Goal: Task Accomplishment & Management: Manage account settings

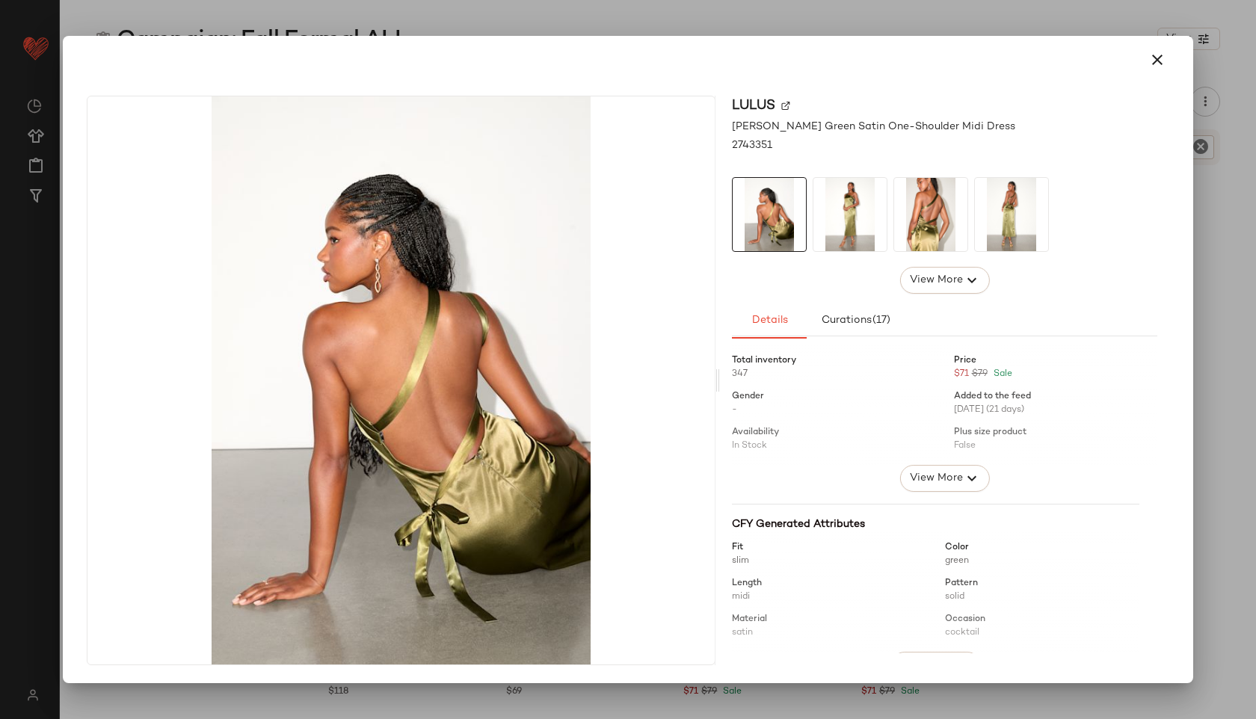
scroll to position [203, 0]
click at [1165, 58] on icon "button" at bounding box center [1157, 60] width 18 height 18
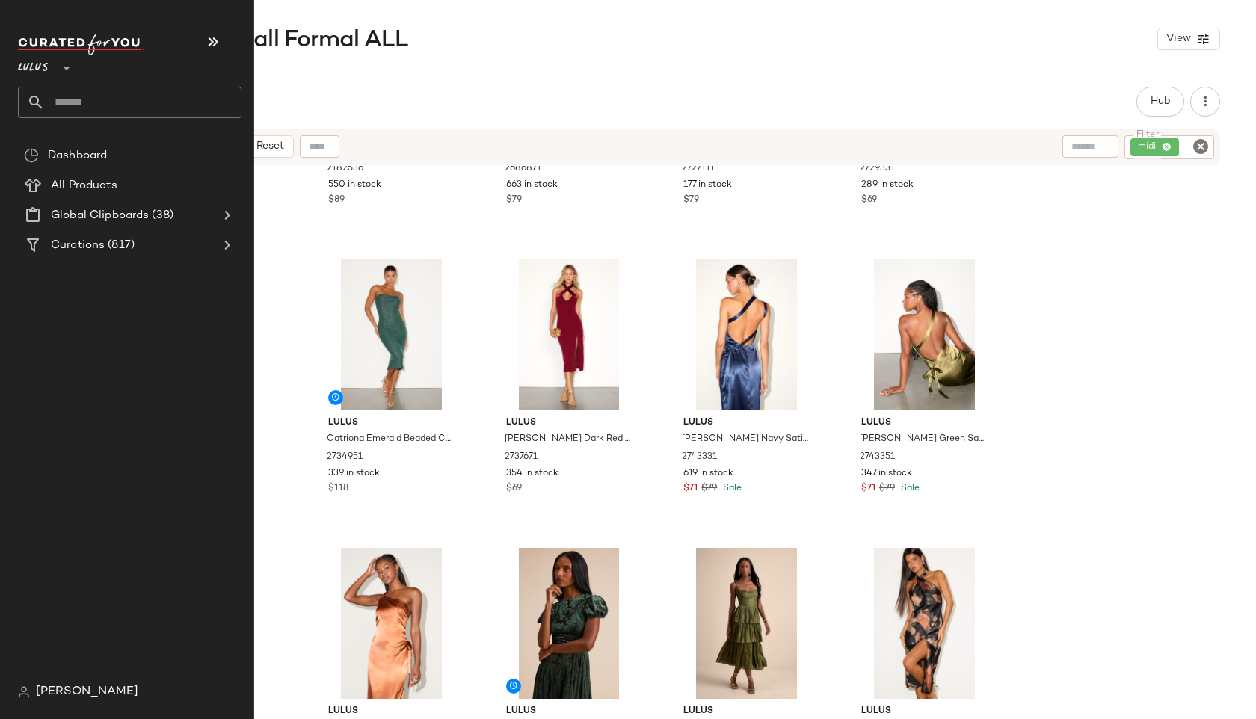
click at [93, 95] on input "text" at bounding box center [143, 102] width 197 height 31
click at [59, 101] on input "**********" at bounding box center [130, 102] width 224 height 31
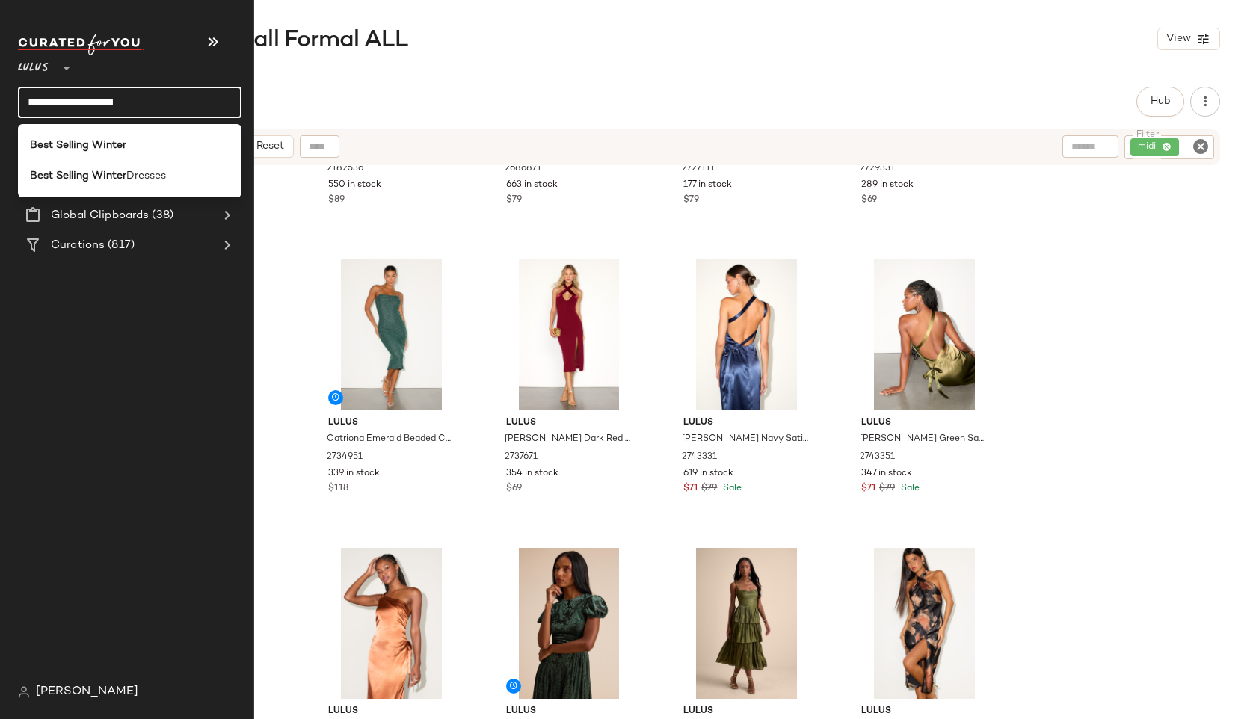
type input "**********"
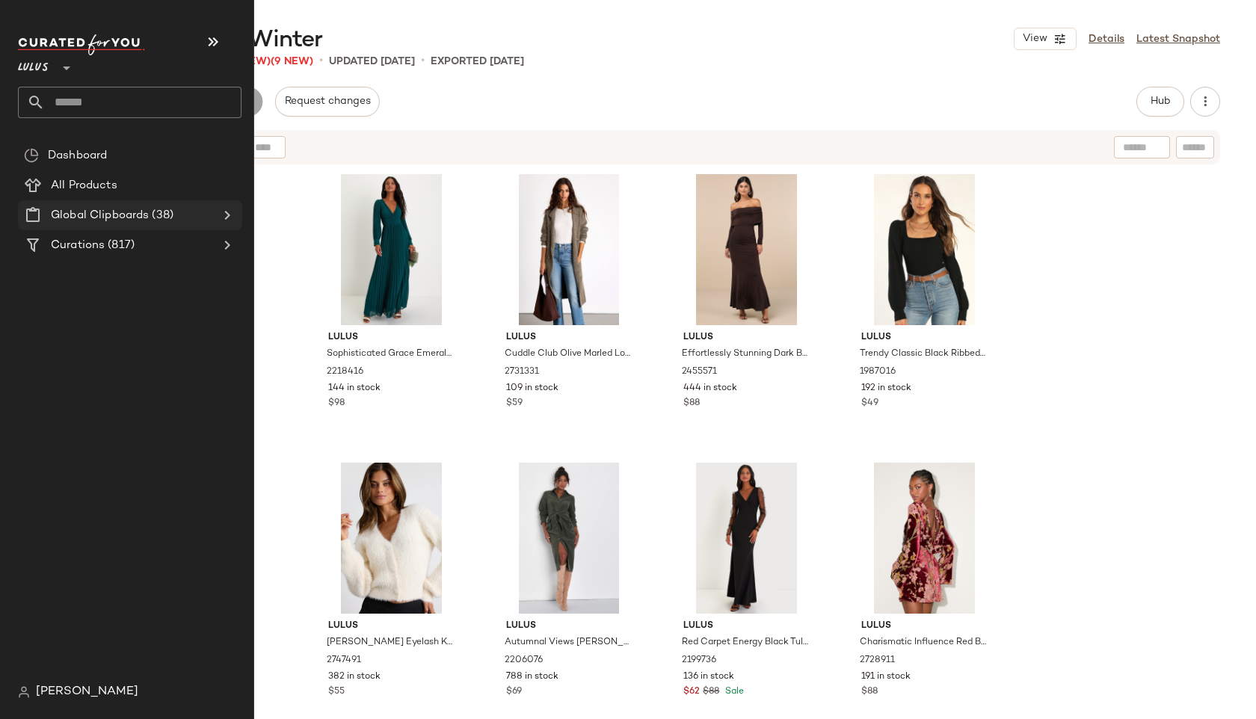
click at [194, 212] on div "Global Clipboards (38)" at bounding box center [130, 215] width 169 height 17
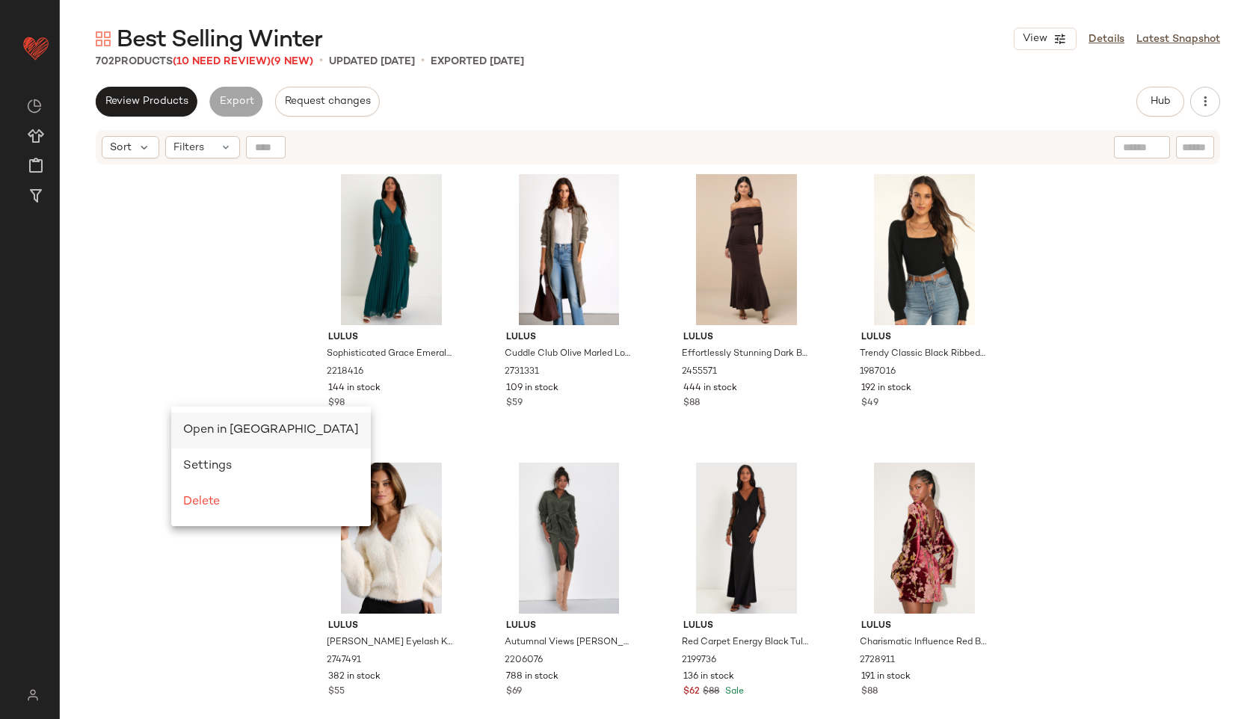
click at [209, 431] on span "Open in [GEOGRAPHIC_DATA]" at bounding box center [271, 430] width 176 height 13
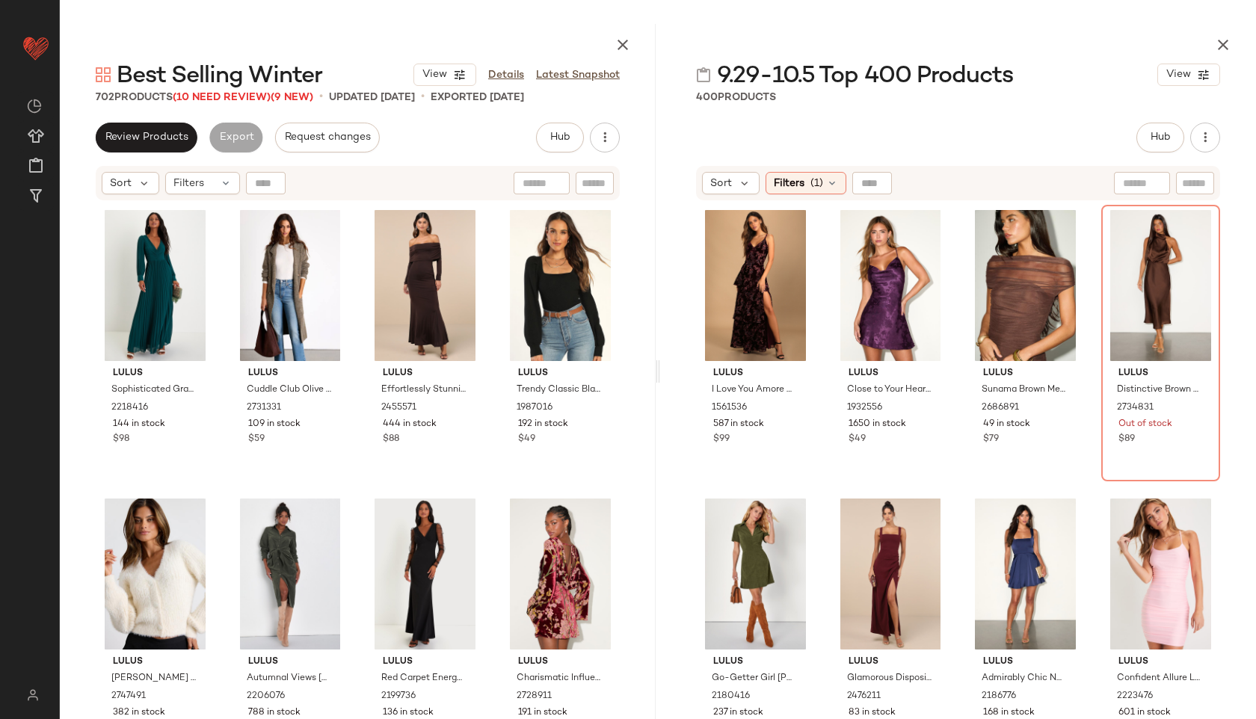
click at [1135, 186] on input "text" at bounding box center [1142, 184] width 38 height 16
type input "******"
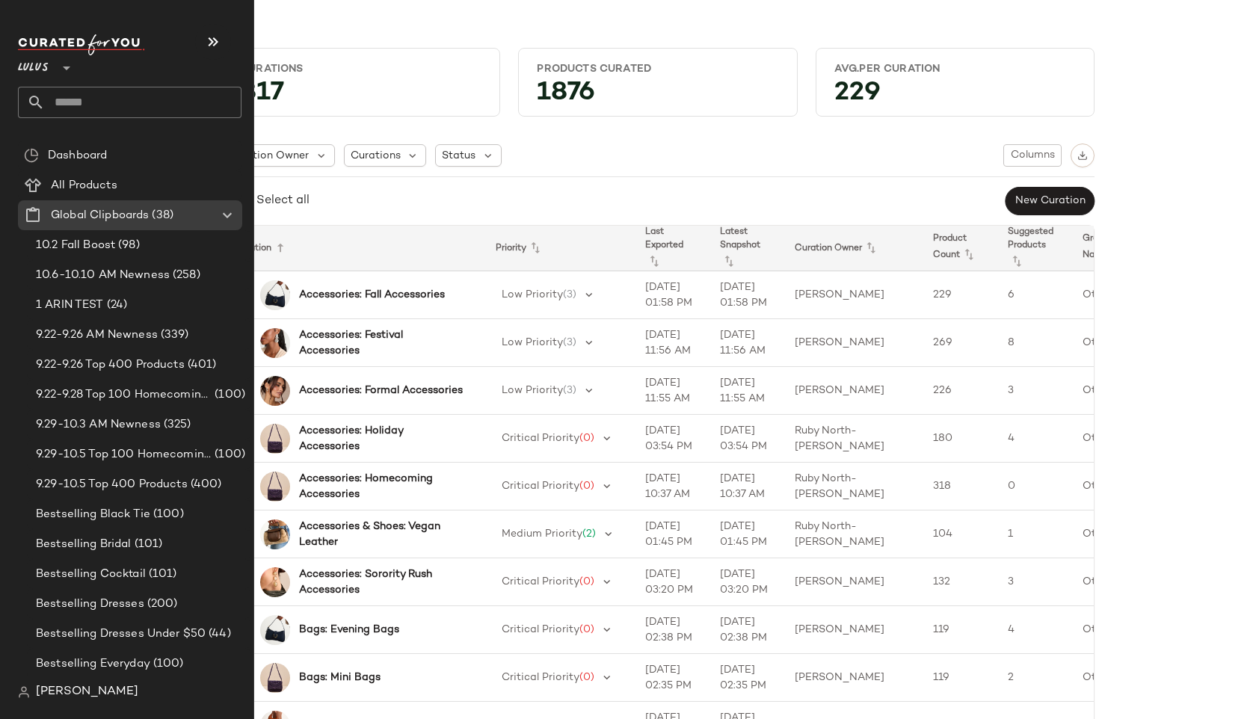
click at [67, 105] on input "text" at bounding box center [143, 102] width 197 height 31
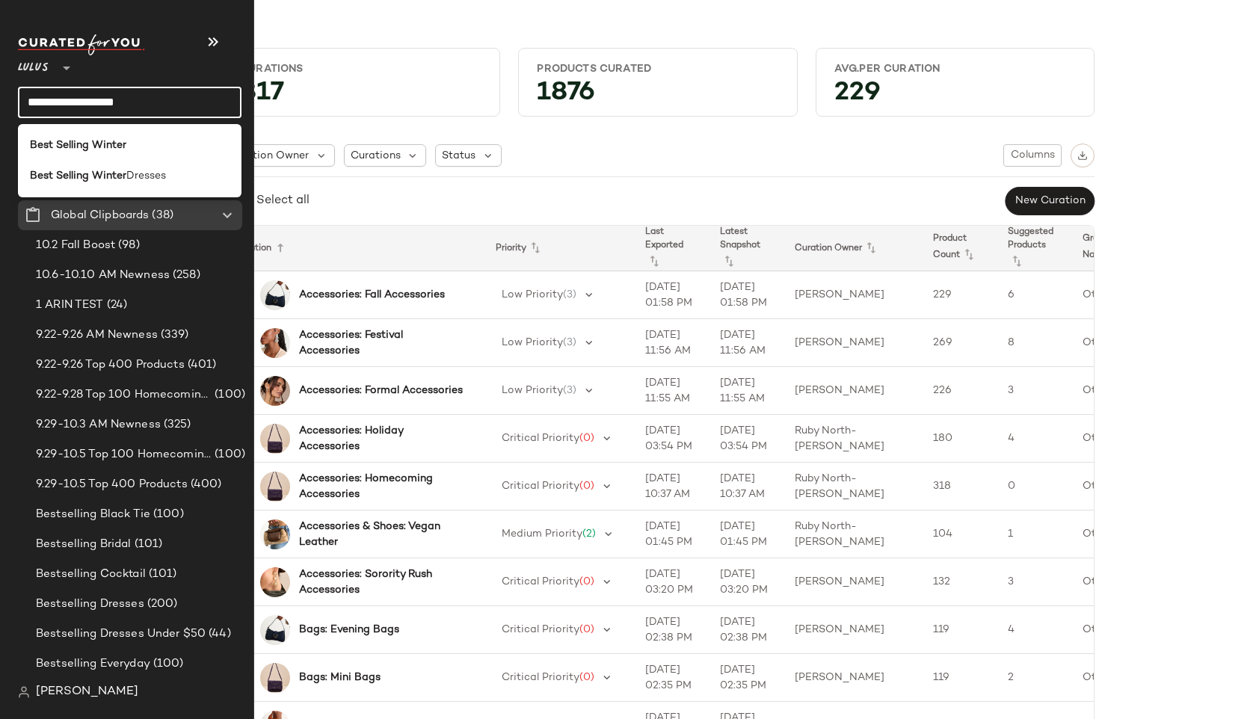
type input "**********"
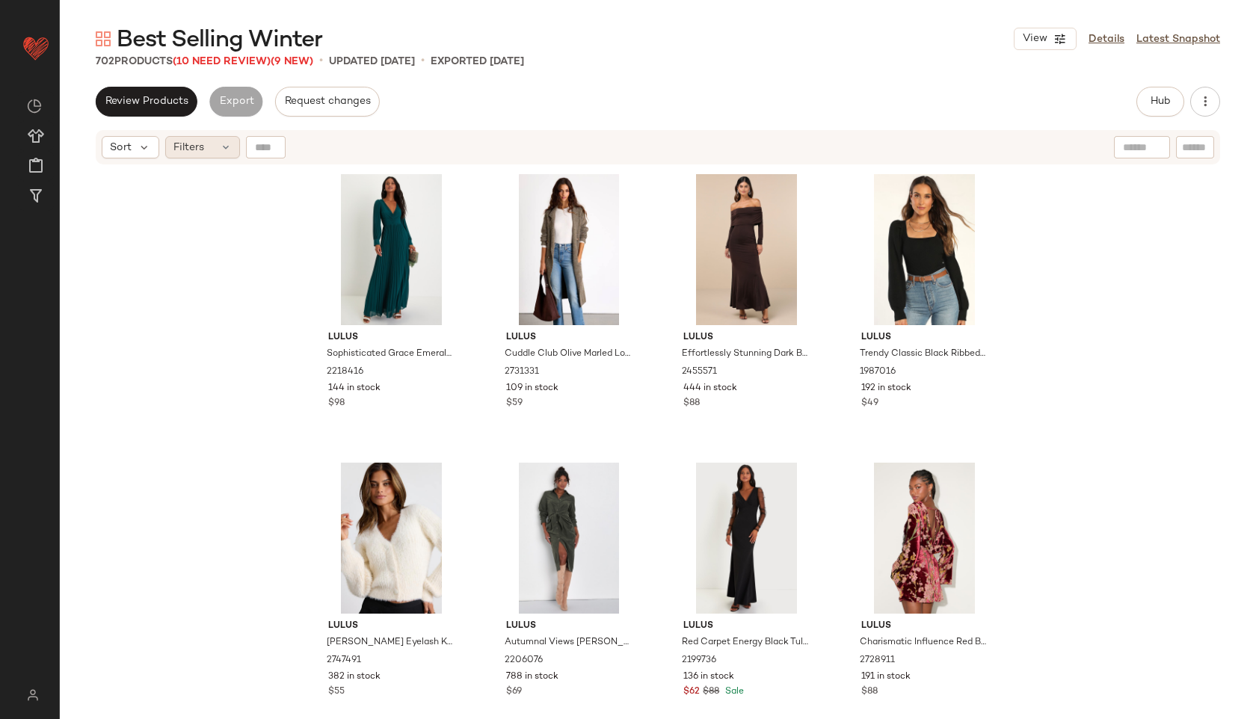
click at [212, 153] on div "Filters" at bounding box center [202, 147] width 75 height 22
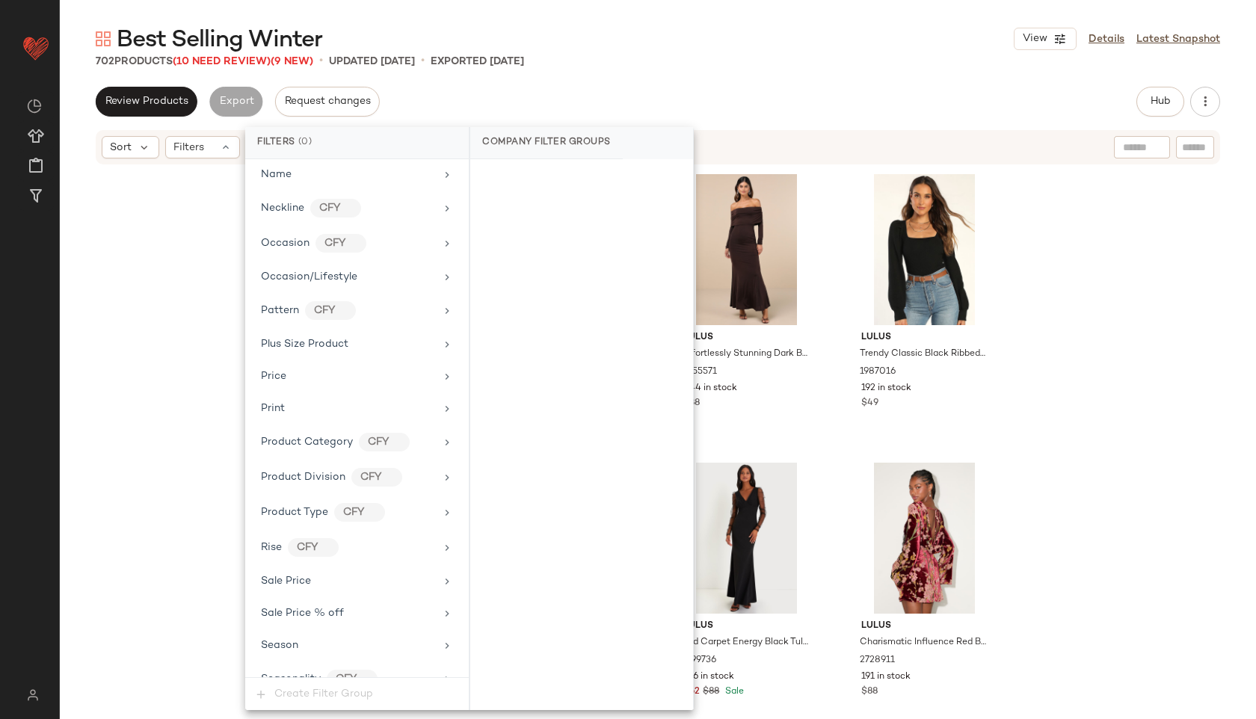
scroll to position [1052, 0]
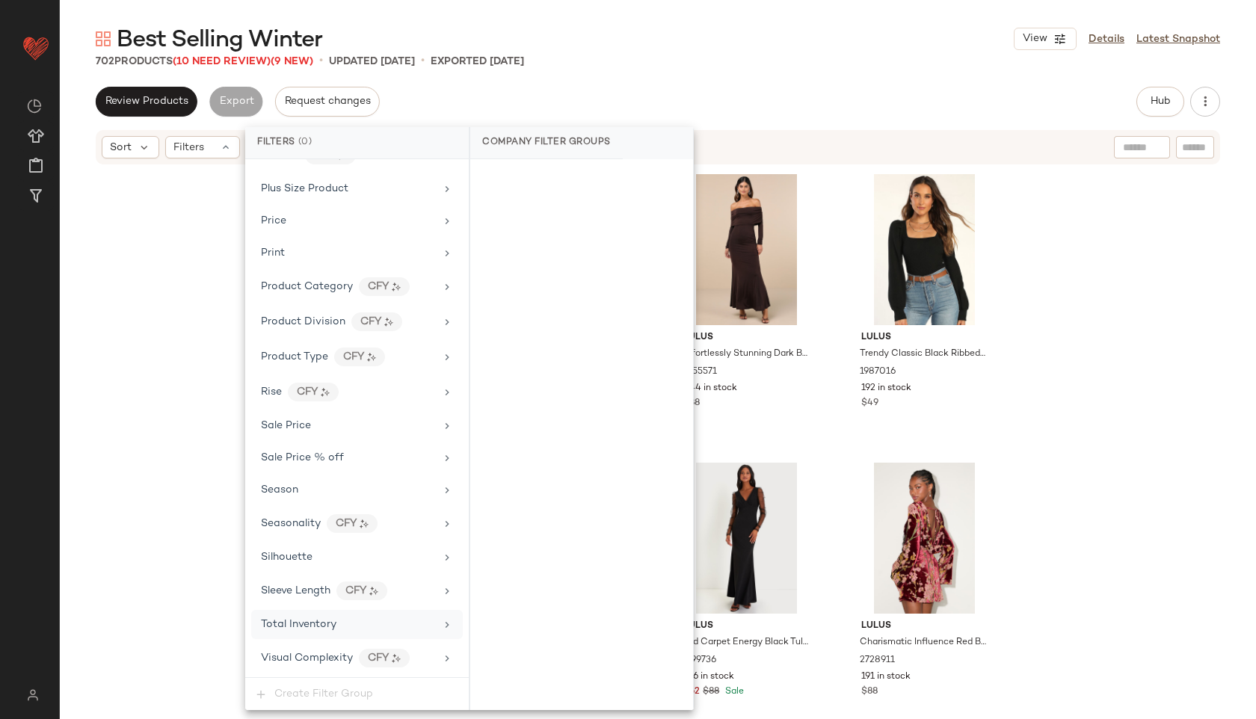
click at [337, 621] on div "Total Inventory" at bounding box center [348, 625] width 174 height 16
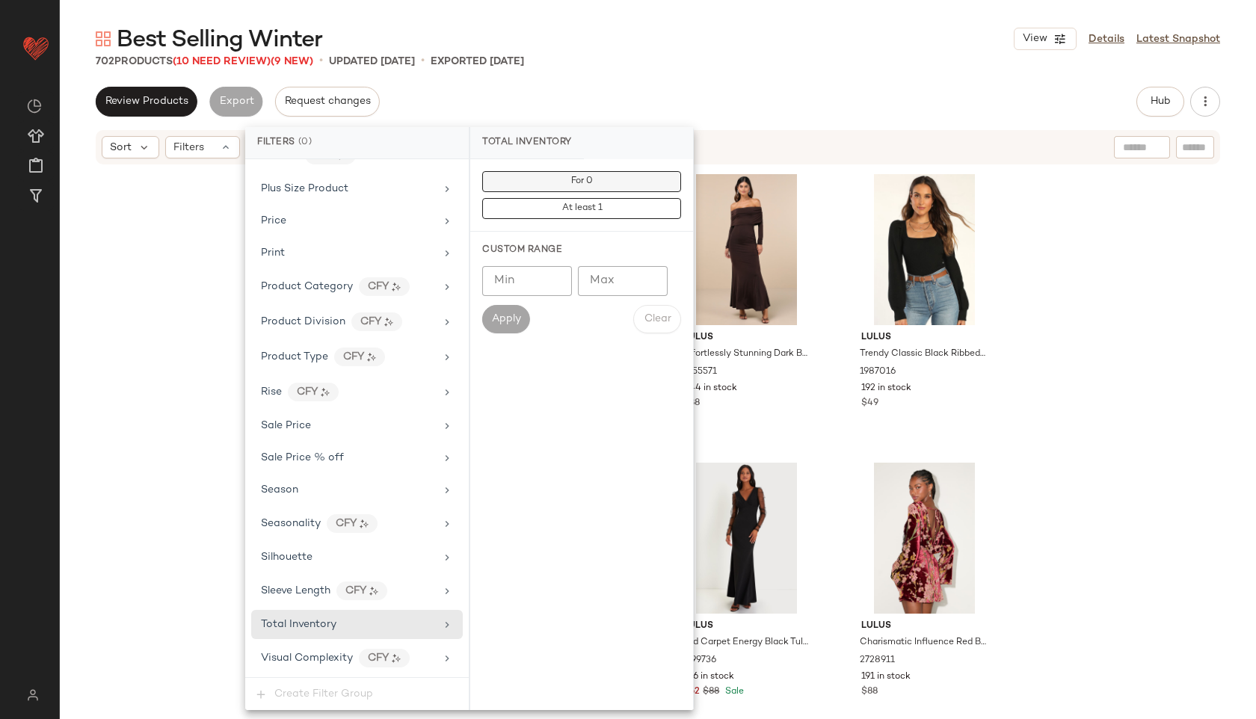
click at [600, 180] on button "For 0" at bounding box center [581, 181] width 199 height 21
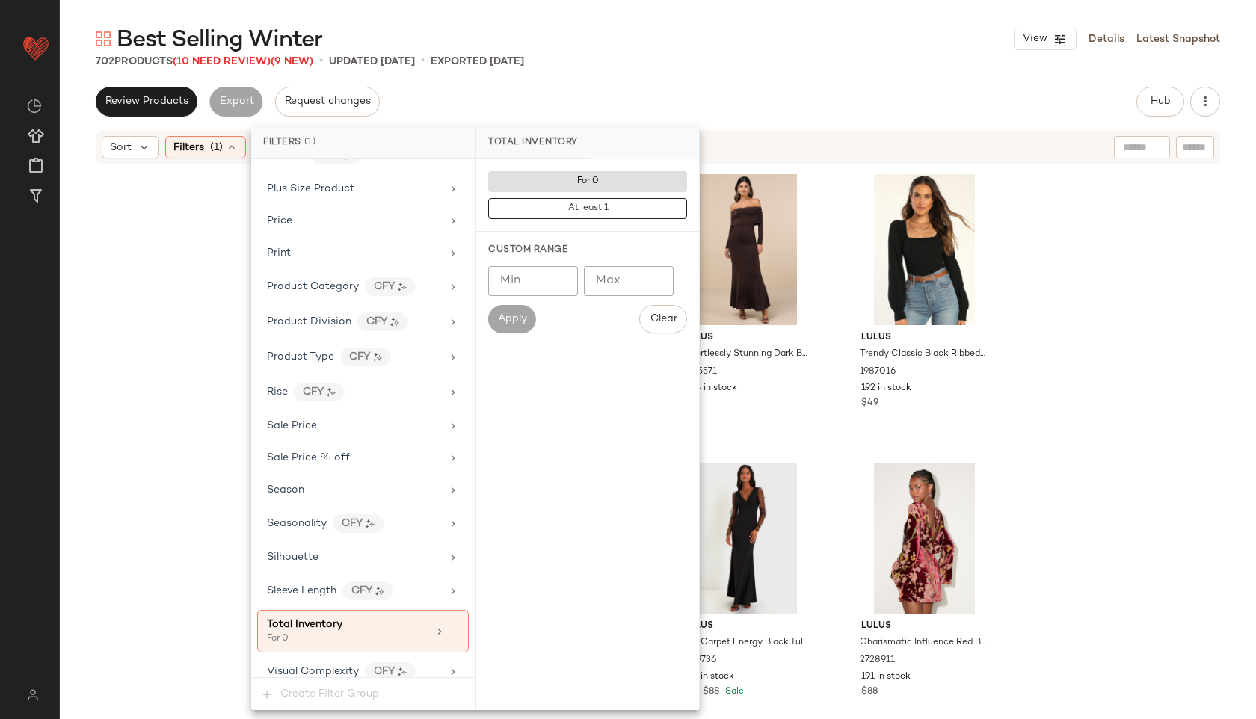
click at [663, 28] on div "Best Selling Winter View Details Latest Snapshot" at bounding box center [658, 39] width 1196 height 30
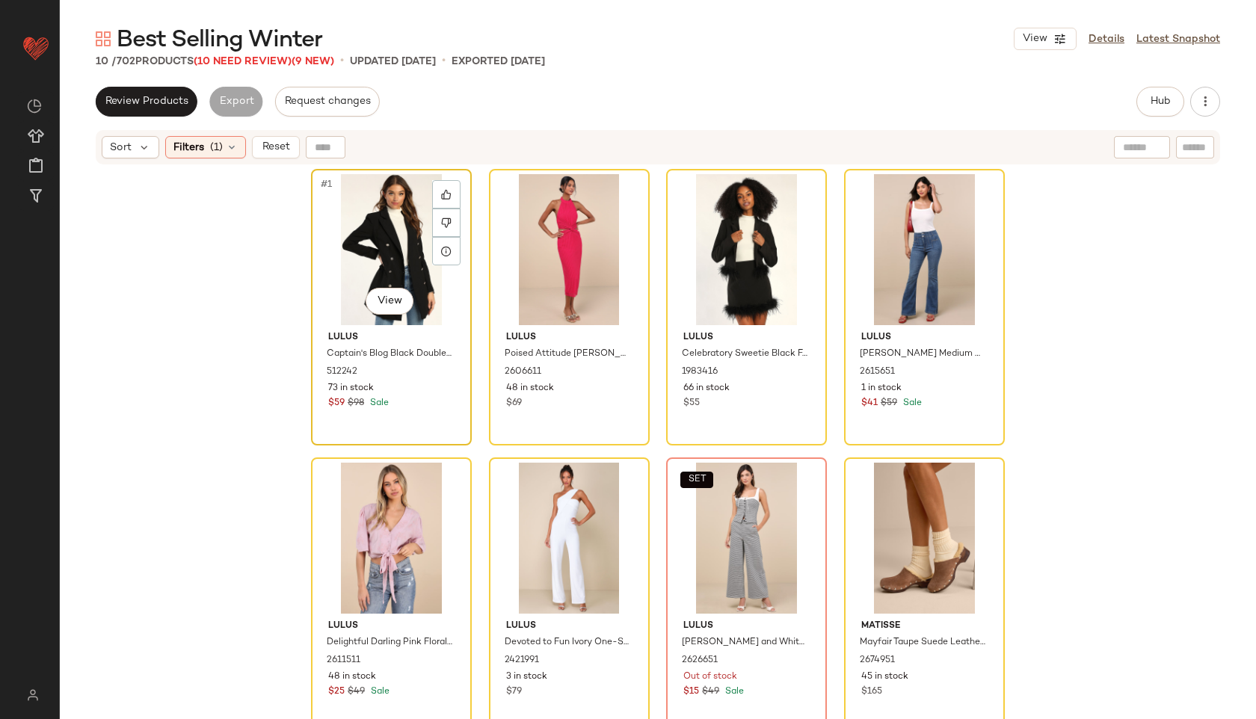
click at [357, 236] on div "#1 View" at bounding box center [391, 249] width 150 height 151
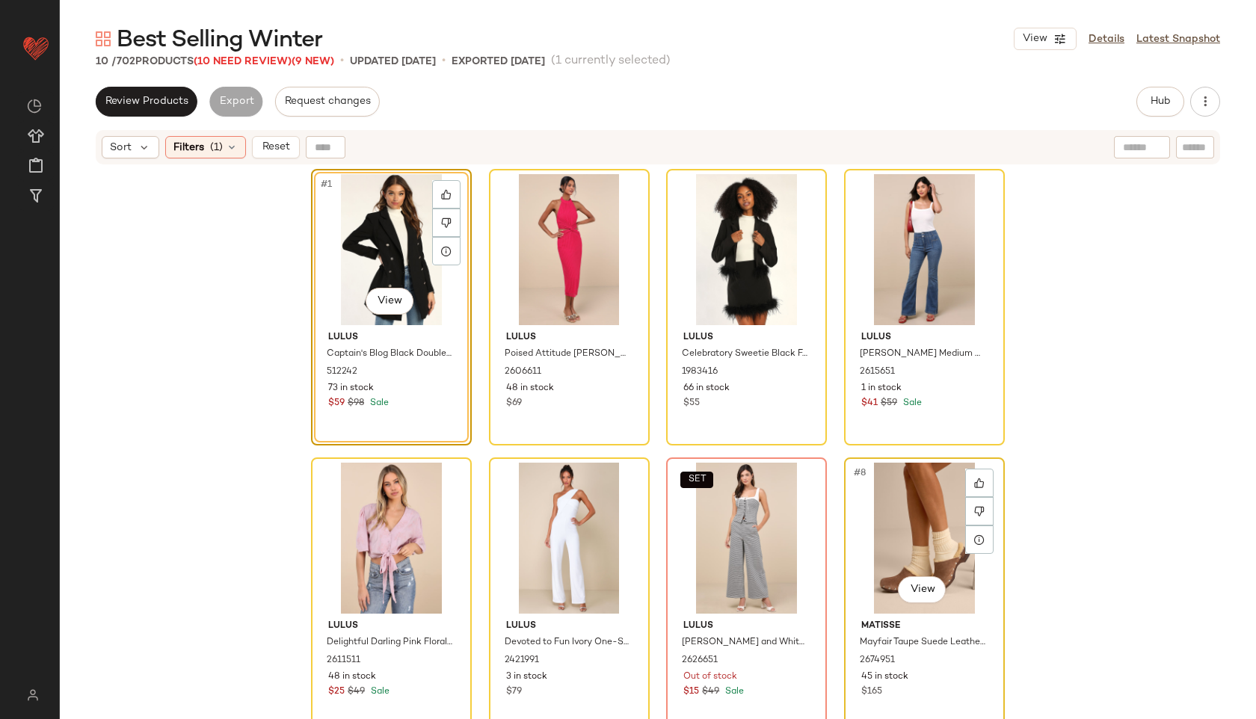
scroll to position [266, 0]
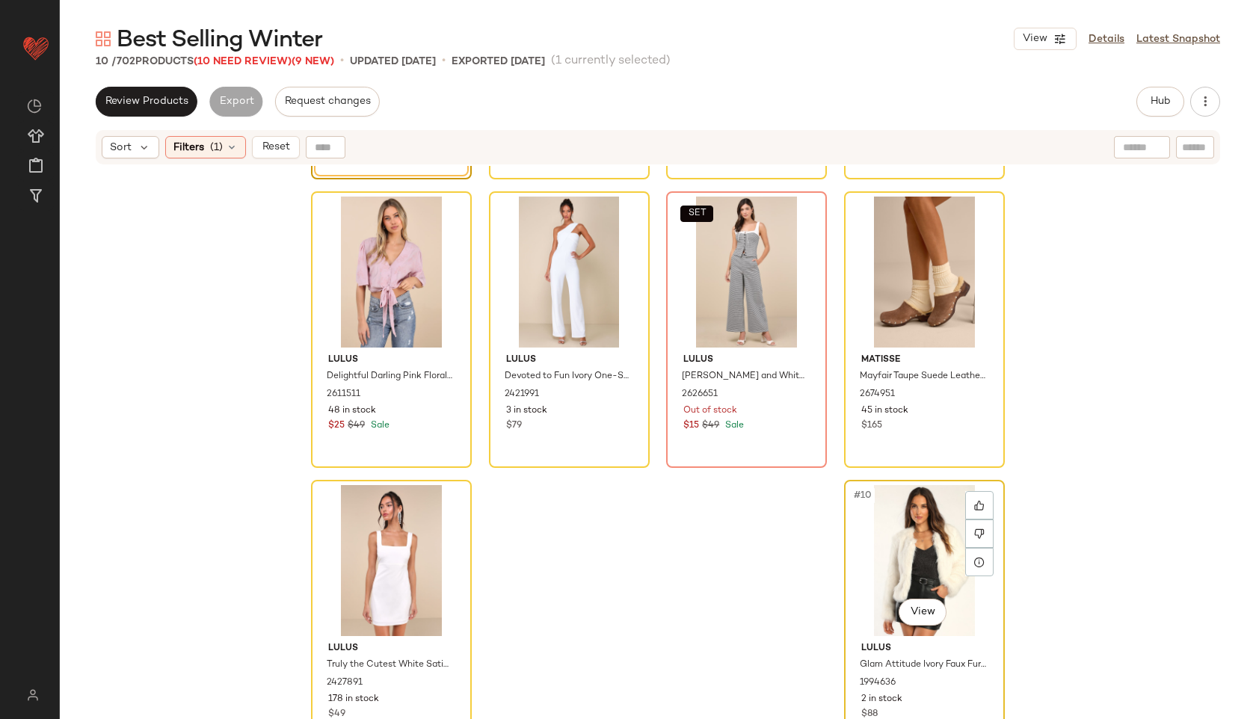
click at [901, 585] on div "#10 View" at bounding box center [924, 560] width 150 height 151
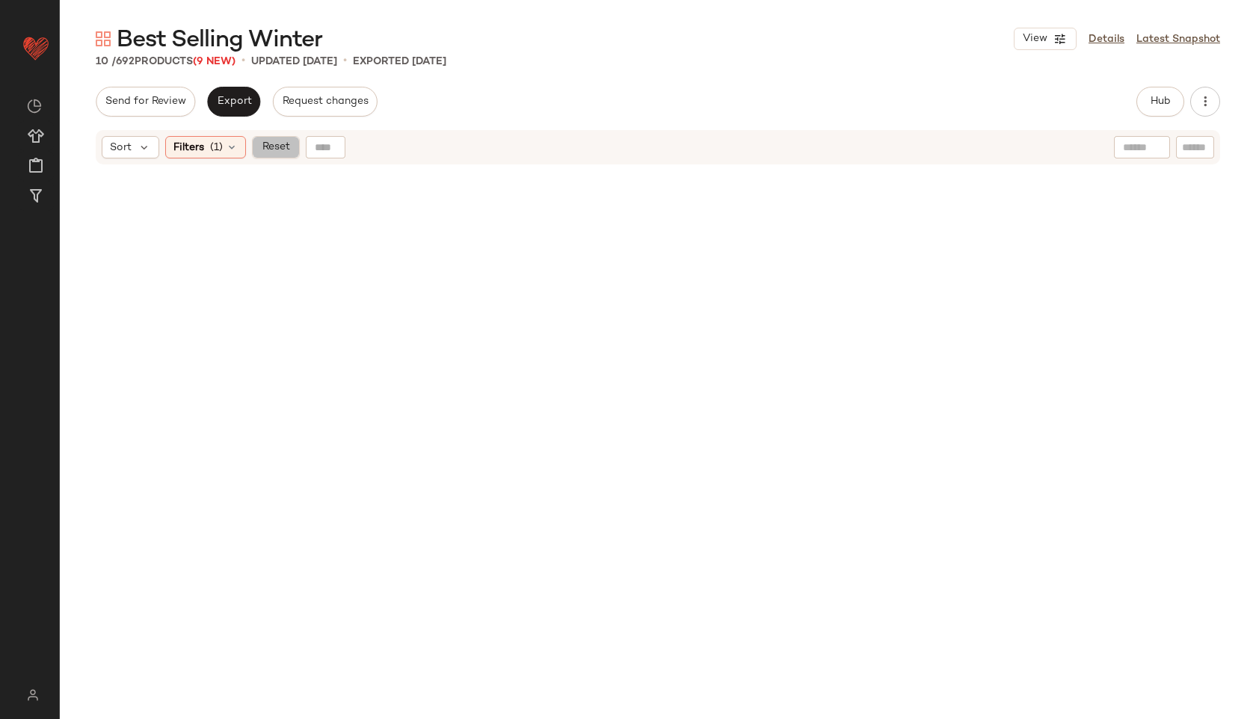
click at [280, 151] on span "Reset" at bounding box center [275, 147] width 28 height 12
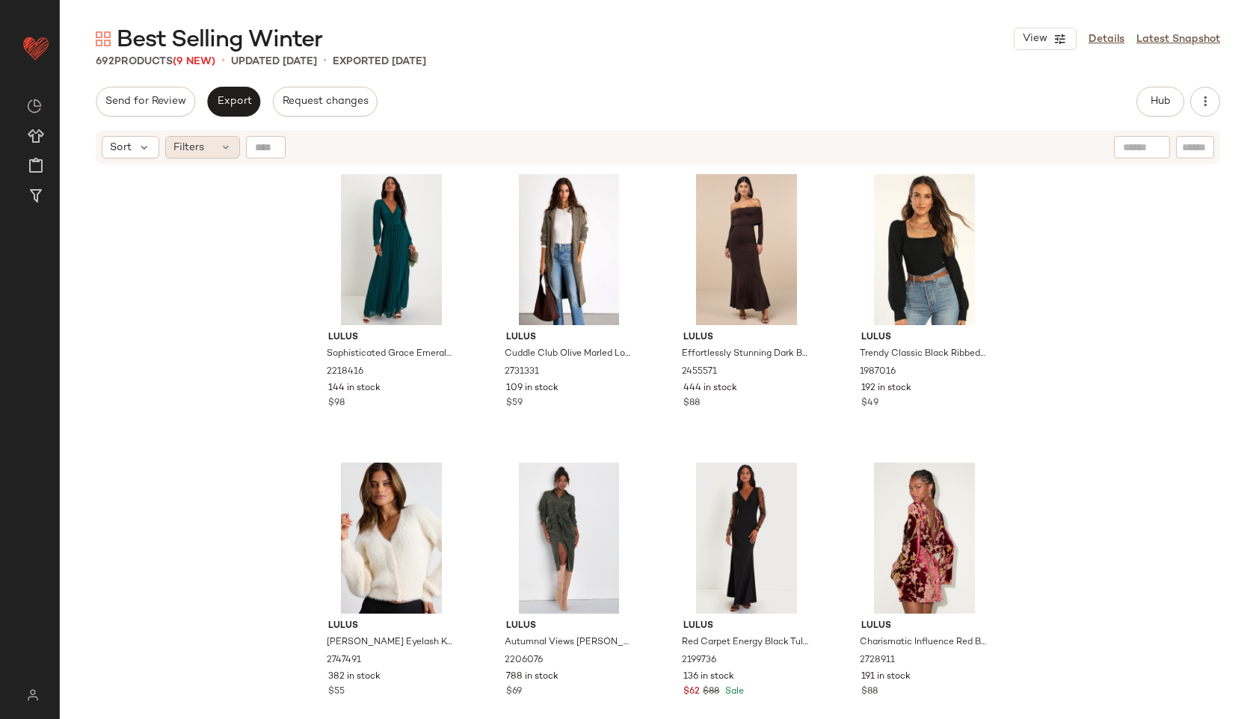
click at [212, 149] on div "Filters" at bounding box center [202, 147] width 75 height 22
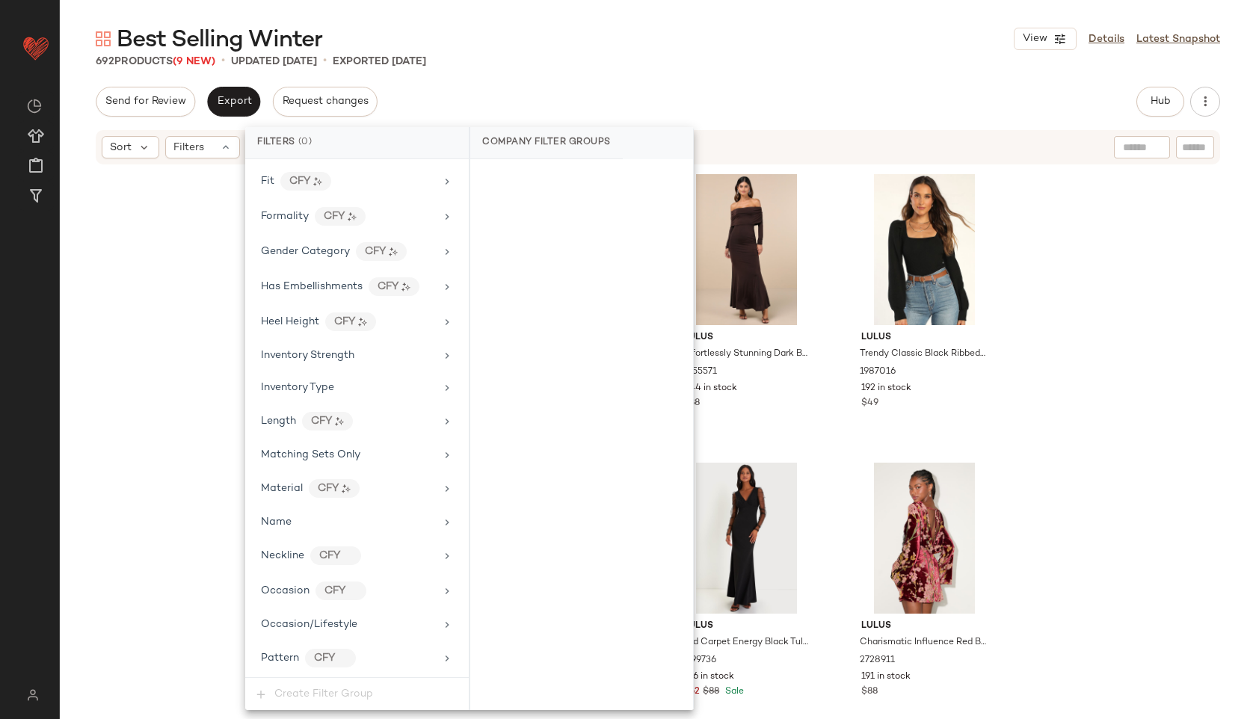
scroll to position [1052, 0]
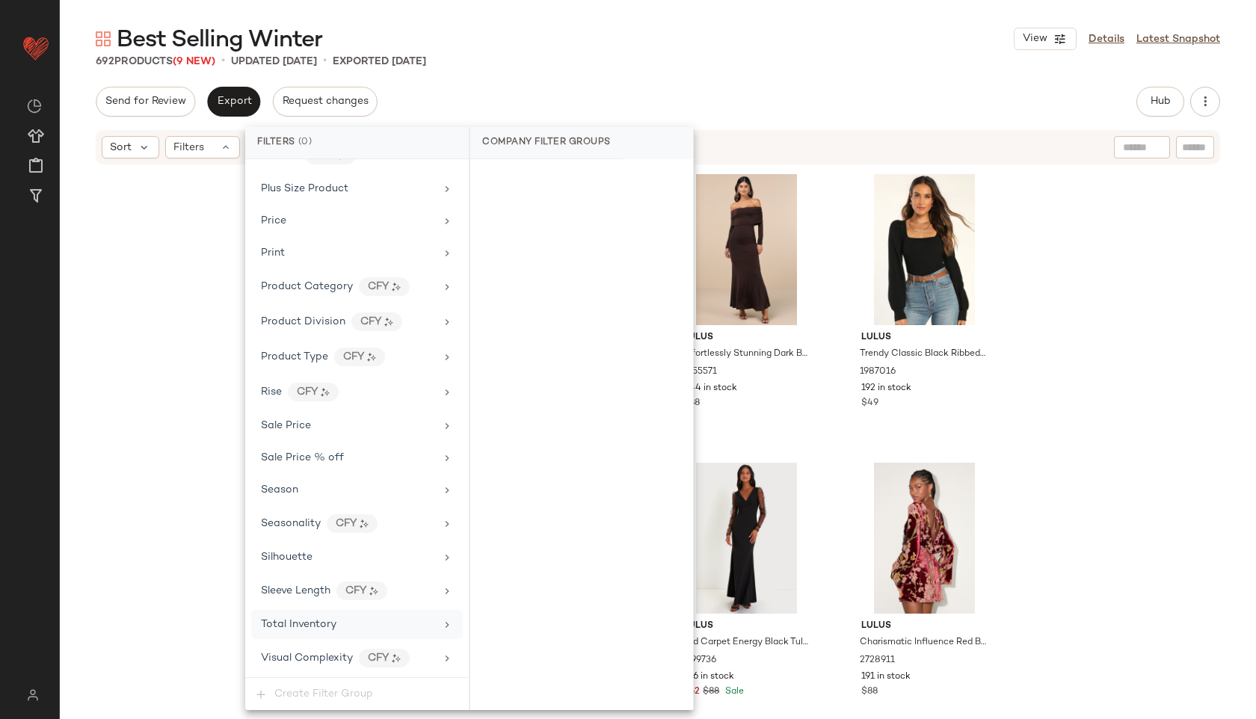
click at [355, 623] on div "Total Inventory" at bounding box center [348, 625] width 174 height 16
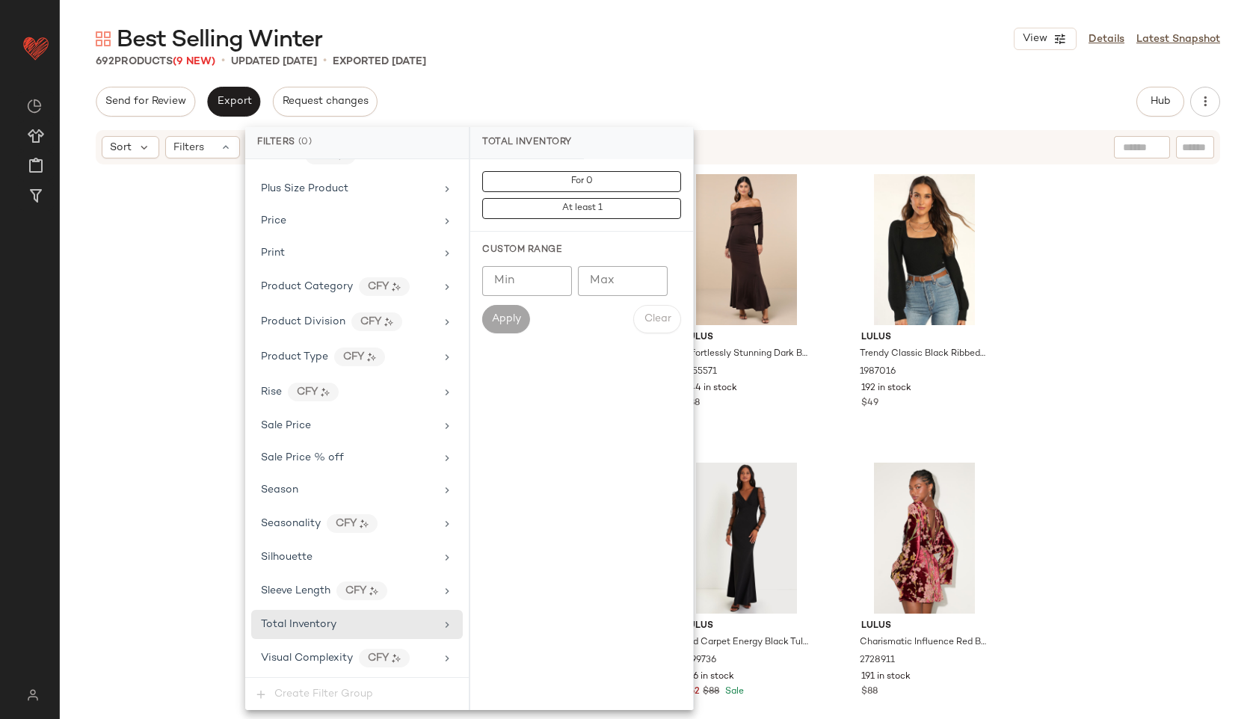
click at [610, 272] on input "Max" at bounding box center [623, 281] width 90 height 30
type input "**"
click at [512, 313] on span "Apply" at bounding box center [506, 319] width 30 height 12
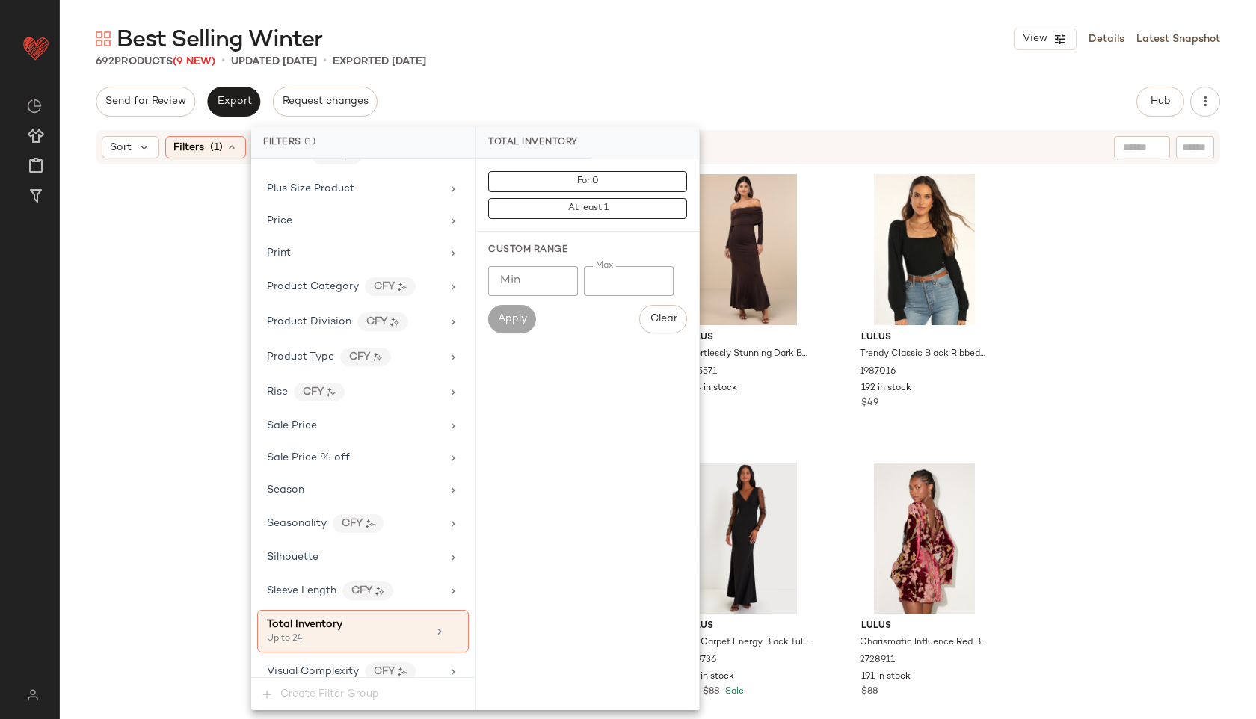
click at [621, 61] on div "692 Products (9 New) • updated [DATE] • Exported [DATE]" at bounding box center [658, 61] width 1196 height 15
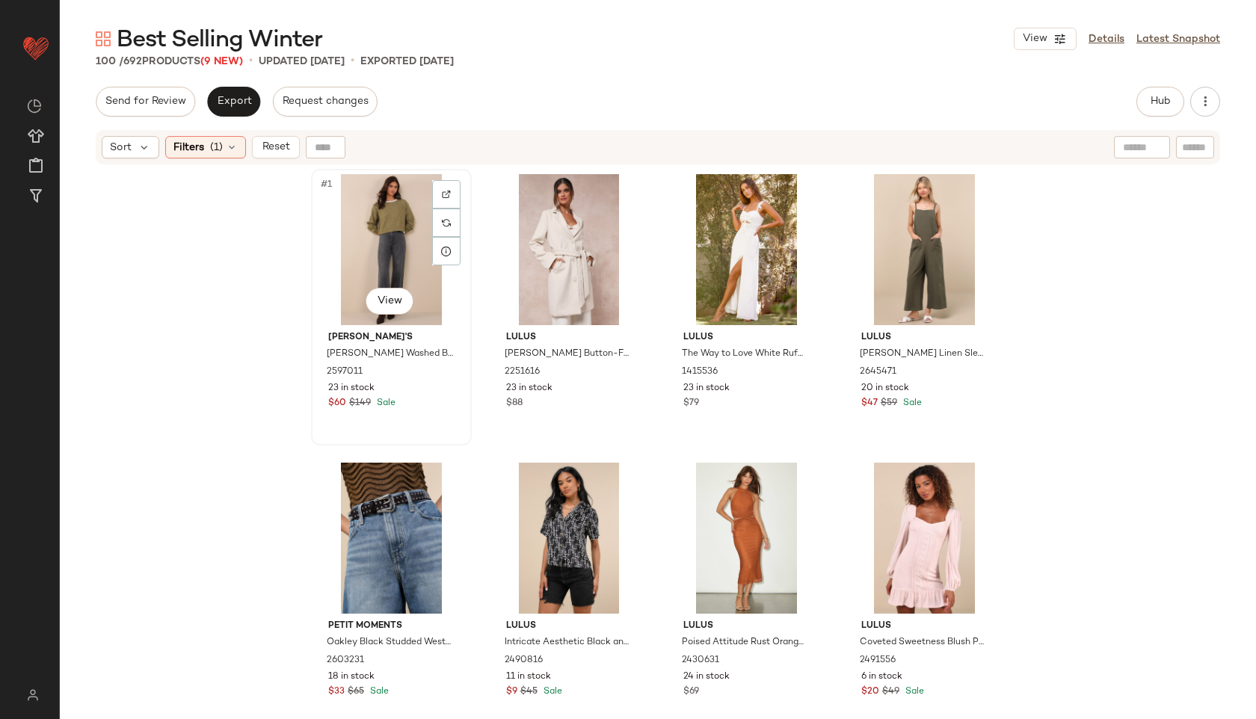
click at [362, 211] on div "#1 View" at bounding box center [391, 249] width 150 height 151
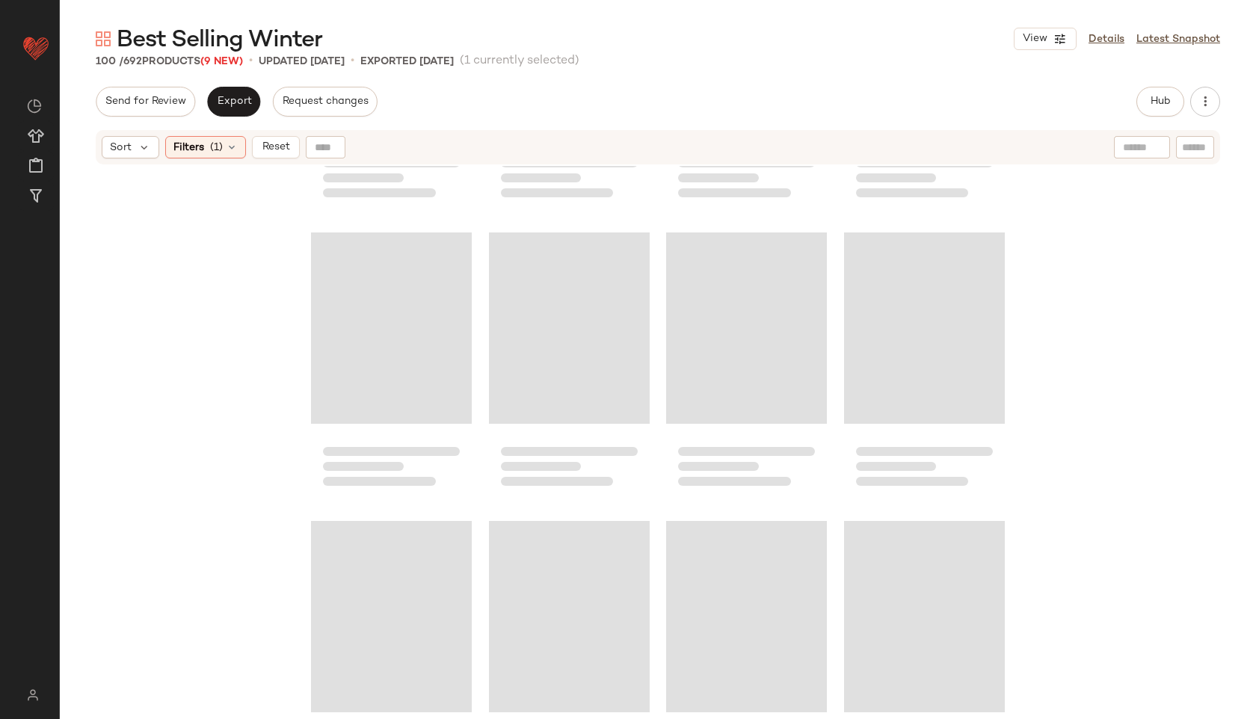
scroll to position [6626, 0]
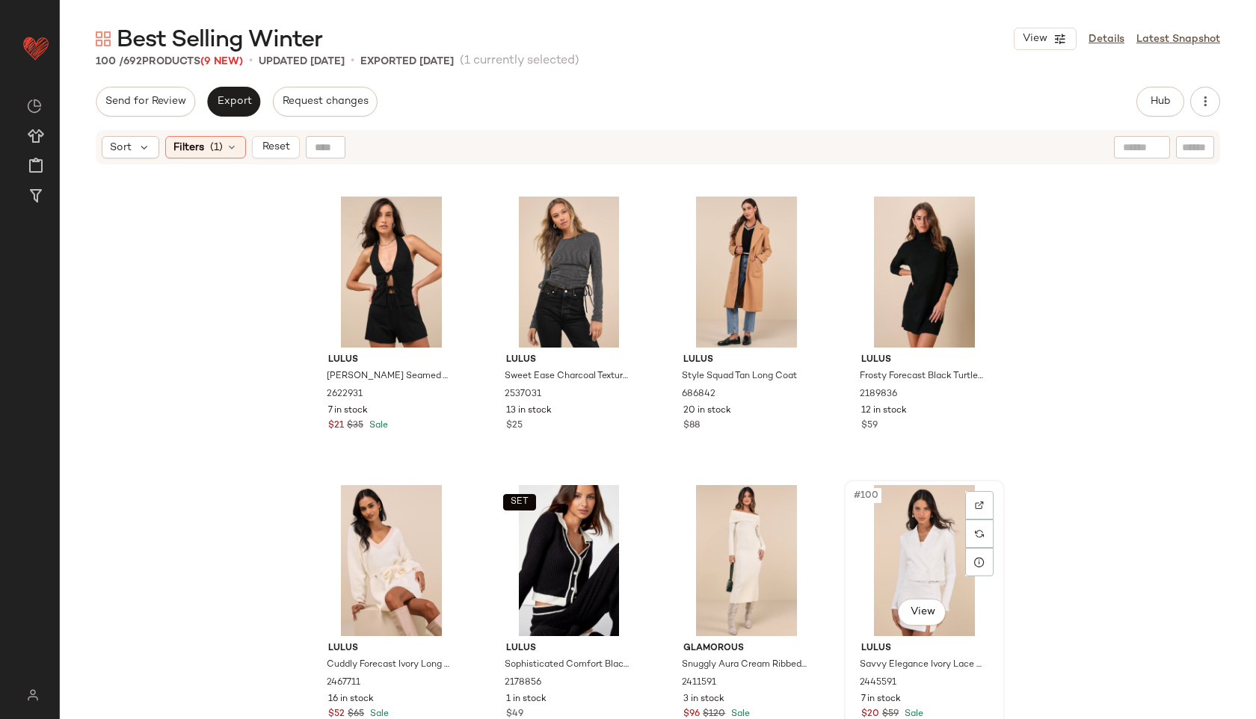
click at [919, 556] on div "#100 View" at bounding box center [924, 560] width 150 height 151
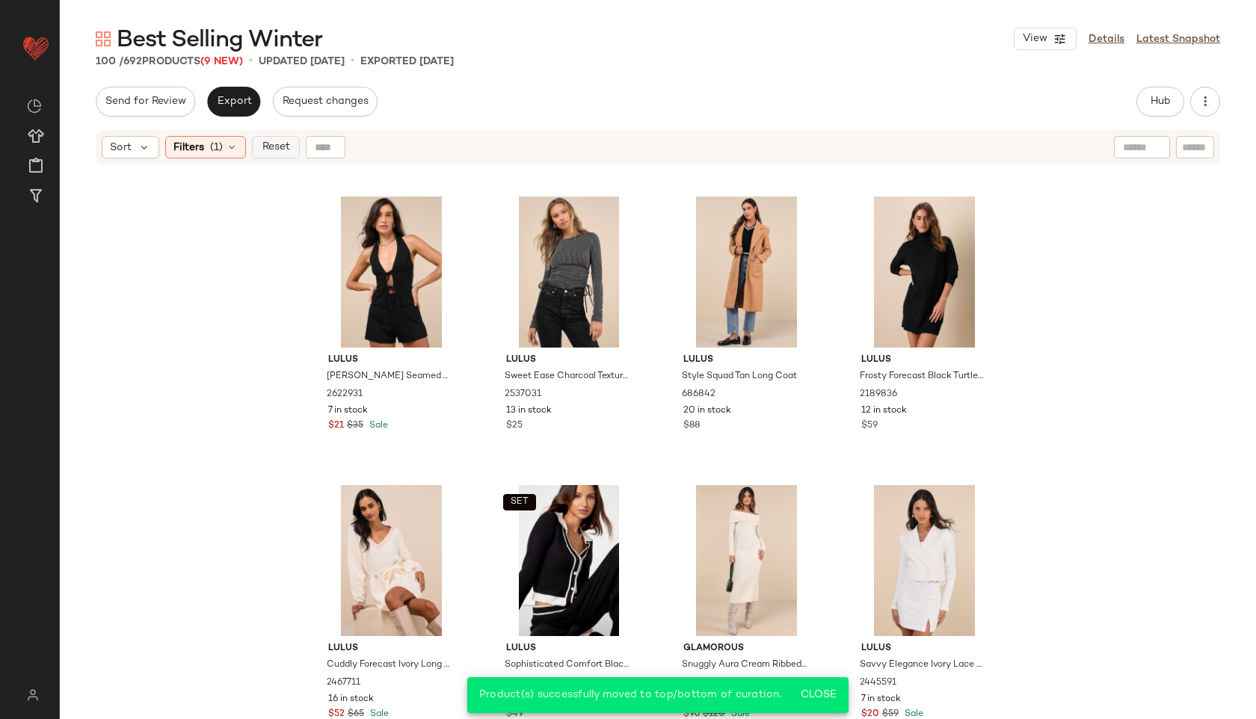
click at [274, 151] on span "Reset" at bounding box center [275, 147] width 28 height 12
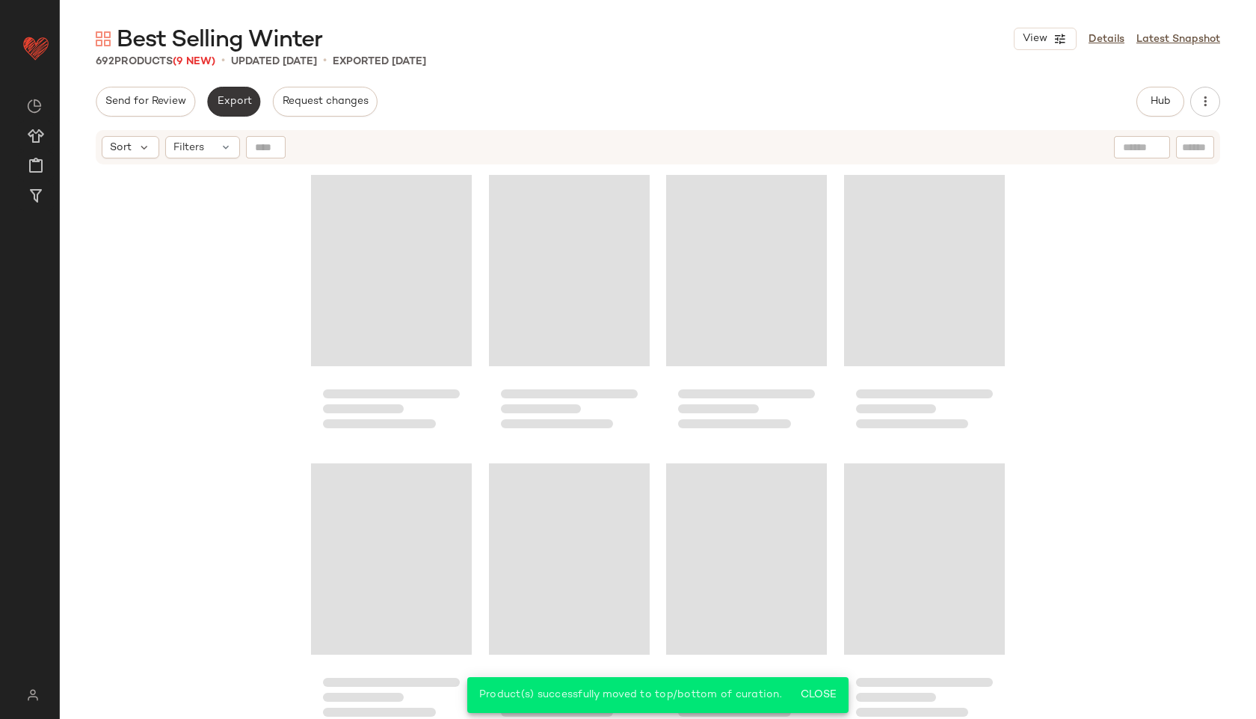
click at [218, 102] on span "Export" at bounding box center [233, 102] width 35 height 12
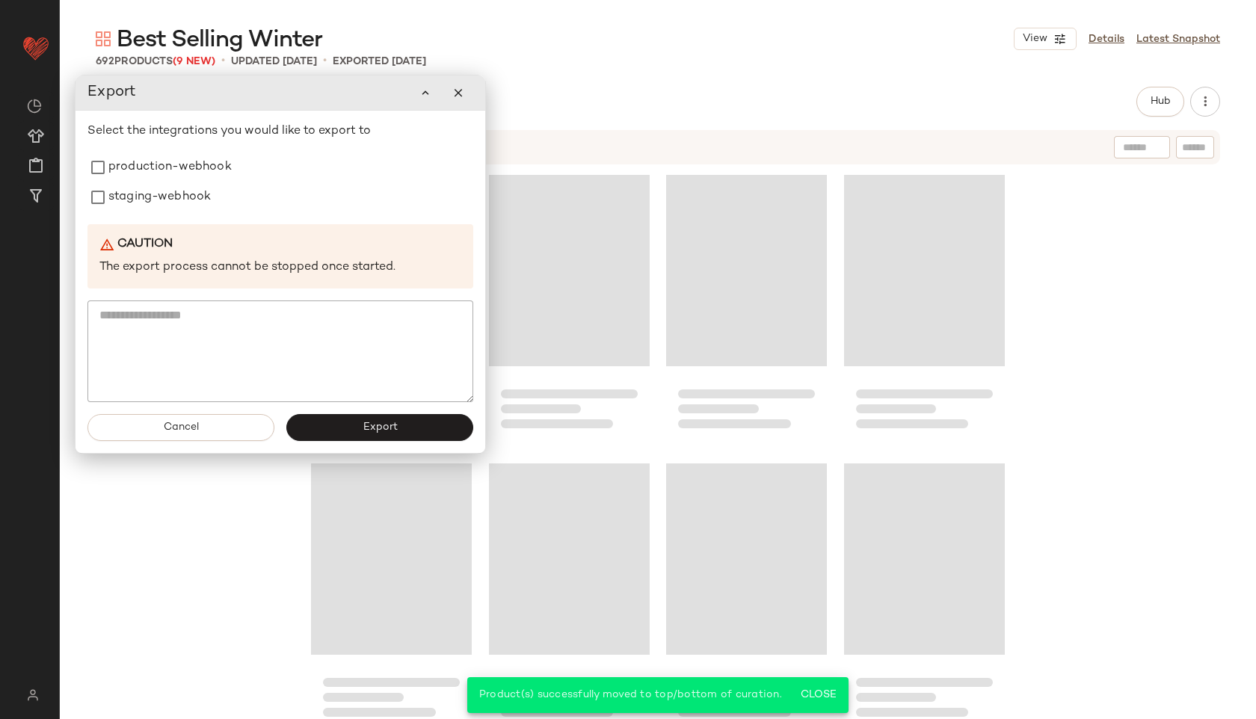
scroll to position [49330, 0]
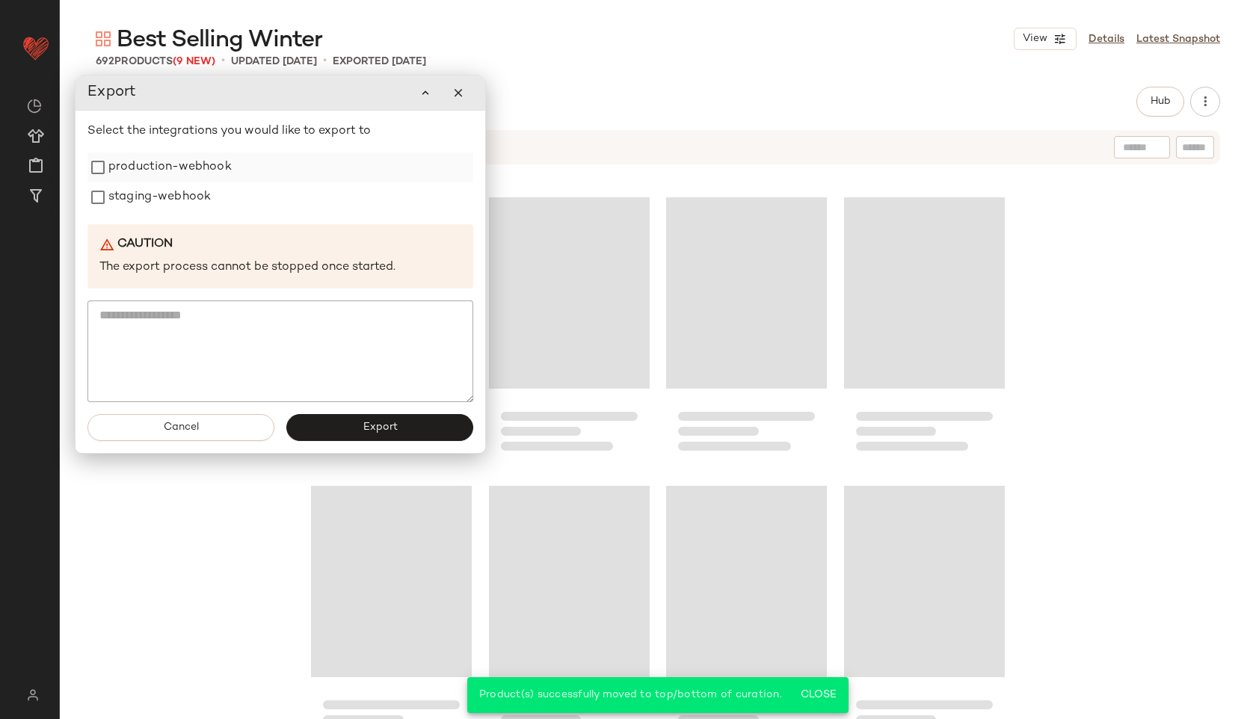
click at [188, 172] on label "production-webhook" at bounding box center [169, 167] width 123 height 30
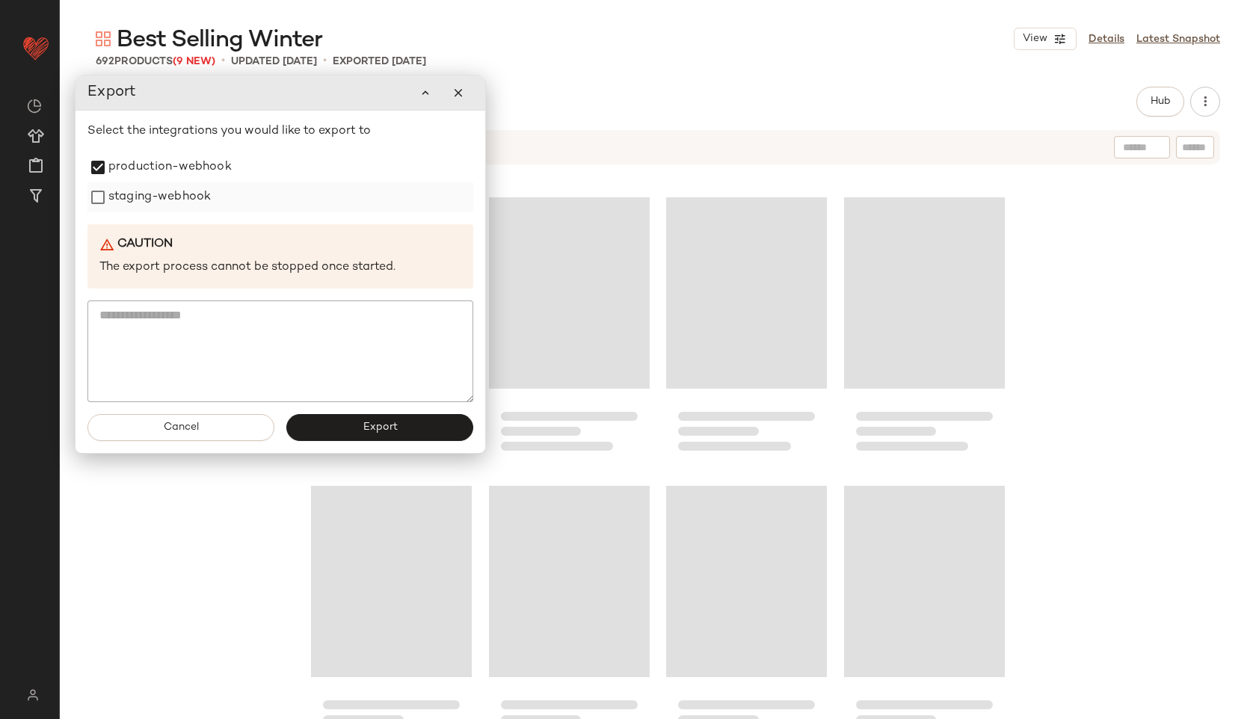
click at [189, 191] on label "staging-webhook" at bounding box center [159, 197] width 102 height 30
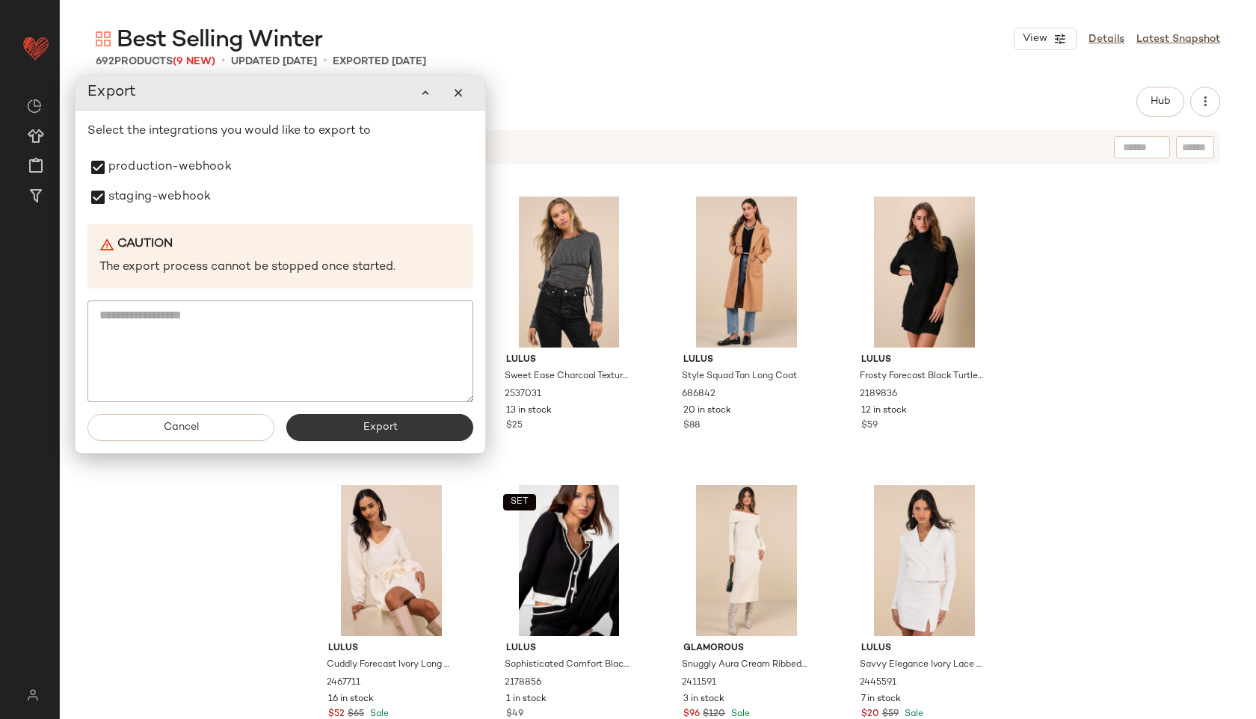
click at [383, 432] on span "Export" at bounding box center [379, 428] width 35 height 12
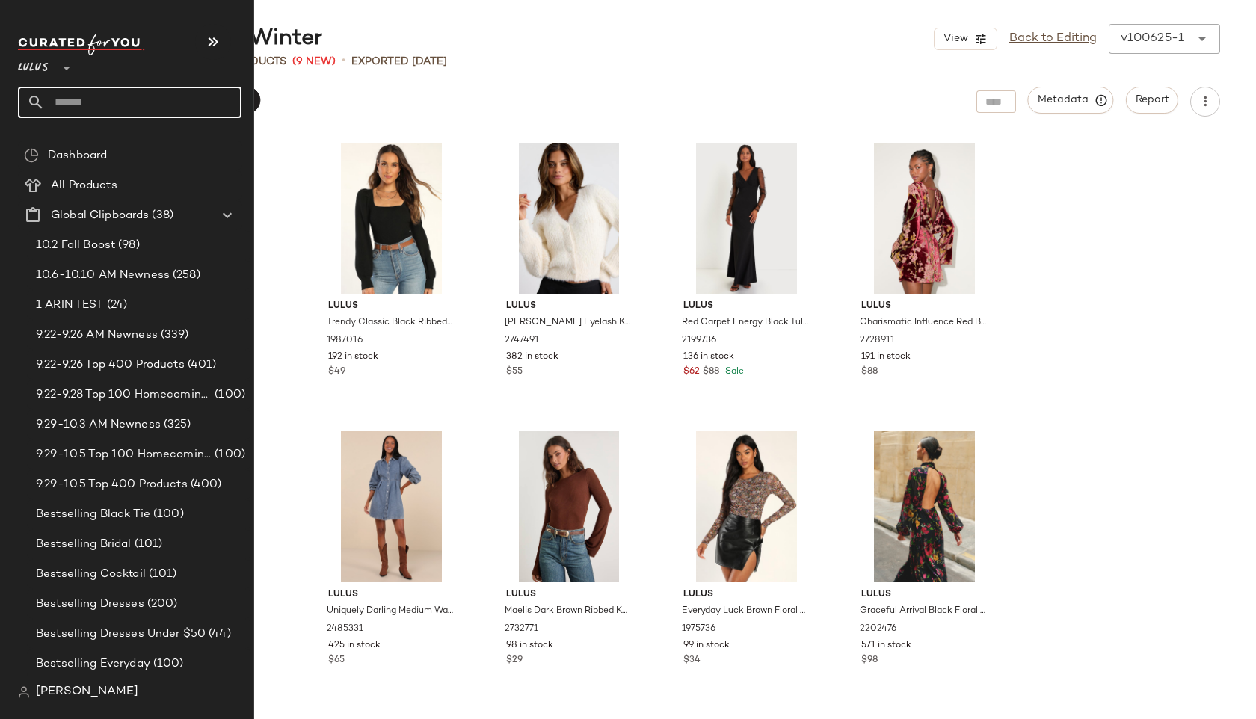
click at [63, 92] on input "text" at bounding box center [143, 102] width 197 height 31
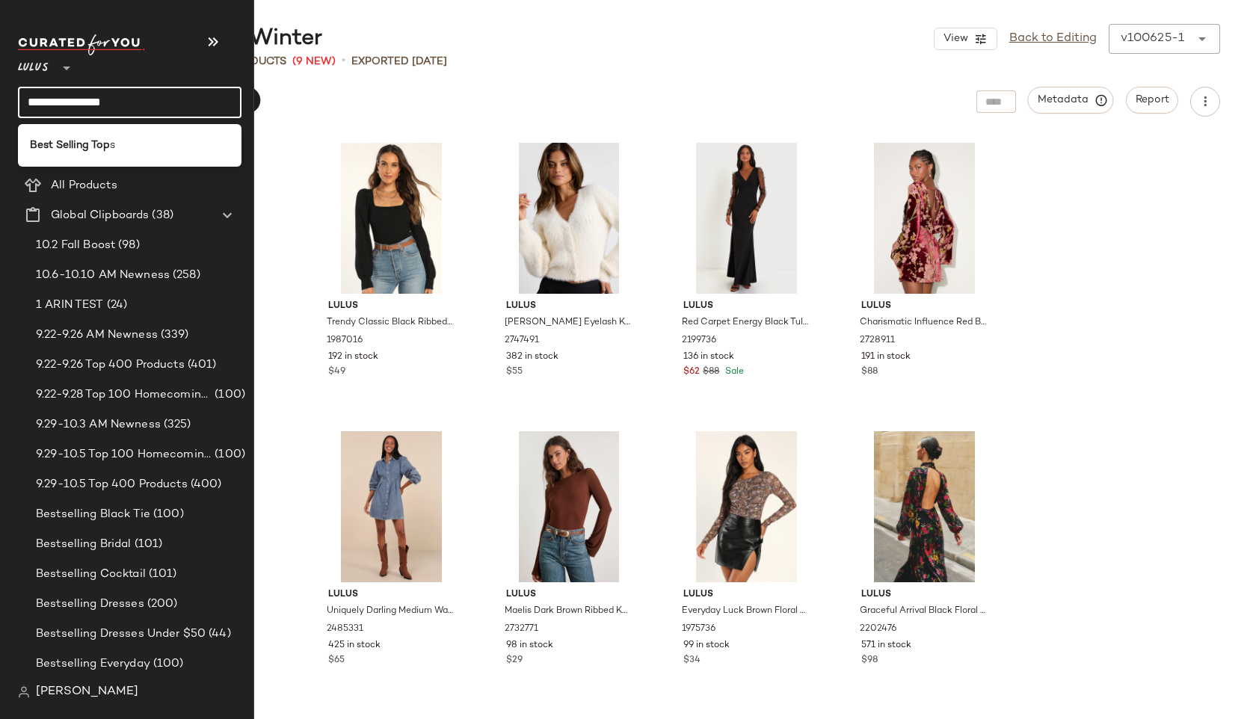
type input "**********"
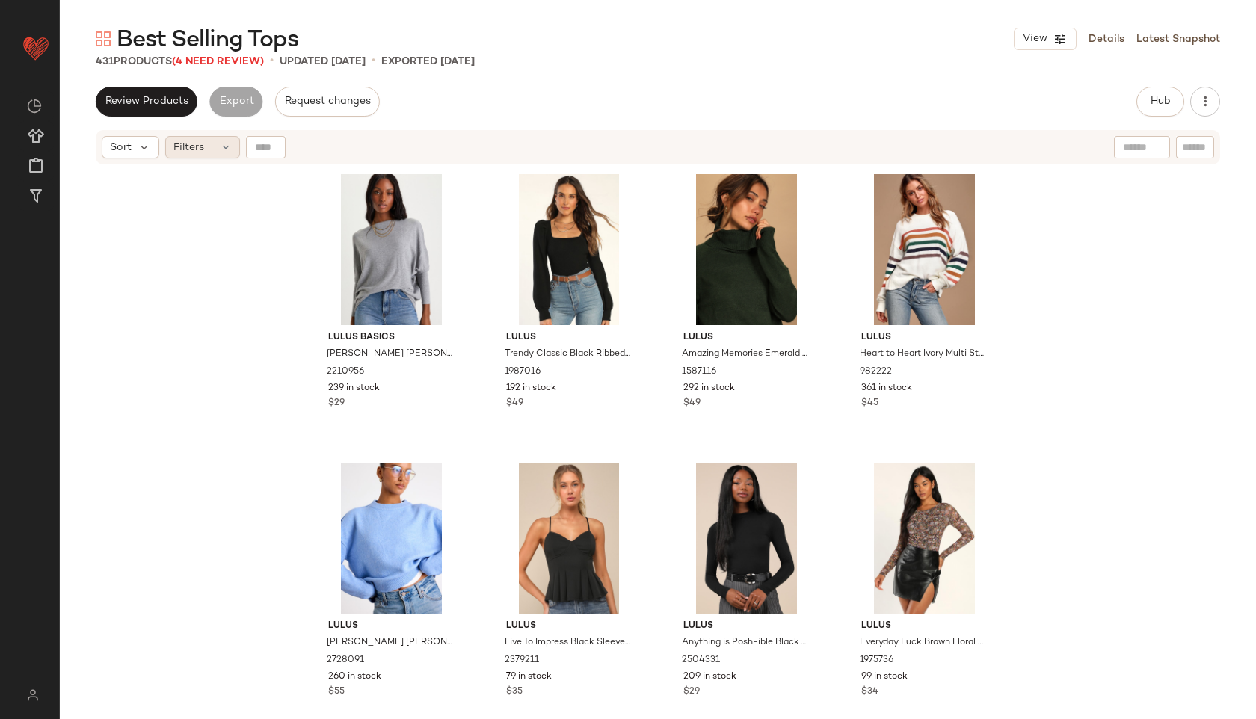
click at [200, 150] on span "Filters" at bounding box center [188, 148] width 31 height 16
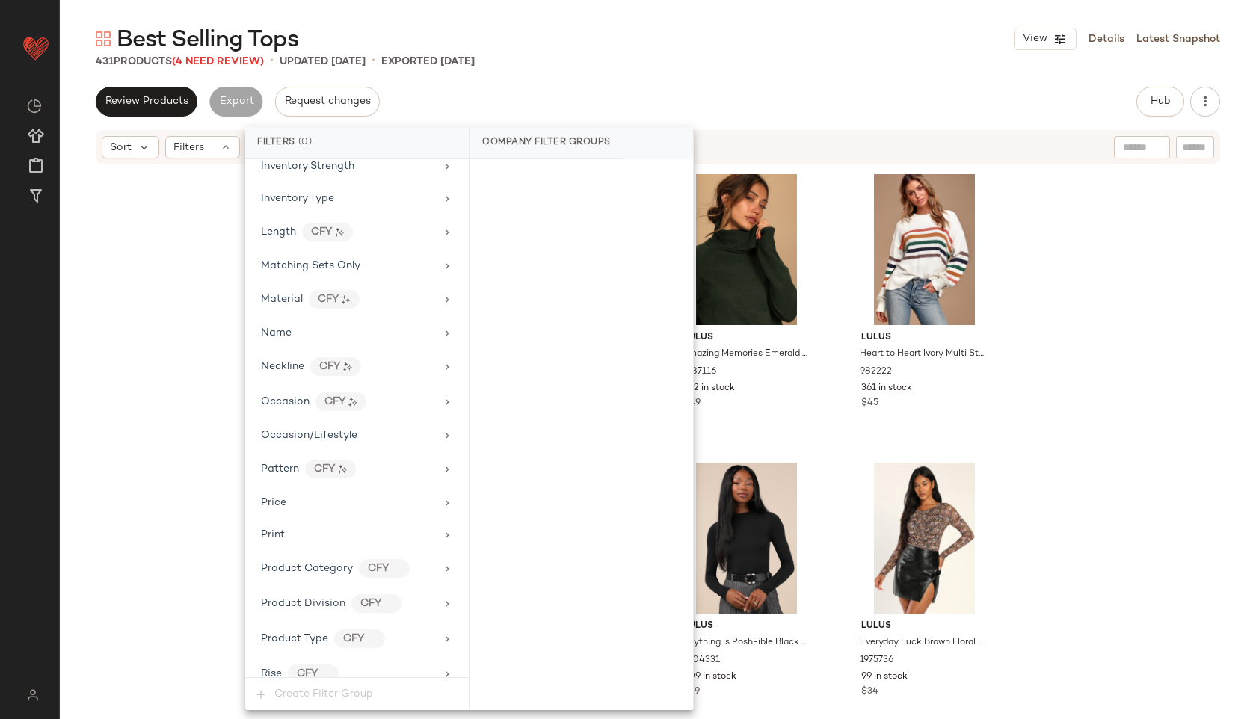
scroll to position [985, 0]
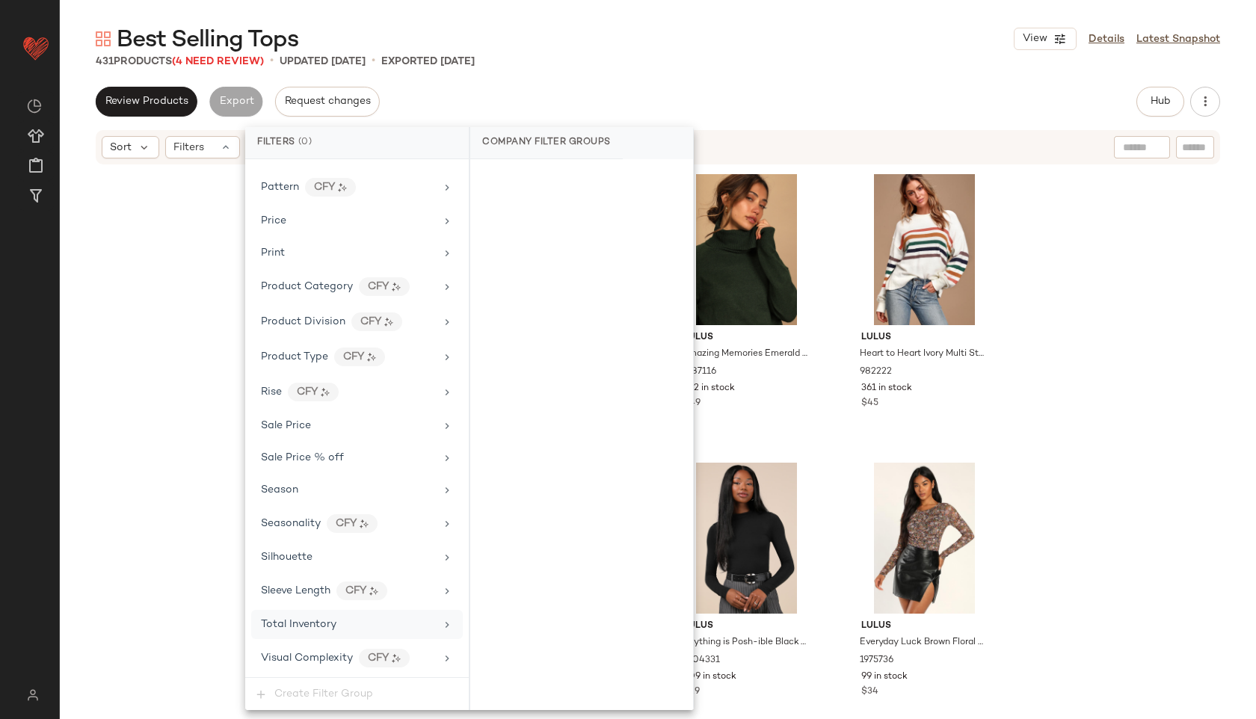
click at [344, 632] on div "Total Inventory" at bounding box center [357, 624] width 212 height 29
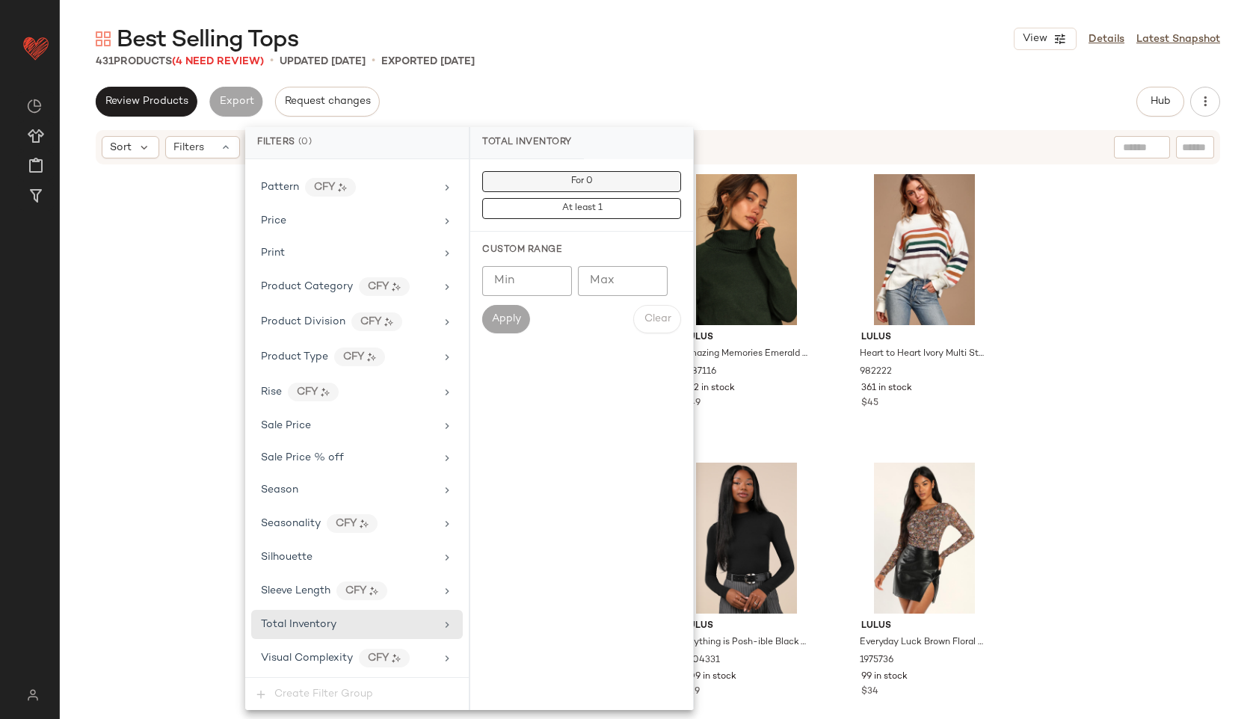
click at [602, 176] on button "For 0" at bounding box center [581, 181] width 199 height 21
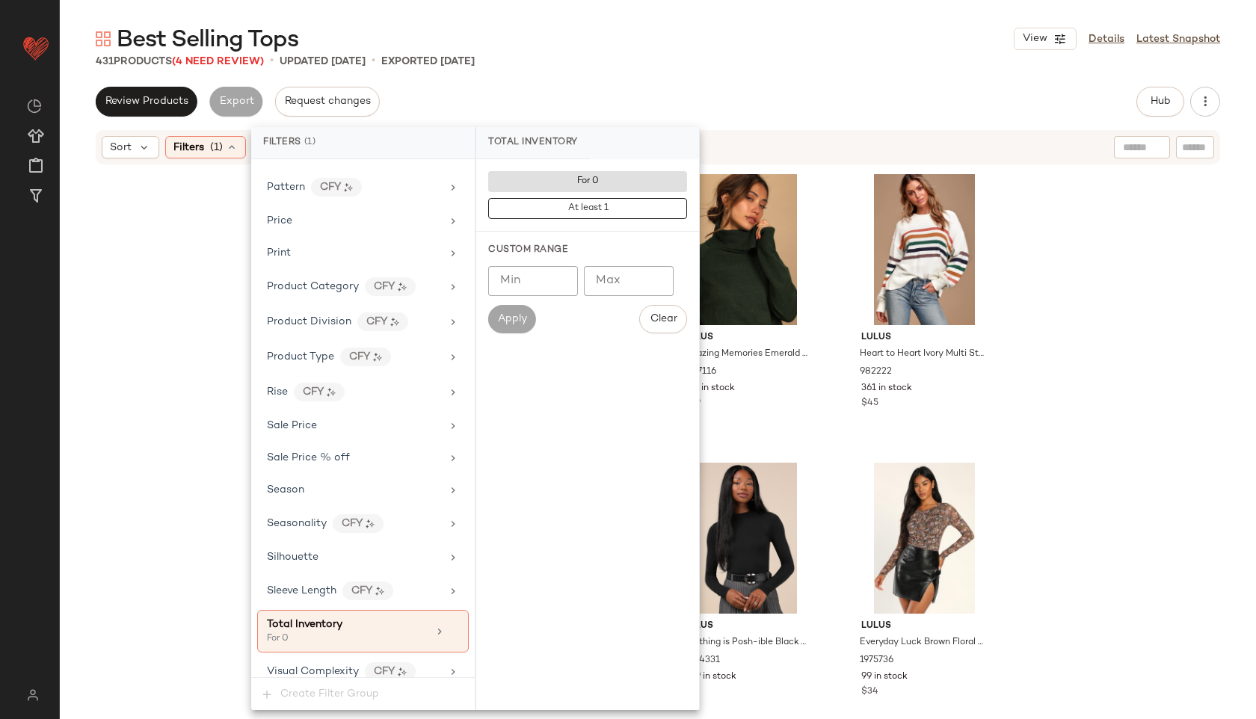
click at [679, 46] on div "Best Selling Tops View Details Latest Snapshot" at bounding box center [658, 39] width 1196 height 30
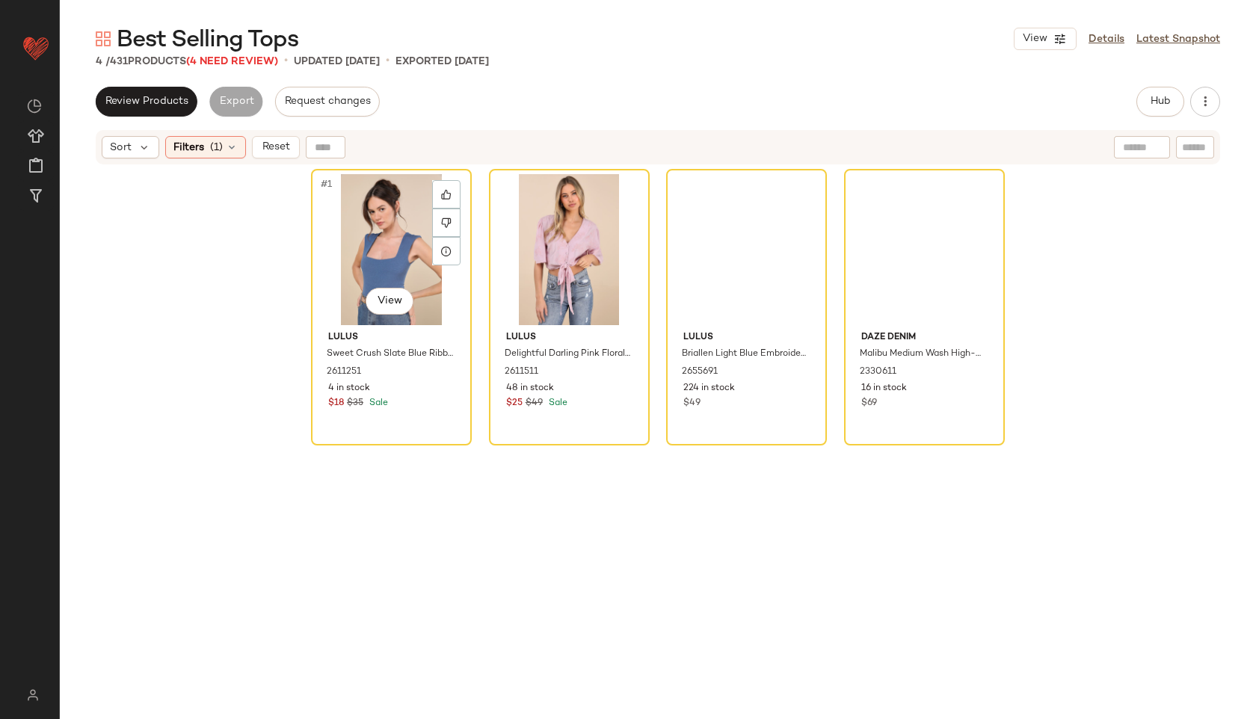
click at [376, 250] on div "#1 View" at bounding box center [391, 249] width 150 height 151
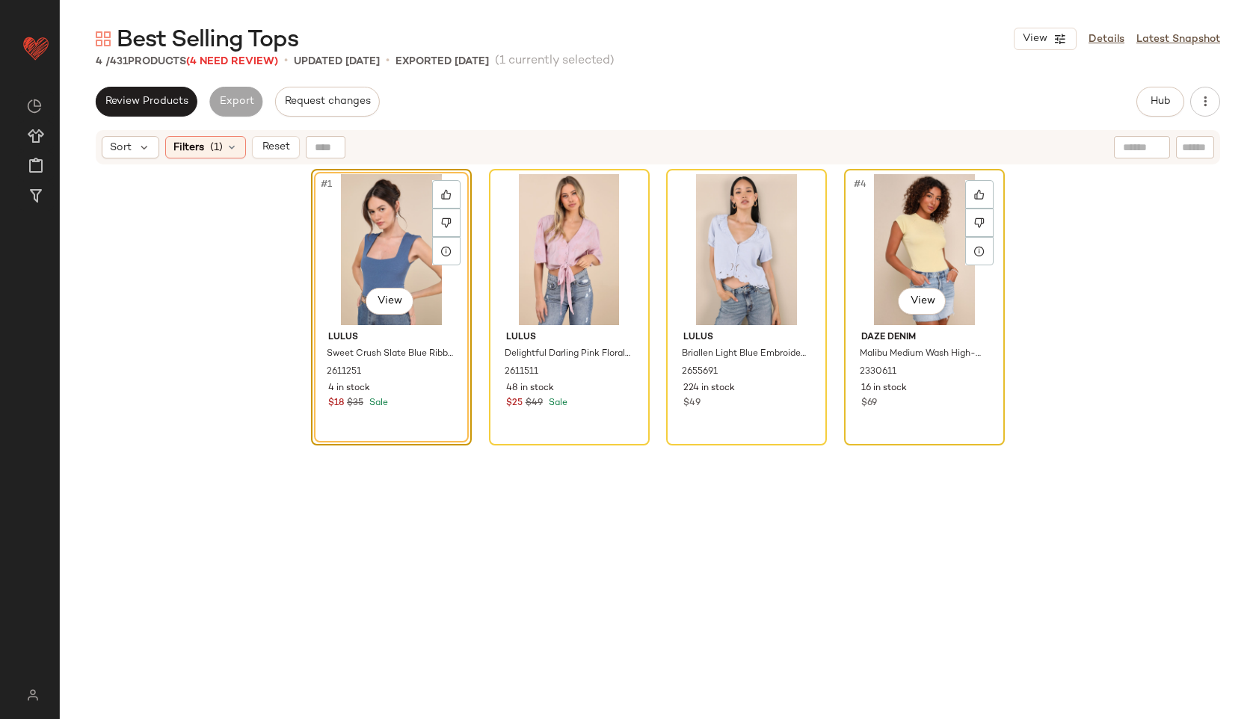
click at [895, 212] on div "#4 View" at bounding box center [924, 249] width 150 height 151
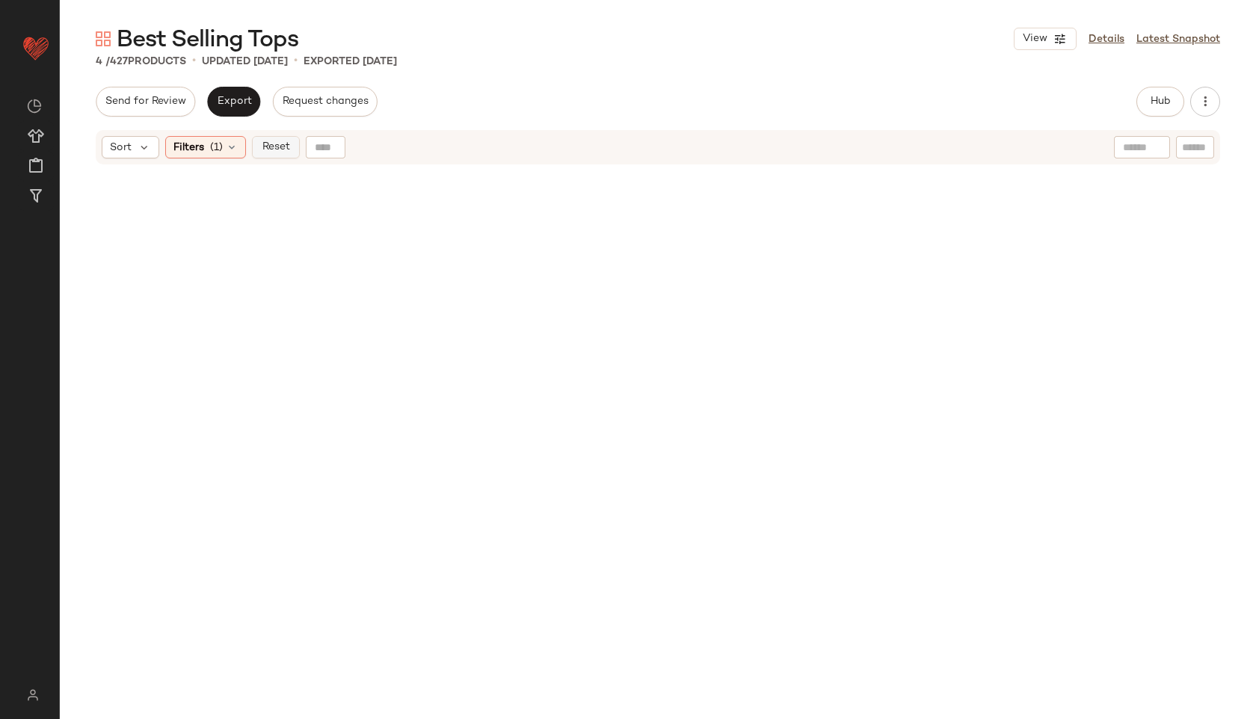
click at [273, 155] on button "Reset" at bounding box center [276, 147] width 48 height 22
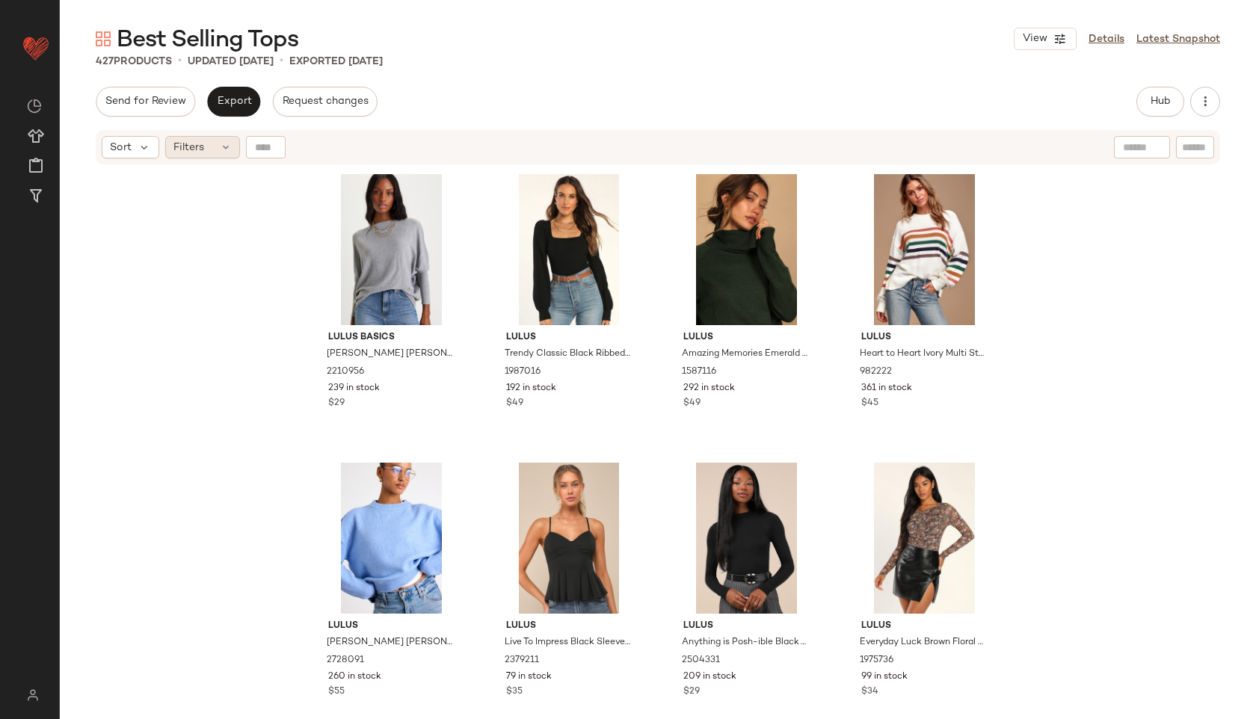
click at [214, 149] on div "Filters" at bounding box center [202, 147] width 75 height 22
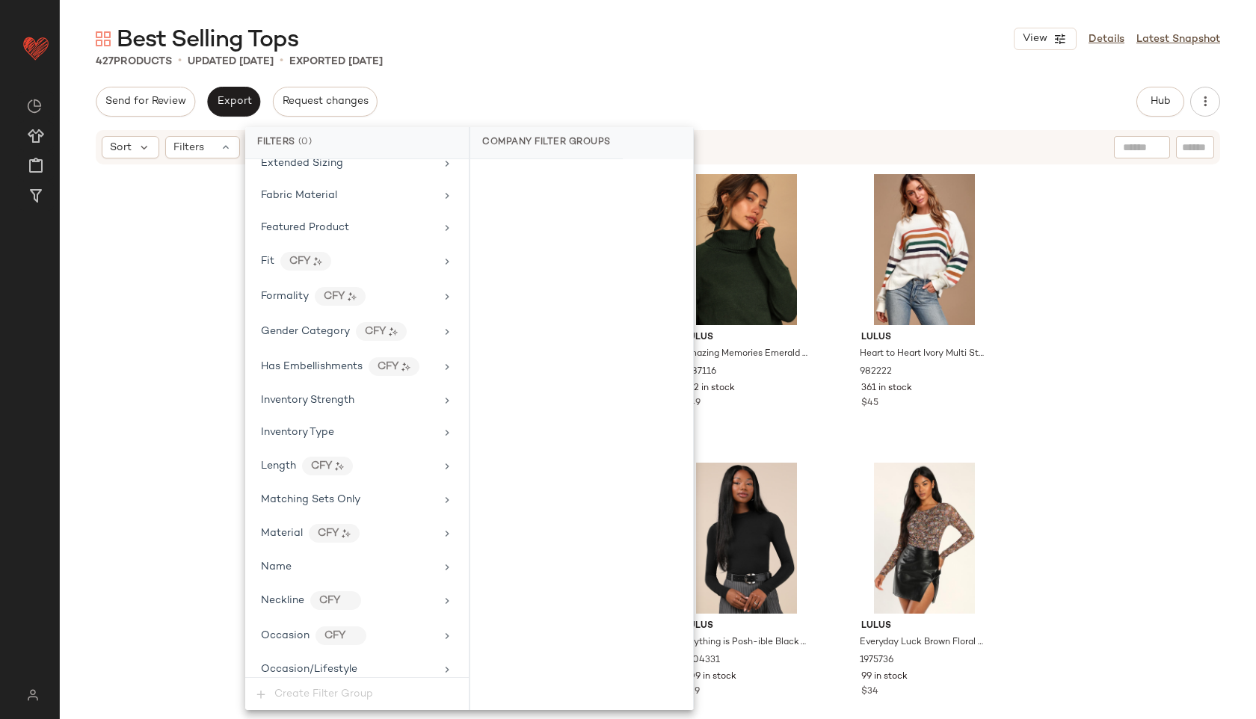
scroll to position [985, 0]
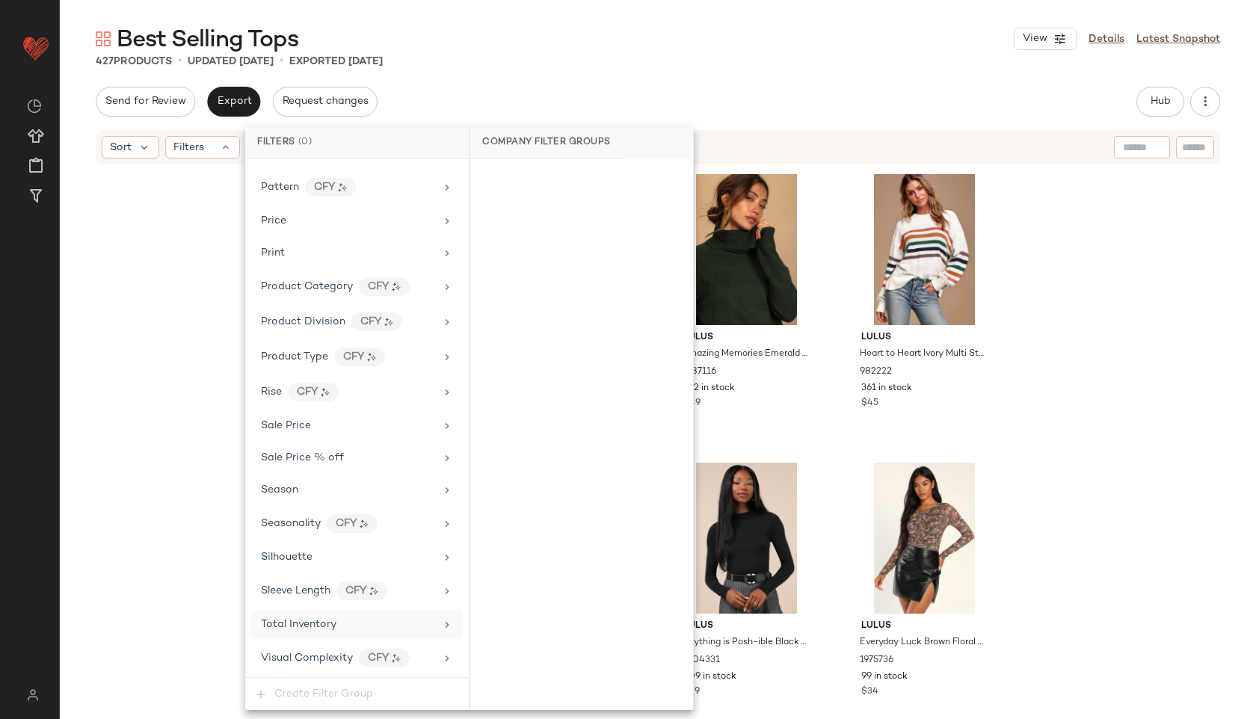
click at [348, 622] on div "Total Inventory" at bounding box center [348, 625] width 174 height 16
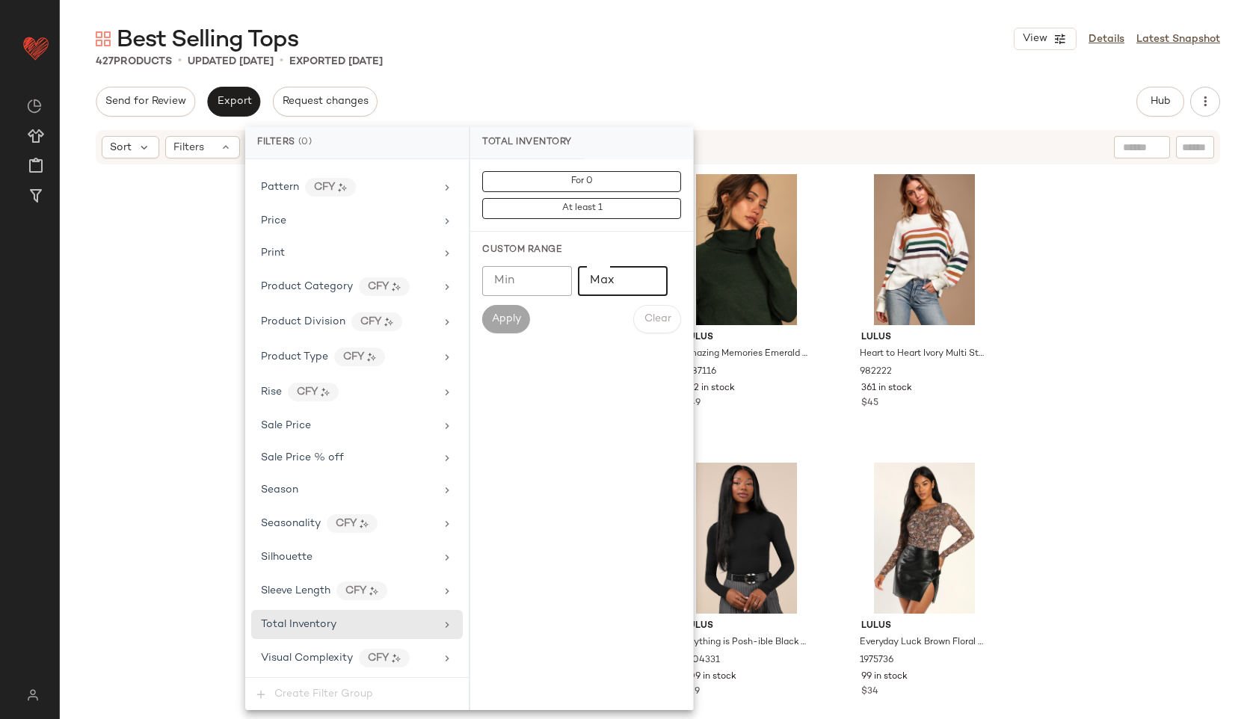
click at [611, 295] on input "Max" at bounding box center [623, 281] width 90 height 30
type input "**"
click at [509, 316] on span "Apply" at bounding box center [506, 319] width 30 height 12
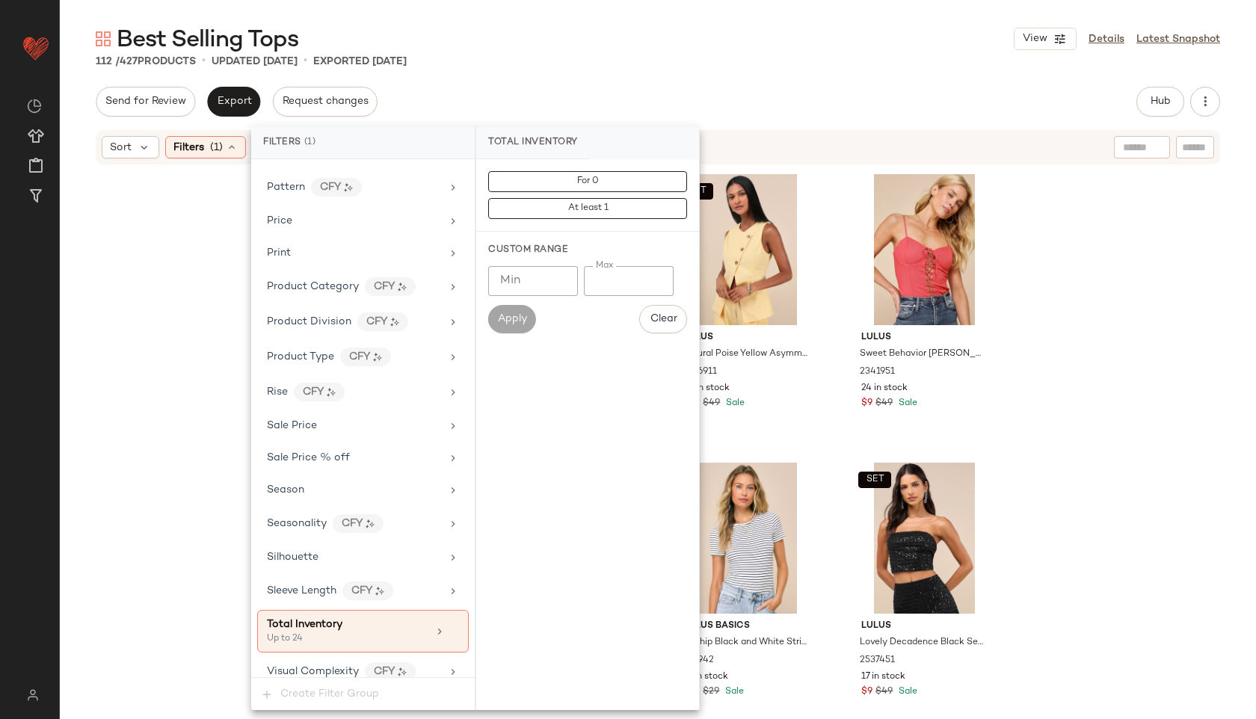
click at [616, 43] on div "Best Selling Tops View Details Latest Snapshot" at bounding box center [658, 39] width 1196 height 30
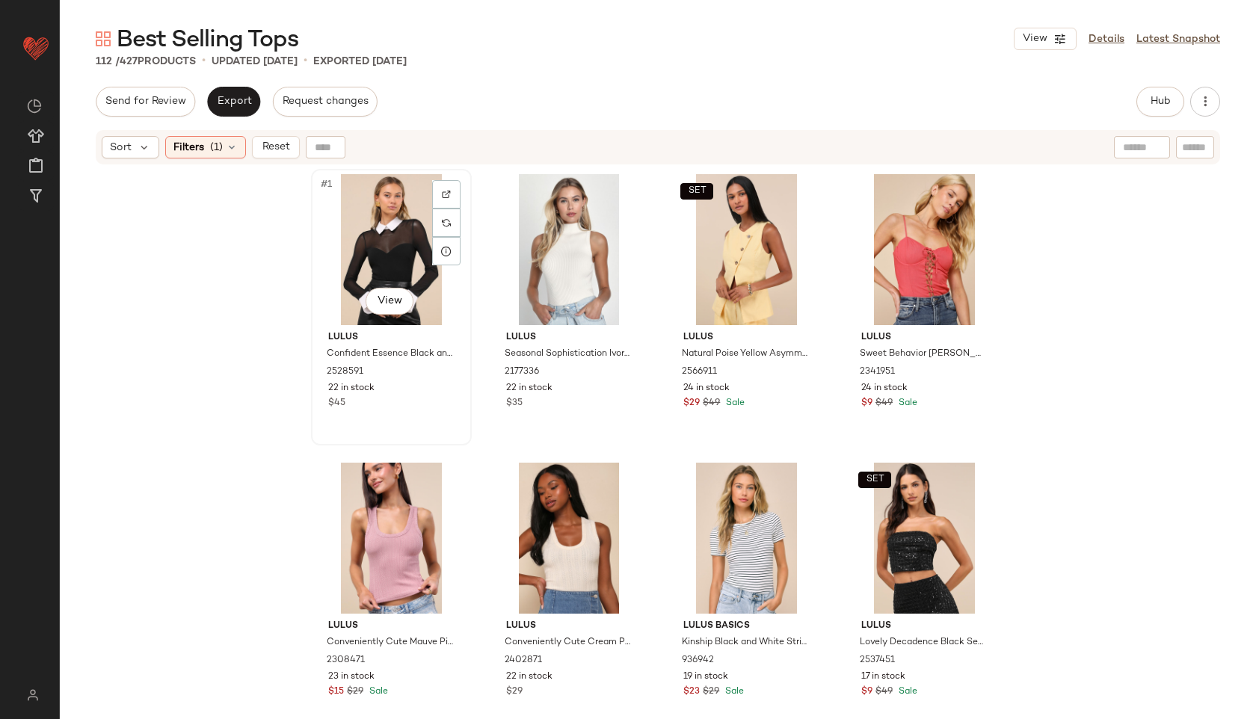
click at [387, 215] on div "#1 View" at bounding box center [391, 249] width 150 height 151
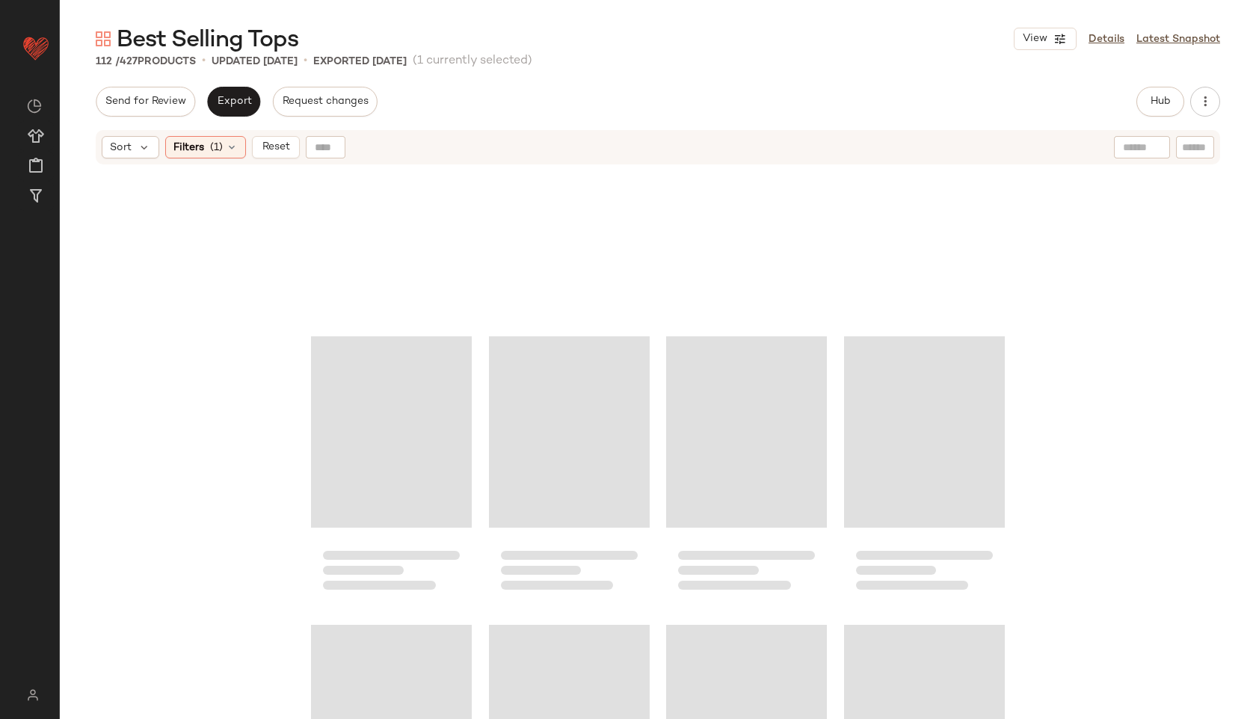
scroll to position [7492, 0]
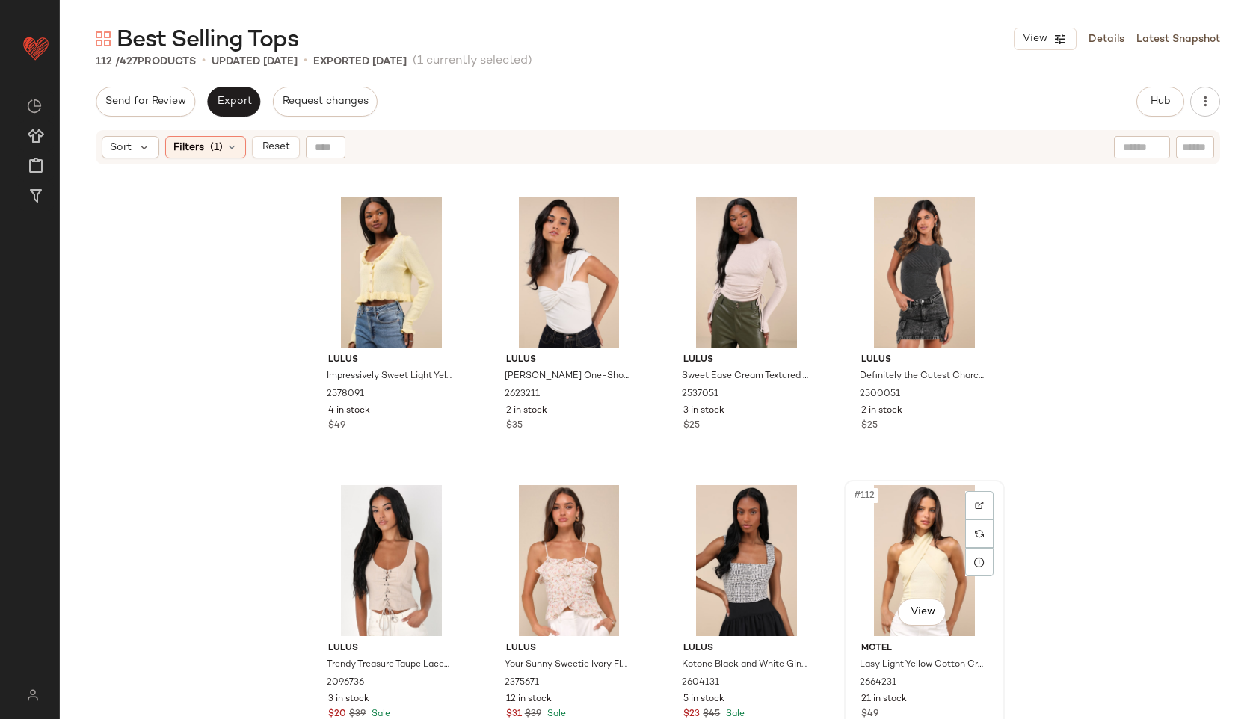
click at [922, 537] on div "#112 View" at bounding box center [924, 560] width 150 height 151
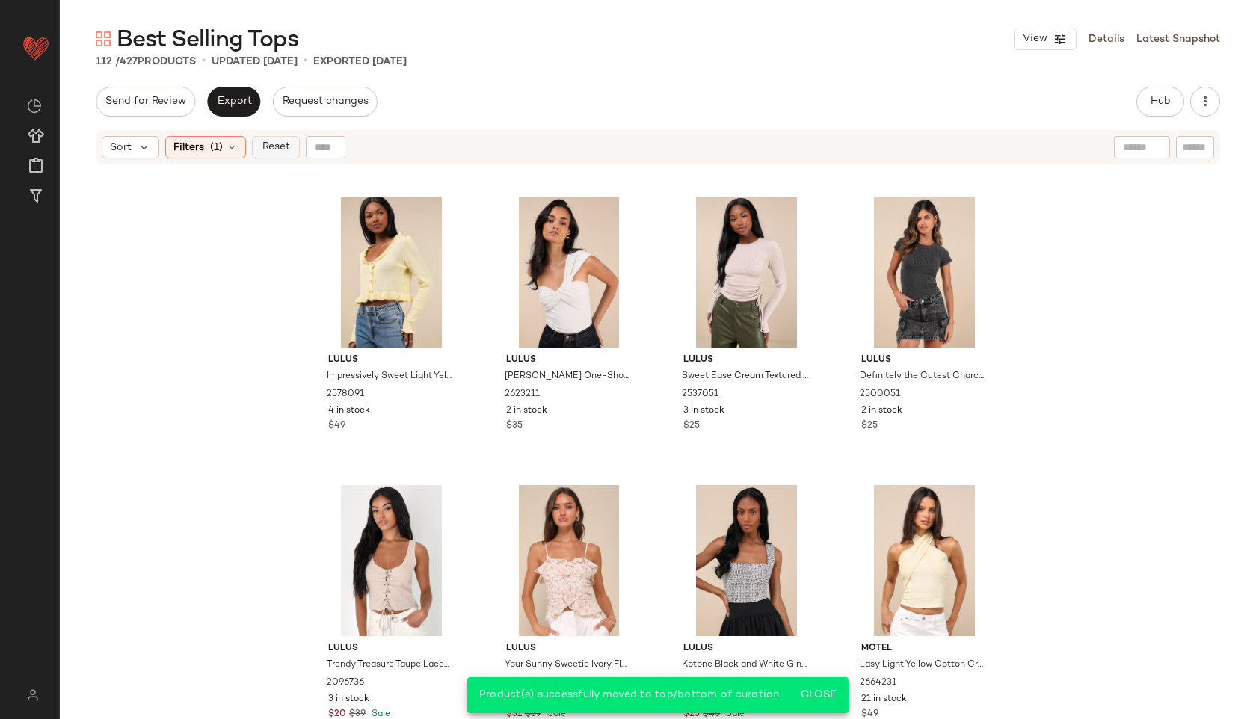
click at [274, 147] on span "Reset" at bounding box center [275, 147] width 28 height 12
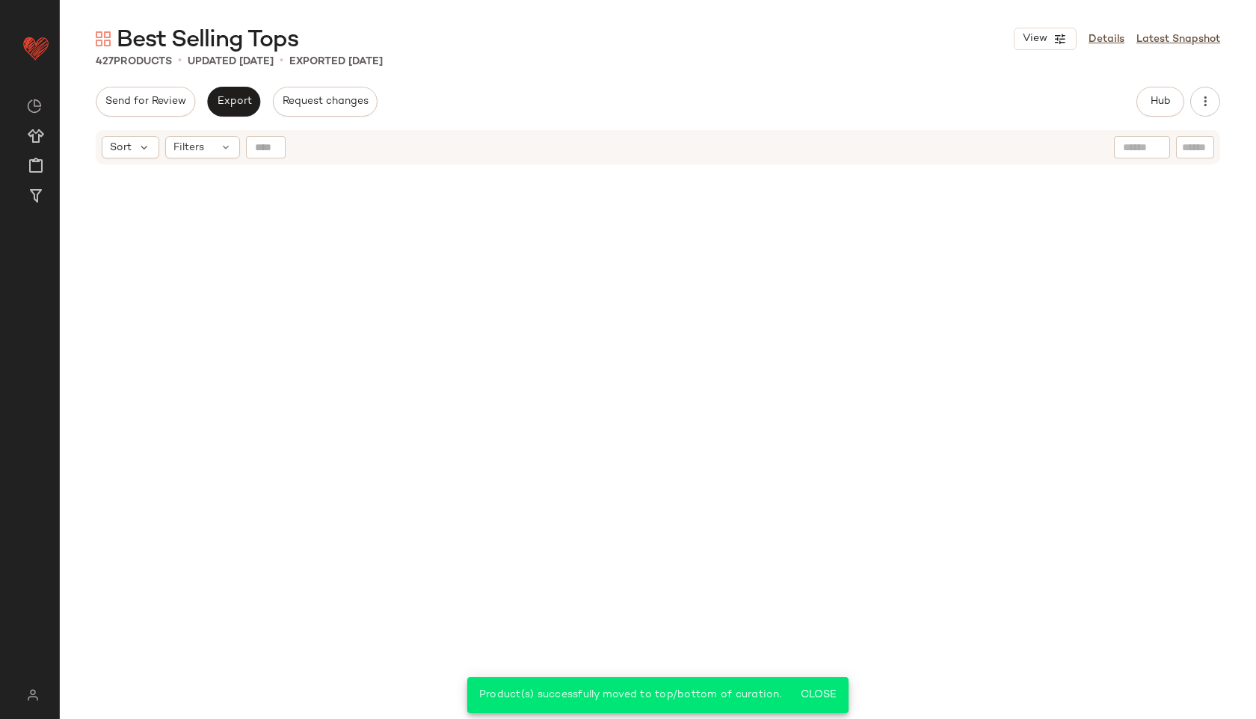
scroll to position [30286, 0]
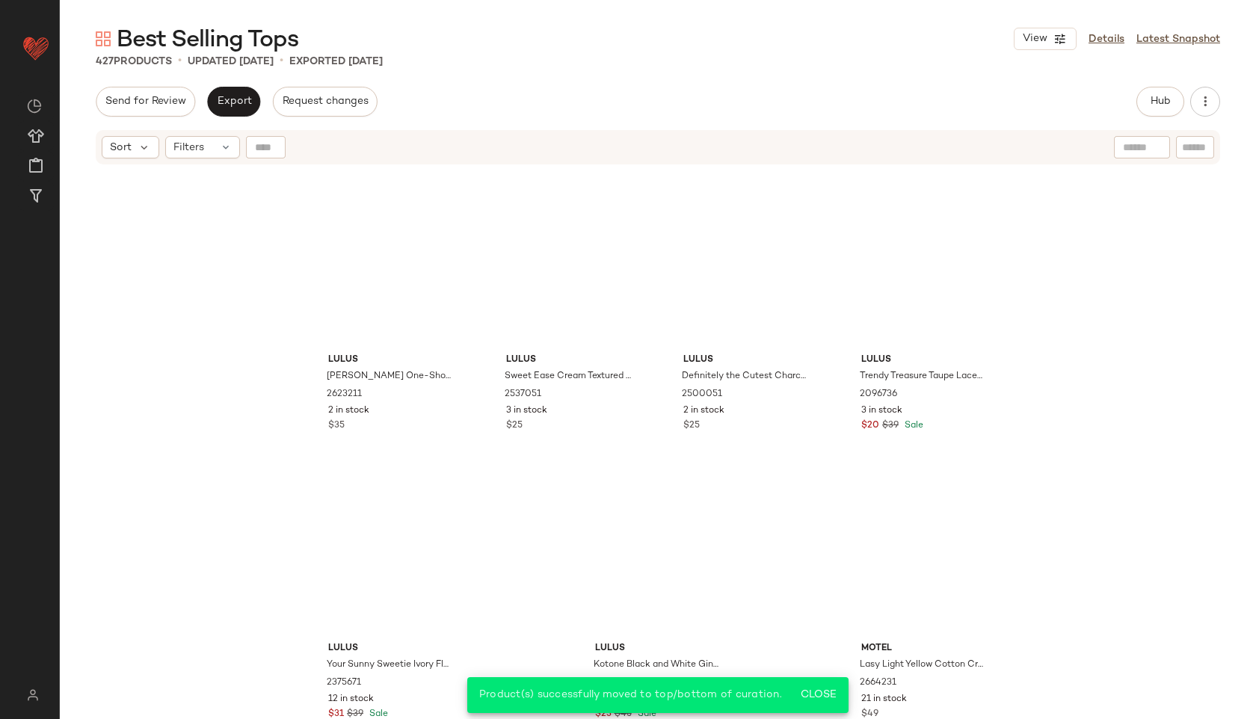
click at [476, 97] on div "Send for Review Export Request changes Hub Send for Review External Review Inte…" at bounding box center [658, 102] width 1124 height 30
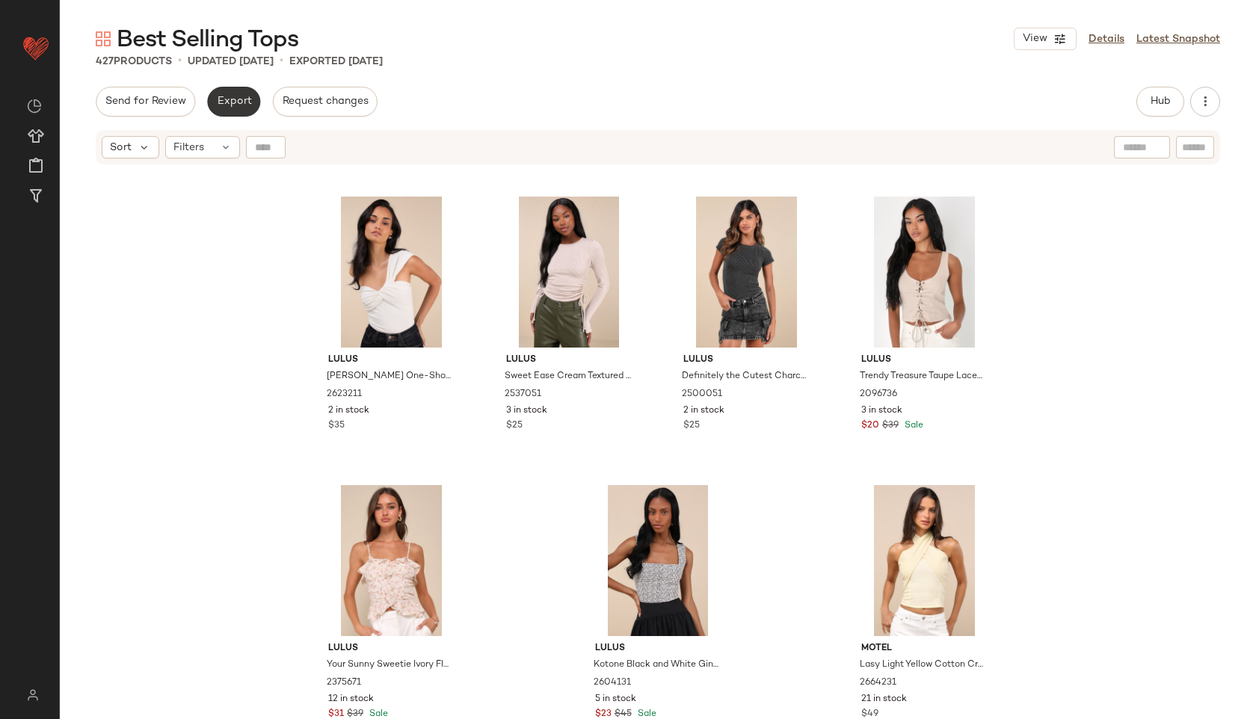
click at [235, 102] on span "Export" at bounding box center [233, 102] width 35 height 12
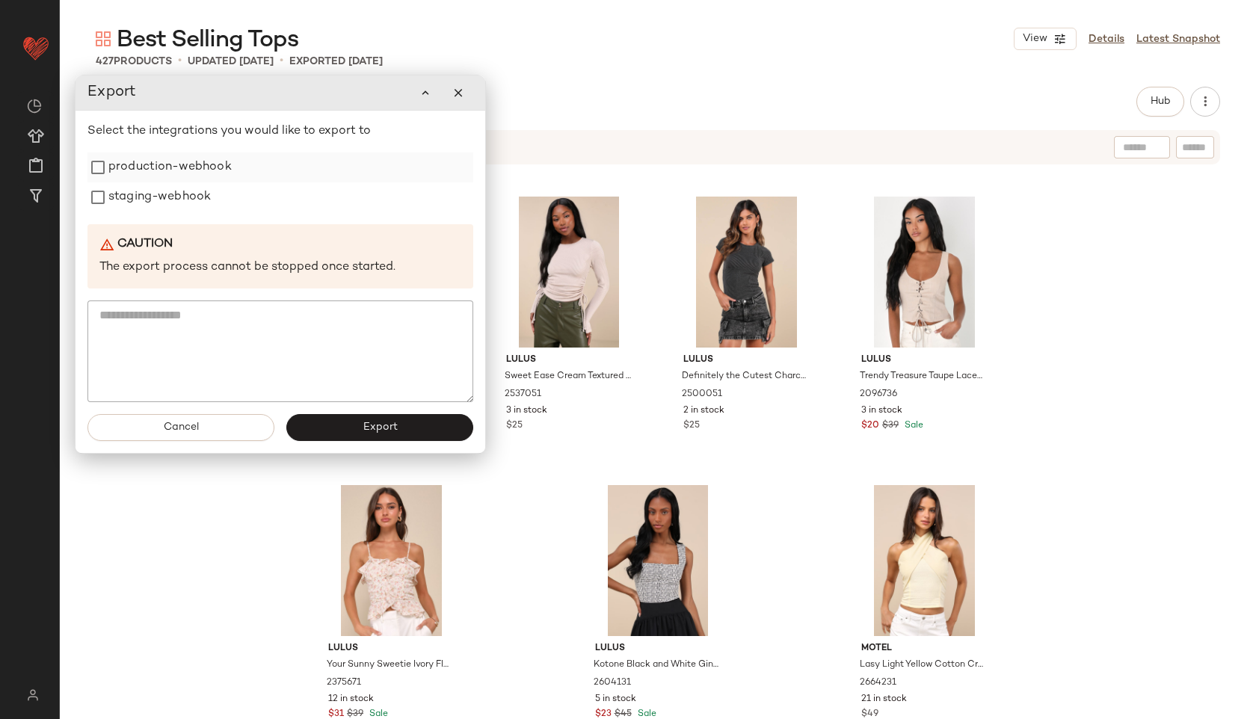
click at [194, 161] on label "production-webhook" at bounding box center [169, 167] width 123 height 30
click at [182, 194] on label "staging-webhook" at bounding box center [159, 197] width 102 height 30
click at [406, 424] on button "Export" at bounding box center [379, 427] width 187 height 27
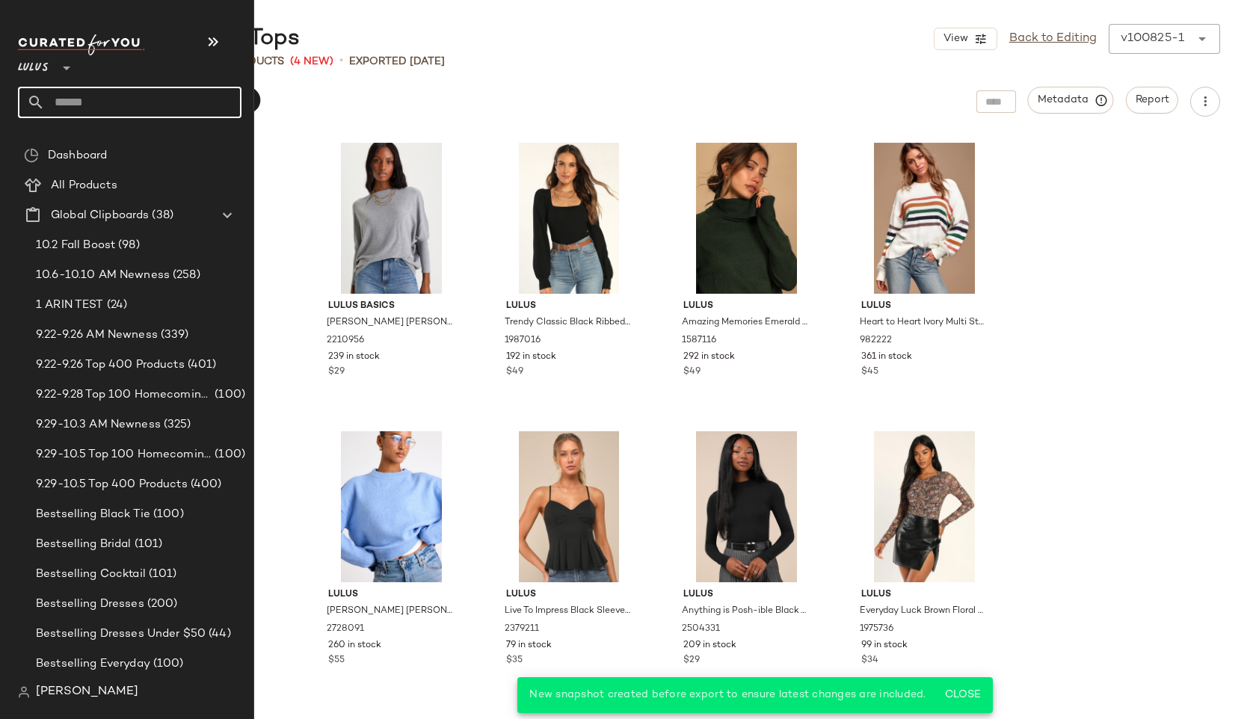
click at [101, 97] on input "text" at bounding box center [143, 102] width 197 height 31
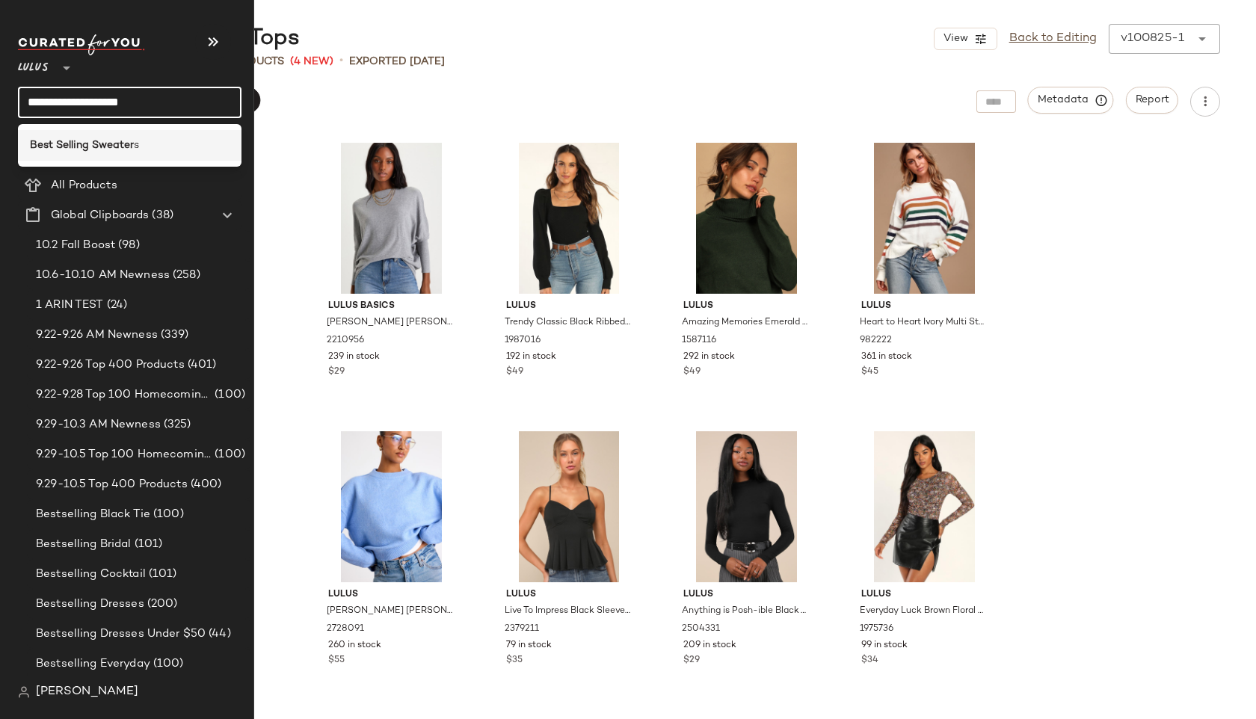
type input "**********"
click at [104, 149] on b "Best Selling Sweater" at bounding box center [82, 146] width 104 height 16
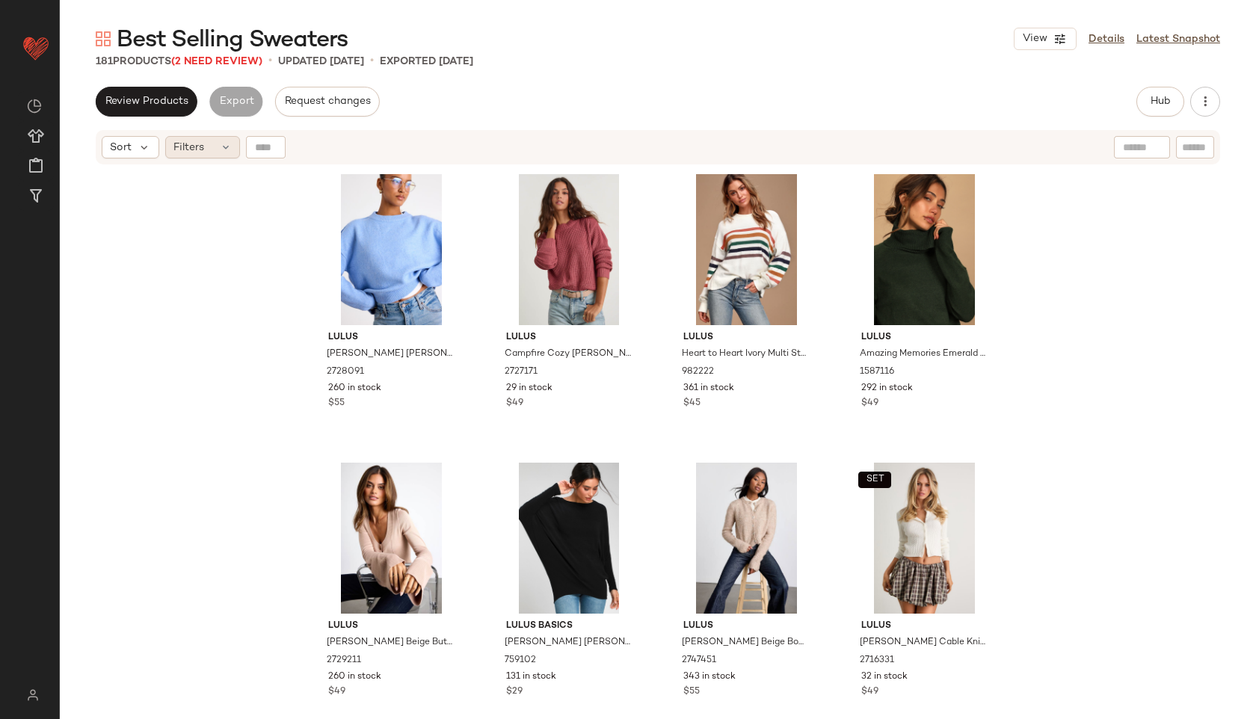
click at [217, 151] on div "Filters" at bounding box center [202, 147] width 75 height 22
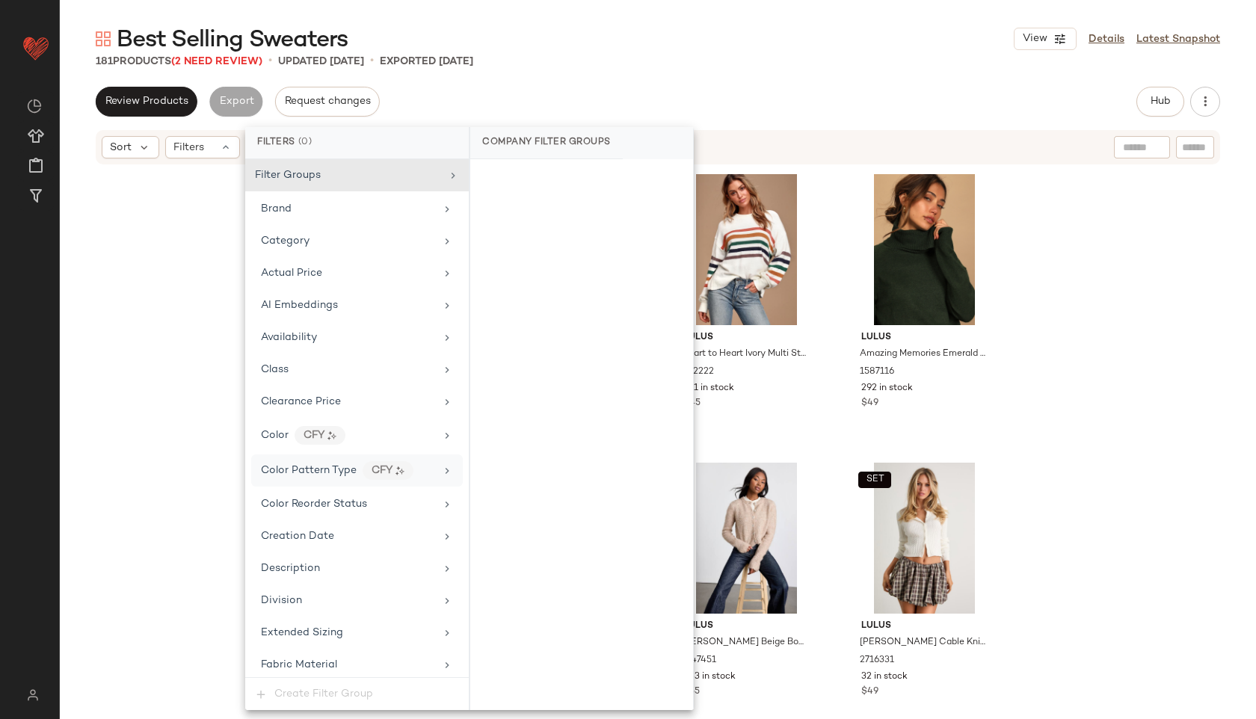
scroll to position [953, 0]
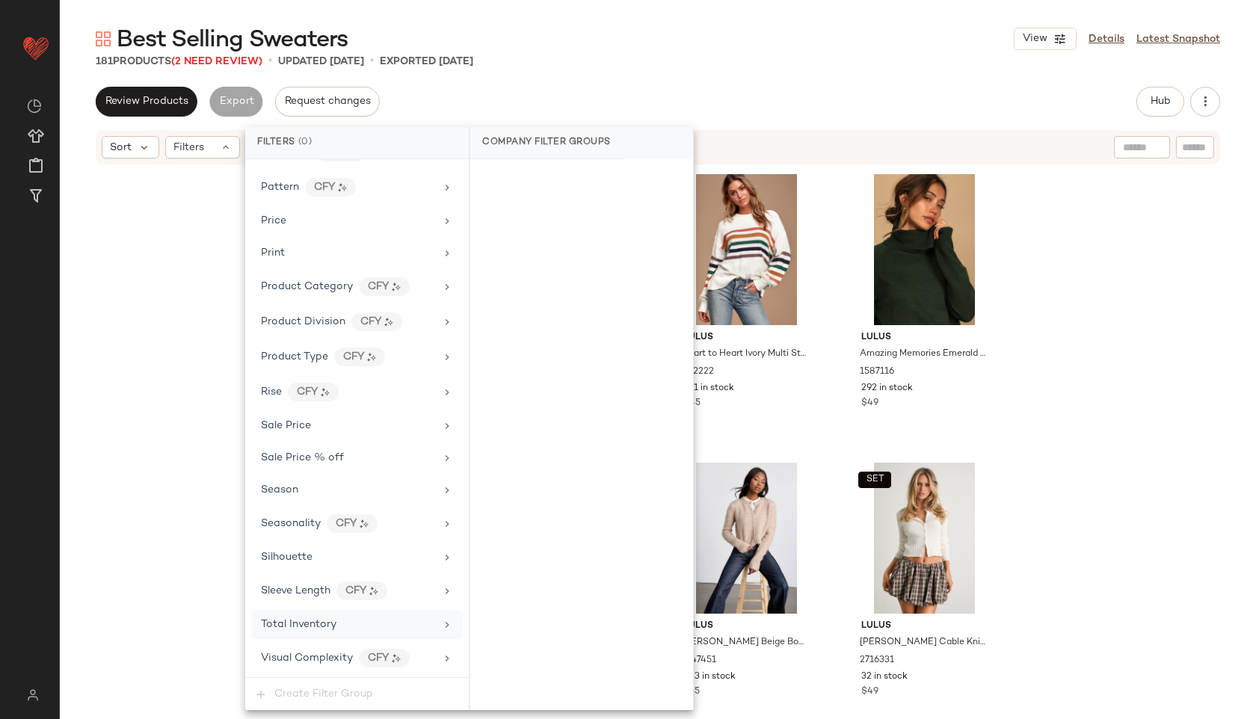
click at [340, 620] on div "Total Inventory" at bounding box center [348, 625] width 174 height 16
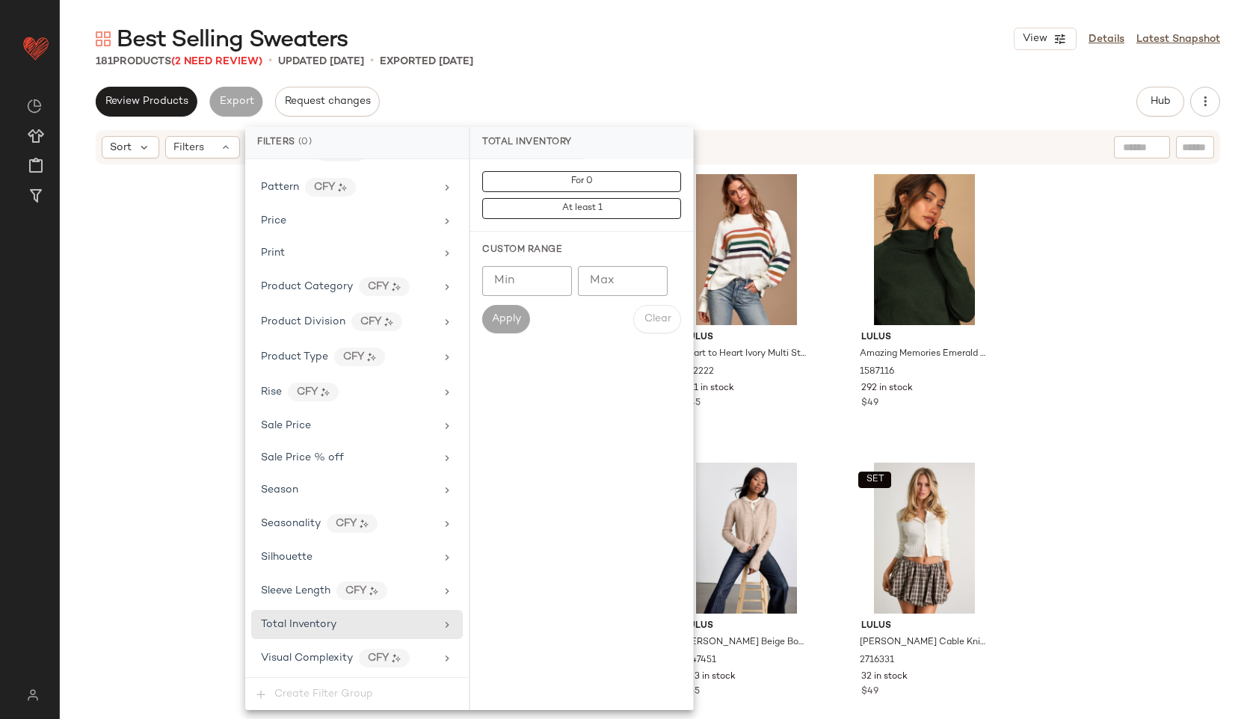
click at [558, 170] on div "For 0 At least 1" at bounding box center [581, 195] width 223 height 73
click at [561, 176] on button "For 0" at bounding box center [581, 181] width 199 height 21
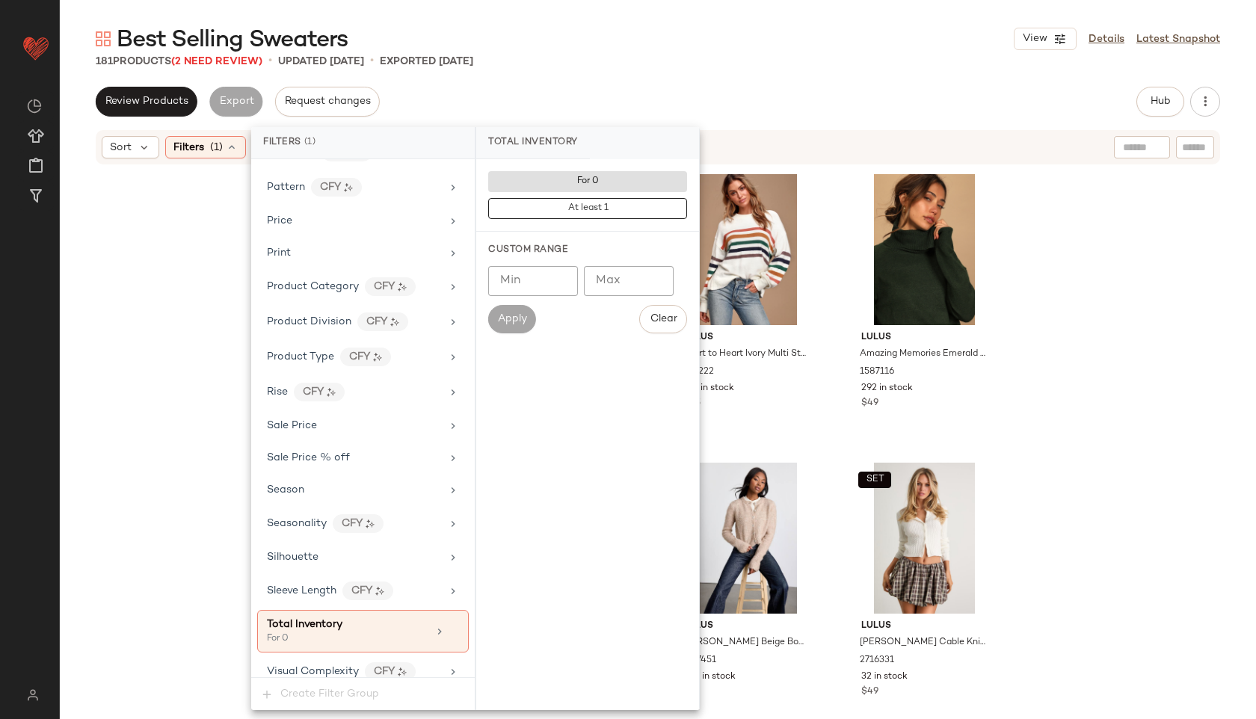
click at [632, 52] on div "Best Selling Sweaters View Details Latest Snapshot" at bounding box center [658, 39] width 1196 height 30
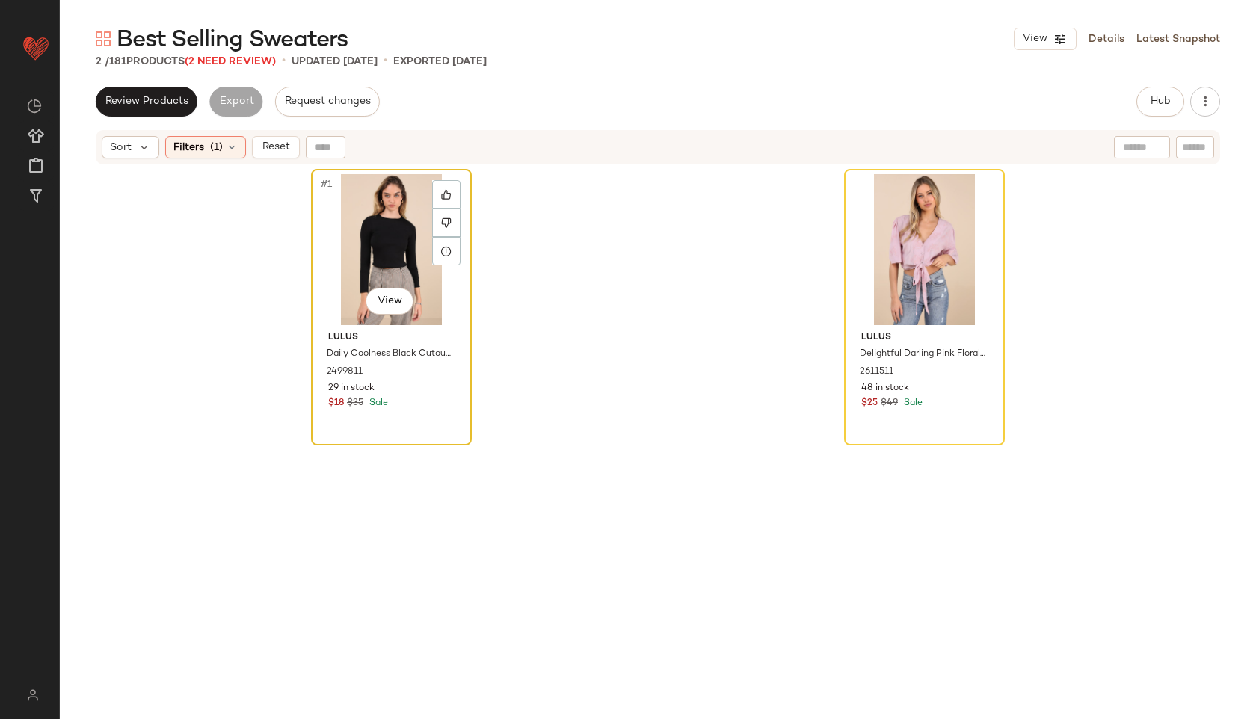
click at [383, 244] on div "#1 View" at bounding box center [391, 249] width 150 height 151
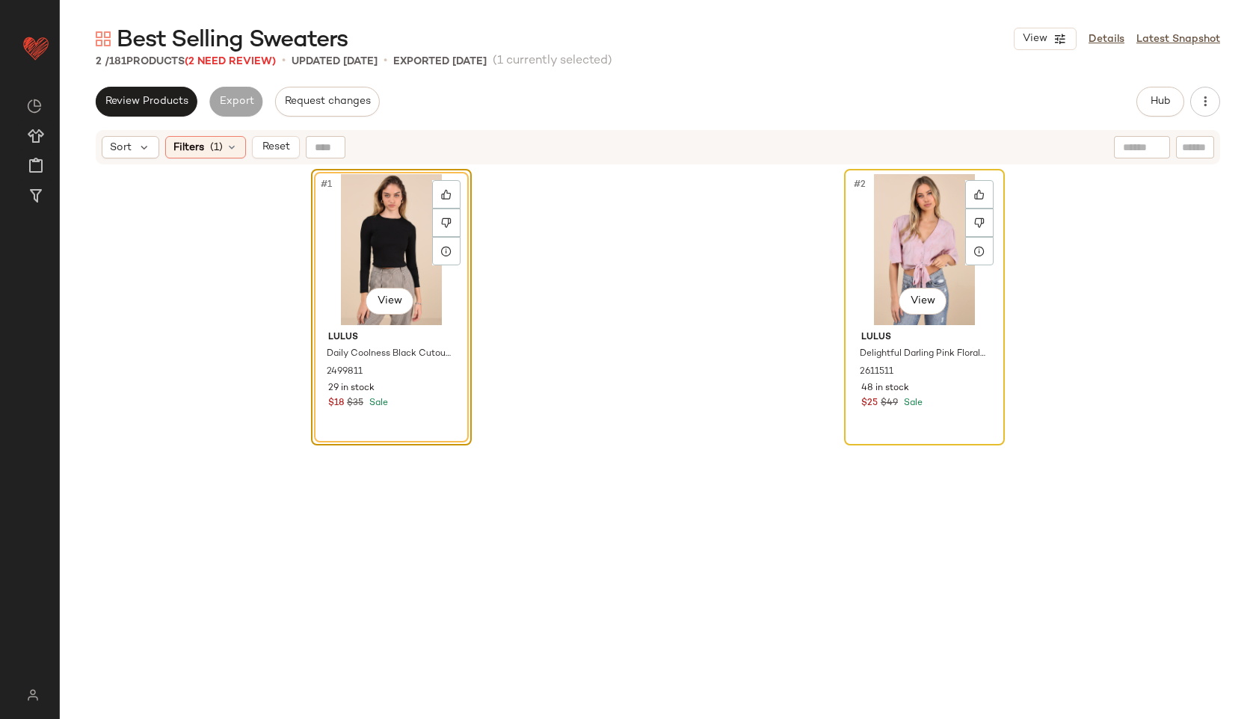
click at [895, 221] on div "#2 View" at bounding box center [924, 249] width 150 height 151
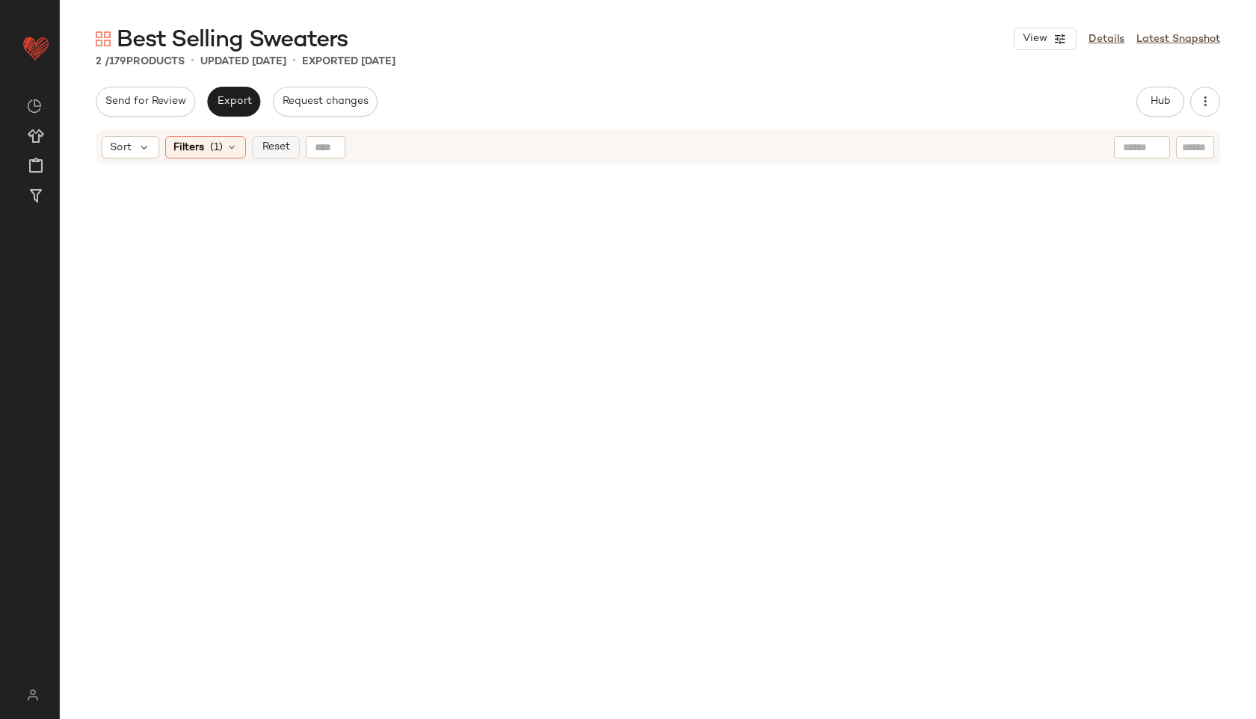
click at [277, 147] on span "Reset" at bounding box center [275, 147] width 28 height 12
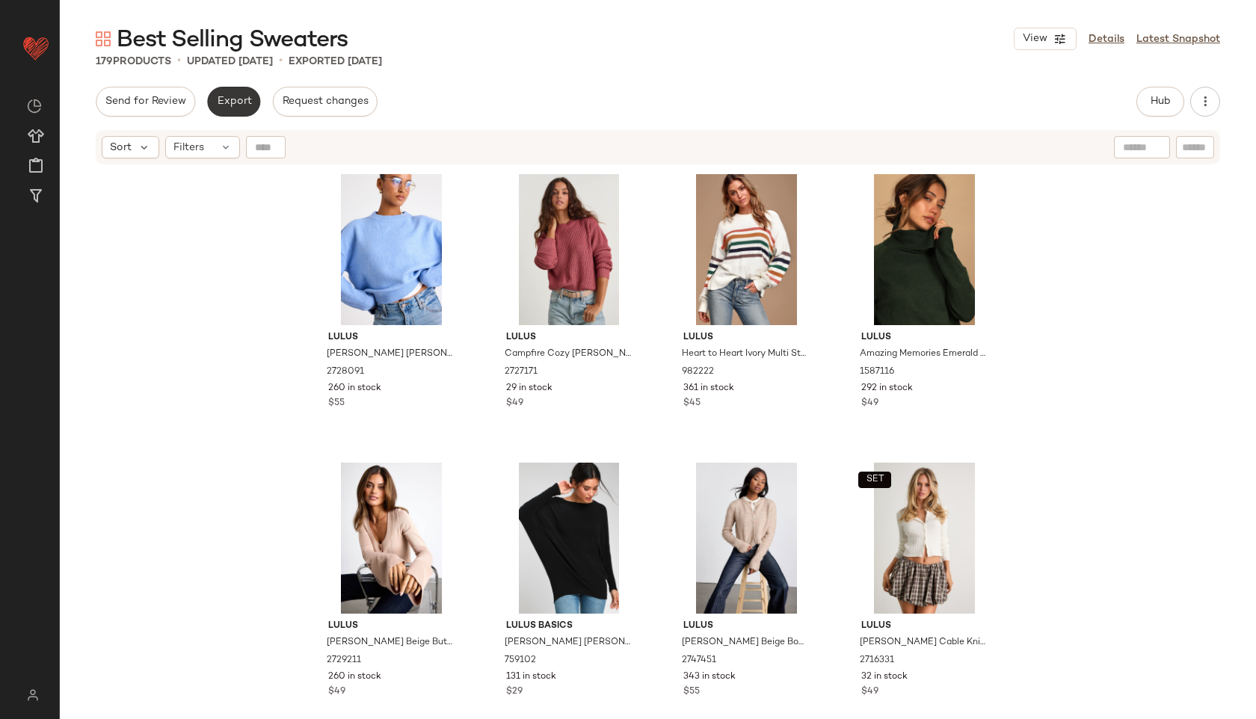
click at [236, 108] on span "Export" at bounding box center [233, 102] width 35 height 12
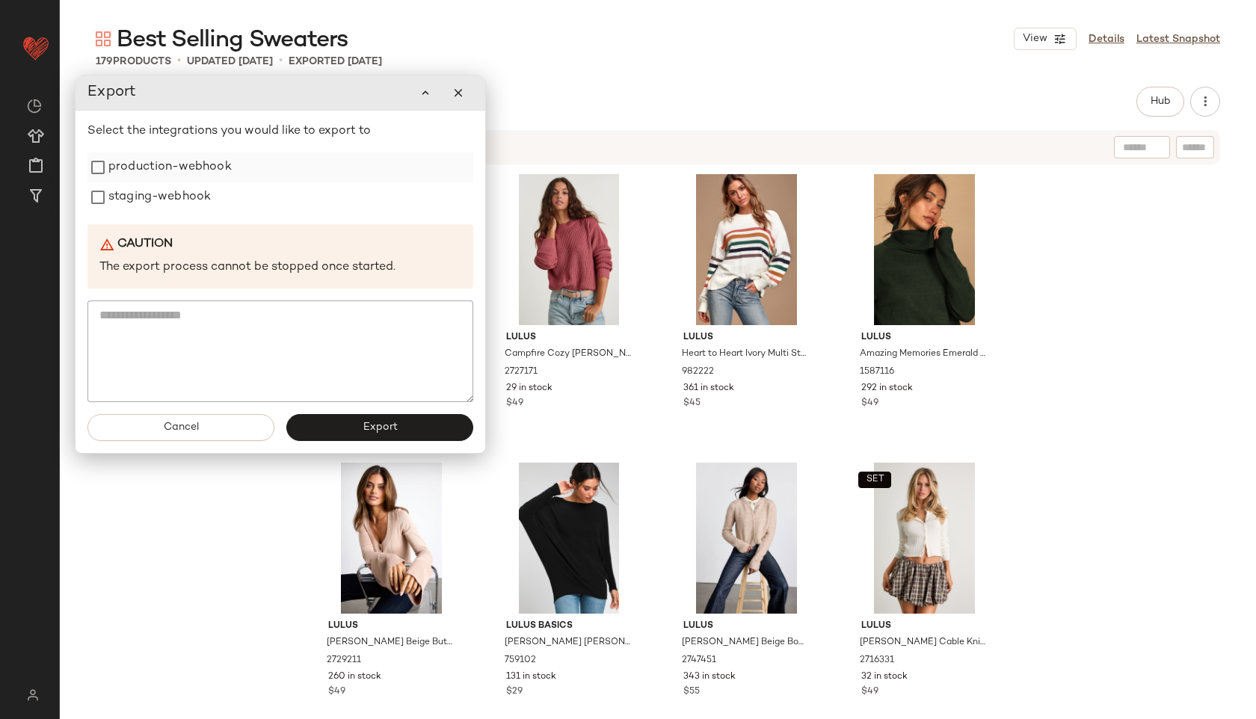
click at [174, 171] on label "production-webhook" at bounding box center [169, 167] width 123 height 30
click at [169, 193] on label "staging-webhook" at bounding box center [159, 197] width 102 height 30
click at [375, 425] on span "Export" at bounding box center [379, 428] width 35 height 12
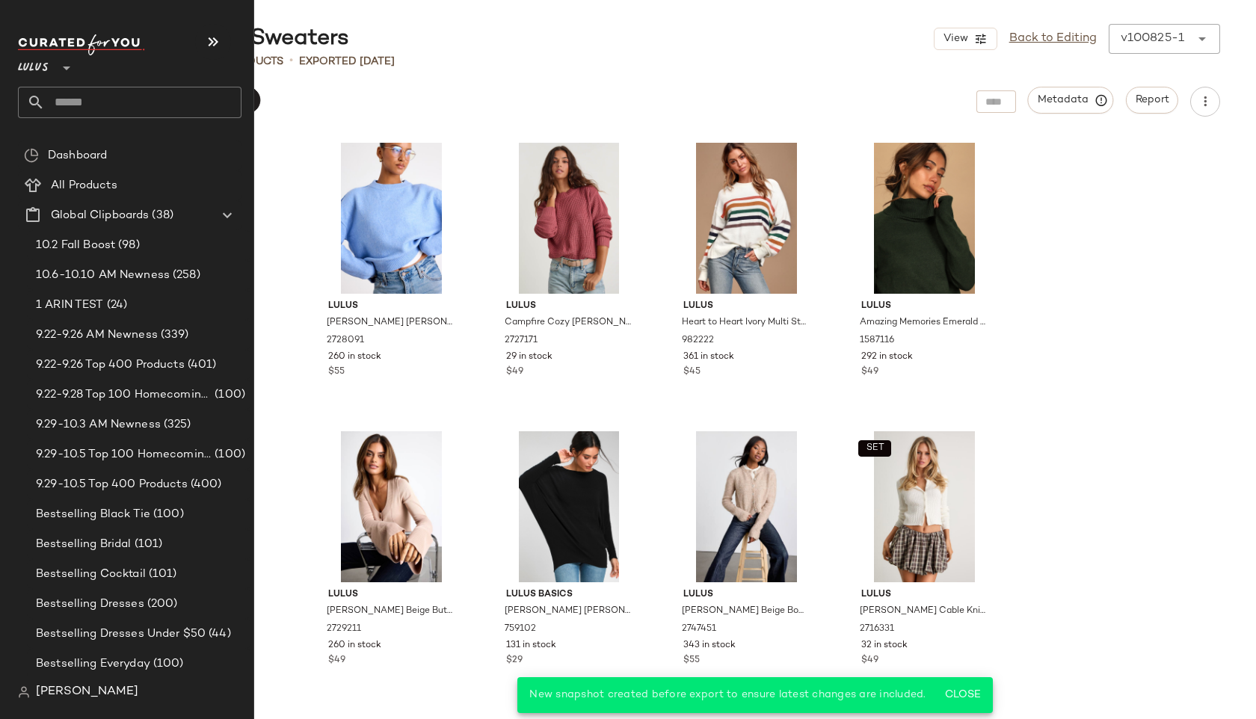
click at [91, 93] on input "text" at bounding box center [143, 102] width 197 height 31
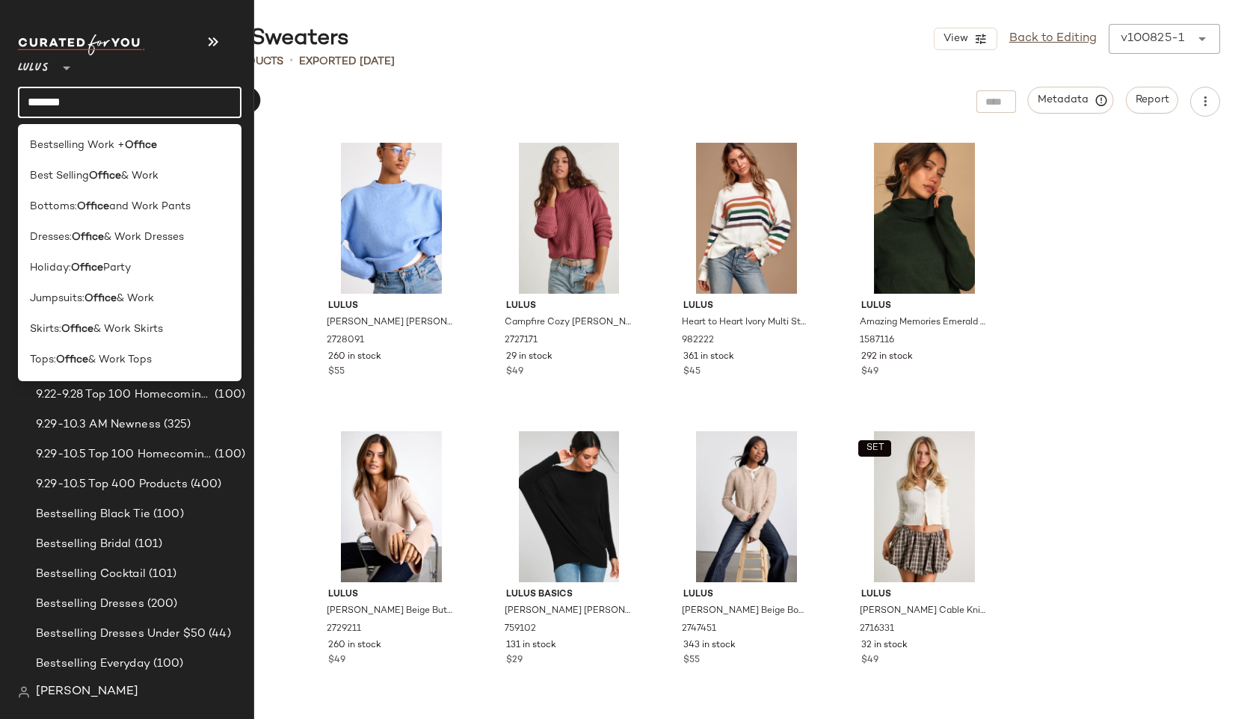
type input "******"
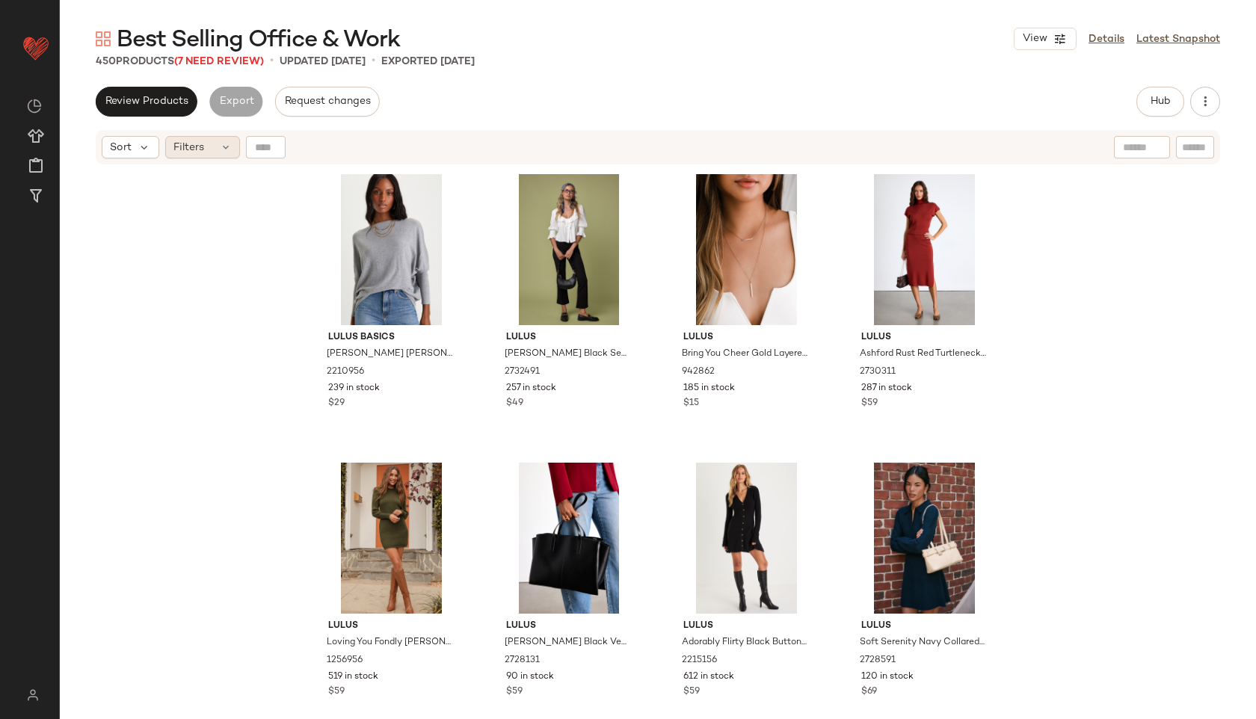
click at [209, 143] on div "Filters" at bounding box center [202, 147] width 75 height 22
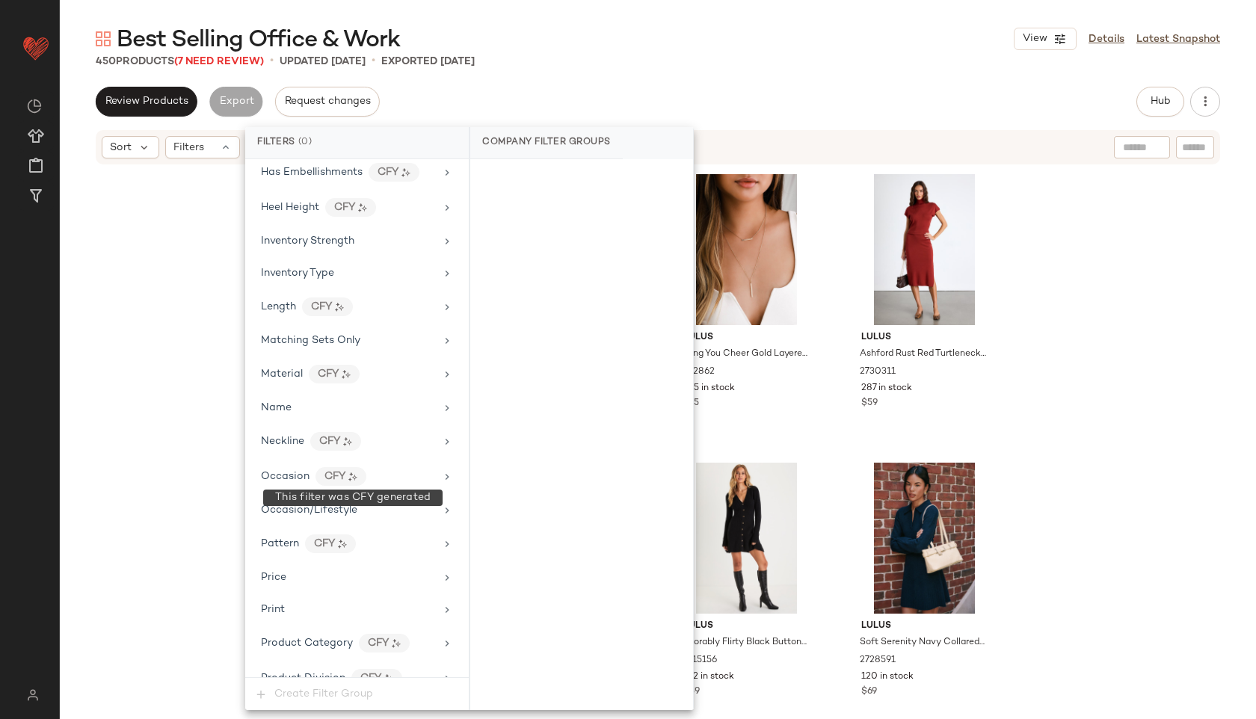
scroll to position [1020, 0]
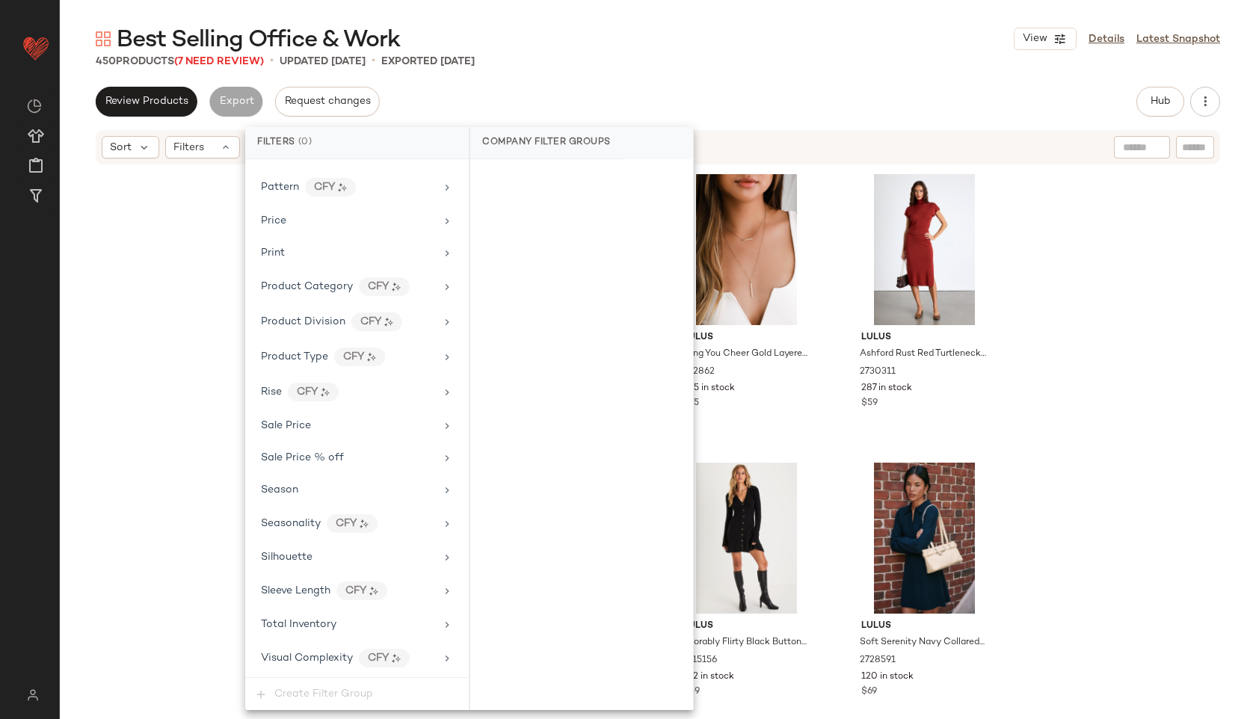
click at [151, 374] on div "Lulus Basics Verla Heather Grey Dolman Sleeve Sweater Top 2210956 239 in stock …" at bounding box center [658, 461] width 1196 height 591
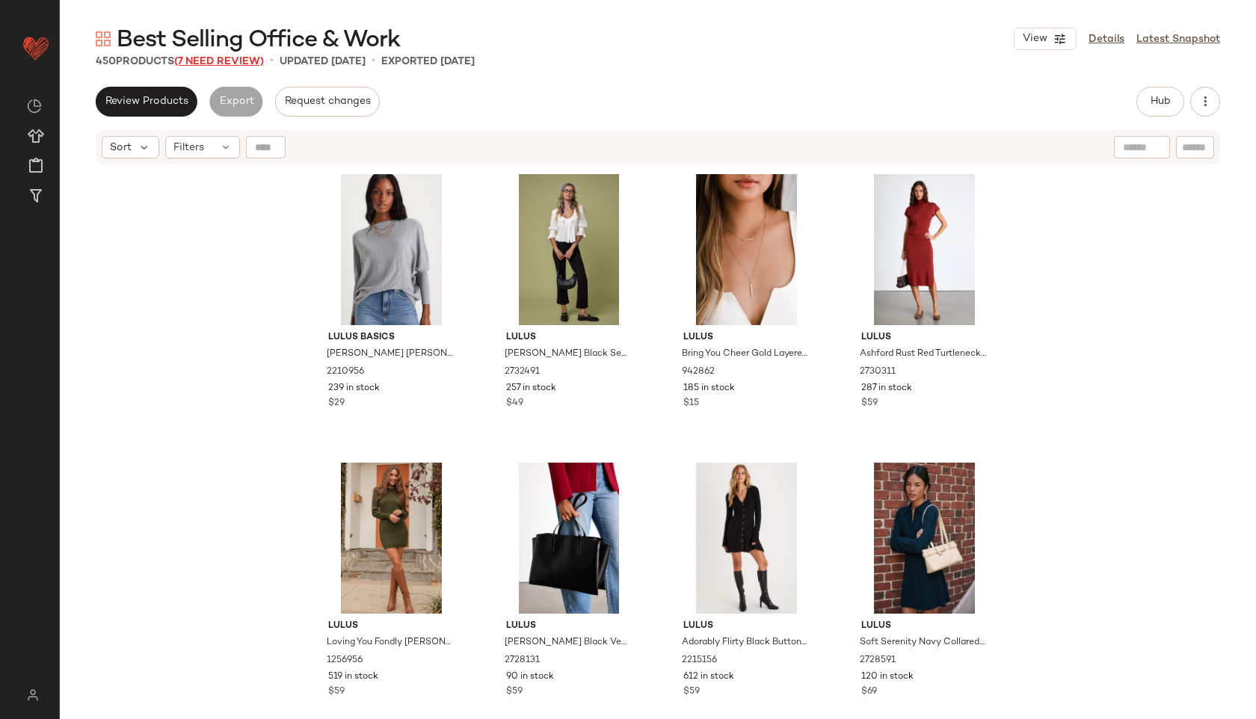
click at [220, 56] on span "(7 Need Review)" at bounding box center [219, 61] width 90 height 11
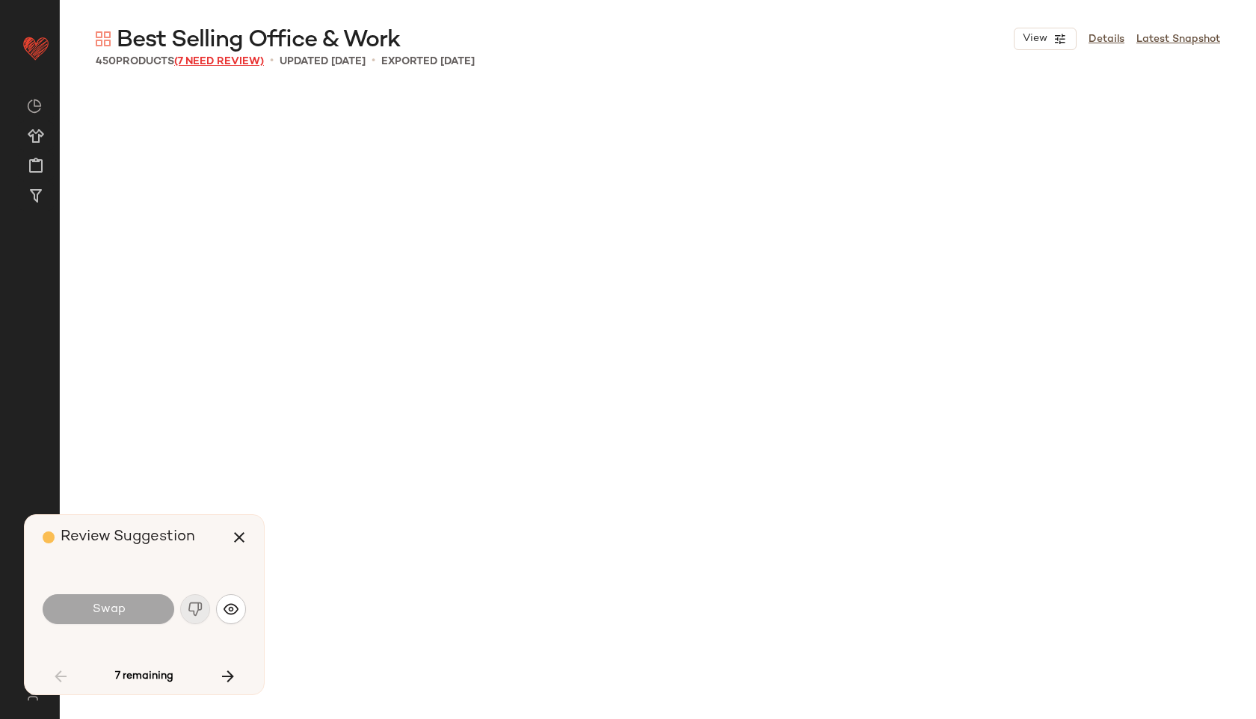
scroll to position [4328, 0]
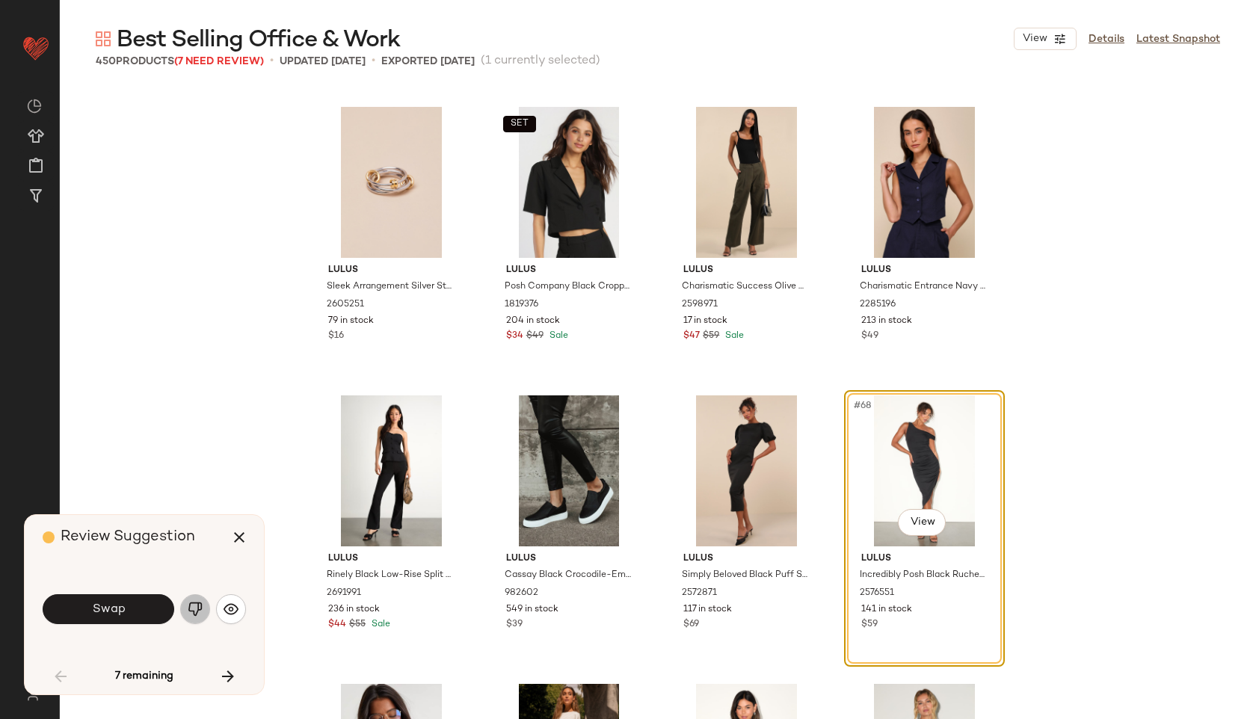
click at [189, 602] on img "button" at bounding box center [195, 609] width 15 height 15
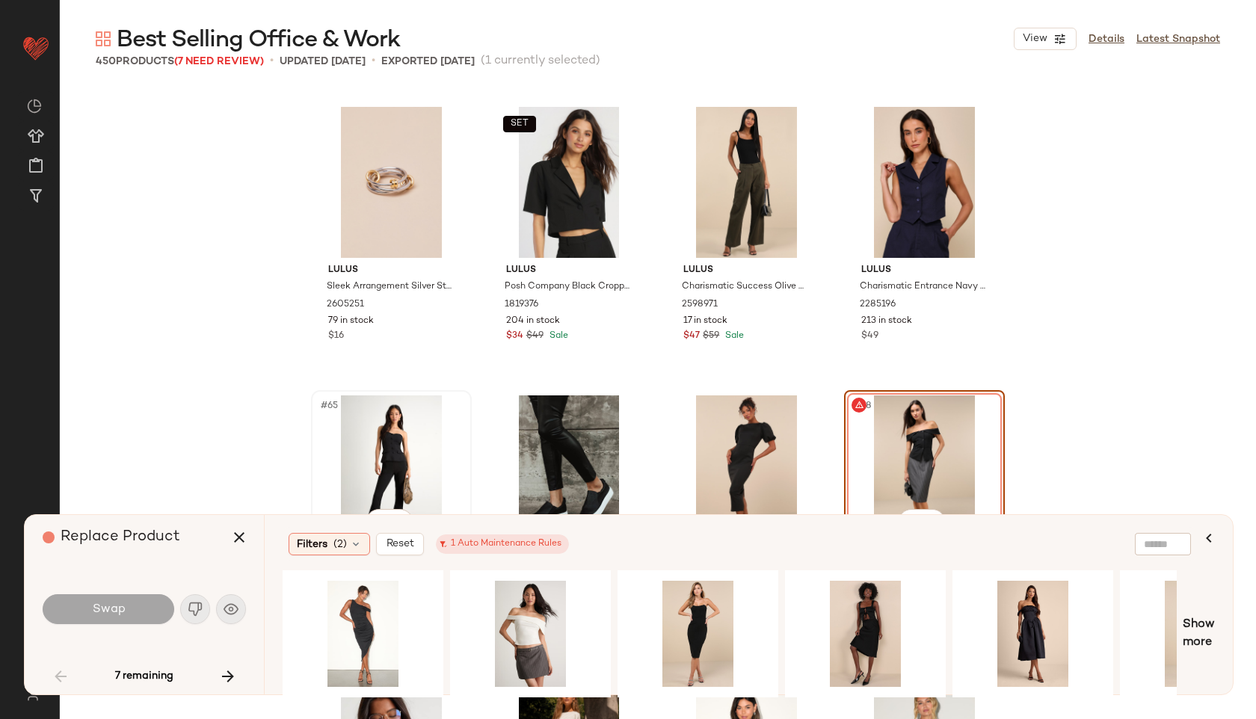
scroll to position [4486, 0]
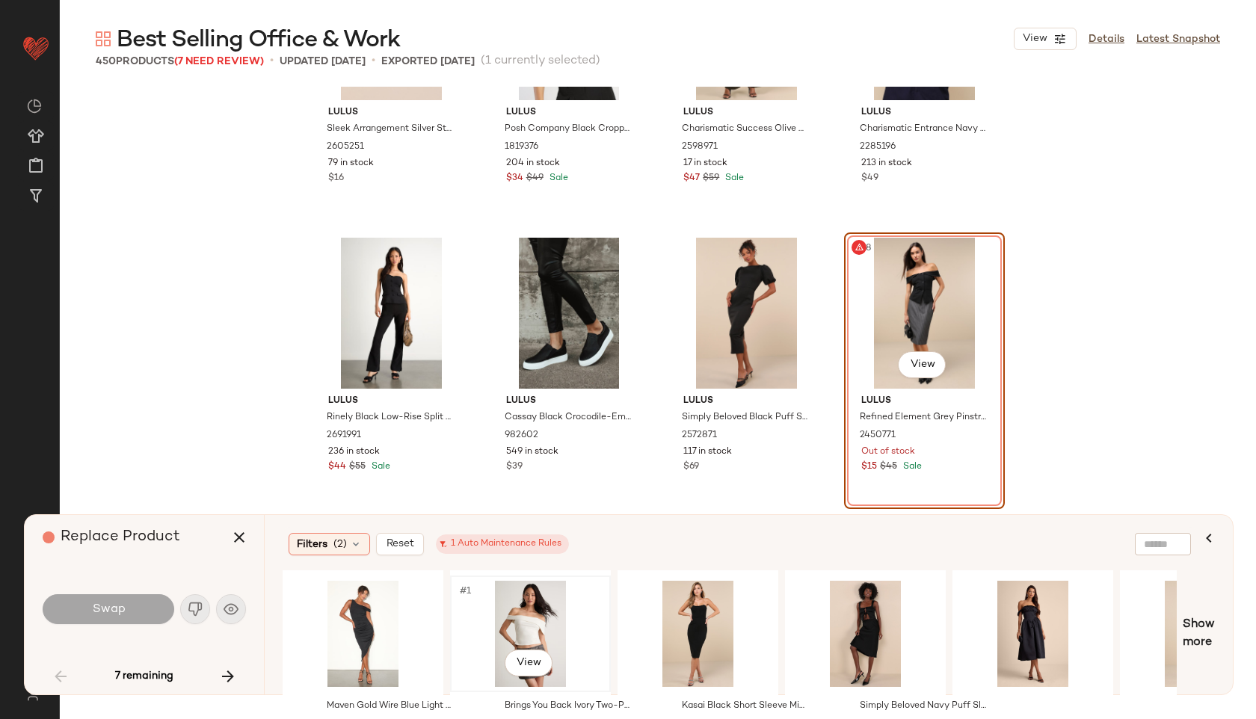
click at [524, 623] on div "#1 View" at bounding box center [530, 634] width 150 height 106
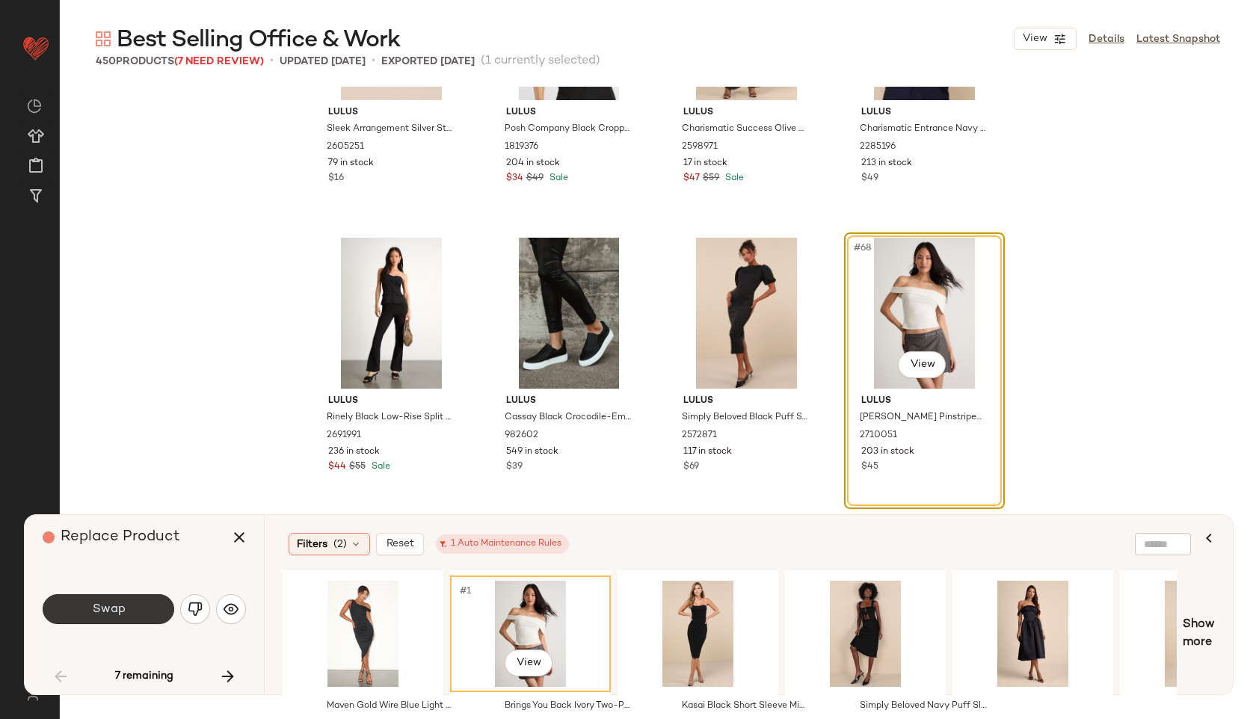
click at [126, 614] on button "Swap" at bounding box center [109, 609] width 132 height 30
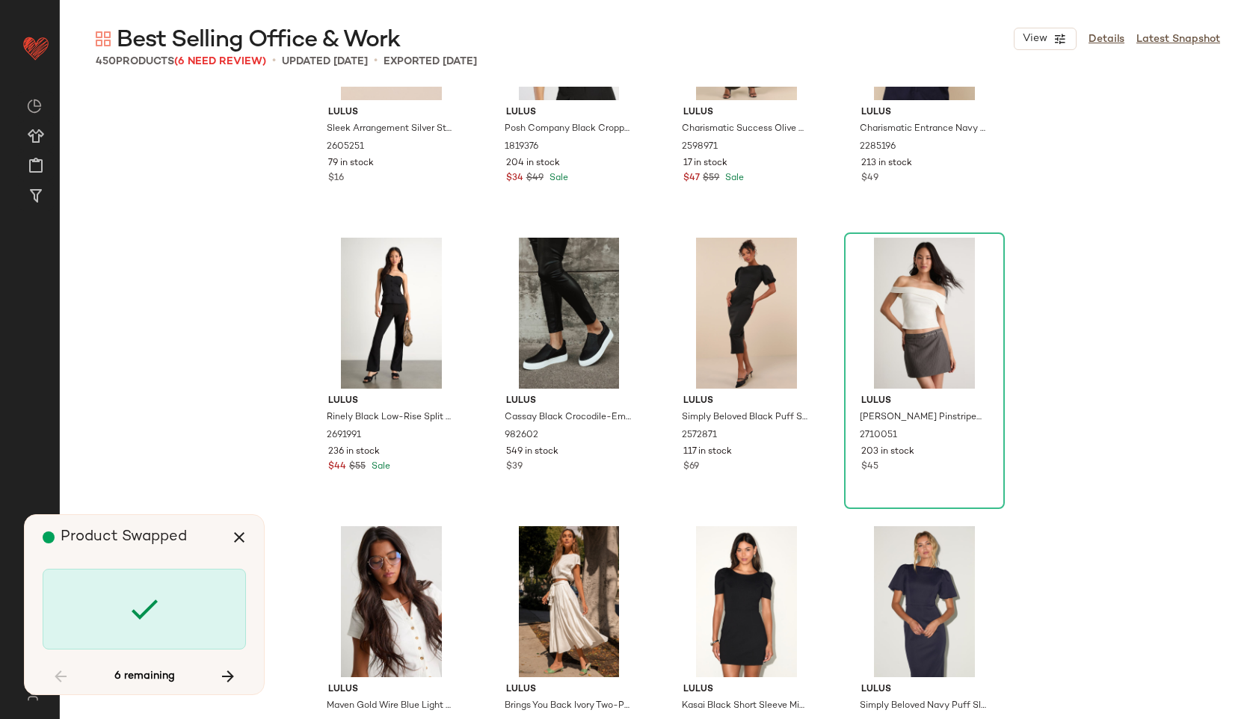
scroll to position [8656, 0]
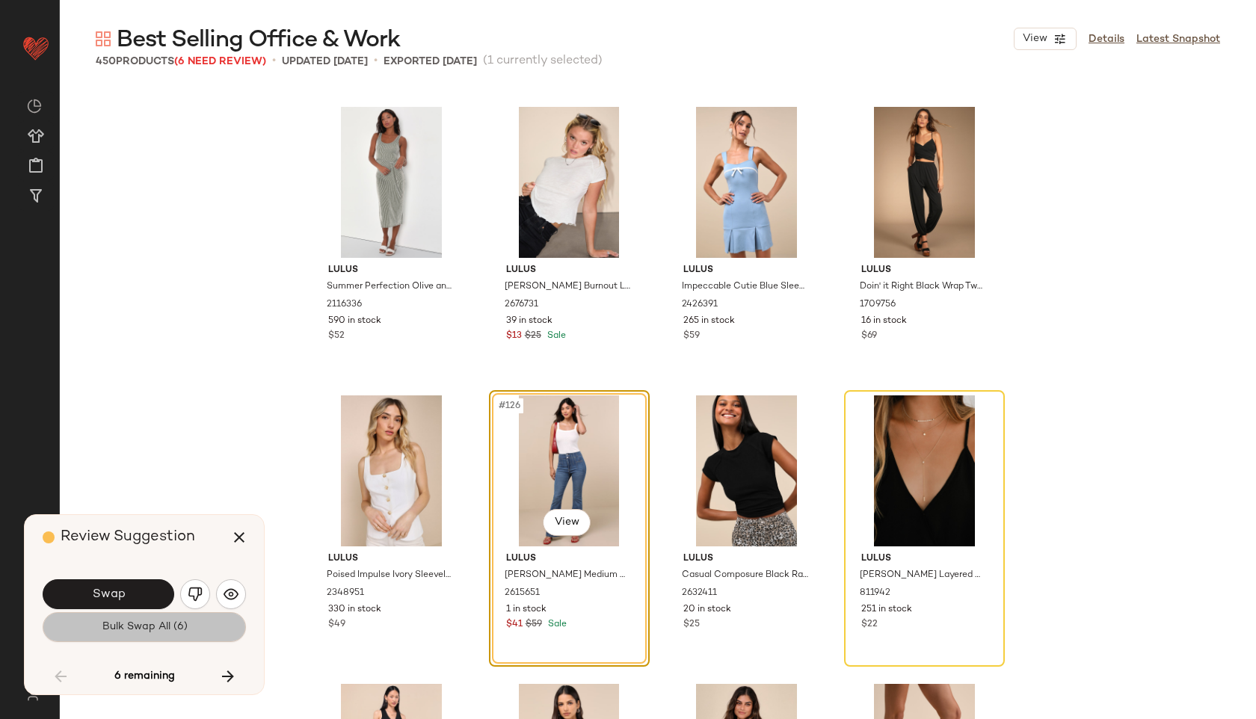
click at [139, 623] on span "Bulk Swap All (6)" at bounding box center [144, 627] width 86 height 12
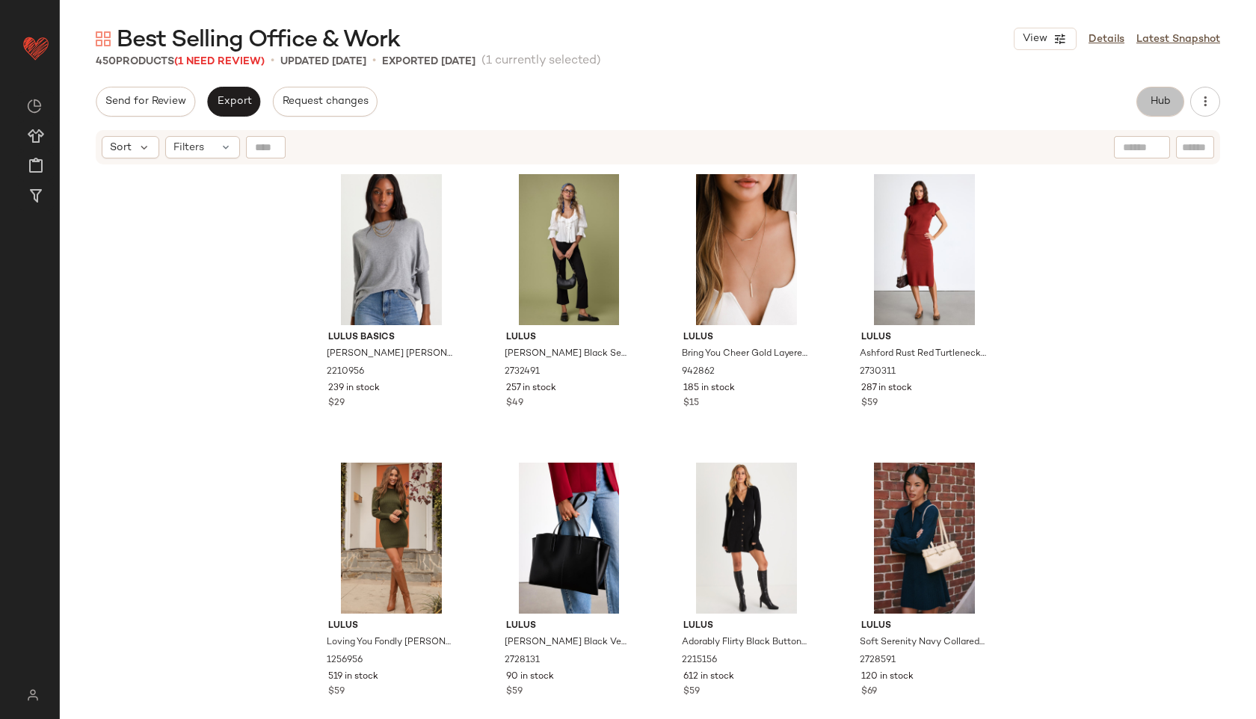
click at [1151, 96] on span "Hub" at bounding box center [1160, 102] width 21 height 12
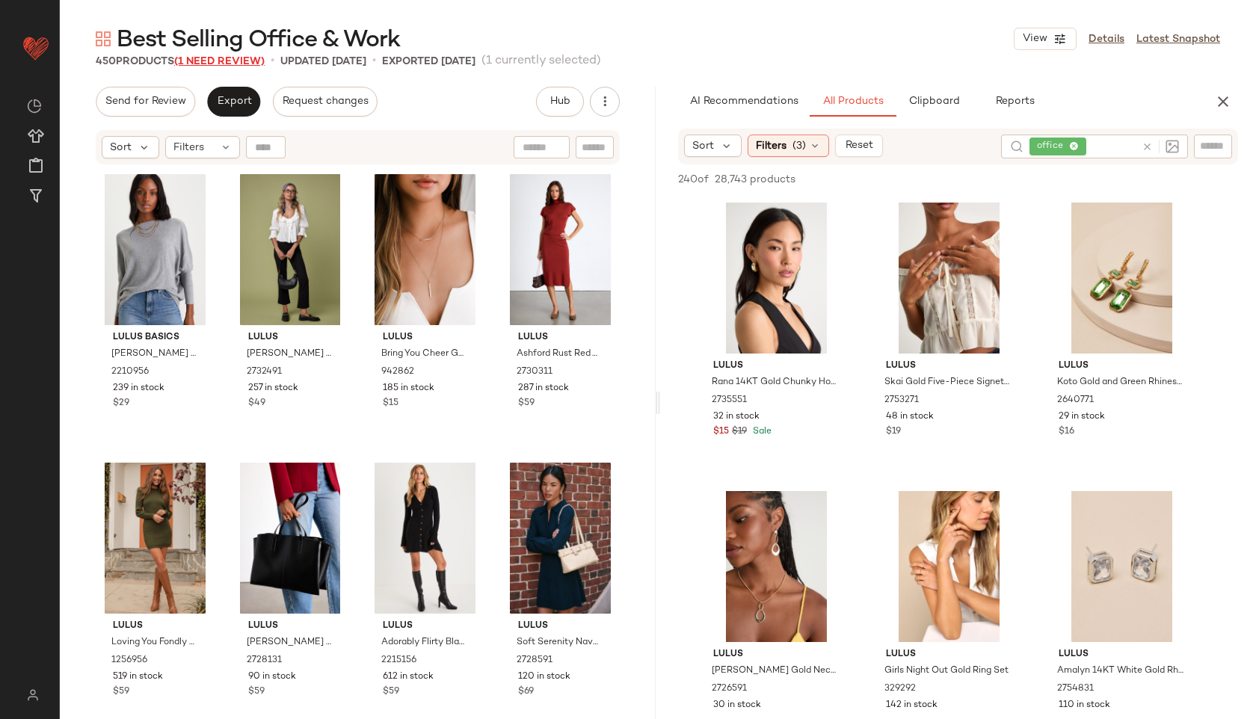
click at [227, 62] on span "(1 Need Review)" at bounding box center [219, 61] width 90 height 11
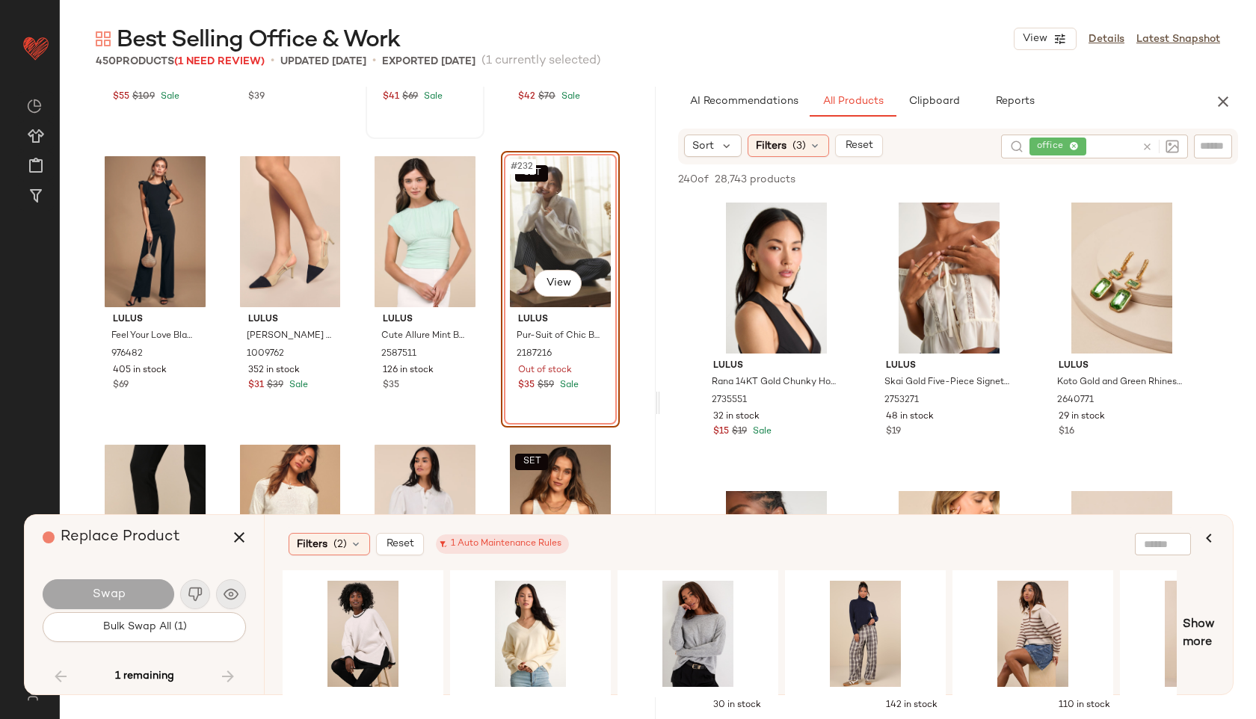
scroll to position [16399, 0]
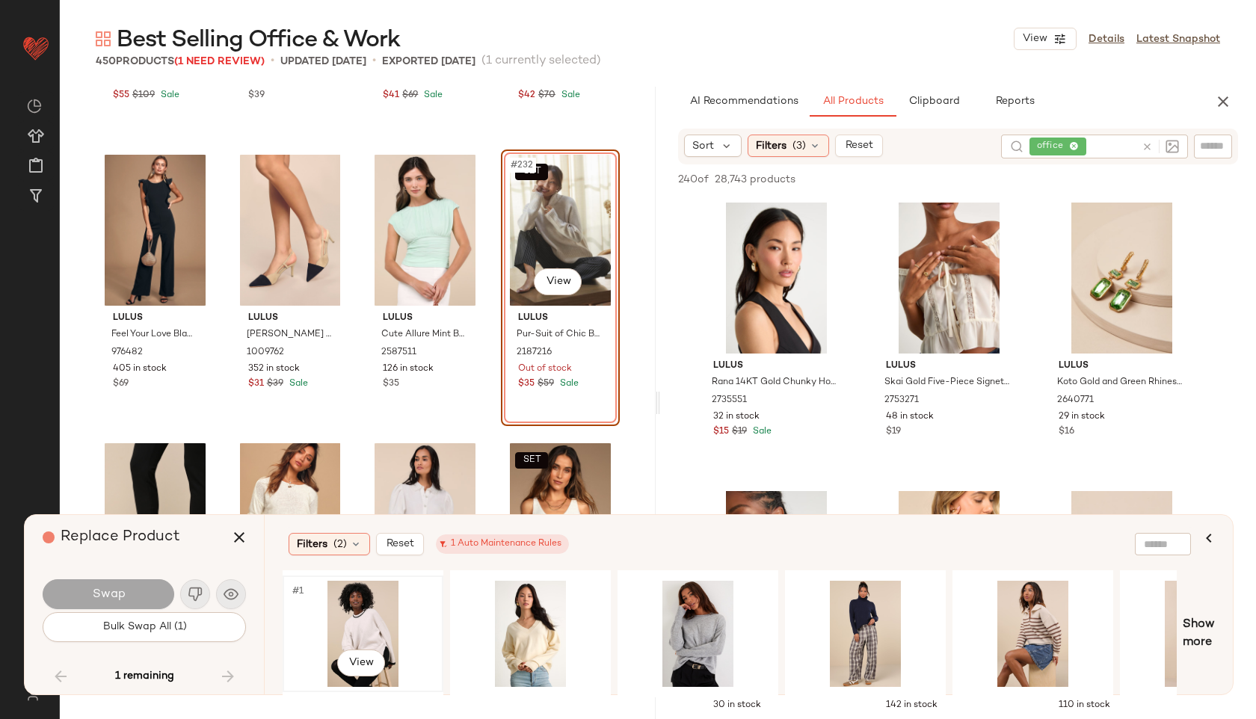
click at [354, 628] on div "#1 View" at bounding box center [363, 634] width 150 height 106
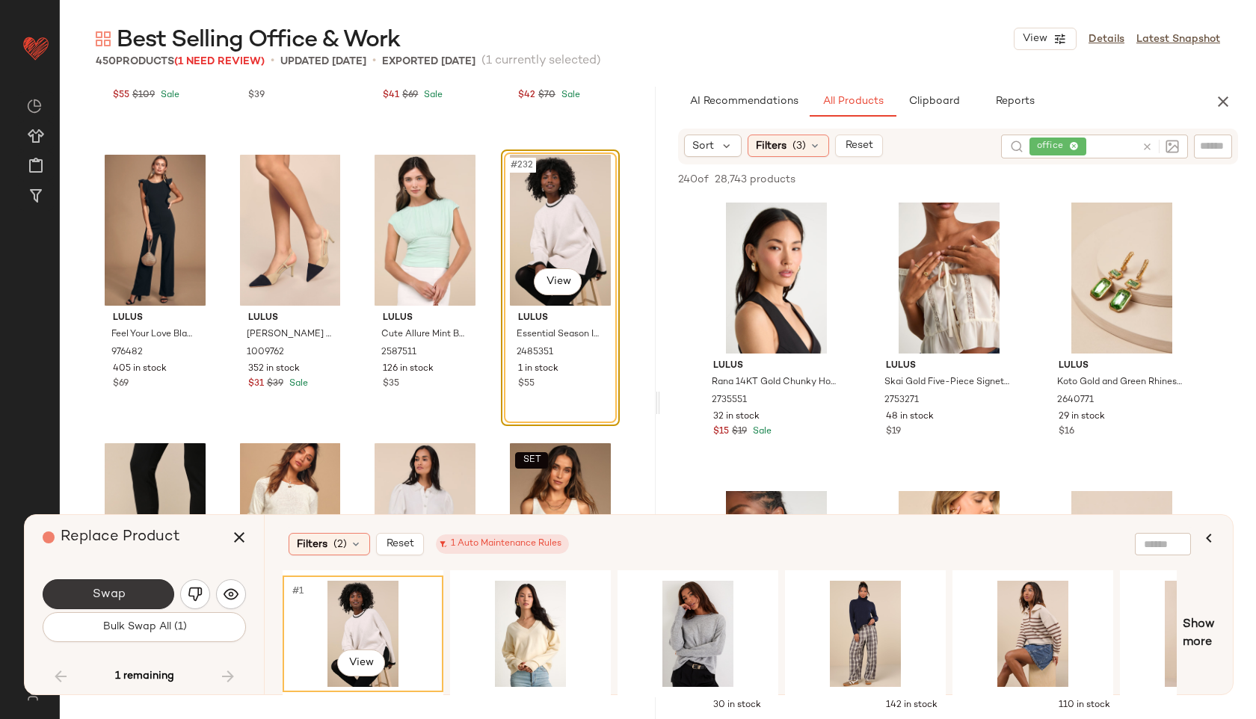
click at [141, 591] on button "Swap" at bounding box center [109, 594] width 132 height 30
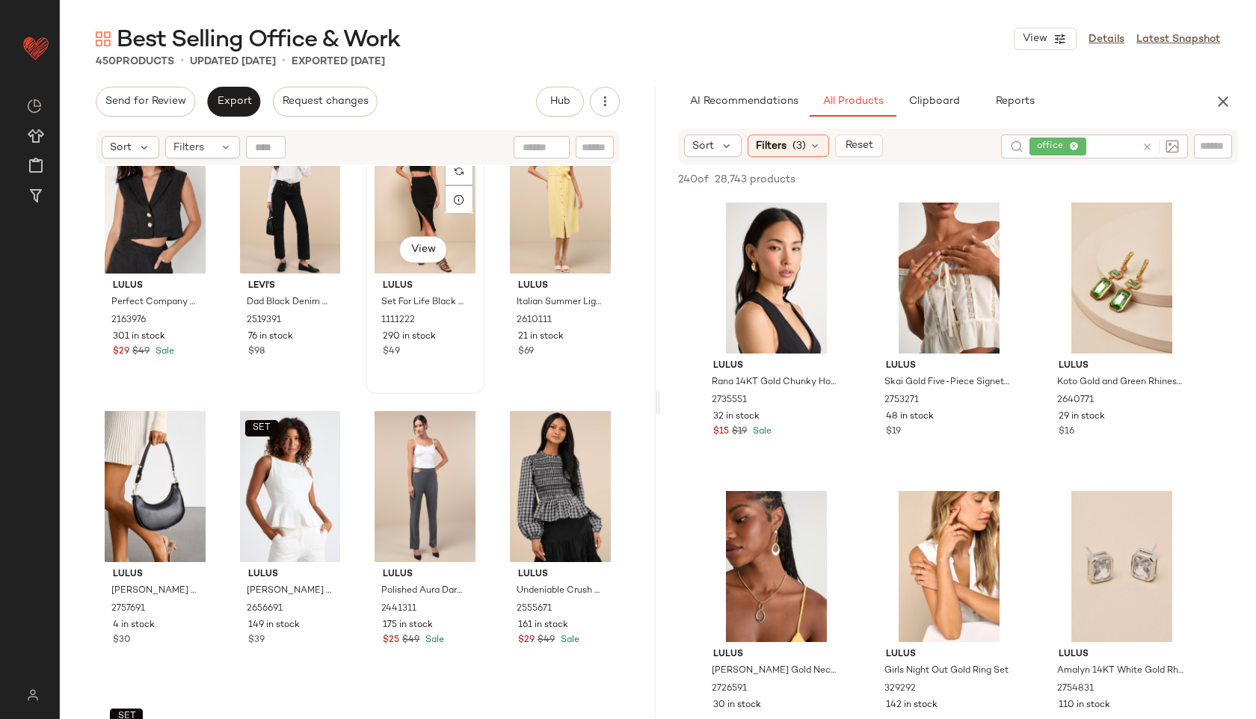
scroll to position [2968, 0]
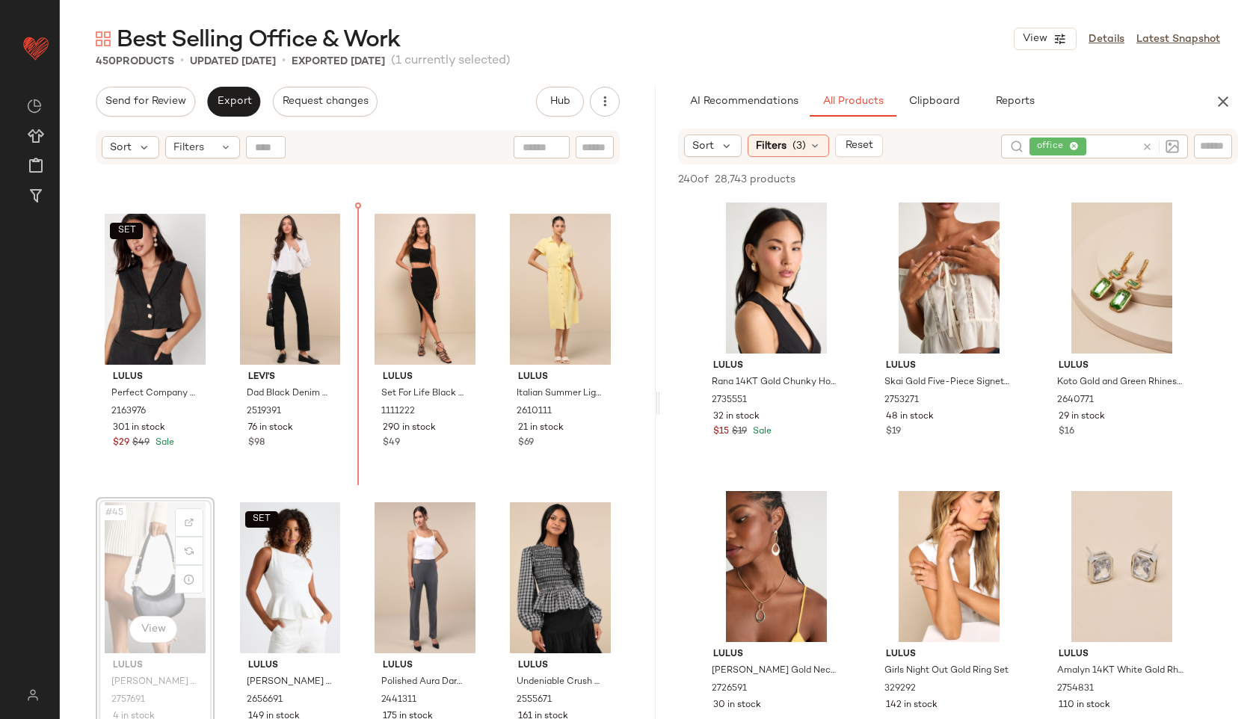
scroll to position [2852, 0]
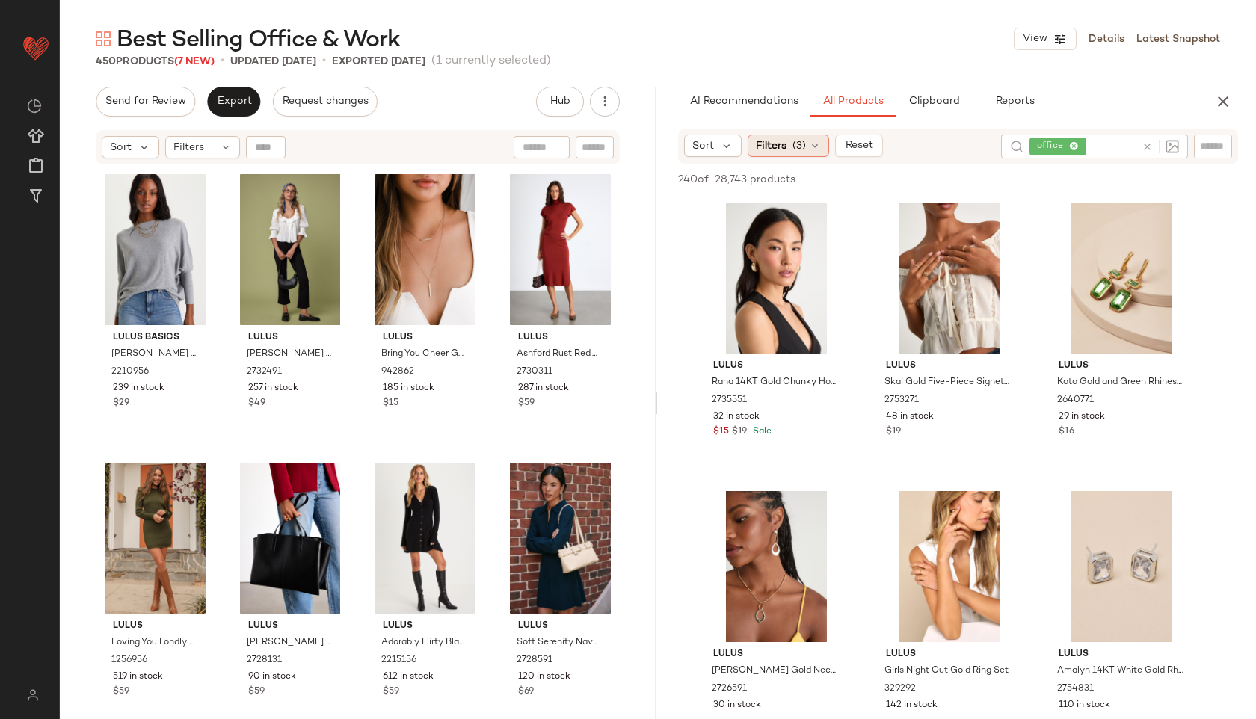
click at [801, 148] on span "(3)" at bounding box center [798, 146] width 13 height 16
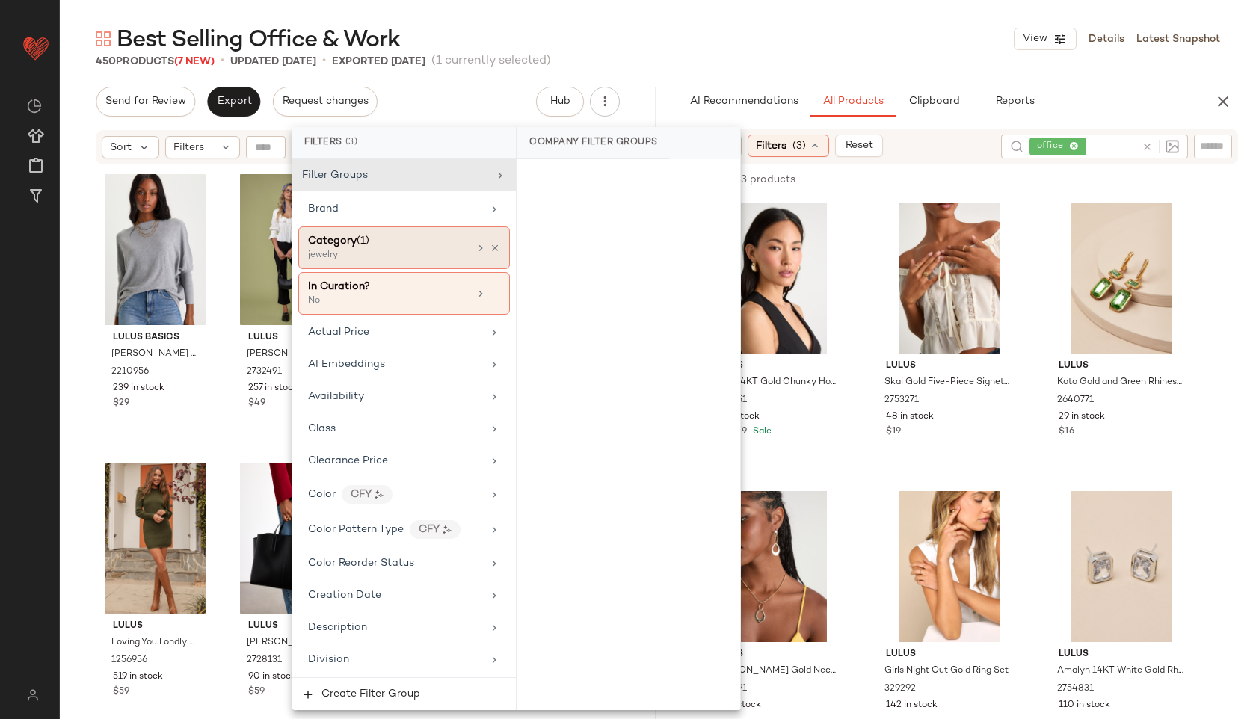
click at [407, 234] on div "Category (1)" at bounding box center [388, 241] width 161 height 16
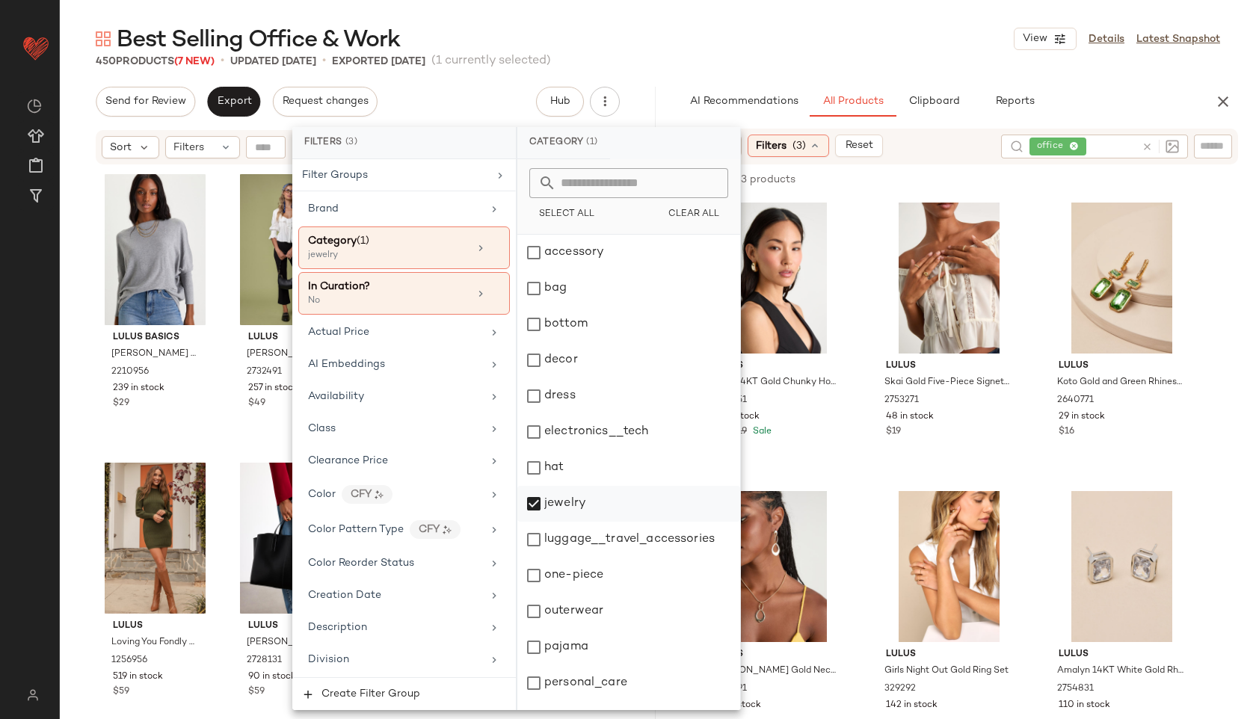
click at [570, 503] on div "jewelry" at bounding box center [628, 504] width 223 height 36
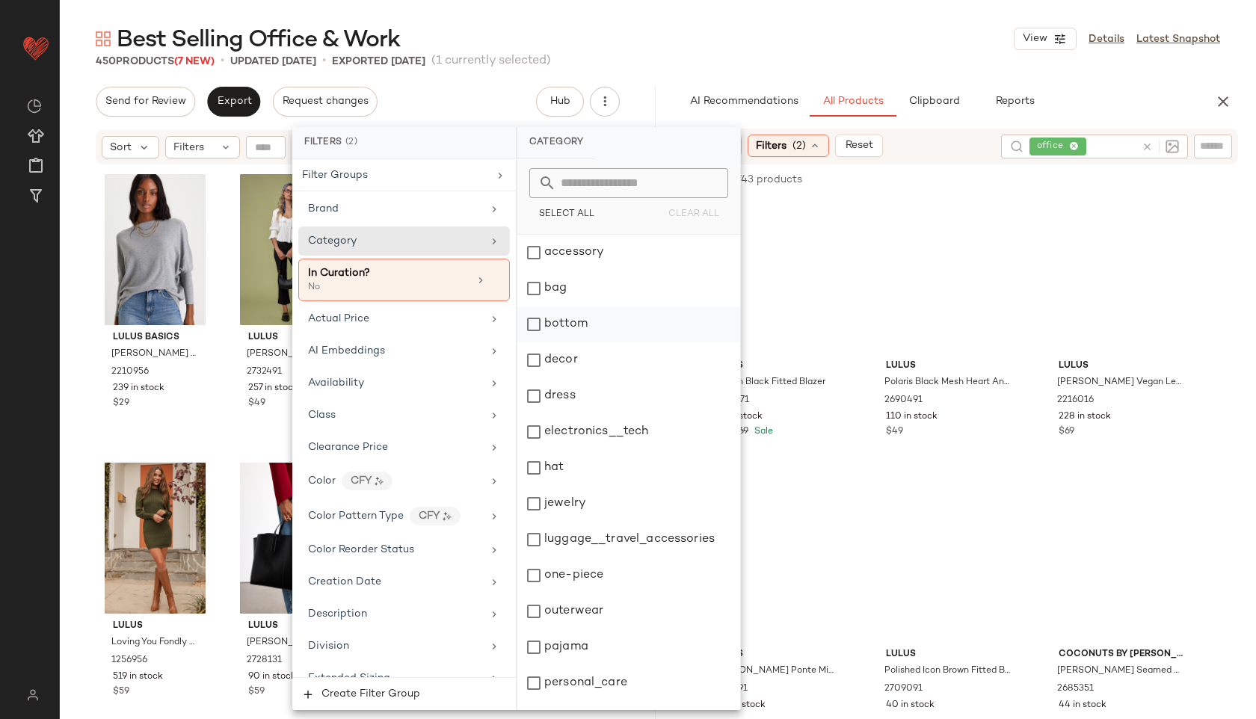
click at [576, 324] on div "bottom" at bounding box center [628, 324] width 223 height 36
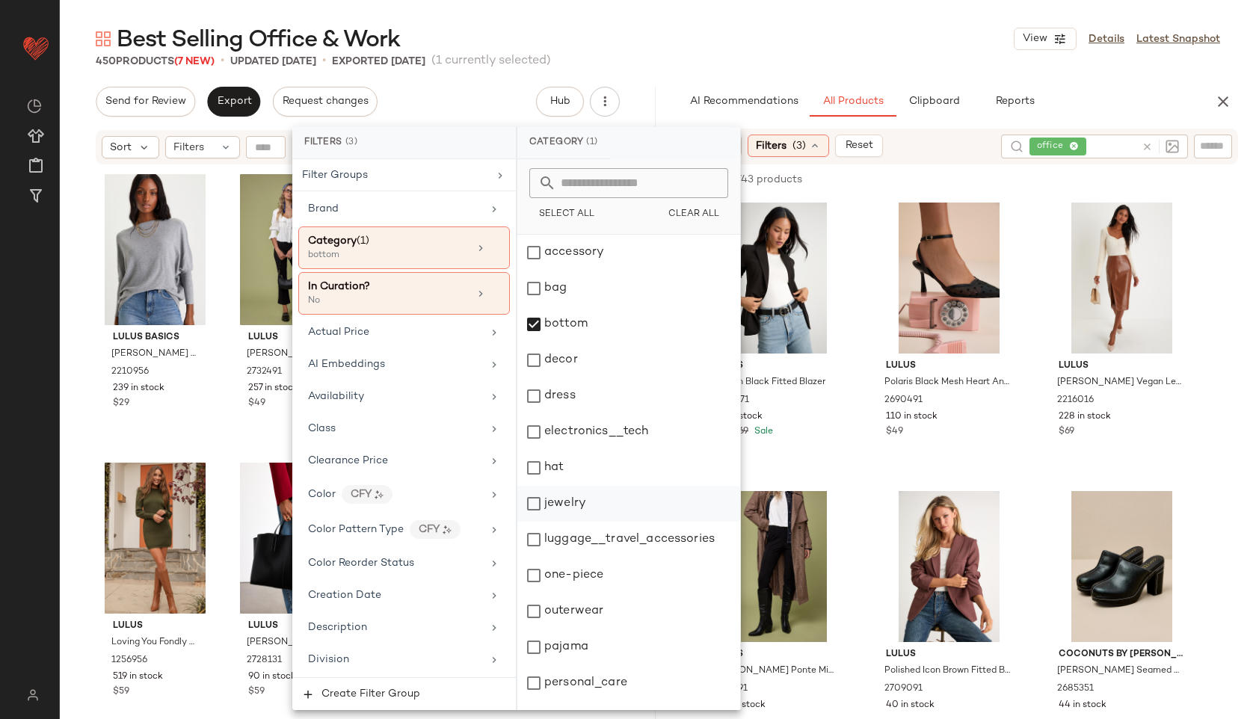
scroll to position [135, 0]
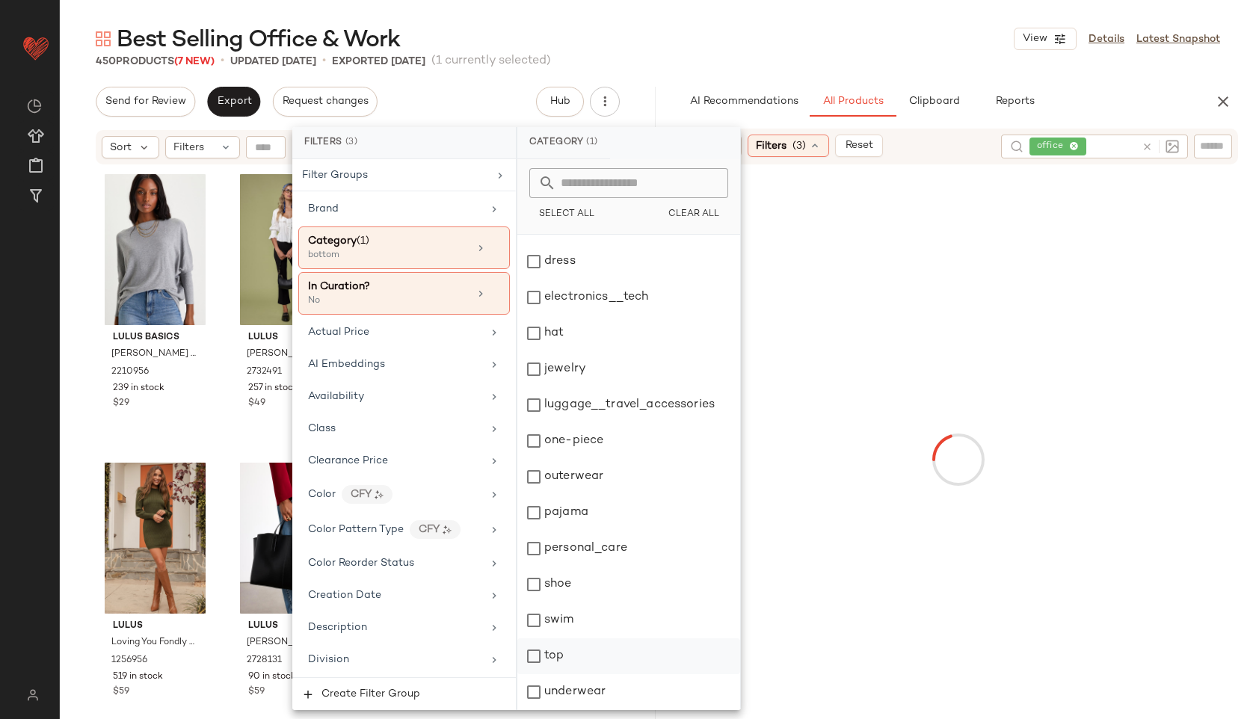
click at [572, 656] on div "top" at bounding box center [628, 656] width 223 height 36
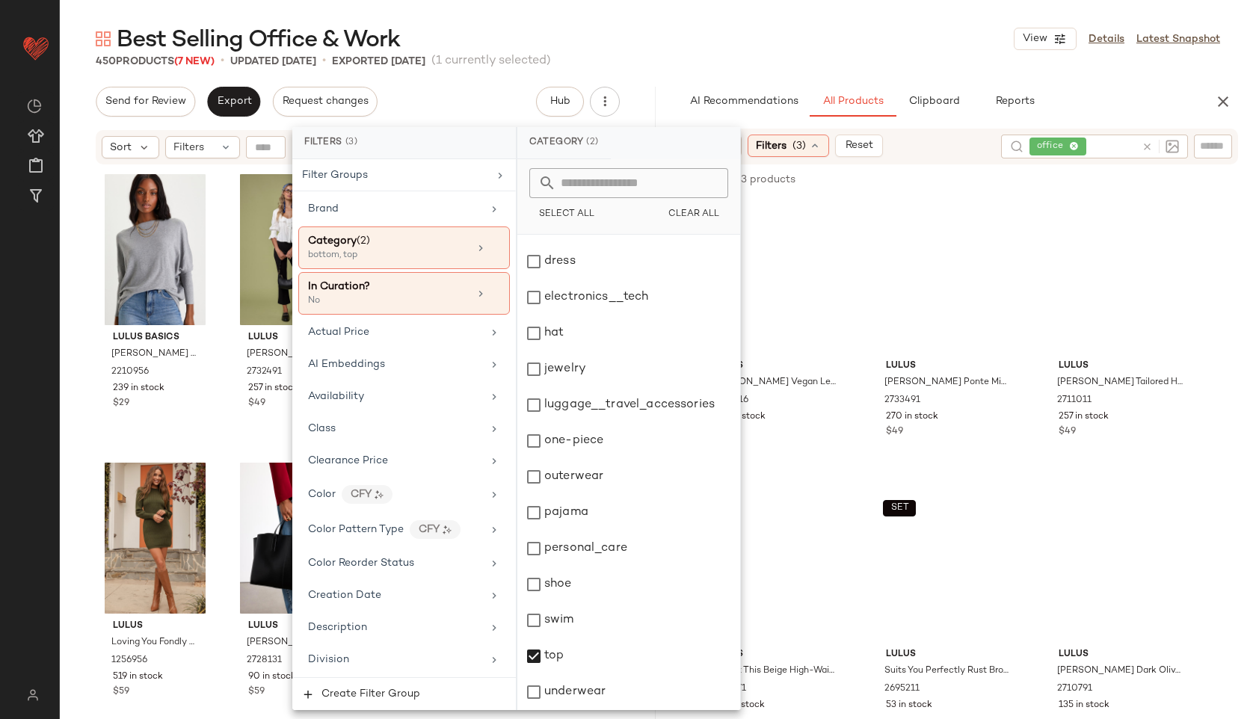
click at [659, 29] on div "Best Selling Office & Work View Details Latest Snapshot" at bounding box center [658, 39] width 1196 height 30
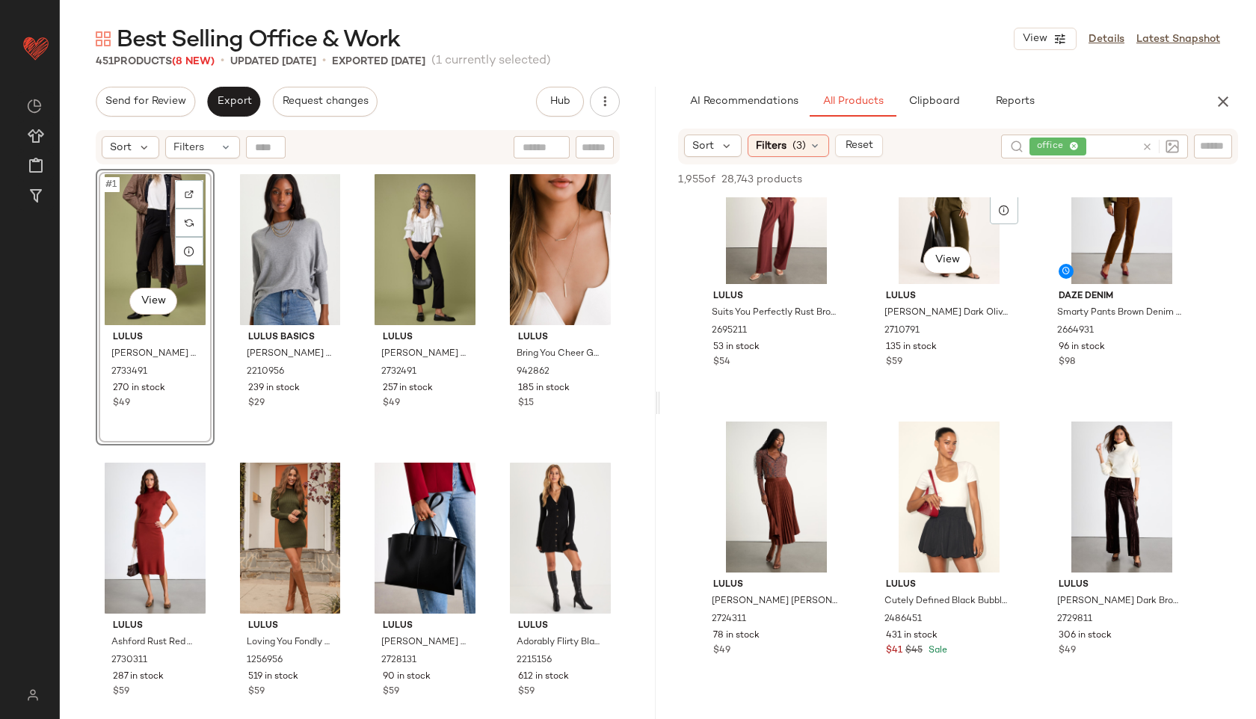
scroll to position [359, 0]
click at [802, 144] on span "(3)" at bounding box center [798, 146] width 13 height 16
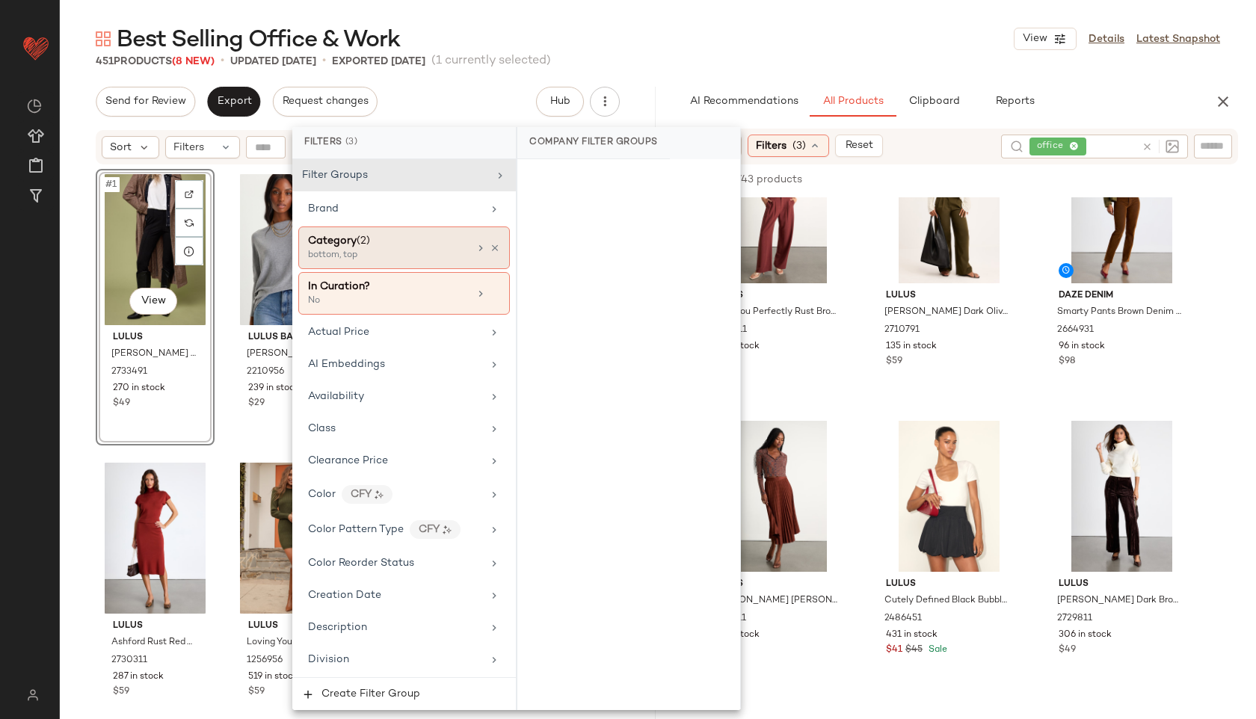
click at [392, 254] on div "bottom, top" at bounding box center [383, 255] width 150 height 13
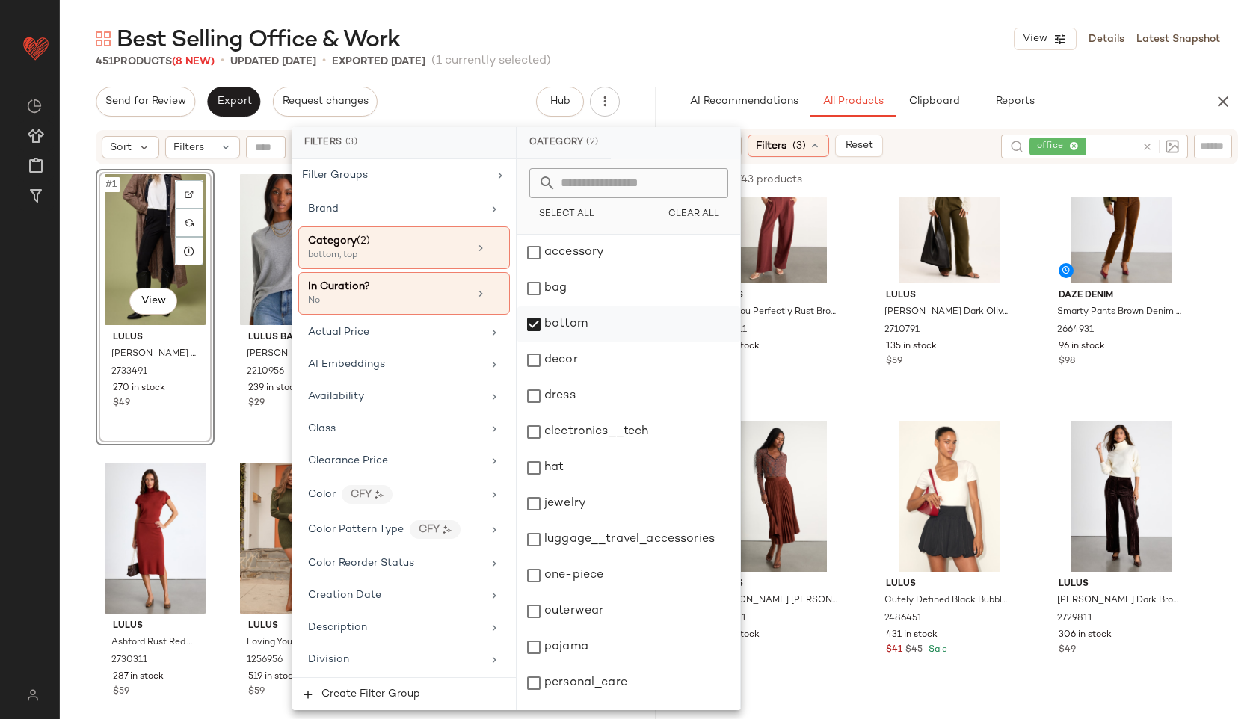
click at [578, 324] on div "bottom" at bounding box center [628, 324] width 223 height 36
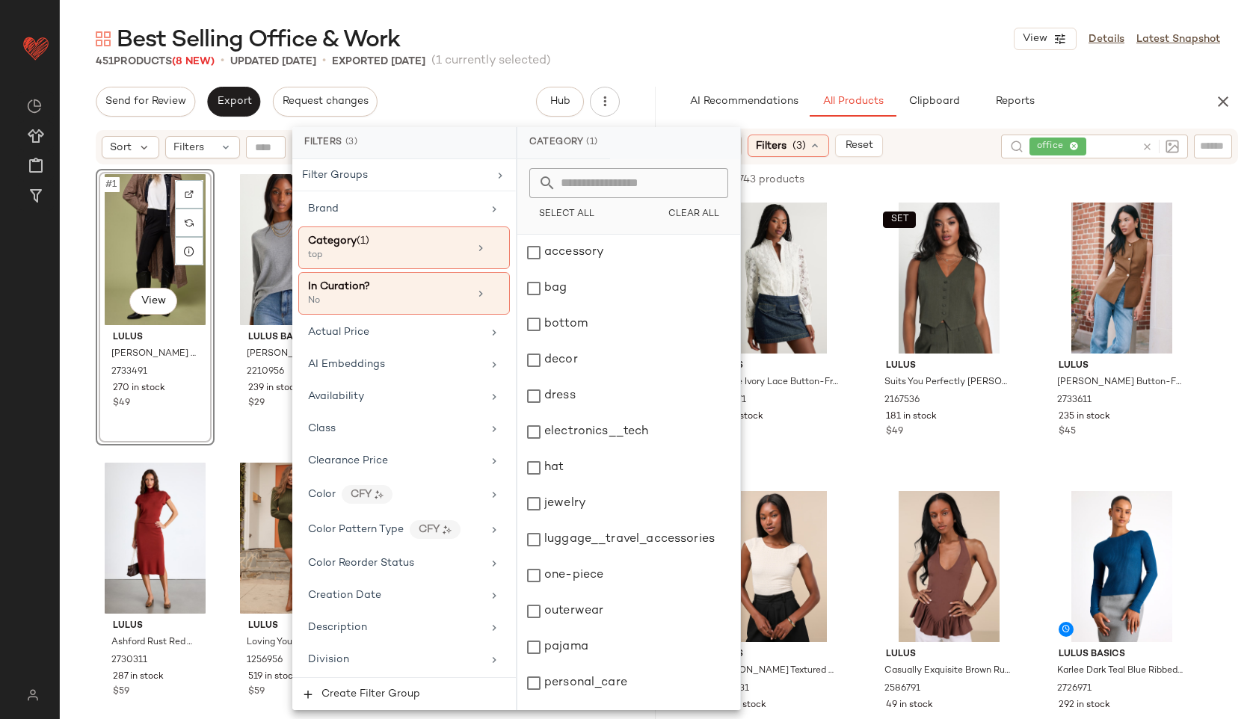
click at [792, 49] on div "Best Selling Office & Work View Details Latest Snapshot" at bounding box center [658, 39] width 1196 height 30
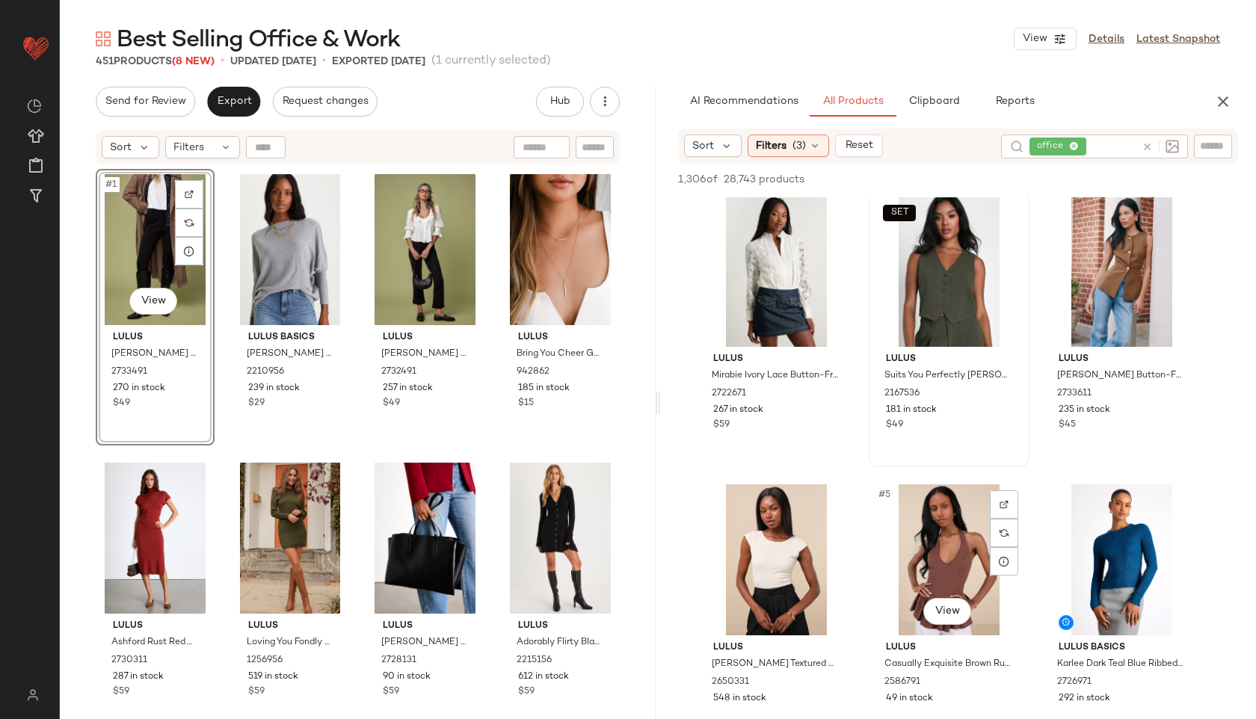
scroll to position [0, 0]
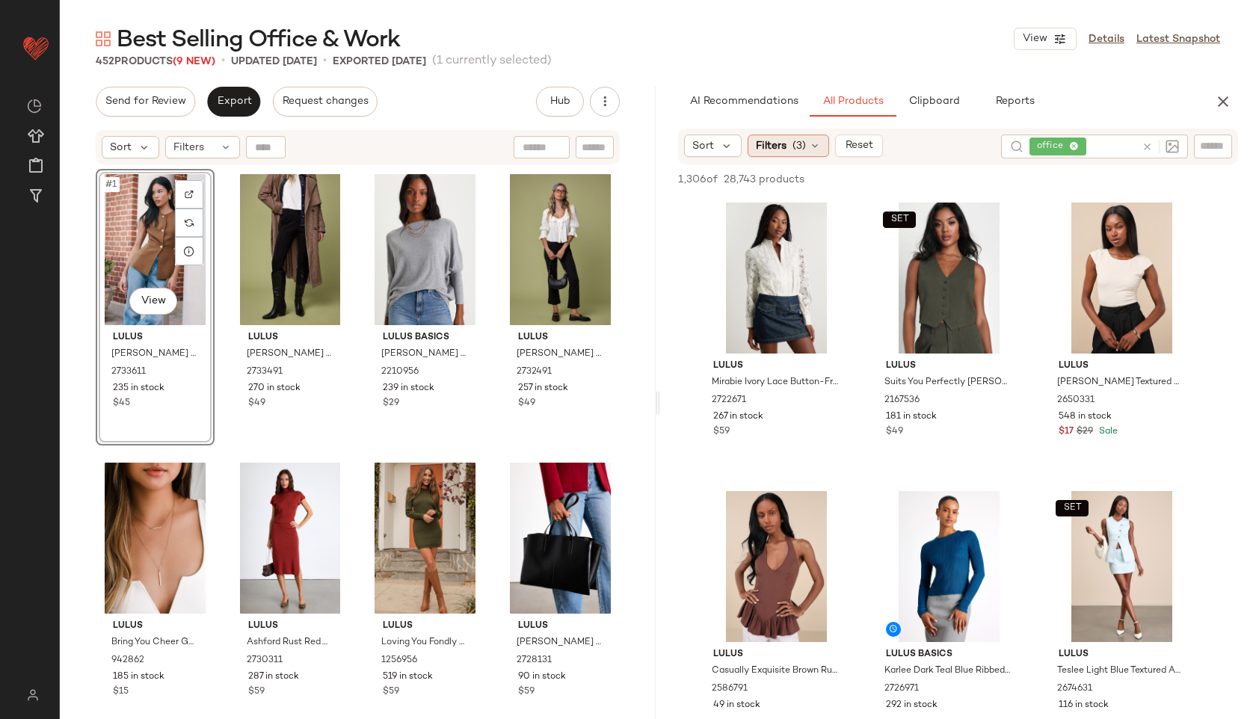
click at [791, 143] on div "Filters (3)" at bounding box center [788, 146] width 81 height 22
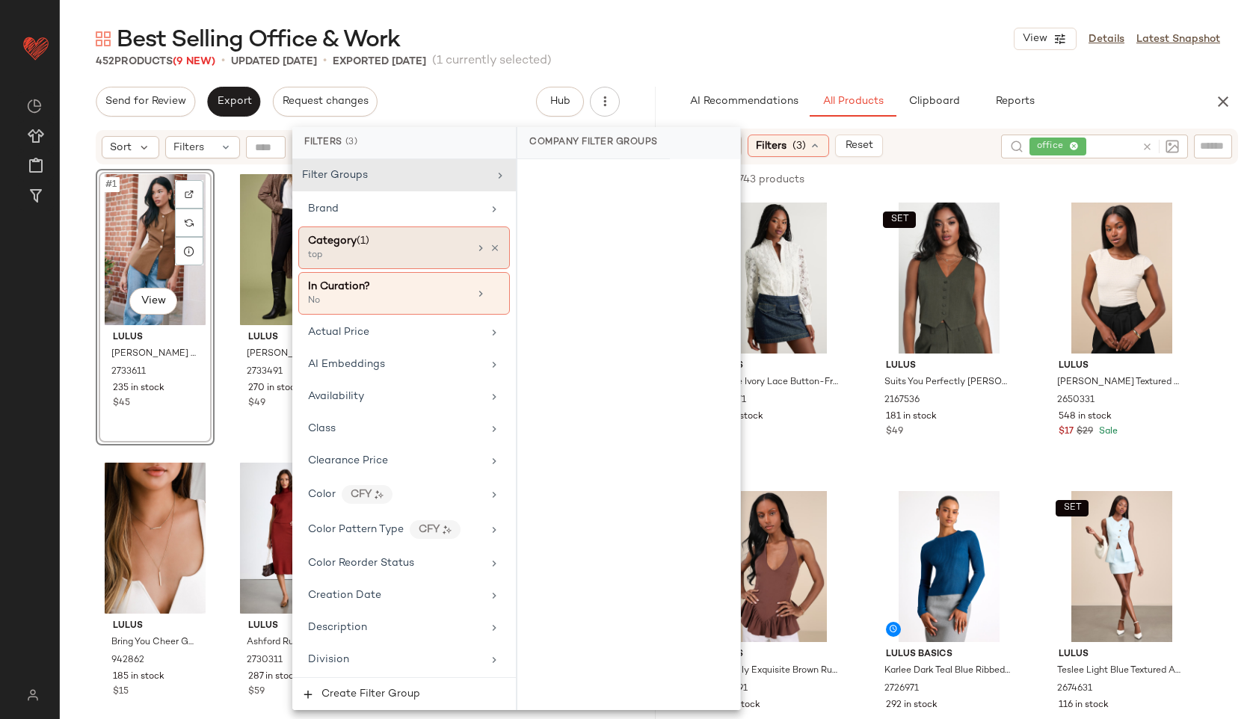
click at [372, 253] on div "top" at bounding box center [383, 255] width 150 height 13
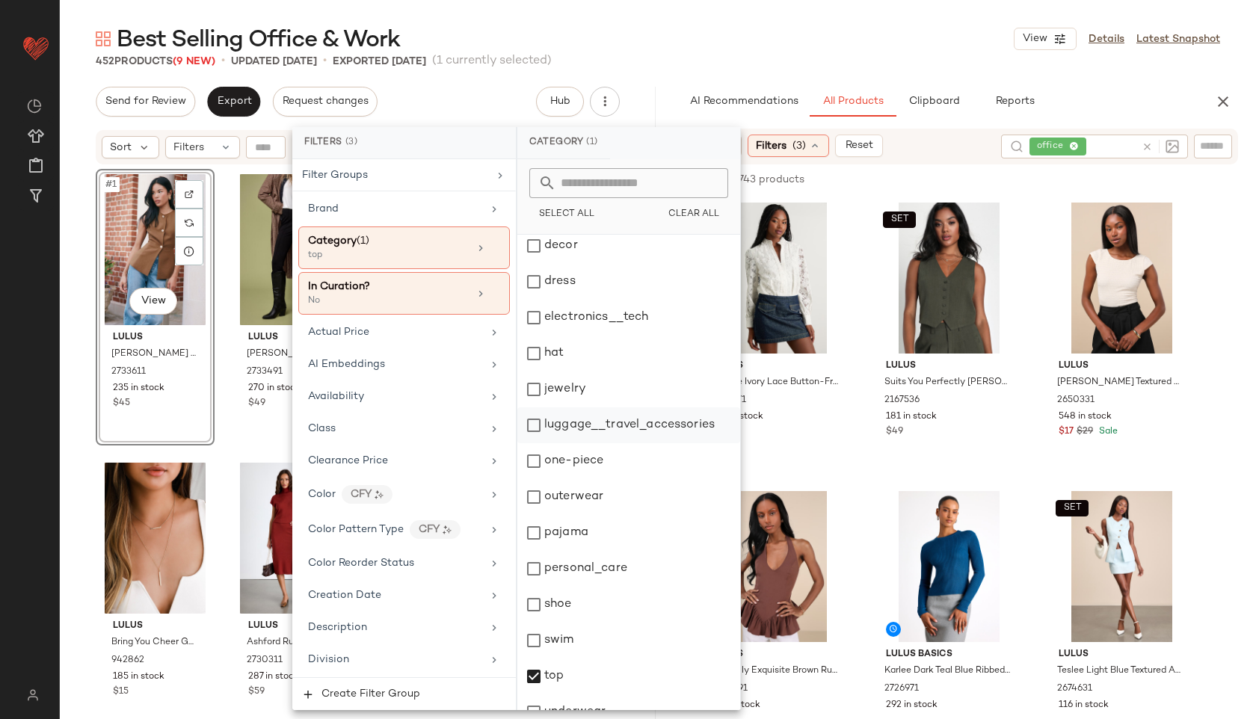
scroll to position [115, 0]
click at [597, 495] on div "outerwear" at bounding box center [628, 496] width 223 height 36
click at [563, 675] on div "top" at bounding box center [628, 676] width 223 height 36
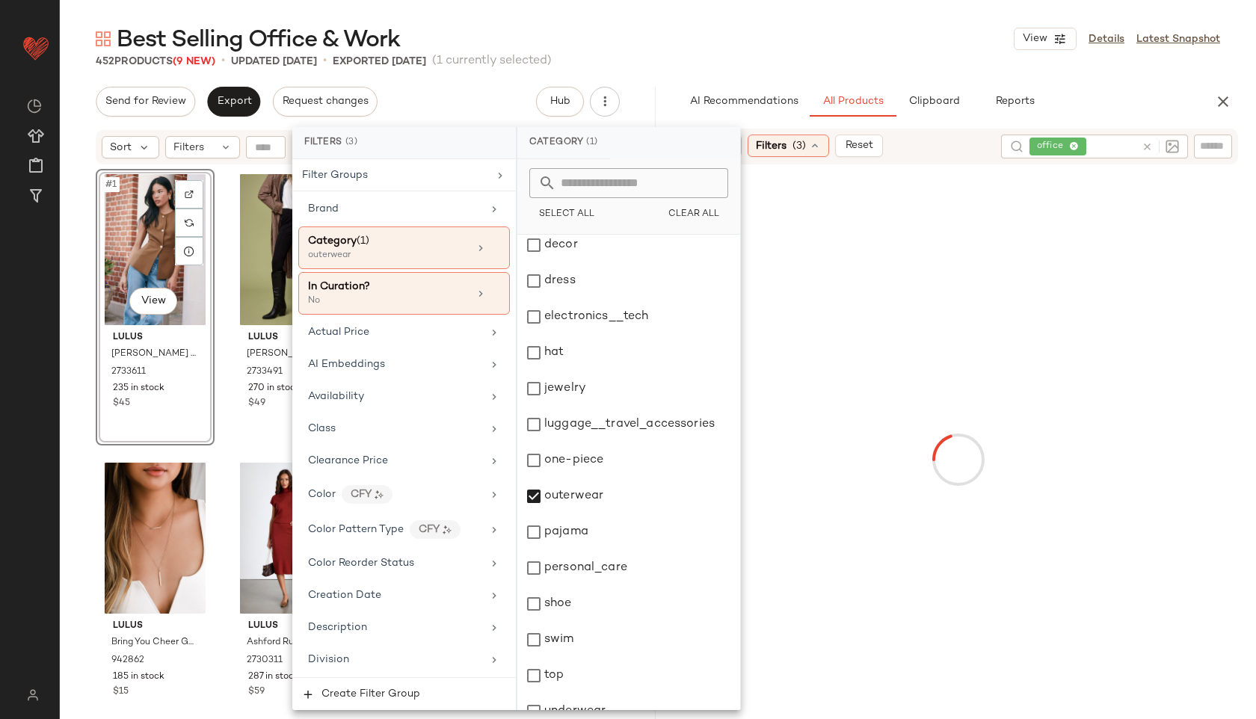
click at [760, 40] on div "Best Selling Office & Work View Details Latest Snapshot" at bounding box center [658, 39] width 1196 height 30
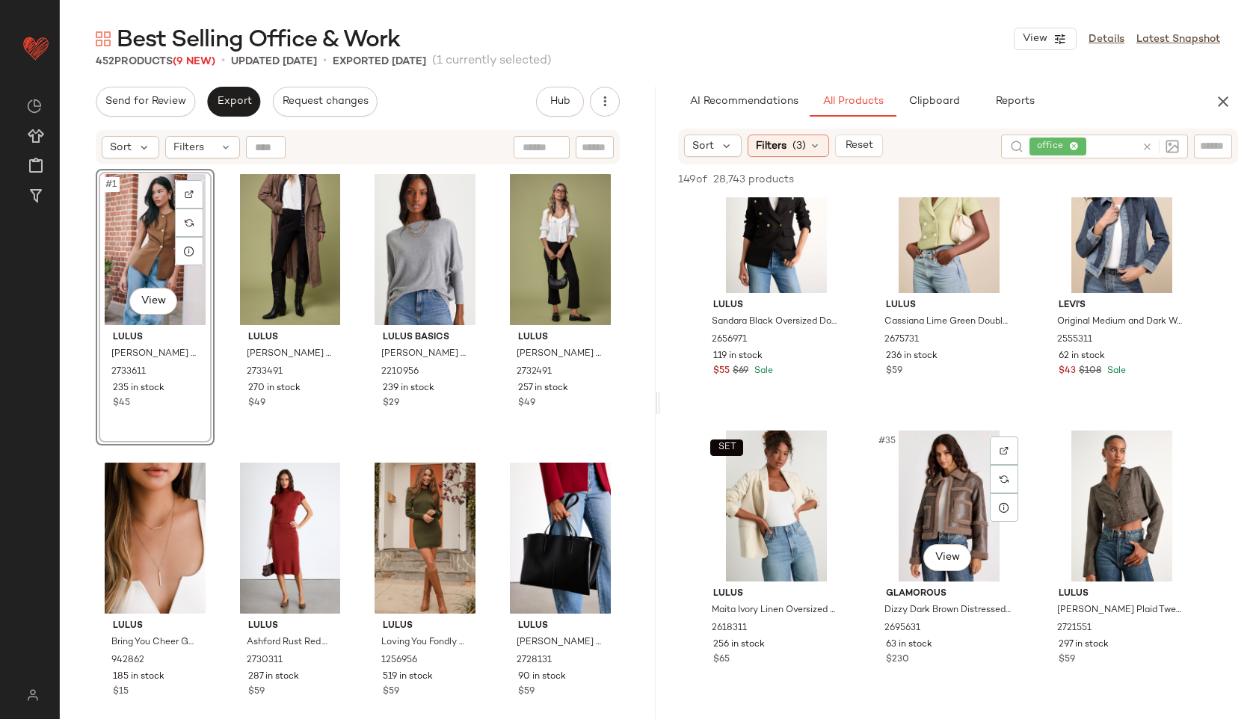
scroll to position [2947, 0]
click at [1149, 147] on icon at bounding box center [1146, 146] width 11 height 11
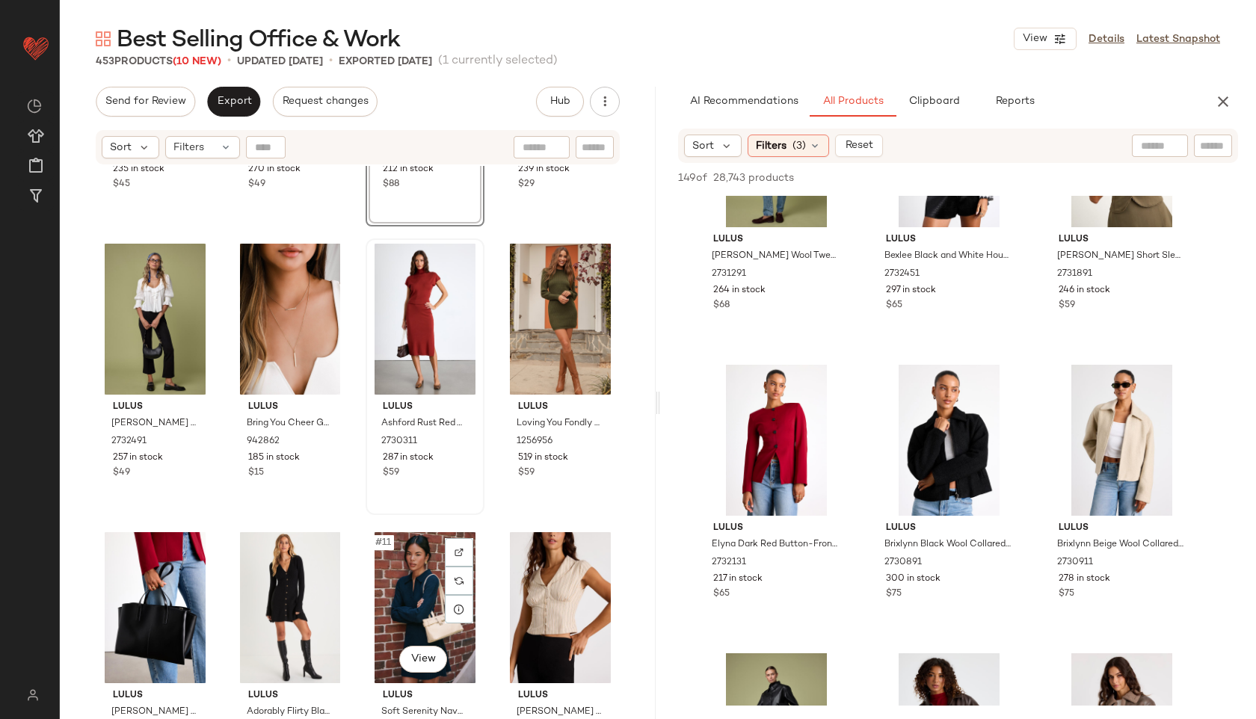
scroll to position [0, 0]
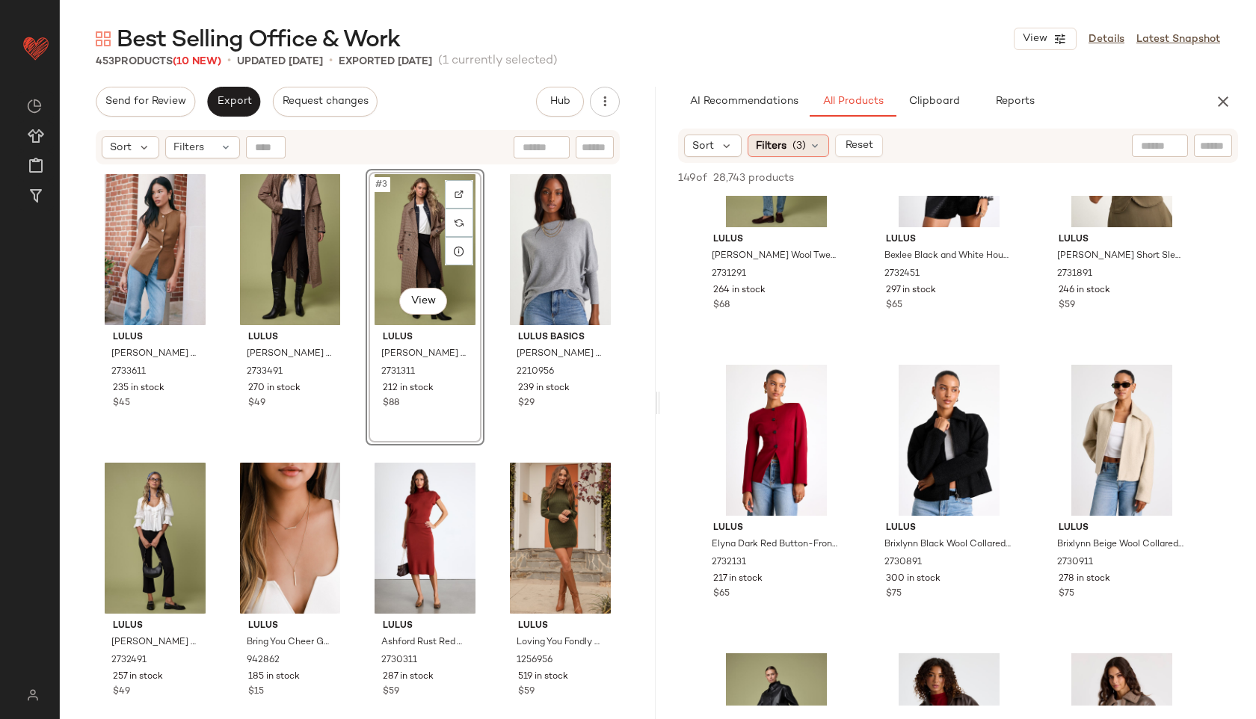
click at [795, 151] on span "(3)" at bounding box center [798, 146] width 13 height 16
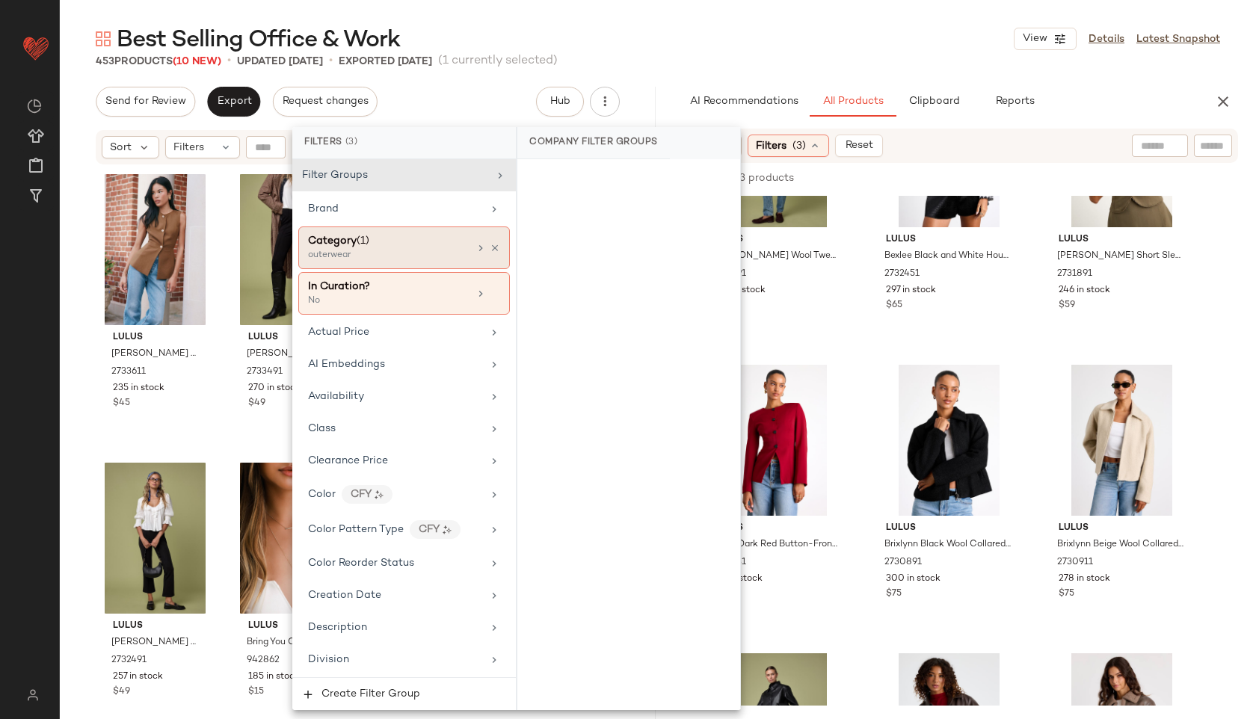
click at [428, 256] on div "outerwear" at bounding box center [383, 255] width 150 height 13
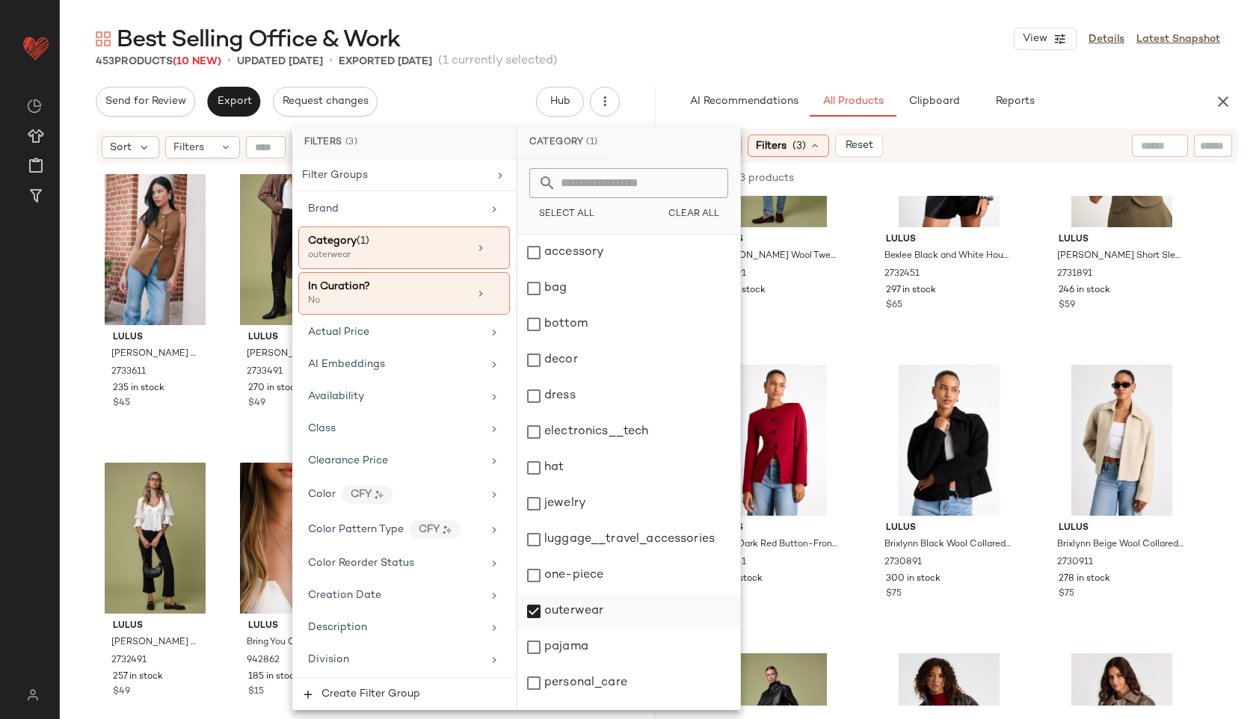
click at [588, 610] on div "outerwear" at bounding box center [628, 612] width 223 height 36
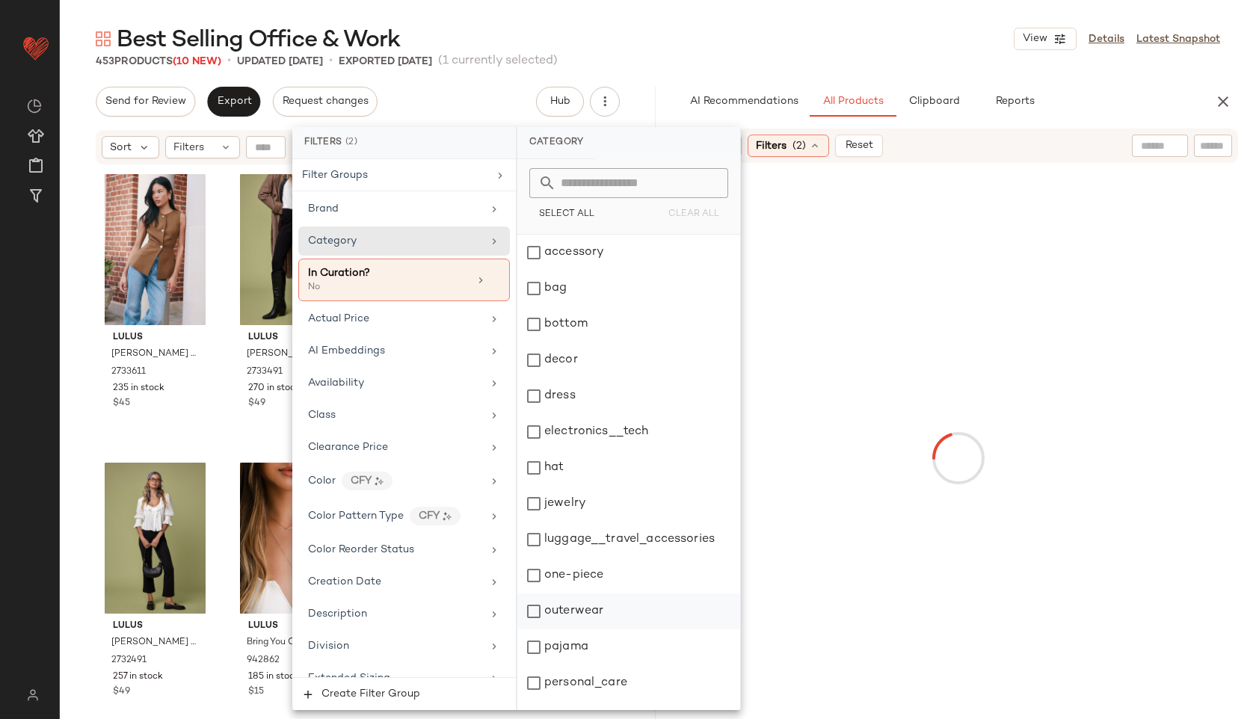
scroll to position [135, 0]
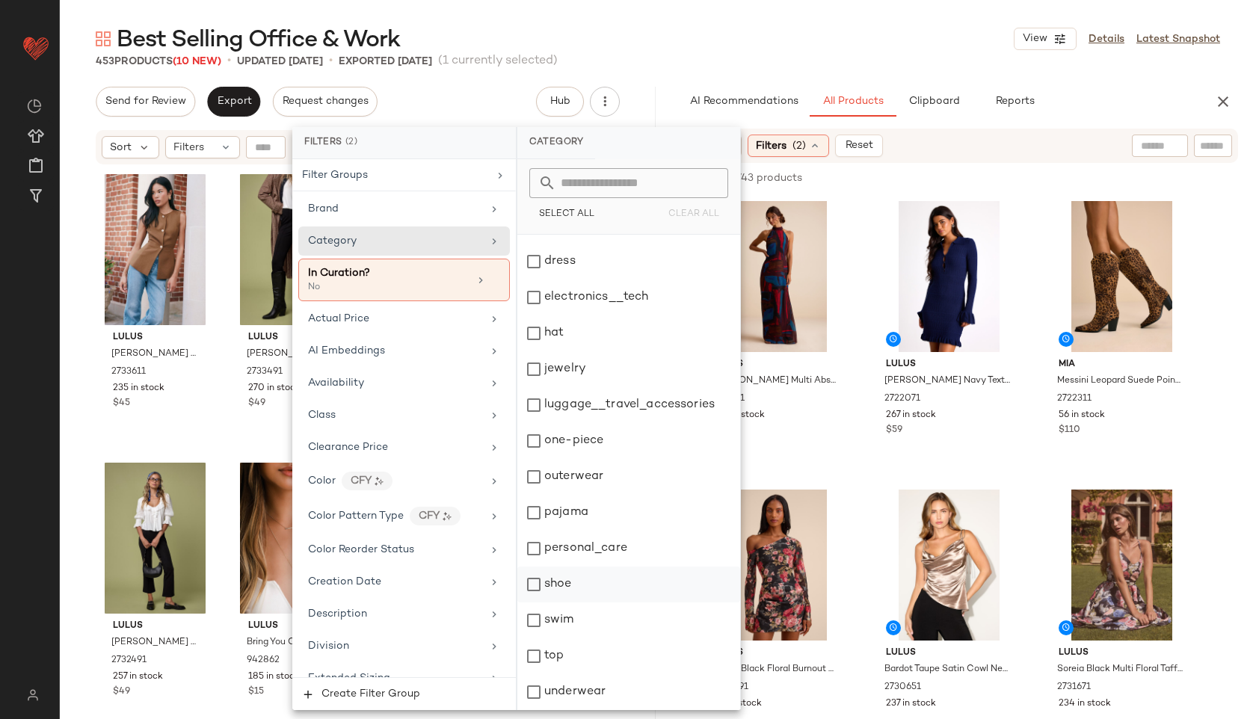
click at [562, 585] on div "shoe" at bounding box center [628, 585] width 223 height 36
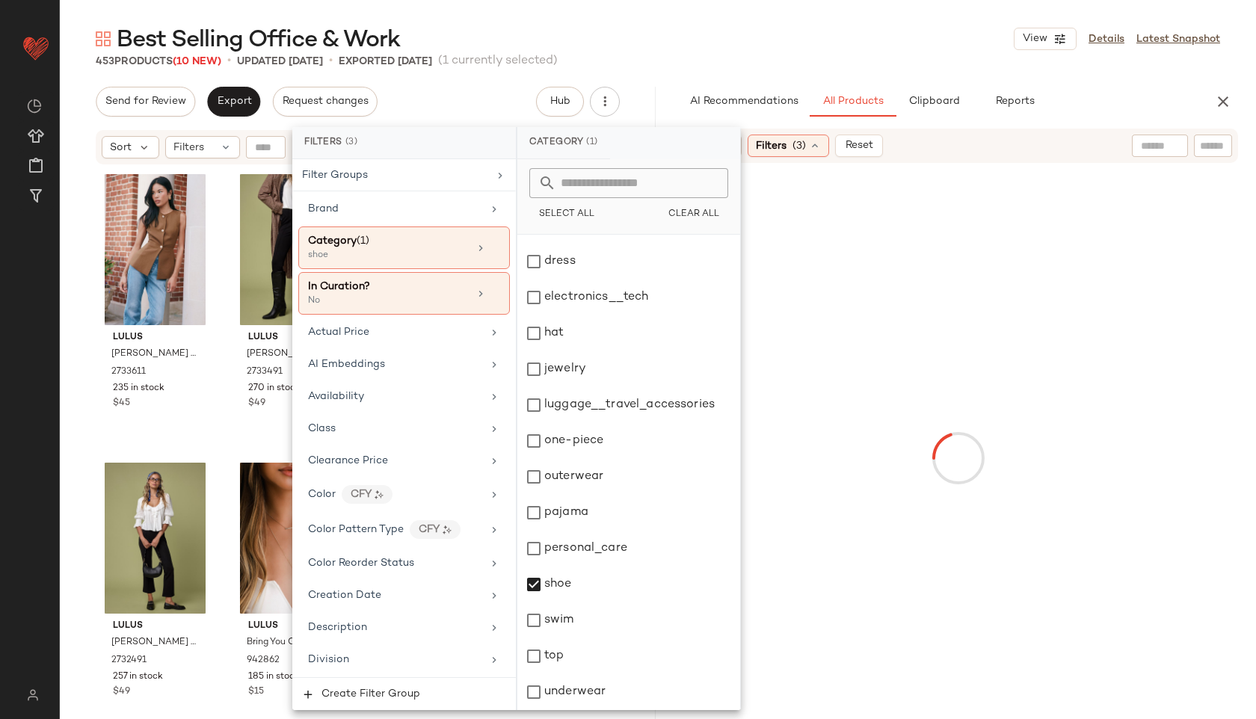
click at [748, 58] on div "453 Products (10 New) • updated Oct 10th • Exported Oct 8th (1 currently select…" at bounding box center [658, 61] width 1196 height 15
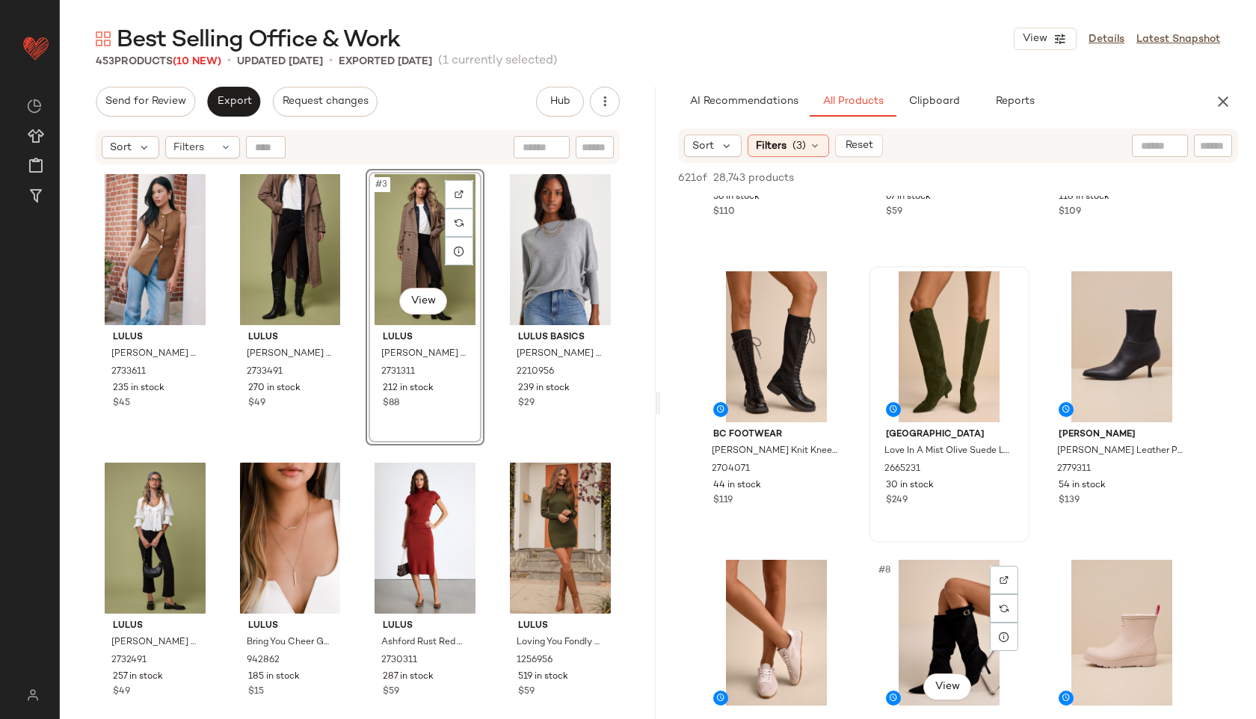
scroll to position [221, 0]
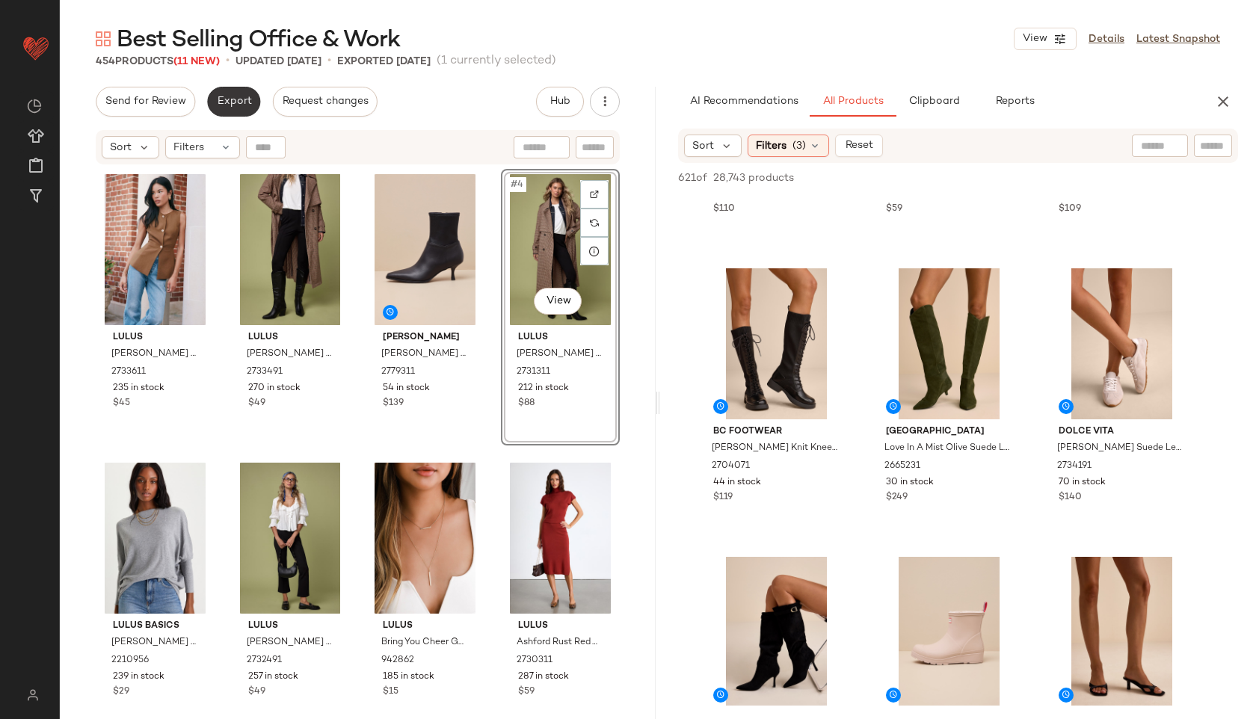
click at [238, 105] on span "Export" at bounding box center [233, 102] width 35 height 12
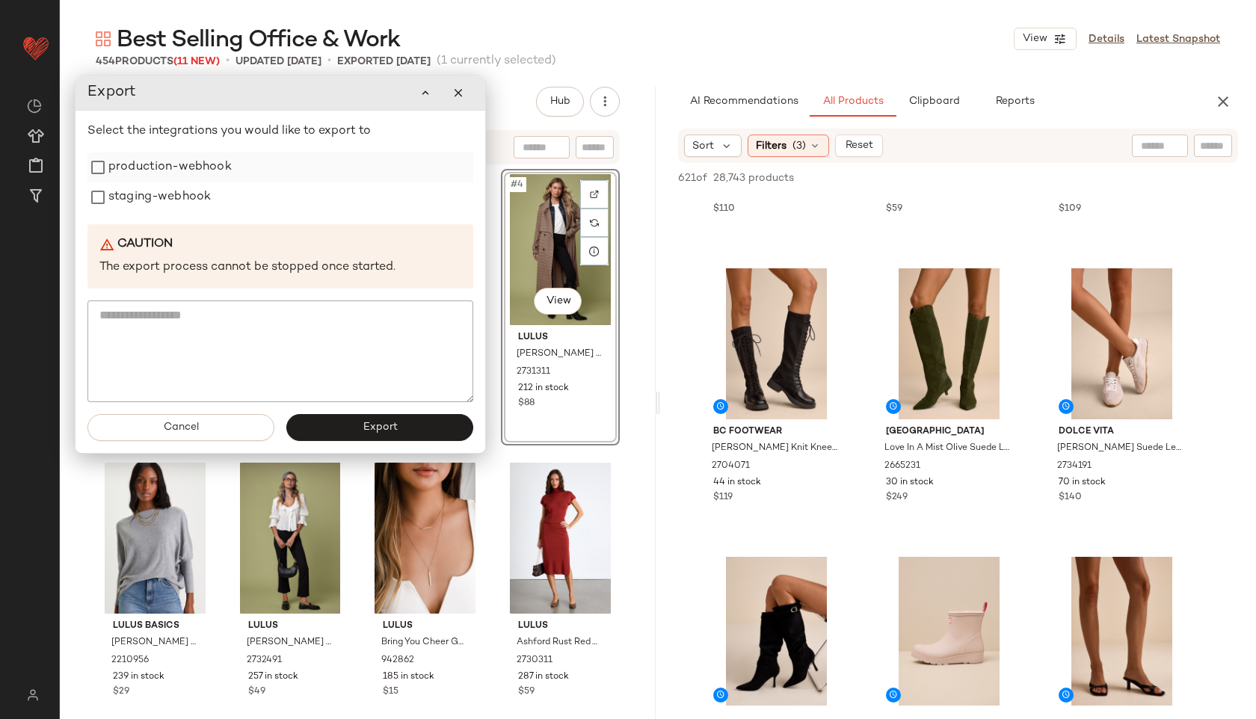
click at [196, 172] on label "production-webhook" at bounding box center [169, 167] width 123 height 30
click at [184, 195] on label "staging-webhook" at bounding box center [159, 197] width 102 height 30
click at [397, 437] on button "Export" at bounding box center [379, 427] width 187 height 27
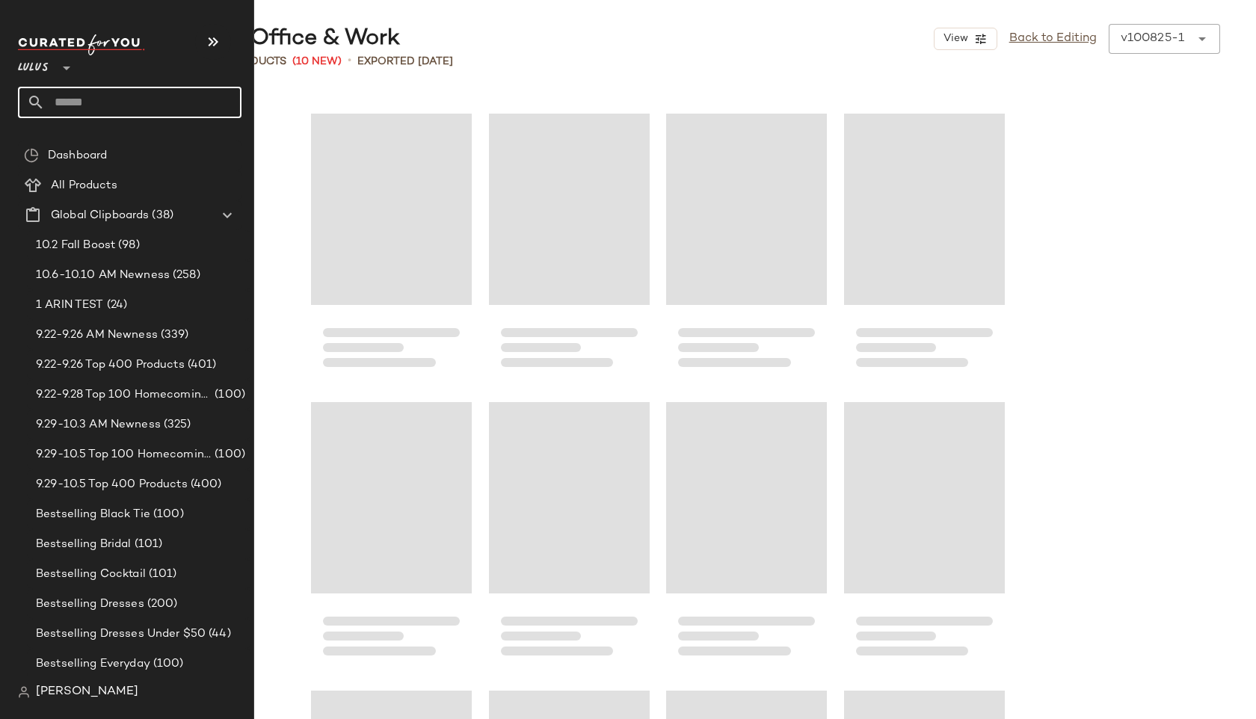
click at [91, 102] on input "text" at bounding box center [143, 102] width 197 height 31
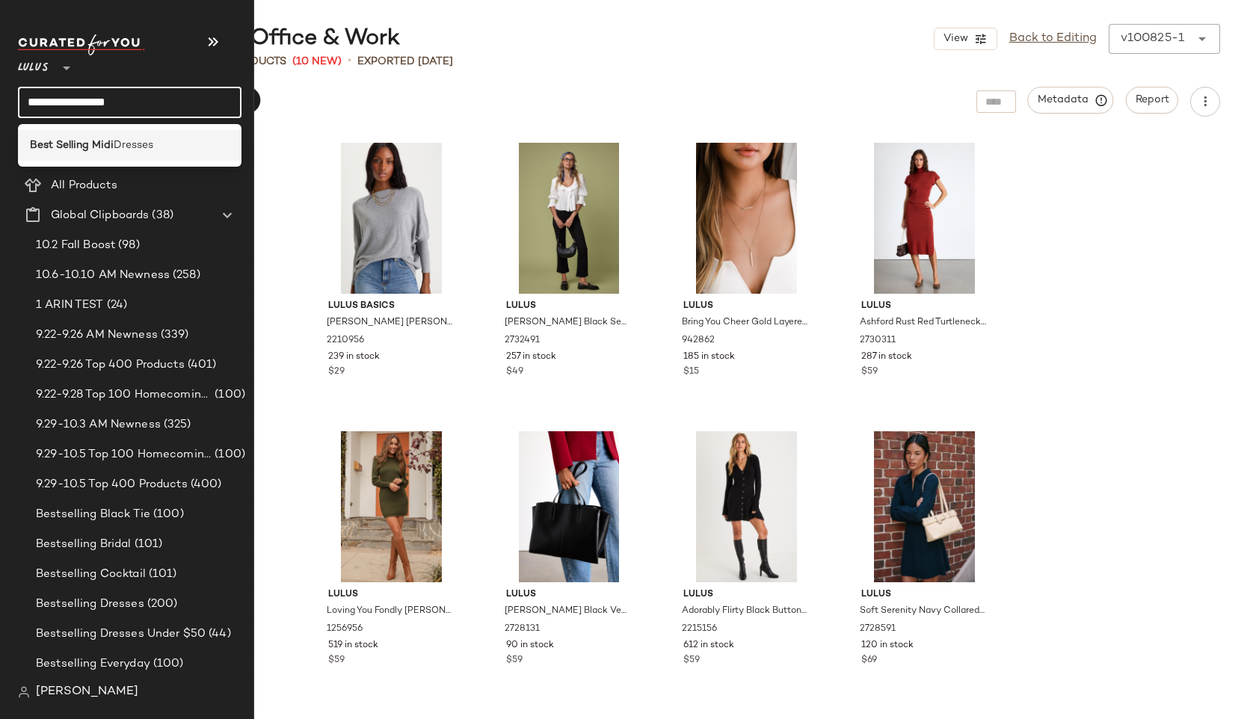
type input "**********"
click at [104, 150] on b "Best Selling Midi" at bounding box center [72, 146] width 84 height 16
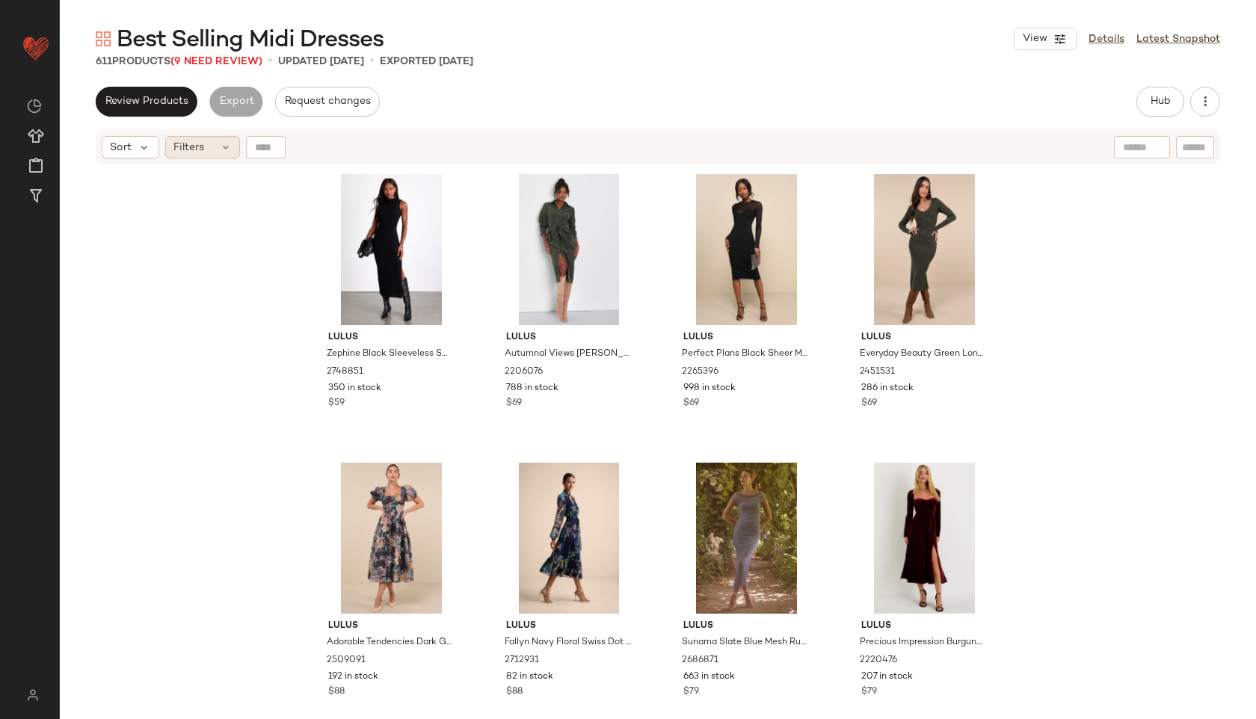
click at [198, 155] on div "Filters" at bounding box center [202, 147] width 75 height 22
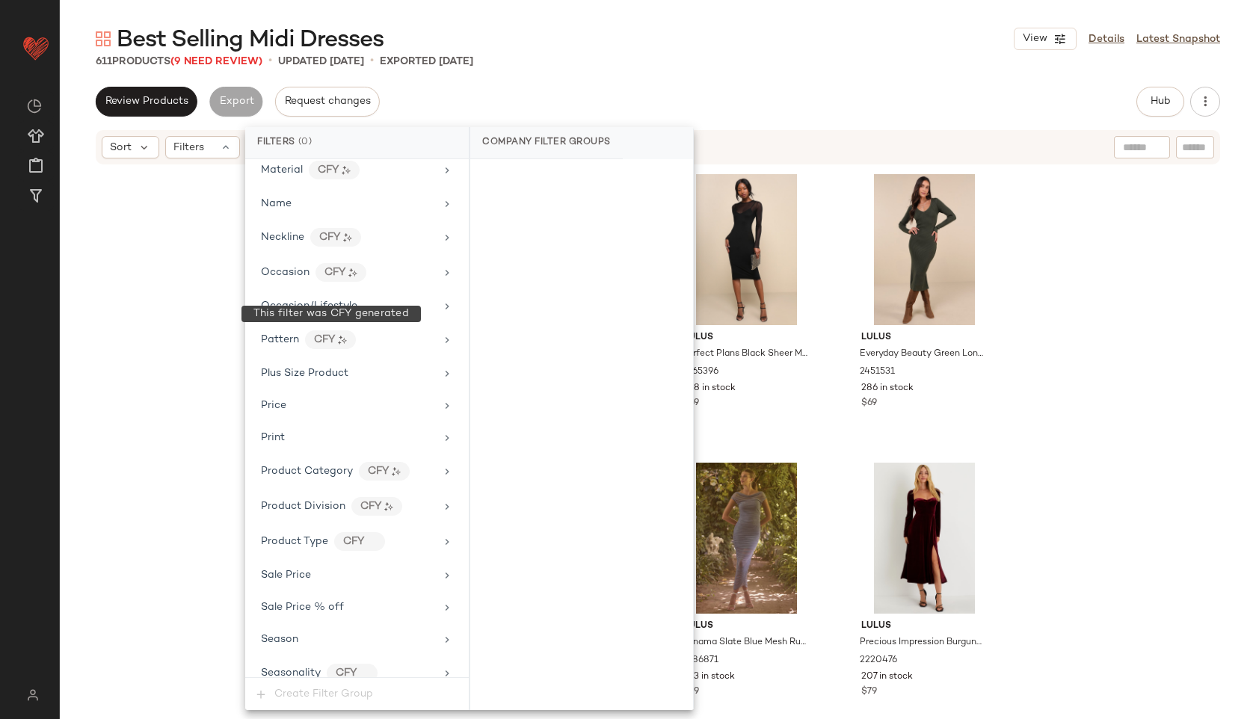
scroll to position [982, 0]
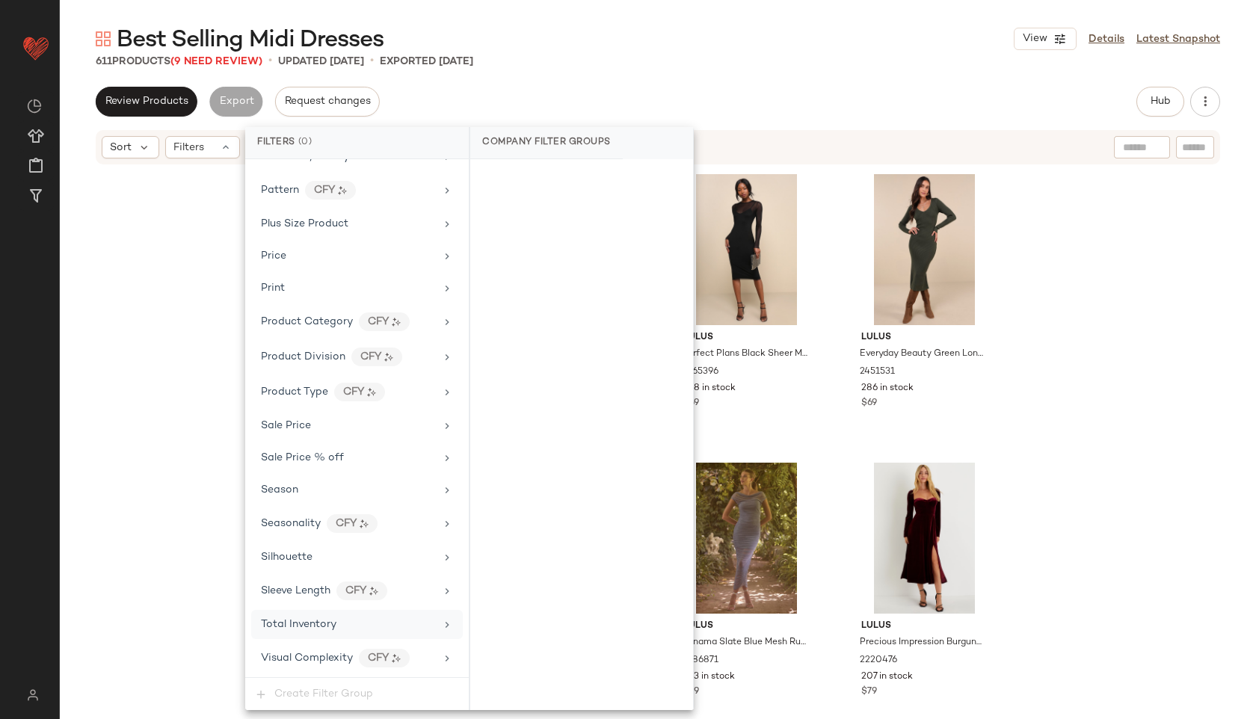
click at [330, 626] on span "Total Inventory" at bounding box center [298, 624] width 75 height 11
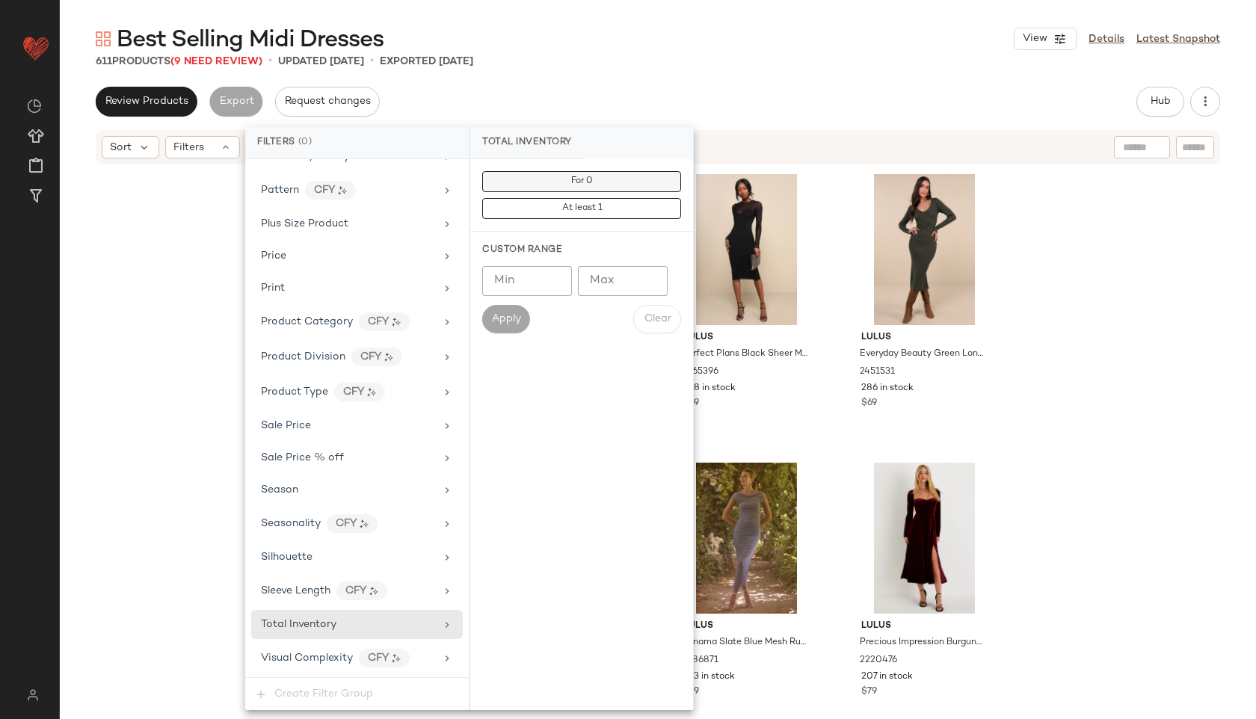
click at [551, 181] on button "For 0" at bounding box center [581, 181] width 199 height 21
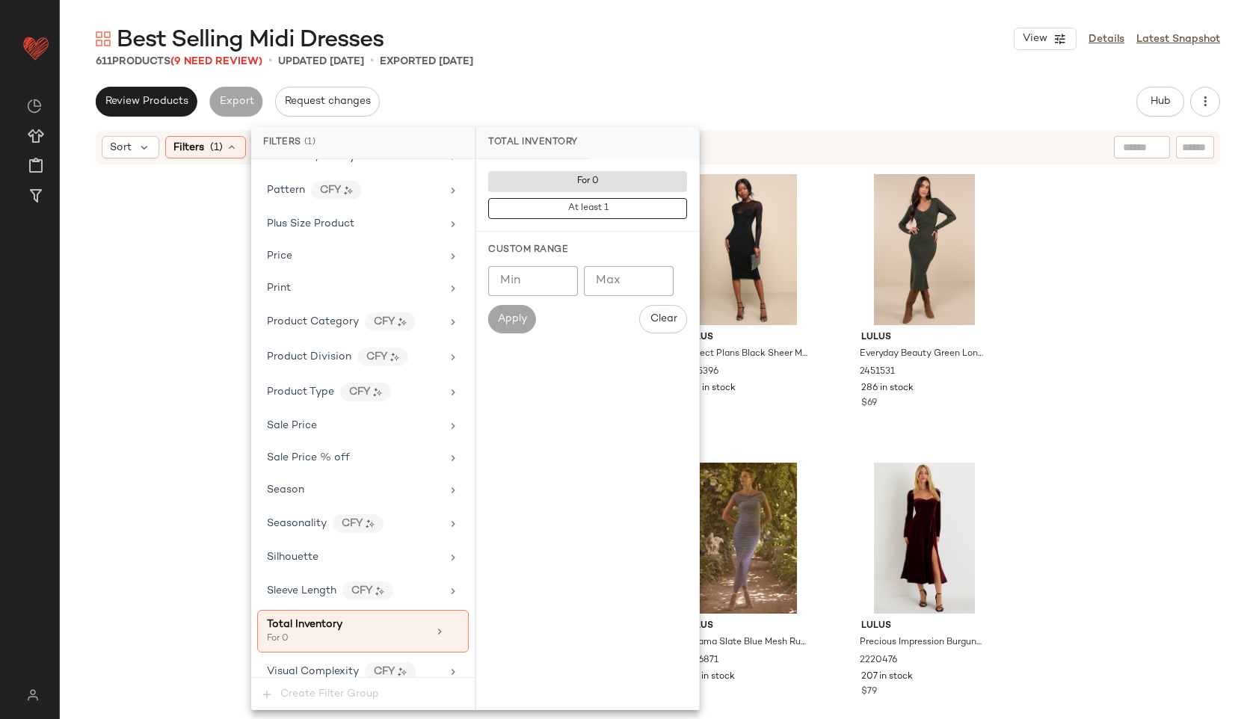
click at [581, 70] on div "Best Selling Midi Dresses View Details Latest Snapshot 611 Products (9 Need Rev…" at bounding box center [658, 371] width 1196 height 695
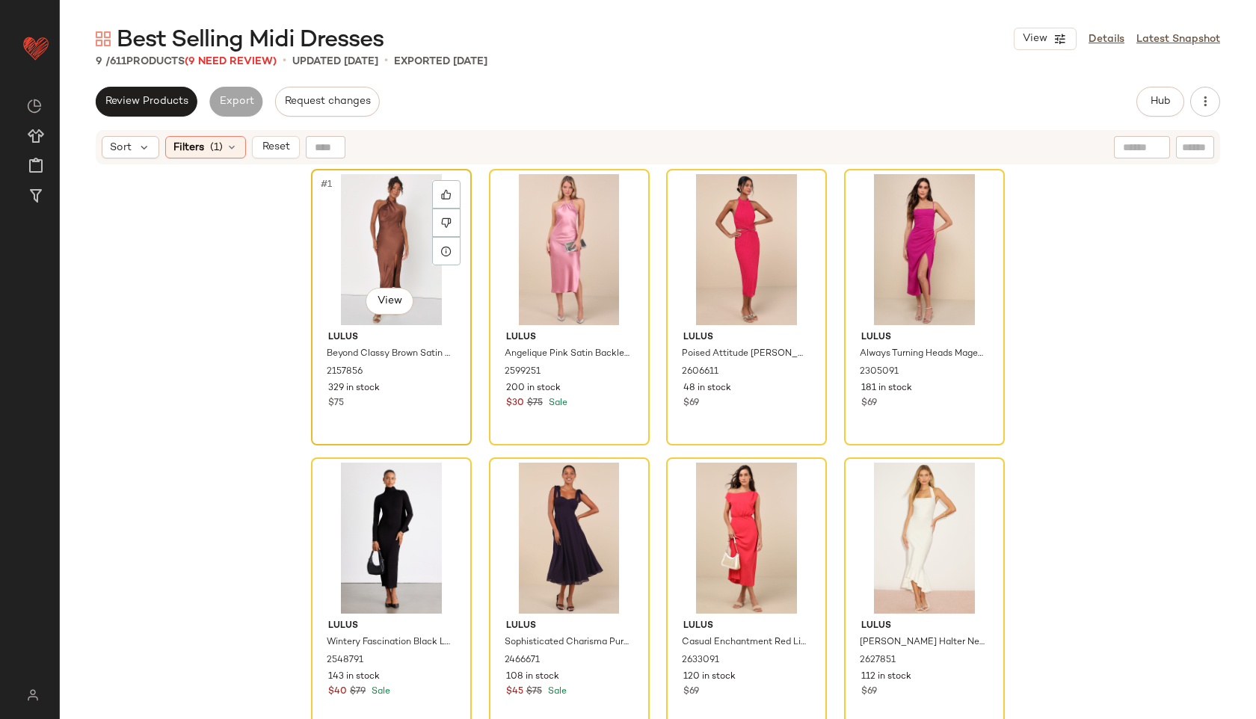
click at [370, 254] on div "#1 View" at bounding box center [391, 249] width 150 height 151
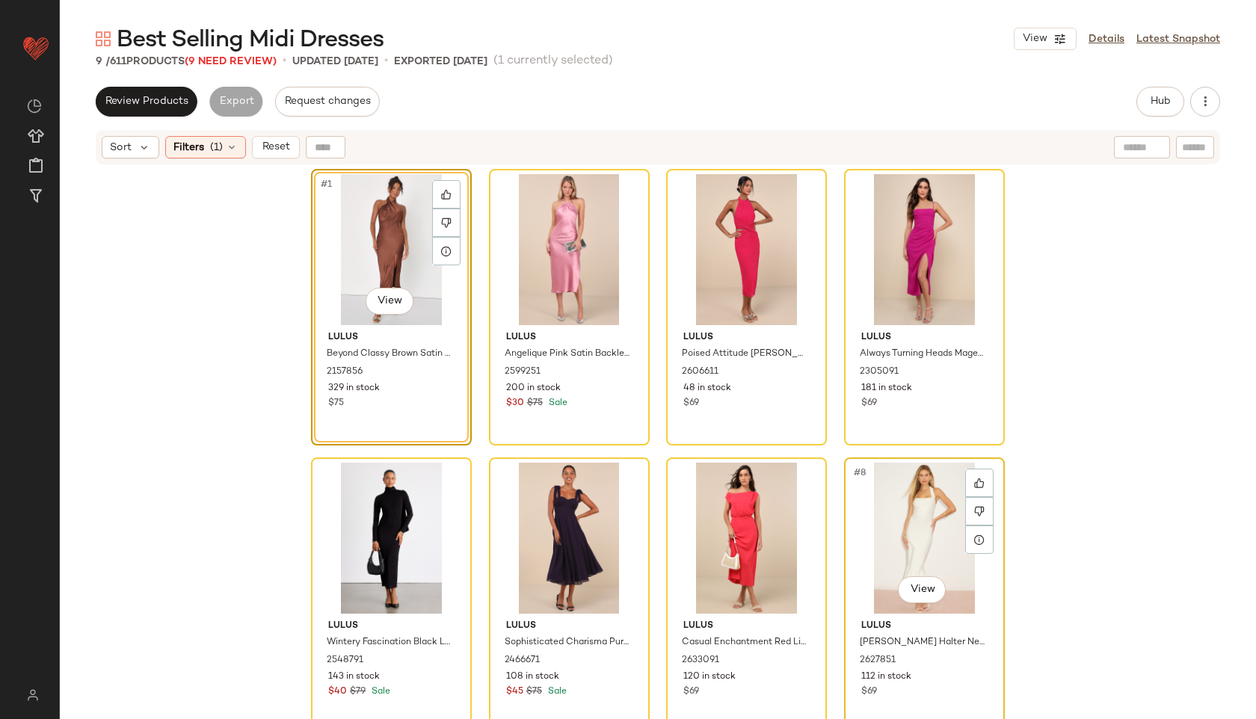
scroll to position [266, 0]
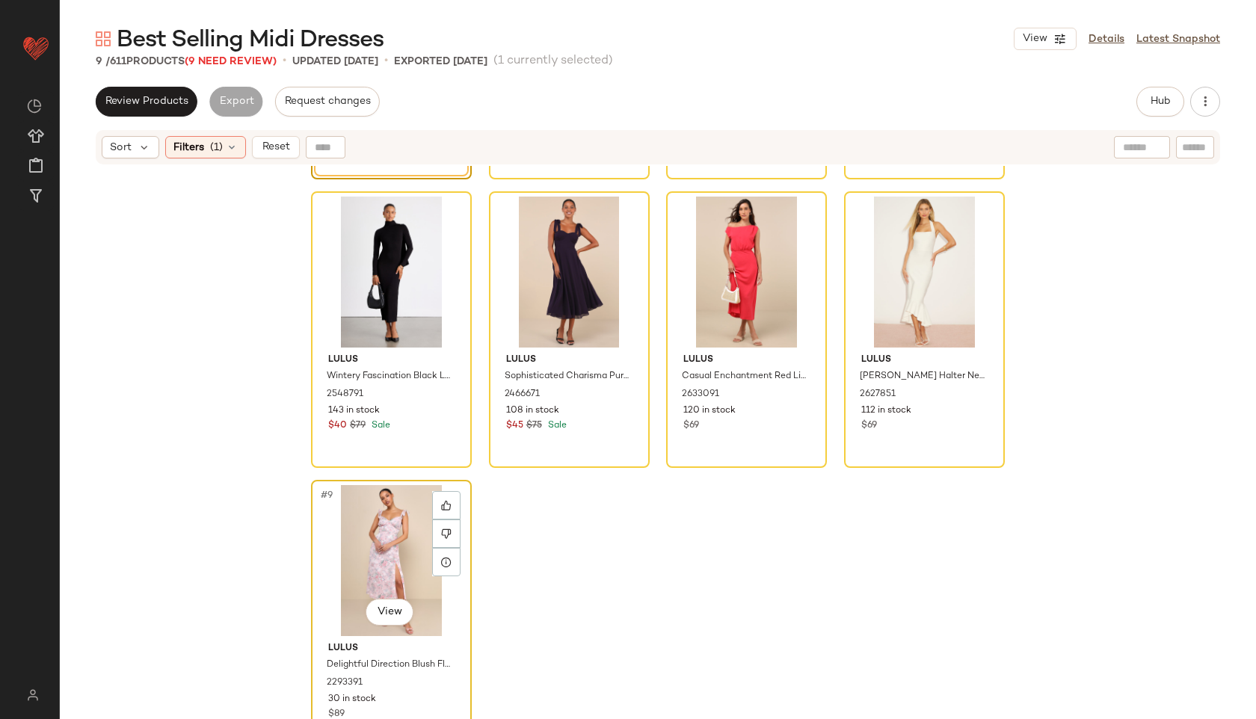
click at [380, 546] on div "#9 View" at bounding box center [391, 560] width 150 height 151
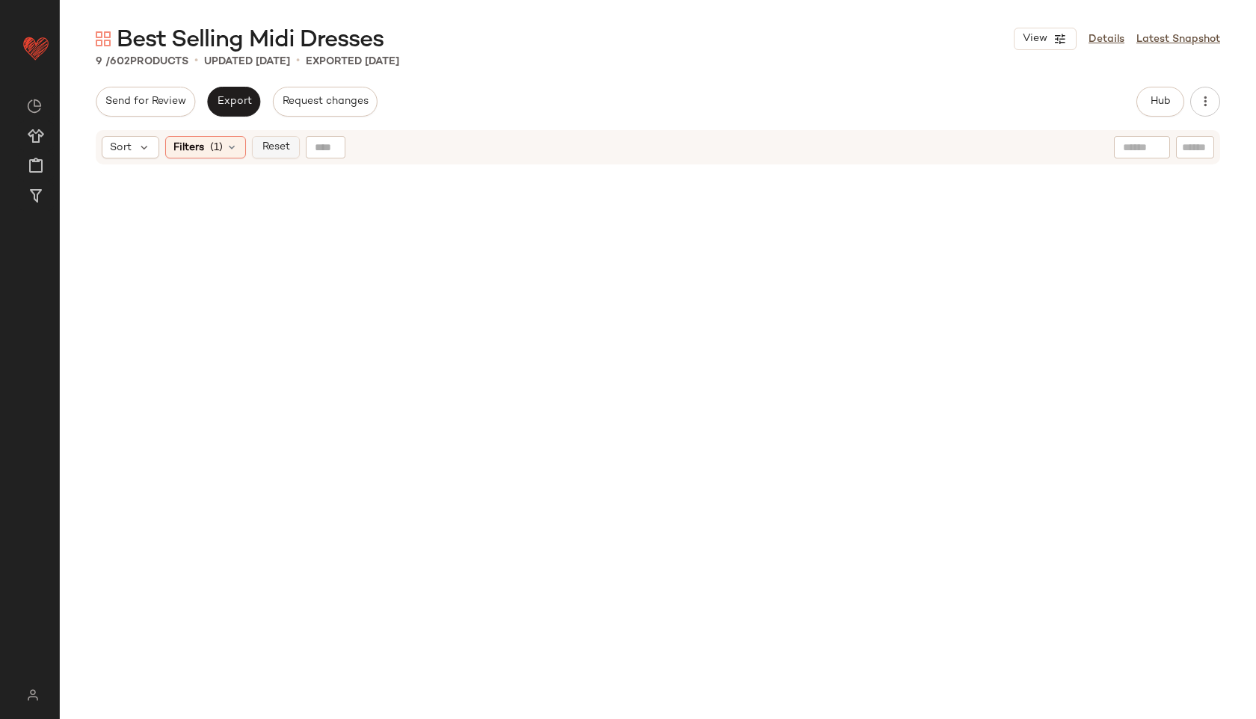
click at [268, 144] on span "Reset" at bounding box center [275, 147] width 28 height 12
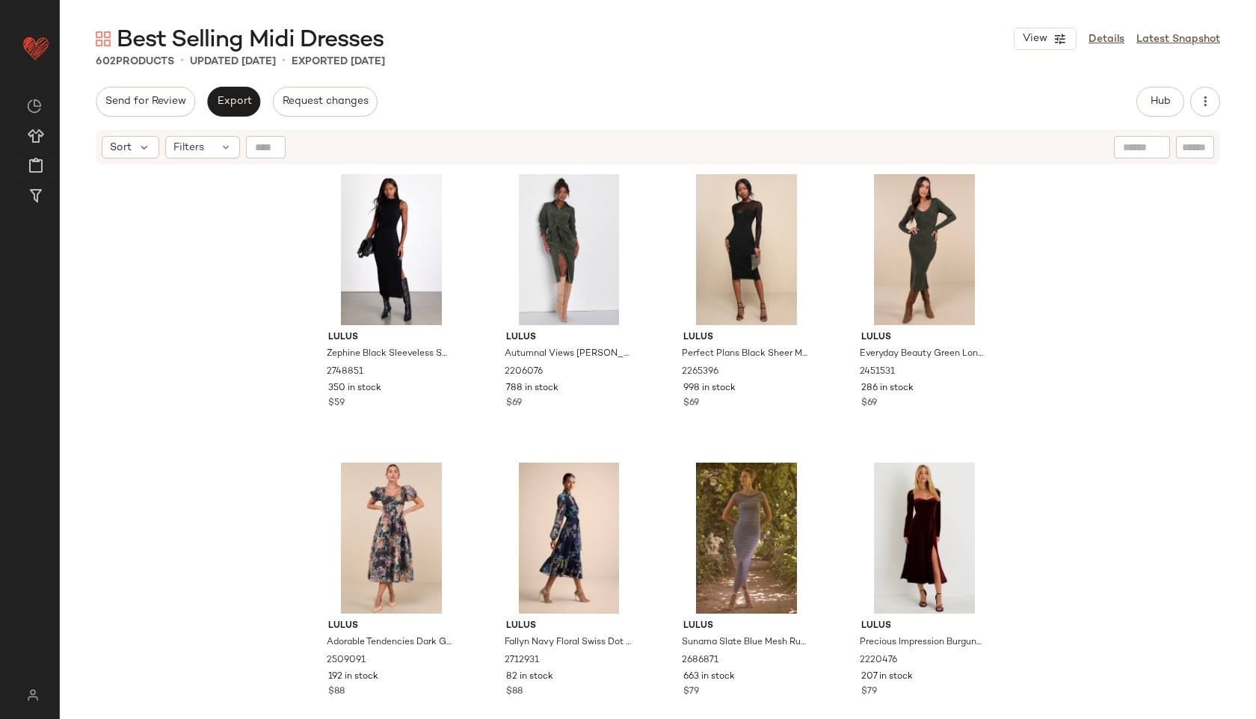
click at [688, 97] on div "Send for Review Export Request changes Hub Send for Review External Review Inte…" at bounding box center [658, 102] width 1124 height 30
click at [202, 146] on span "Filters" at bounding box center [188, 148] width 31 height 16
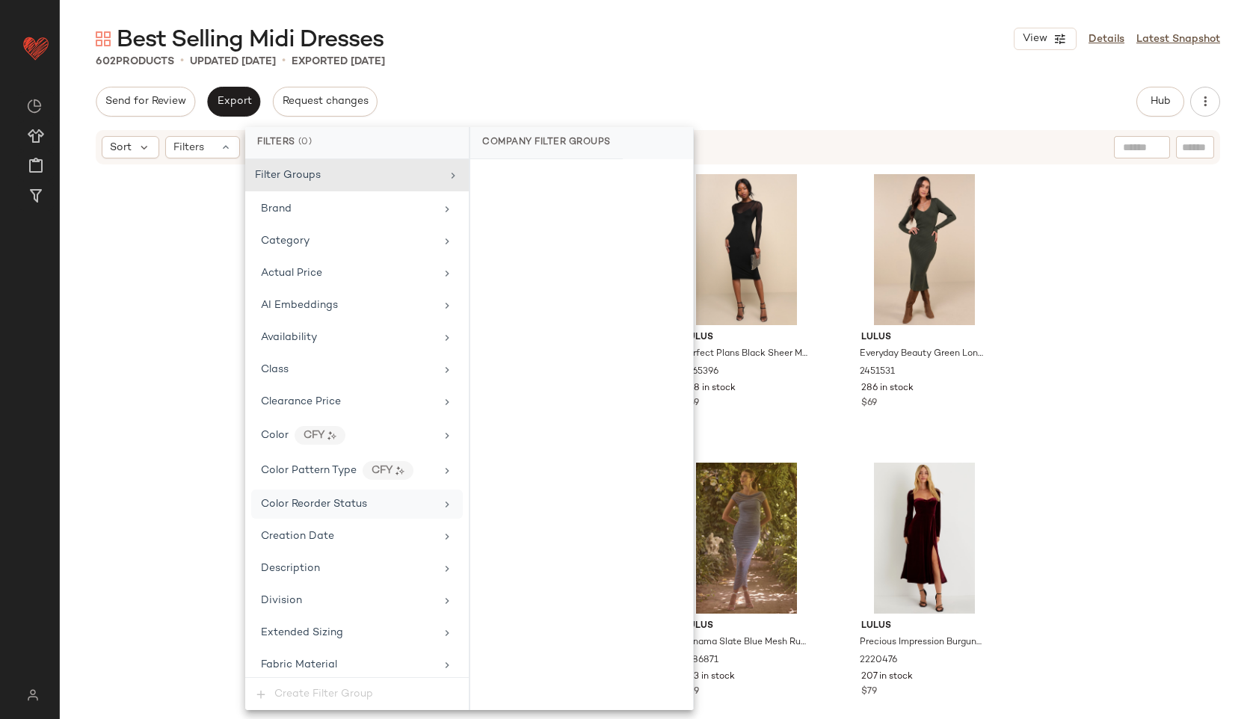
scroll to position [982, 0]
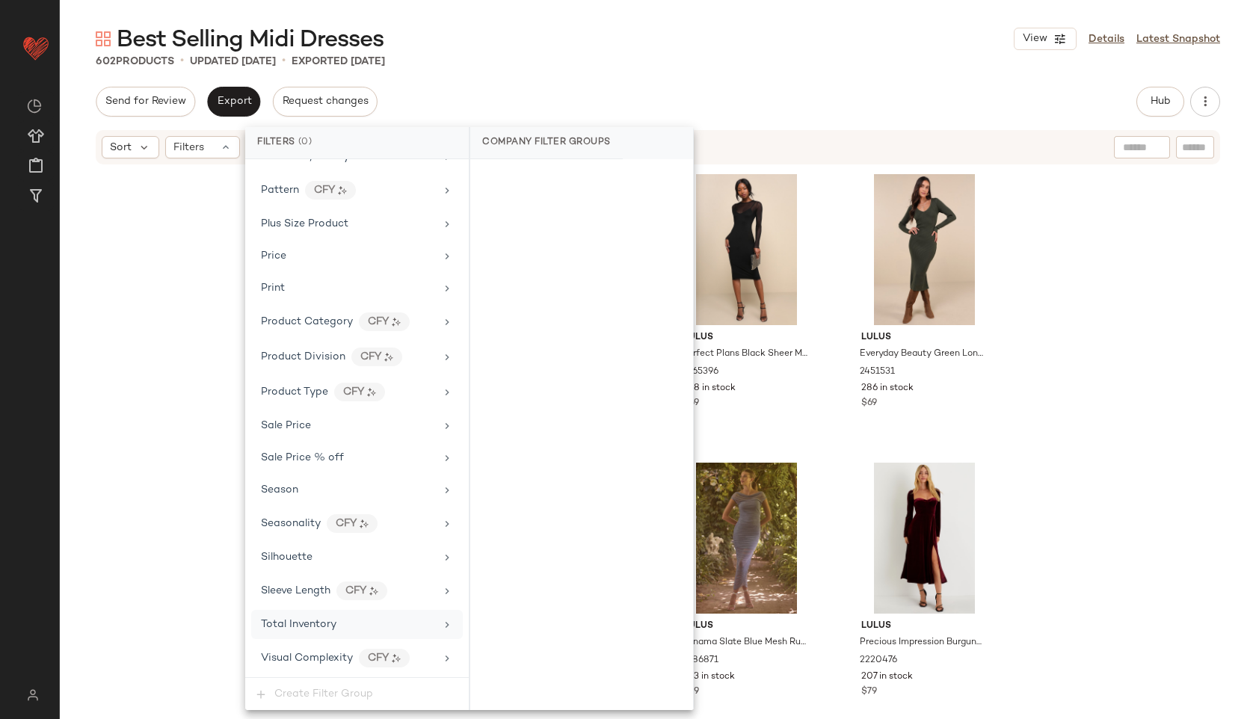
click at [322, 632] on div "Total Inventory" at bounding box center [298, 625] width 75 height 16
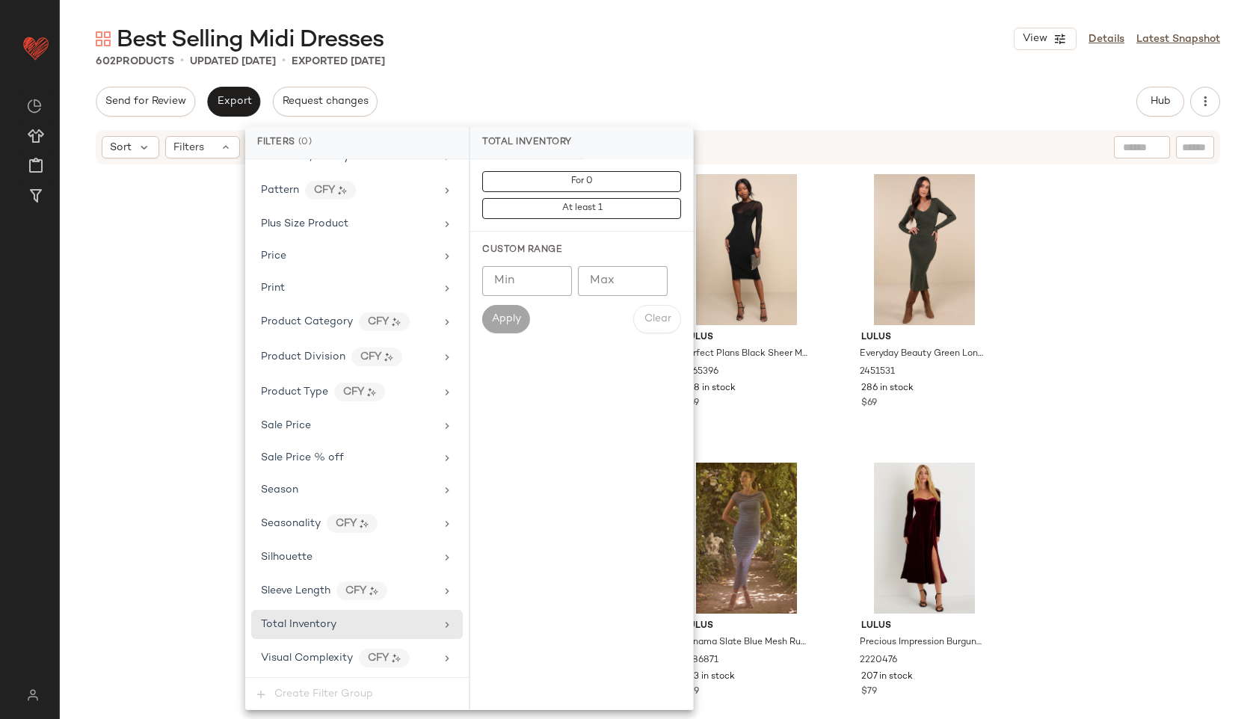
click at [600, 273] on input "Max" at bounding box center [623, 281] width 90 height 30
type input "**"
click at [497, 315] on span "Apply" at bounding box center [506, 319] width 30 height 12
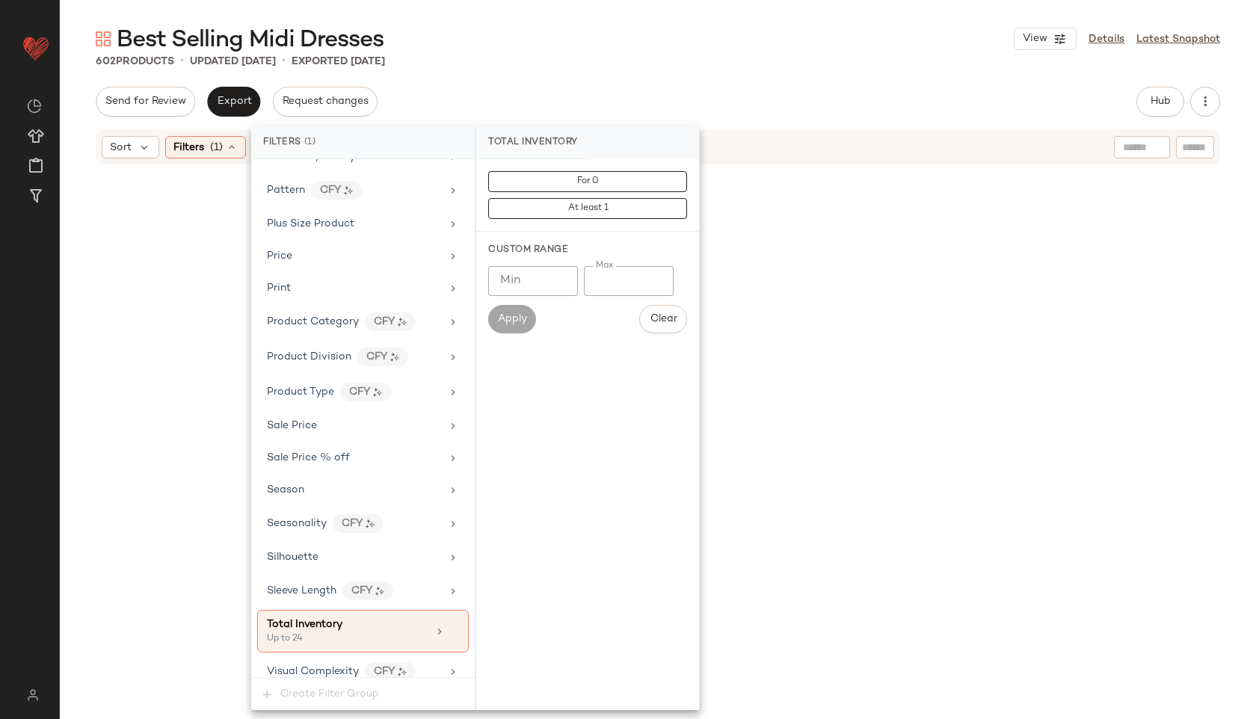
click at [592, 47] on div "Best Selling Midi Dresses View Details Latest Snapshot" at bounding box center [658, 39] width 1196 height 30
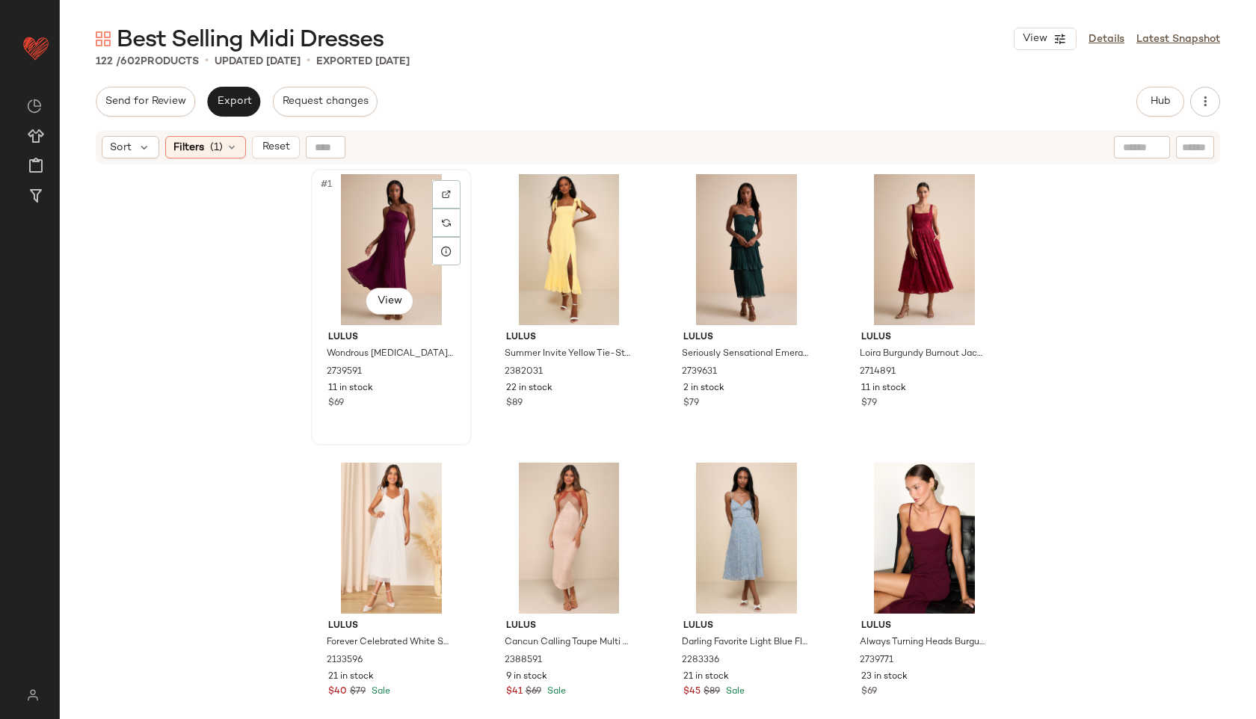
click at [380, 223] on div "#1 View" at bounding box center [391, 249] width 150 height 151
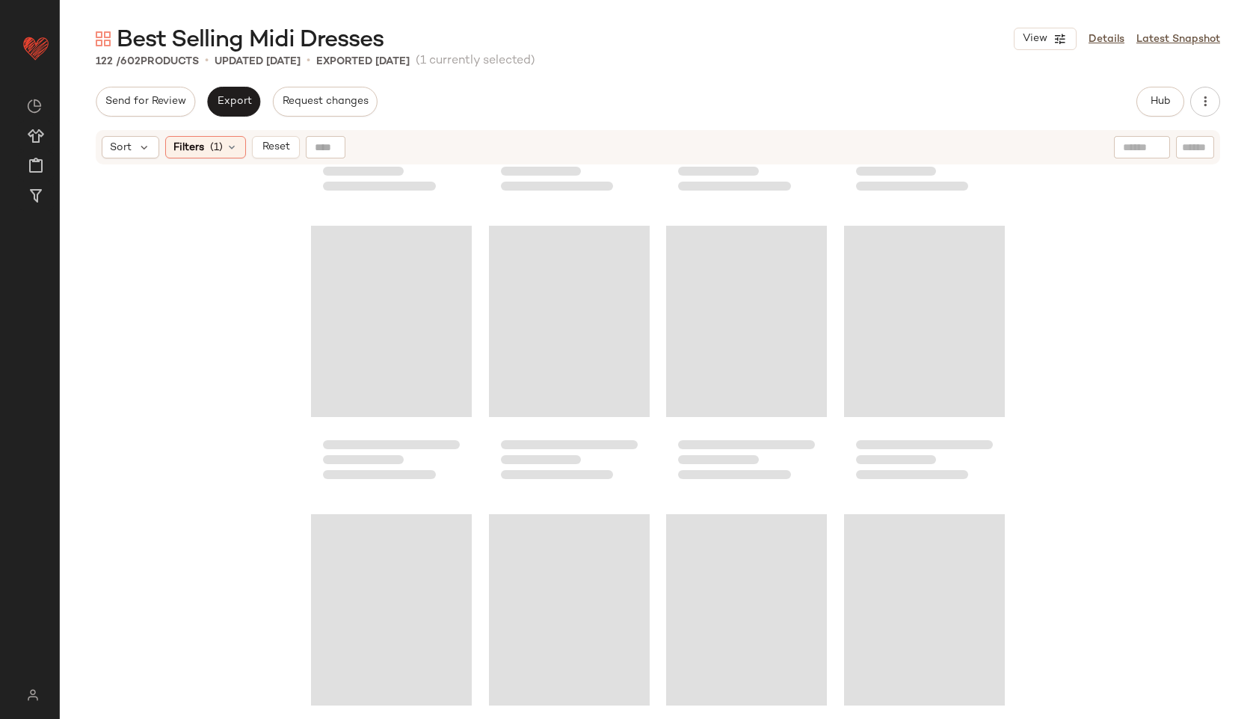
scroll to position [8357, 0]
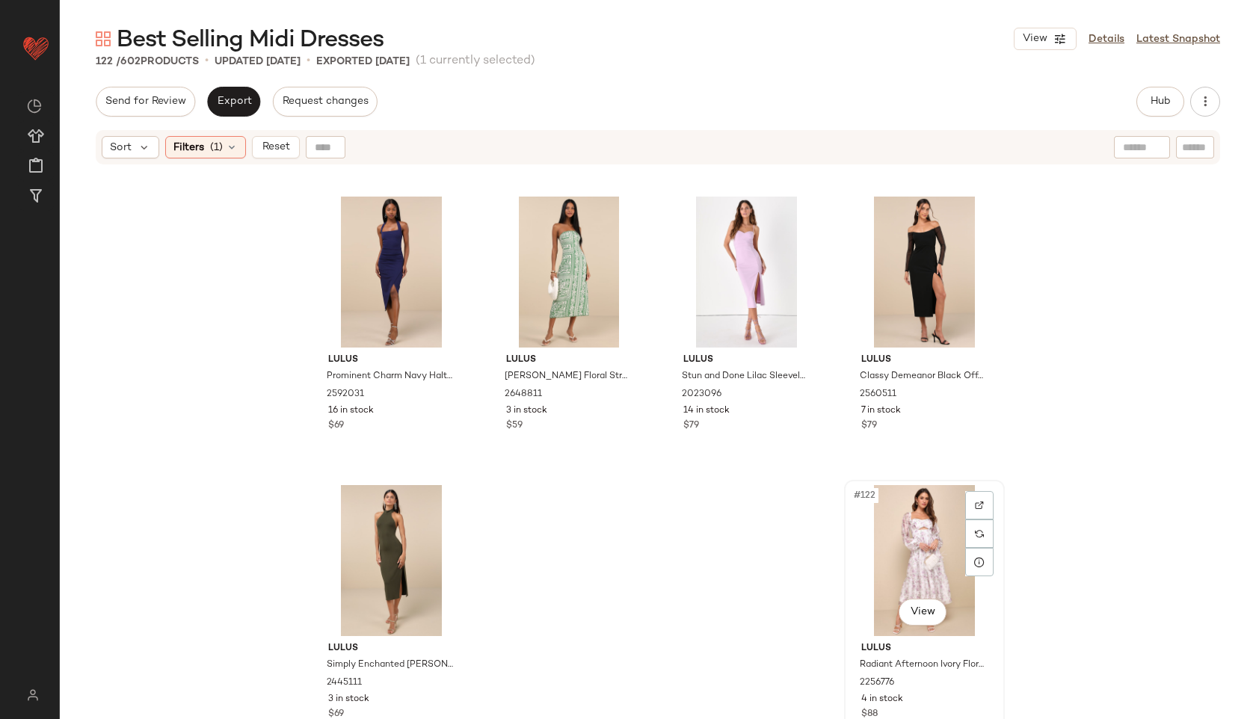
click at [910, 562] on div "#122 View" at bounding box center [924, 560] width 150 height 151
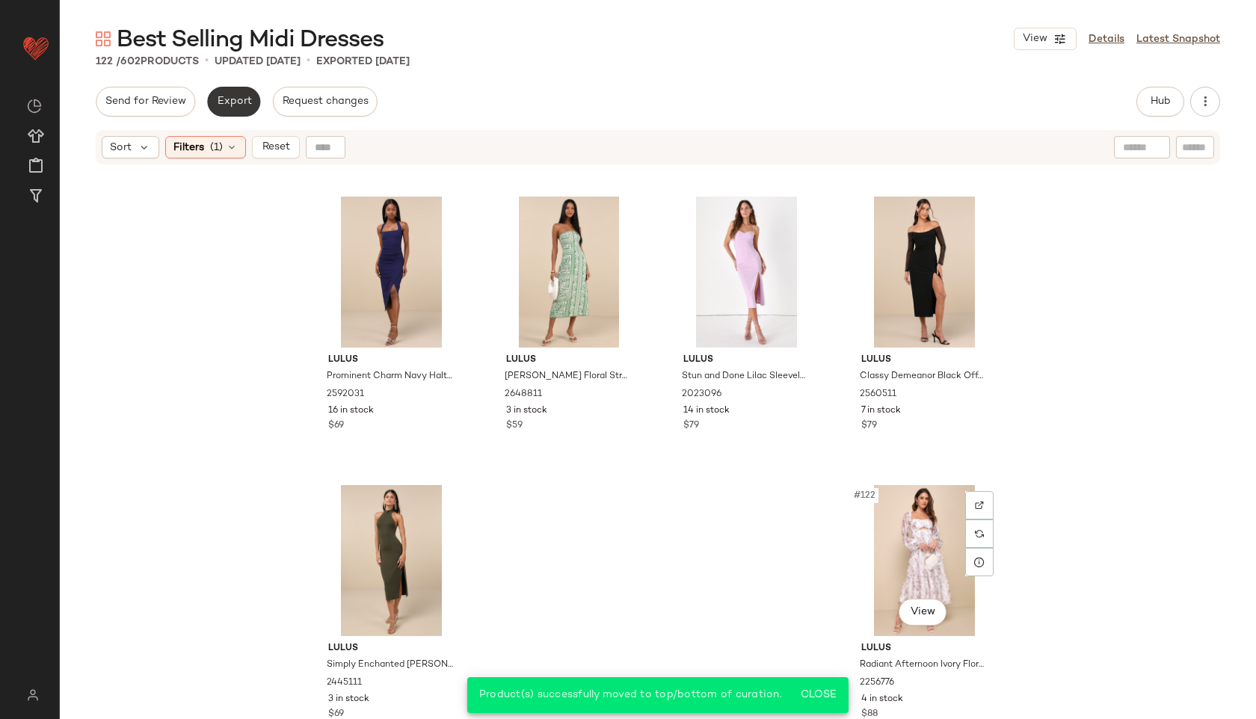
click at [232, 102] on span "Export" at bounding box center [233, 102] width 35 height 12
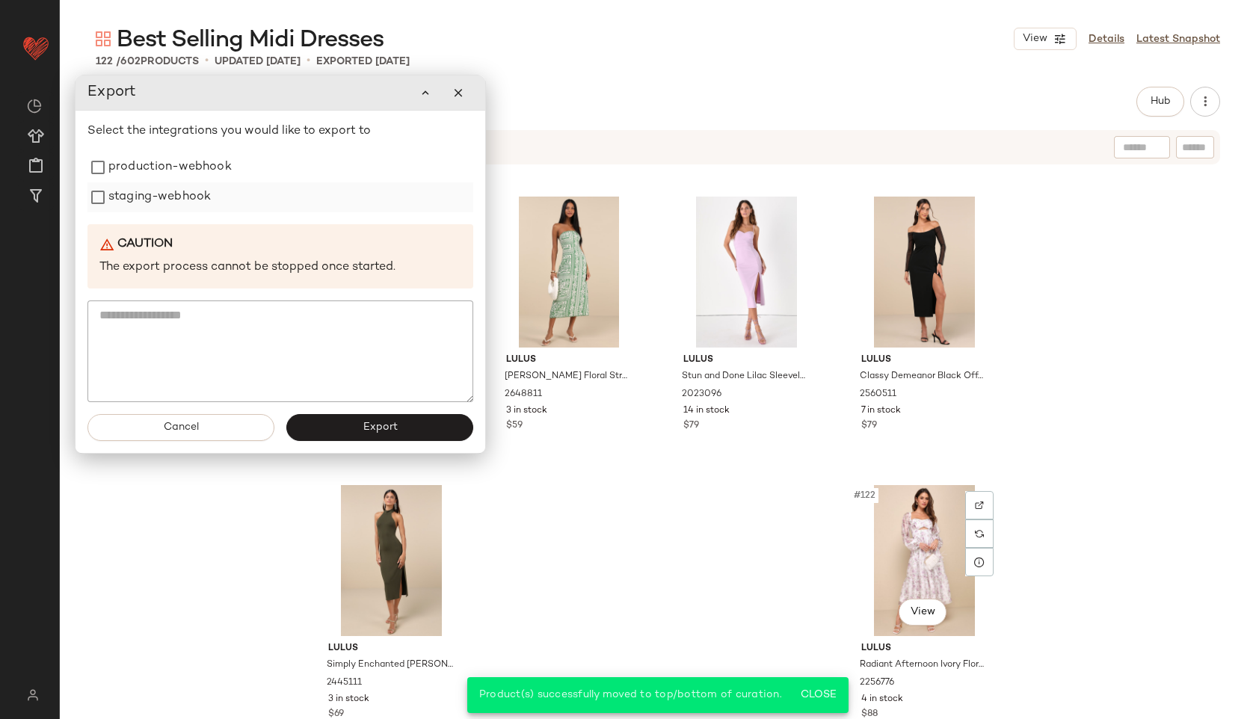
click at [155, 185] on label "staging-webhook" at bounding box center [159, 197] width 102 height 30
click at [148, 169] on label "production-webhook" at bounding box center [169, 167] width 123 height 30
click at [375, 417] on button "Export" at bounding box center [379, 427] width 187 height 27
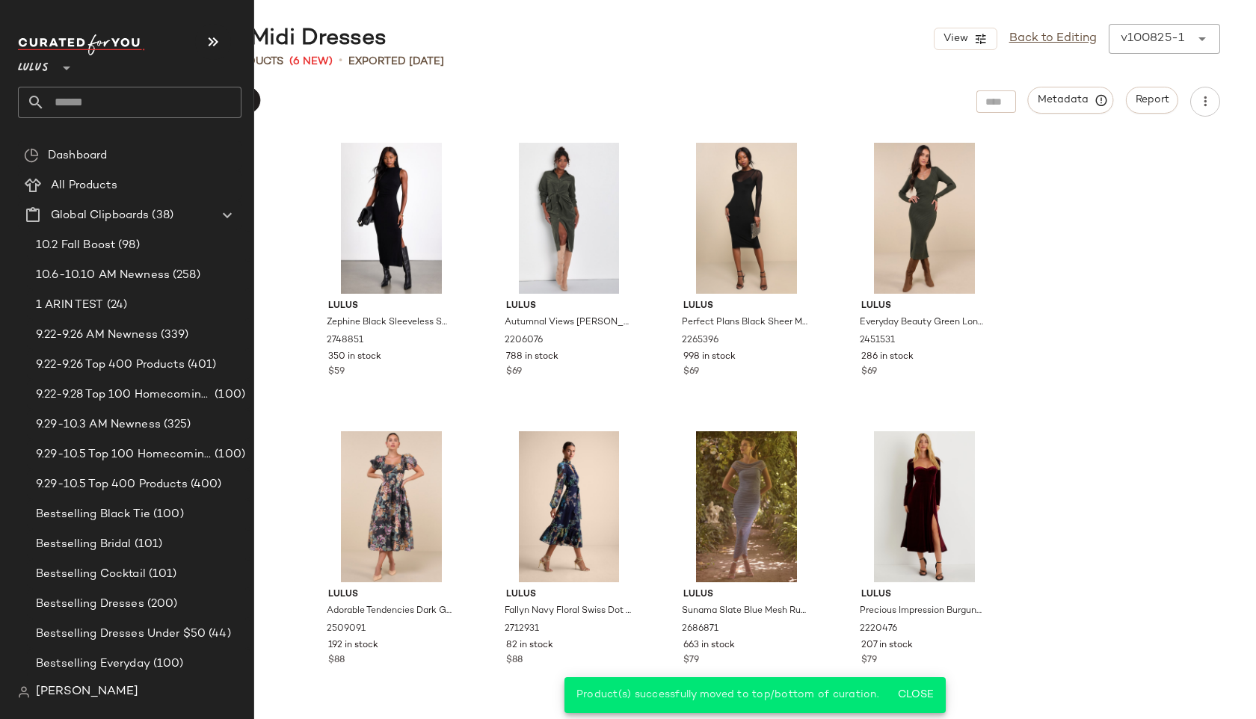
click at [75, 95] on input "text" at bounding box center [143, 102] width 197 height 31
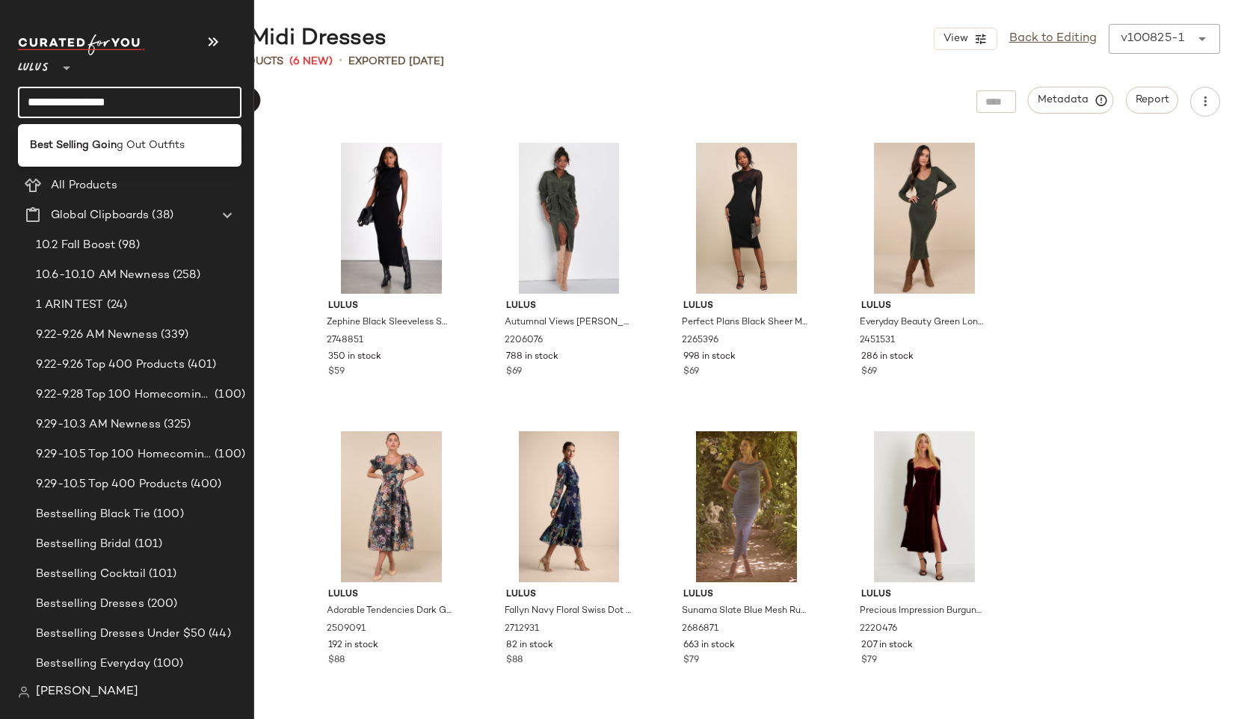
type input "**********"
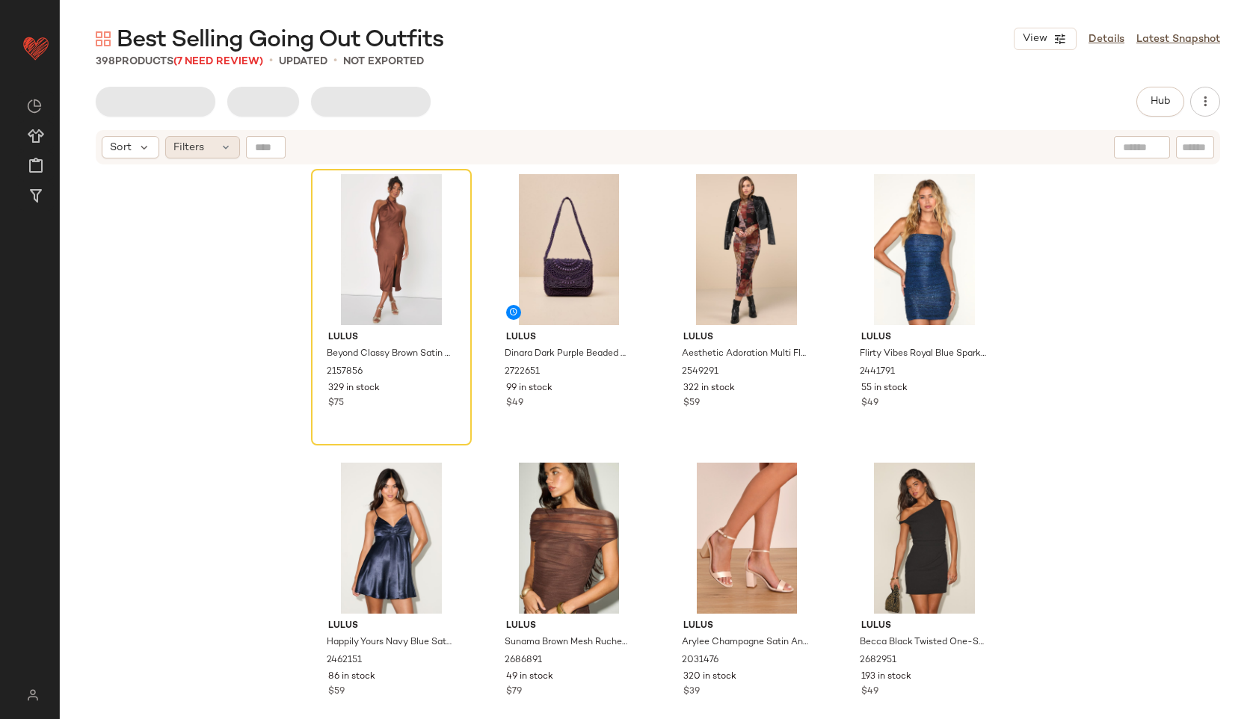
click at [210, 153] on div "Filters" at bounding box center [202, 147] width 75 height 22
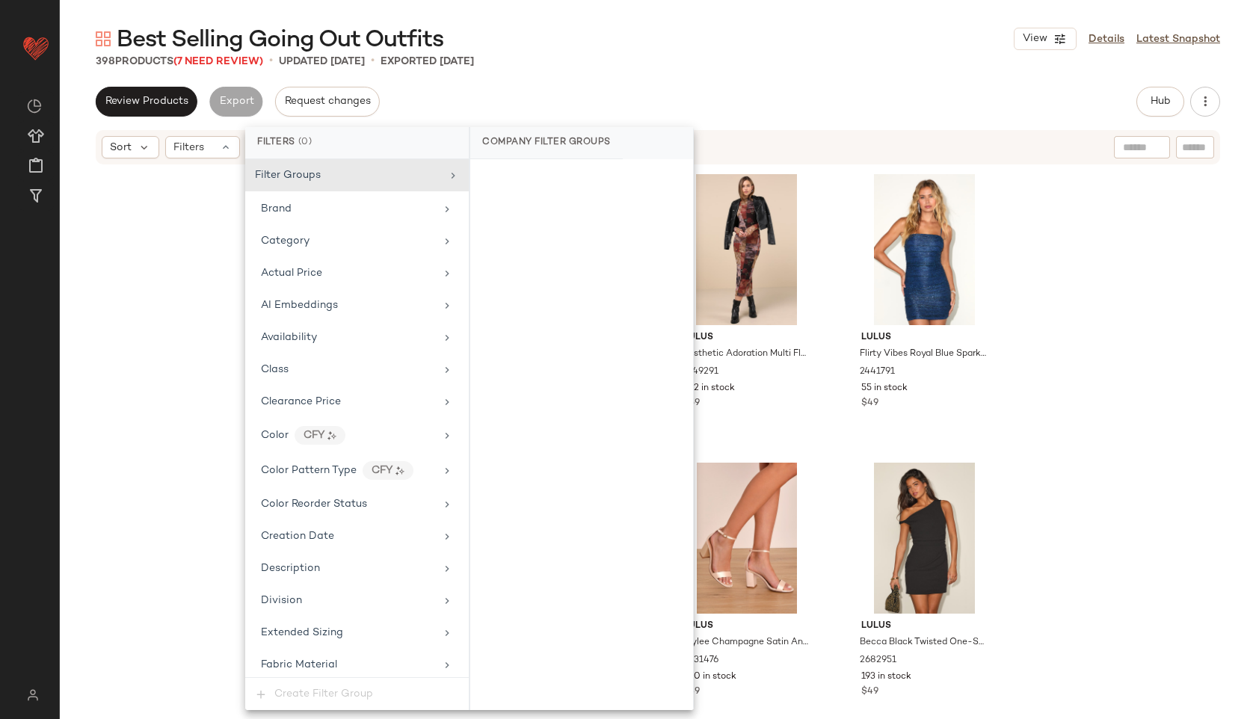
click at [162, 324] on div "Lulus Beyond Classy Brown Satin Halter Midi Dress 2157856 329 in stock $75 Lulu…" at bounding box center [658, 461] width 1196 height 591
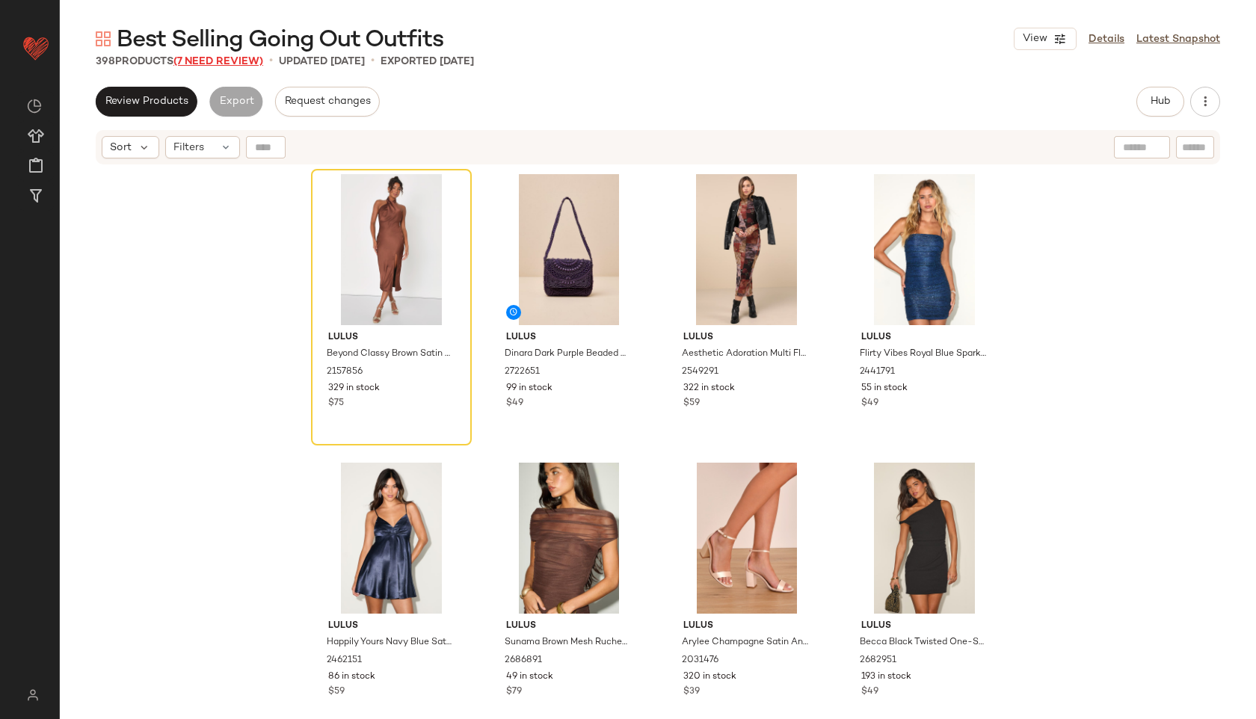
click at [218, 56] on span "(7 Need Review)" at bounding box center [218, 61] width 90 height 11
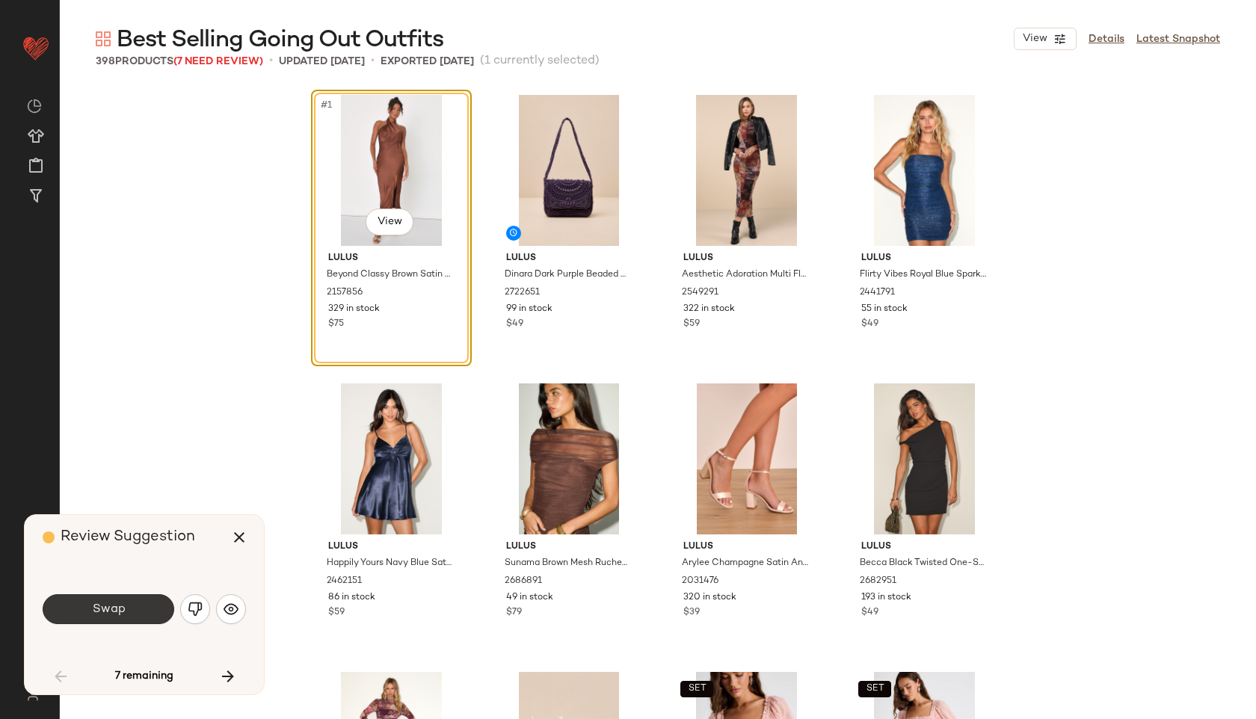
click at [138, 620] on button "Swap" at bounding box center [109, 609] width 132 height 30
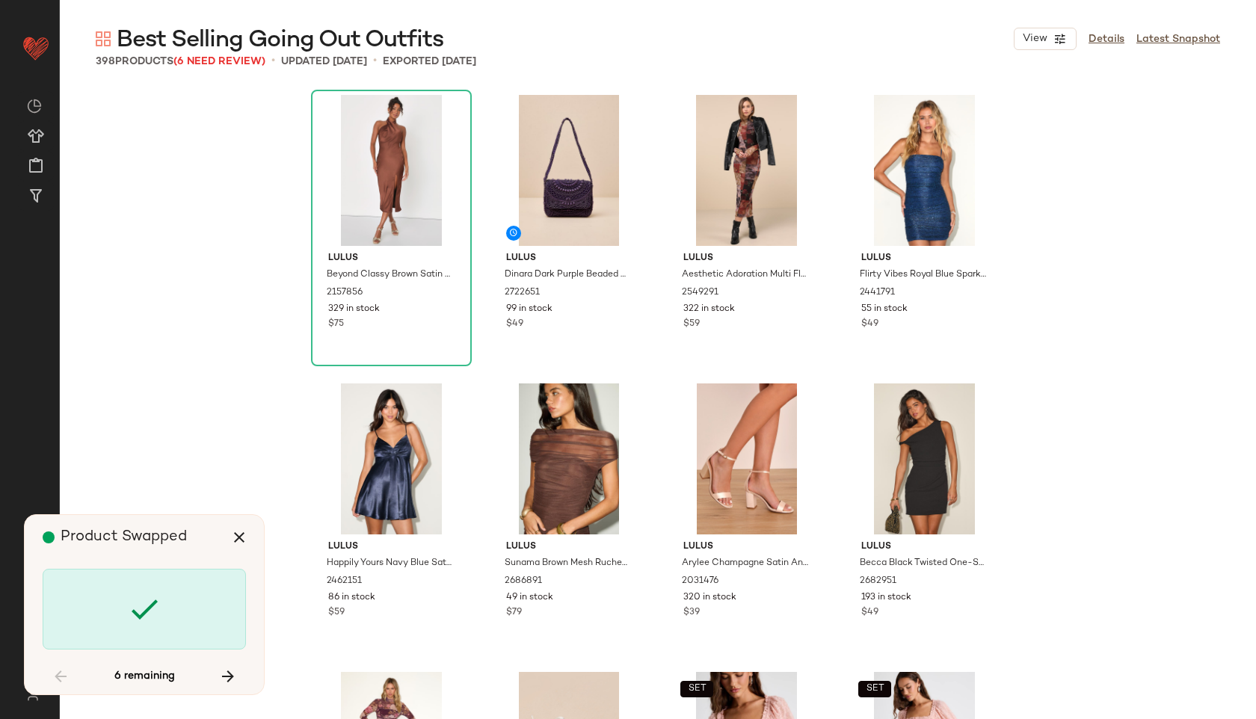
scroll to position [1443, 0]
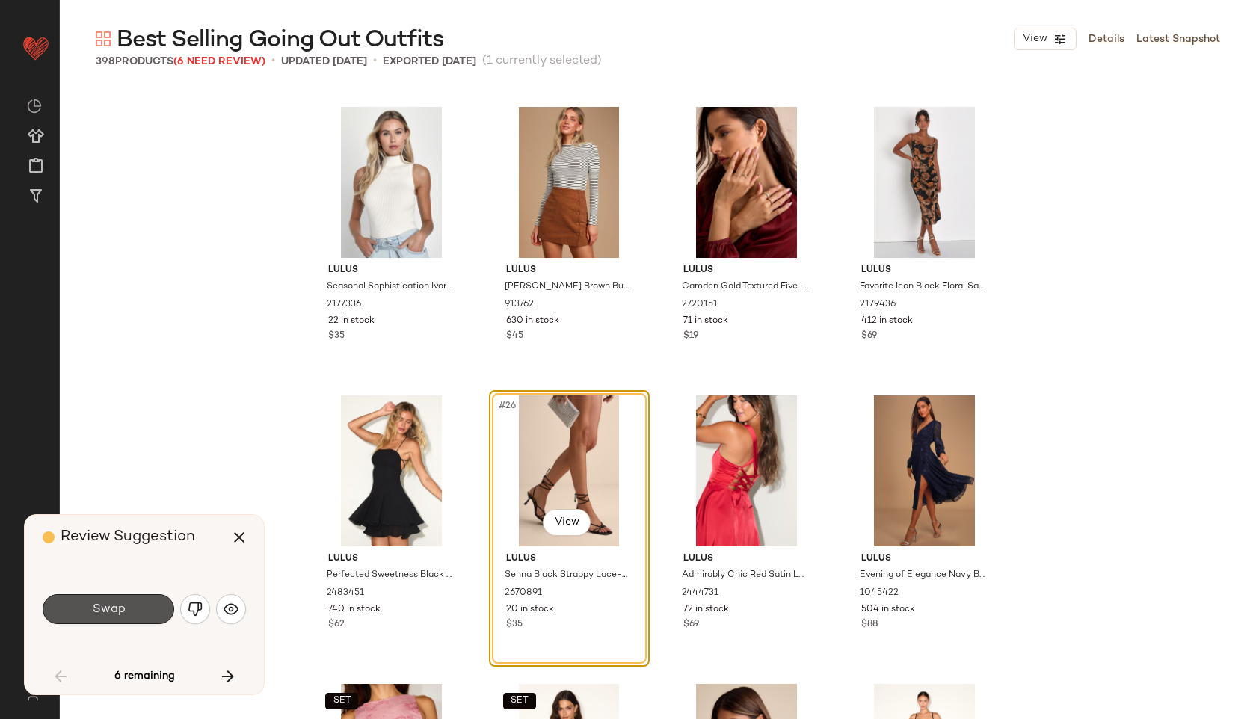
click at [135, 620] on button "Swap" at bounding box center [109, 609] width 132 height 30
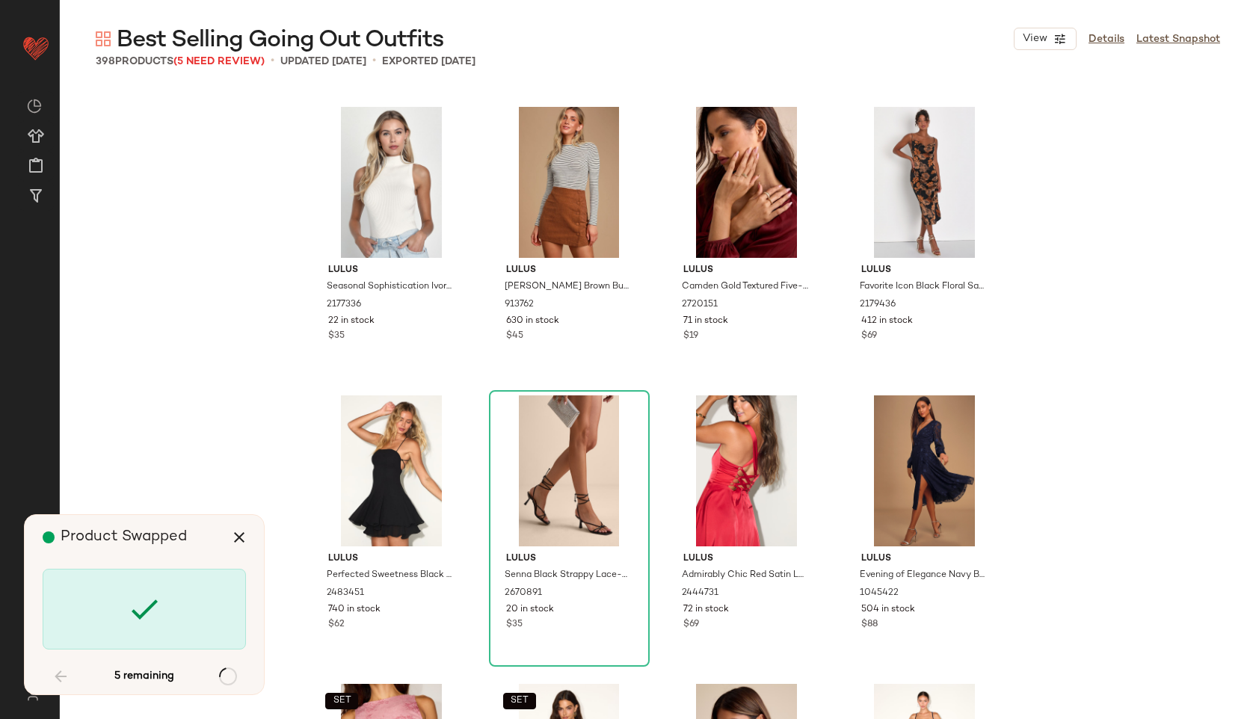
scroll to position [2885, 0]
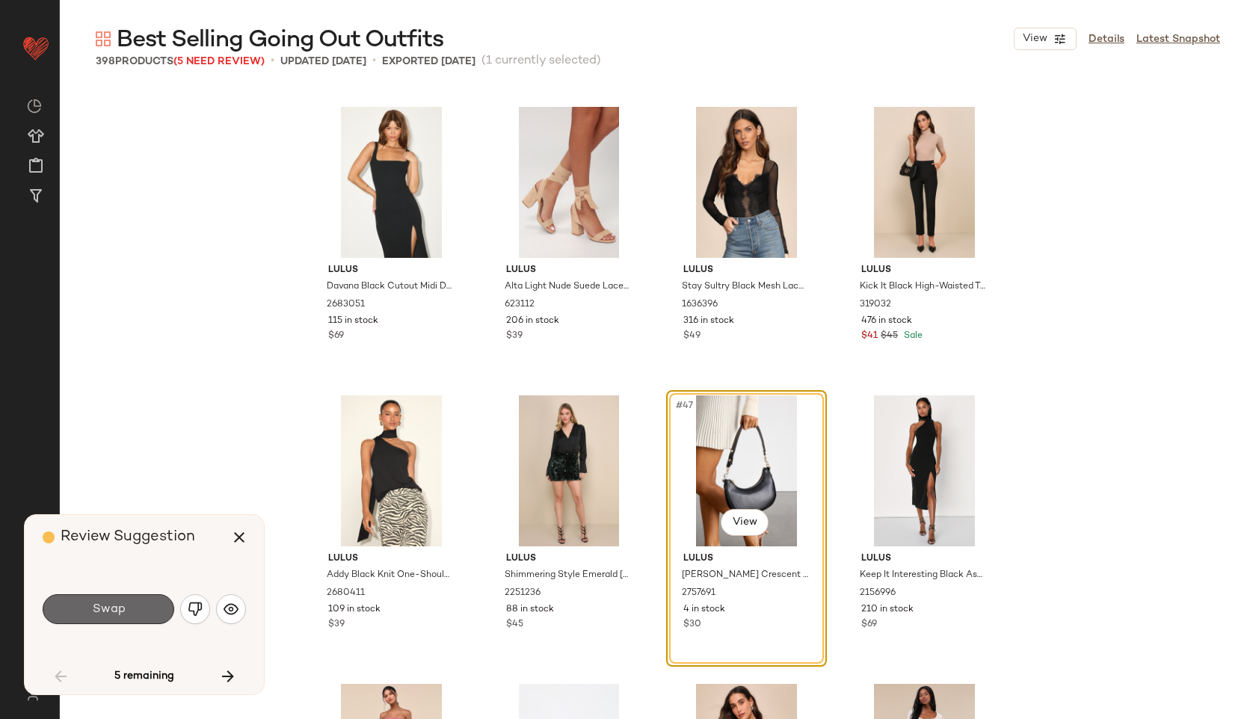
click at [131, 608] on button "Swap" at bounding box center [109, 609] width 132 height 30
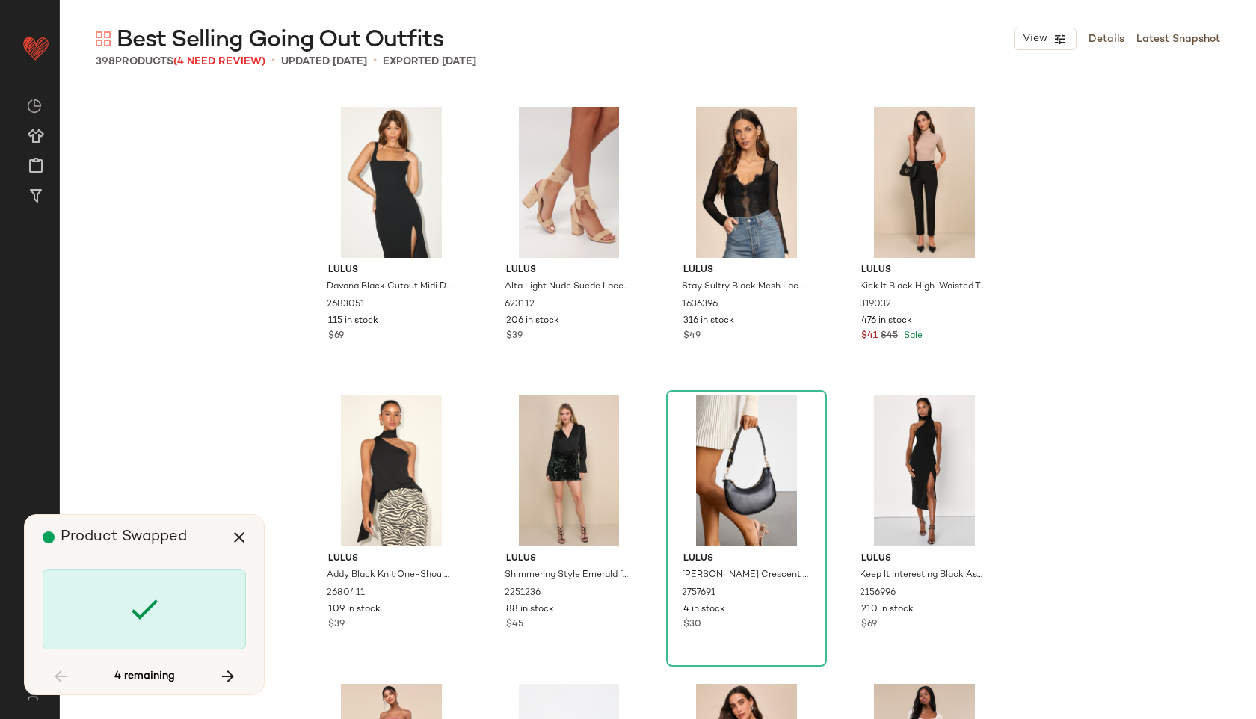
scroll to position [11542, 0]
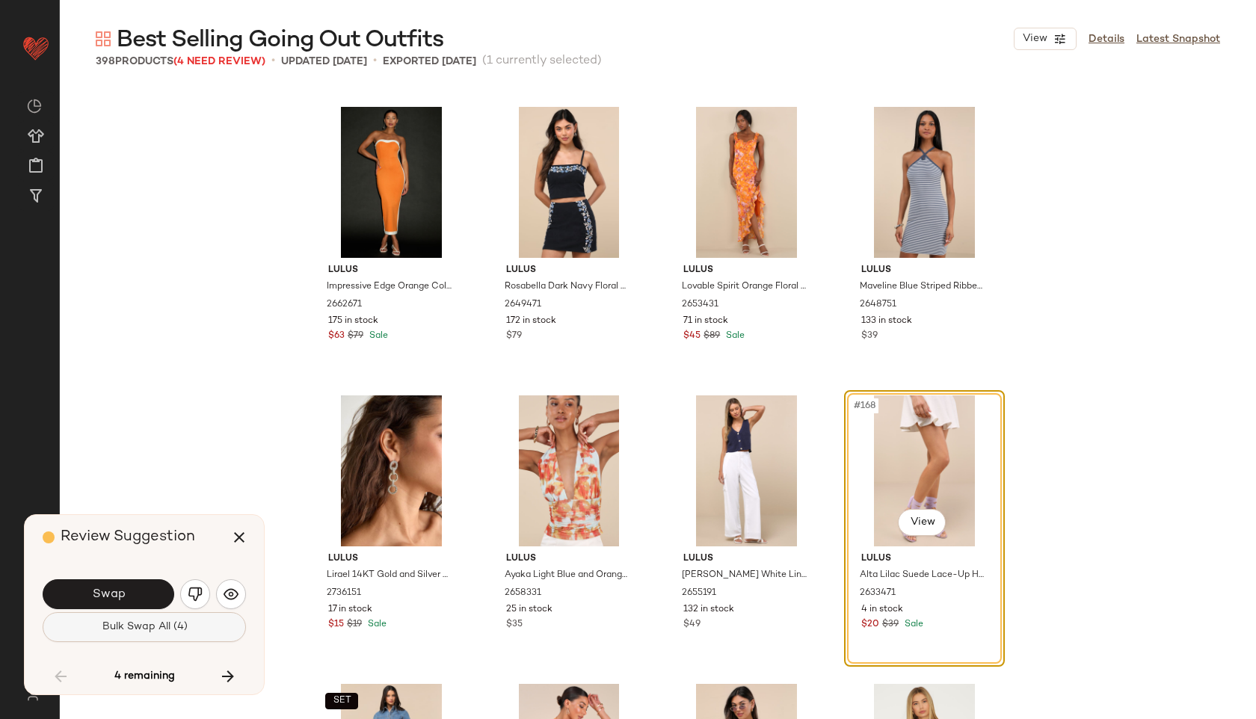
click at [137, 633] on button "Bulk Swap All (4)" at bounding box center [144, 627] width 203 height 30
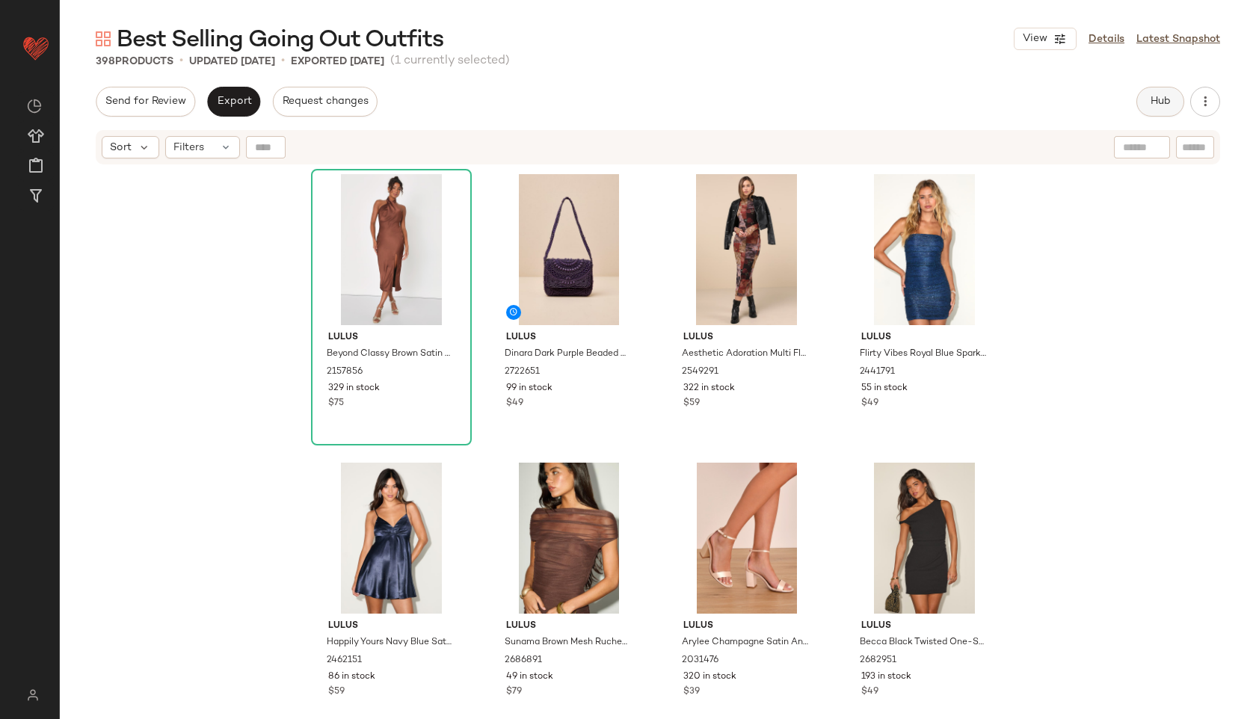
click at [1156, 102] on span "Hub" at bounding box center [1160, 102] width 21 height 12
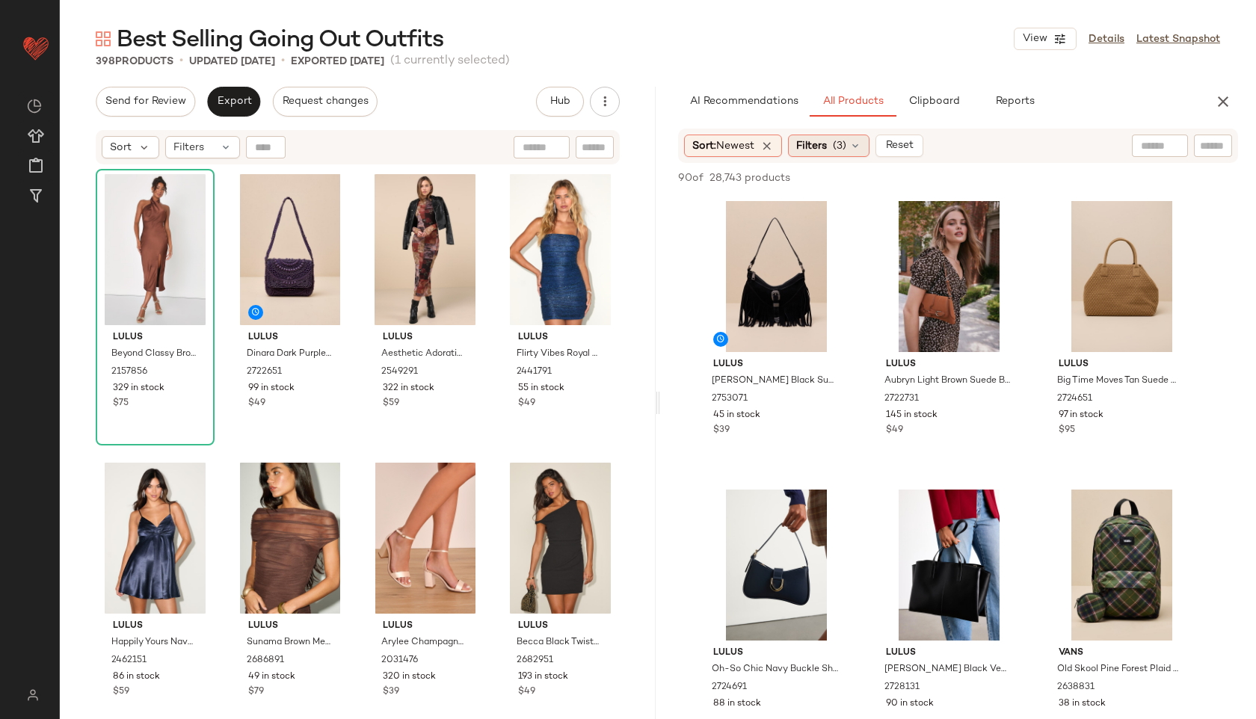
click at [835, 146] on div "Filters (3)" at bounding box center [828, 146] width 81 height 22
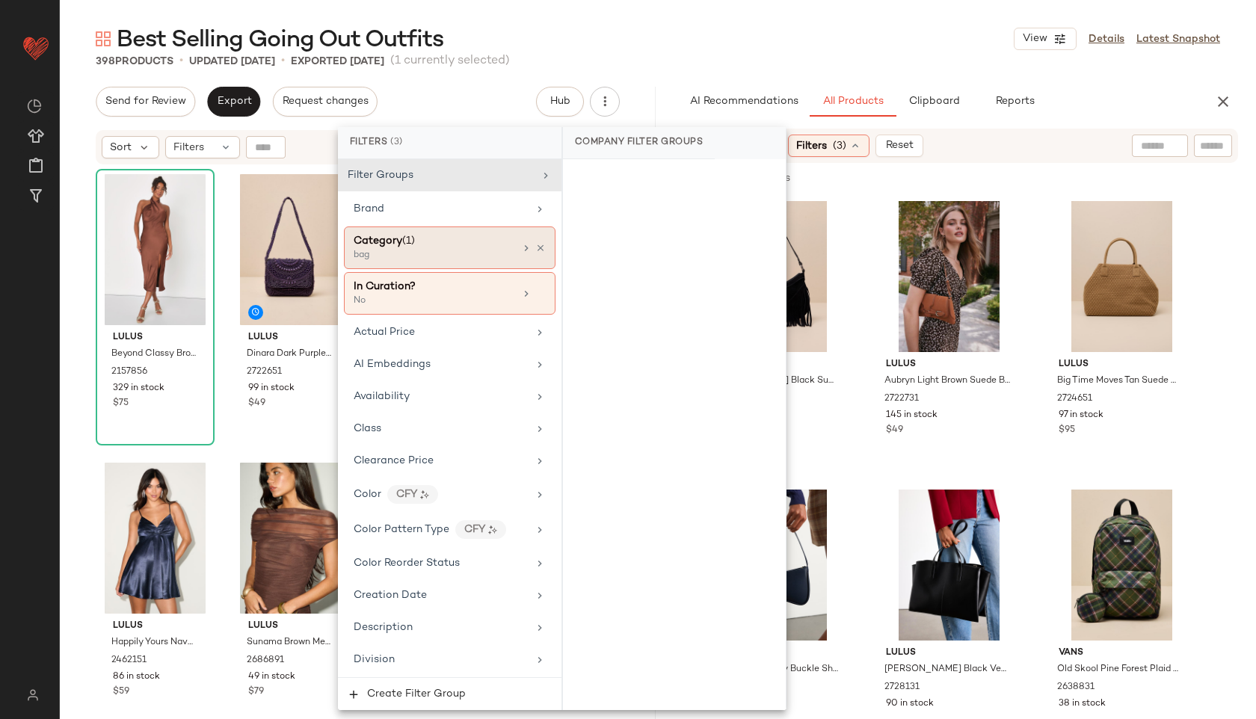
click at [407, 234] on div "Category (1)" at bounding box center [384, 241] width 61 height 16
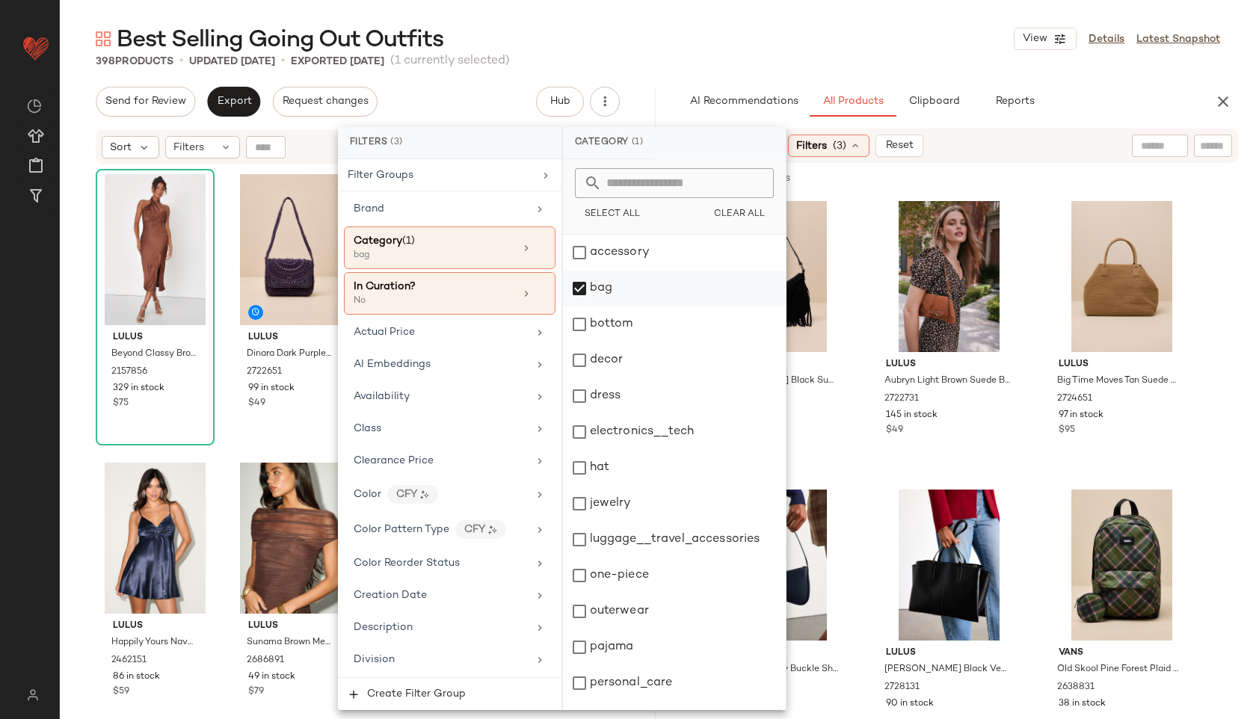
click at [595, 285] on div "bag" at bounding box center [674, 289] width 223 height 36
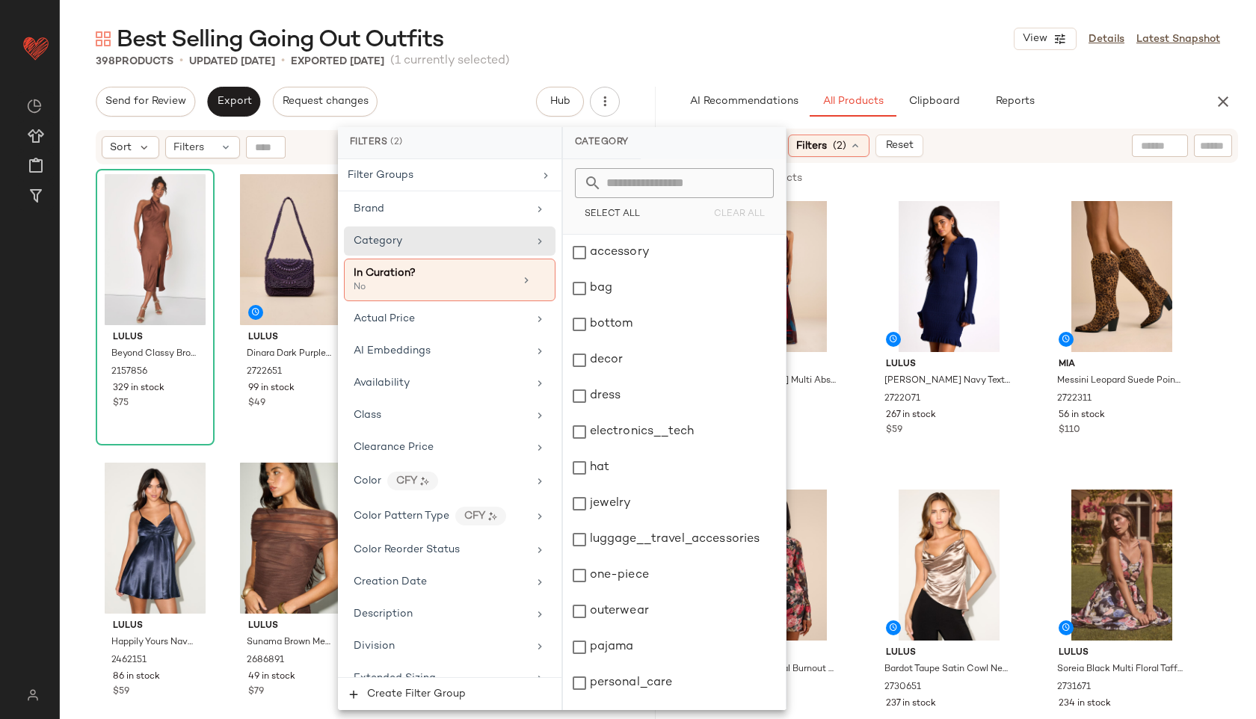
click at [650, 31] on div "Best Selling Going Out Outfits View Details Latest Snapshot" at bounding box center [658, 39] width 1196 height 30
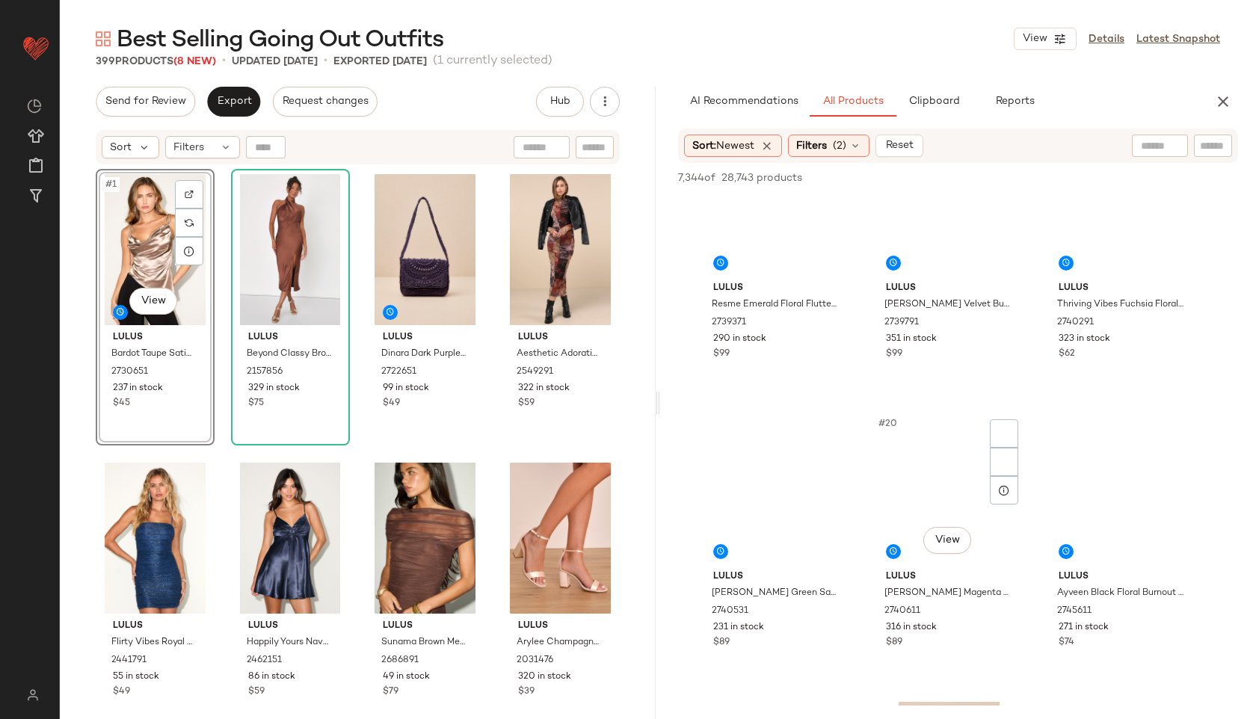
scroll to position [1521, 0]
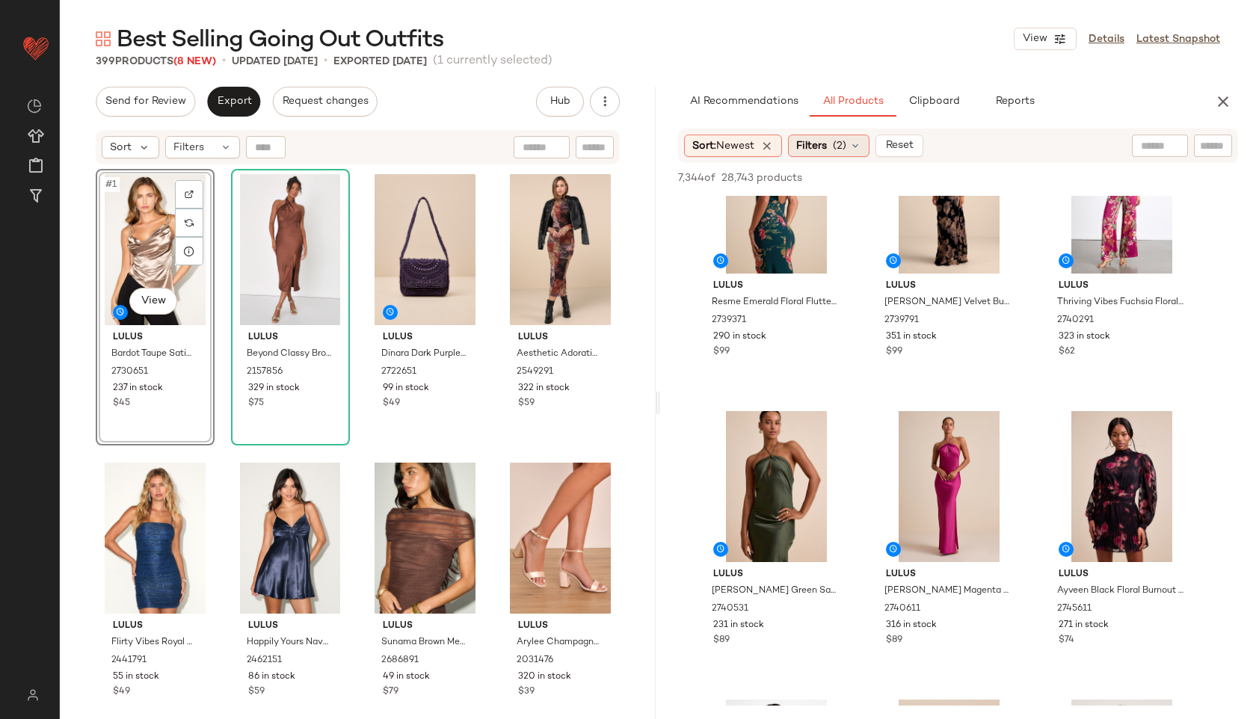
click at [810, 140] on span "Filters" at bounding box center [811, 146] width 31 height 16
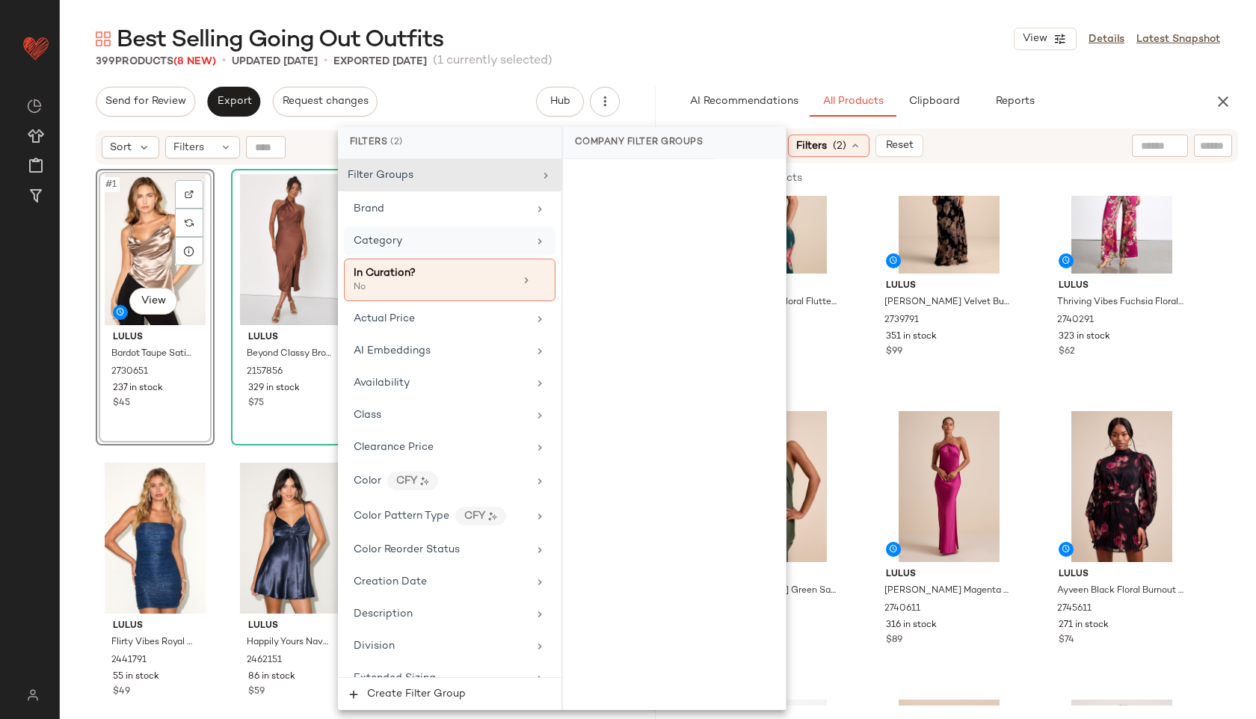
click at [421, 246] on div "Category" at bounding box center [441, 241] width 174 height 16
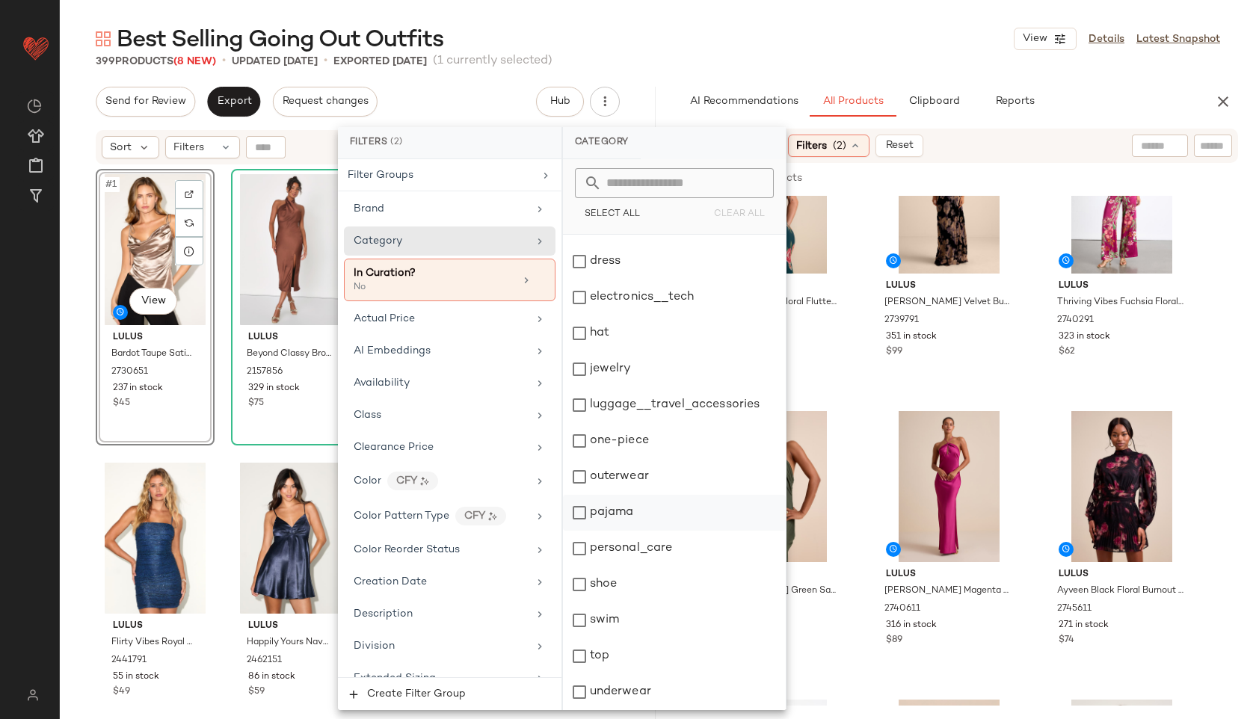
scroll to position [0, 0]
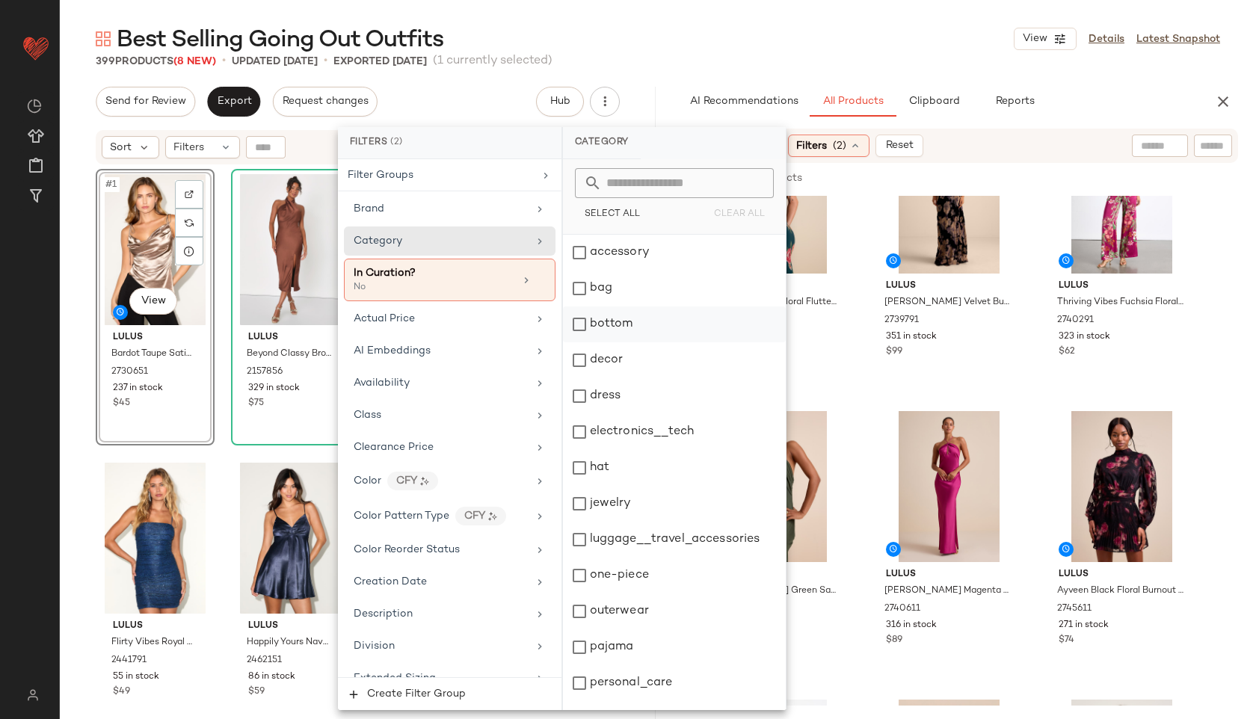
click at [632, 330] on div "bottom" at bounding box center [674, 324] width 223 height 36
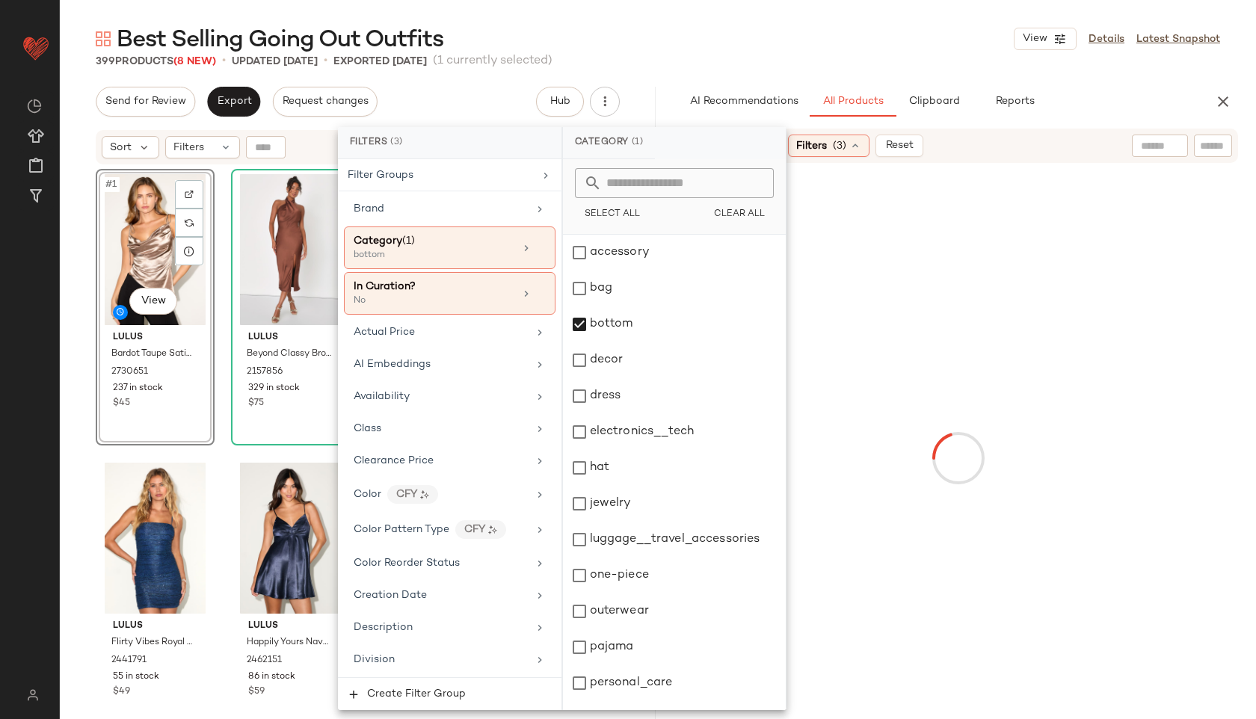
click at [728, 47] on div "Best Selling Going Out Outfits View Details Latest Snapshot" at bounding box center [658, 39] width 1196 height 30
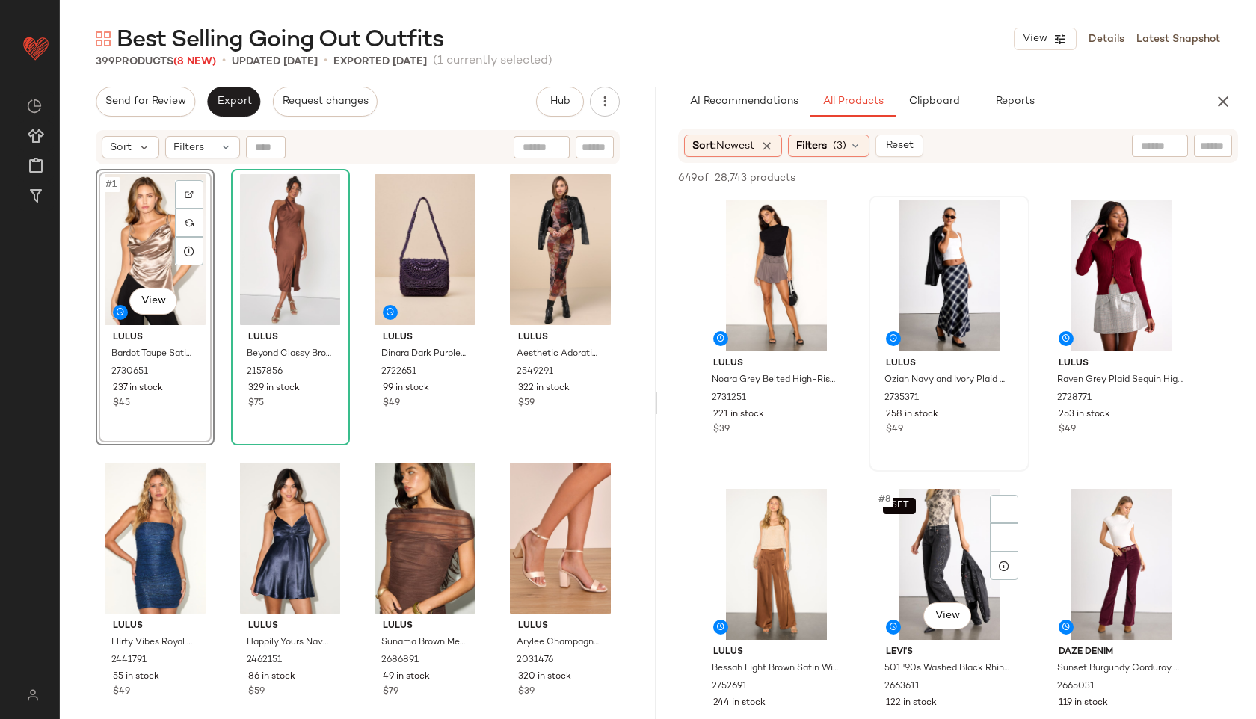
scroll to position [466, 0]
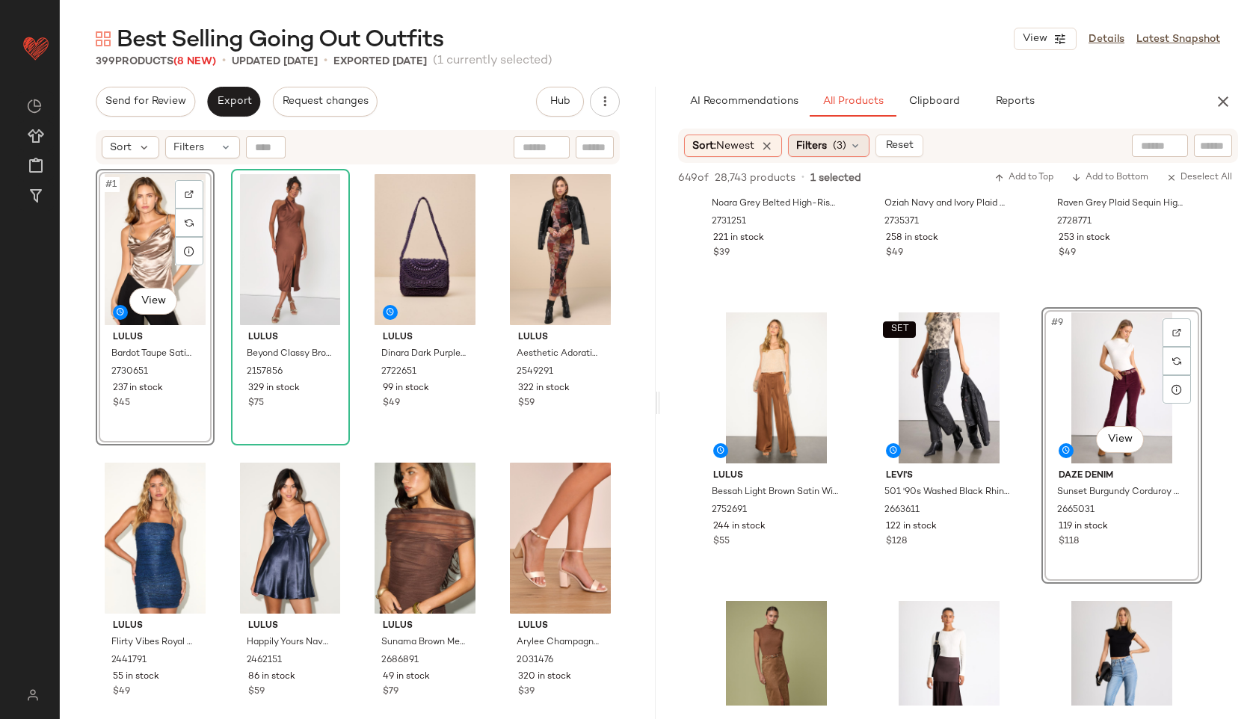
click at [827, 144] on span "Filters" at bounding box center [811, 146] width 31 height 16
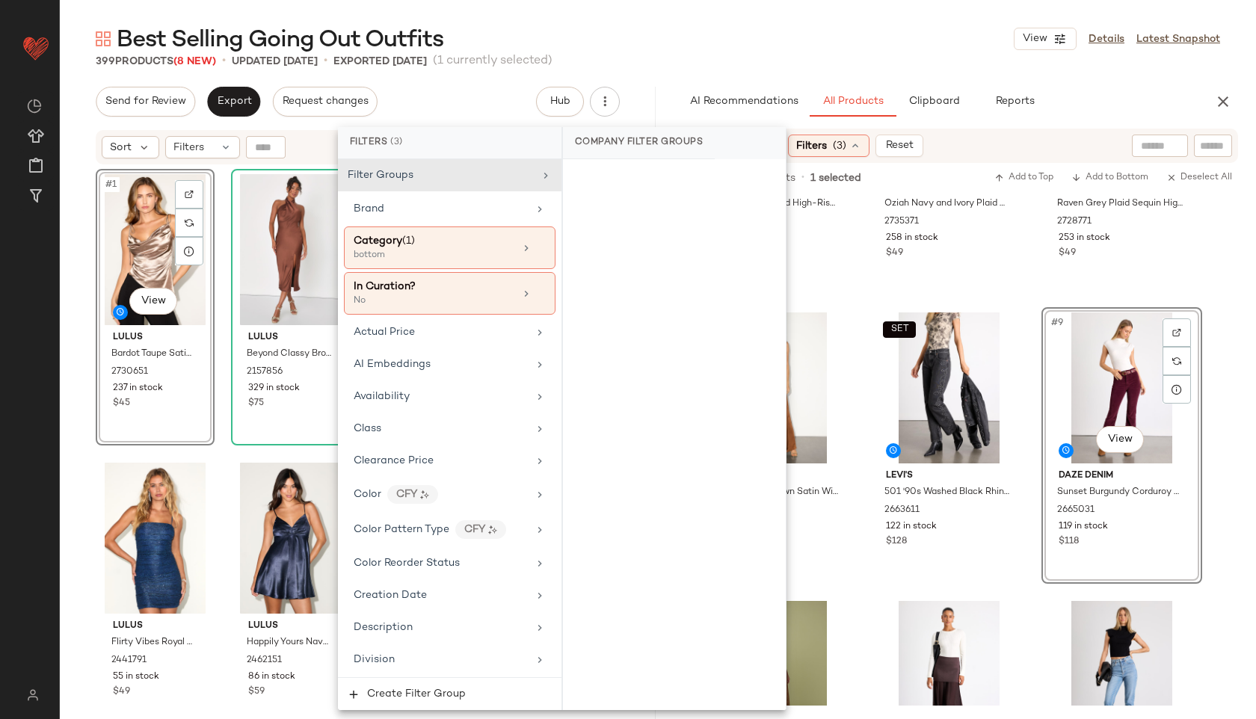
click at [774, 46] on div "Best Selling Going Out Outfits View Details Latest Snapshot" at bounding box center [658, 39] width 1196 height 30
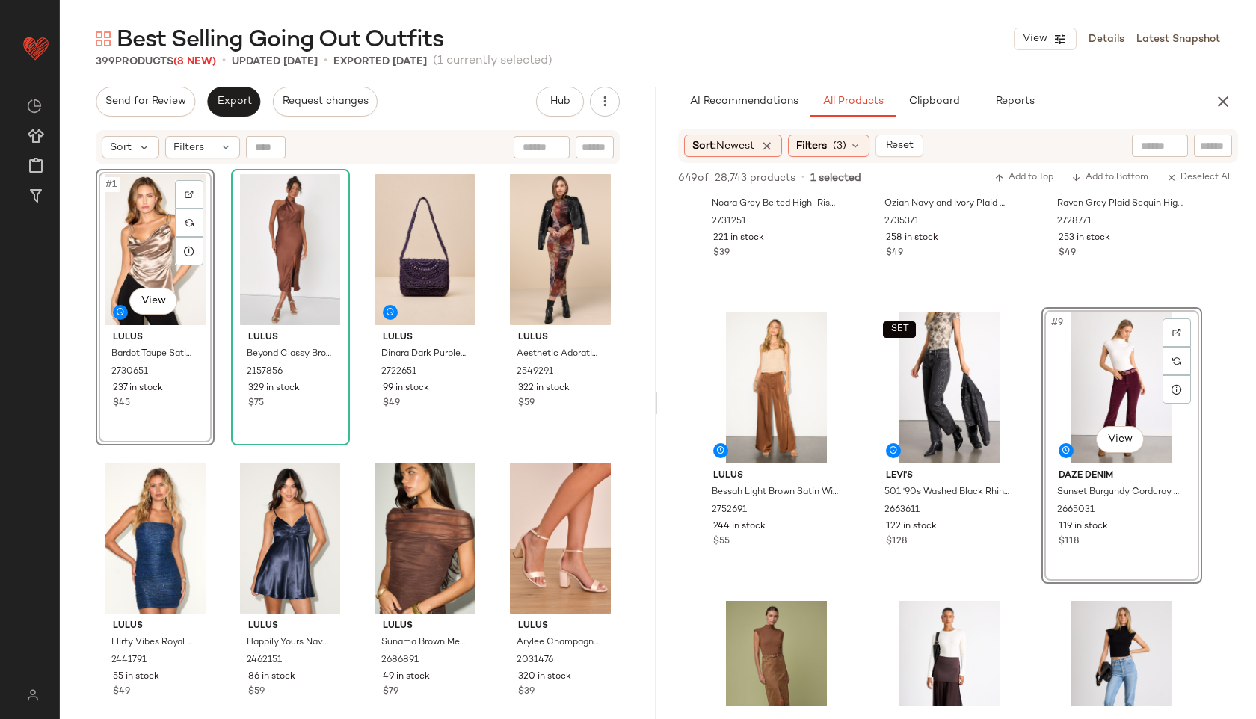
click at [899, 20] on main "Best Selling Going Out Outfits View Details Latest Snapshot 399 Products (8 New…" at bounding box center [628, 359] width 1256 height 719
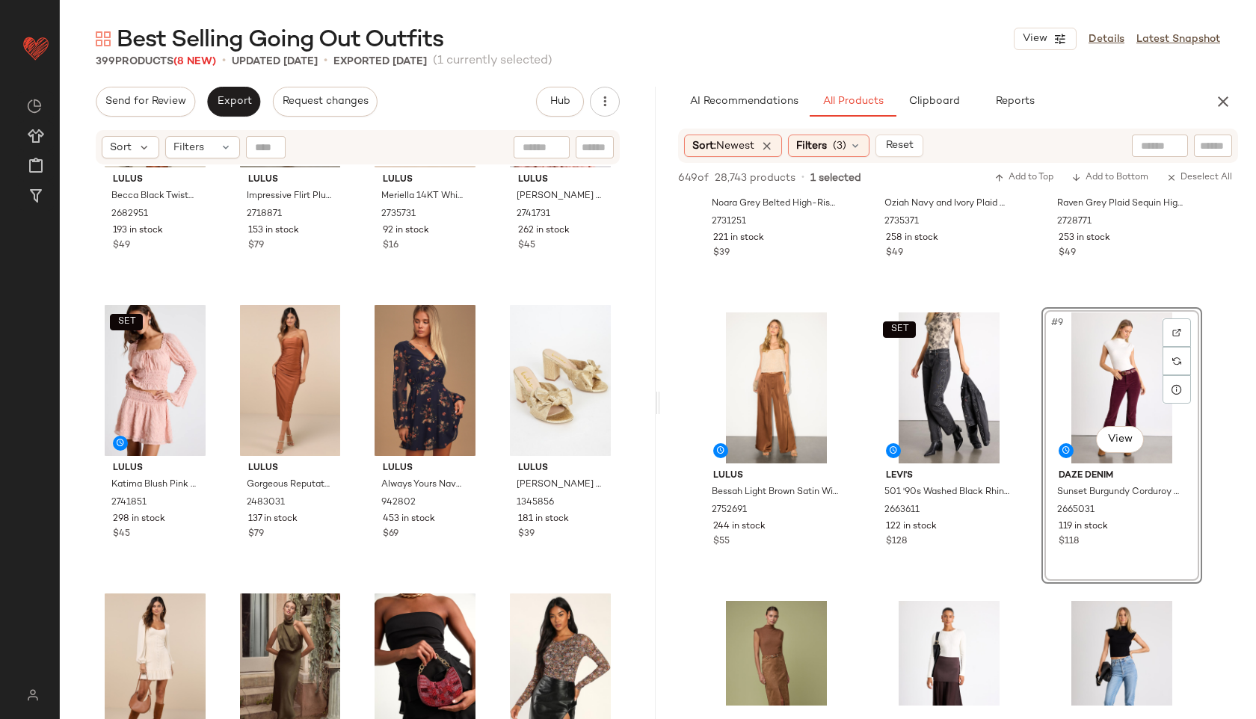
scroll to position [0, 0]
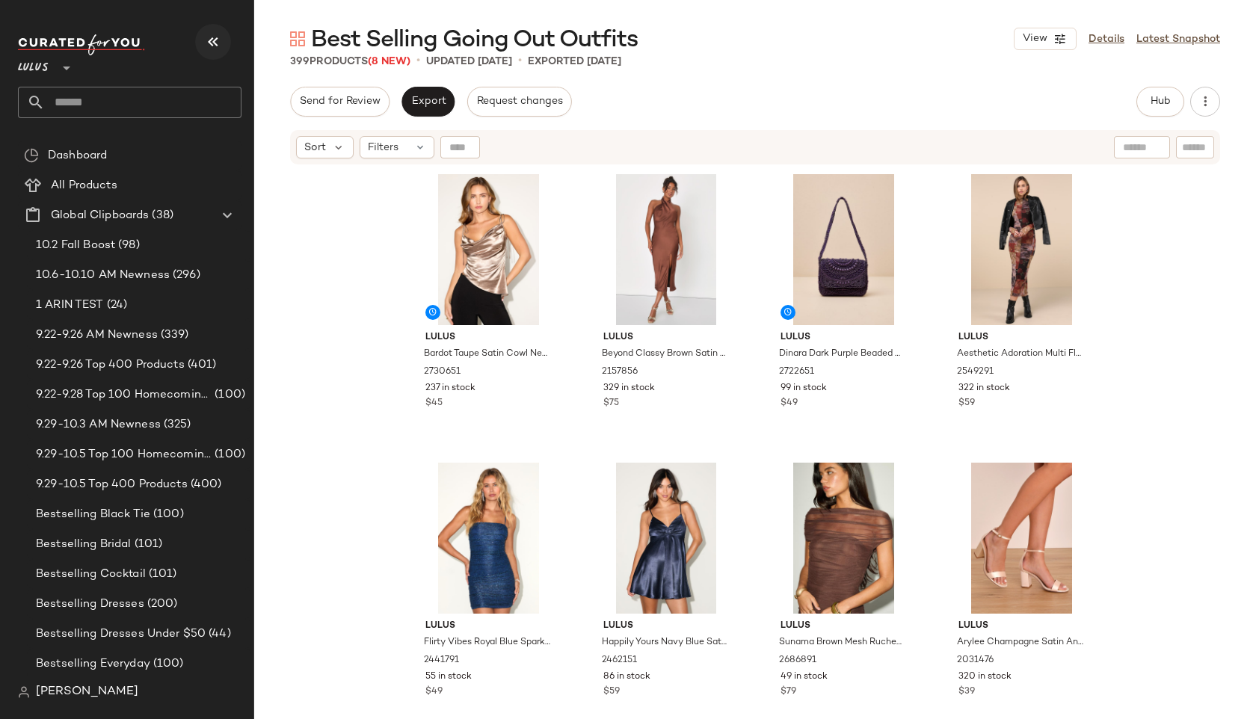
click at [215, 37] on icon "button" at bounding box center [213, 42] width 18 height 18
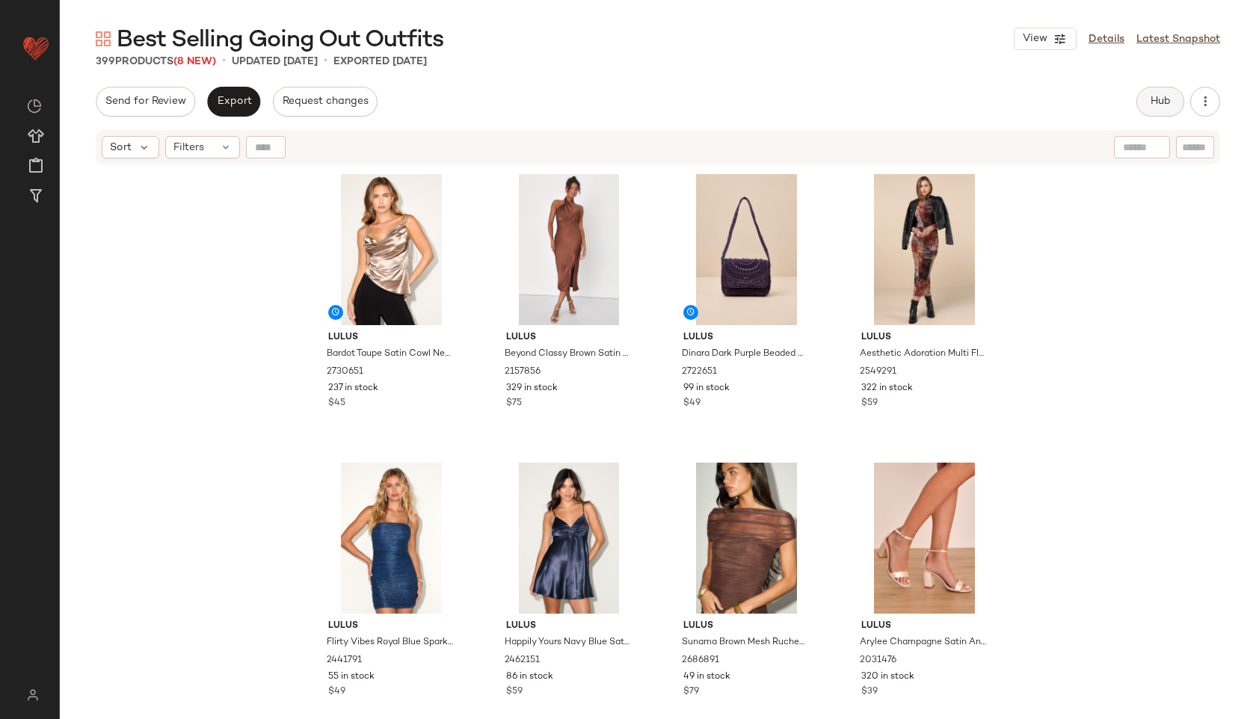
click at [1177, 92] on button "Hub" at bounding box center [1160, 102] width 48 height 30
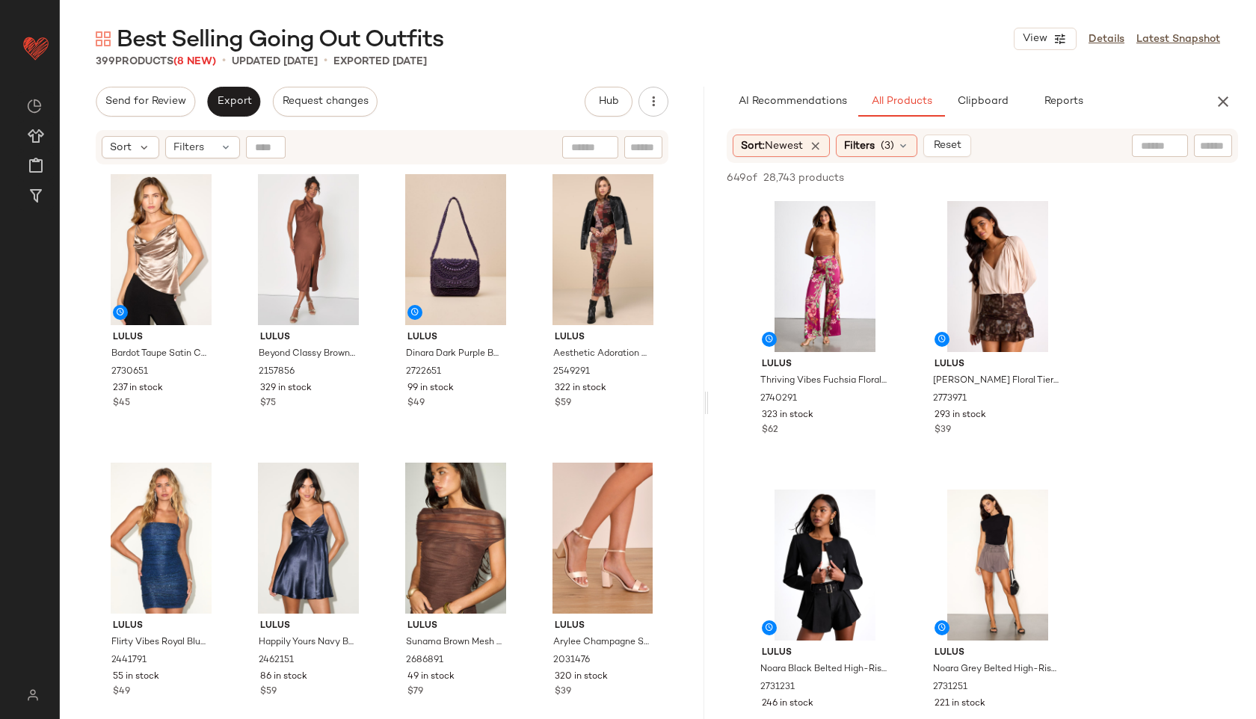
drag, startPoint x: 658, startPoint y: 404, endPoint x: 709, endPoint y: 389, distance: 53.7
click at [709, 389] on div "Best Selling Going Out Outfits View Details Latest Snapshot 399 Products (8 New…" at bounding box center [658, 371] width 1196 height 695
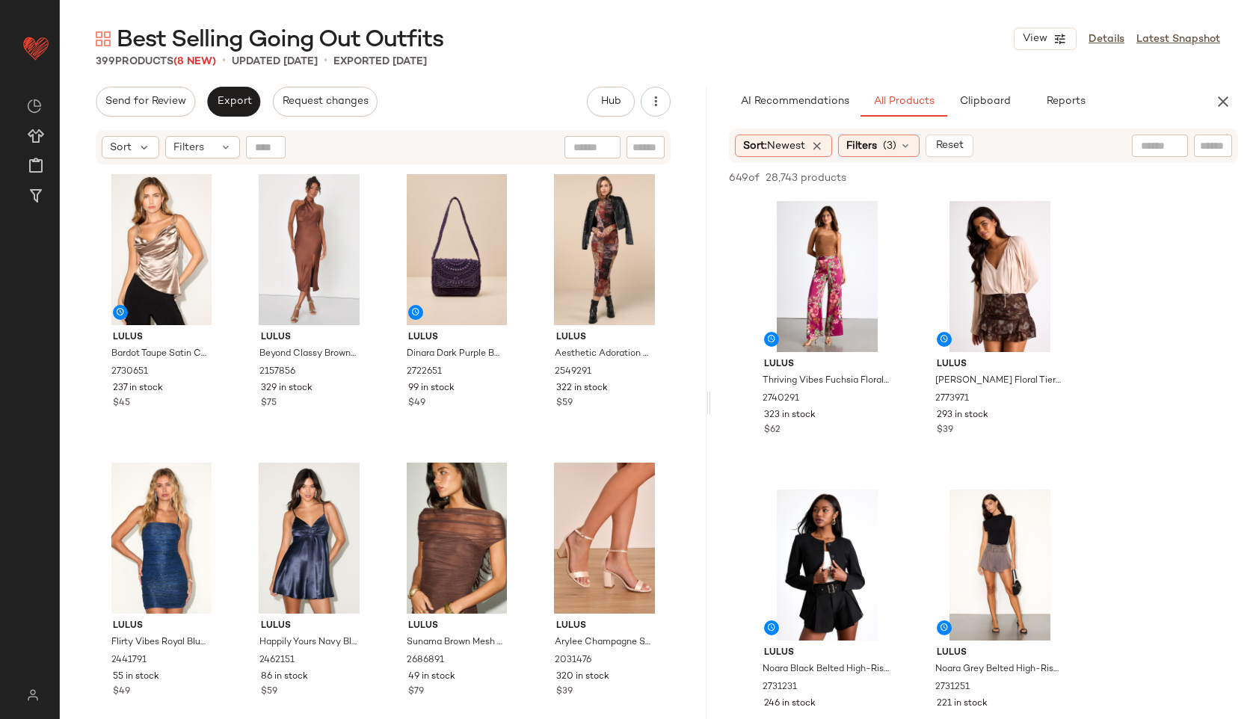
click at [709, 398] on div "Best Selling Going Out Outfits View Details Latest Snapshot 399 Products (8 New…" at bounding box center [658, 371] width 1196 height 695
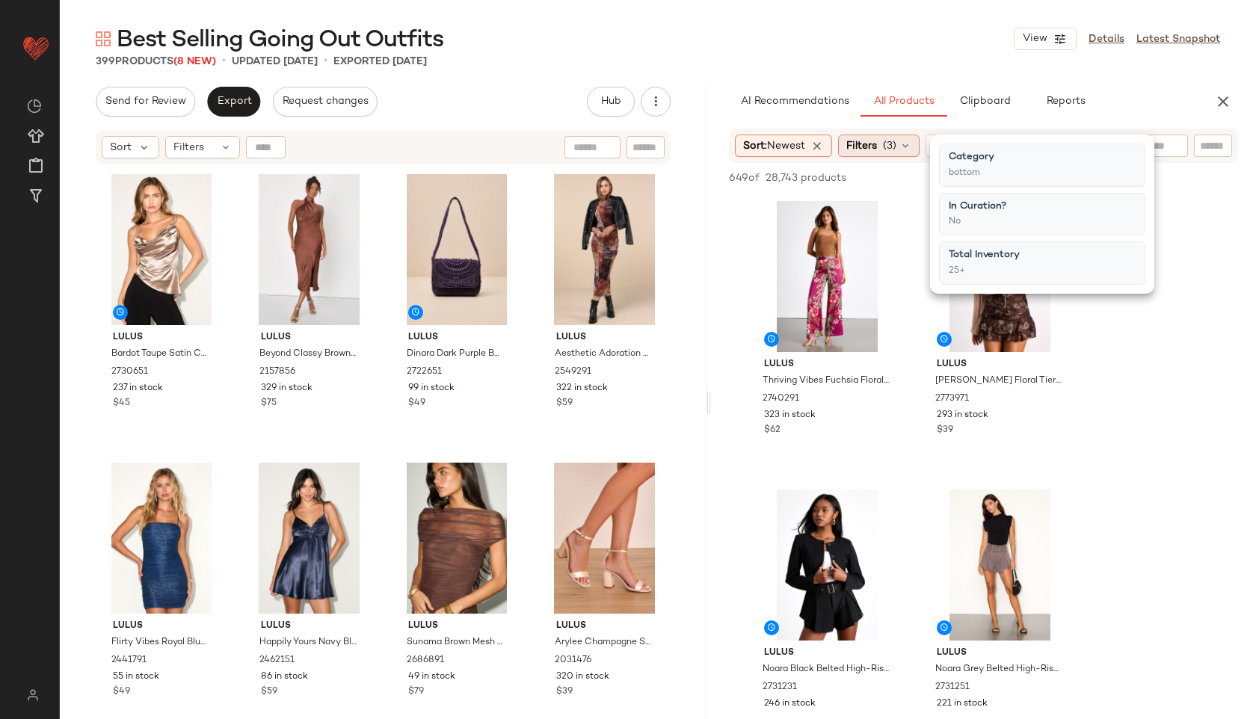
click at [890, 140] on span "(3)" at bounding box center [889, 146] width 13 height 16
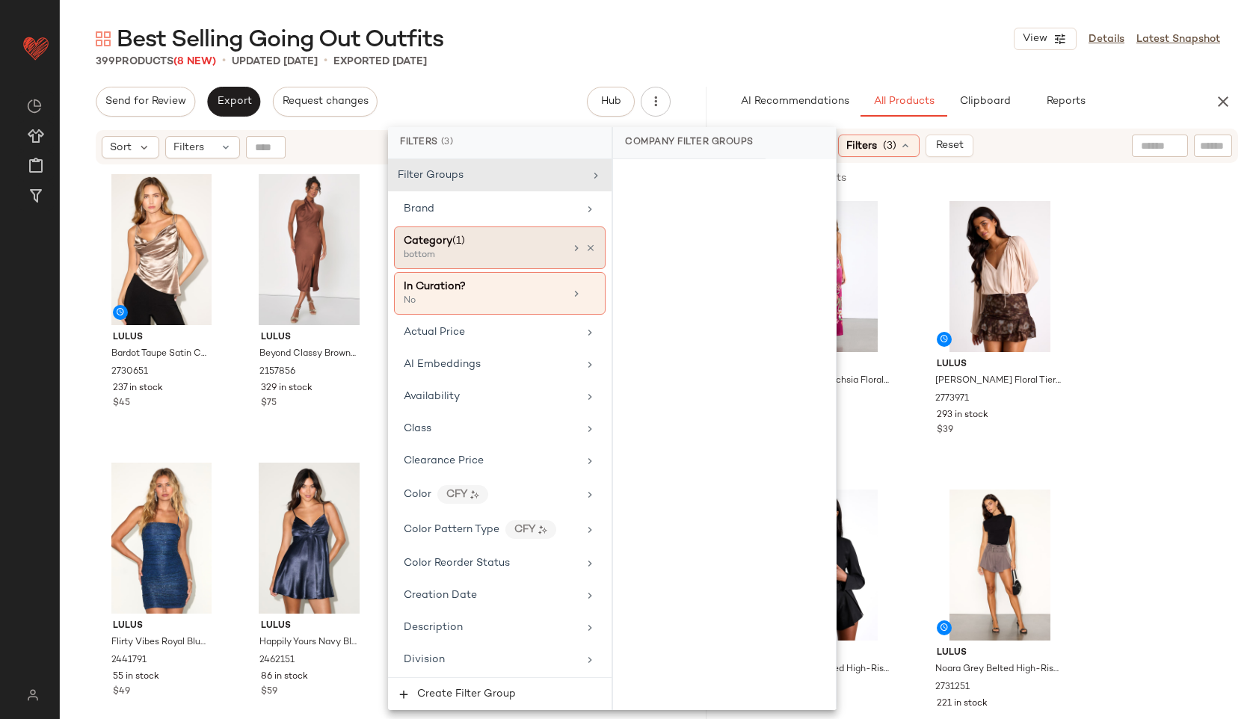
click at [525, 247] on div "Category (1)" at bounding box center [484, 241] width 161 height 16
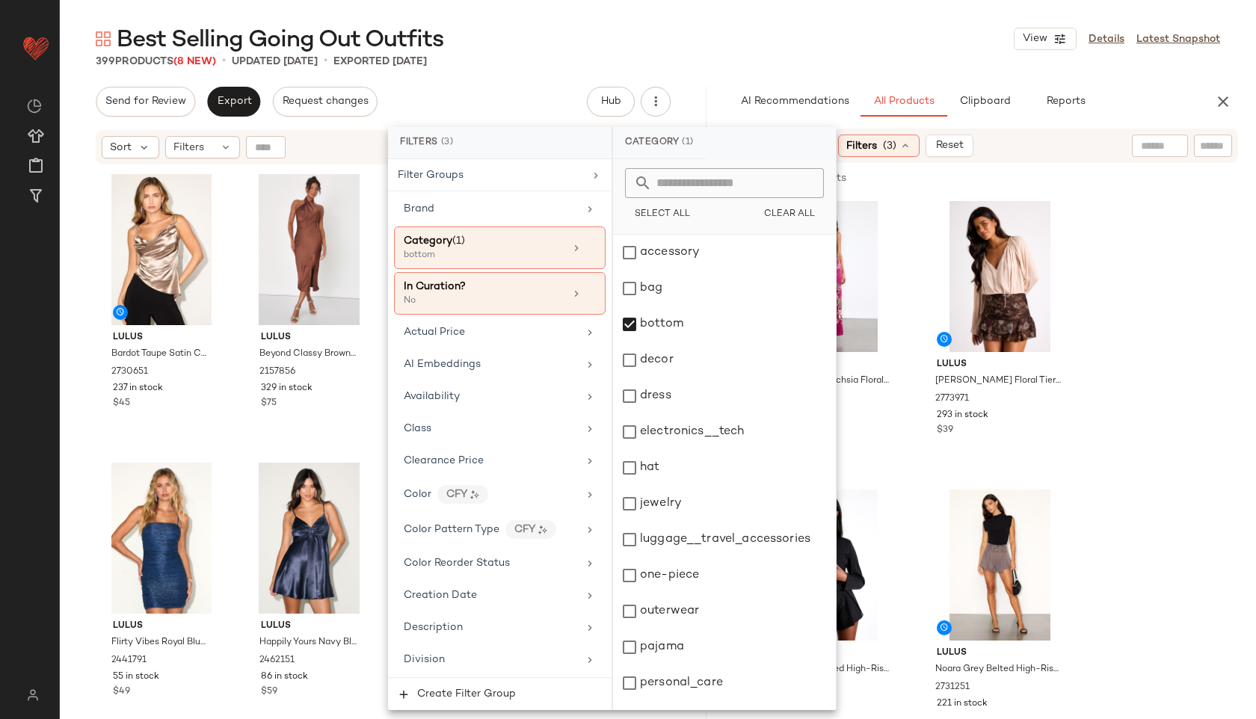
click at [670, 31] on div "Best Selling Going Out Outfits View Details Latest Snapshot" at bounding box center [658, 39] width 1196 height 30
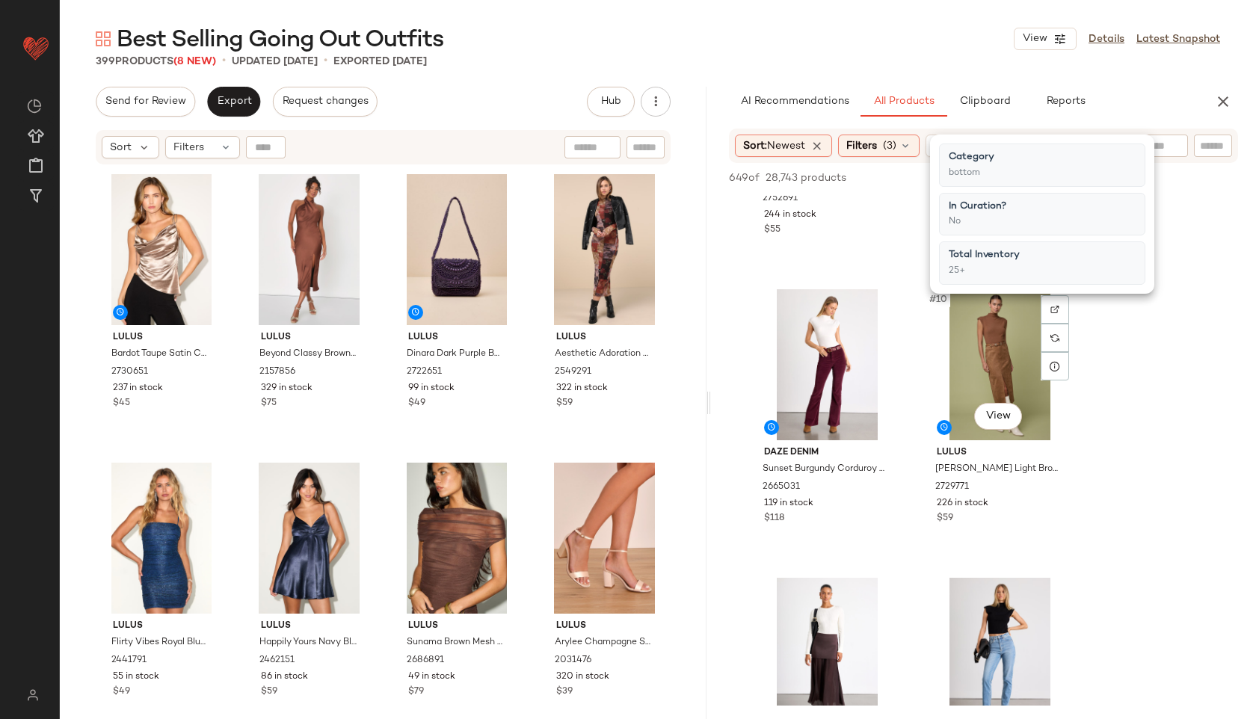
scroll to position [1067, 0]
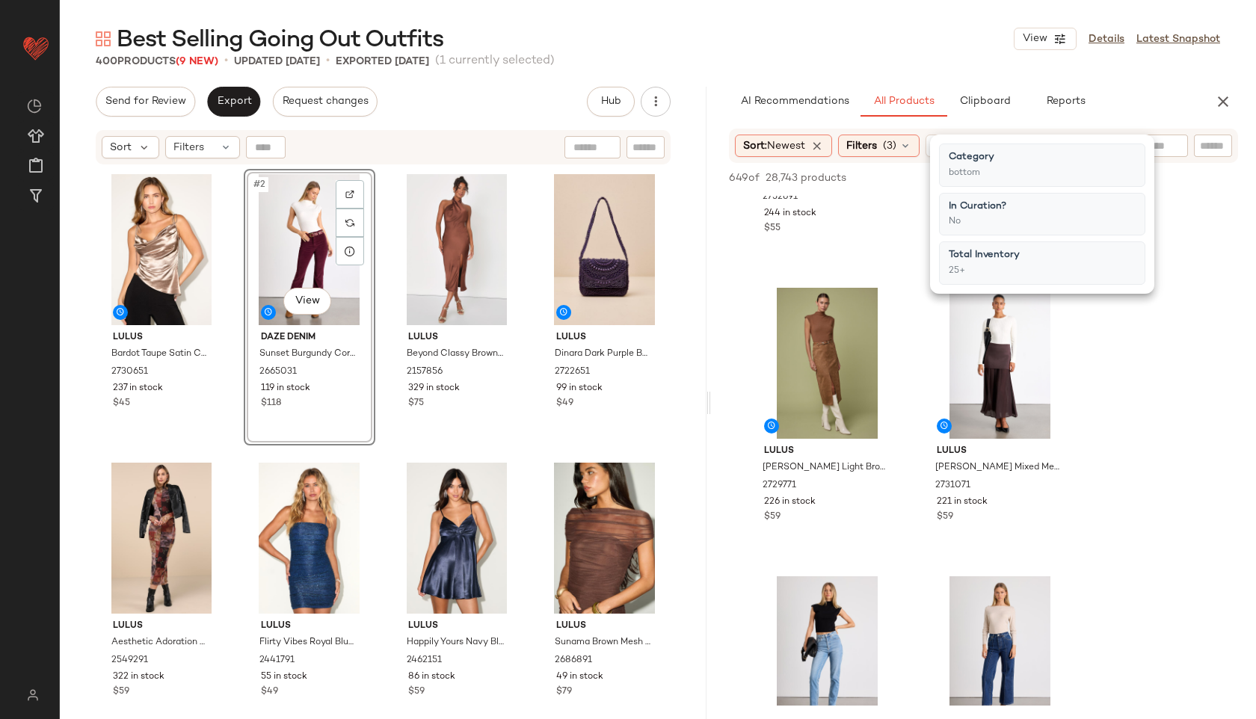
click at [718, 48] on div "Best Selling Going Out Outfits View Details Latest Snapshot" at bounding box center [658, 39] width 1196 height 30
click at [866, 140] on span "Filters" at bounding box center [861, 146] width 31 height 16
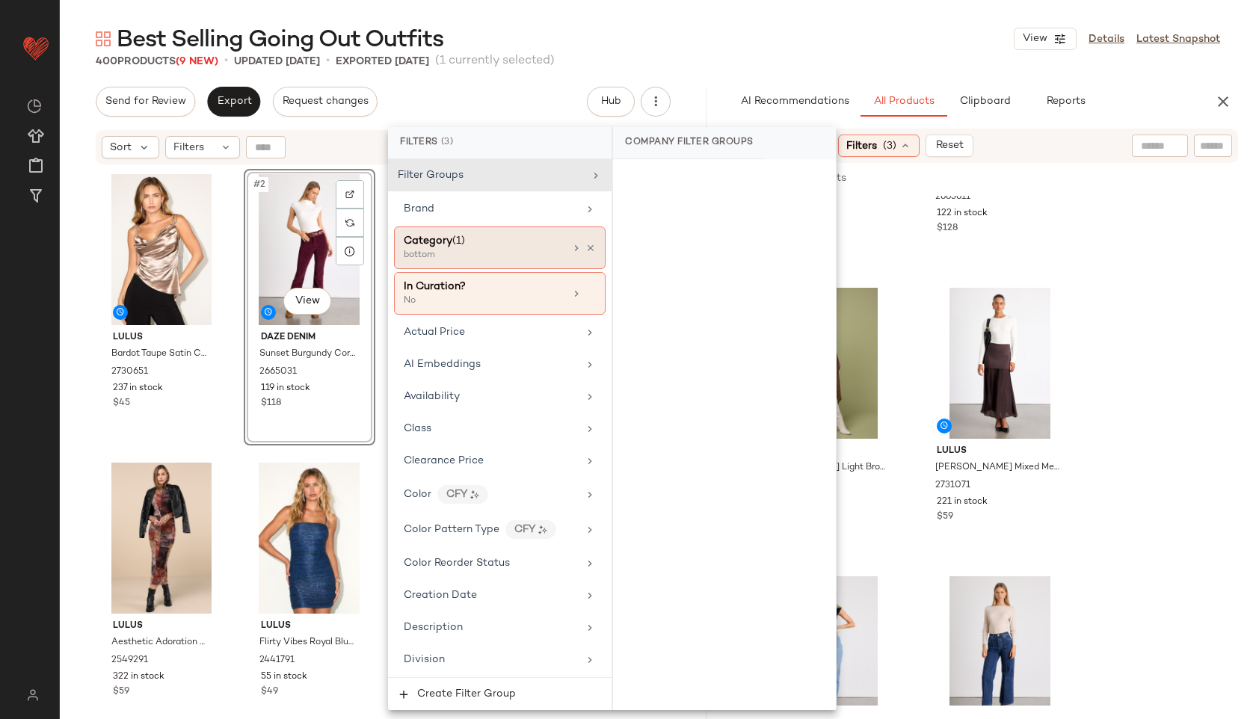
click at [512, 251] on div "bottom" at bounding box center [479, 255] width 150 height 13
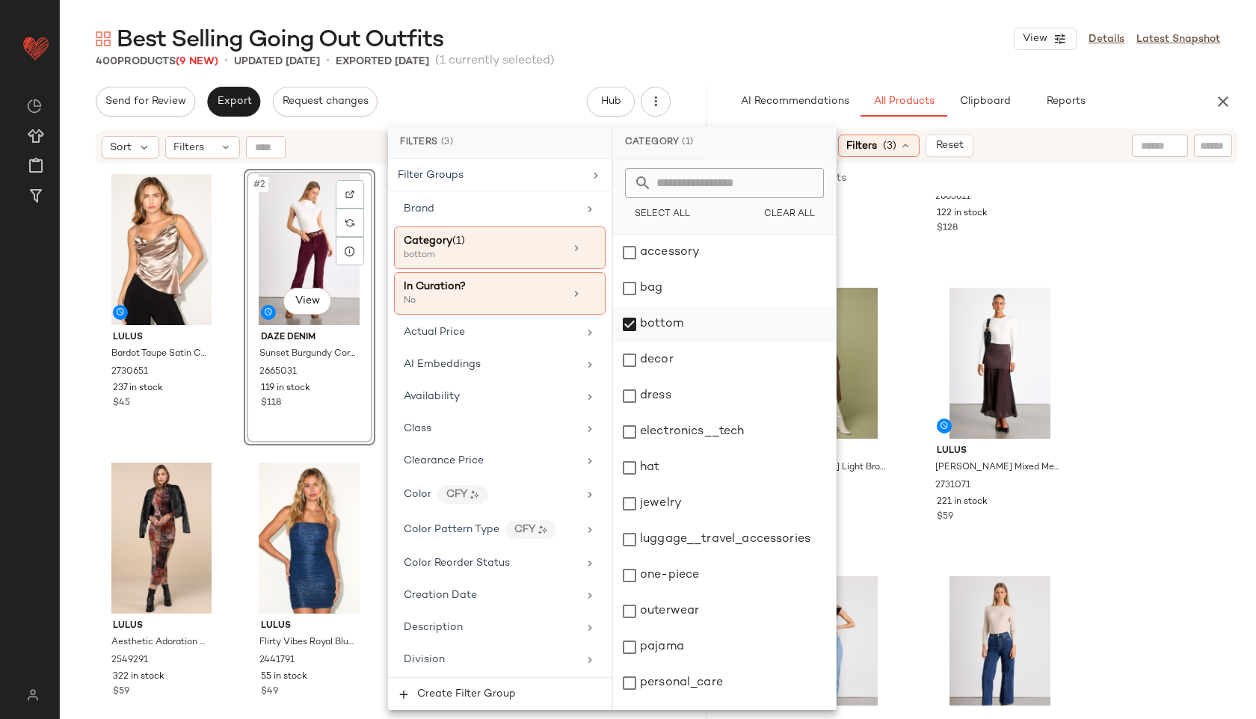
click at [656, 326] on div "bottom" at bounding box center [724, 324] width 223 height 36
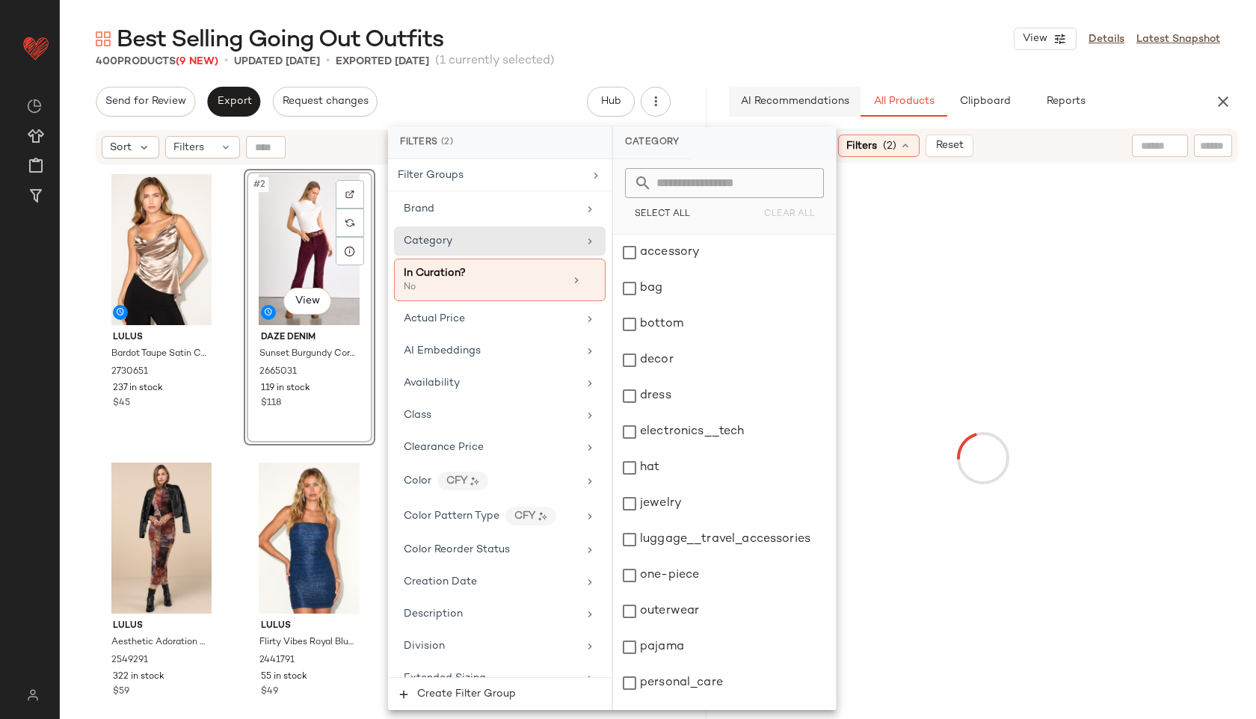
click at [665, 397] on div "dress" at bounding box center [724, 396] width 223 height 36
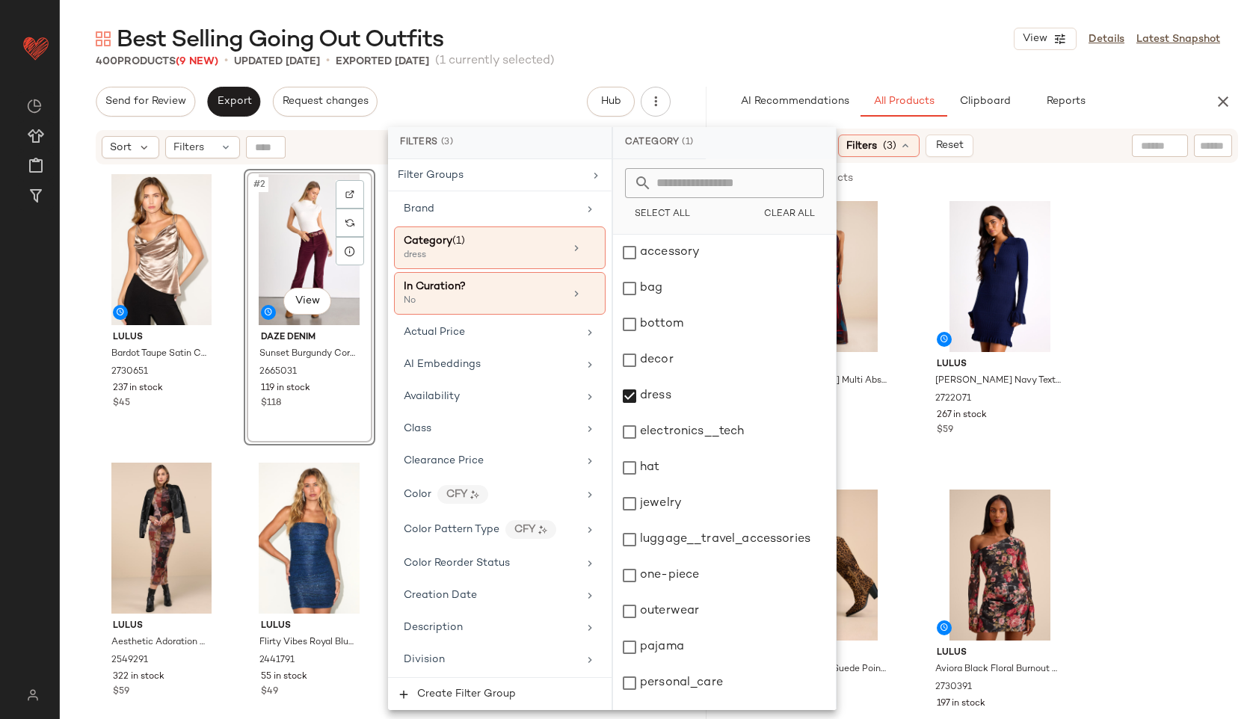
click at [775, 71] on div "Best Selling Going Out Outfits View Details Latest Snapshot 400 Products (9 New…" at bounding box center [658, 371] width 1196 height 695
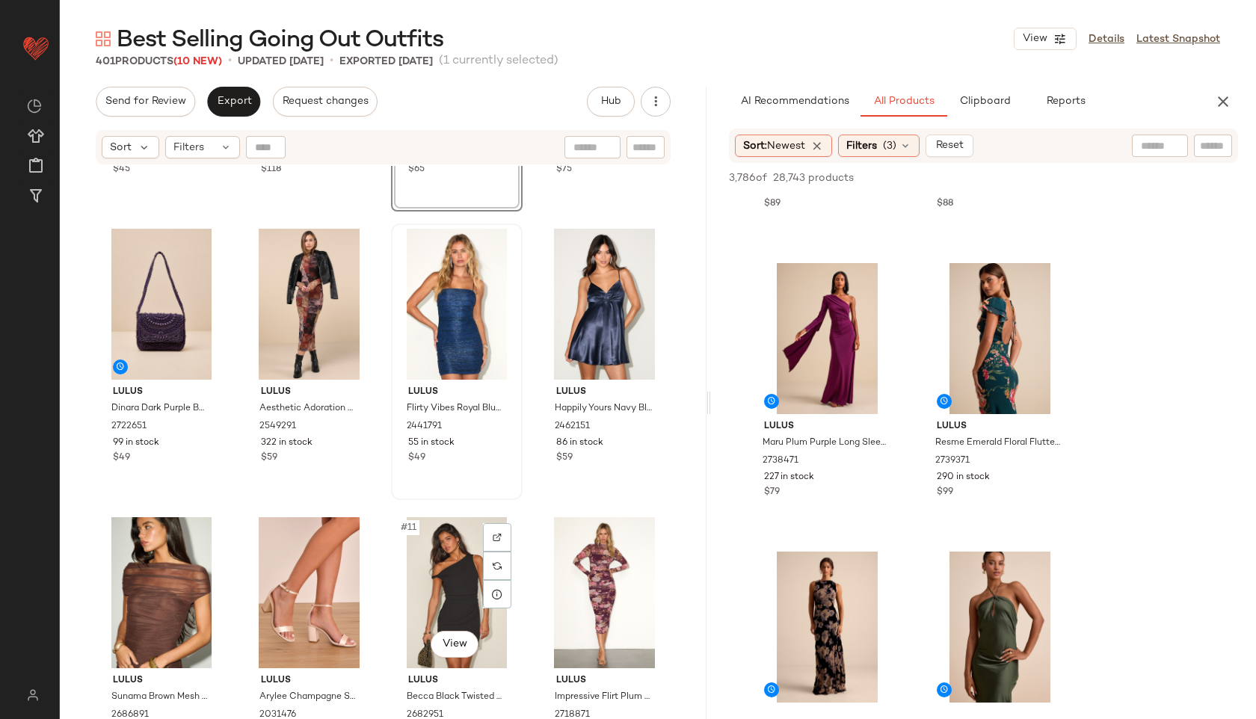
scroll to position [0, 0]
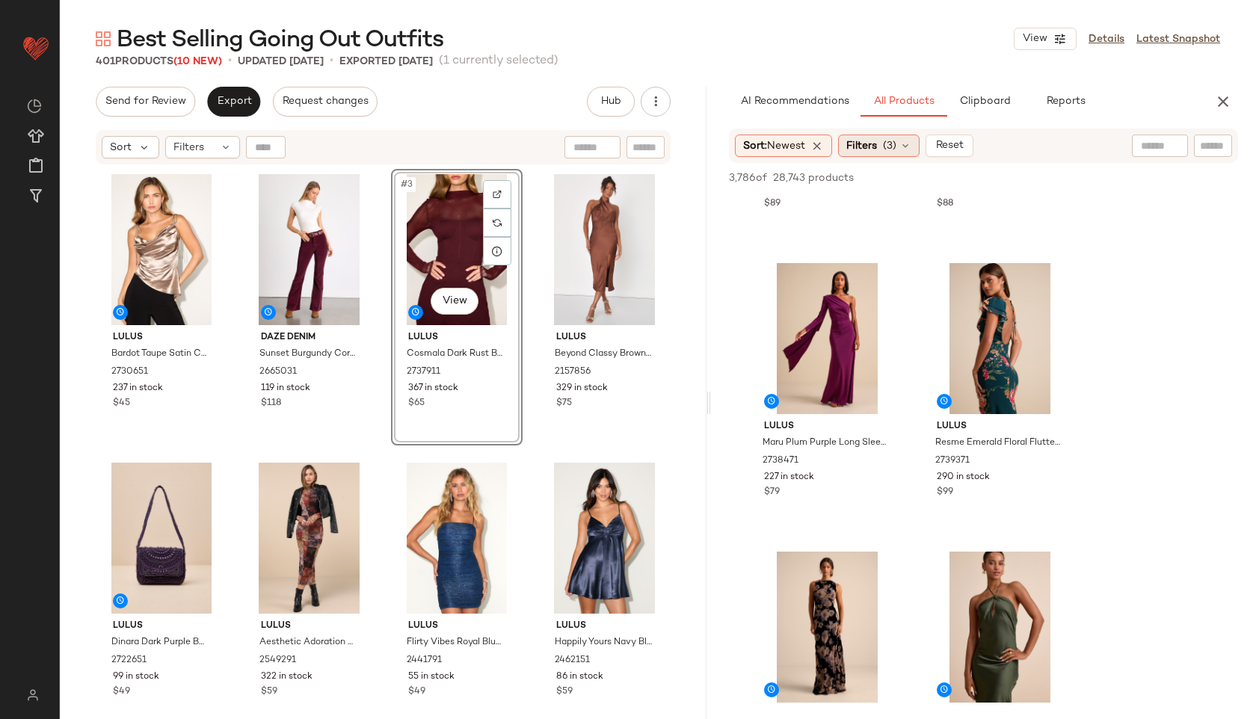
click at [877, 149] on span "Filters" at bounding box center [861, 146] width 31 height 16
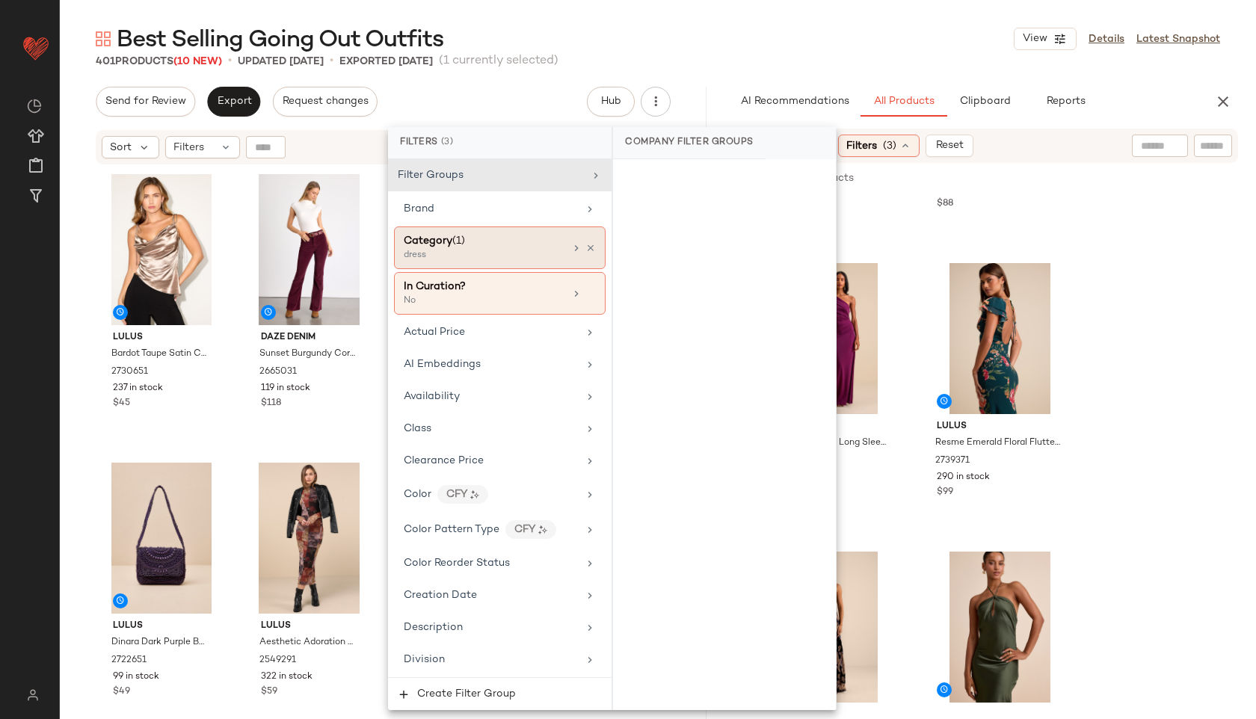
click at [493, 245] on div "Category (1)" at bounding box center [484, 241] width 161 height 16
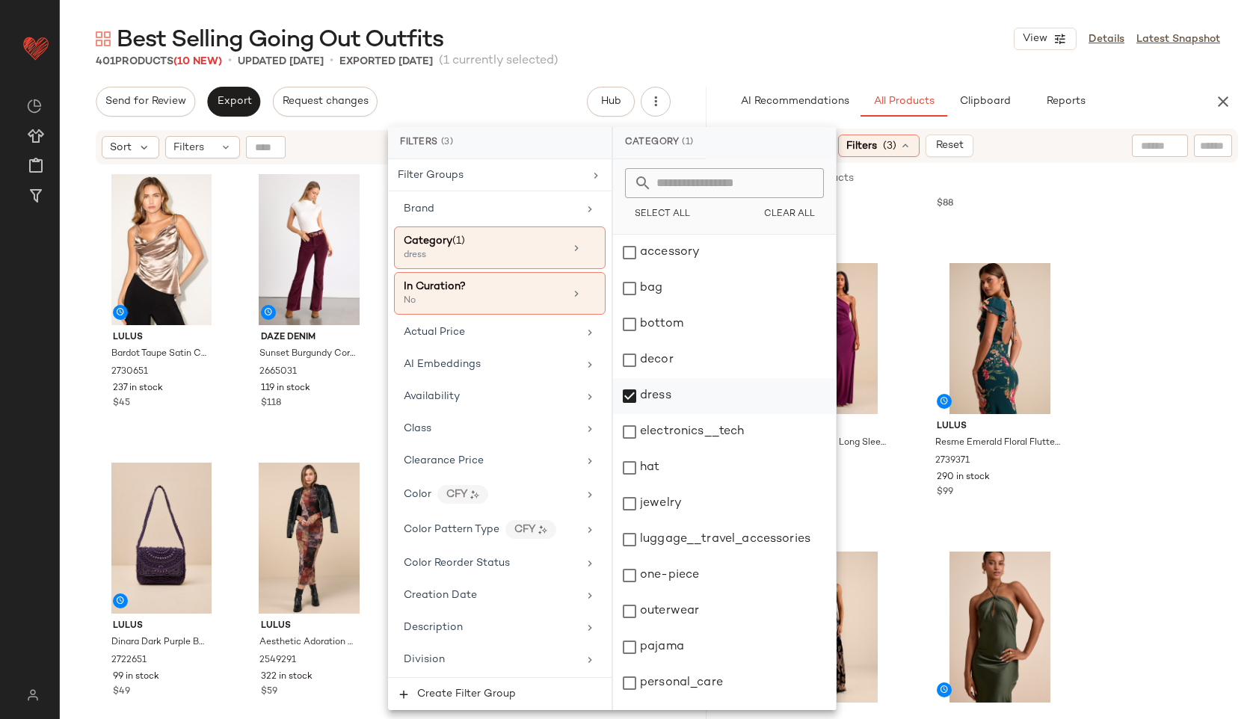
click at [662, 404] on div "dress" at bounding box center [724, 396] width 223 height 36
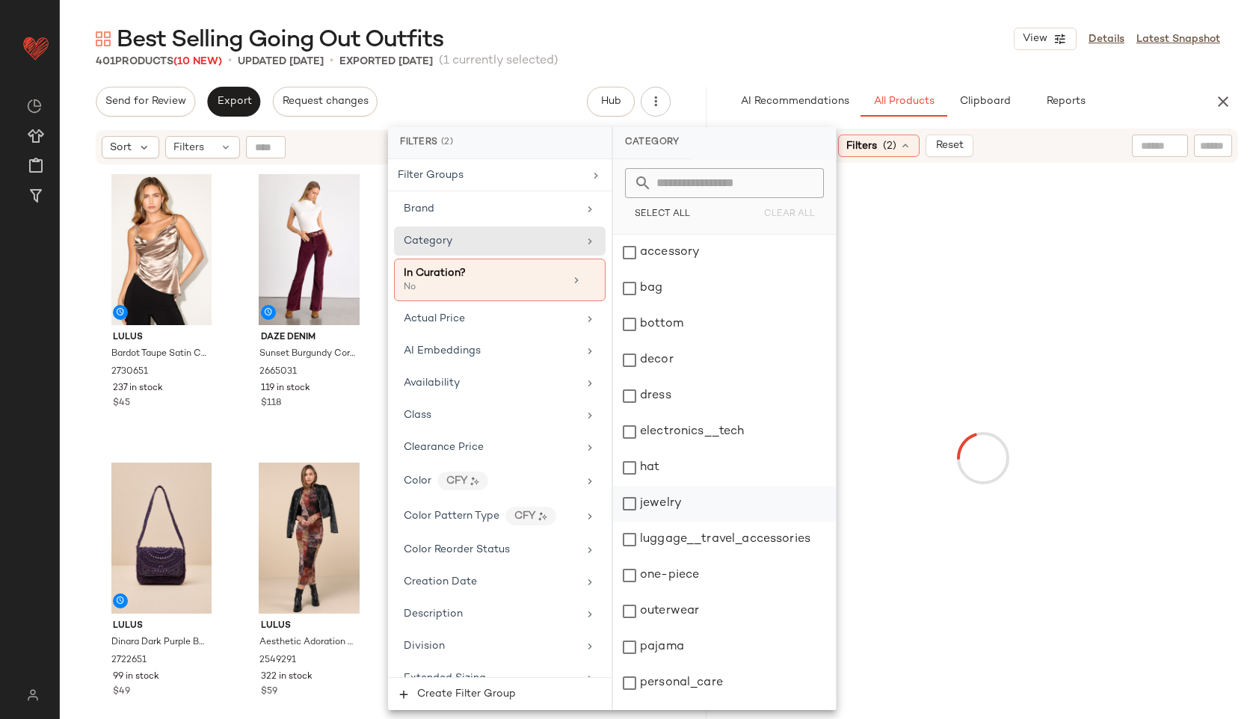
click at [681, 492] on div "jewelry" at bounding box center [724, 504] width 223 height 36
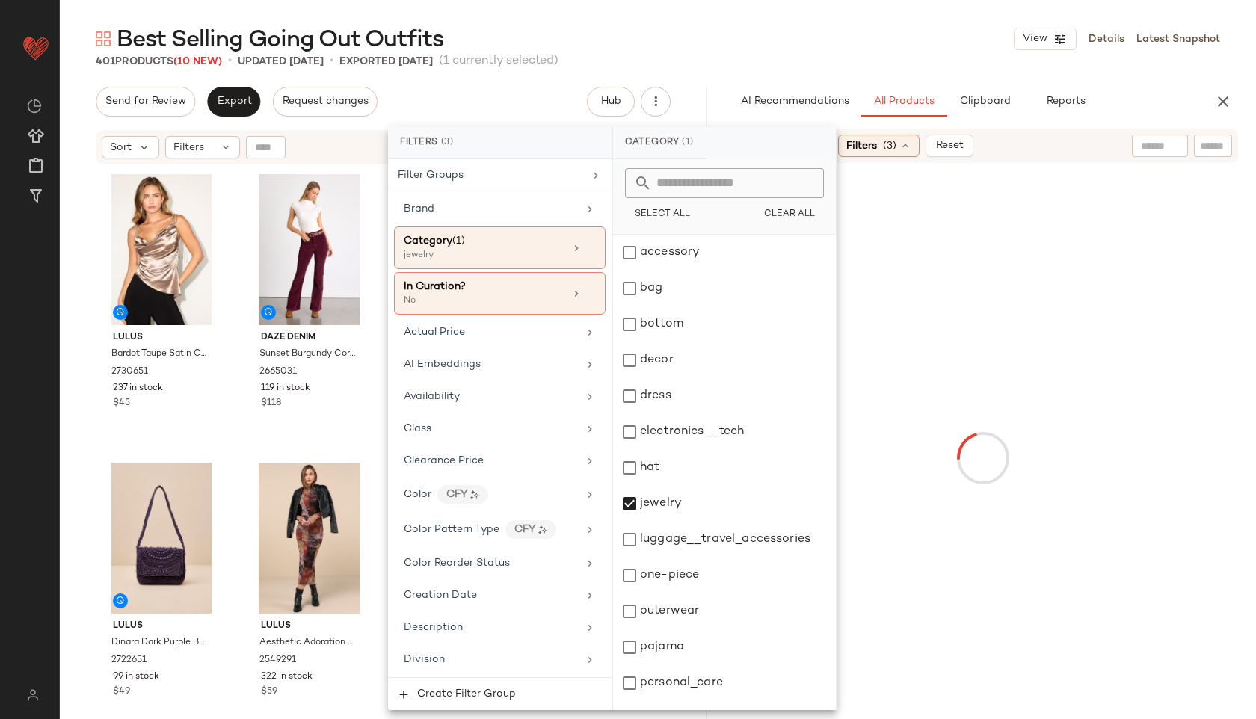
click at [733, 75] on div "Best Selling Going Out Outfits View Details Latest Snapshot 401 Products (10 Ne…" at bounding box center [658, 371] width 1196 height 695
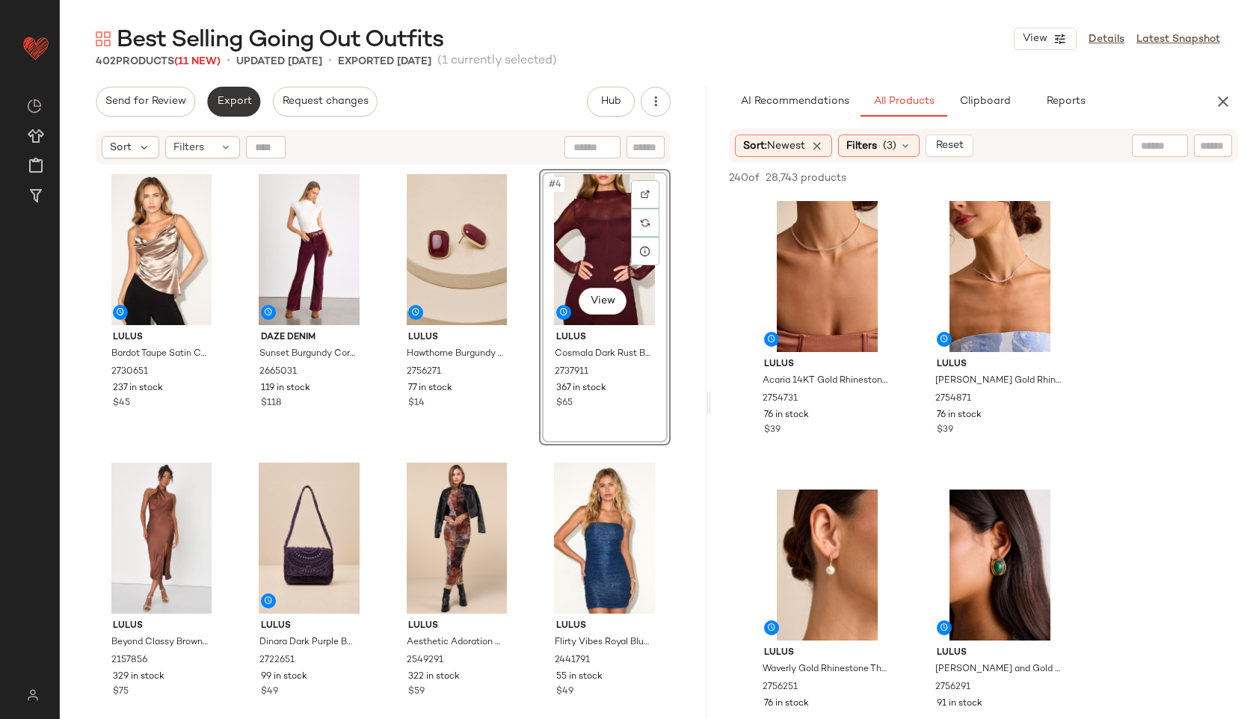
click at [241, 111] on button "Export" at bounding box center [233, 102] width 53 height 30
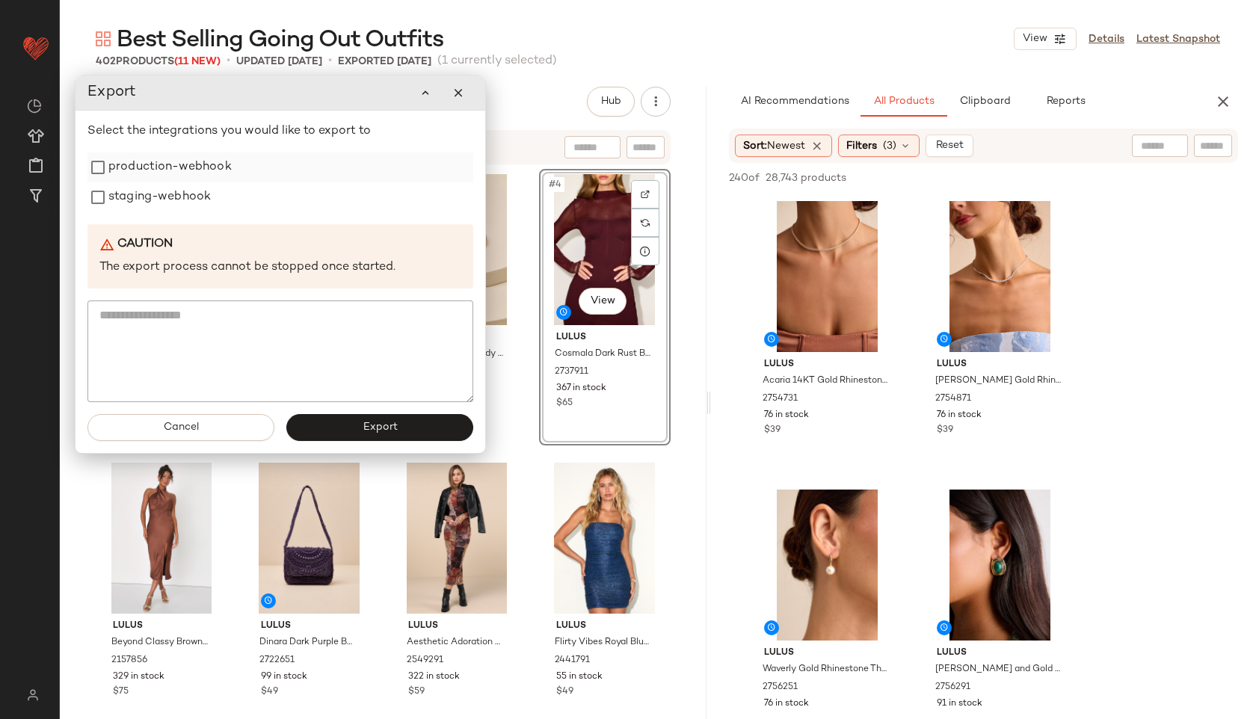
click at [212, 163] on label "production-webhook" at bounding box center [169, 167] width 123 height 30
click at [202, 201] on label "staging-webhook" at bounding box center [159, 197] width 102 height 30
click at [358, 425] on button "Export" at bounding box center [379, 427] width 187 height 27
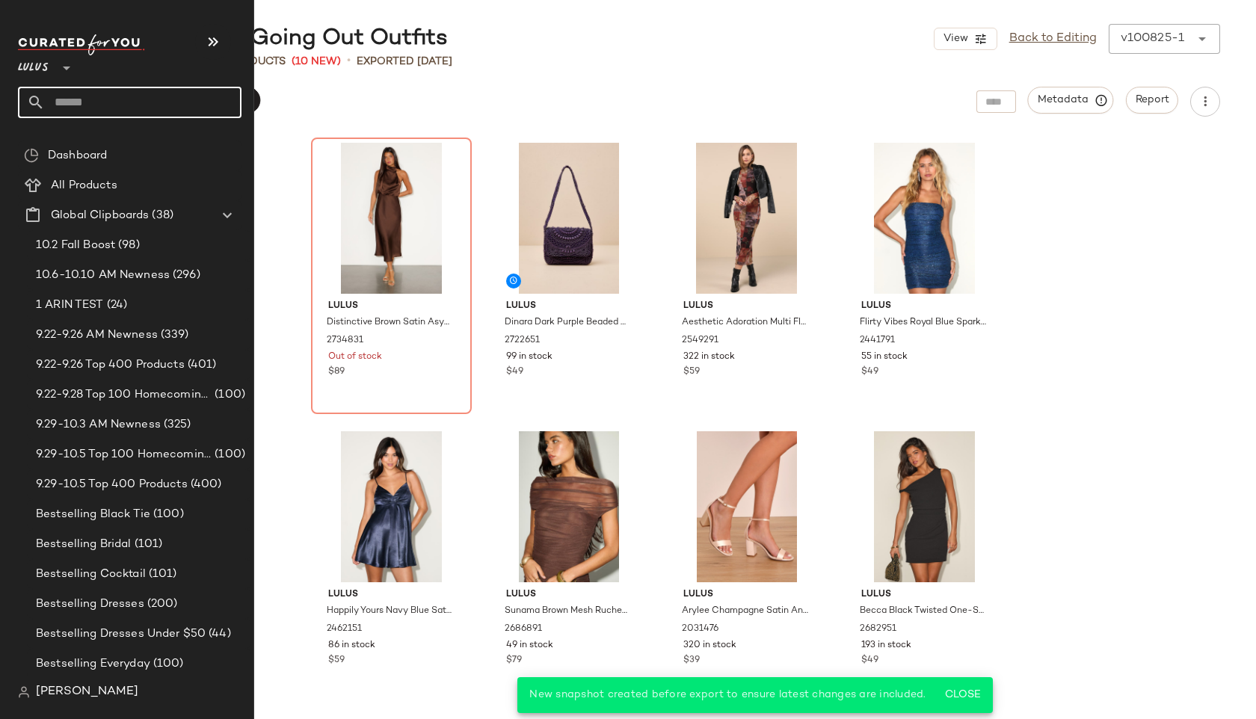
click at [70, 96] on input "text" at bounding box center [143, 102] width 197 height 31
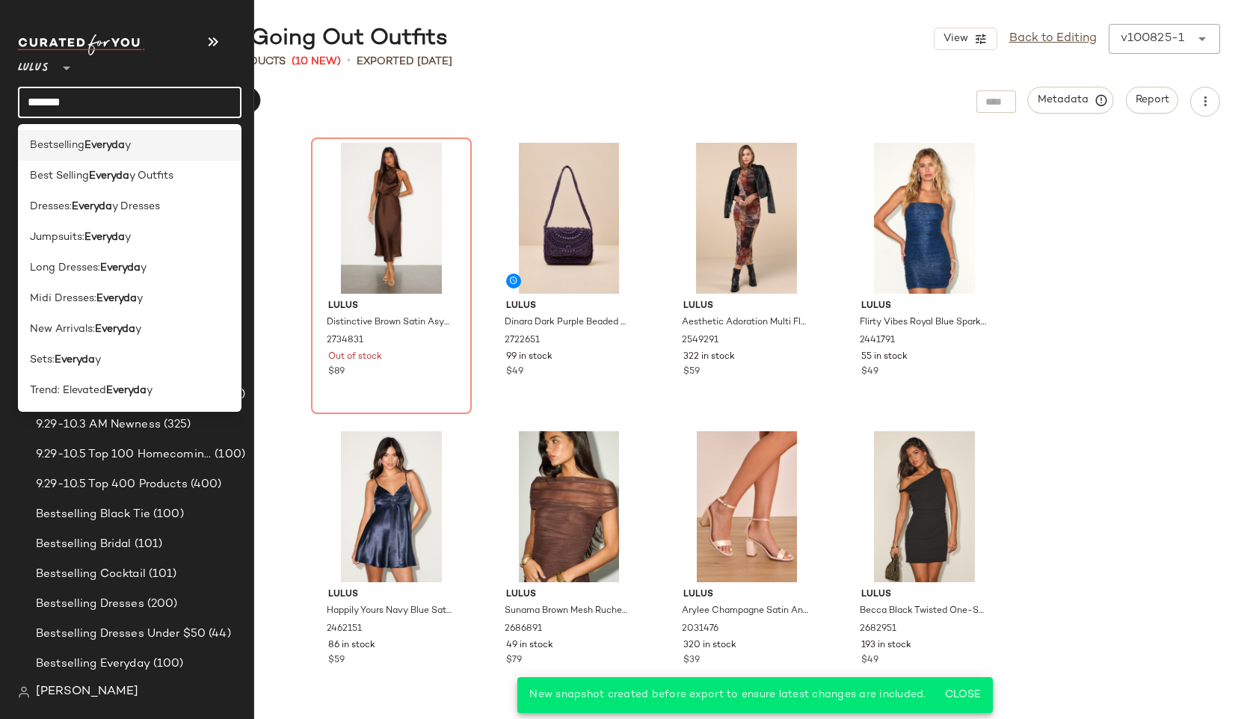
type input "*******"
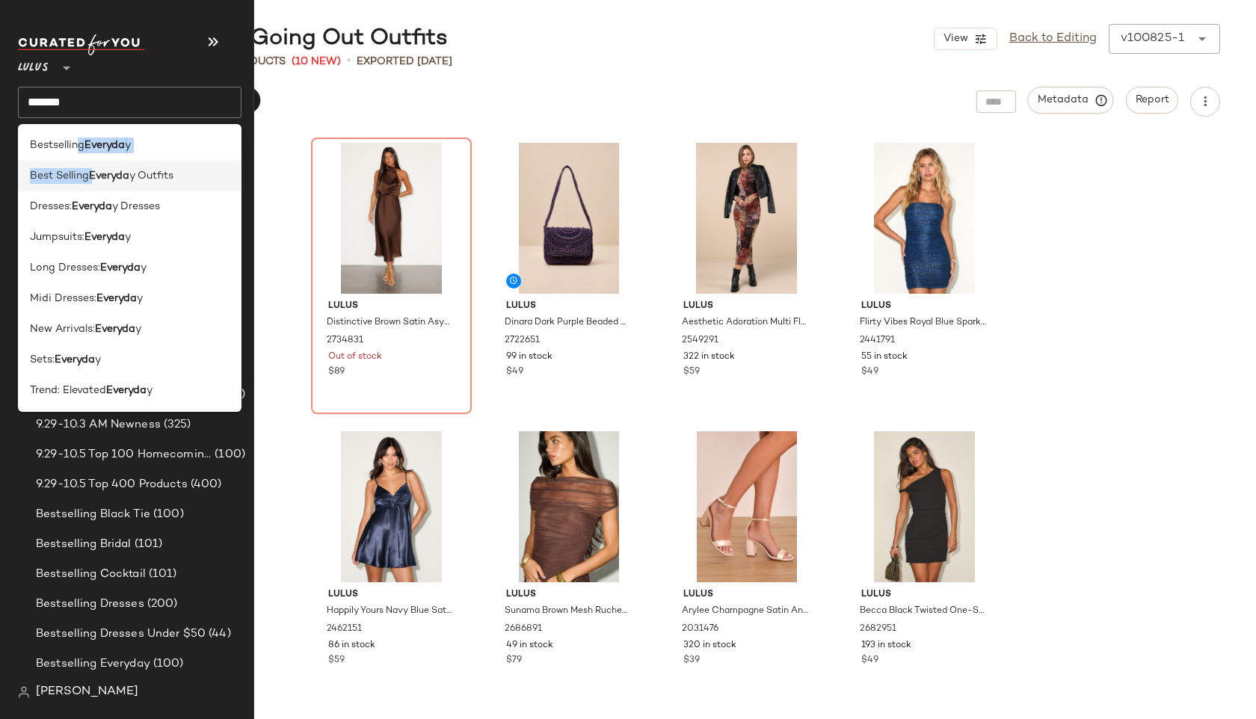
drag, startPoint x: 78, startPoint y: 144, endPoint x: 90, endPoint y: 173, distance: 32.2
click at [90, 173] on div "Bestselling Everyda y Best Selling Everyda y Outfits Dresses: Everyda y Dresses…" at bounding box center [130, 268] width 224 height 288
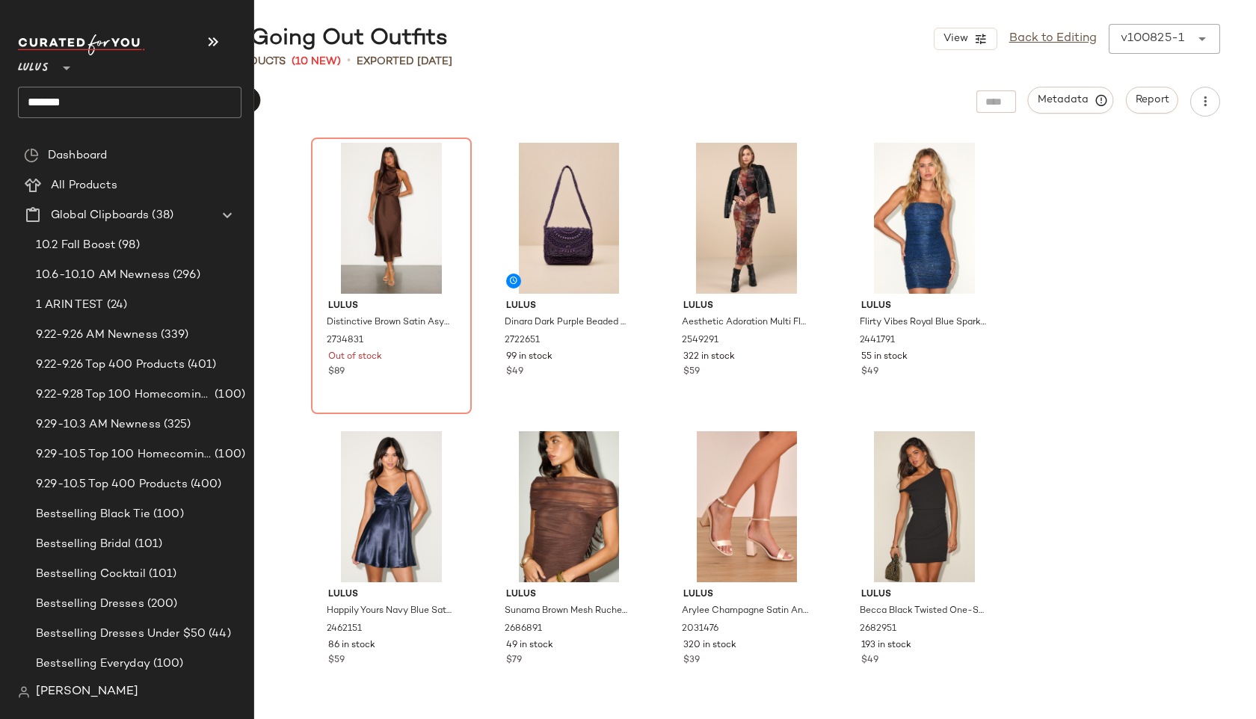
click at [114, 101] on input "*******" at bounding box center [130, 102] width 224 height 31
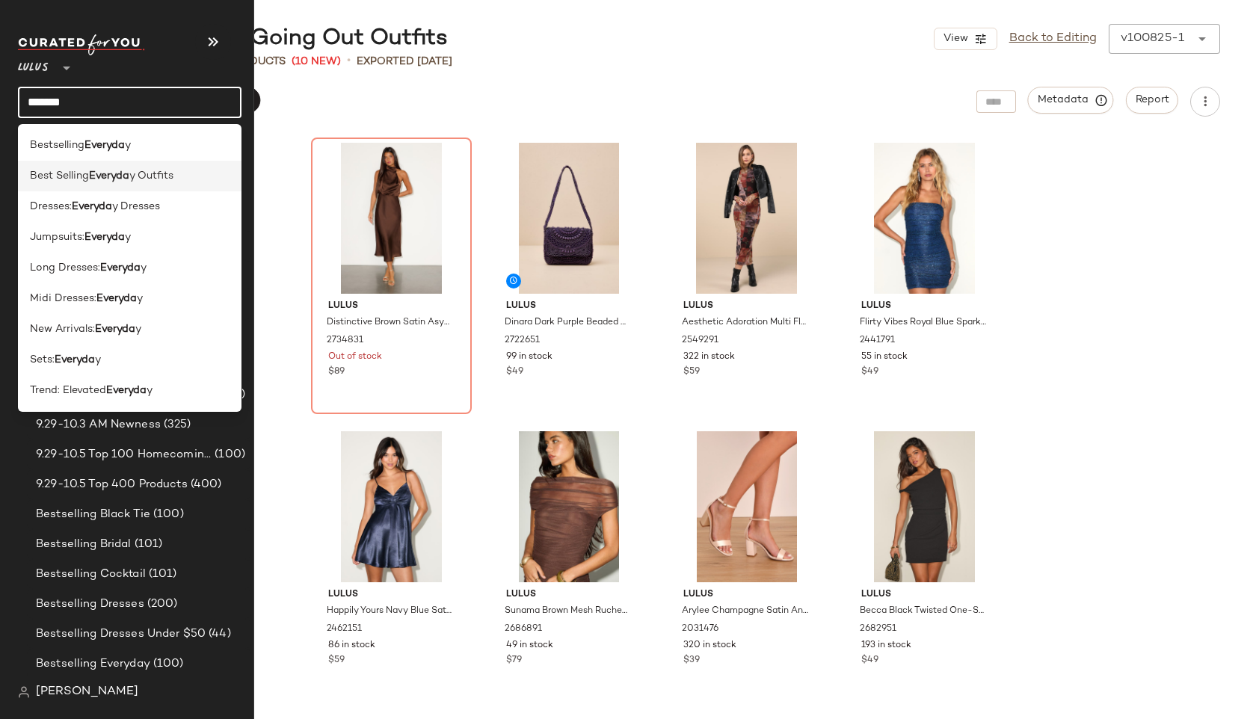
click at [137, 171] on span "y Outfits" at bounding box center [151, 176] width 44 height 16
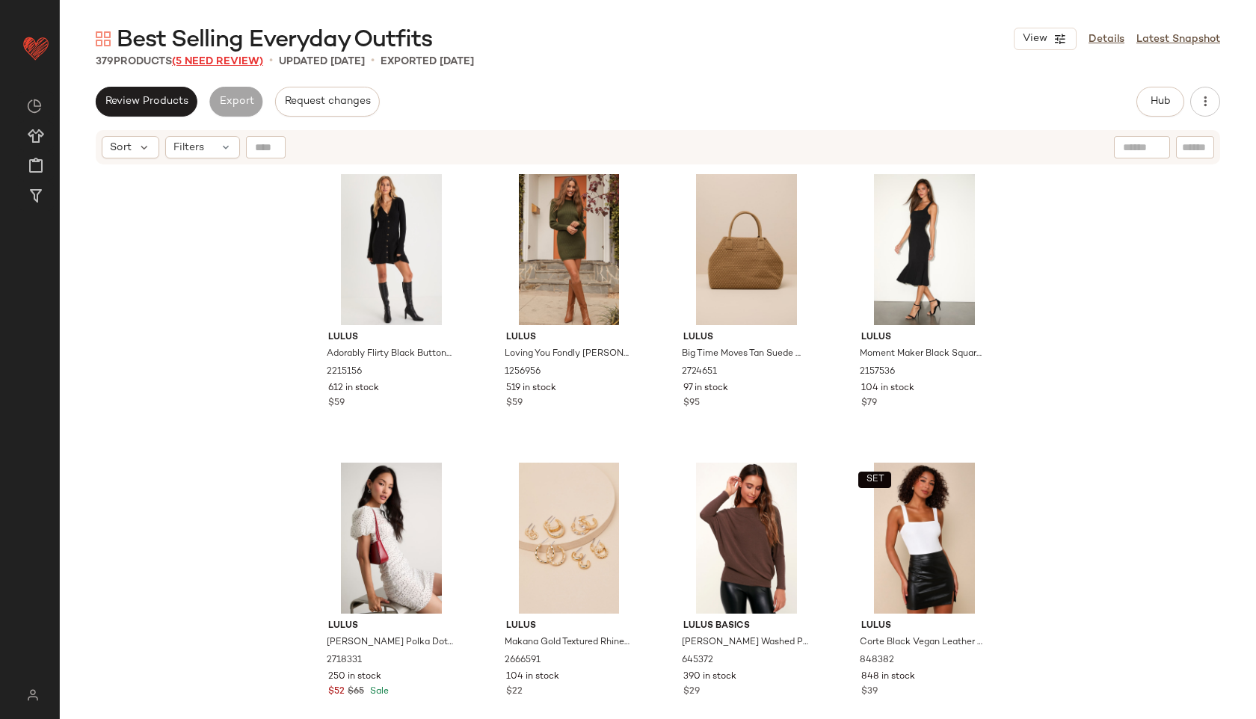
click at [250, 61] on span "(5 Need Review)" at bounding box center [217, 61] width 91 height 11
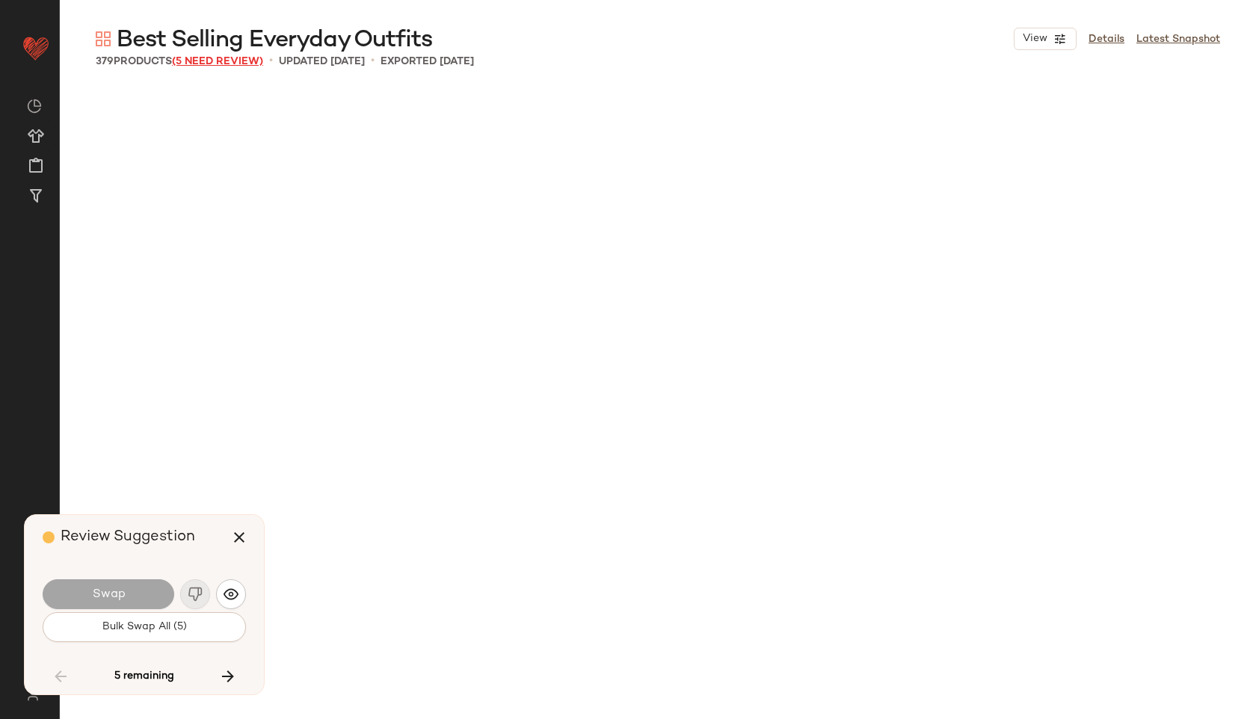
scroll to position [9522, 0]
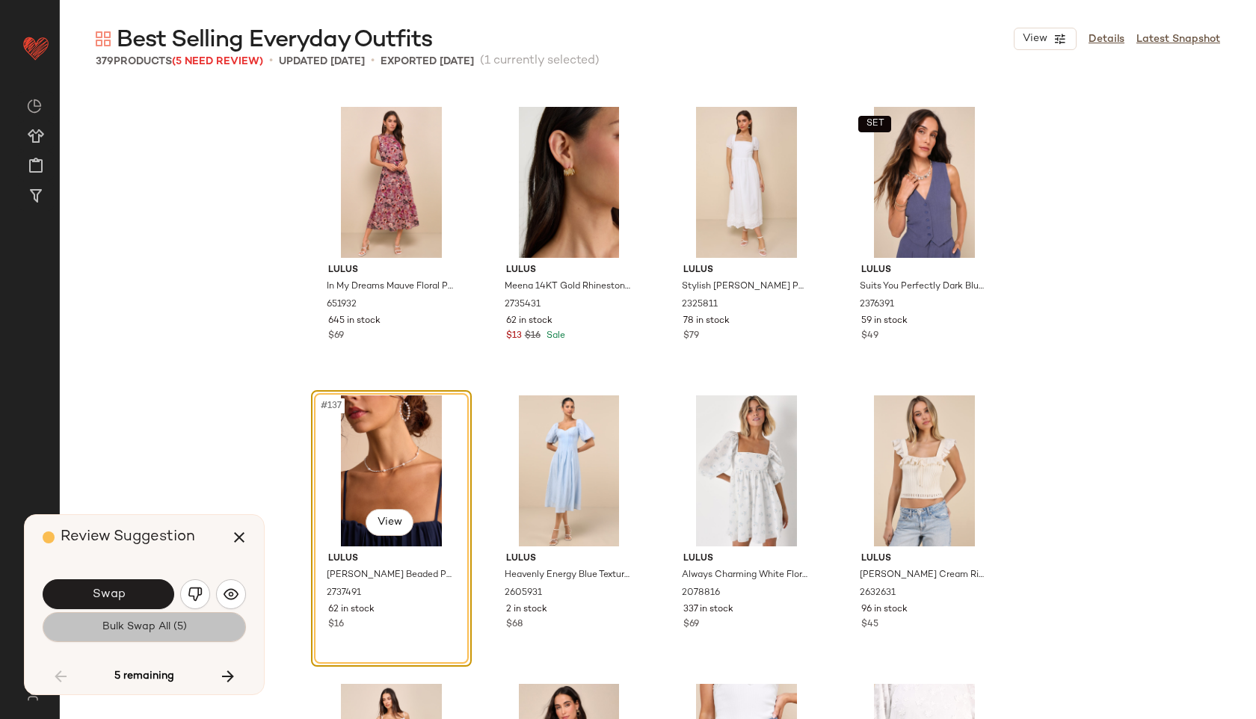
click at [180, 626] on span "Bulk Swap All (5)" at bounding box center [144, 627] width 85 height 12
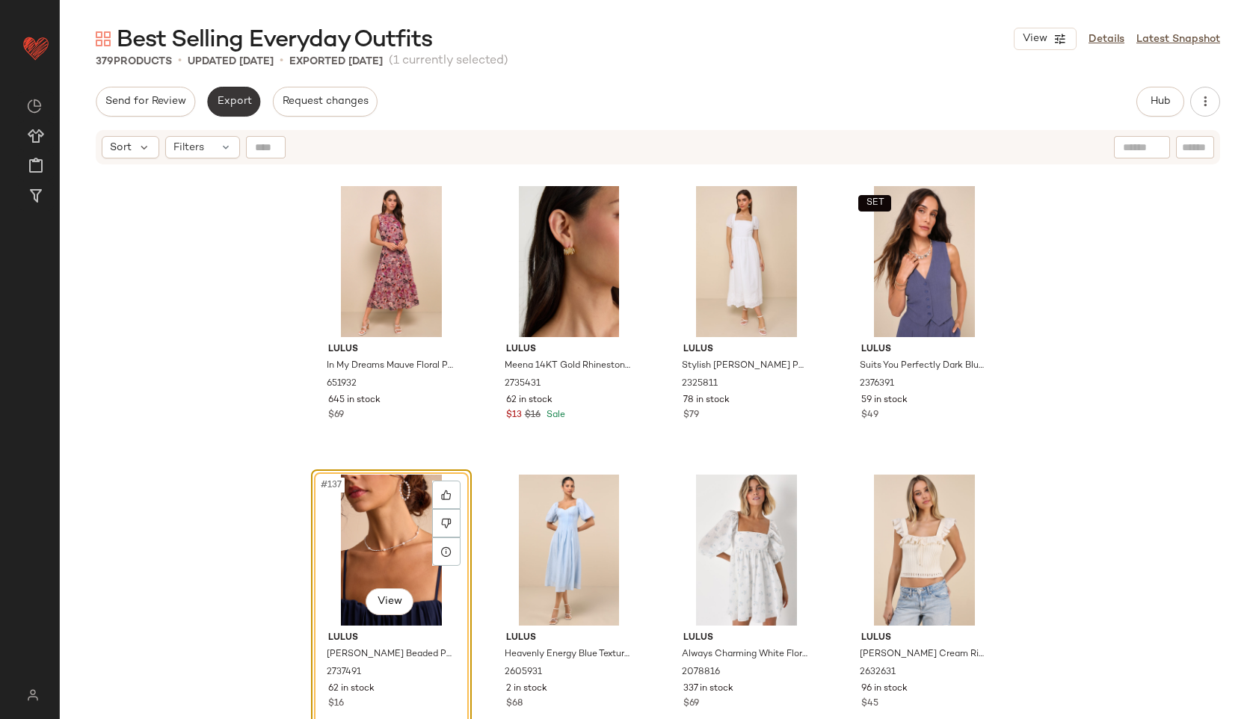
click at [233, 89] on button "Export" at bounding box center [233, 102] width 53 height 30
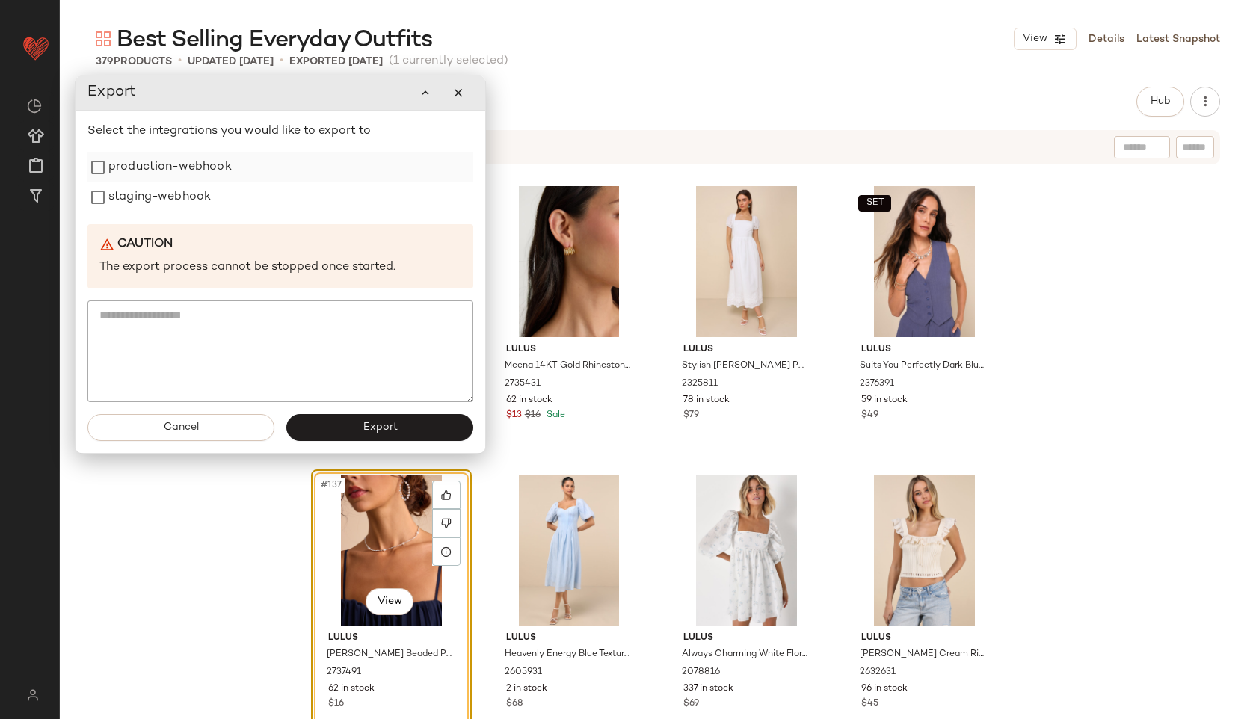
click at [174, 161] on label "production-webhook" at bounding box center [169, 167] width 123 height 30
click at [158, 216] on div "Select the integrations you would like to export to production-webhook staging-…" at bounding box center [280, 263] width 386 height 280
click at [145, 201] on label "staging-webhook" at bounding box center [159, 197] width 102 height 30
click at [354, 428] on button "Export" at bounding box center [379, 427] width 187 height 27
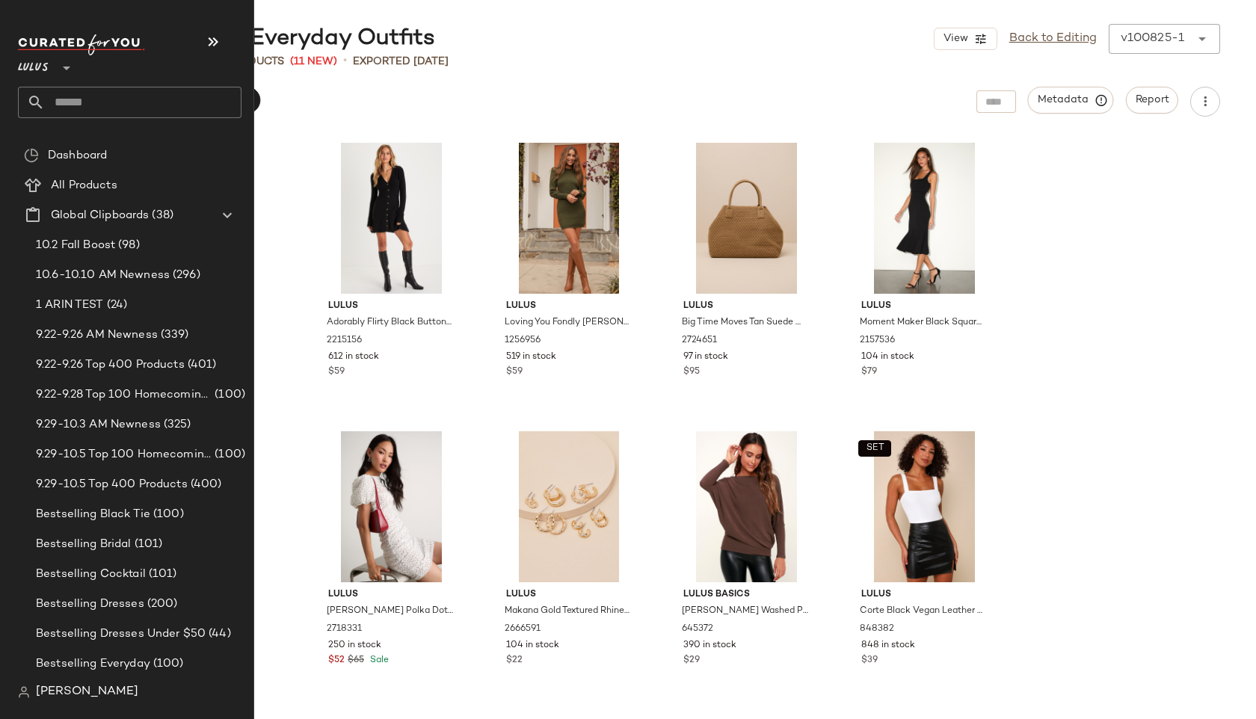
click at [68, 110] on input "text" at bounding box center [143, 102] width 197 height 31
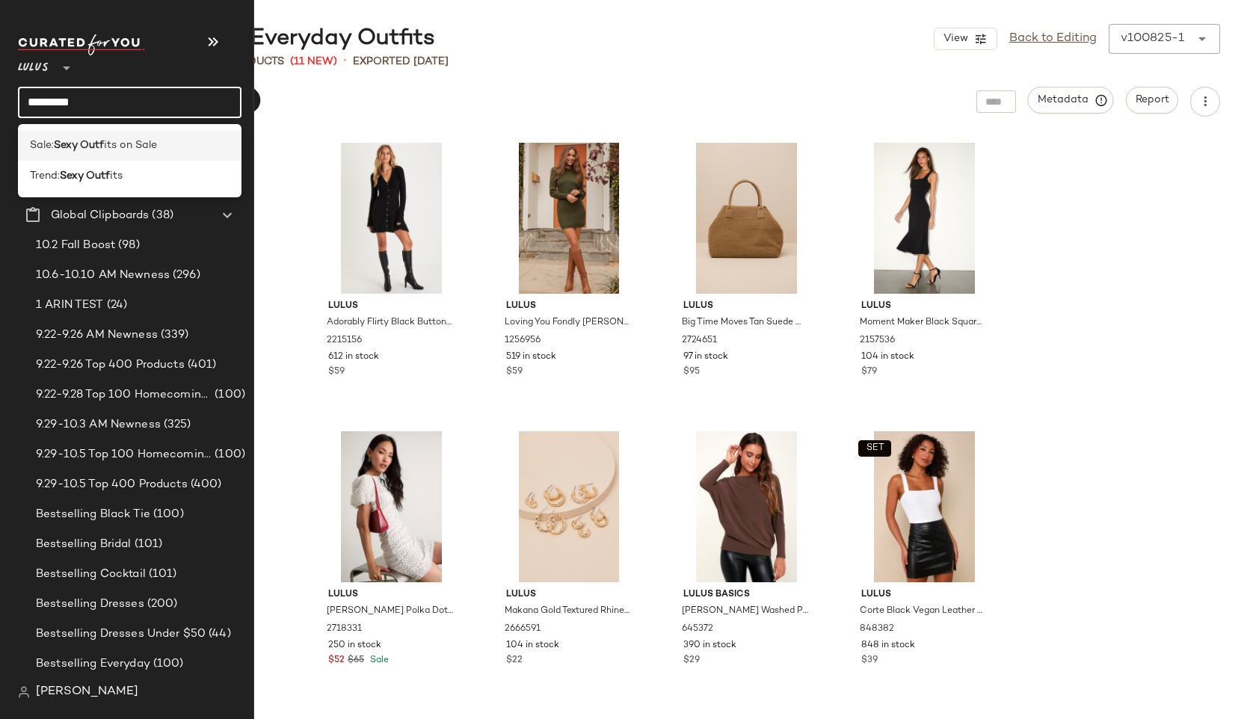
type input "*********"
click at [47, 144] on span "Sale:" at bounding box center [42, 146] width 24 height 16
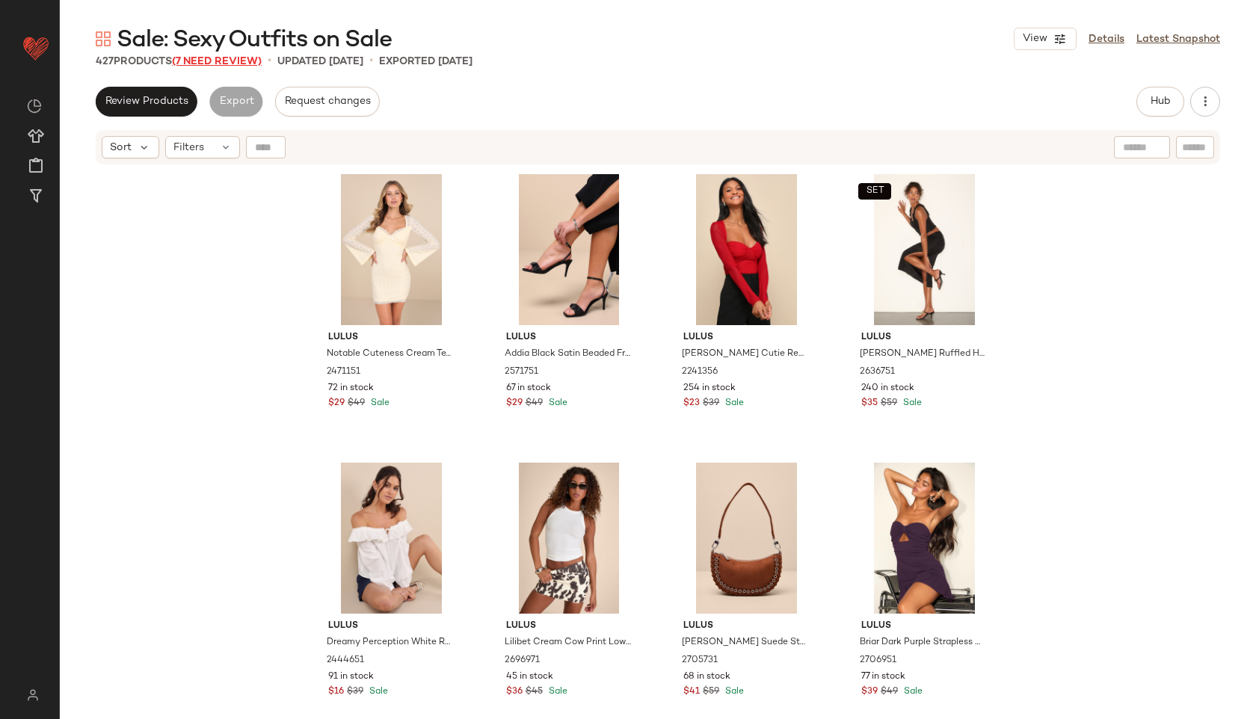
click at [241, 65] on span "(7 Need Review)" at bounding box center [217, 61] width 90 height 11
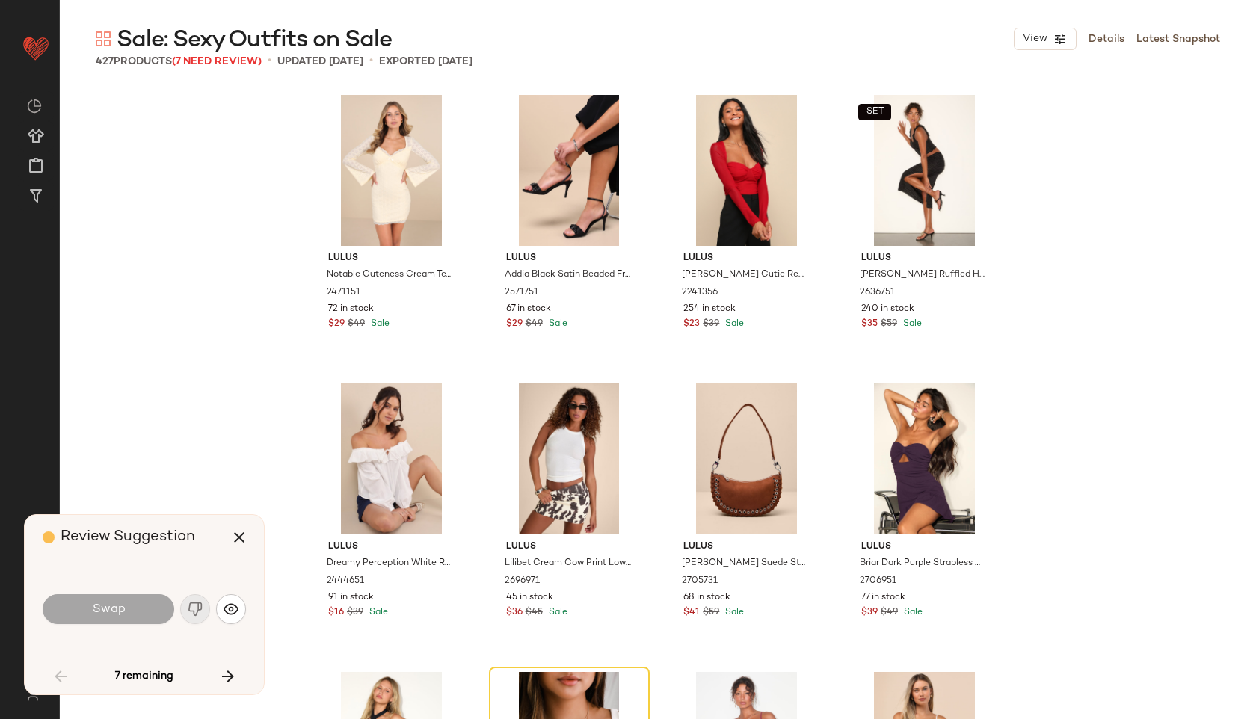
scroll to position [300, 0]
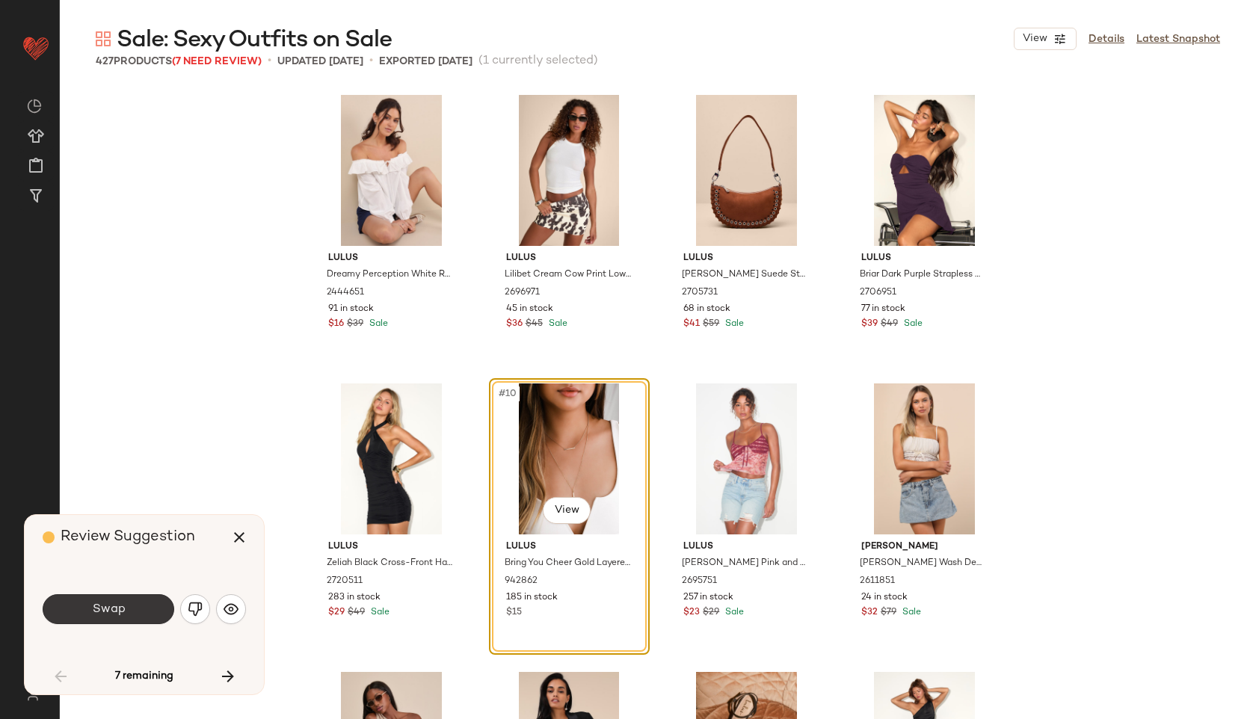
click at [139, 615] on button "Swap" at bounding box center [109, 609] width 132 height 30
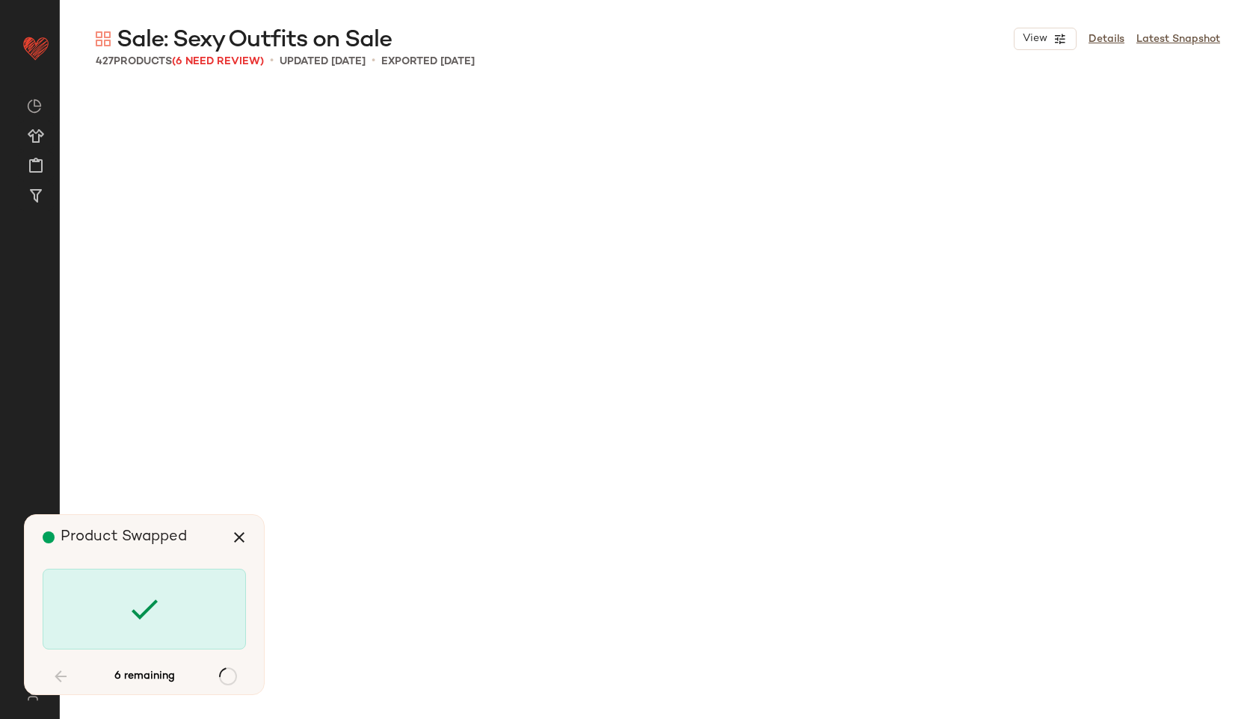
scroll to position [2020, 0]
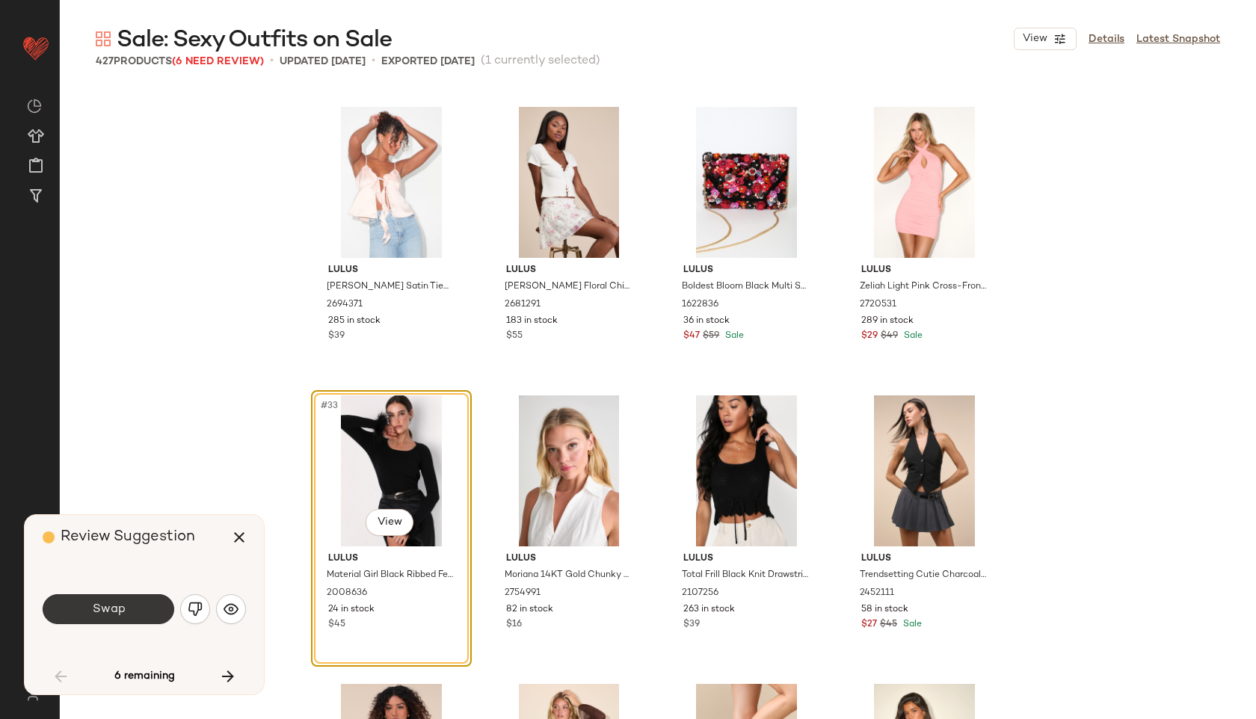
click at [141, 598] on button "Swap" at bounding box center [109, 609] width 132 height 30
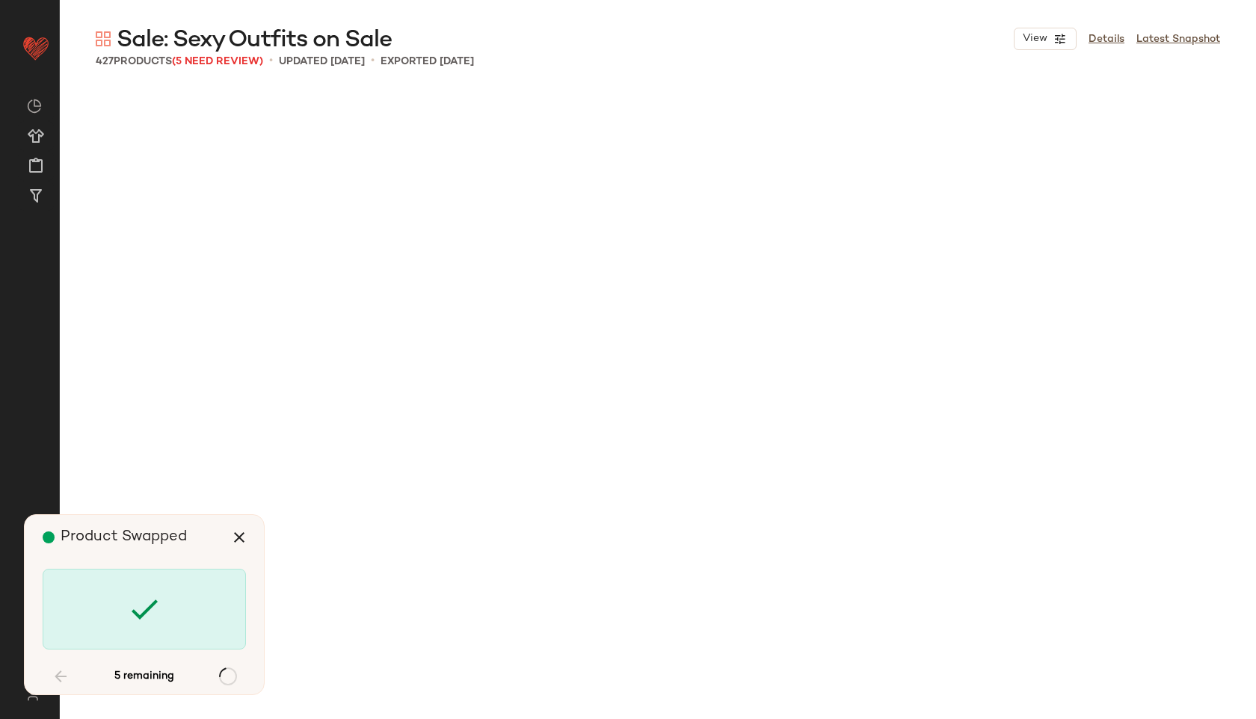
scroll to position [3751, 0]
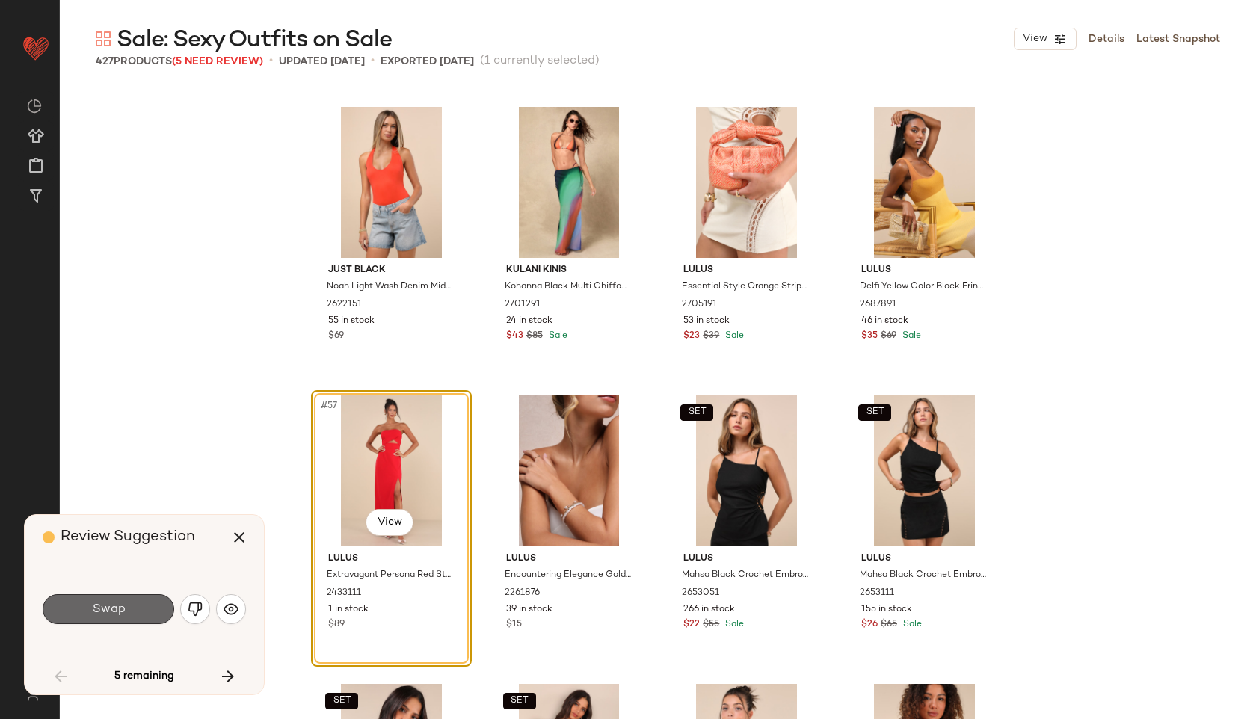
click at [141, 601] on button "Swap" at bounding box center [109, 609] width 132 height 30
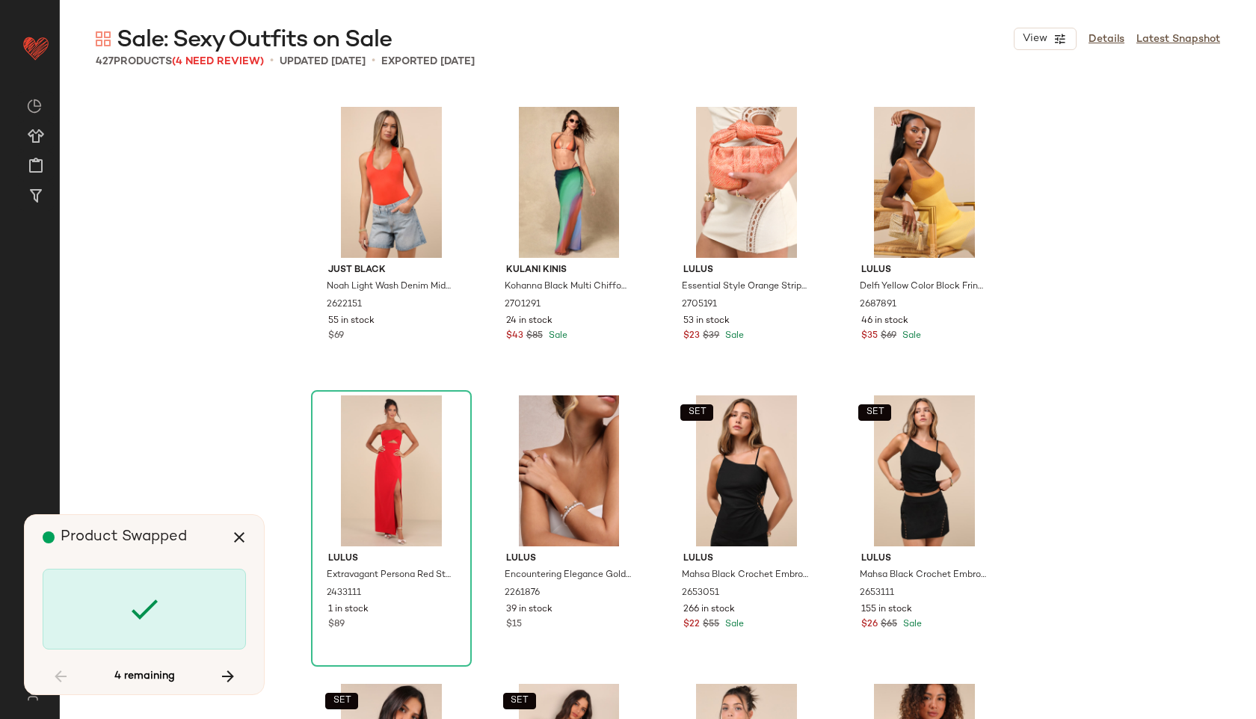
scroll to position [18466, 0]
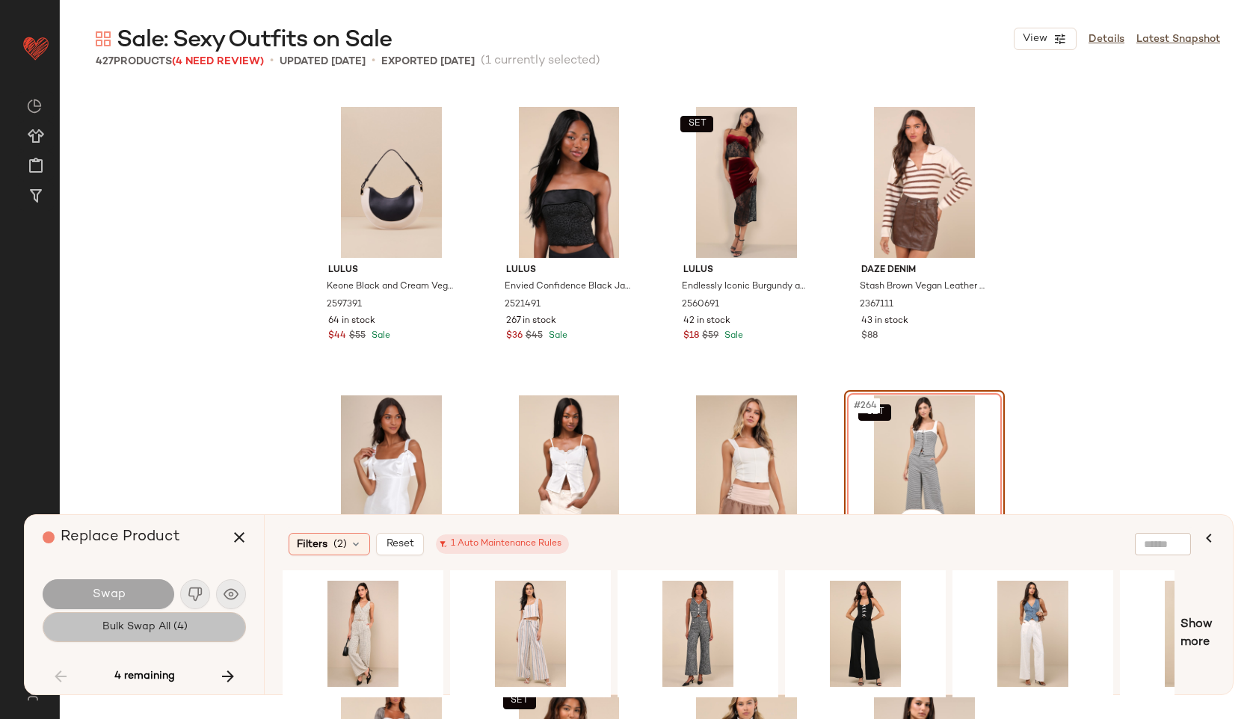
click at [155, 626] on span "Bulk Swap All (4)" at bounding box center [144, 627] width 86 height 12
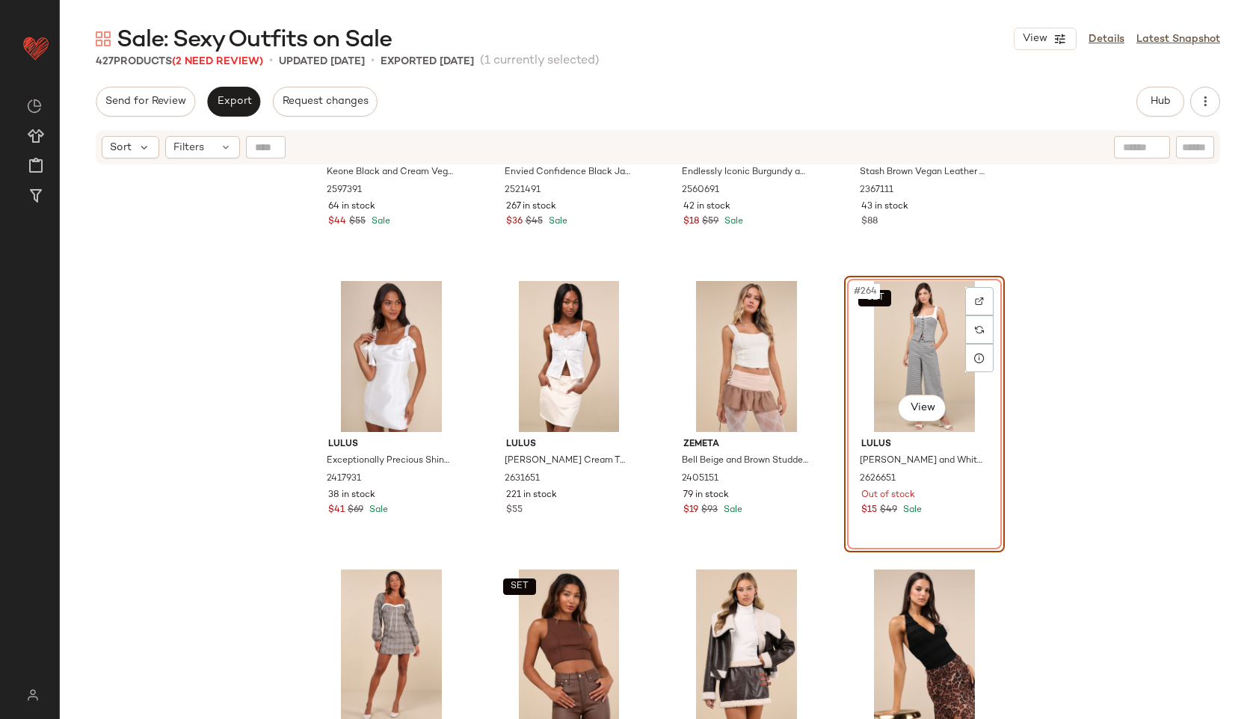
scroll to position [18642, 0]
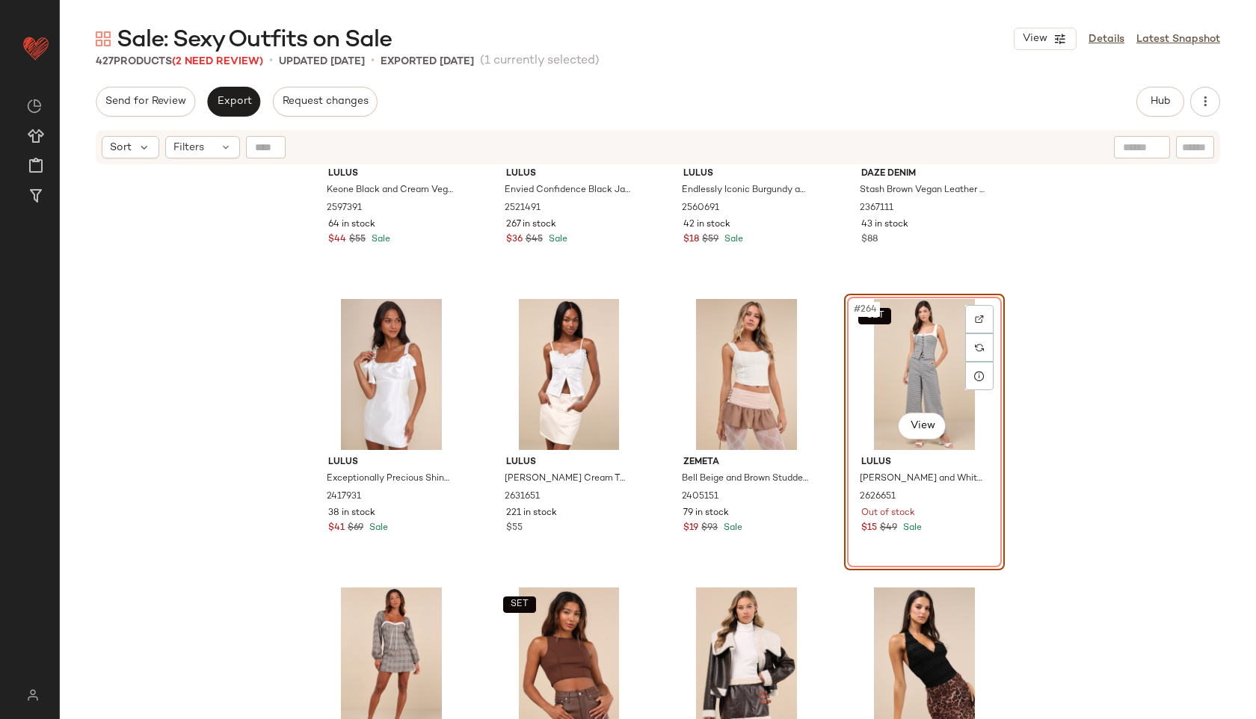
click at [902, 378] on div "SET #264 View" at bounding box center [924, 374] width 150 height 151
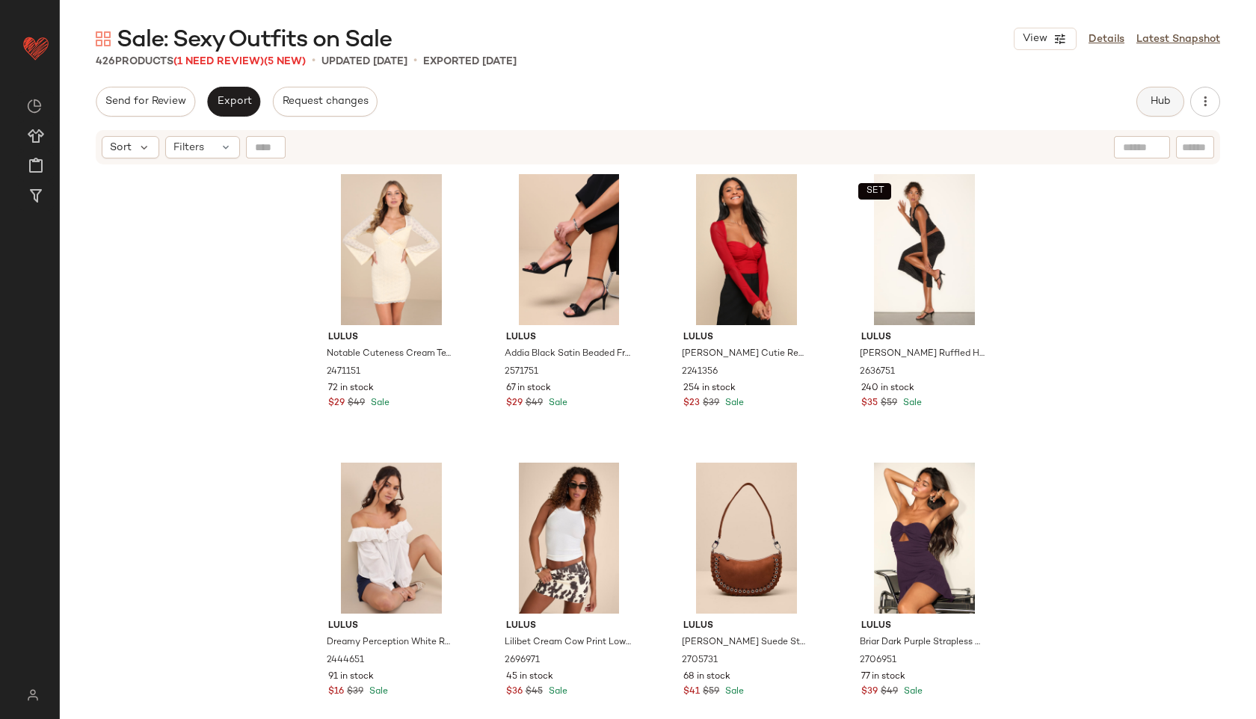
click at [1162, 97] on span "Hub" at bounding box center [1160, 102] width 21 height 12
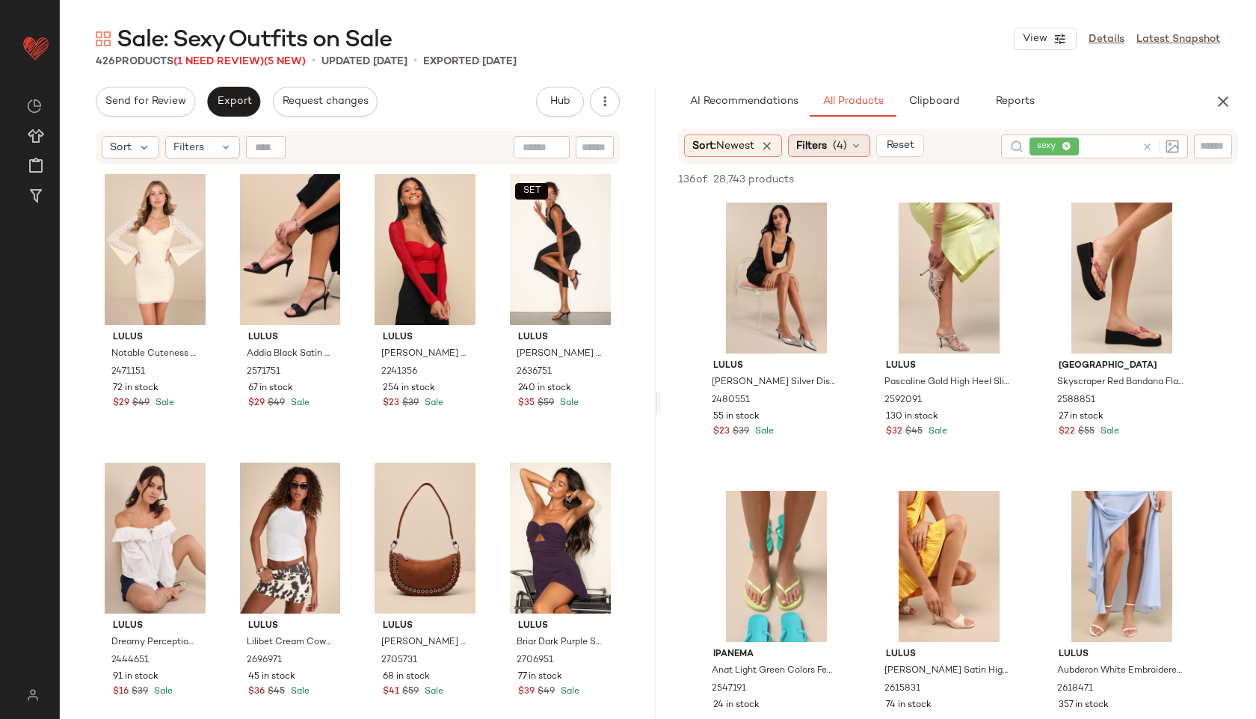
click at [836, 152] on div "Filters (4)" at bounding box center [829, 146] width 82 height 22
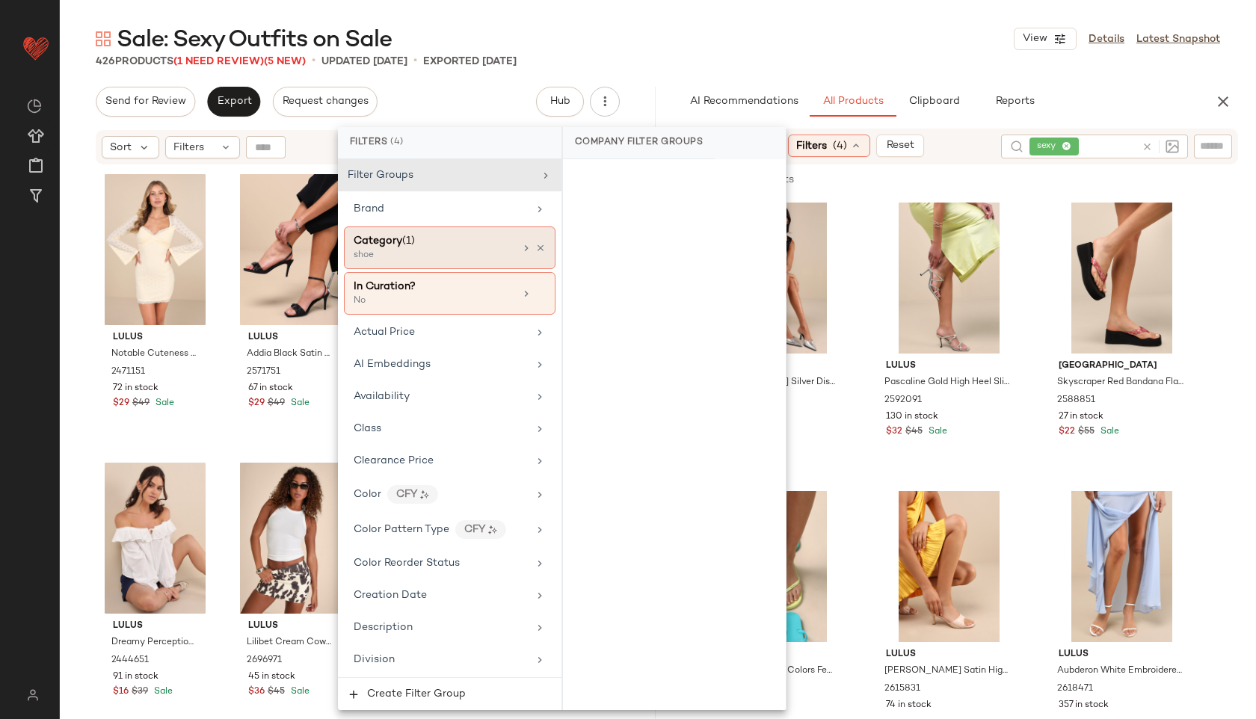
click at [450, 261] on div "shoe" at bounding box center [429, 255] width 150 height 13
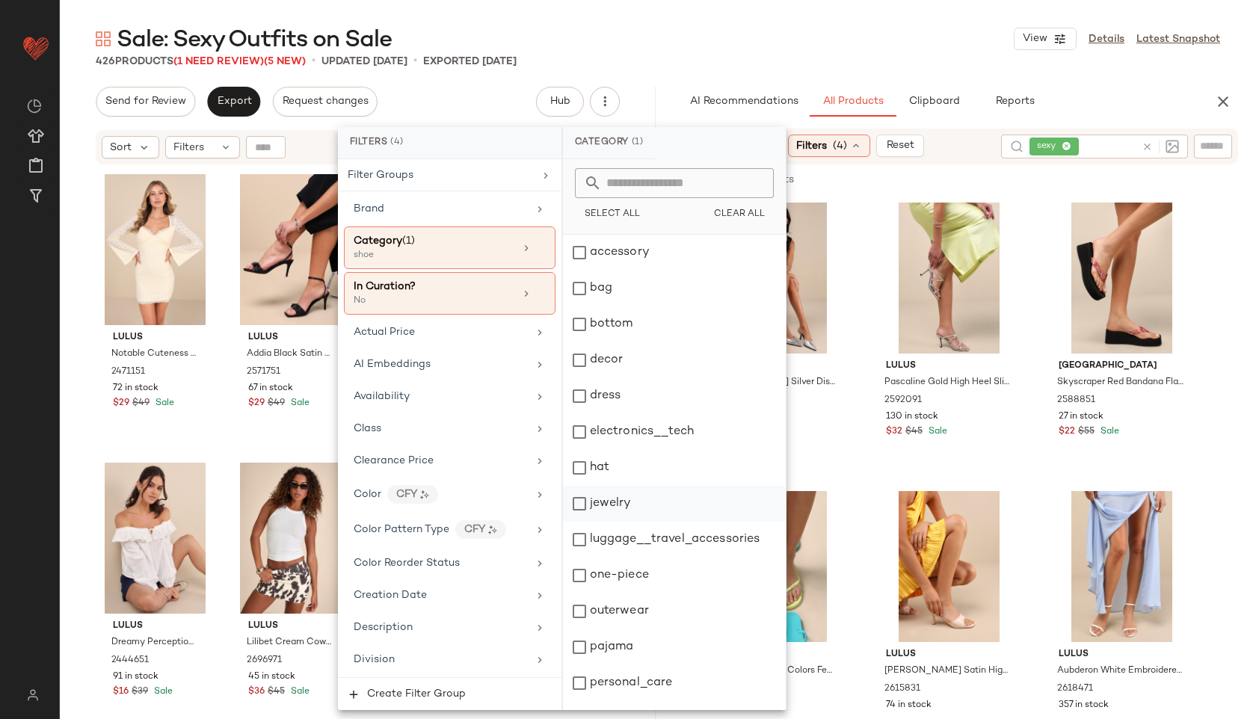
scroll to position [135, 0]
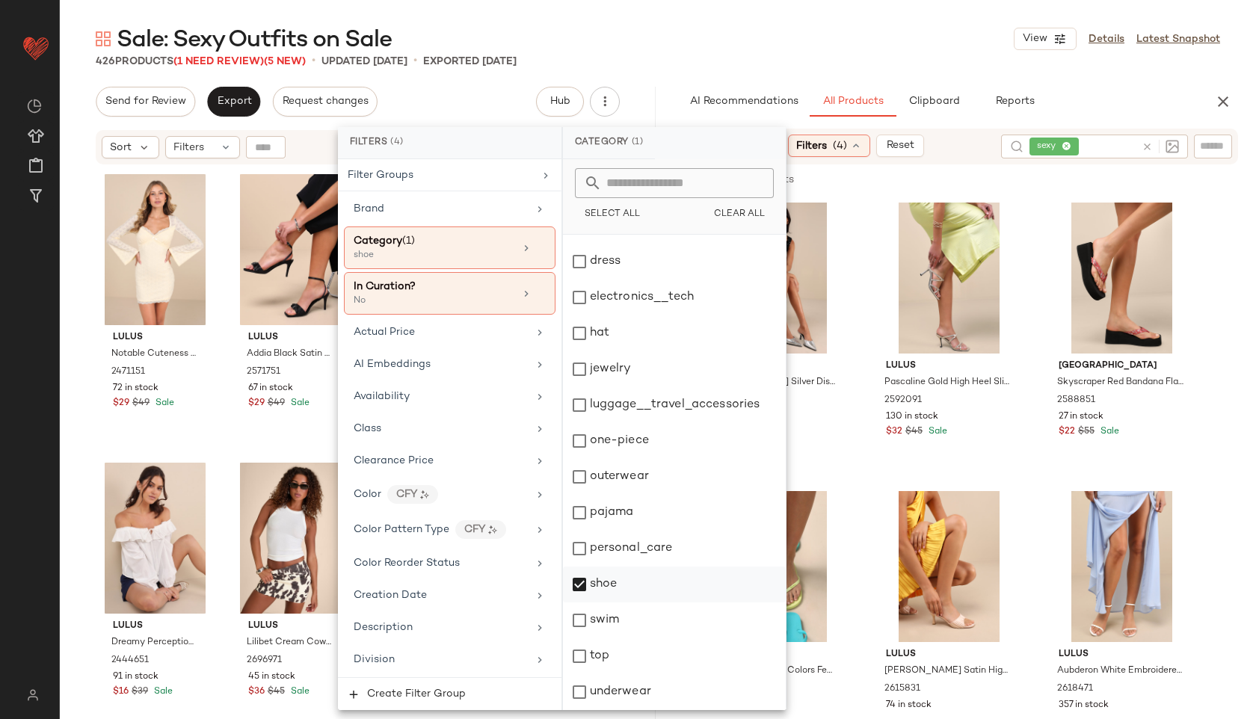
click at [613, 587] on div "shoe" at bounding box center [674, 585] width 223 height 36
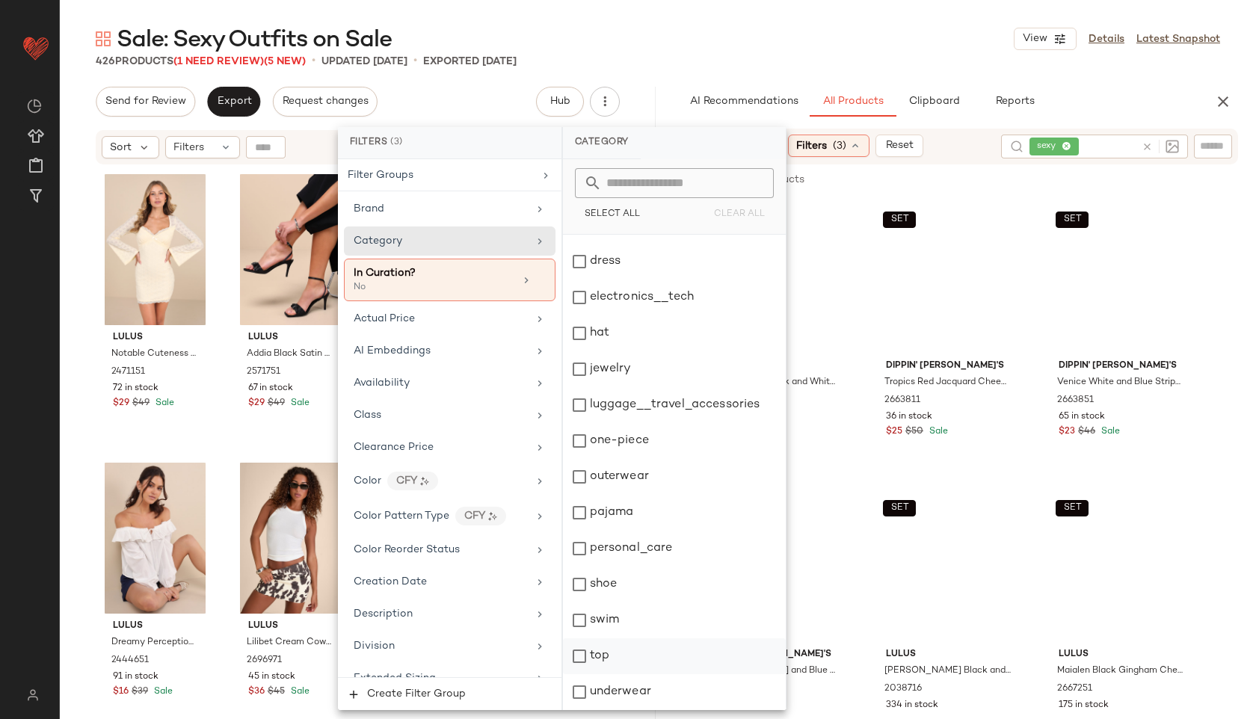
click at [616, 651] on div "top" at bounding box center [674, 656] width 223 height 36
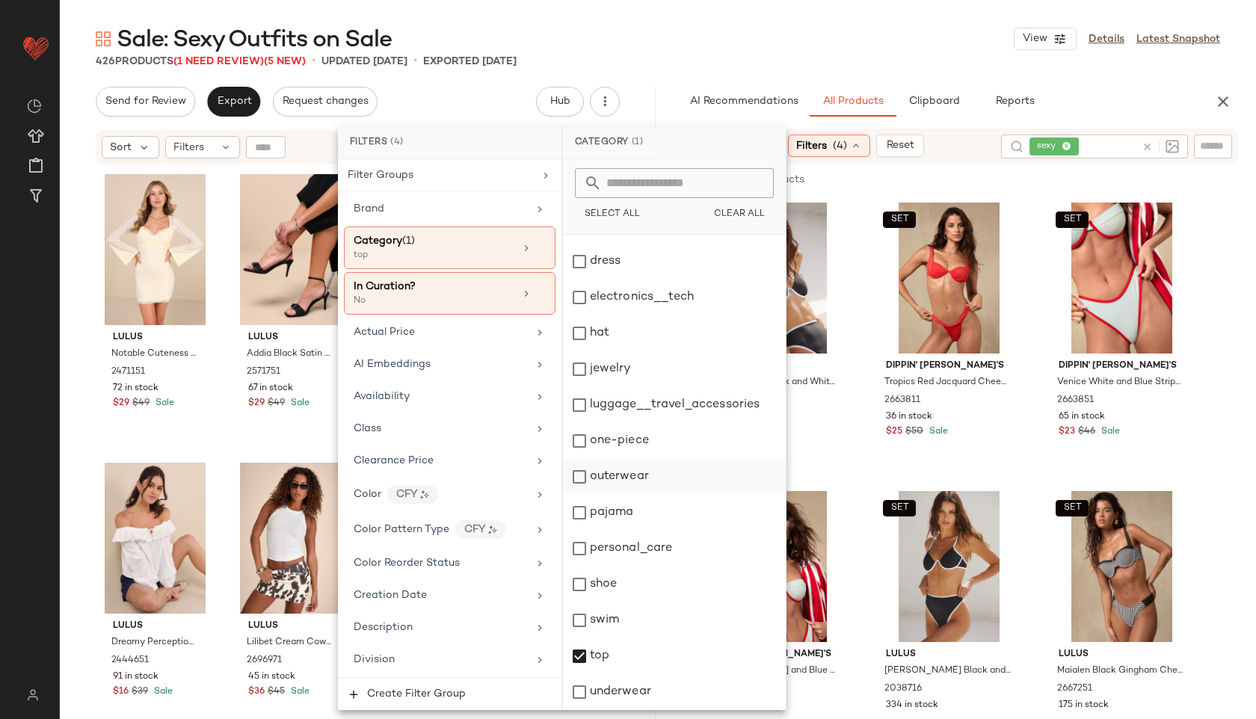
scroll to position [0, 0]
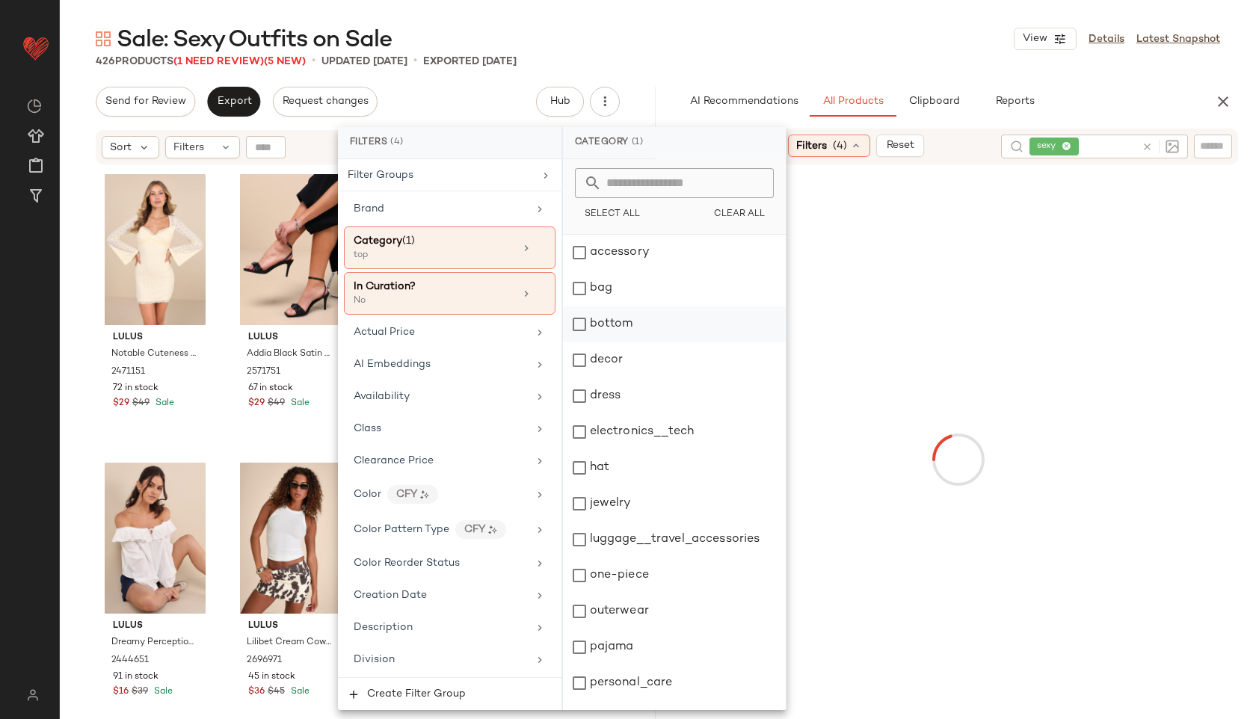
click at [614, 332] on div "bottom" at bounding box center [674, 324] width 223 height 36
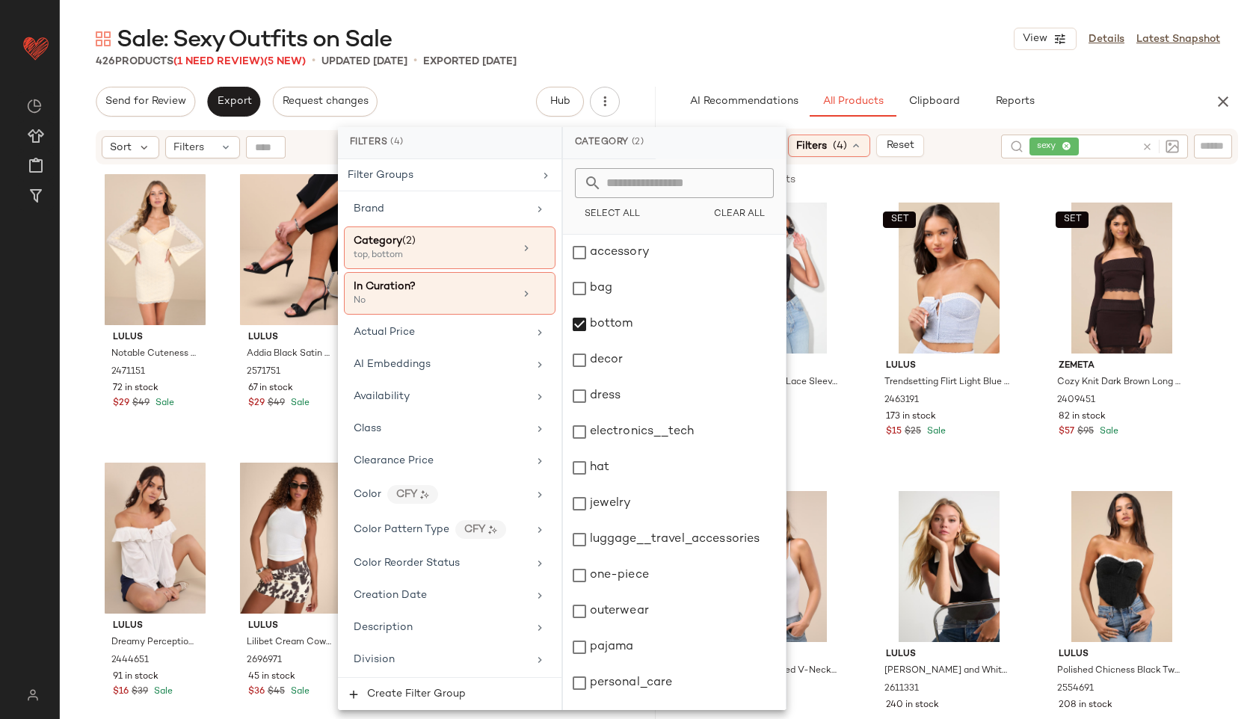
click at [702, 62] on div "426 Products (1 Need Review) (5 New) • updated Oct 10th • Exported Oct 8th" at bounding box center [658, 61] width 1196 height 15
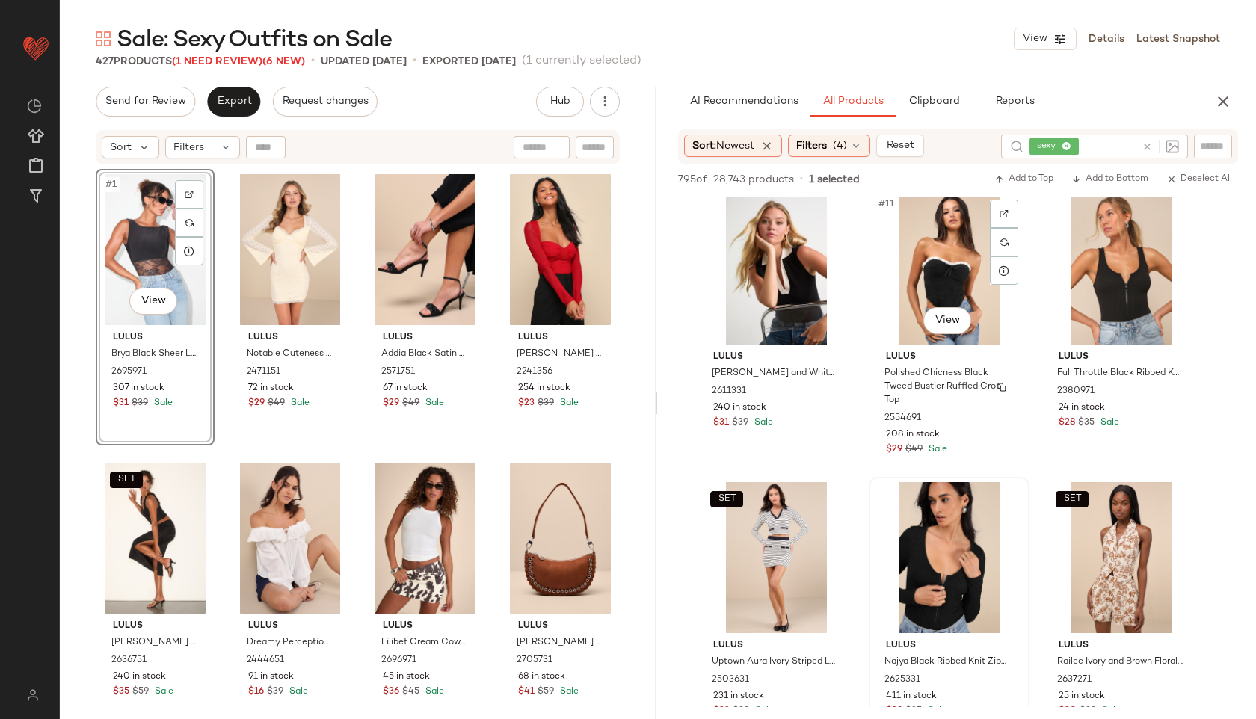
scroll to position [884, 0]
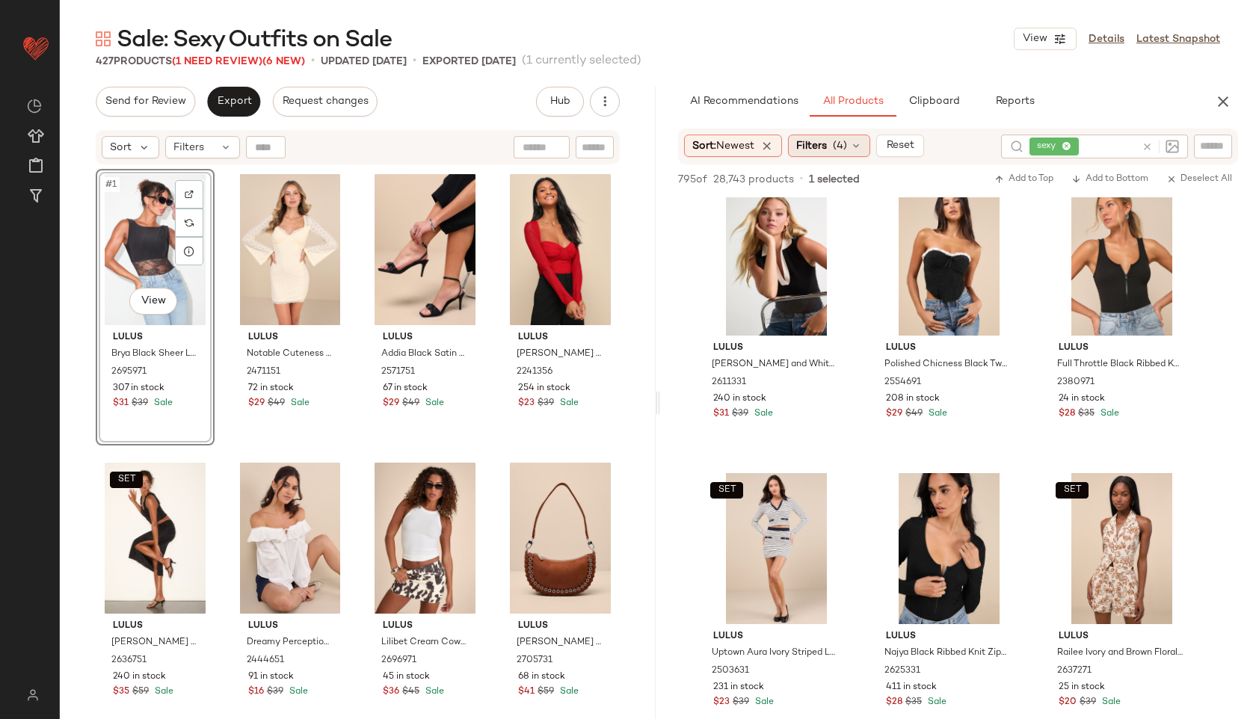
click at [839, 144] on span "(4)" at bounding box center [840, 146] width 14 height 16
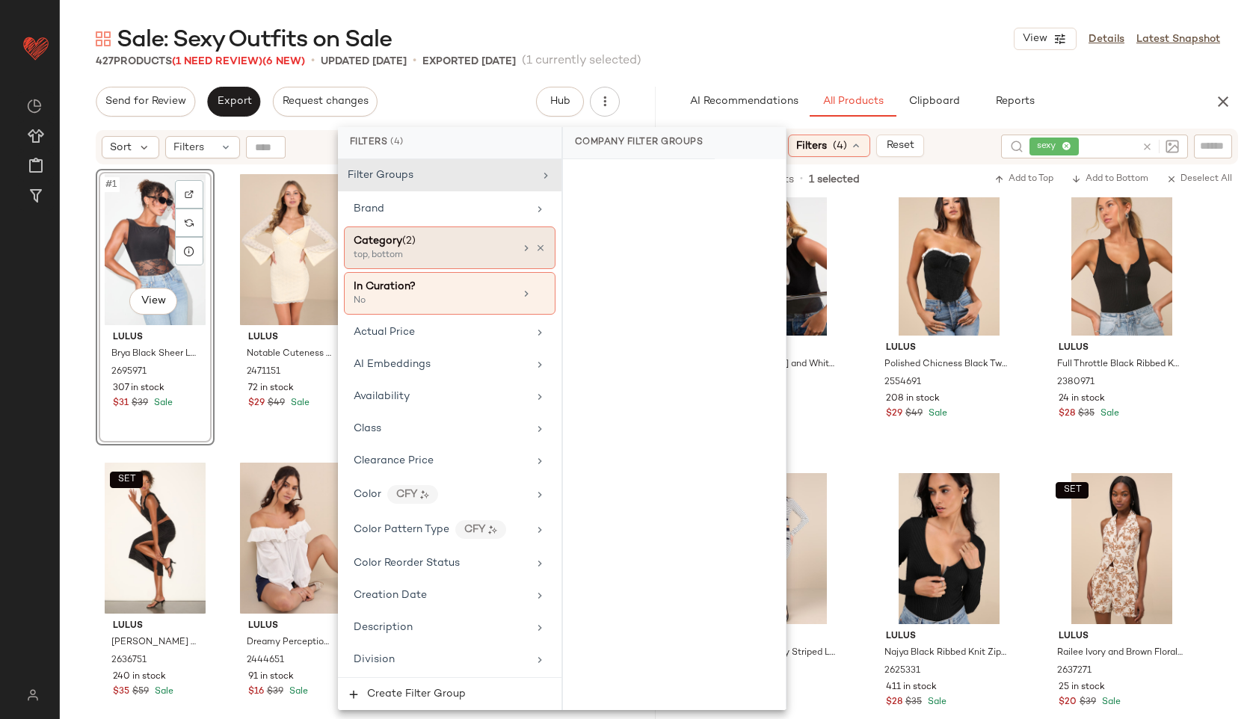
click at [433, 254] on div "top, bottom" at bounding box center [429, 255] width 150 height 13
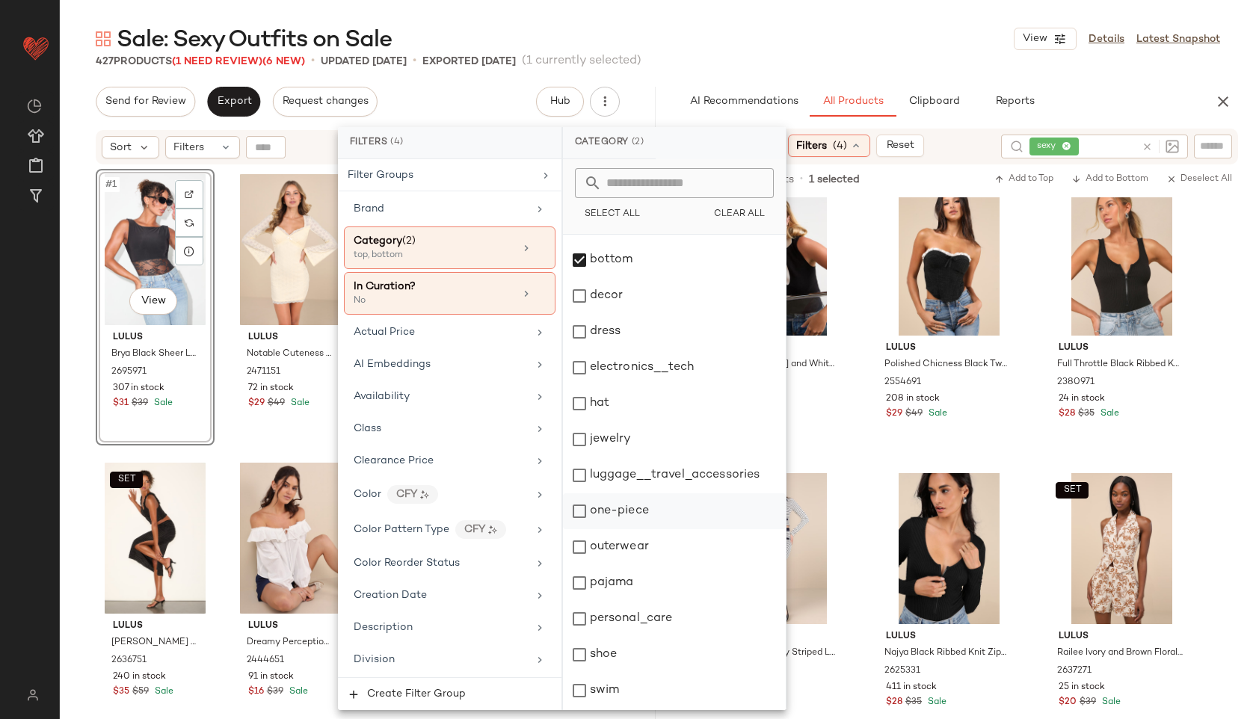
scroll to position [135, 0]
click at [596, 665] on div "top" at bounding box center [674, 656] width 223 height 36
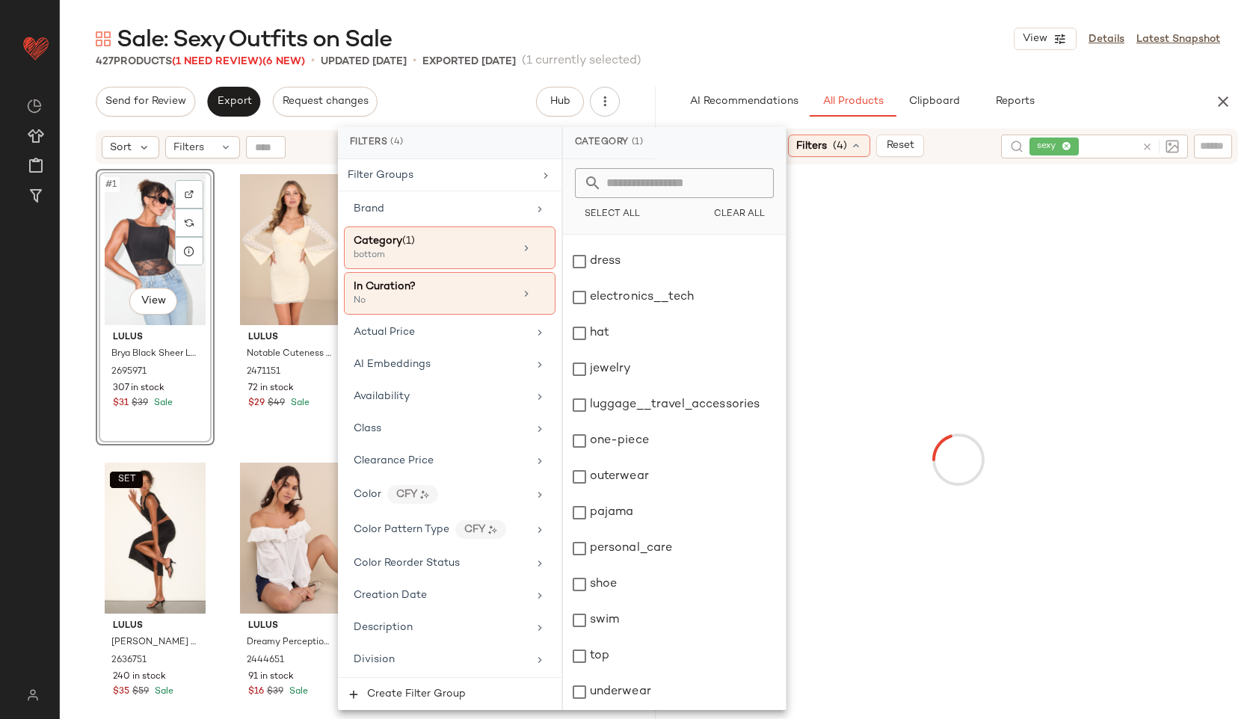
click at [818, 34] on div "Sale: Sexy Outfits on Sale View Details Latest Snapshot" at bounding box center [658, 39] width 1196 height 30
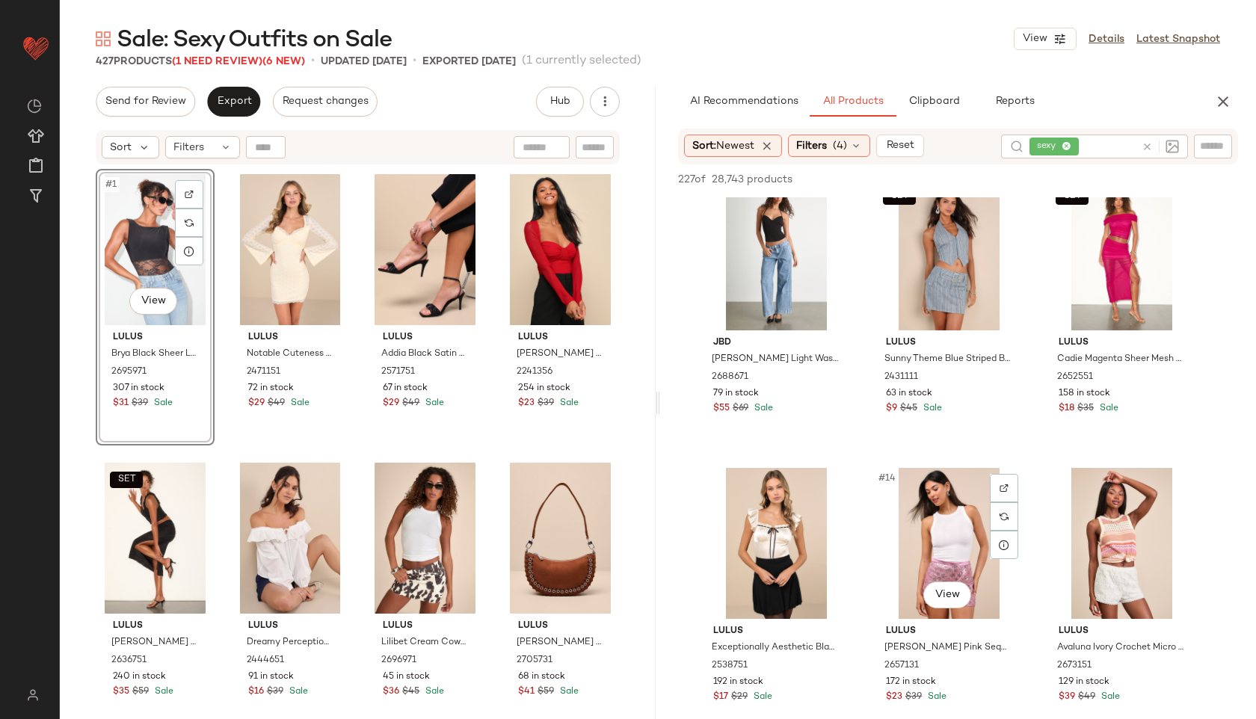
scroll to position [890, 0]
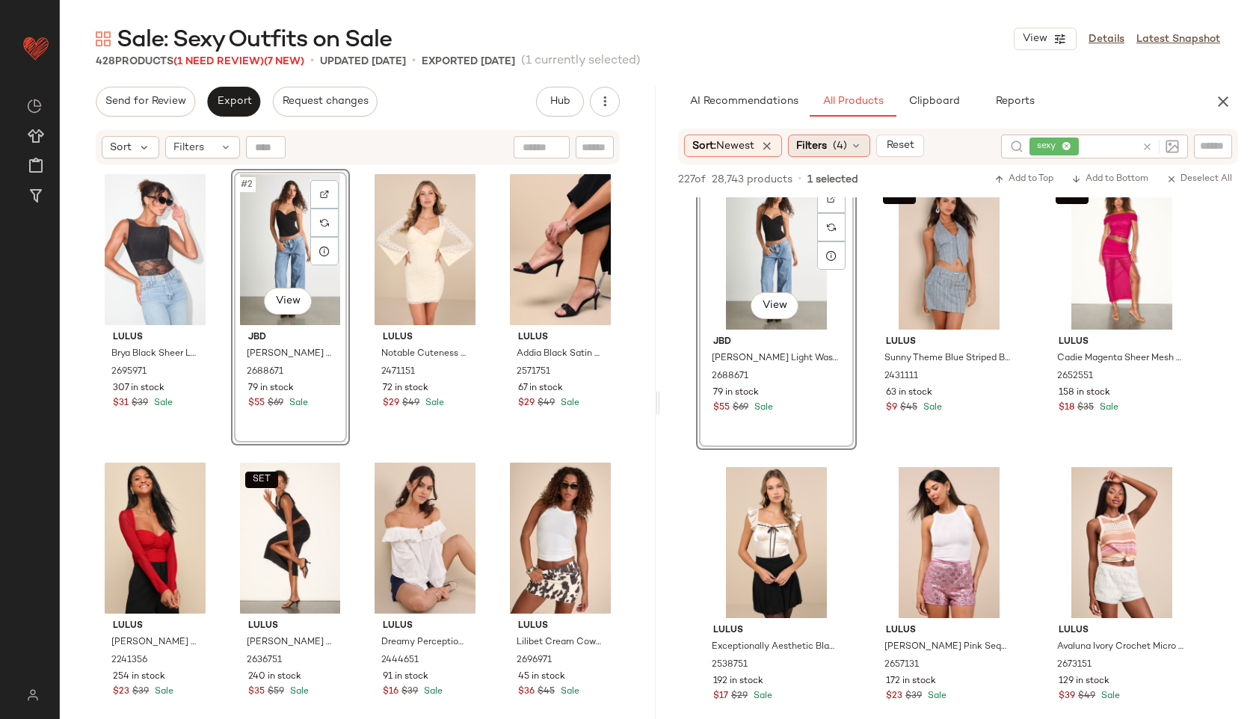
click at [847, 144] on span "(4)" at bounding box center [840, 146] width 14 height 16
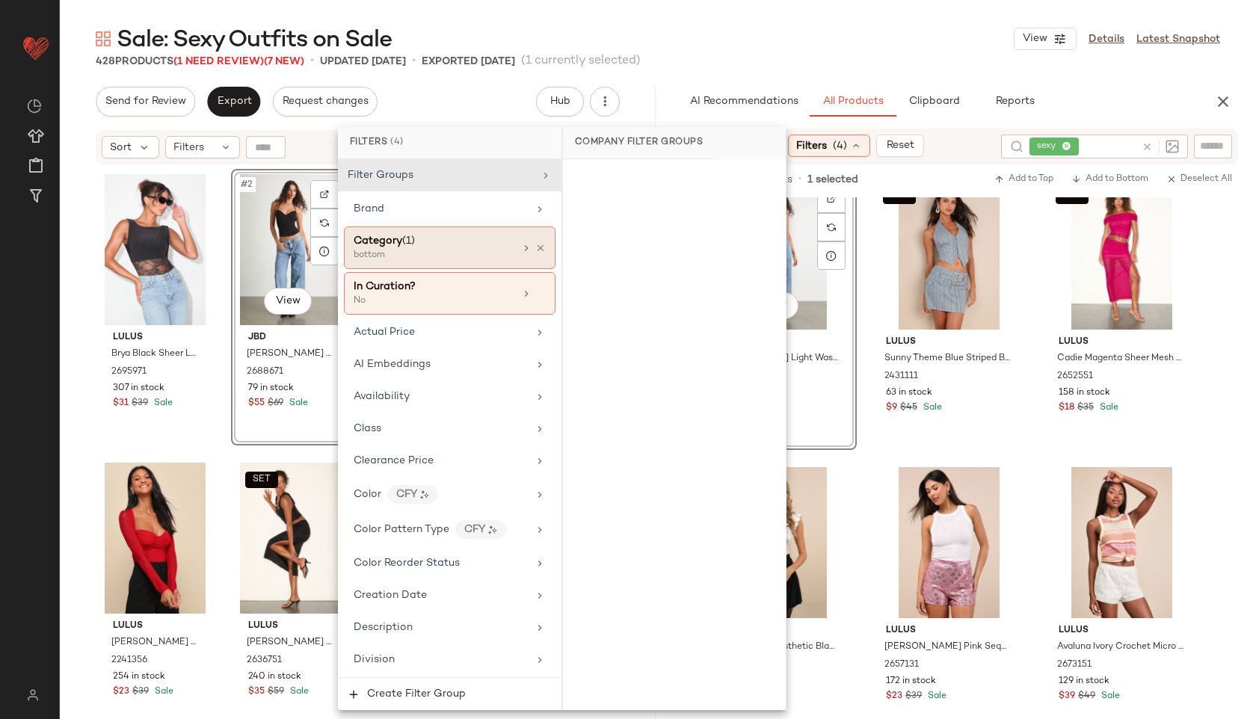
click at [413, 253] on div "bottom" at bounding box center [429, 255] width 150 height 13
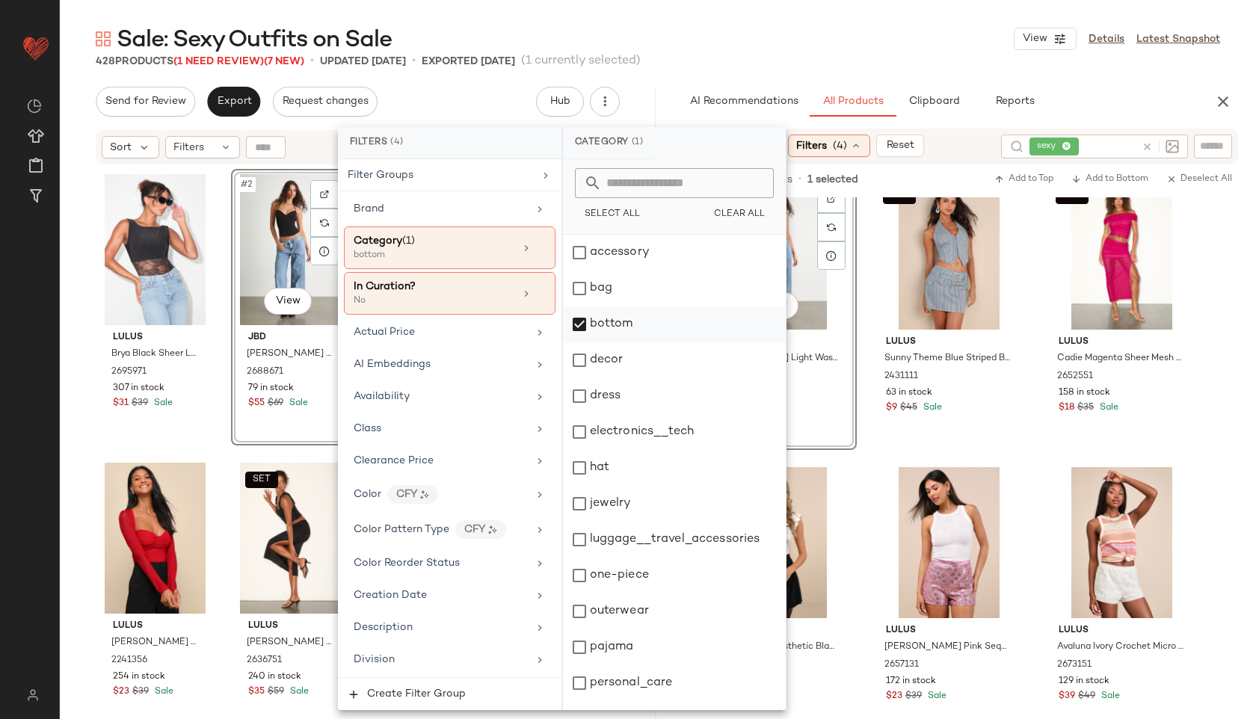
click at [625, 319] on div "bottom" at bounding box center [674, 324] width 223 height 36
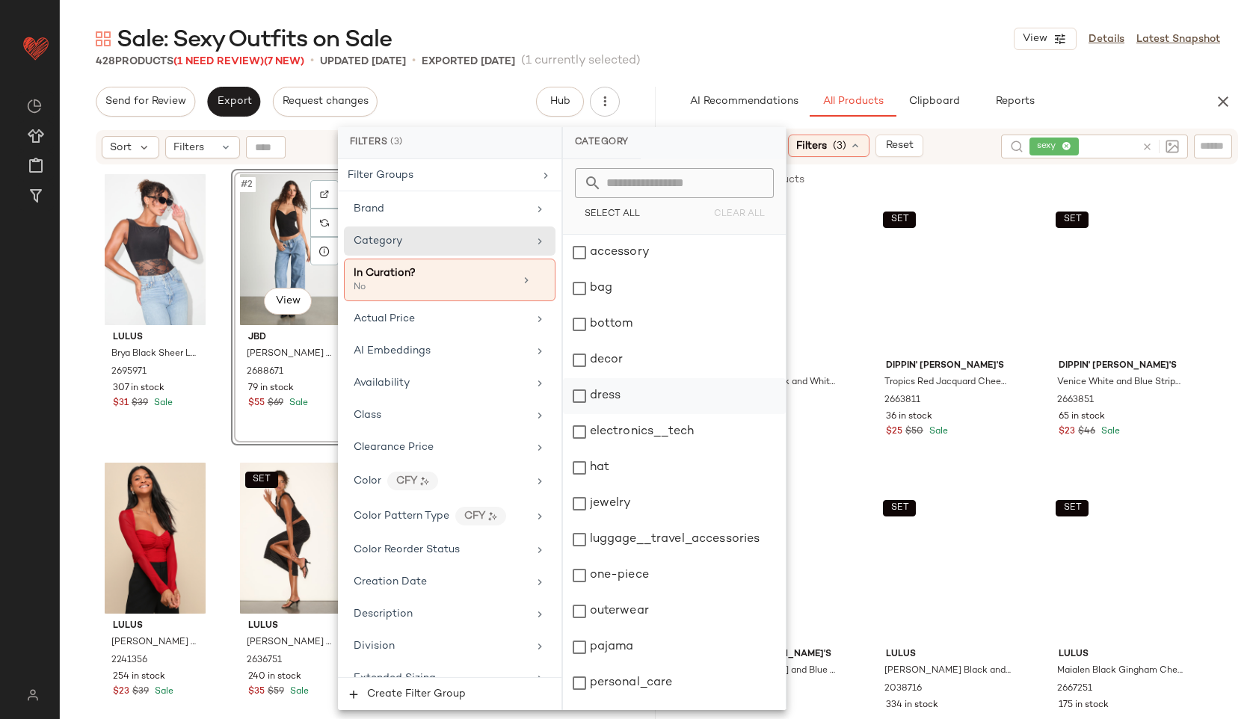
click at [618, 396] on div "dress" at bounding box center [674, 396] width 223 height 36
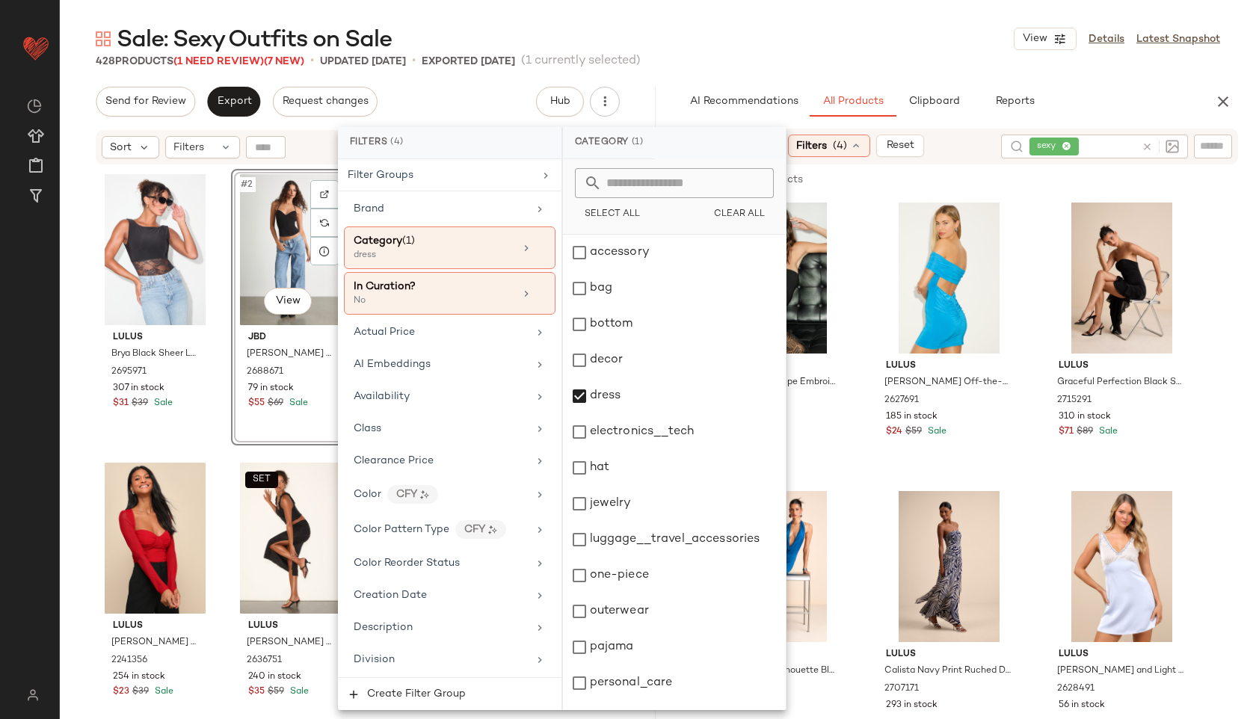
click at [789, 28] on div "Sale: Sexy Outfits on Sale View Details Latest Snapshot" at bounding box center [658, 39] width 1196 height 30
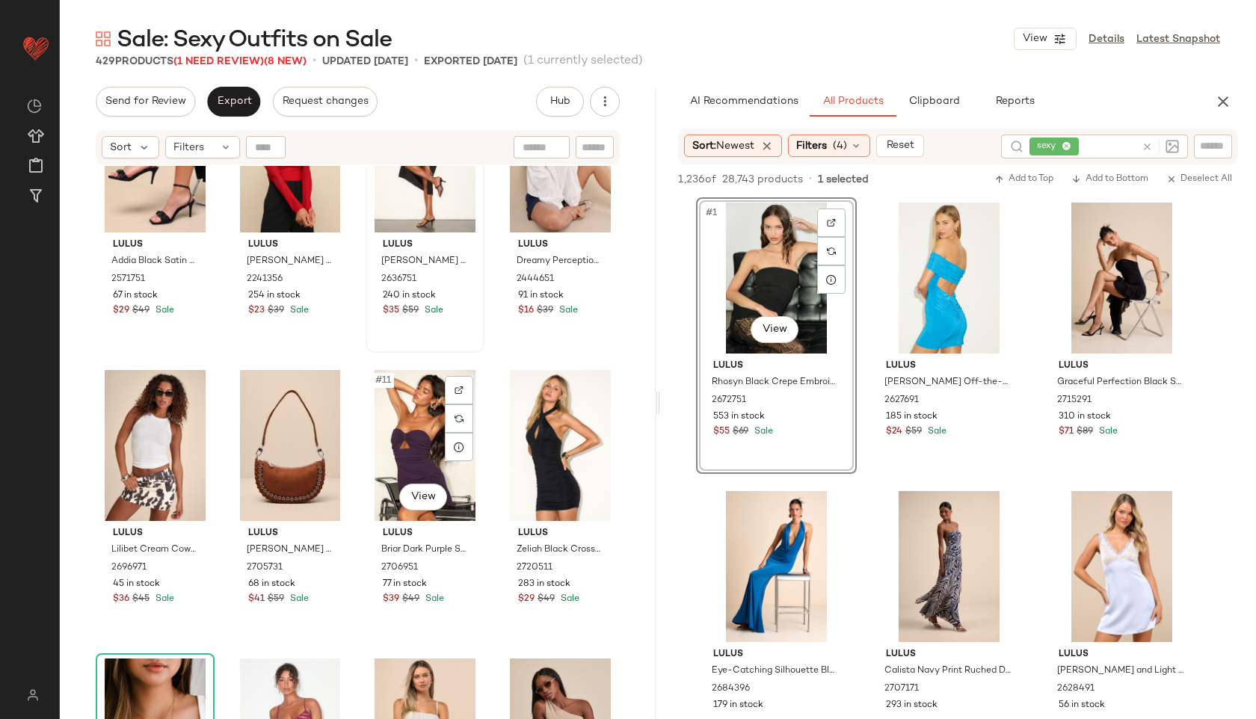
scroll to position [0, 0]
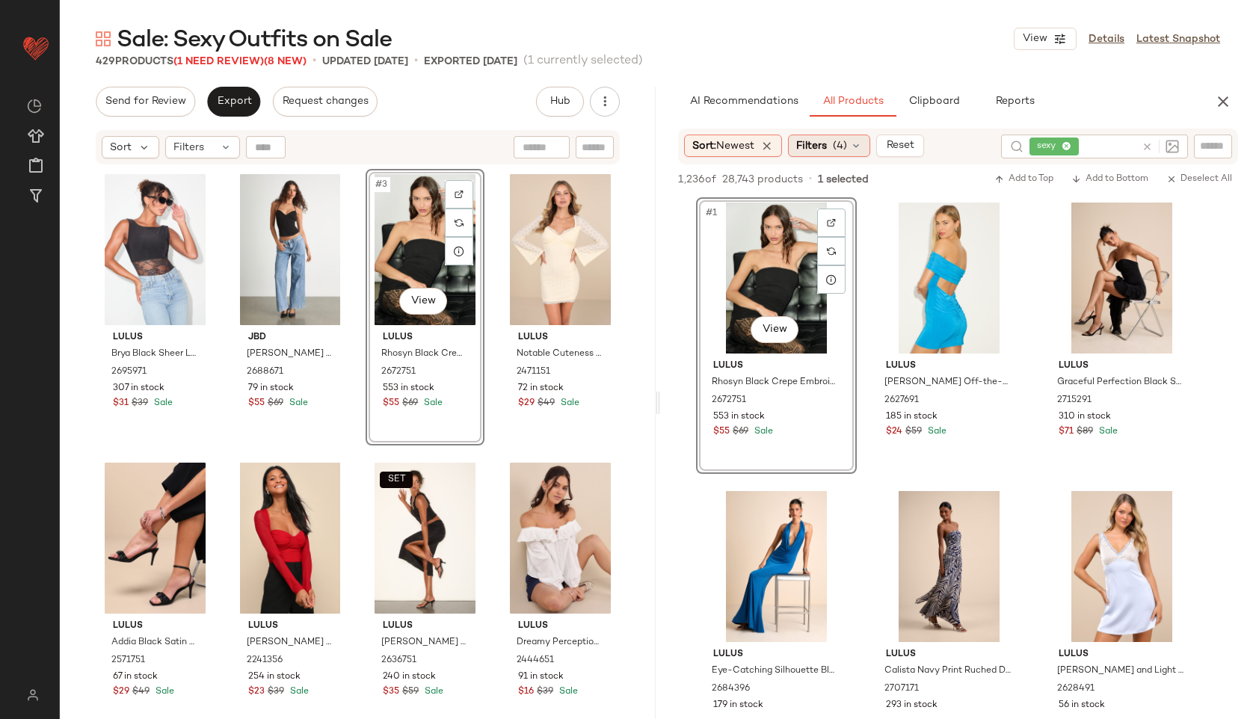
click at [838, 152] on span "(4)" at bounding box center [840, 146] width 14 height 16
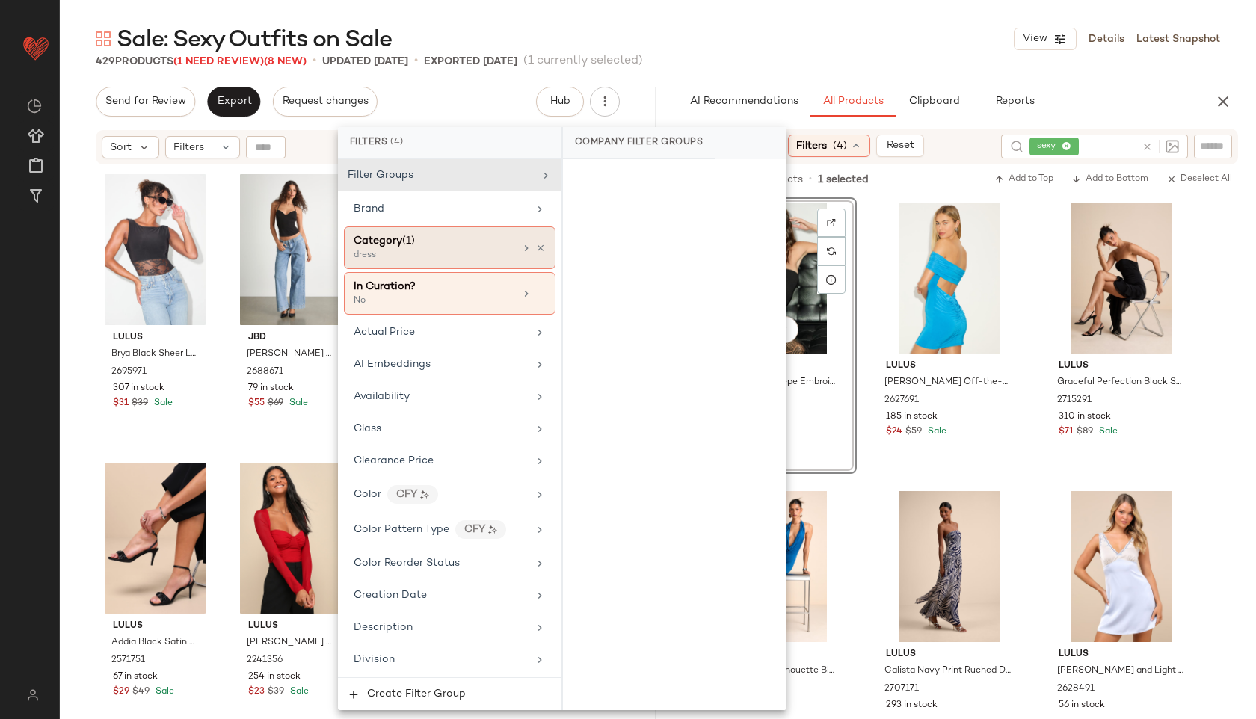
click at [469, 251] on div "dress" at bounding box center [429, 255] width 150 height 13
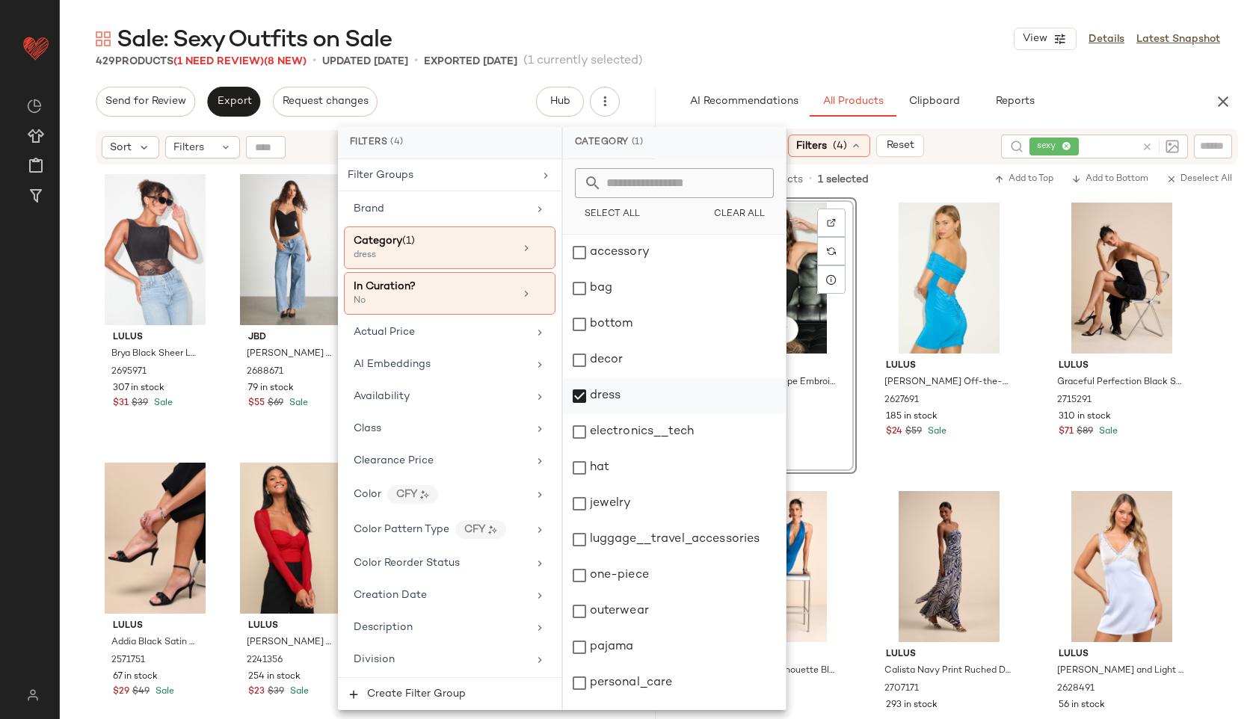
click at [605, 393] on div "dress" at bounding box center [674, 396] width 223 height 36
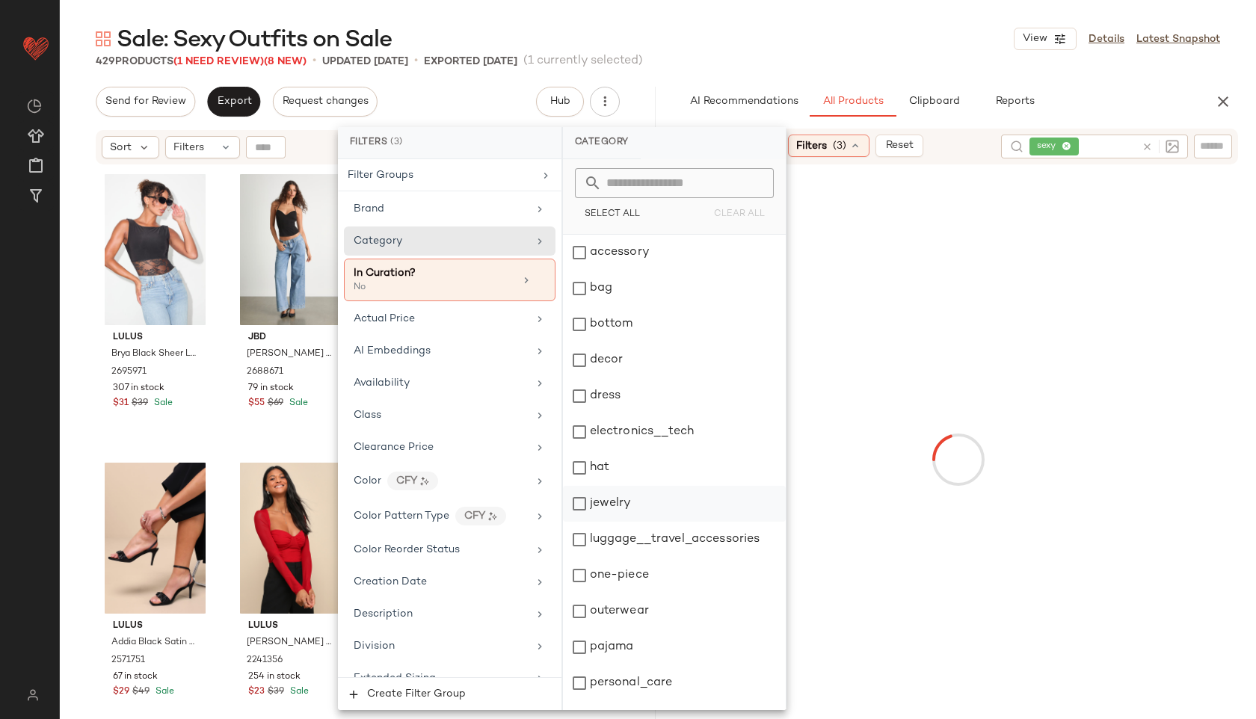
click at [623, 493] on div "jewelry" at bounding box center [674, 504] width 223 height 36
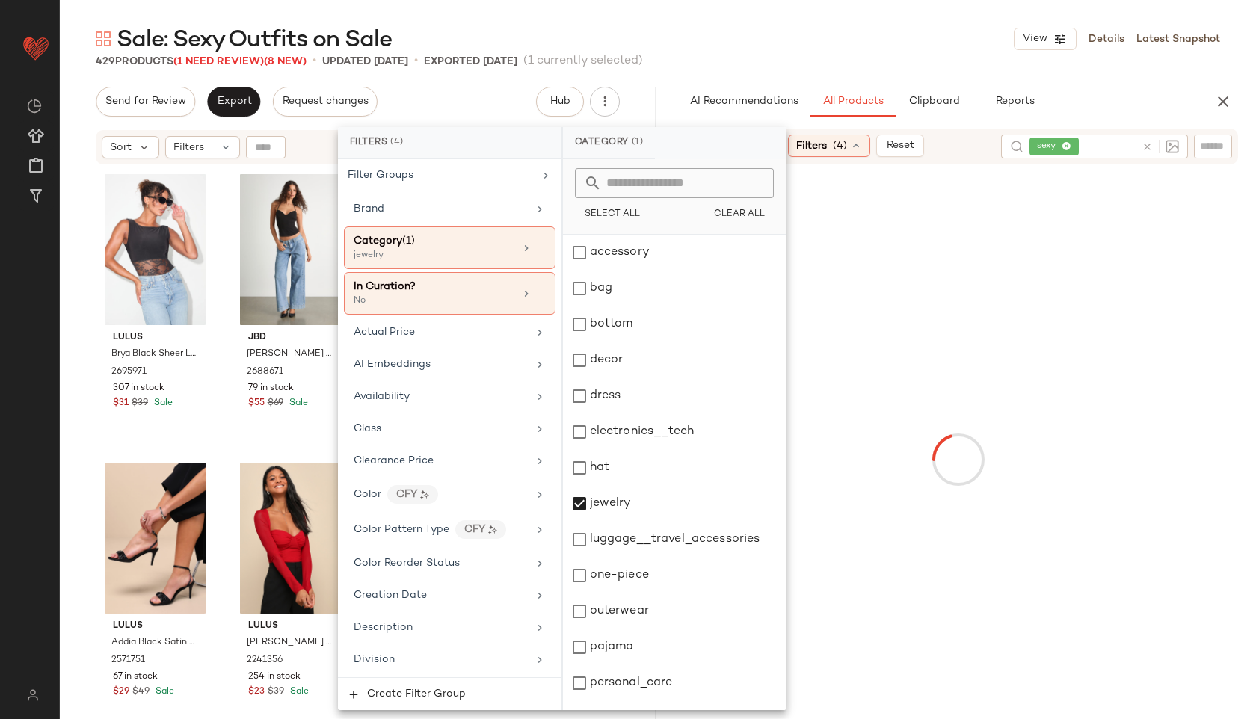
click at [745, 33] on div "Sale: Sexy Outfits on Sale View Details Latest Snapshot" at bounding box center [658, 39] width 1196 height 30
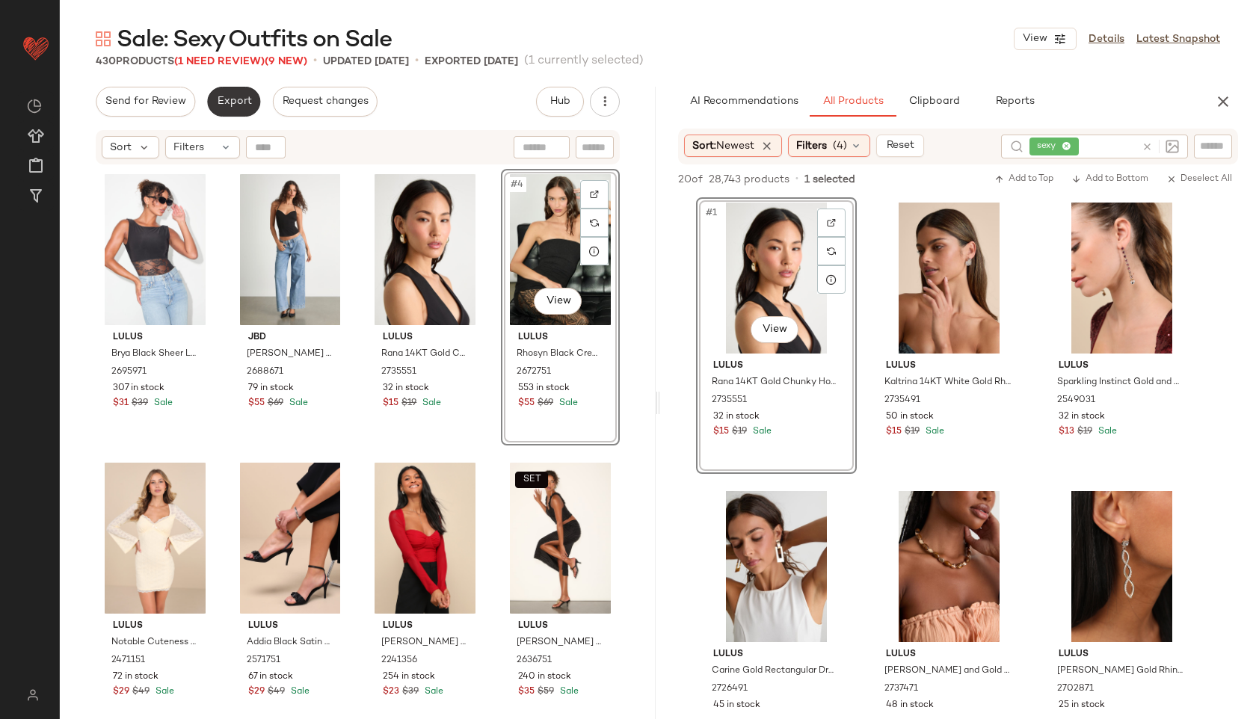
click at [240, 102] on span "Export" at bounding box center [233, 102] width 35 height 12
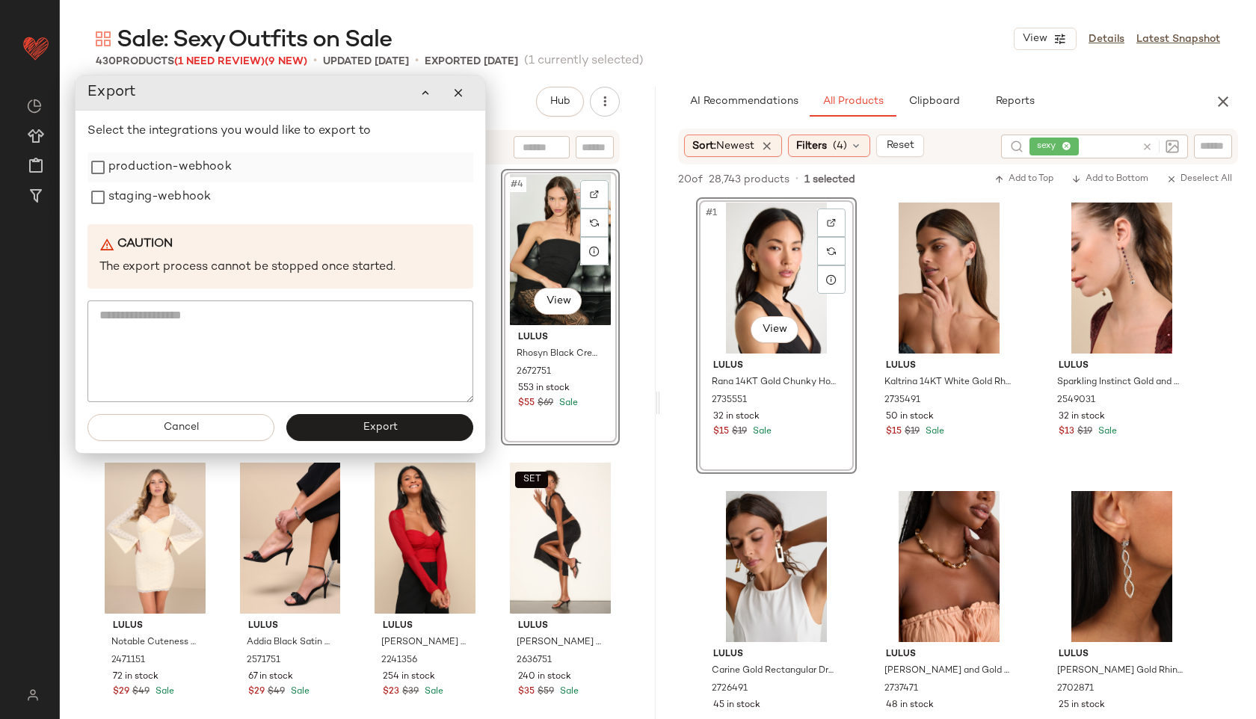
click at [192, 164] on label "production-webhook" at bounding box center [169, 167] width 123 height 30
click at [187, 186] on label "staging-webhook" at bounding box center [159, 197] width 102 height 30
click at [357, 425] on button "Export" at bounding box center [379, 427] width 187 height 27
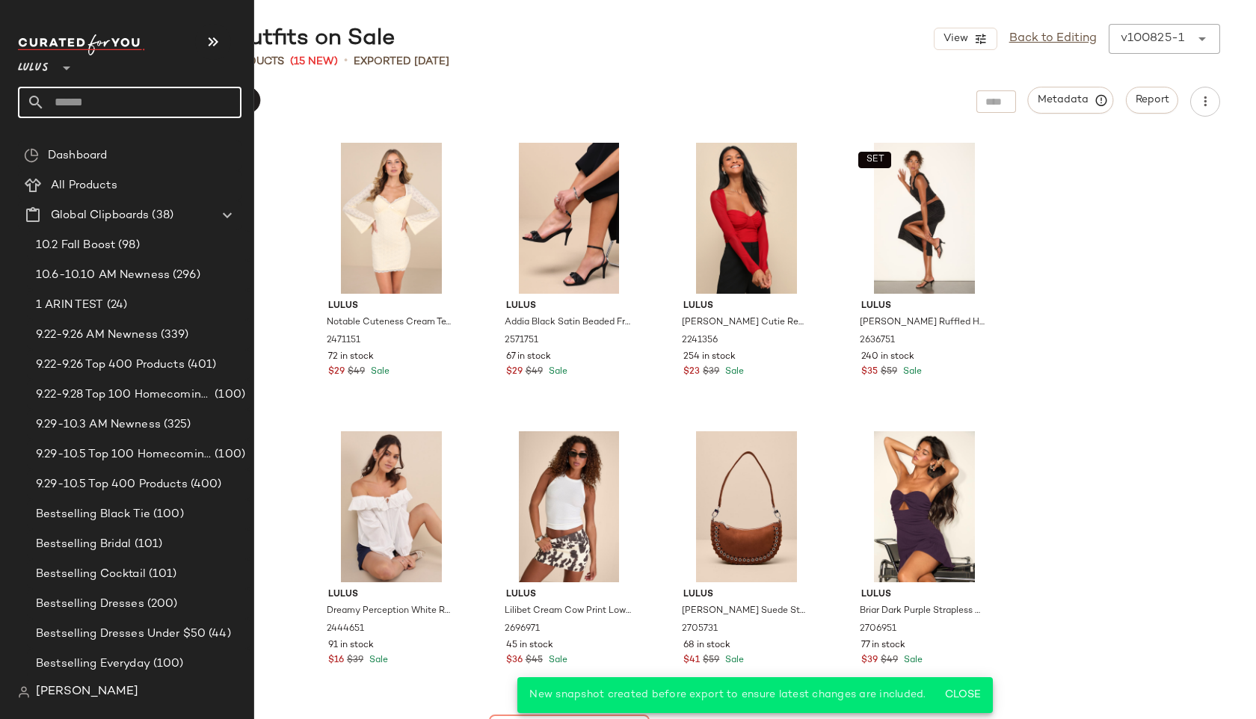
click at [70, 99] on input "text" at bounding box center [143, 102] width 197 height 31
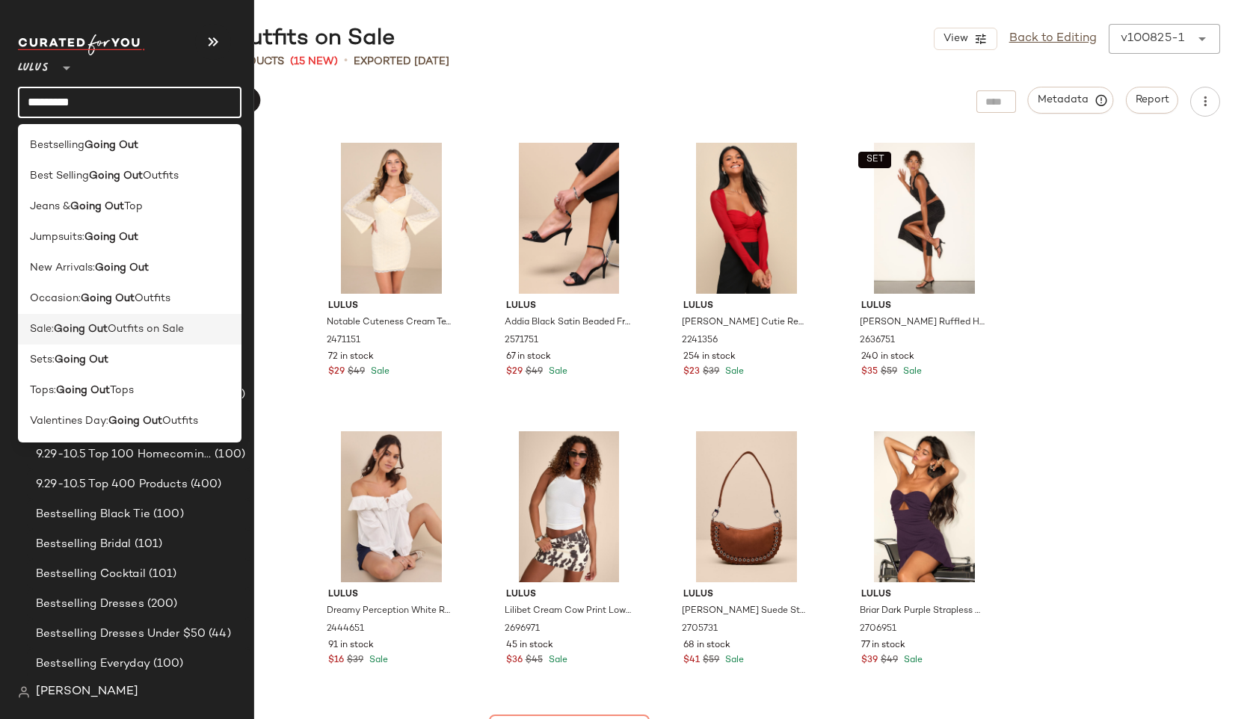
type input "*********"
click at [118, 324] on span "Outfits on Sale" at bounding box center [146, 329] width 76 height 16
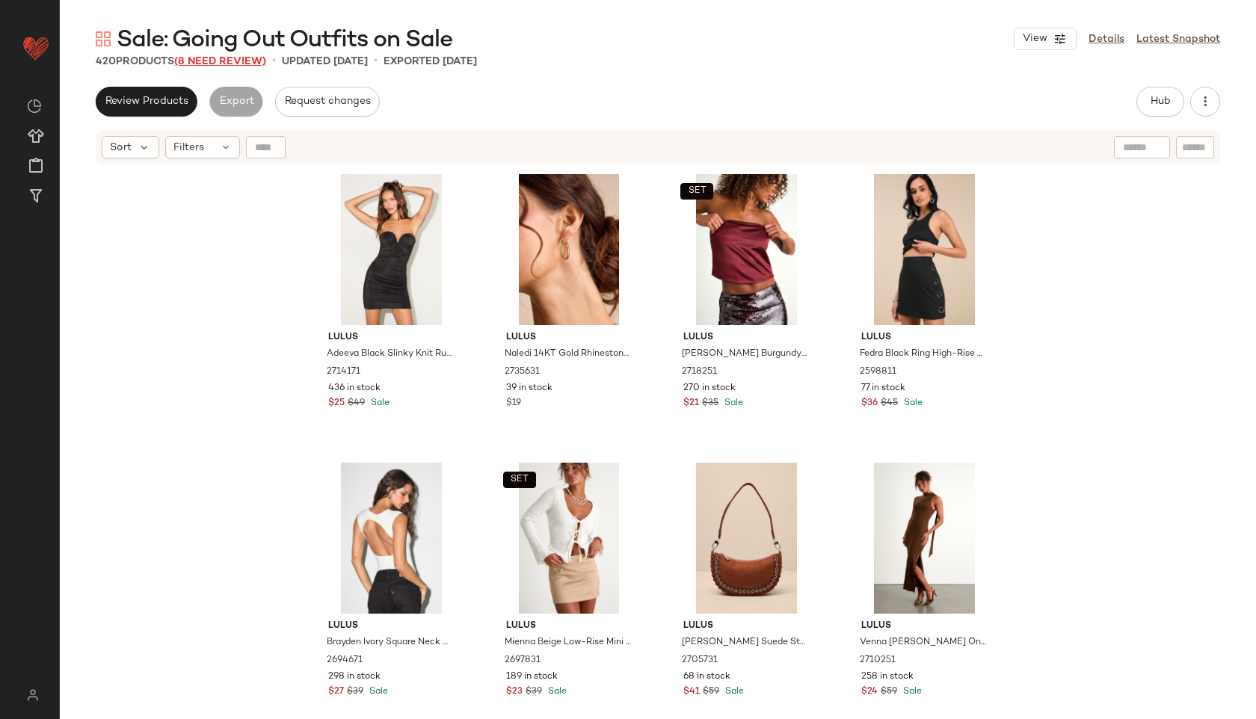
click at [232, 57] on span "(8 Need Review)" at bounding box center [220, 61] width 92 height 11
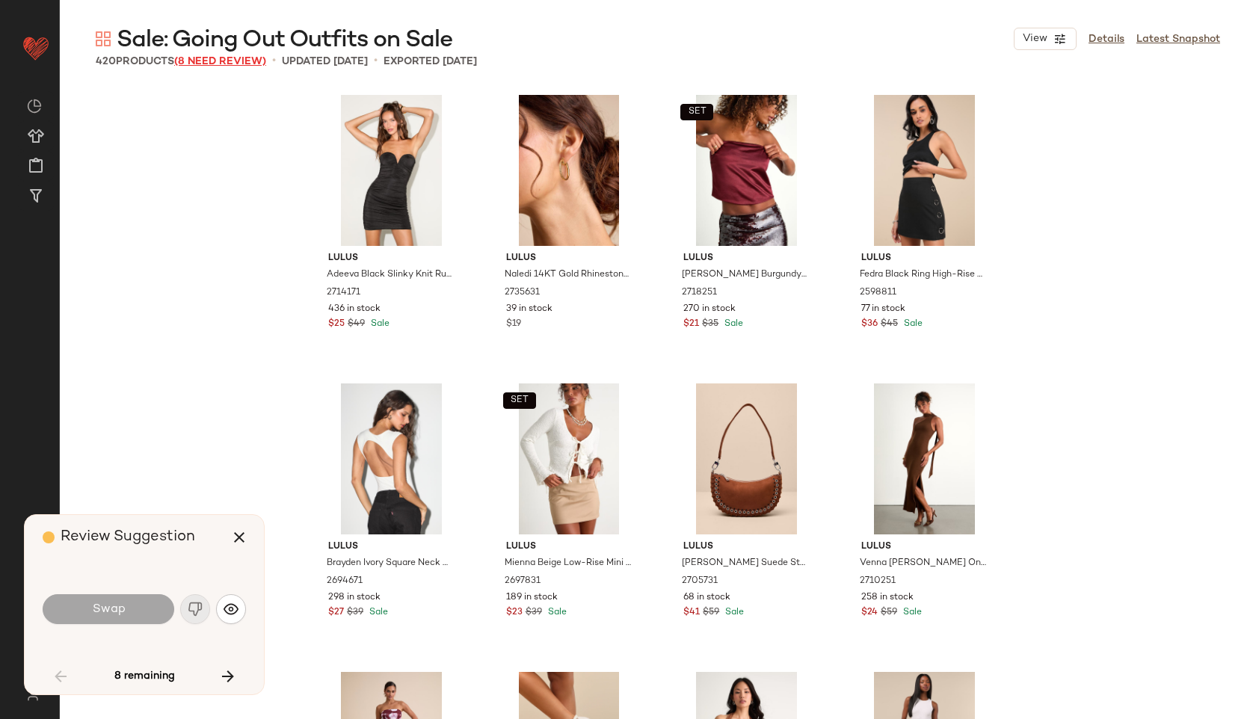
scroll to position [589, 0]
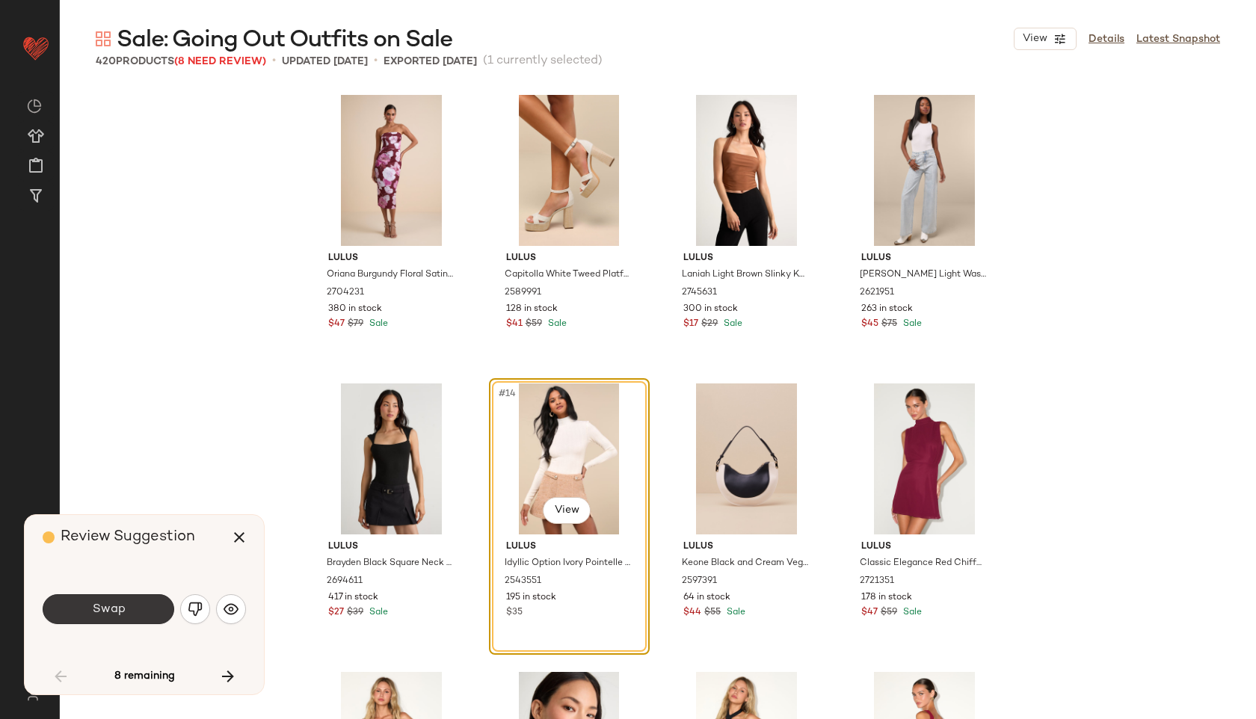
click at [103, 623] on button "Swap" at bounding box center [109, 609] width 132 height 30
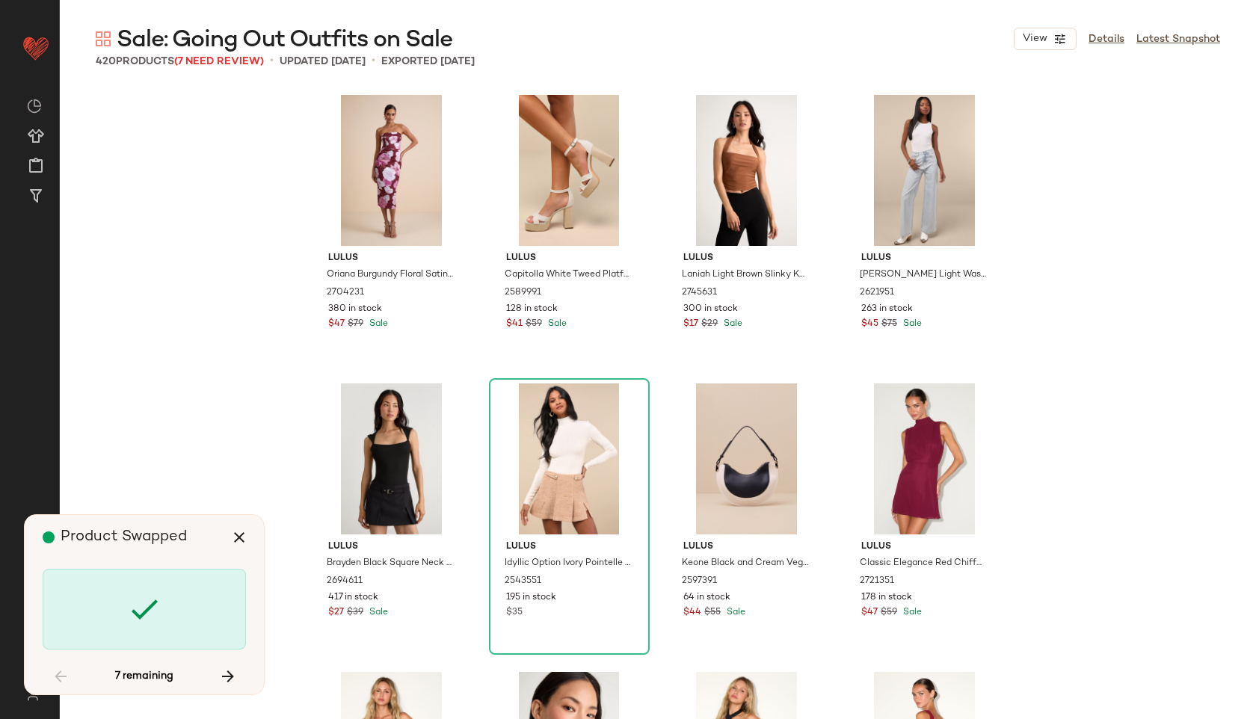
scroll to position [4328, 0]
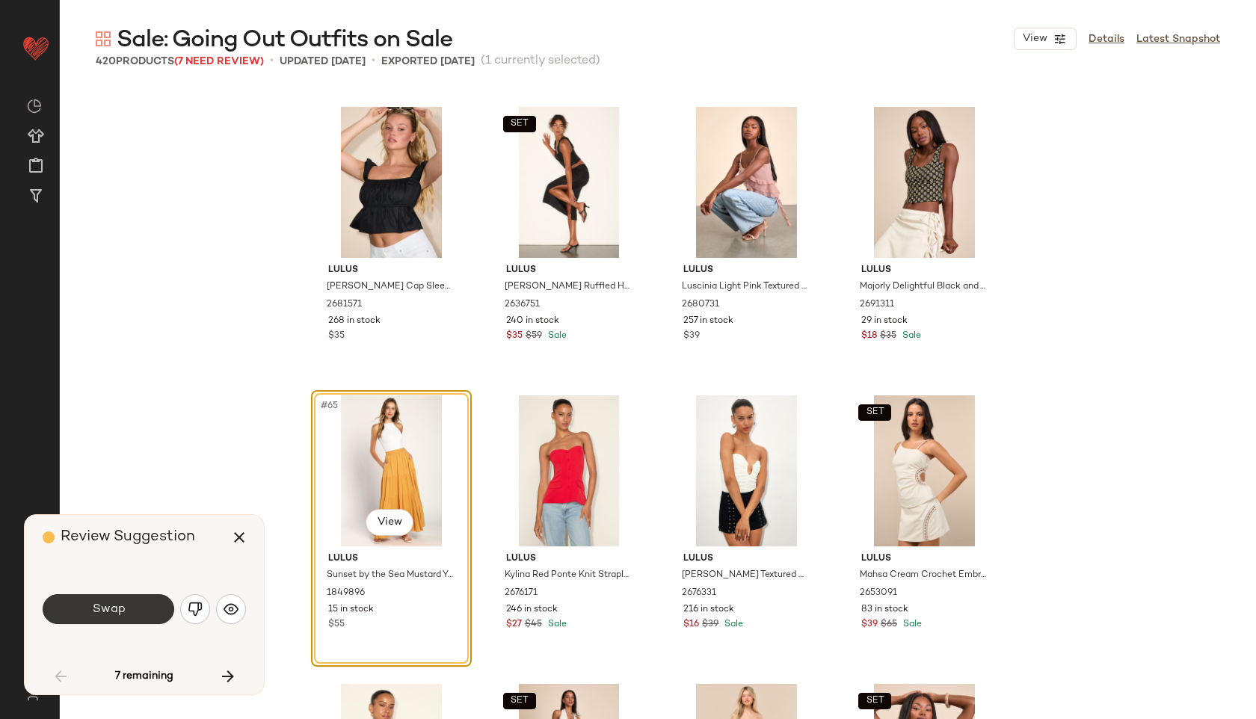
click at [142, 608] on button "Swap" at bounding box center [109, 609] width 132 height 30
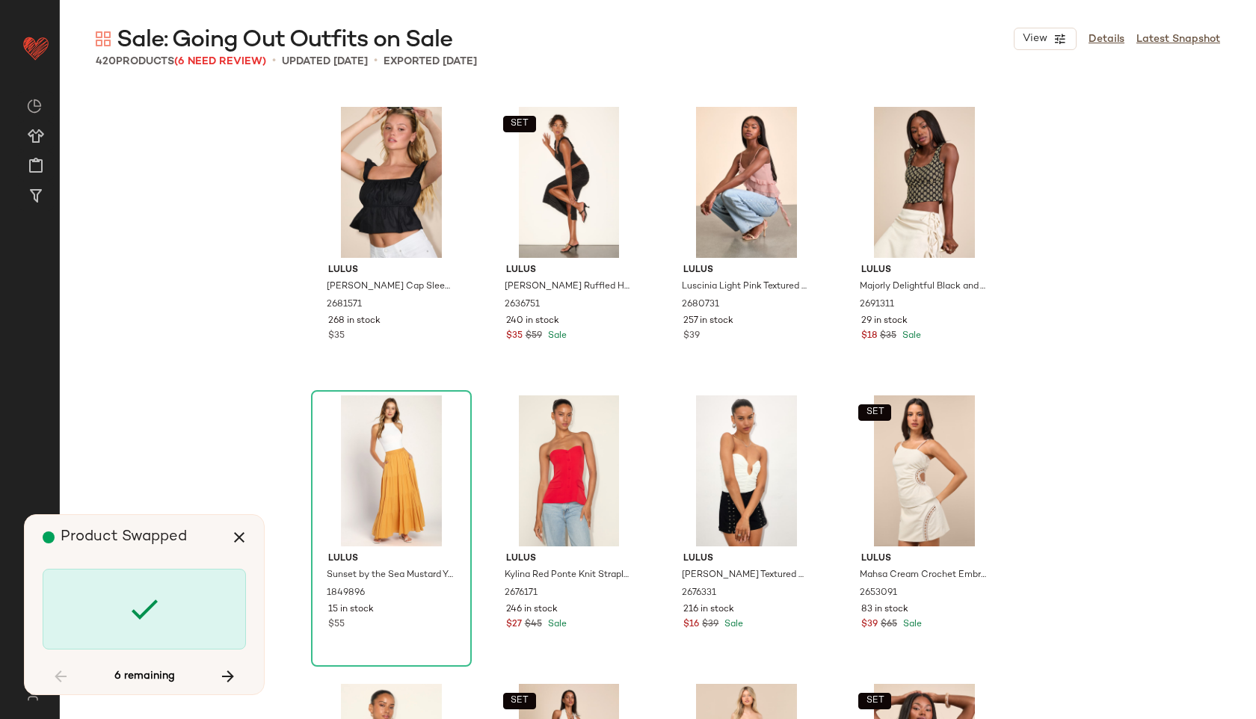
scroll to position [9522, 0]
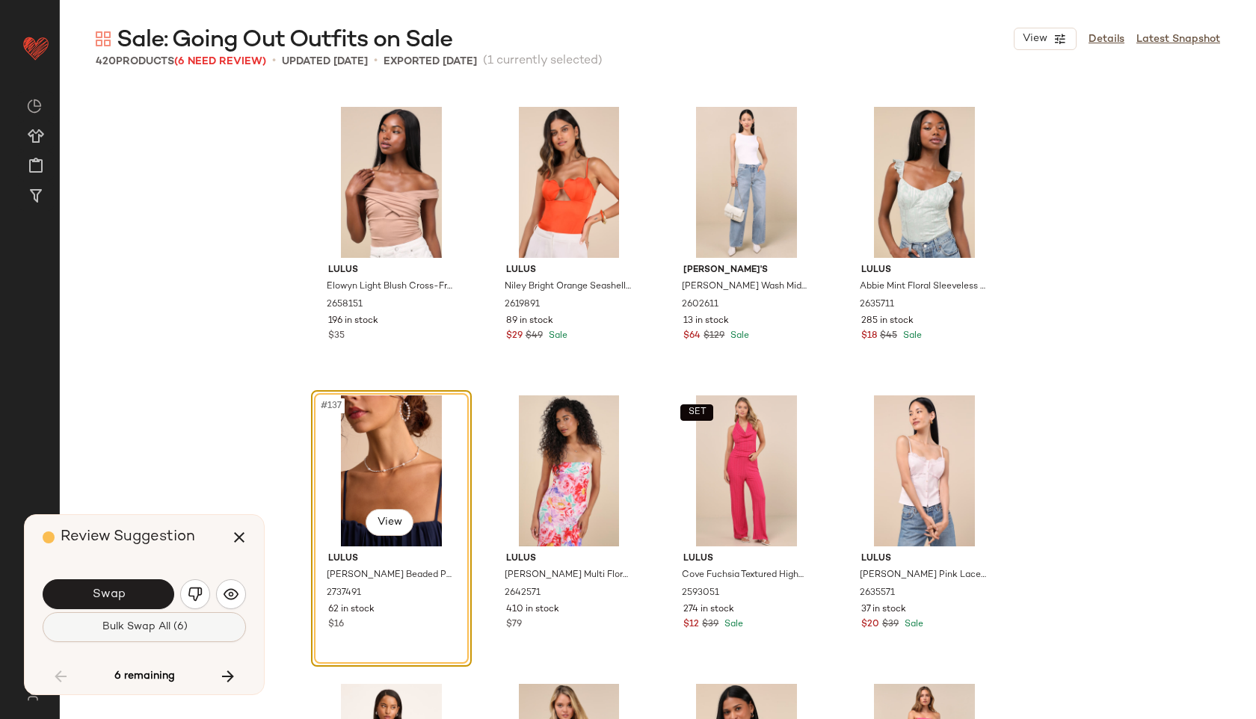
click at [148, 635] on button "Bulk Swap All (6)" at bounding box center [144, 627] width 203 height 30
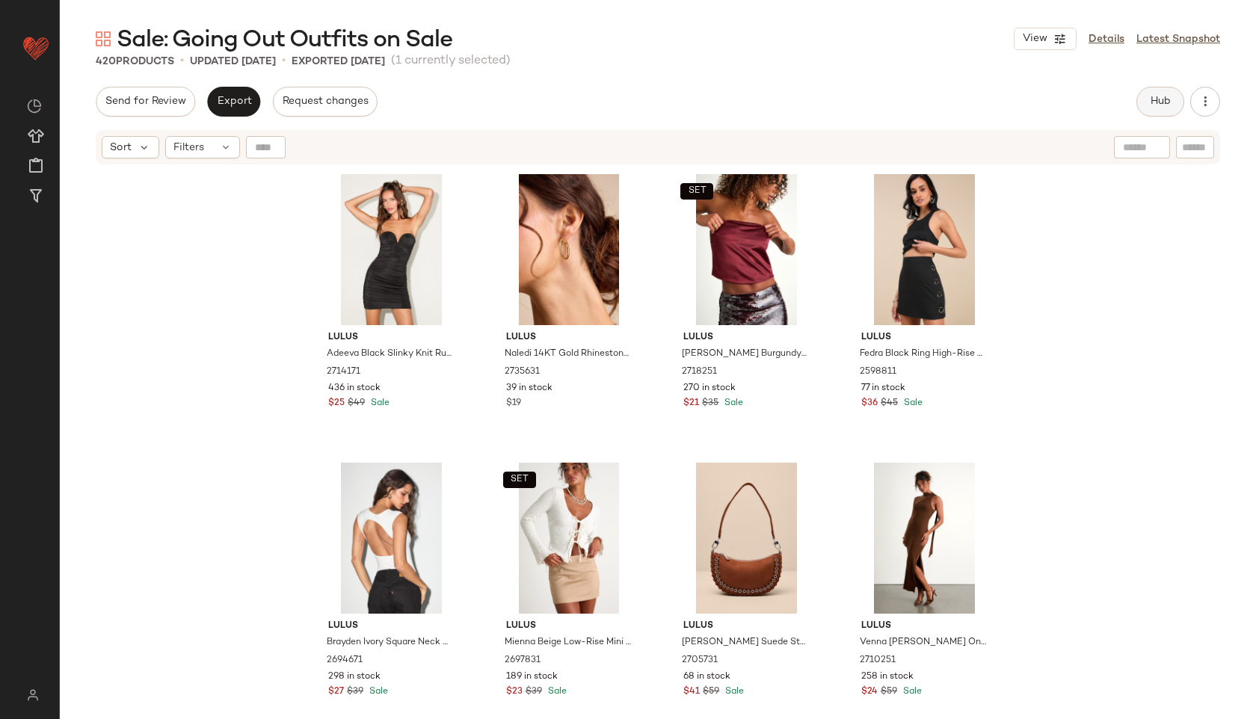
click at [1160, 101] on span "Hub" at bounding box center [1160, 102] width 21 height 12
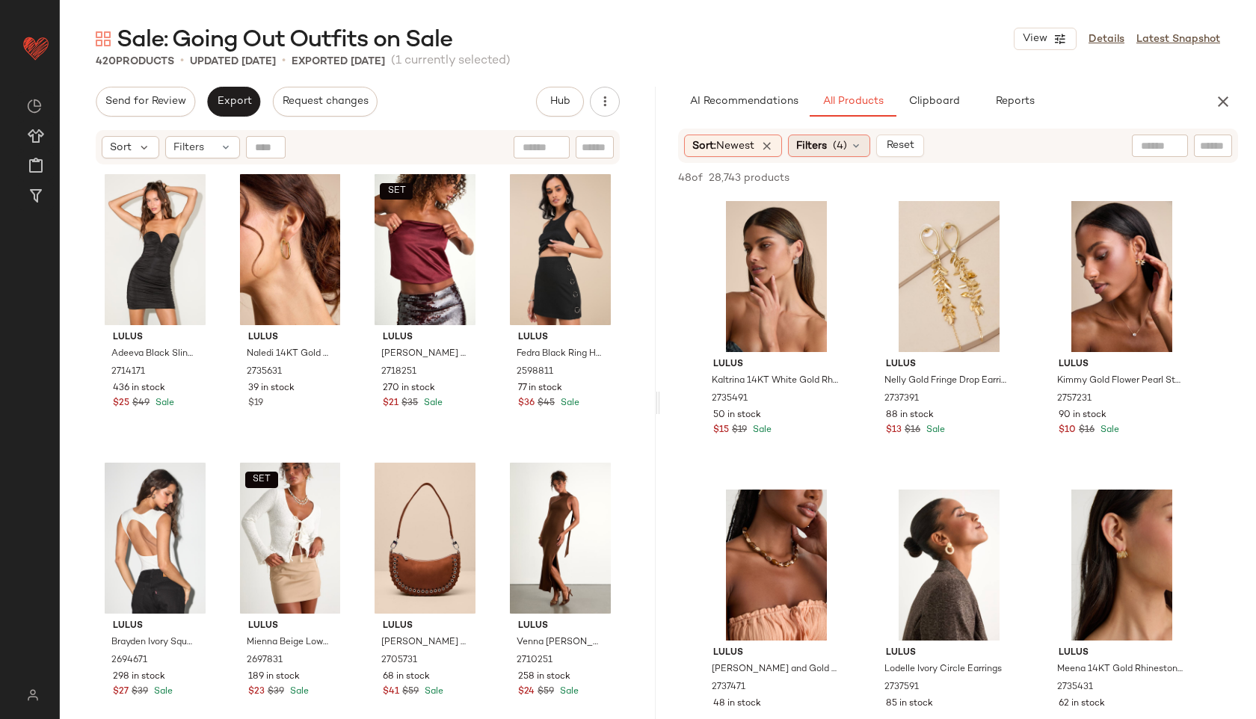
click at [836, 138] on div "Filters (4)" at bounding box center [829, 146] width 82 height 22
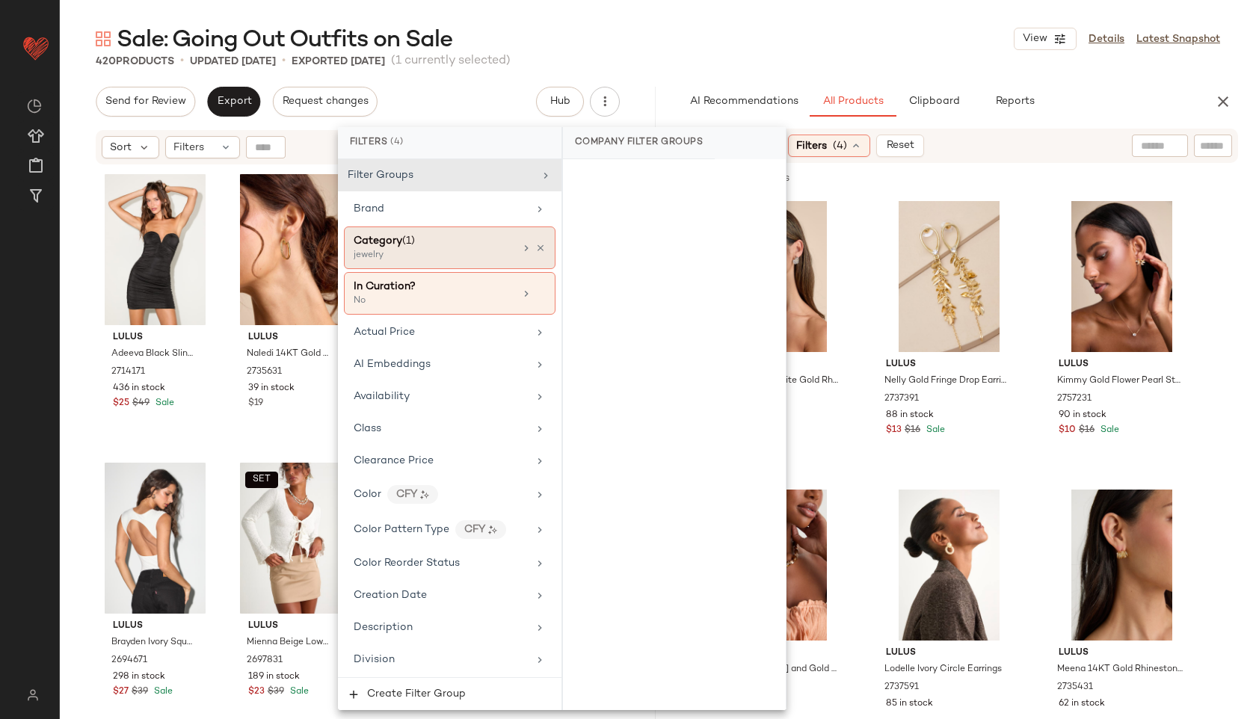
click at [447, 241] on div "Category (1)" at bounding box center [434, 241] width 161 height 16
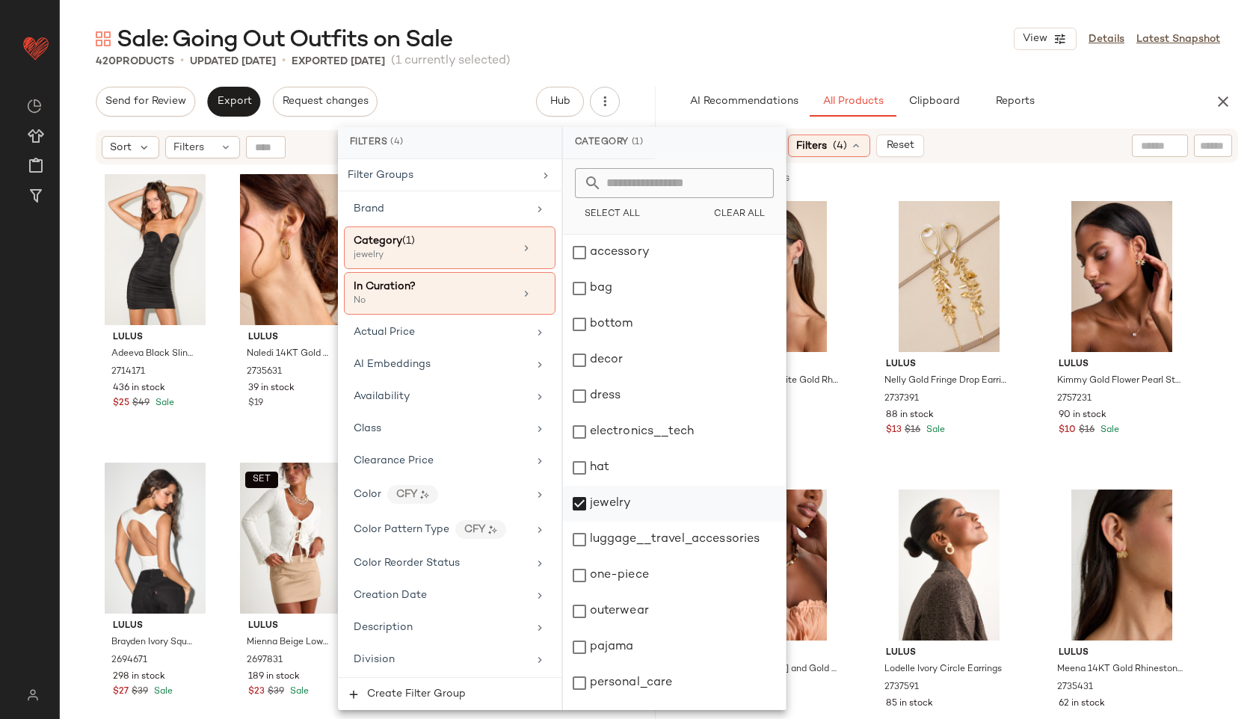
click at [617, 521] on div "jewelry" at bounding box center [674, 504] width 223 height 36
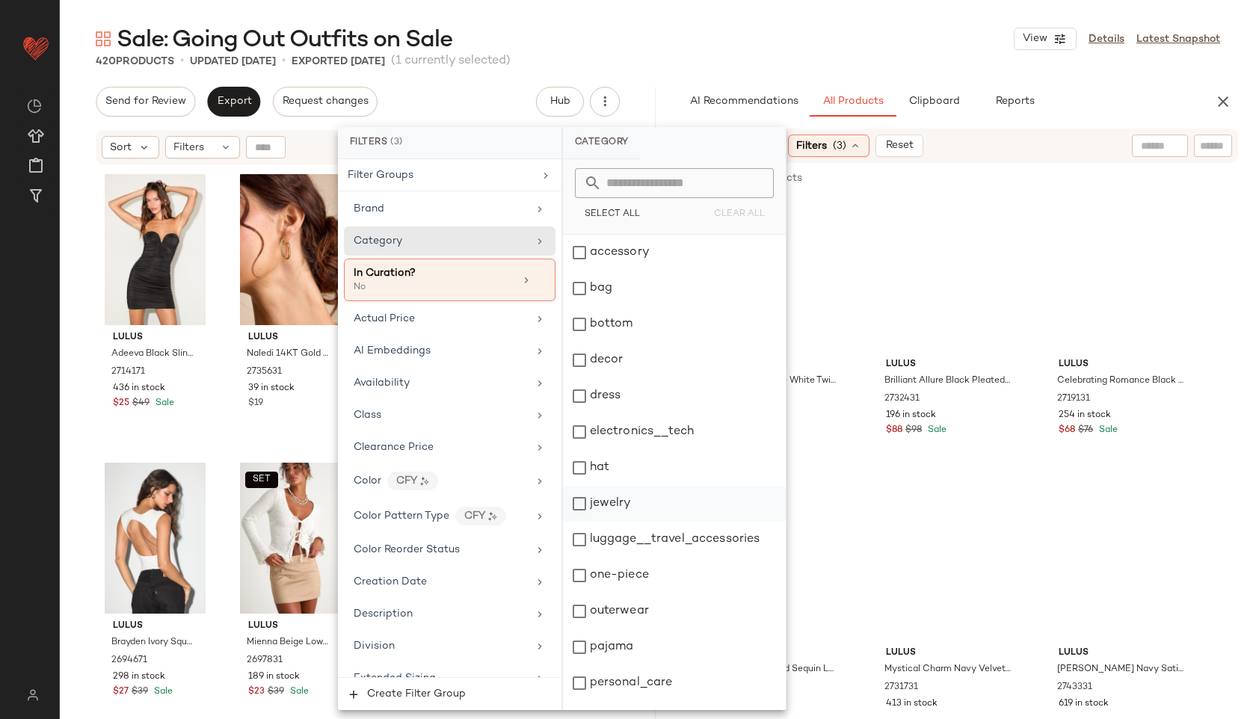
scroll to position [135, 0]
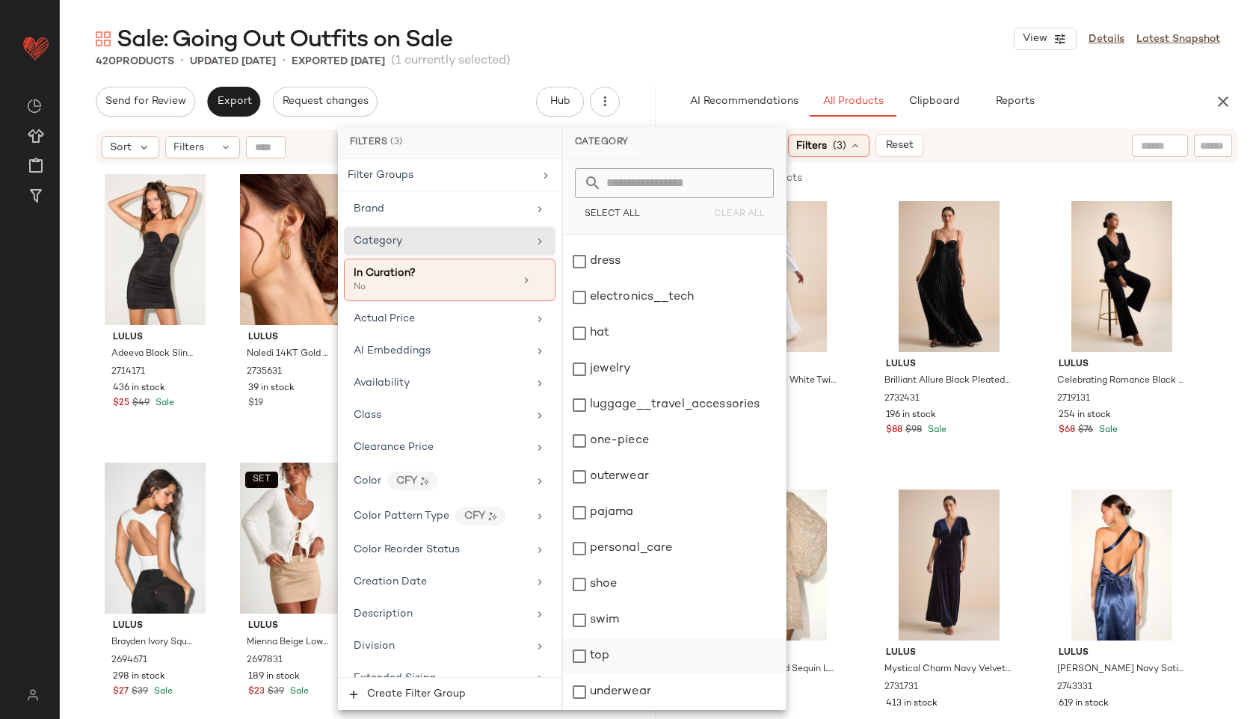
click at [611, 662] on div "top" at bounding box center [674, 656] width 223 height 36
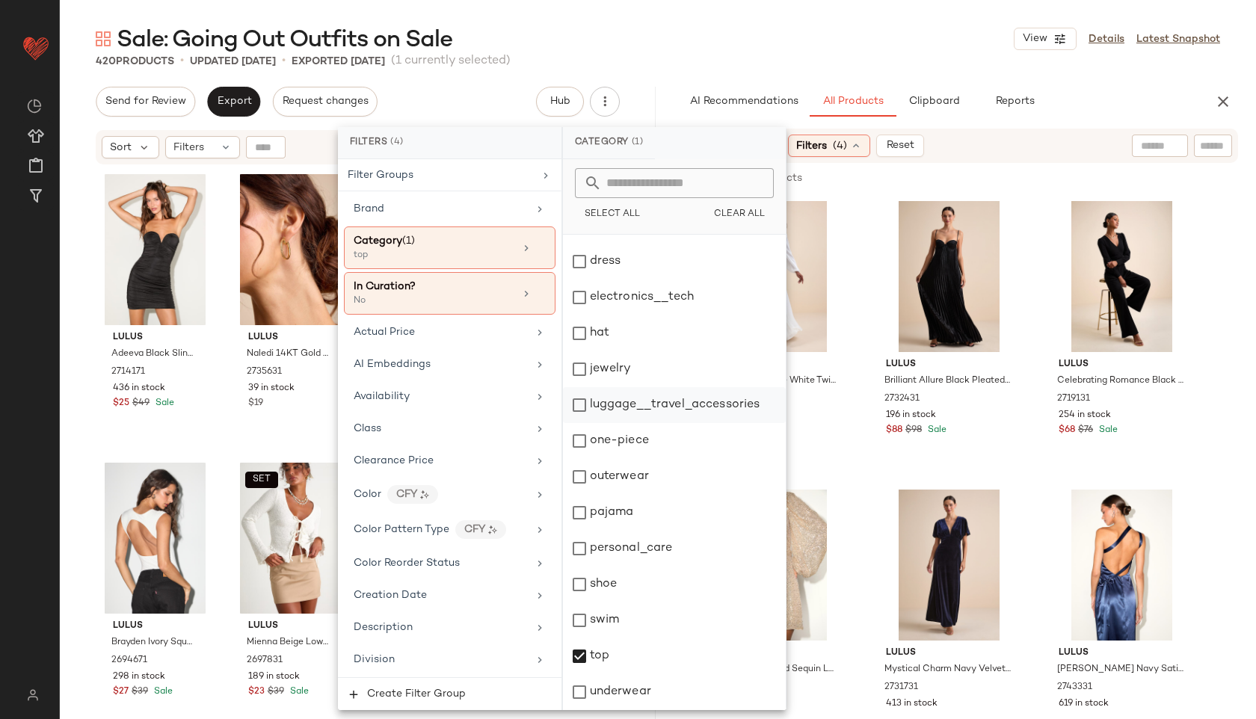
scroll to position [0, 0]
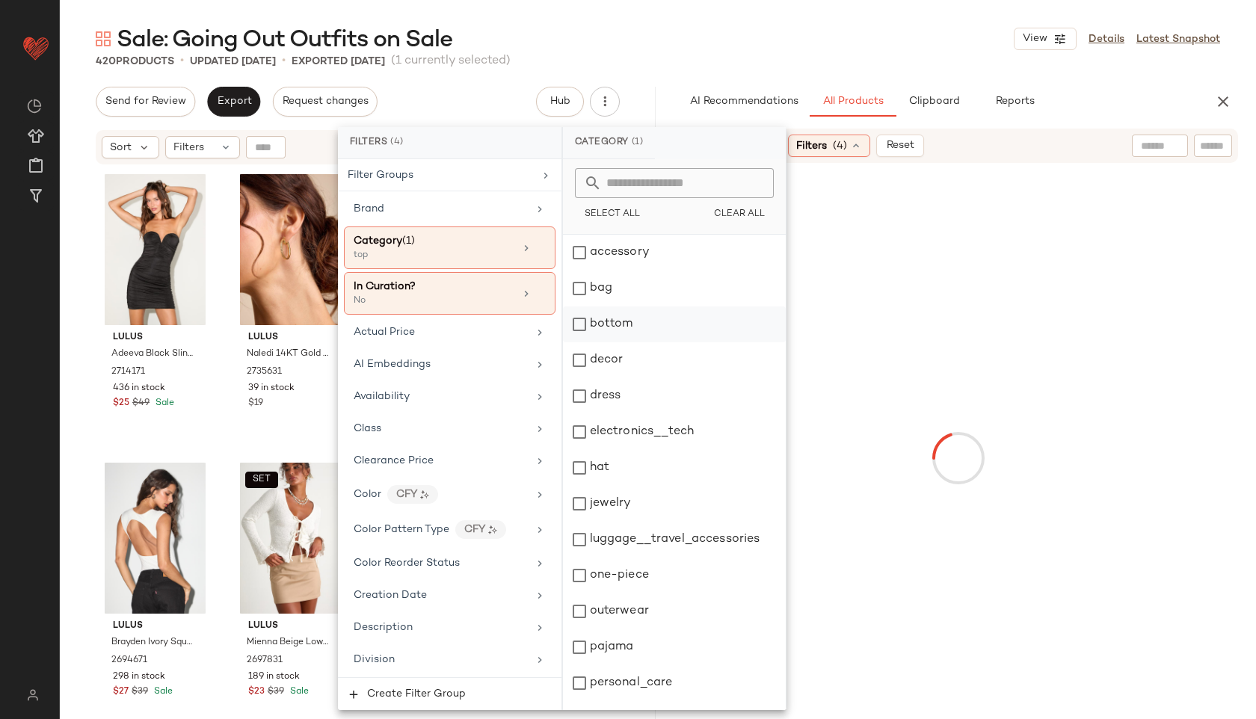
click at [603, 327] on div "bottom" at bounding box center [674, 324] width 223 height 36
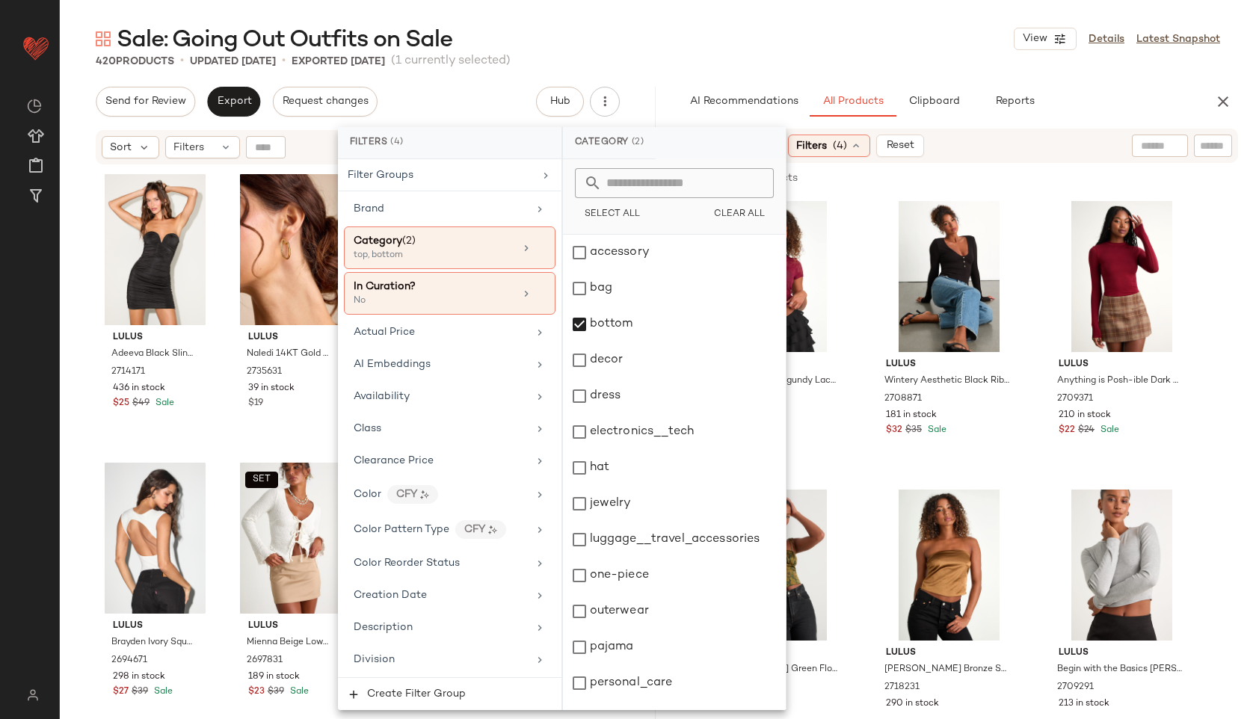
click at [682, 39] on div "Sale: Going Out Outfits on Sale View Details Latest Snapshot" at bounding box center [658, 39] width 1196 height 30
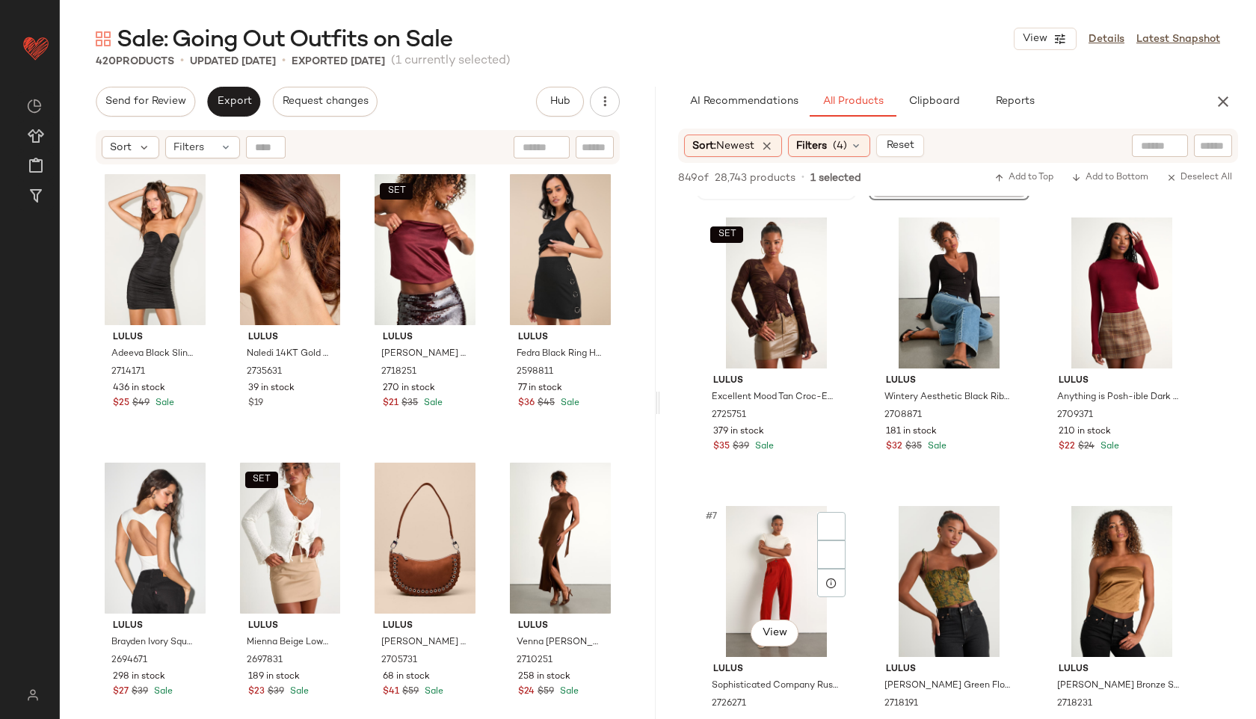
scroll to position [415, 0]
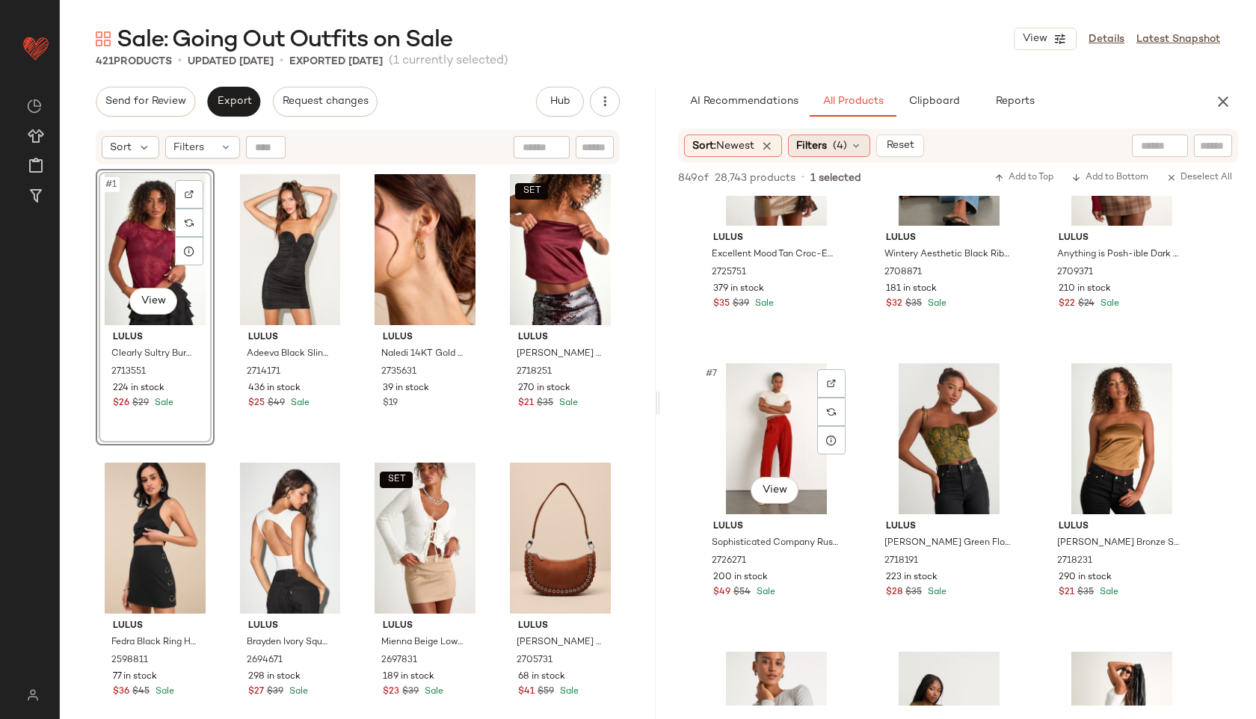
click at [816, 138] on span "Filters" at bounding box center [811, 146] width 31 height 16
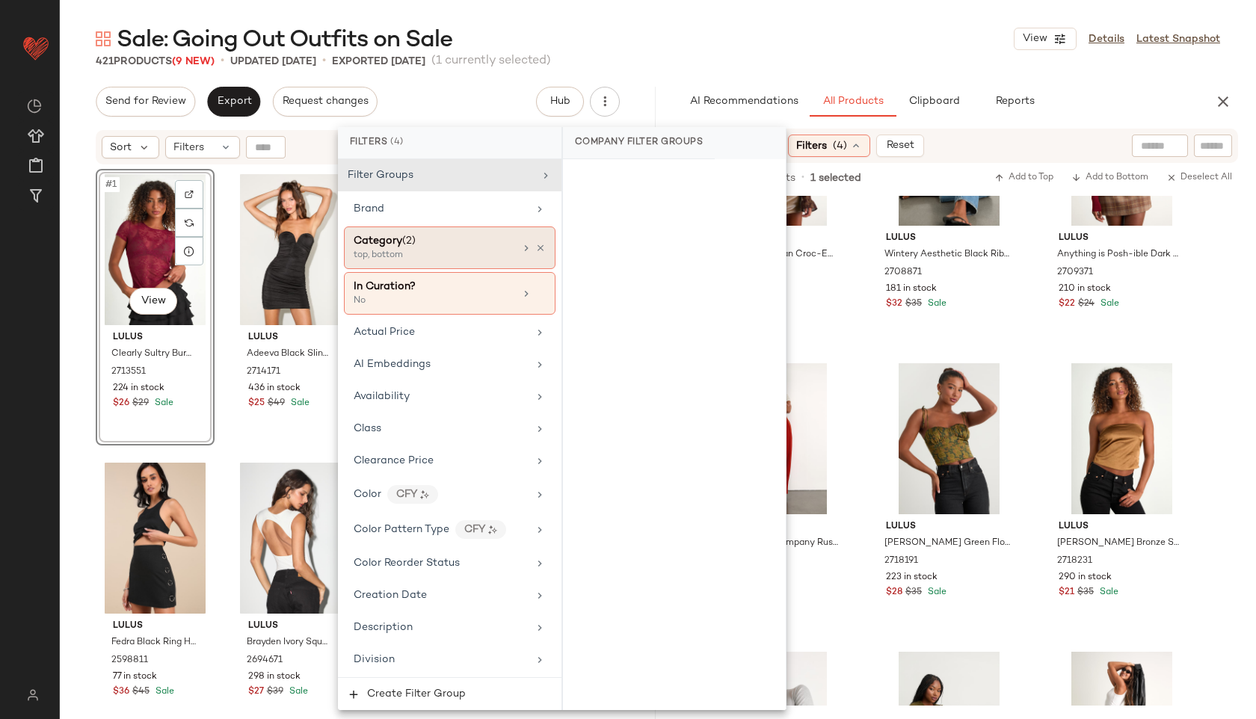
click at [444, 256] on div "top, bottom" at bounding box center [429, 255] width 150 height 13
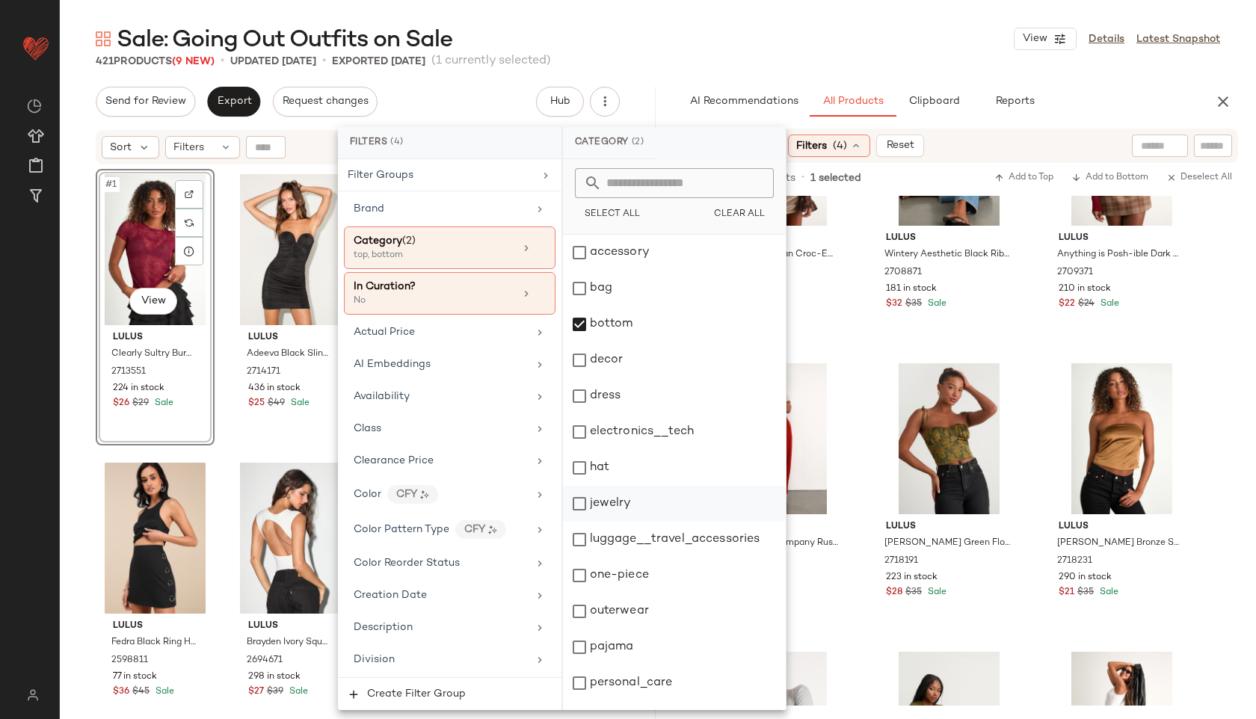
scroll to position [135, 0]
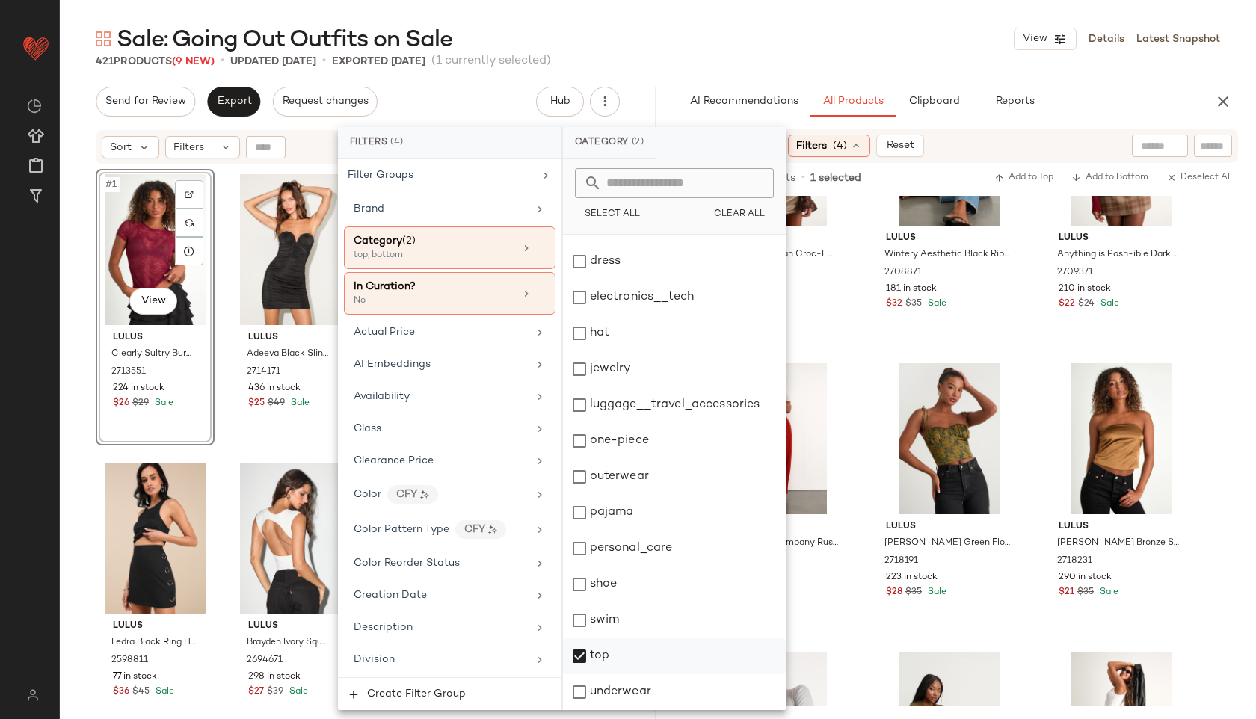
click at [626, 656] on div "top" at bounding box center [674, 656] width 223 height 36
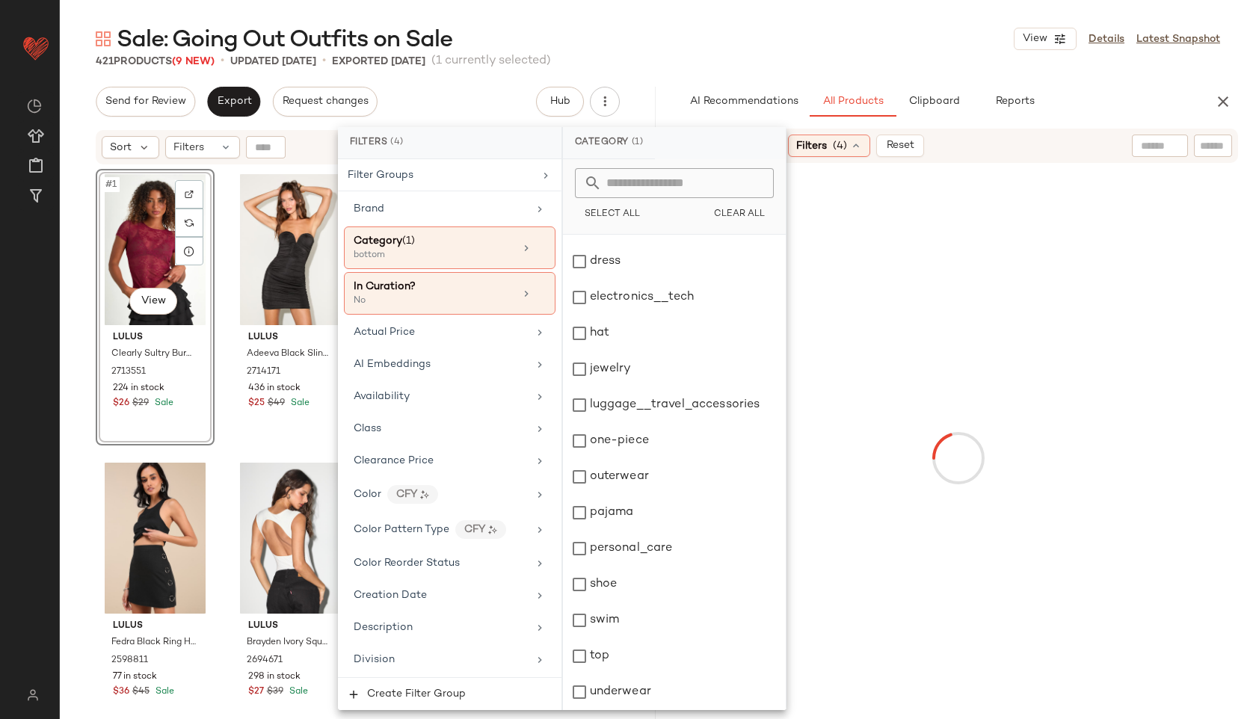
click at [798, 49] on div "Sale: Going Out Outfits on Sale View Details Latest Snapshot" at bounding box center [658, 39] width 1196 height 30
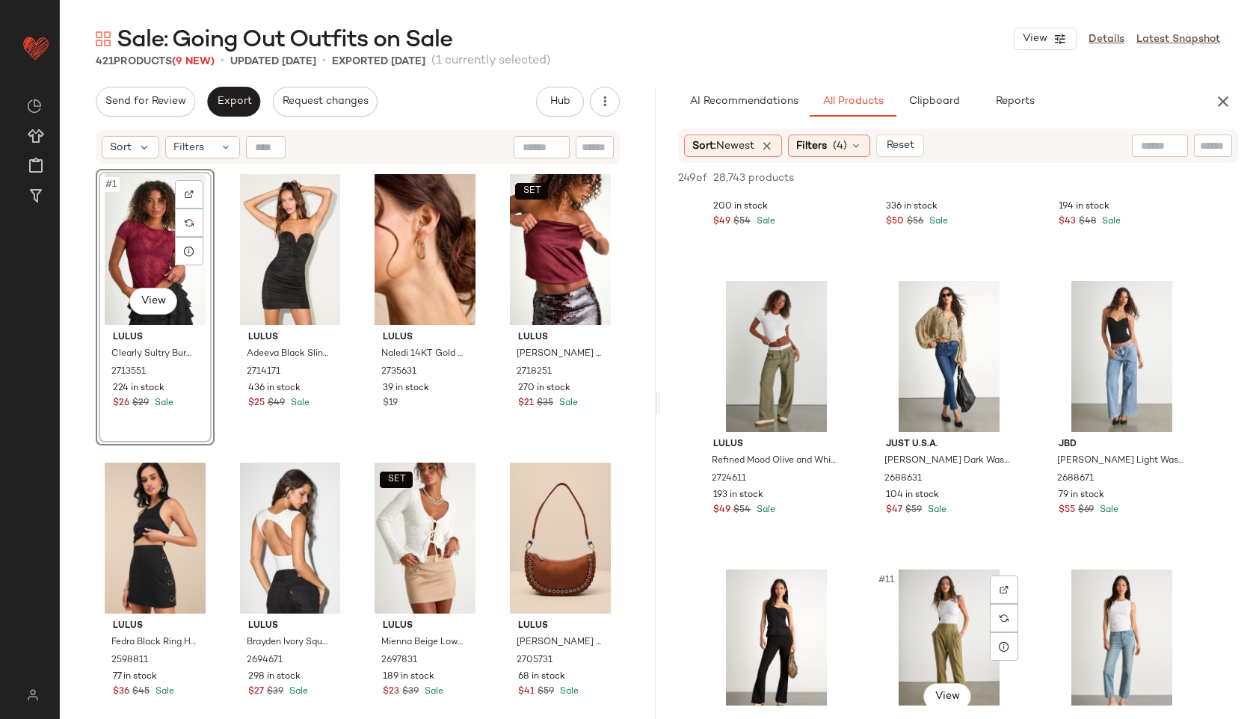
scroll to position [496, 0]
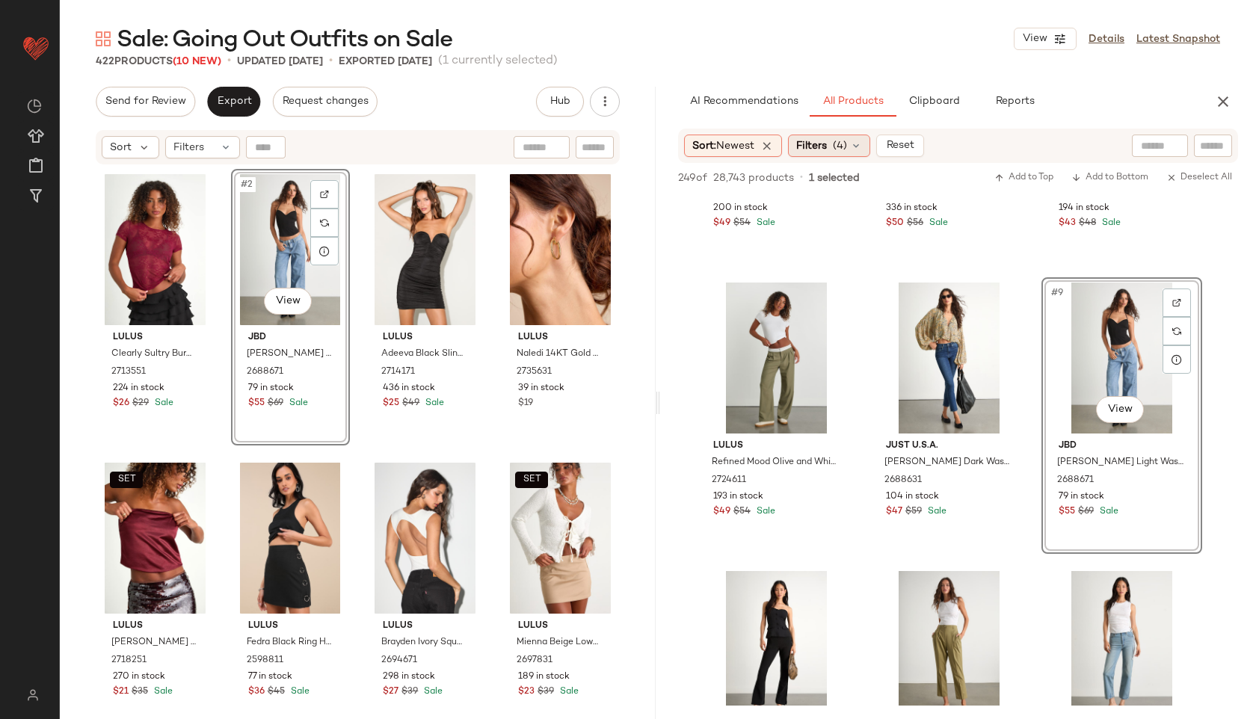
click at [822, 139] on span "Filters" at bounding box center [811, 146] width 31 height 16
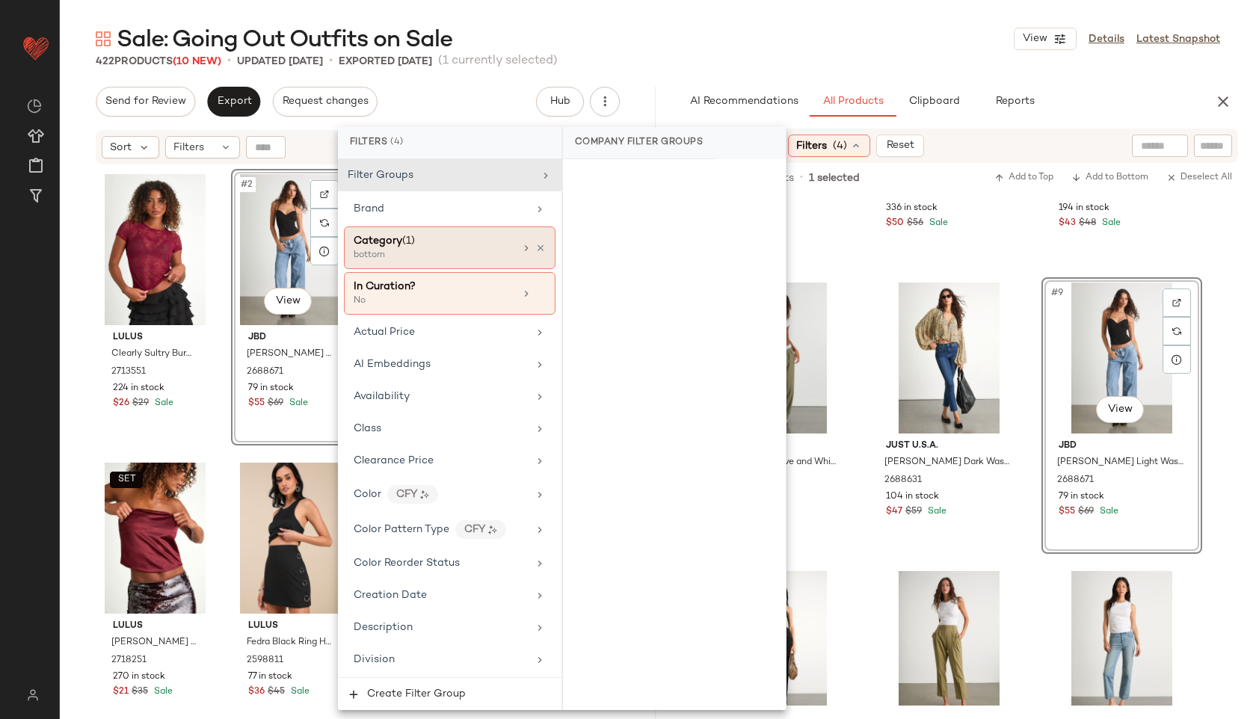
click at [393, 251] on div "bottom" at bounding box center [429, 255] width 150 height 13
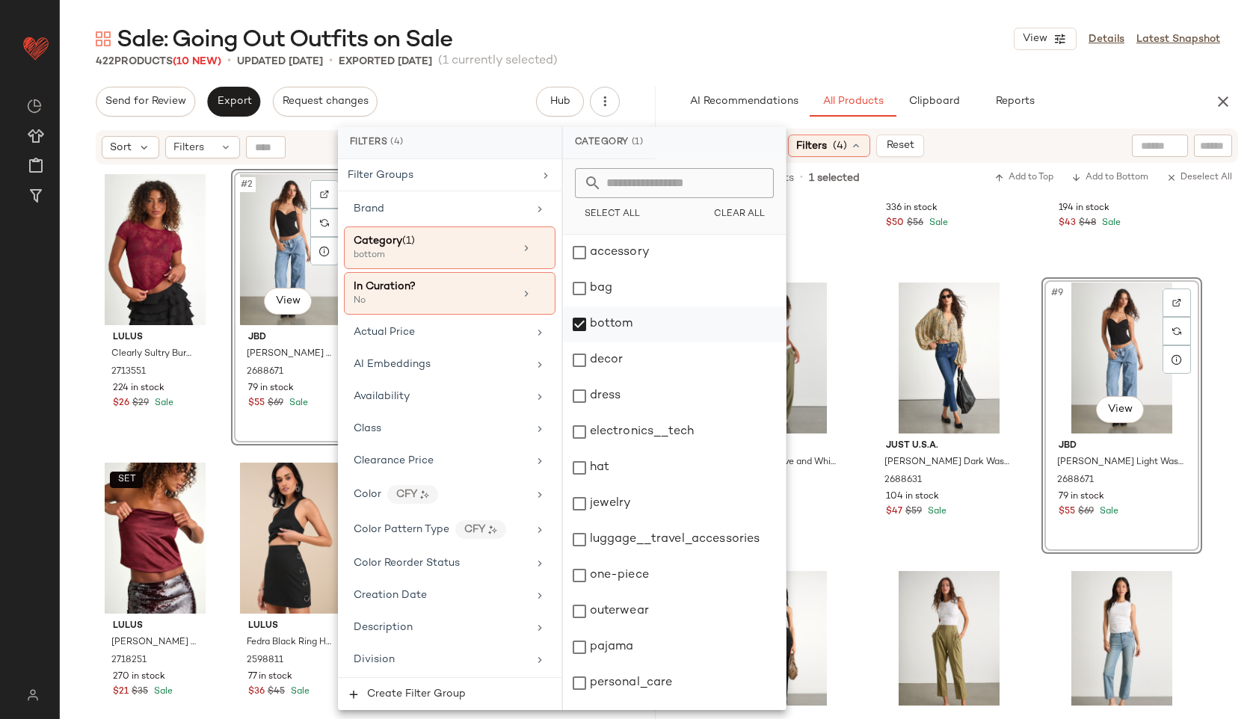
click at [608, 327] on div "bottom" at bounding box center [674, 324] width 223 height 36
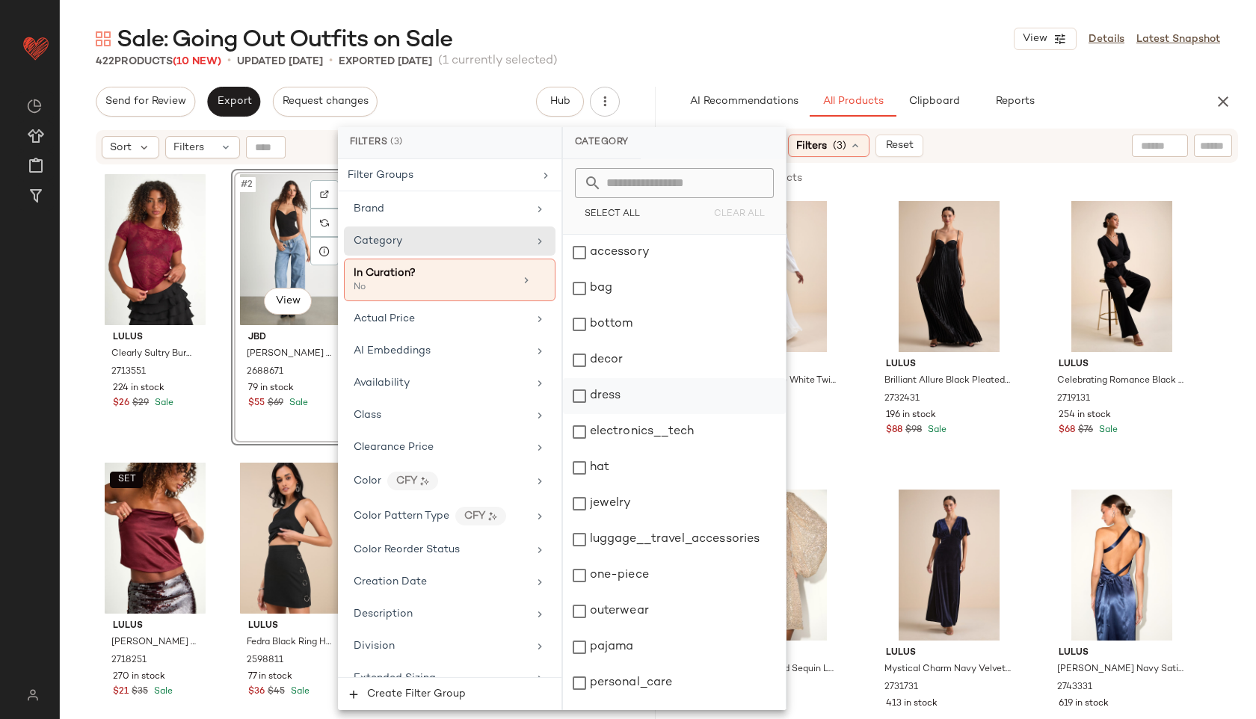
click at [617, 396] on div "dress" at bounding box center [674, 396] width 223 height 36
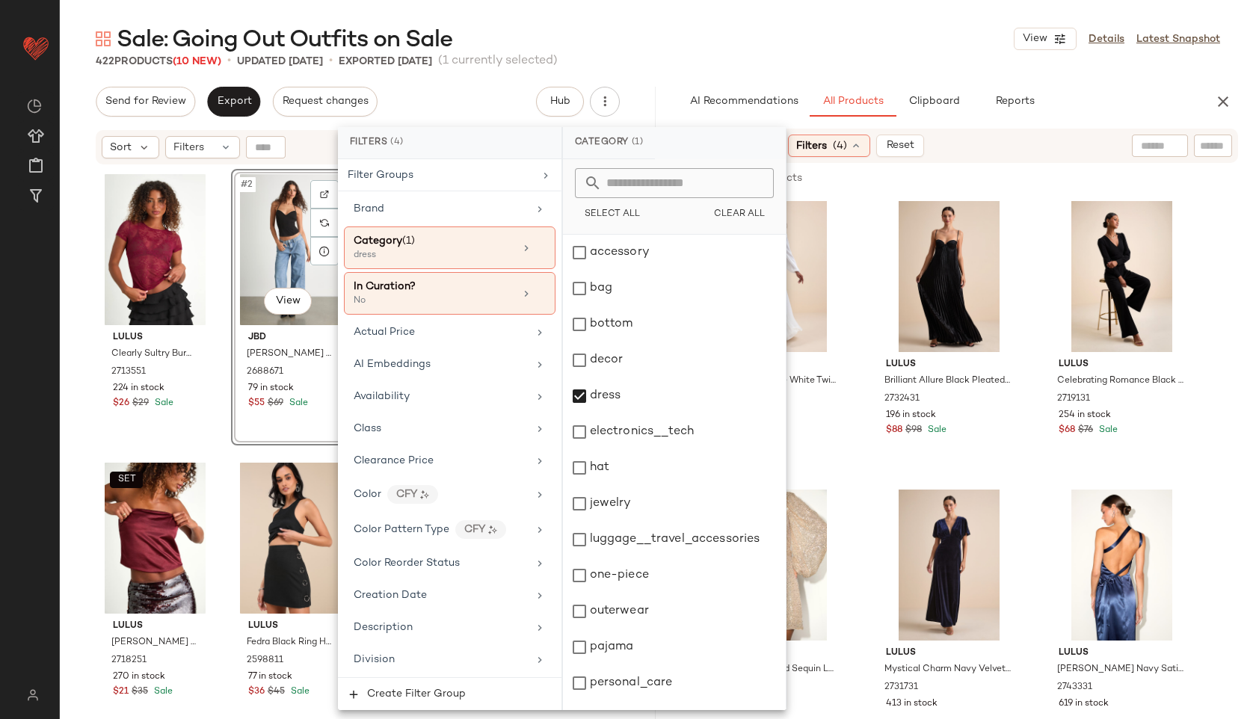
click at [837, 49] on div "Sale: Going Out Outfits on Sale View Details Latest Snapshot" at bounding box center [658, 39] width 1196 height 30
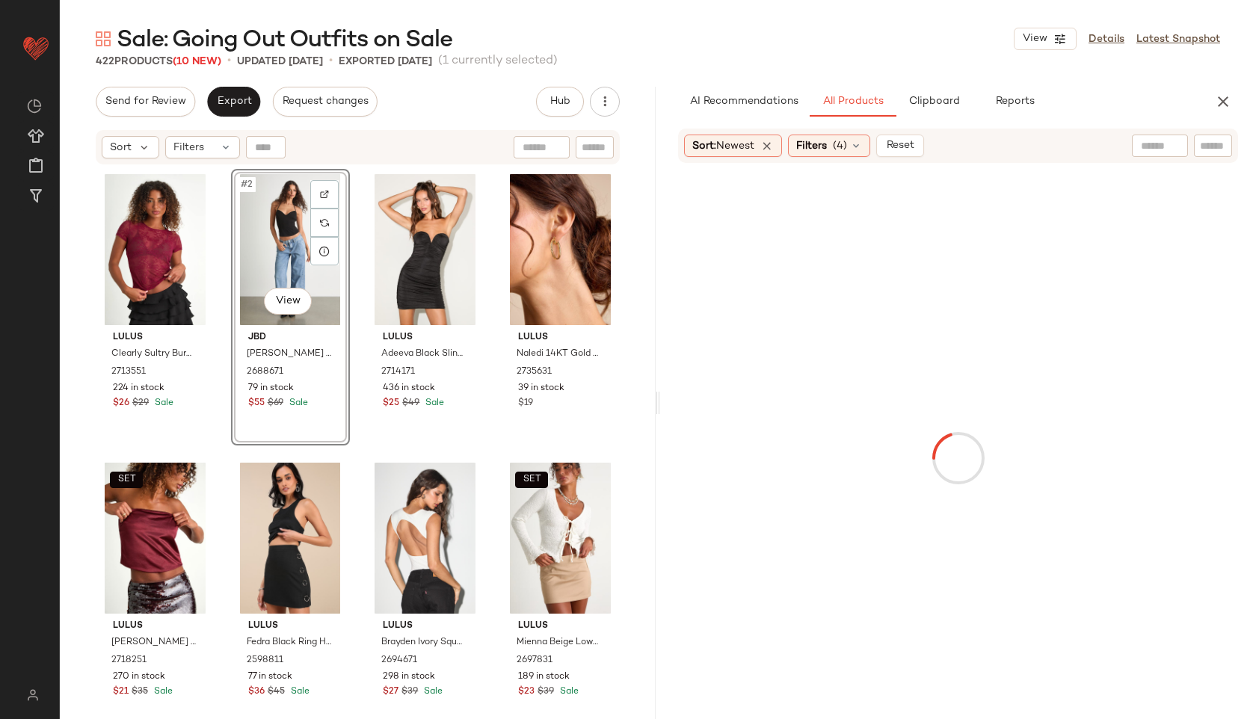
click at [1205, 141] on input "text" at bounding box center [1213, 146] width 26 height 16
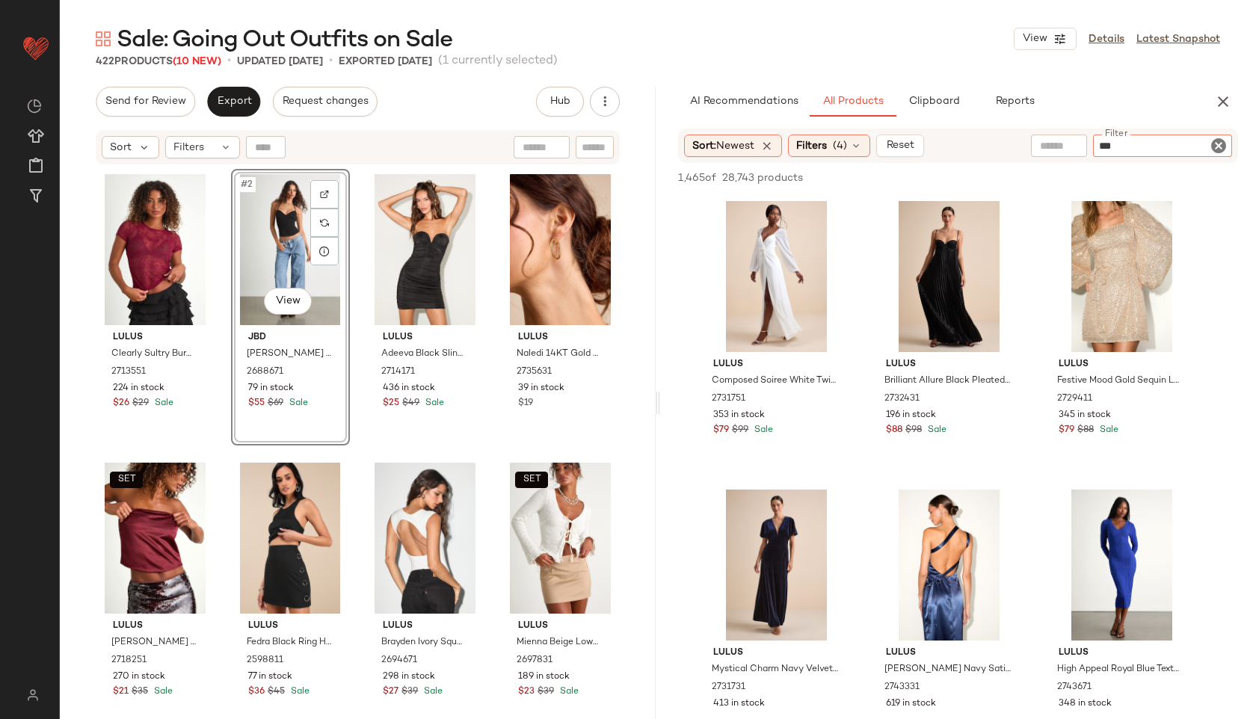
type input "****"
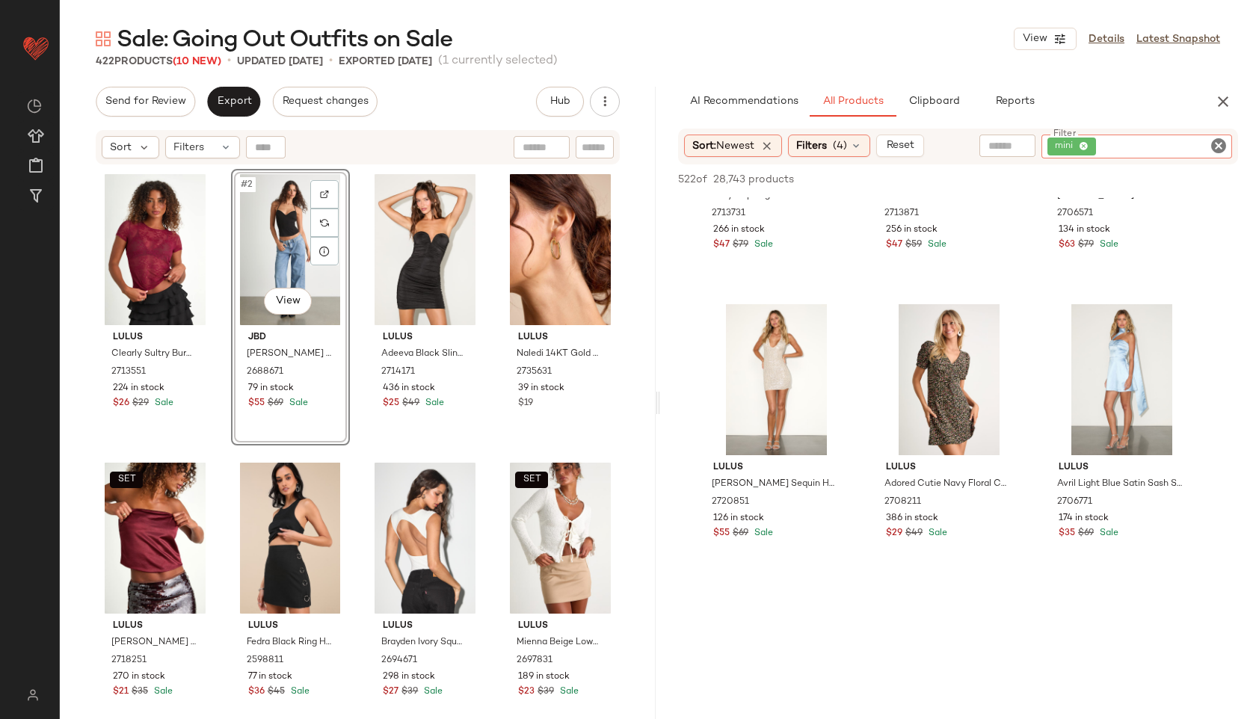
scroll to position [3374, 0]
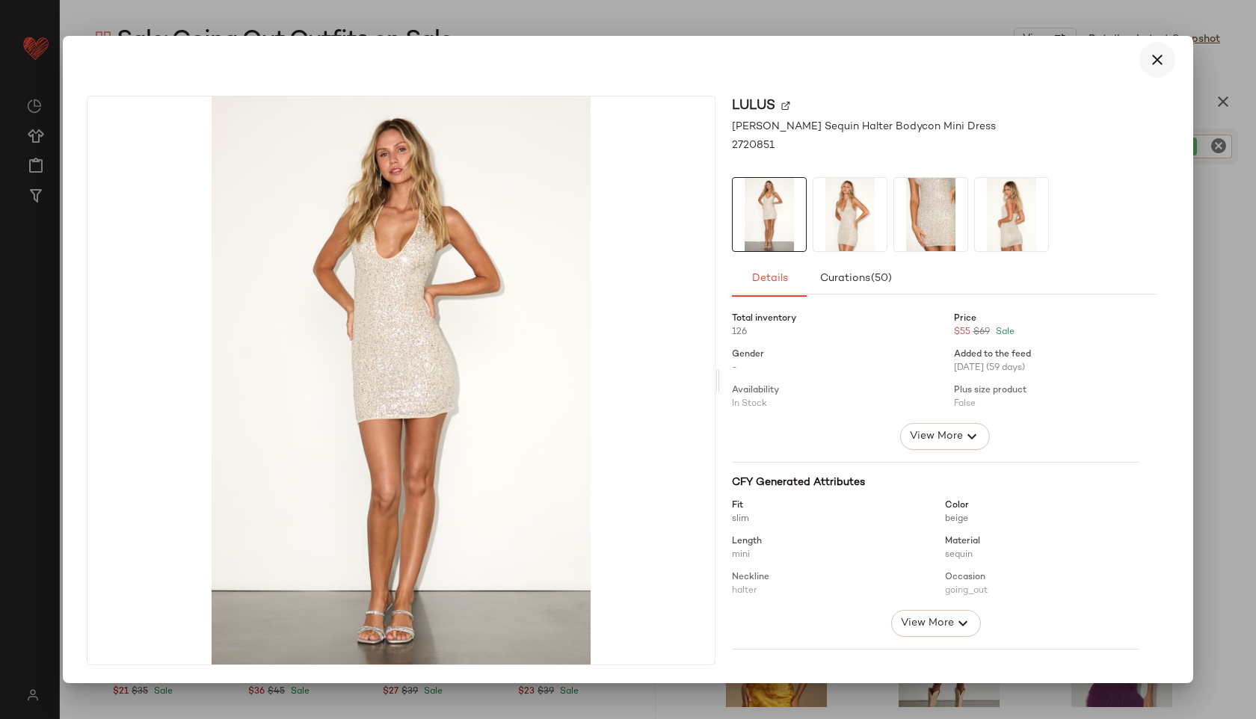
click at [1156, 58] on icon "button" at bounding box center [1157, 60] width 18 height 18
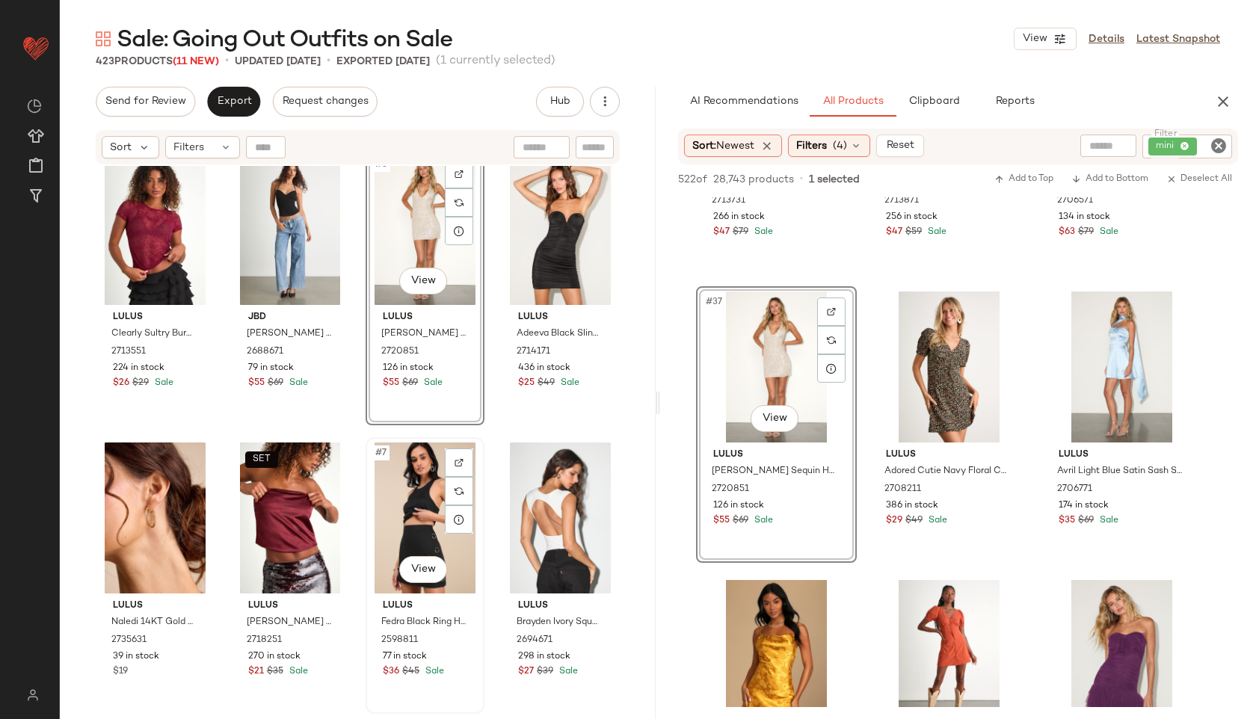
scroll to position [0, 0]
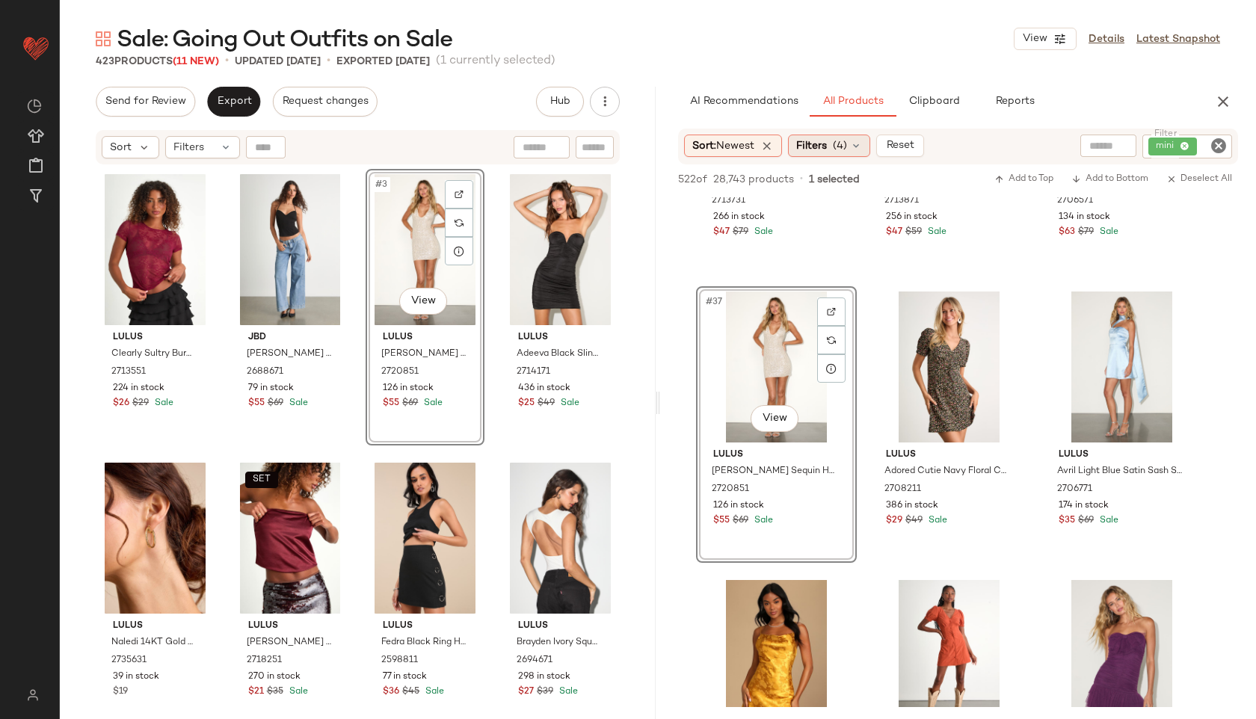
click at [822, 135] on div "Filters (4)" at bounding box center [829, 146] width 82 height 22
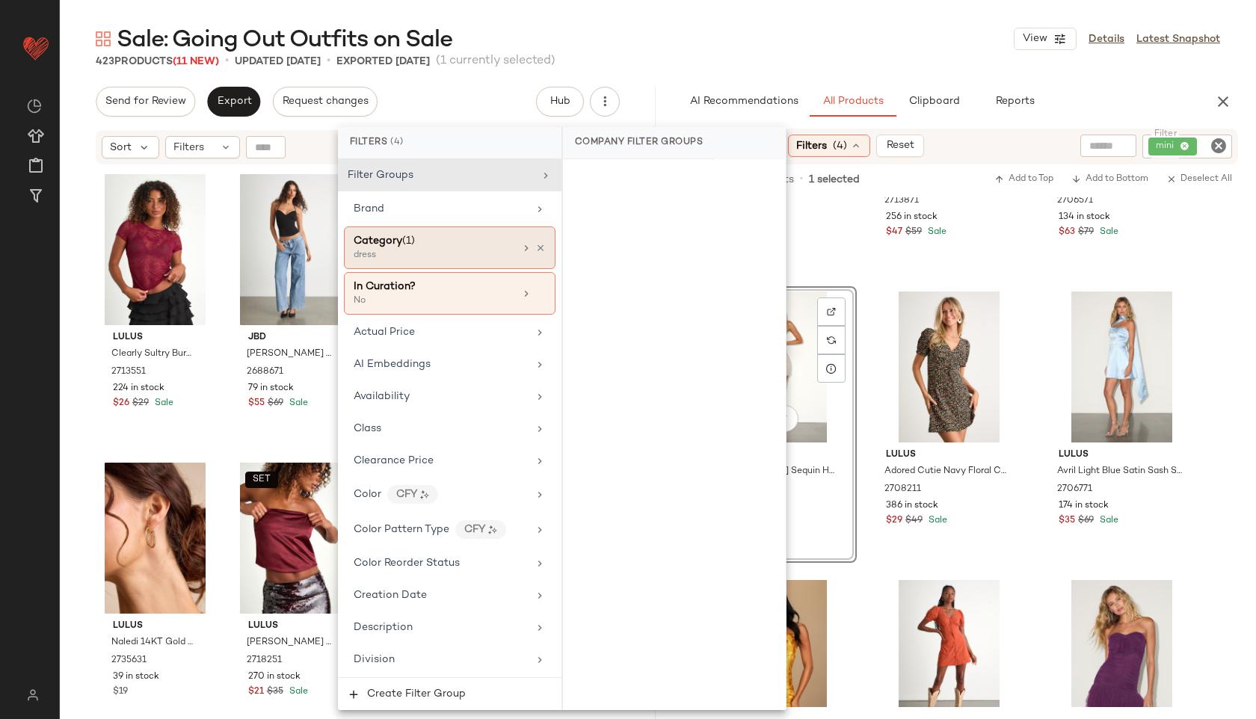
click at [478, 255] on div "dress" at bounding box center [429, 255] width 150 height 13
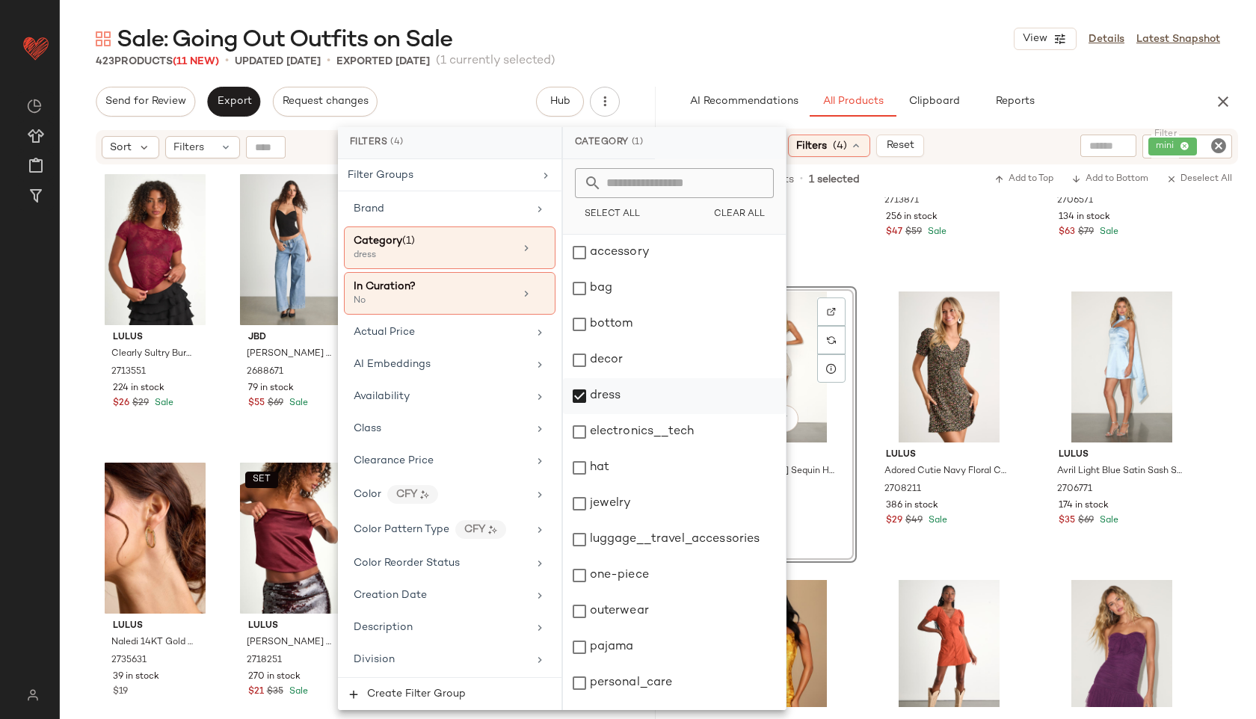
click at [621, 392] on div "dress" at bounding box center [674, 396] width 223 height 36
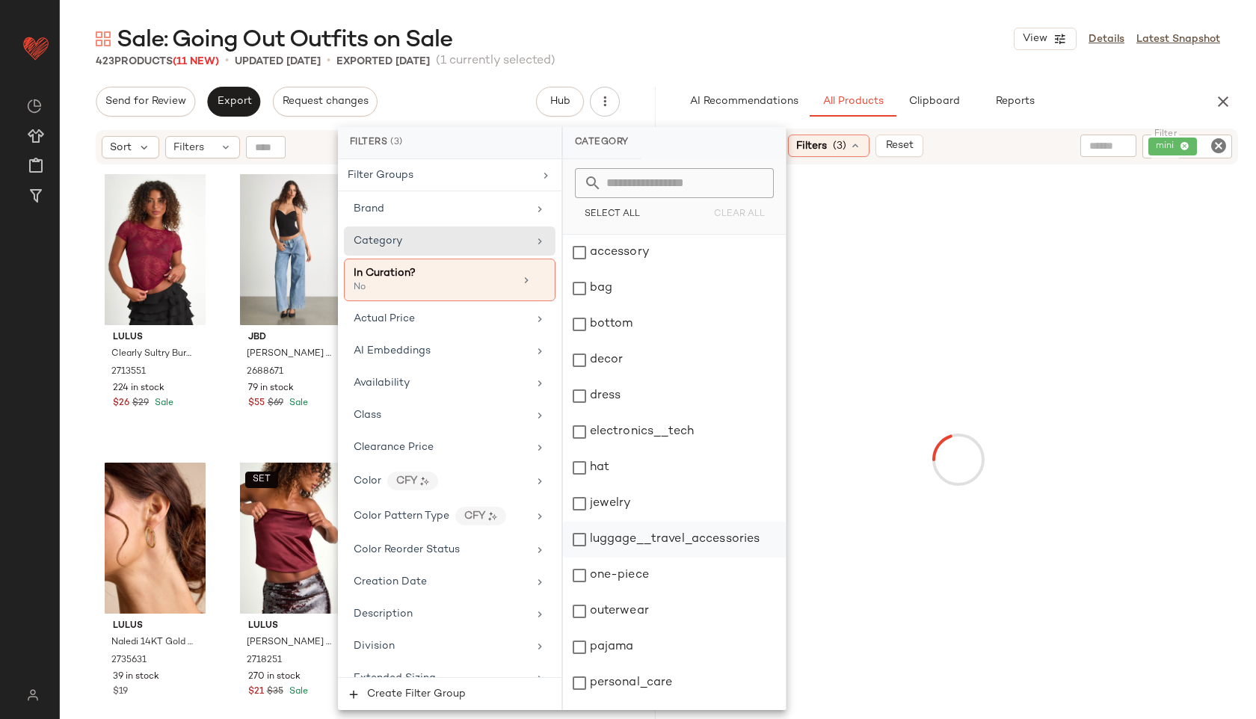
scroll to position [135, 0]
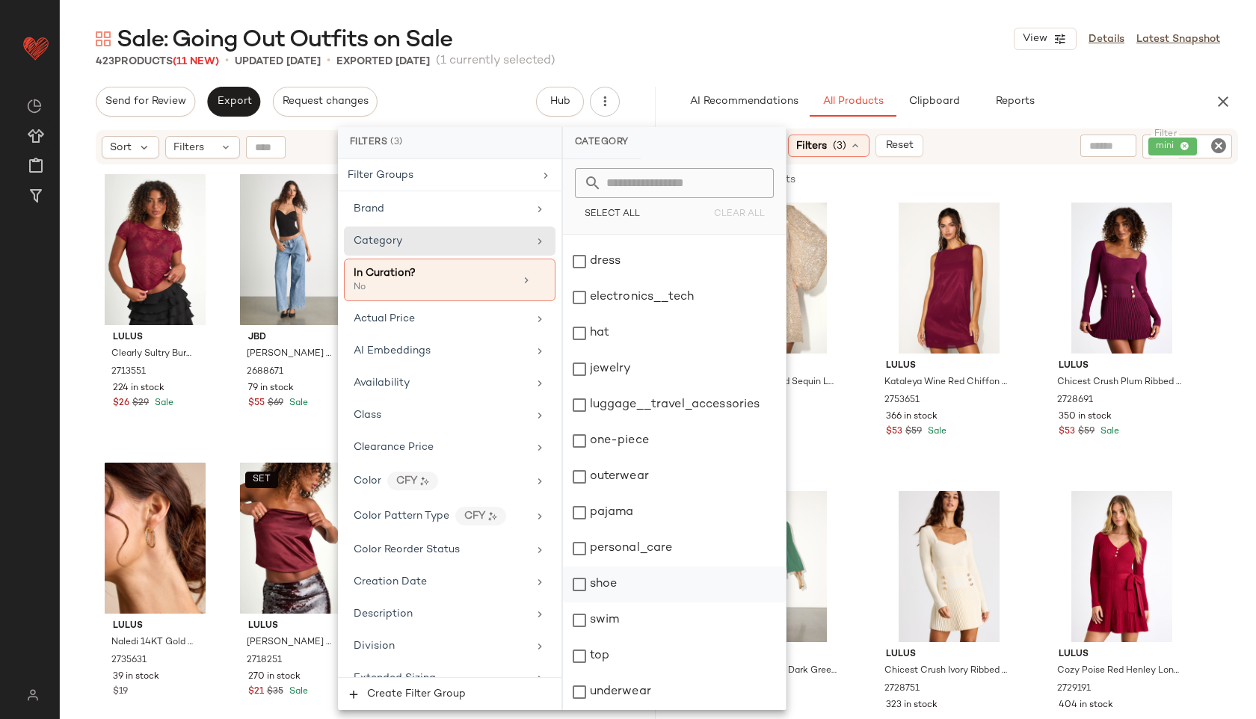
click at [607, 580] on div "shoe" at bounding box center [674, 585] width 223 height 36
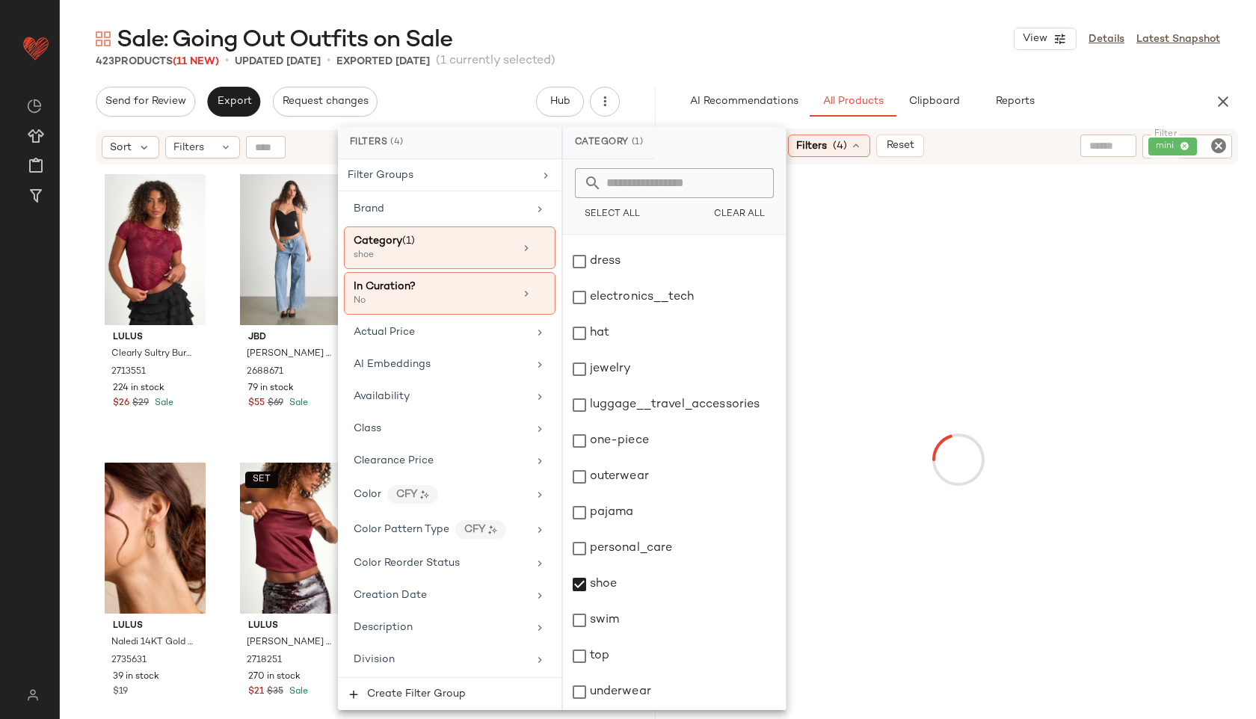
click at [830, 34] on div "Sale: Going Out Outfits on Sale View Details Latest Snapshot" at bounding box center [658, 39] width 1196 height 30
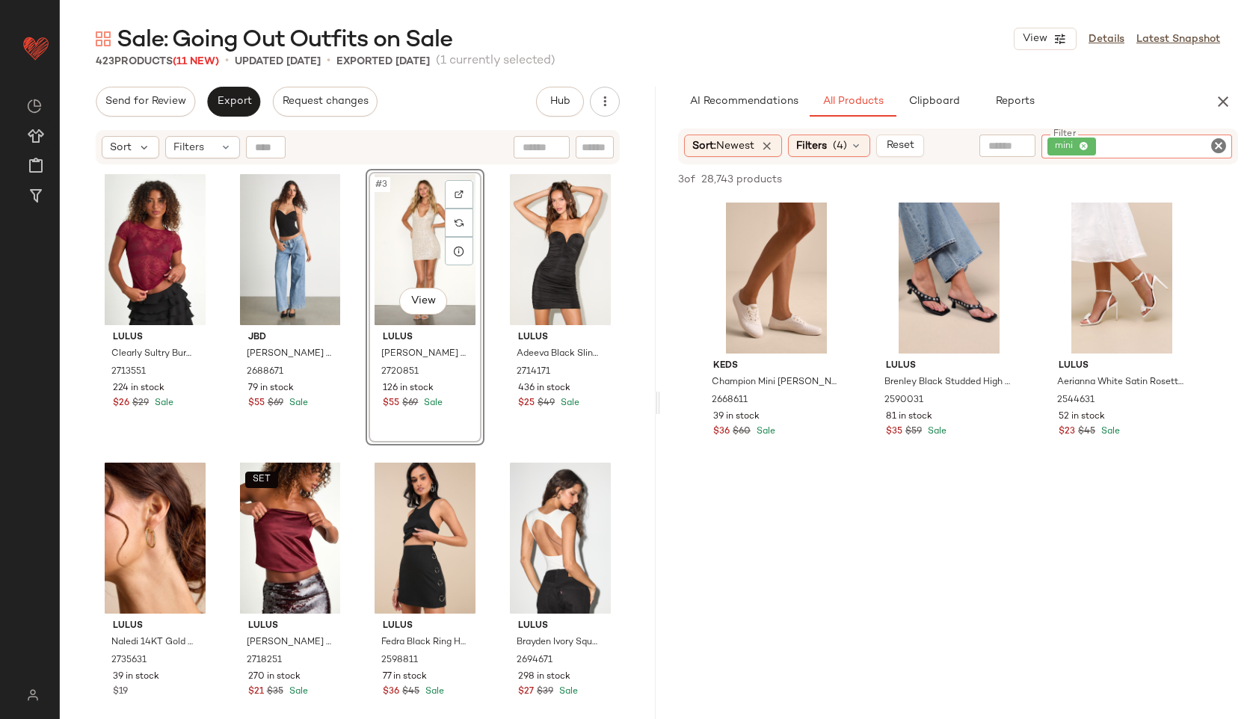
click at [1186, 144] on div "mini" at bounding box center [1136, 147] width 191 height 24
click at [1224, 144] on icon "Clear Filter" at bounding box center [1218, 146] width 18 height 18
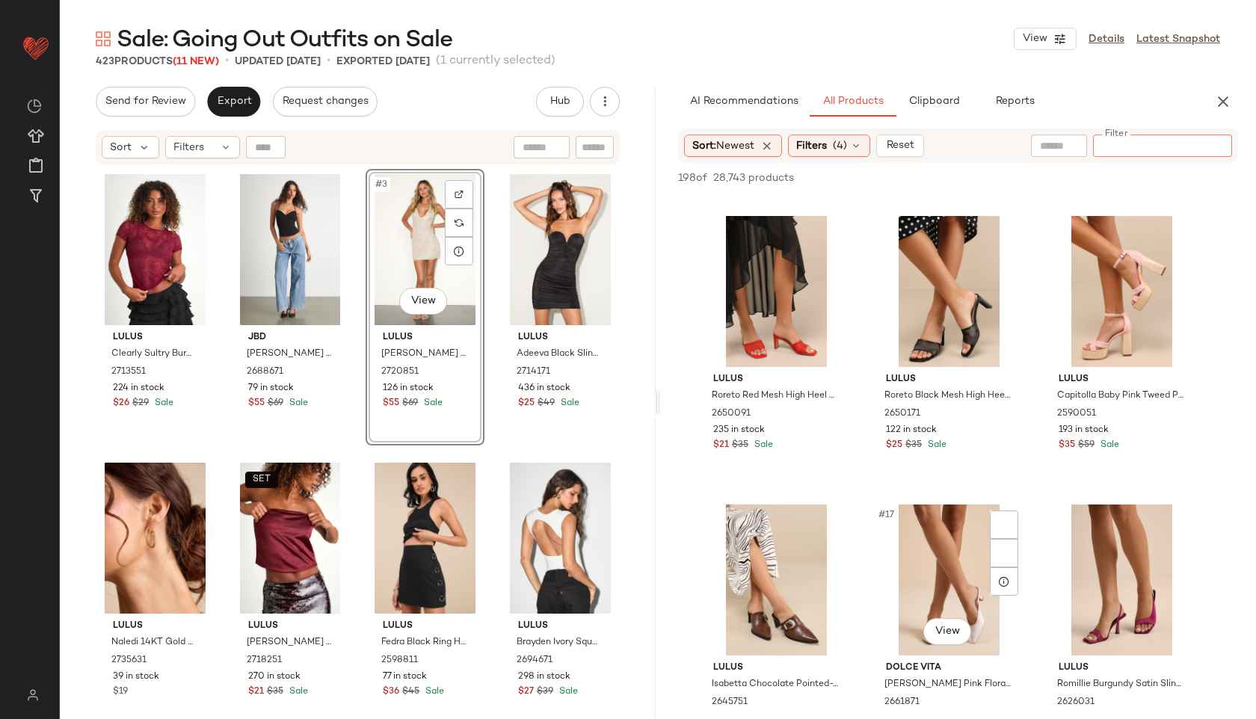
scroll to position [1144, 0]
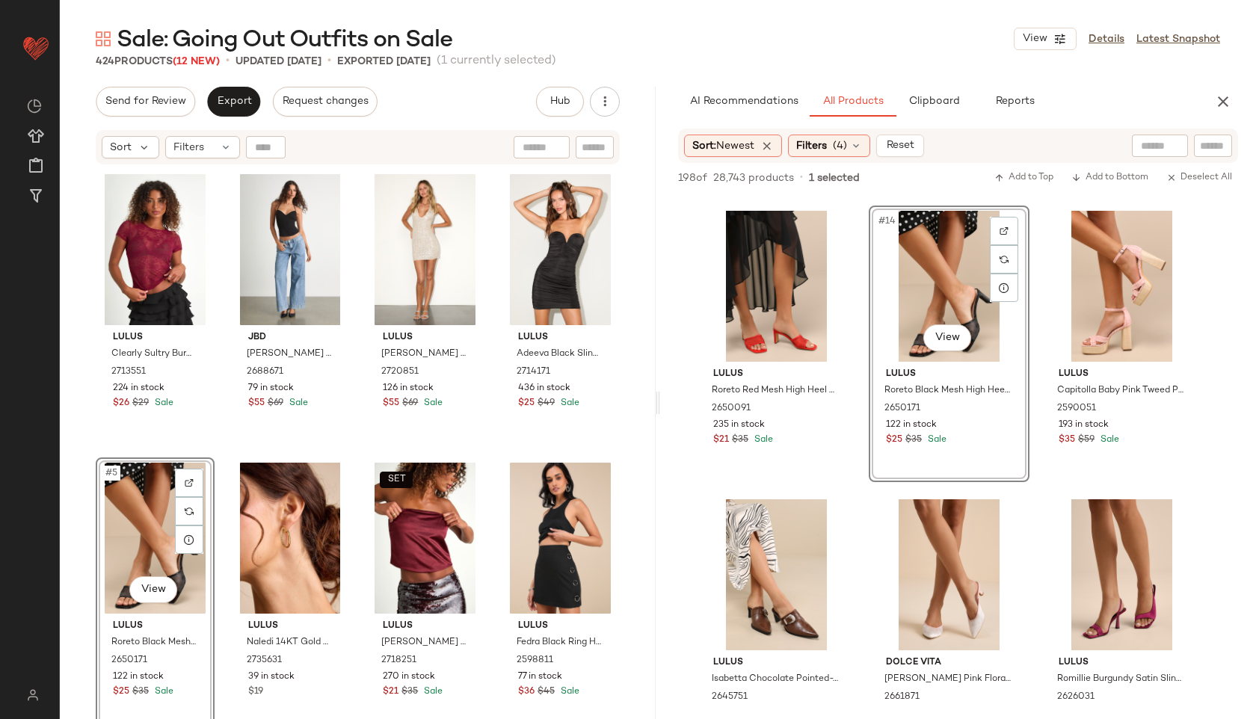
click at [150, 512] on div "#5 View" at bounding box center [155, 538] width 108 height 151
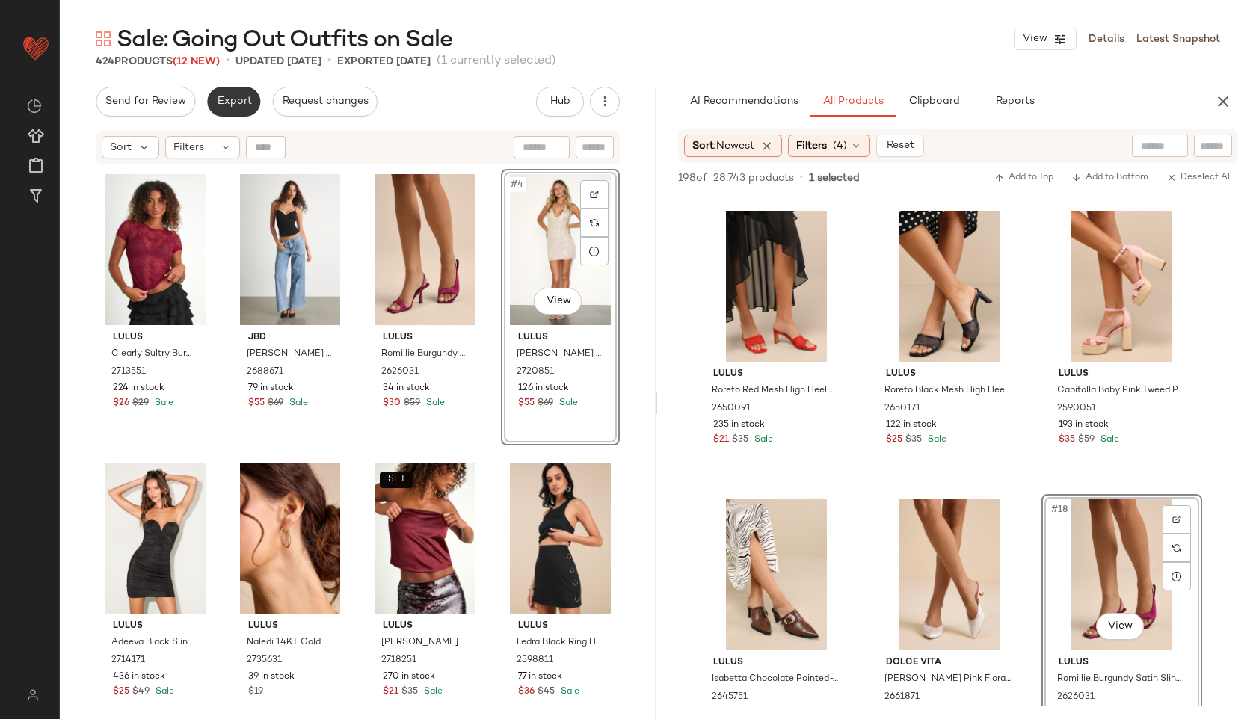
click at [238, 110] on button "Export" at bounding box center [233, 102] width 53 height 30
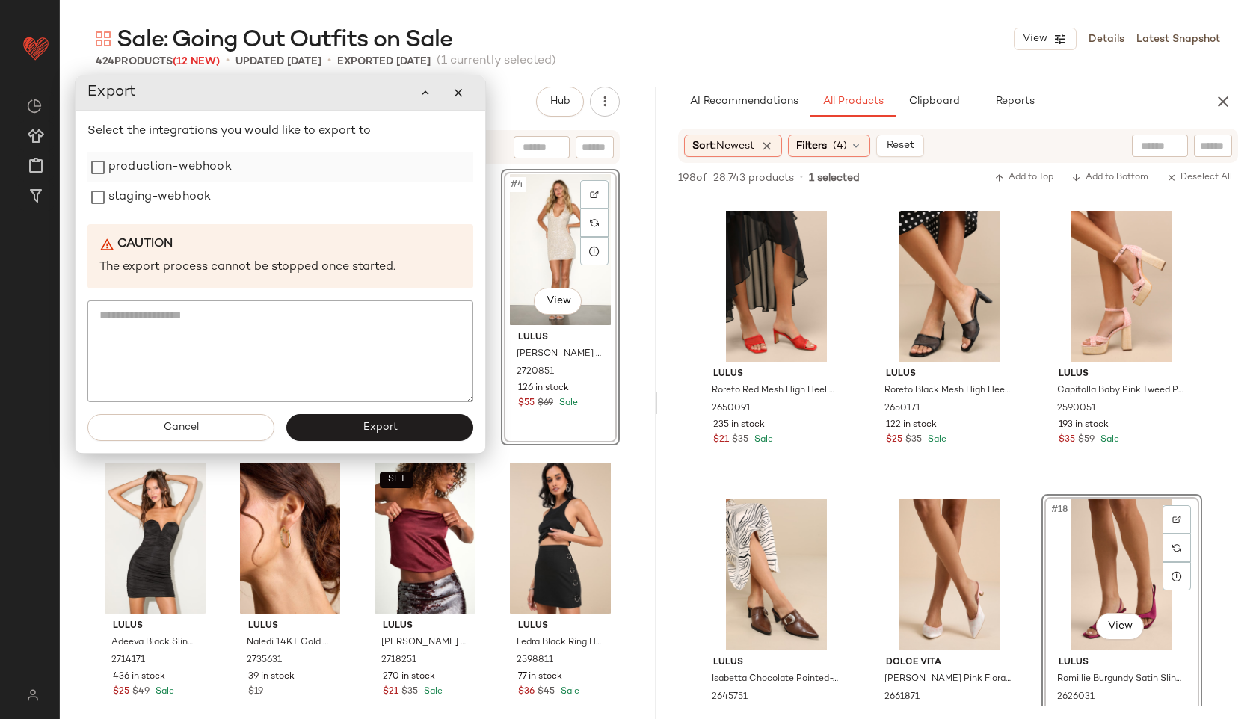
click at [179, 181] on label "production-webhook" at bounding box center [169, 167] width 123 height 30
click at [170, 203] on label "staging-webhook" at bounding box center [159, 197] width 102 height 30
click at [369, 422] on span "Export" at bounding box center [379, 428] width 35 height 12
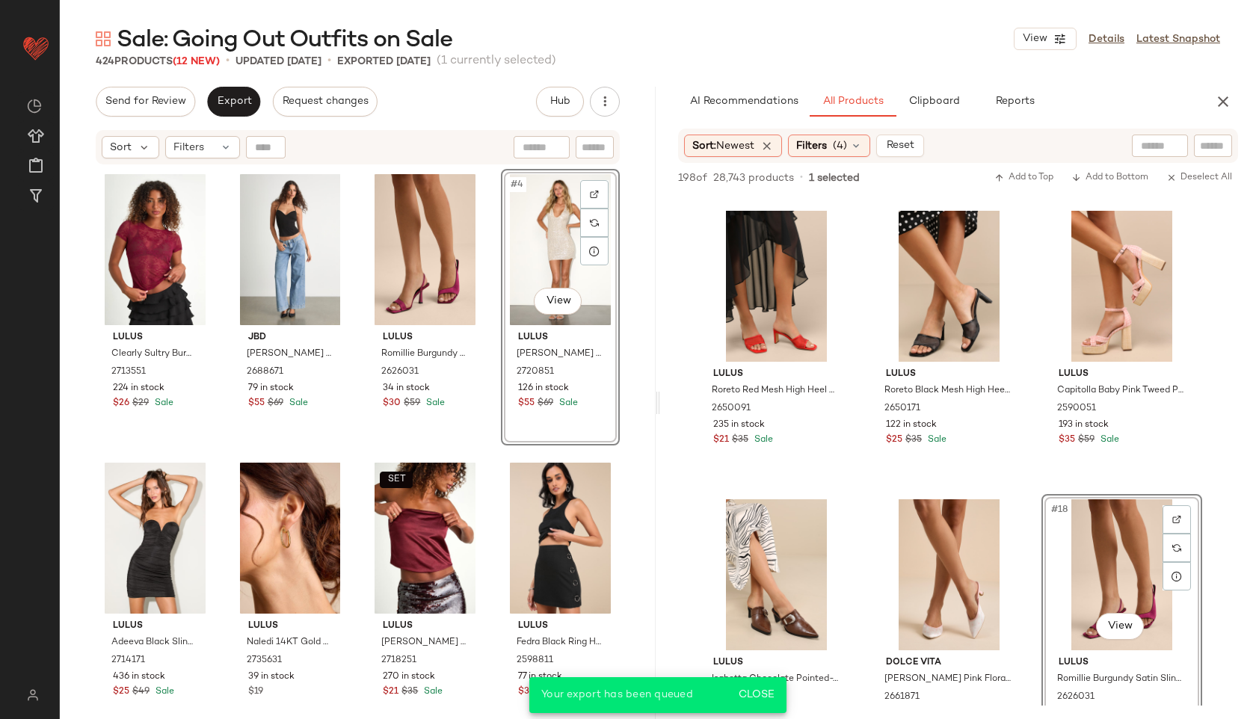
scroll to position [1722, 0]
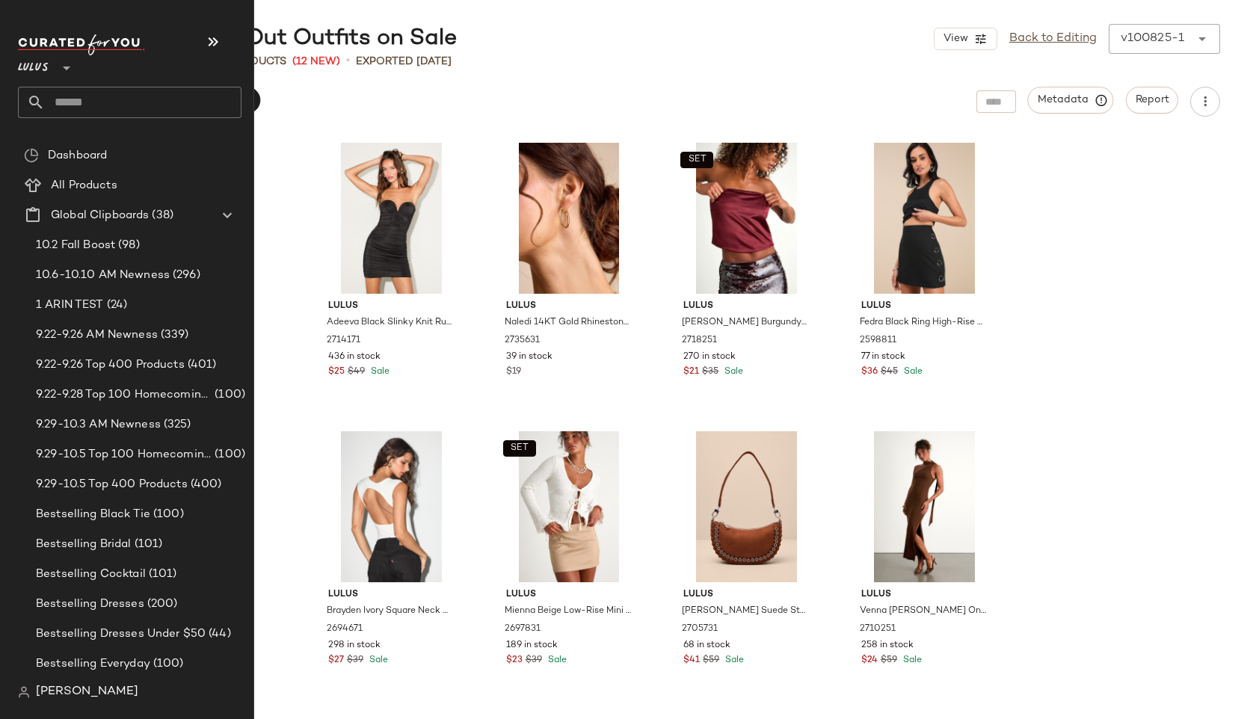
click at [81, 101] on input "text" at bounding box center [143, 102] width 197 height 31
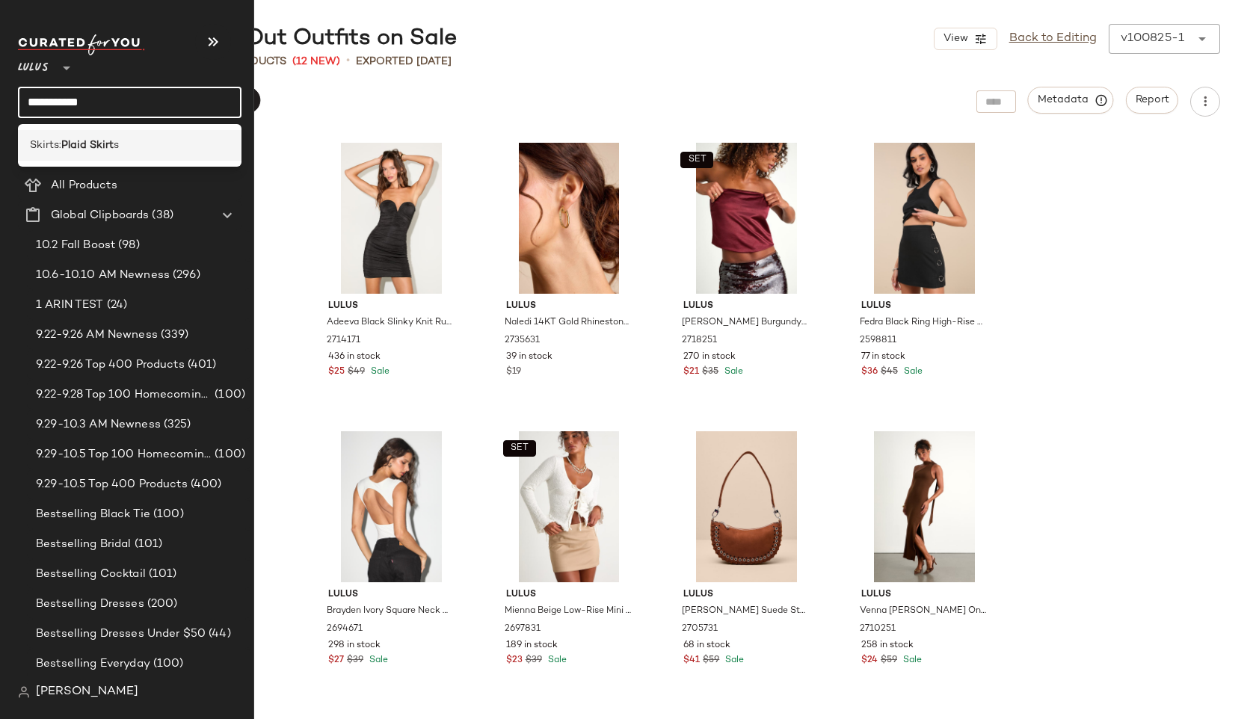
type input "**********"
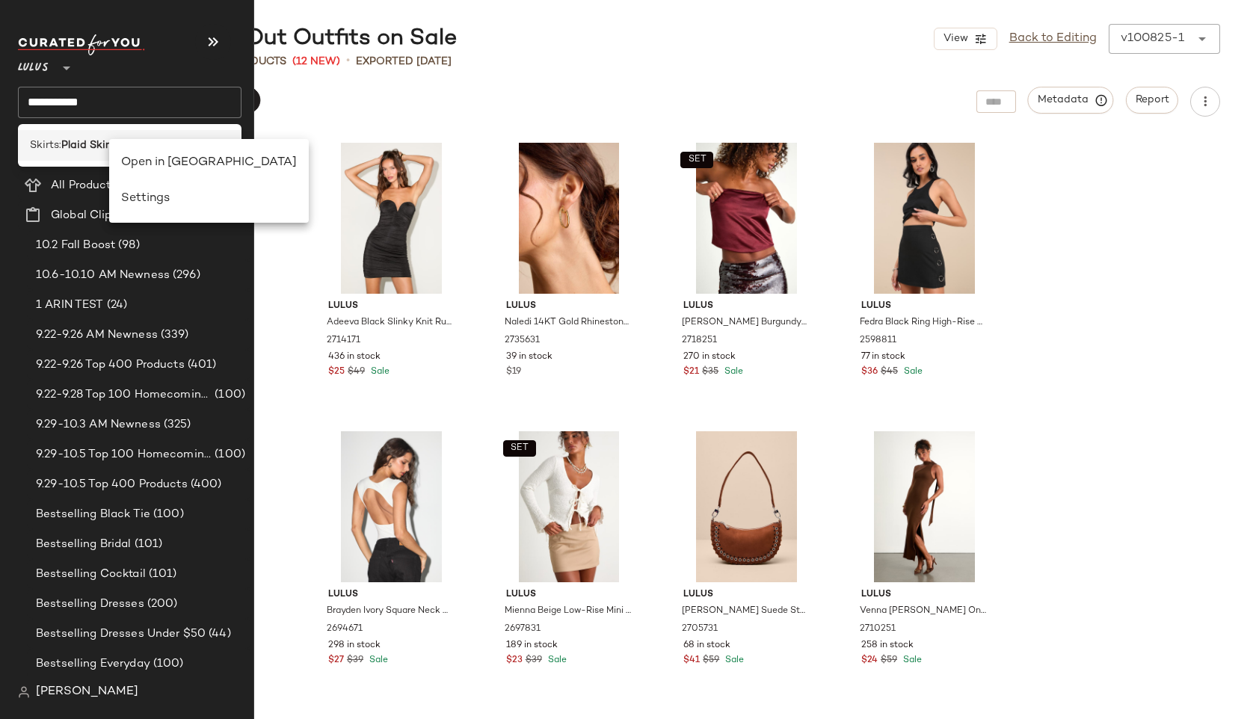
click at [85, 143] on b "Plaid Skirt" at bounding box center [87, 146] width 52 height 16
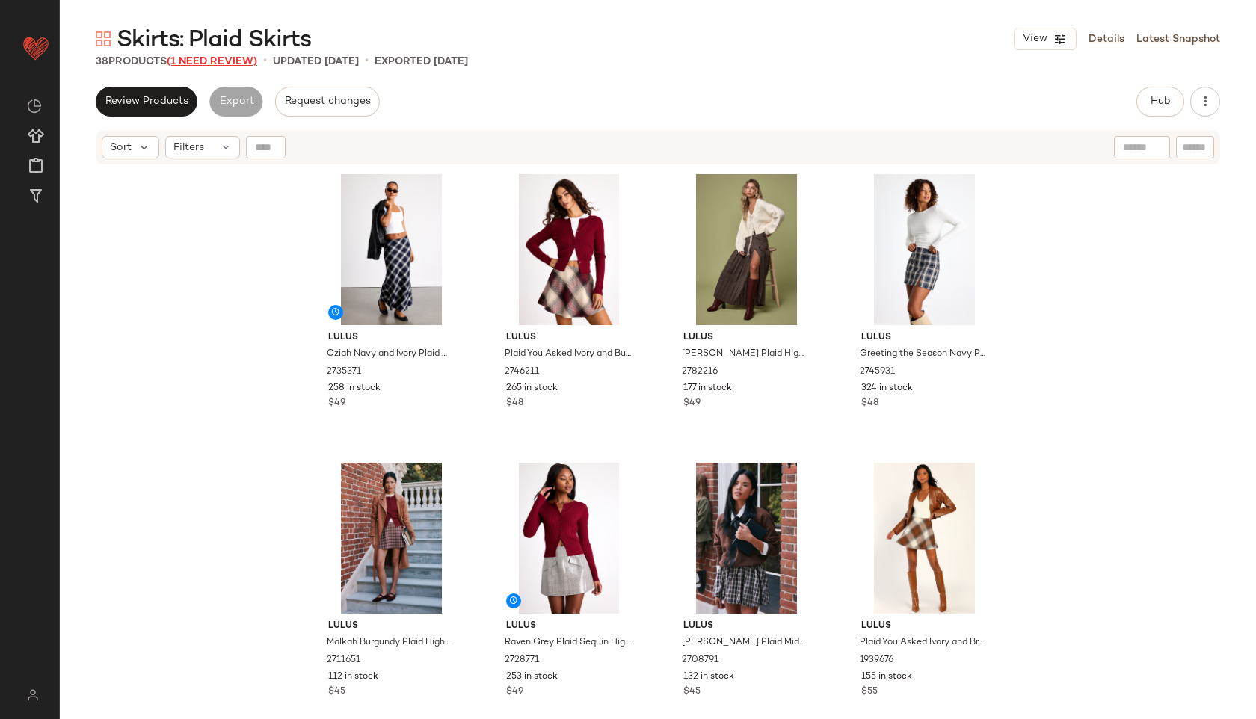
click at [213, 62] on span "(1 Need Review)" at bounding box center [212, 61] width 90 height 11
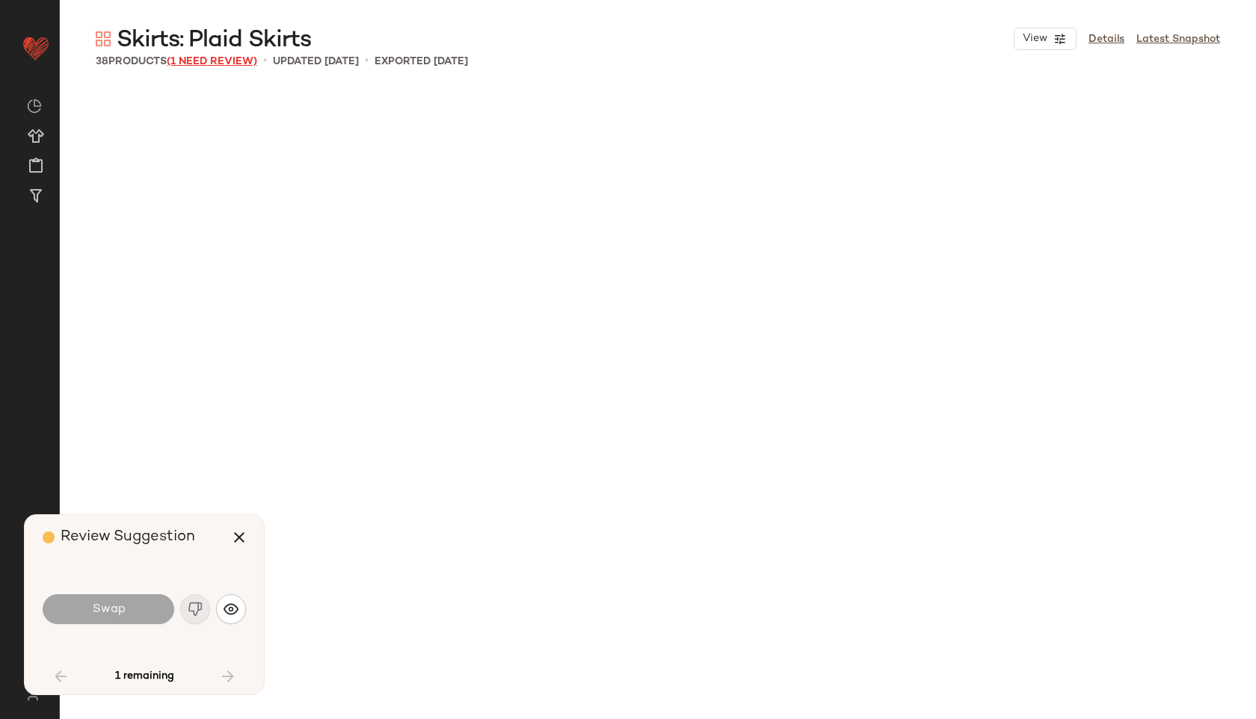
scroll to position [1443, 0]
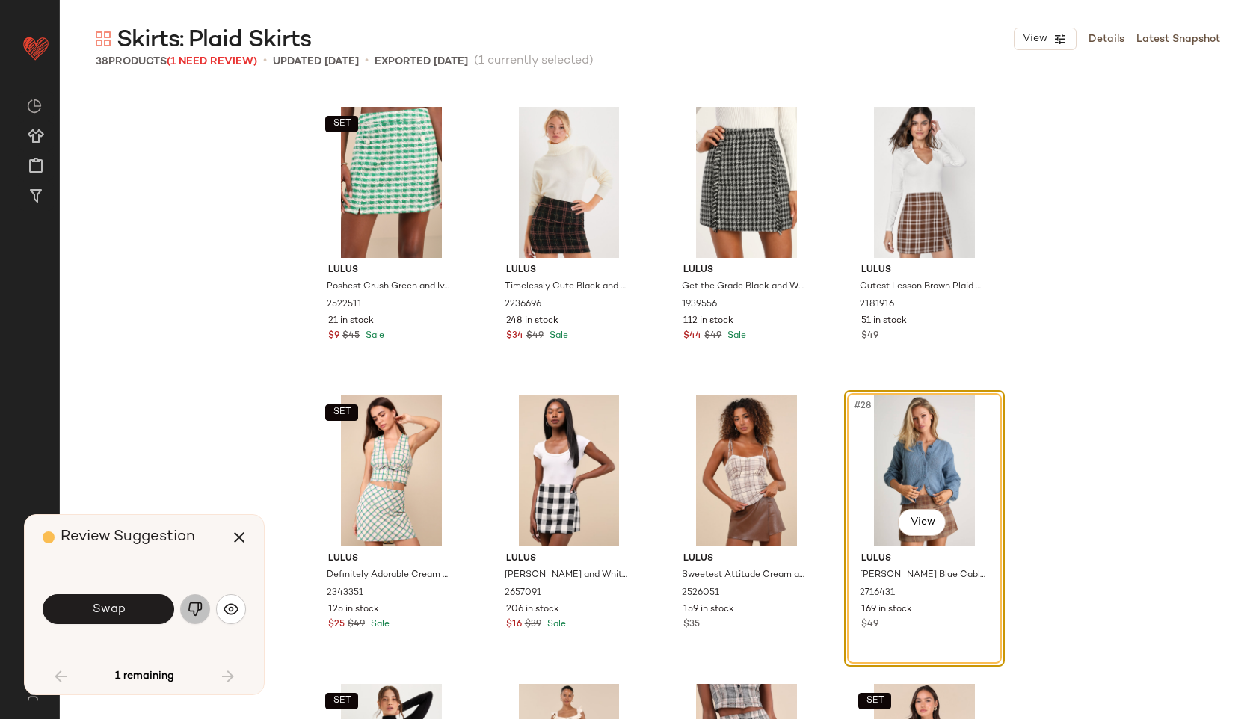
click at [194, 609] on img "button" at bounding box center [195, 609] width 15 height 15
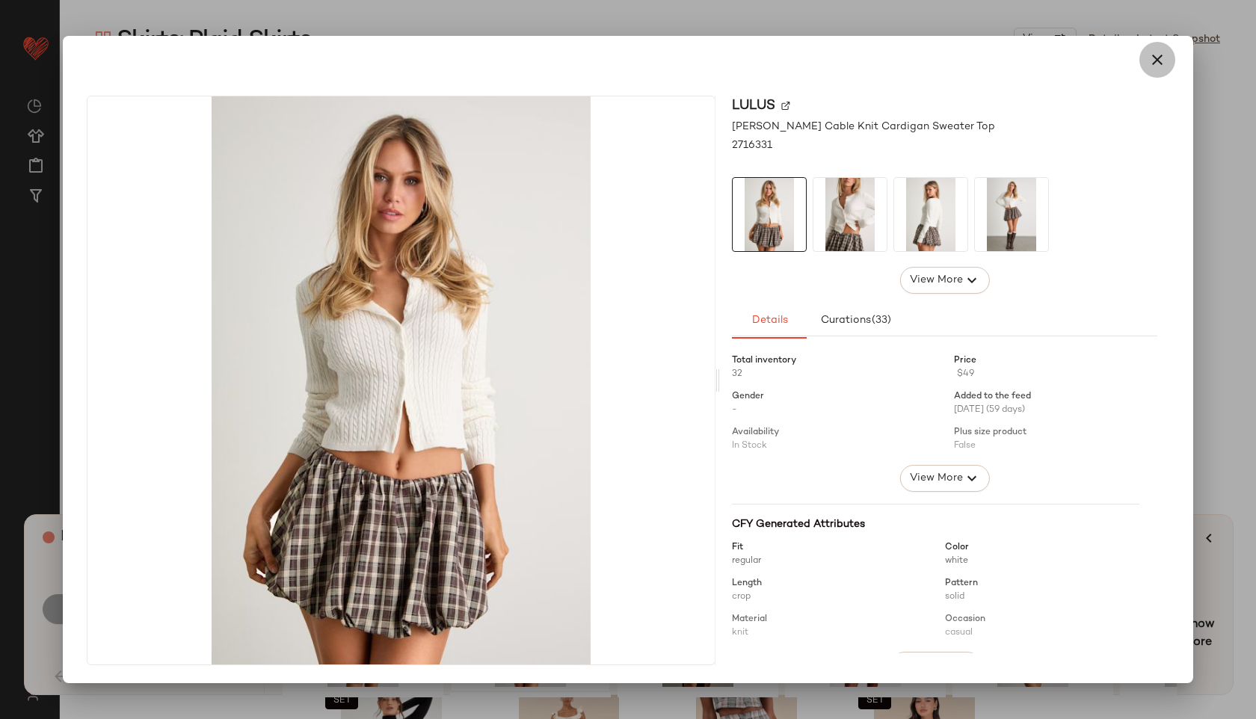
click at [1156, 60] on icon "button" at bounding box center [1157, 60] width 18 height 18
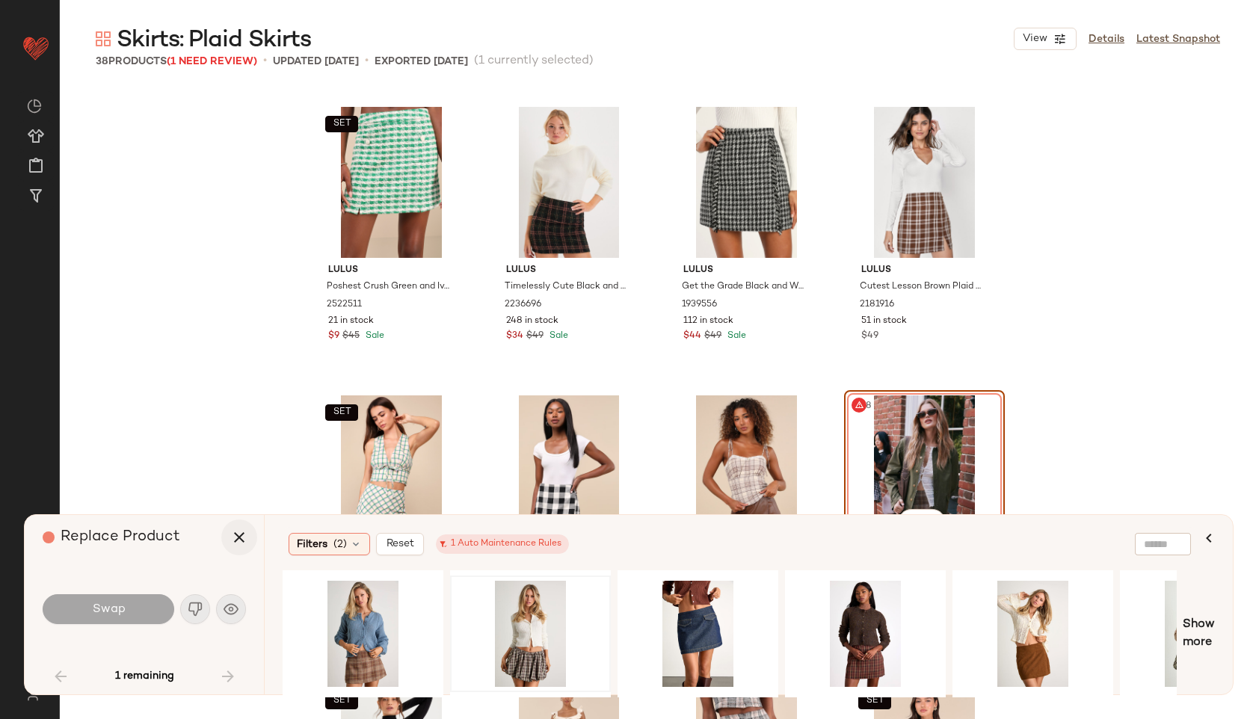
click at [246, 543] on icon "button" at bounding box center [239, 537] width 18 height 18
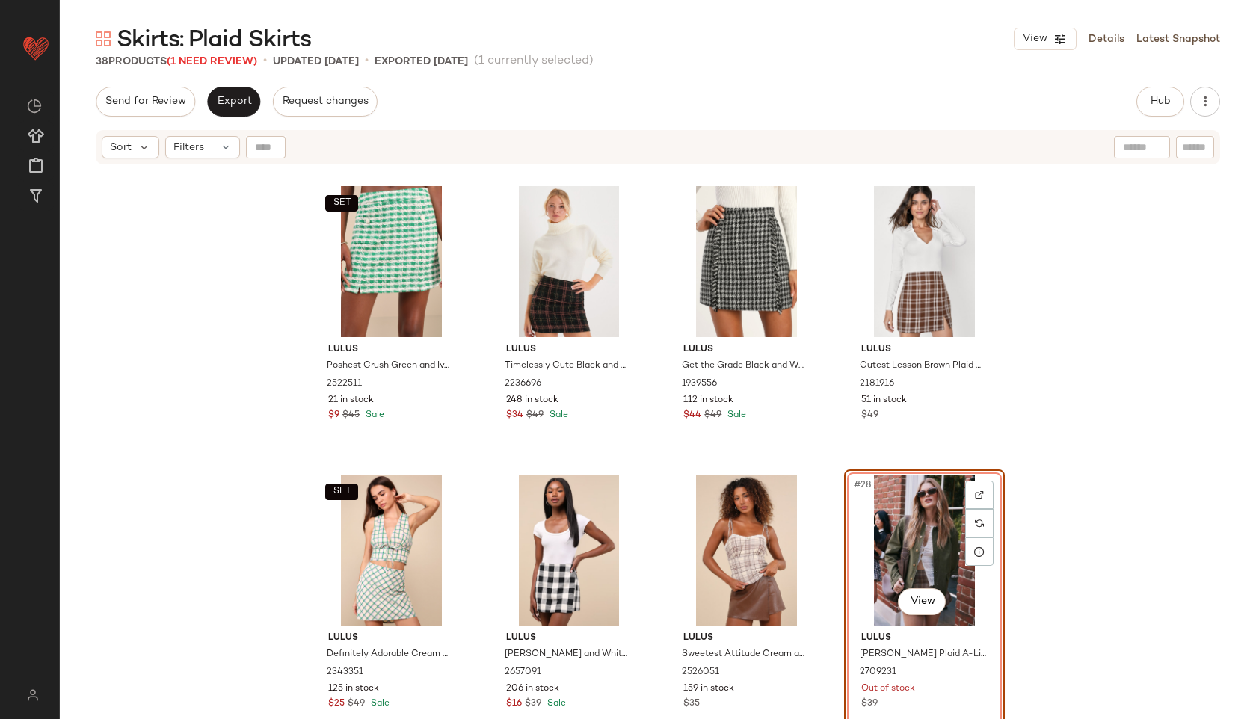
click at [925, 525] on div "#28 View" at bounding box center [924, 550] width 150 height 151
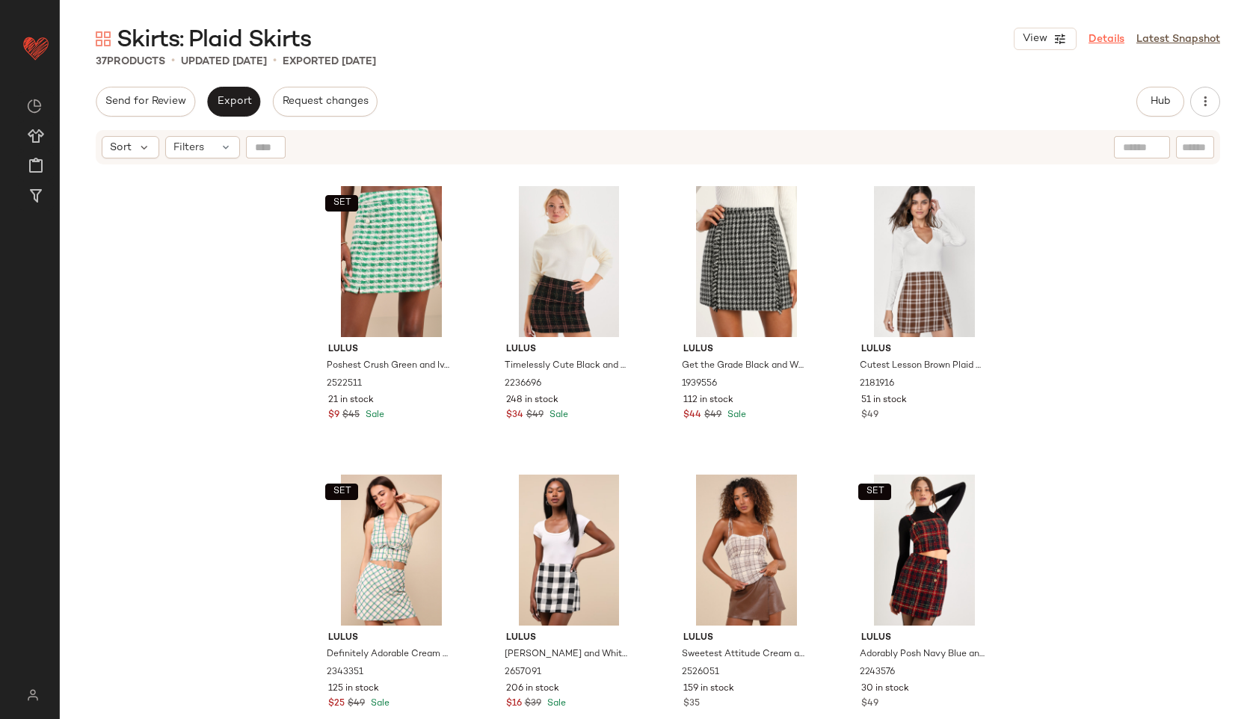
click at [1106, 40] on link "Details" at bounding box center [1106, 39] width 36 height 16
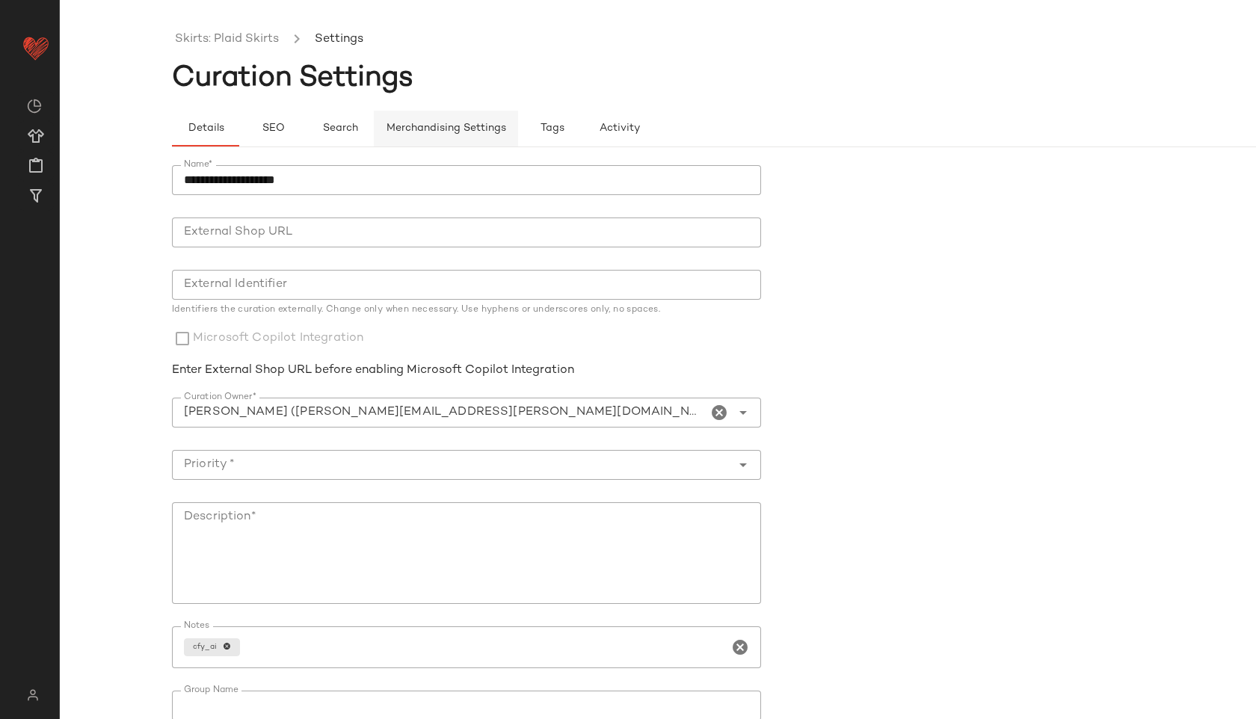
click at [461, 126] on span "Merchandising Settings" at bounding box center [446, 129] width 120 height 12
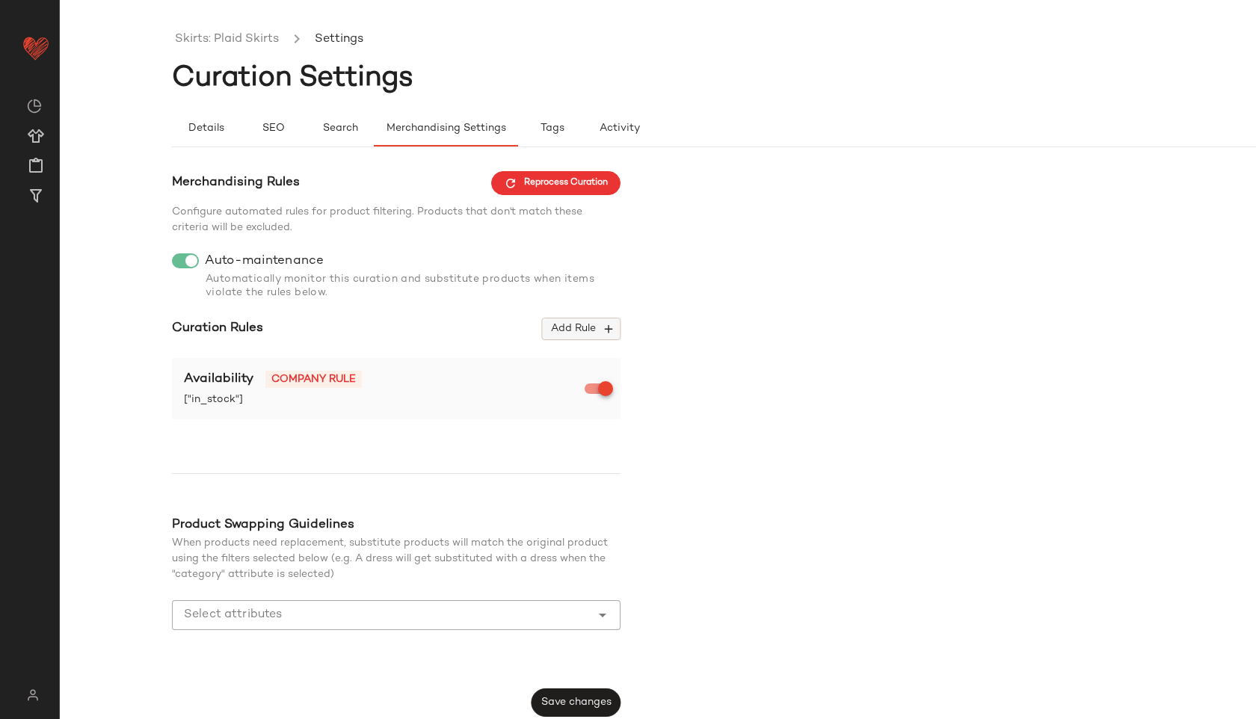
click at [596, 322] on span "Add Rule" at bounding box center [581, 328] width 62 height 13
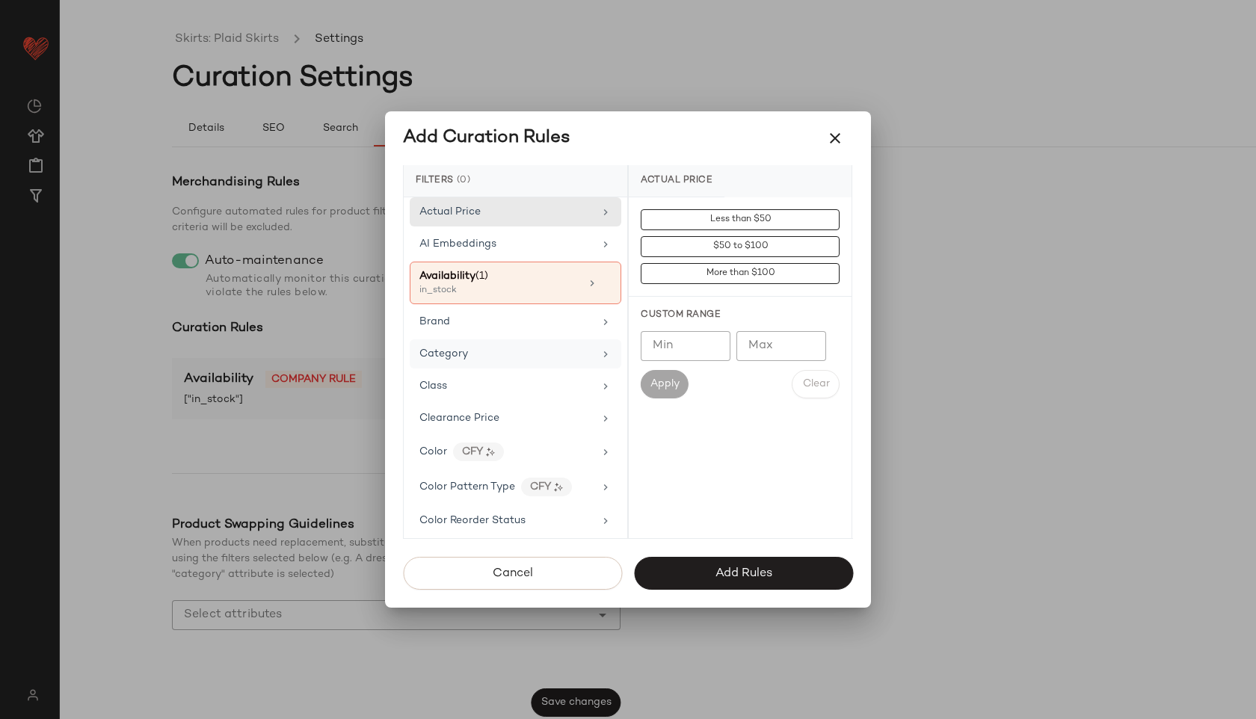
click at [492, 366] on div "Category" at bounding box center [516, 353] width 212 height 29
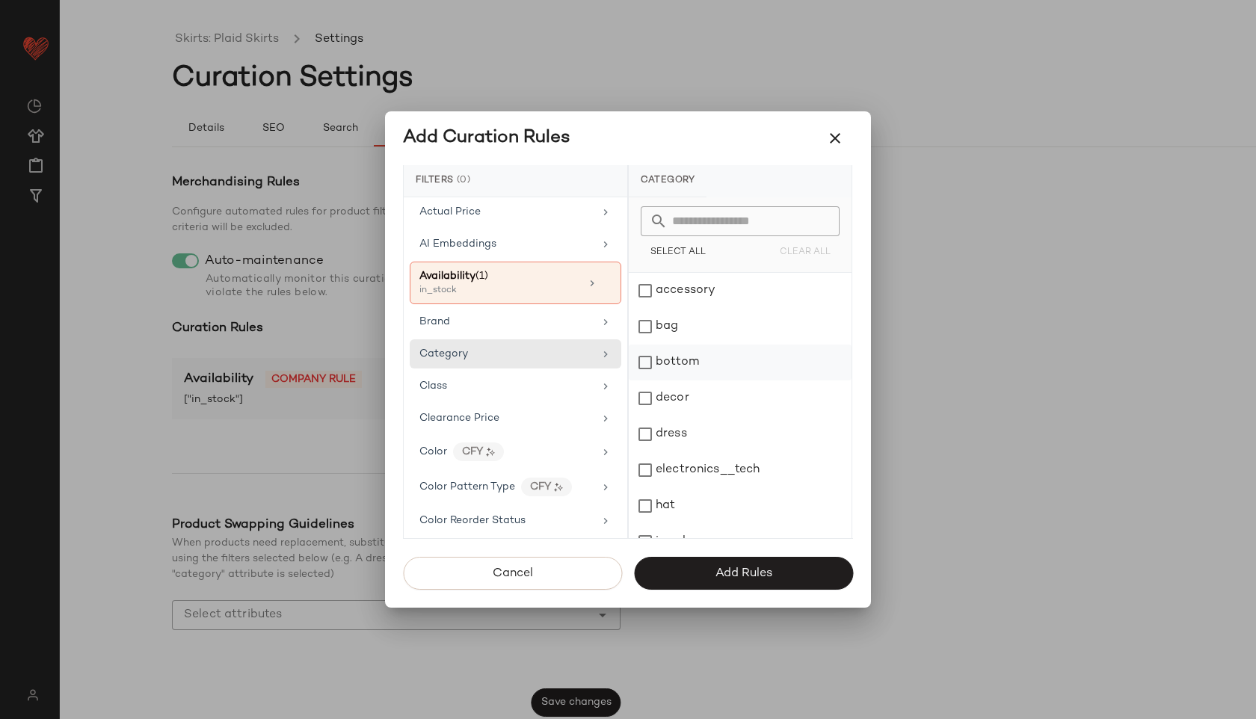
click at [685, 354] on div "bottom" at bounding box center [740, 363] width 223 height 36
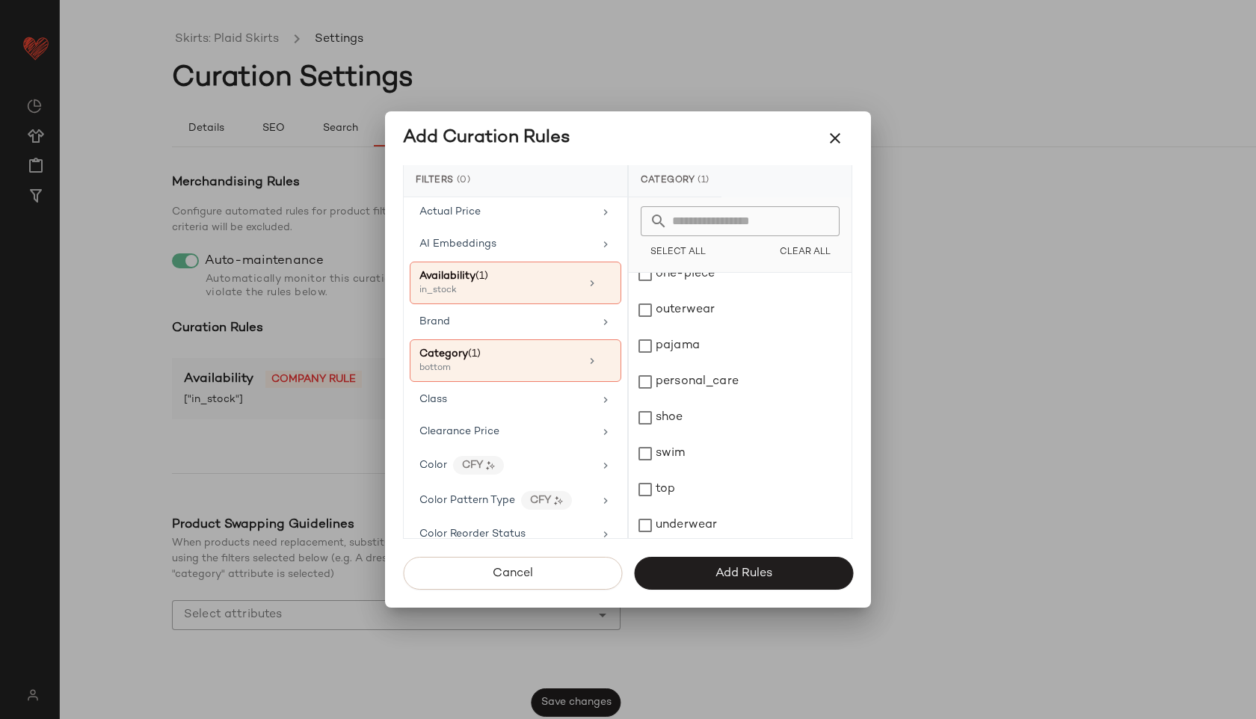
scroll to position [345, 0]
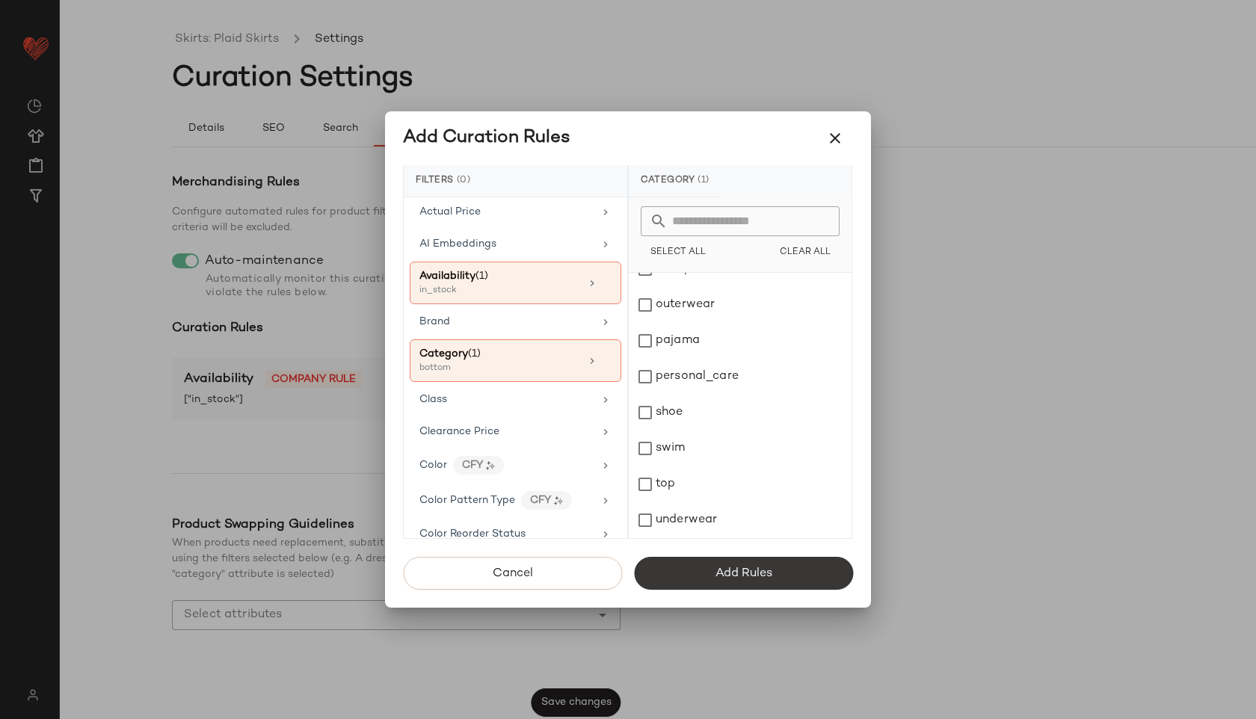
click at [709, 567] on button "Add Rules" at bounding box center [743, 573] width 219 height 33
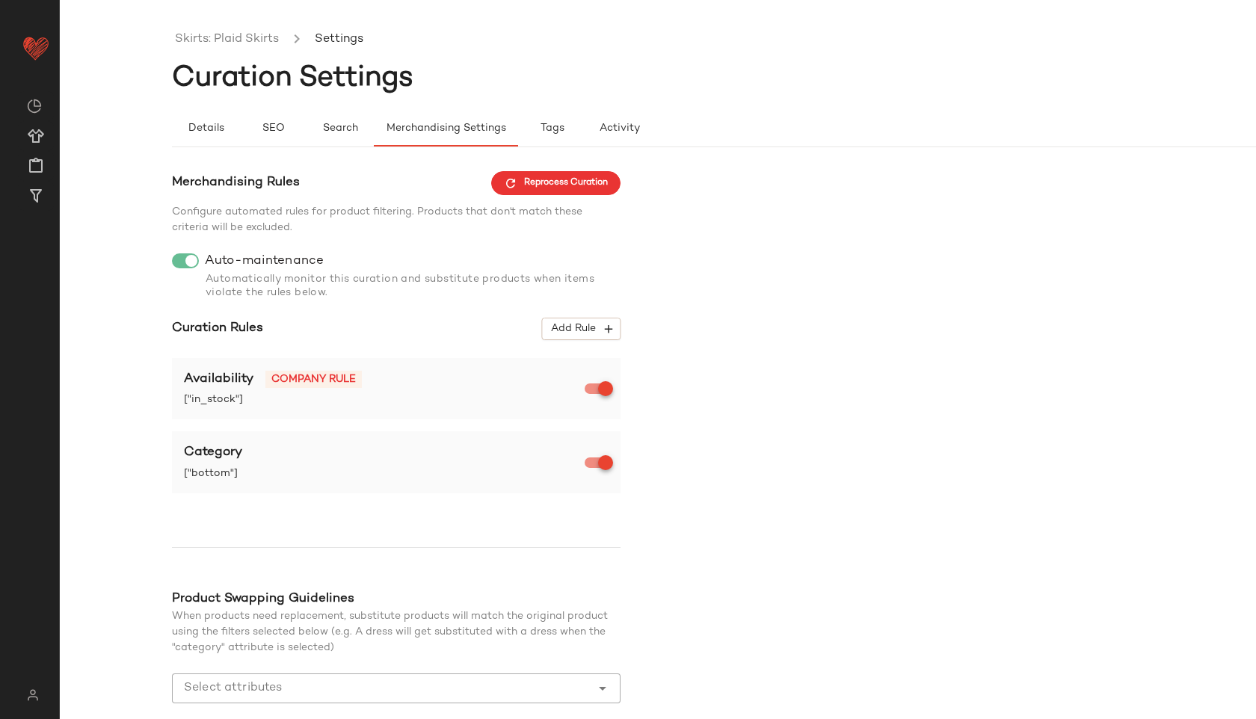
scroll to position [80, 0]
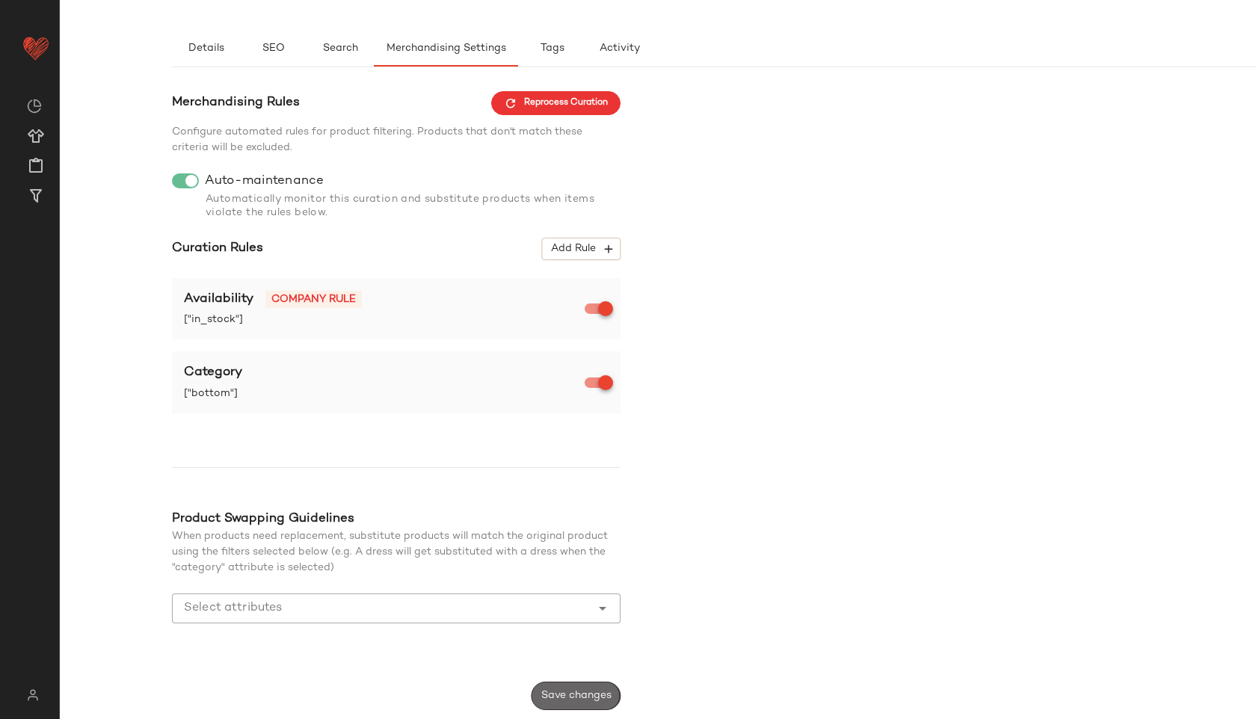
click at [579, 687] on button "Save changes" at bounding box center [575, 696] width 89 height 28
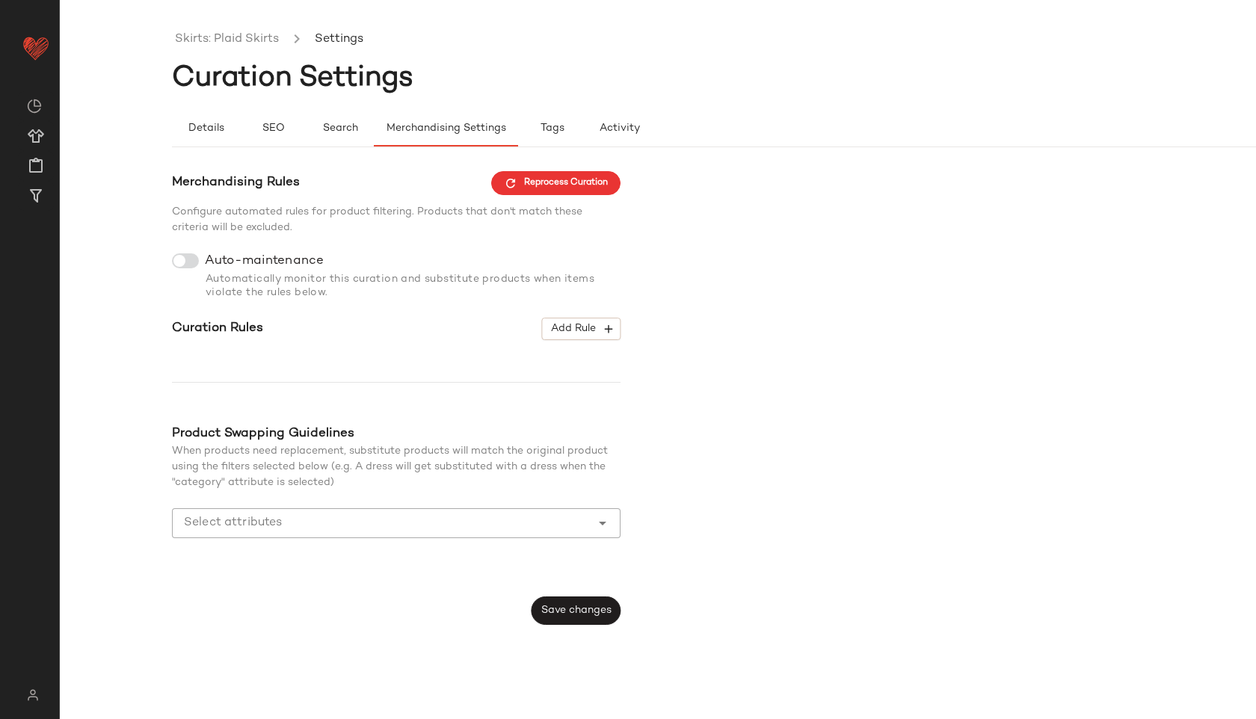
scroll to position [0, 0]
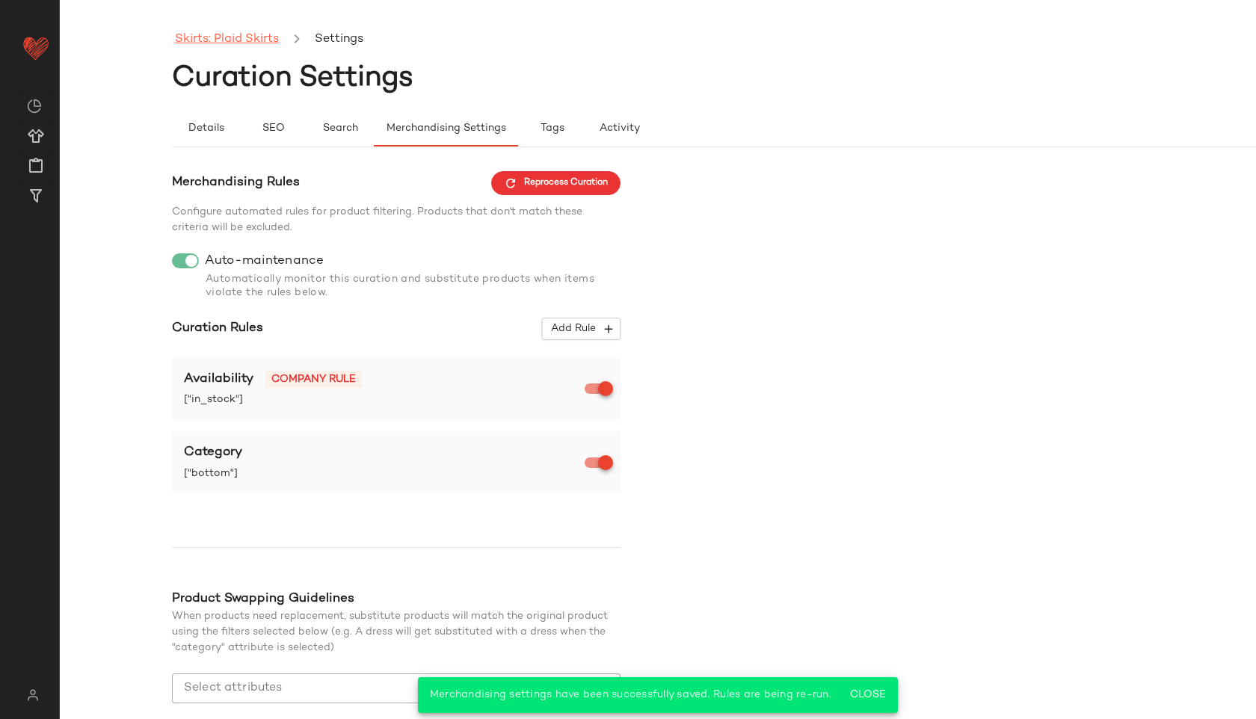
click at [261, 38] on link "Skirts: Plaid Skirts" at bounding box center [227, 39] width 104 height 19
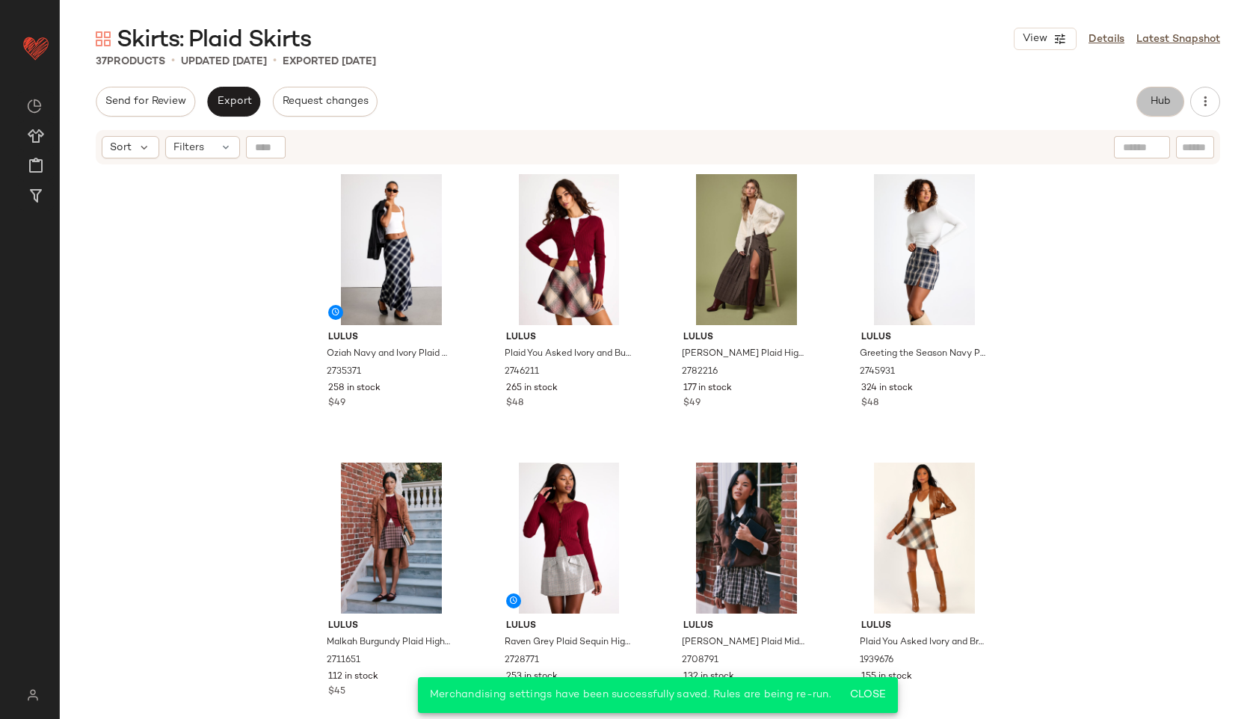
click at [1159, 93] on button "Hub" at bounding box center [1160, 102] width 48 height 30
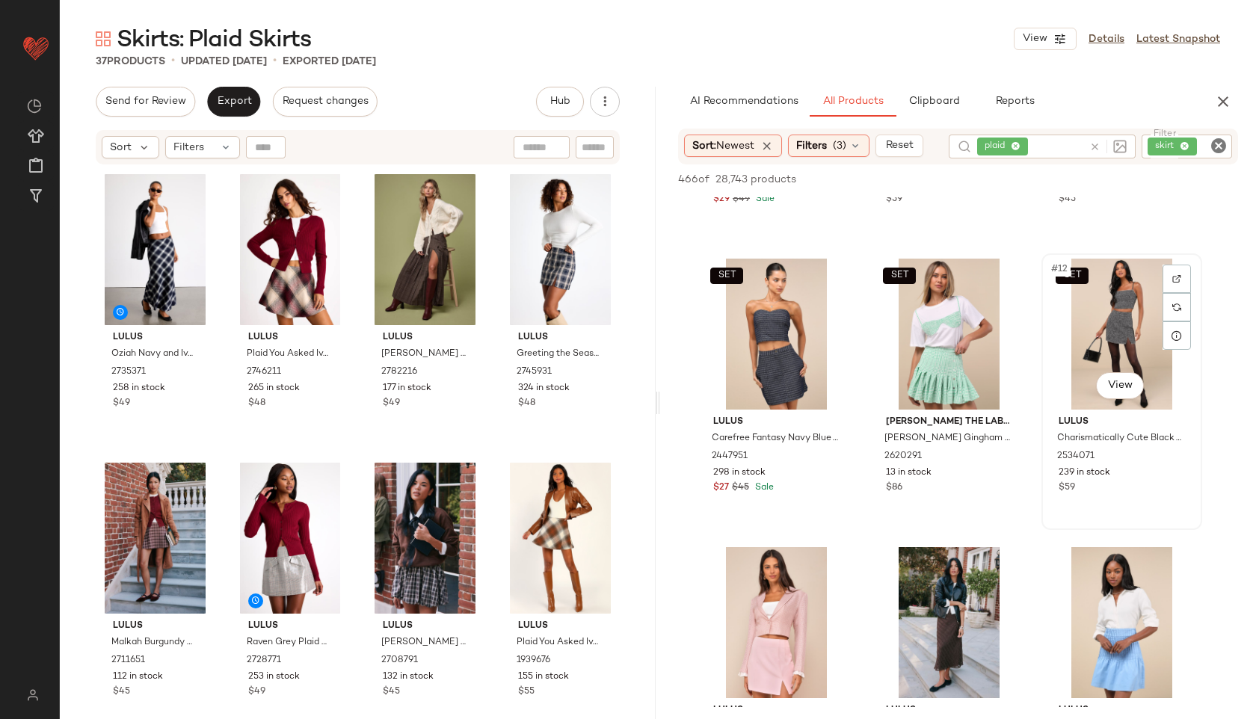
scroll to position [949, 0]
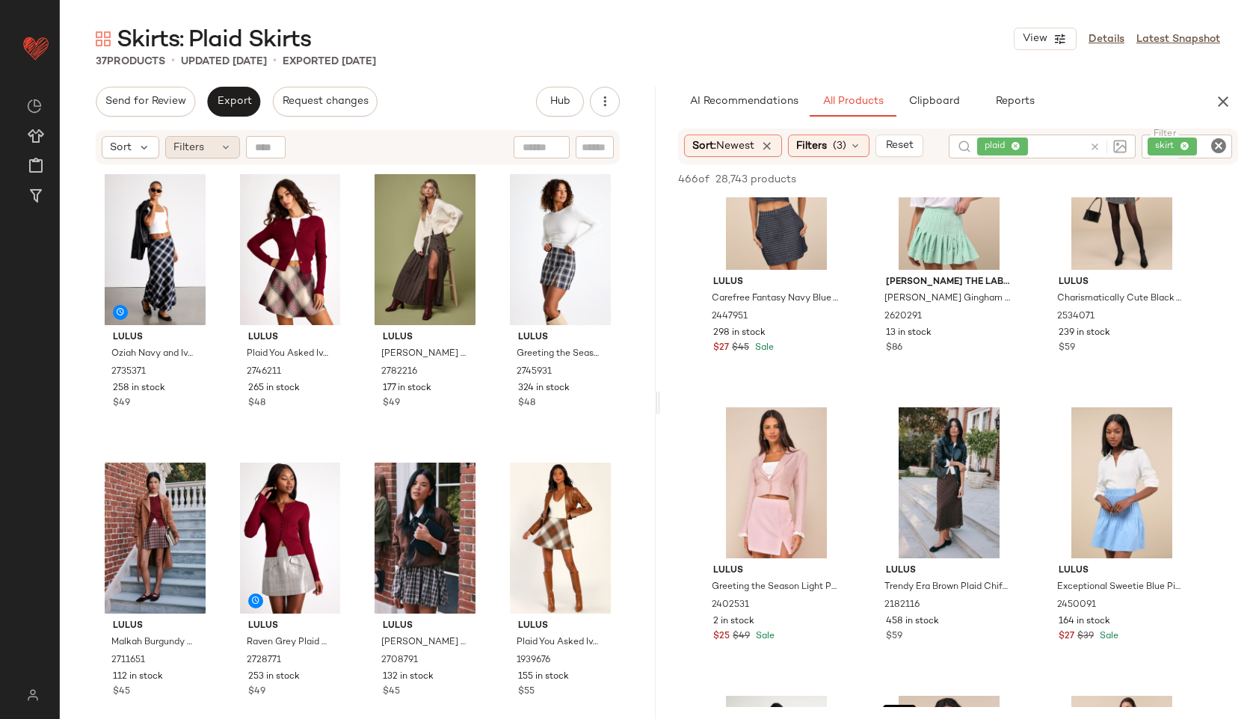
click at [206, 147] on div "Filters" at bounding box center [202, 147] width 75 height 22
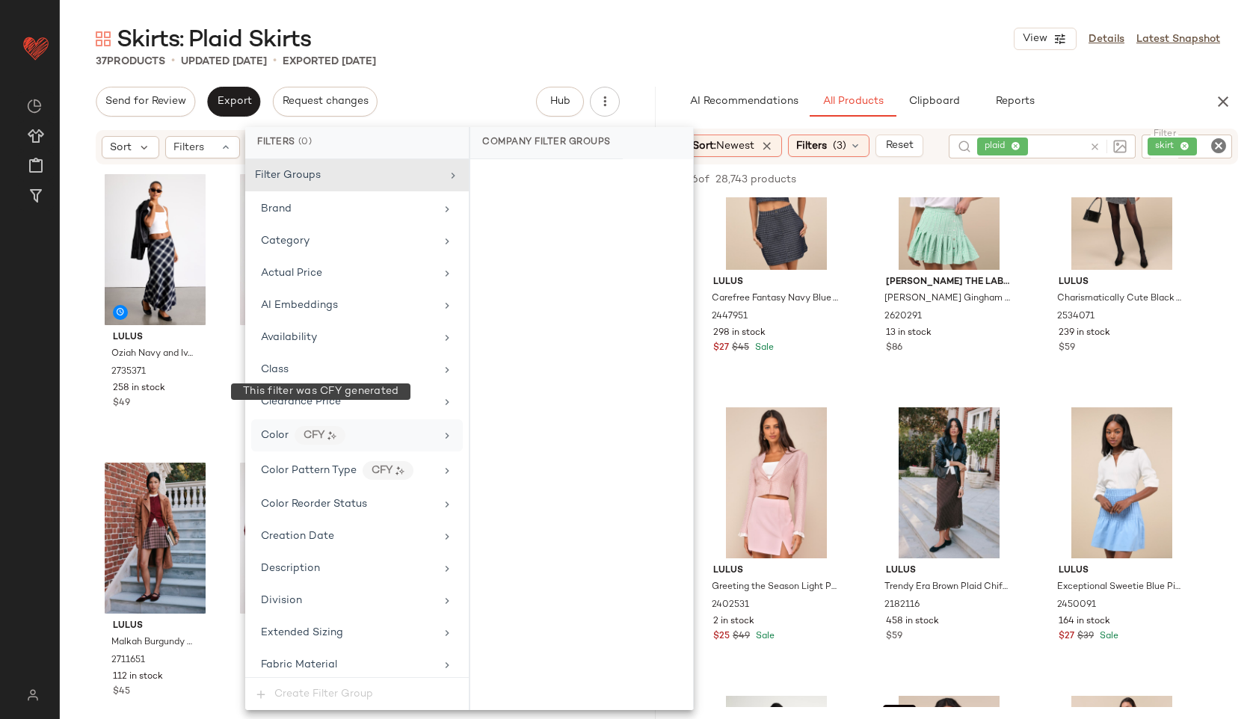
scroll to position [953, 0]
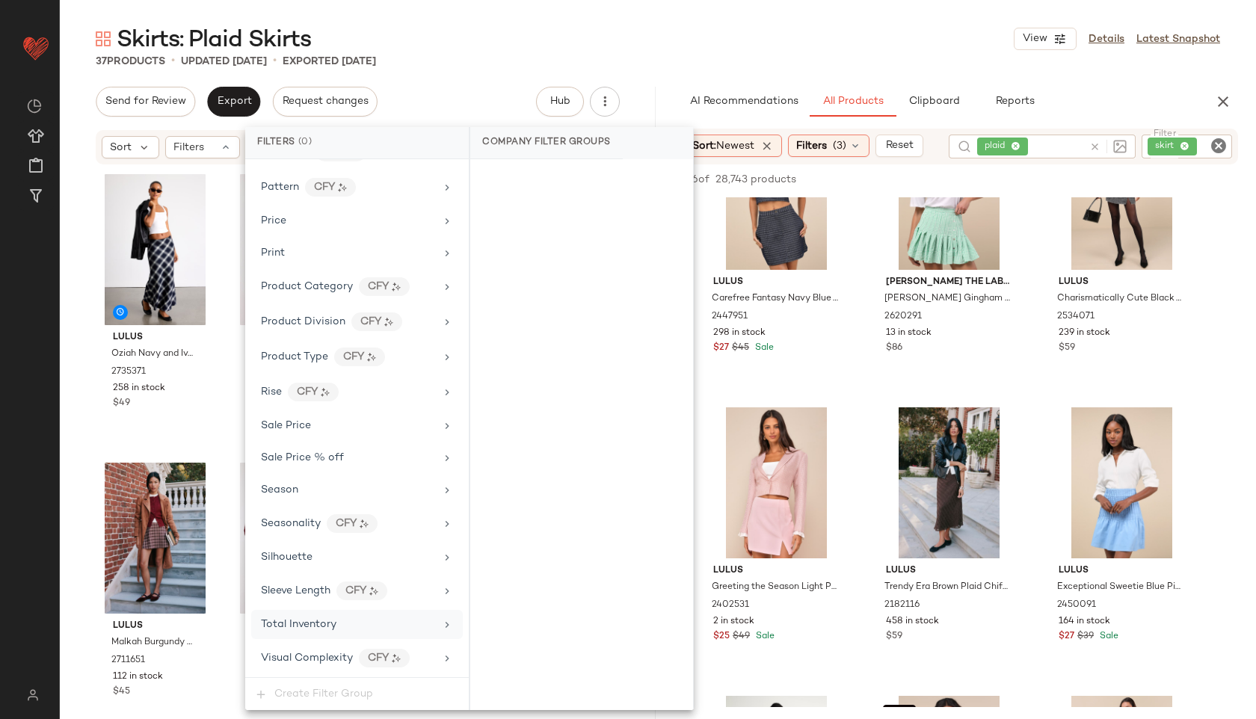
click at [323, 623] on span "Total Inventory" at bounding box center [298, 624] width 75 height 11
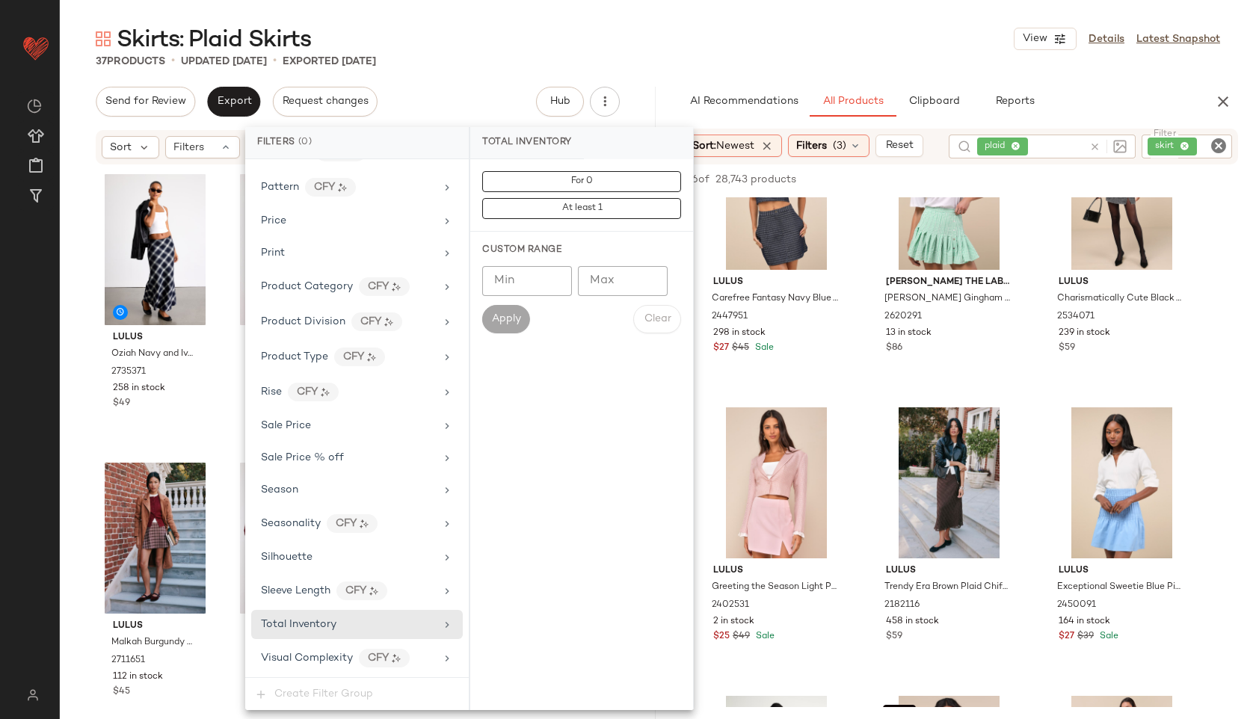
click at [608, 281] on input "Max" at bounding box center [623, 281] width 90 height 30
type input "**"
click at [502, 316] on span "Apply" at bounding box center [506, 319] width 30 height 12
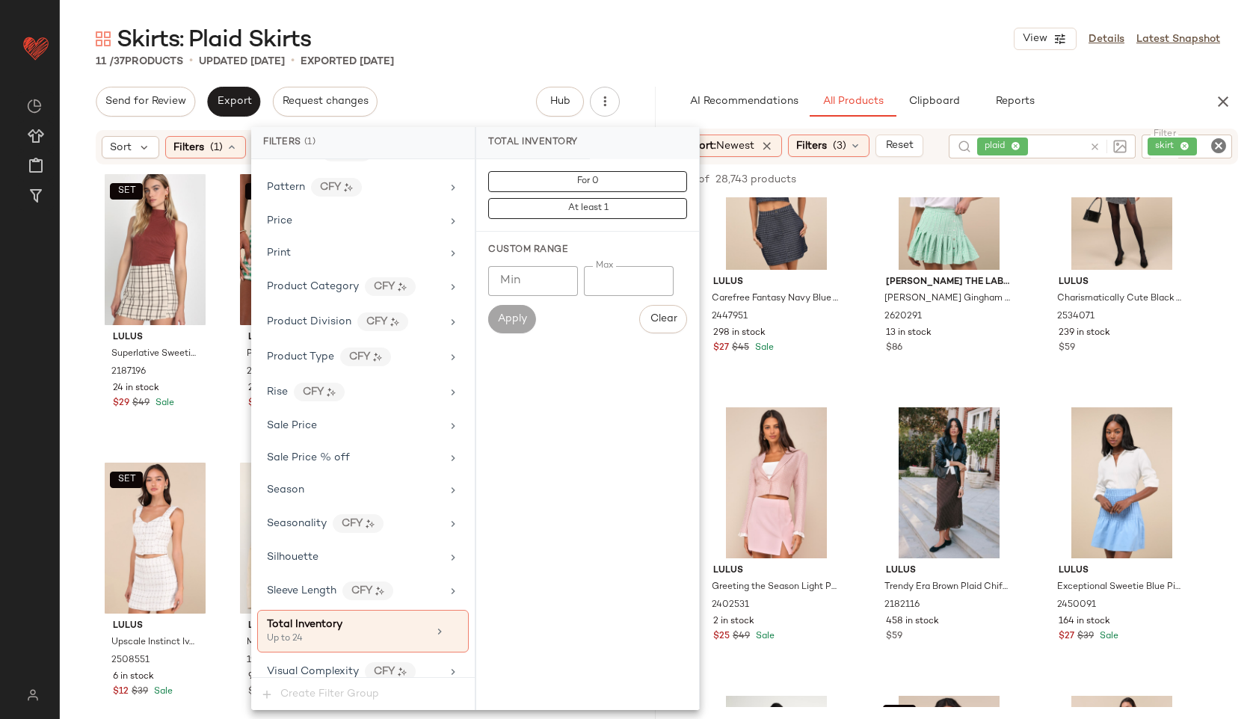
click at [537, 16] on main "Skirts: Plaid Skirts View Details Latest Snapshot 11 / 37 Products • updated Oc…" at bounding box center [628, 359] width 1256 height 719
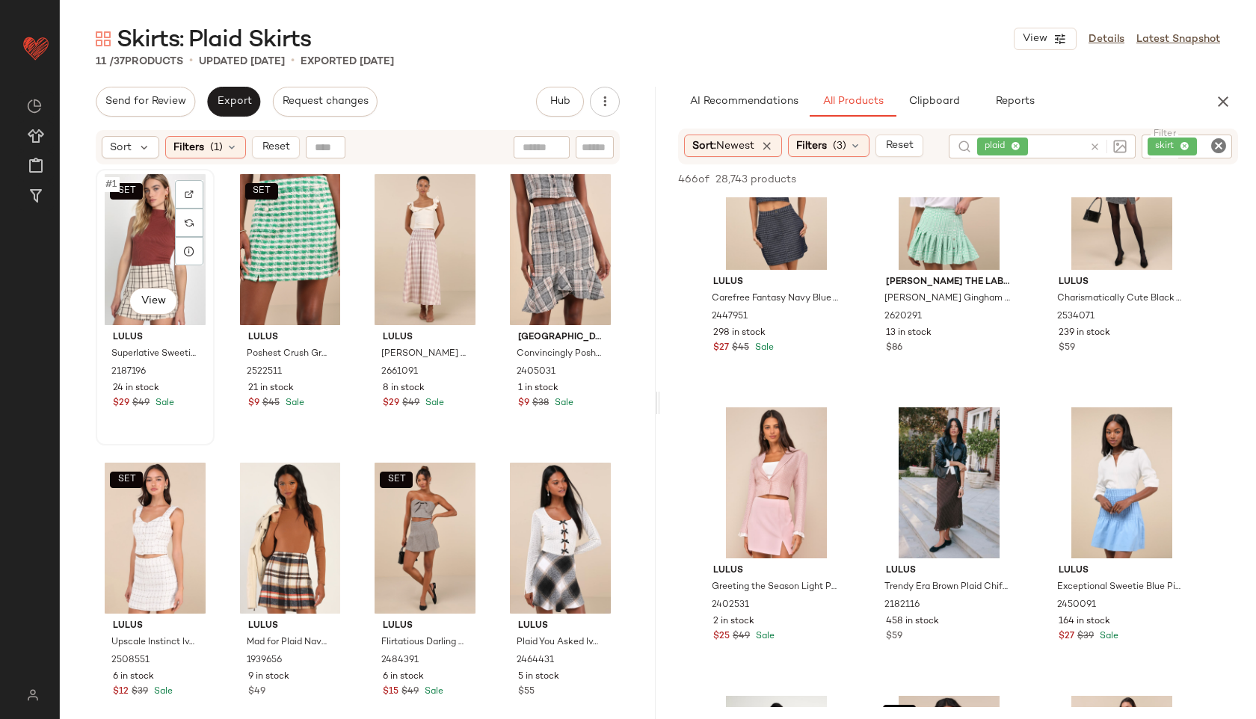
click at [172, 253] on div "SET #1 View" at bounding box center [155, 249] width 108 height 151
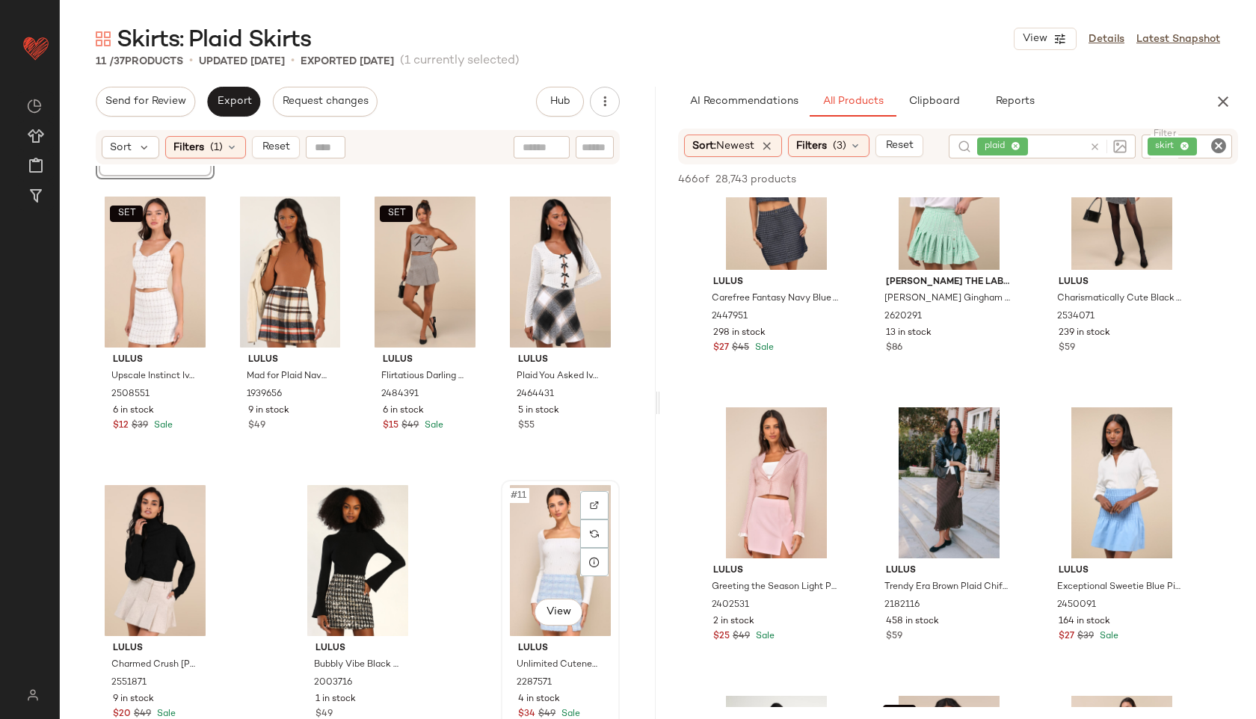
click at [557, 543] on div "#11 View" at bounding box center [560, 560] width 108 height 151
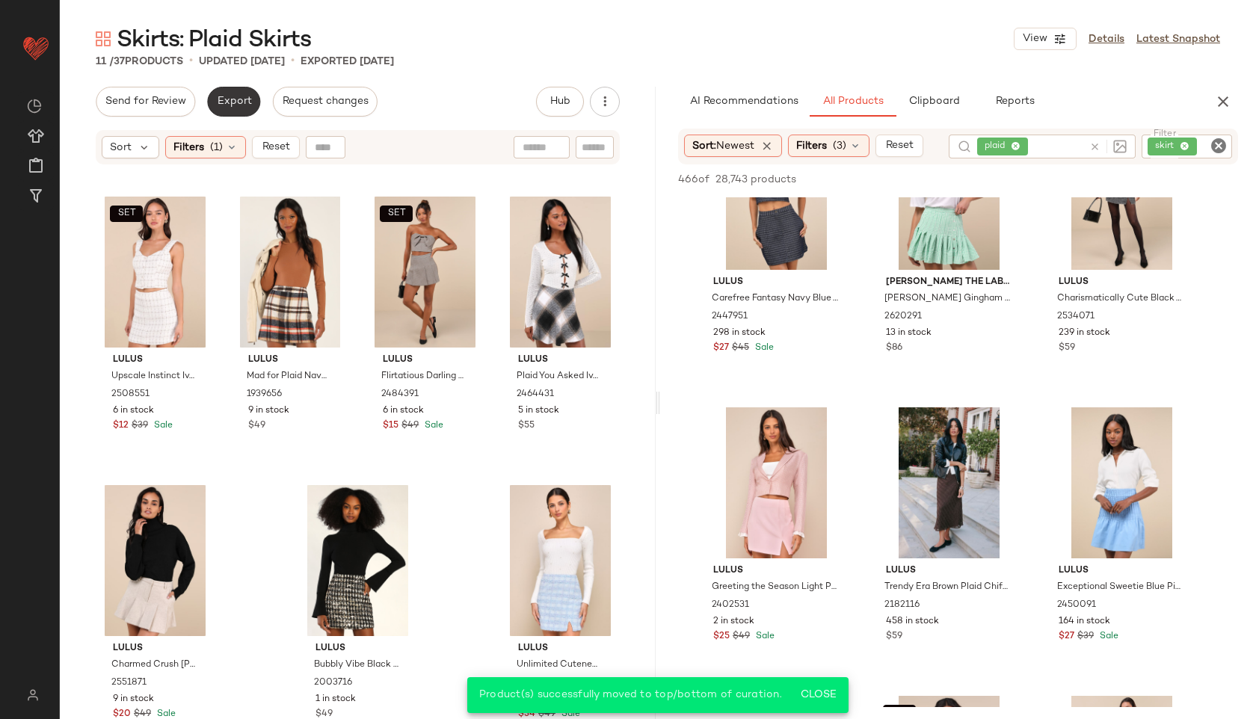
click at [211, 110] on button "Export" at bounding box center [233, 102] width 53 height 30
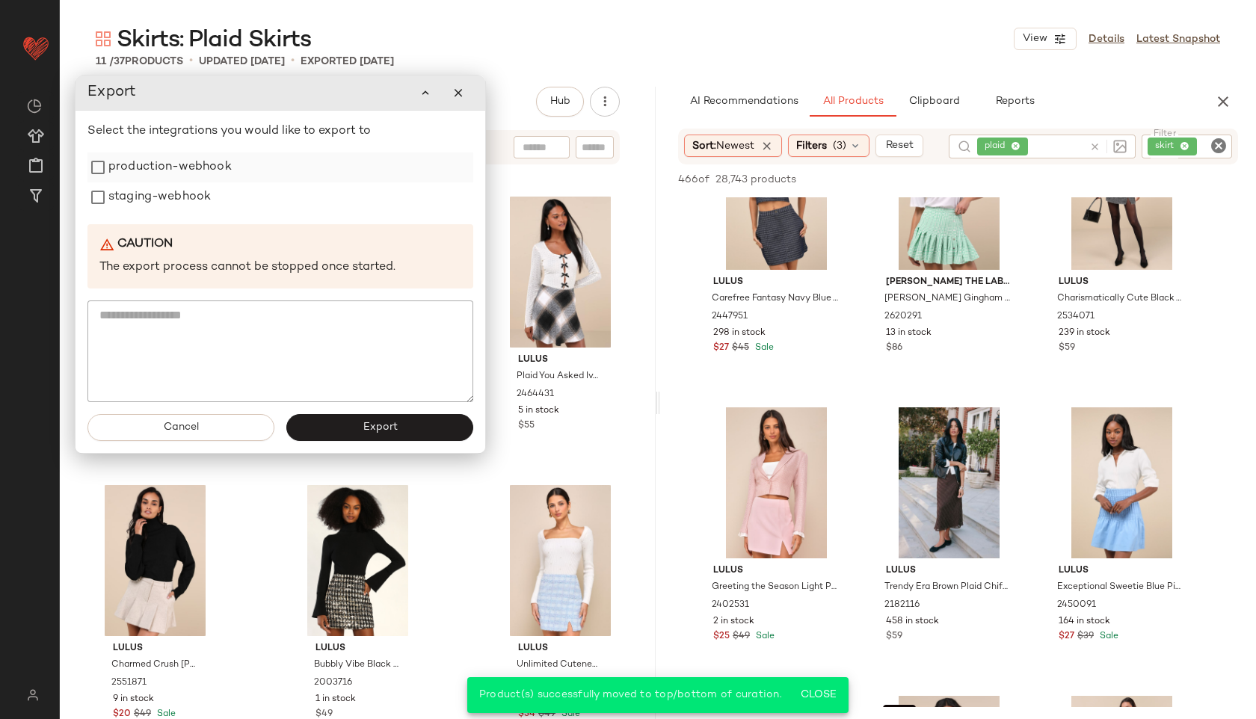
click at [199, 171] on label "production-webhook" at bounding box center [169, 167] width 123 height 30
click at [187, 203] on label "staging-webhook" at bounding box center [159, 197] width 102 height 30
click at [334, 422] on button "Export" at bounding box center [379, 427] width 187 height 27
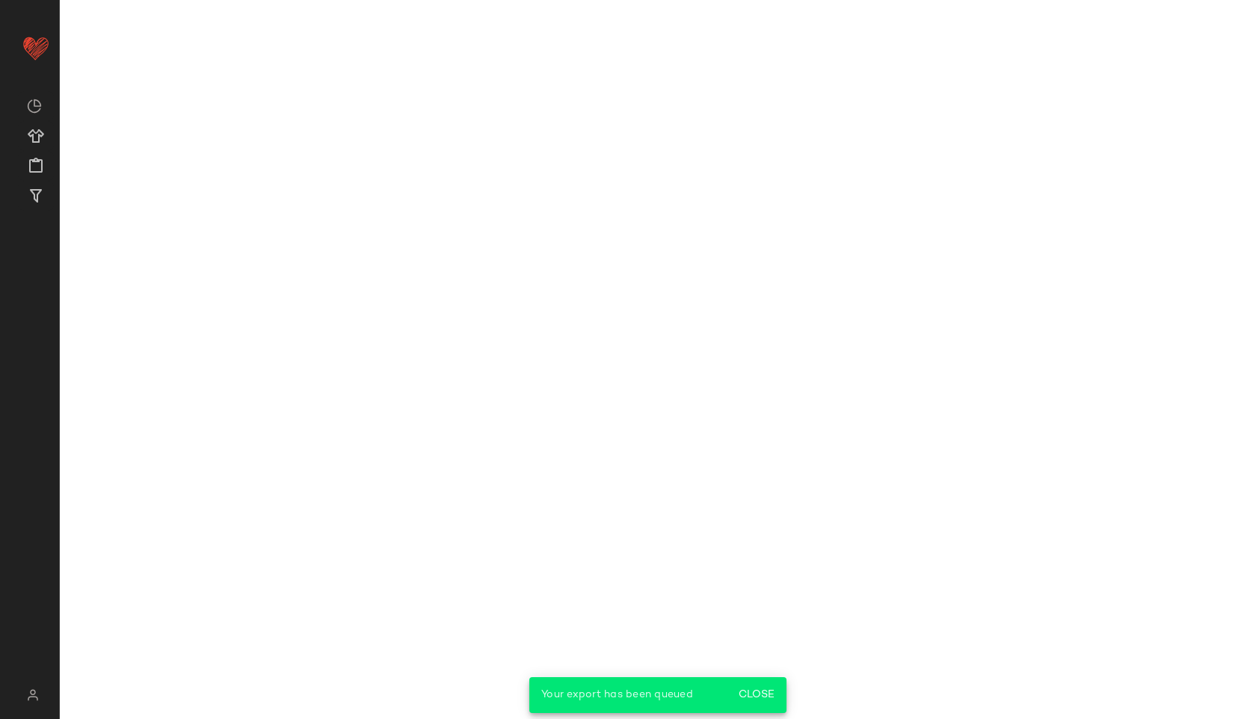
scroll to position [1238, 0]
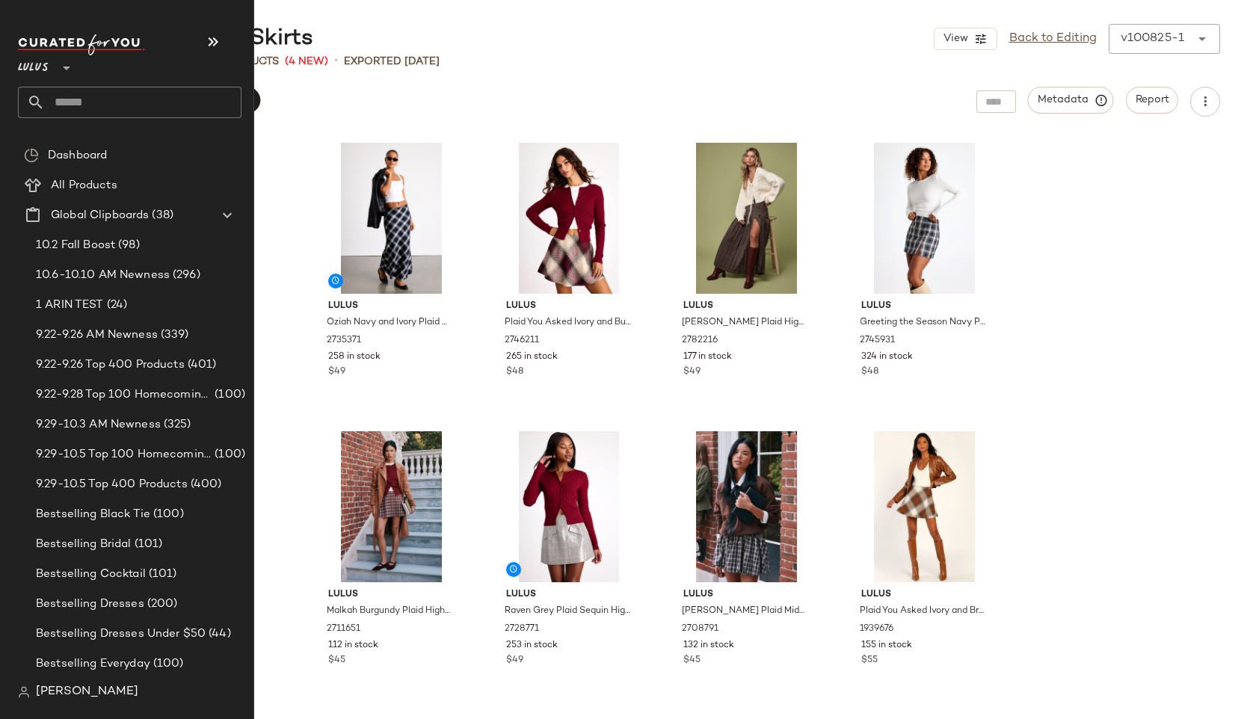
click at [75, 111] on input "text" at bounding box center [143, 102] width 197 height 31
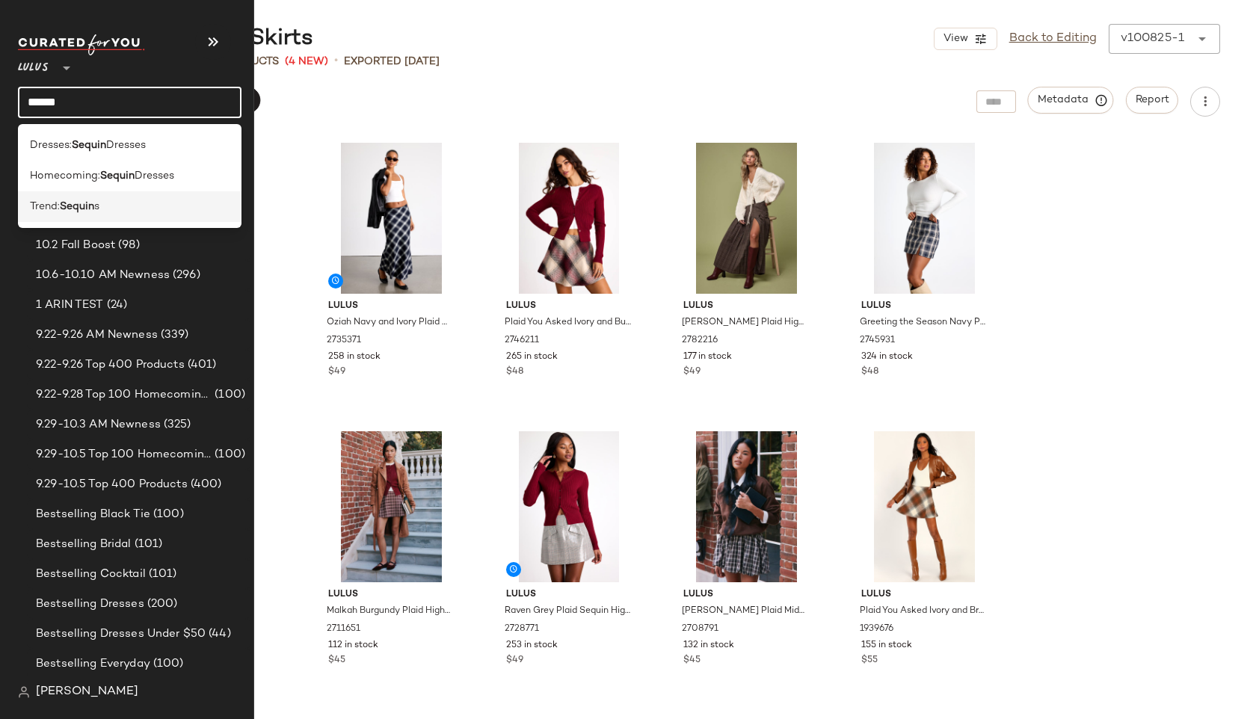
type input "******"
click at [114, 211] on div "Trend: Sequin s" at bounding box center [130, 207] width 200 height 16
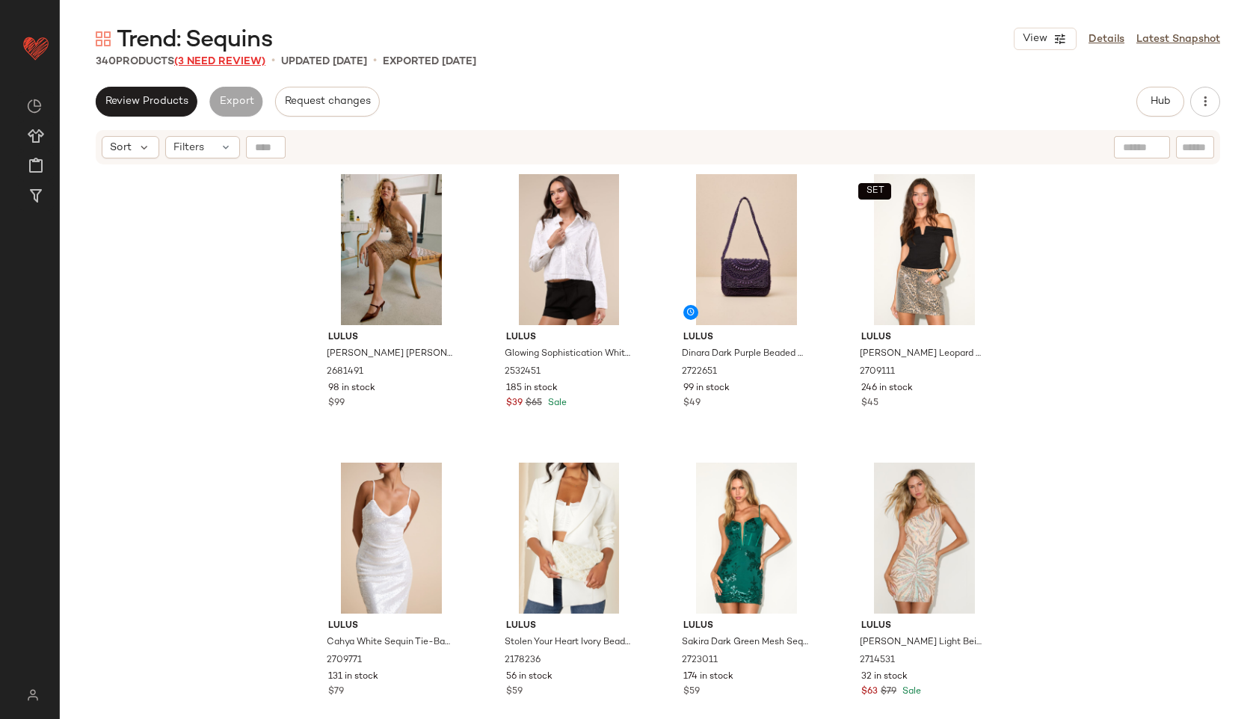
click at [226, 60] on span "(3 Need Review)" at bounding box center [219, 61] width 91 height 11
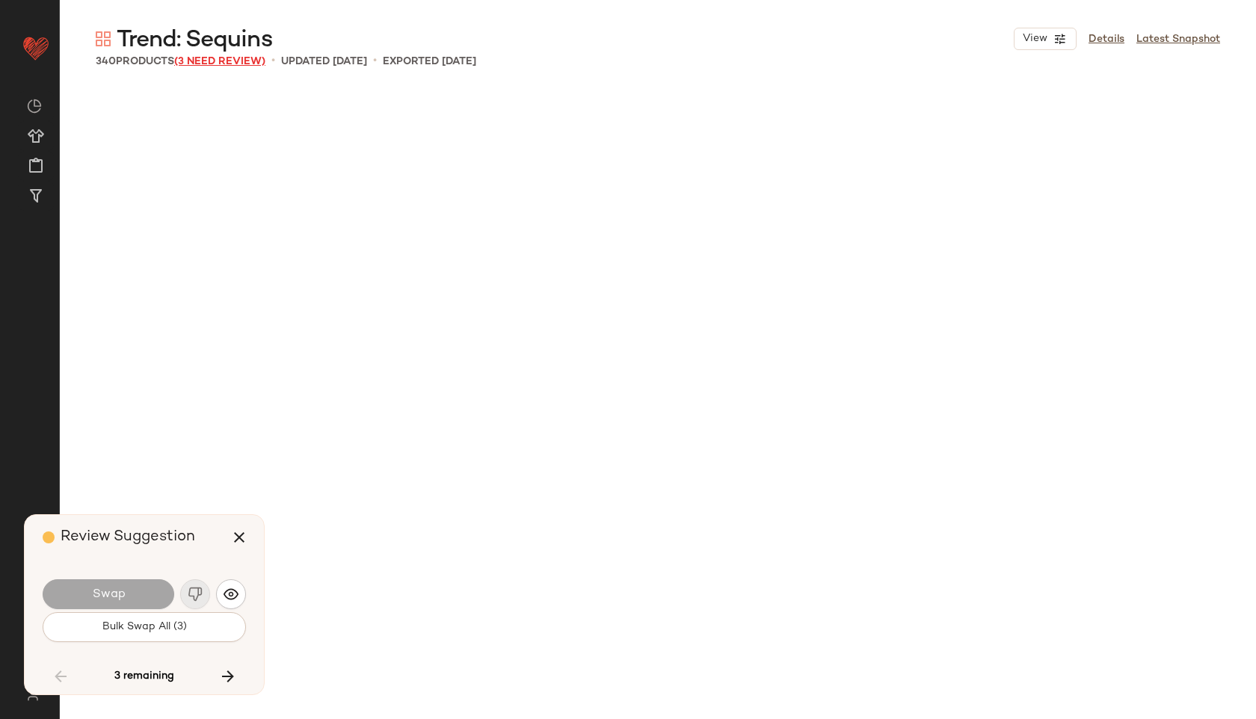
scroll to position [20198, 0]
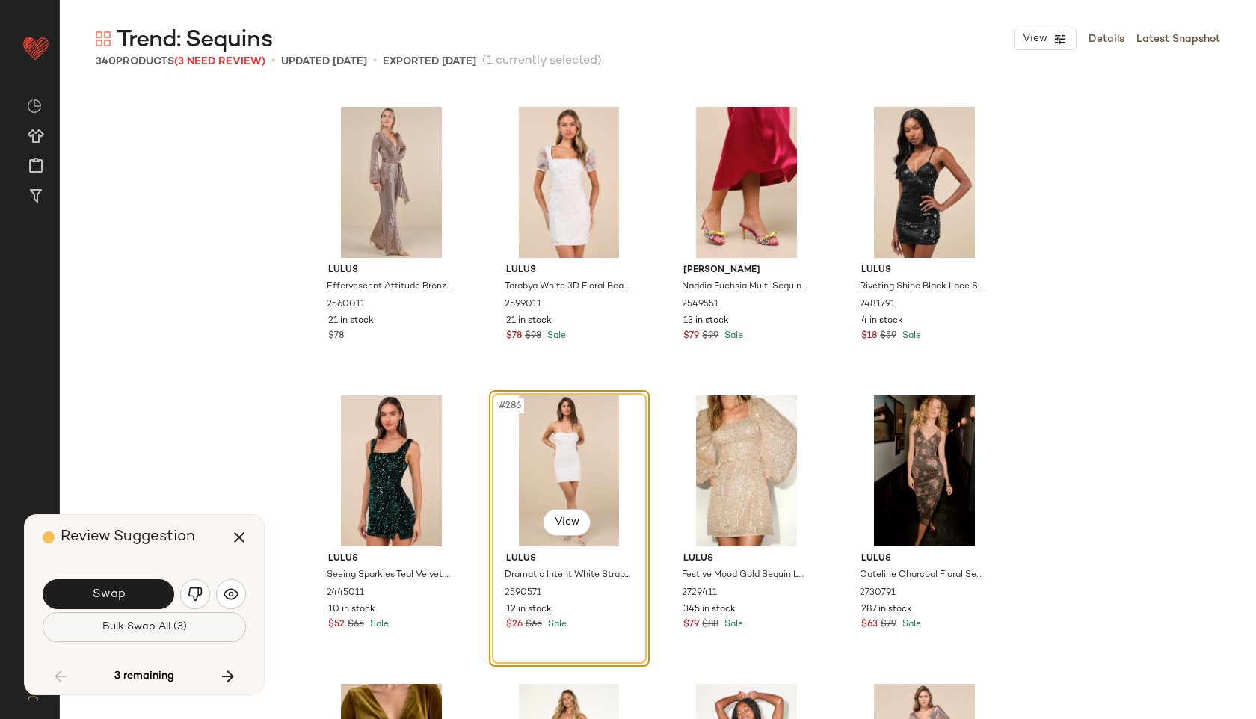
click at [169, 627] on span "Bulk Swap All (3)" at bounding box center [144, 627] width 85 height 12
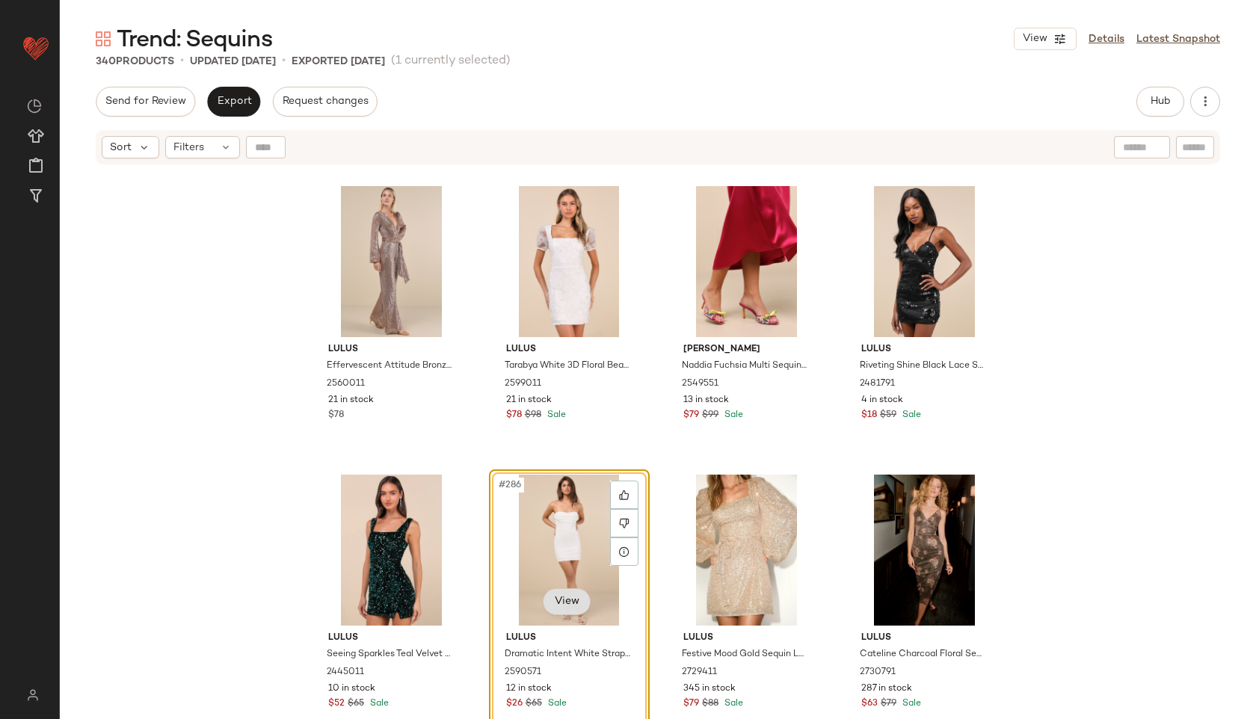
click at [543, 603] on body "Lulus ** Dashboard All Products Global Clipboards (38) Curations (817) Jordan C…" at bounding box center [628, 359] width 1256 height 719
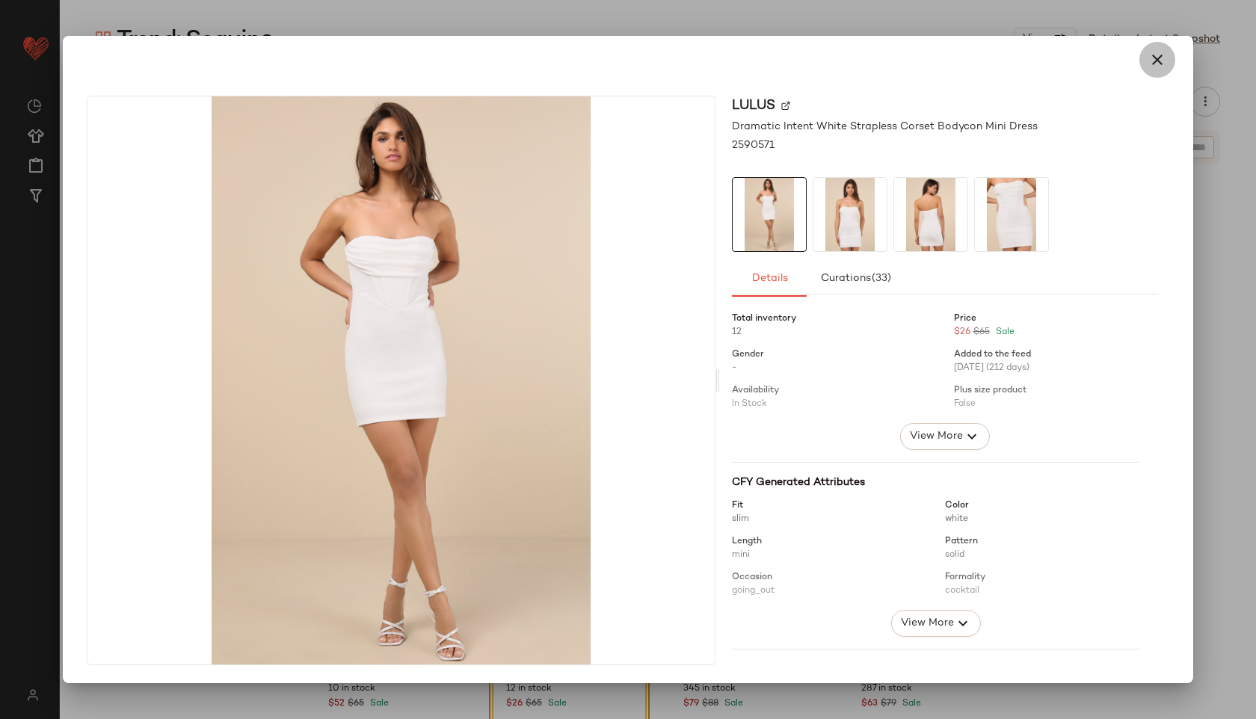
click at [1153, 59] on icon "button" at bounding box center [1157, 60] width 18 height 18
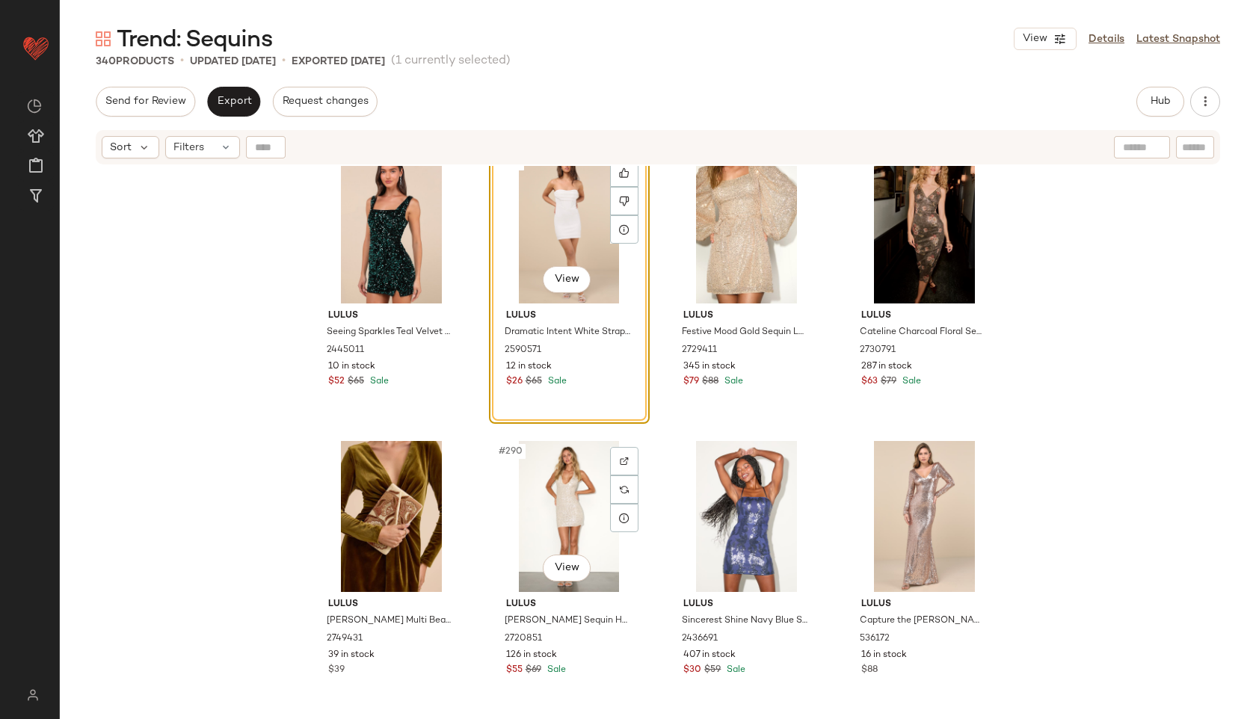
scroll to position [20523, 0]
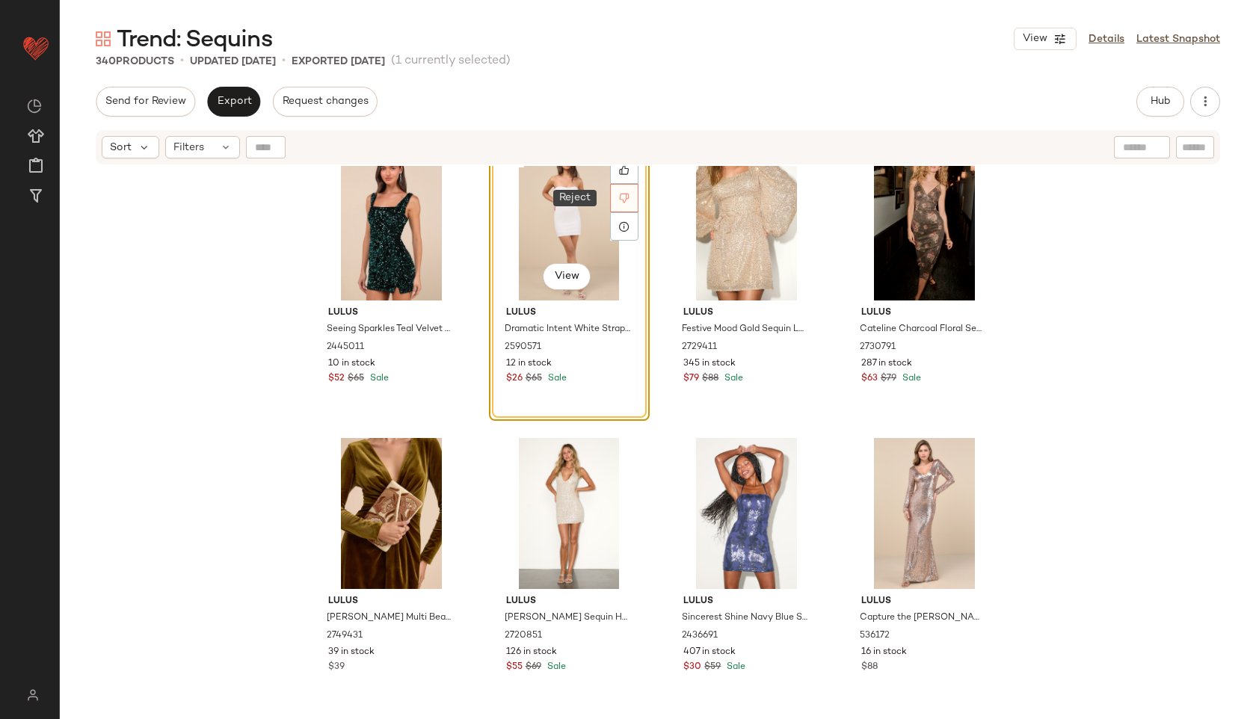
click at [611, 200] on div at bounding box center [624, 198] width 28 height 28
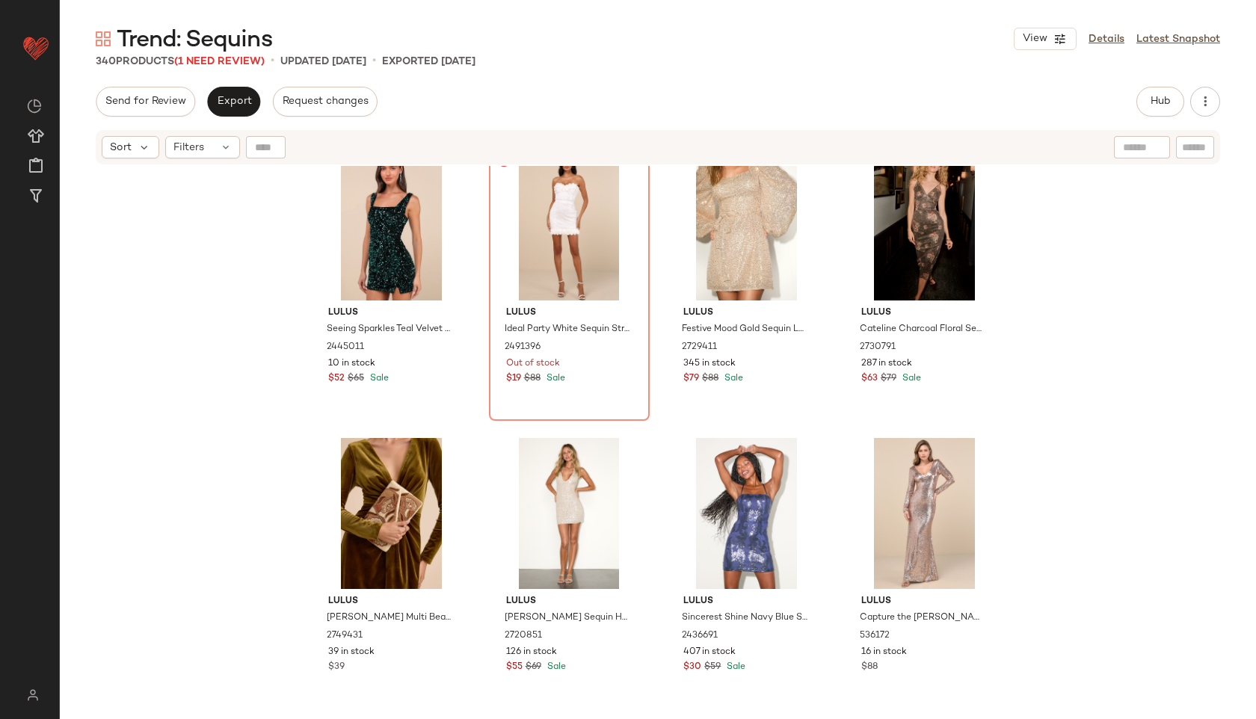
scroll to position [20198, 0]
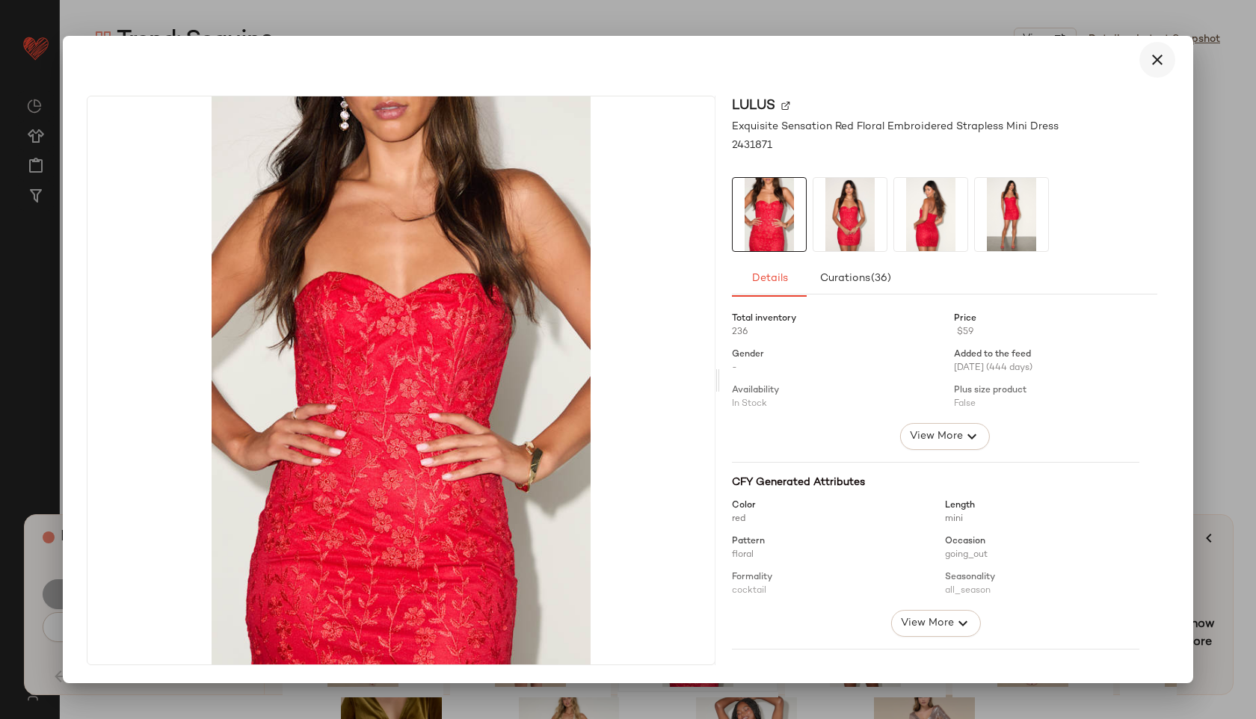
click at [1159, 61] on icon "button" at bounding box center [1157, 60] width 18 height 18
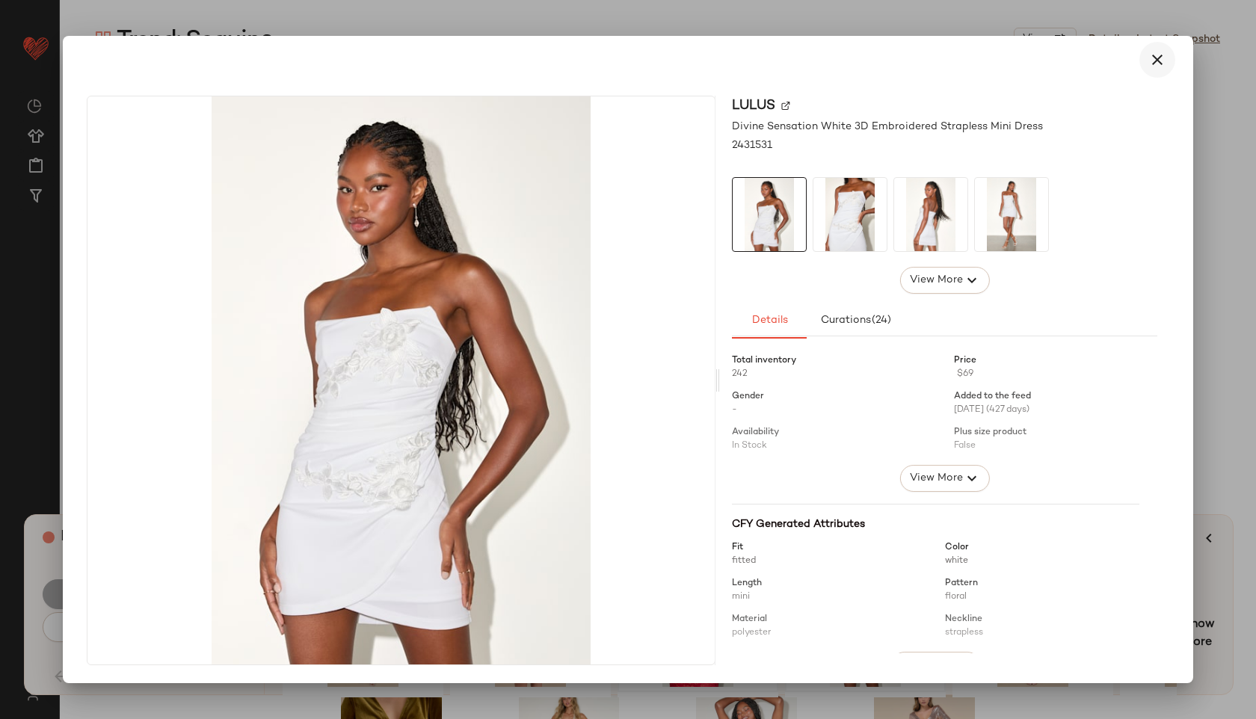
click at [1165, 64] on icon "button" at bounding box center [1157, 60] width 18 height 18
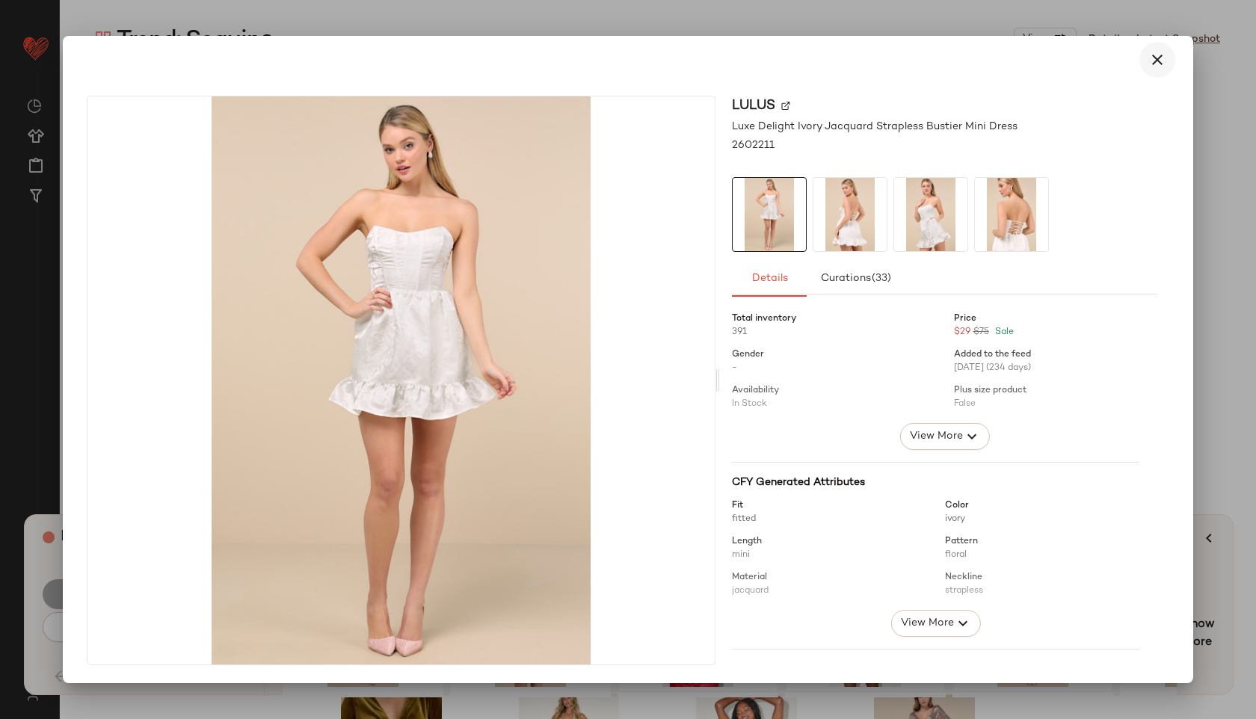
click at [1165, 53] on icon "button" at bounding box center [1157, 60] width 18 height 18
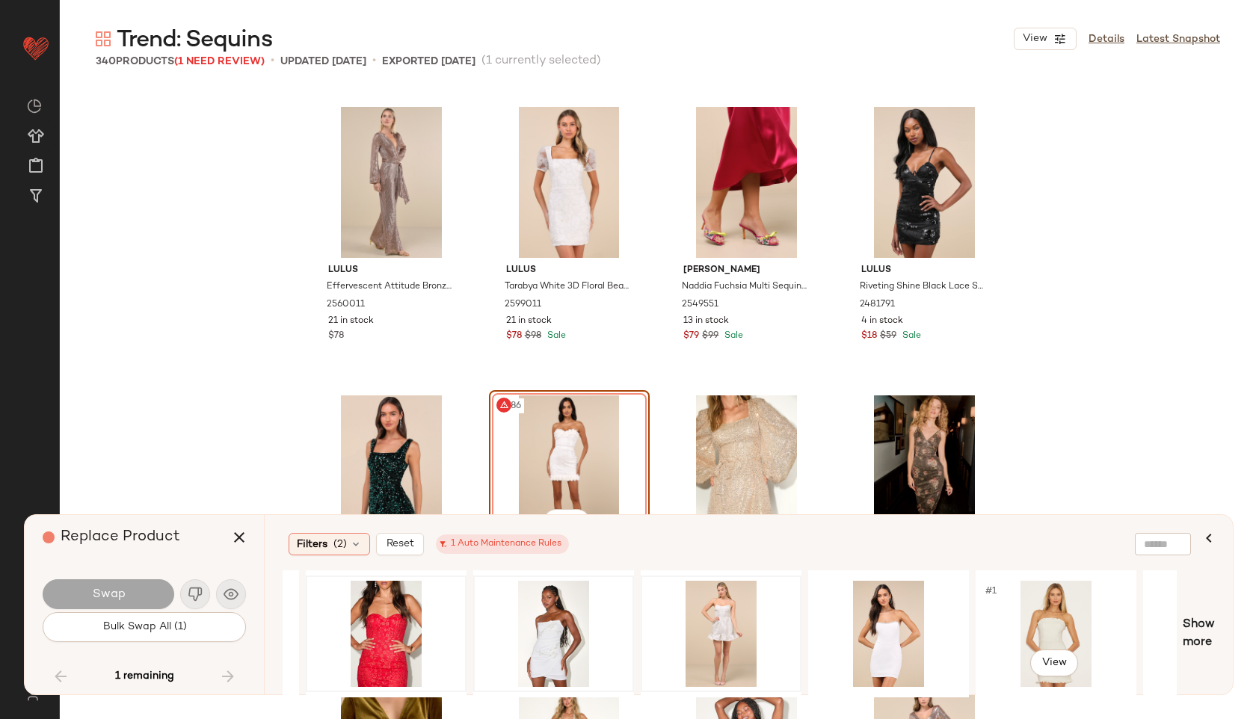
scroll to position [0, 338]
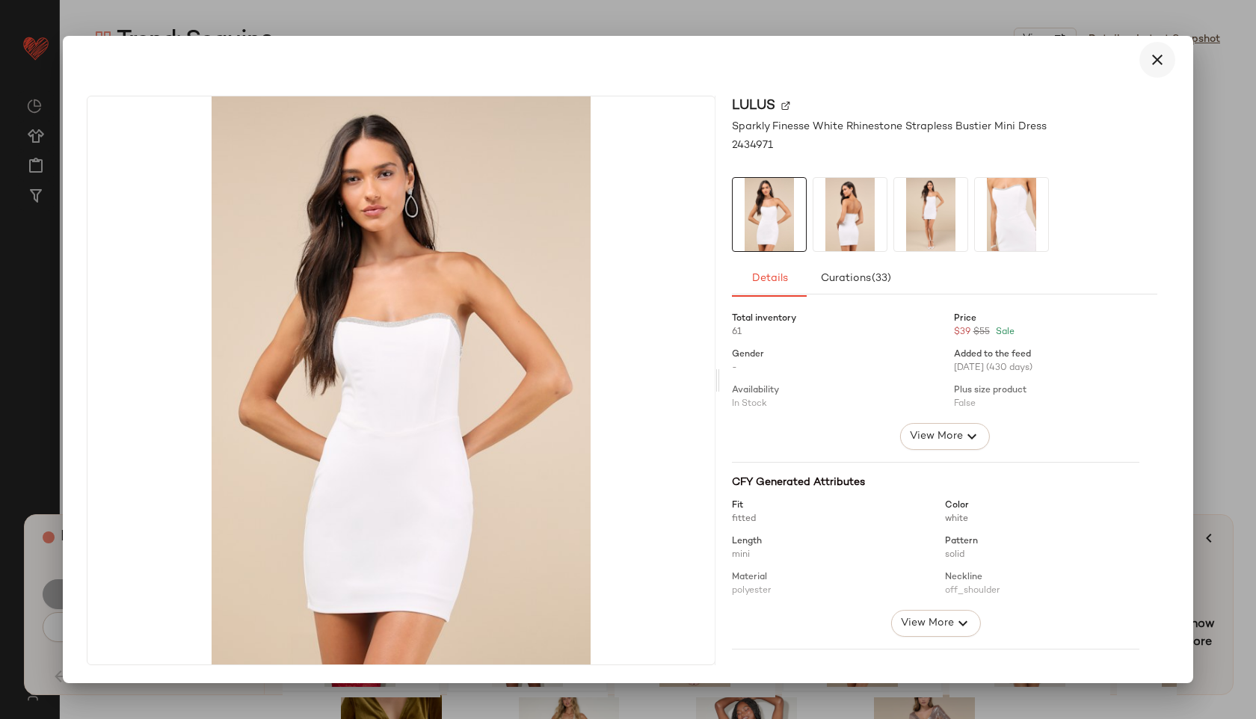
click at [1153, 62] on icon "button" at bounding box center [1157, 60] width 18 height 18
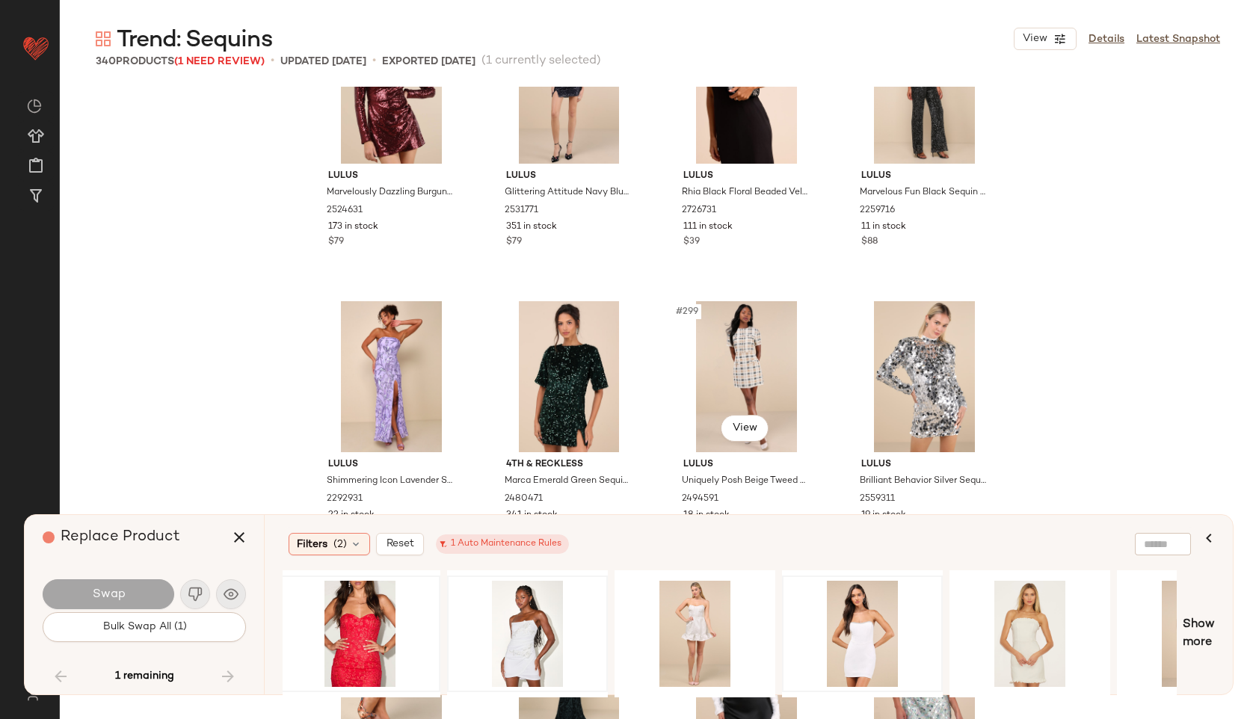
scroll to position [21160, 0]
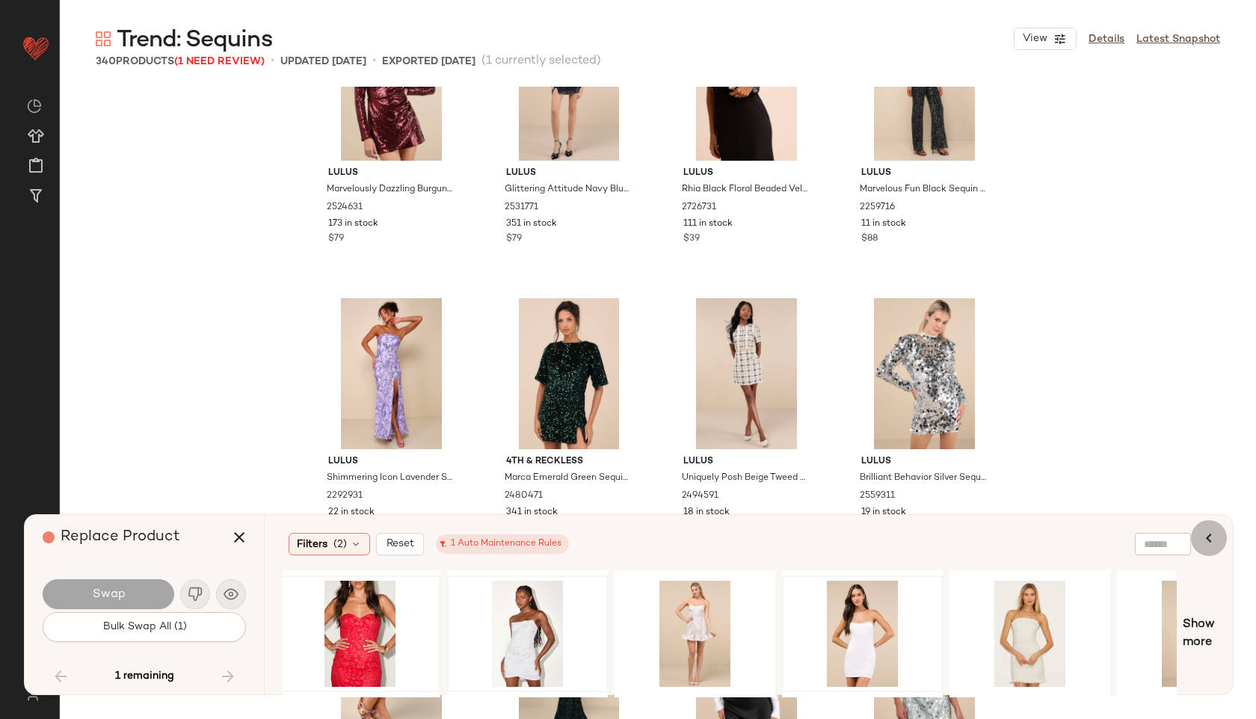
click at [1215, 537] on icon "button" at bounding box center [1209, 538] width 18 height 18
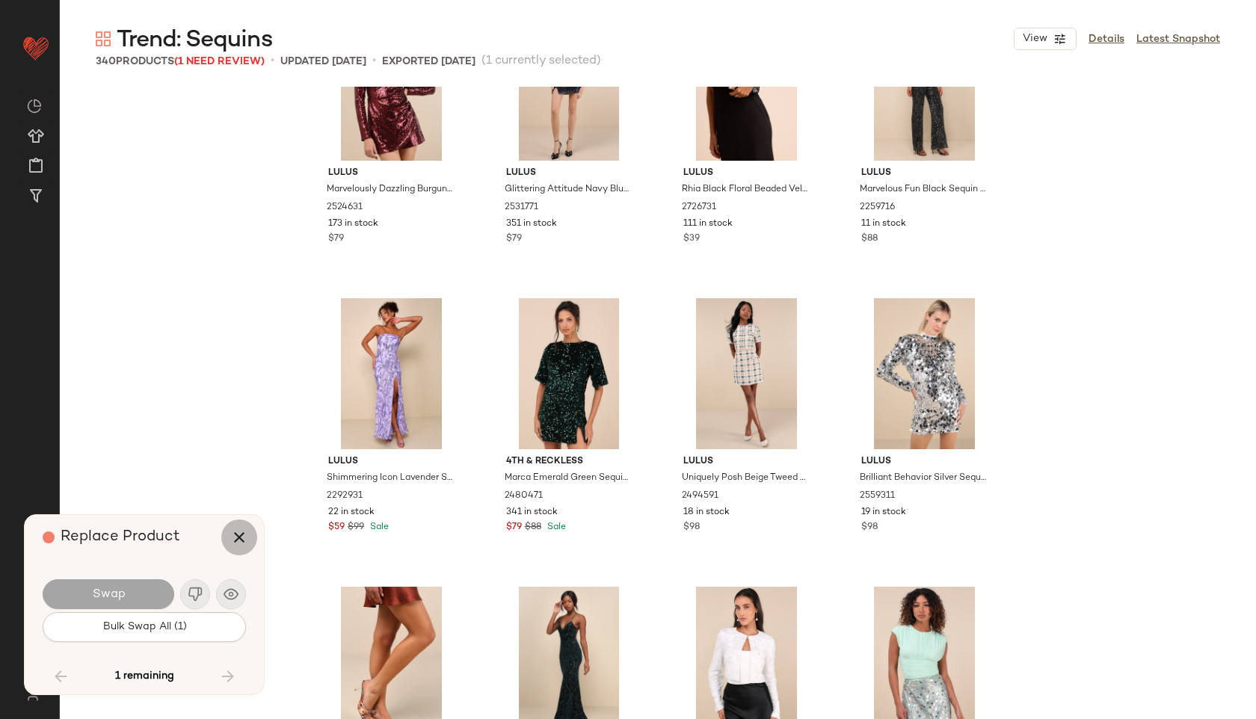
click at [234, 541] on icon "button" at bounding box center [239, 537] width 18 height 18
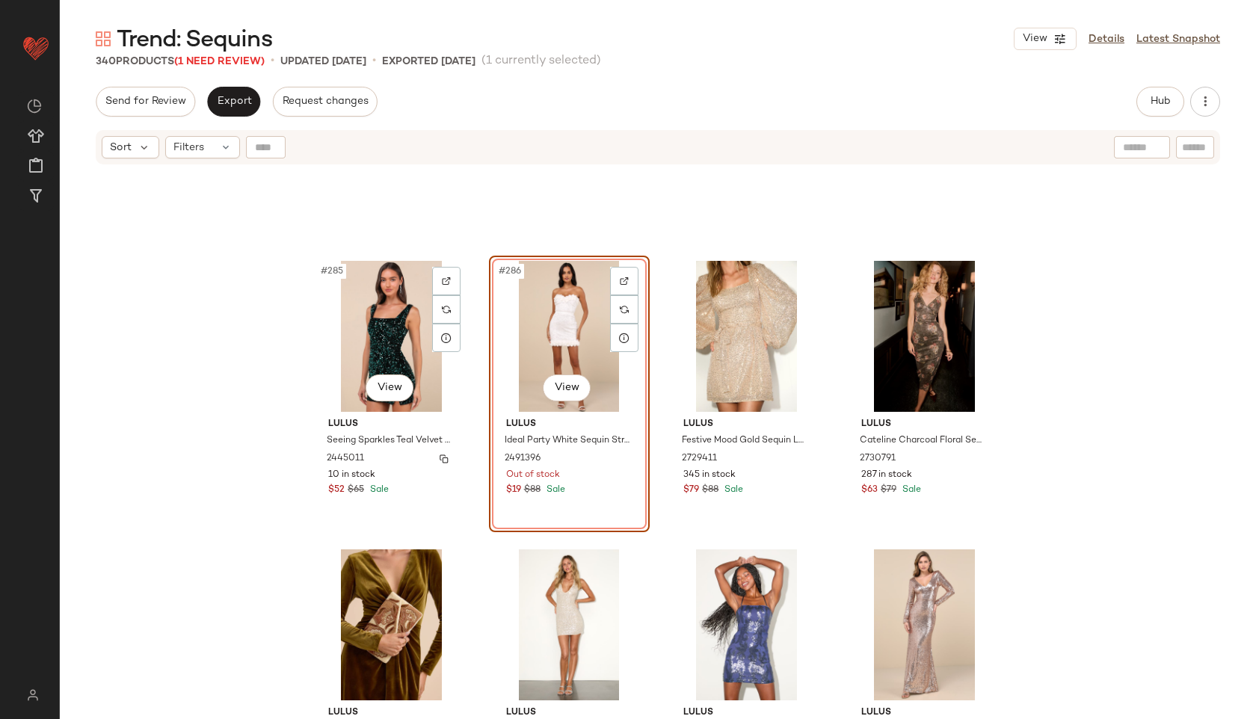
scroll to position [20369, 0]
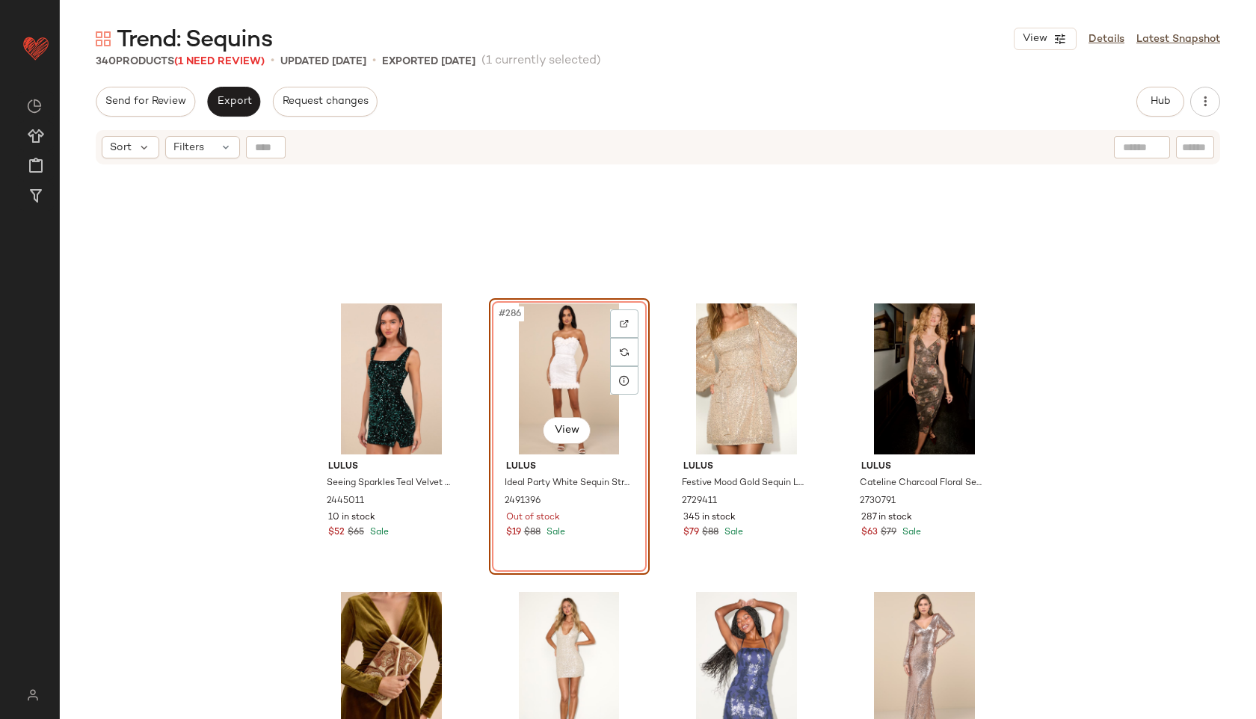
click at [577, 375] on div "#286 View" at bounding box center [569, 378] width 150 height 151
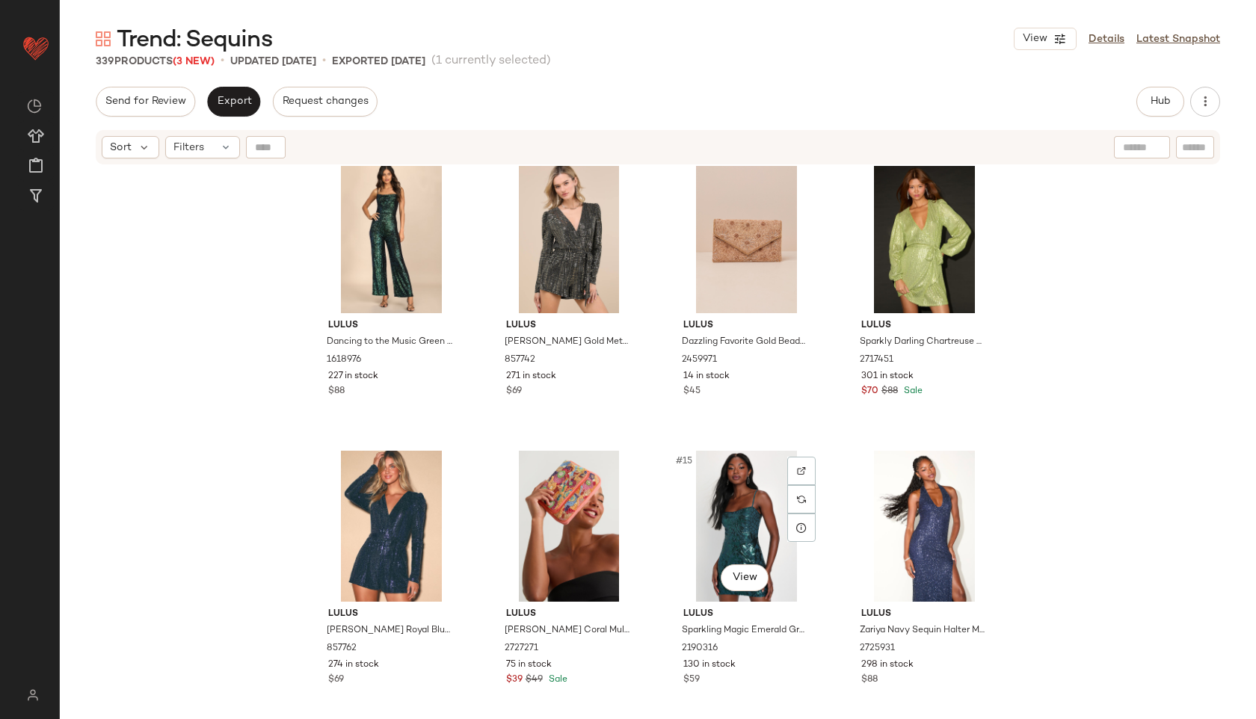
scroll to position [0, 0]
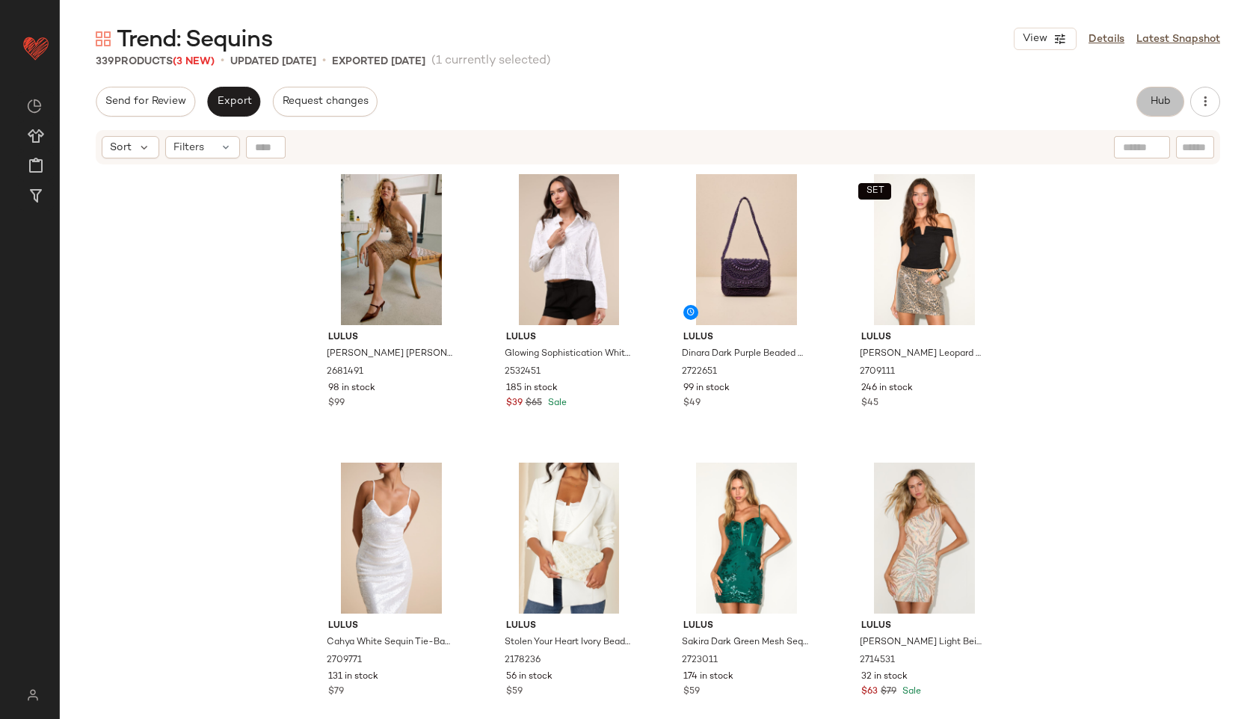
click at [1169, 99] on span "Hub" at bounding box center [1160, 102] width 21 height 12
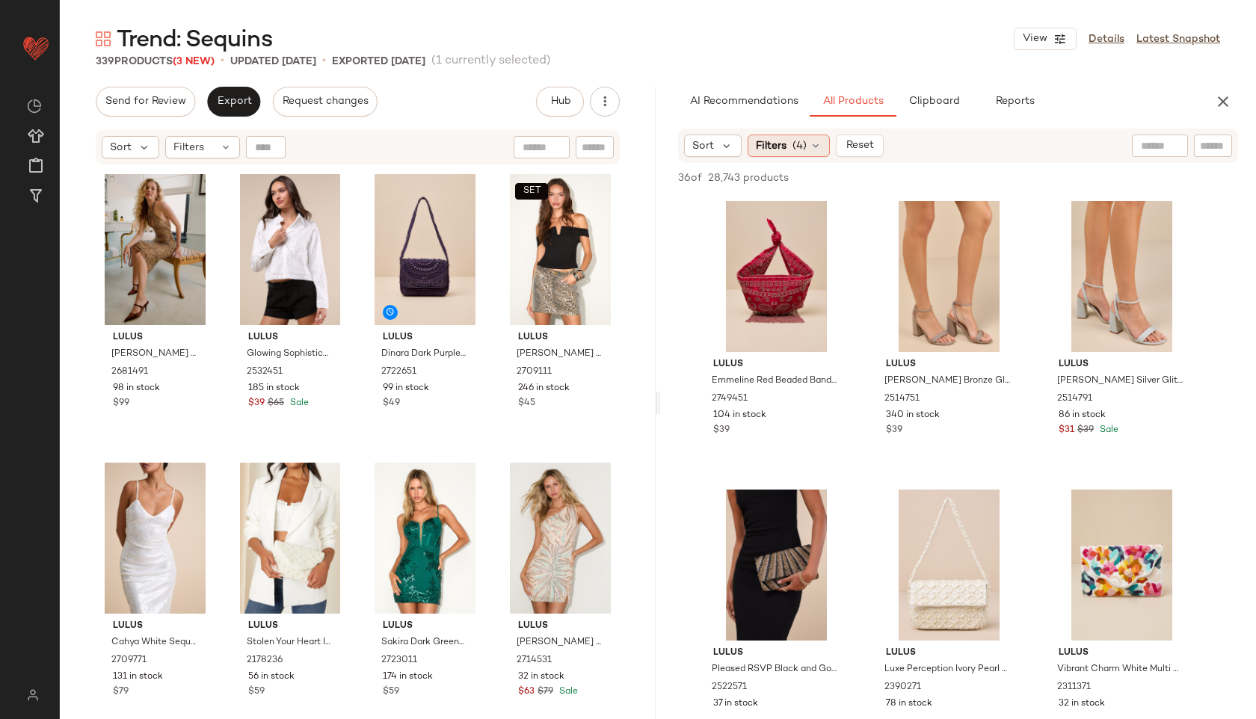
click at [798, 142] on span "(4)" at bounding box center [799, 146] width 14 height 16
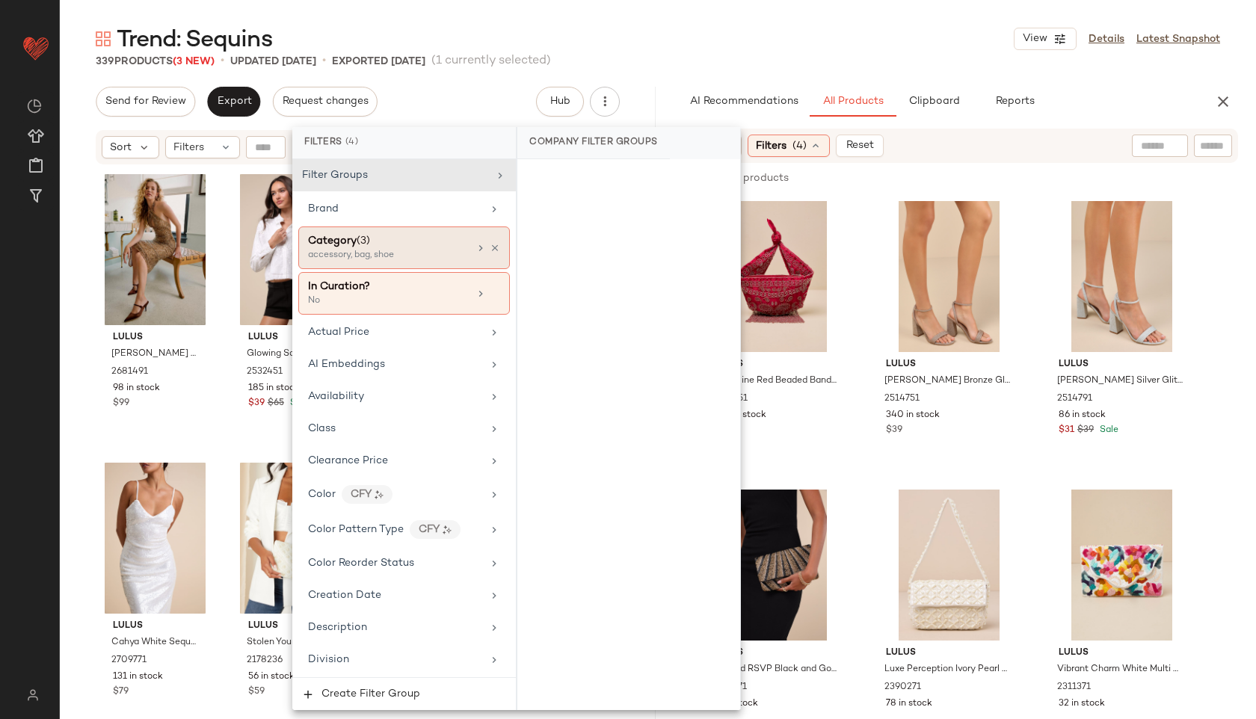
click at [374, 240] on div "Category (3)" at bounding box center [388, 241] width 161 height 16
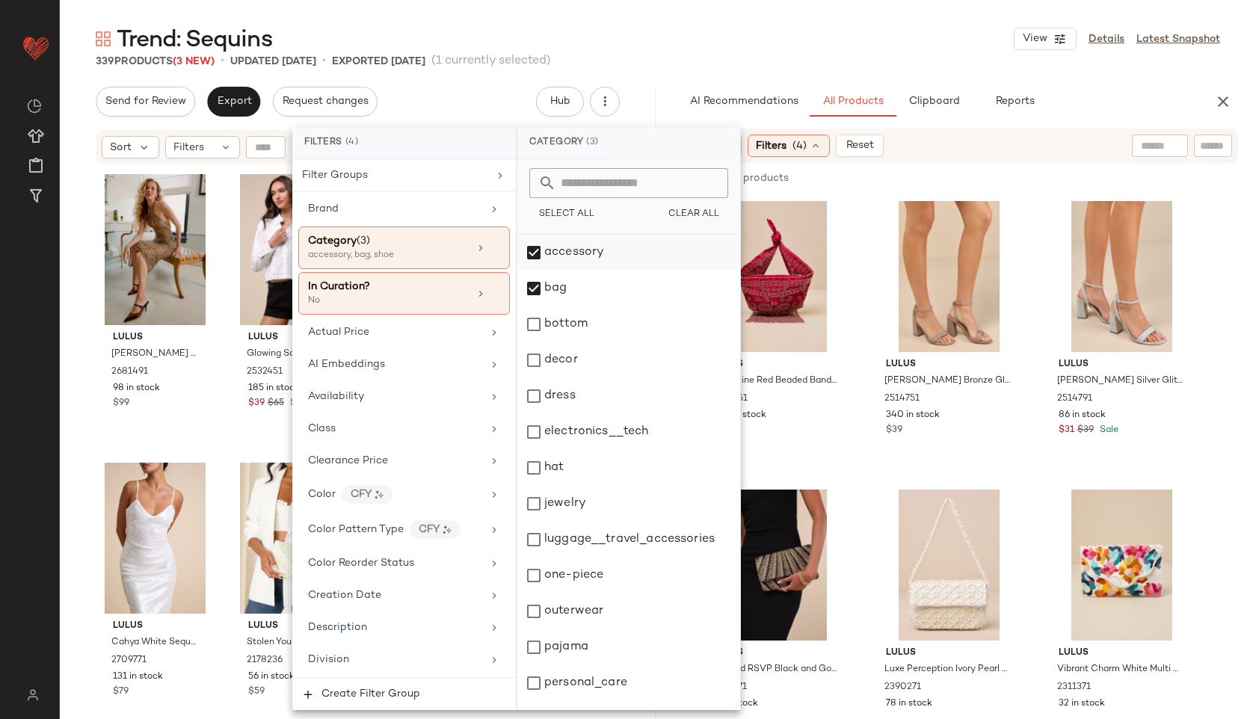
click at [589, 245] on div "accessory" at bounding box center [628, 253] width 223 height 36
click at [565, 286] on div "bag" at bounding box center [628, 289] width 223 height 36
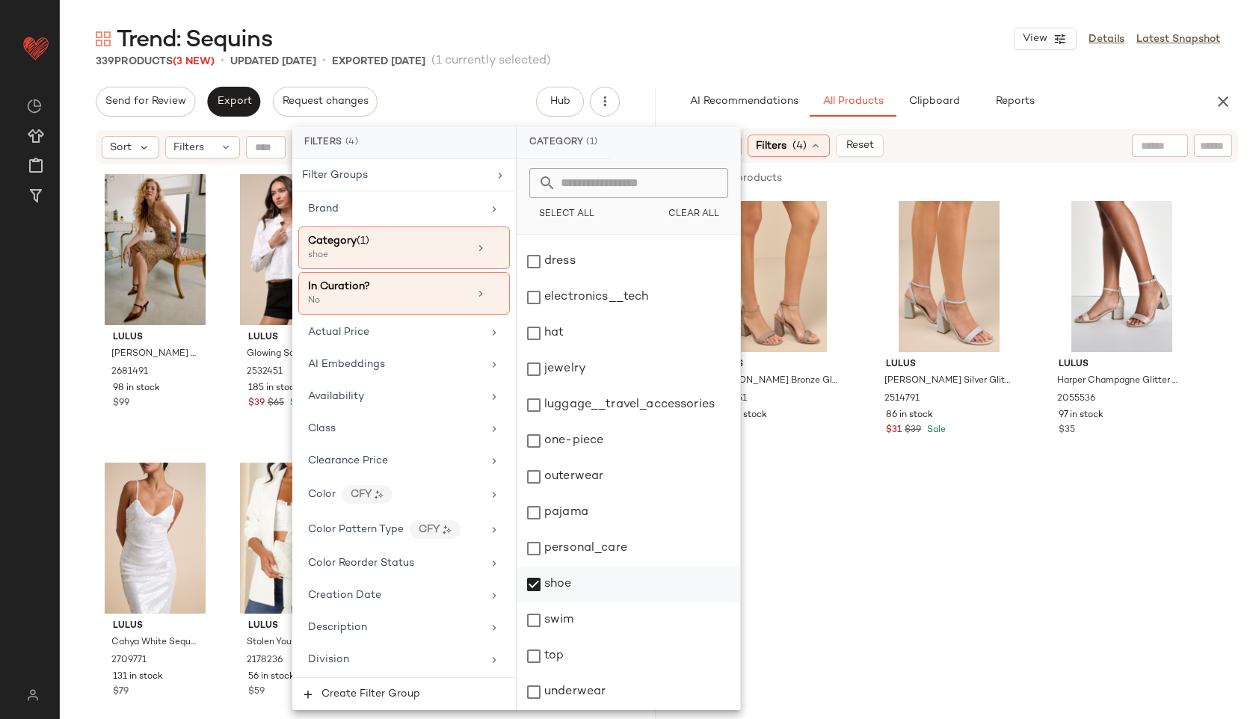
click at [549, 581] on div "shoe" at bounding box center [628, 585] width 223 height 36
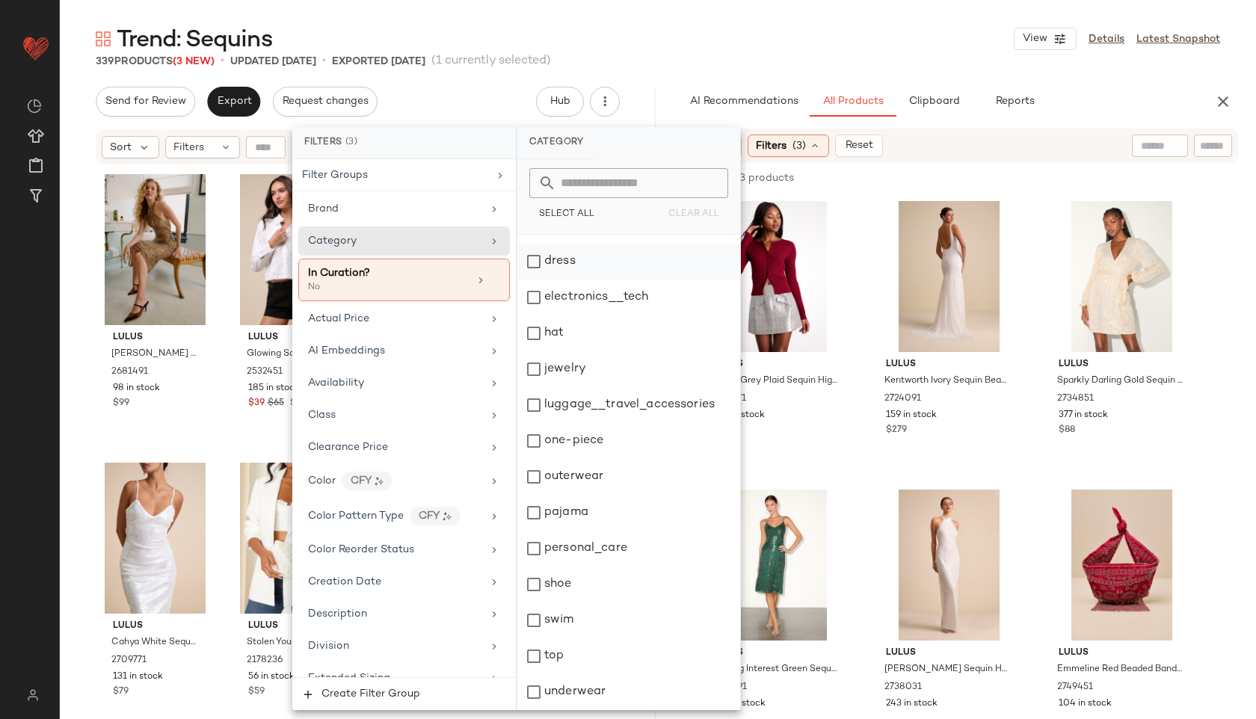
click at [594, 259] on div "dress" at bounding box center [628, 262] width 223 height 36
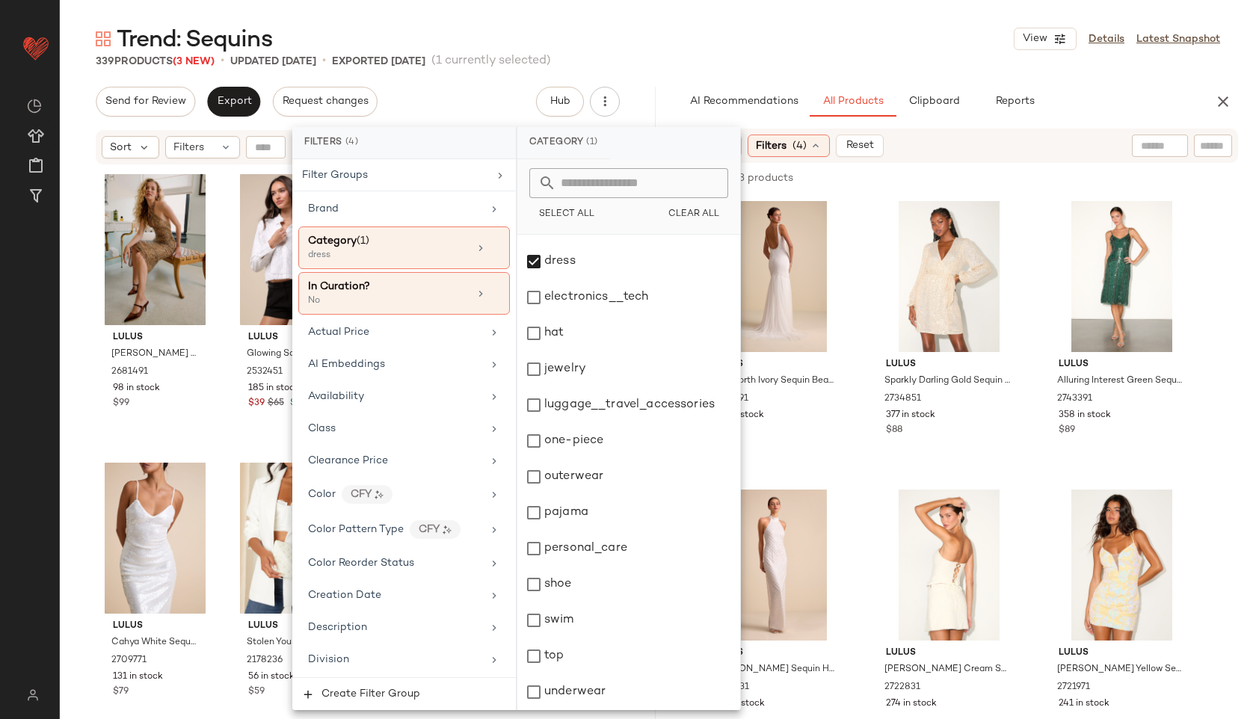
click at [717, 31] on div "Trend: Sequins View Details Latest Snapshot" at bounding box center [658, 39] width 1196 height 30
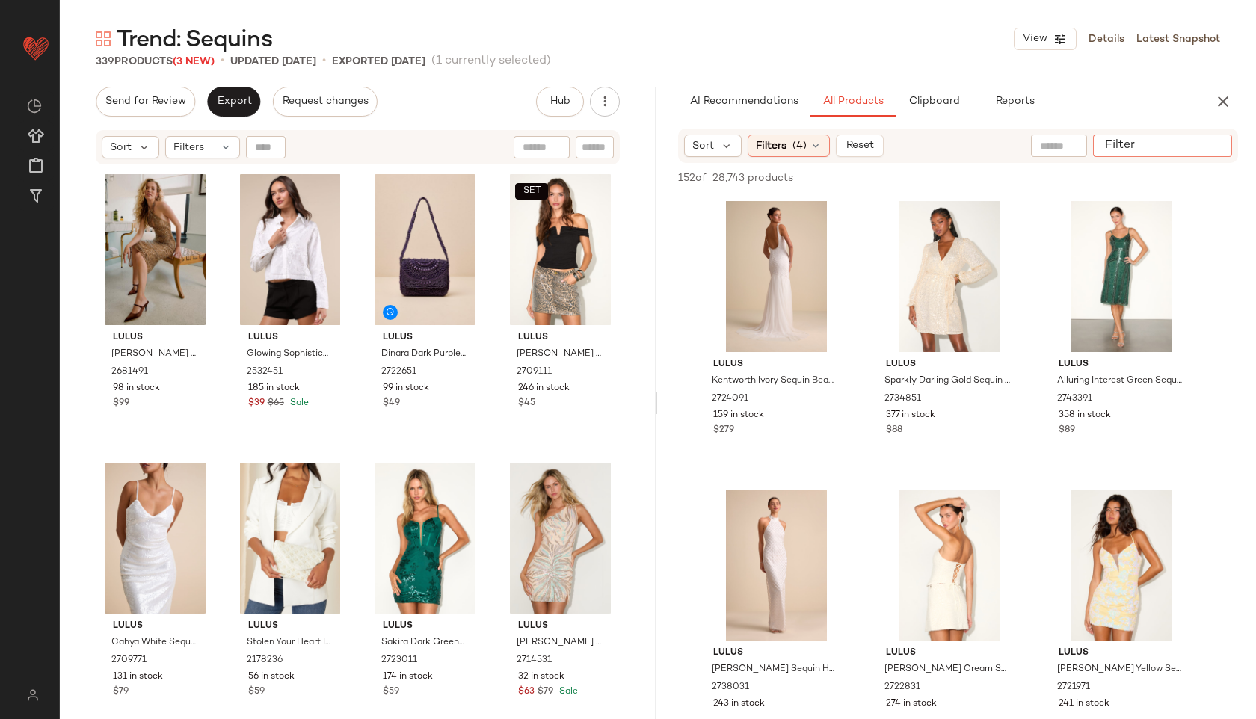
click at [1228, 148] on div at bounding box center [1162, 146] width 139 height 22
type input "******"
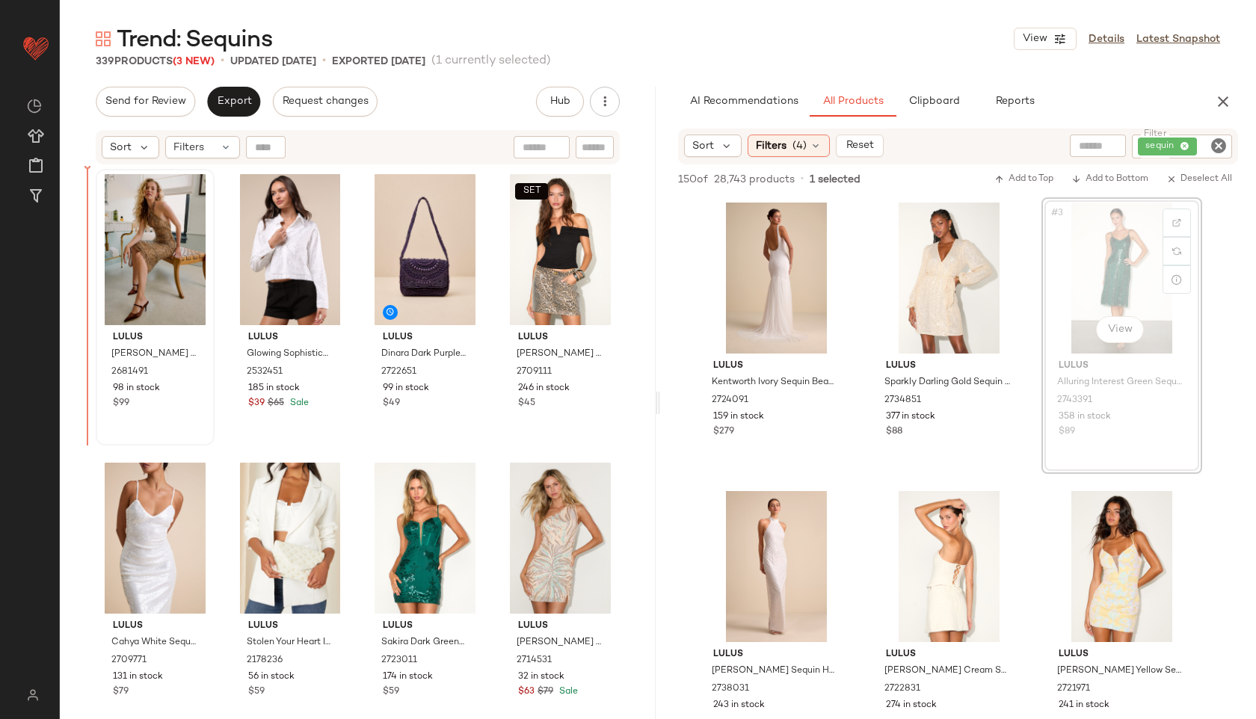
drag, startPoint x: 1130, startPoint y: 273, endPoint x: 120, endPoint y: 229, distance: 1010.8
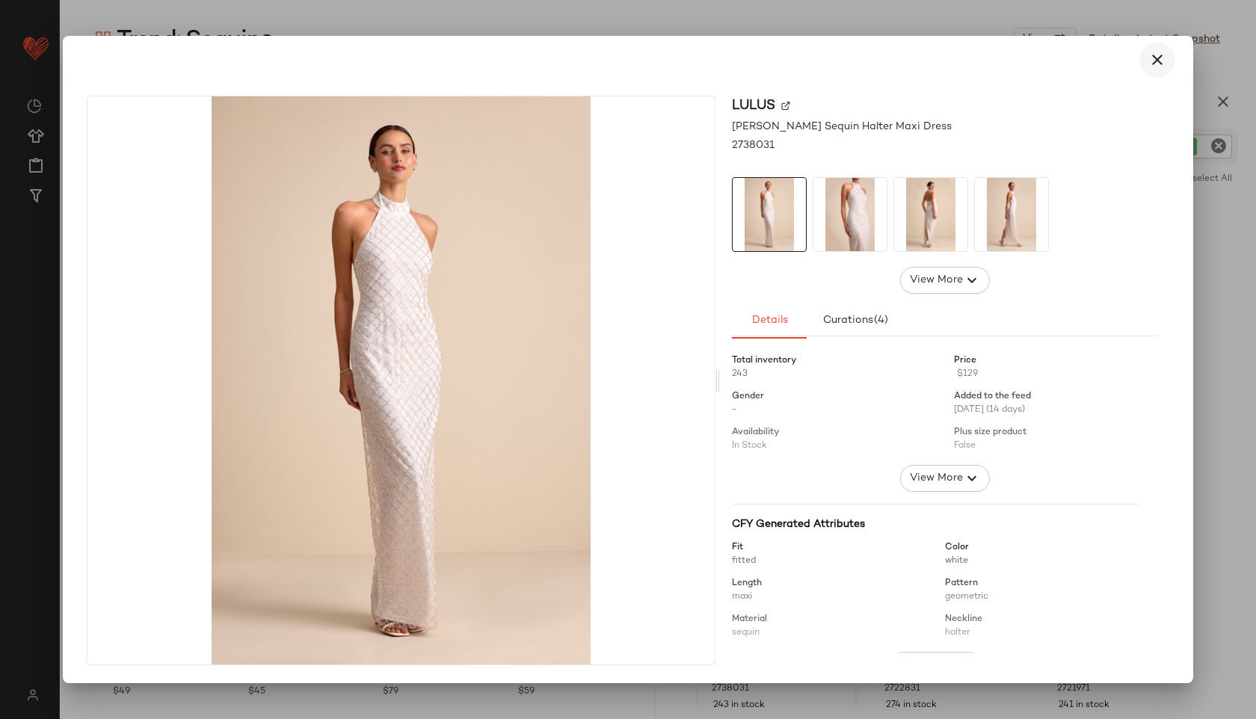
click at [1151, 68] on icon "button" at bounding box center [1157, 60] width 18 height 18
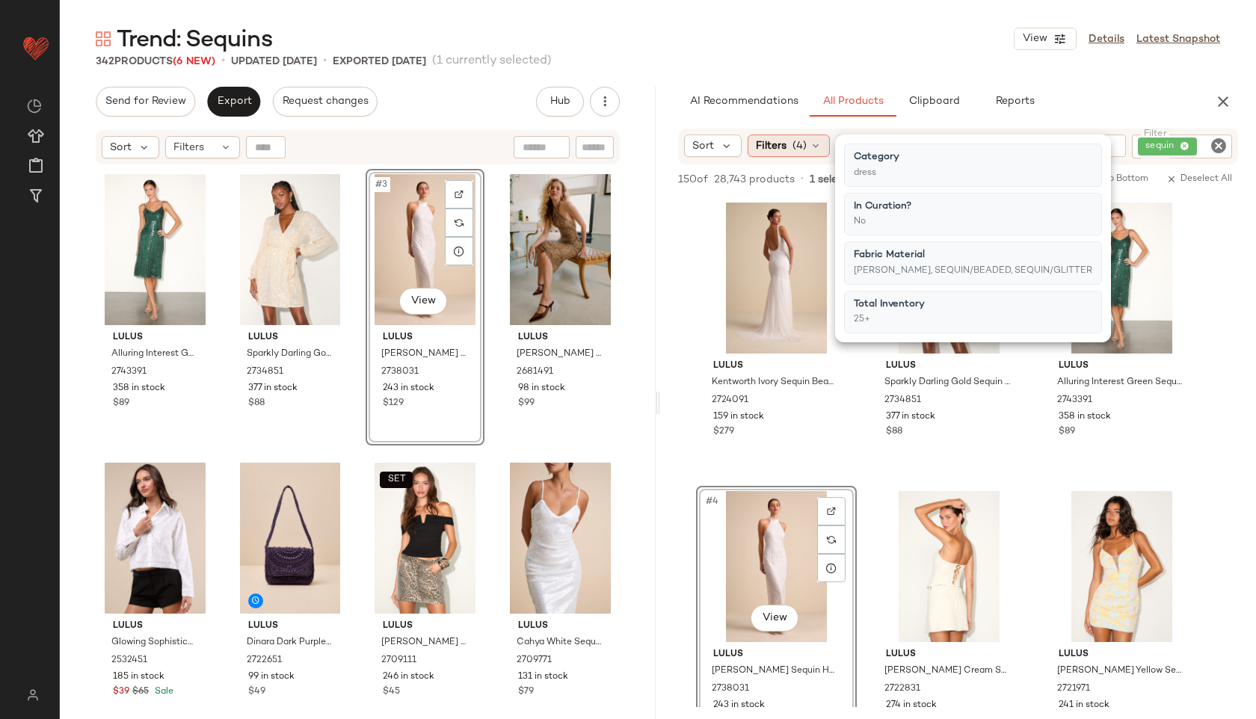
click at [804, 144] on span "(4)" at bounding box center [799, 146] width 14 height 16
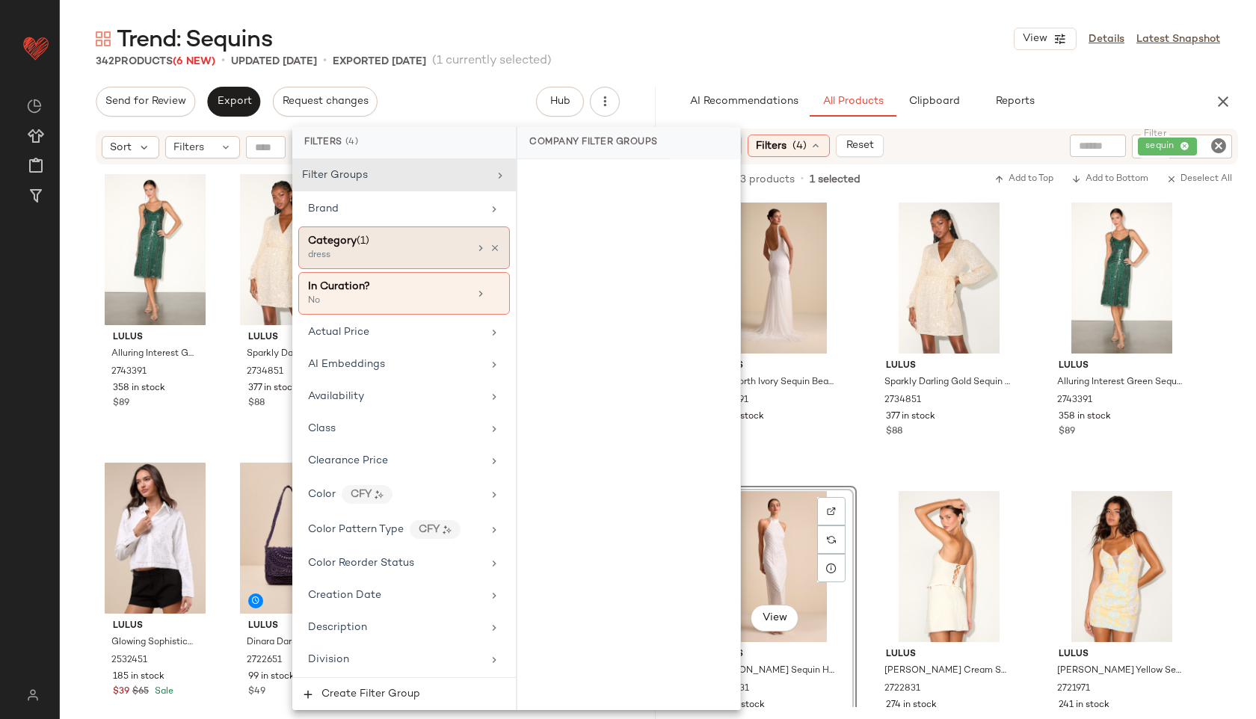
click at [333, 247] on div "Category (1)" at bounding box center [338, 241] width 61 height 16
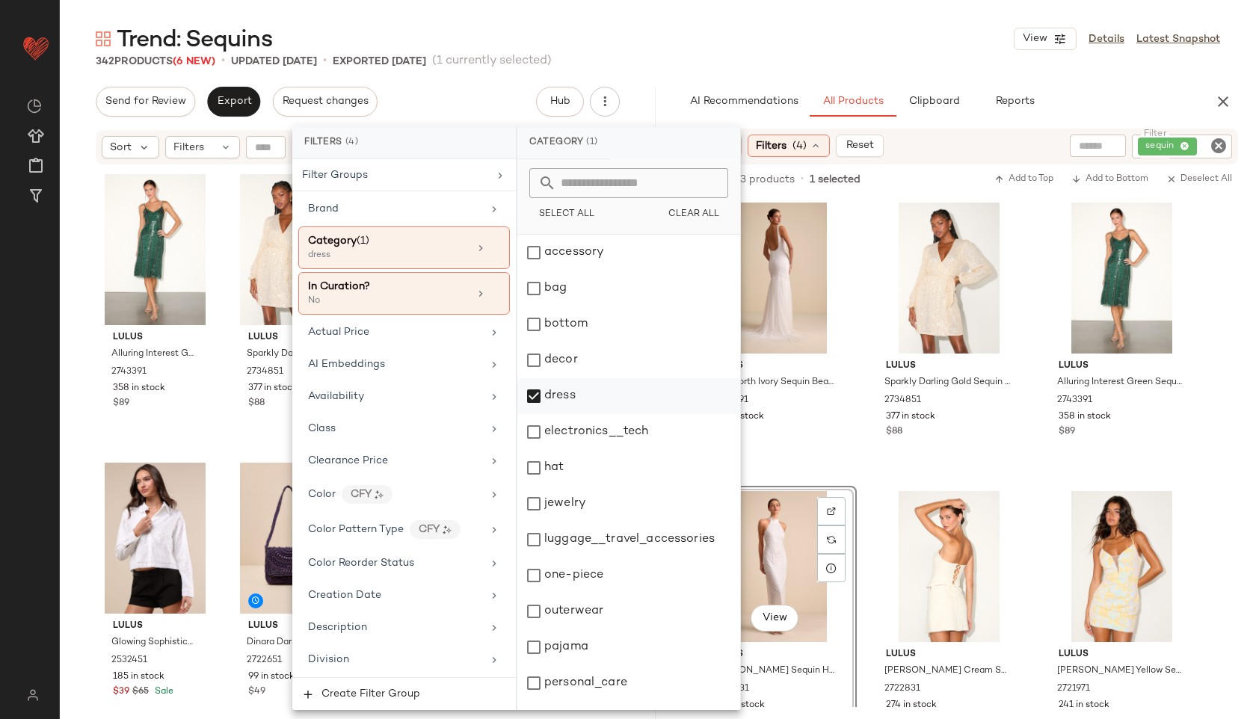
click at [565, 406] on div "dress" at bounding box center [628, 396] width 223 height 36
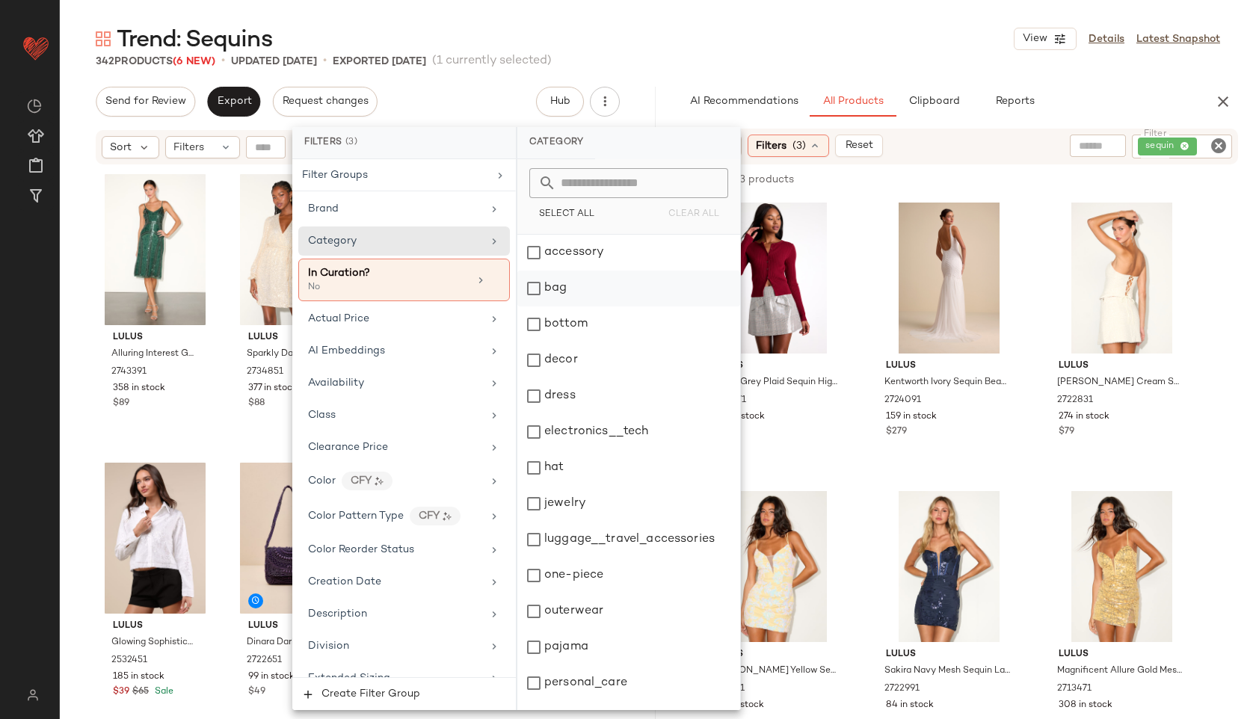
click at [565, 283] on div "bag" at bounding box center [628, 289] width 223 height 36
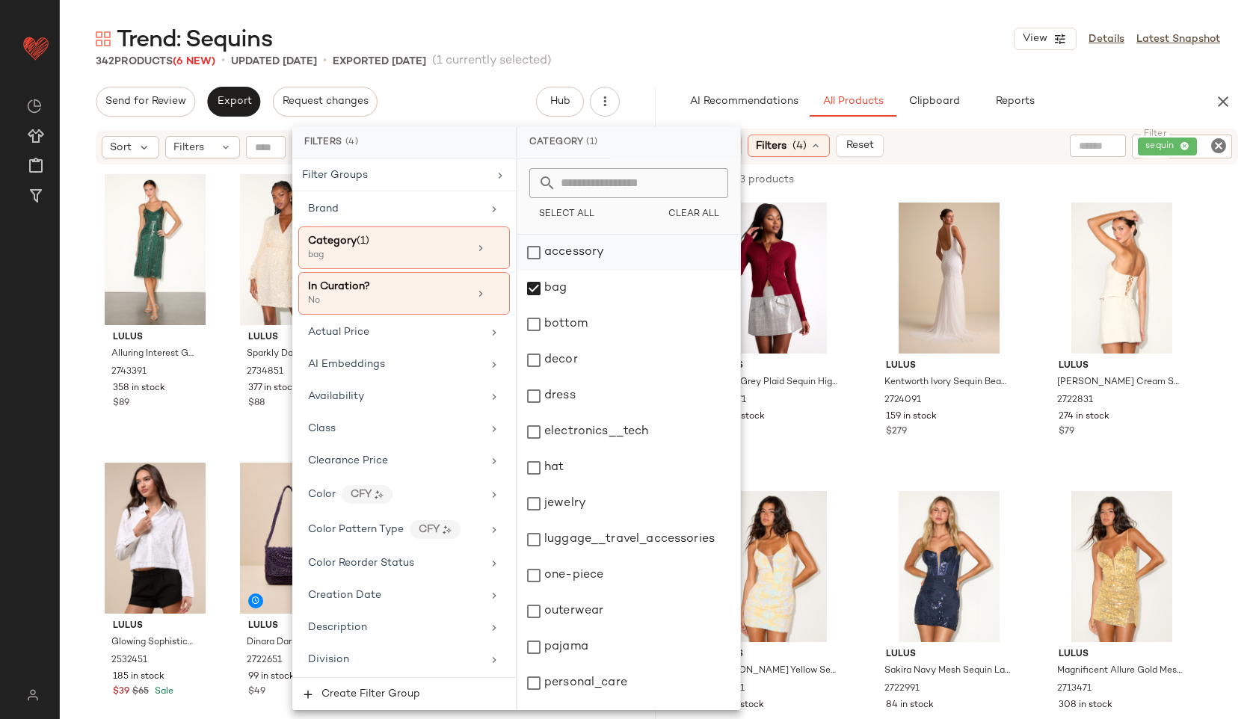
click at [561, 251] on div "accessory" at bounding box center [628, 253] width 223 height 36
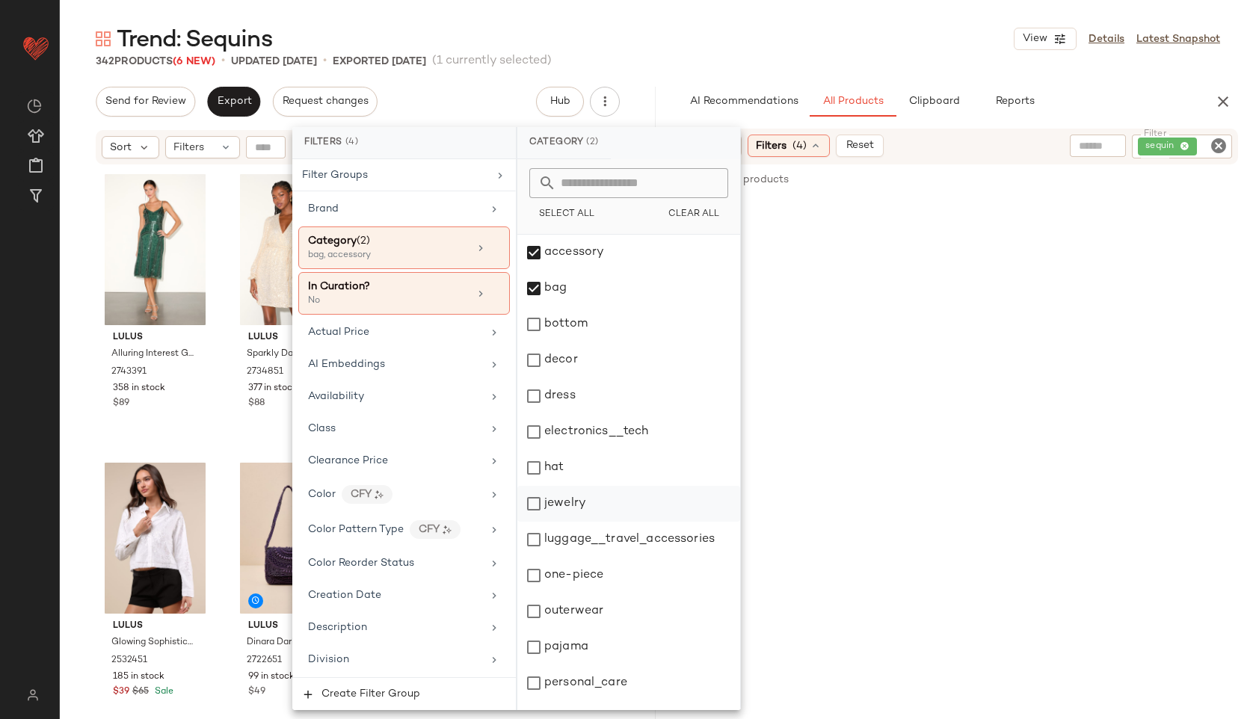
click at [567, 517] on div "jewelry" at bounding box center [628, 504] width 223 height 36
click at [733, 51] on div "Trend: Sequins View Details Latest Snapshot" at bounding box center [658, 39] width 1196 height 30
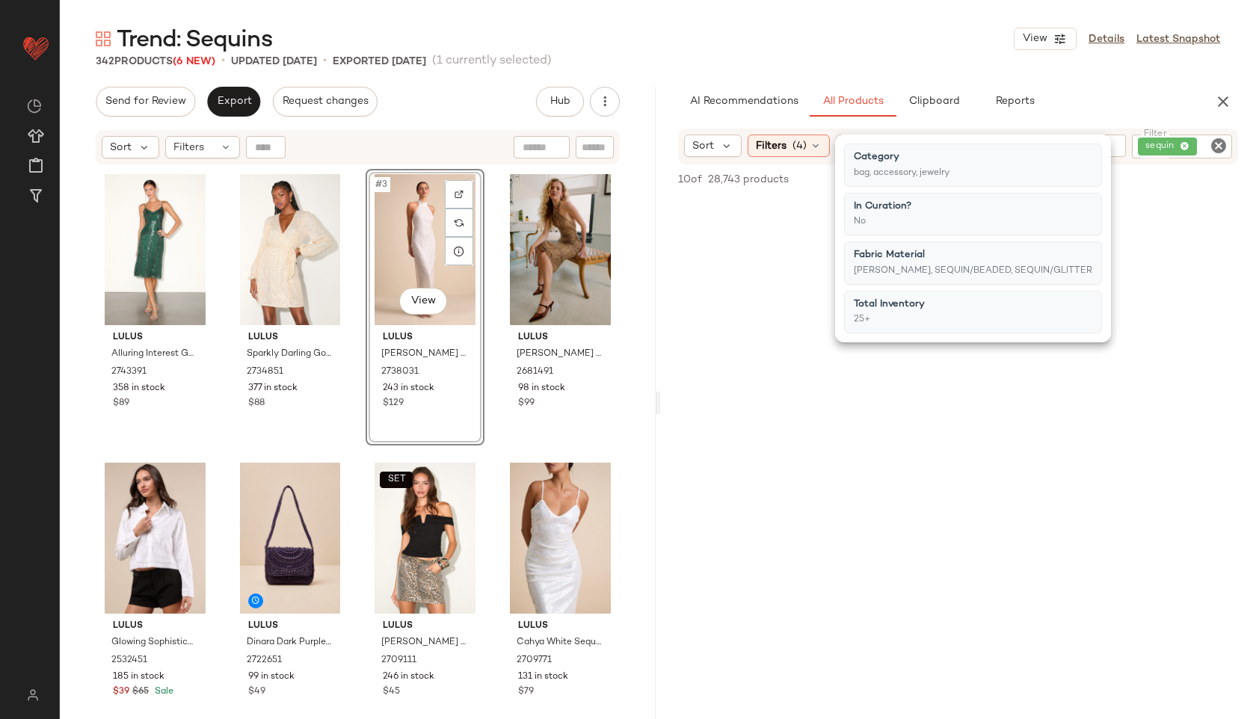
click at [733, 51] on div "Trend: Sequins View Details Latest Snapshot" at bounding box center [658, 39] width 1196 height 30
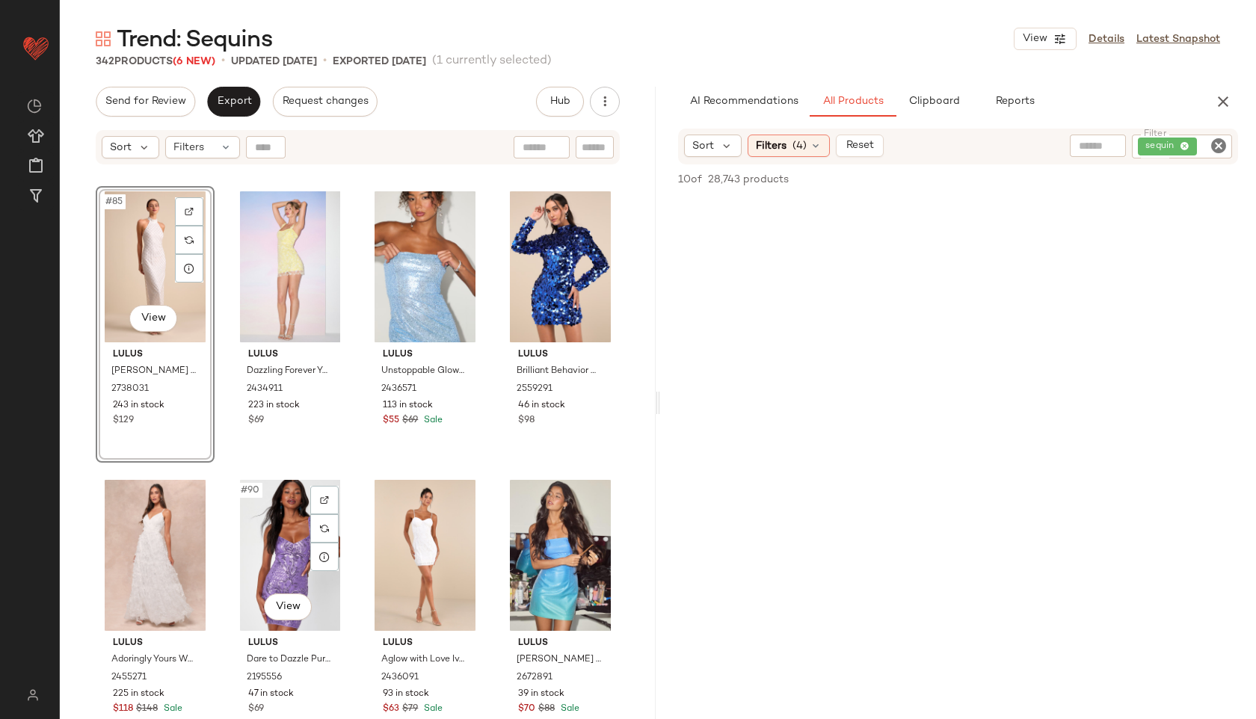
scroll to position [5976, 0]
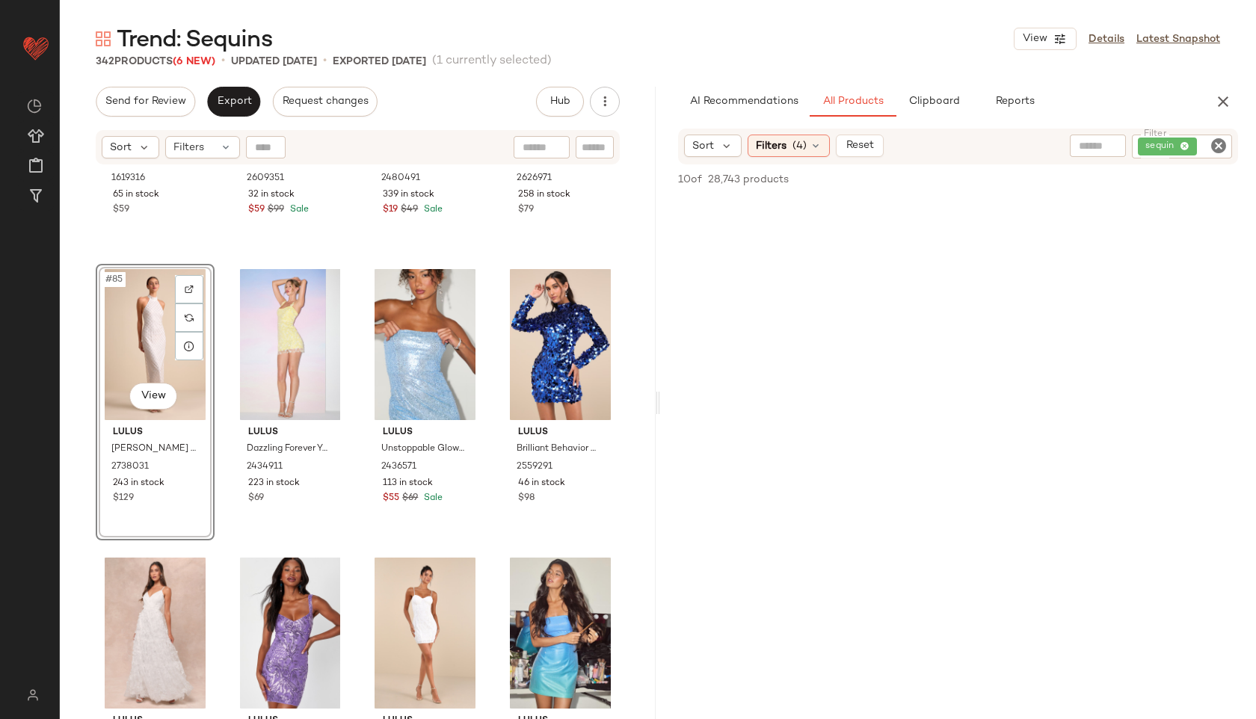
click at [155, 321] on div "#85 View" at bounding box center [155, 344] width 108 height 151
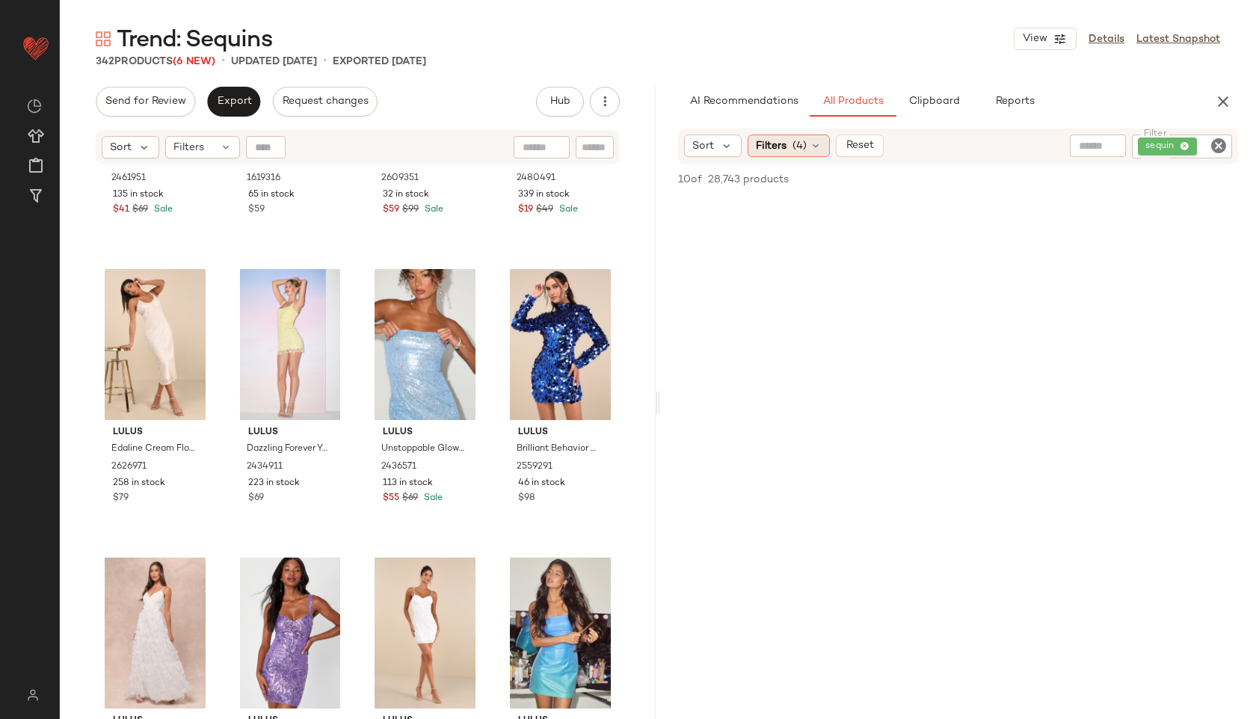
click at [777, 147] on span "Filters" at bounding box center [771, 146] width 31 height 16
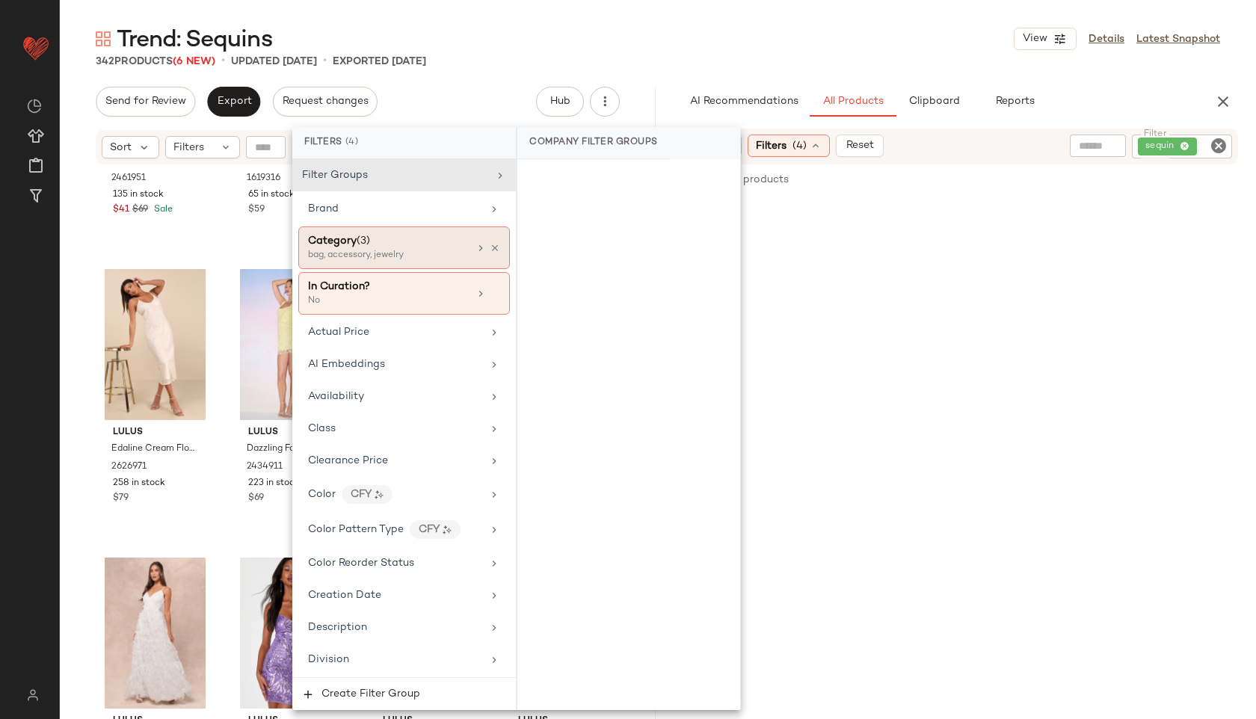
click at [375, 262] on div "bag, accessory, jewelry" at bounding box center [383, 255] width 150 height 13
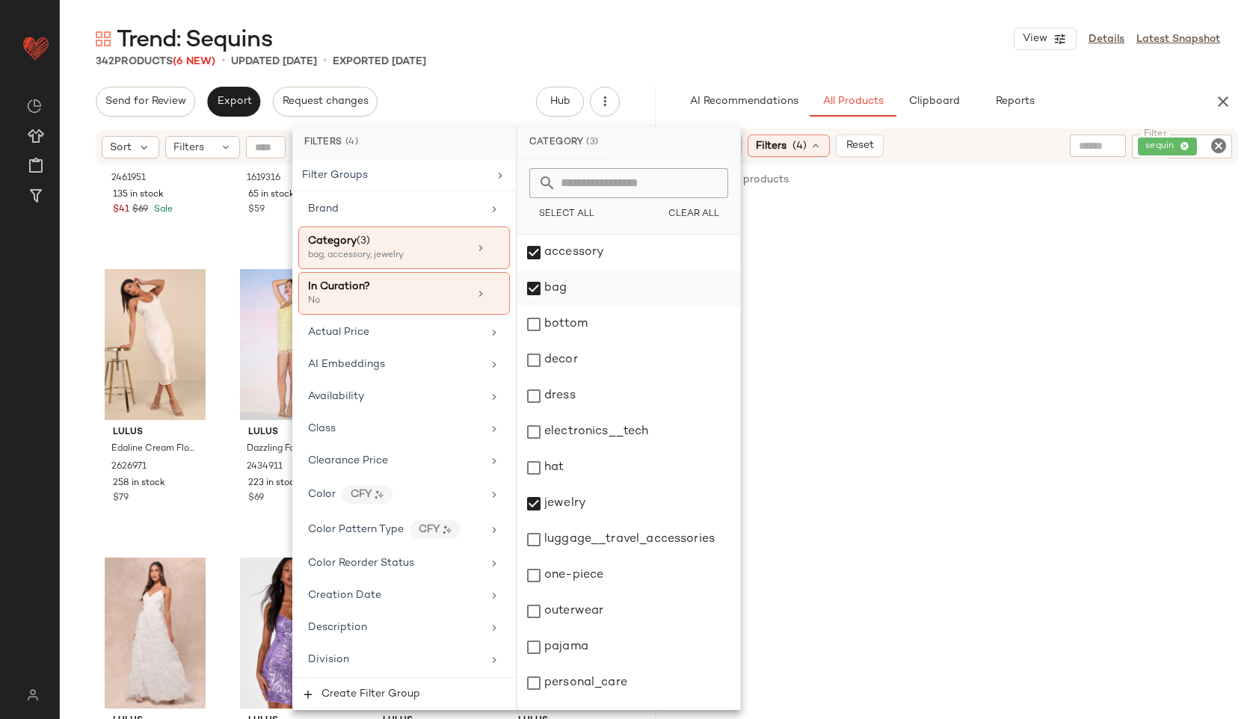
click at [557, 281] on div "bag" at bounding box center [628, 289] width 223 height 36
click at [559, 244] on div "accessory" at bounding box center [628, 253] width 223 height 36
click at [562, 512] on div "jewelry" at bounding box center [628, 504] width 223 height 36
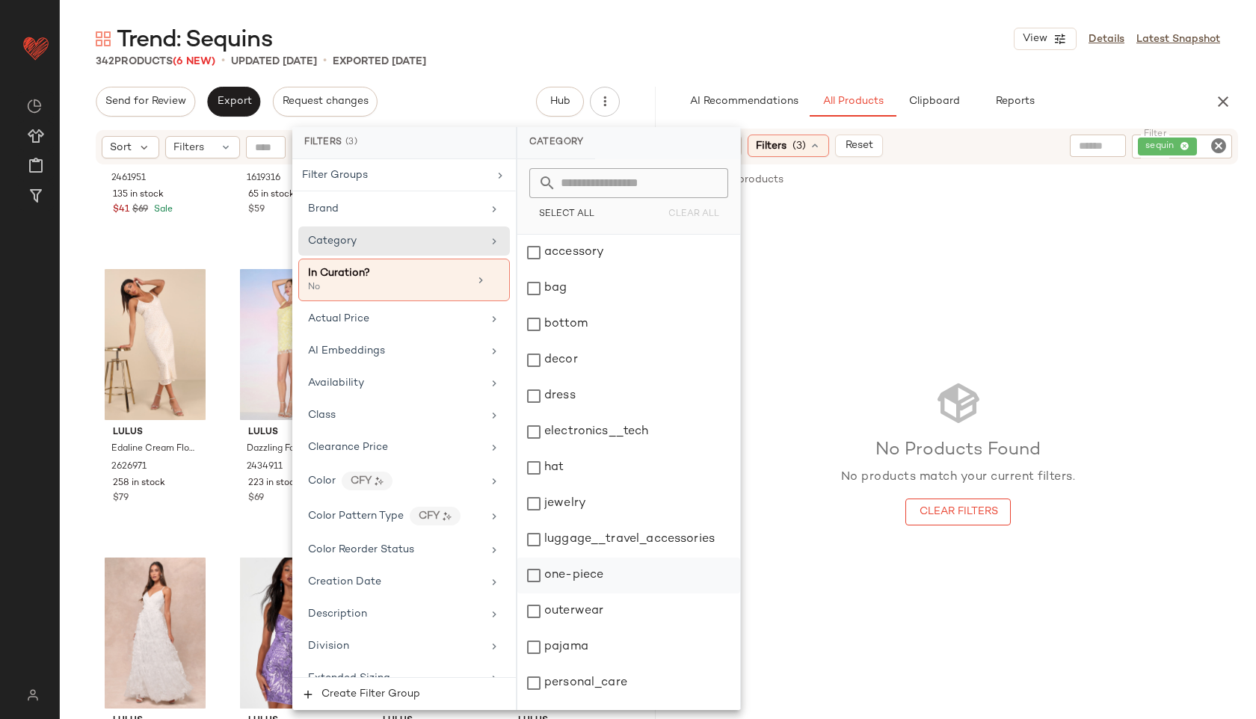
scroll to position [135, 0]
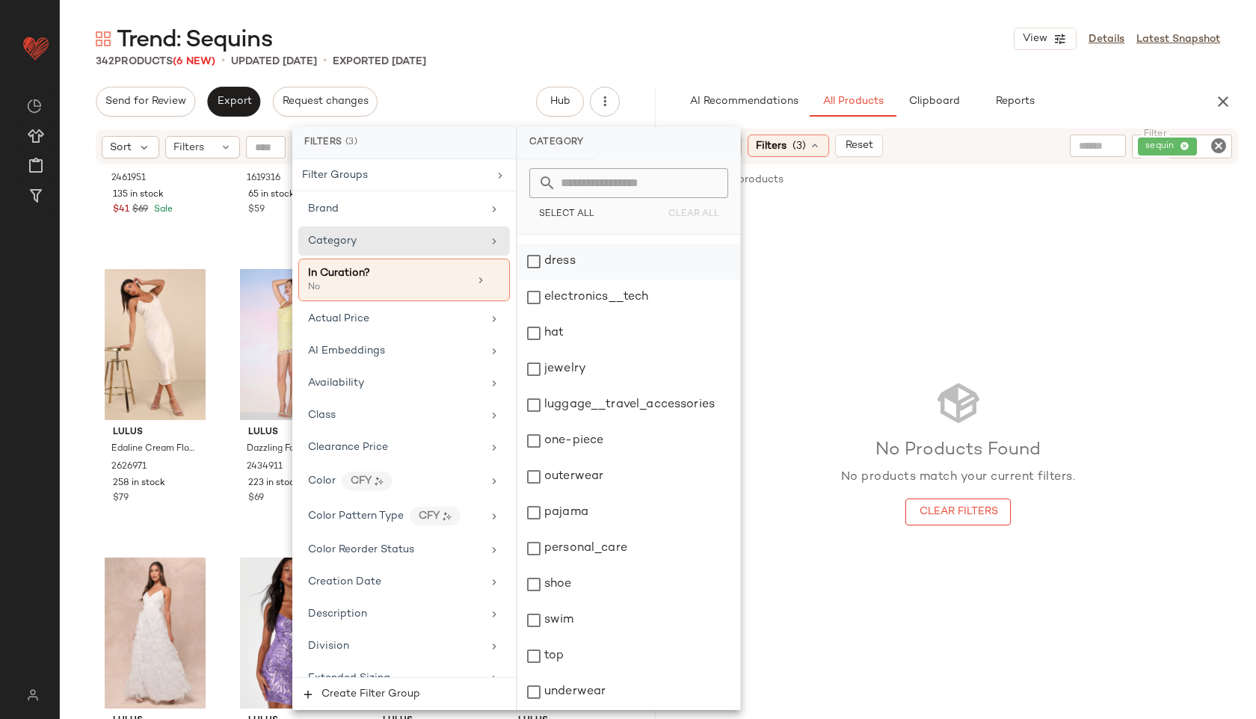
click at [572, 261] on div "dress" at bounding box center [628, 262] width 223 height 36
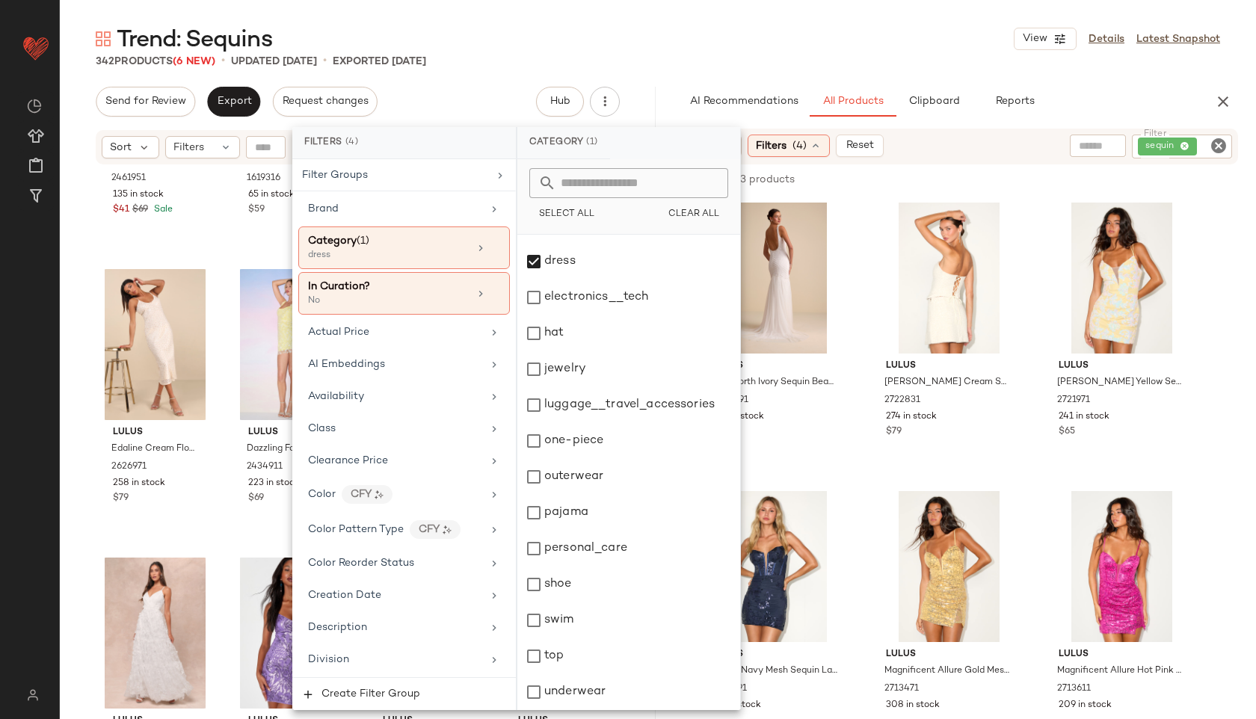
click at [626, 43] on div "Trend: Sequins View Details Latest Snapshot" at bounding box center [658, 39] width 1196 height 30
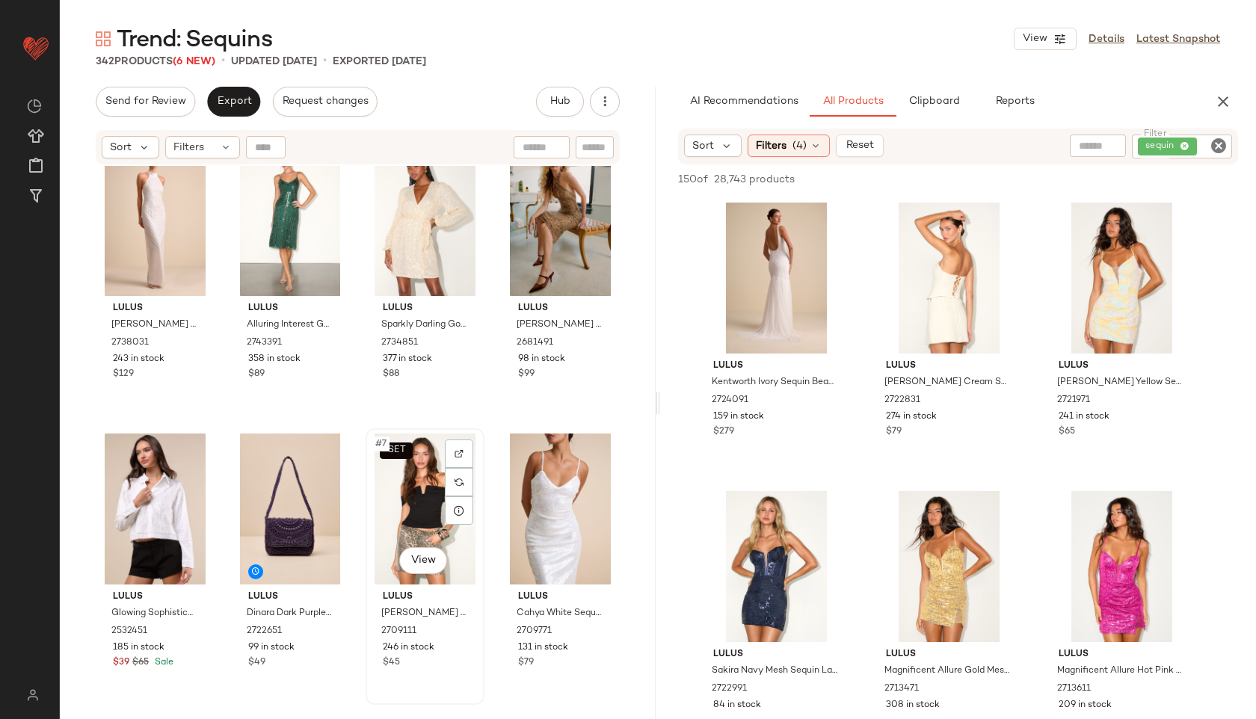
scroll to position [0, 0]
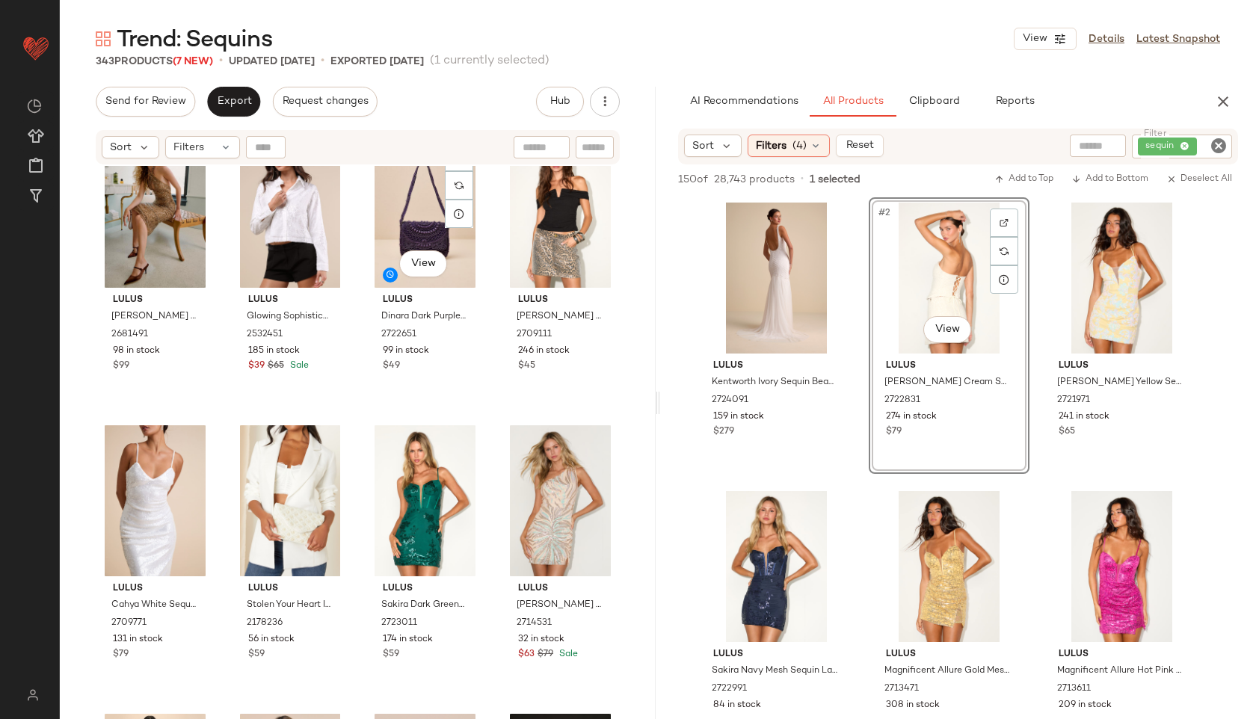
scroll to position [329, 0]
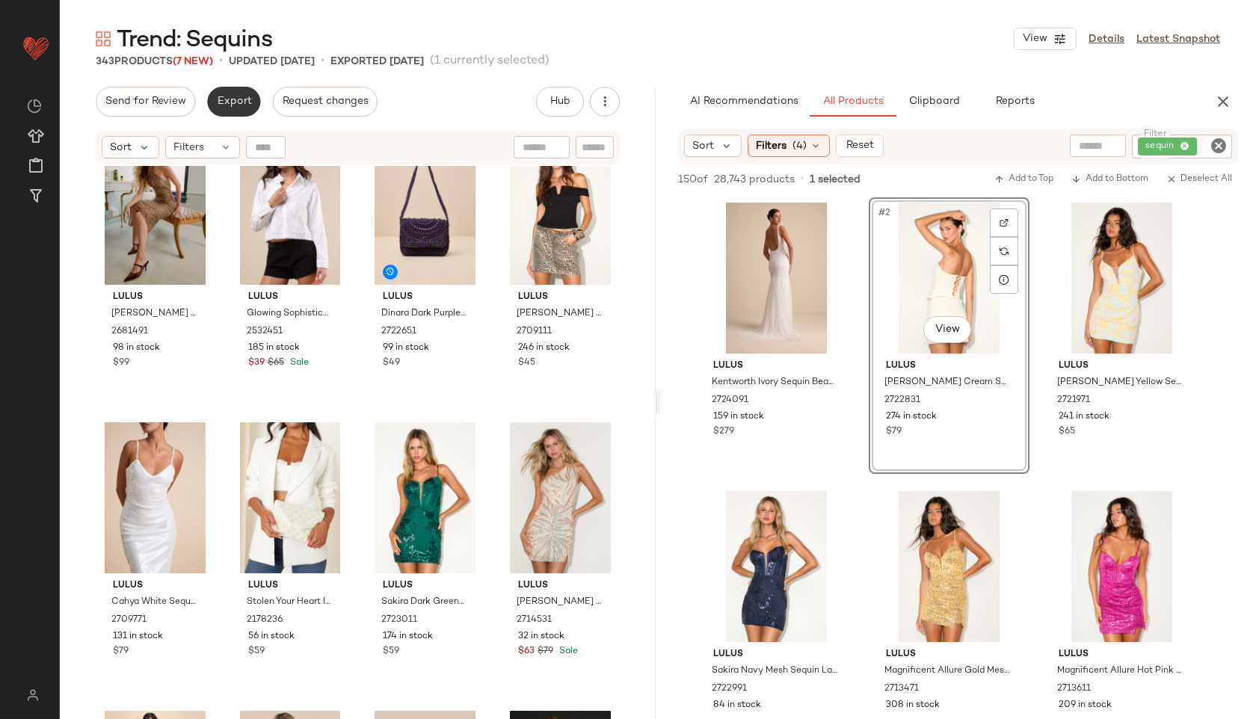
click at [232, 96] on span "Export" at bounding box center [233, 102] width 35 height 12
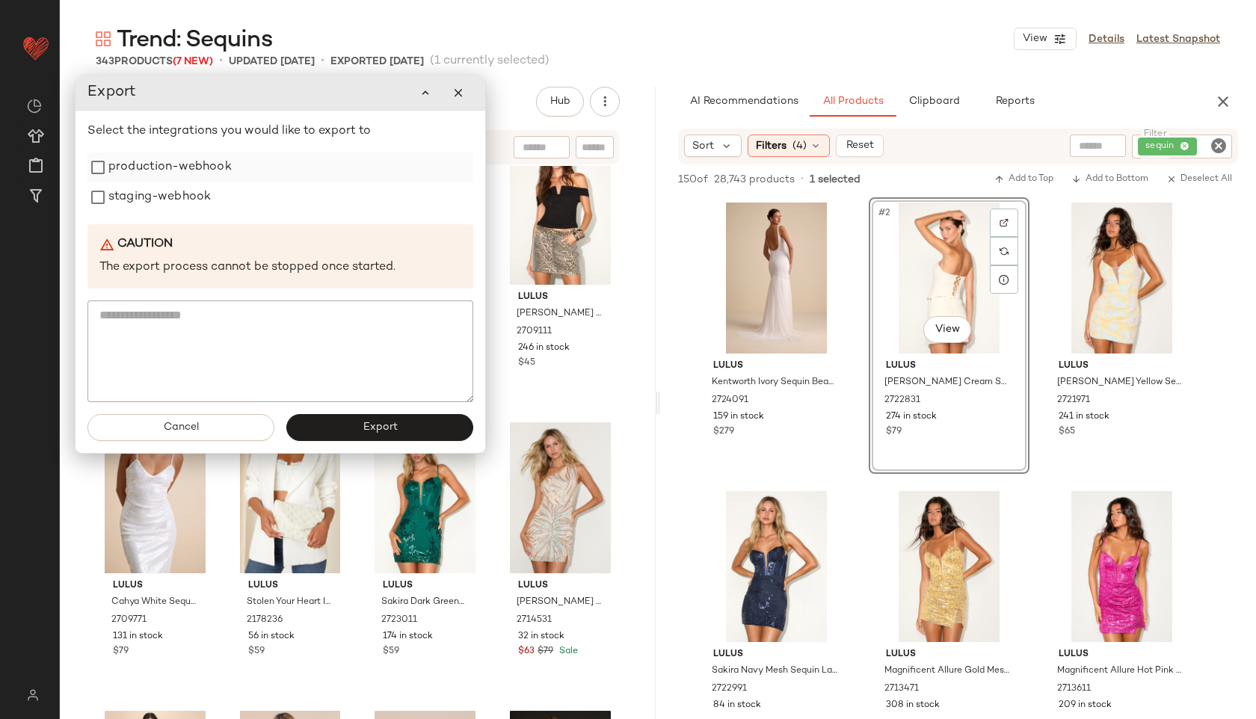
click at [191, 176] on label "production-webhook" at bounding box center [169, 167] width 123 height 30
click at [183, 194] on label "staging-webhook" at bounding box center [159, 197] width 102 height 30
click at [372, 428] on span "Export" at bounding box center [379, 428] width 35 height 12
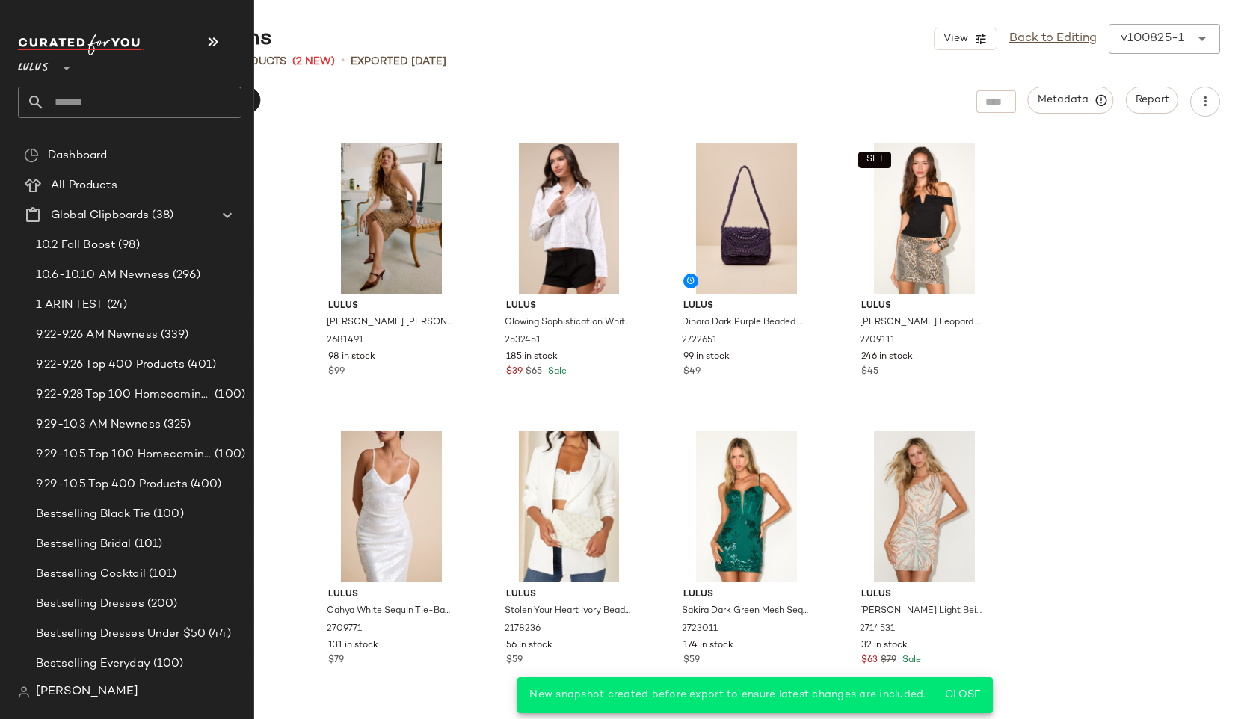
click at [105, 105] on input "text" at bounding box center [143, 102] width 197 height 31
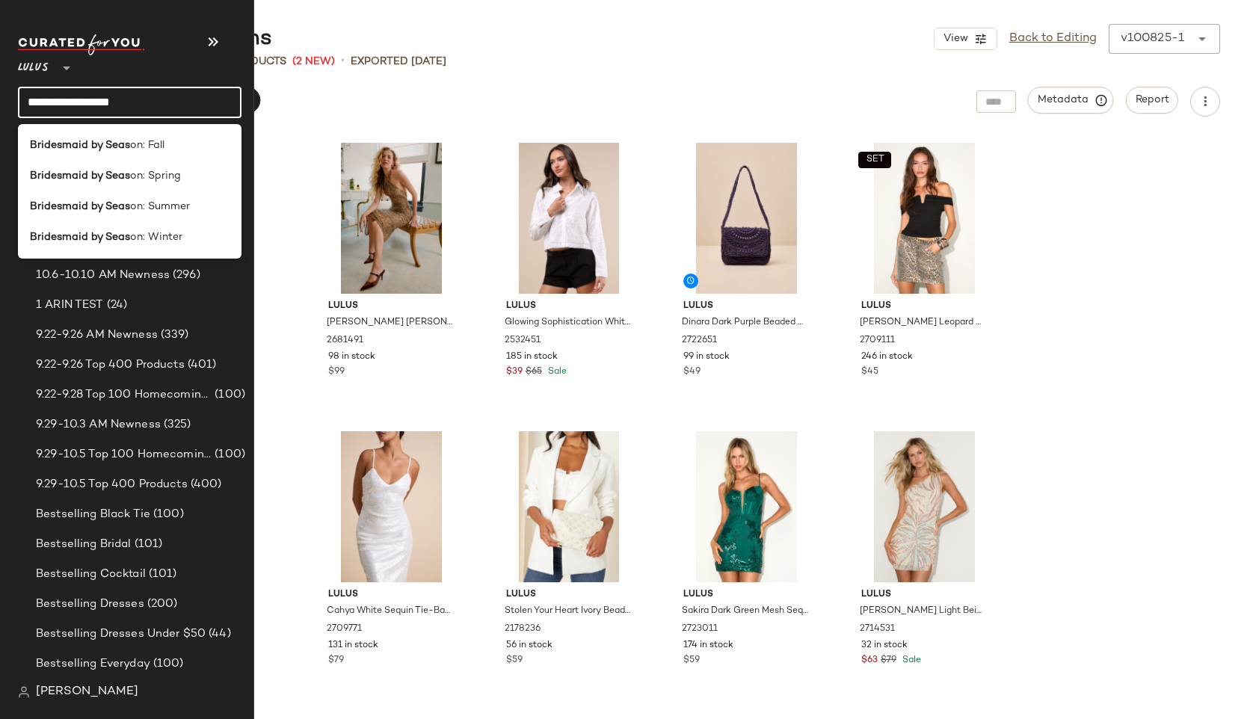
type input "**********"
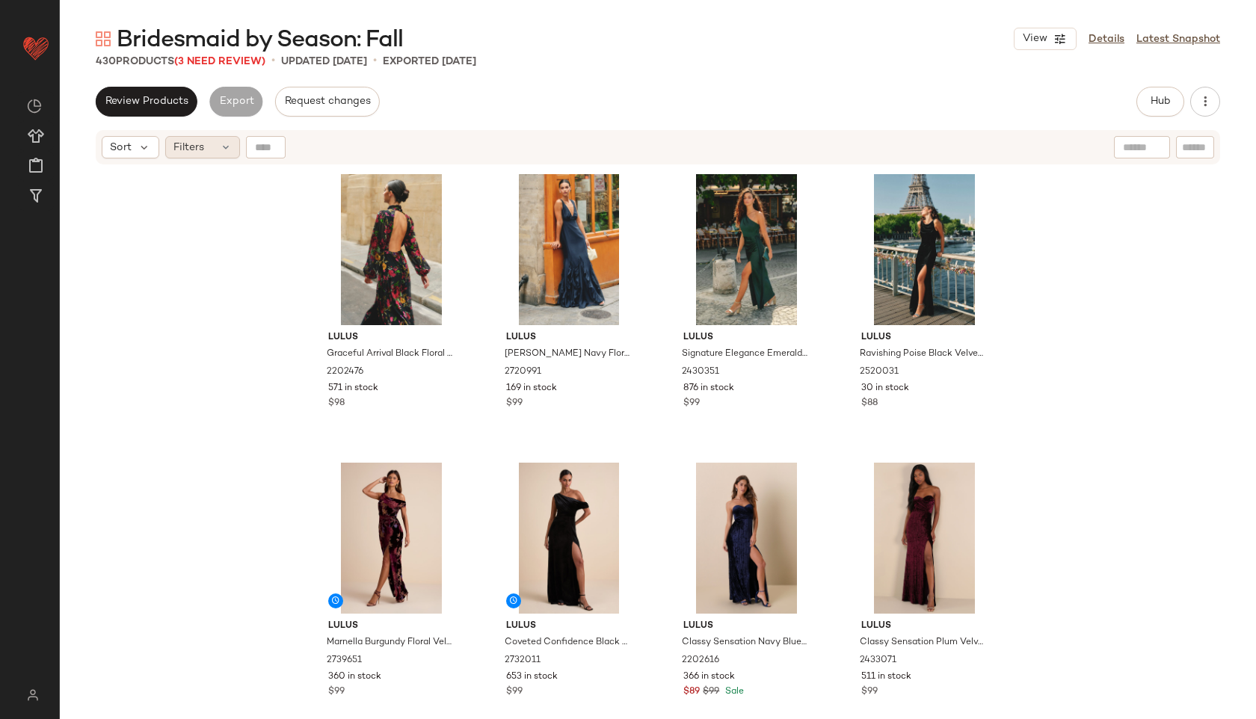
click at [215, 142] on div "Filters" at bounding box center [202, 147] width 75 height 22
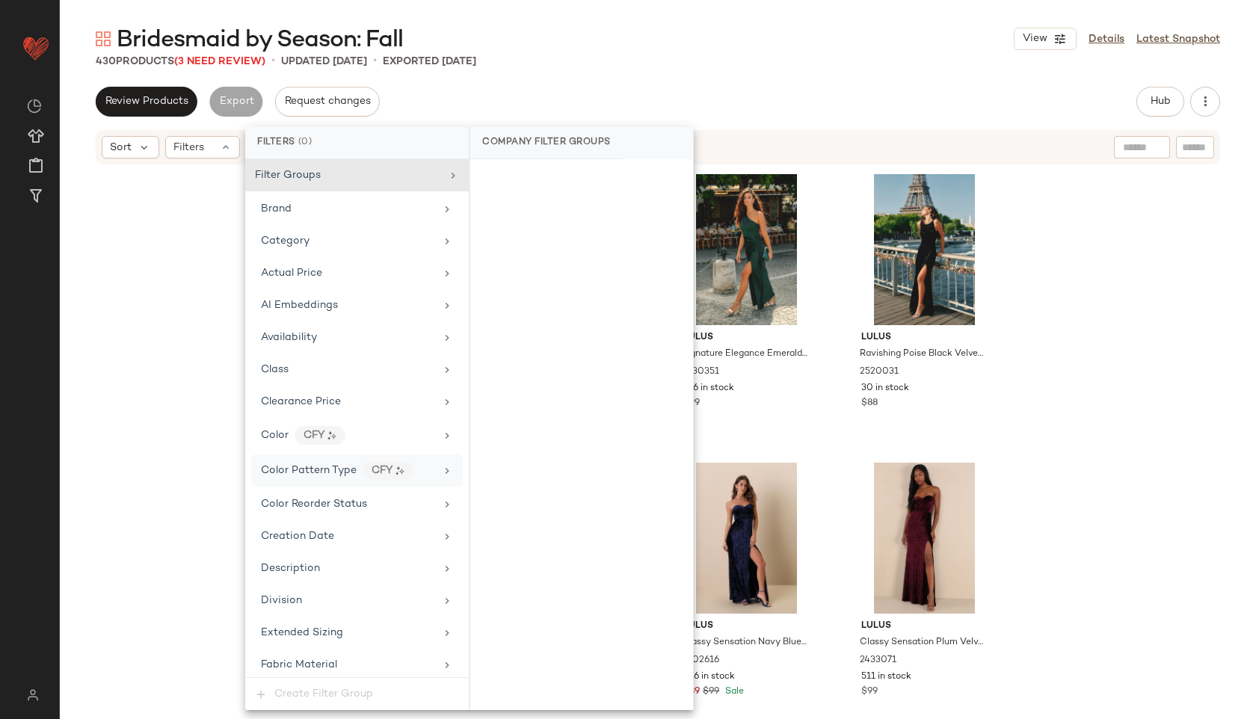
scroll to position [982, 0]
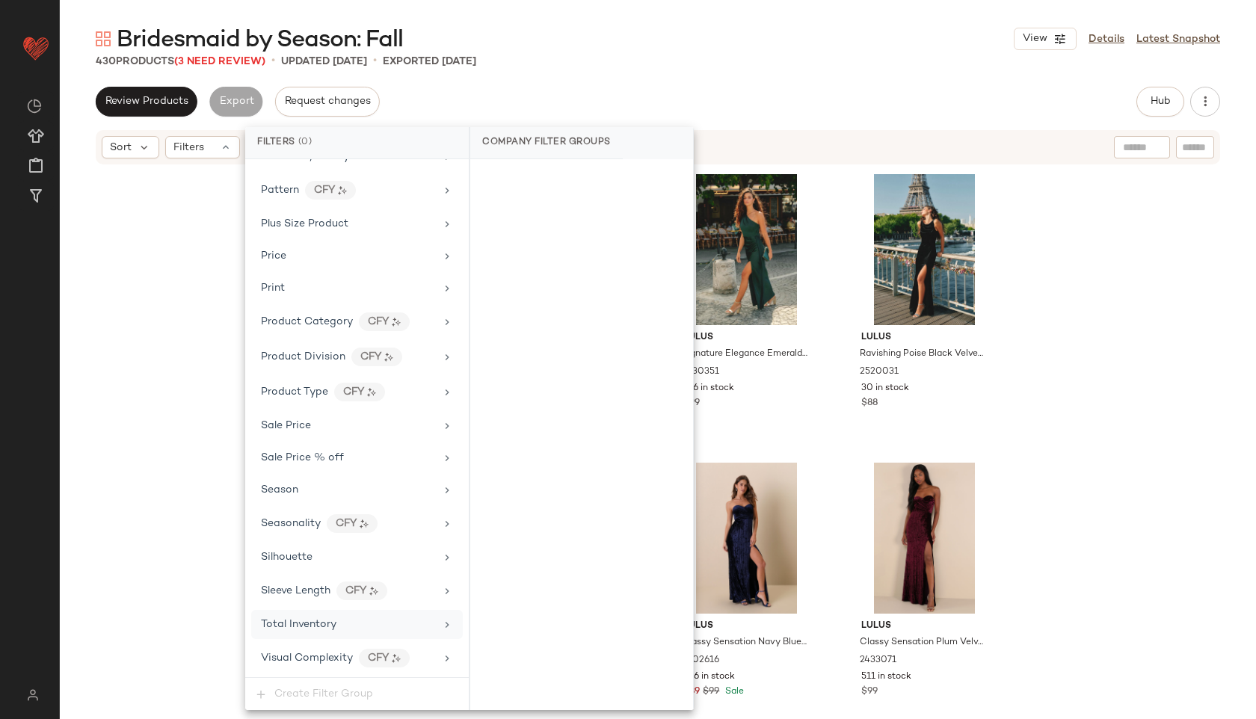
click at [327, 632] on div "Total Inventory" at bounding box center [357, 624] width 212 height 29
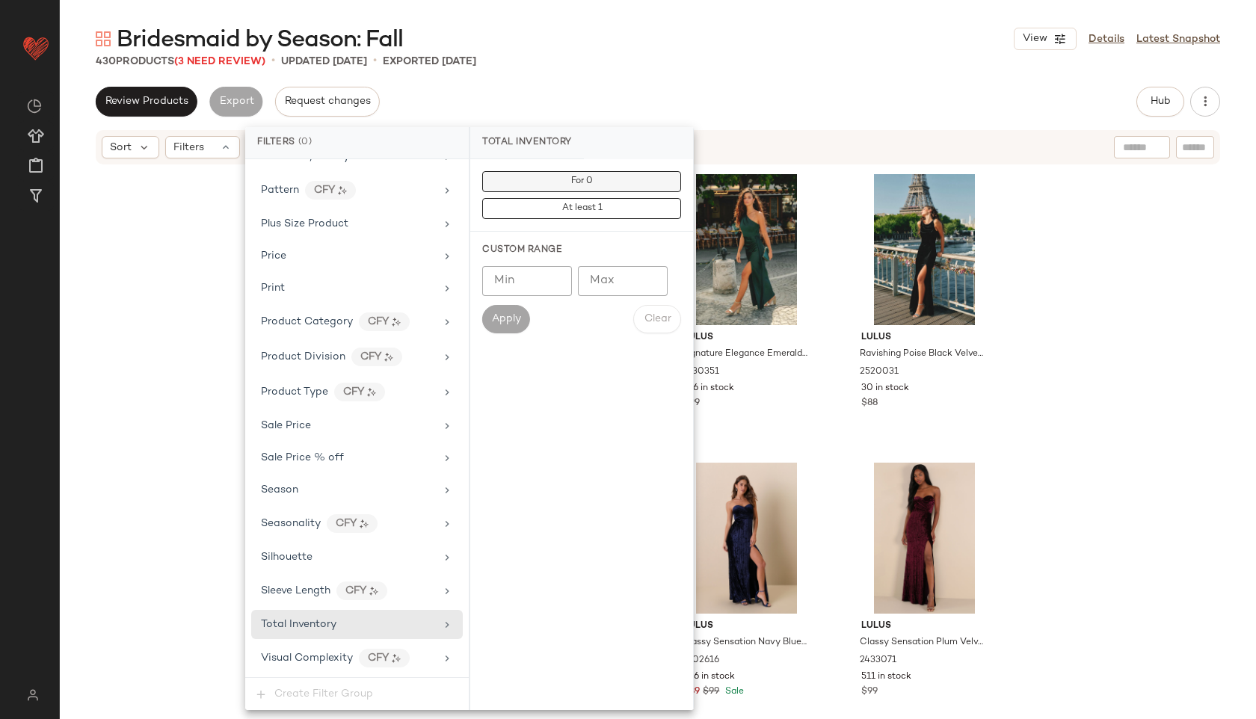
click at [614, 184] on button "For 0" at bounding box center [581, 181] width 199 height 21
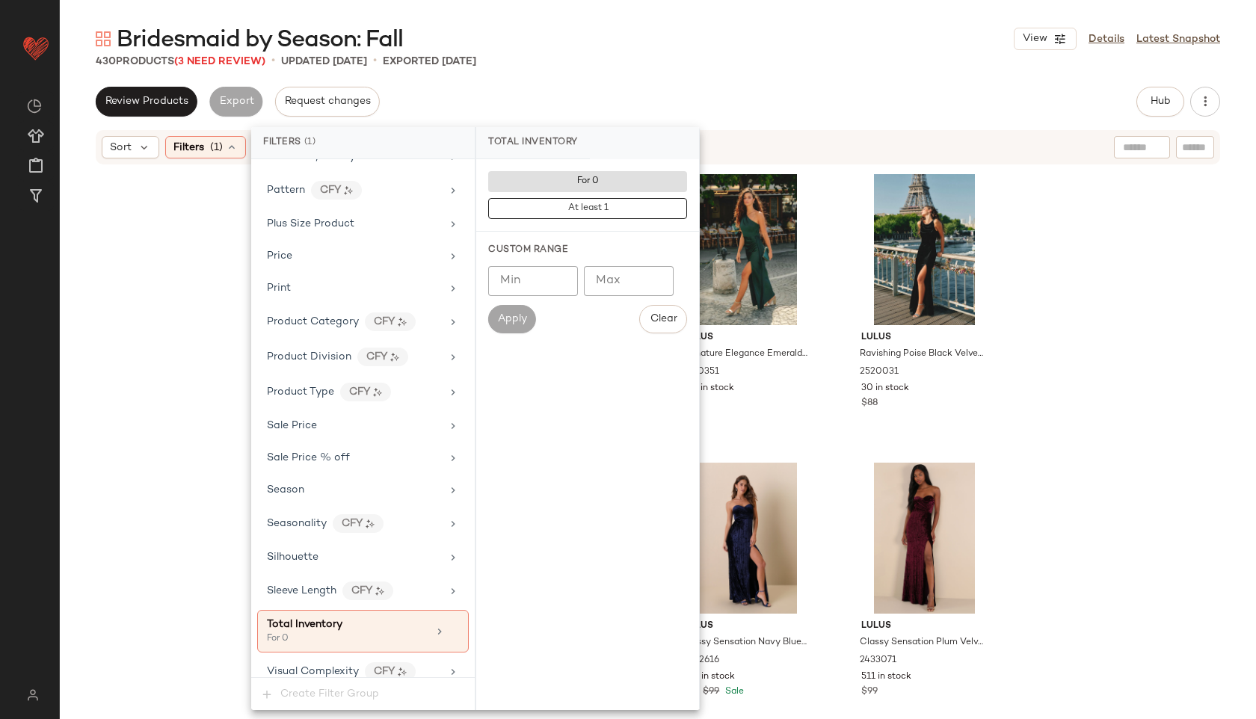
click at [687, 64] on div "430 Products (3 Need Review) • updated Oct 8th • Exported Oct 8th" at bounding box center [658, 61] width 1196 height 15
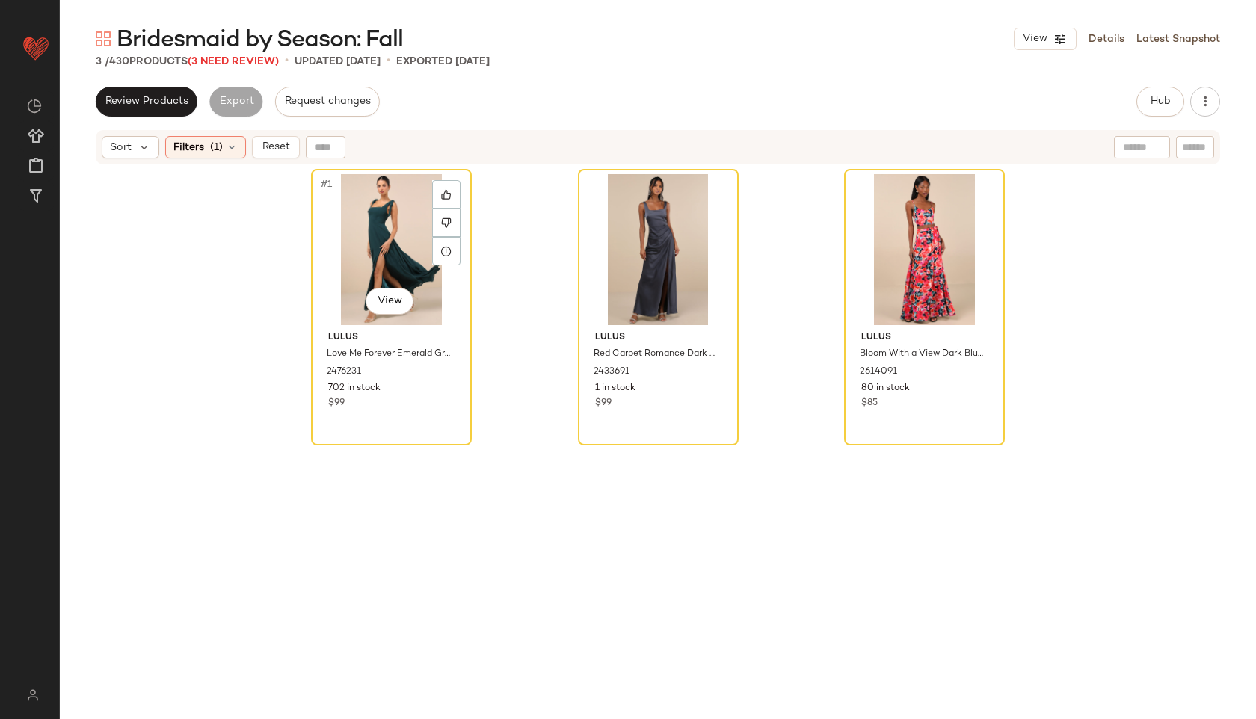
click at [369, 256] on div "#1 View" at bounding box center [391, 249] width 150 height 151
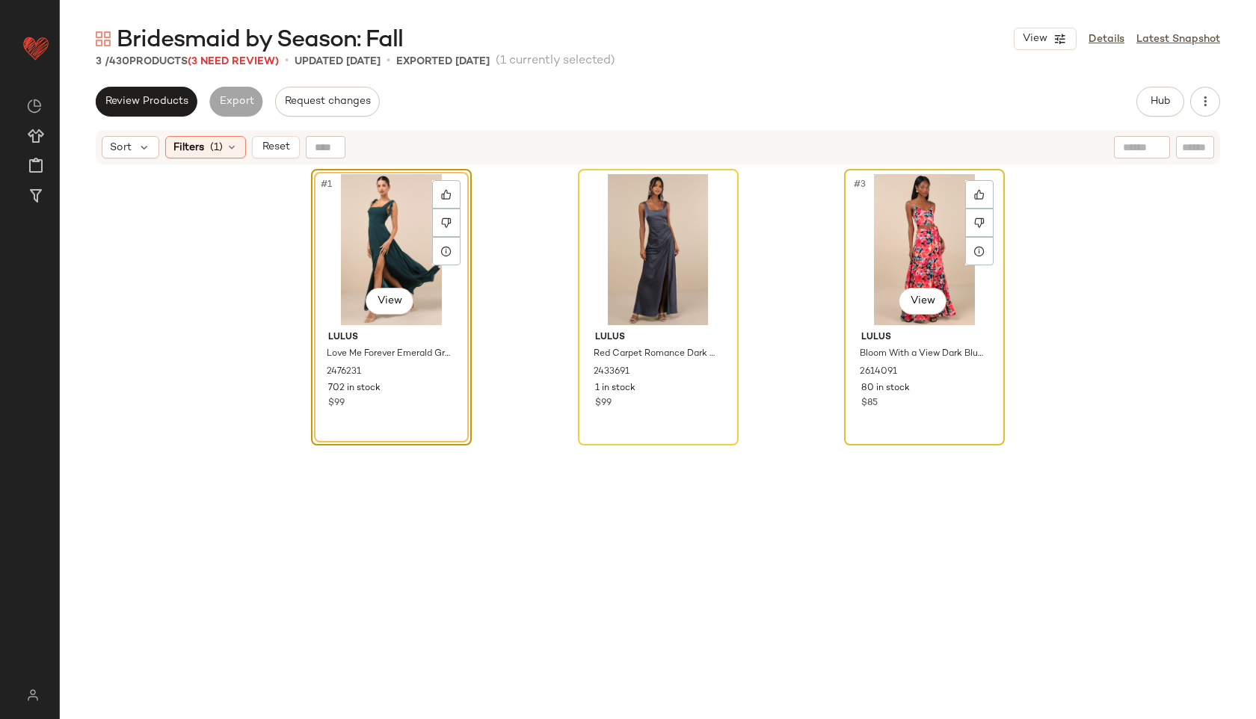
click at [892, 259] on div "#3 View" at bounding box center [924, 249] width 150 height 151
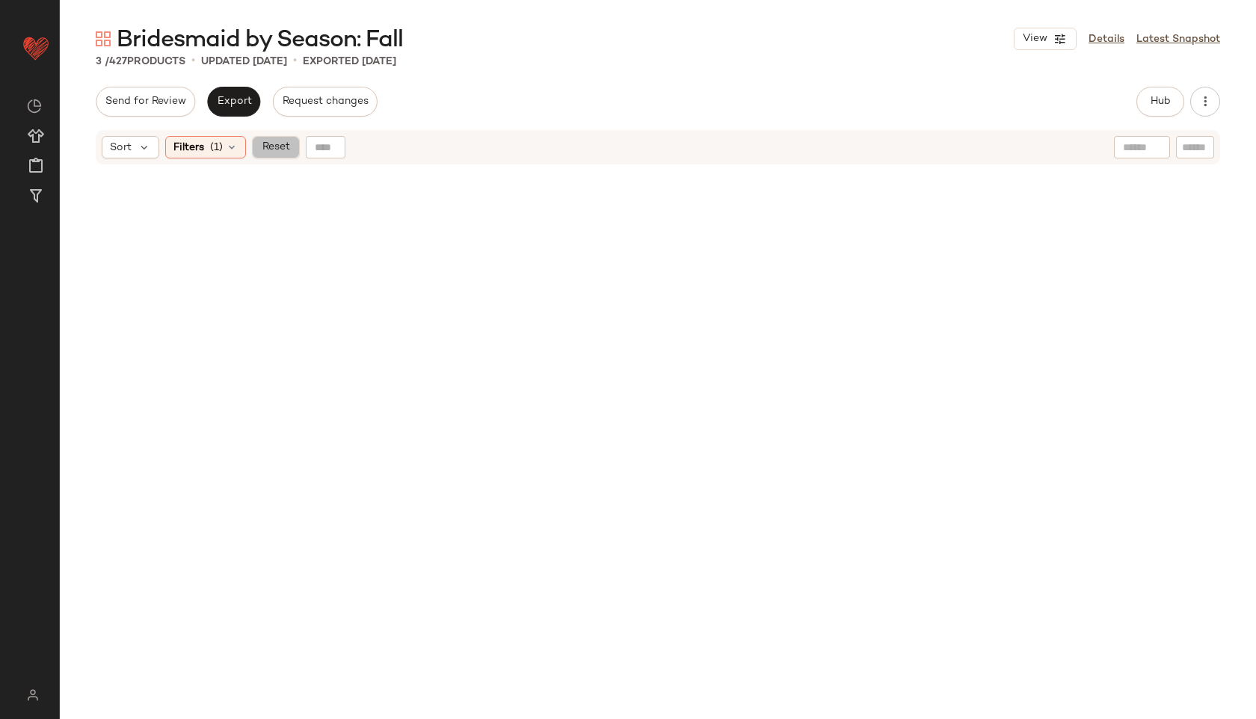
click at [276, 145] on span "Reset" at bounding box center [275, 147] width 28 height 12
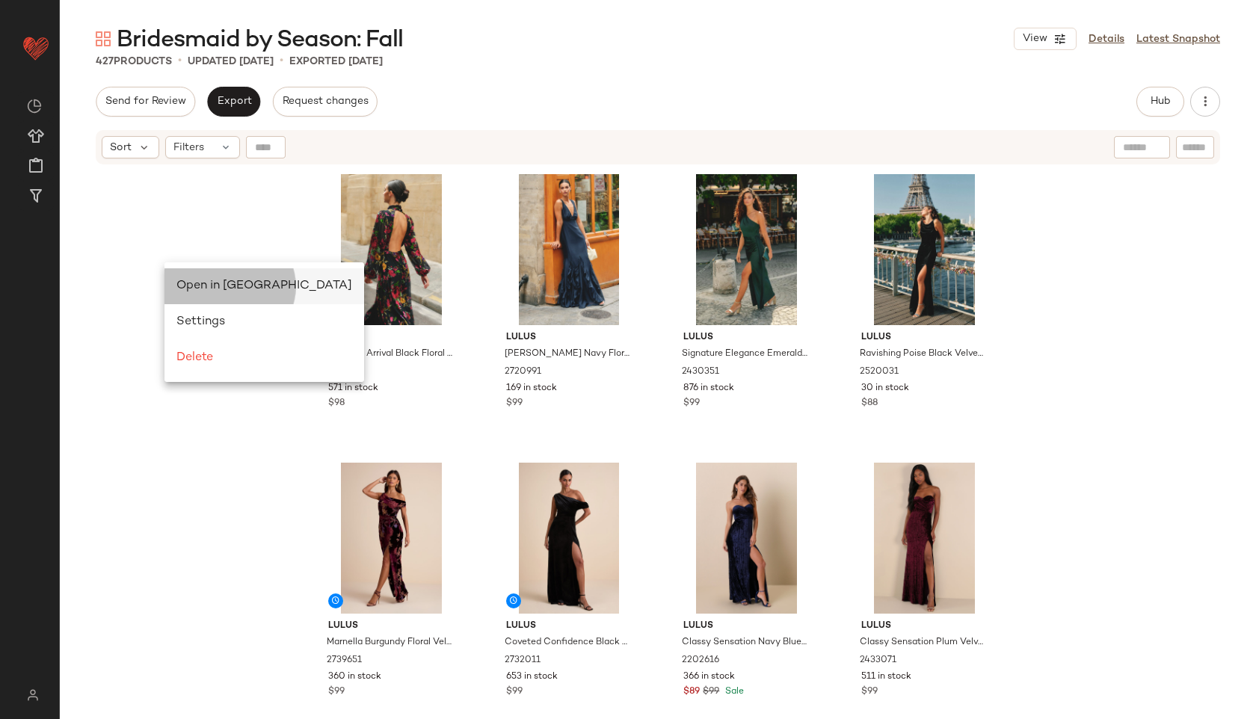
click at [203, 286] on span "Open in [GEOGRAPHIC_DATA]" at bounding box center [264, 286] width 176 height 13
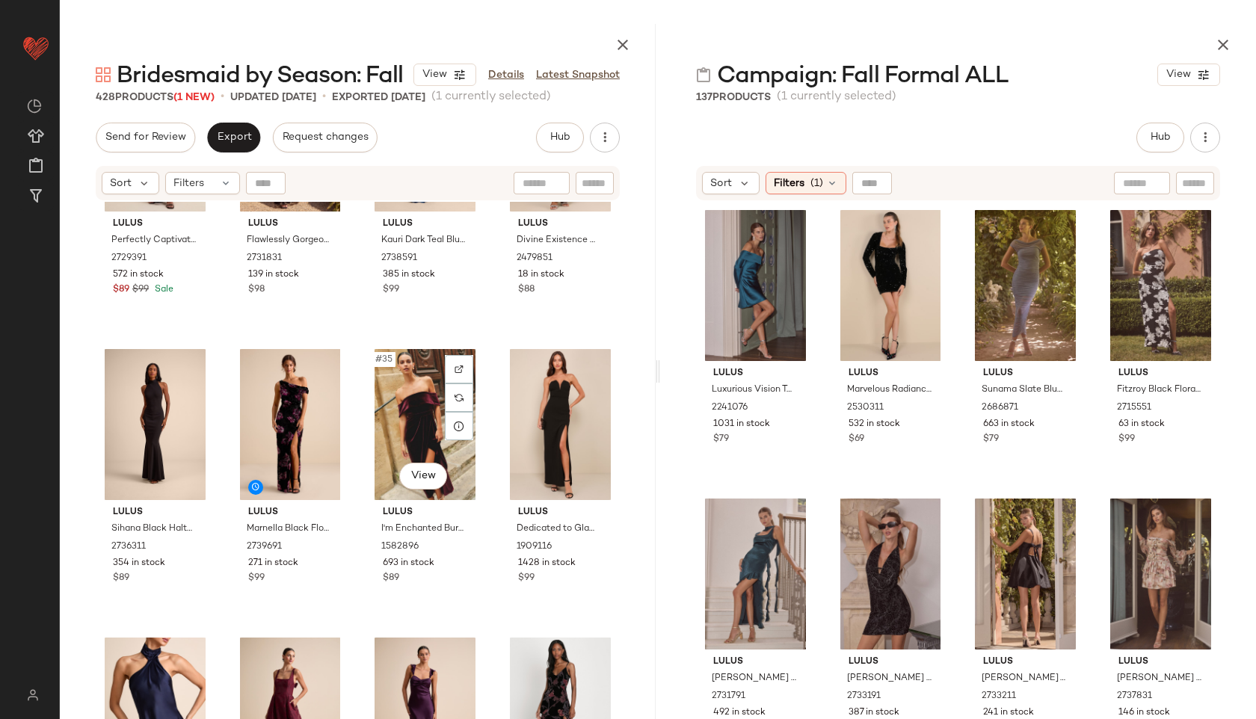
scroll to position [2182, 0]
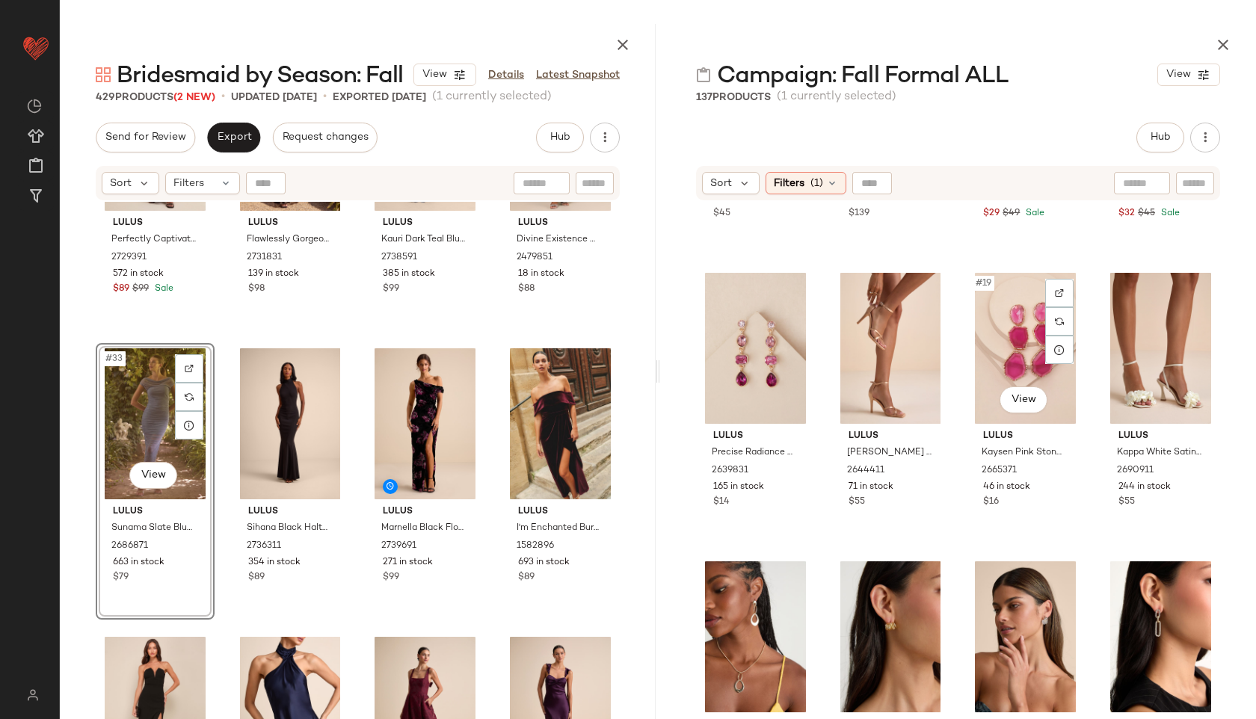
scroll to position [1112, 0]
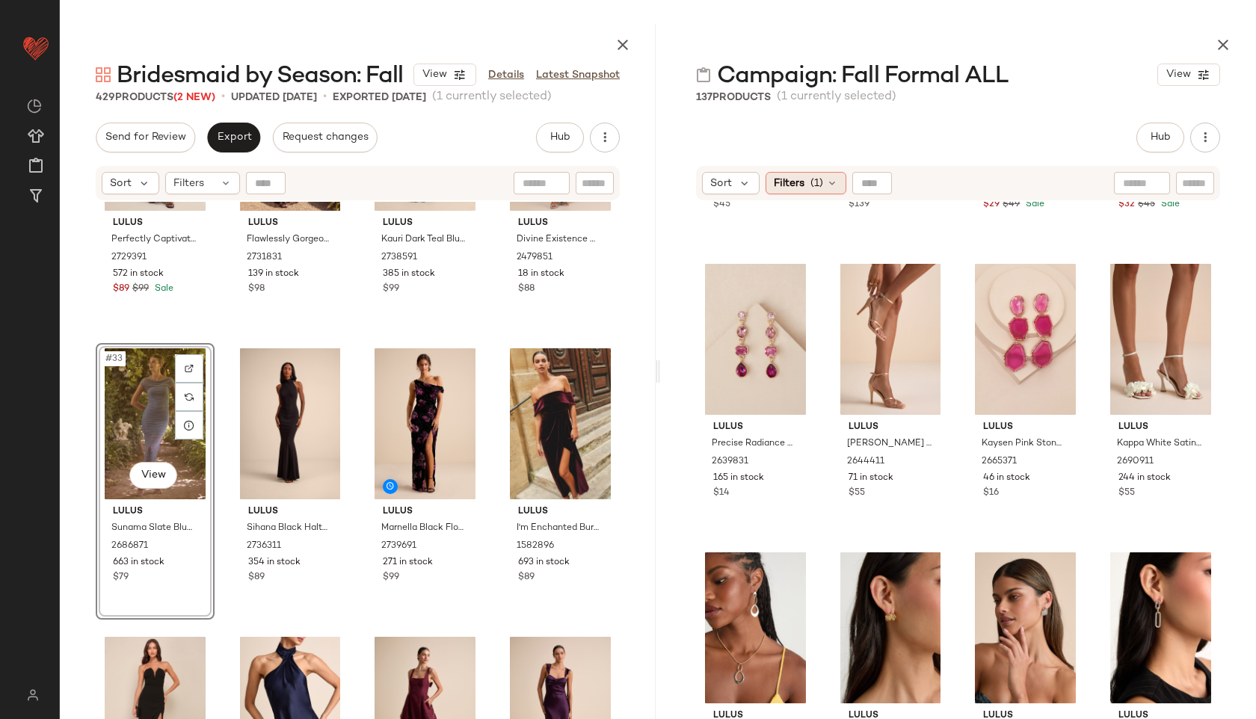
click at [812, 190] on span "(1)" at bounding box center [816, 184] width 13 height 16
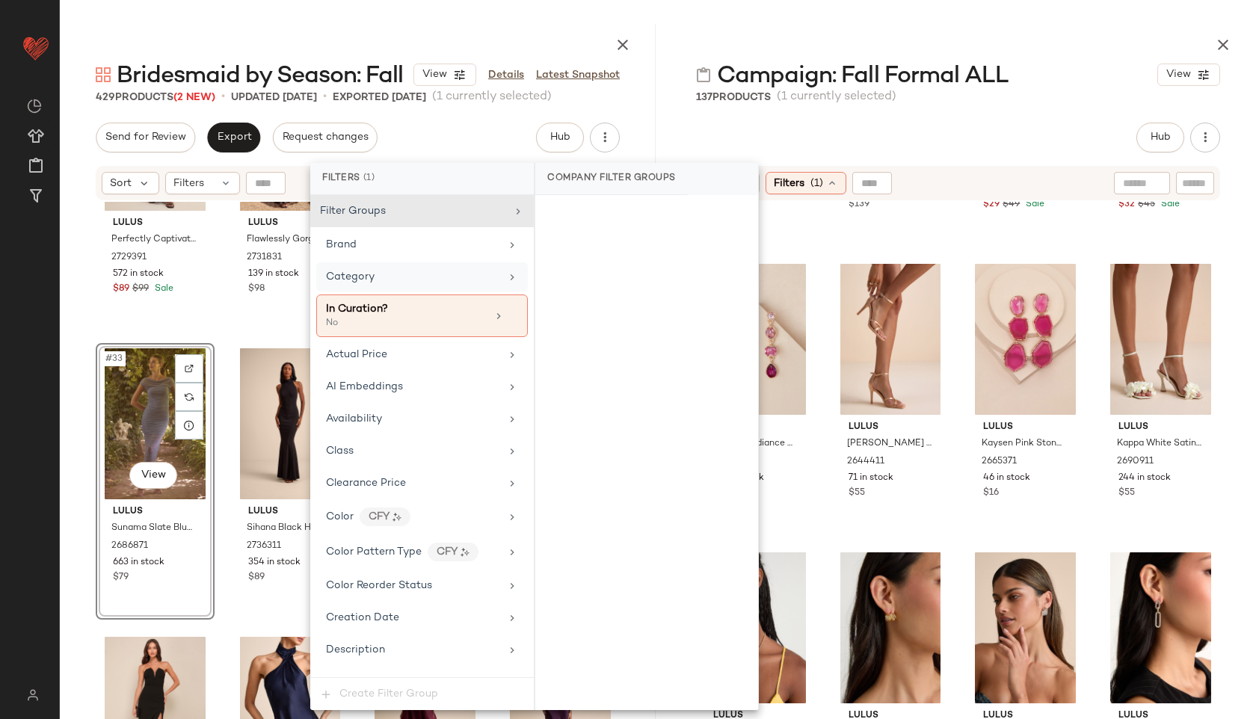
click at [406, 283] on div "Category" at bounding box center [413, 277] width 174 height 16
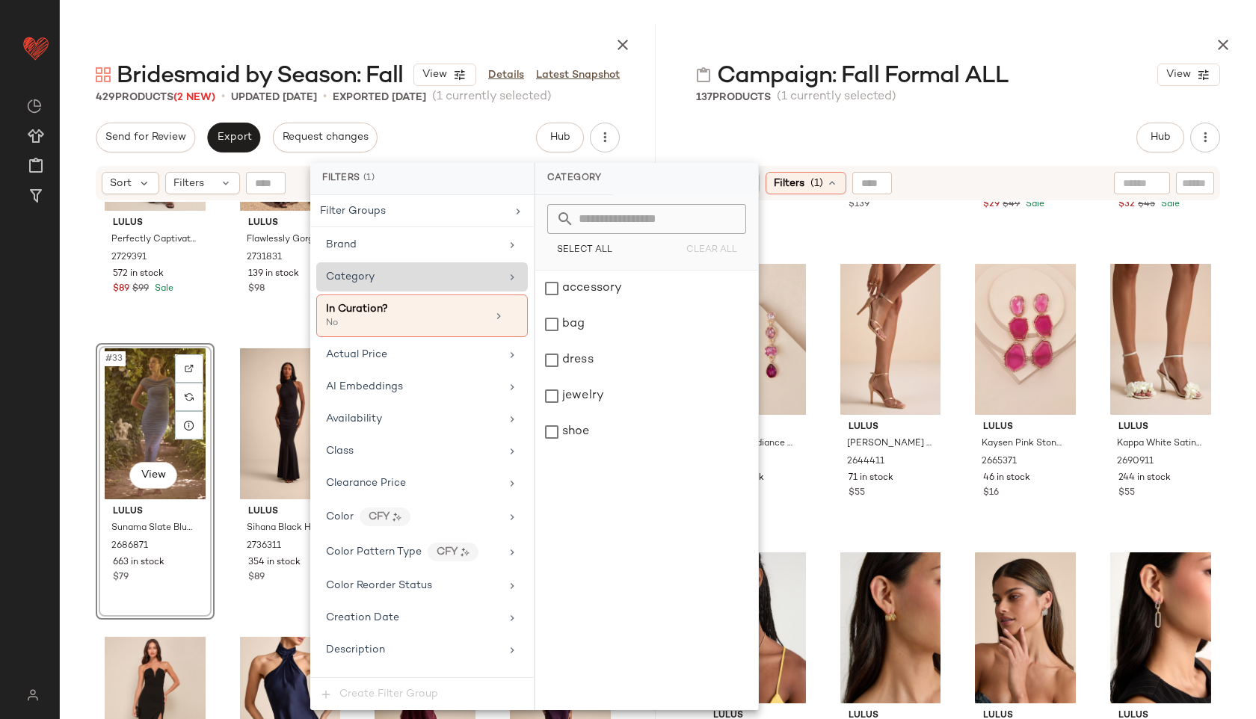
click at [406, 283] on div "Category" at bounding box center [413, 277] width 174 height 16
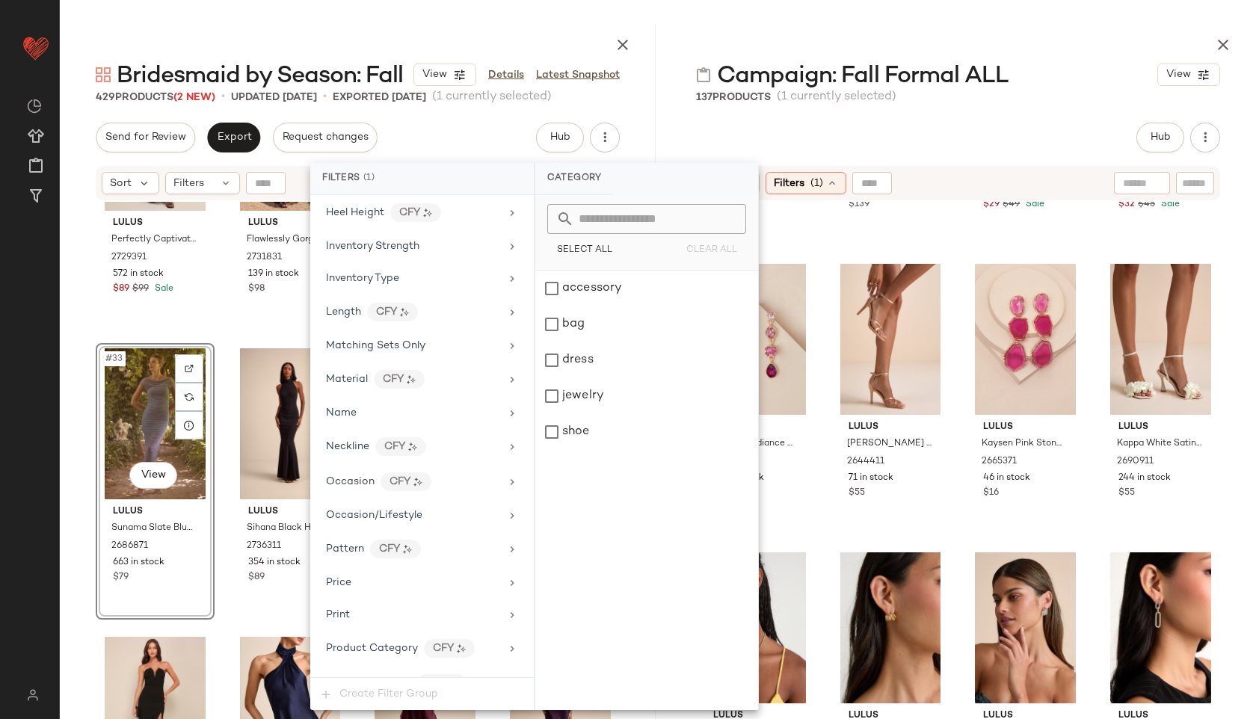
scroll to position [749, 0]
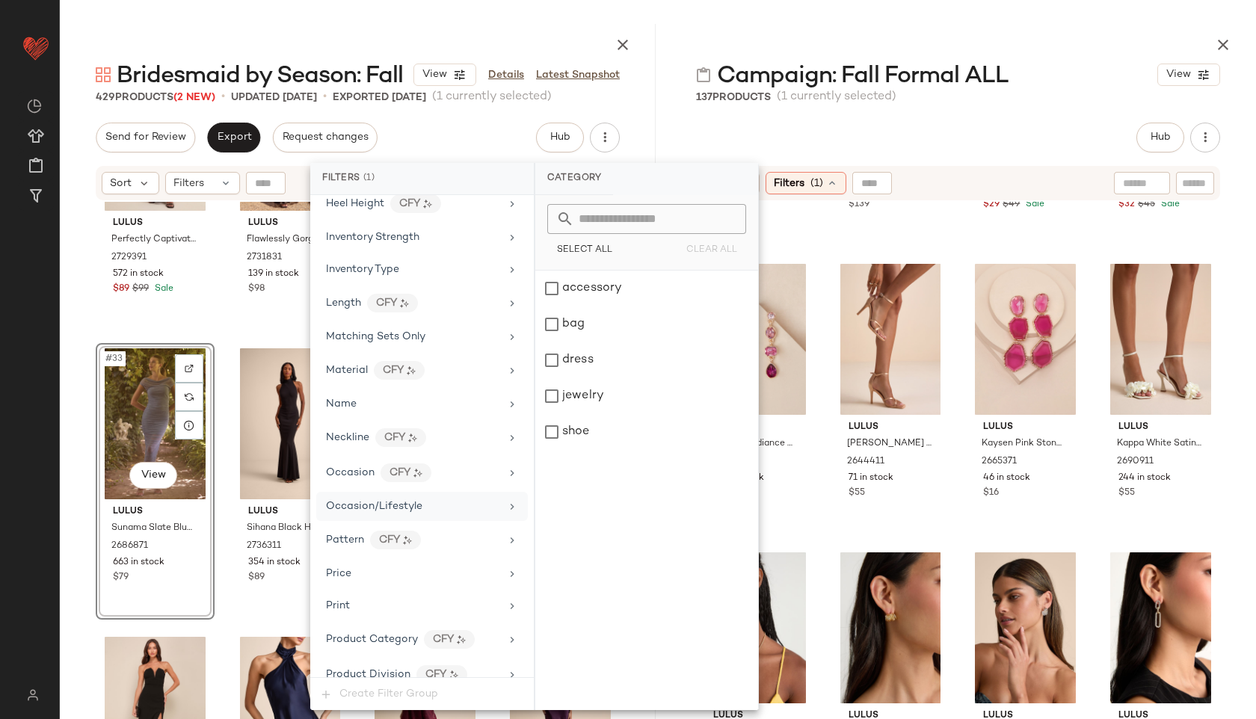
click at [412, 499] on div "Occasion/Lifestyle" at bounding box center [374, 507] width 96 height 16
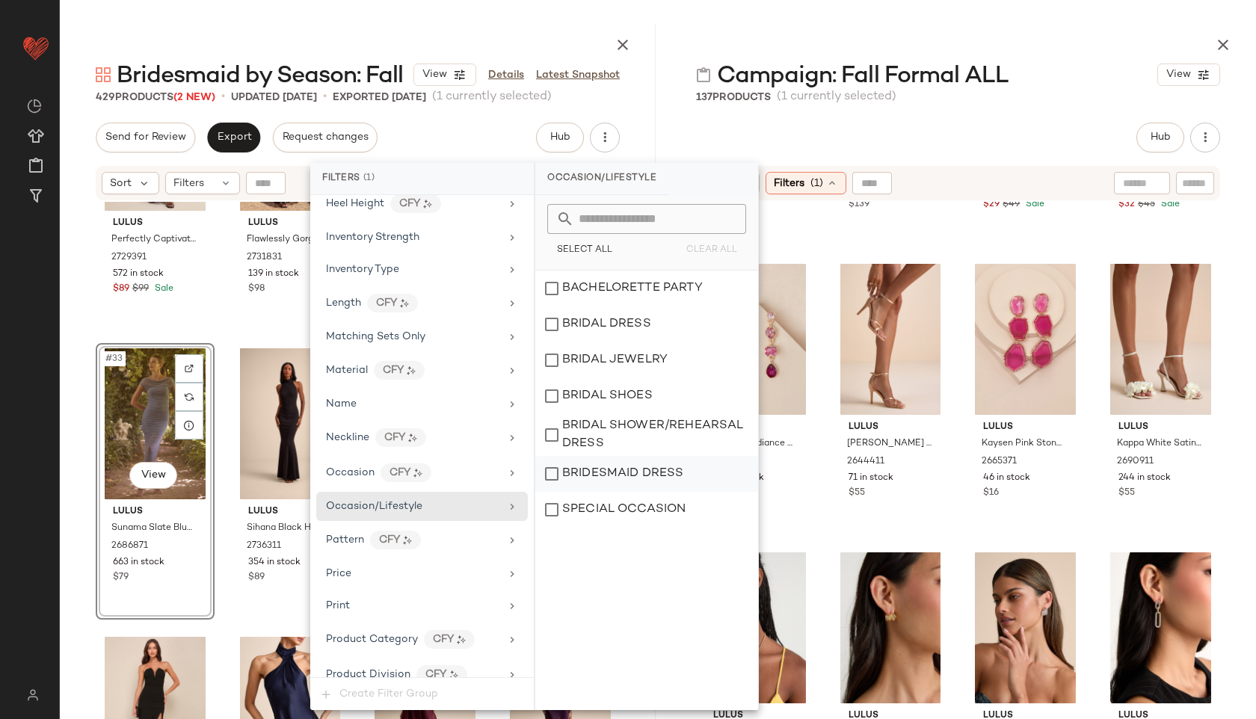
click at [647, 469] on div "BRIDESMAID DRESS" at bounding box center [646, 474] width 223 height 36
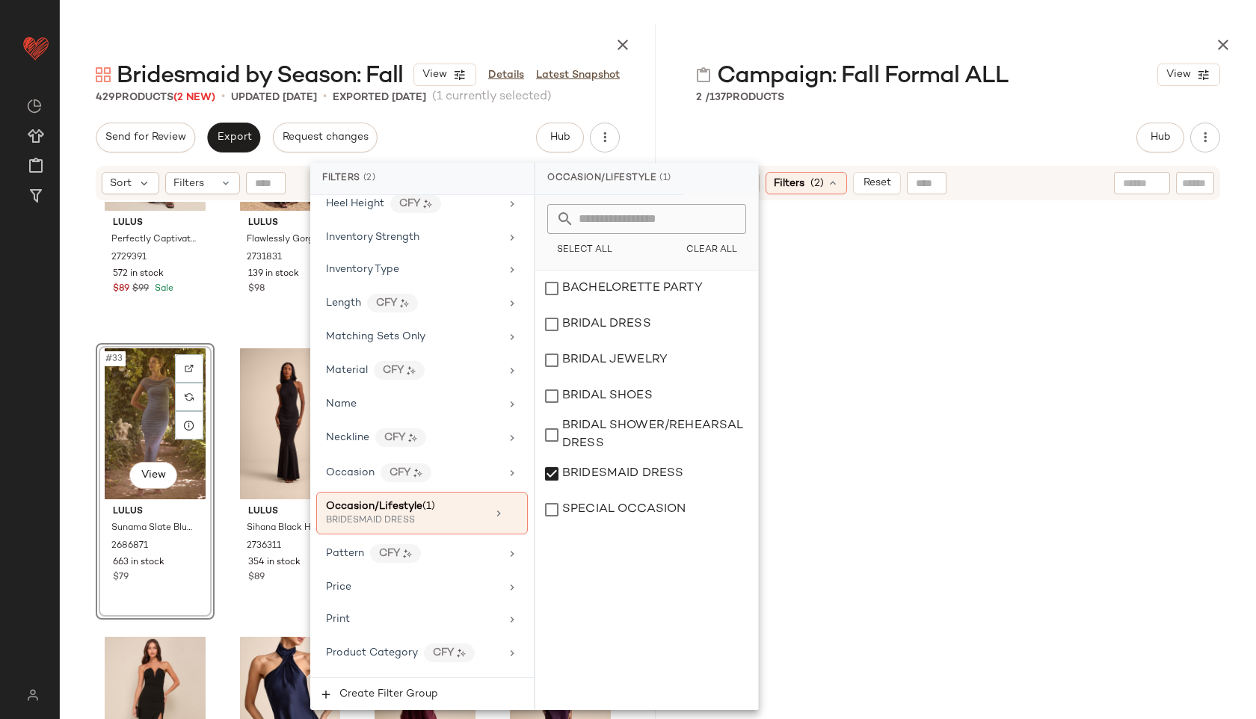
click at [766, 37] on div at bounding box center [958, 42] width 596 height 36
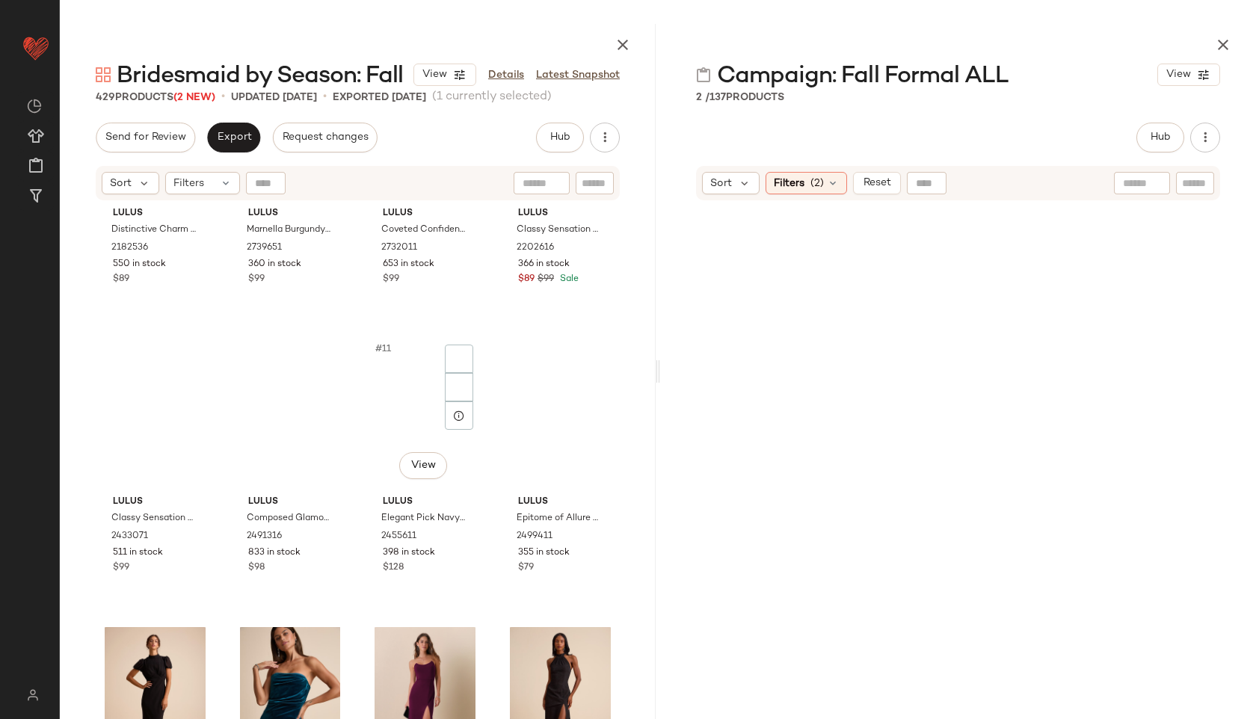
scroll to position [0, 0]
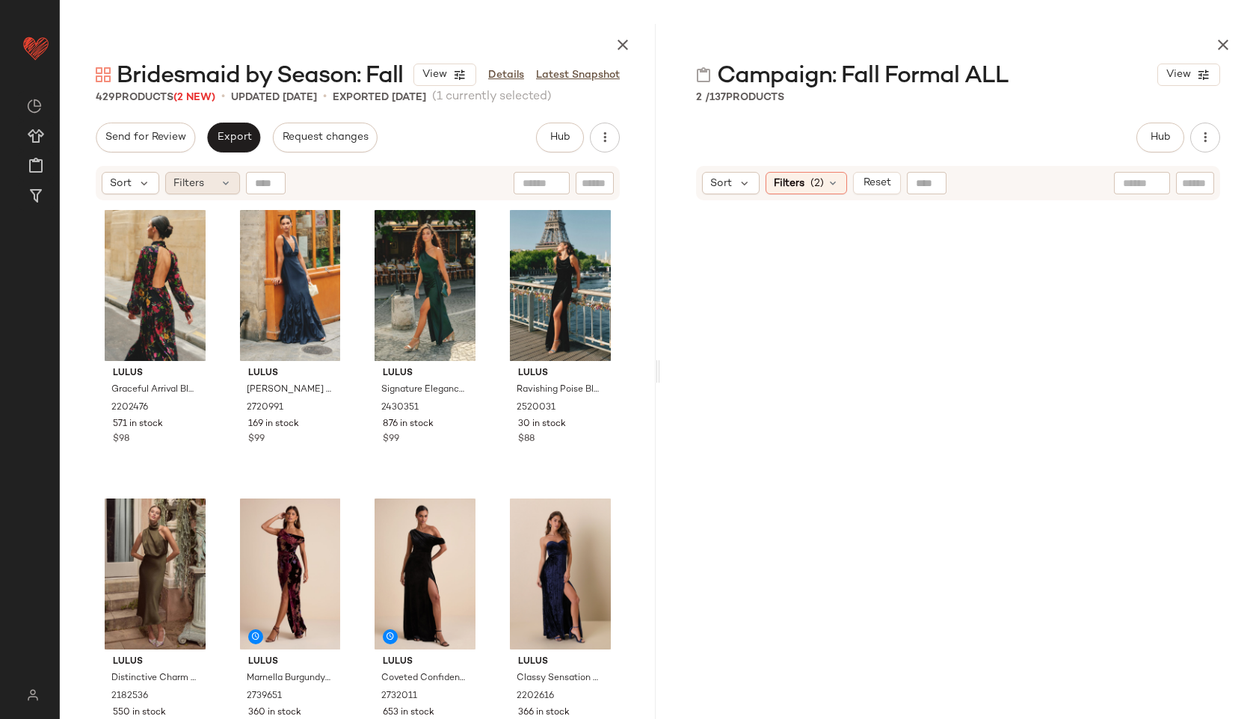
click at [212, 182] on div "Filters" at bounding box center [202, 183] width 75 height 22
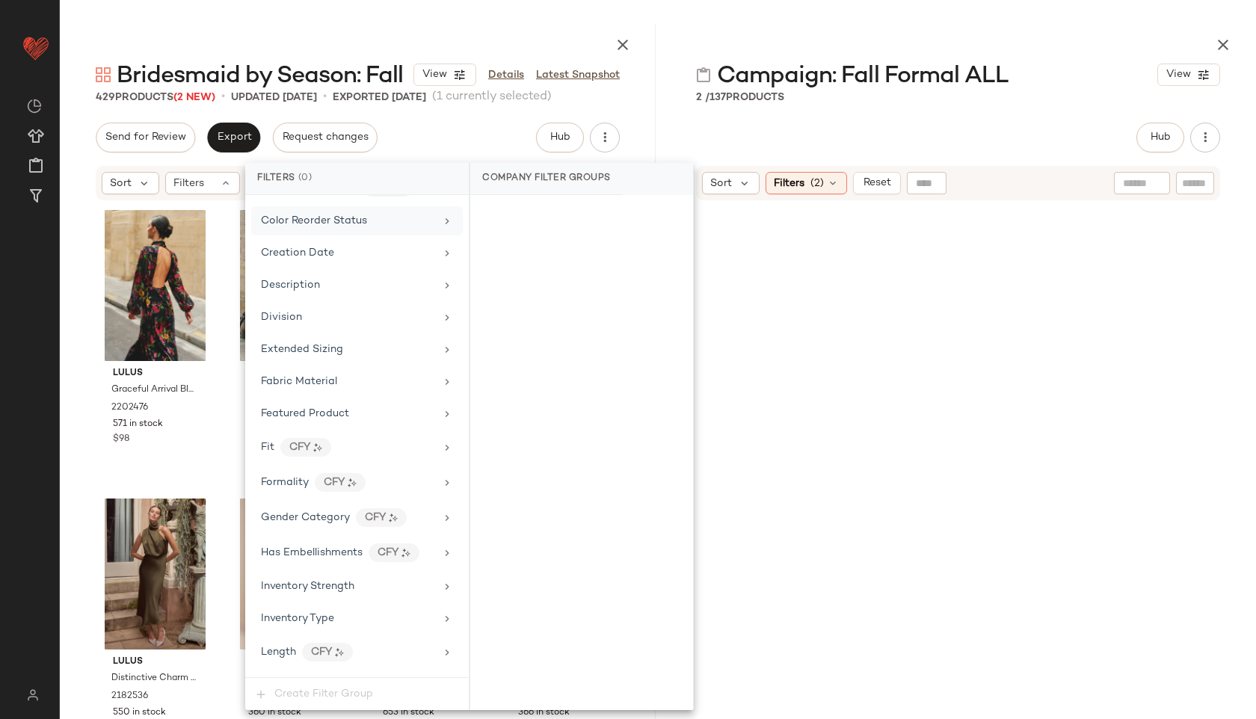
scroll to position [1018, 0]
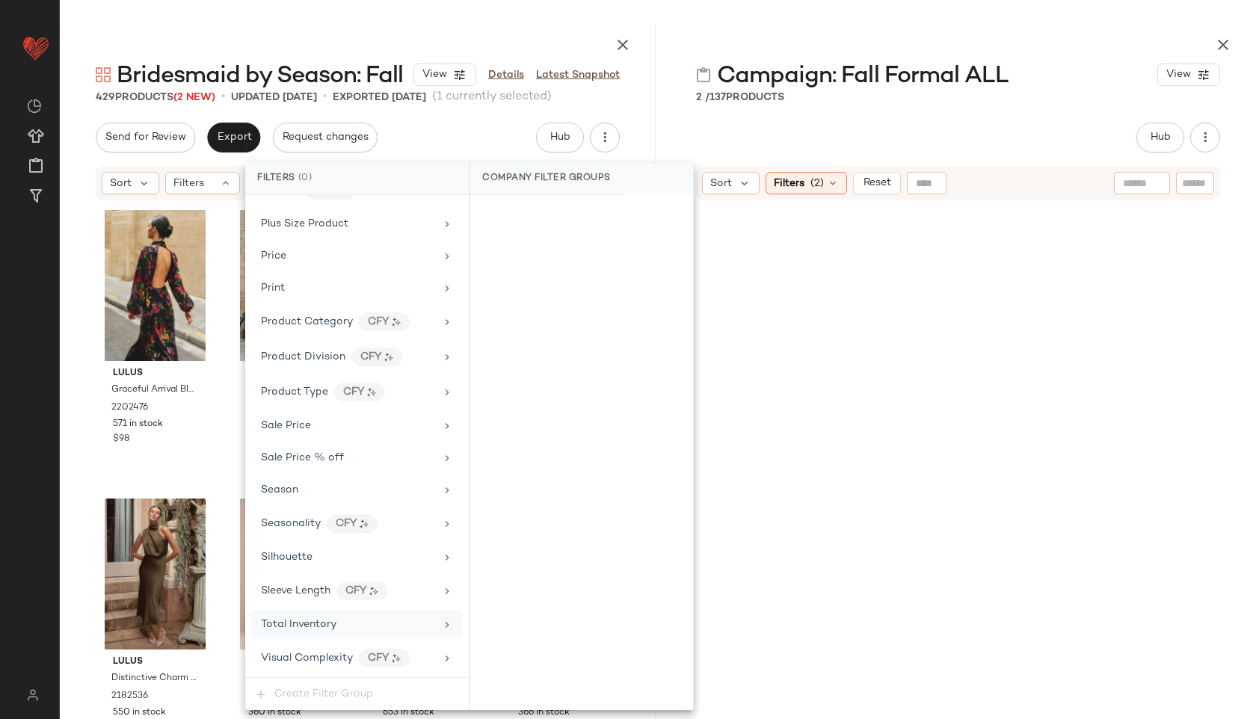
click at [330, 625] on span "Total Inventory" at bounding box center [298, 624] width 75 height 11
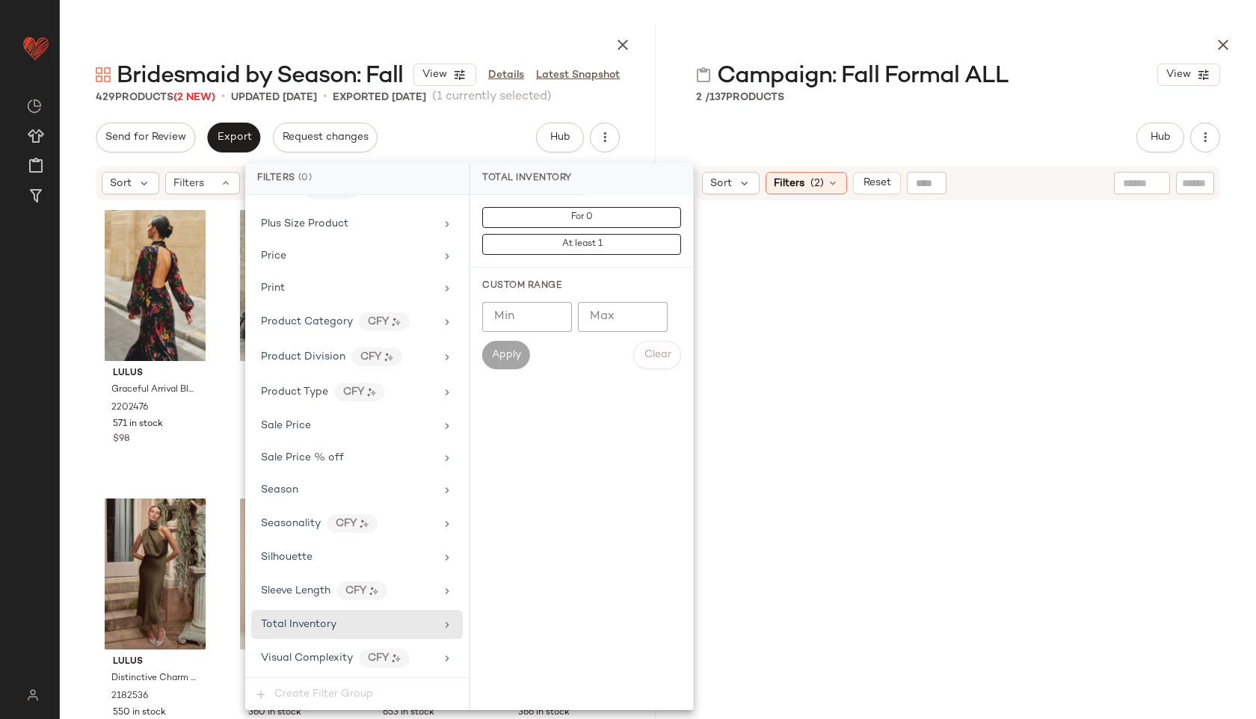
click at [612, 324] on input "Max" at bounding box center [623, 317] width 90 height 30
type input "**"
click at [496, 356] on span "Apply" at bounding box center [506, 355] width 30 height 12
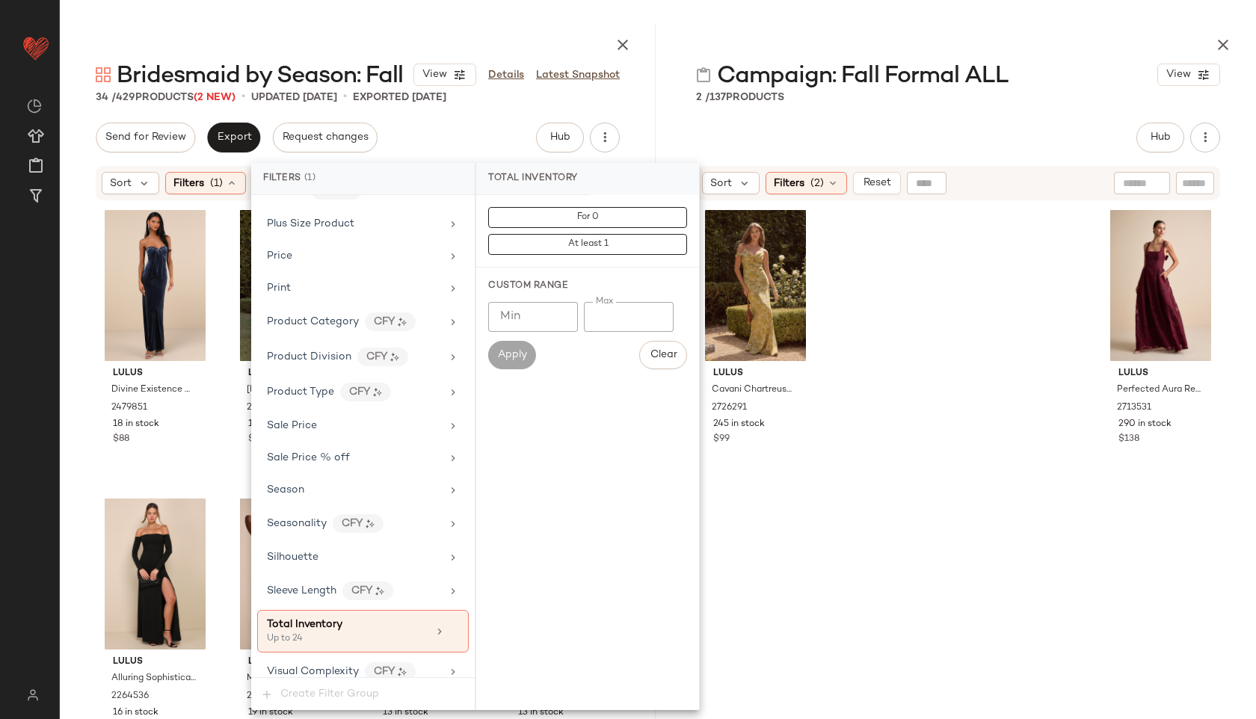
click at [690, 16] on main "Bridesmaid by Season: Fall View Details Latest Snapshot 34 / 429 Products (2 Ne…" at bounding box center [628, 359] width 1256 height 719
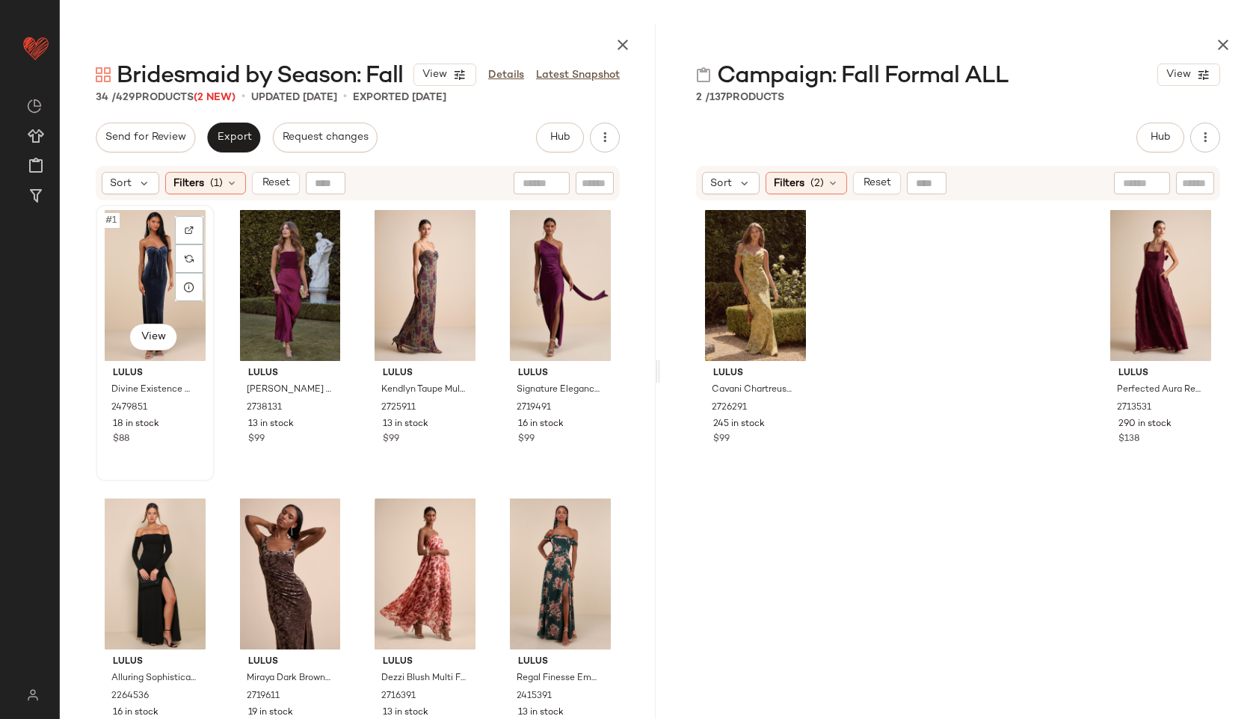
click at [141, 262] on div "#1 View" at bounding box center [155, 285] width 108 height 151
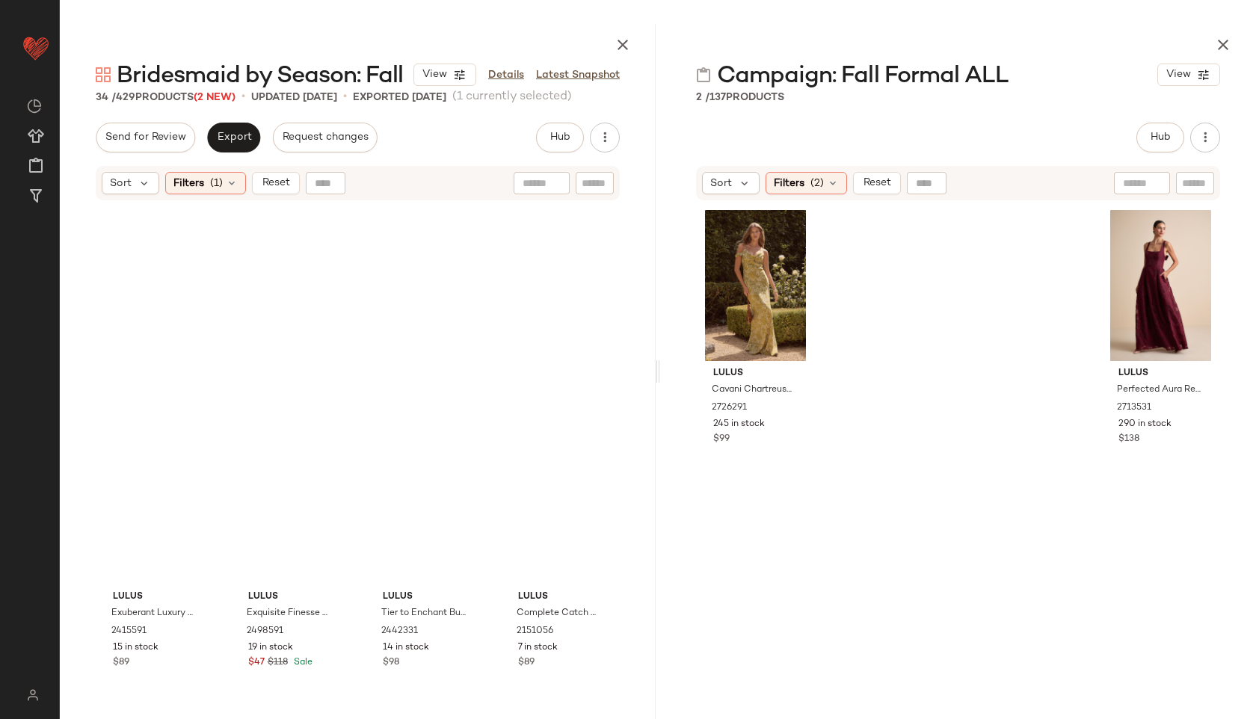
scroll to position [2009, 0]
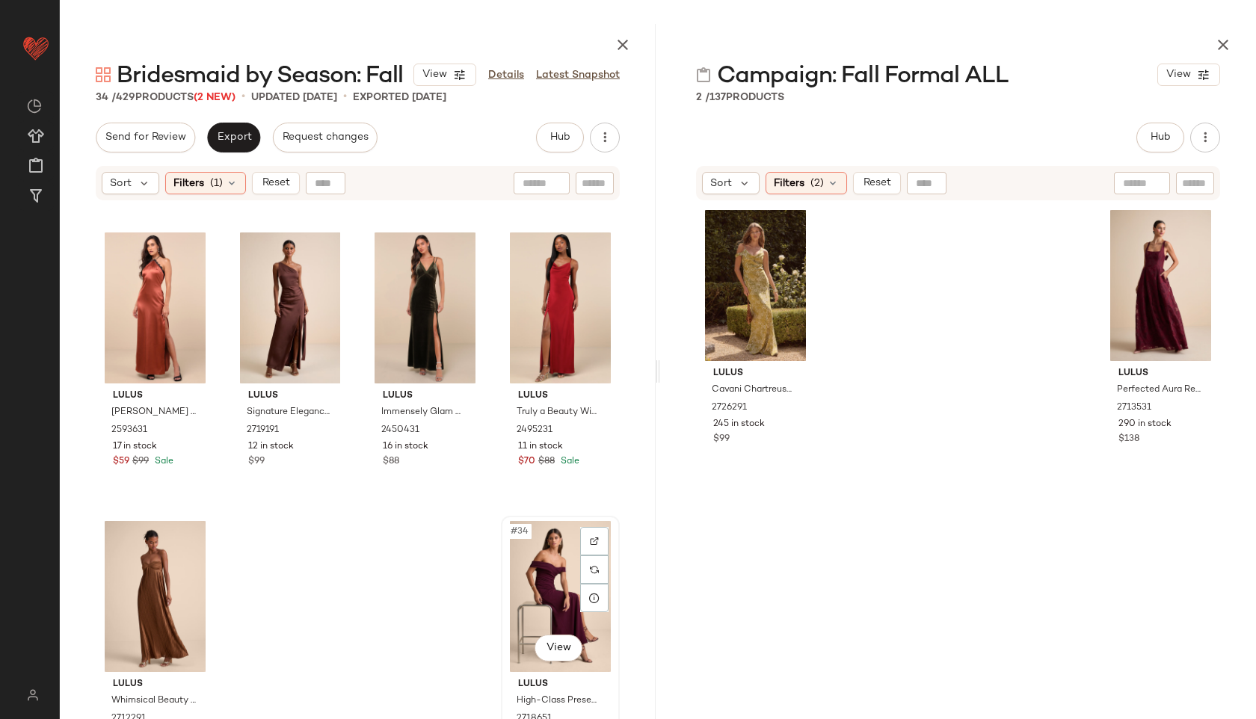
click at [535, 574] on div "#34 View" at bounding box center [560, 596] width 108 height 151
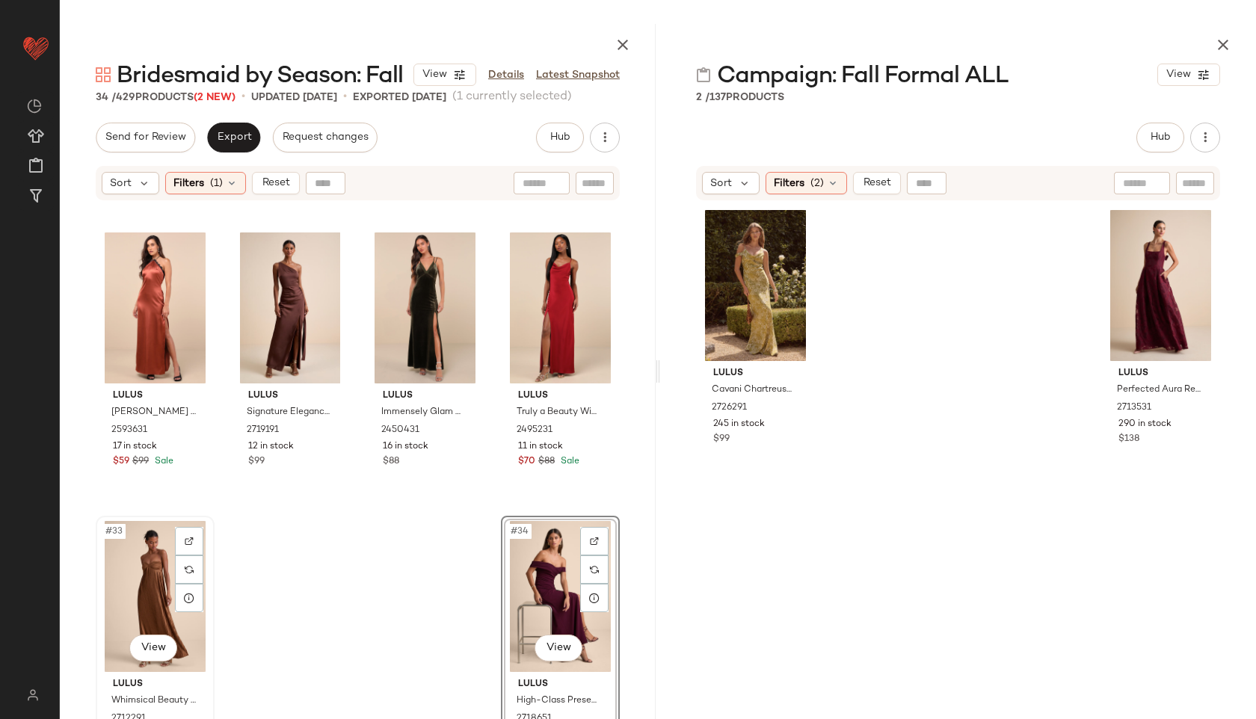
click at [159, 598] on div "#33 View" at bounding box center [155, 596] width 108 height 151
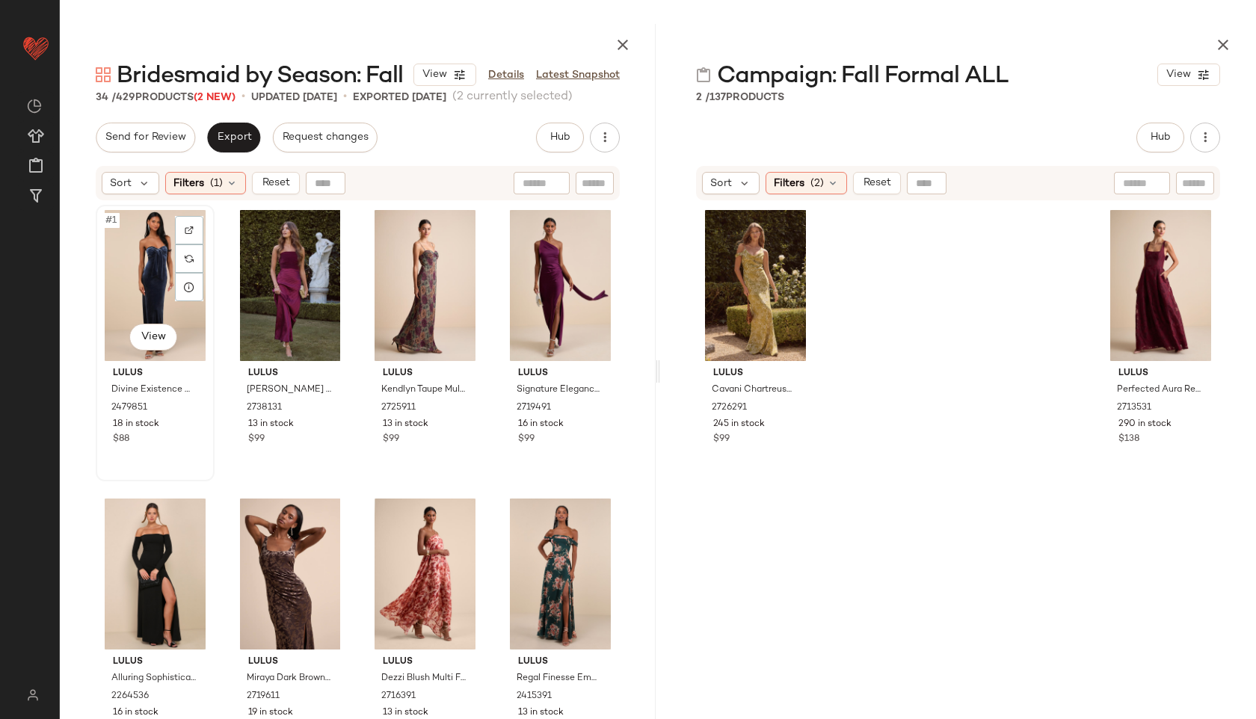
click at [141, 221] on div "#1 View" at bounding box center [155, 285] width 108 height 151
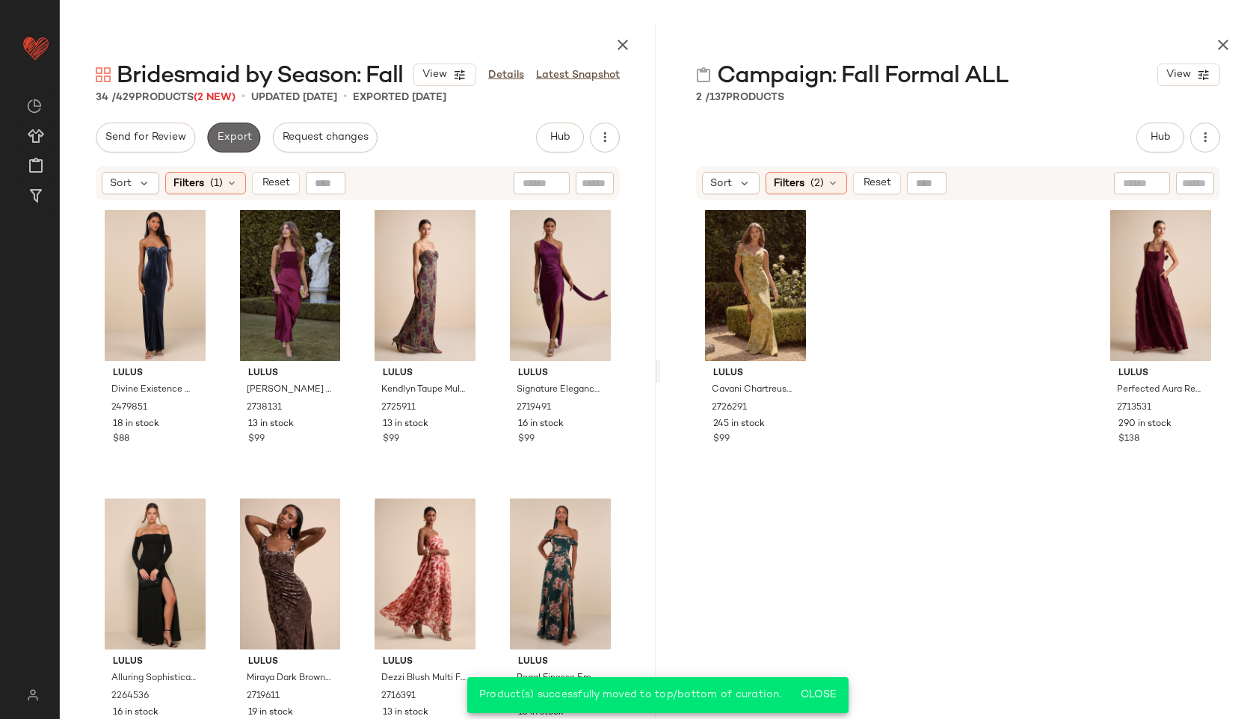
click at [229, 136] on span "Export" at bounding box center [233, 138] width 35 height 12
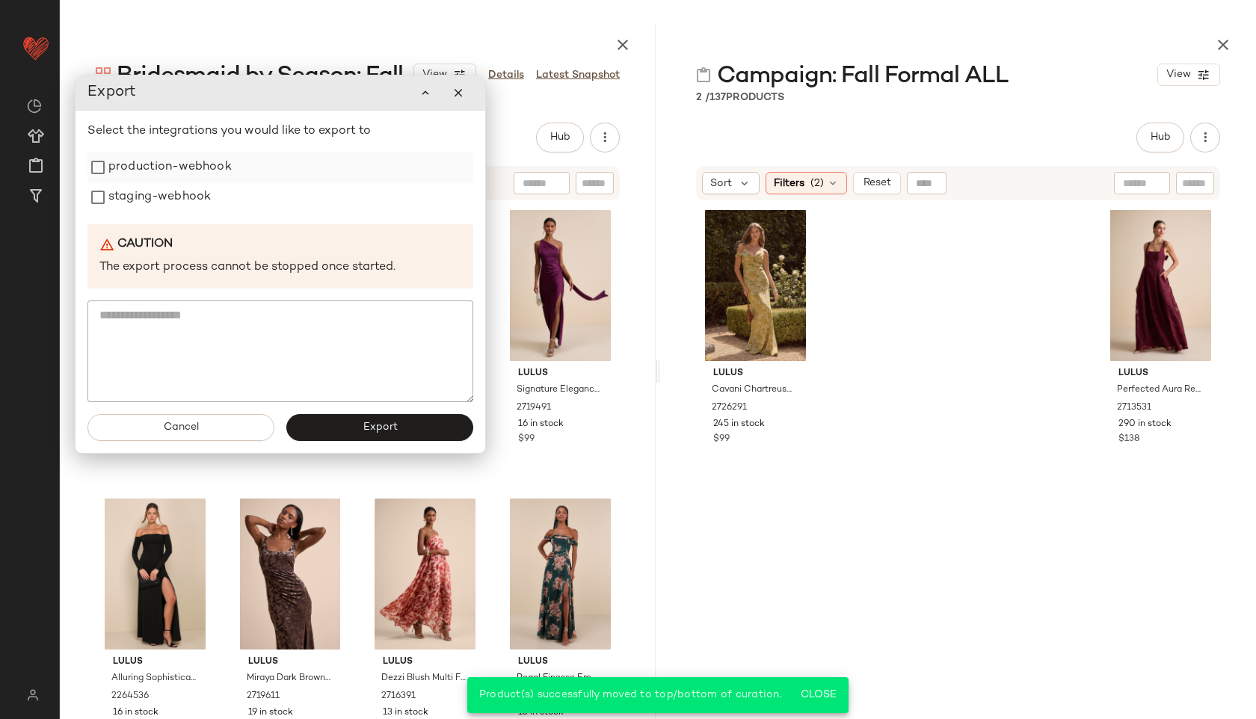
click at [182, 158] on label "production-webhook" at bounding box center [169, 167] width 123 height 30
click at [184, 201] on label "staging-webhook" at bounding box center [159, 197] width 102 height 30
click at [338, 432] on button "Export" at bounding box center [379, 427] width 187 height 27
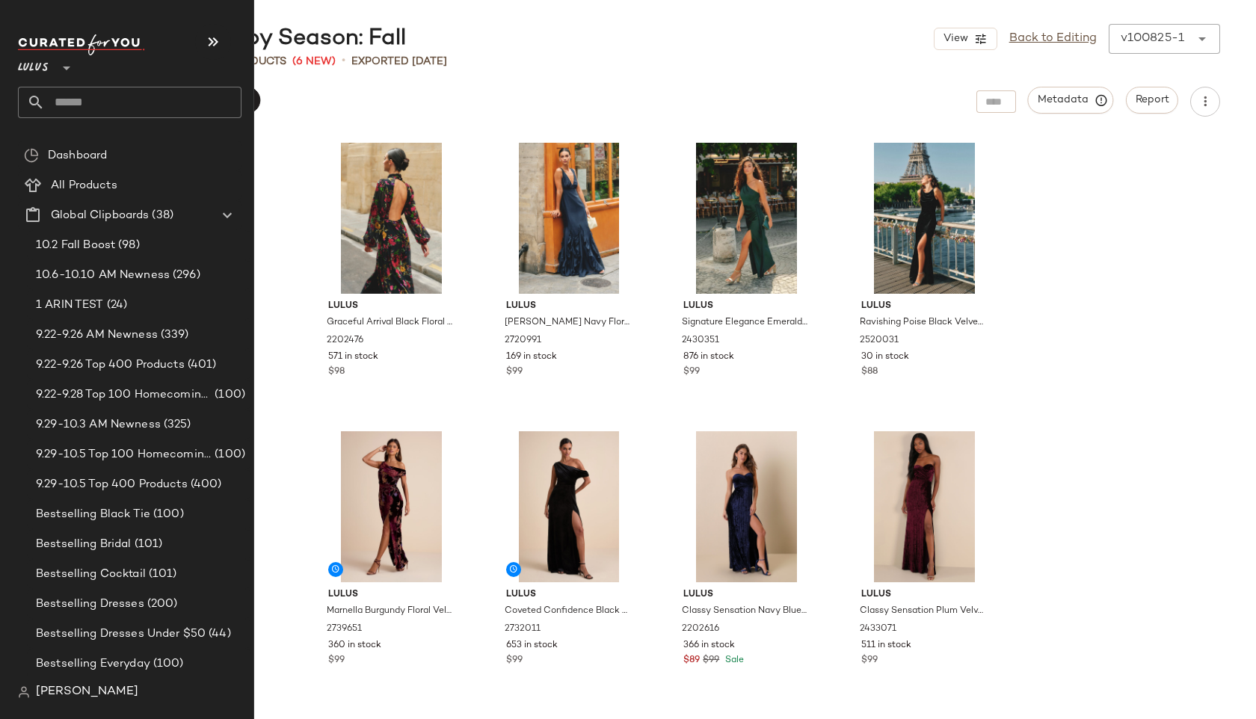
click at [78, 100] on input "text" at bounding box center [143, 102] width 197 height 31
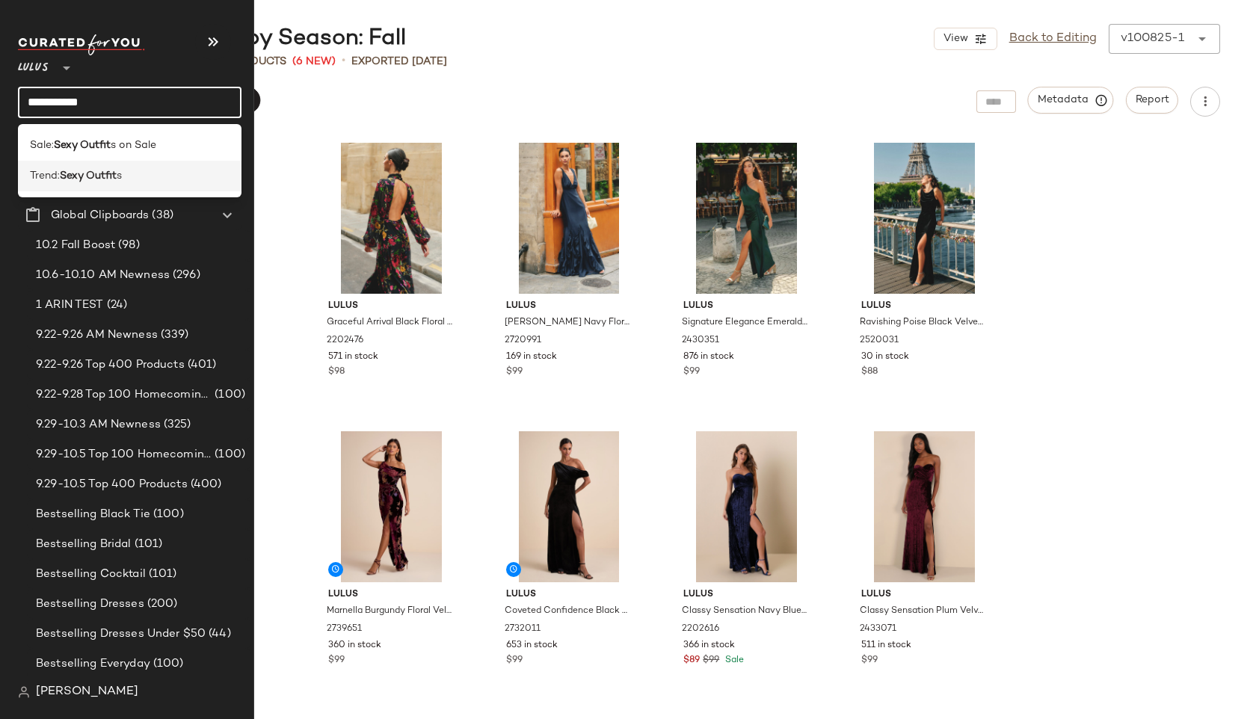
type input "**********"
click at [50, 172] on span "Trend:" at bounding box center [45, 176] width 30 height 16
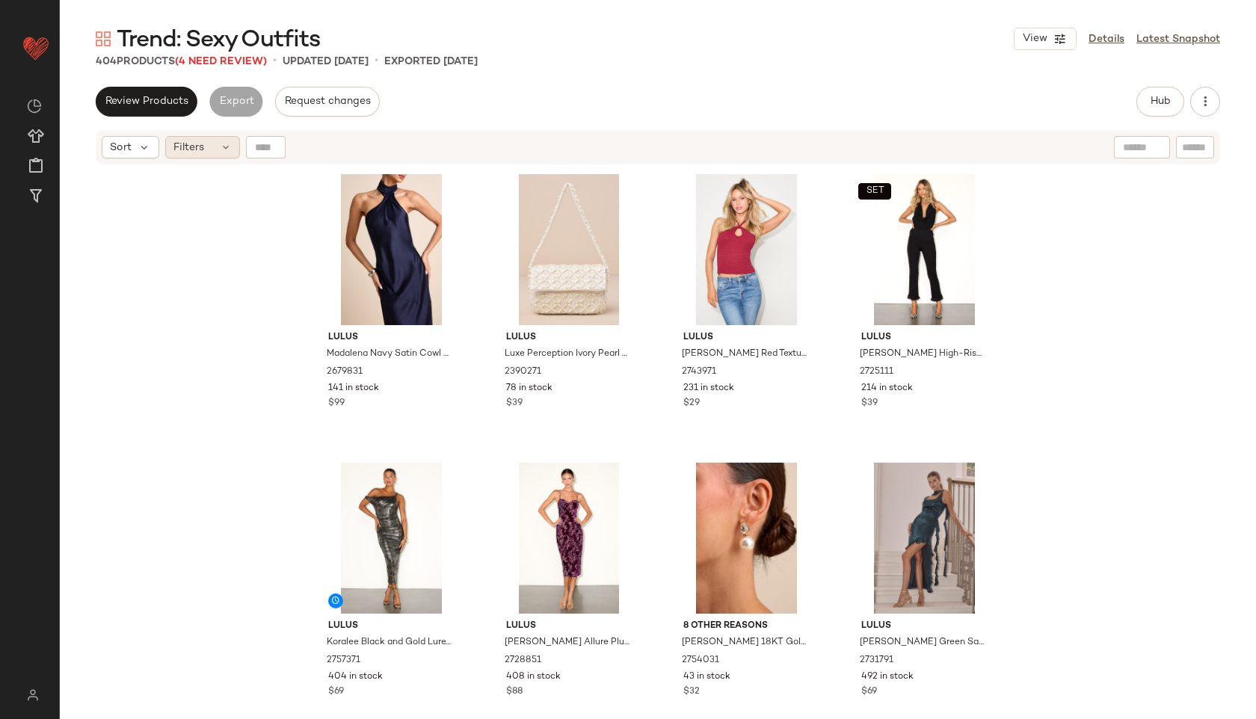
click at [215, 138] on div "Filters" at bounding box center [202, 147] width 75 height 22
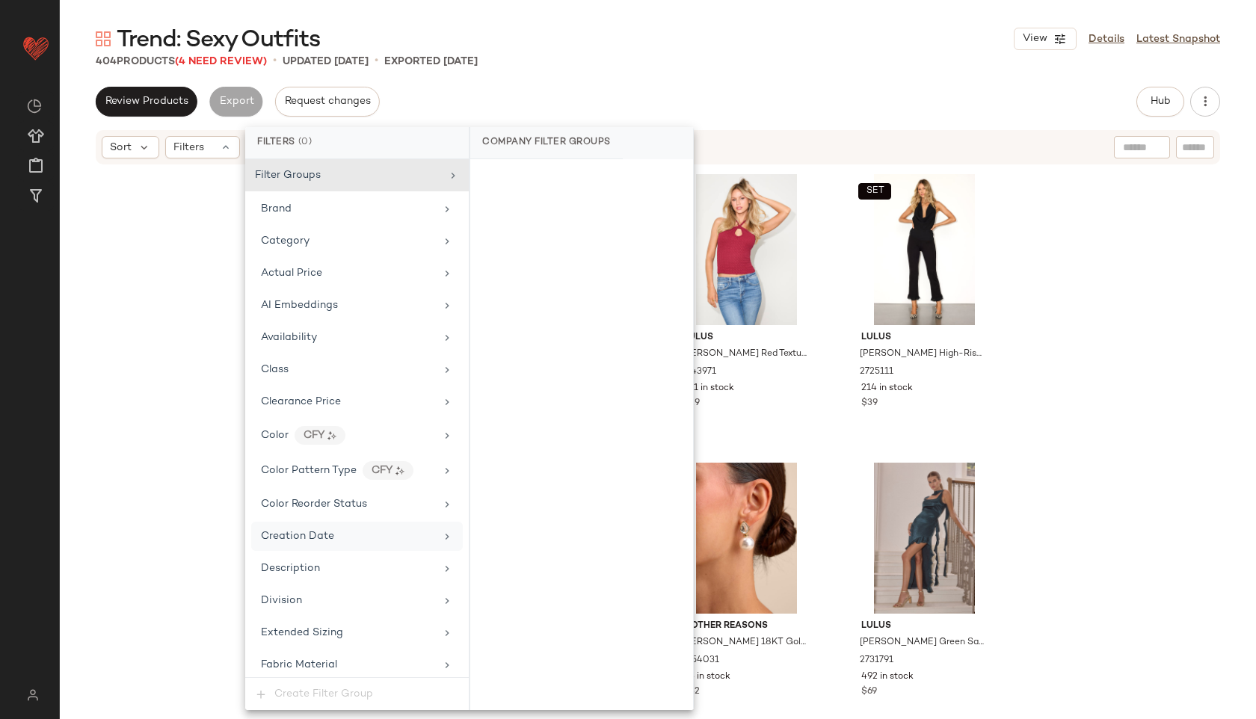
scroll to position [1052, 0]
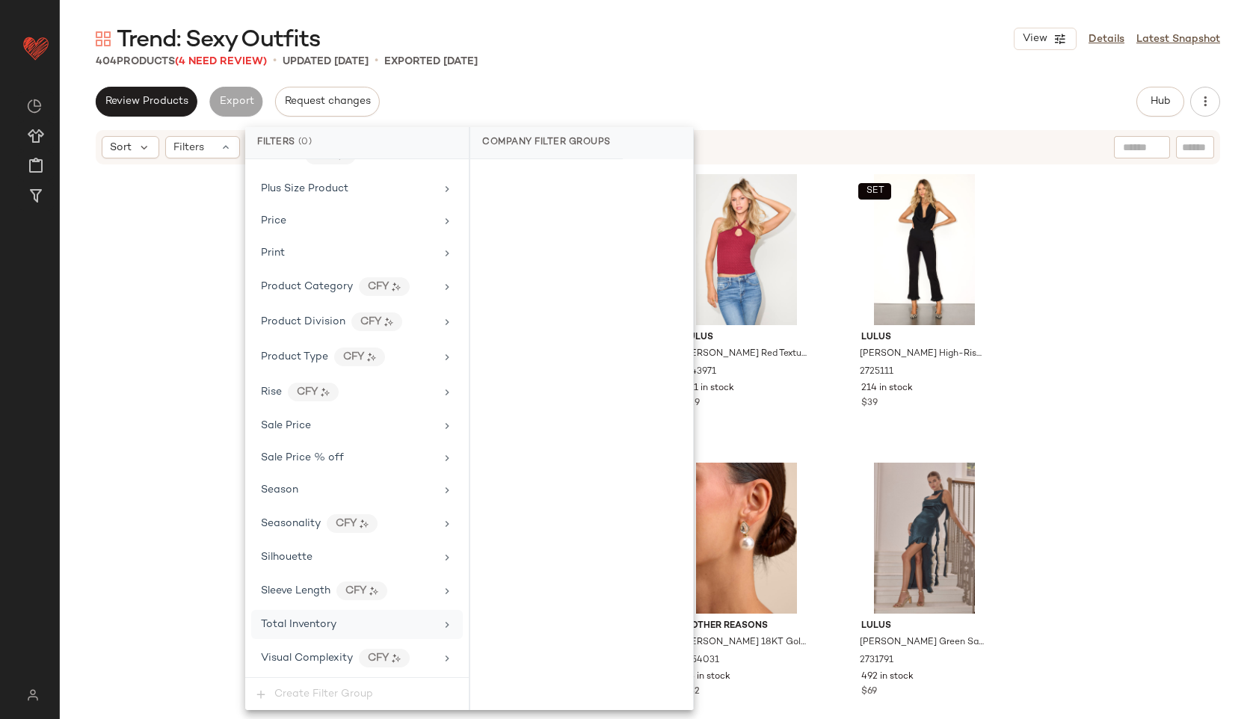
click at [331, 629] on span "Total Inventory" at bounding box center [298, 624] width 75 height 11
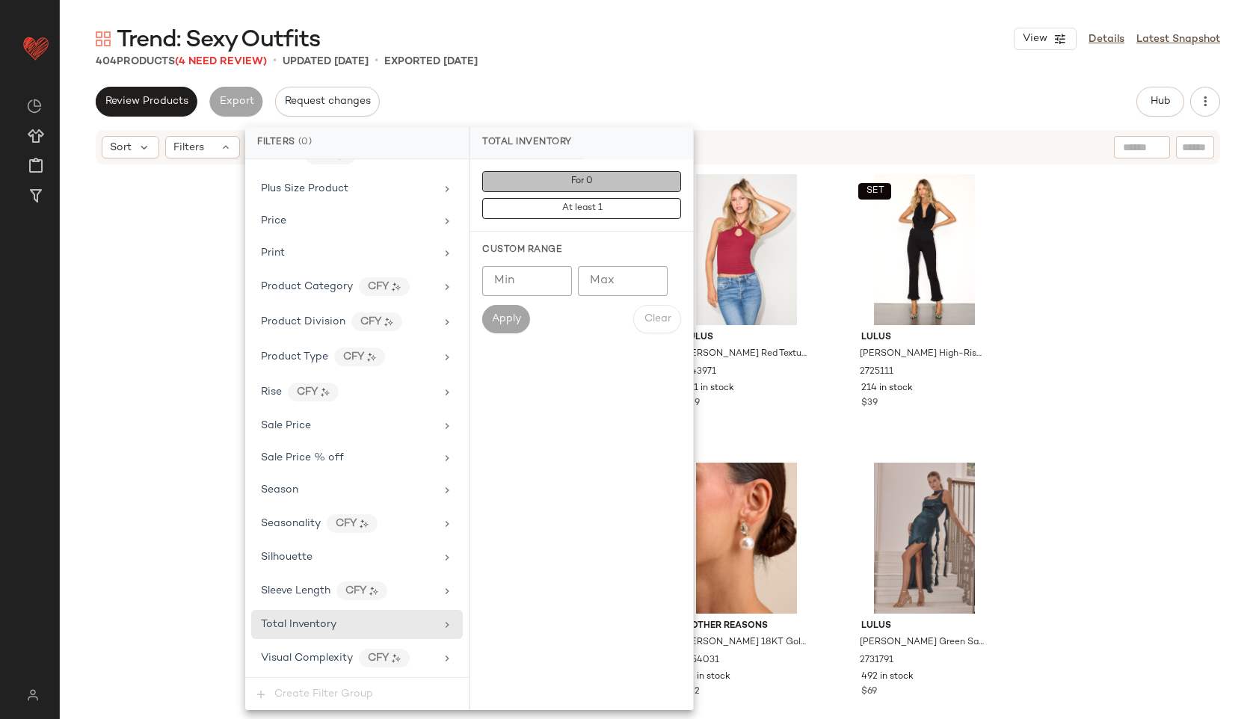
click at [592, 182] on span "For 0" at bounding box center [581, 181] width 22 height 10
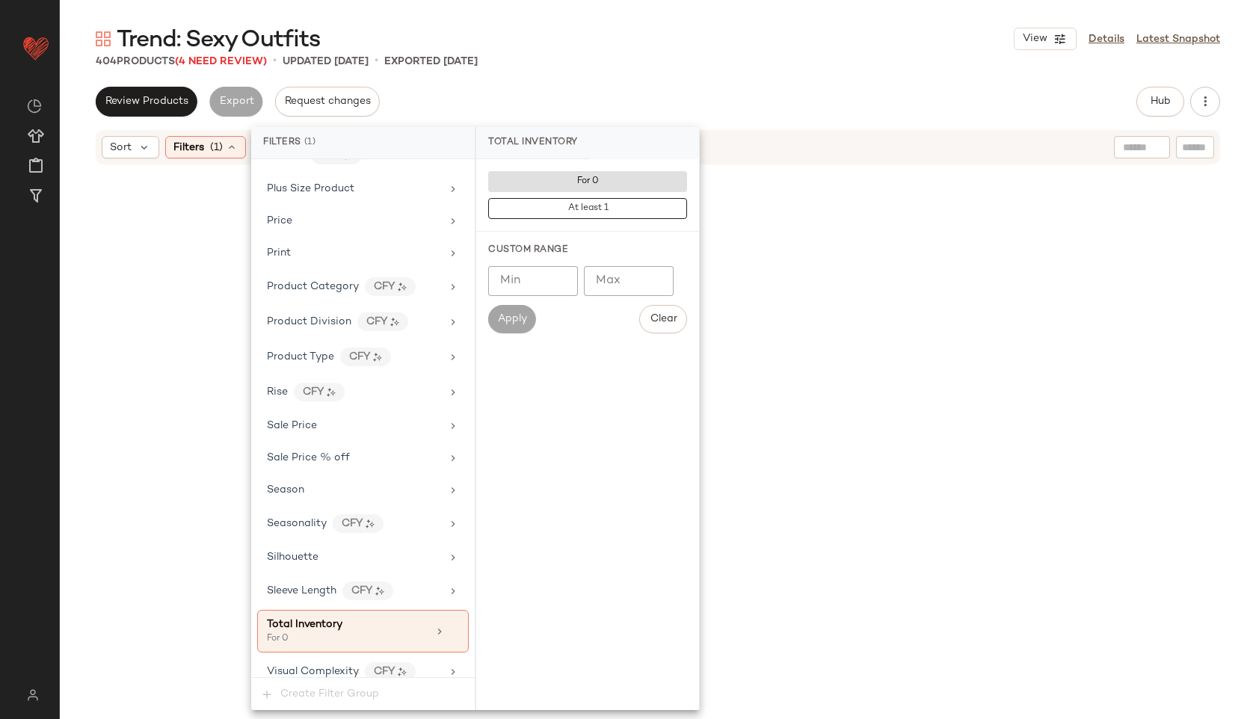
click at [632, 55] on div "404 Products (4 Need Review) • updated Oct 8th • Exported Oct 8th" at bounding box center [658, 61] width 1196 height 15
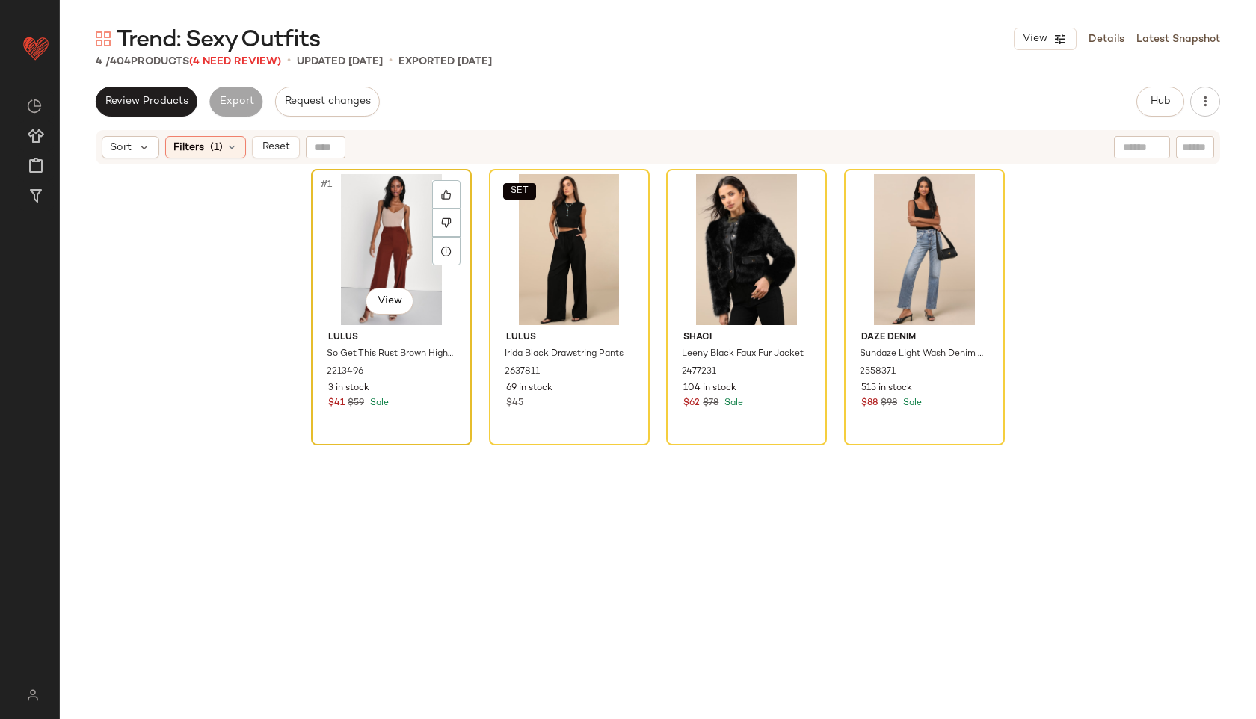
click at [345, 227] on div "#1 View" at bounding box center [391, 249] width 150 height 151
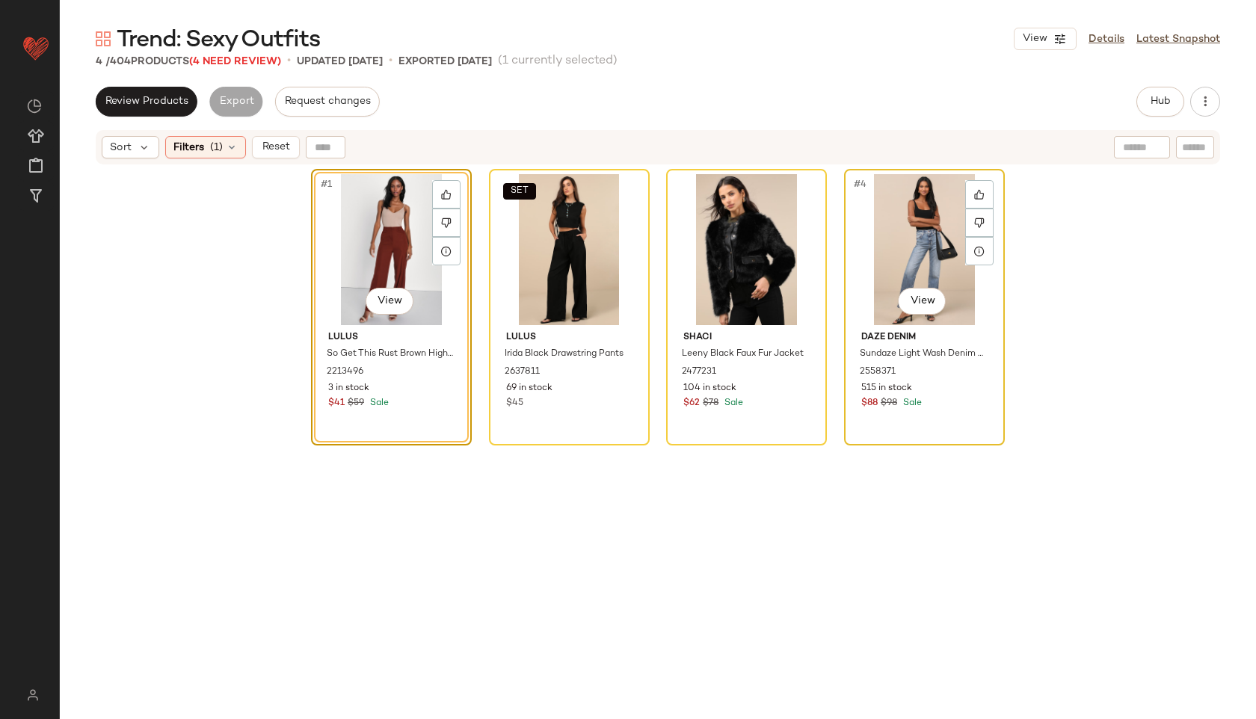
click at [878, 274] on div "#4 View" at bounding box center [924, 249] width 150 height 151
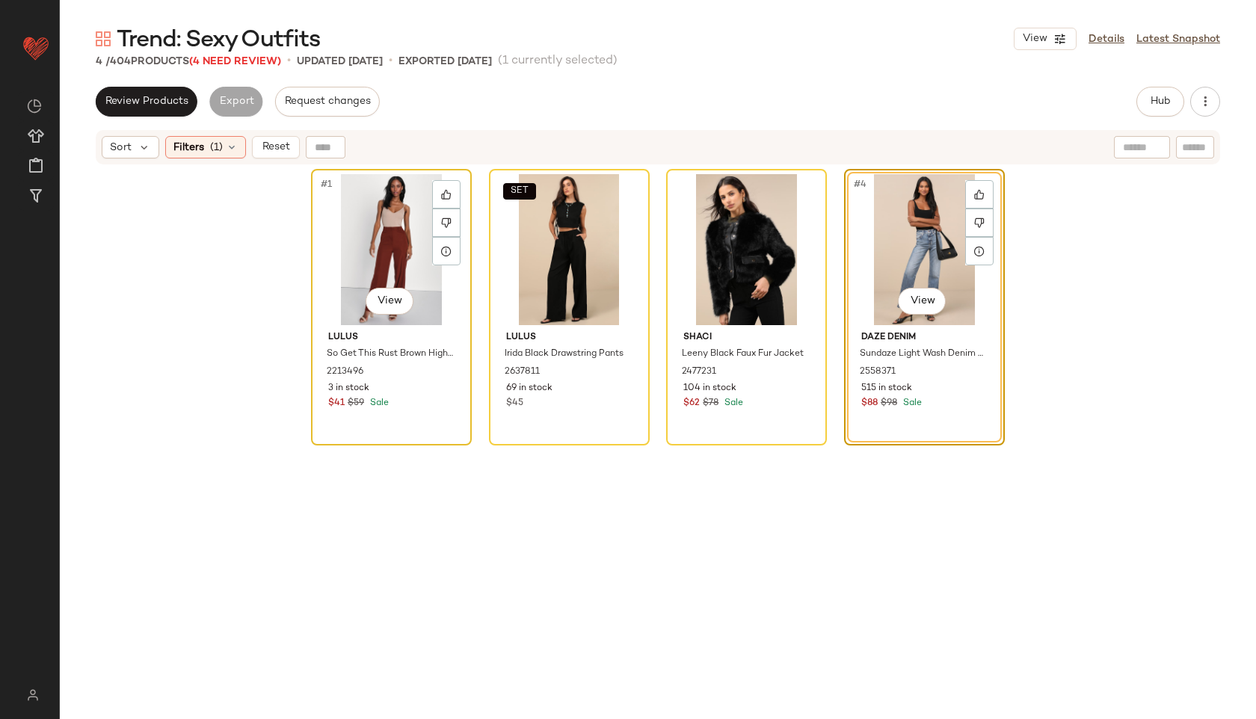
click at [395, 276] on div "#1 View" at bounding box center [391, 249] width 150 height 151
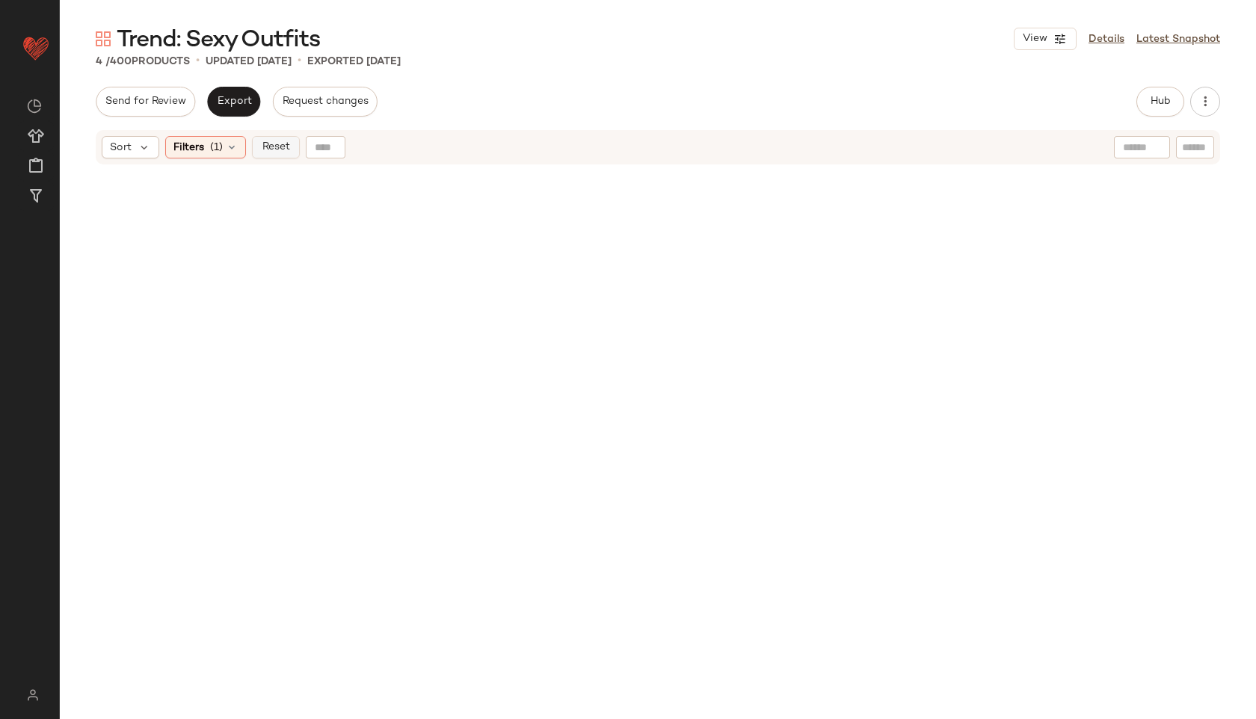
click at [283, 146] on span "Reset" at bounding box center [275, 147] width 28 height 12
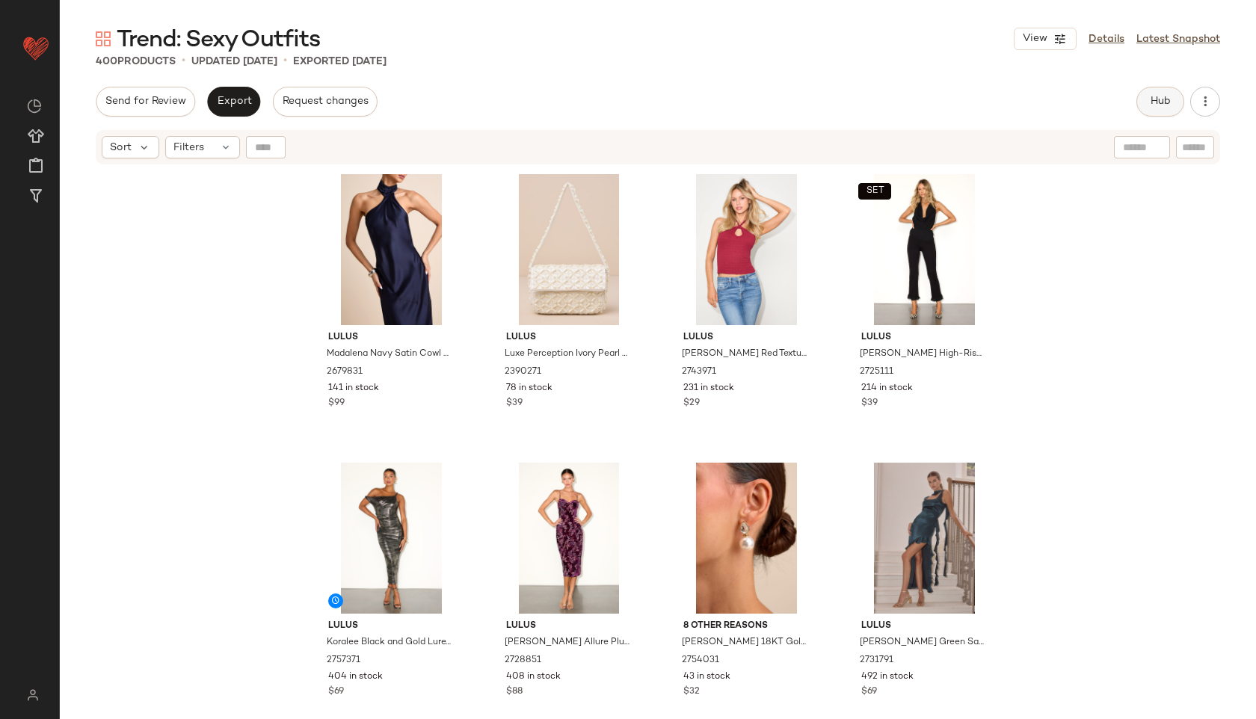
click at [1156, 106] on span "Hub" at bounding box center [1160, 102] width 21 height 12
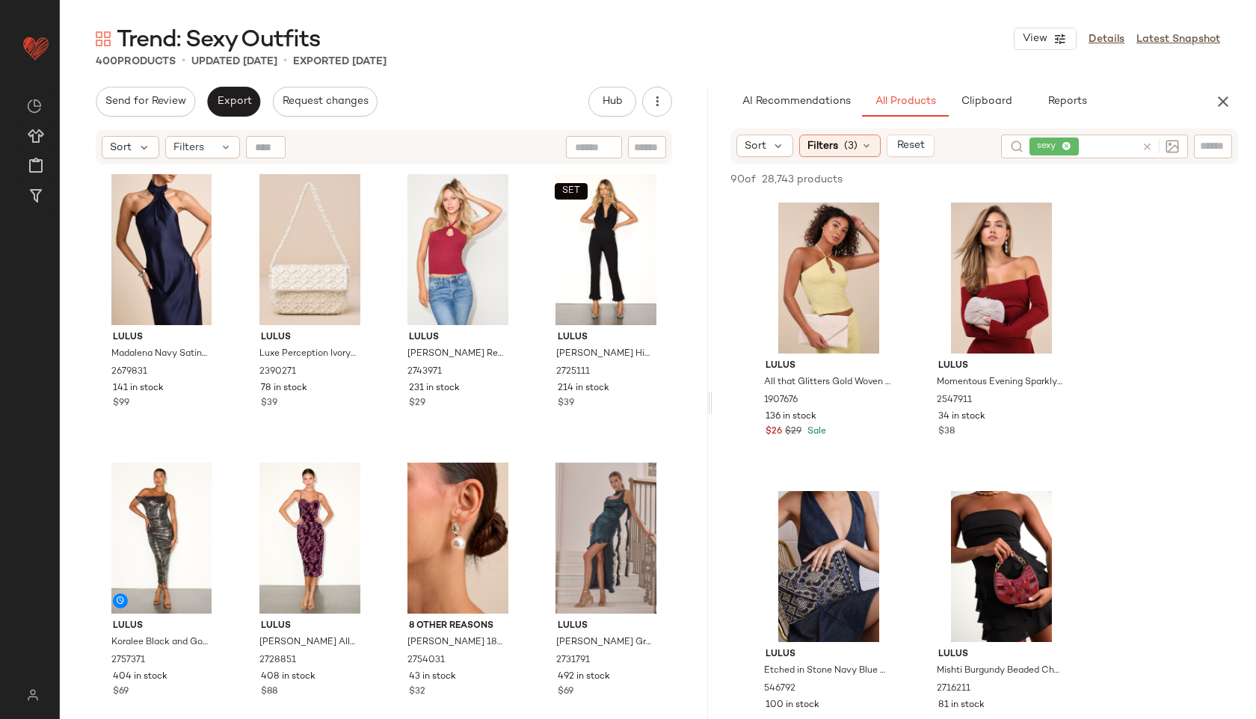
drag, startPoint x: 657, startPoint y: 401, endPoint x: 715, endPoint y: 397, distance: 58.5
click at [715, 397] on div "Trend: Sexy Outfits View Details Latest Snapshot 400 Products • updated Oct 10t…" at bounding box center [658, 371] width 1196 height 695
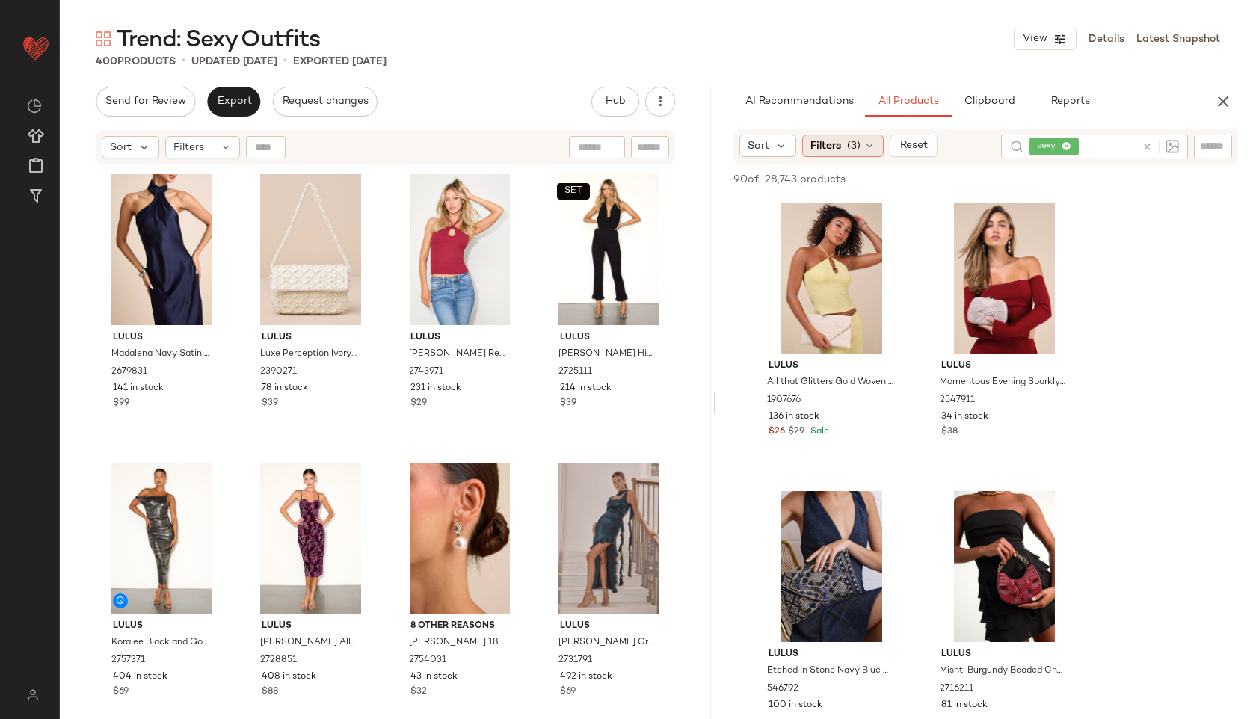
click at [844, 142] on div "Filters (3)" at bounding box center [842, 146] width 81 height 22
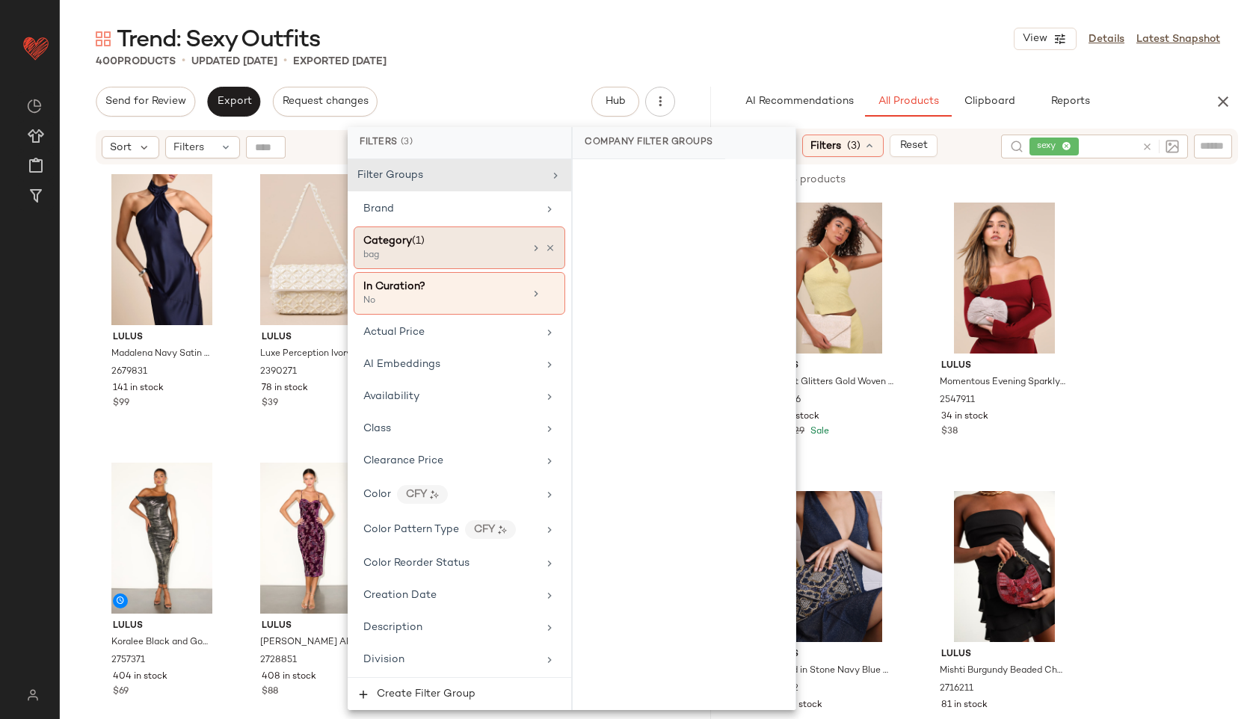
click at [464, 254] on div "bag" at bounding box center [438, 255] width 150 height 13
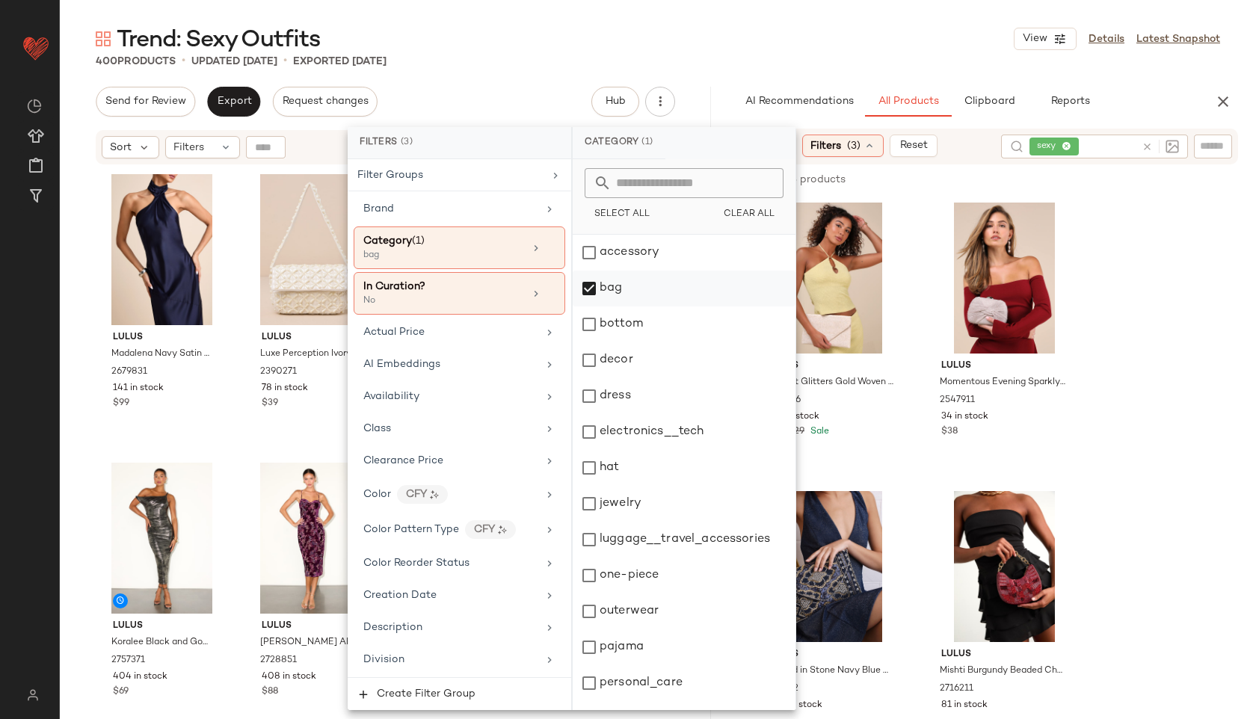
click at [610, 291] on div "bag" at bounding box center [684, 289] width 223 height 36
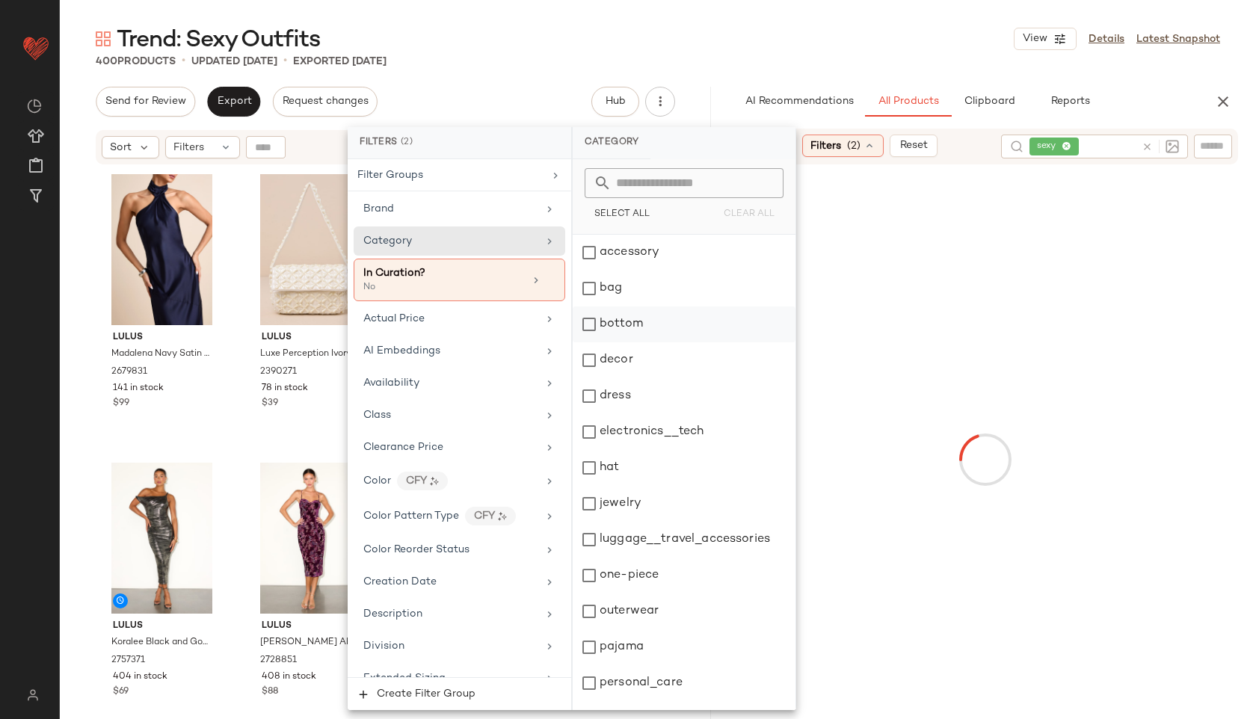
click at [629, 329] on div "bottom" at bounding box center [684, 324] width 223 height 36
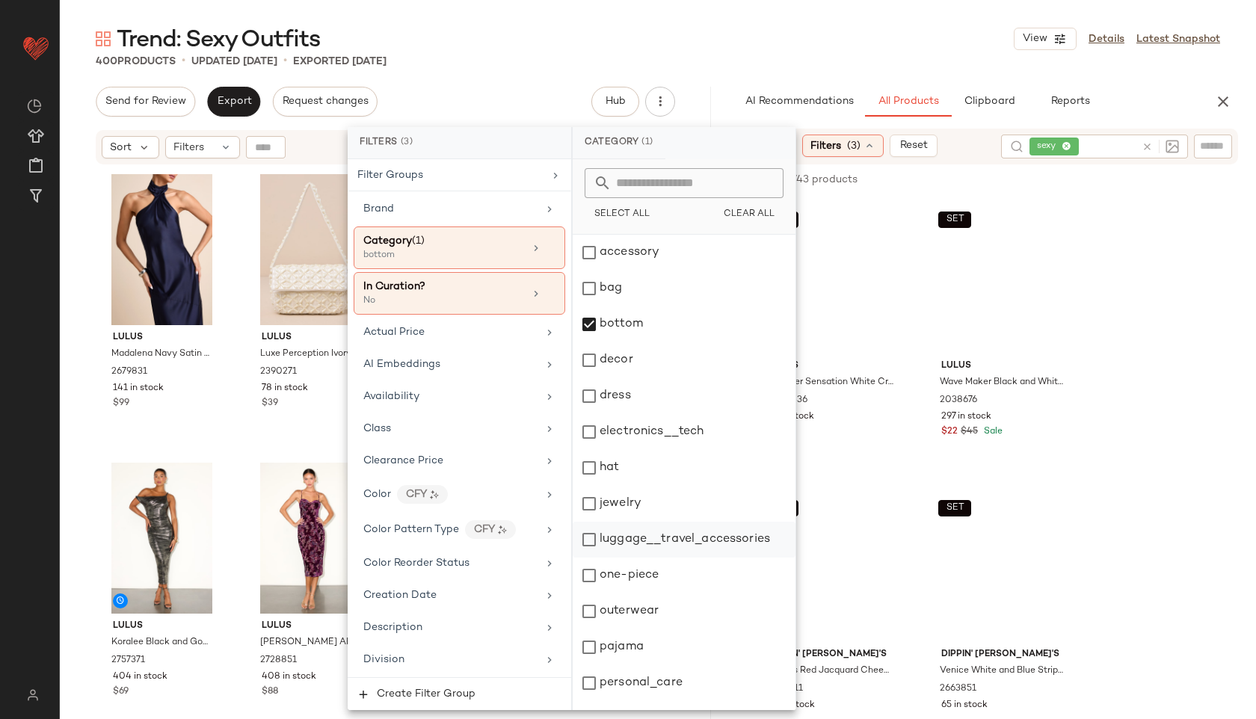
scroll to position [135, 0]
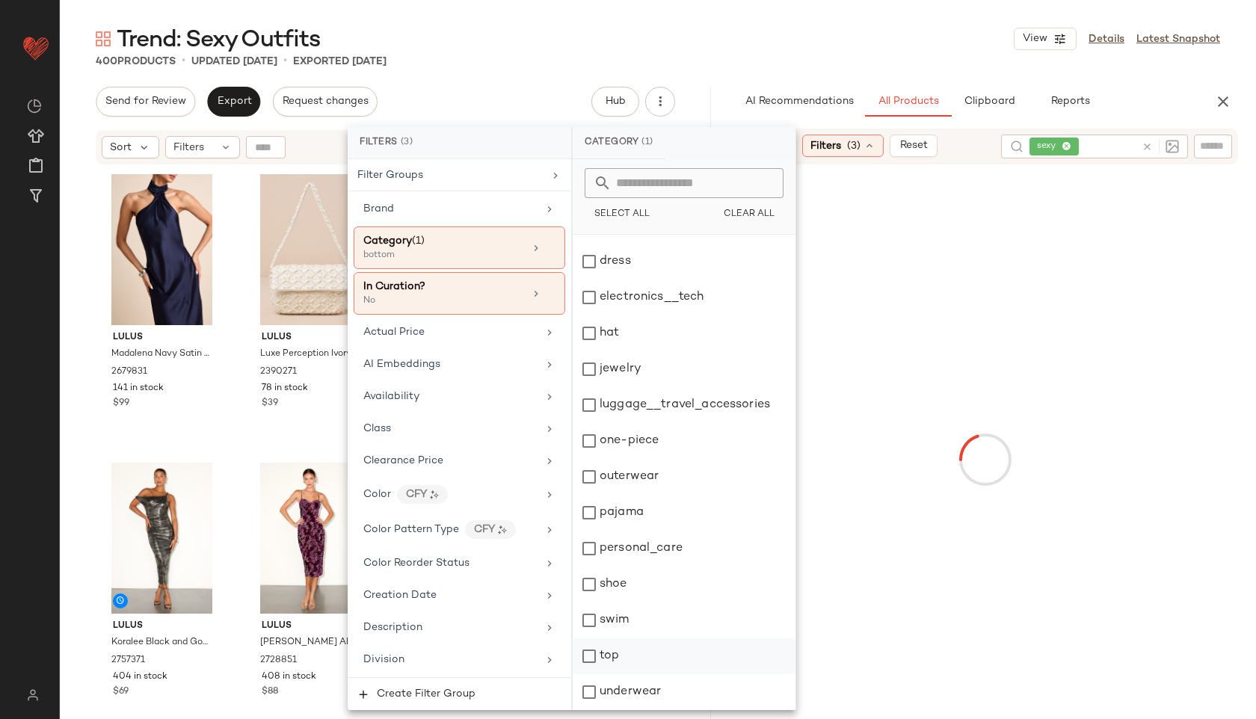
click at [608, 662] on div "top" at bounding box center [684, 656] width 223 height 36
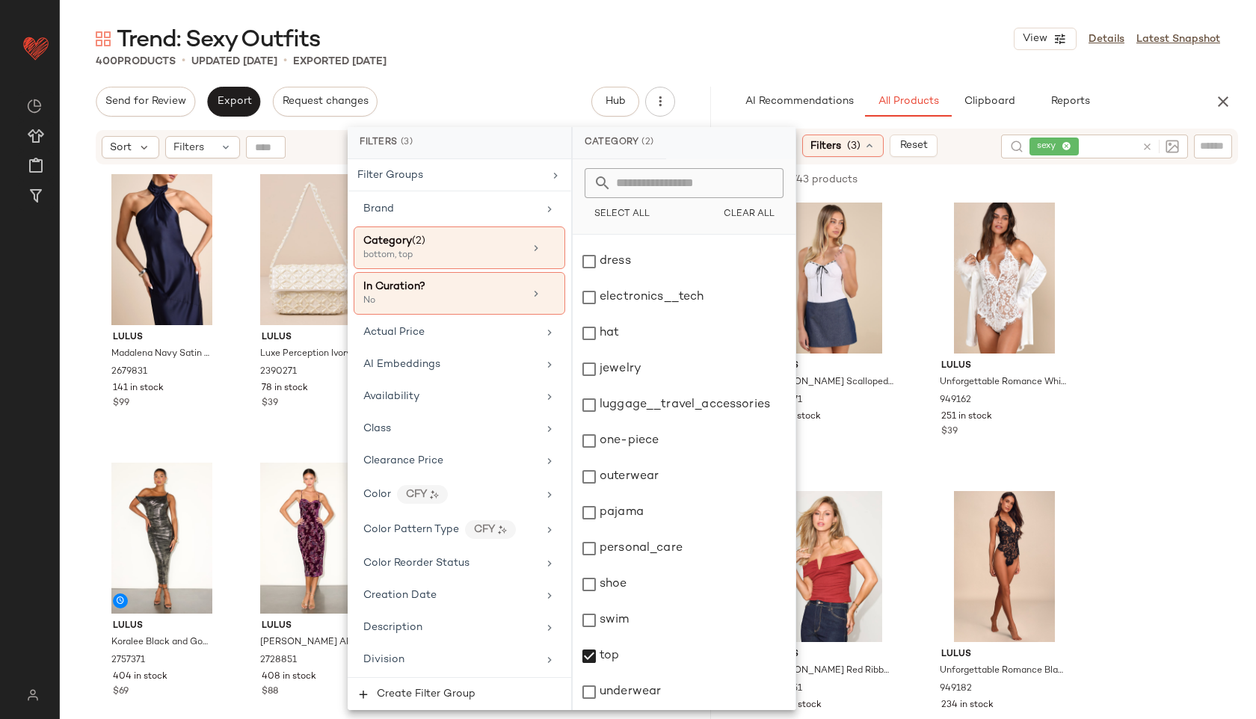
click at [745, 41] on div "Trend: Sexy Outfits View Details Latest Snapshot" at bounding box center [658, 39] width 1196 height 30
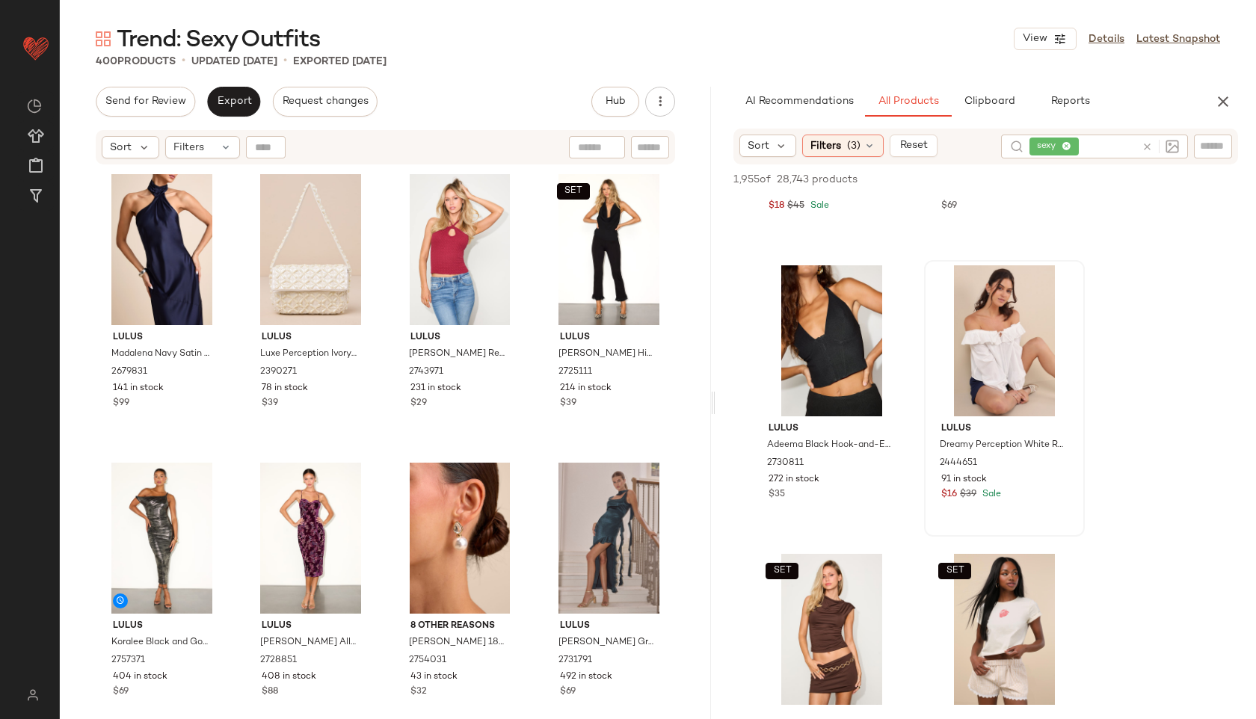
scroll to position [1668, 0]
click at [1067, 144] on icon at bounding box center [1067, 147] width 10 height 10
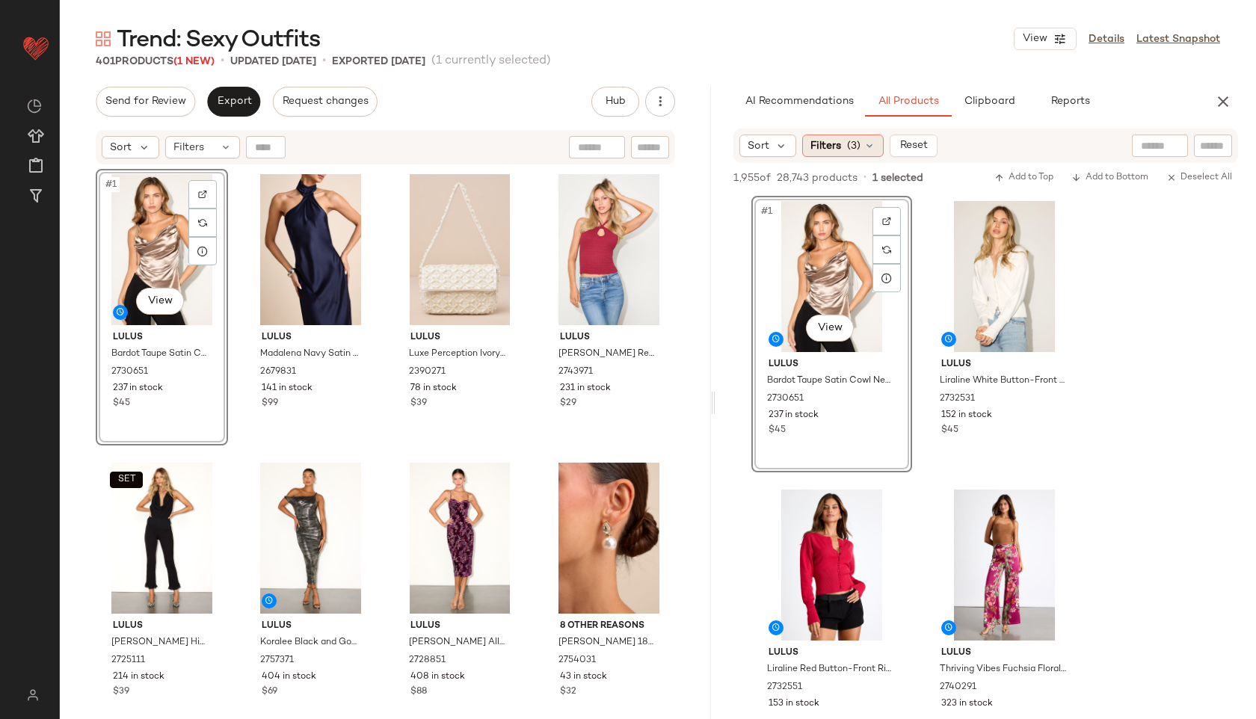
click at [861, 146] on div "Filters (3)" at bounding box center [842, 146] width 81 height 22
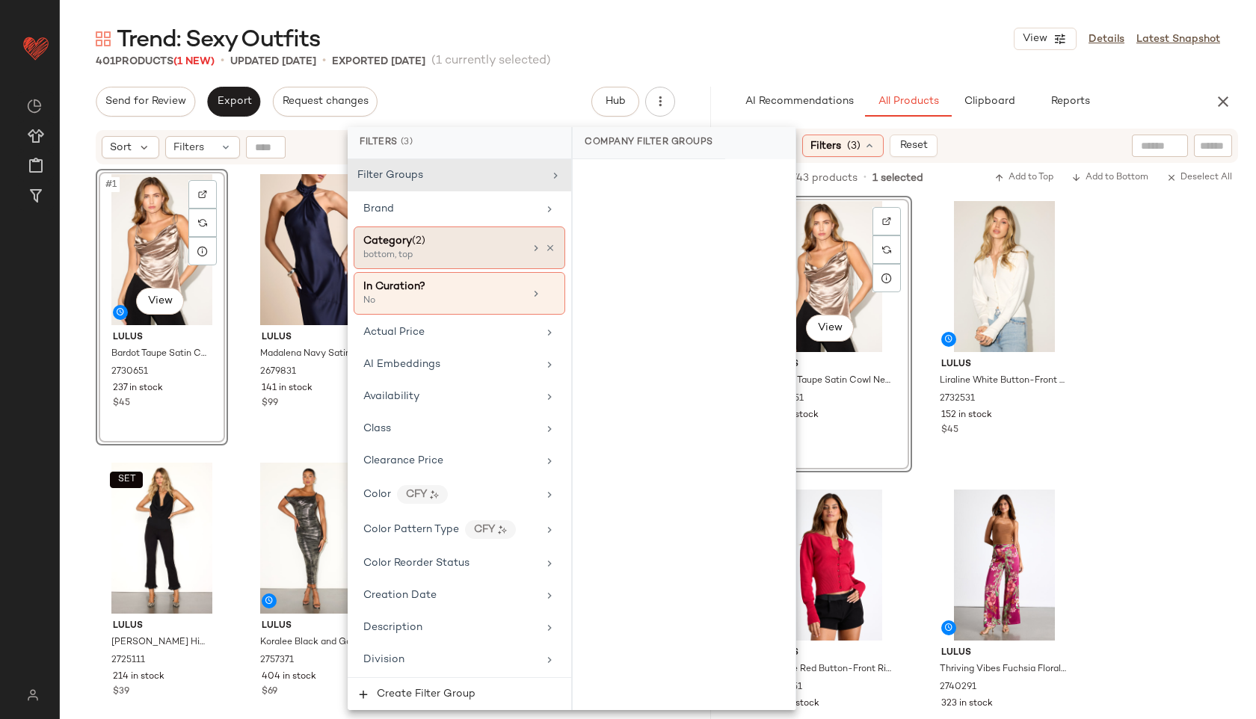
click at [505, 245] on div "Category (2)" at bounding box center [443, 241] width 161 height 16
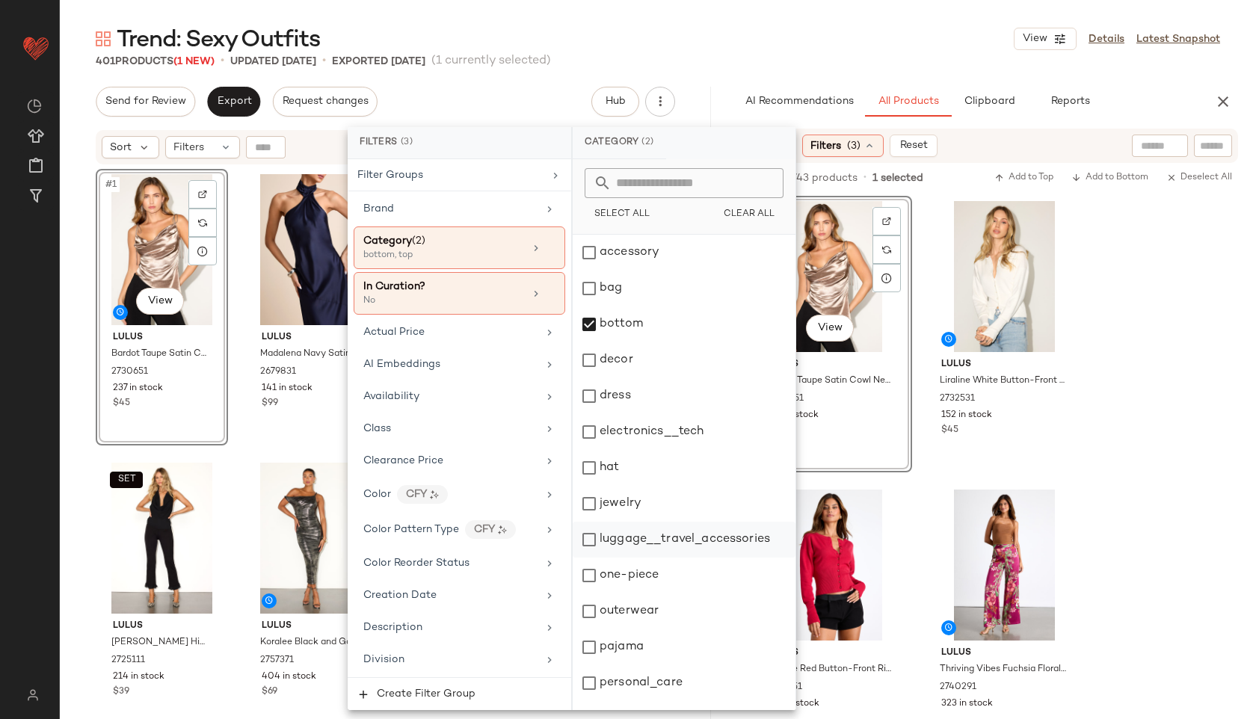
scroll to position [135, 0]
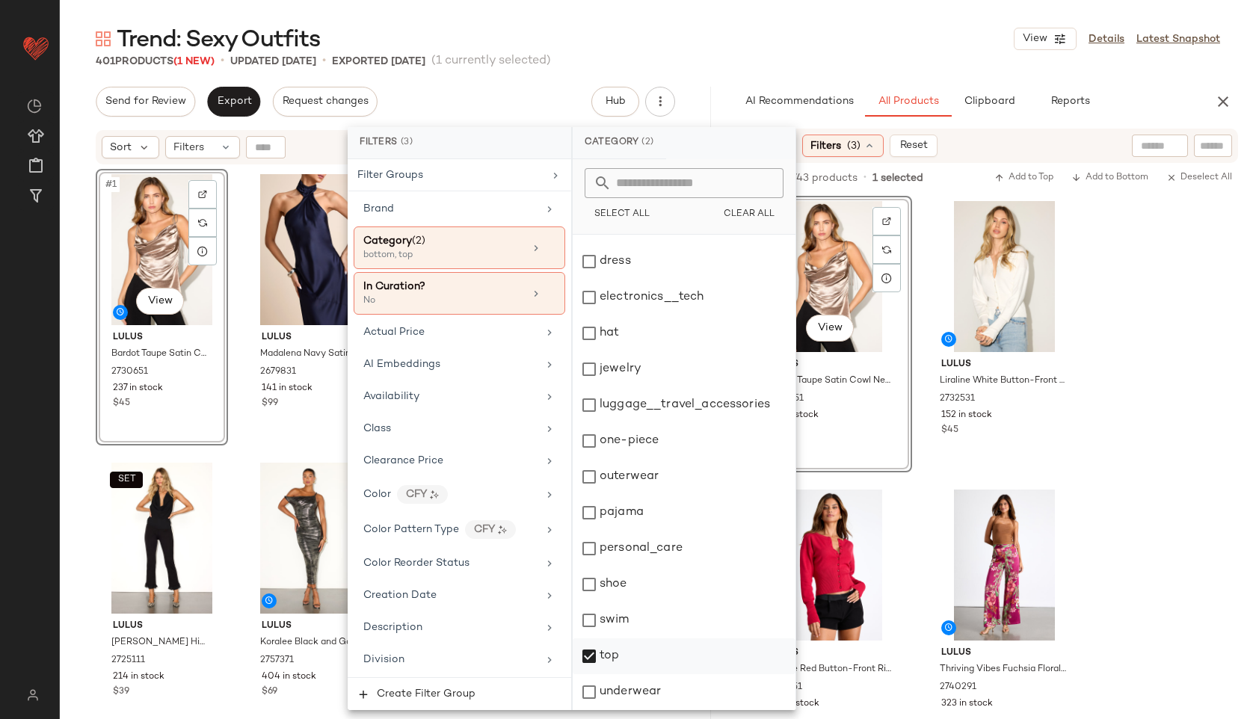
click at [614, 656] on div "top" at bounding box center [684, 656] width 223 height 36
click at [878, 37] on div "Trend: Sexy Outfits View Details Latest Snapshot" at bounding box center [658, 39] width 1196 height 30
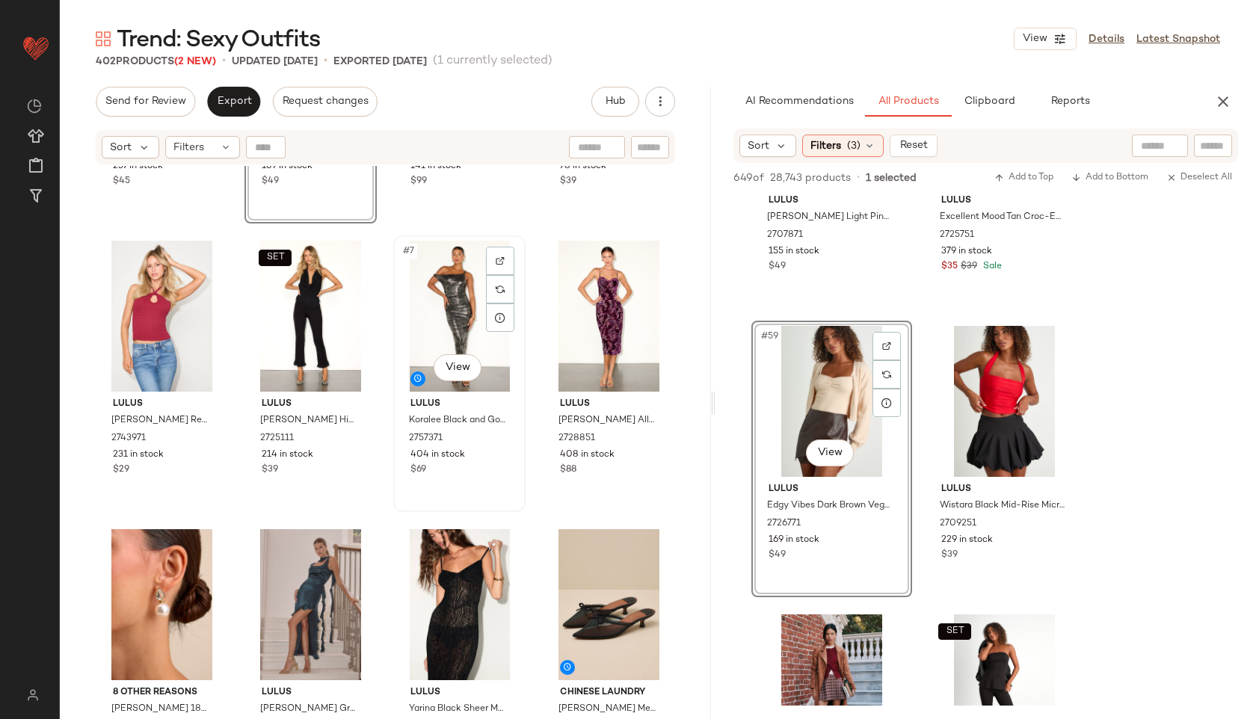
scroll to position [0, 0]
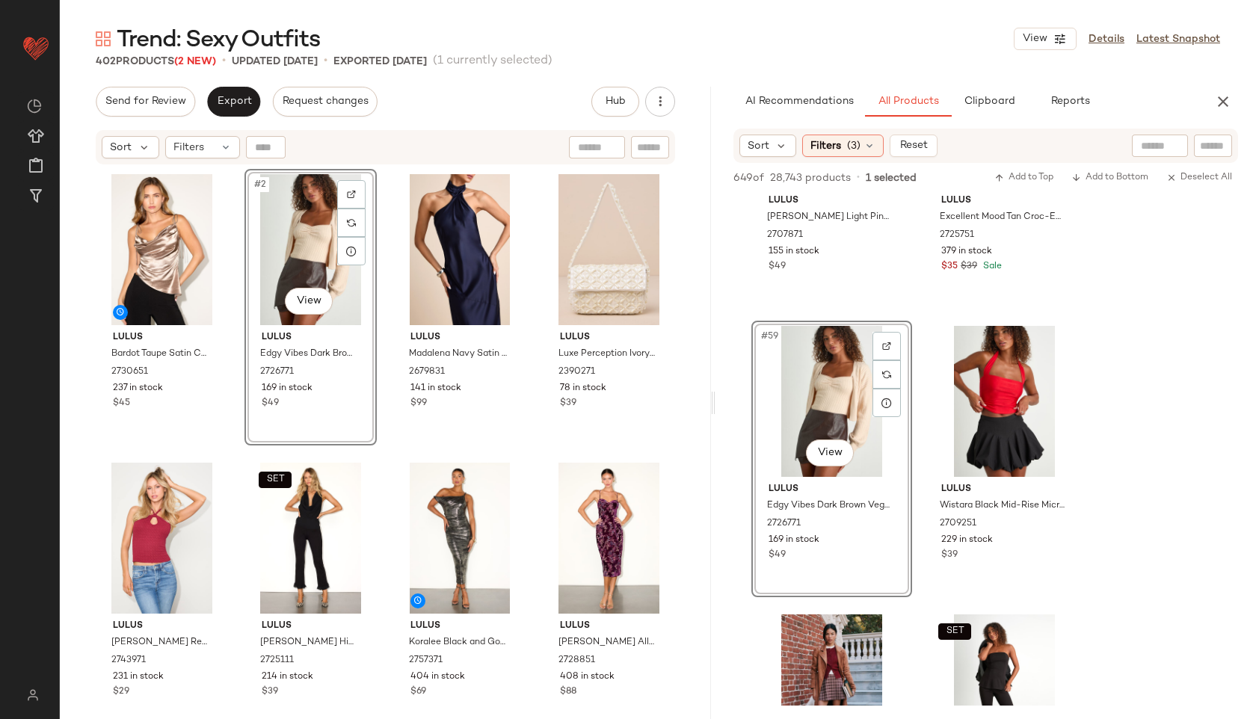
click at [863, 159] on div "Sort Filters (3) Reset" at bounding box center [985, 146] width 505 height 34
click at [855, 149] on span "(3)" at bounding box center [853, 146] width 13 height 16
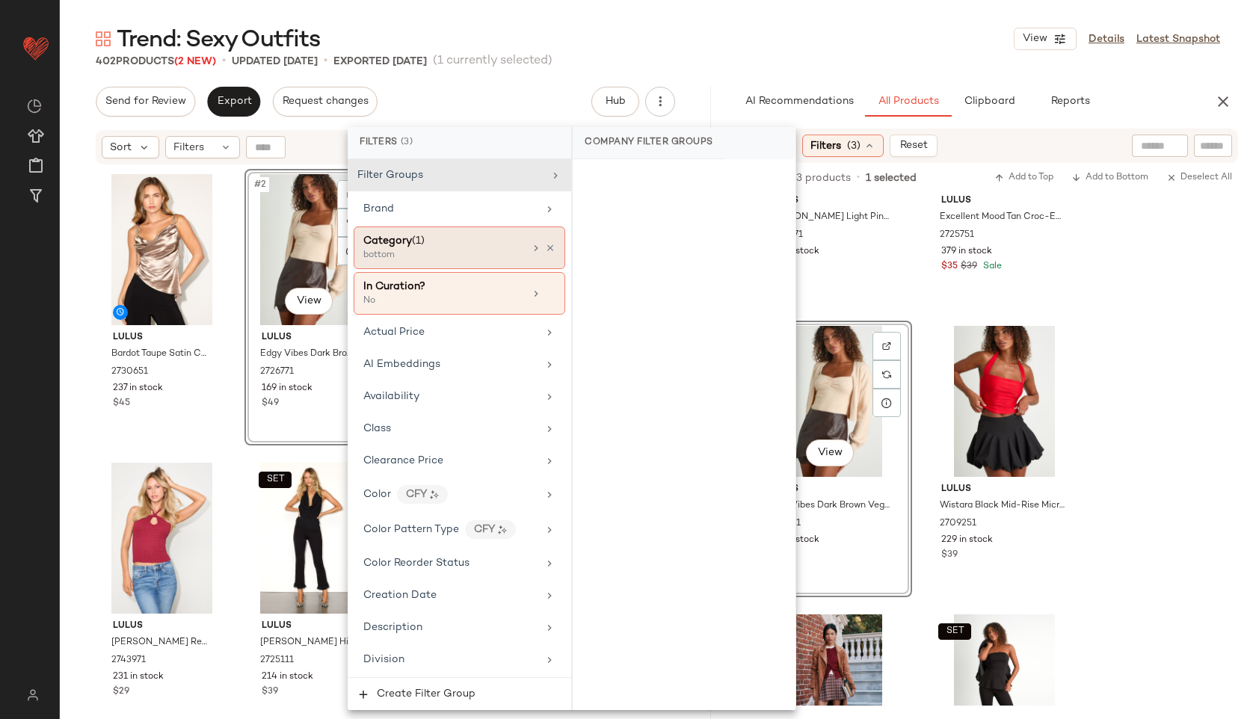
click at [458, 247] on div "Category (1)" at bounding box center [443, 241] width 161 height 16
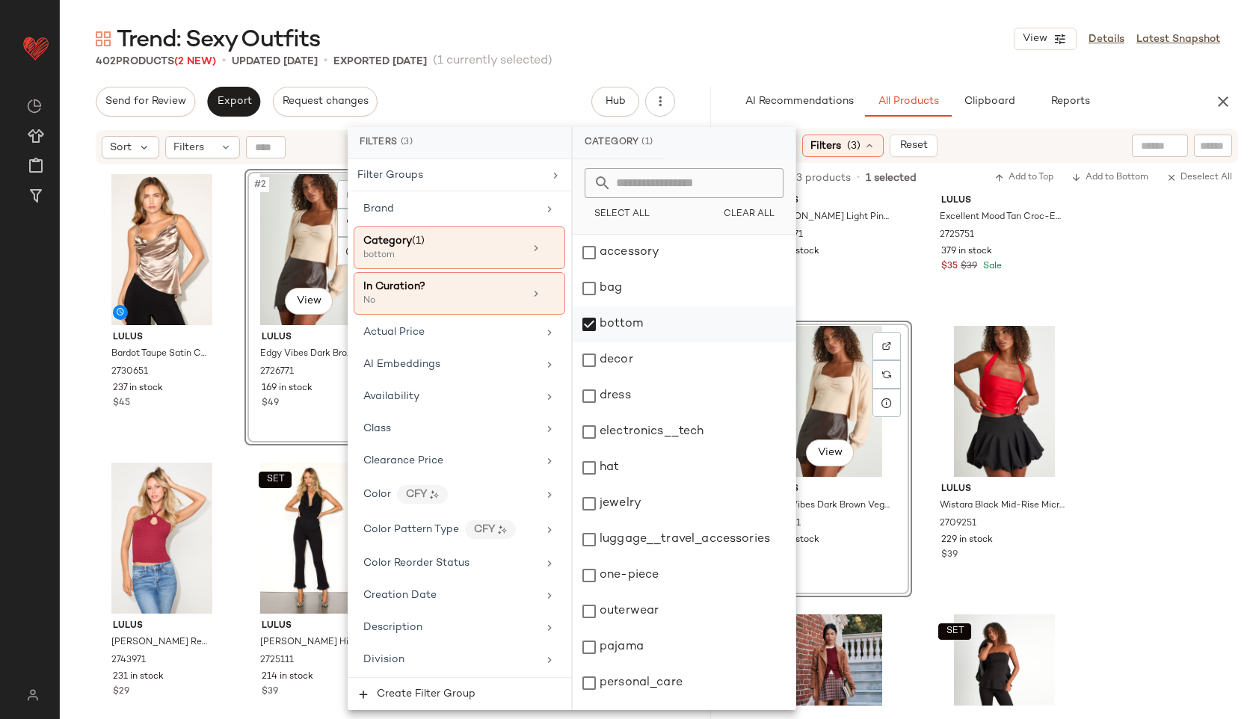
click at [606, 331] on div "bottom" at bounding box center [684, 324] width 223 height 36
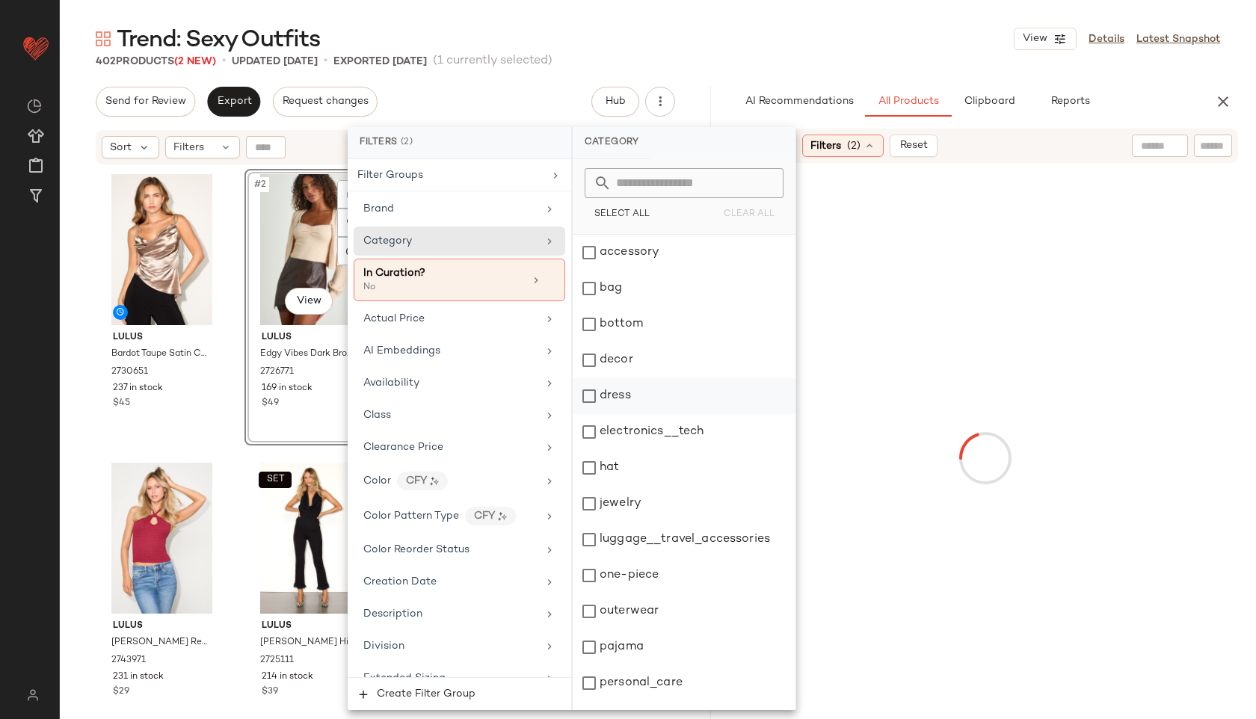
click at [627, 400] on div "dress" at bounding box center [684, 396] width 223 height 36
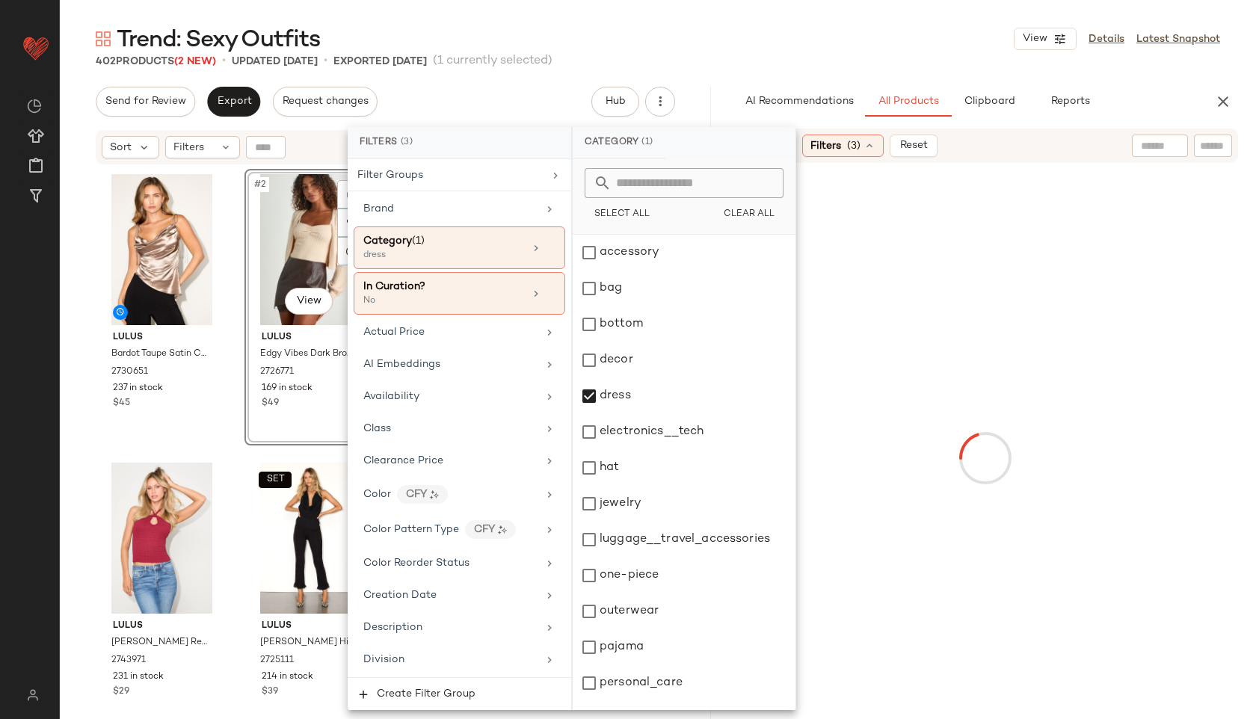
click at [801, 18] on main "Trend: Sexy Outfits View Details Latest Snapshot 402 Products (2 New) • updated…" at bounding box center [628, 359] width 1256 height 719
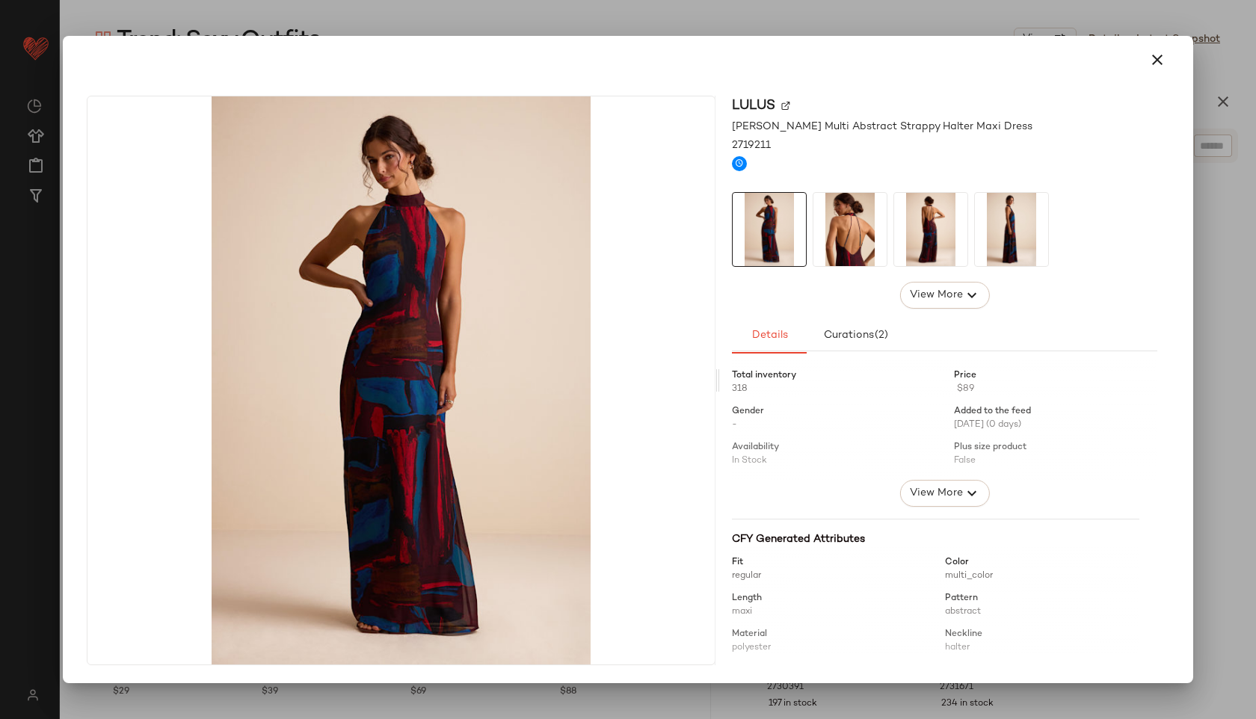
click at [838, 228] on img at bounding box center [849, 229] width 73 height 73
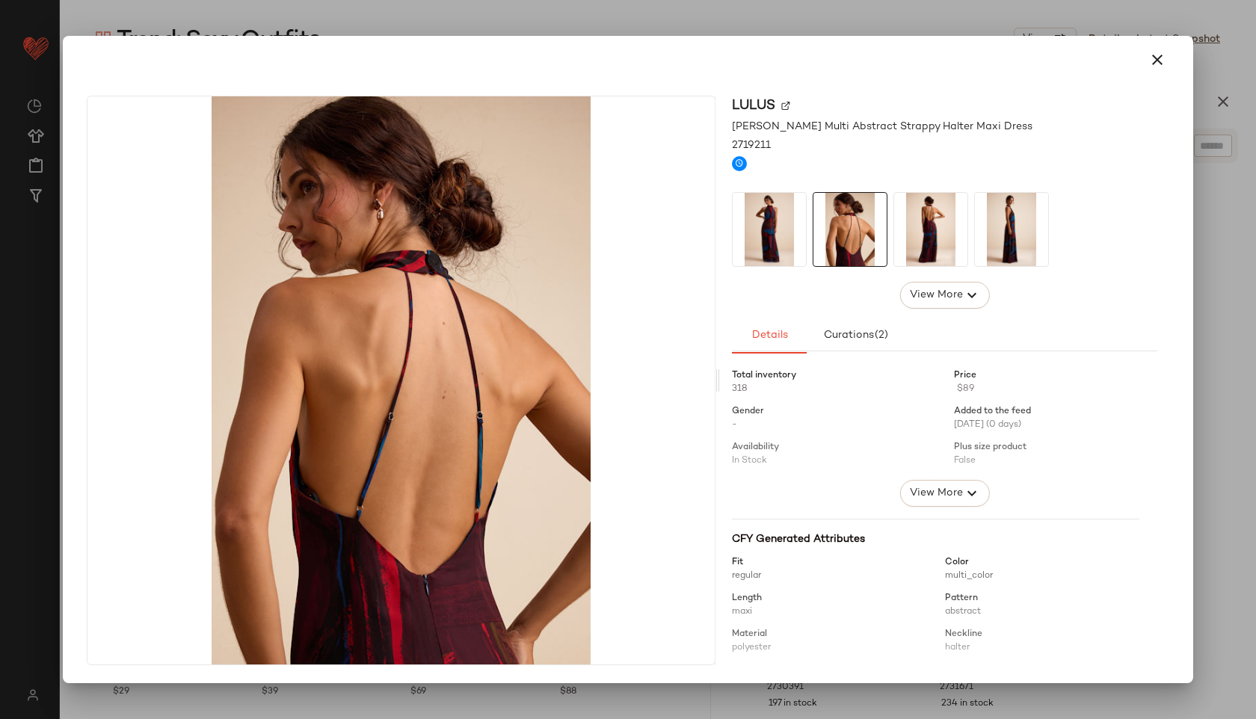
click at [901, 236] on img at bounding box center [930, 229] width 73 height 73
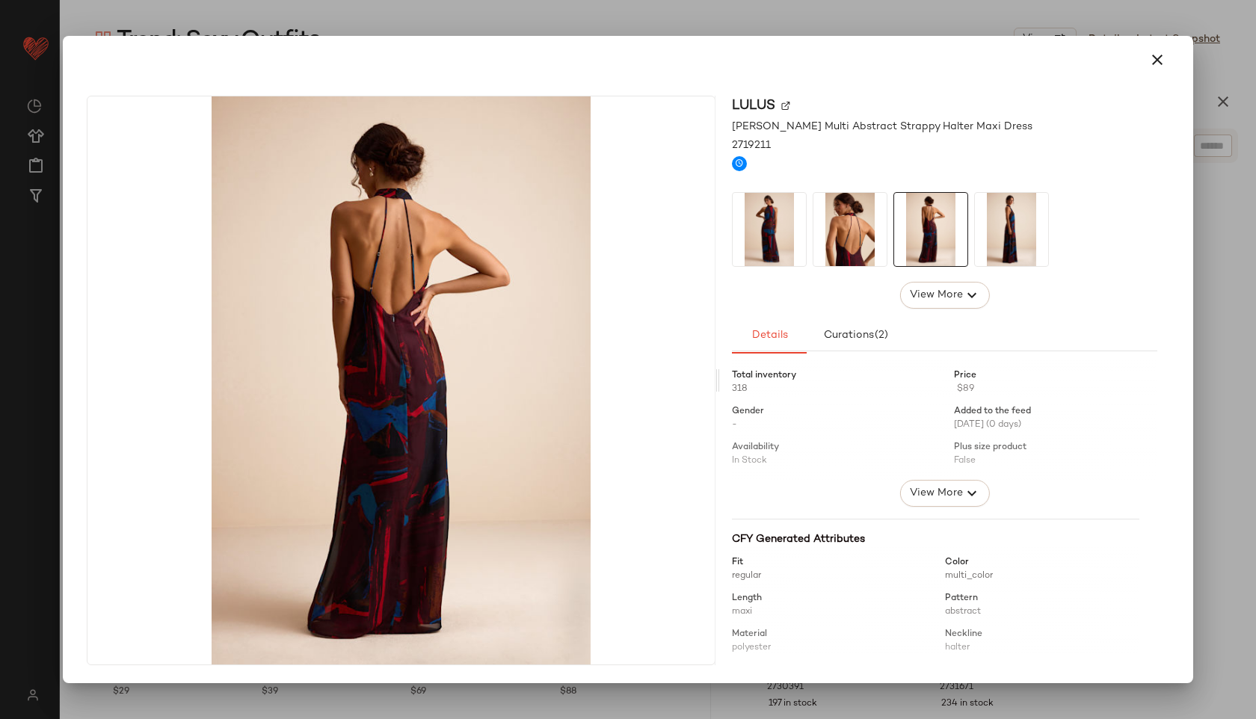
click at [1005, 230] on img at bounding box center [1011, 229] width 73 height 73
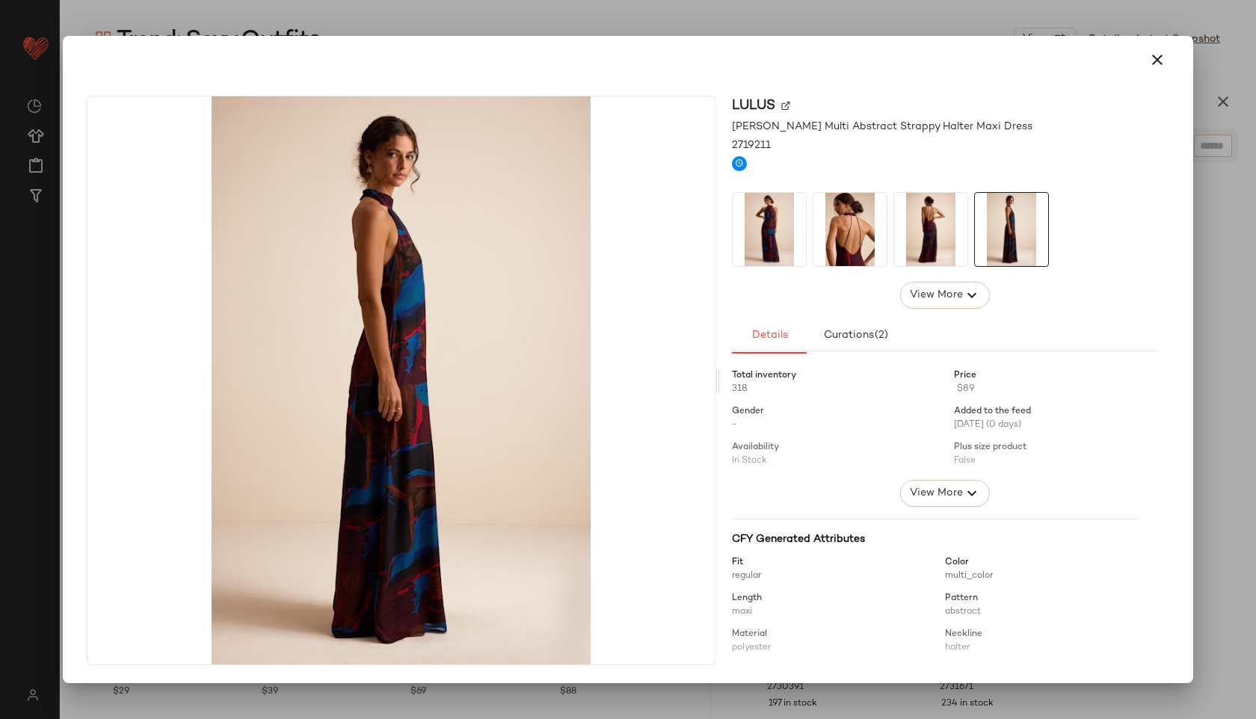
click at [1157, 55] on icon "button" at bounding box center [1157, 60] width 18 height 18
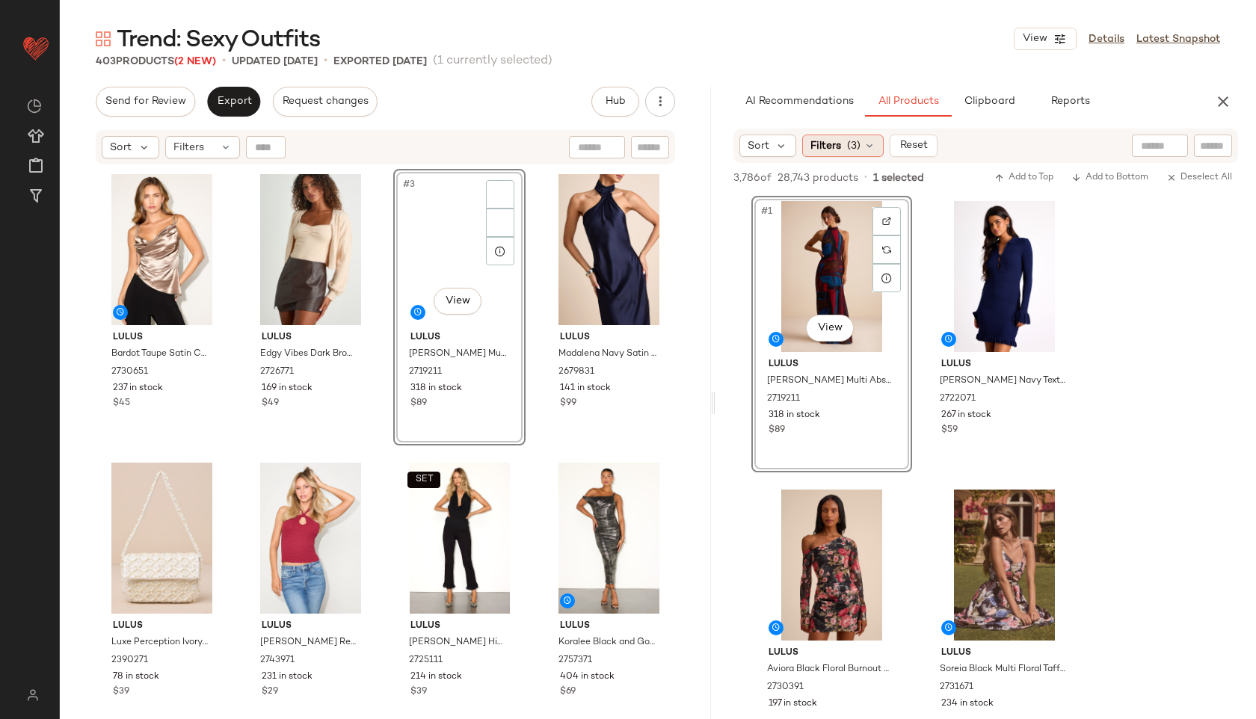
click at [845, 141] on div "Filters (3)" at bounding box center [842, 146] width 81 height 22
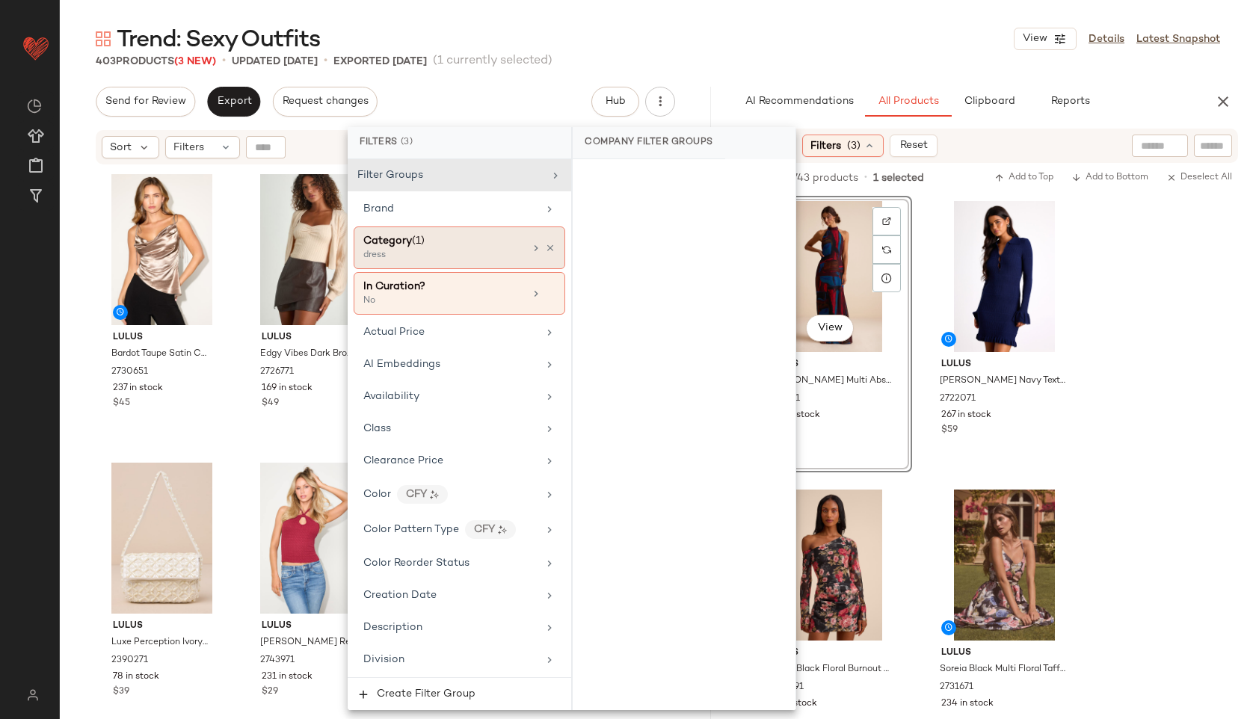
click at [481, 249] on div "dress" at bounding box center [438, 255] width 150 height 13
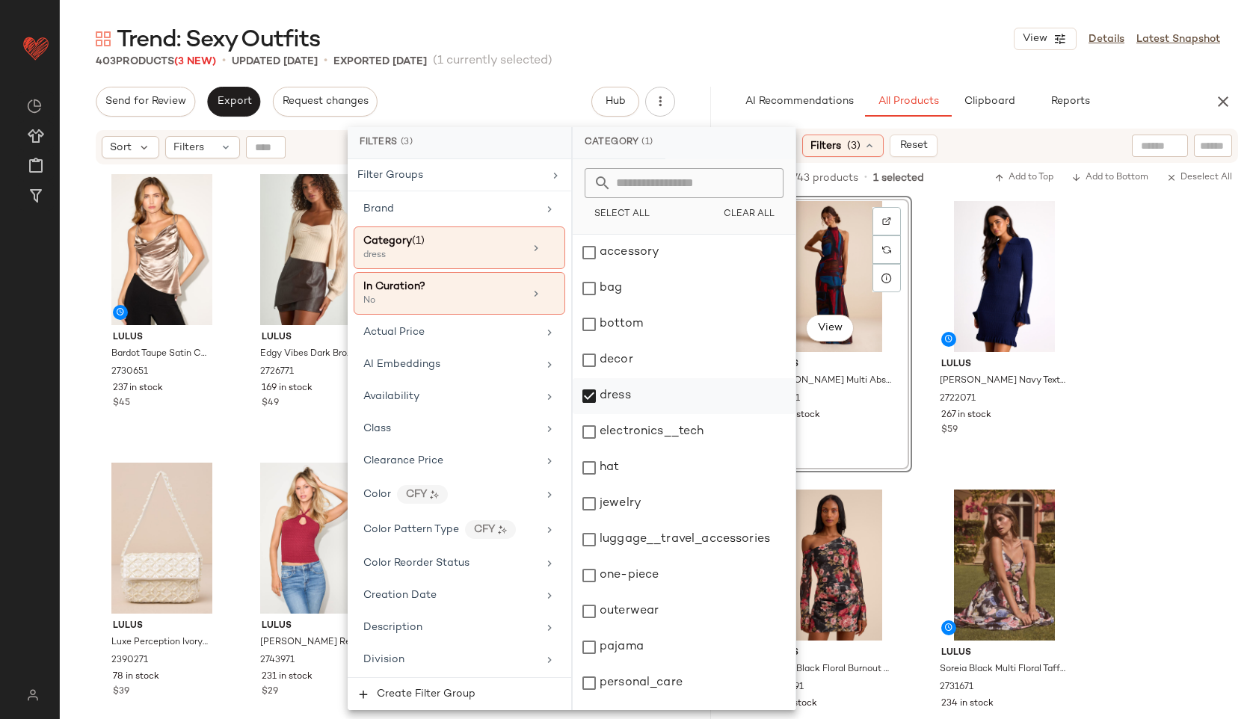
click at [605, 397] on div "dress" at bounding box center [684, 396] width 223 height 36
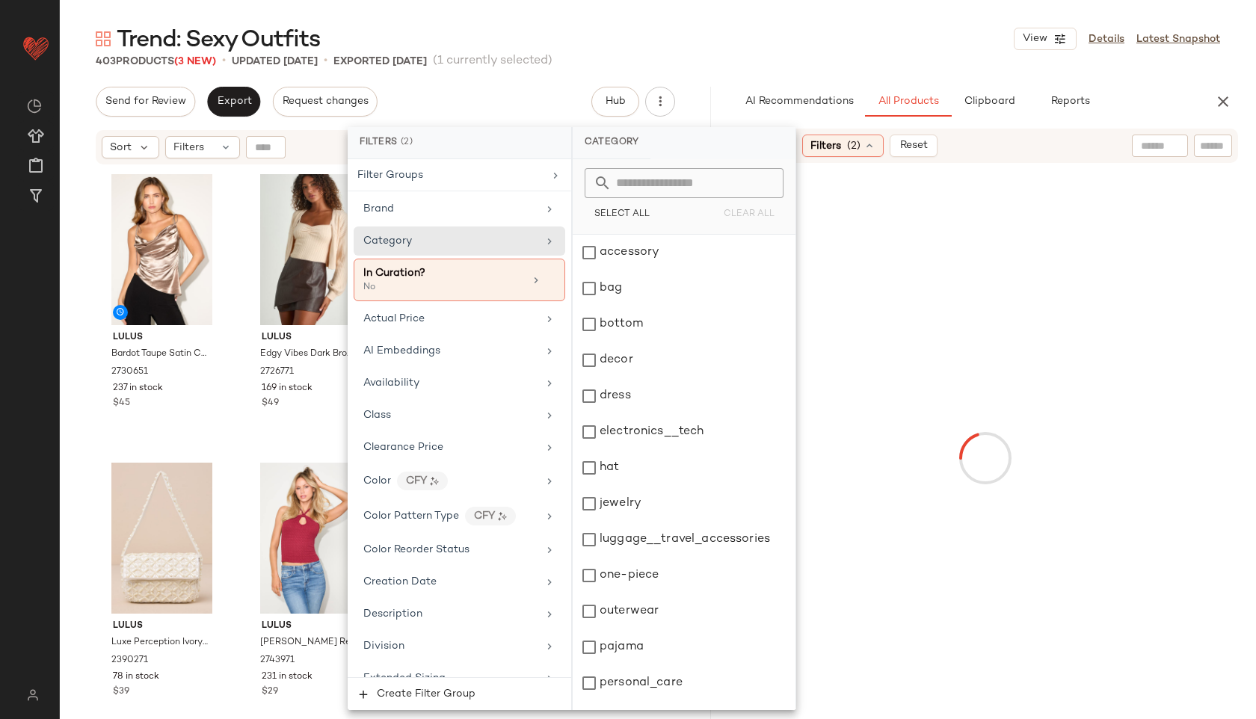
click at [671, 31] on div "Trend: Sexy Outfits View Details Latest Snapshot" at bounding box center [658, 39] width 1196 height 30
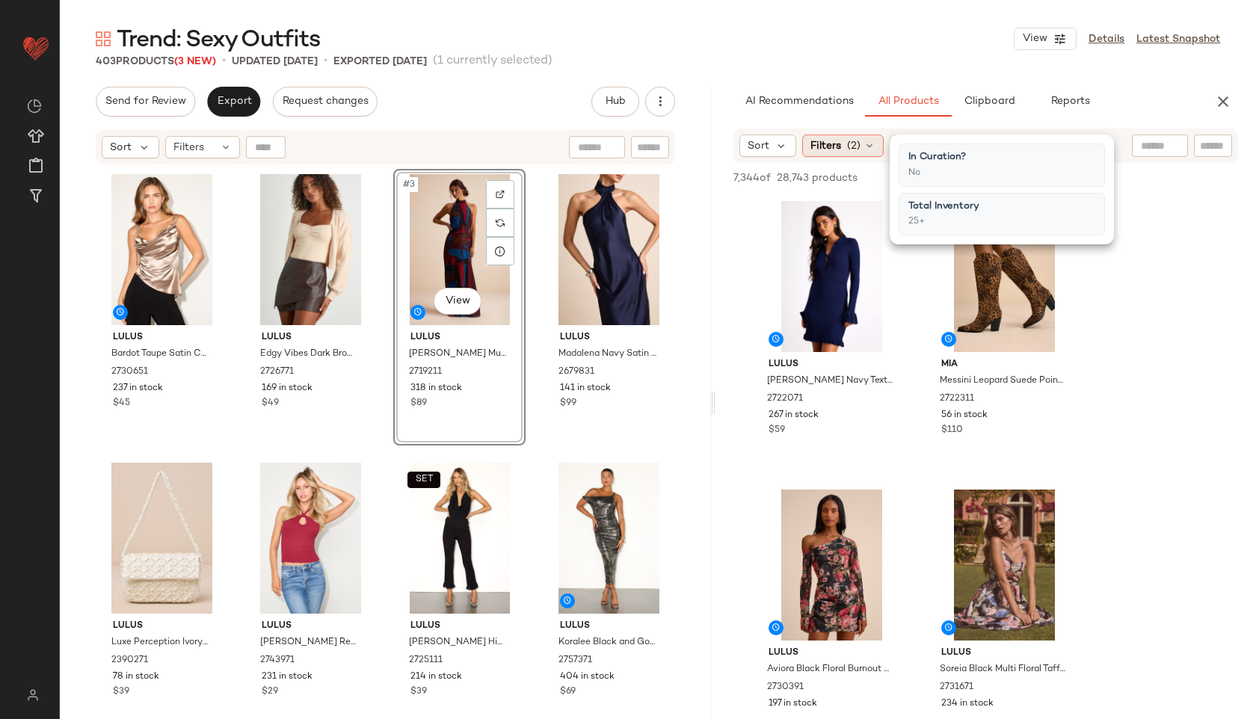
click at [848, 144] on span "(2)" at bounding box center [853, 146] width 13 height 16
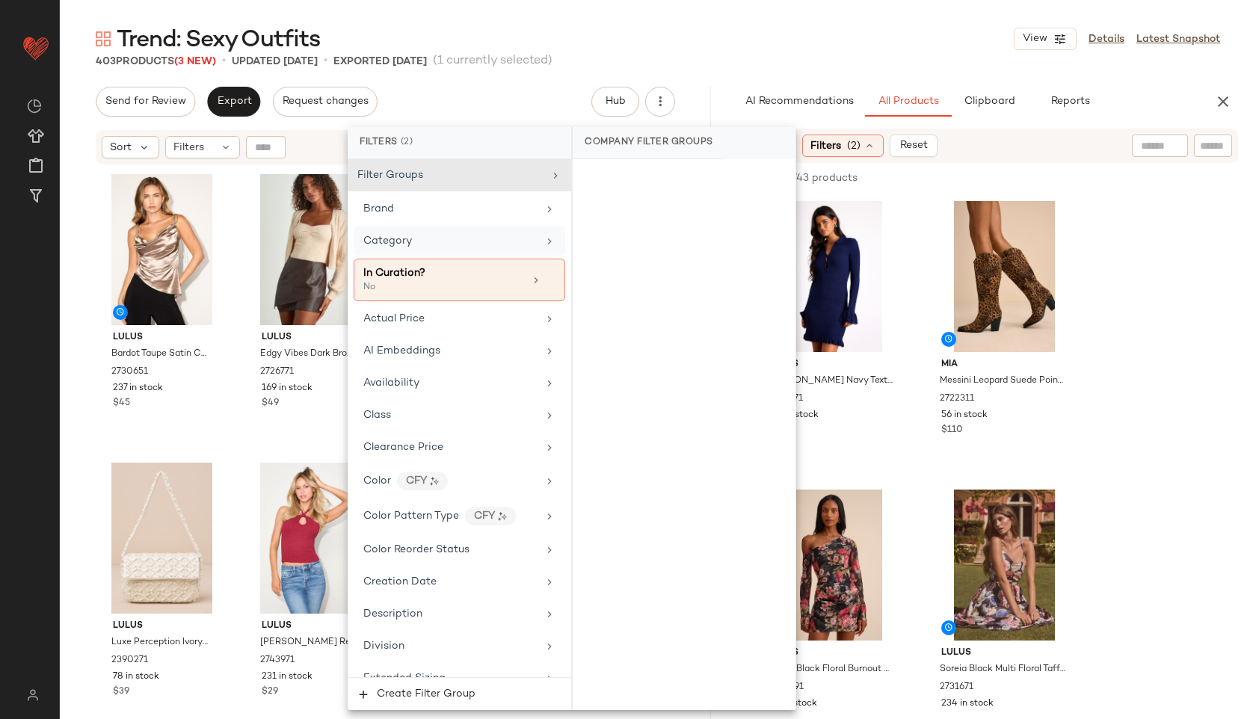
click at [414, 245] on div "Category" at bounding box center [450, 241] width 174 height 16
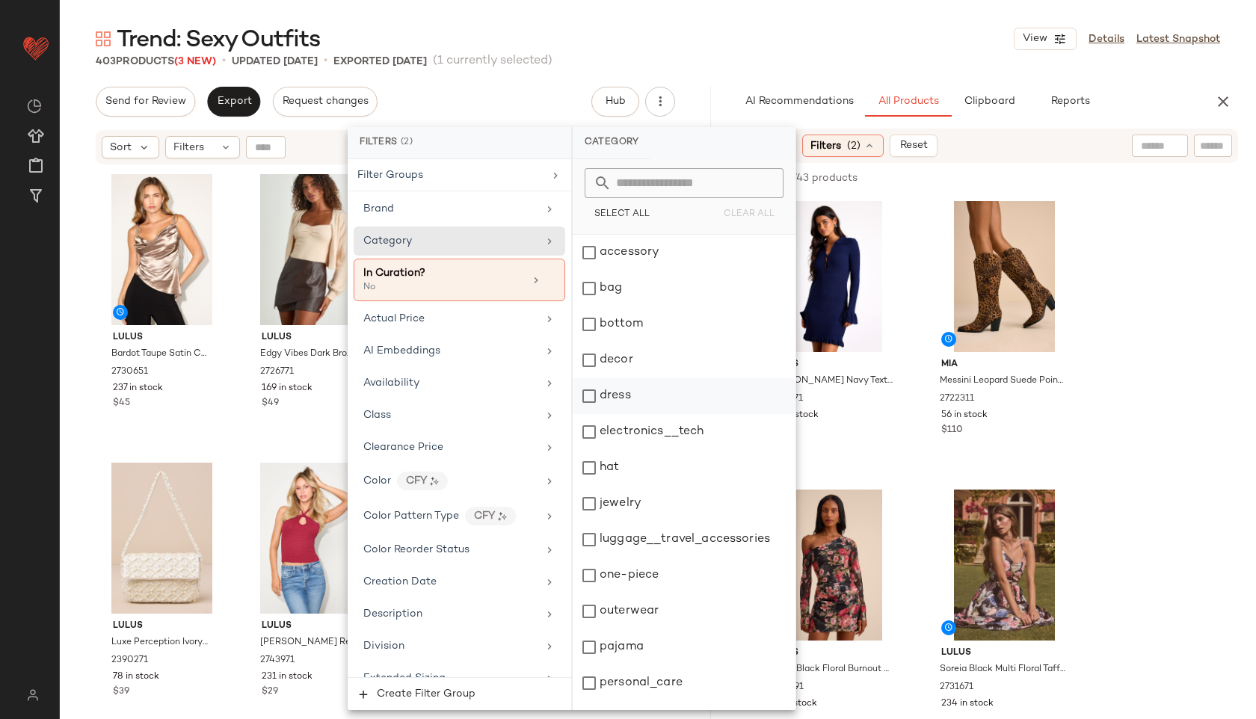
scroll to position [135, 0]
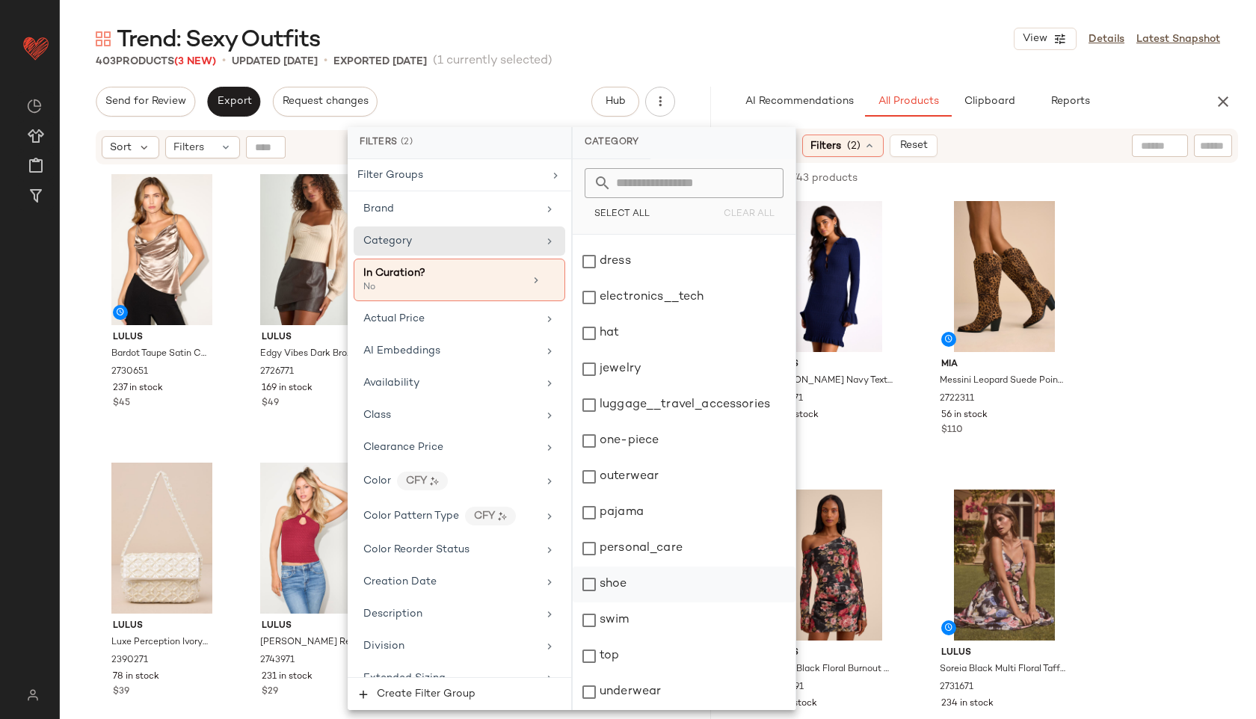
click at [615, 591] on div "shoe" at bounding box center [684, 585] width 223 height 36
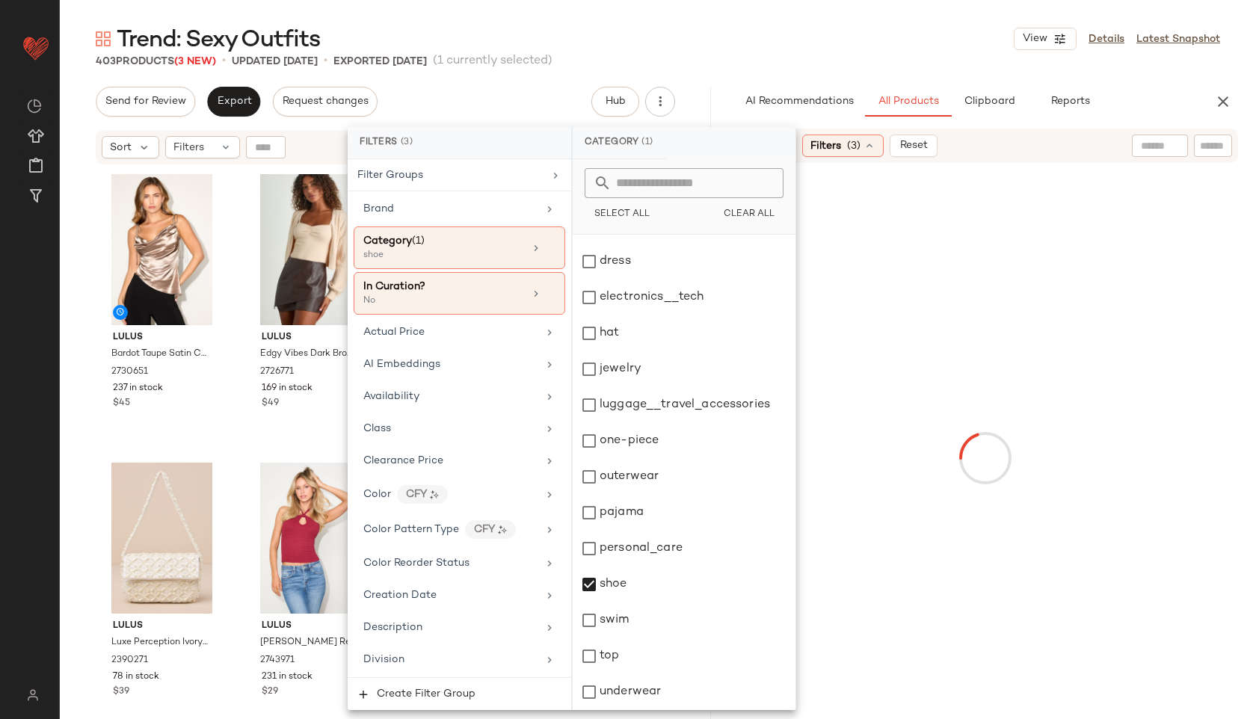
click at [749, 44] on div "Trend: Sexy Outfits View Details Latest Snapshot" at bounding box center [658, 39] width 1196 height 30
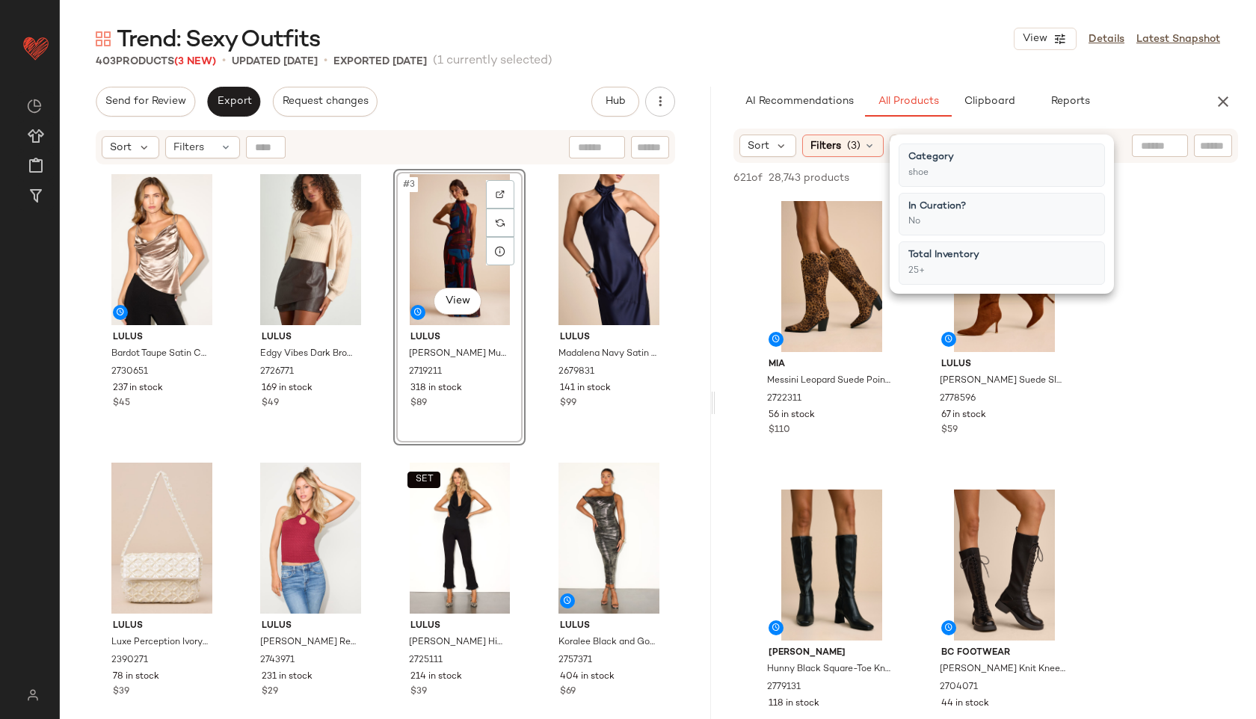
click at [777, 38] on div "Trend: Sexy Outfits View Details Latest Snapshot" at bounding box center [658, 39] width 1196 height 30
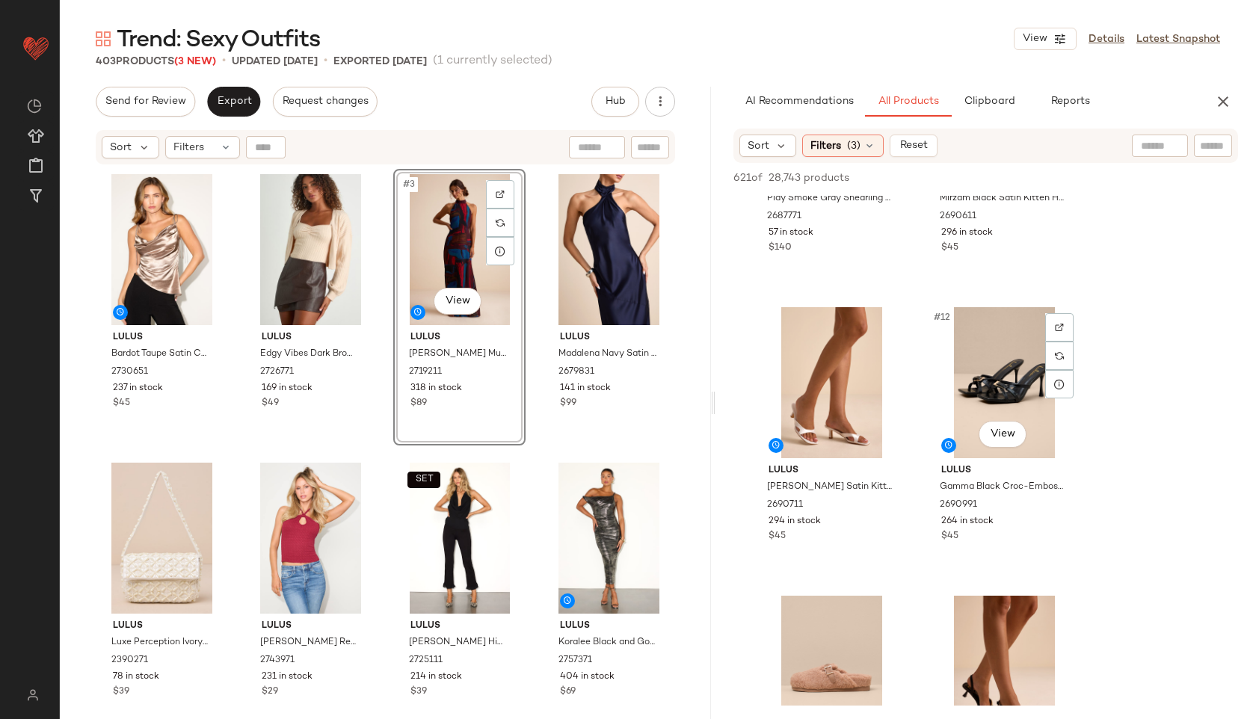
scroll to position [1336, 0]
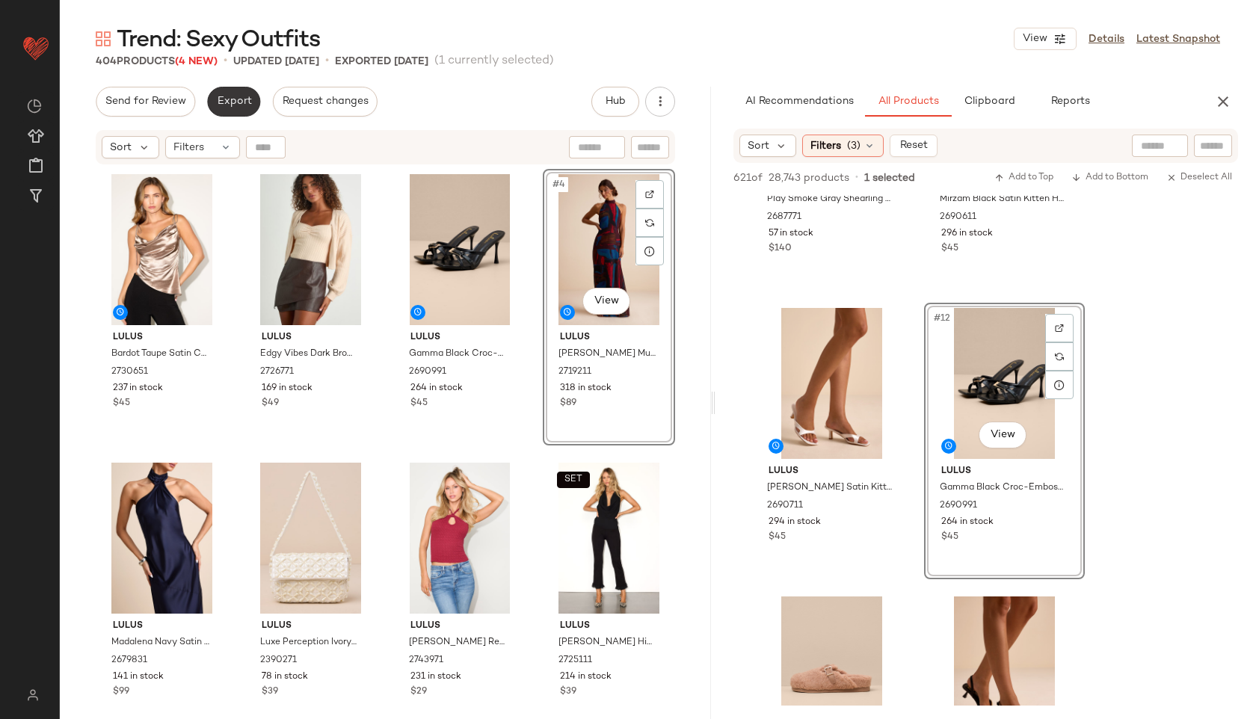
click at [237, 105] on span "Export" at bounding box center [233, 102] width 35 height 12
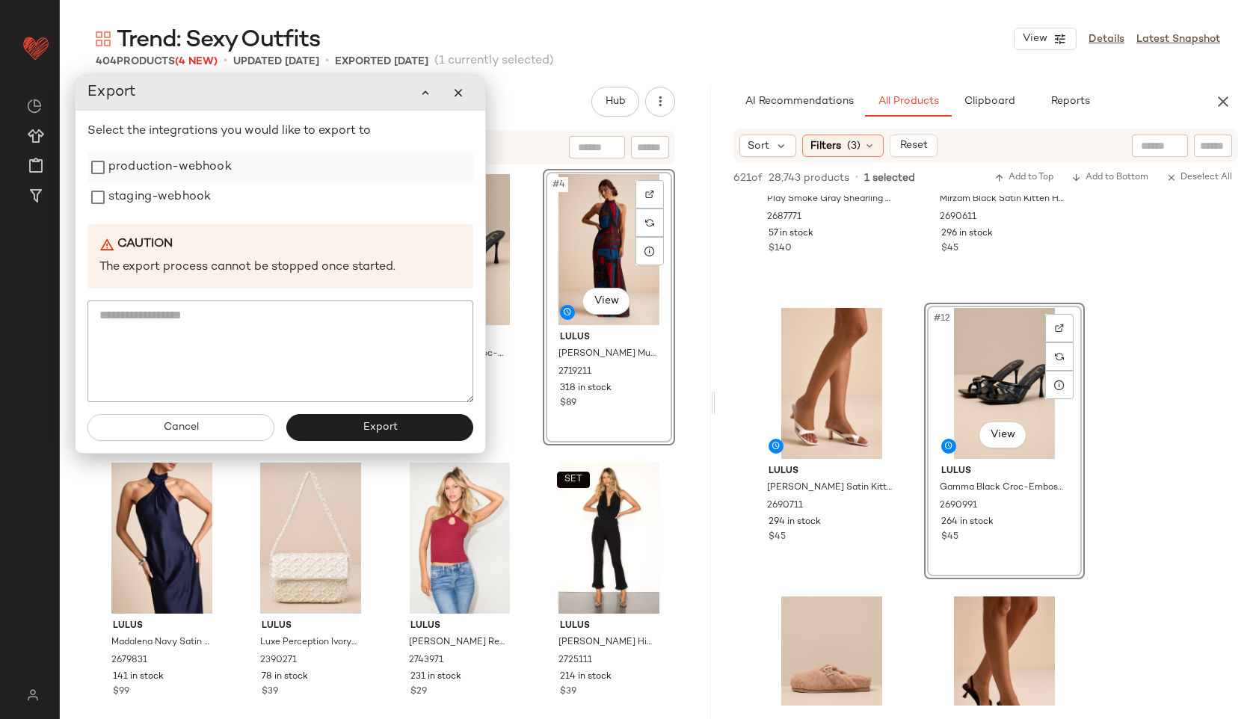
click at [176, 168] on label "production-webhook" at bounding box center [169, 167] width 123 height 30
click at [176, 185] on label "staging-webhook" at bounding box center [159, 198] width 102 height 30
click at [373, 433] on span "Export" at bounding box center [379, 428] width 35 height 12
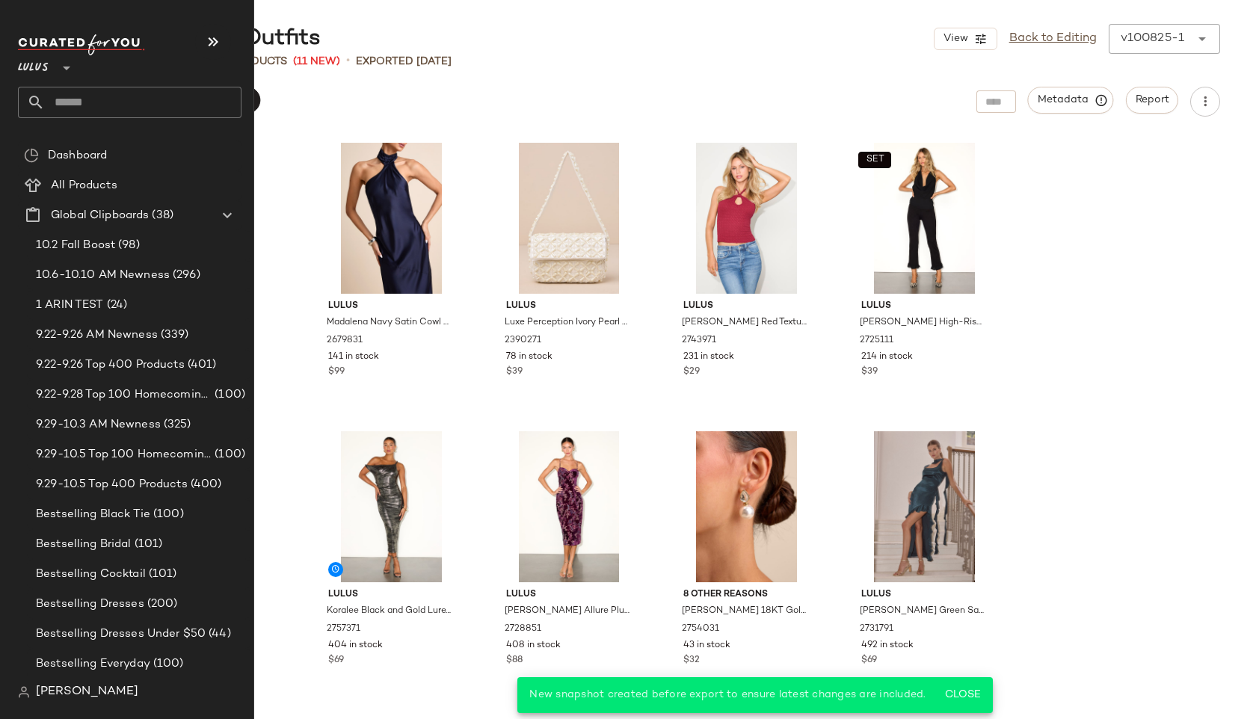
click at [99, 104] on input "text" at bounding box center [143, 102] width 197 height 31
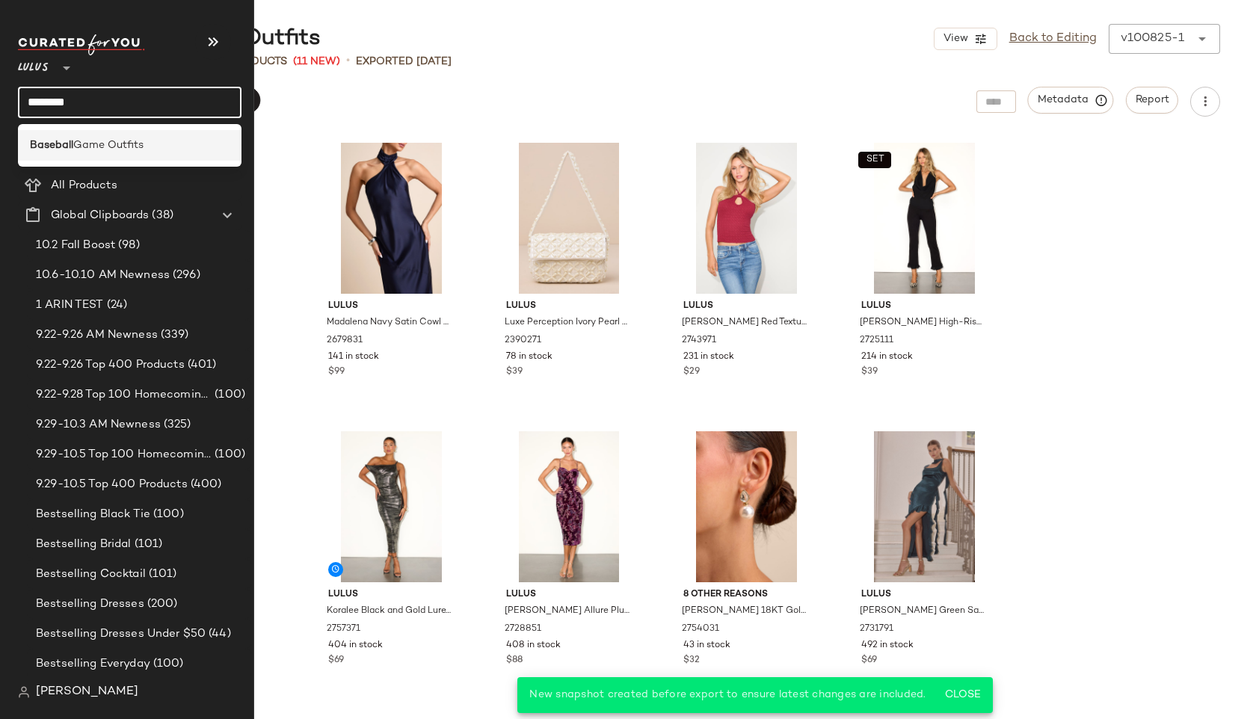
type input "********"
click at [84, 140] on span "Game Outfits" at bounding box center [108, 146] width 70 height 16
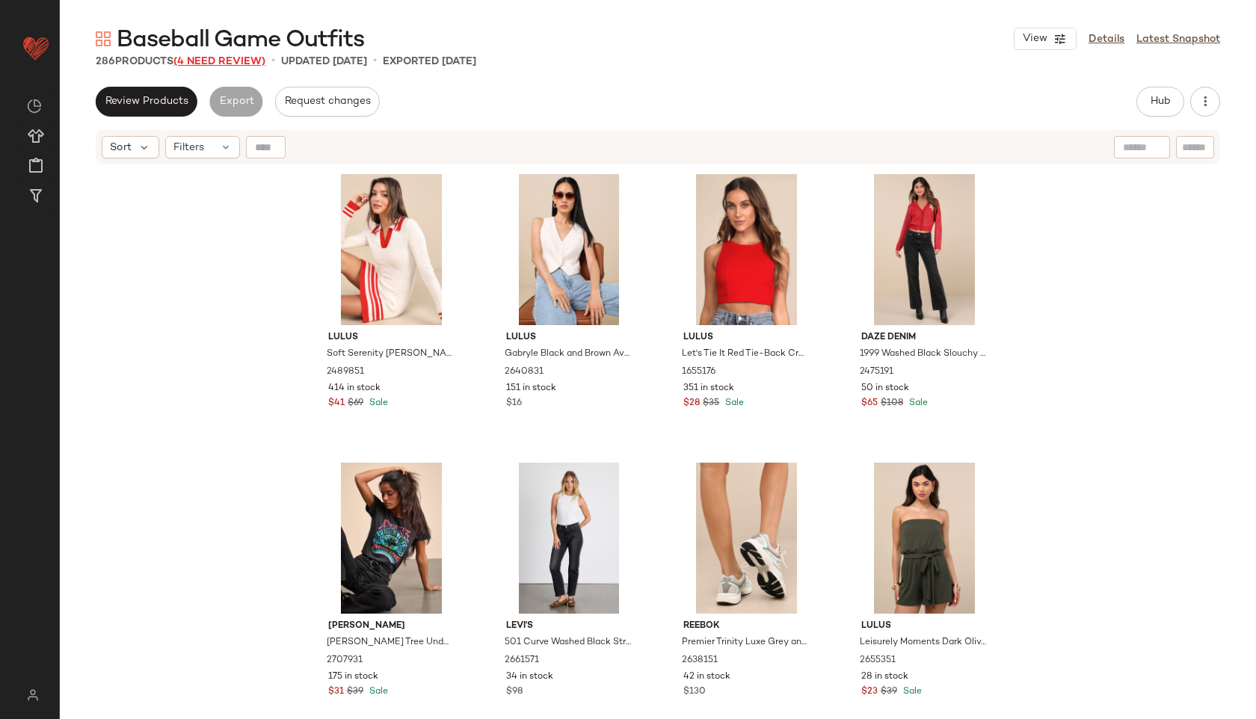
click at [250, 60] on span "(4 Need Review)" at bounding box center [219, 61] width 92 height 11
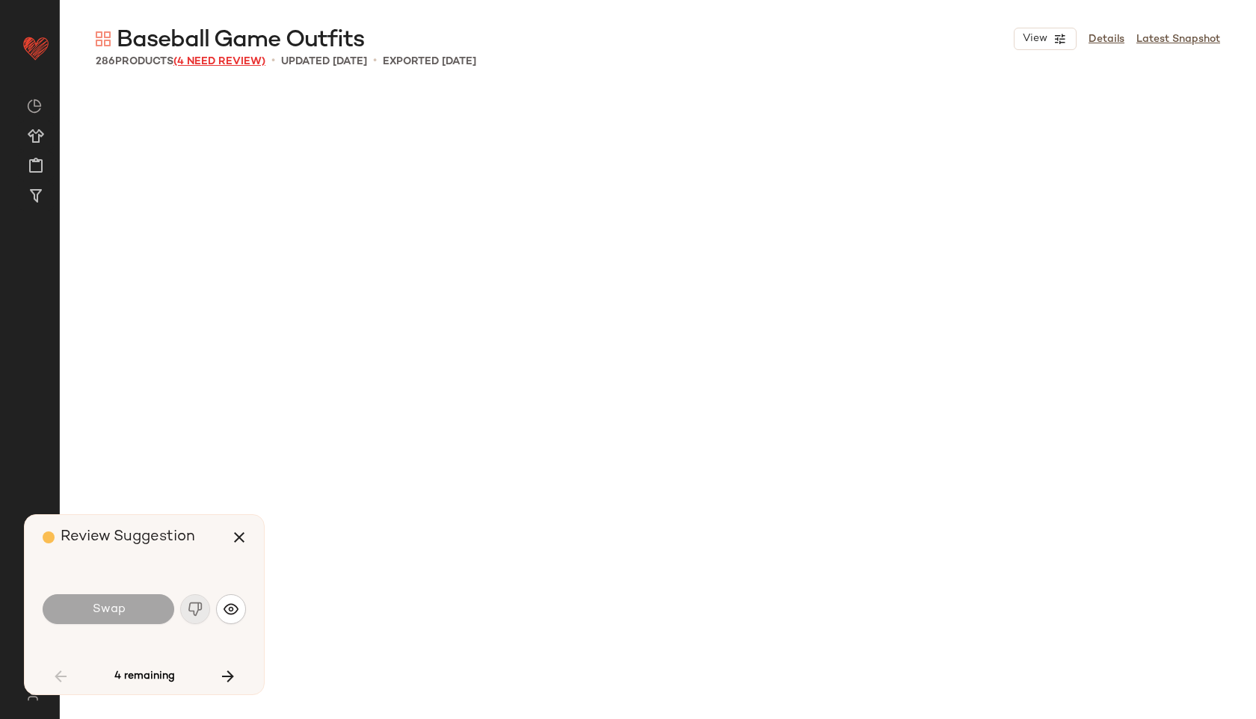
scroll to position [2885, 0]
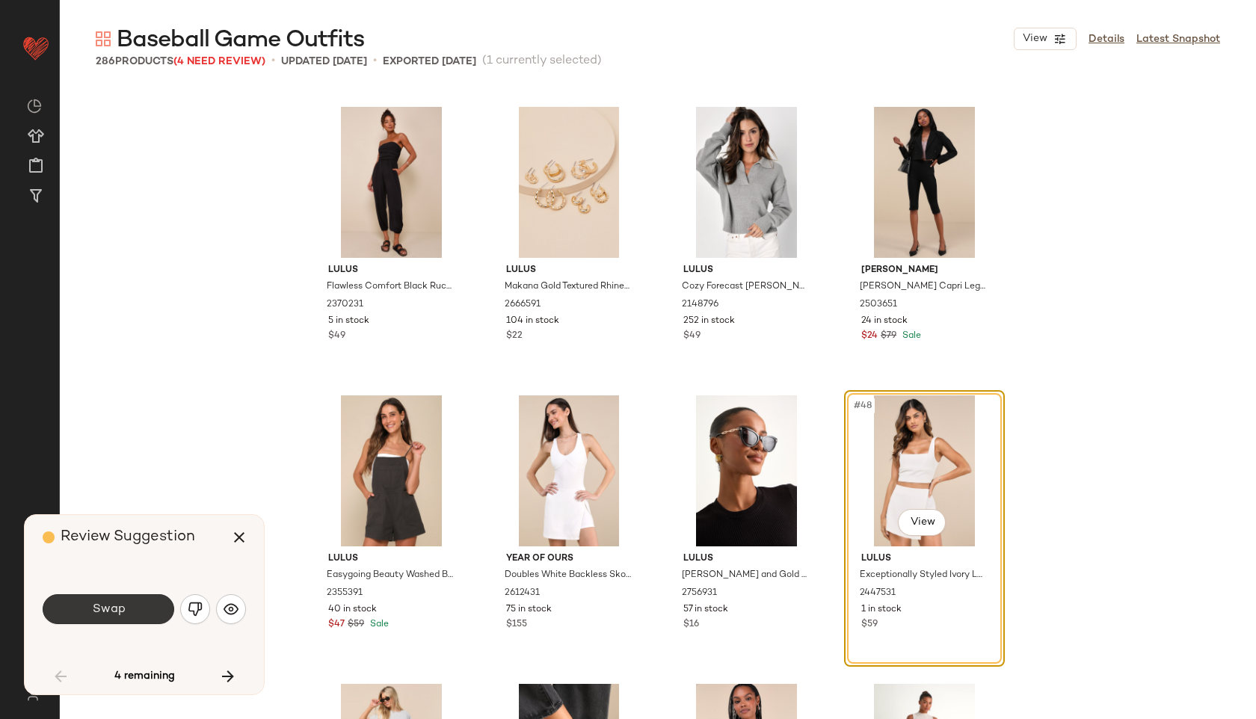
click at [103, 606] on span "Swap" at bounding box center [108, 609] width 34 height 14
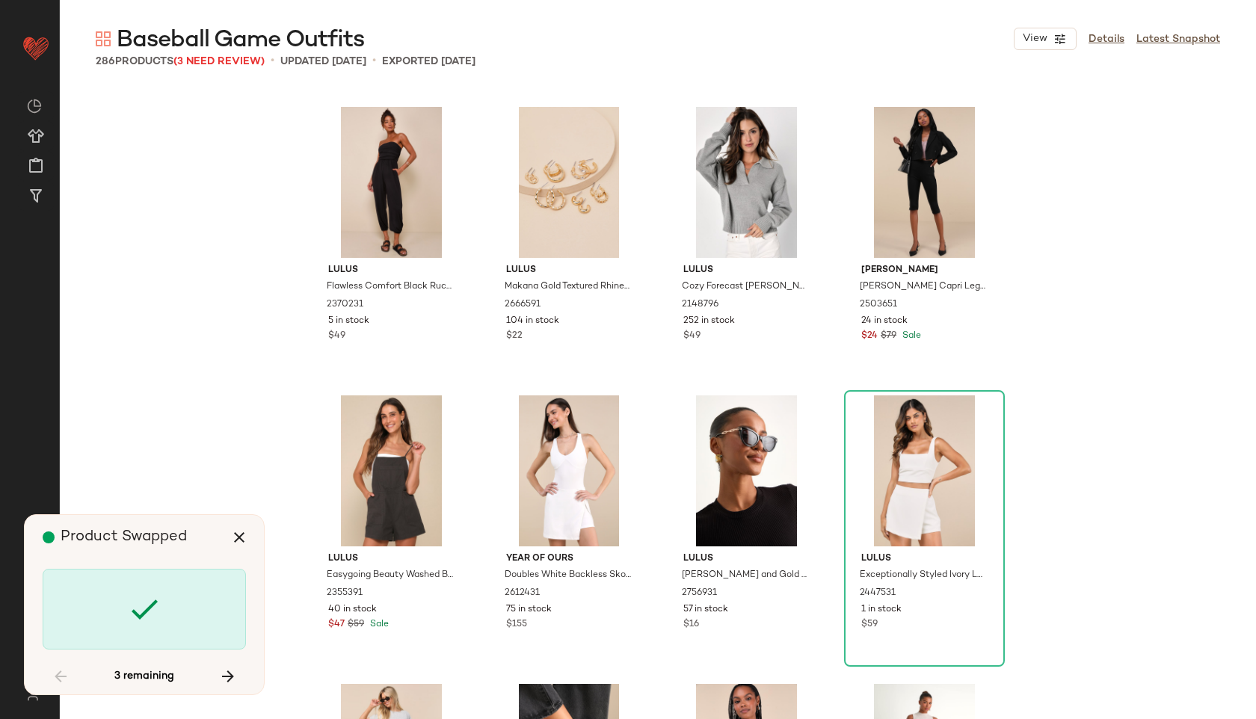
scroll to position [11830, 0]
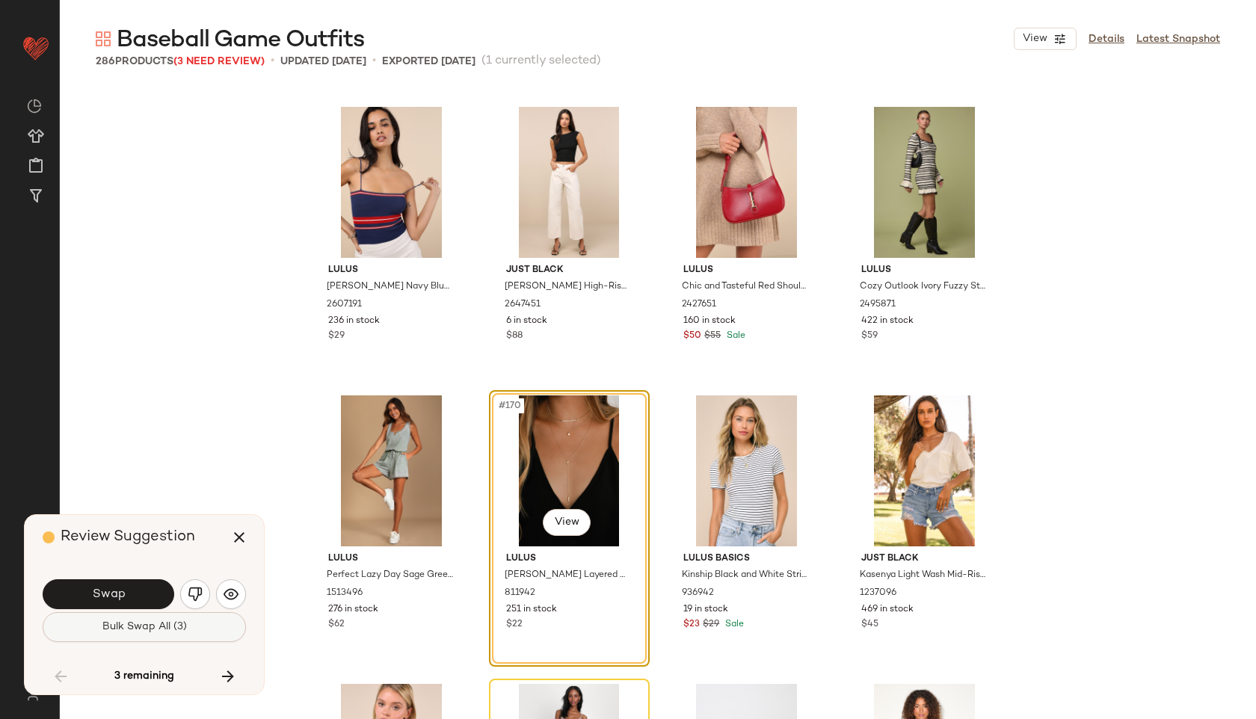
click at [150, 629] on span "Bulk Swap All (3)" at bounding box center [144, 627] width 85 height 12
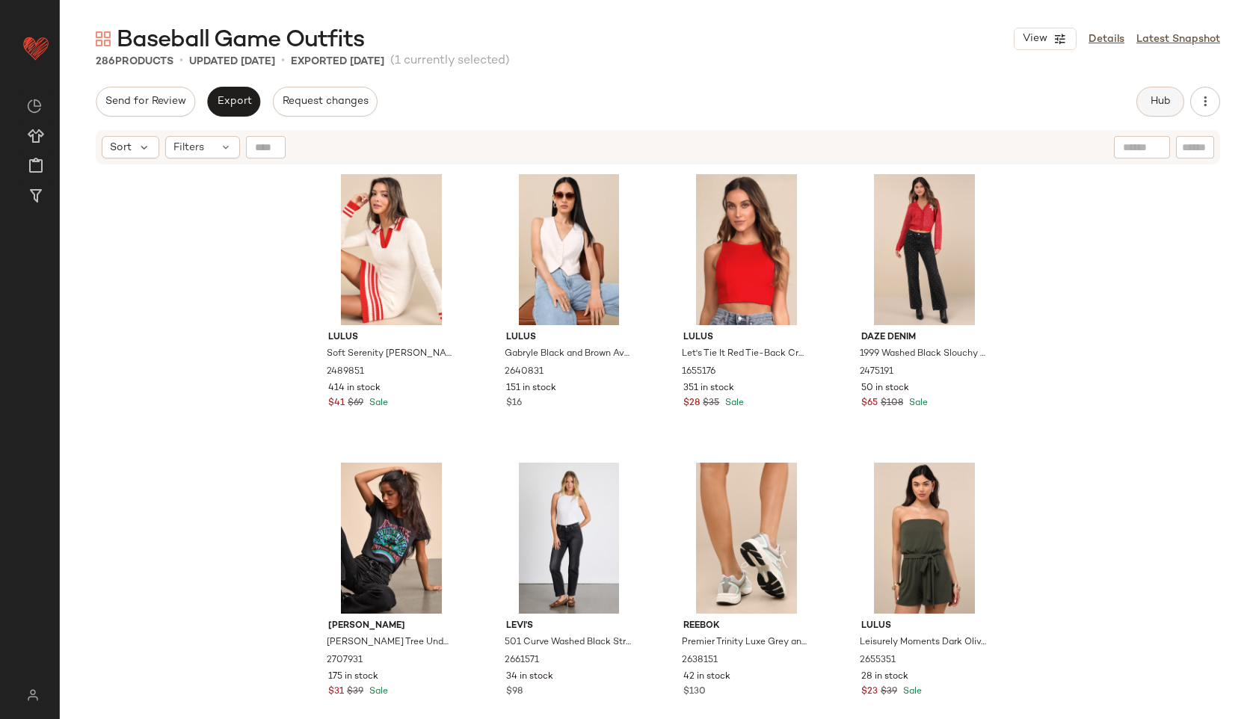
click at [1157, 99] on span "Hub" at bounding box center [1160, 102] width 21 height 12
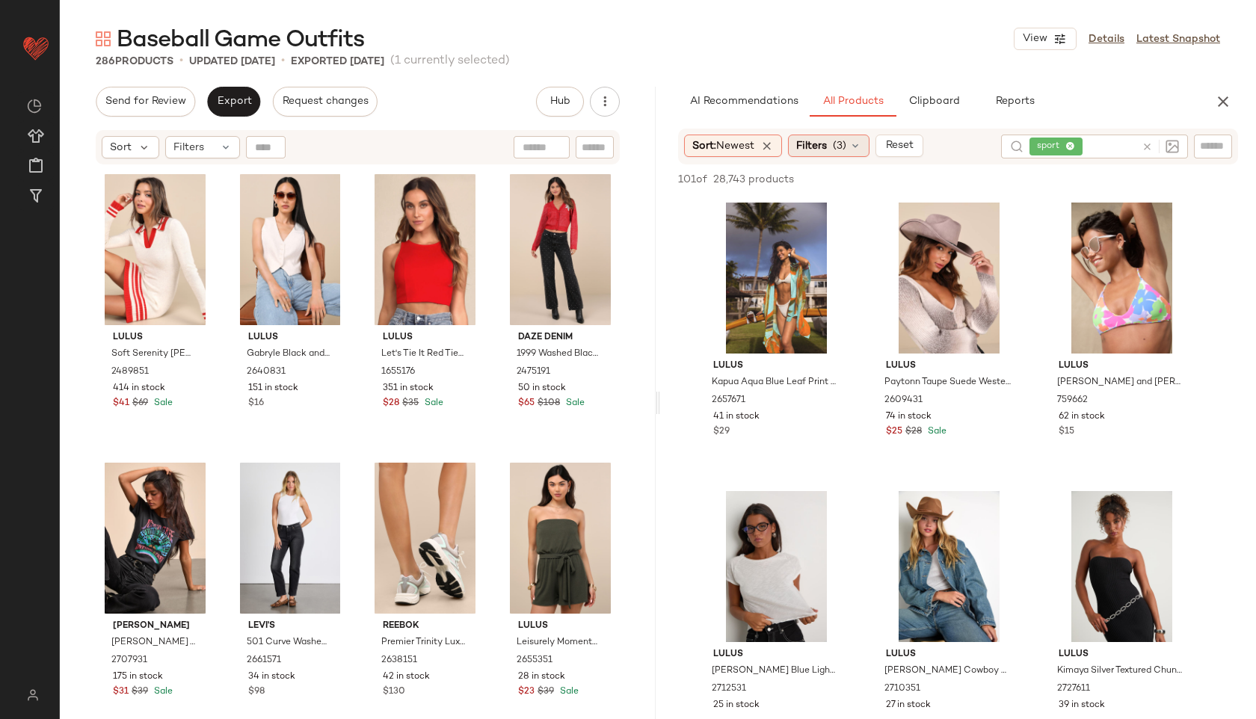
click at [827, 145] on span "Filters" at bounding box center [811, 146] width 31 height 16
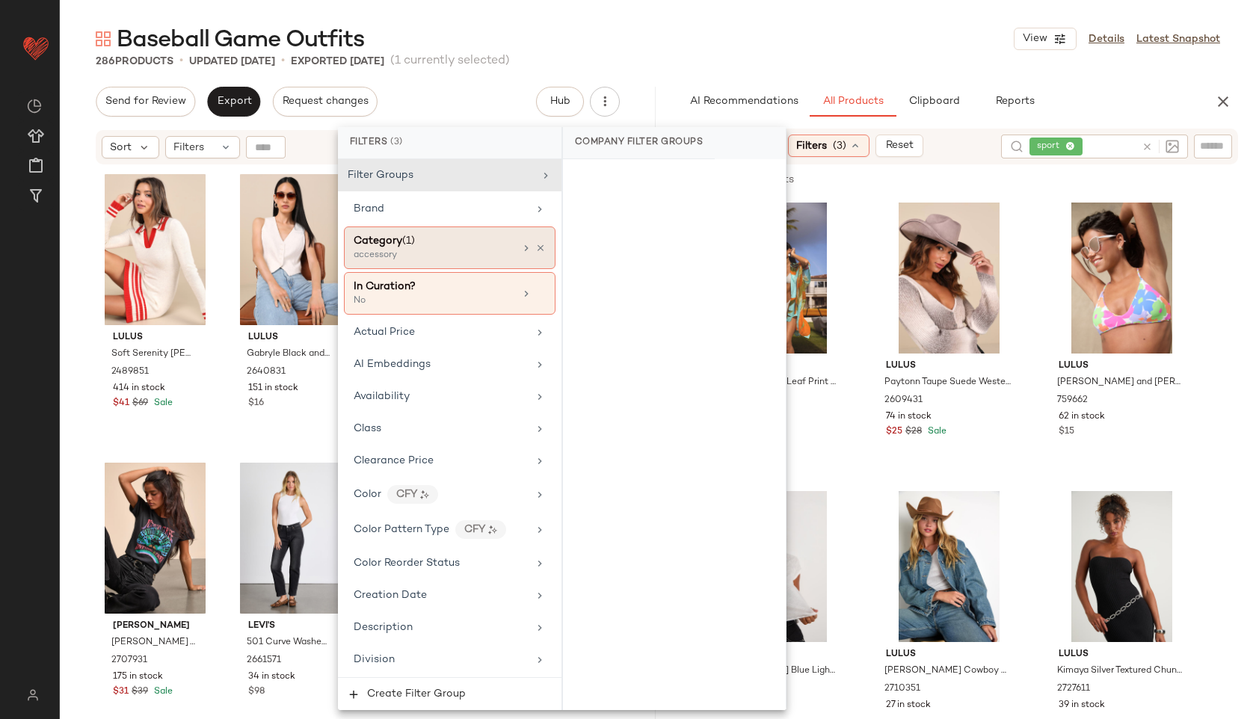
click at [413, 252] on div "accessory" at bounding box center [429, 255] width 150 height 13
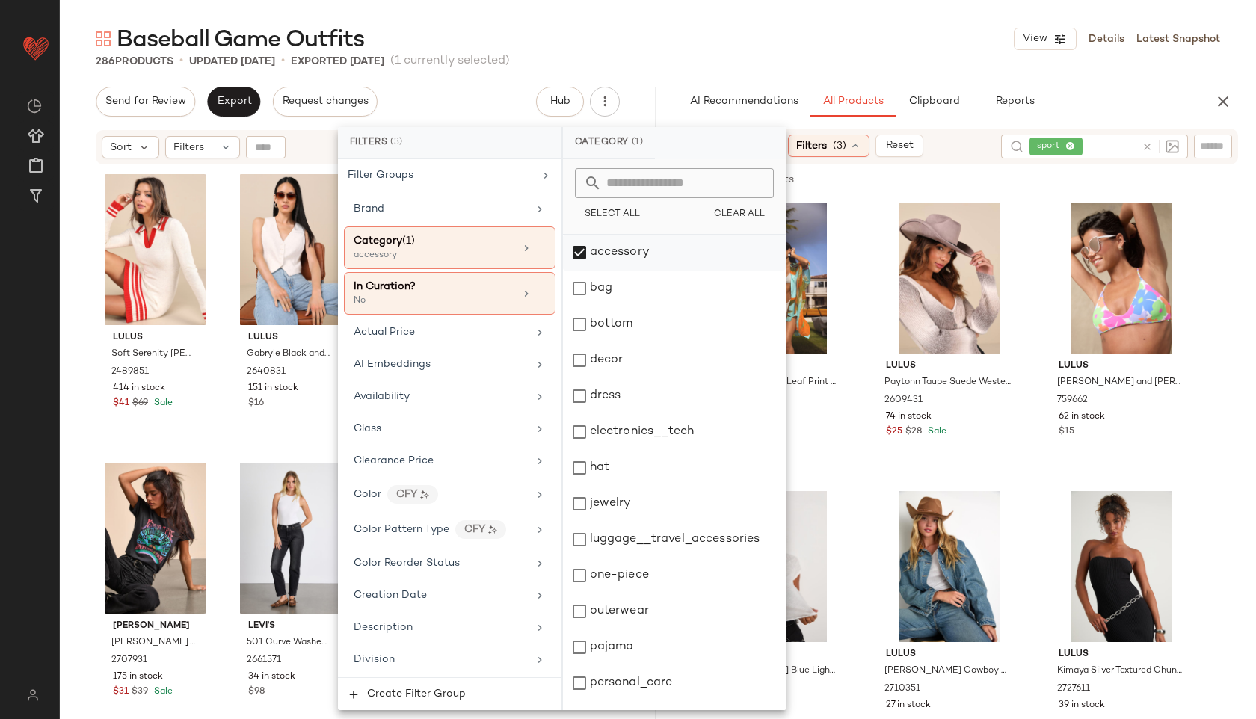
click at [608, 244] on div "accessory" at bounding box center [674, 253] width 223 height 36
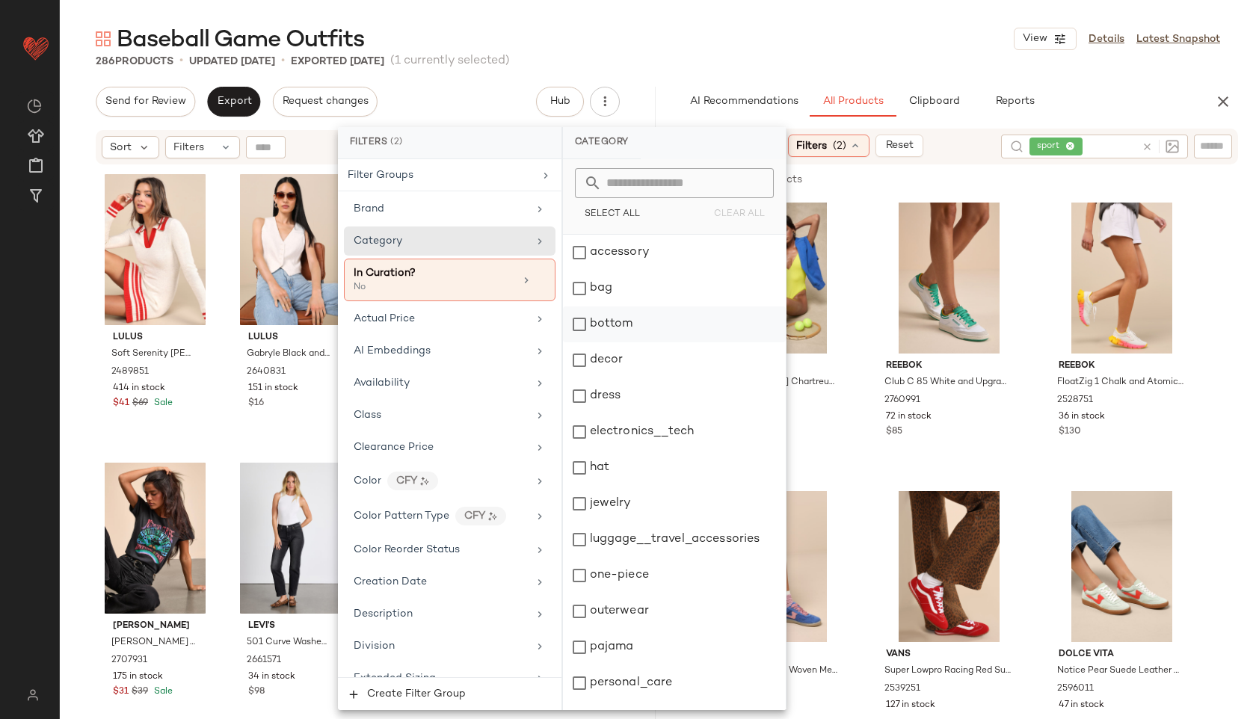
click at [638, 323] on div "bottom" at bounding box center [674, 324] width 223 height 36
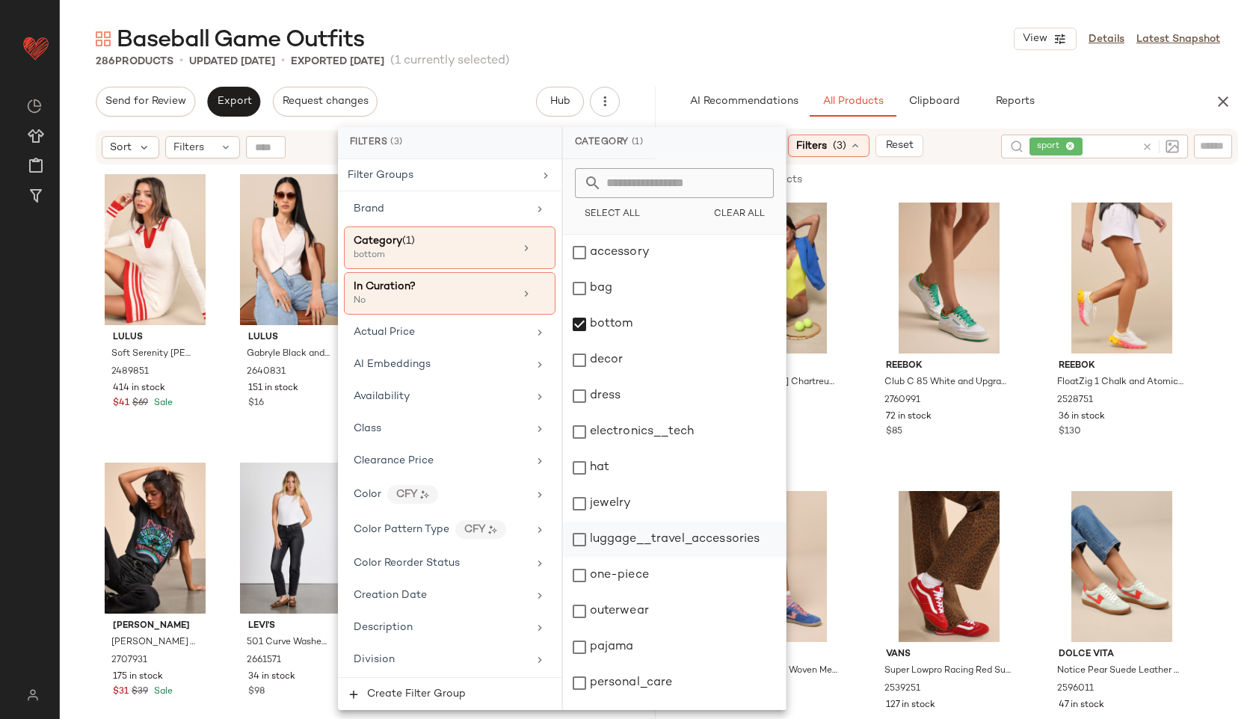
scroll to position [135, 0]
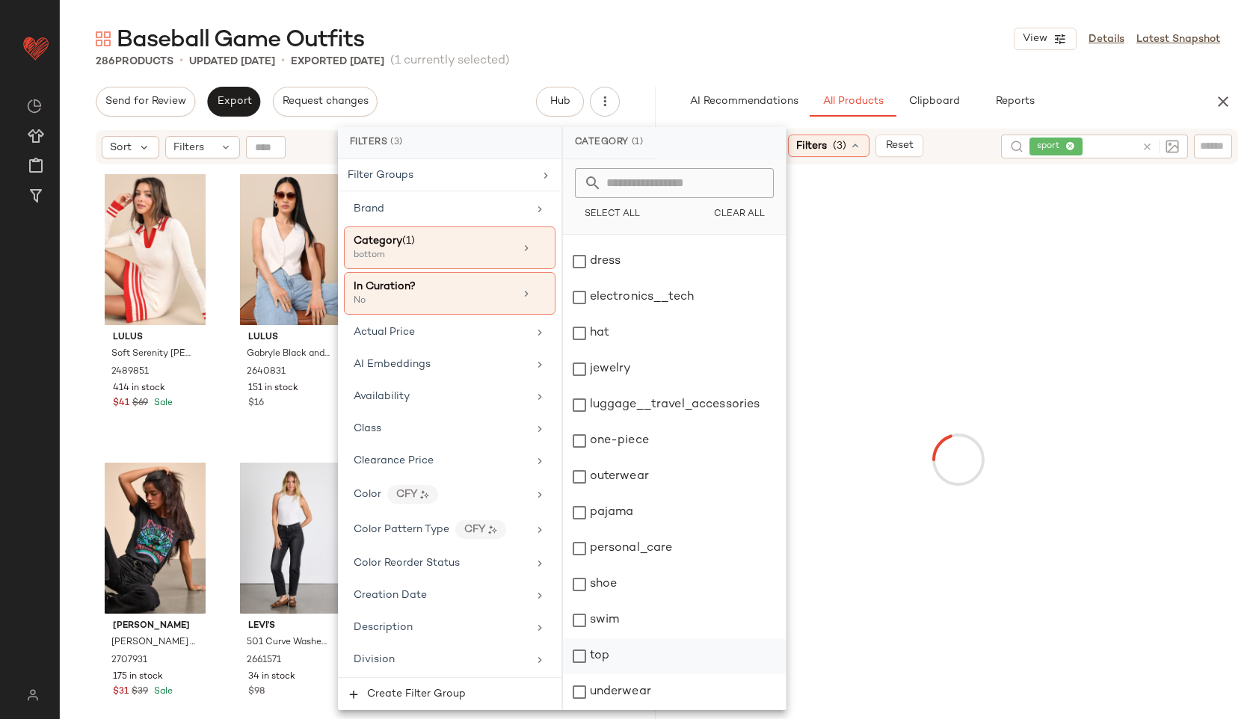
click at [612, 656] on div "top" at bounding box center [674, 656] width 223 height 36
click at [748, 48] on div "Baseball Game Outfits View Details Latest Snapshot" at bounding box center [658, 39] width 1196 height 30
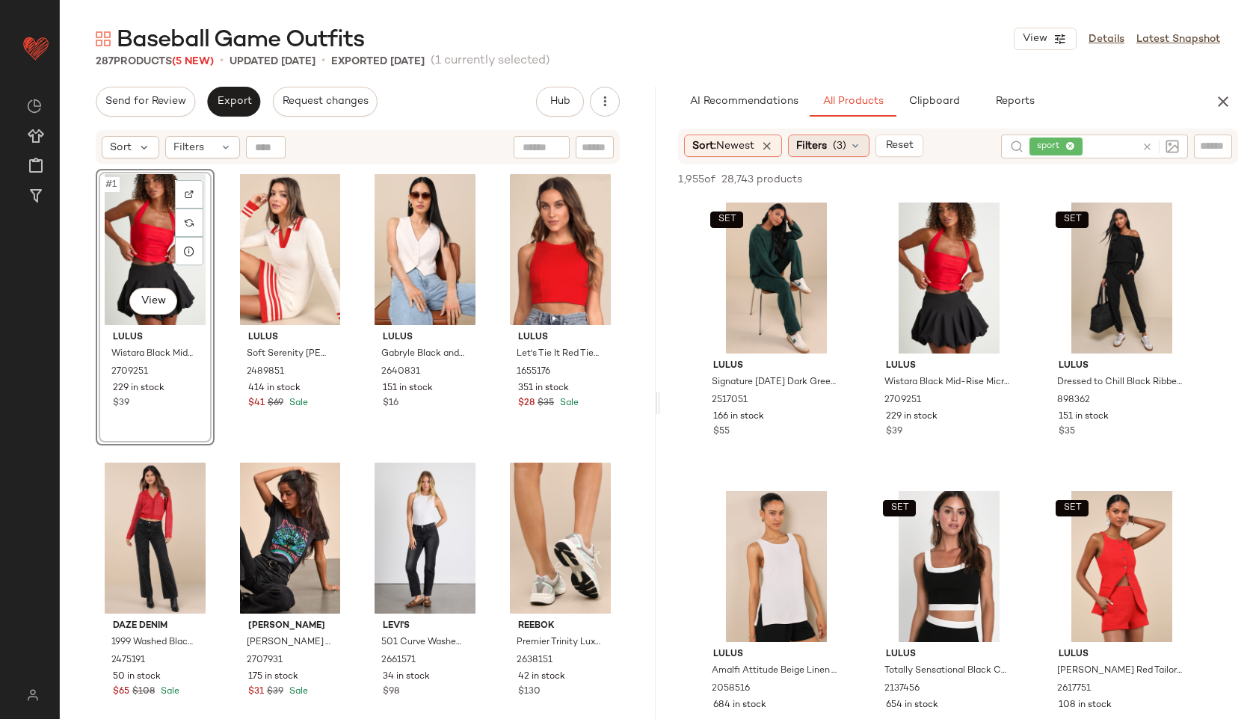
click at [827, 141] on span "Filters" at bounding box center [811, 146] width 31 height 16
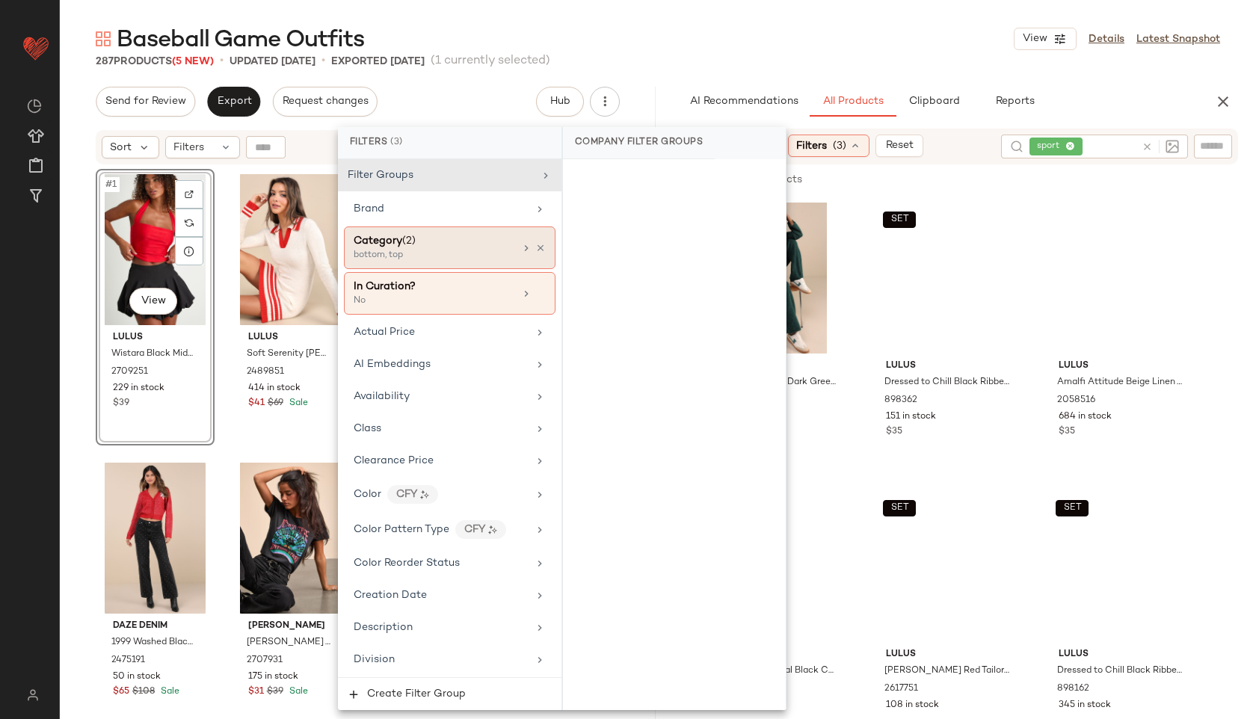
click at [423, 250] on div "bottom, top" at bounding box center [429, 255] width 150 height 13
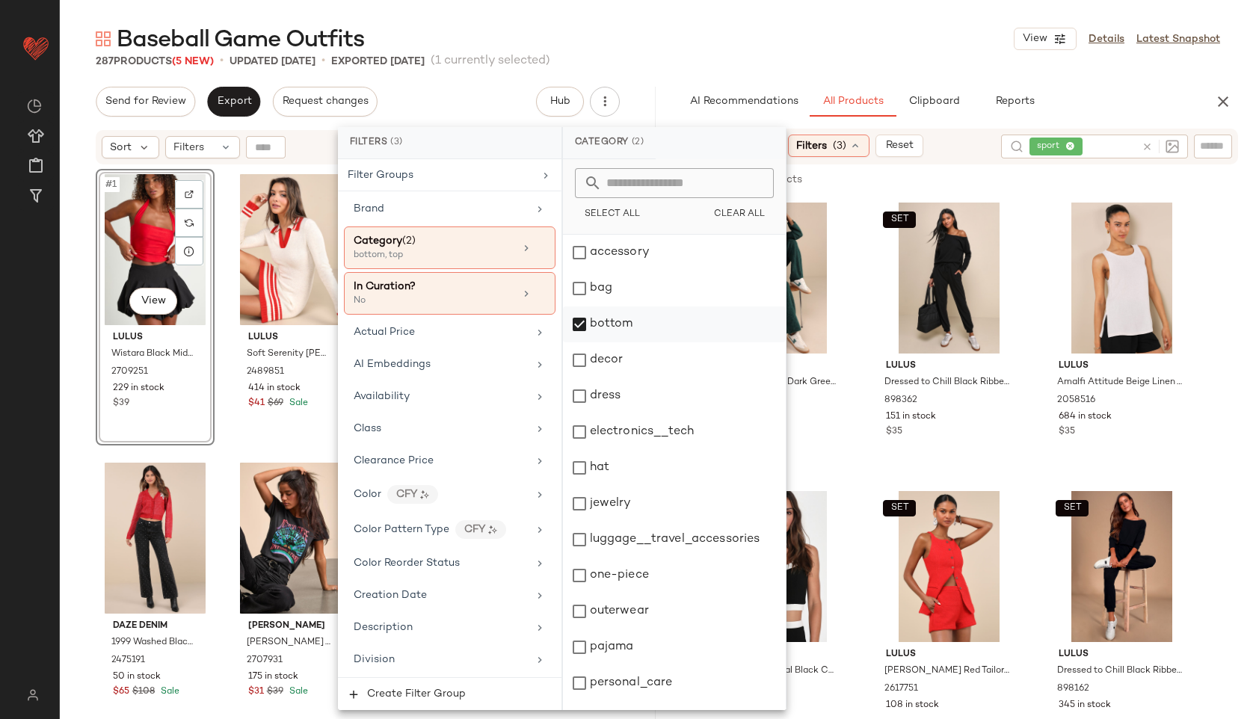
click at [614, 324] on div "bottom" at bounding box center [674, 324] width 223 height 36
click at [813, 34] on div "Baseball Game Outfits View Details Latest Snapshot" at bounding box center [658, 39] width 1196 height 30
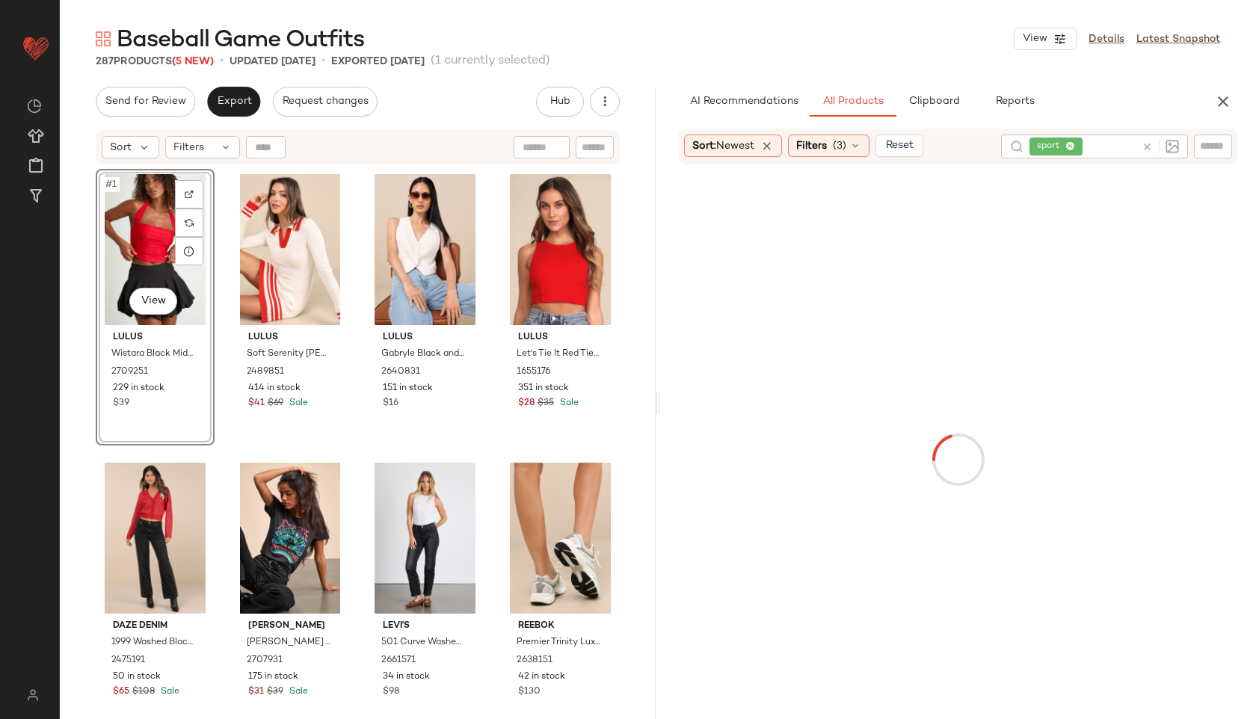
click at [1105, 147] on input "text" at bounding box center [1110, 147] width 51 height 16
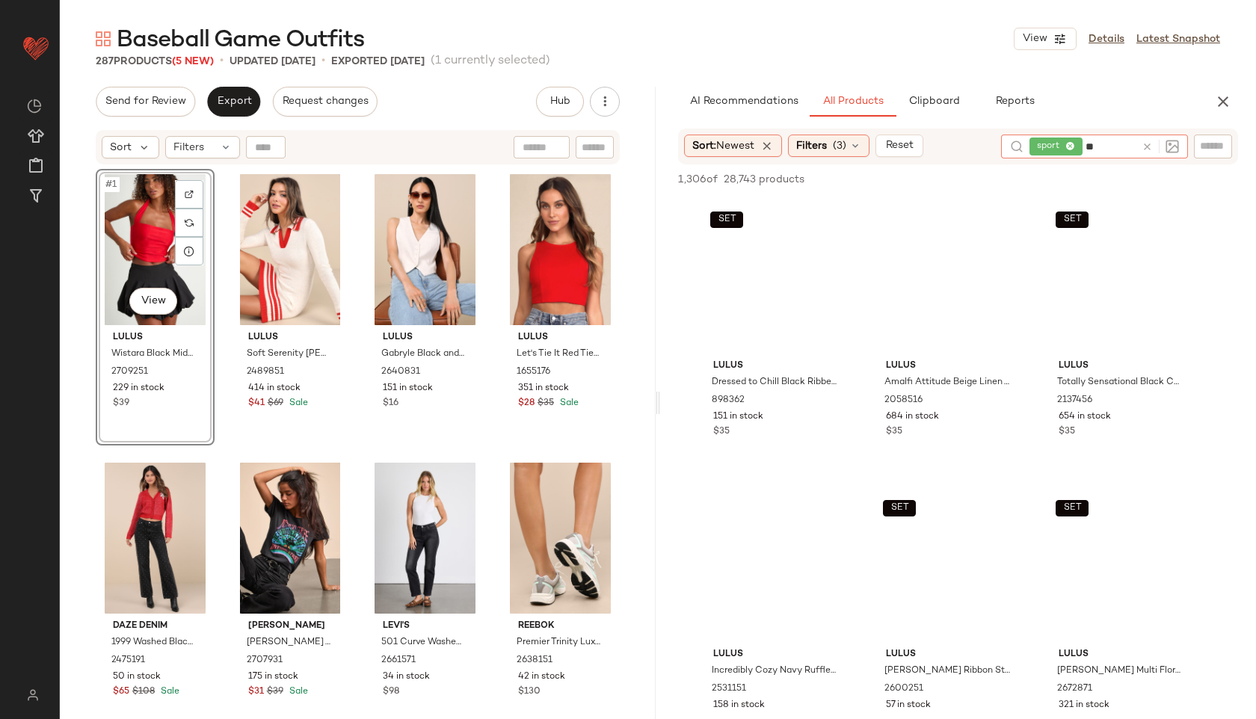
type input "***"
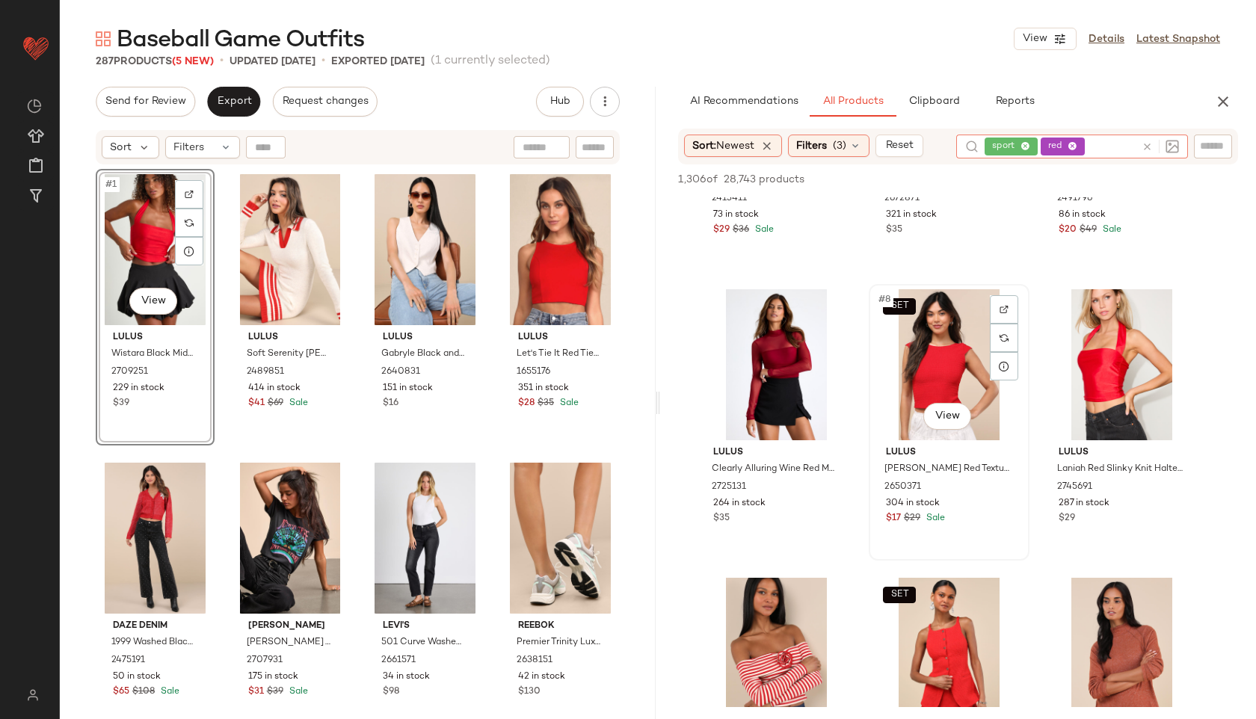
scroll to position [491, 0]
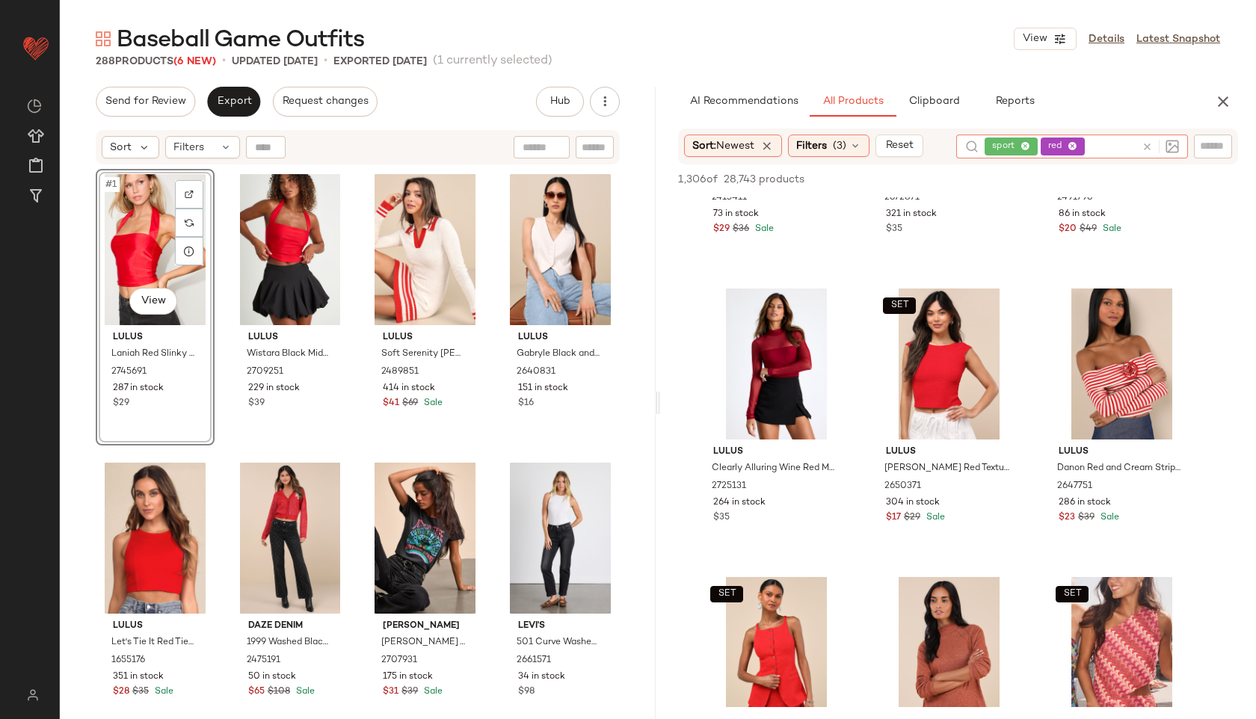
click at [1115, 149] on div "sport red" at bounding box center [1059, 147] width 151 height 24
click at [822, 143] on span "Filters" at bounding box center [811, 146] width 31 height 16
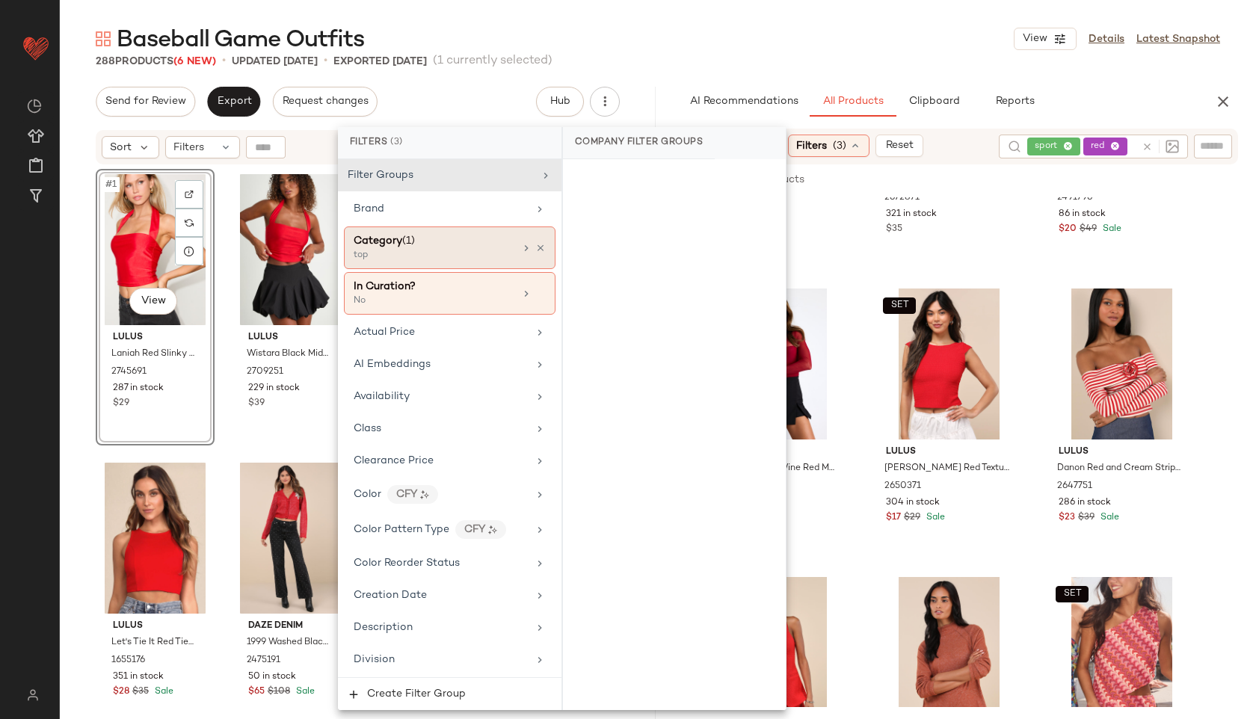
click at [453, 236] on div "Category (1)" at bounding box center [434, 241] width 161 height 16
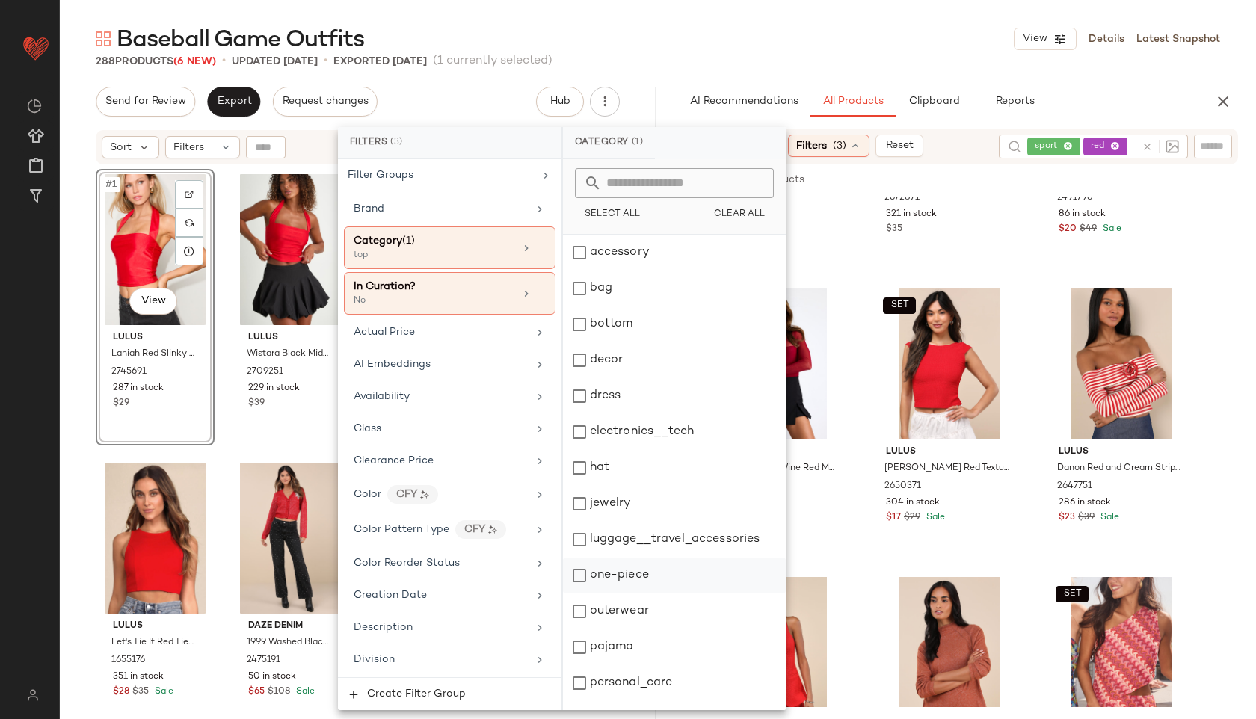
click at [633, 580] on div "one-piece" at bounding box center [674, 576] width 223 height 36
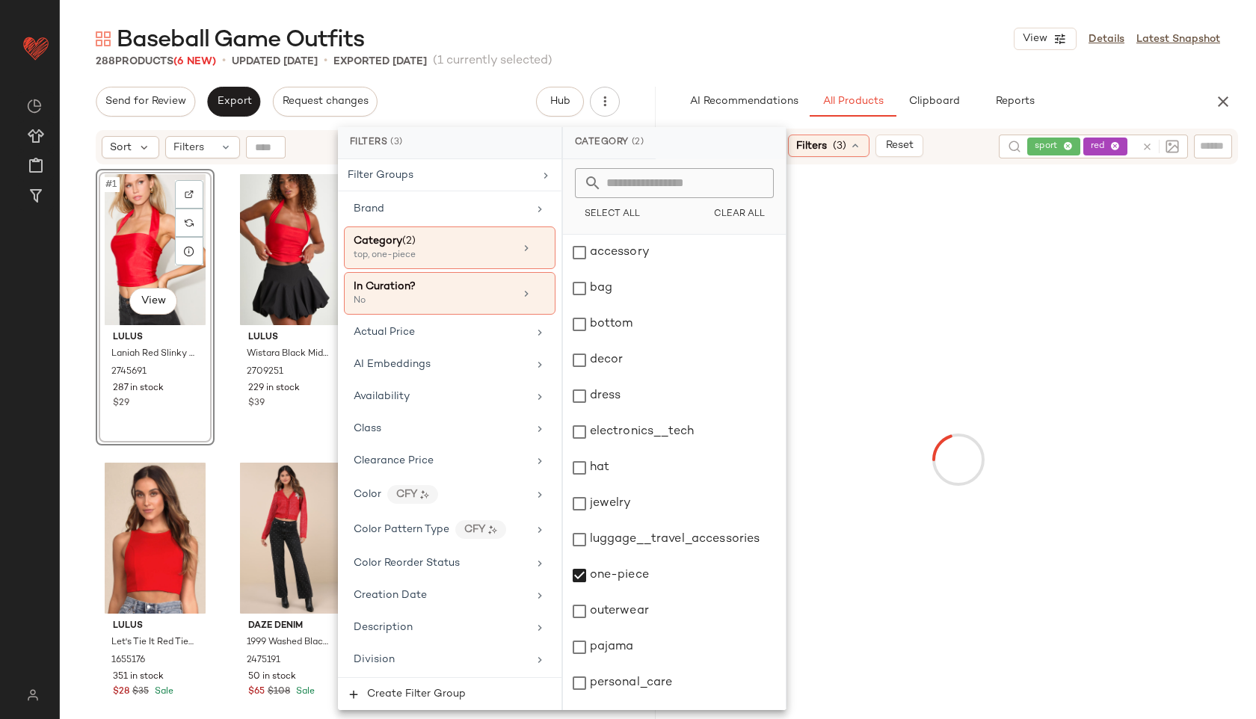
click at [717, 35] on div "Baseball Game Outfits View Details Latest Snapshot" at bounding box center [658, 39] width 1196 height 30
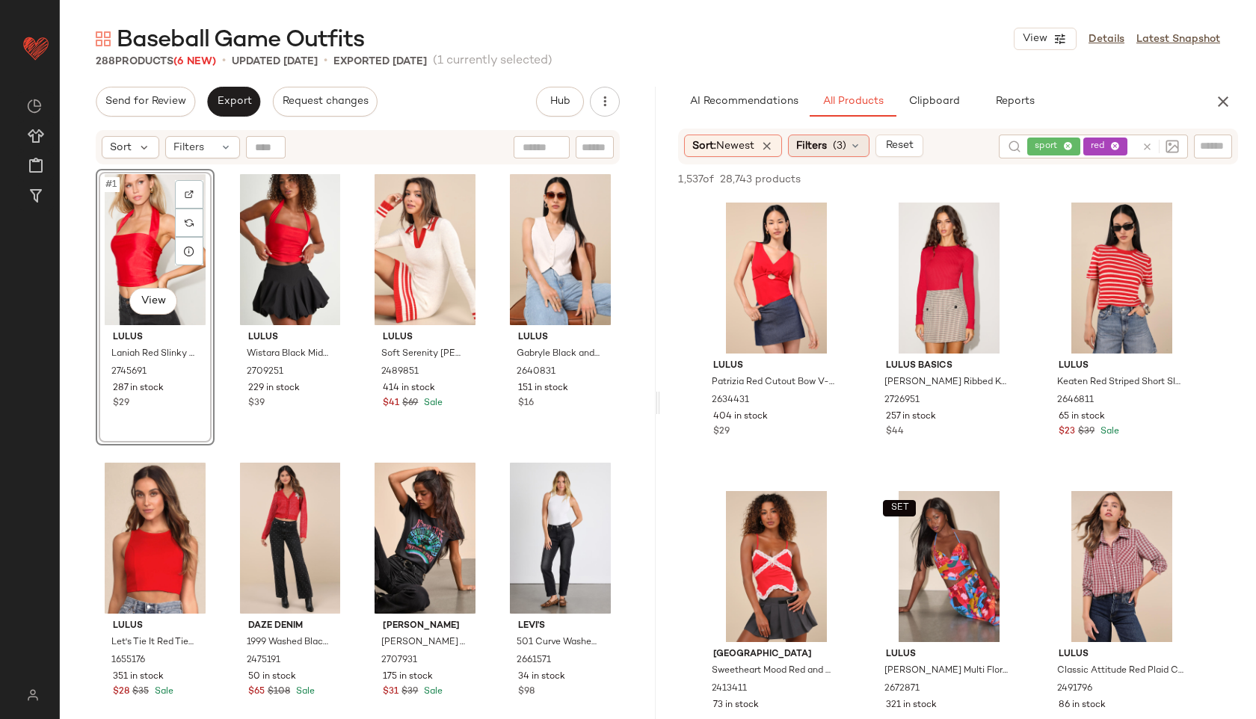
click at [838, 152] on span "(3)" at bounding box center [839, 146] width 13 height 16
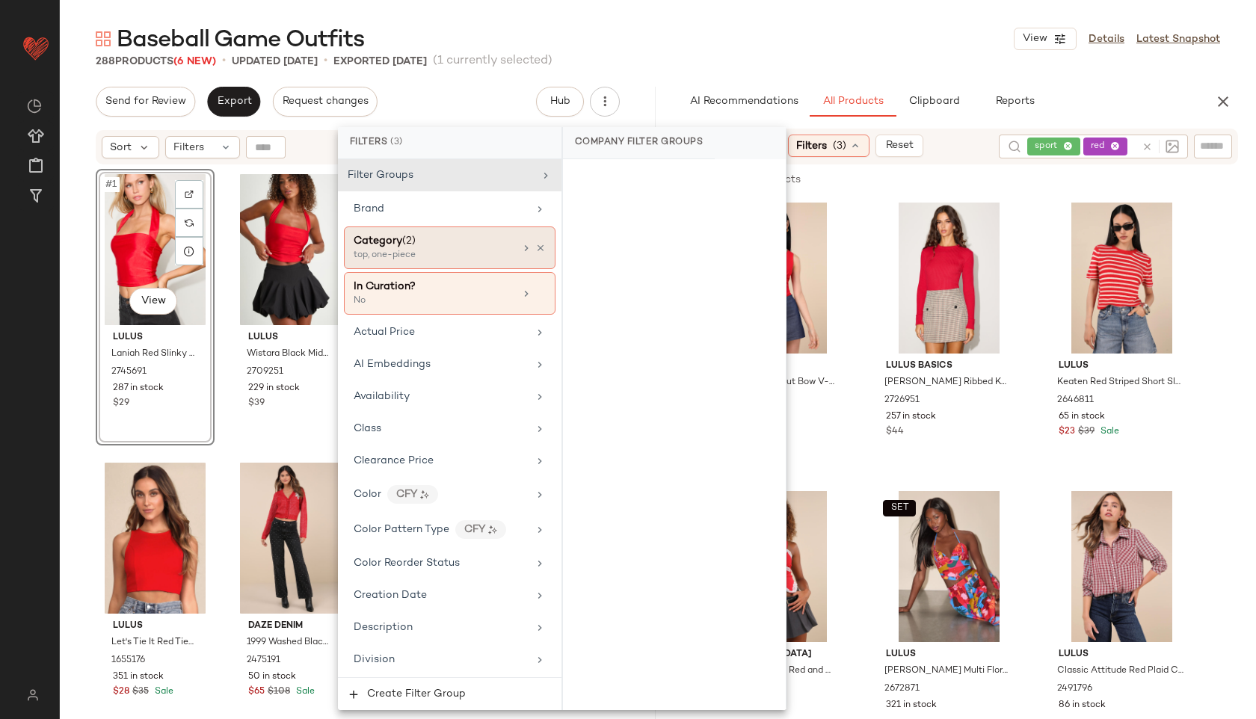
click at [466, 253] on div "top, one-piece" at bounding box center [429, 255] width 150 height 13
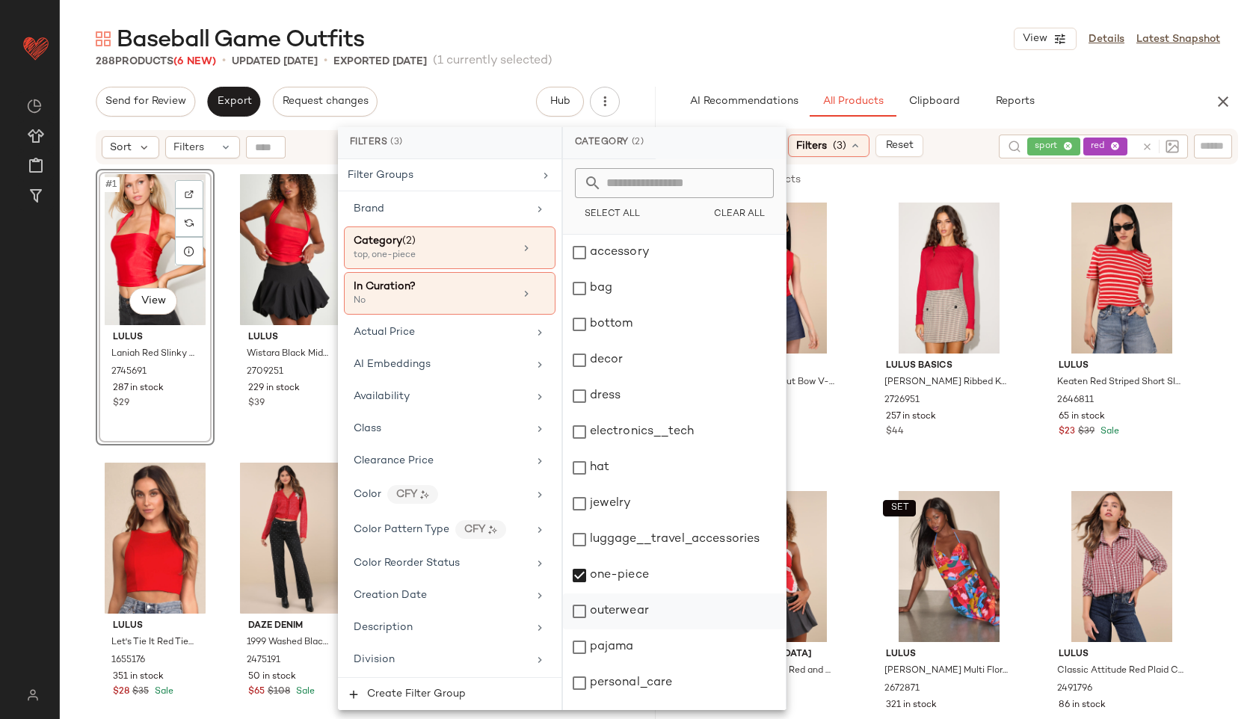
scroll to position [135, 0]
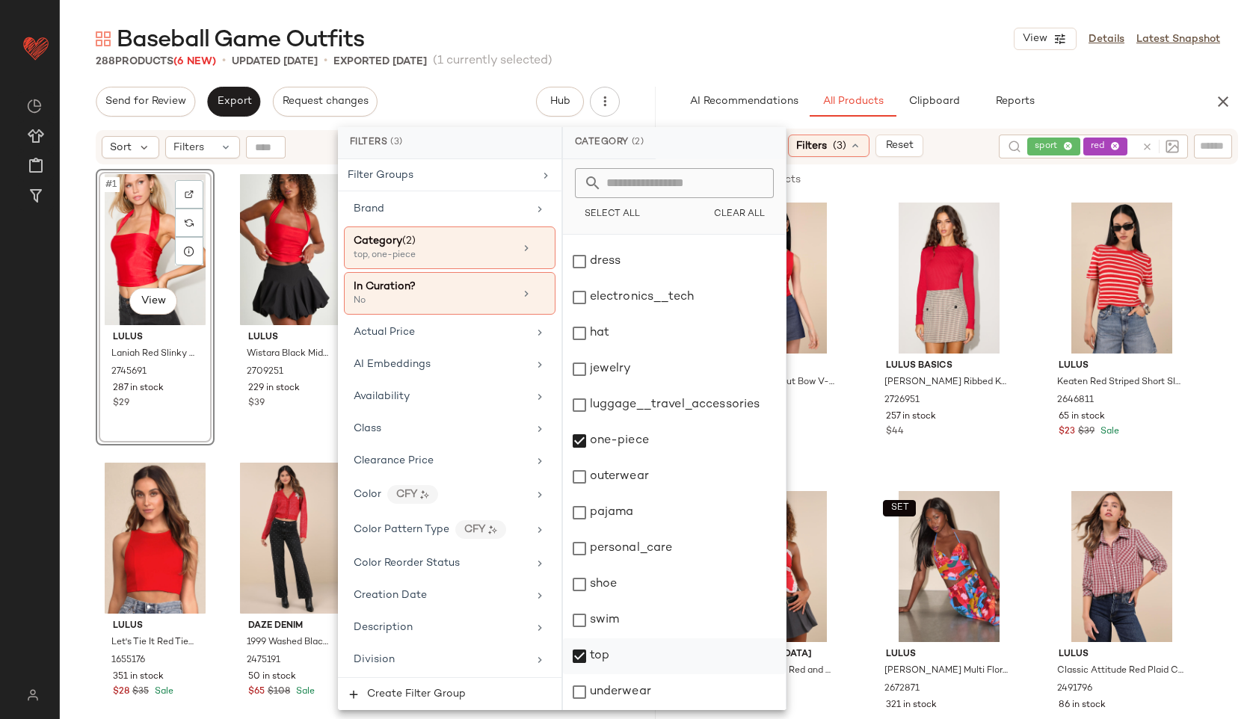
click at [617, 659] on div "top" at bounding box center [674, 656] width 223 height 36
click at [748, 44] on div "Baseball Game Outfits View Details Latest Snapshot" at bounding box center [658, 39] width 1196 height 30
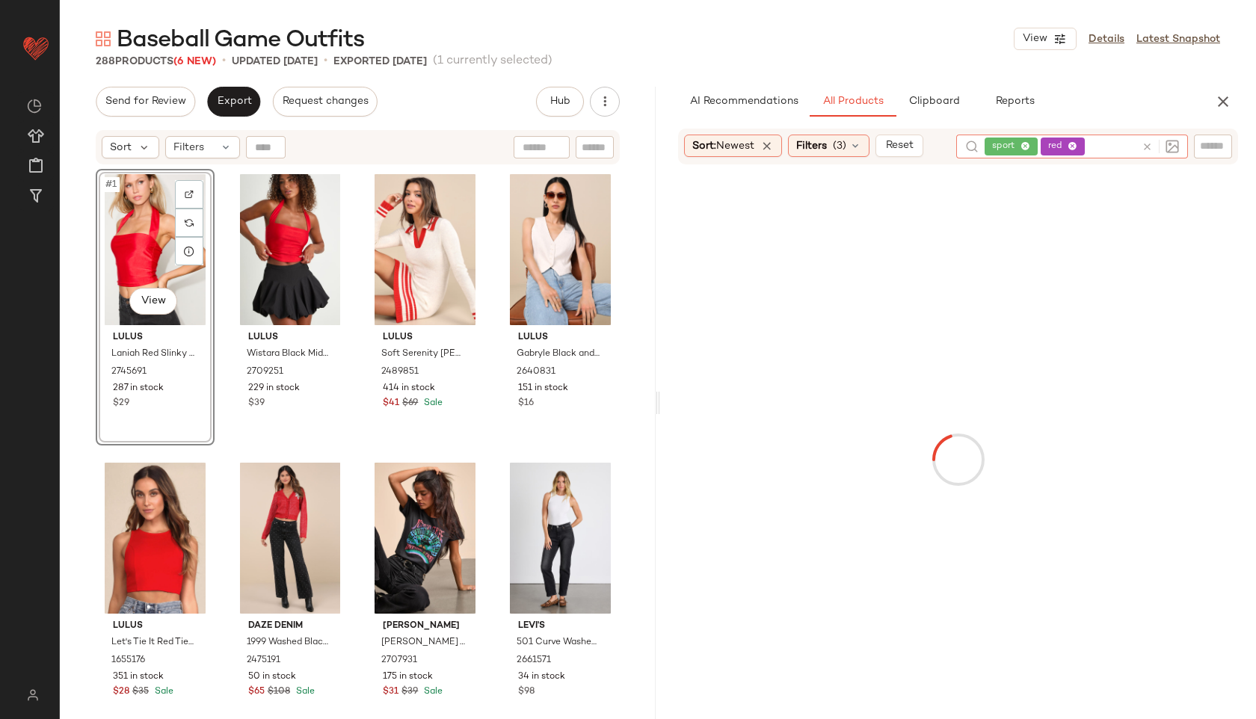
click at [1112, 146] on div "sport red" at bounding box center [1059, 147] width 151 height 24
click at [1074, 147] on icon at bounding box center [1072, 147] width 10 height 10
click at [949, 34] on div "Baseball Game Outfits View Details Latest Snapshot" at bounding box center [658, 39] width 1196 height 30
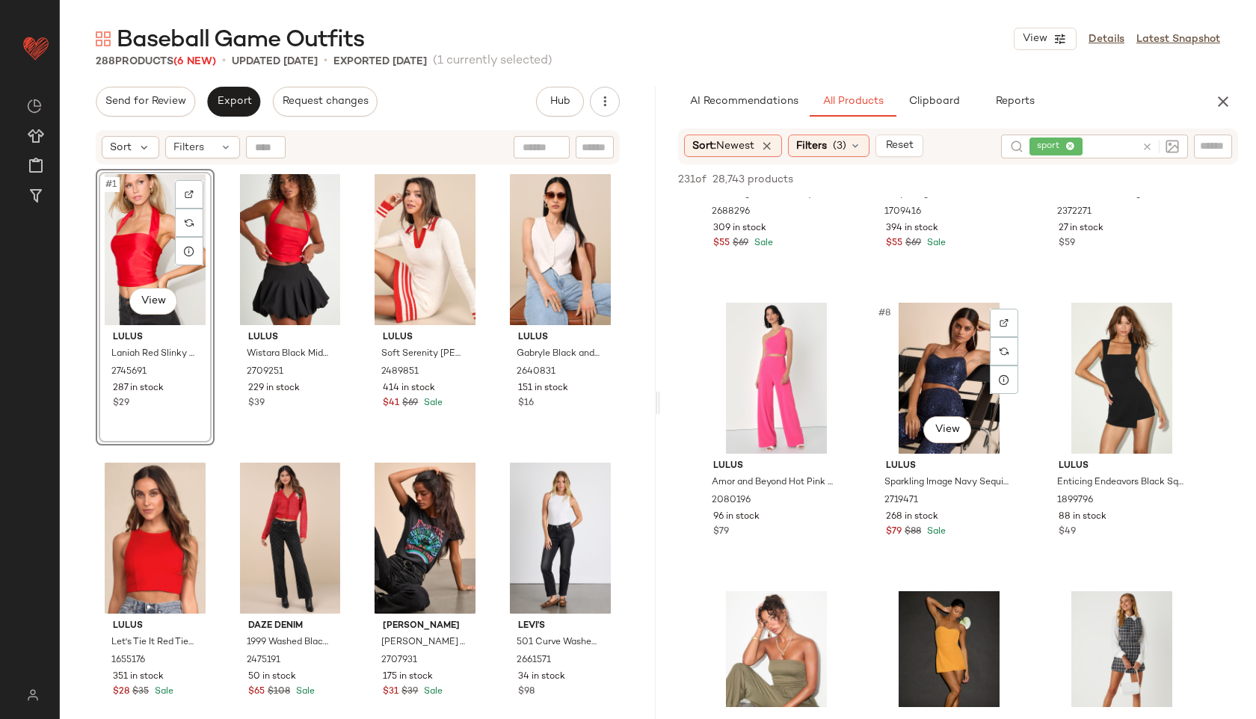
scroll to position [494, 0]
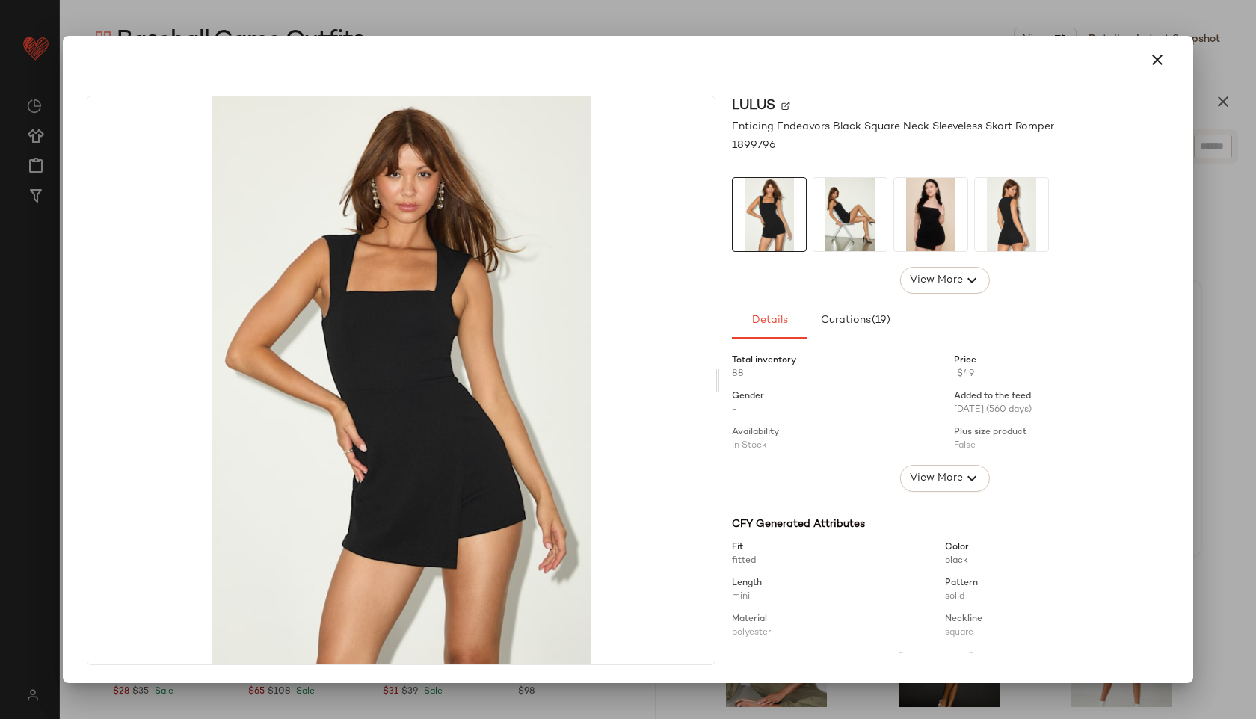
click at [841, 224] on img at bounding box center [849, 214] width 73 height 73
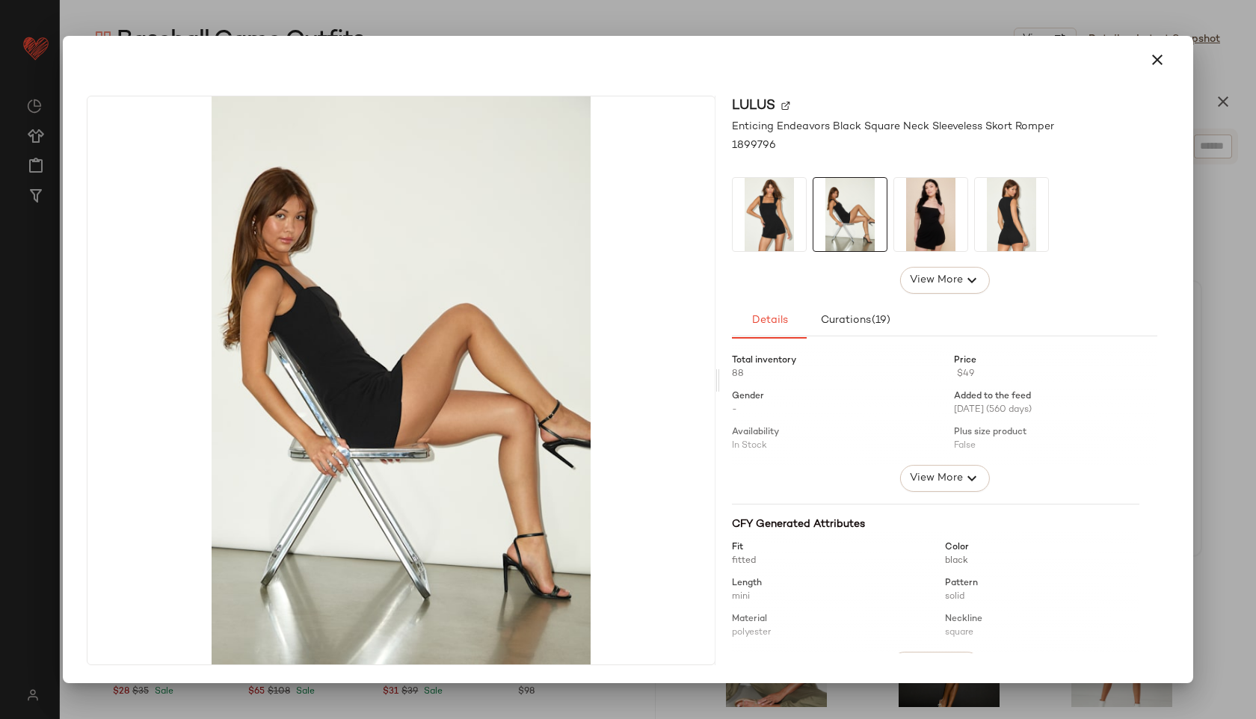
click at [933, 206] on img at bounding box center [930, 214] width 73 height 73
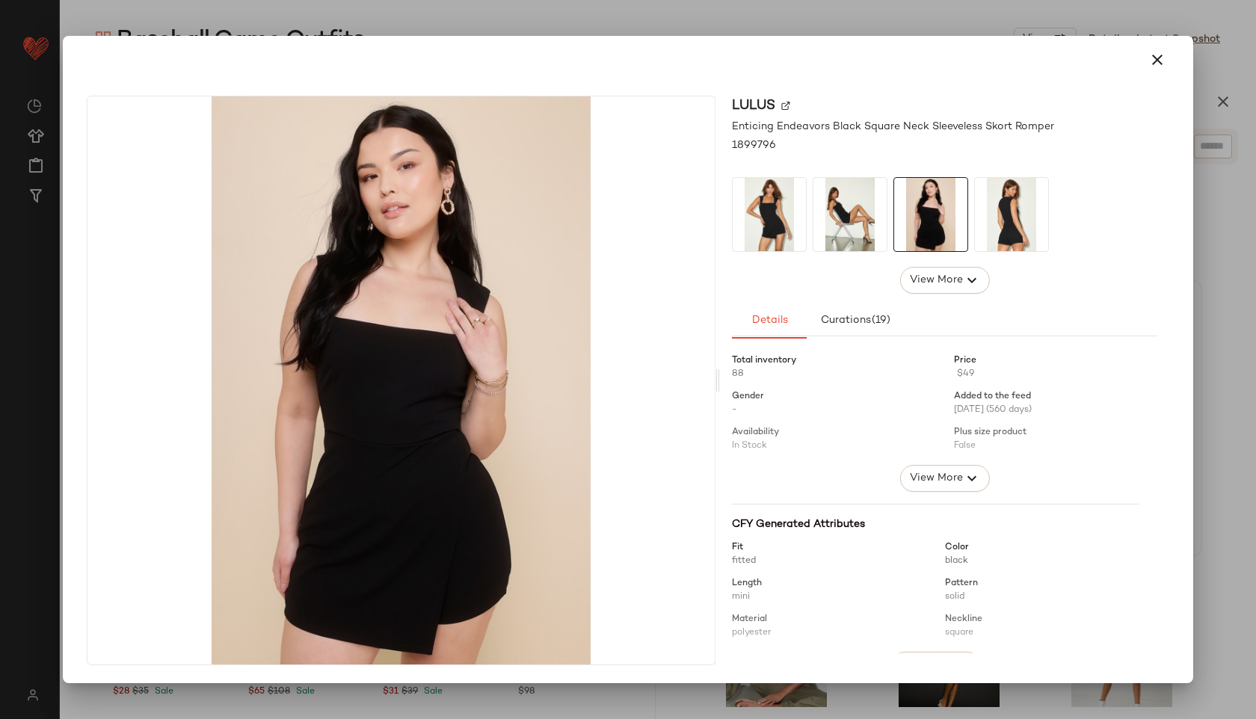
click at [1014, 212] on img at bounding box center [1011, 214] width 73 height 73
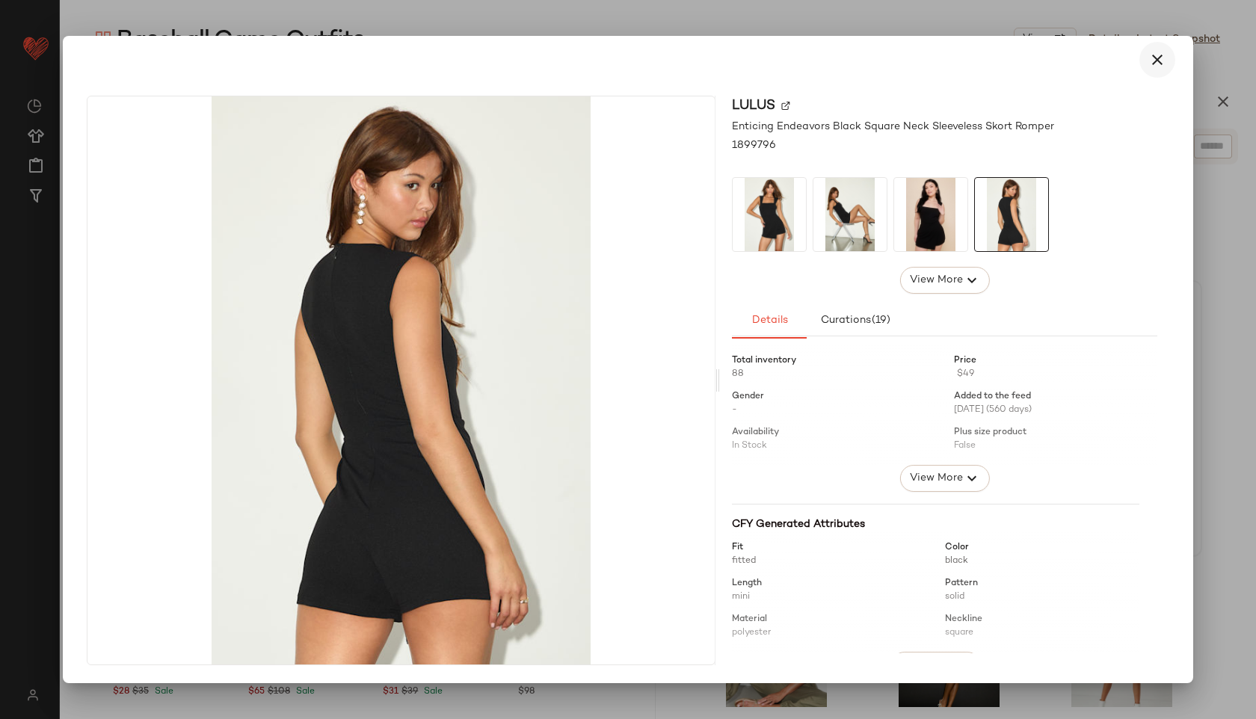
click at [1141, 66] on button "button" at bounding box center [1157, 60] width 36 height 36
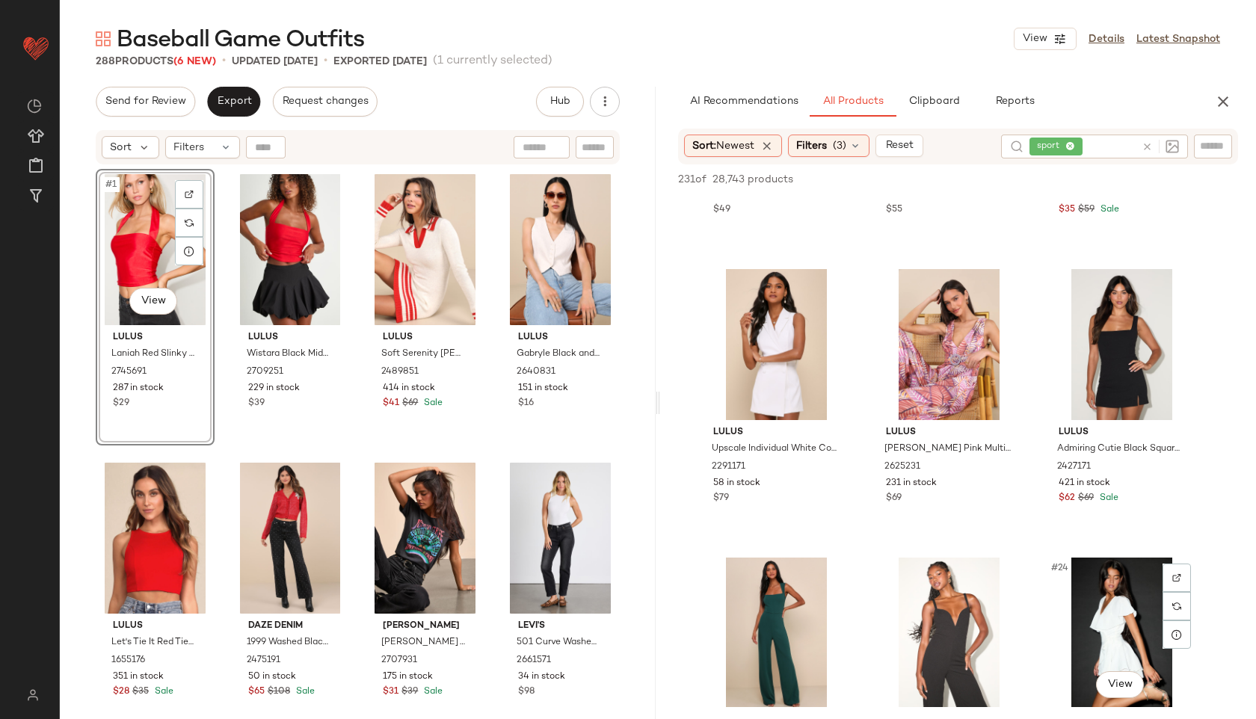
scroll to position [1669, 0]
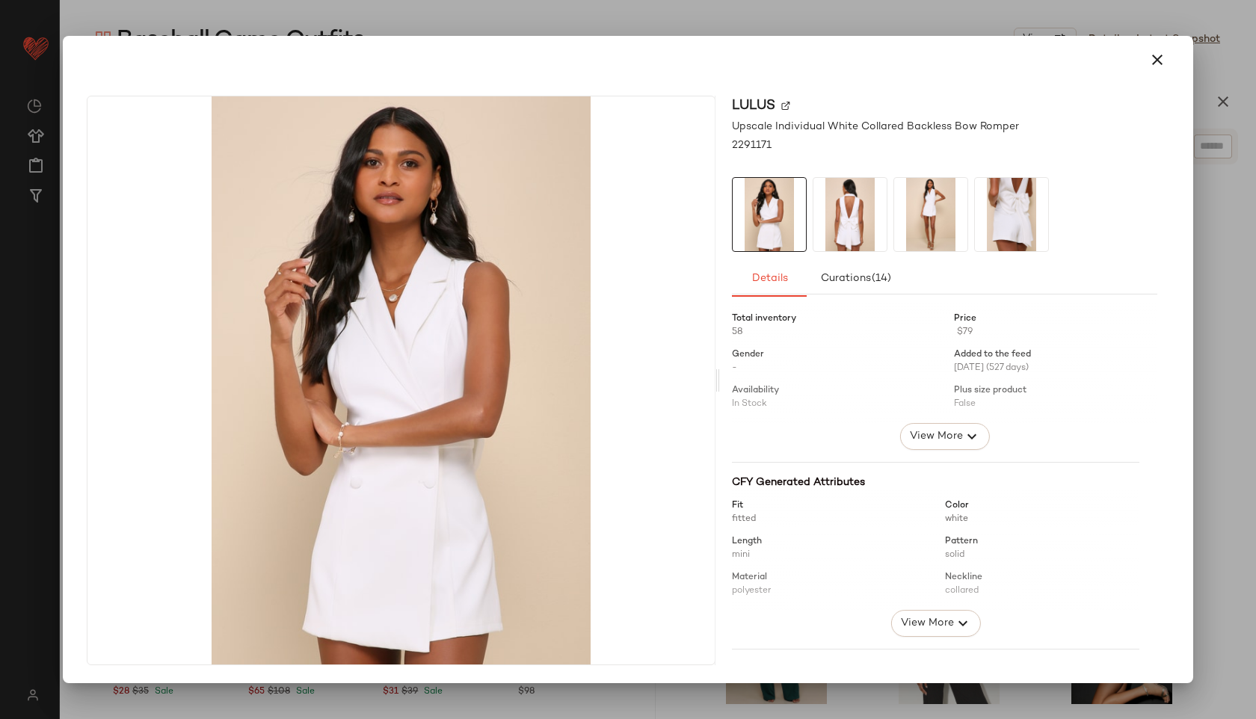
click at [860, 198] on img at bounding box center [849, 214] width 73 height 73
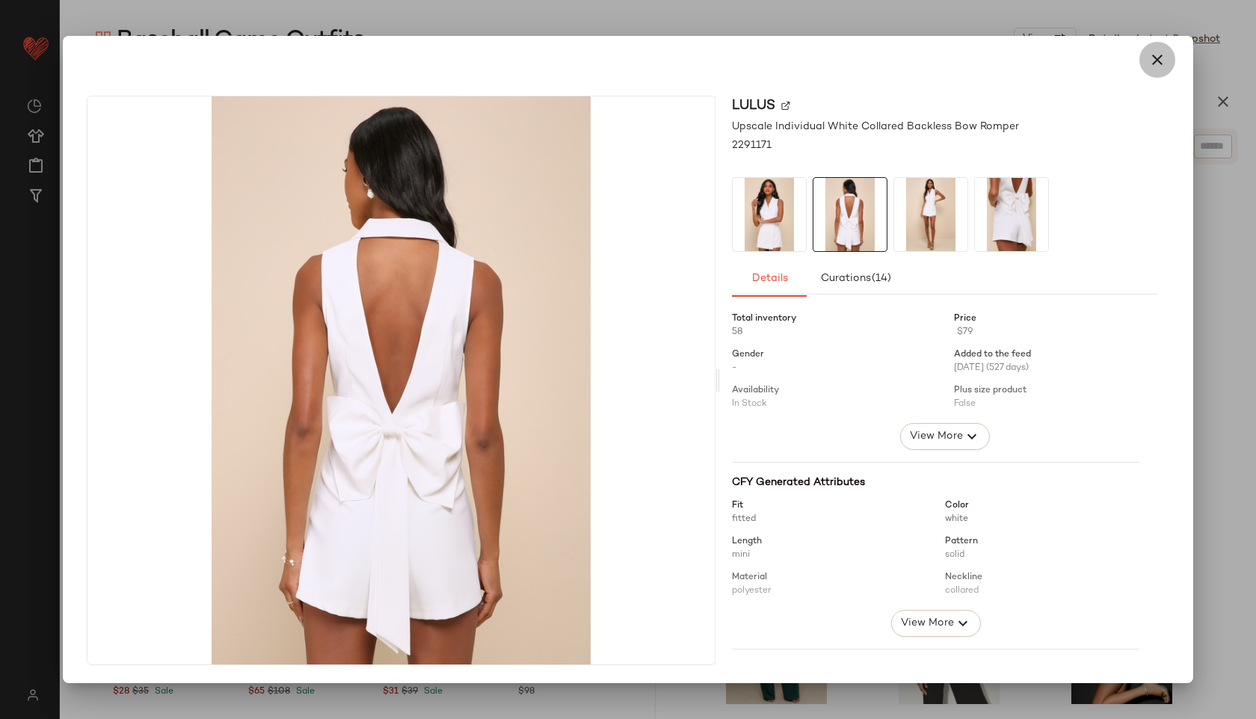
click at [1155, 44] on button "button" at bounding box center [1157, 60] width 36 height 36
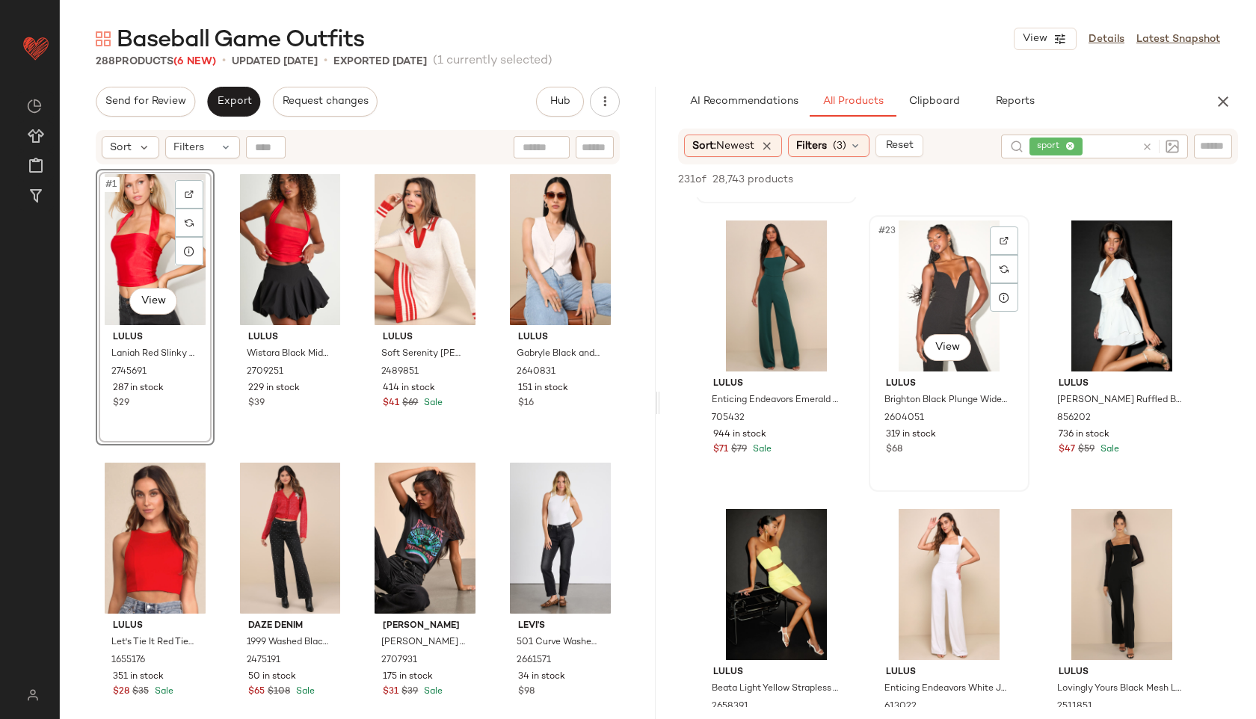
scroll to position [2003, 0]
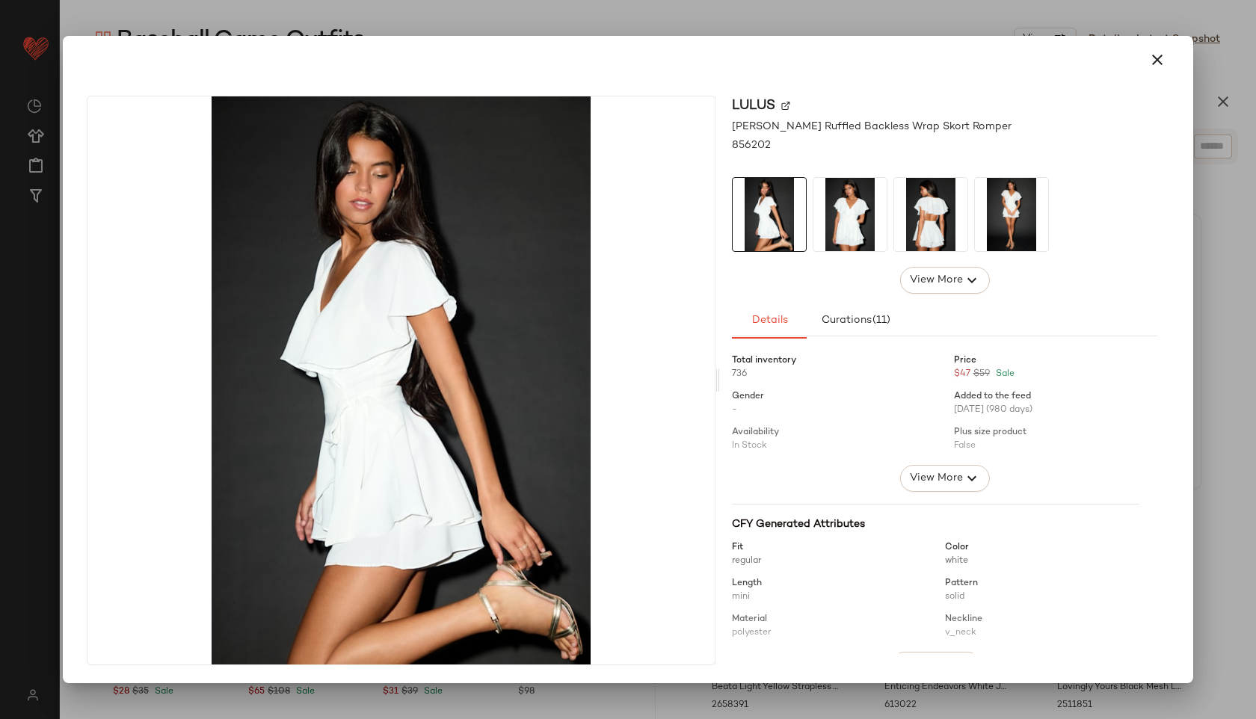
click at [849, 215] on img at bounding box center [849, 214] width 73 height 73
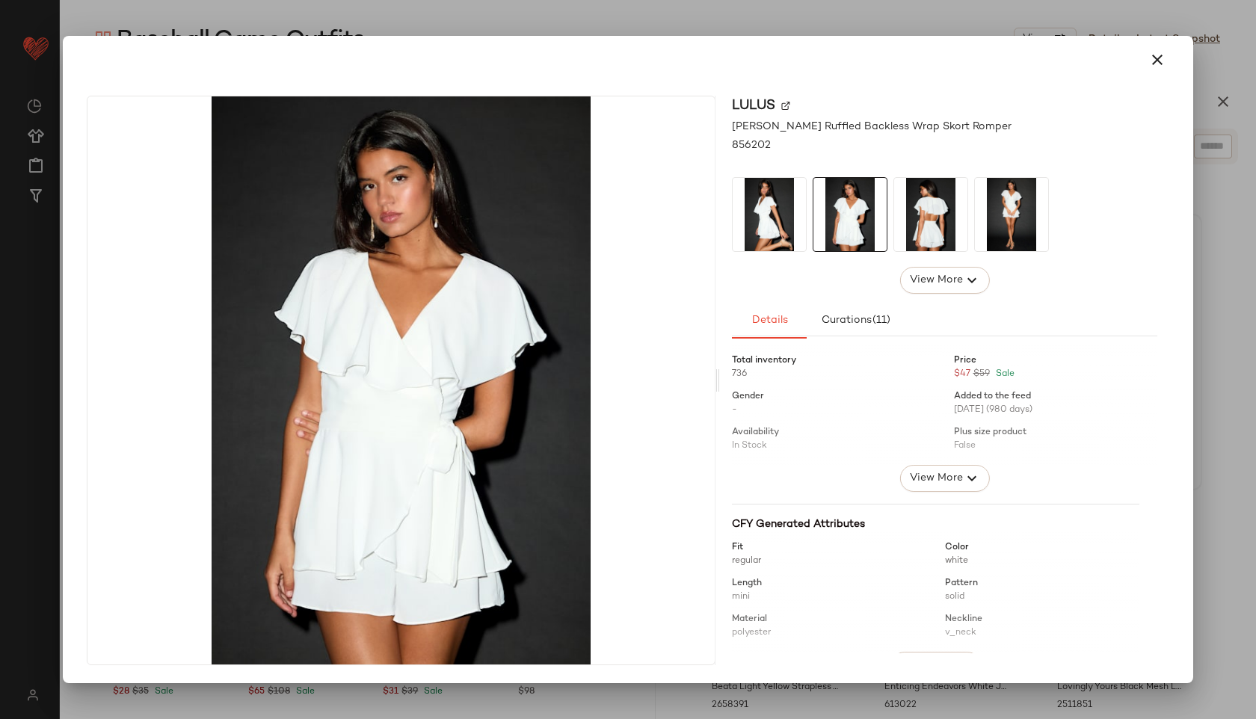
click at [907, 218] on img at bounding box center [930, 214] width 73 height 73
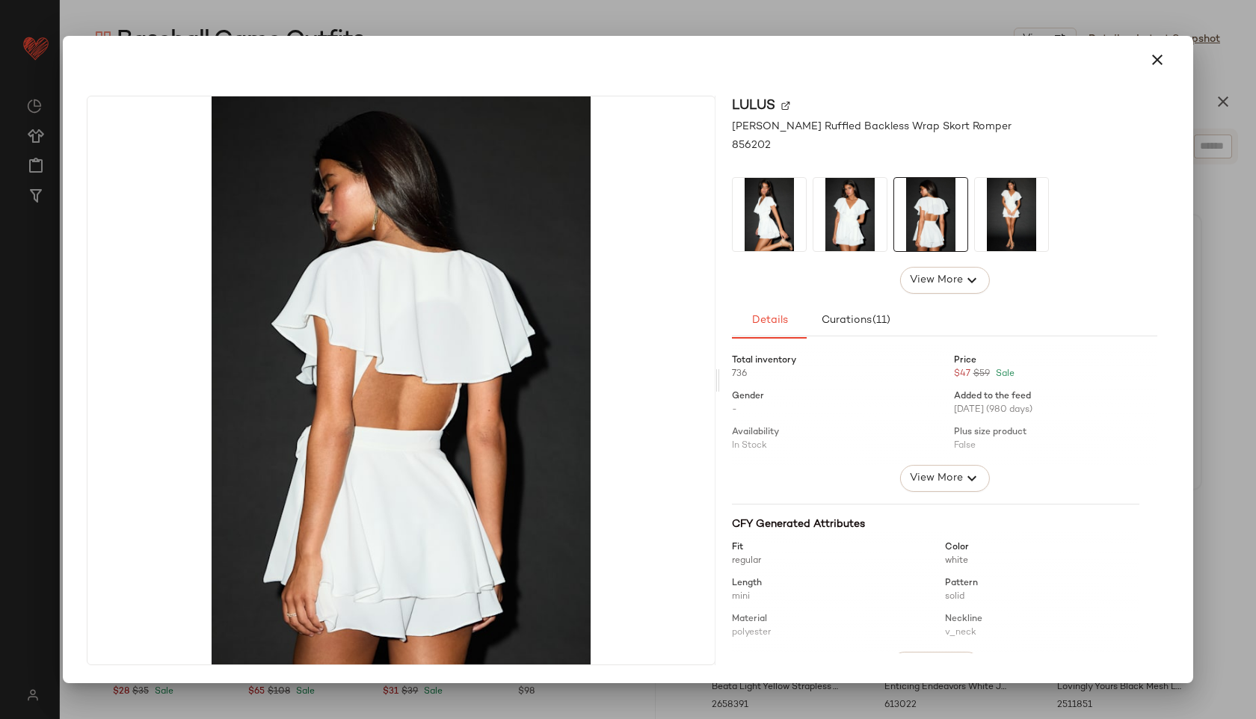
click at [1014, 218] on img at bounding box center [1011, 214] width 73 height 73
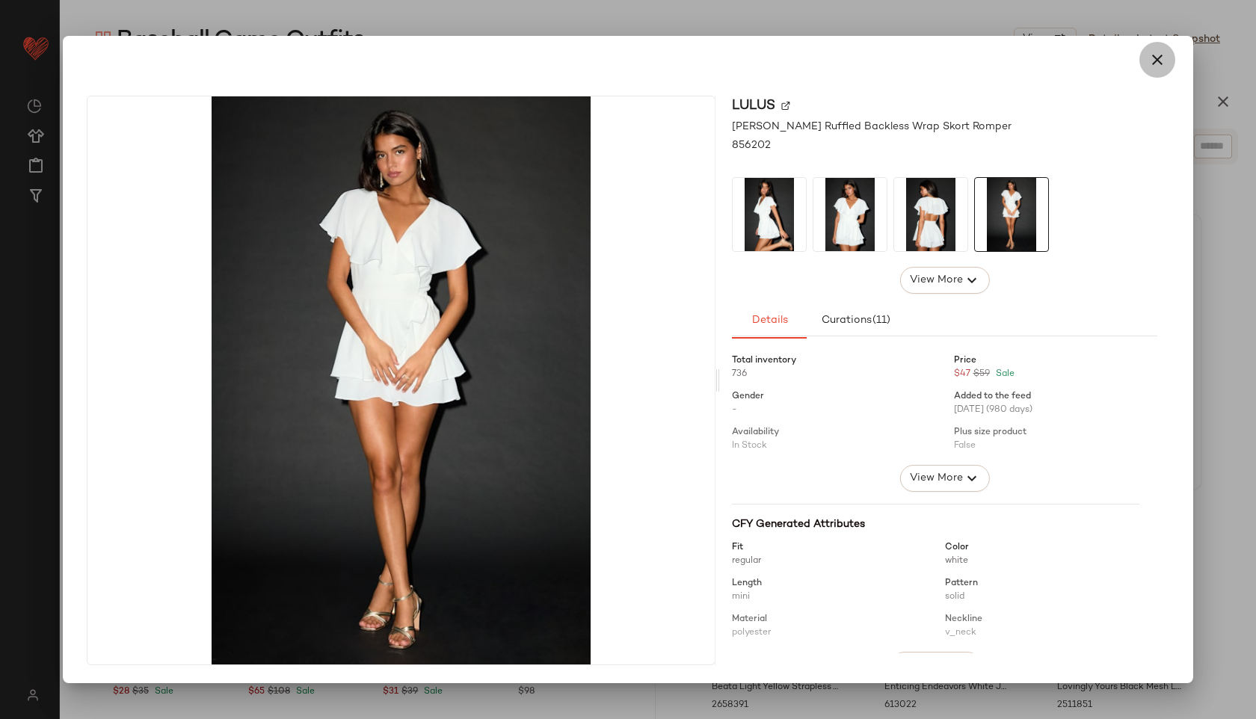
click at [1161, 54] on icon "button" at bounding box center [1157, 60] width 18 height 18
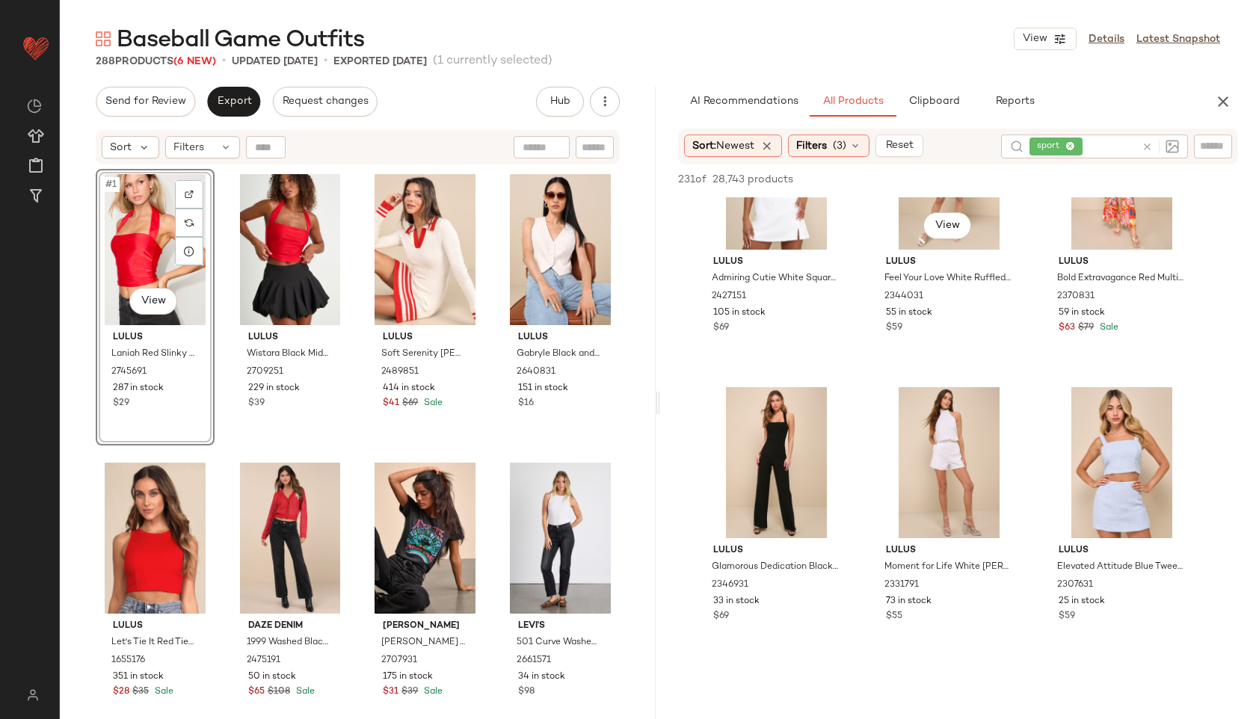
scroll to position [3876, 0]
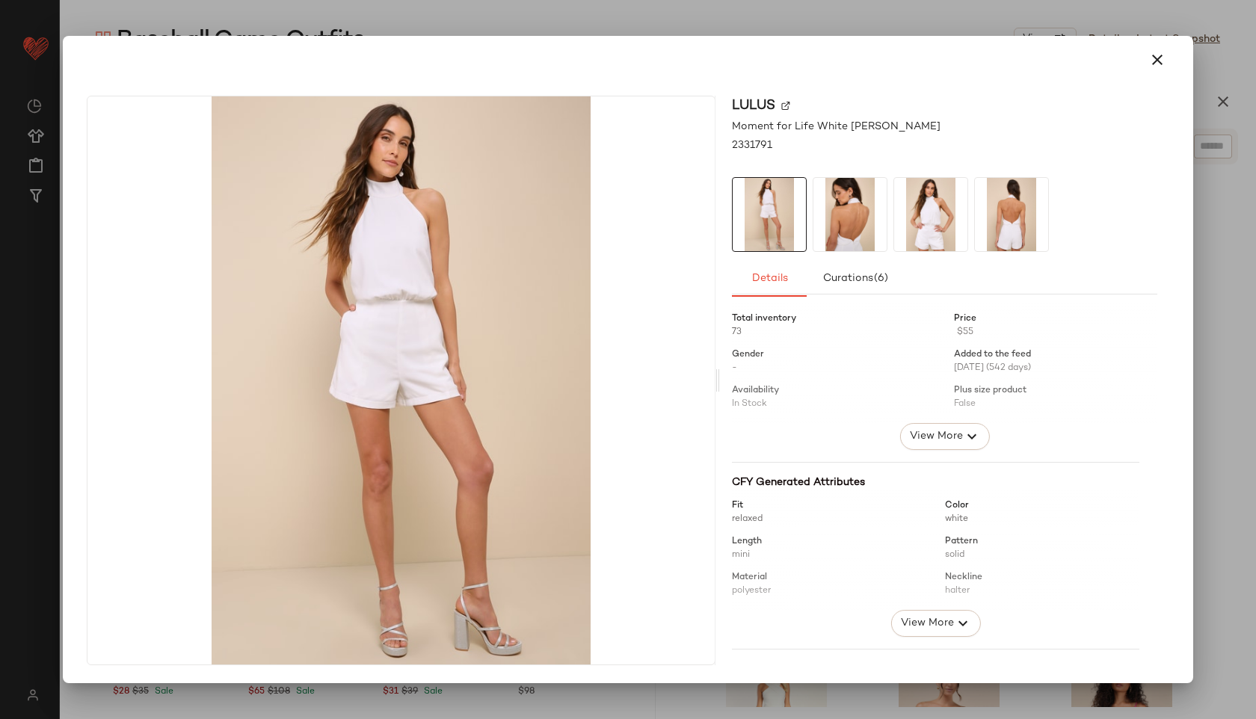
click at [864, 207] on img at bounding box center [849, 214] width 73 height 73
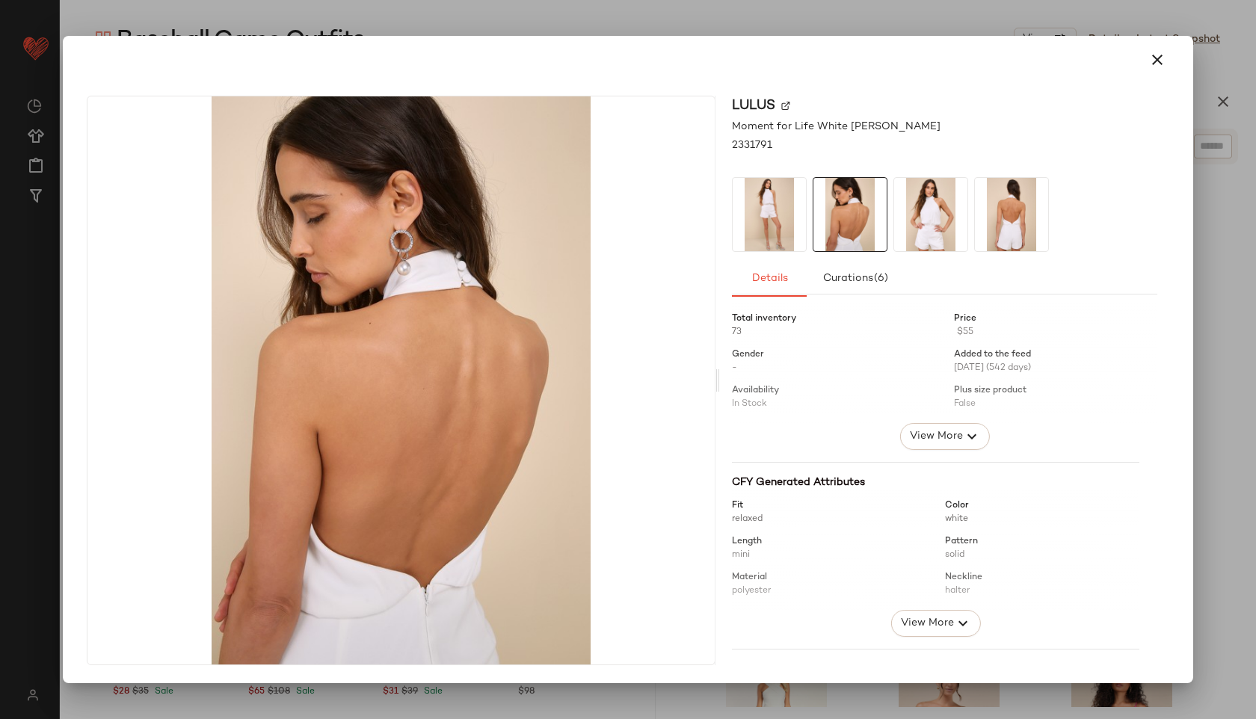
click at [946, 204] on img at bounding box center [930, 214] width 73 height 73
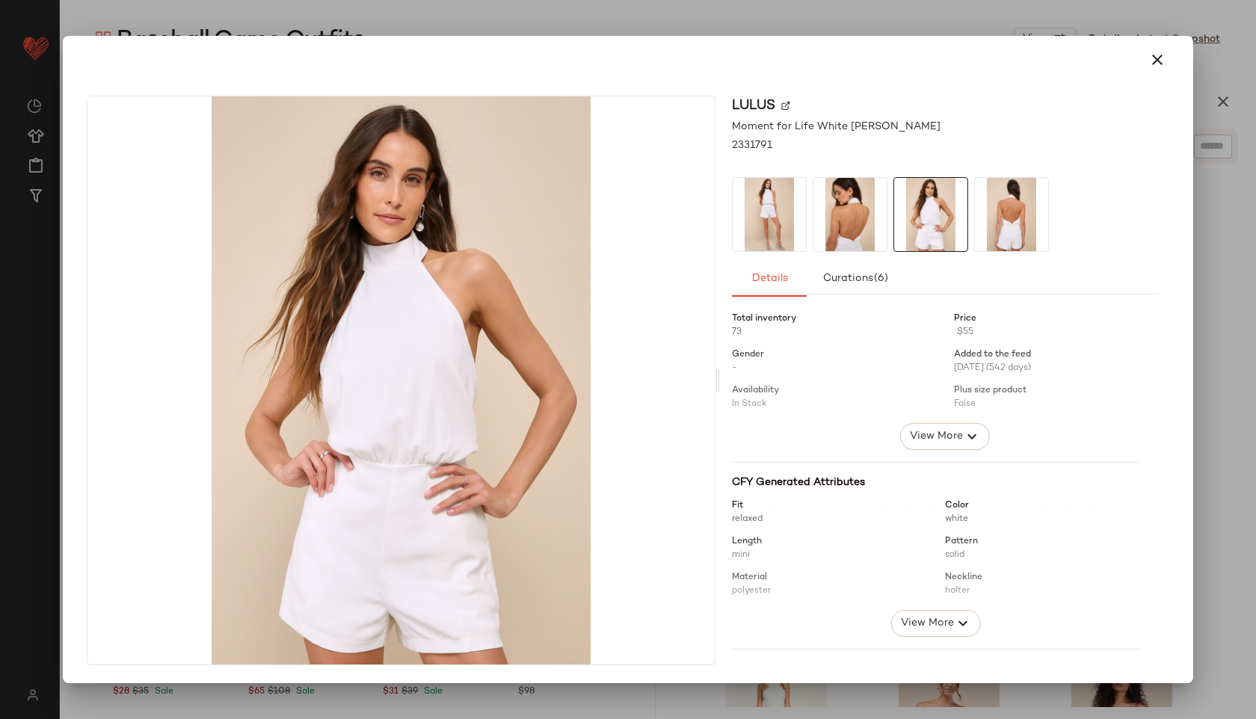
click at [1011, 206] on img at bounding box center [1011, 214] width 73 height 73
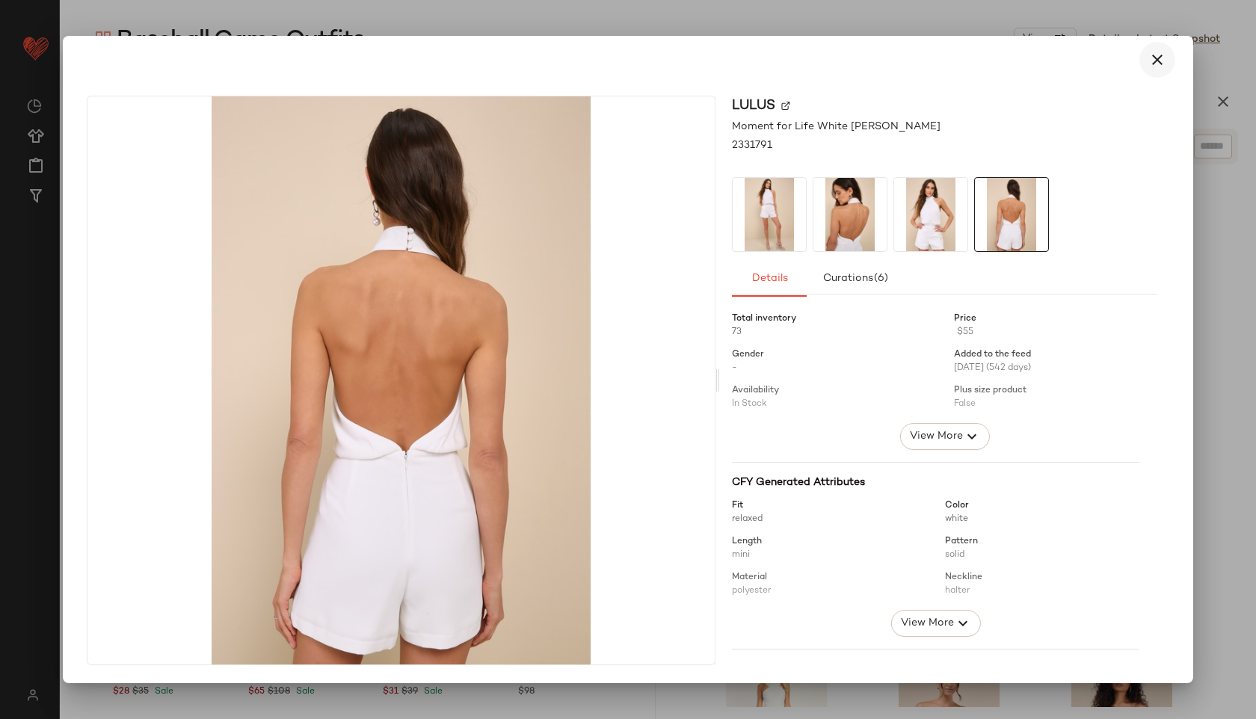
click at [1158, 66] on icon "button" at bounding box center [1157, 60] width 18 height 18
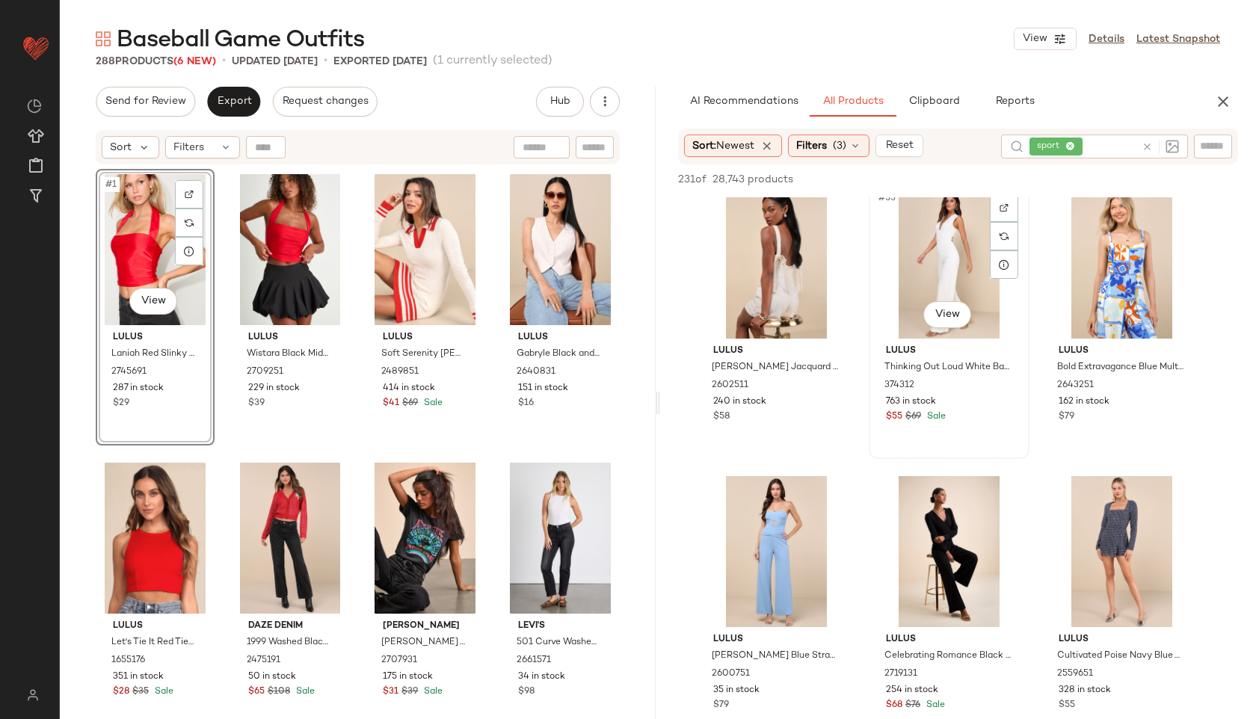
scroll to position [4855, 0]
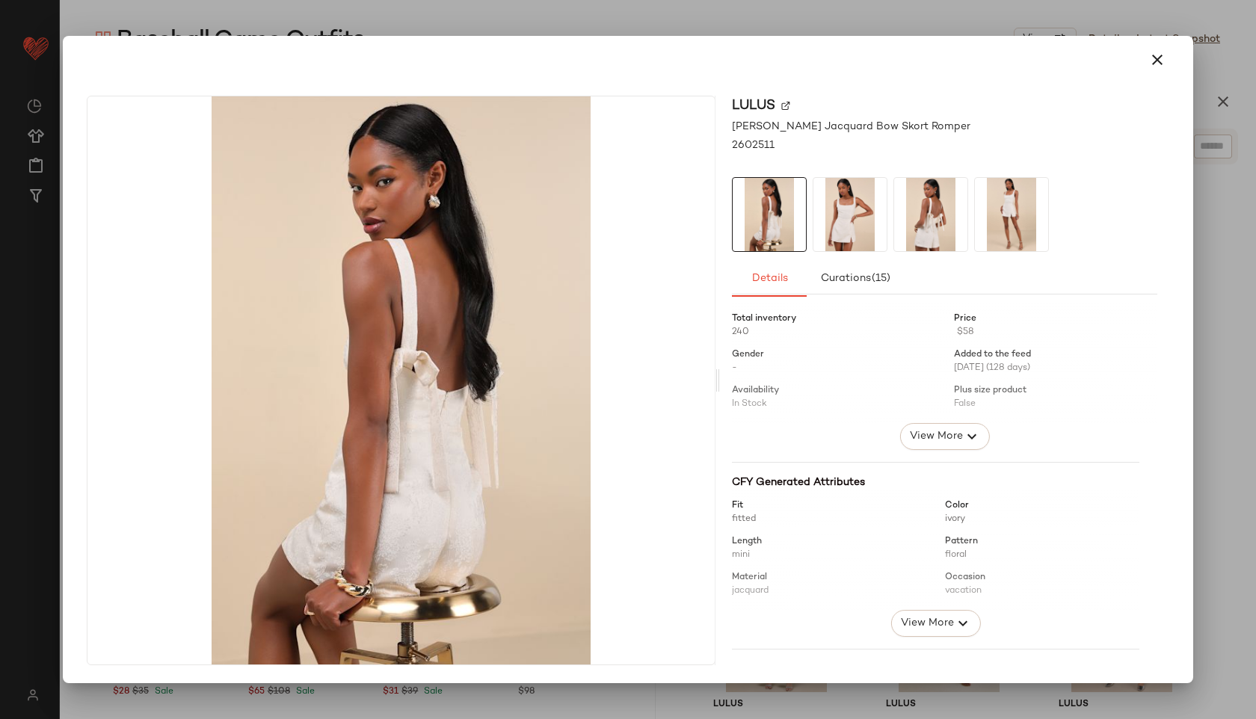
click at [845, 214] on img at bounding box center [849, 214] width 73 height 73
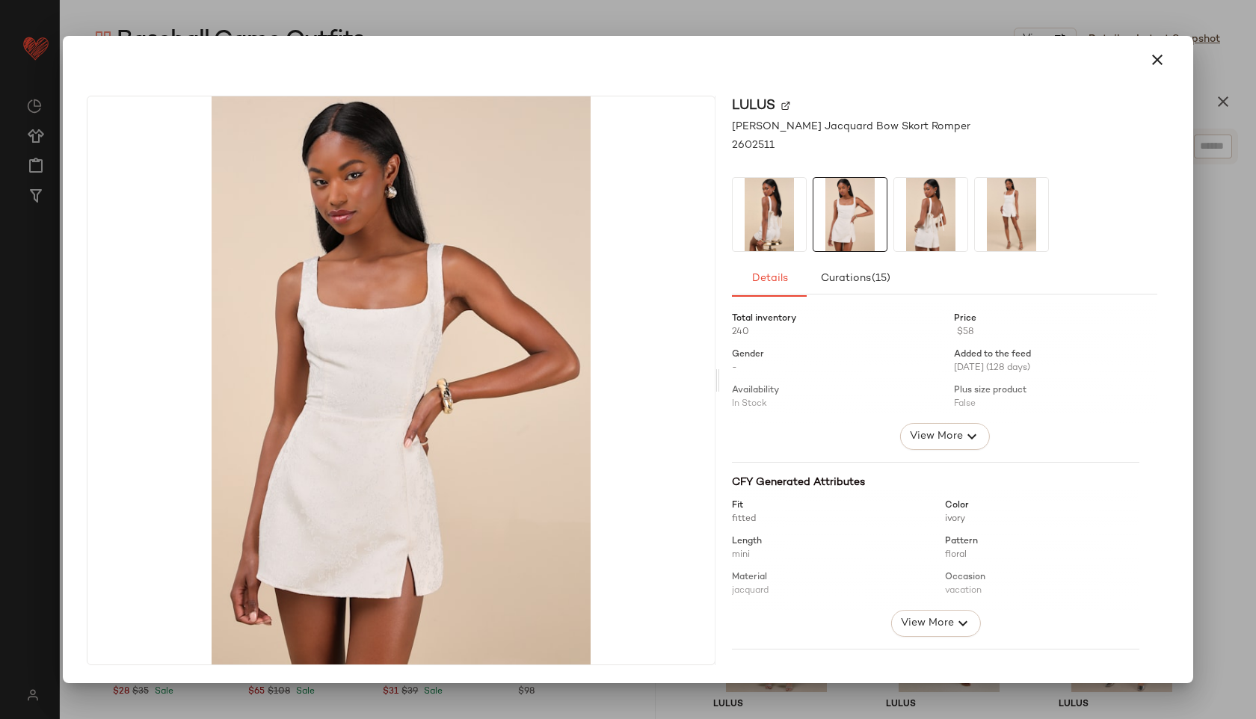
click at [928, 222] on img at bounding box center [930, 214] width 73 height 73
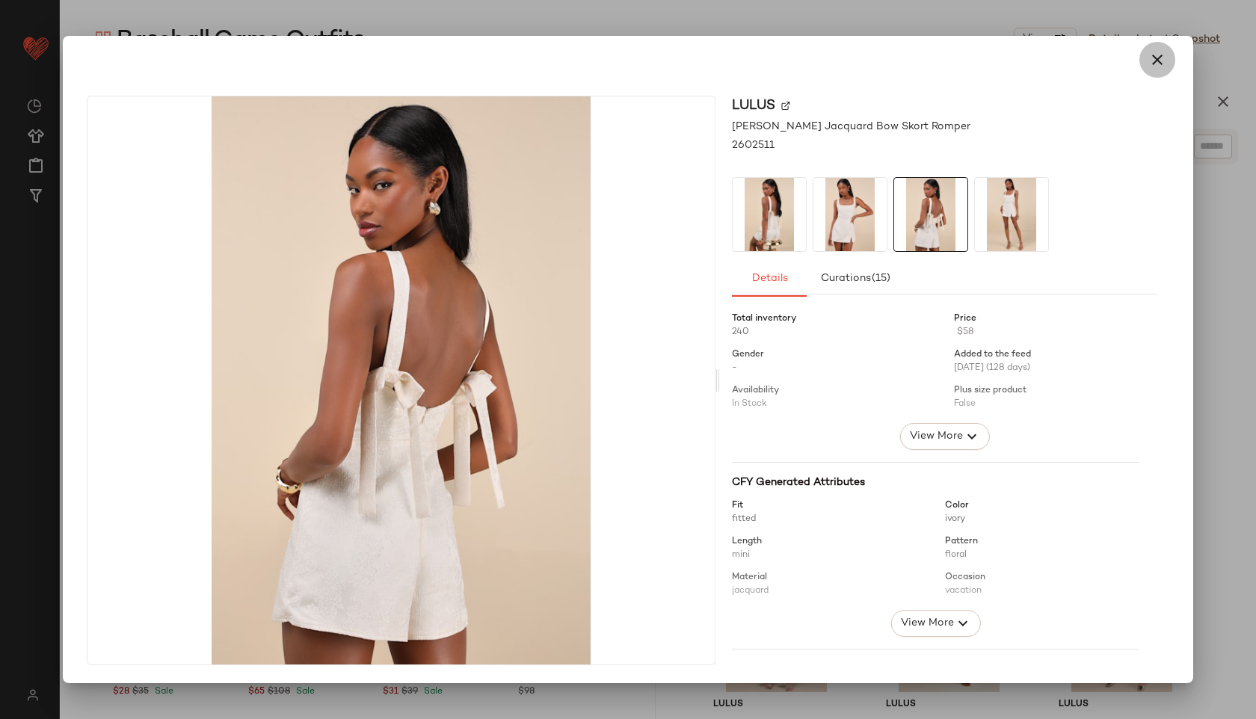
click at [1157, 60] on icon "button" at bounding box center [1157, 60] width 18 height 18
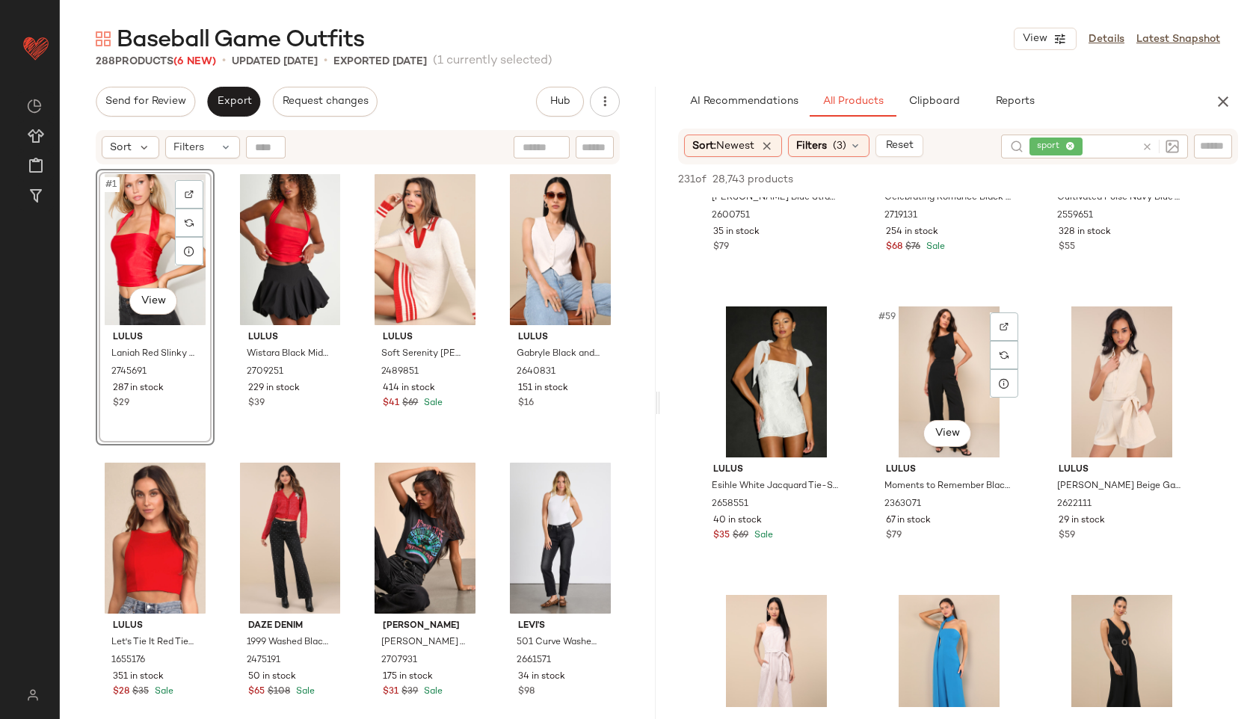
scroll to position [5377, 0]
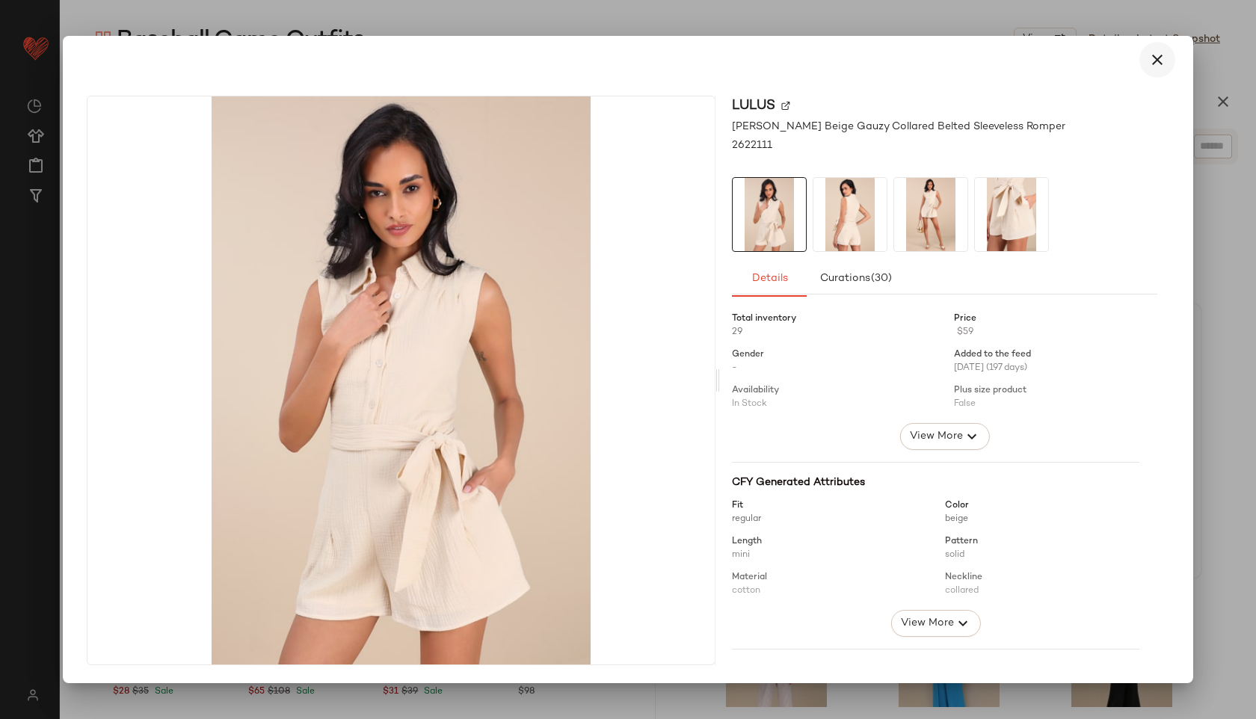
click at [1150, 63] on icon "button" at bounding box center [1157, 60] width 18 height 18
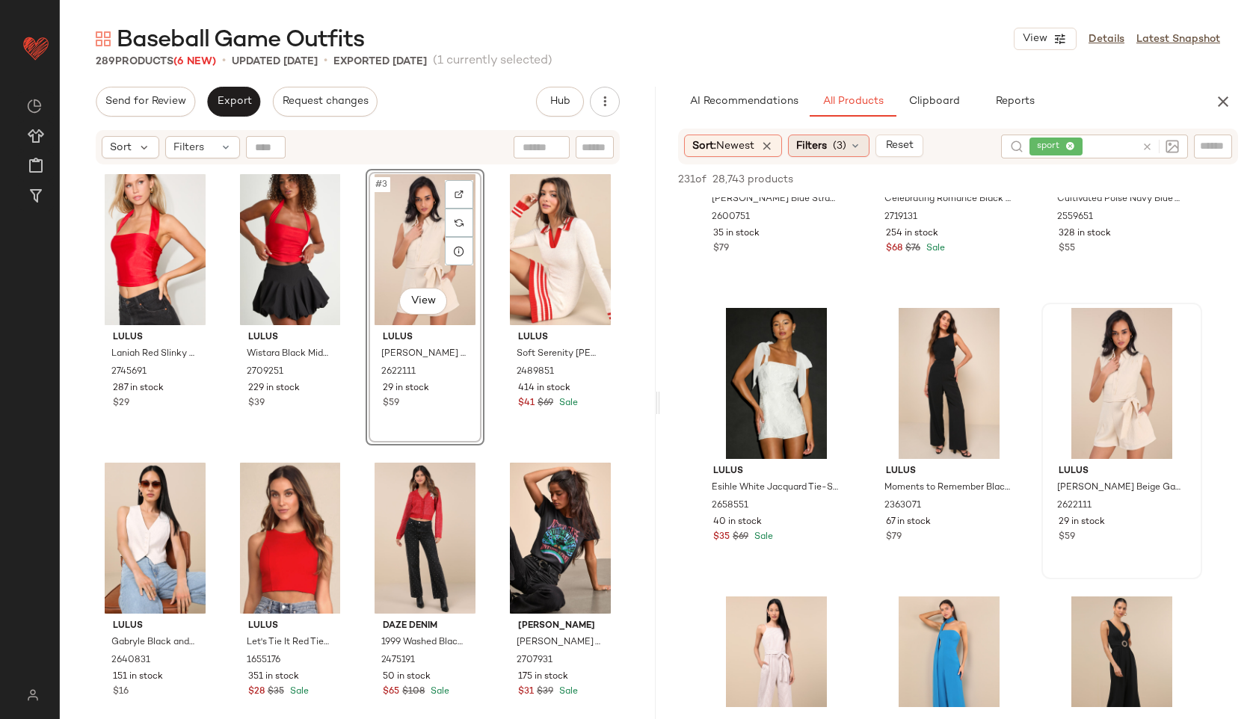
click at [827, 146] on span "Filters" at bounding box center [811, 146] width 31 height 16
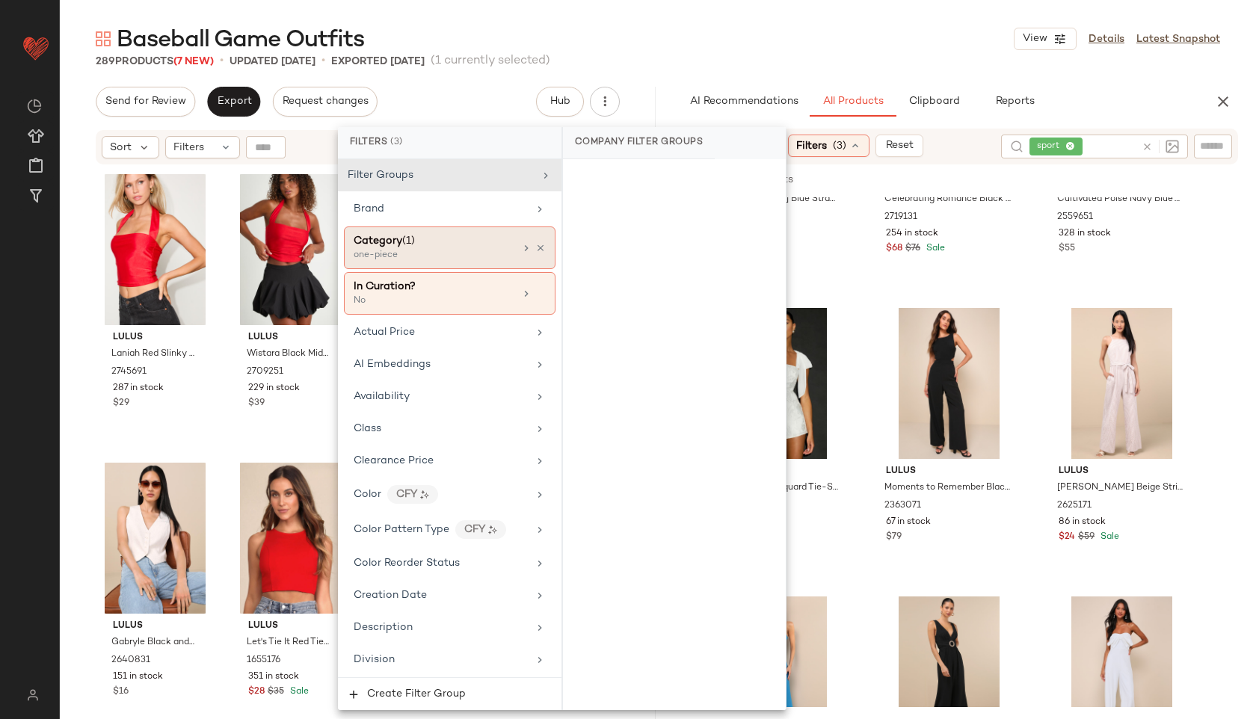
click at [433, 260] on div "one-piece" at bounding box center [429, 255] width 150 height 13
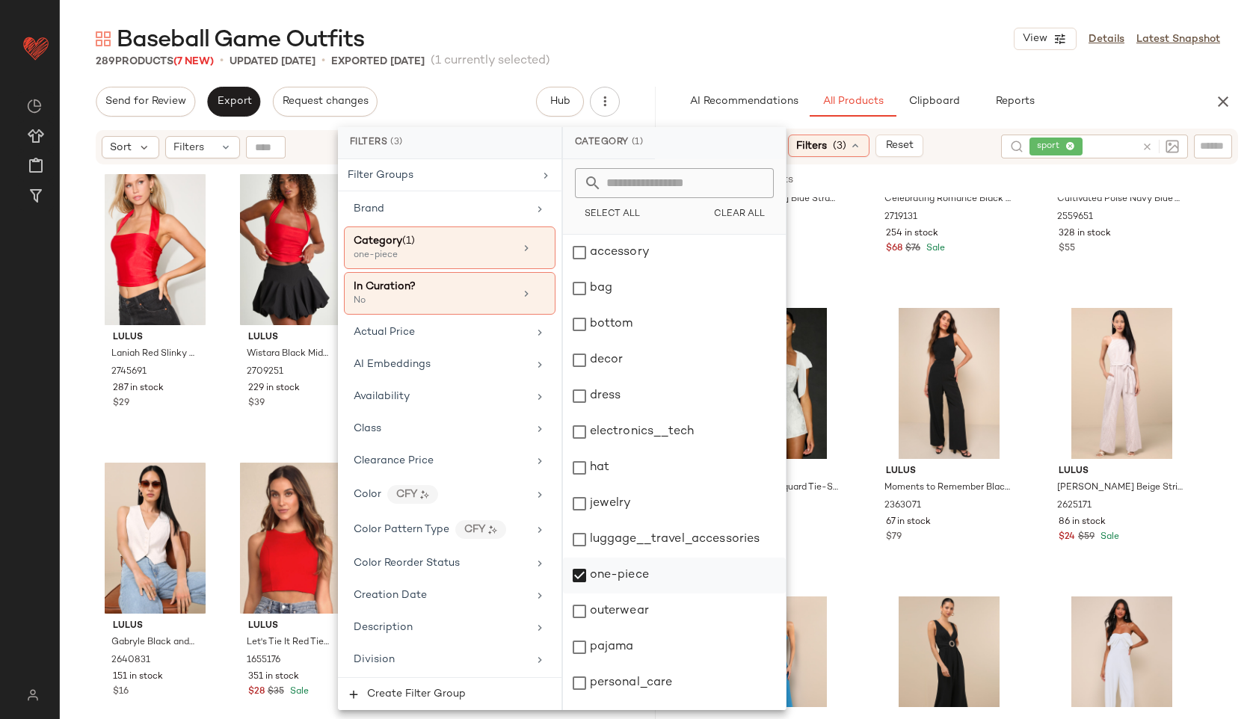
click at [602, 568] on div "one-piece" at bounding box center [674, 576] width 223 height 36
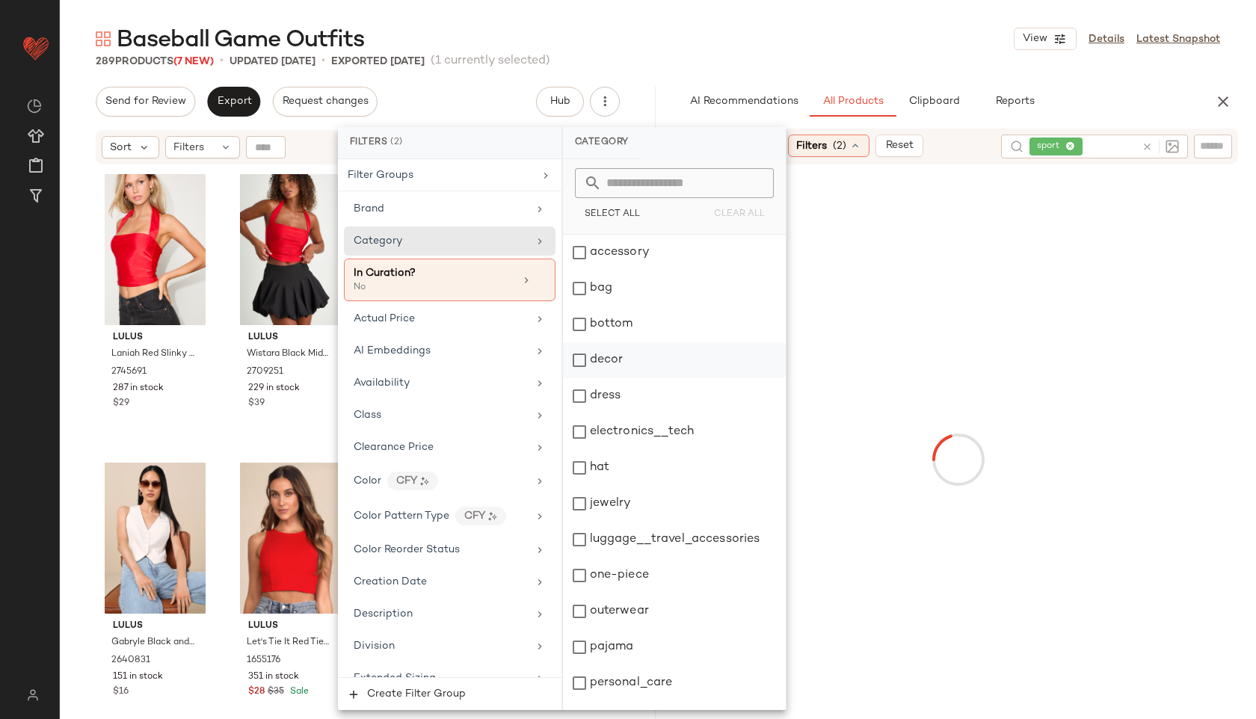
scroll to position [135, 0]
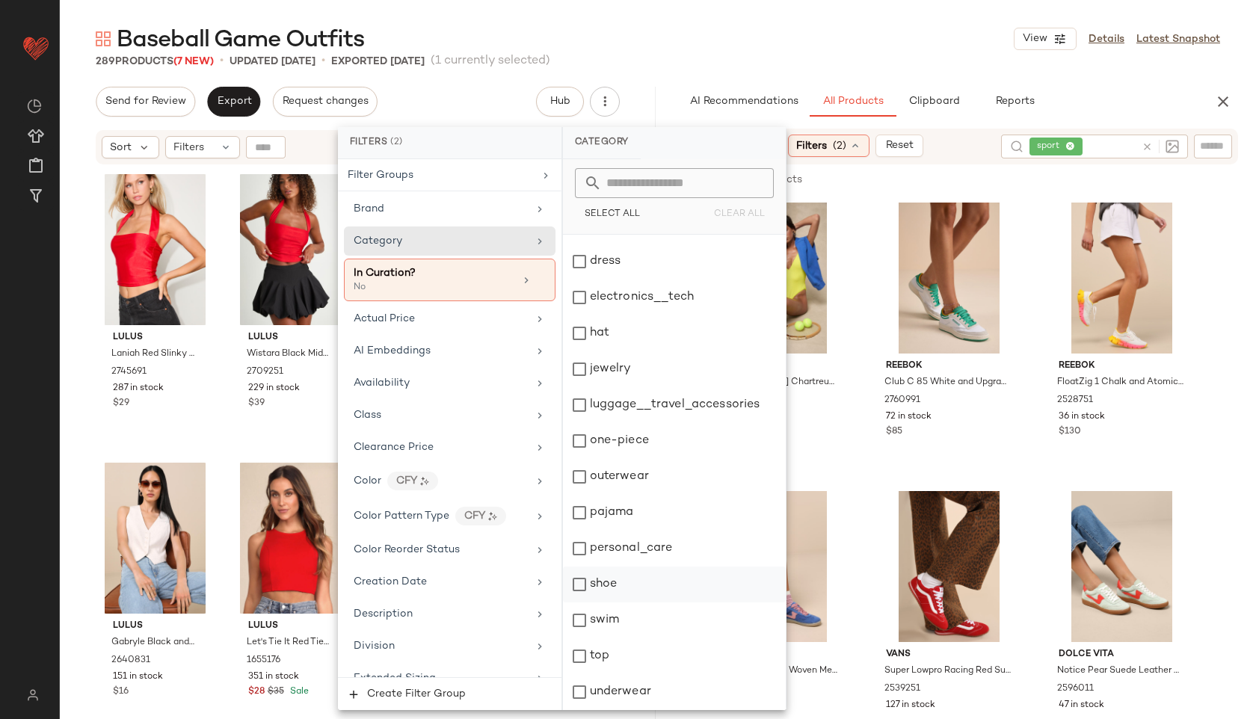
click at [615, 588] on div "shoe" at bounding box center [674, 585] width 223 height 36
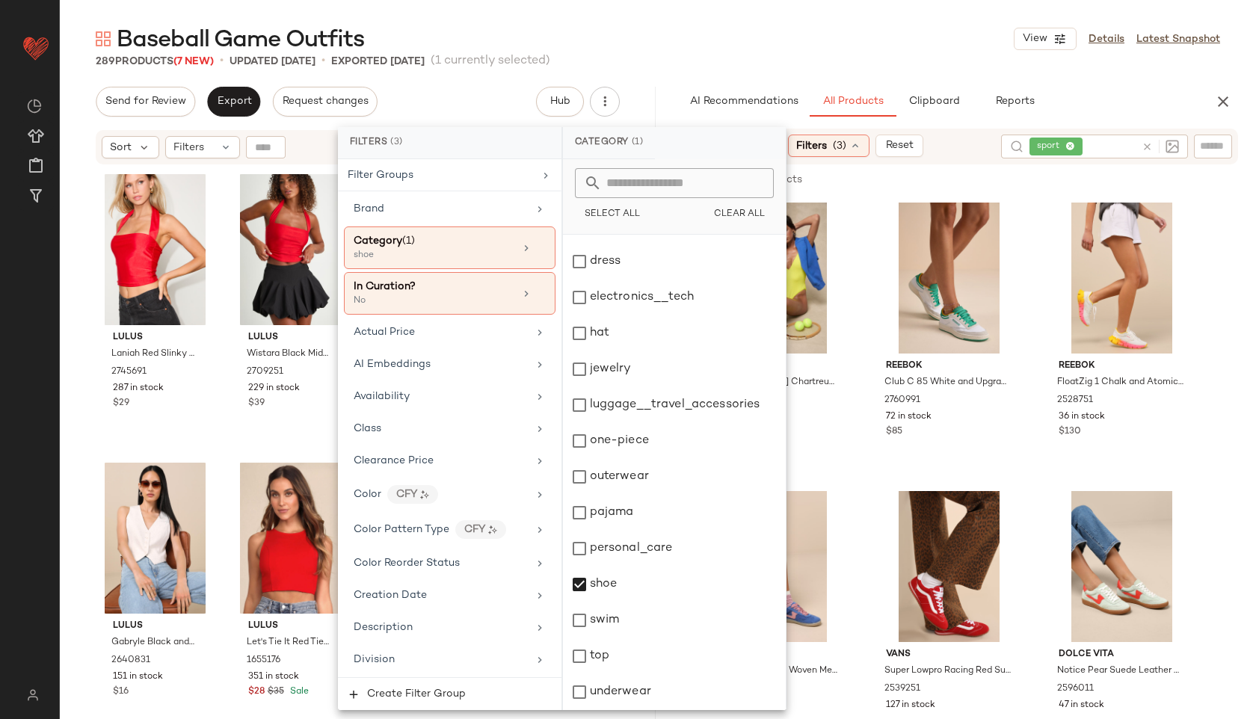
click at [697, 36] on div "Baseball Game Outfits View Details Latest Snapshot" at bounding box center [658, 39] width 1196 height 30
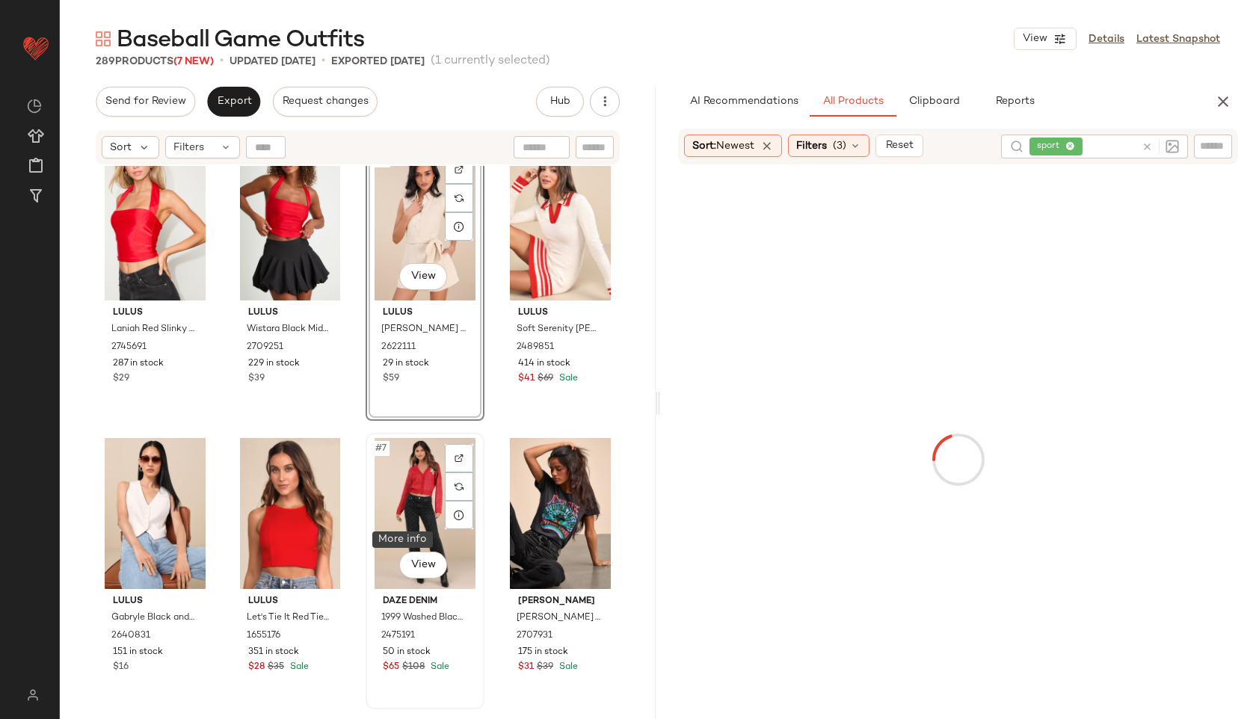
scroll to position [0, 0]
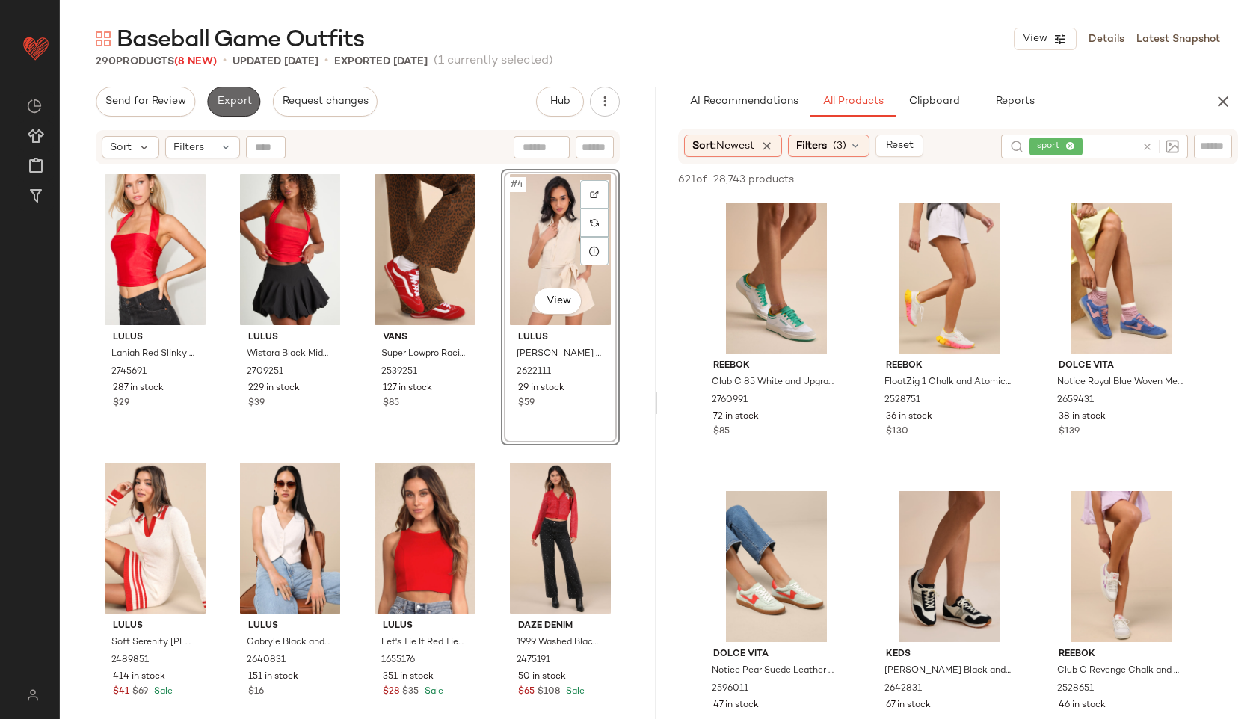
click at [235, 100] on span "Export" at bounding box center [233, 102] width 35 height 12
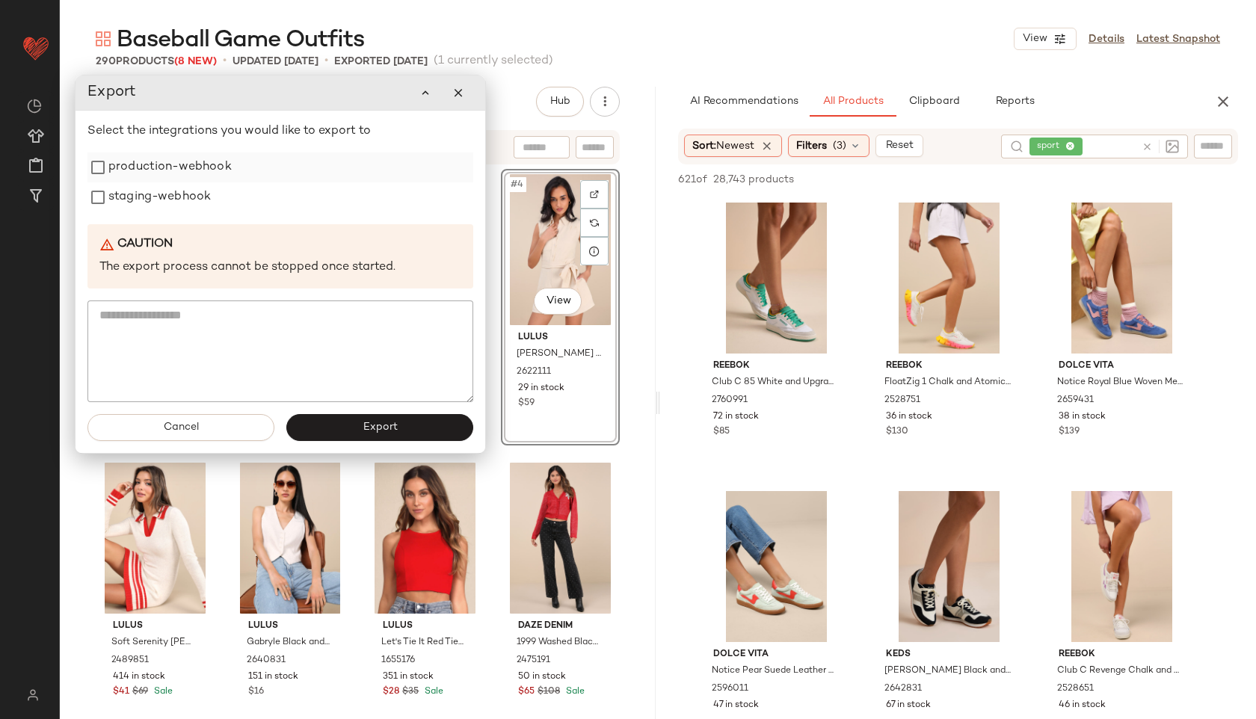
click at [157, 173] on label "production-webhook" at bounding box center [169, 167] width 123 height 30
click at [154, 197] on label "staging-webhook" at bounding box center [159, 197] width 102 height 30
click at [392, 425] on span "Export" at bounding box center [379, 428] width 35 height 12
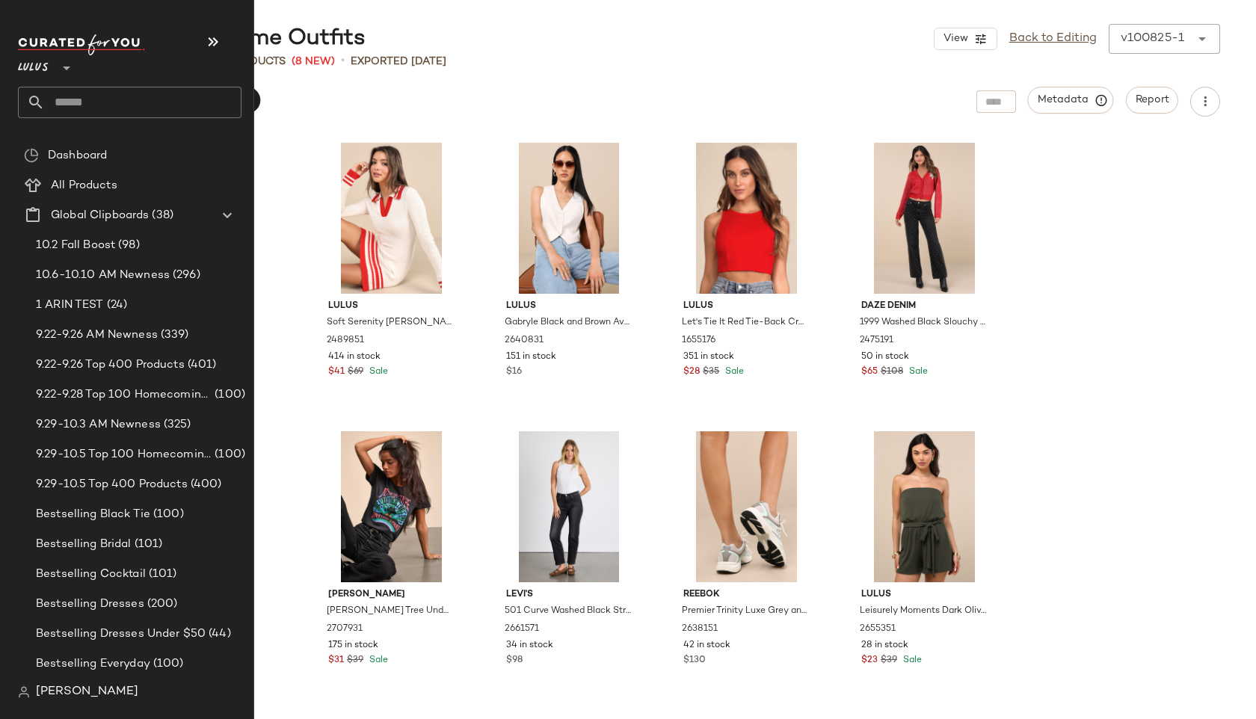
click at [53, 99] on input "text" at bounding box center [143, 102] width 197 height 31
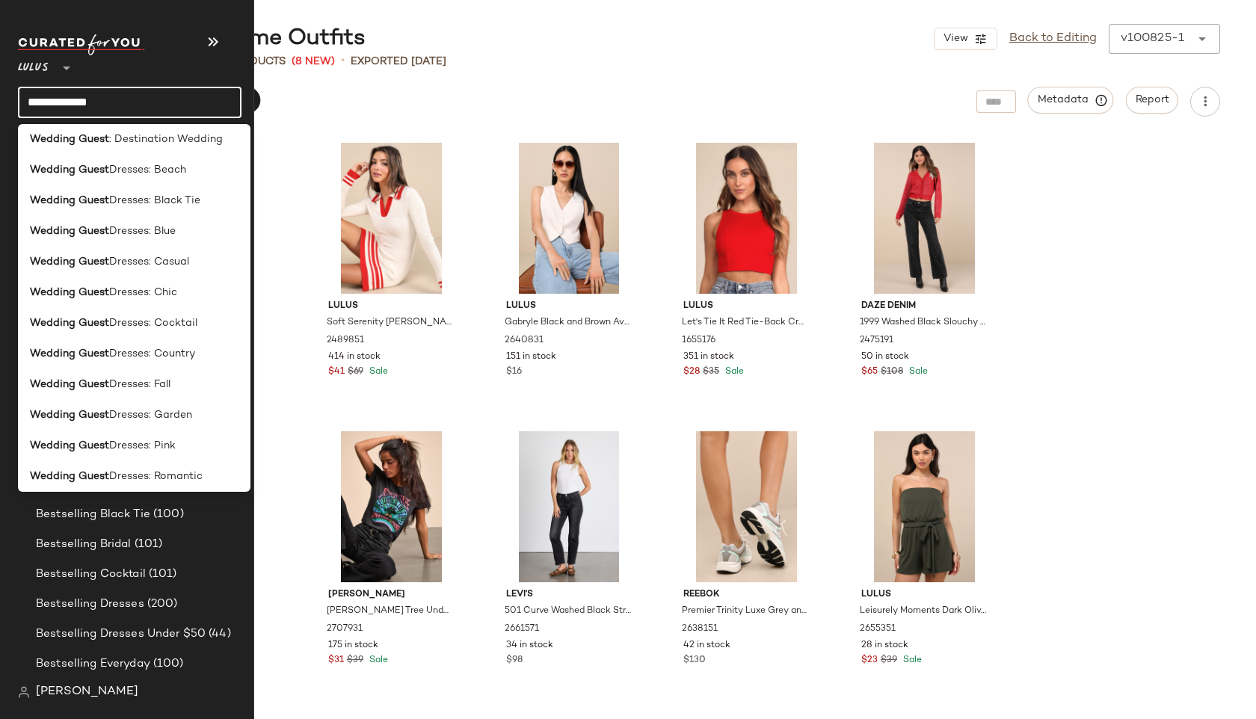
scroll to position [283, 0]
type input "**********"
click at [102, 383] on b "Wedding Guest" at bounding box center [69, 384] width 79 height 16
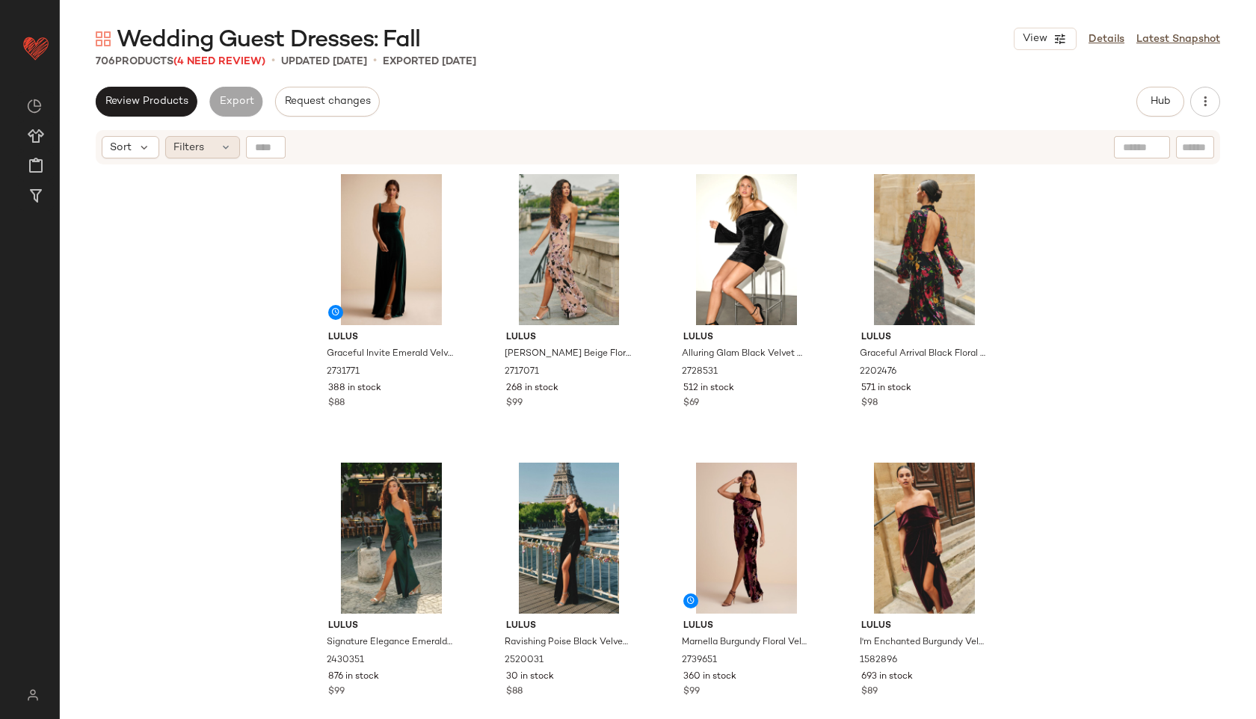
click at [203, 145] on span "Filters" at bounding box center [188, 148] width 31 height 16
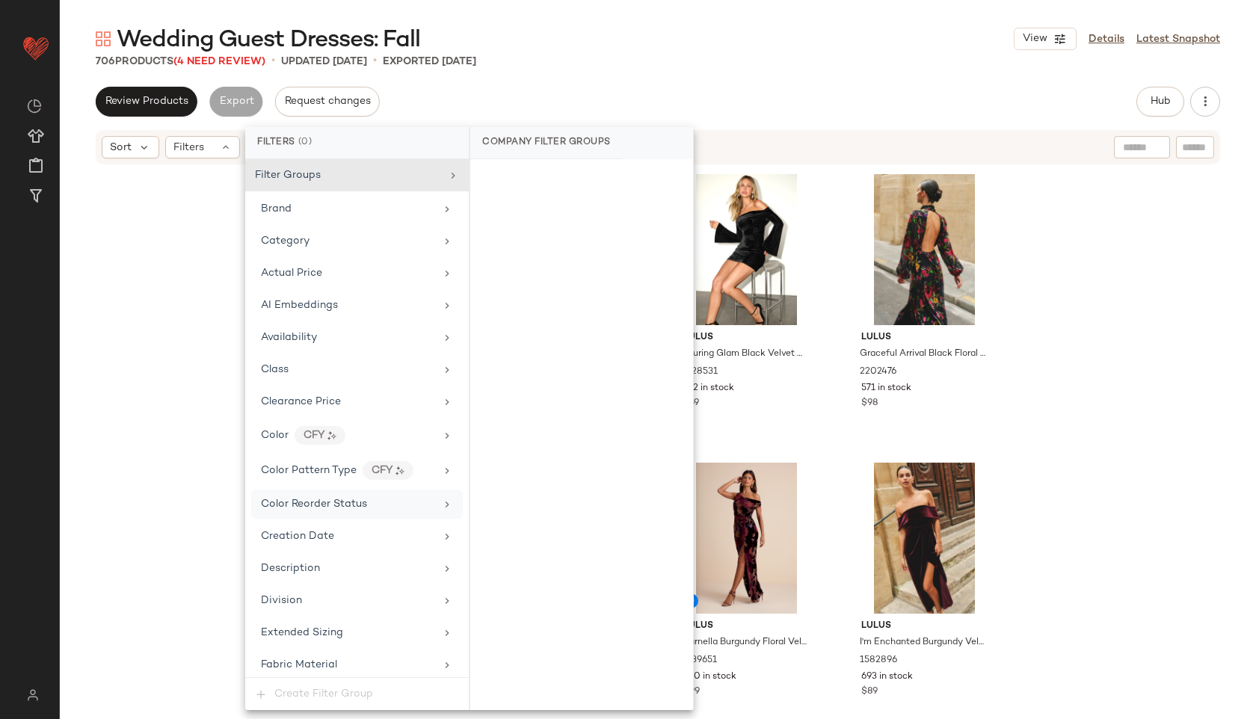
scroll to position [982, 0]
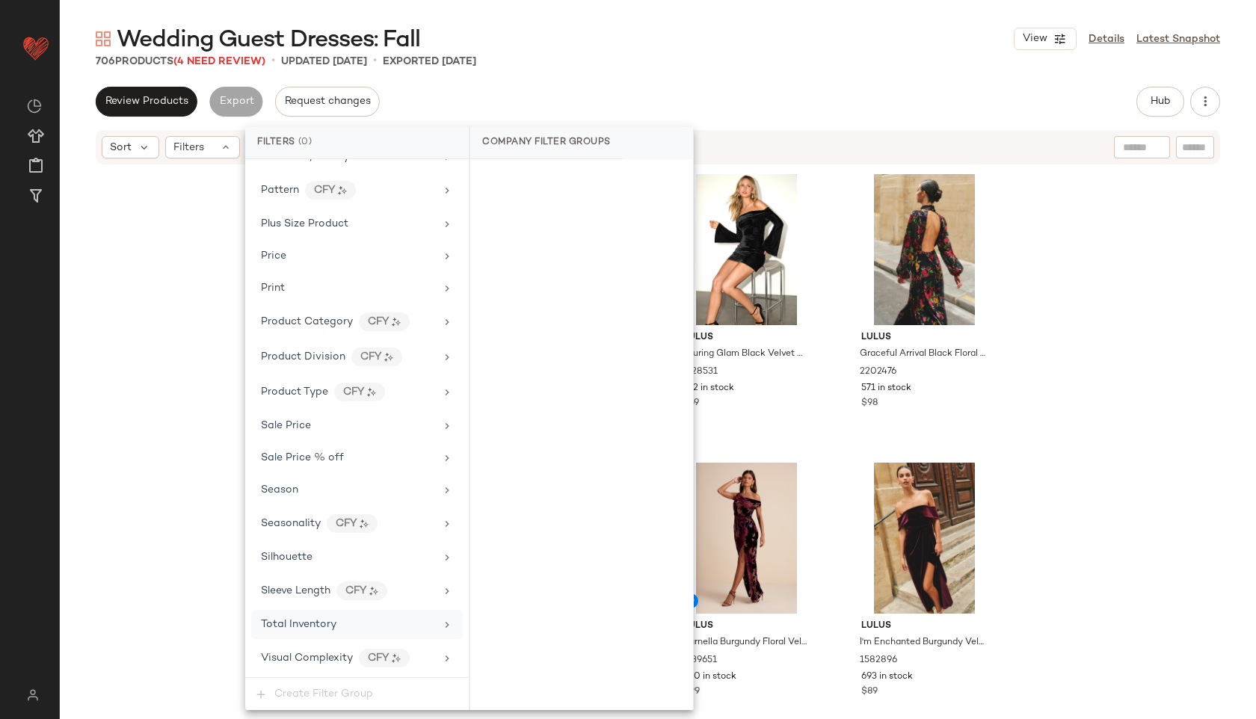
click at [321, 626] on span "Total Inventory" at bounding box center [298, 624] width 75 height 11
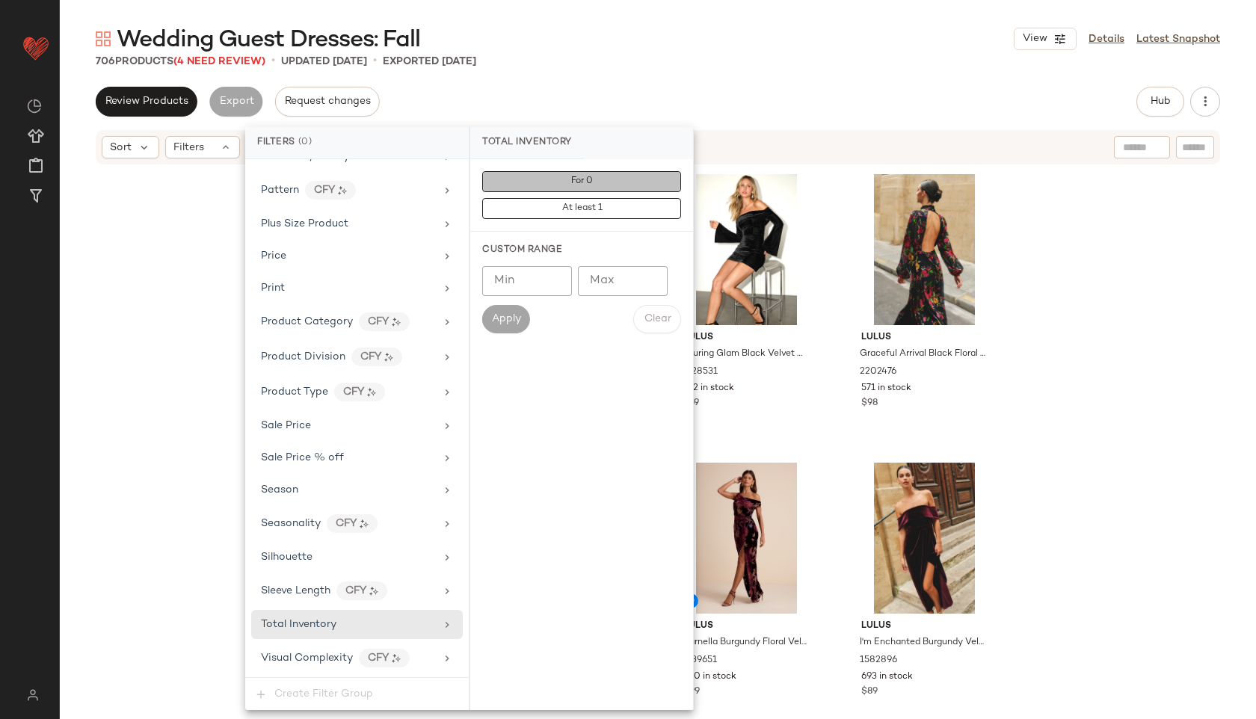
click at [578, 182] on span "For 0" at bounding box center [581, 181] width 22 height 10
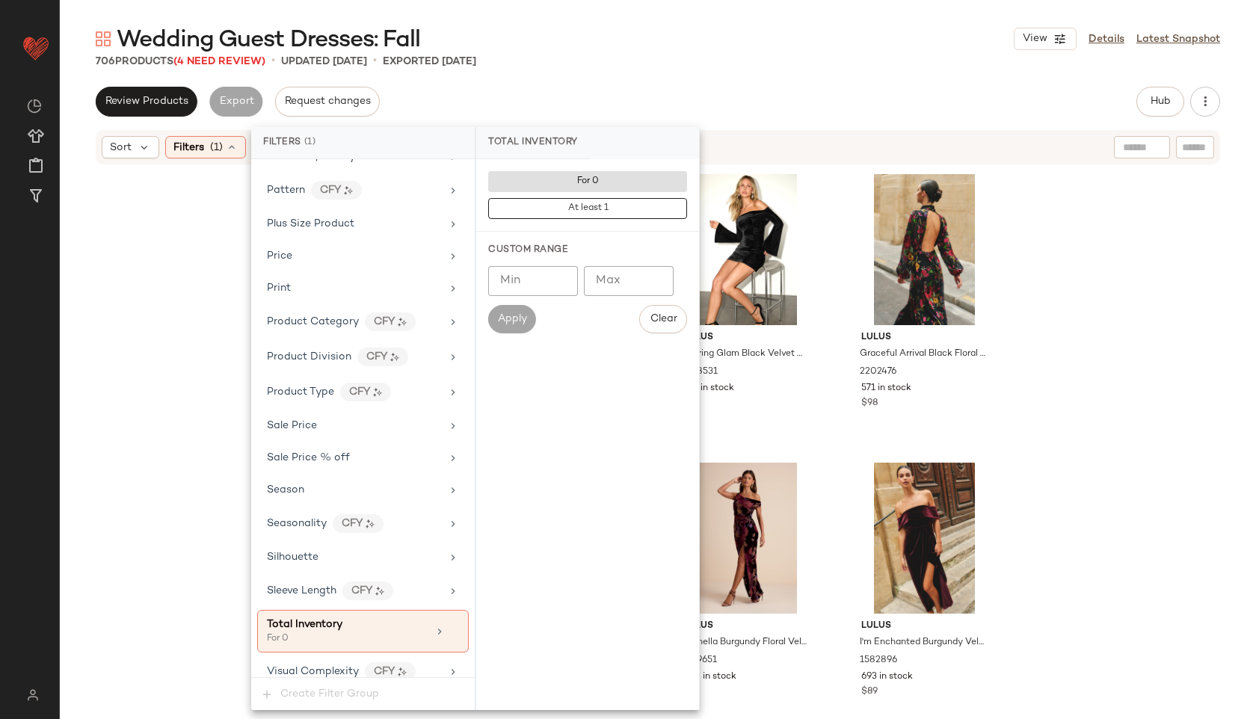
click at [685, 40] on div "Wedding Guest Dresses: Fall View Details Latest Snapshot" at bounding box center [658, 39] width 1196 height 30
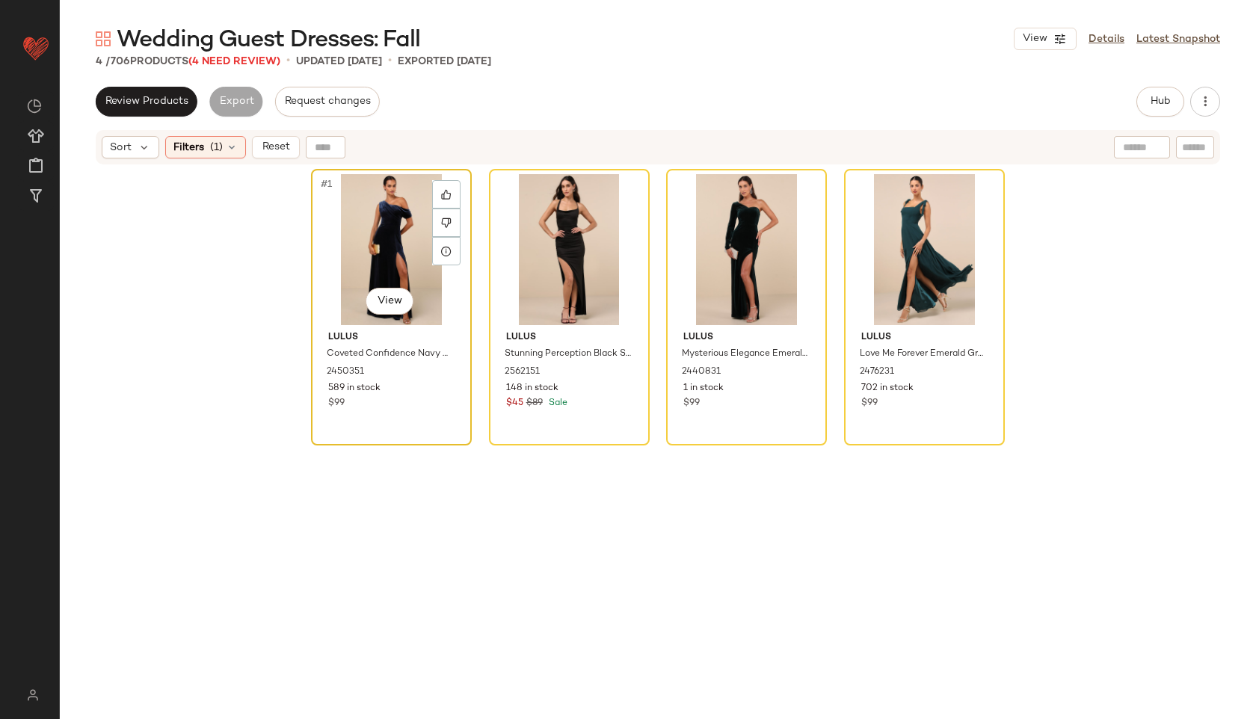
click at [370, 221] on div "#1 View" at bounding box center [391, 249] width 150 height 151
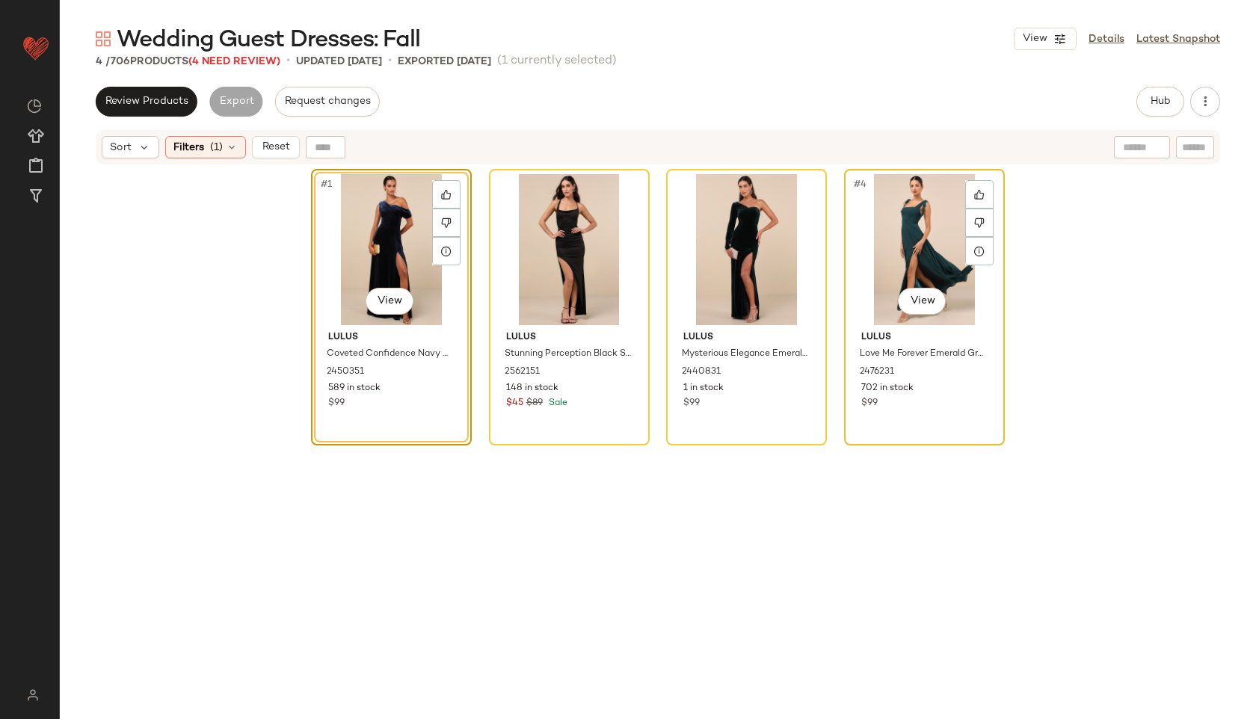
click at [897, 223] on div "#4 View" at bounding box center [924, 249] width 150 height 151
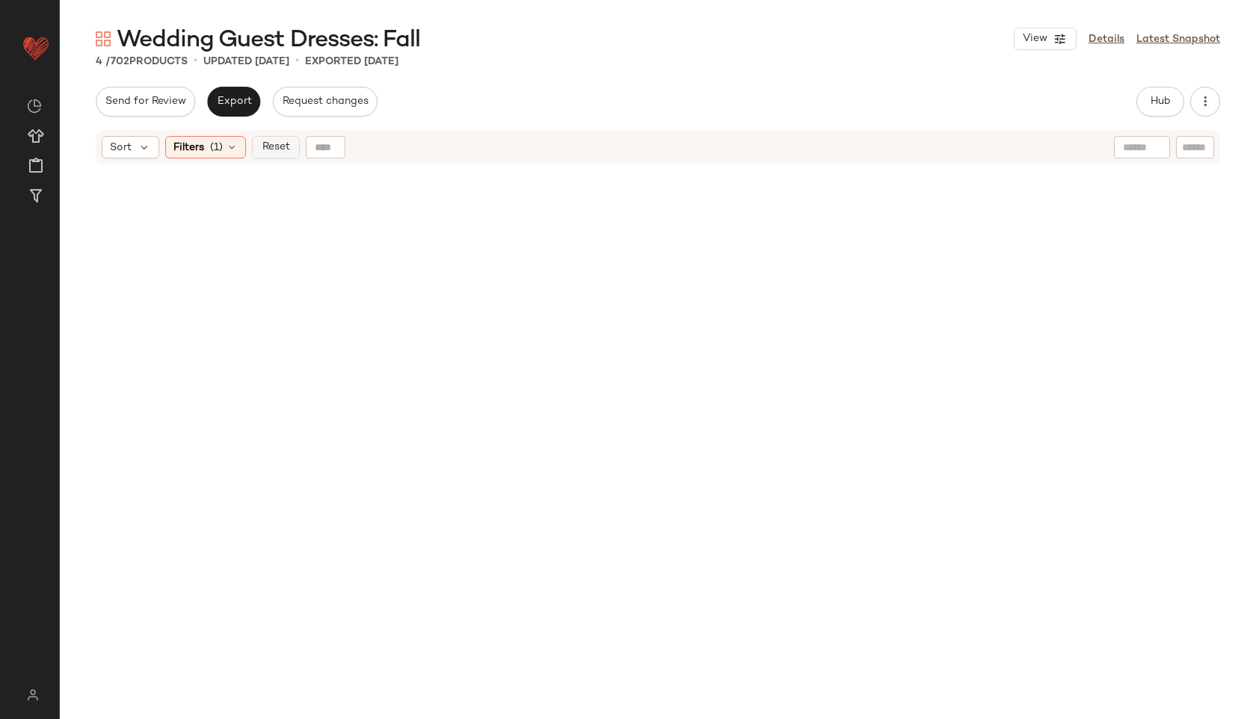
click at [275, 147] on span "Reset" at bounding box center [275, 147] width 28 height 12
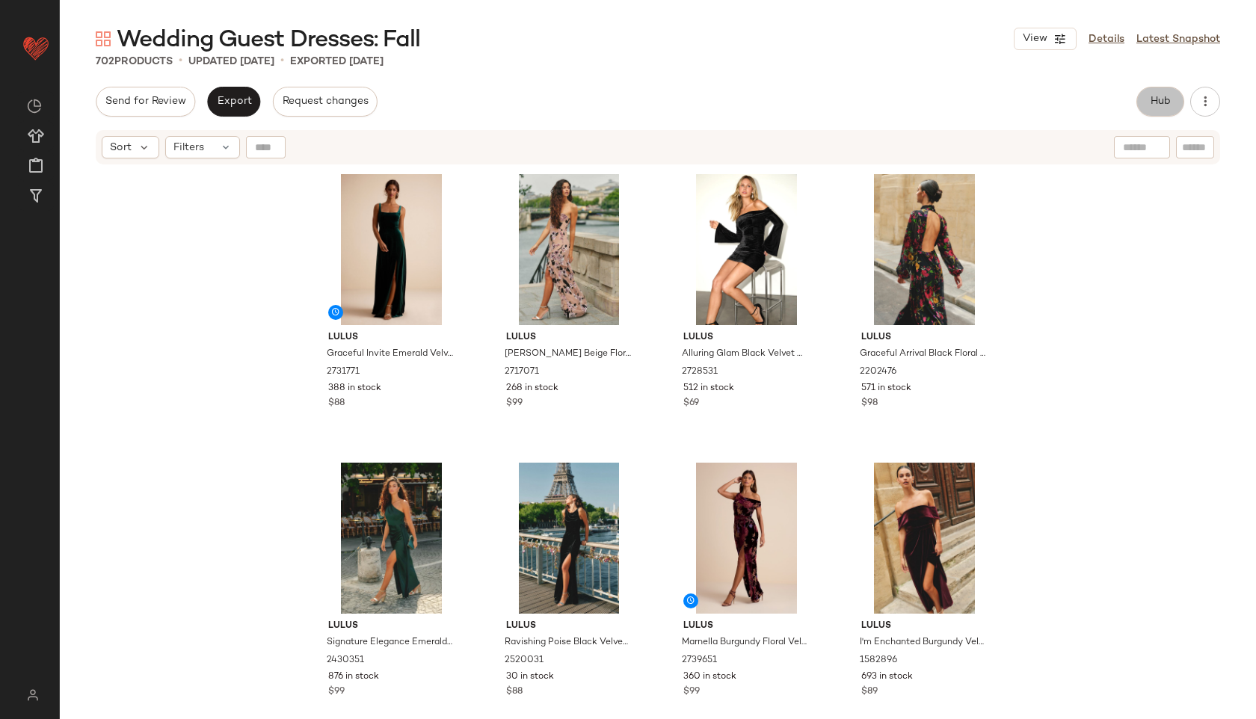
click at [1170, 105] on span "Hub" at bounding box center [1160, 102] width 21 height 12
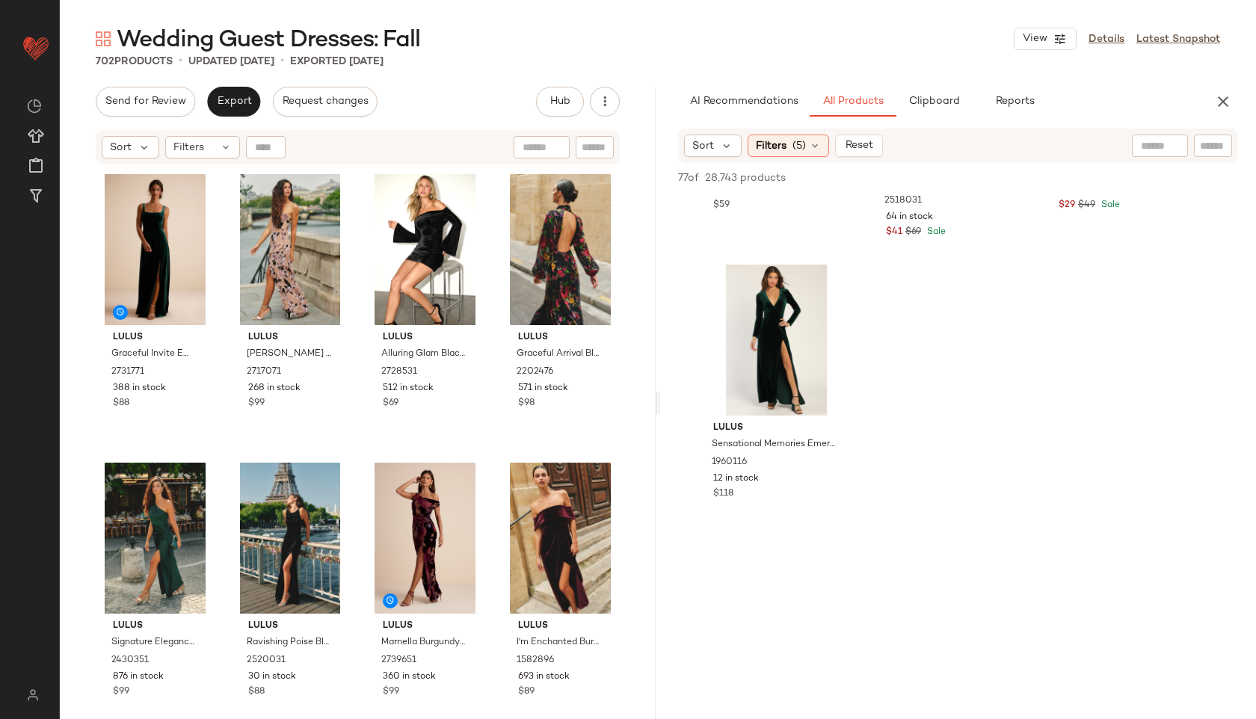
scroll to position [528, 0]
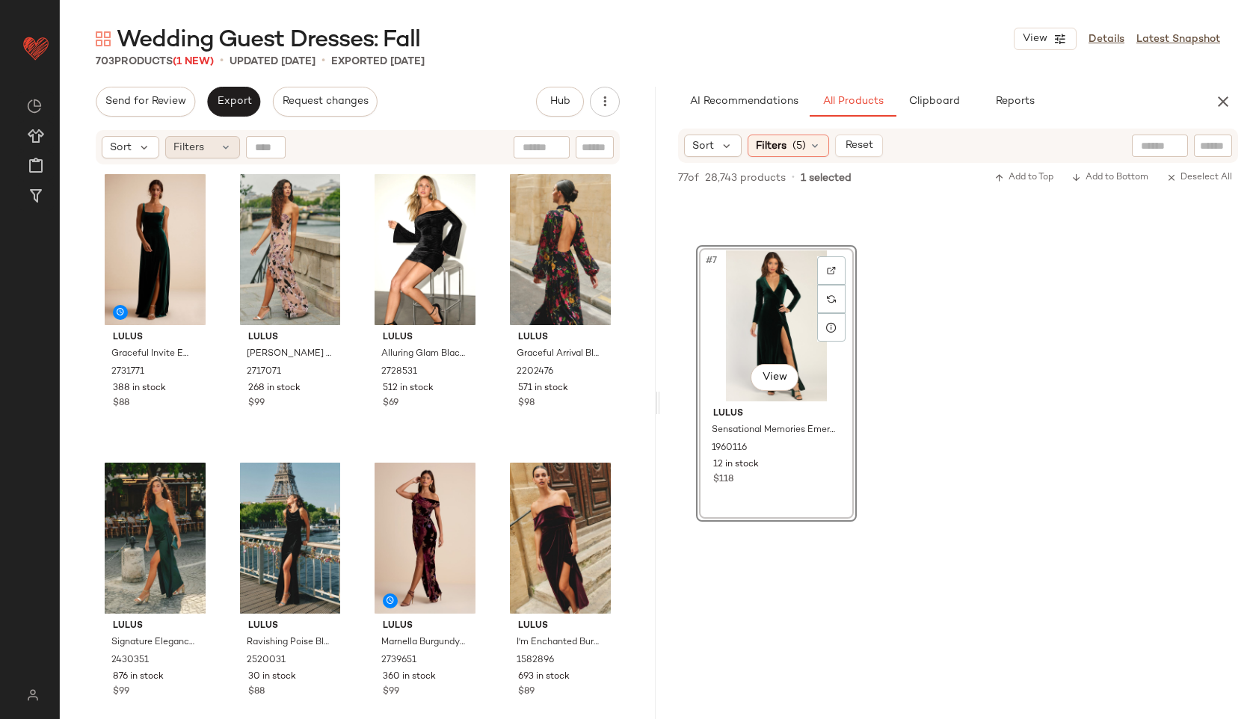
click at [218, 149] on div "Filters" at bounding box center [202, 147] width 75 height 22
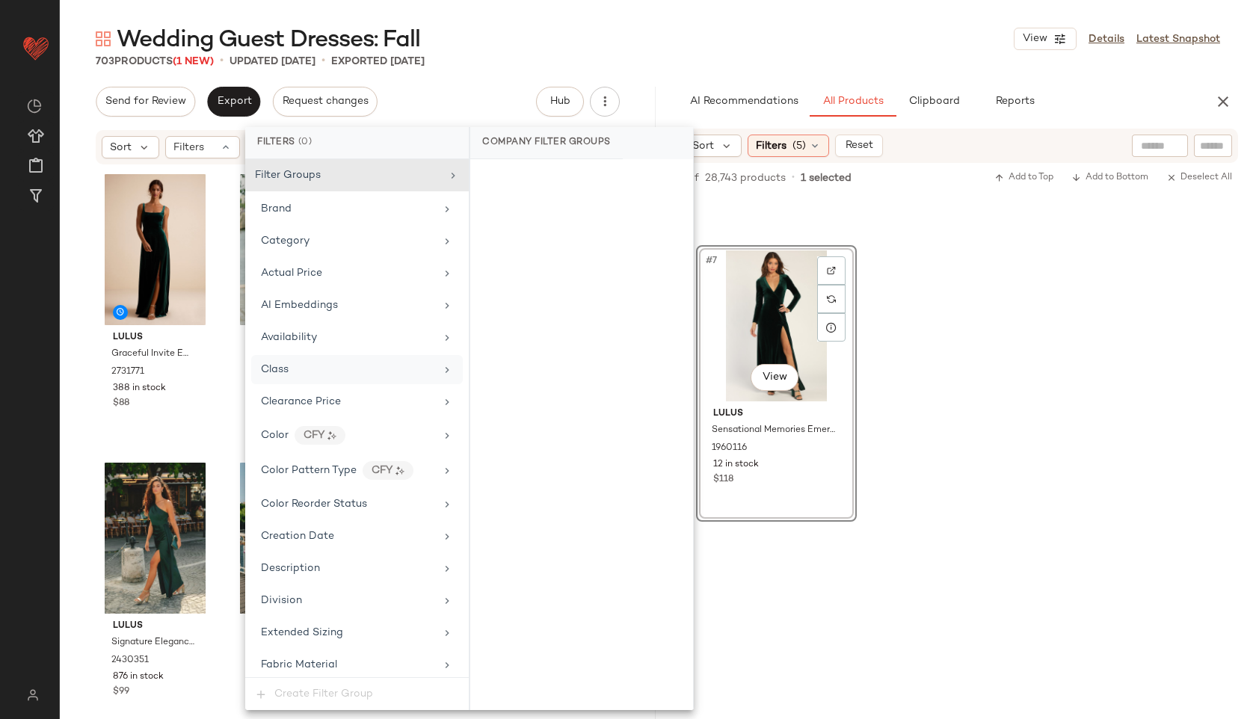
scroll to position [982, 0]
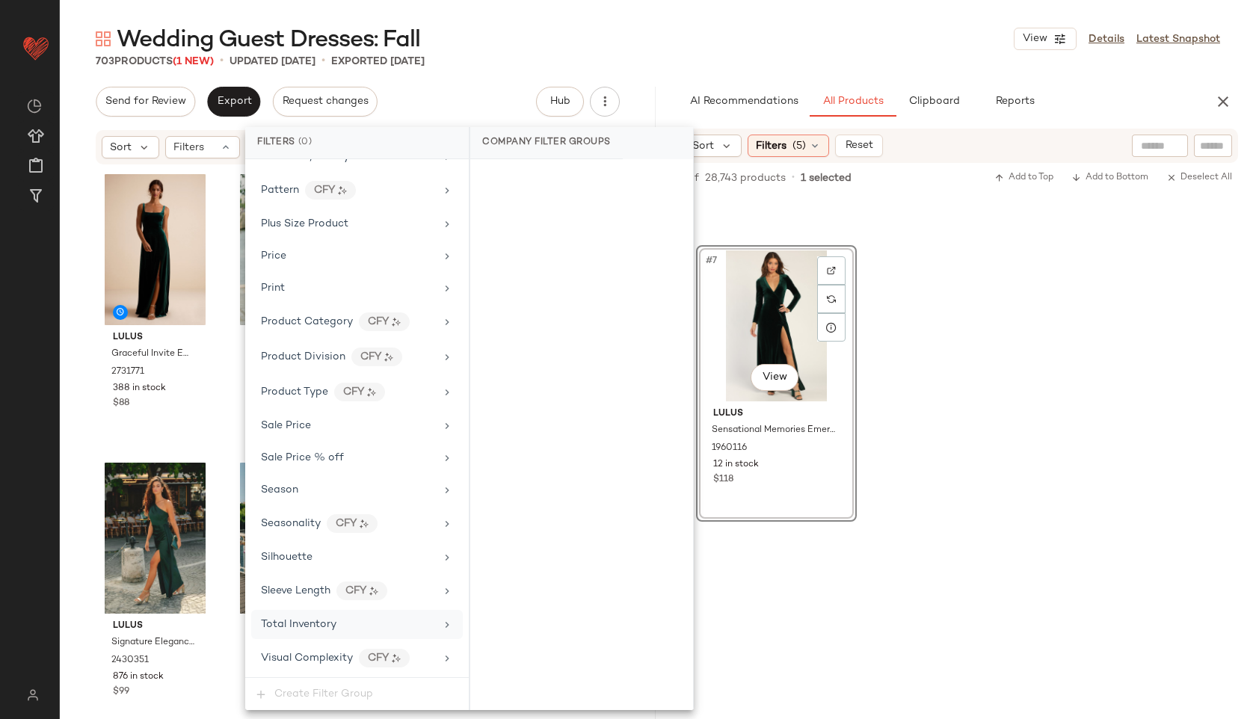
click at [284, 629] on span "Total Inventory" at bounding box center [298, 624] width 75 height 11
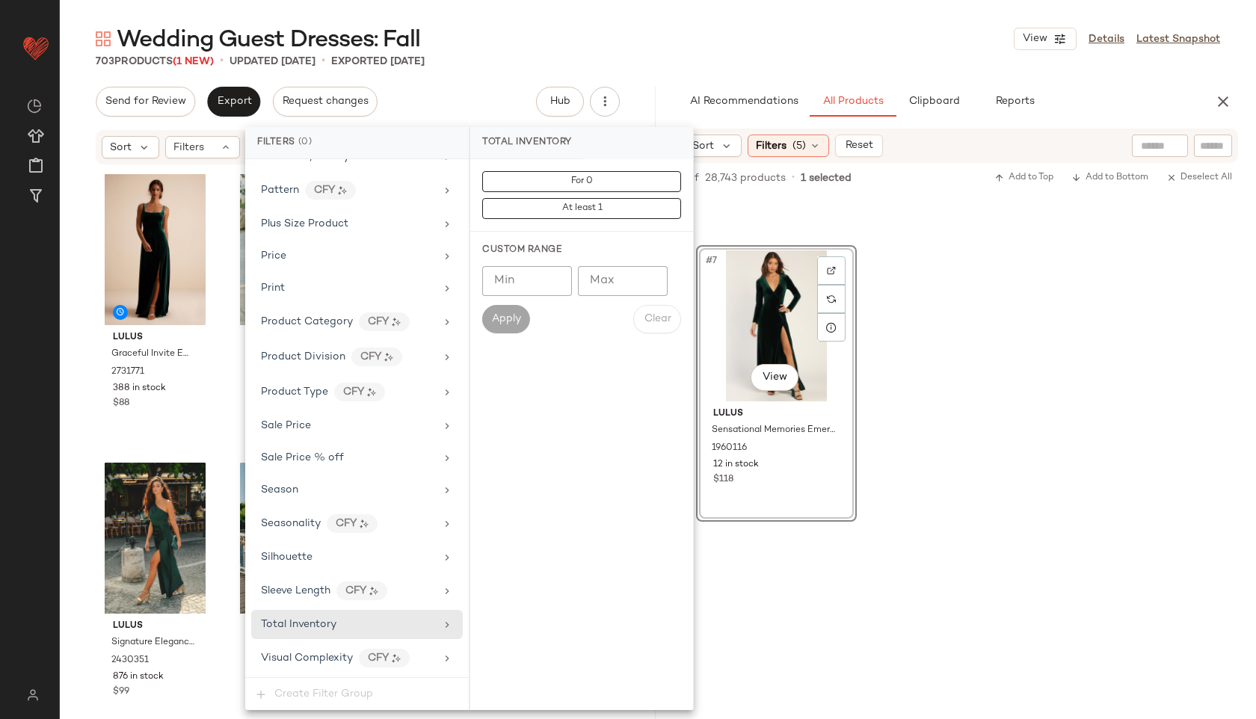
click at [611, 283] on input "Max" at bounding box center [623, 281] width 90 height 30
type input "**"
click at [520, 313] on span "Apply" at bounding box center [506, 319] width 30 height 12
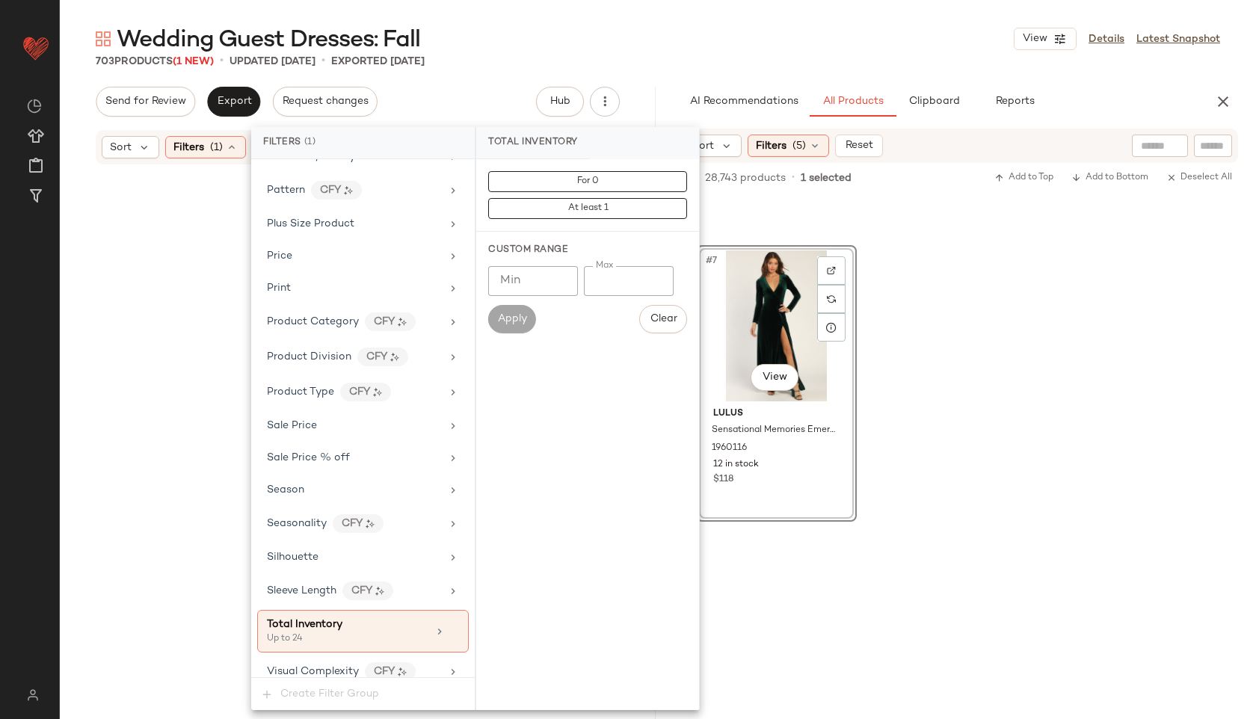
click at [685, 28] on div "Wedding Guest Dresses: Fall View Details Latest Snapshot" at bounding box center [658, 39] width 1196 height 30
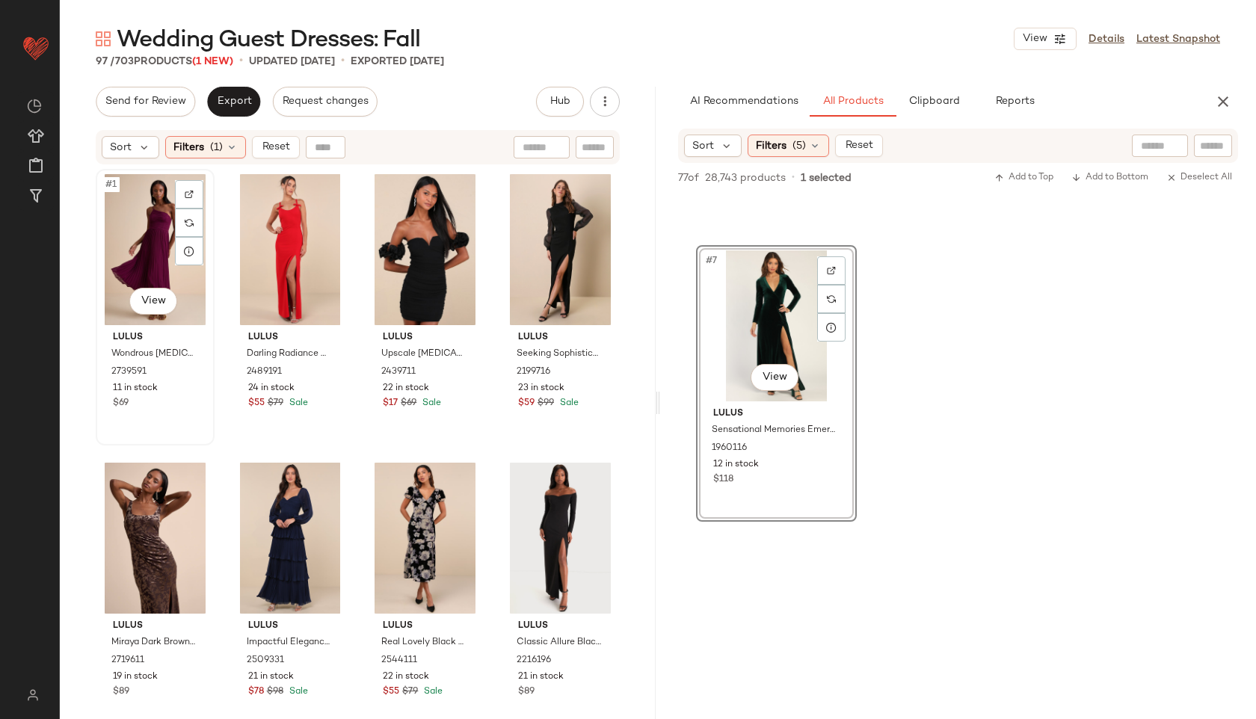
click at [144, 209] on div "#1 View" at bounding box center [155, 249] width 108 height 151
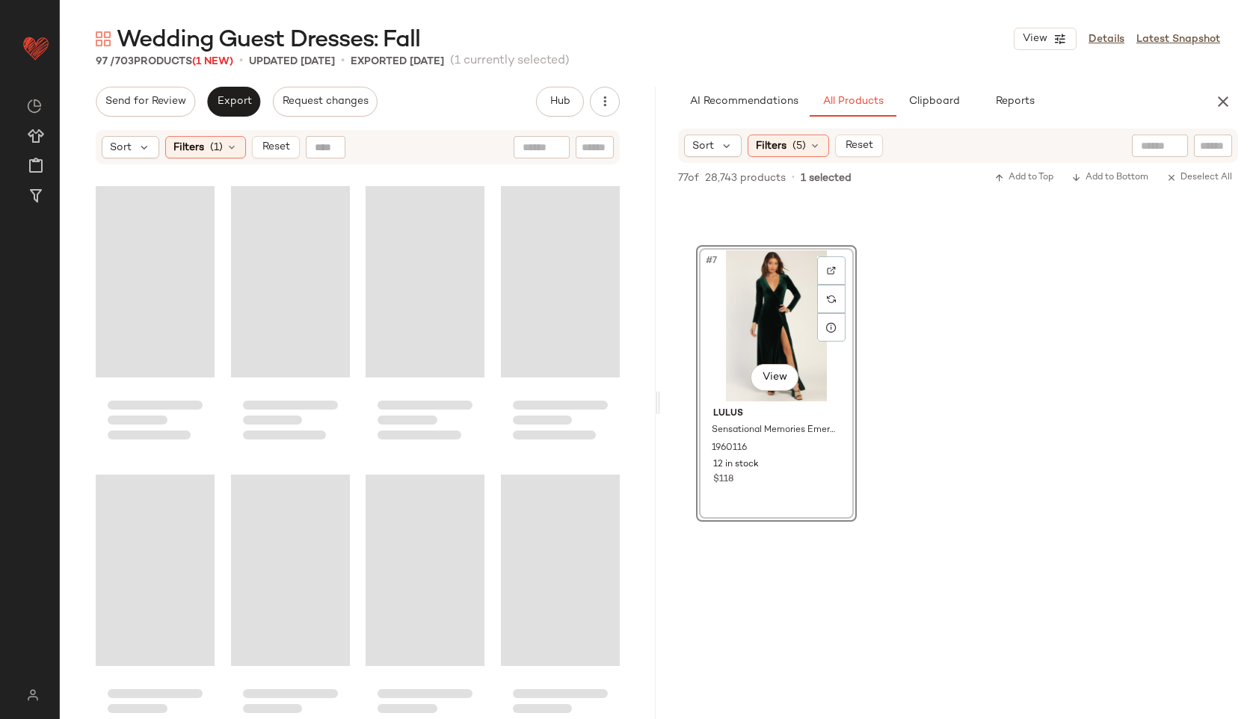
scroll to position [6626, 0]
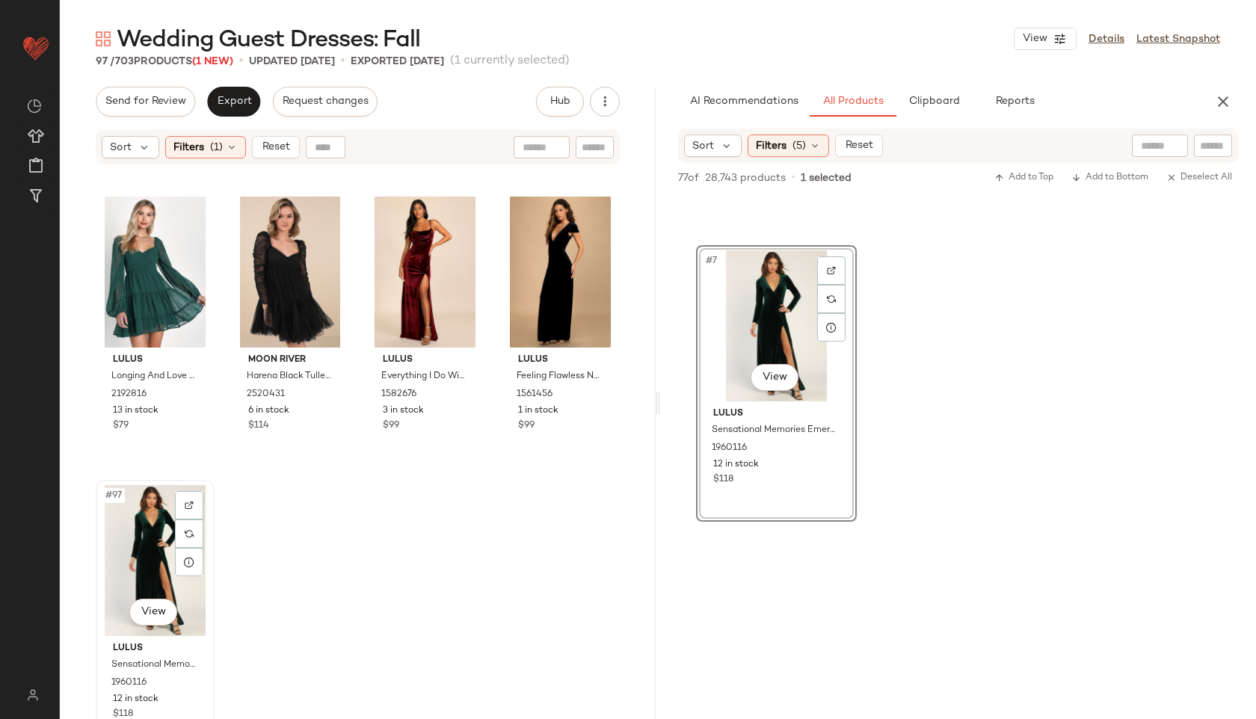
click at [157, 522] on div "#97 View" at bounding box center [155, 560] width 108 height 151
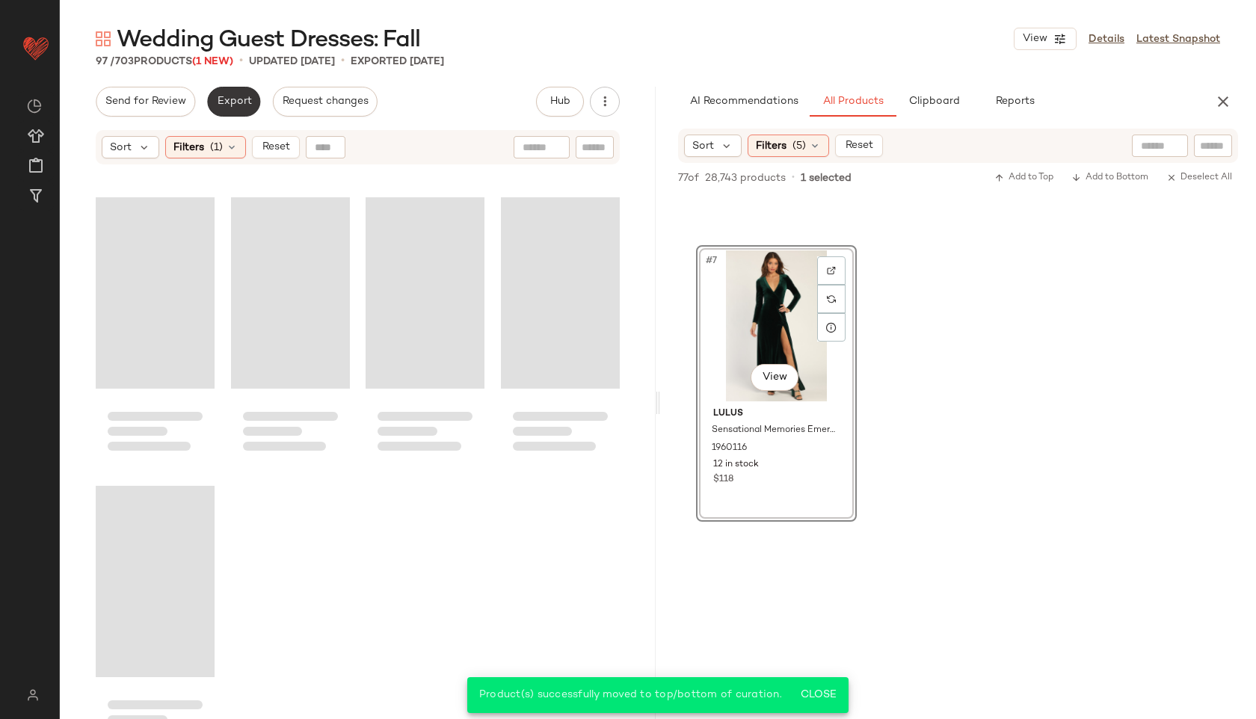
click at [235, 105] on span "Export" at bounding box center [233, 102] width 35 height 12
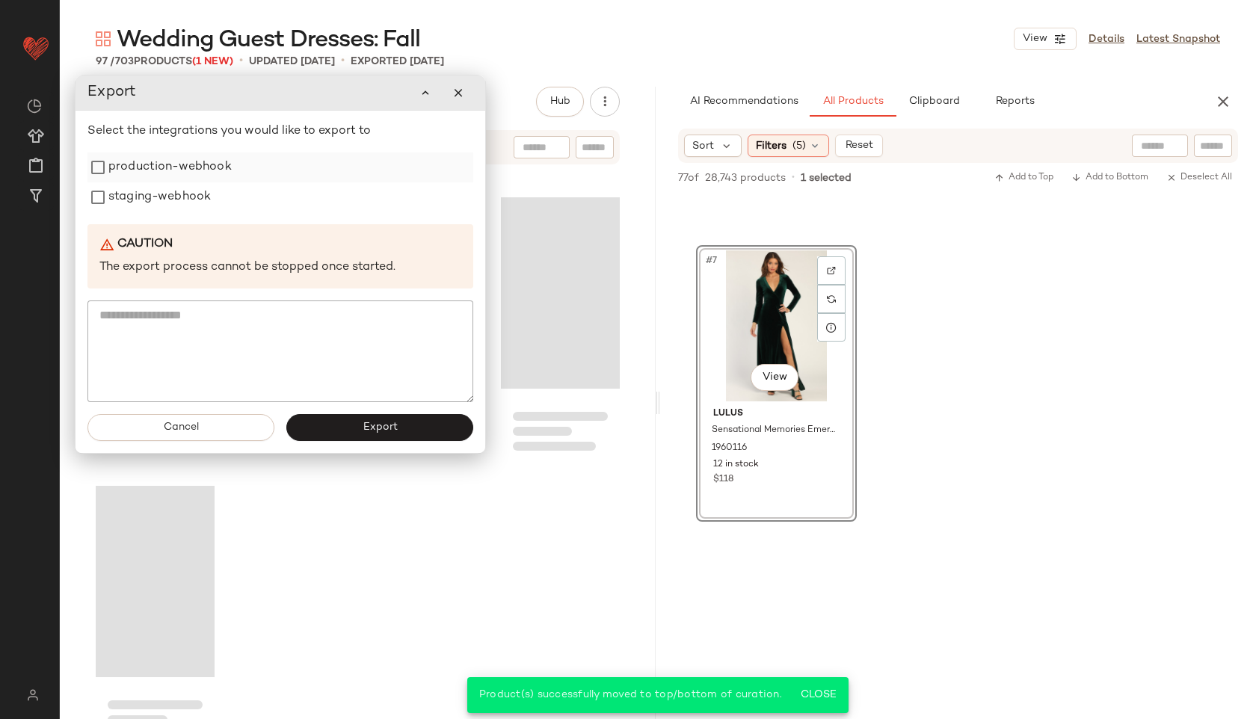
click at [173, 164] on label "production-webhook" at bounding box center [169, 167] width 123 height 30
click at [162, 192] on label "staging-webhook" at bounding box center [159, 197] width 102 height 30
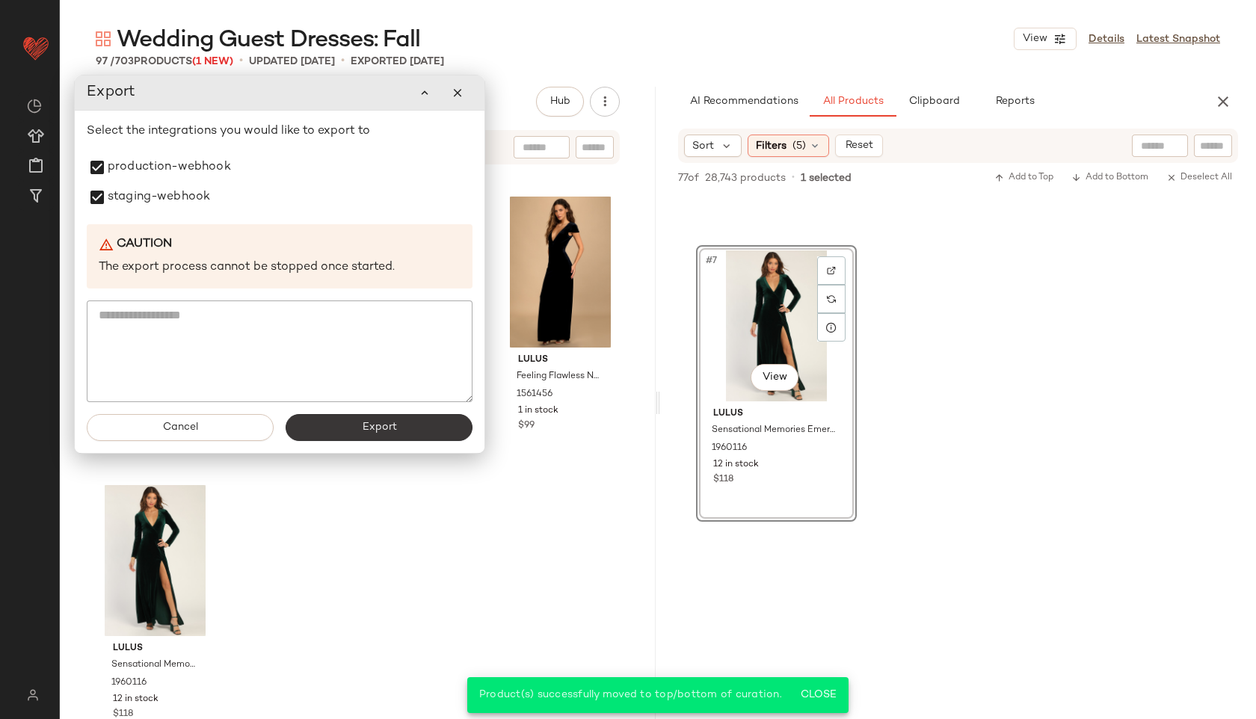
click at [355, 430] on button "Export" at bounding box center [379, 427] width 187 height 27
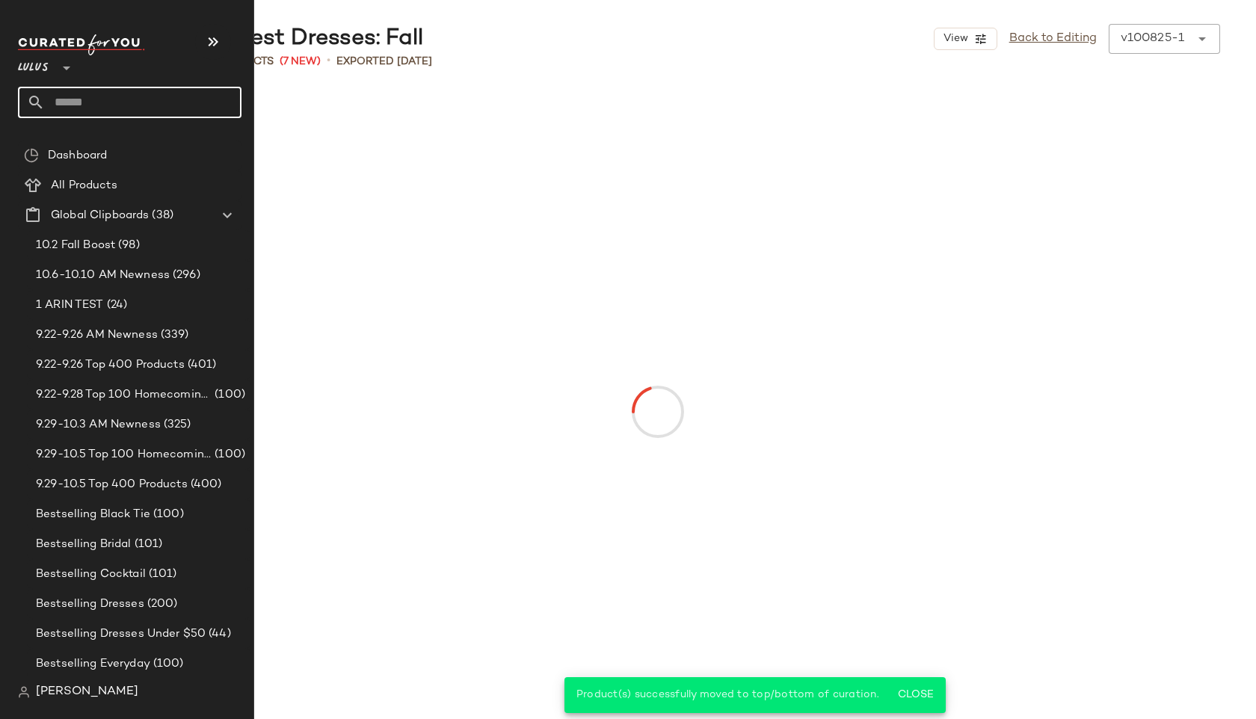
click at [88, 98] on input "text" at bounding box center [143, 102] width 197 height 31
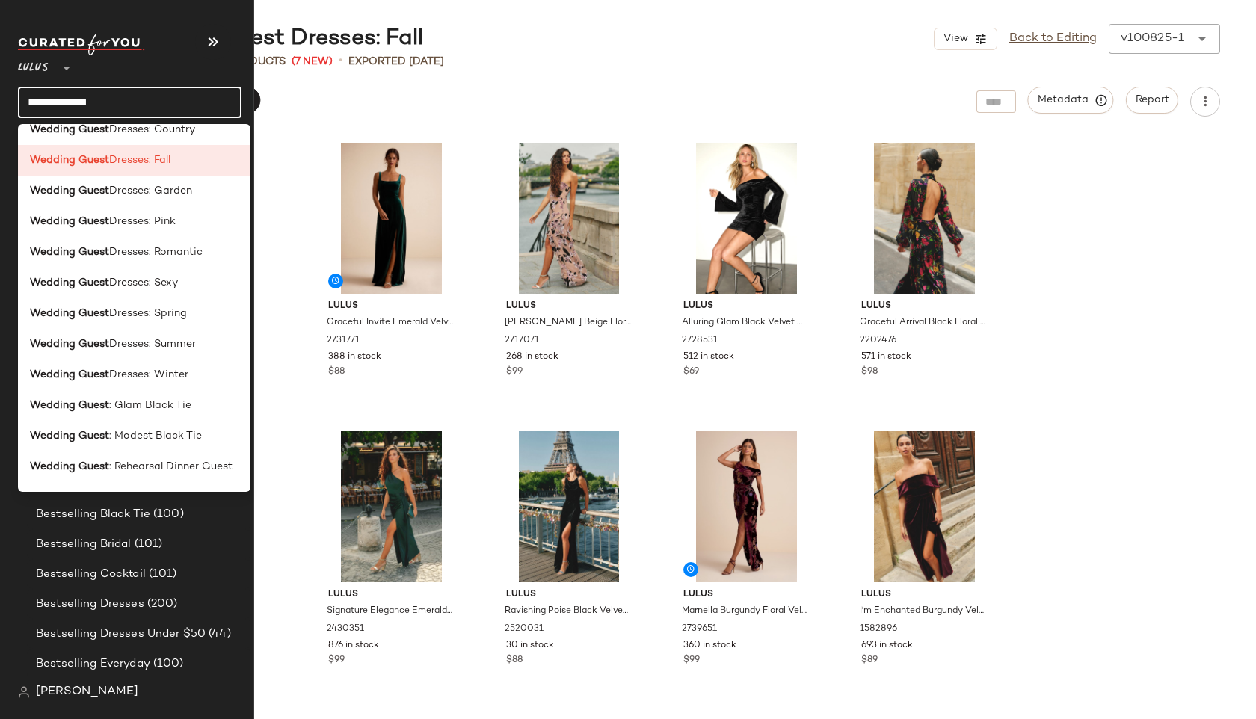
scroll to position [508, 0]
type input "**********"
click at [105, 375] on b "Wedding Guest" at bounding box center [69, 374] width 79 height 16
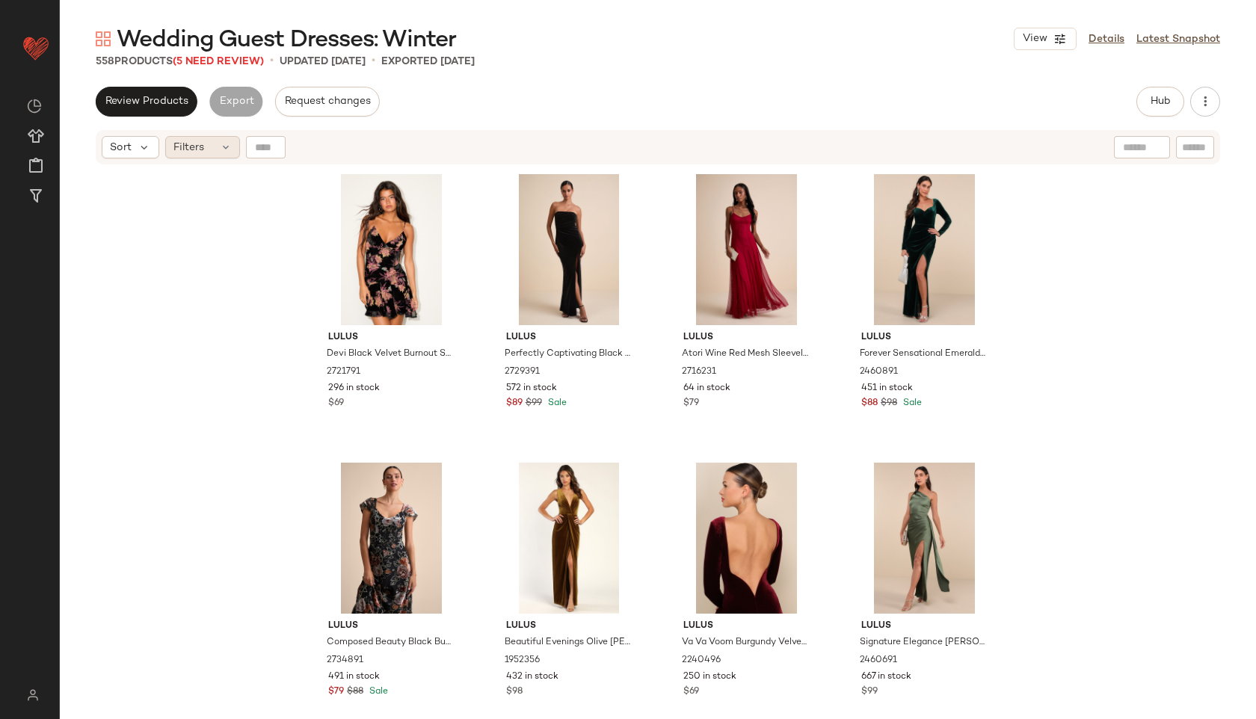
click at [203, 146] on span "Filters" at bounding box center [188, 148] width 31 height 16
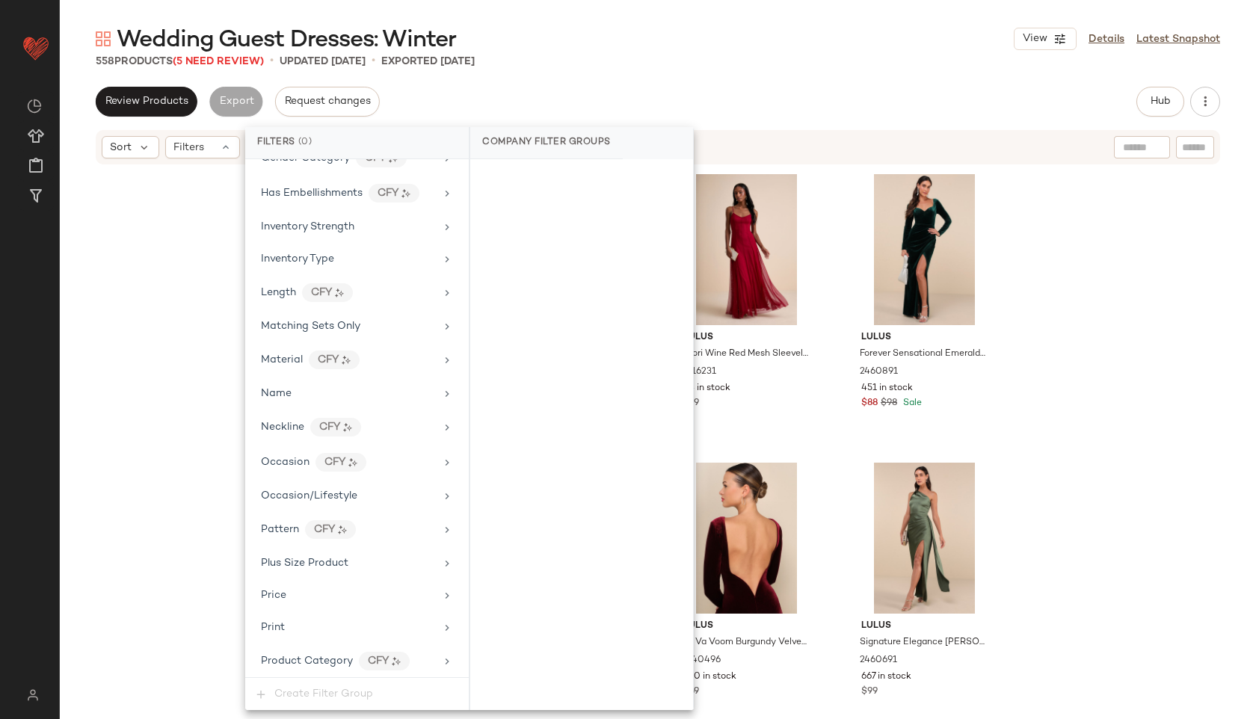
scroll to position [982, 0]
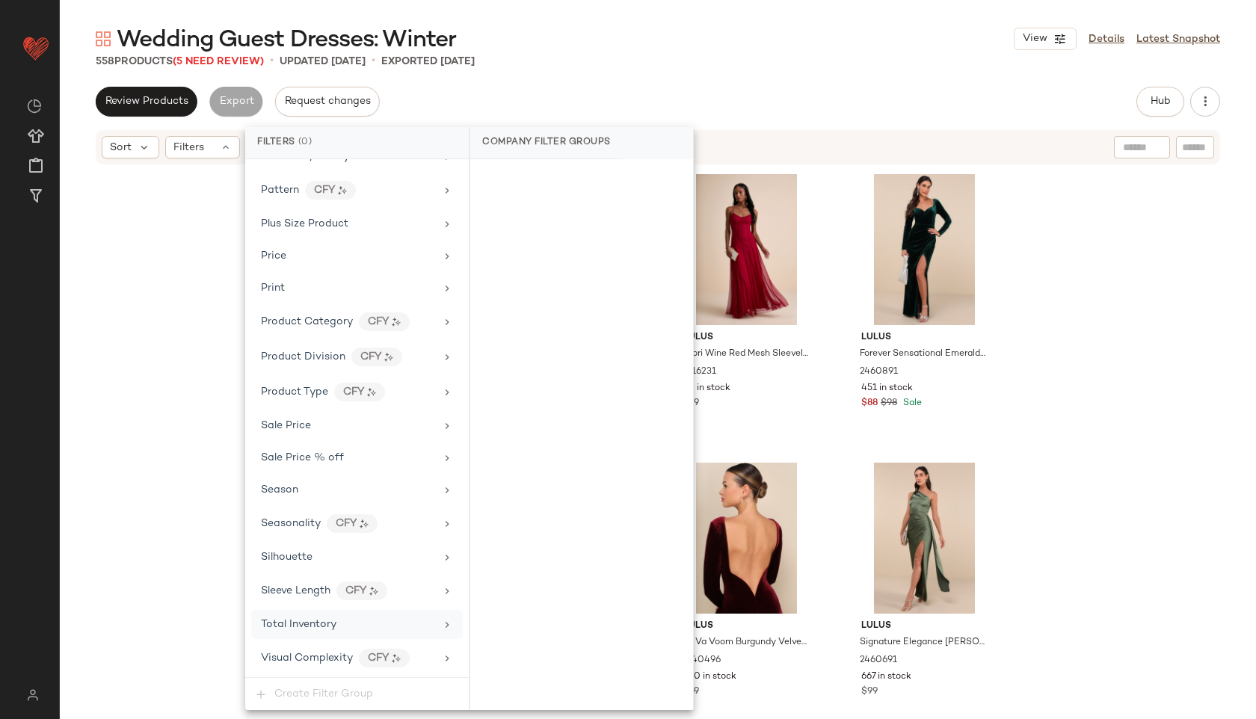
click at [319, 626] on span "Total Inventory" at bounding box center [298, 624] width 75 height 11
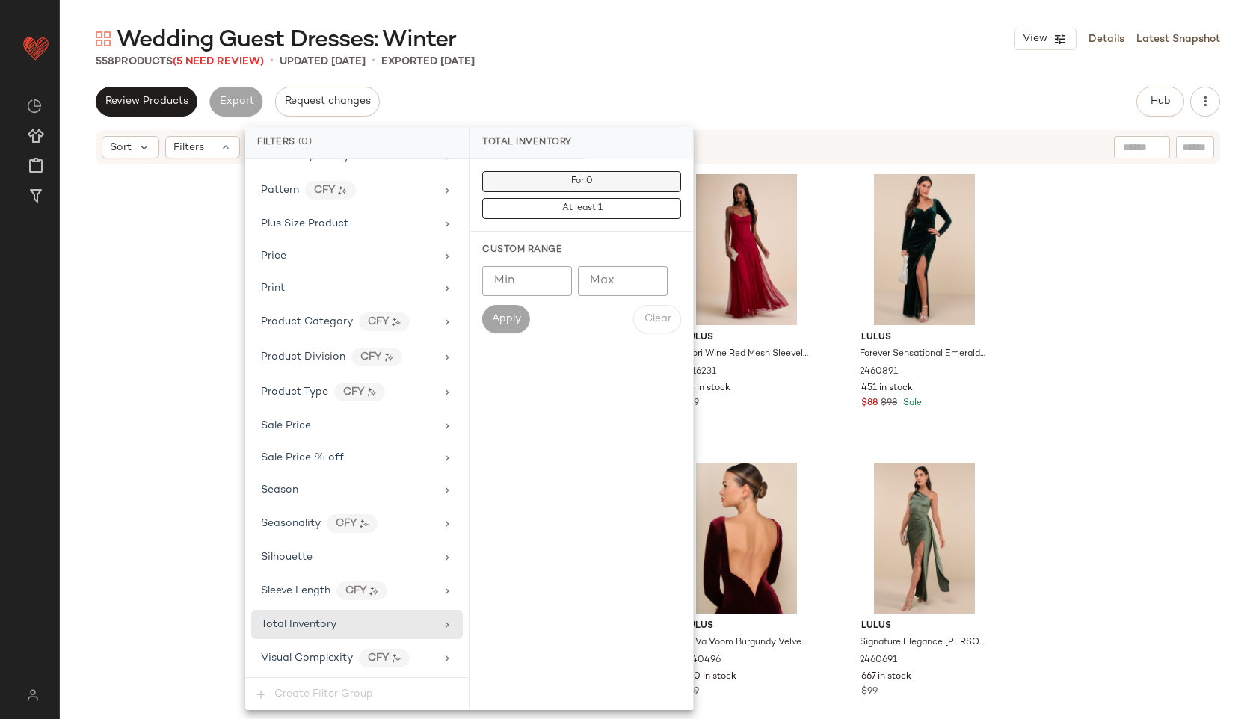
click at [571, 177] on span "For 0" at bounding box center [581, 181] width 22 height 10
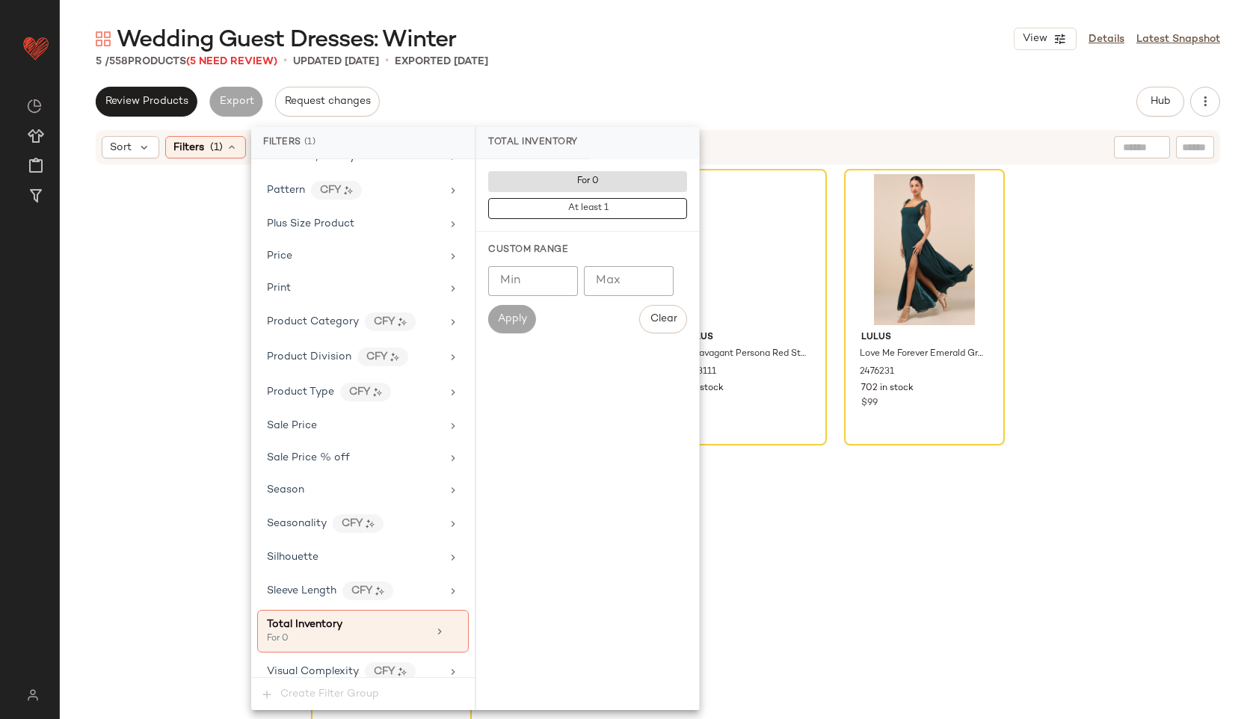
click at [680, 81] on div "Wedding Guest Dresses: Winter View Details Latest Snapshot 5 / 558 Products (5 …" at bounding box center [658, 371] width 1196 height 695
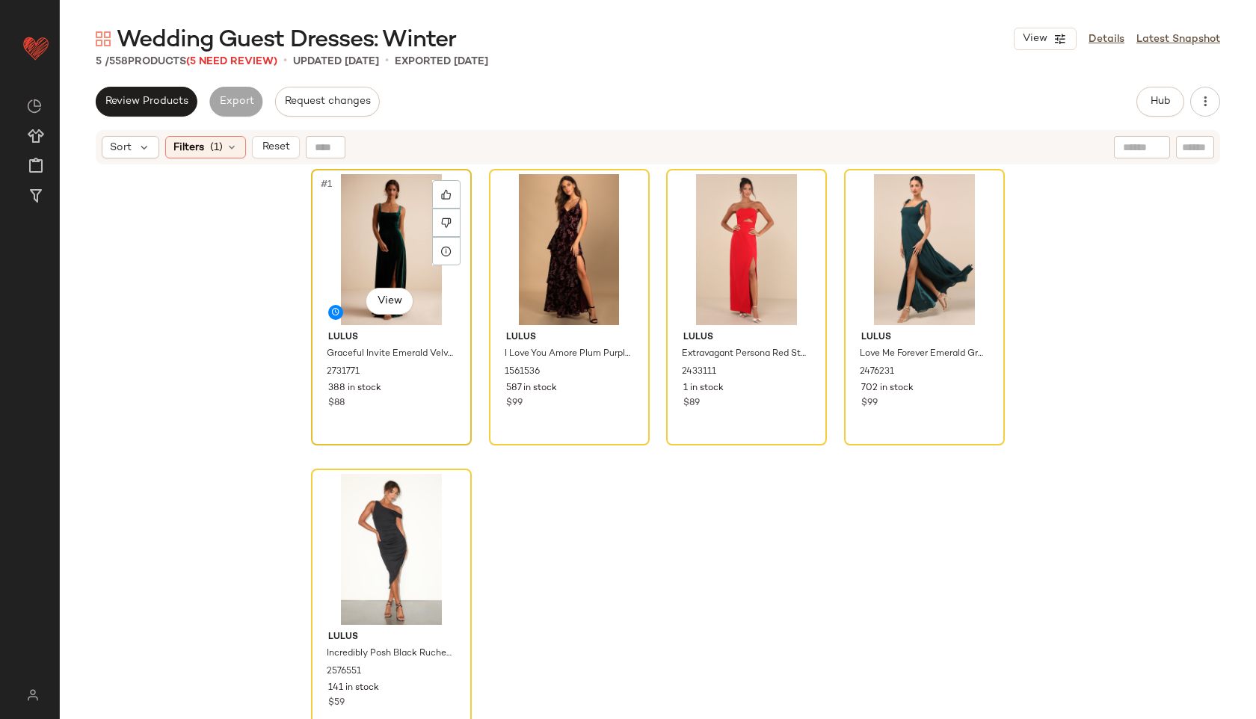
click at [354, 238] on div "#1 View" at bounding box center [391, 249] width 150 height 151
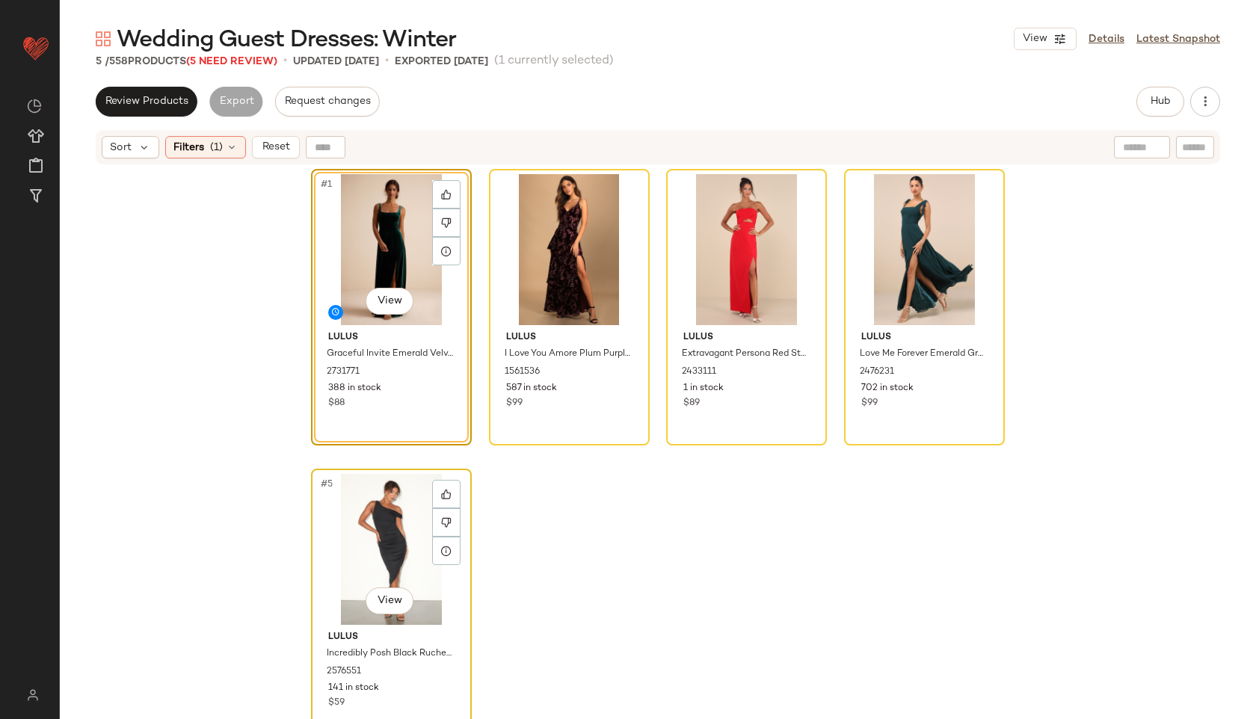
click at [374, 536] on div "#5 View" at bounding box center [391, 549] width 150 height 151
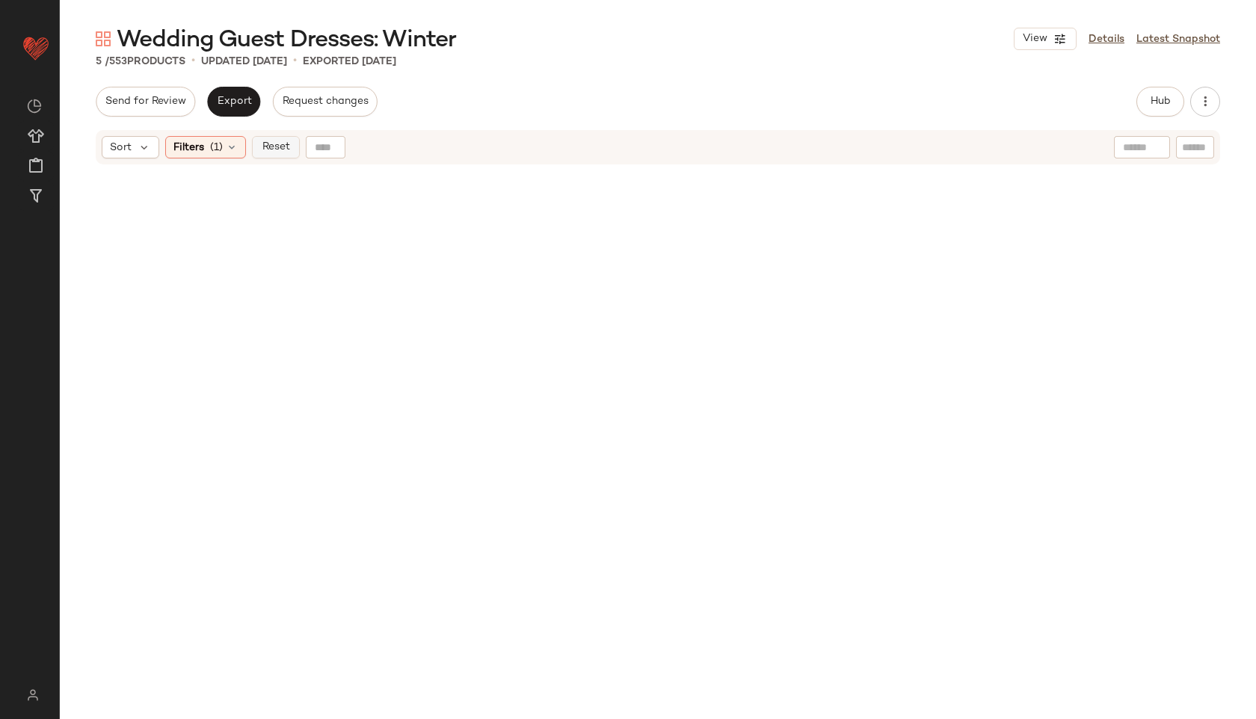
click at [279, 147] on span "Reset" at bounding box center [275, 147] width 28 height 12
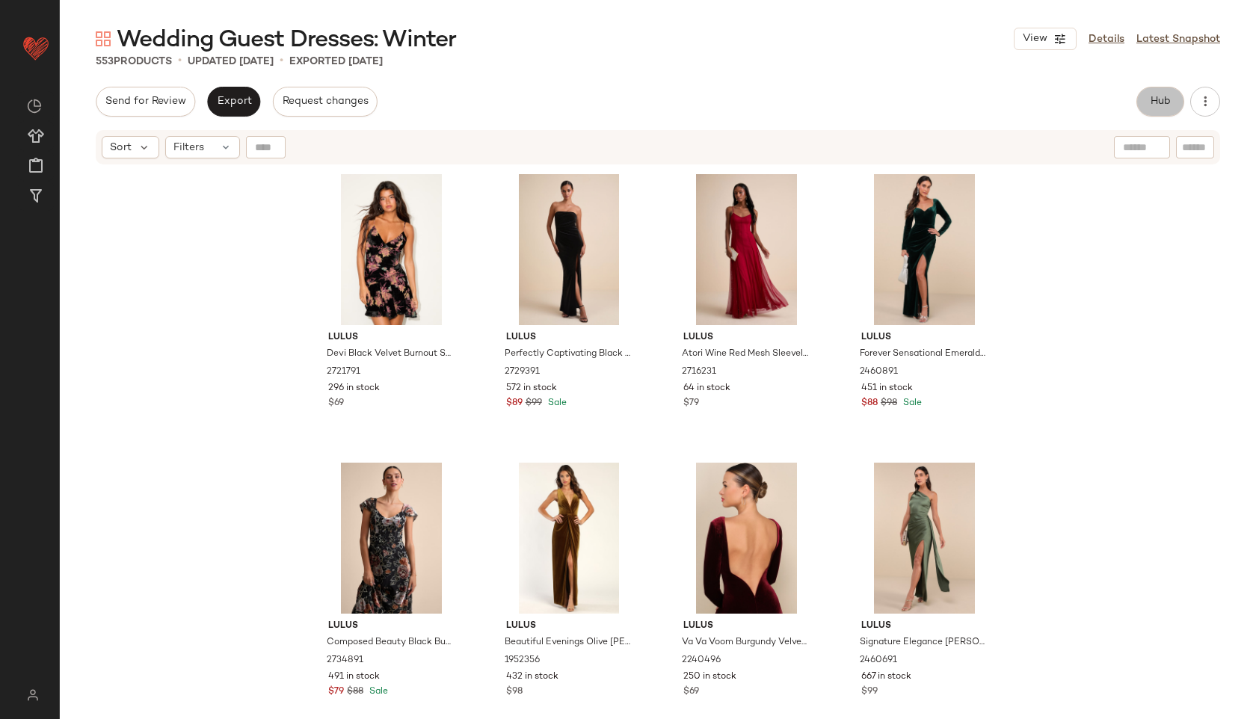
click at [1158, 100] on span "Hub" at bounding box center [1160, 102] width 21 height 12
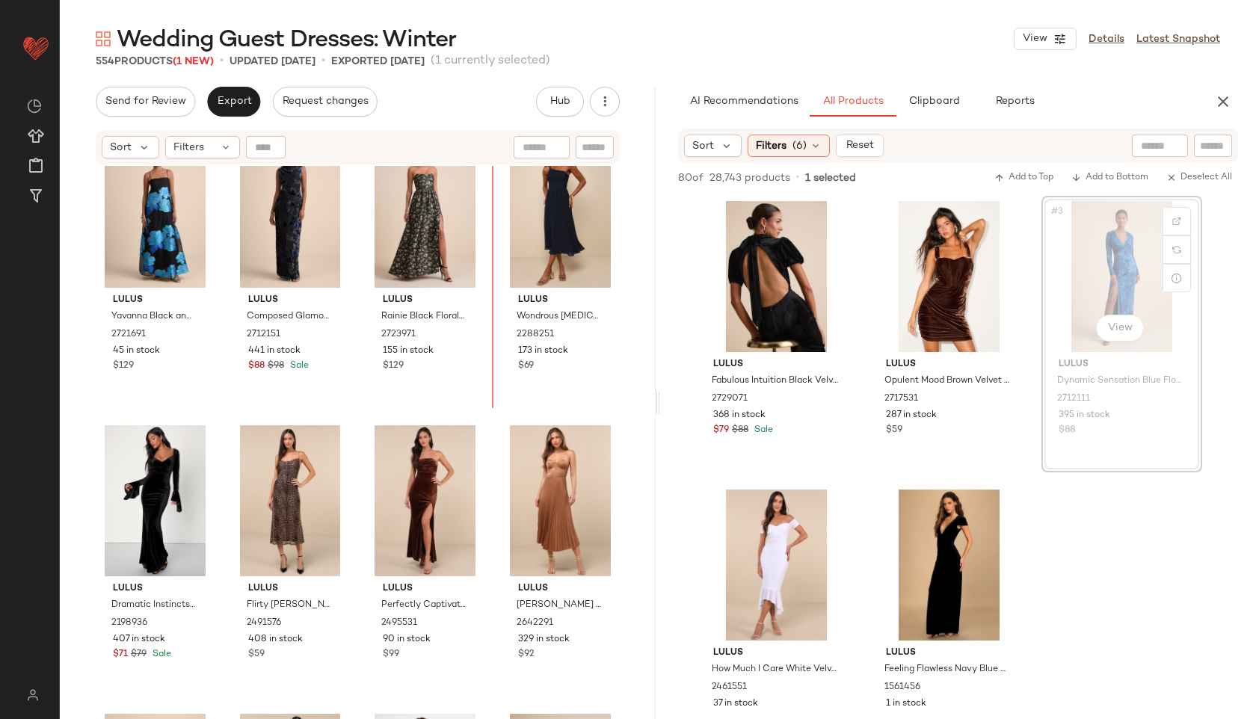
scroll to position [4950, 0]
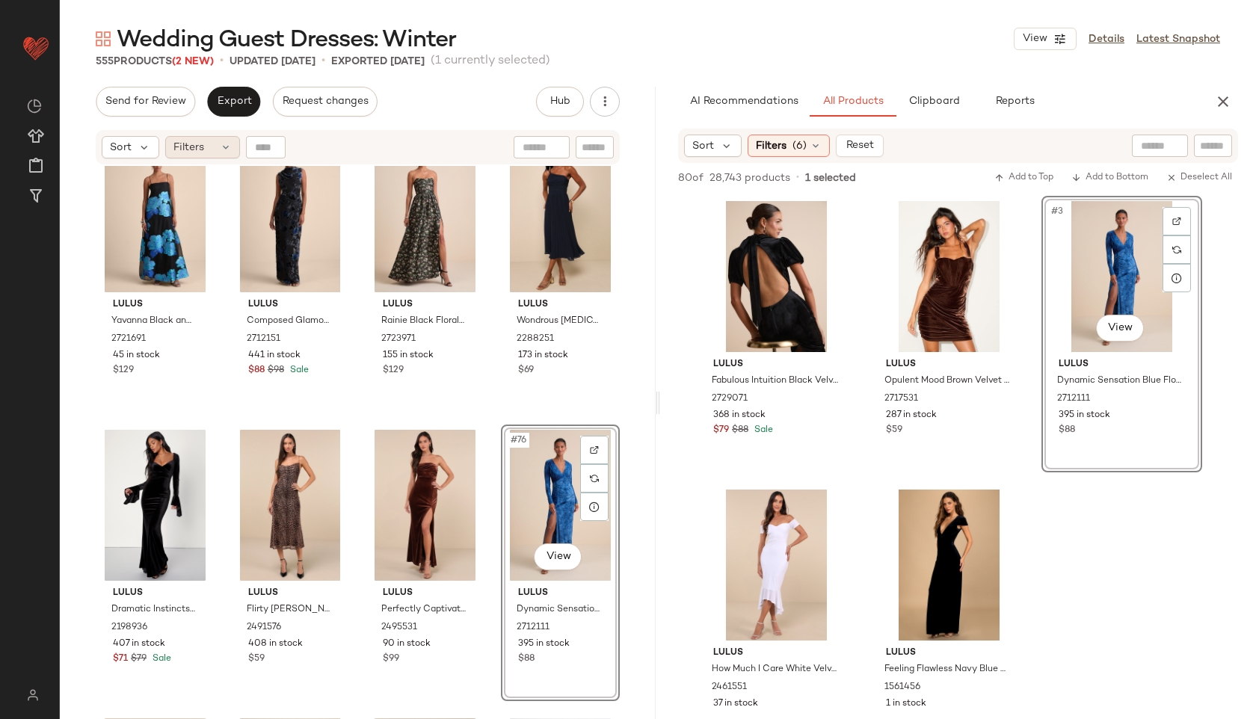
click at [212, 141] on div "Filters" at bounding box center [202, 147] width 75 height 22
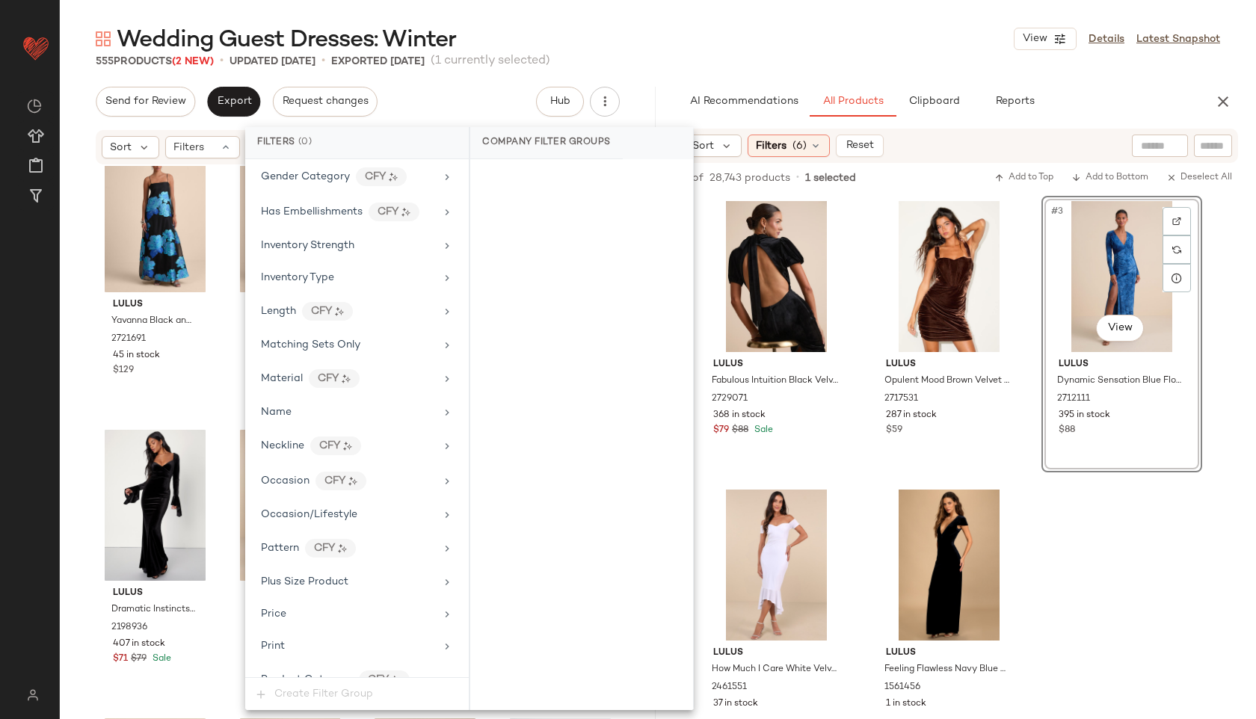
scroll to position [982, 0]
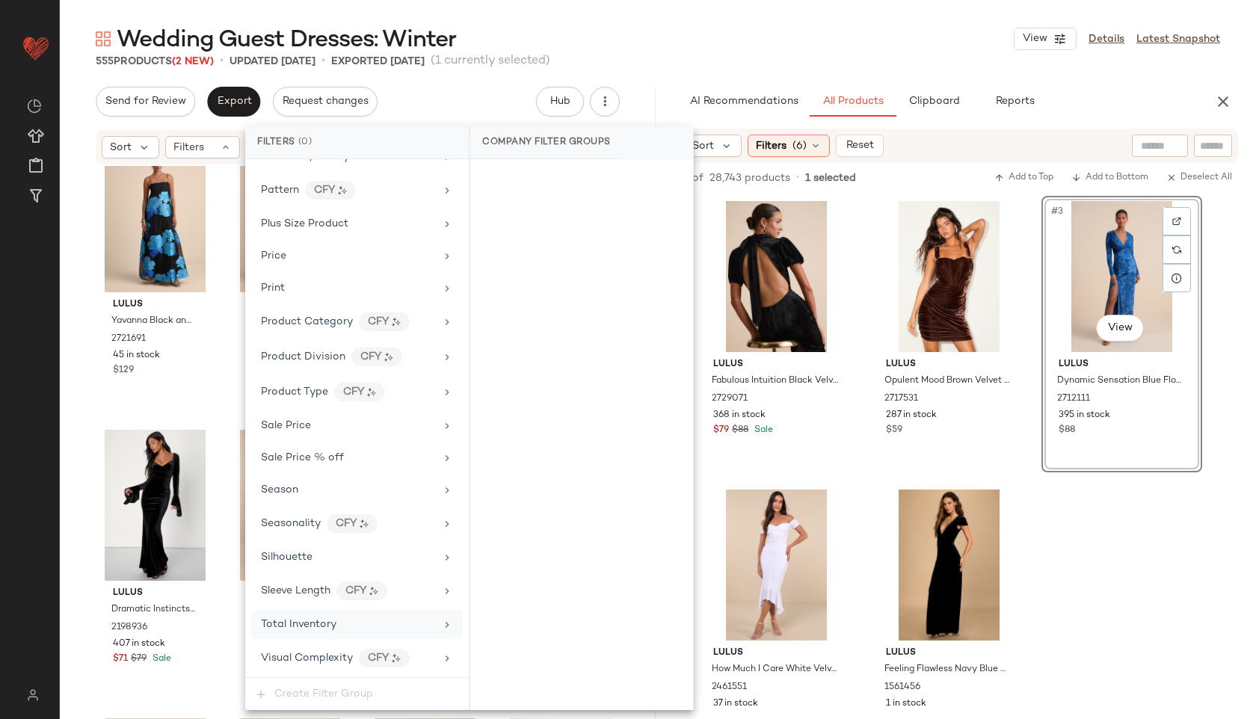
click at [330, 622] on span "Total Inventory" at bounding box center [298, 624] width 75 height 11
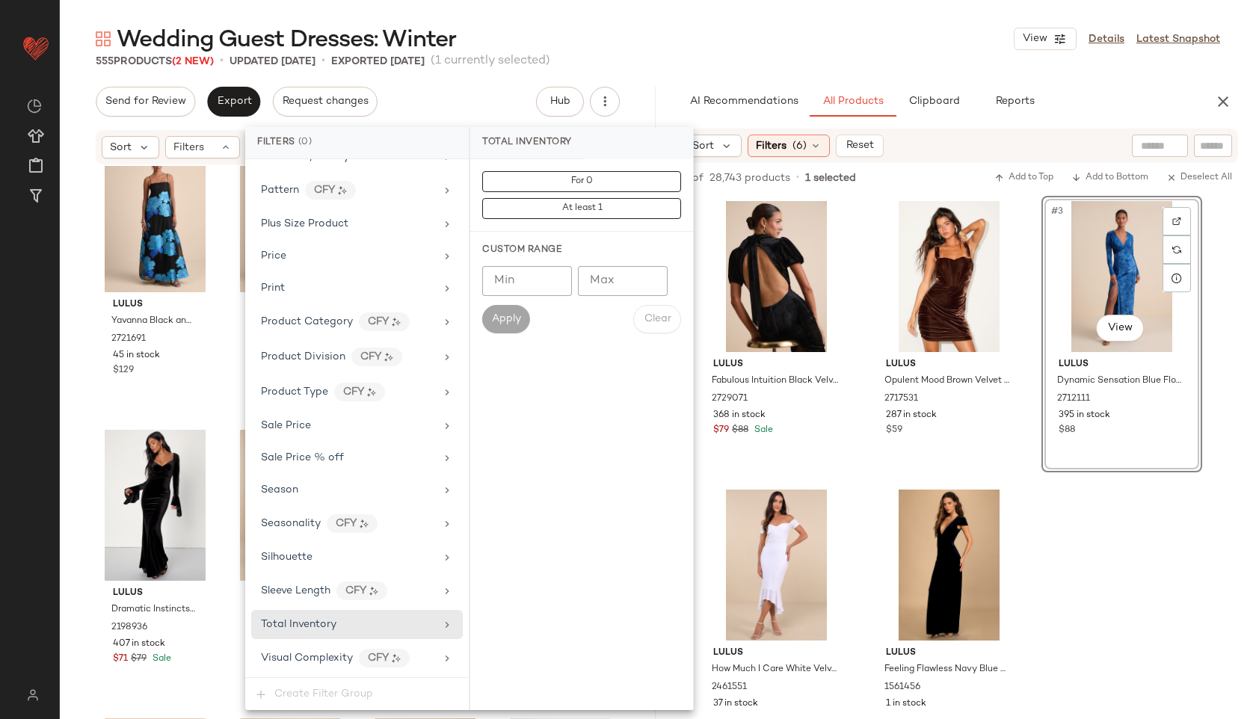
click at [623, 283] on input "Max" at bounding box center [623, 281] width 90 height 30
type input "**"
click at [500, 313] on span "Apply" at bounding box center [506, 319] width 30 height 12
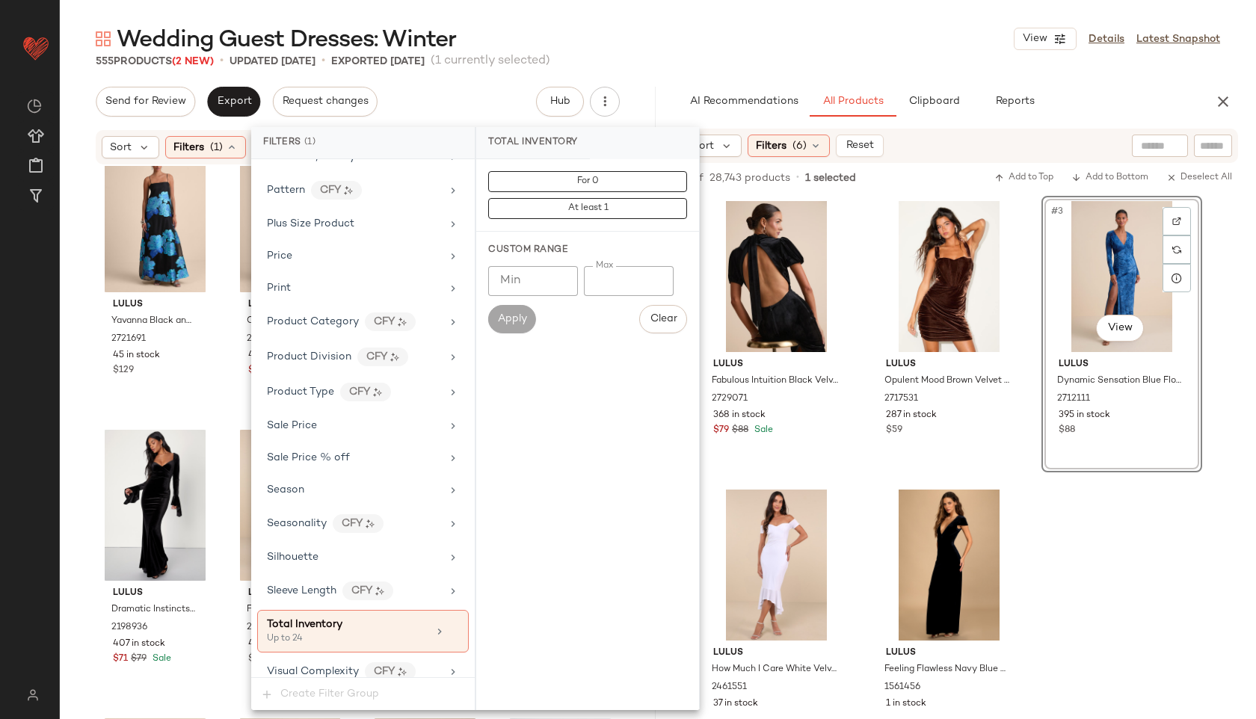
click at [676, 54] on div "555 Products (2 New) • updated Oct 10th • Exported Oct 8th (1 currently selecte…" at bounding box center [658, 61] width 1196 height 15
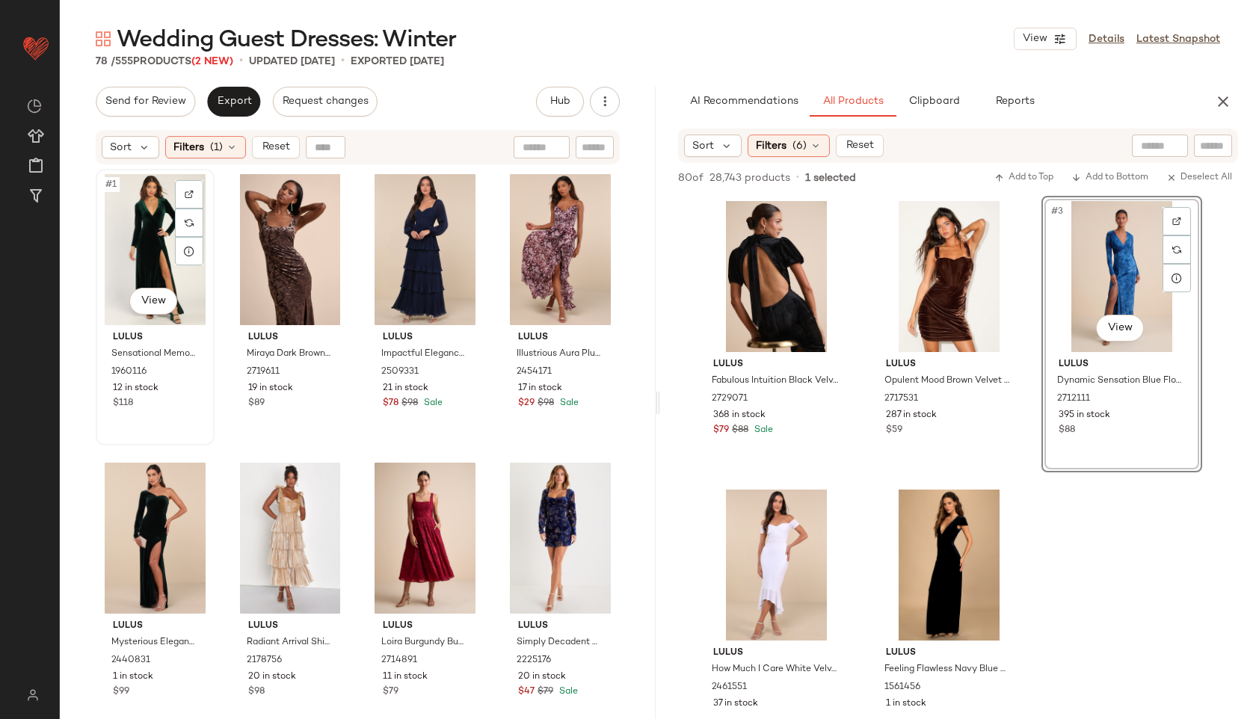
click at [102, 235] on div "#1 View" at bounding box center [155, 249] width 108 height 151
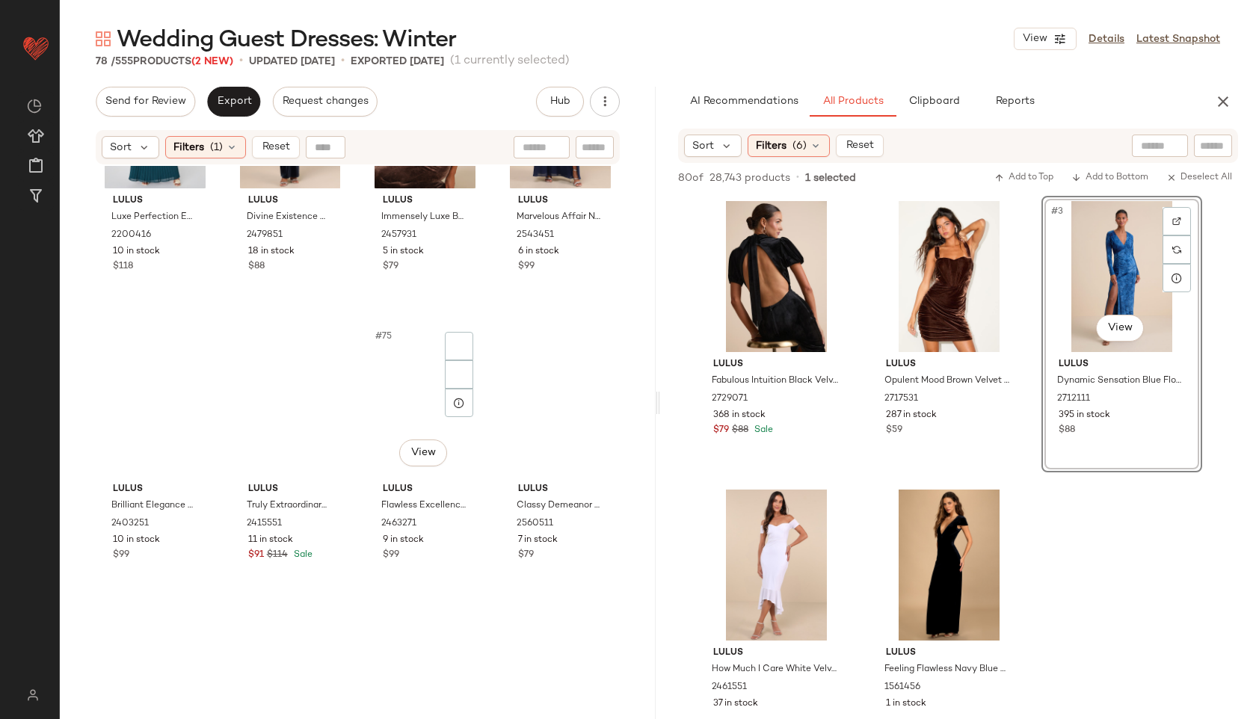
scroll to position [5183, 0]
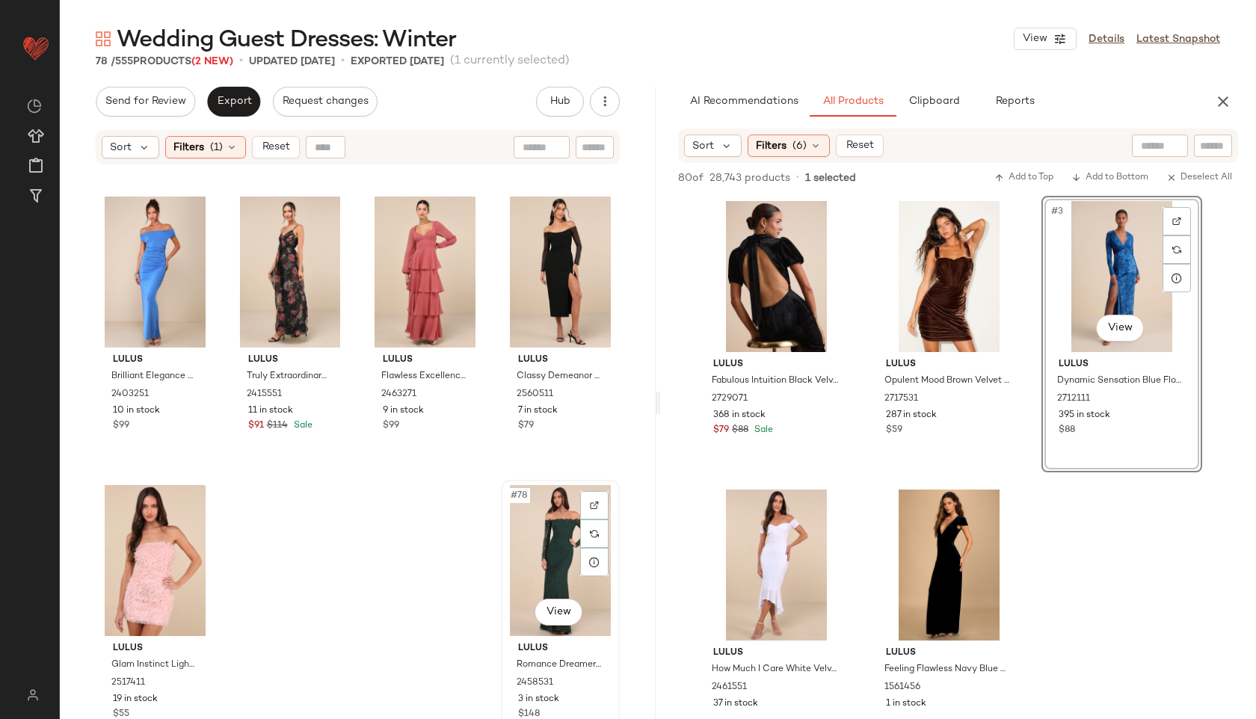
click at [564, 527] on div "#78 View" at bounding box center [560, 560] width 108 height 151
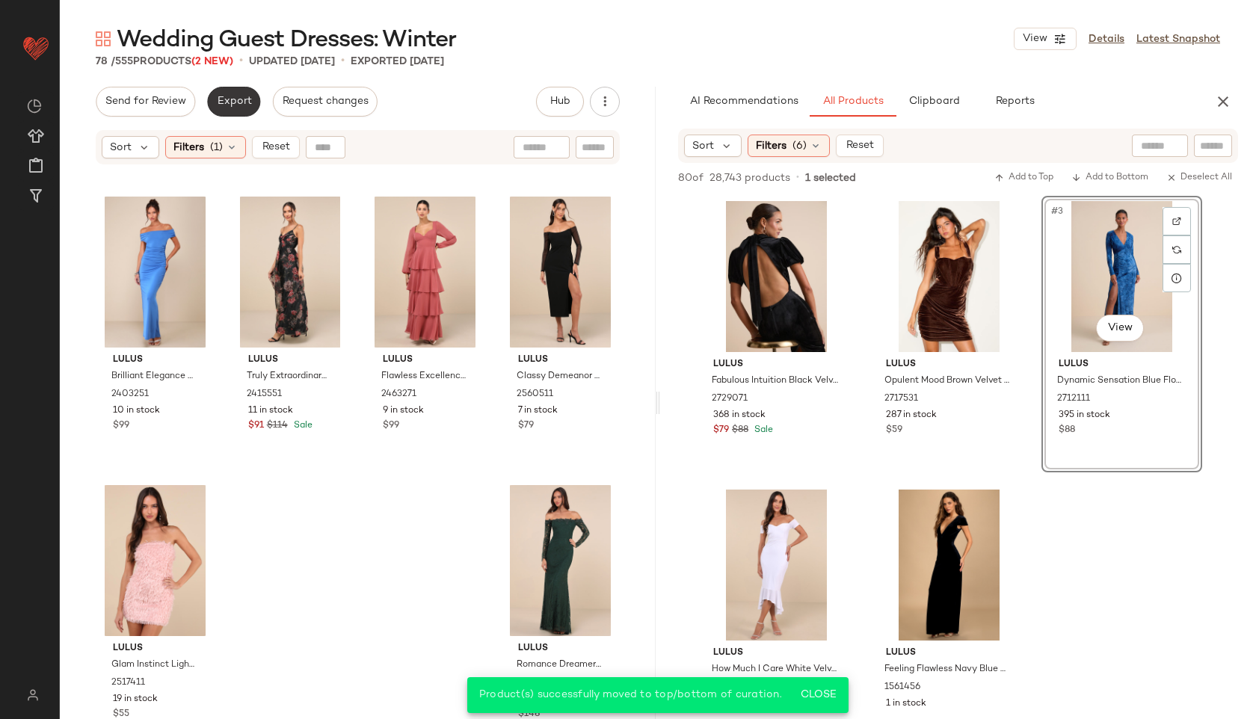
click at [238, 90] on button "Export" at bounding box center [233, 102] width 53 height 30
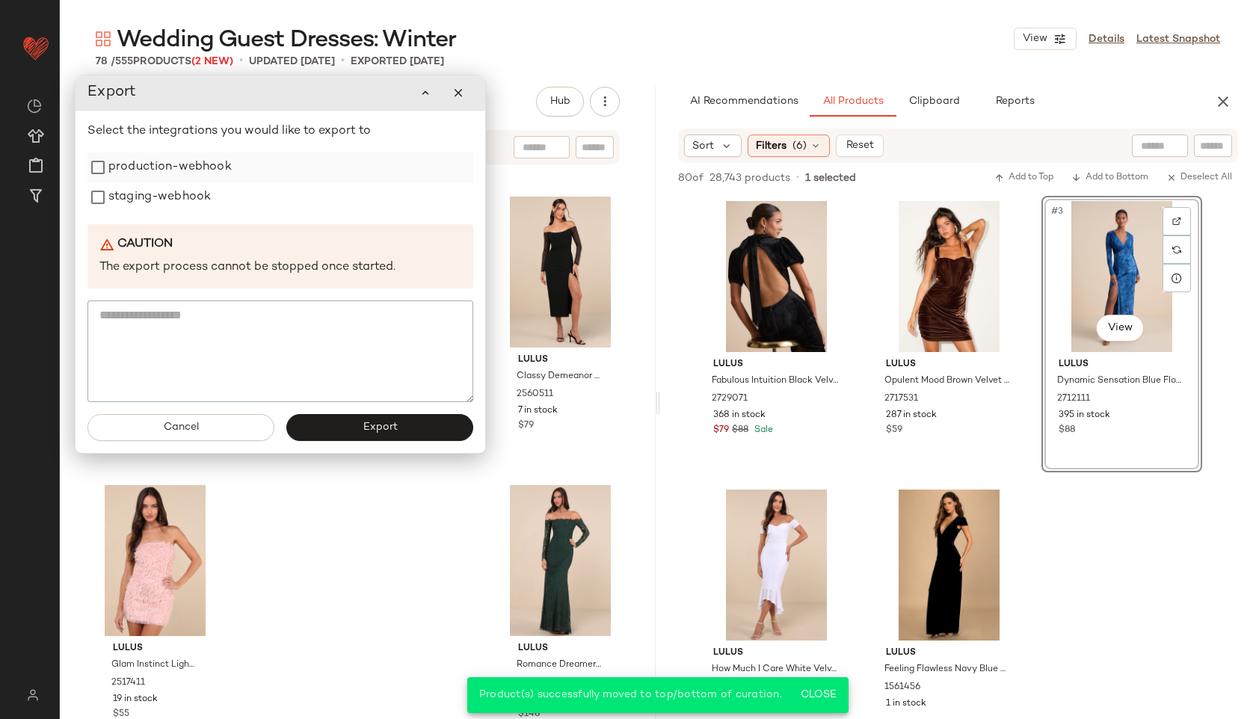
click at [171, 167] on label "production-webhook" at bounding box center [169, 167] width 123 height 30
click at [171, 196] on label "staging-webhook" at bounding box center [159, 197] width 102 height 30
click at [358, 434] on button "Export" at bounding box center [379, 427] width 187 height 27
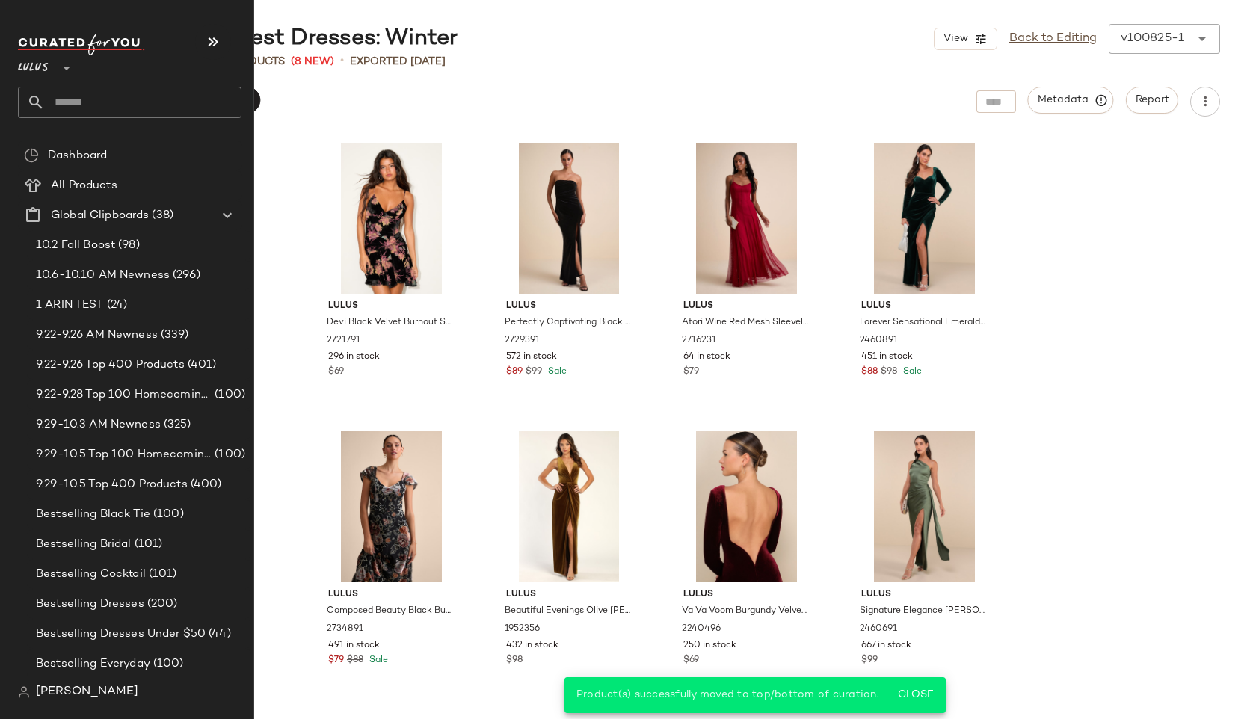
click at [64, 113] on input "text" at bounding box center [143, 102] width 197 height 31
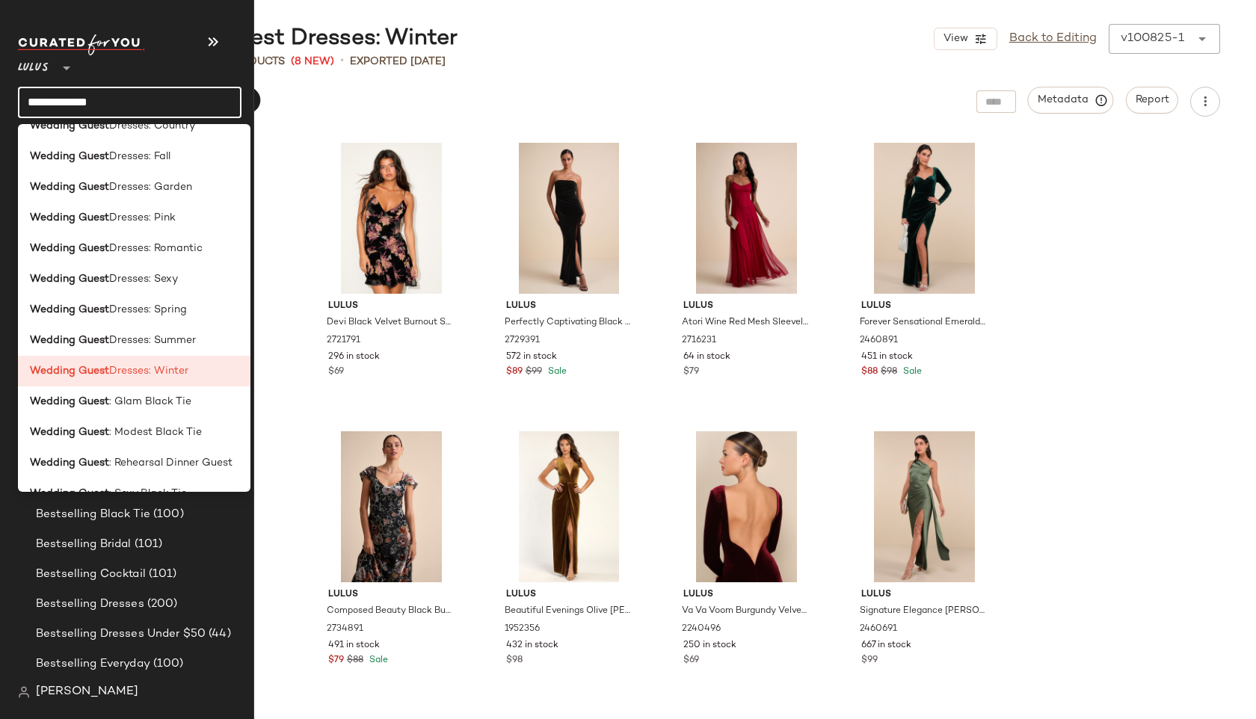
scroll to position [513, 0]
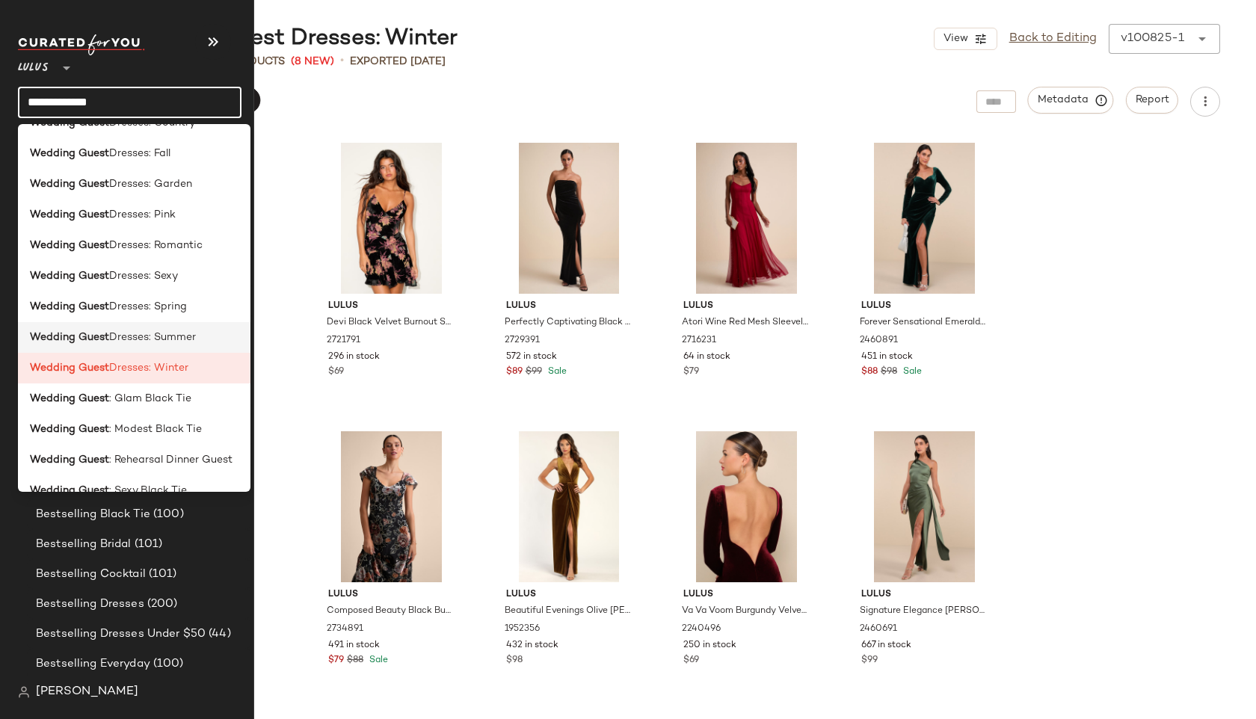
type input "**********"
click at [130, 333] on span "Dresses: Summer" at bounding box center [152, 338] width 87 height 16
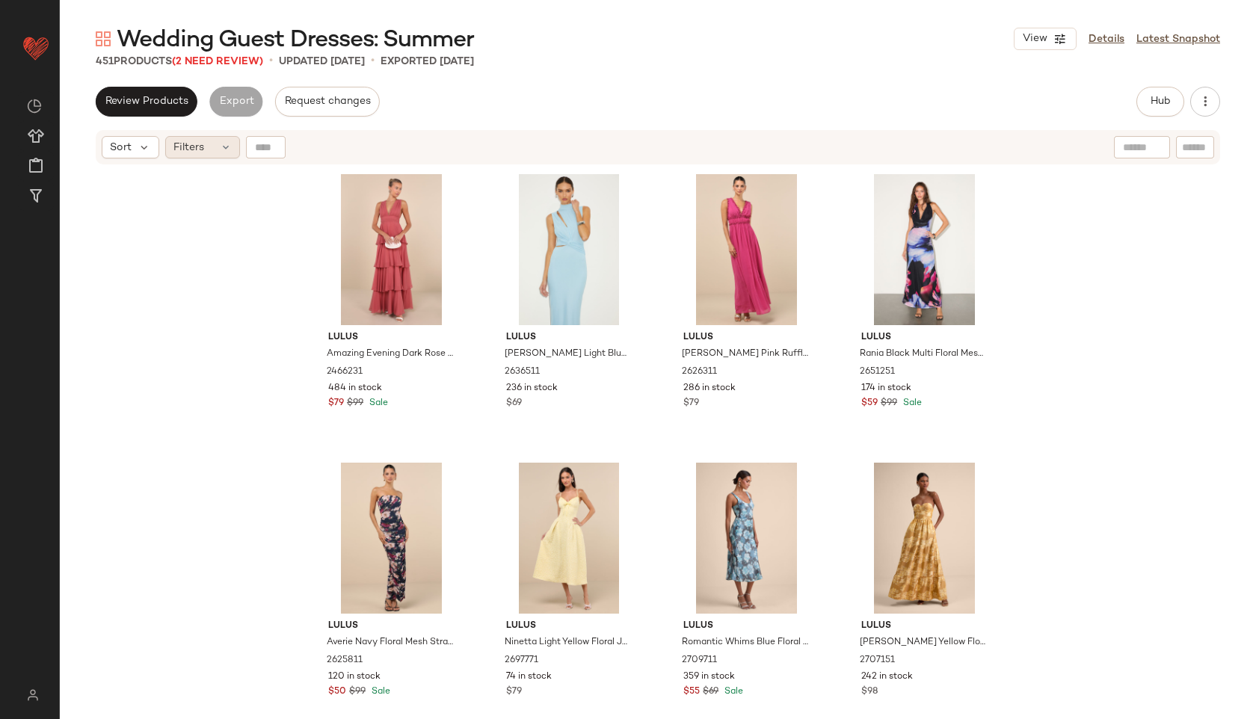
click at [221, 141] on icon at bounding box center [226, 147] width 12 height 12
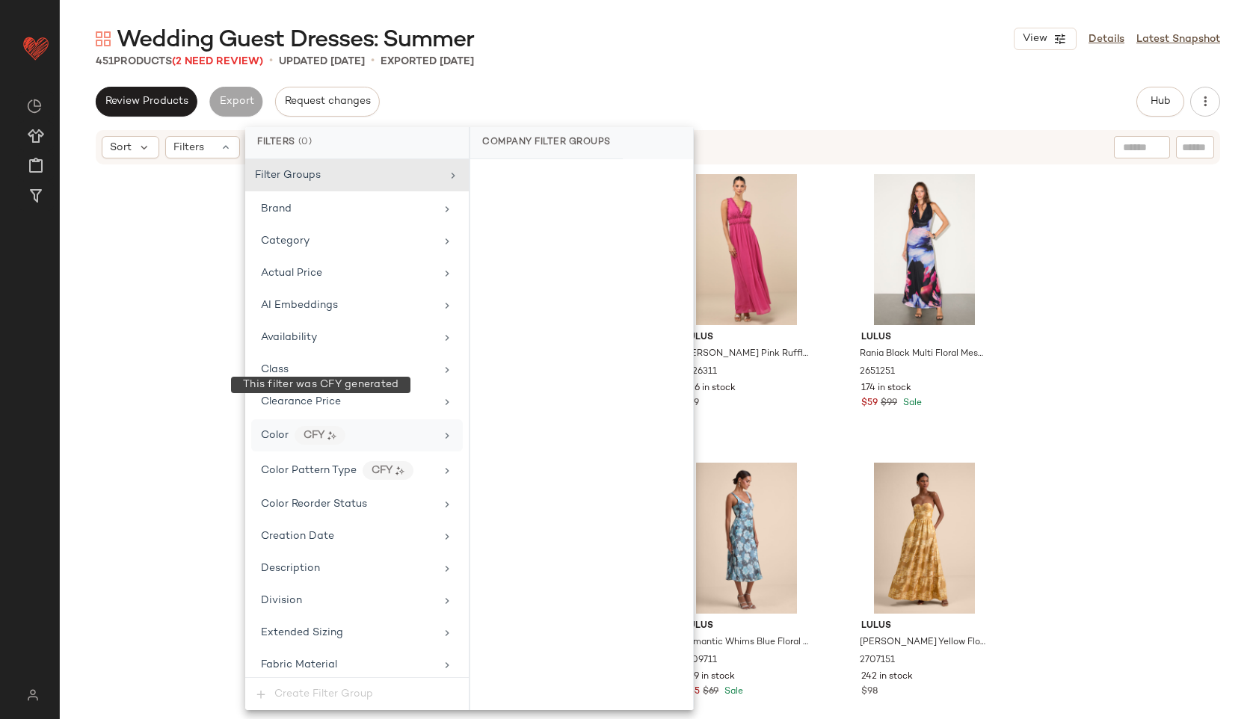
scroll to position [982, 0]
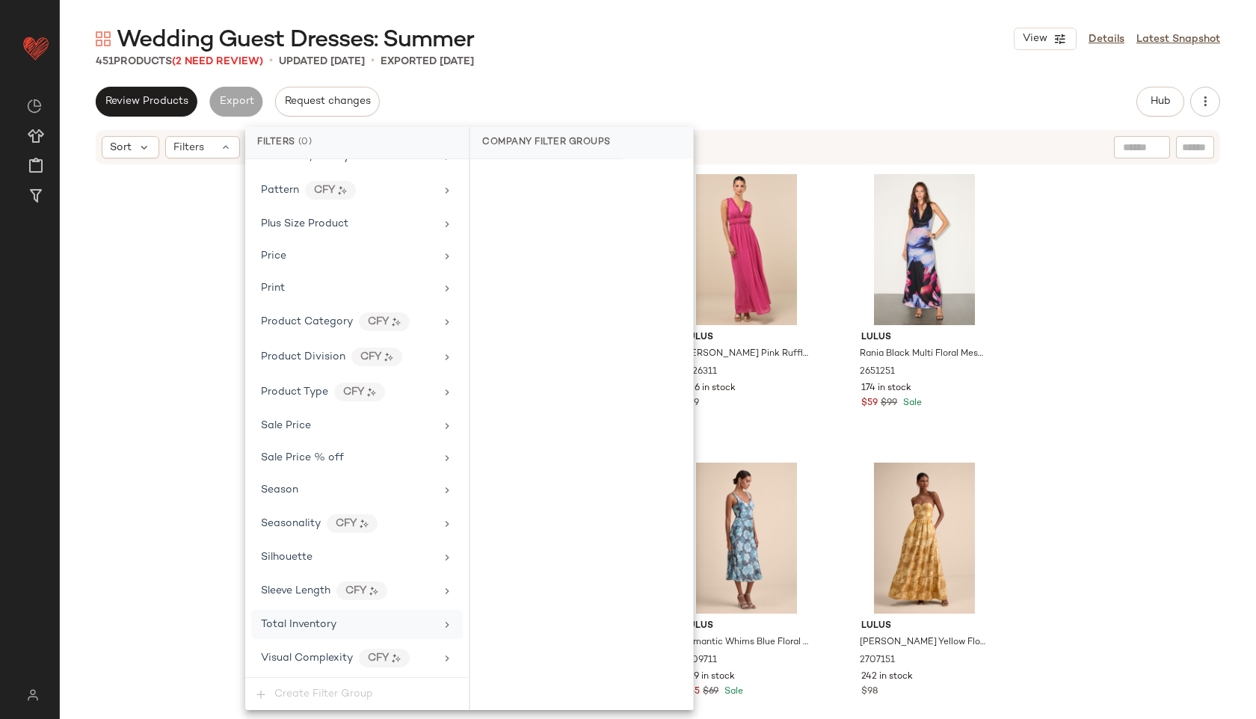
click at [337, 617] on div "Total Inventory" at bounding box center [348, 625] width 174 height 16
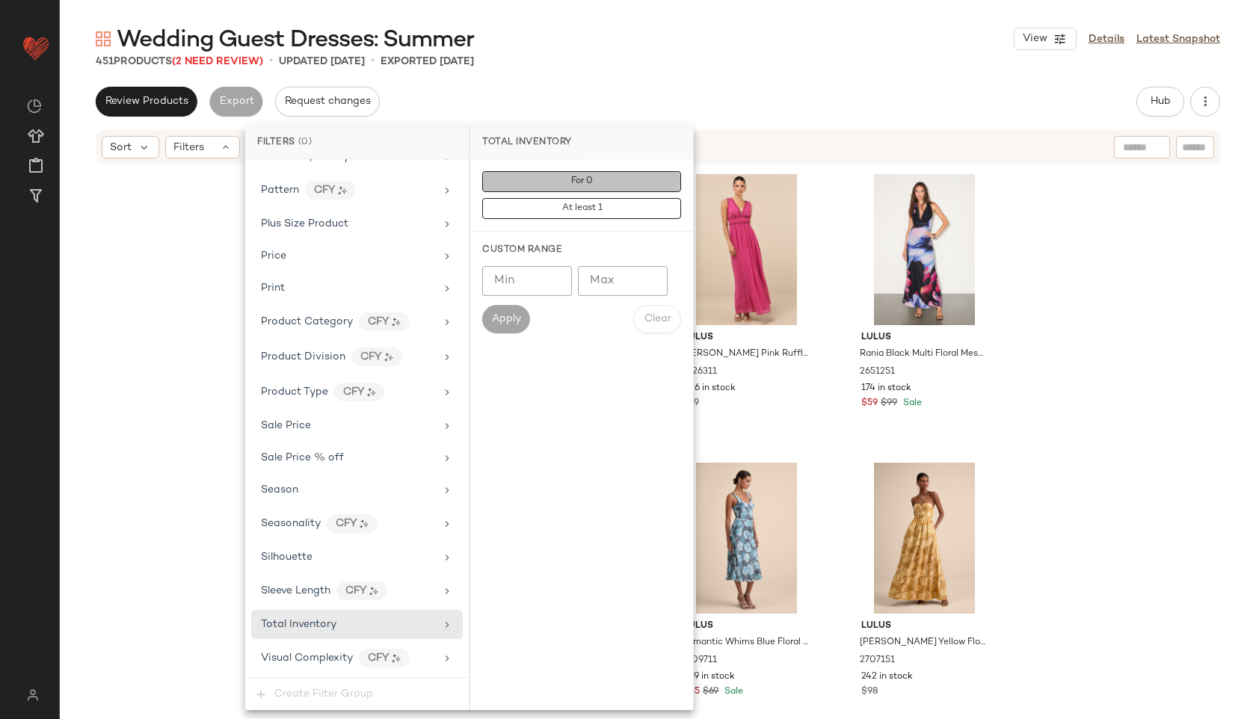
click at [605, 172] on button "For 0" at bounding box center [581, 181] width 199 height 21
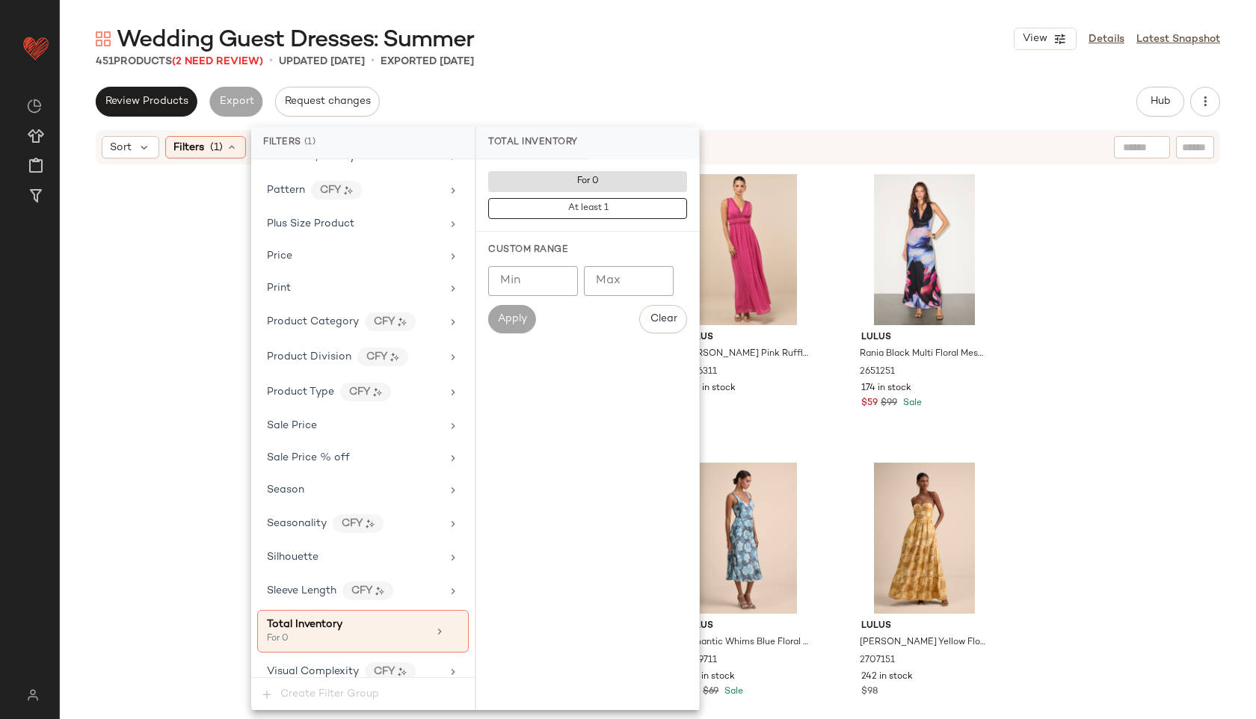
click at [600, 54] on div "451 Products (2 Need Review) • updated Oct 8th • Exported Oct 8th" at bounding box center [658, 61] width 1196 height 15
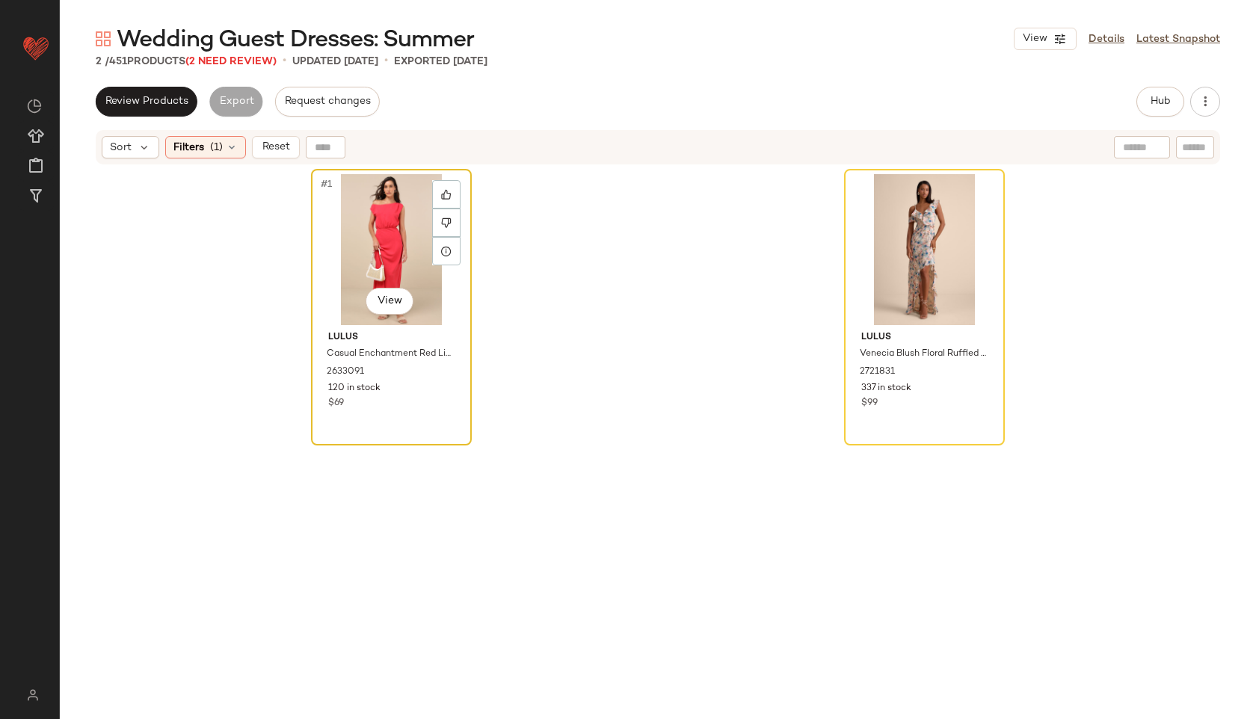
click at [369, 222] on div "#1 View" at bounding box center [391, 249] width 150 height 151
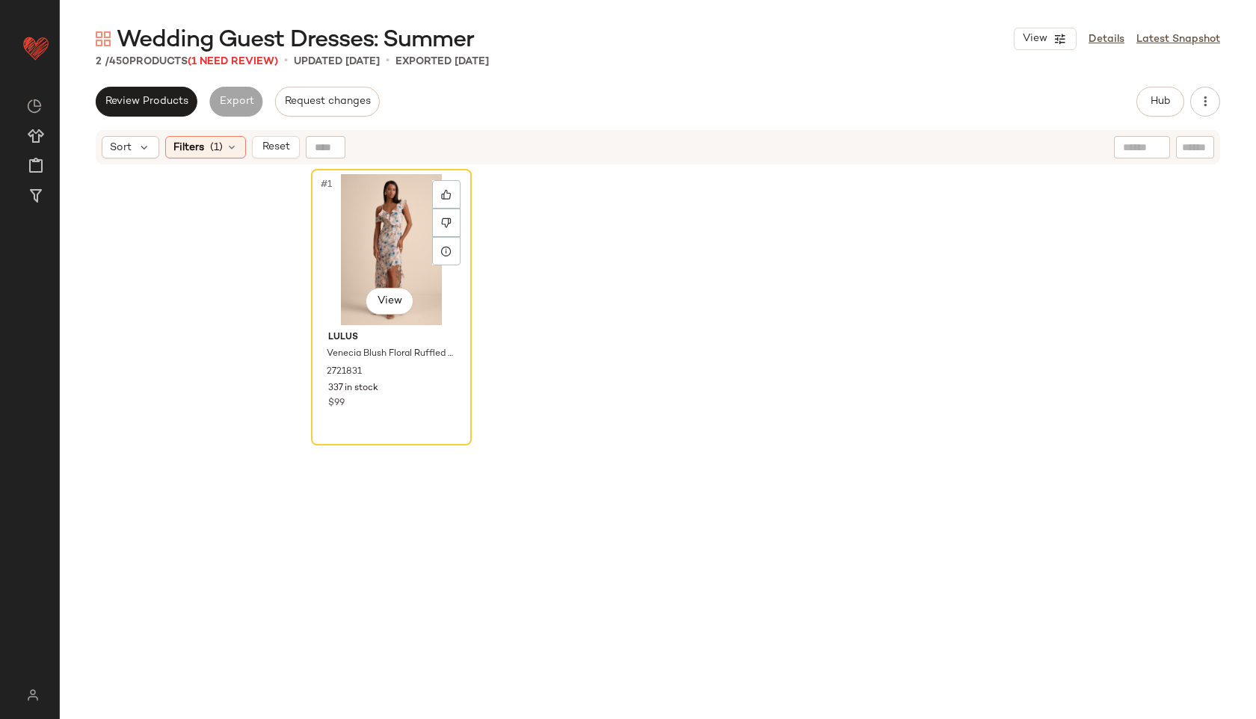
click at [369, 222] on div "#1 View" at bounding box center [391, 249] width 150 height 151
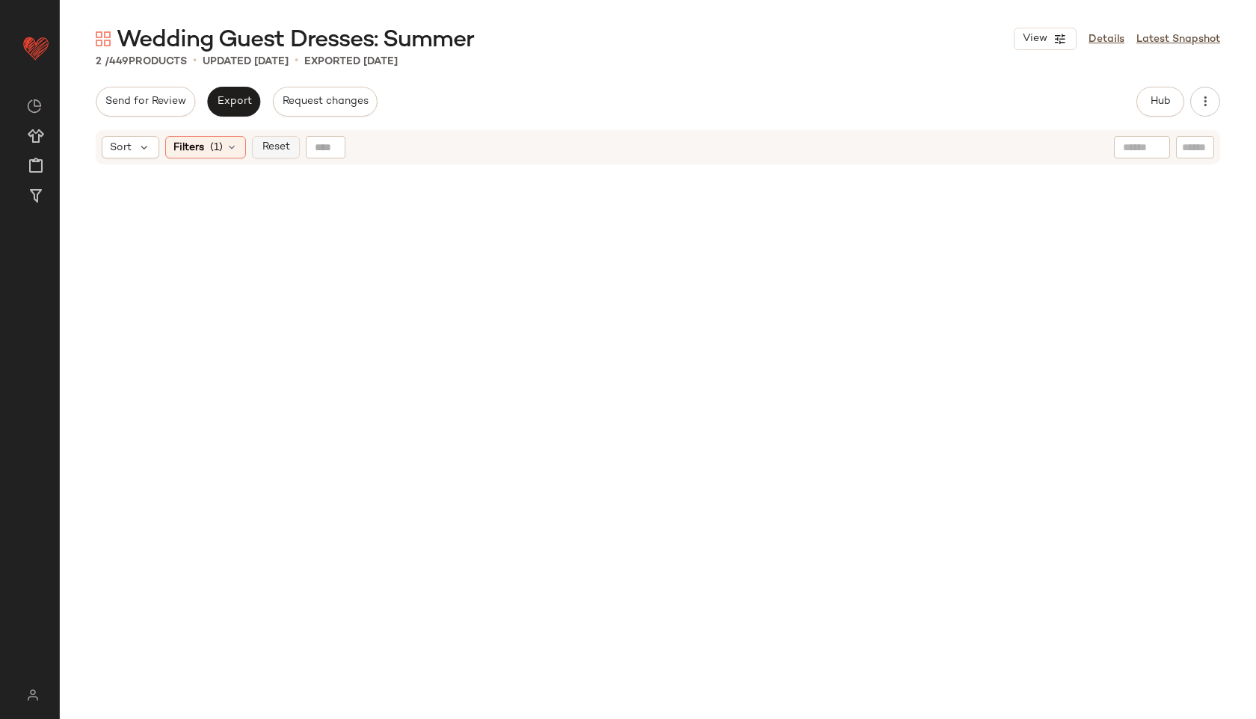
click at [274, 151] on span "Reset" at bounding box center [275, 147] width 28 height 12
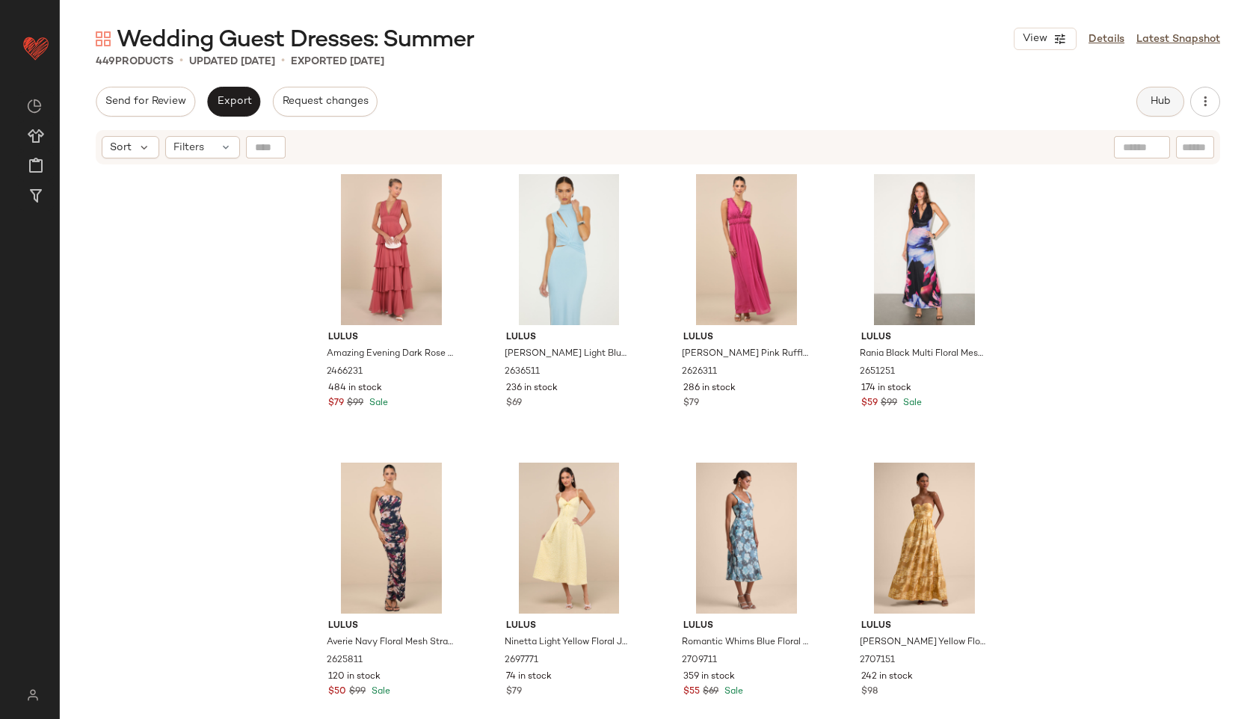
click at [1139, 105] on button "Hub" at bounding box center [1160, 102] width 48 height 30
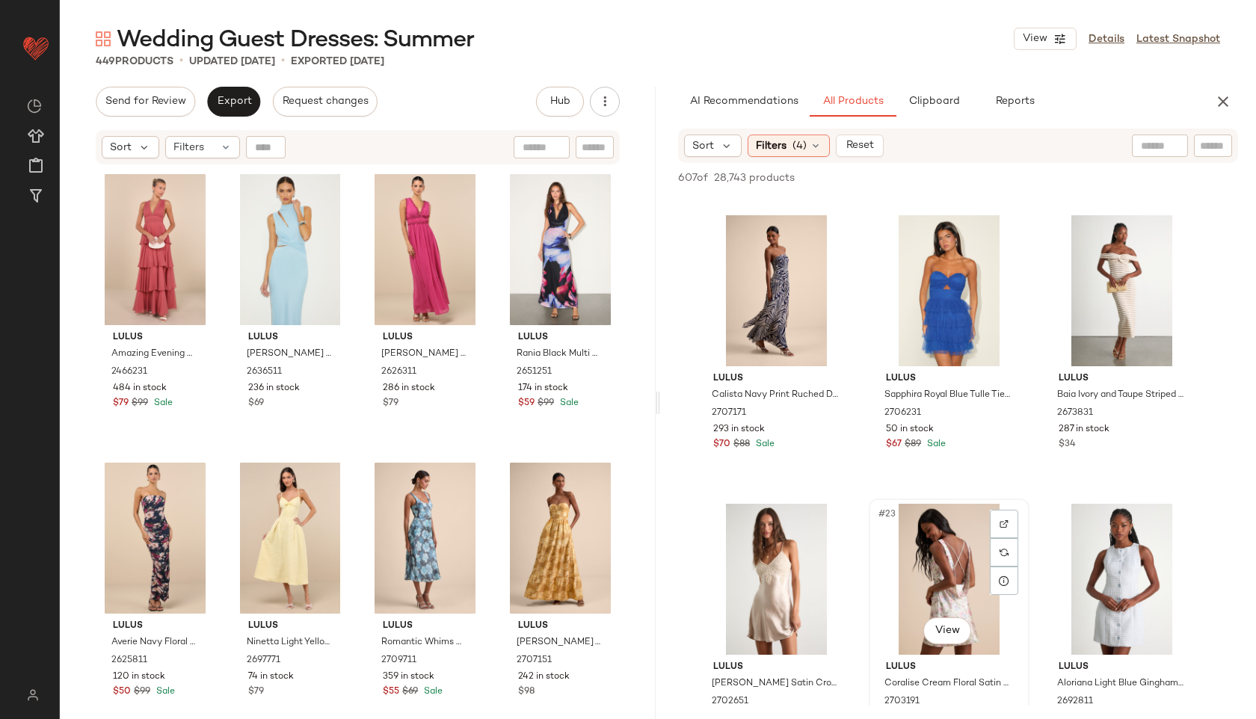
scroll to position [1694, 0]
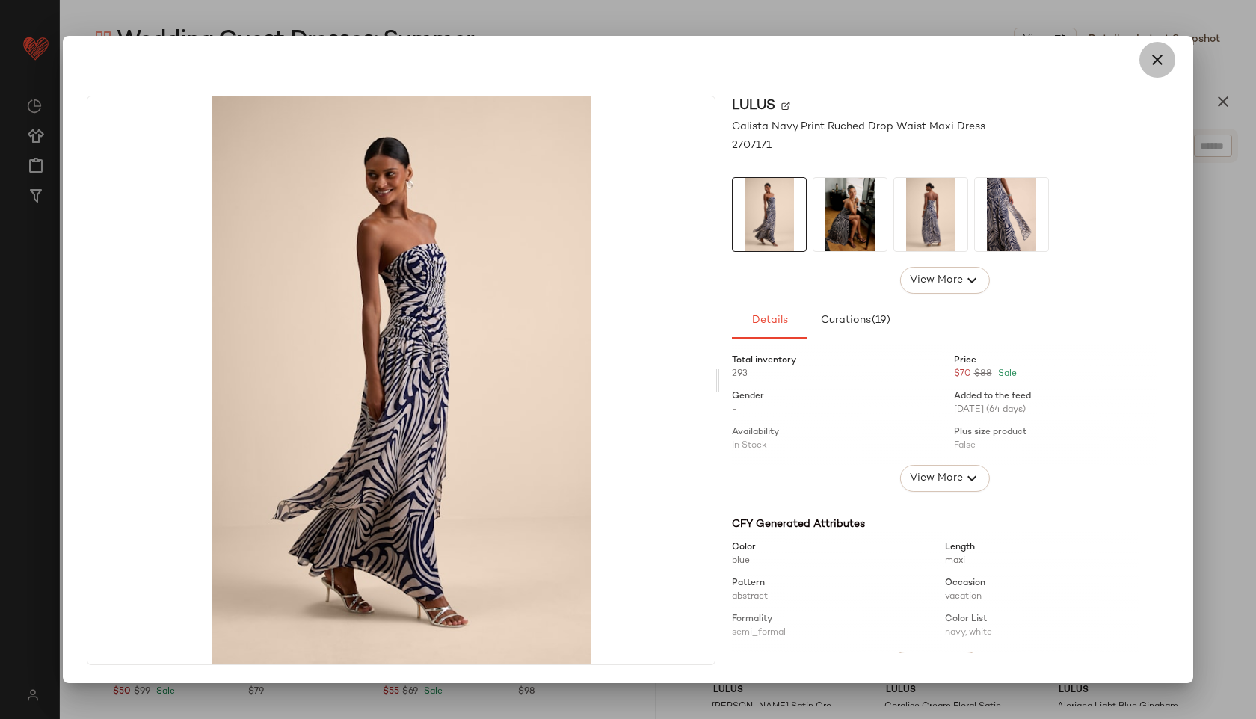
click at [1159, 50] on button "button" at bounding box center [1157, 60] width 36 height 36
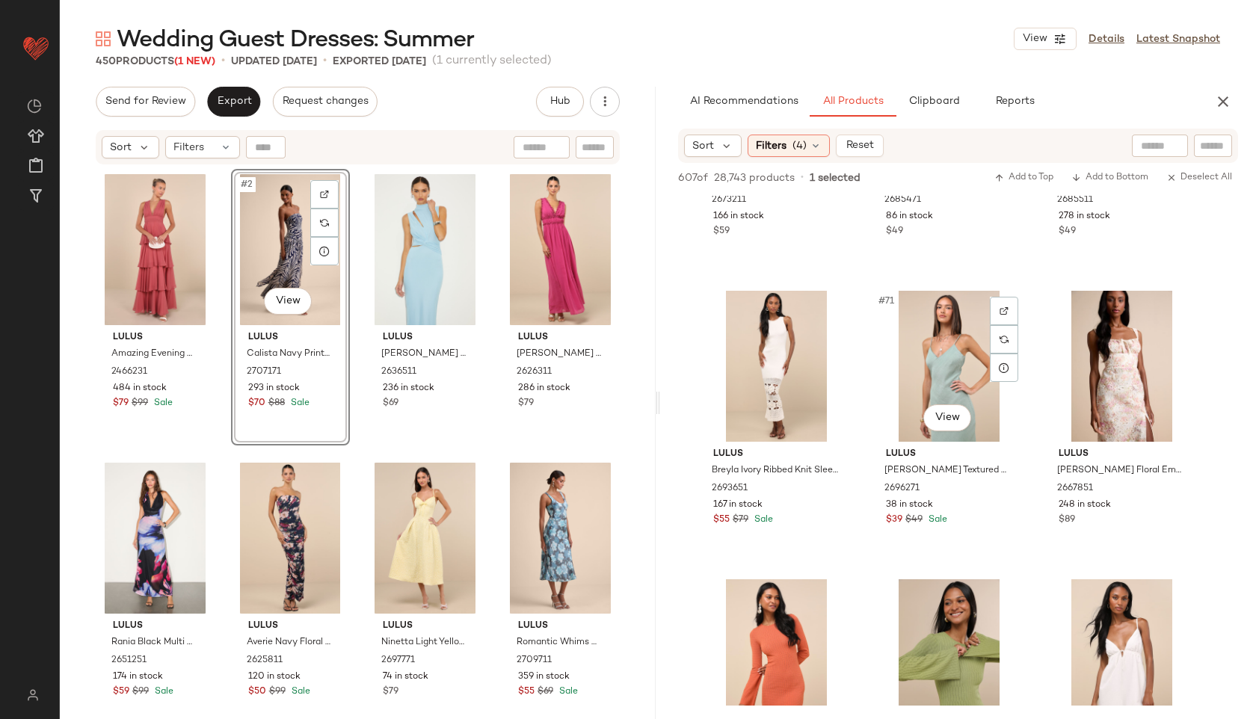
scroll to position [6550, 0]
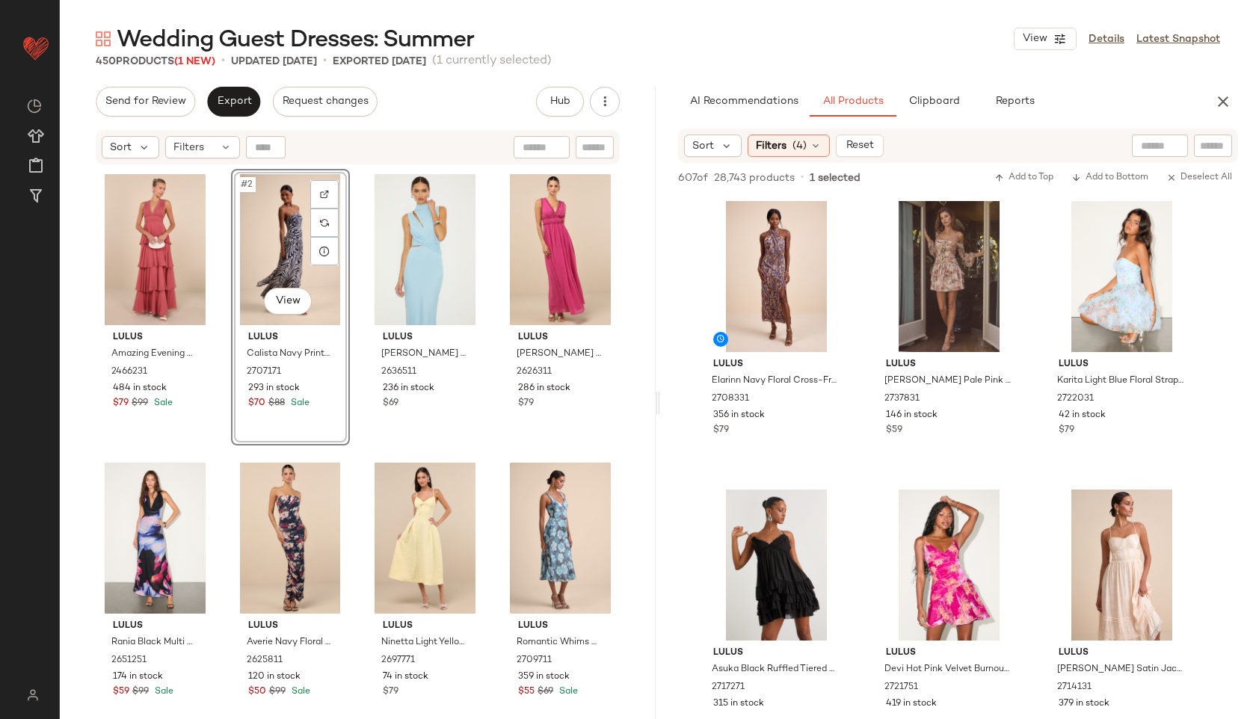
scroll to position [6550, 0]
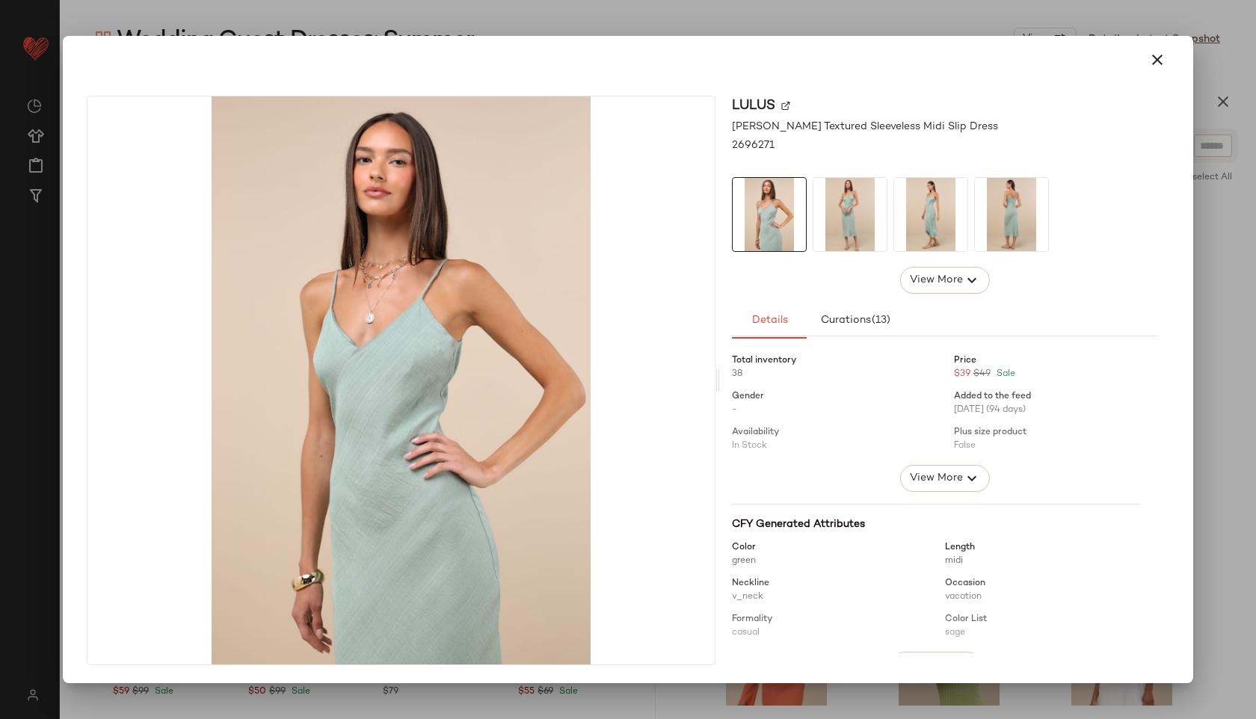
click at [931, 217] on img at bounding box center [930, 214] width 73 height 73
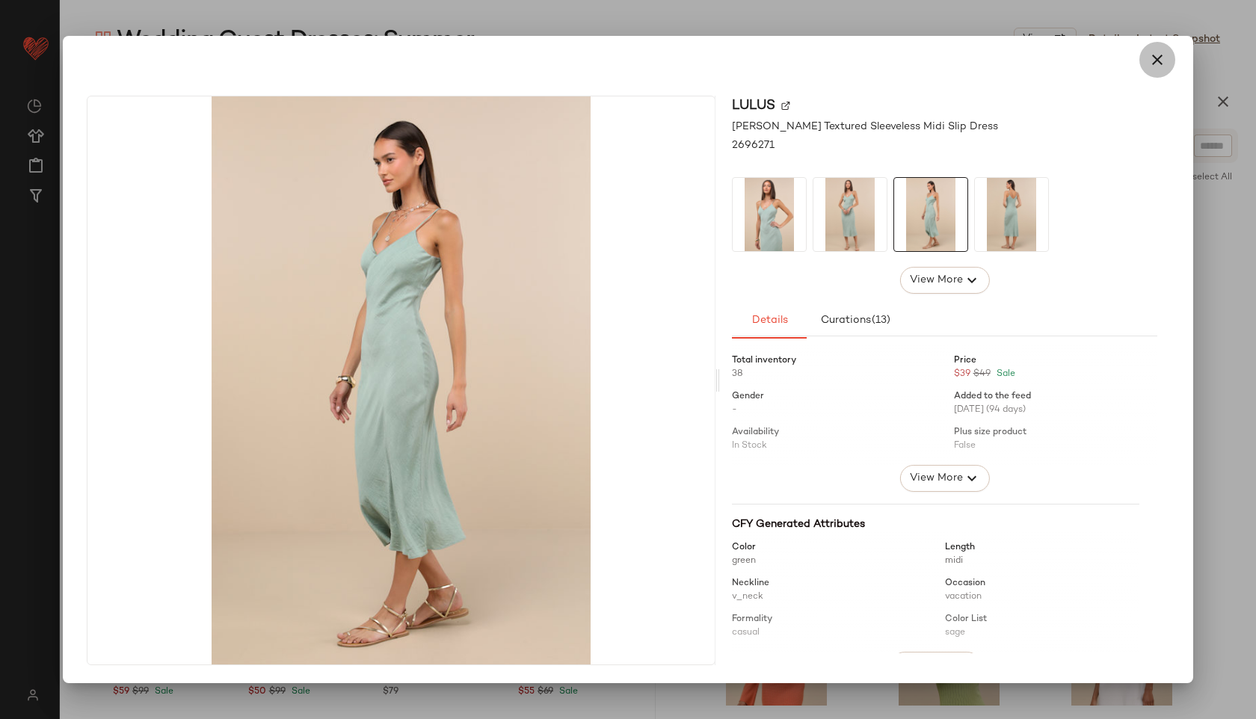
click at [1160, 62] on icon "button" at bounding box center [1157, 60] width 18 height 18
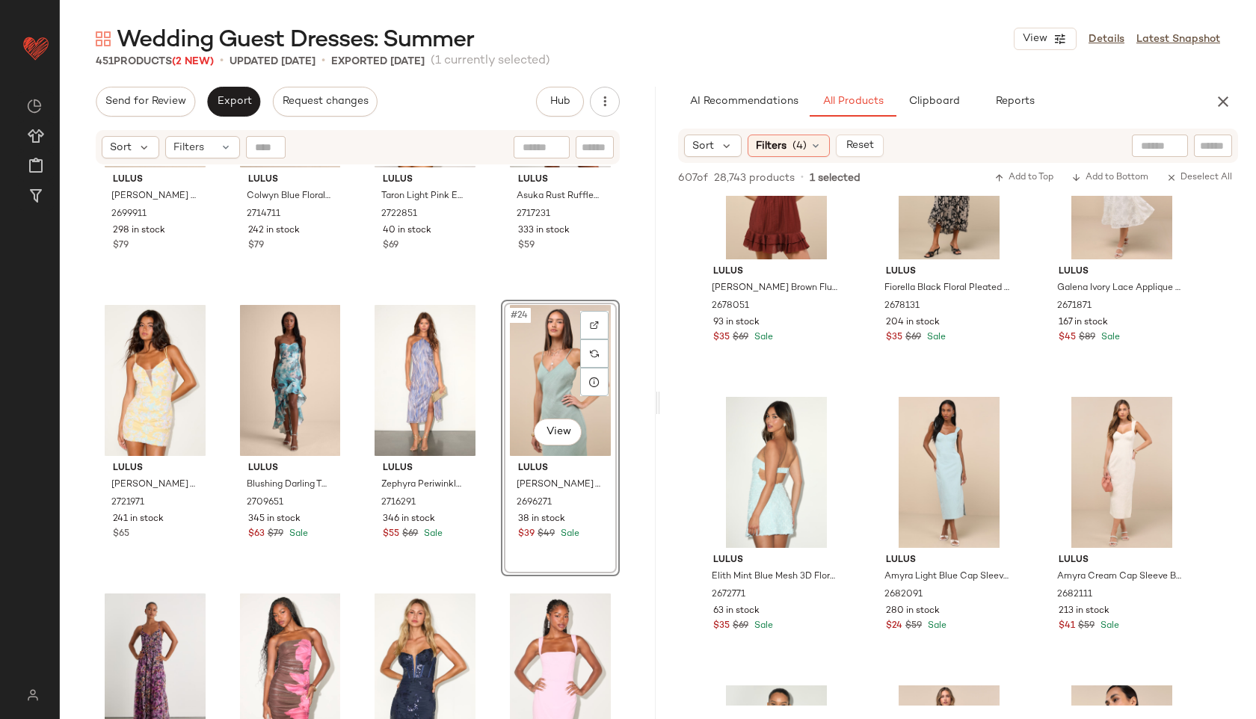
scroll to position [7923, 0]
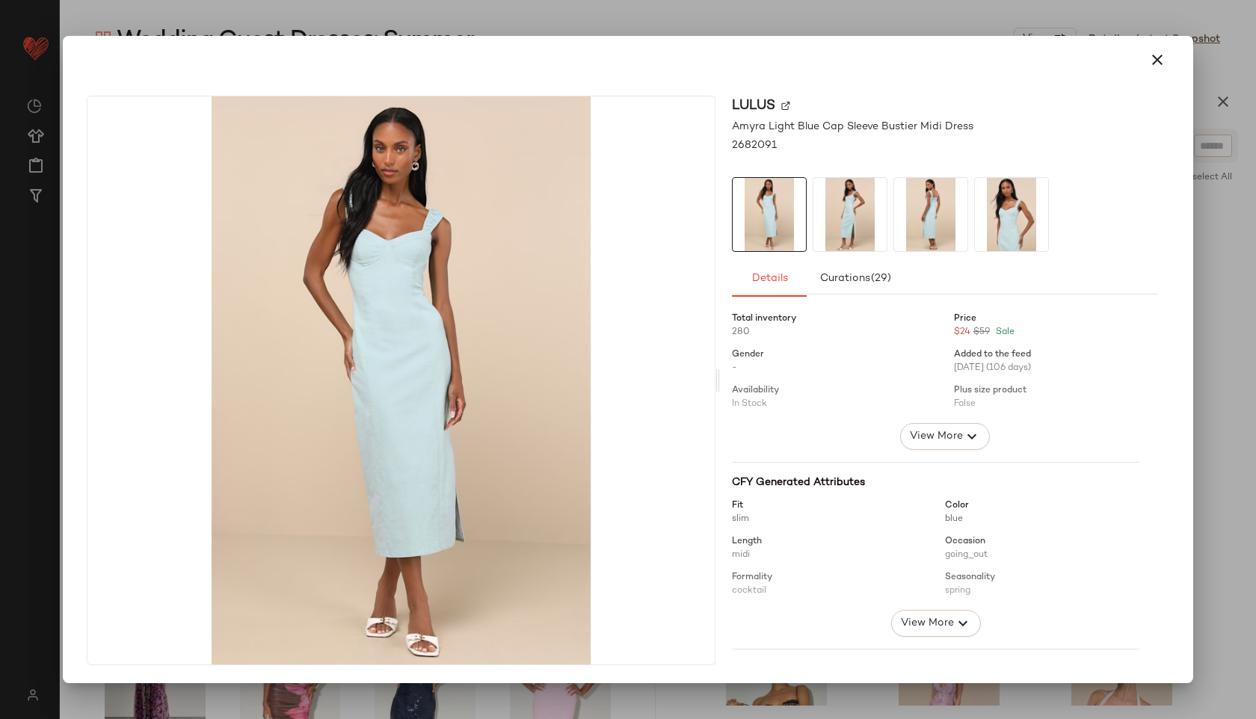
click at [930, 207] on img at bounding box center [930, 214] width 73 height 73
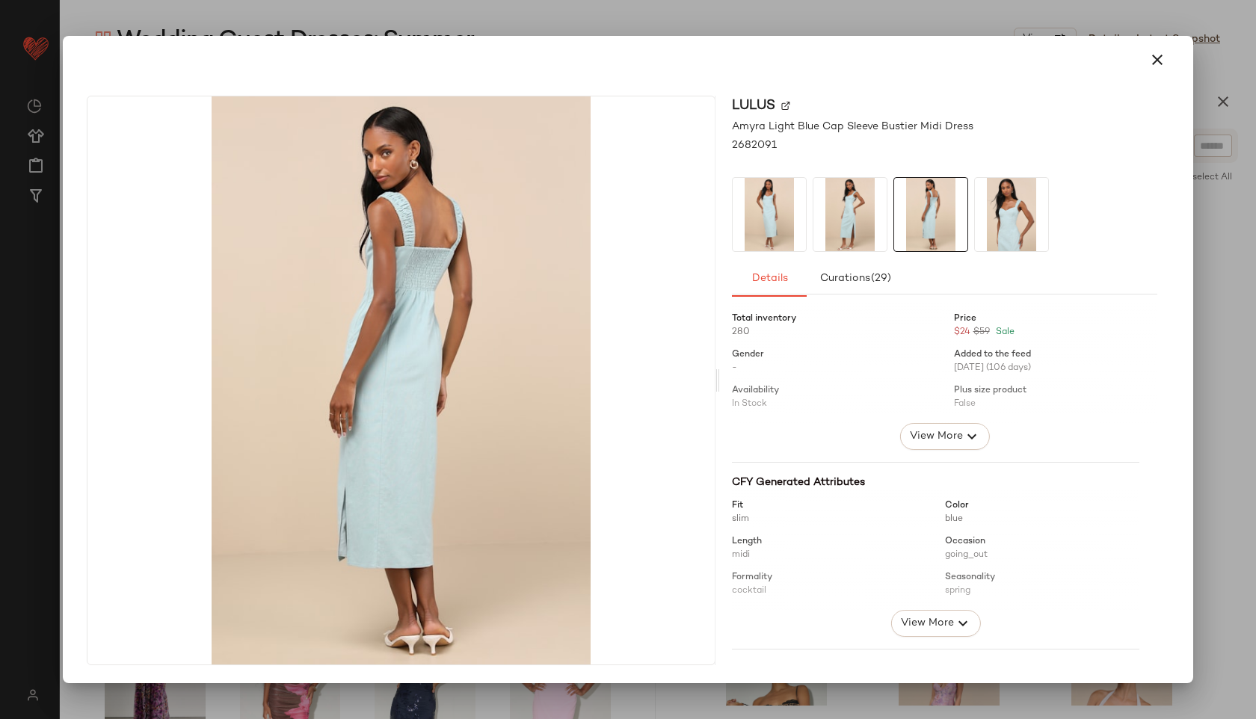
click at [1007, 221] on img at bounding box center [1011, 214] width 73 height 73
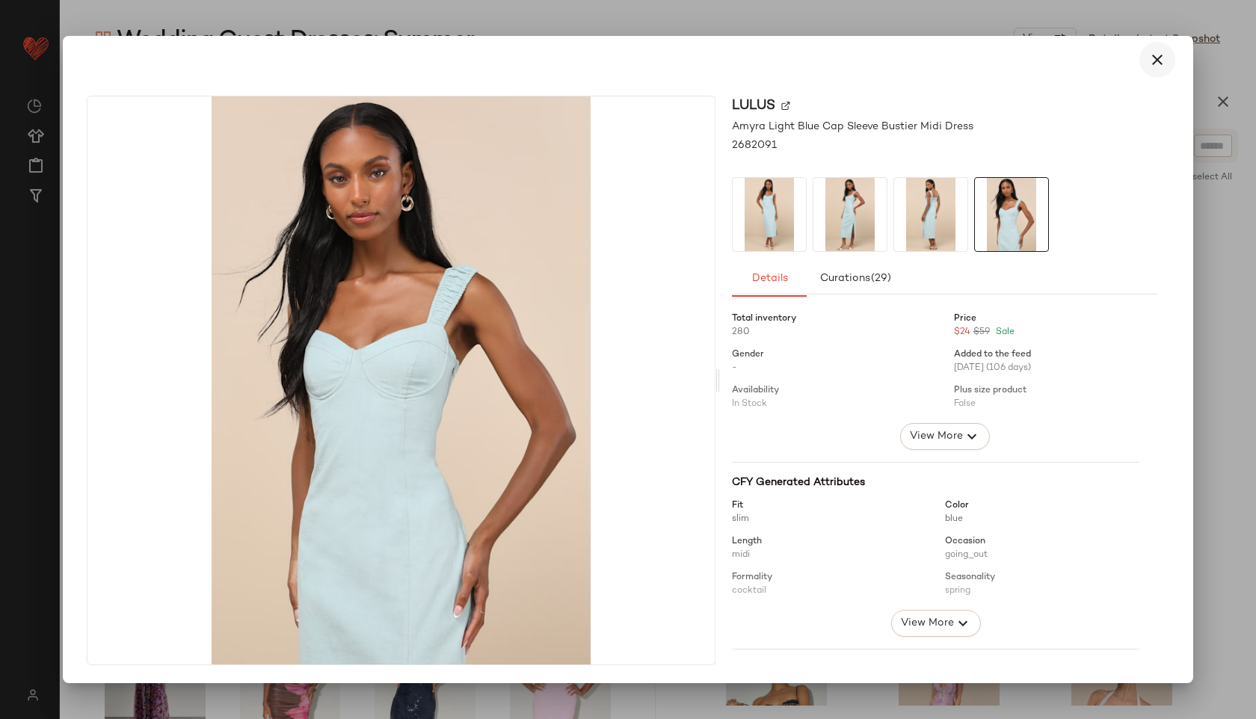
click at [1160, 52] on icon "button" at bounding box center [1157, 60] width 18 height 18
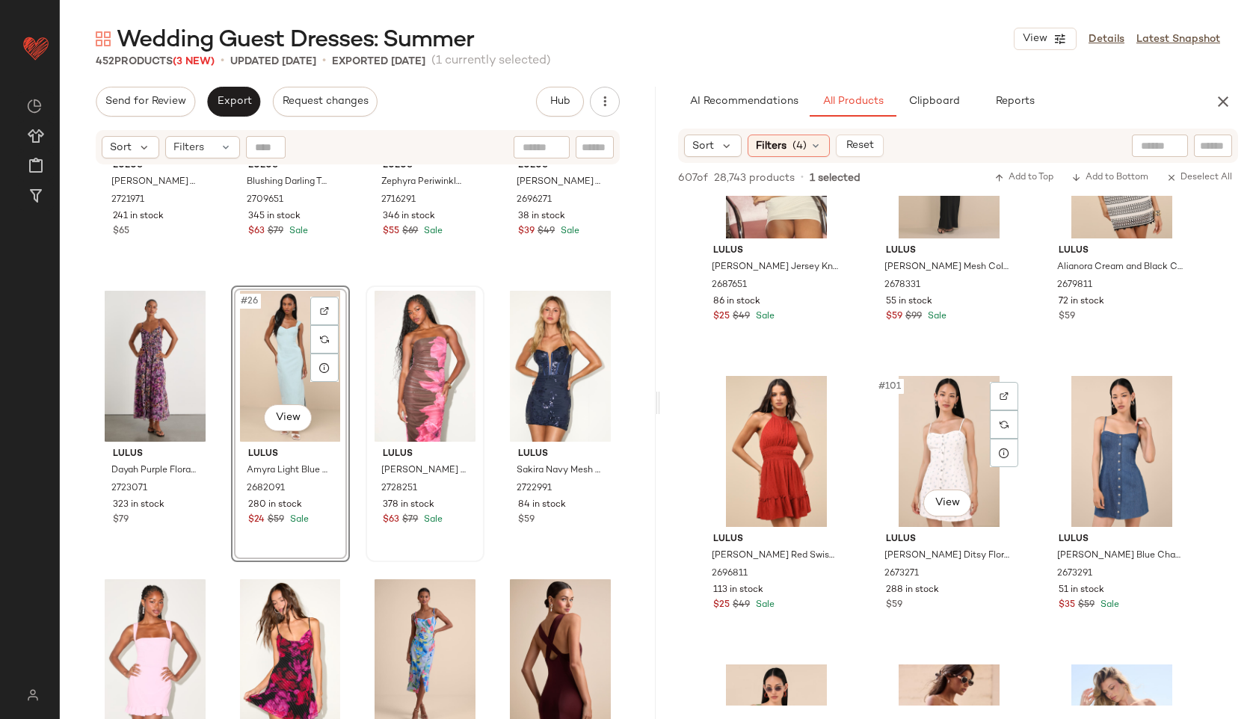
scroll to position [9404, 0]
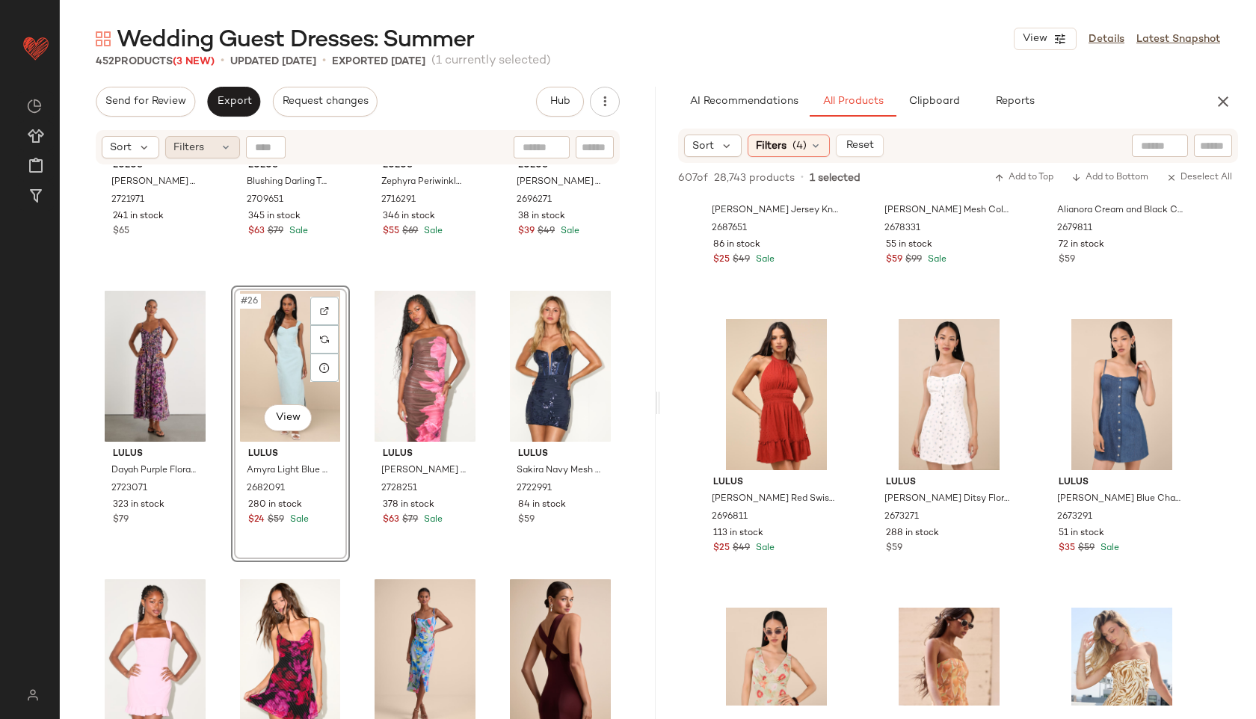
click at [208, 147] on div "Filters" at bounding box center [202, 147] width 75 height 22
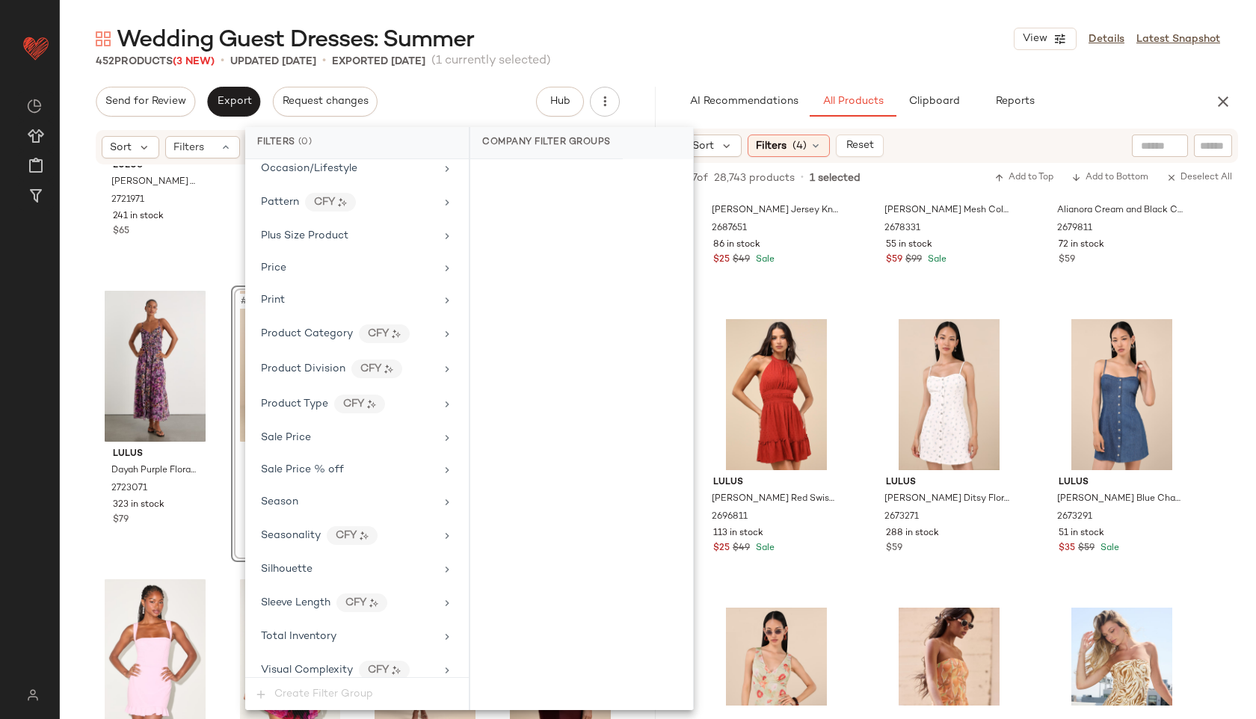
scroll to position [982, 0]
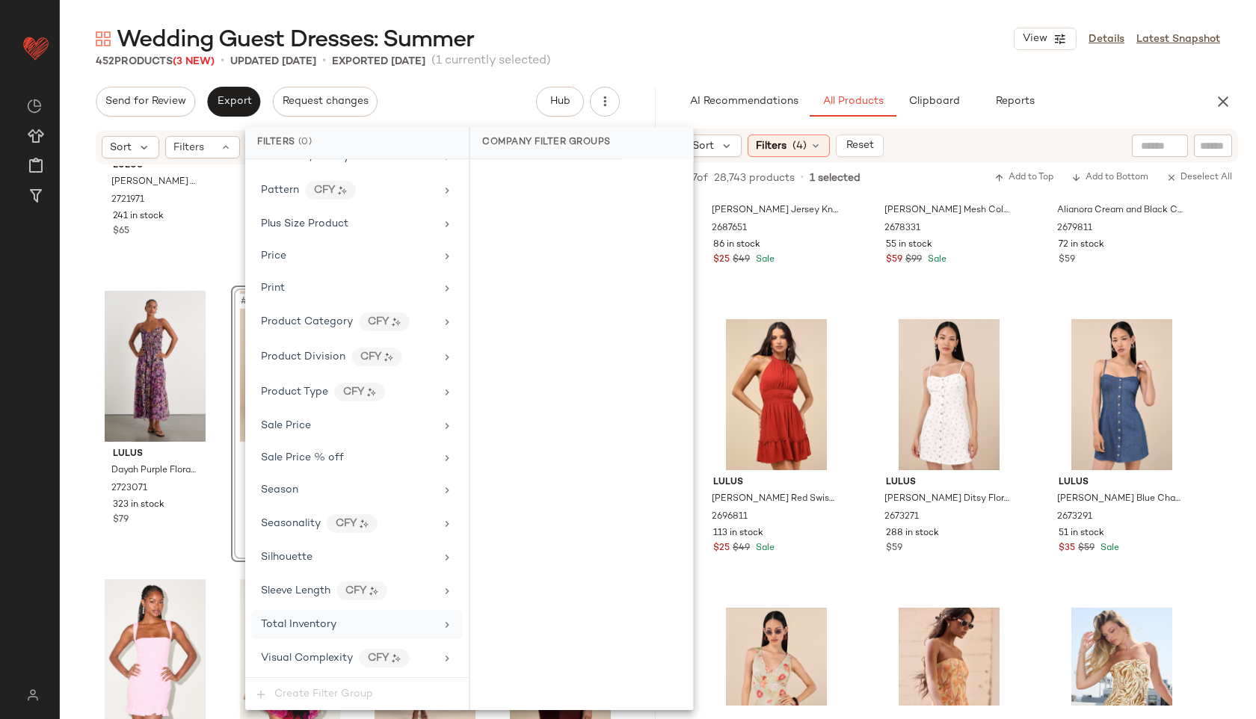
click at [304, 622] on span "Total Inventory" at bounding box center [298, 624] width 75 height 11
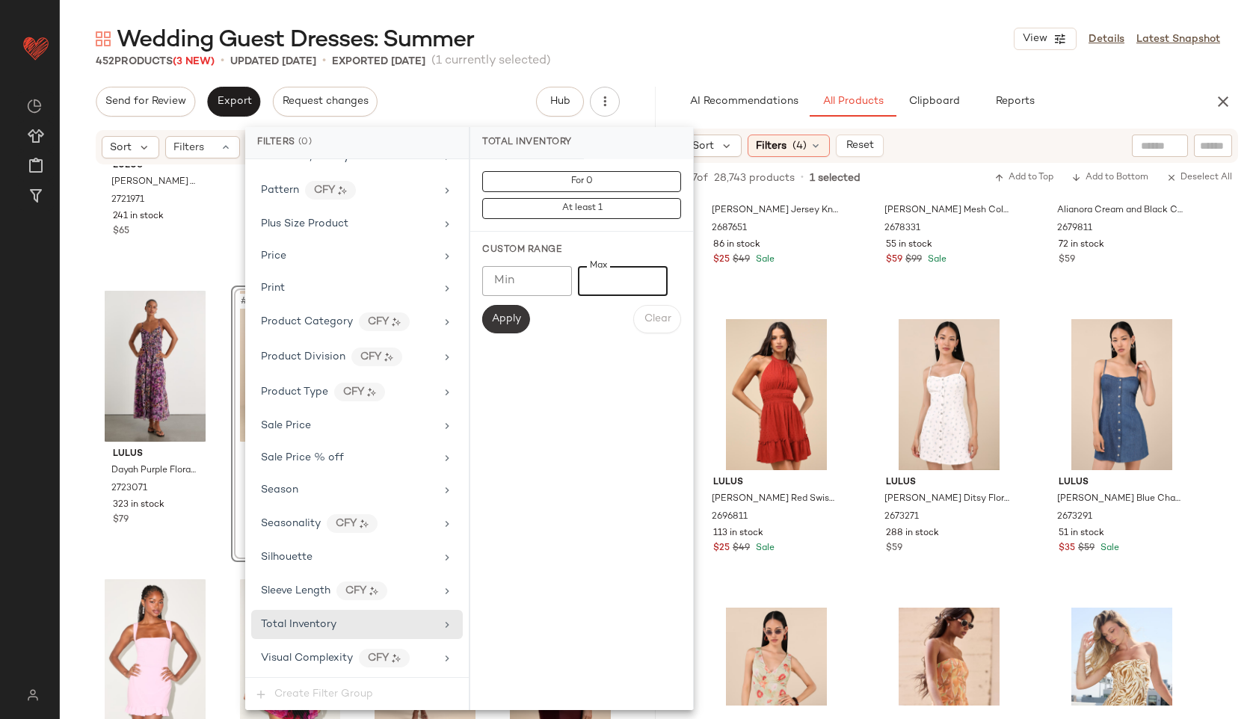
type input "**"
click at [497, 318] on span "Apply" at bounding box center [506, 319] width 30 height 12
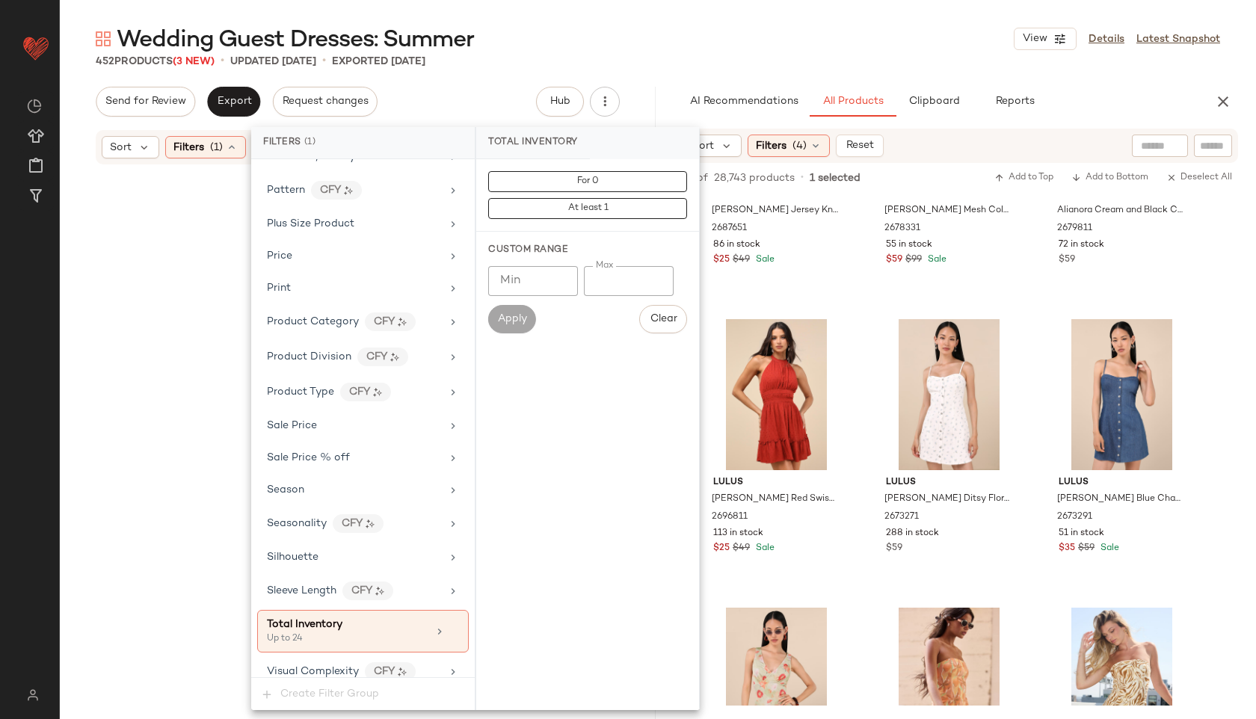
click at [666, 28] on div "Wedding Guest Dresses: Summer View Details Latest Snapshot" at bounding box center [658, 39] width 1196 height 30
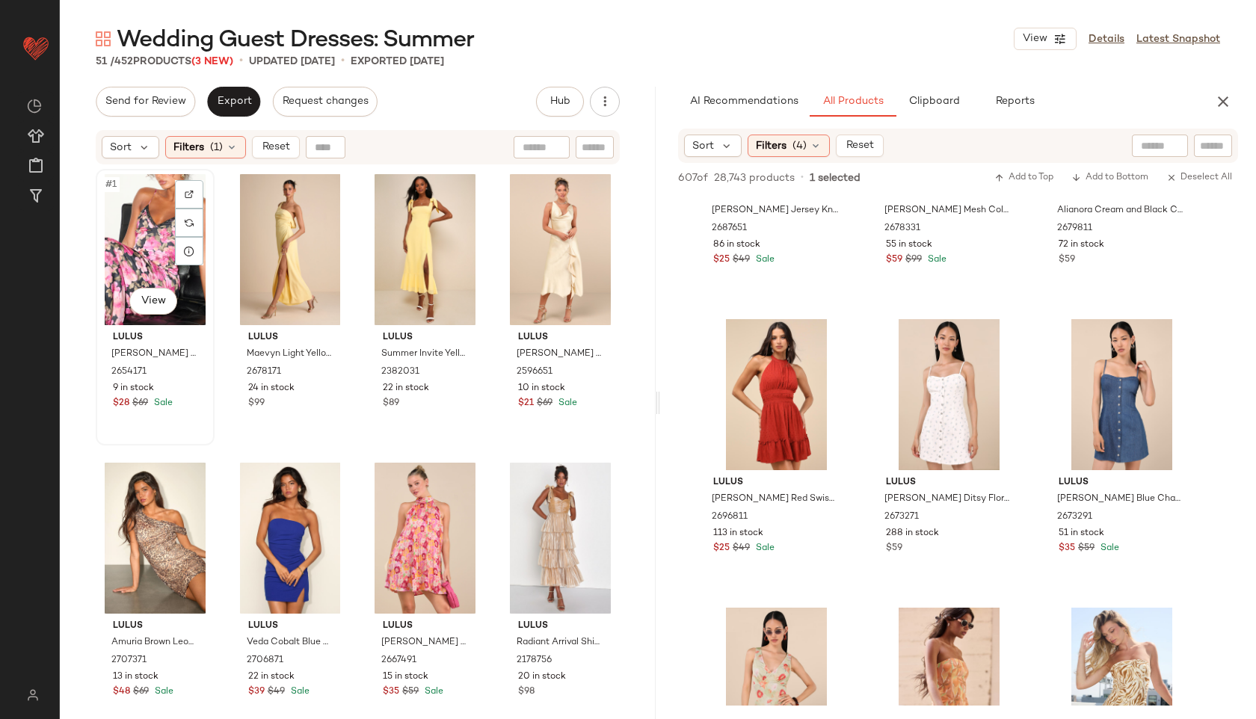
click at [140, 225] on div "#1 View" at bounding box center [155, 249] width 108 height 151
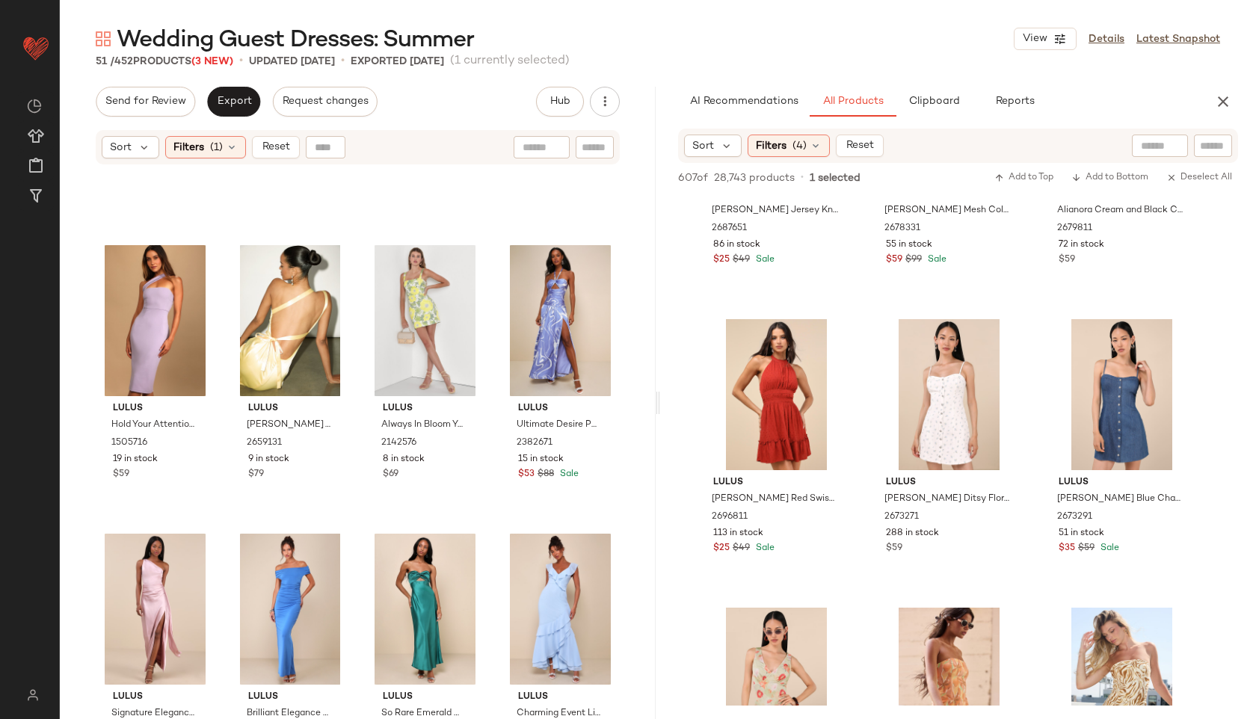
scroll to position [3163, 0]
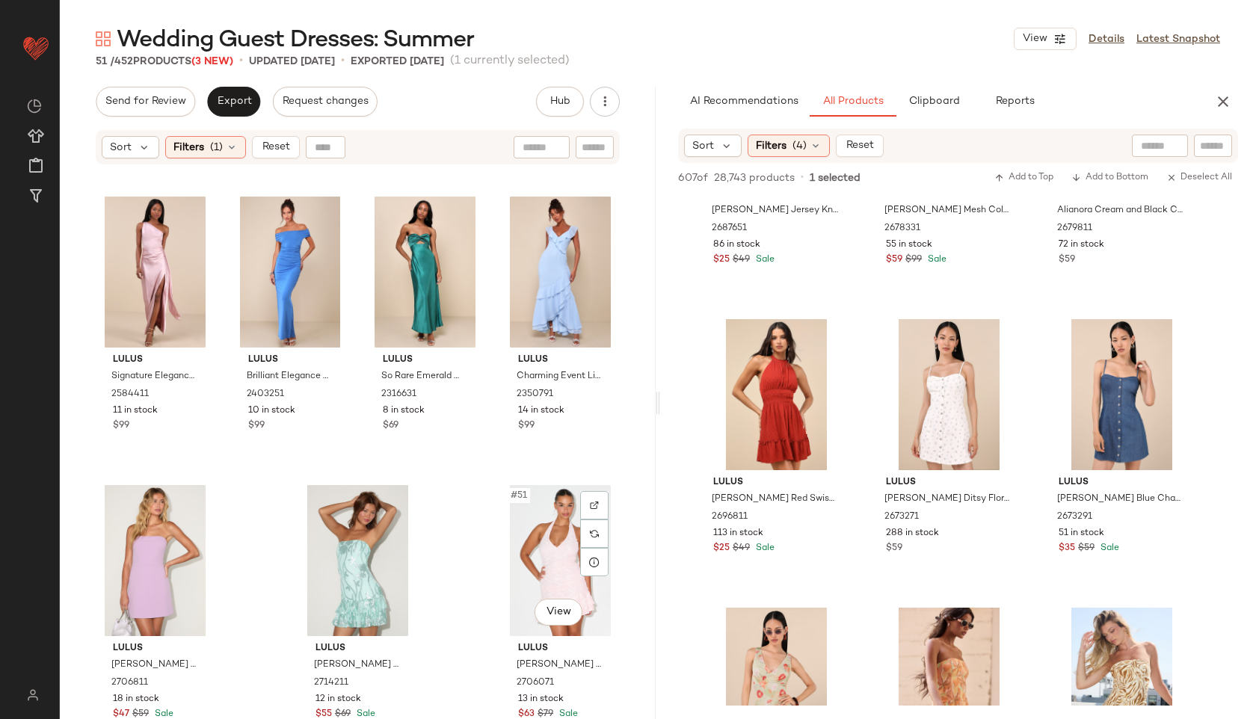
click at [543, 531] on div "#51 View" at bounding box center [560, 560] width 108 height 151
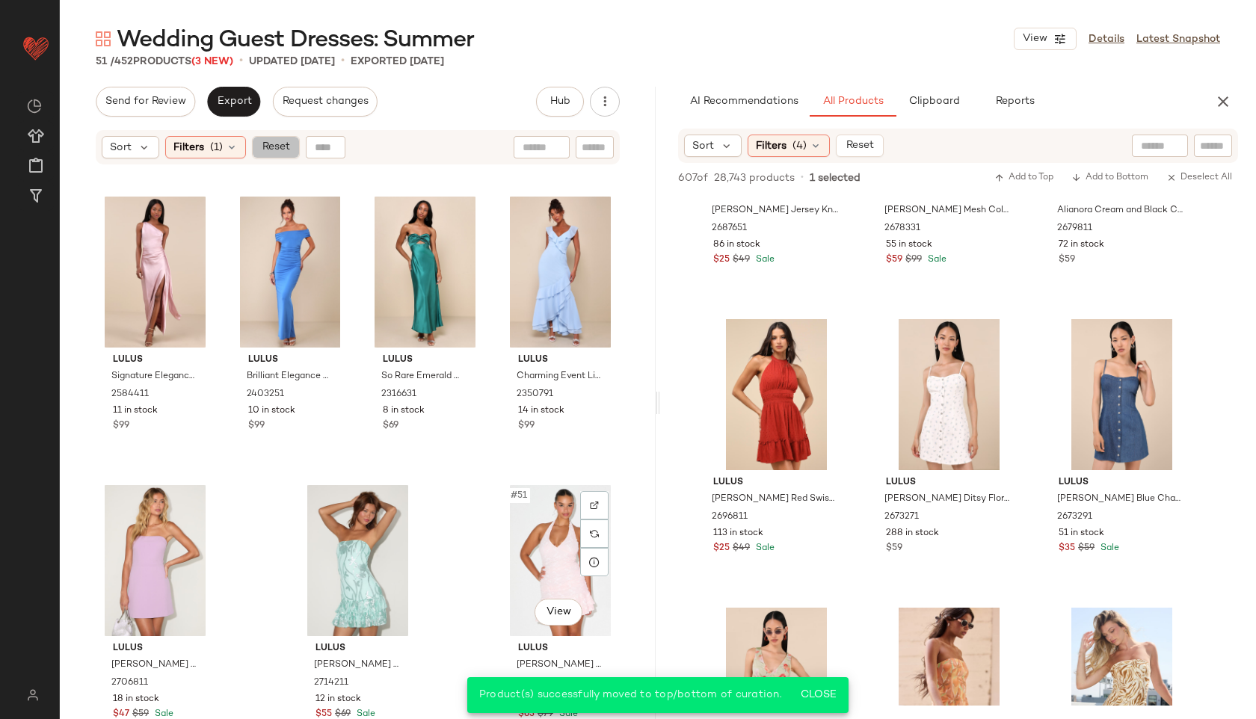
click at [270, 151] on span "Reset" at bounding box center [275, 147] width 28 height 12
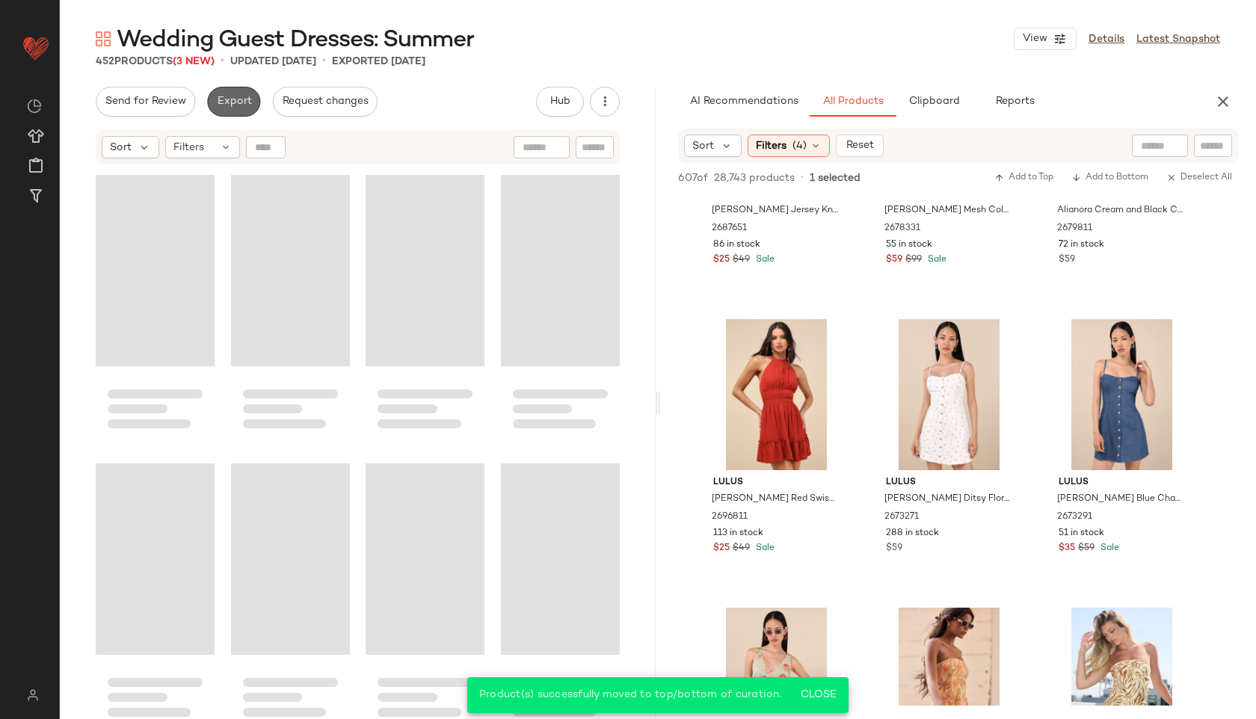
click at [238, 110] on button "Export" at bounding box center [233, 102] width 53 height 30
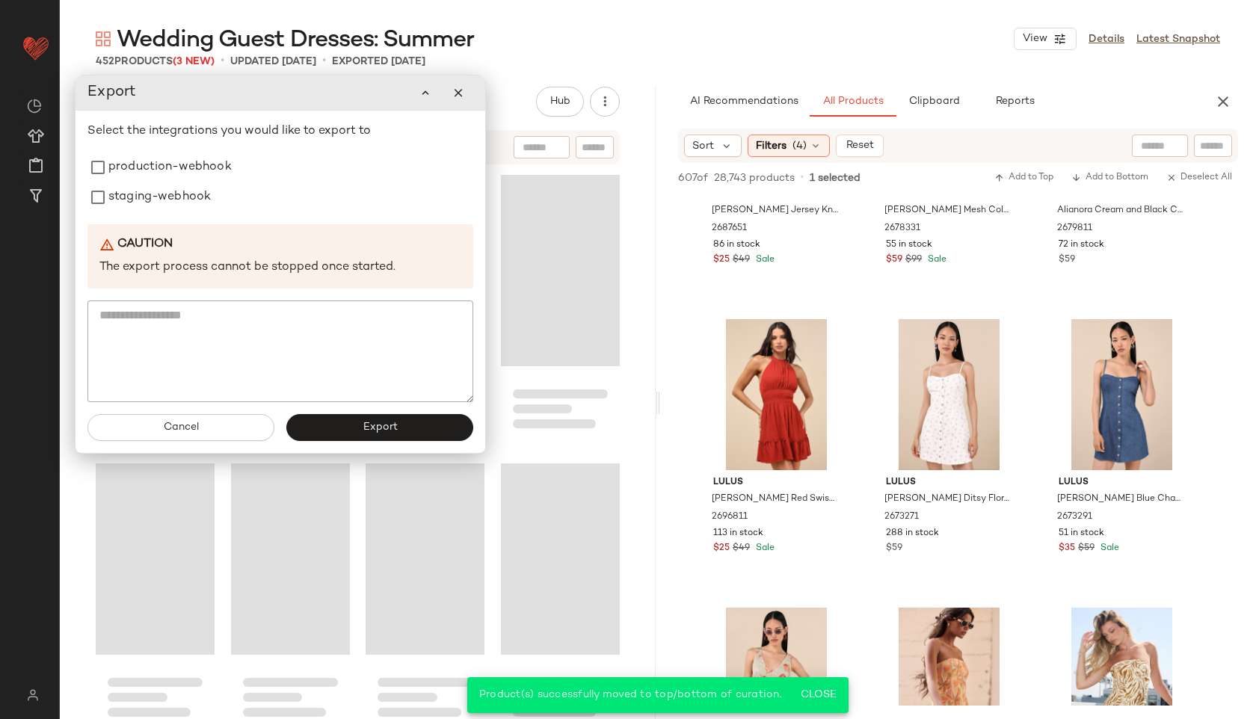
scroll to position [32017, 0]
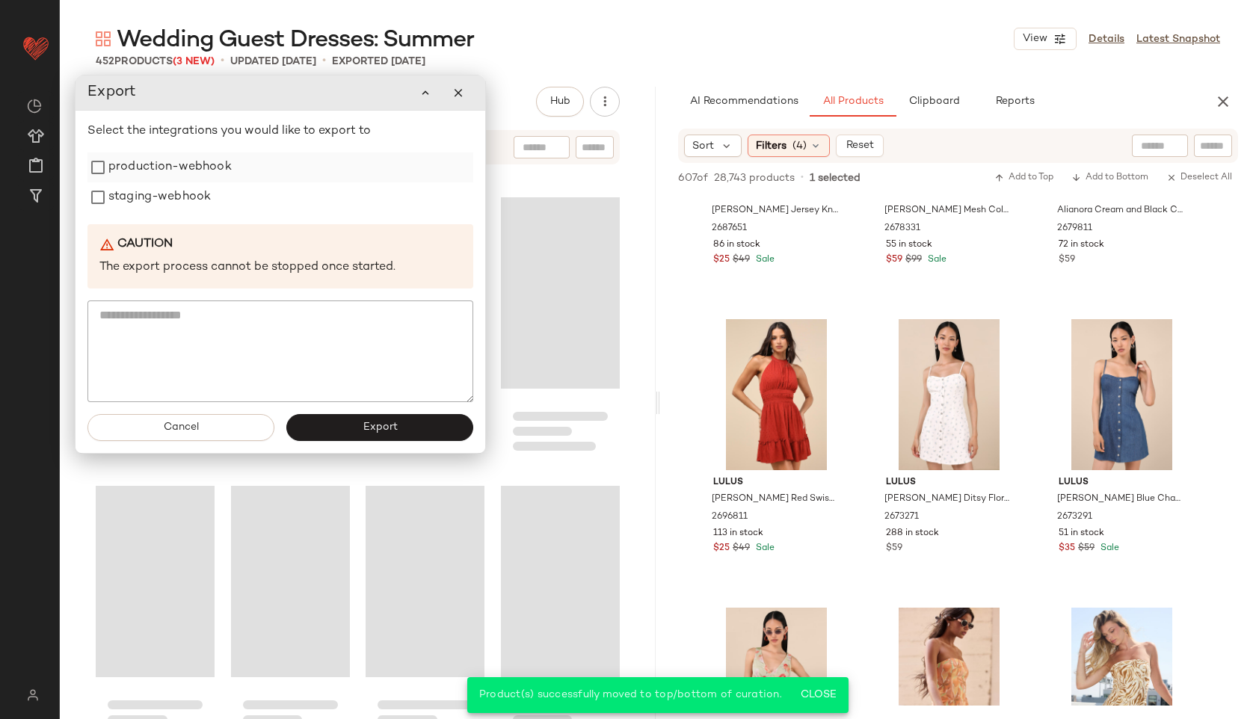
click at [188, 172] on label "production-webhook" at bounding box center [169, 167] width 123 height 30
click at [180, 206] on label "staging-webhook" at bounding box center [159, 197] width 102 height 30
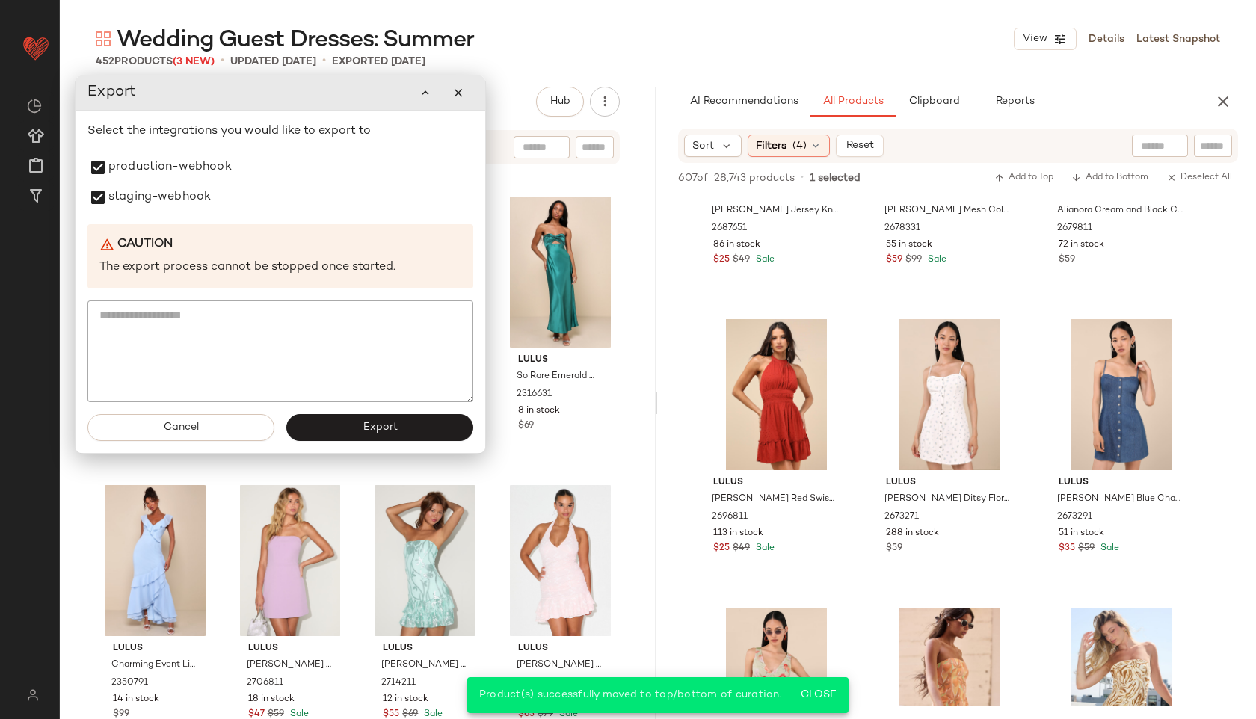
click at [389, 441] on div "Cancel Export" at bounding box center [280, 427] width 410 height 51
click at [387, 428] on span "Export" at bounding box center [379, 428] width 35 height 12
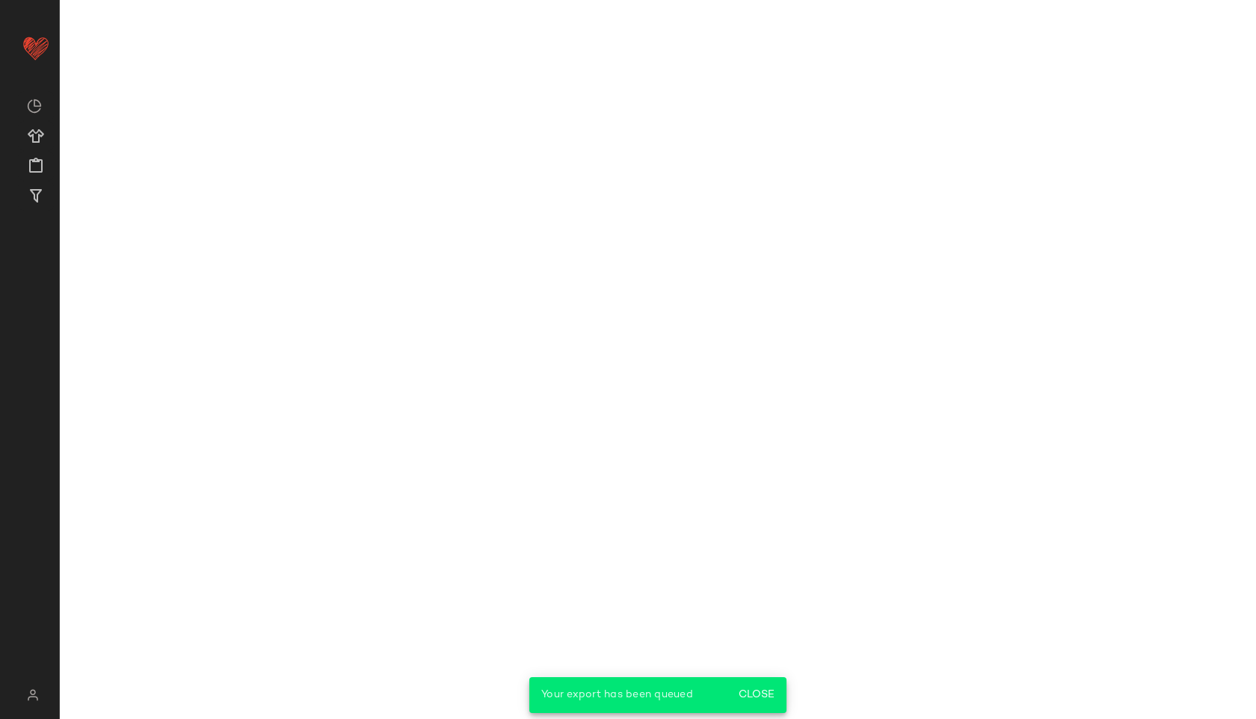
scroll to position [14020, 0]
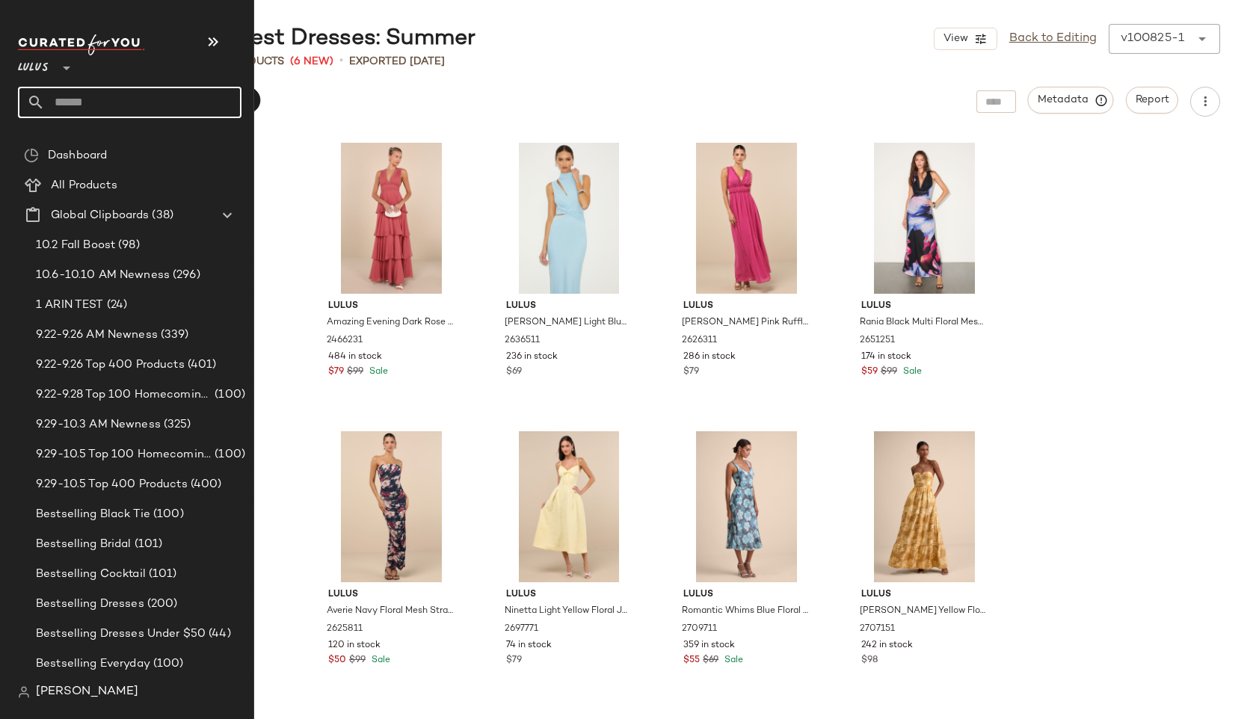
click at [95, 113] on input "text" at bounding box center [143, 102] width 197 height 31
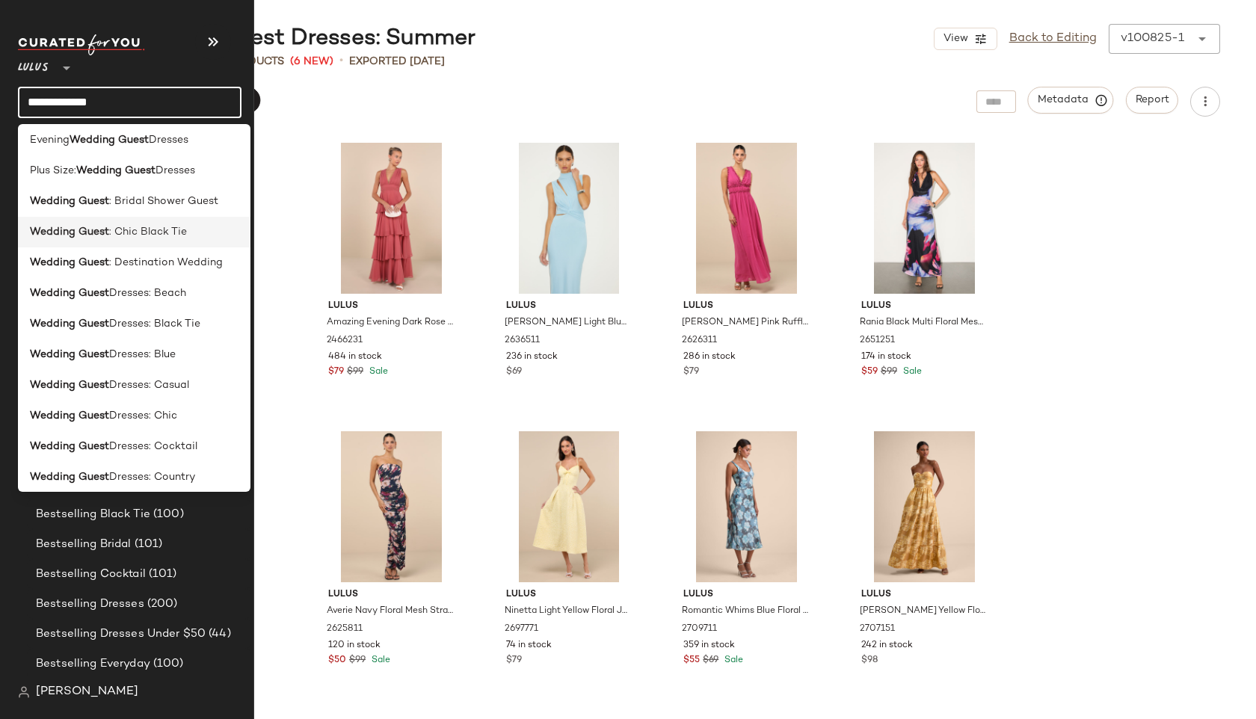
scroll to position [159, 0]
type input "**********"
click at [161, 482] on span "Dresses: Country" at bounding box center [152, 477] width 86 height 16
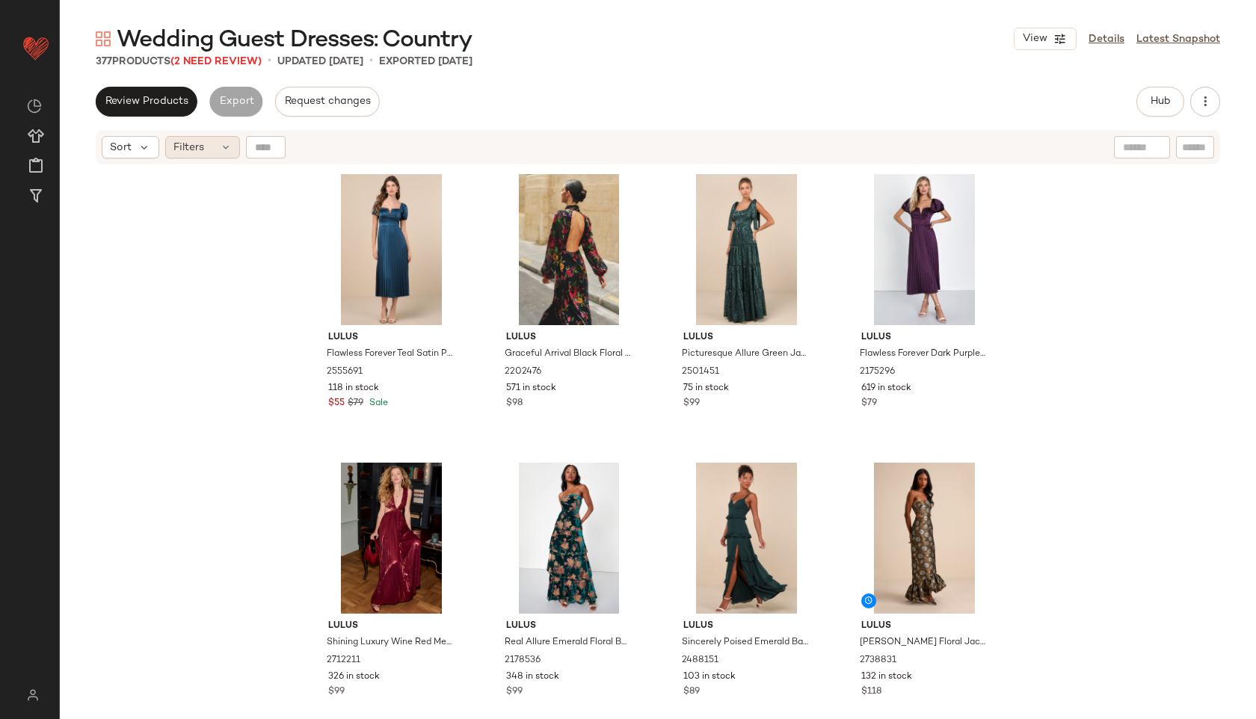
click at [222, 146] on icon at bounding box center [226, 147] width 12 height 12
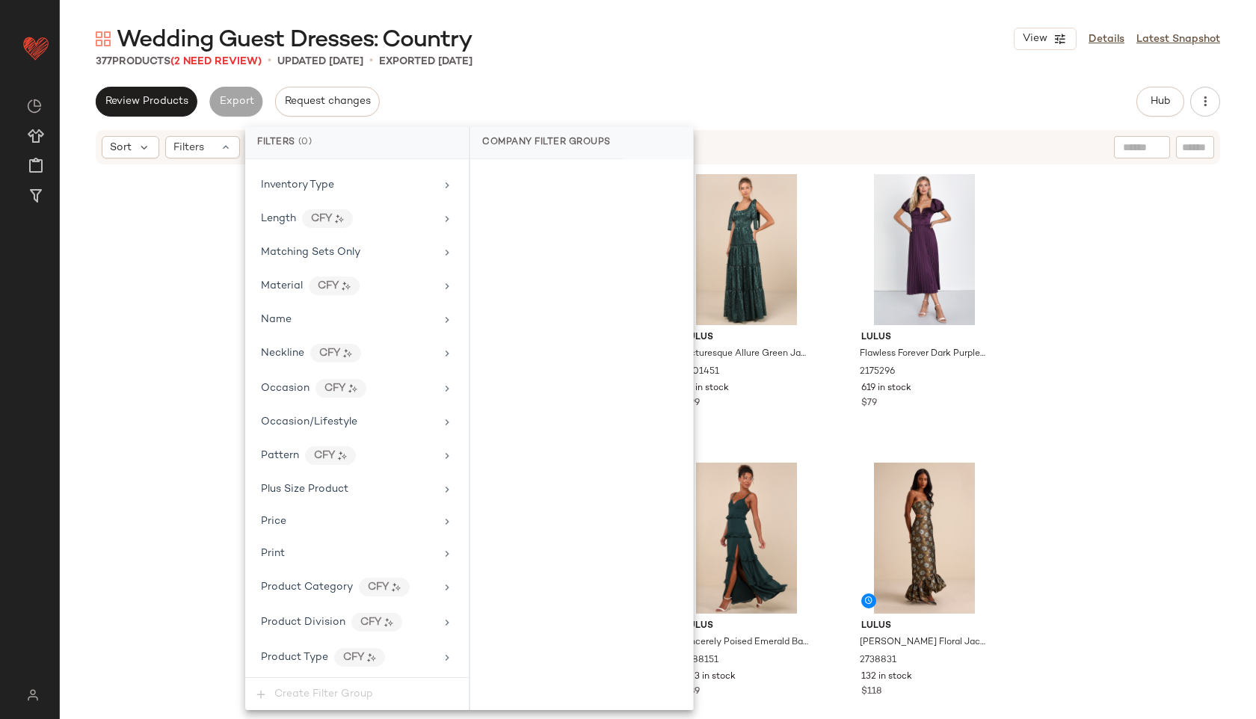
scroll to position [982, 0]
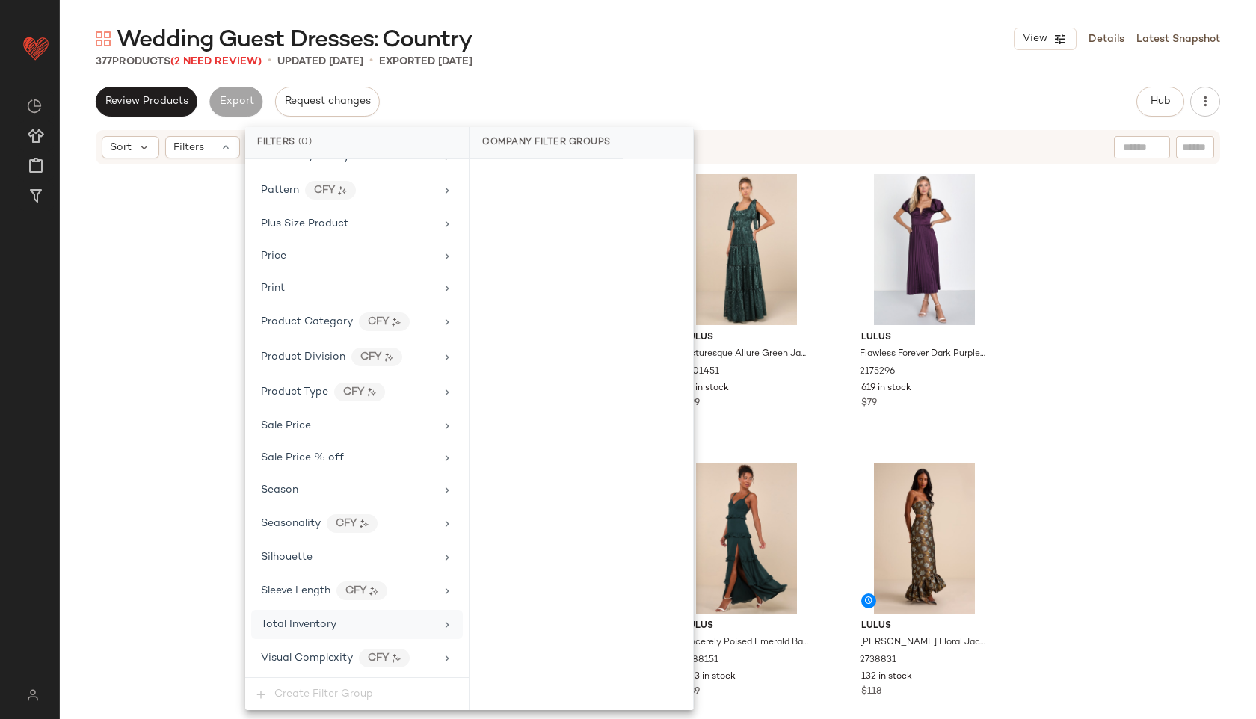
click at [333, 629] on span "Total Inventory" at bounding box center [298, 624] width 75 height 11
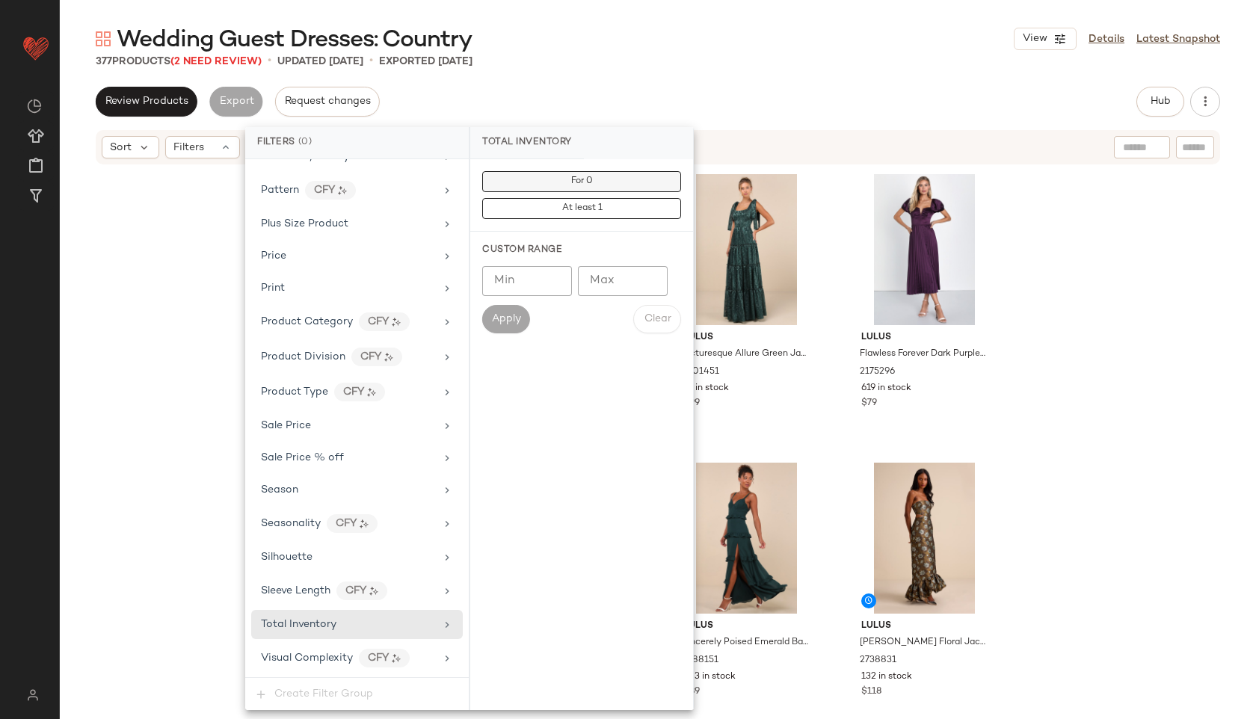
click at [607, 173] on button "For 0" at bounding box center [581, 181] width 199 height 21
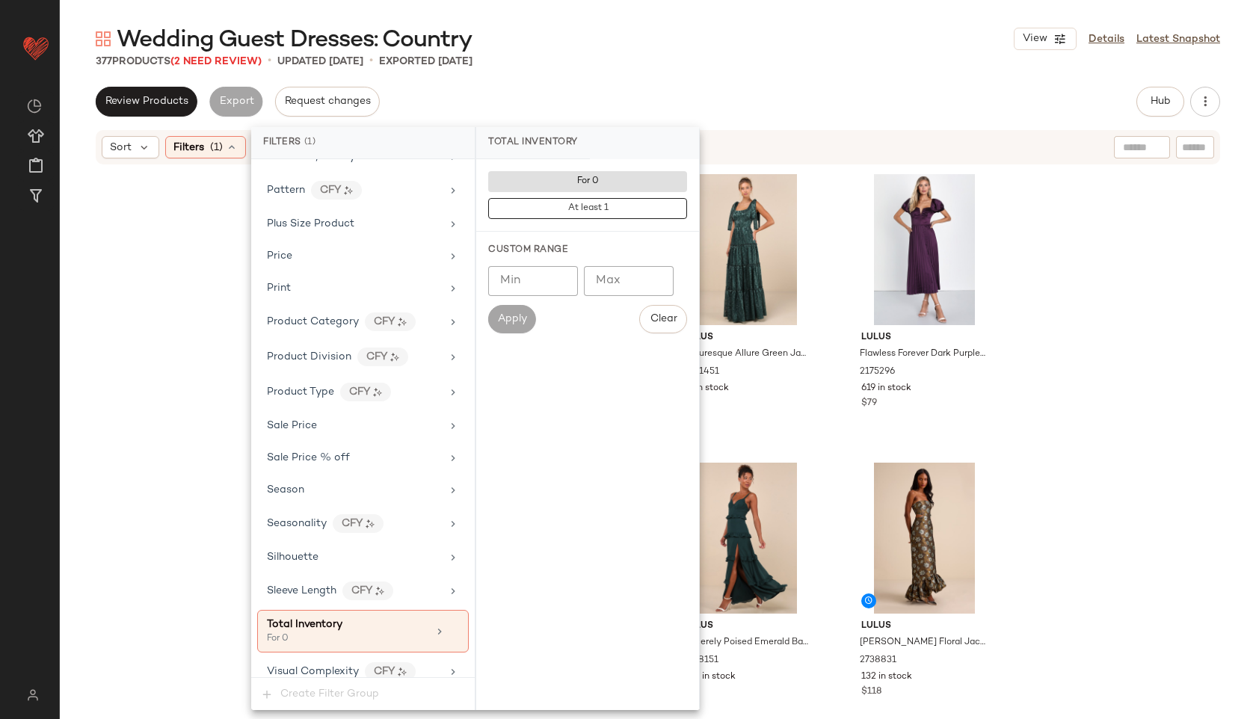
click at [647, 62] on div "377 Products (2 Need Review) • updated Oct 8th • Exported Oct 8th" at bounding box center [658, 61] width 1196 height 15
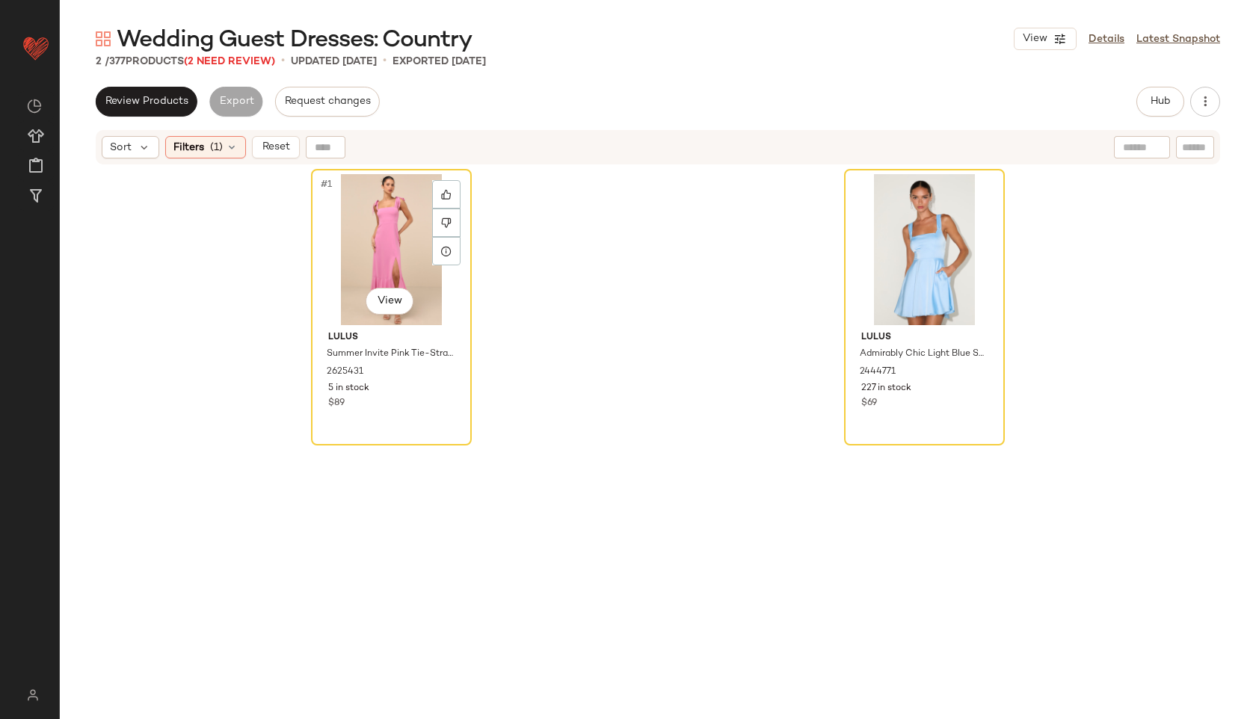
click at [367, 218] on div "#1 View" at bounding box center [391, 249] width 150 height 151
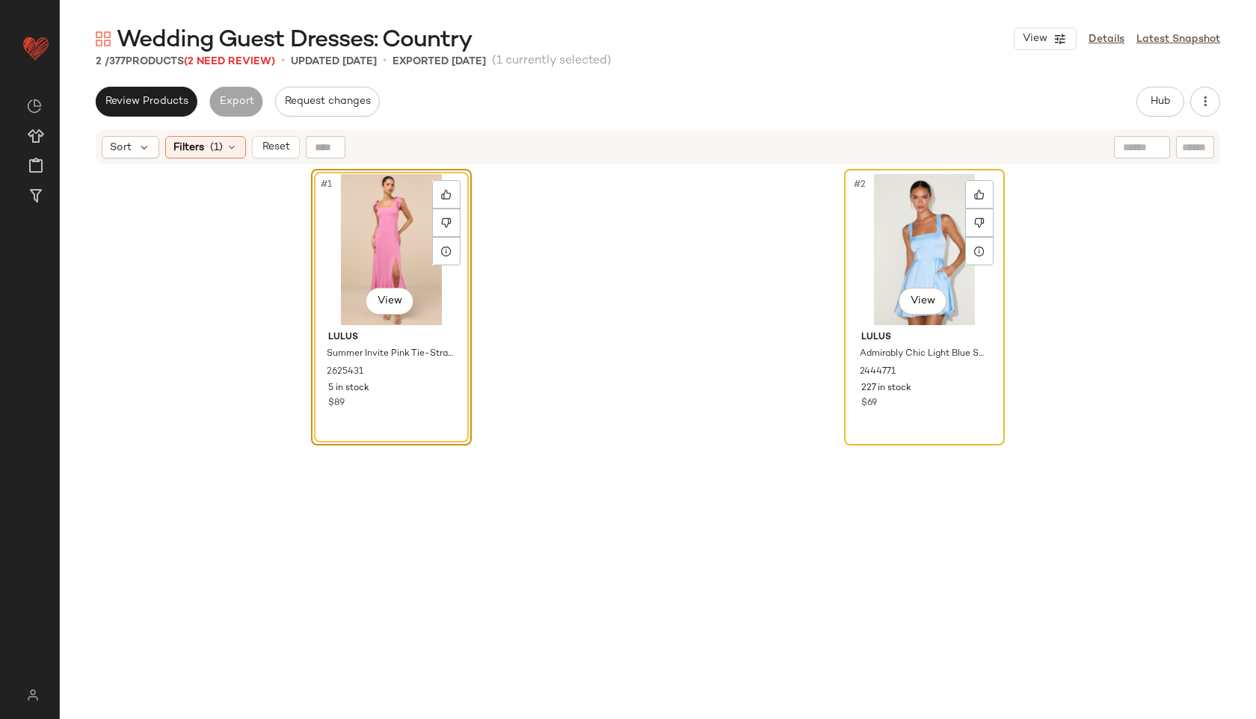
click at [895, 239] on div "#2 View" at bounding box center [924, 249] width 150 height 151
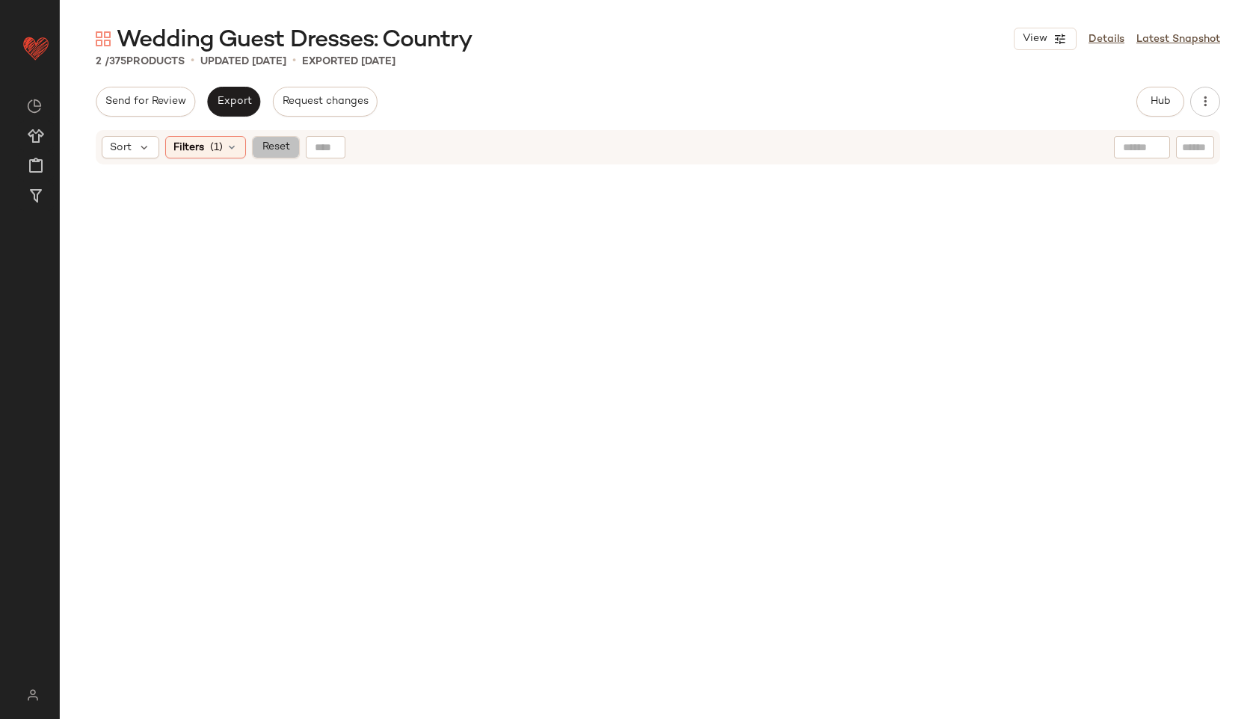
click at [292, 146] on button "Reset" at bounding box center [276, 147] width 48 height 22
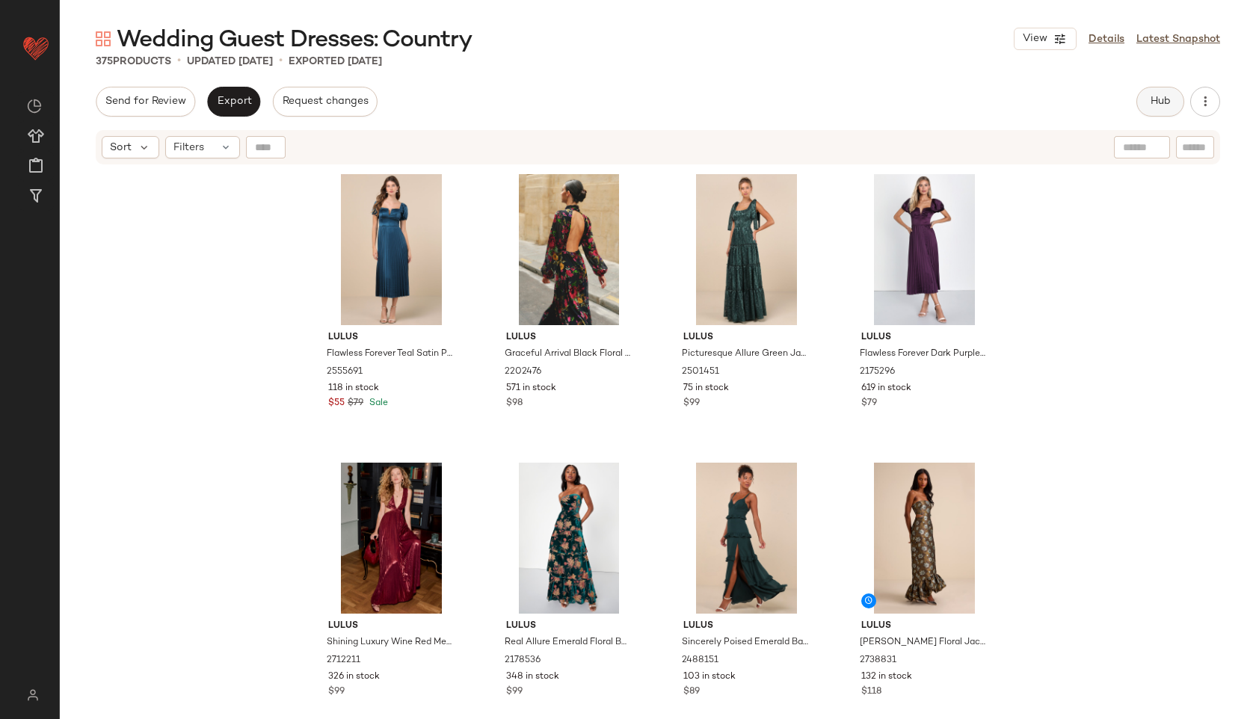
click at [1153, 100] on span "Hub" at bounding box center [1160, 102] width 21 height 12
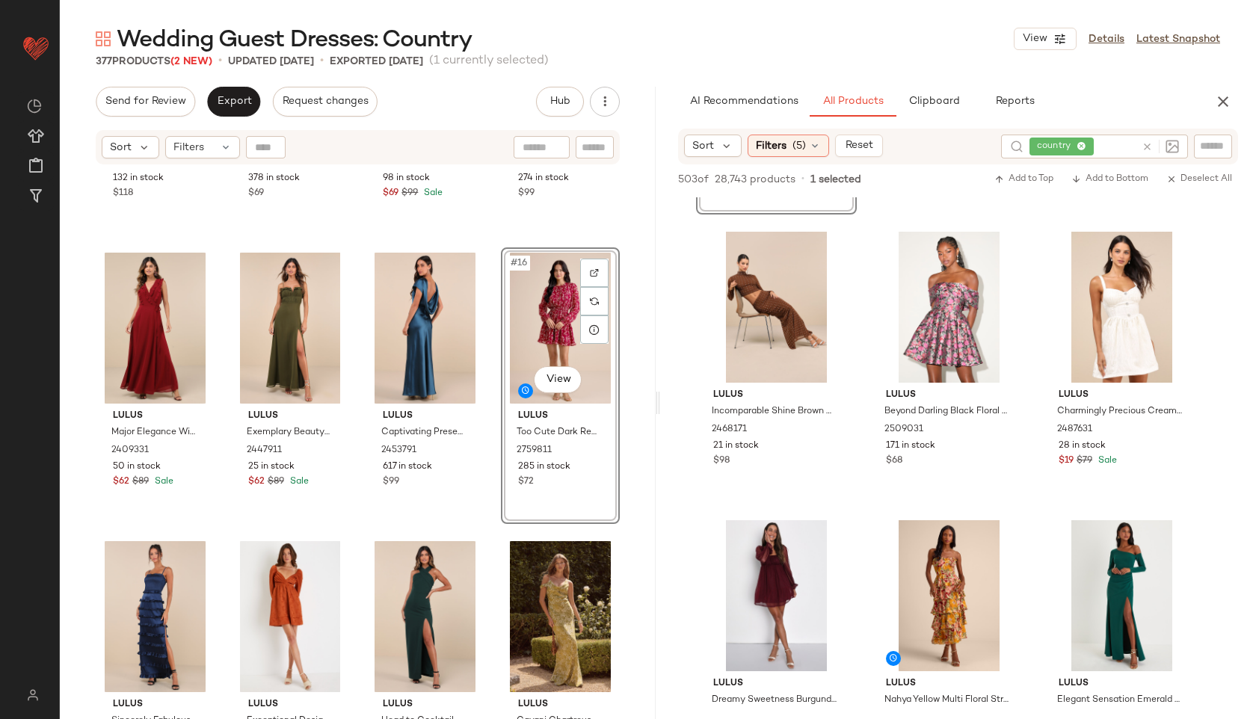
scroll to position [1182, 0]
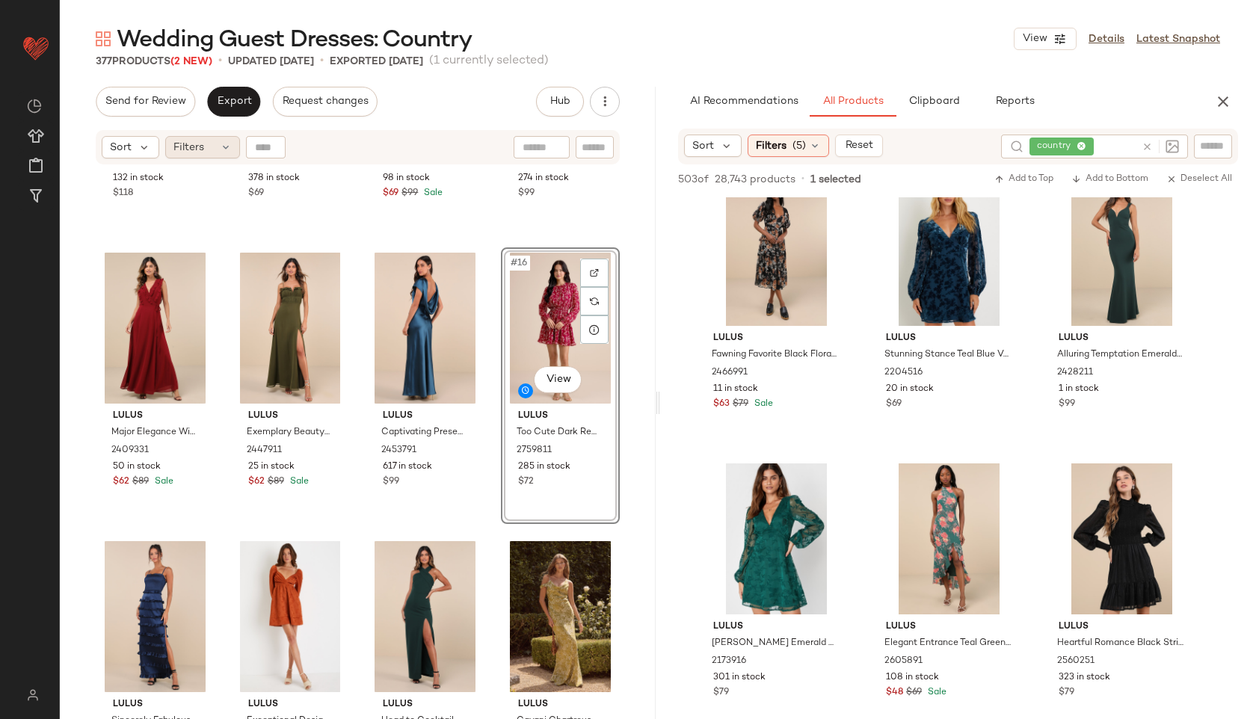
click at [197, 141] on span "Filters" at bounding box center [188, 148] width 31 height 16
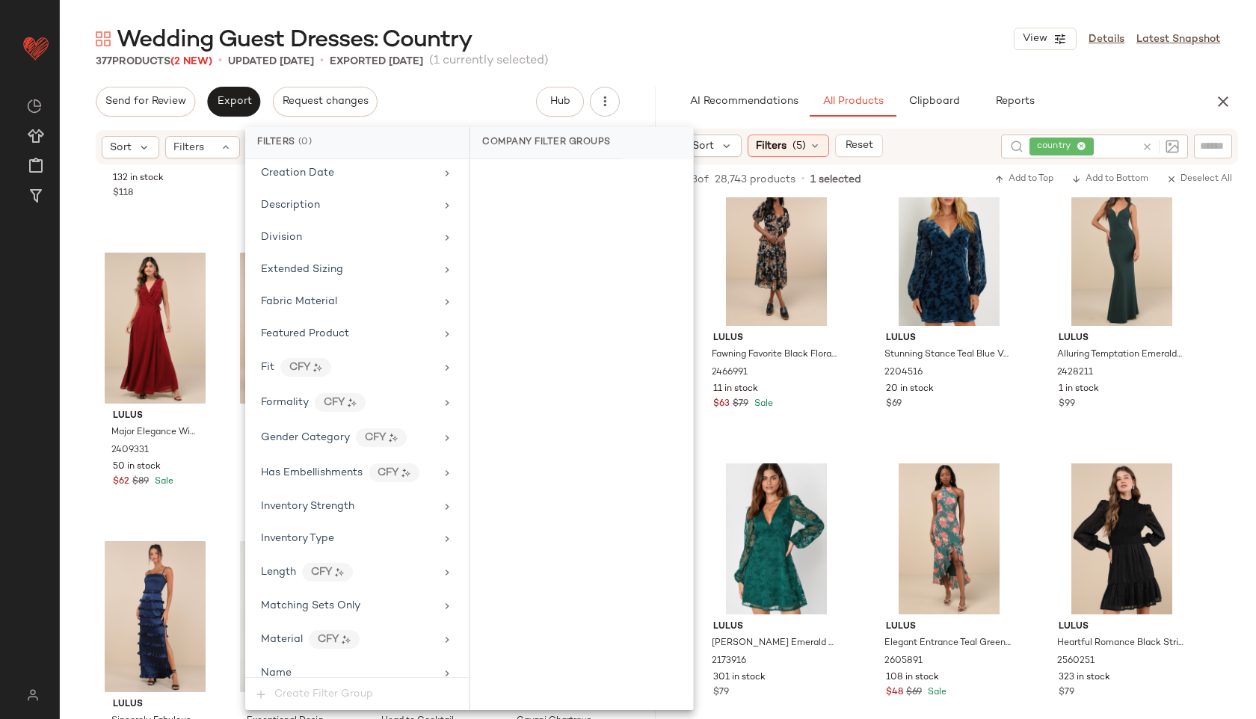
scroll to position [982, 0]
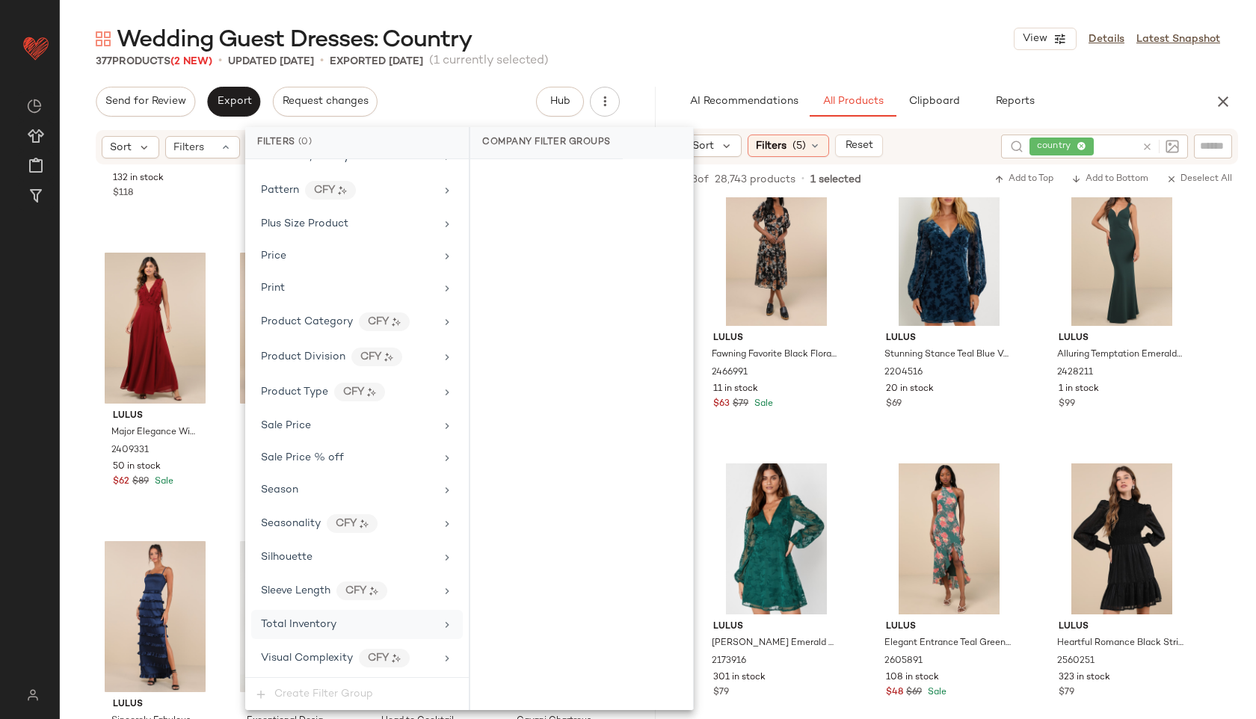
click at [336, 632] on div "Total Inventory" at bounding box center [348, 625] width 174 height 16
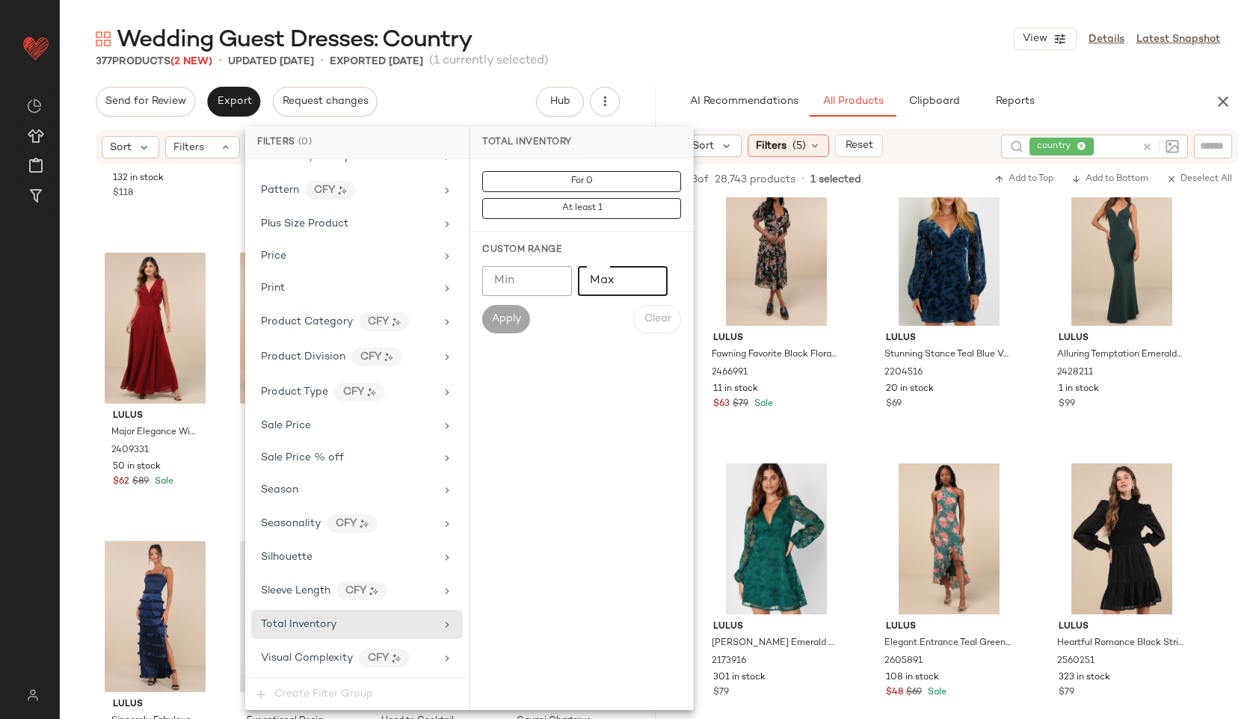
click at [615, 284] on input "Max" at bounding box center [623, 281] width 90 height 30
type input "**"
click at [508, 314] on span "Apply" at bounding box center [506, 319] width 30 height 12
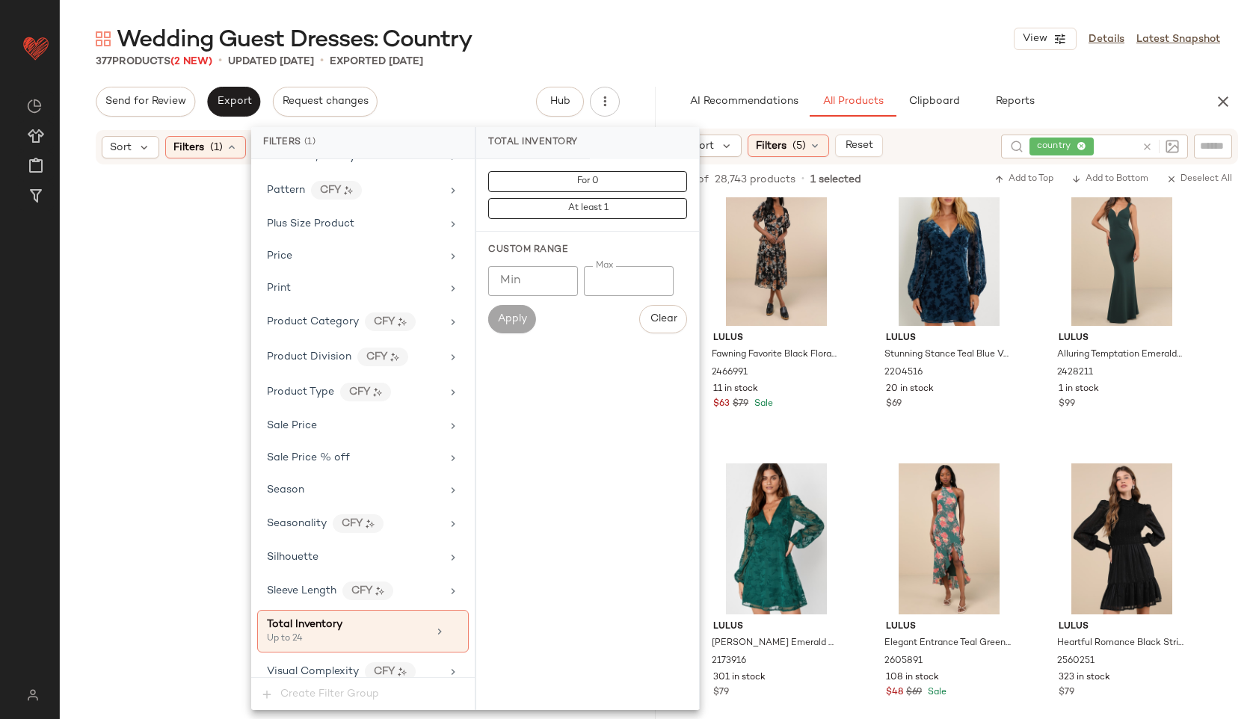
click at [698, 50] on div "Wedding Guest Dresses: Country View Details Latest Snapshot" at bounding box center [658, 39] width 1196 height 30
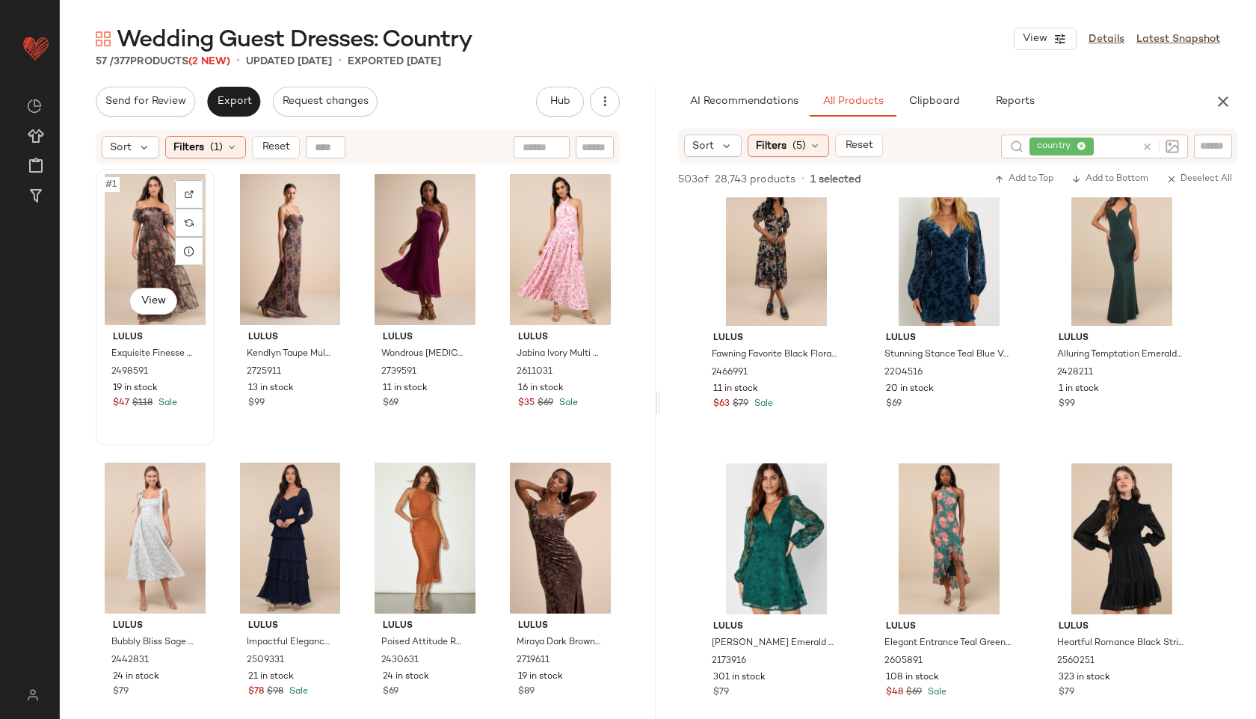
click at [145, 214] on div "#1 View" at bounding box center [155, 249] width 108 height 151
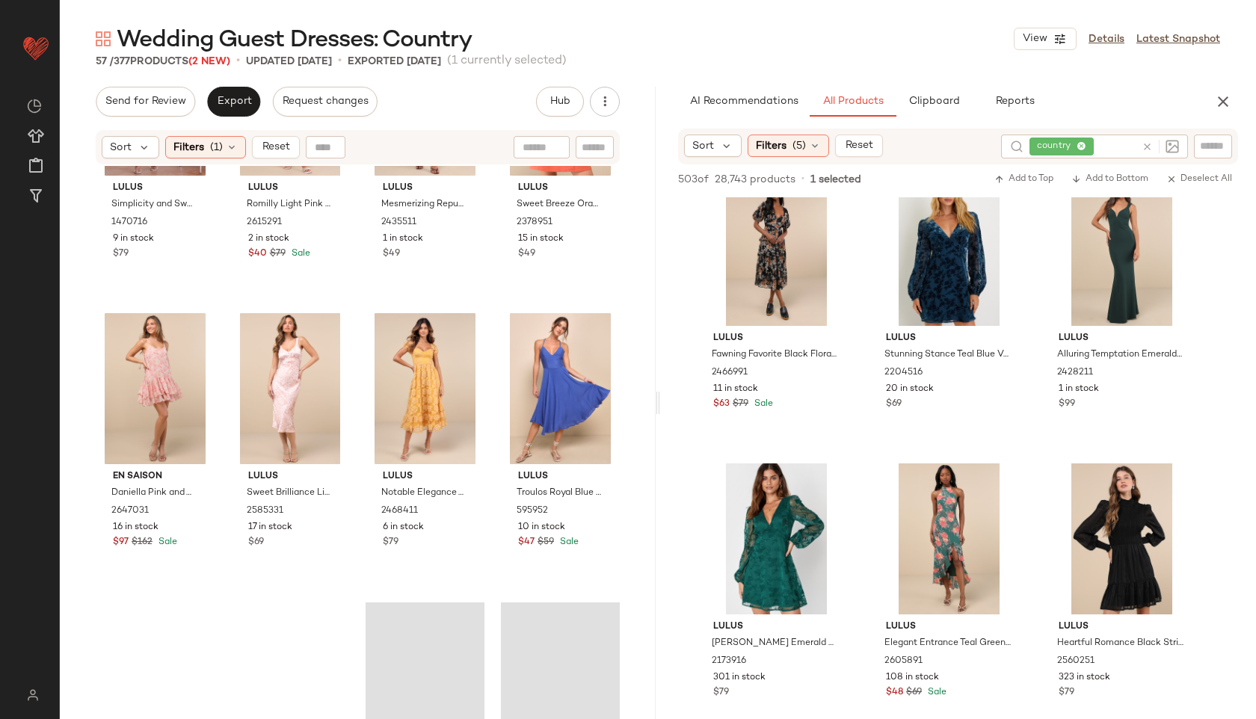
scroll to position [3741, 0]
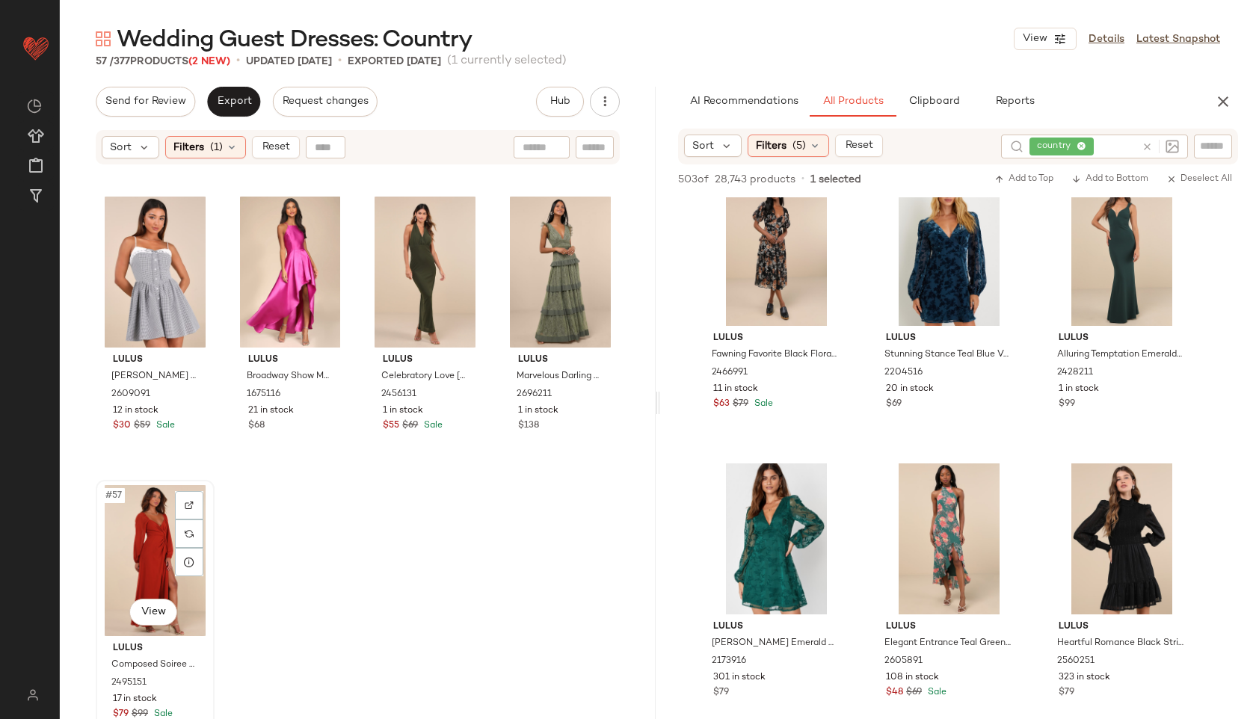
click at [161, 555] on div "#57 View" at bounding box center [155, 560] width 108 height 151
click at [267, 149] on span "Reset" at bounding box center [275, 147] width 28 height 12
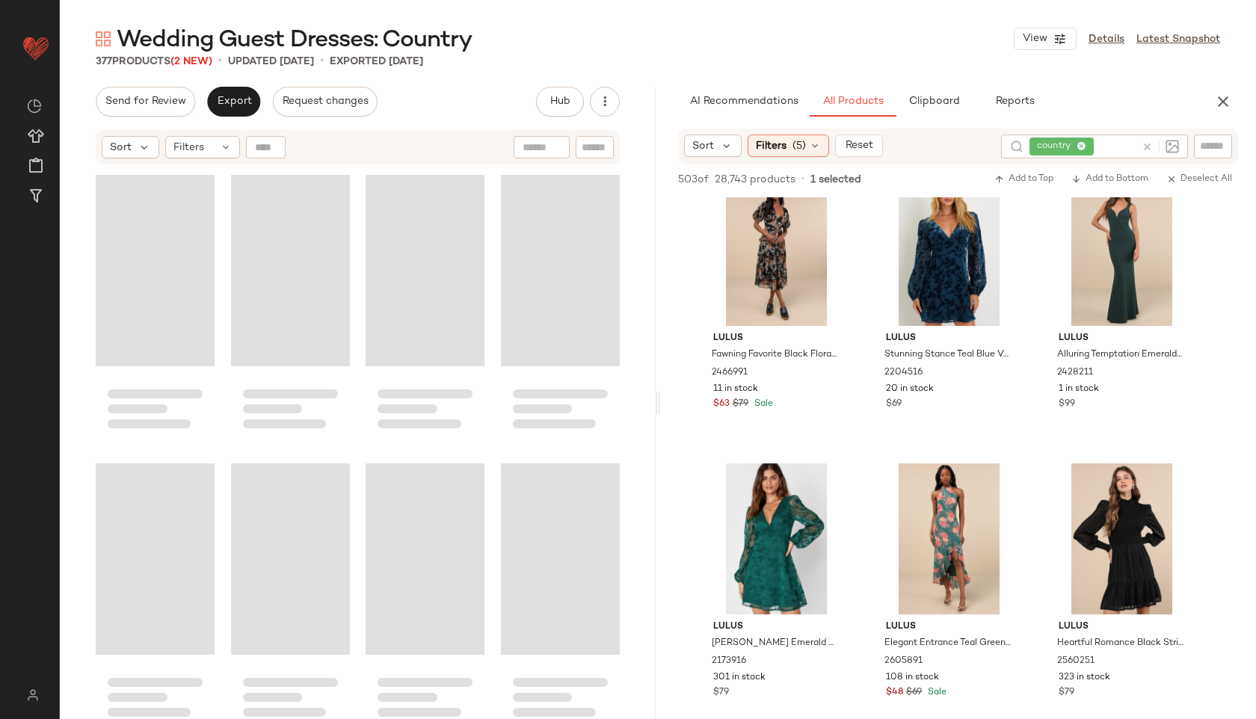
scroll to position [26824, 0]
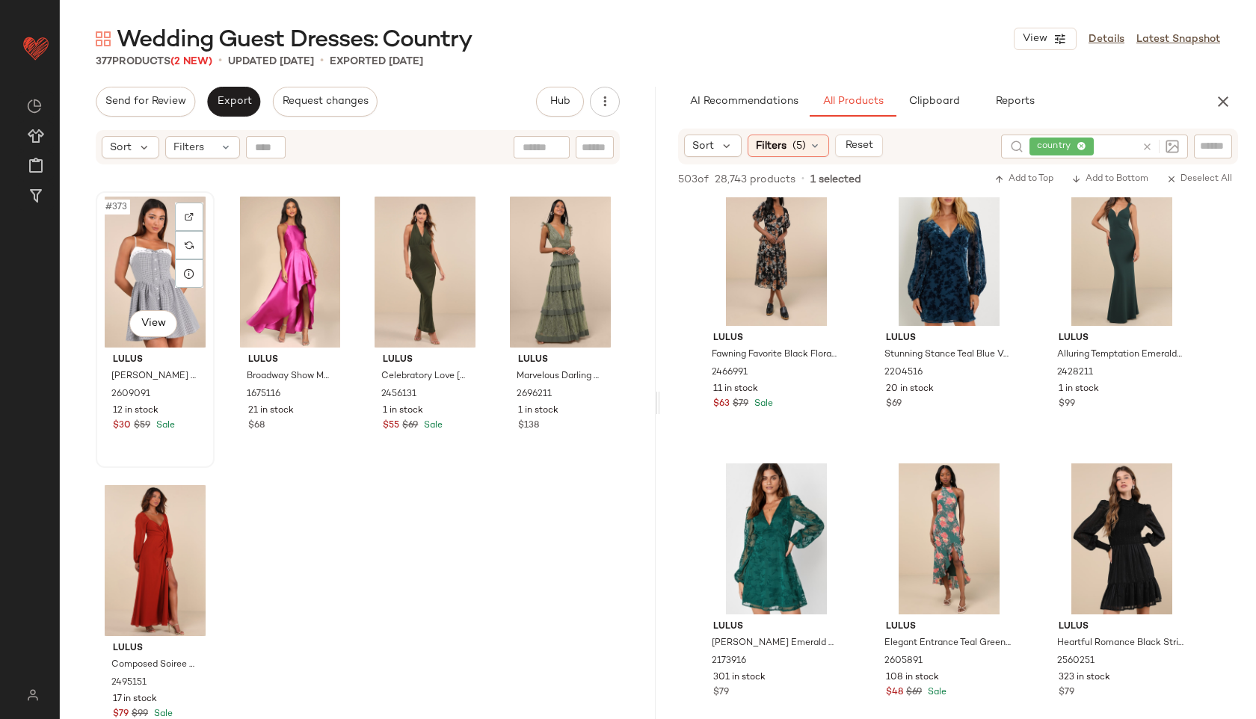
click at [160, 252] on div "#373 View" at bounding box center [155, 272] width 108 height 151
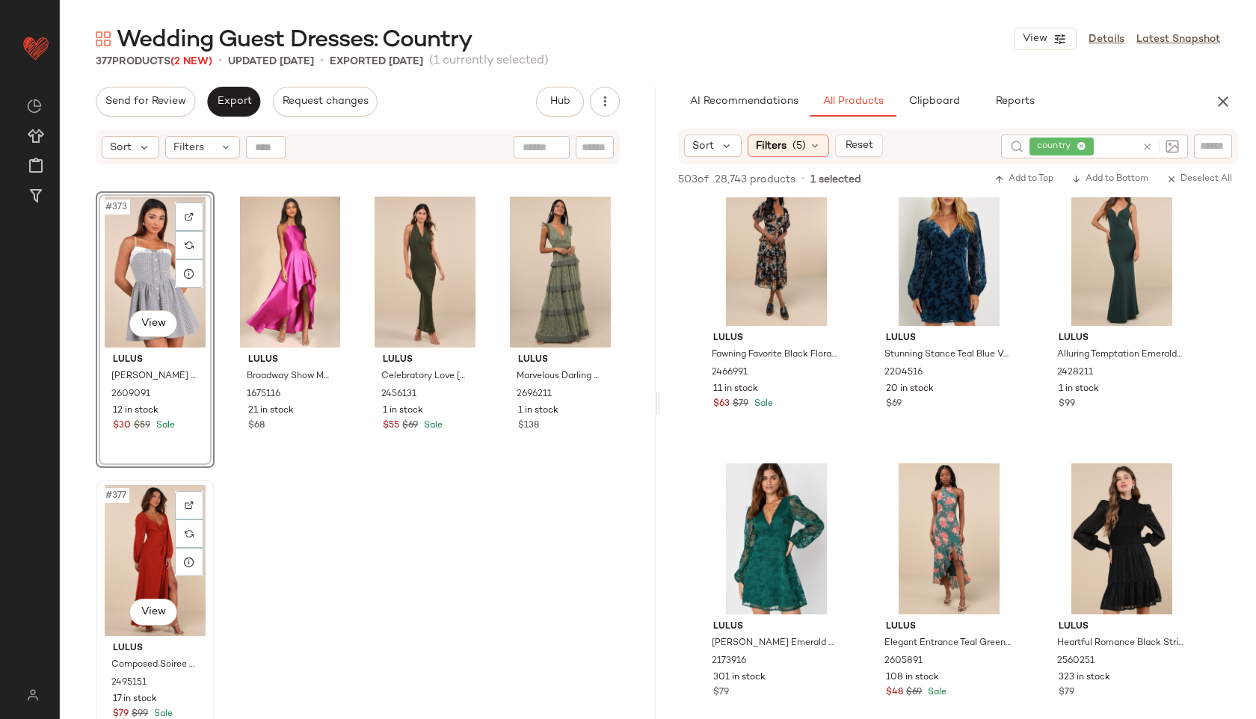
click at [160, 525] on div "#377 View" at bounding box center [155, 560] width 108 height 151
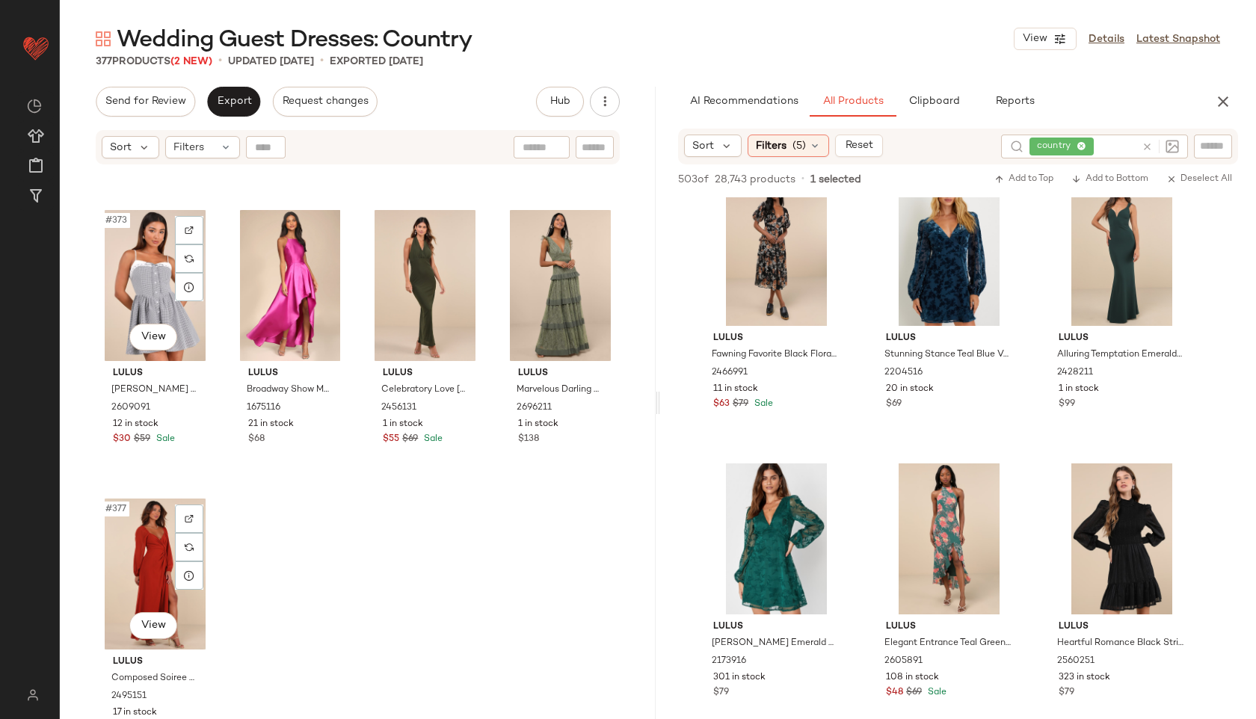
scroll to position [26824, 0]
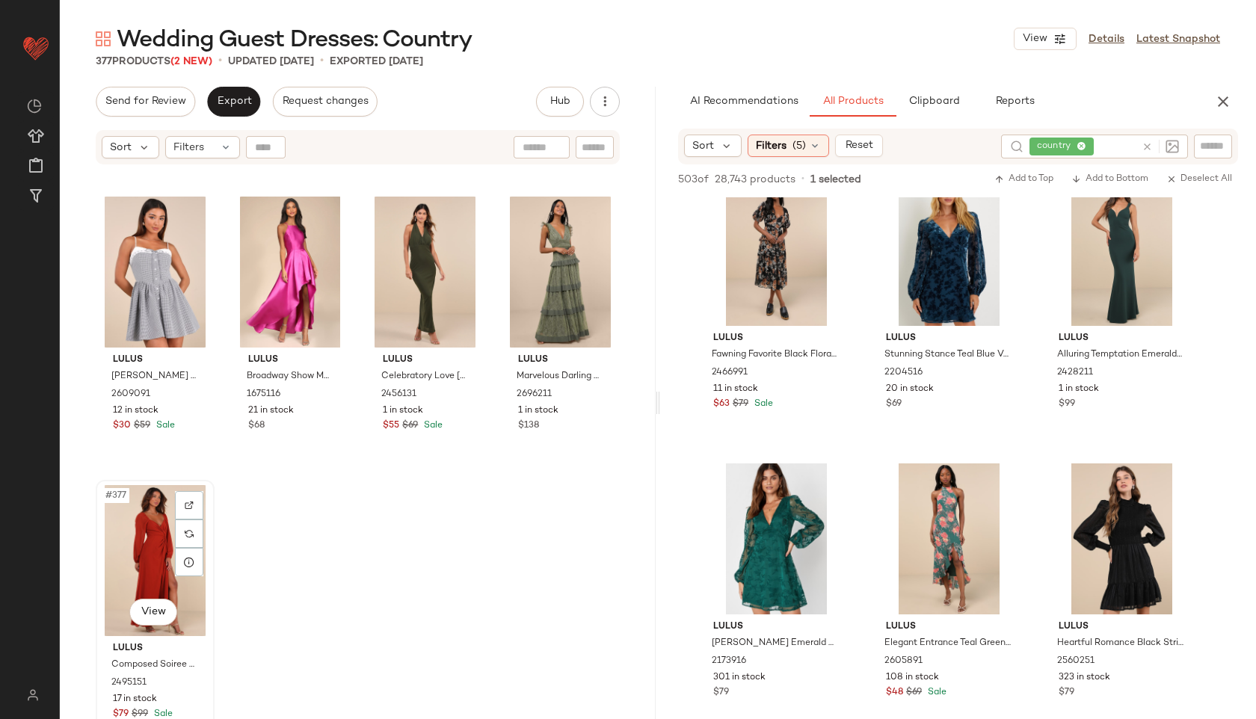
click at [147, 560] on div "#377 View" at bounding box center [155, 560] width 108 height 151
click at [209, 144] on div "Filters" at bounding box center [202, 147] width 75 height 22
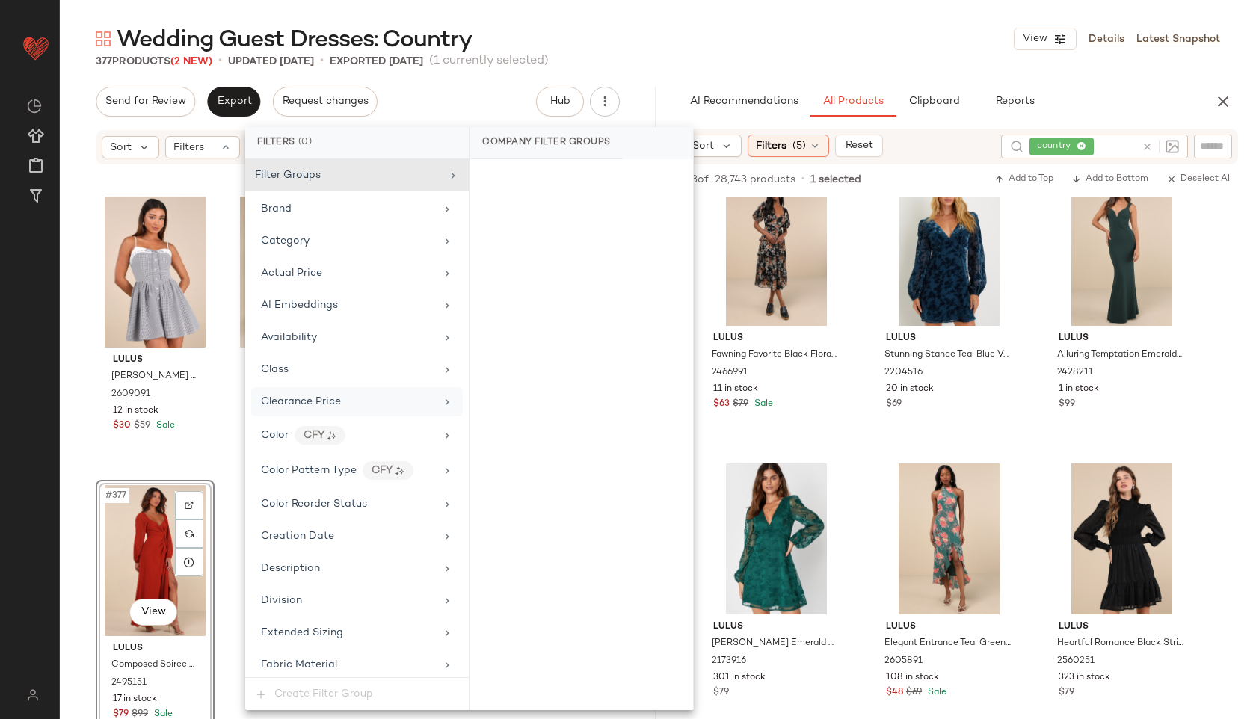
scroll to position [982, 0]
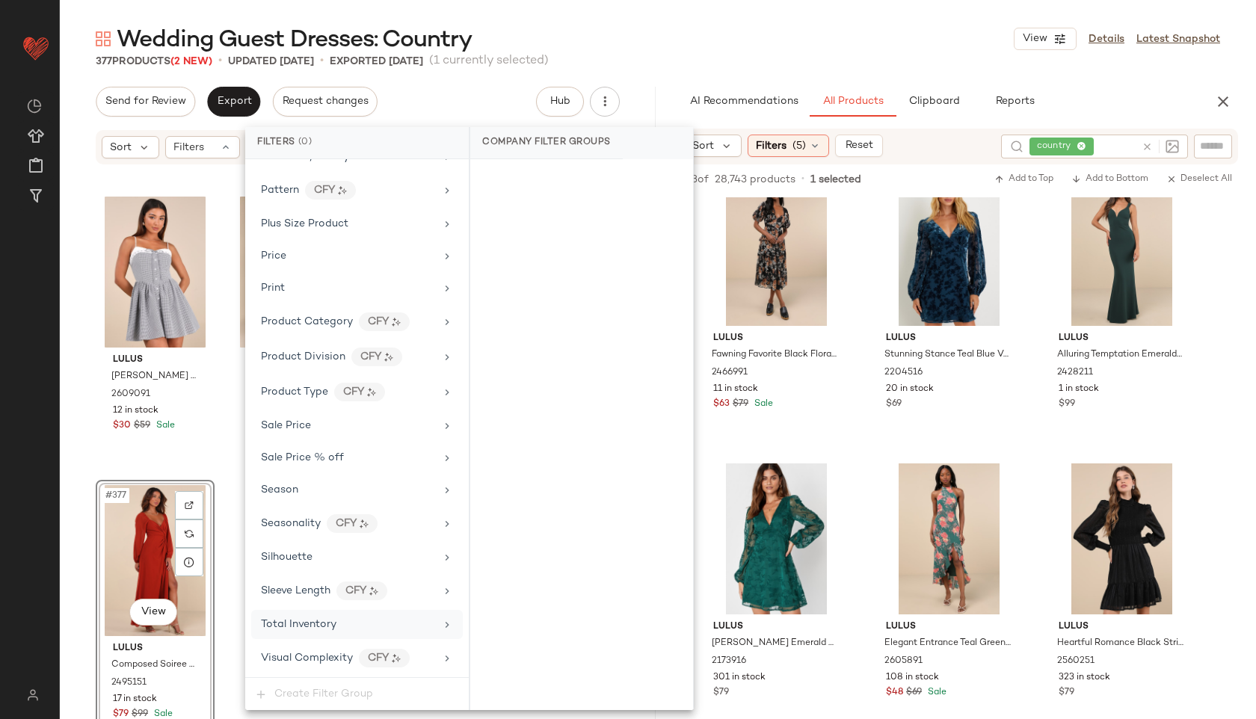
click at [321, 610] on div "Total Inventory" at bounding box center [357, 624] width 212 height 29
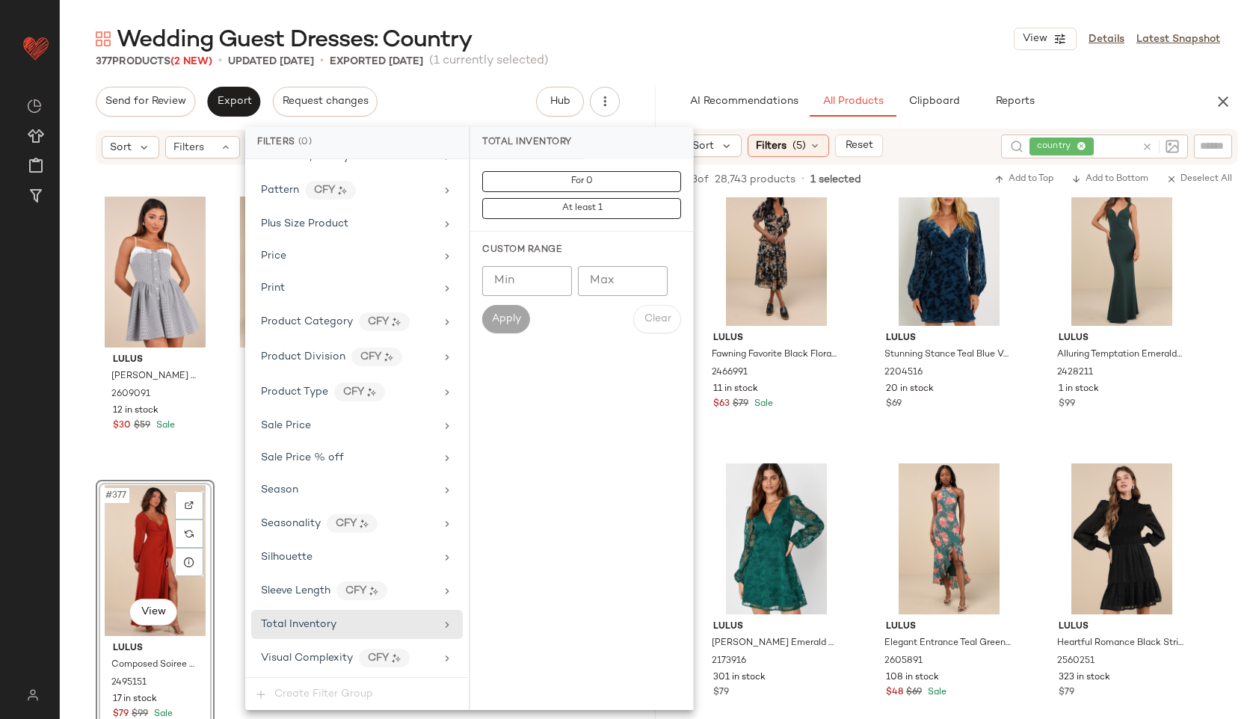
click at [629, 268] on input "Max" at bounding box center [623, 281] width 90 height 30
type input "**"
click at [491, 308] on button "Apply" at bounding box center [506, 319] width 48 height 28
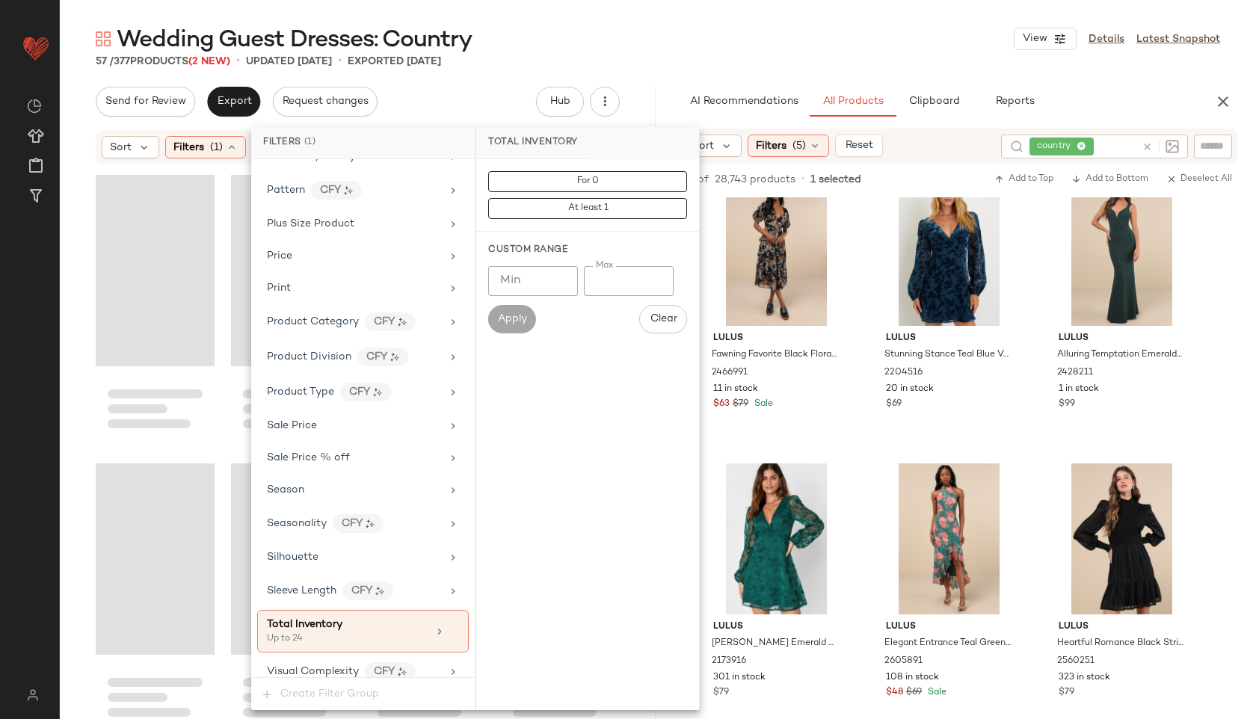
click at [688, 22] on main "Wedding Guest Dresses: Country View Details Latest Snapshot 57 / 377 Products (…" at bounding box center [628, 359] width 1256 height 719
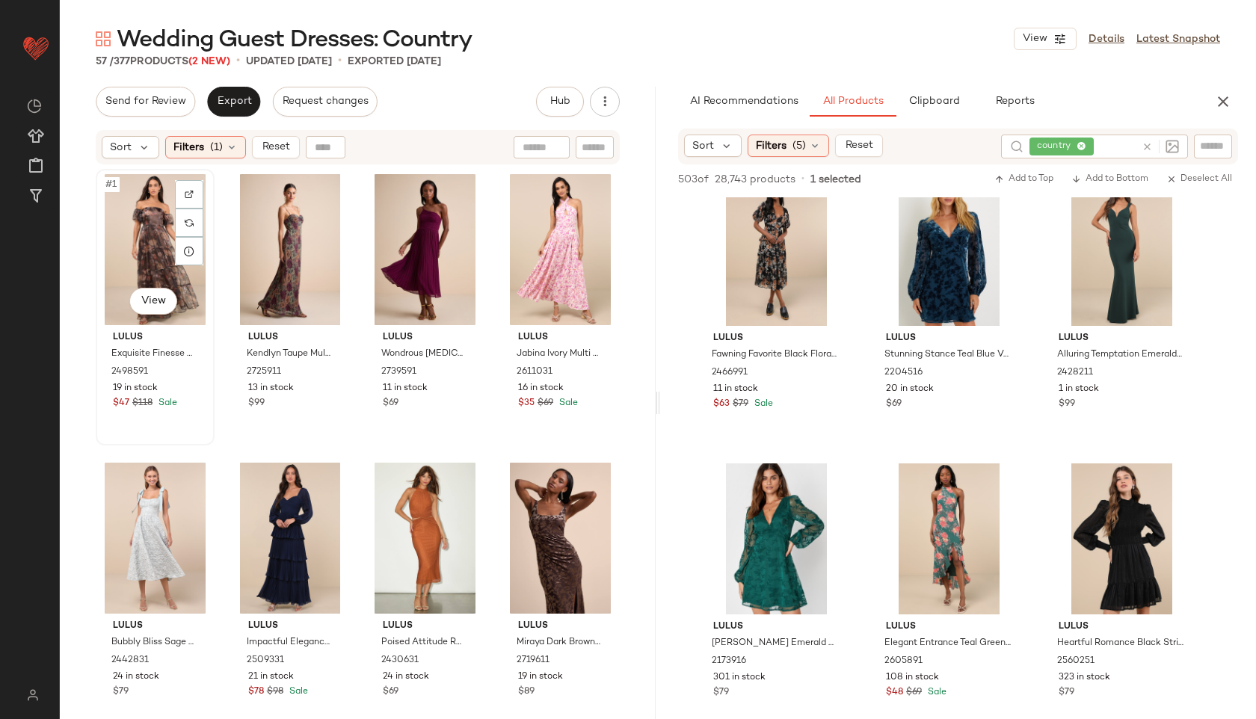
click at [130, 213] on div "#1 View" at bounding box center [155, 249] width 108 height 151
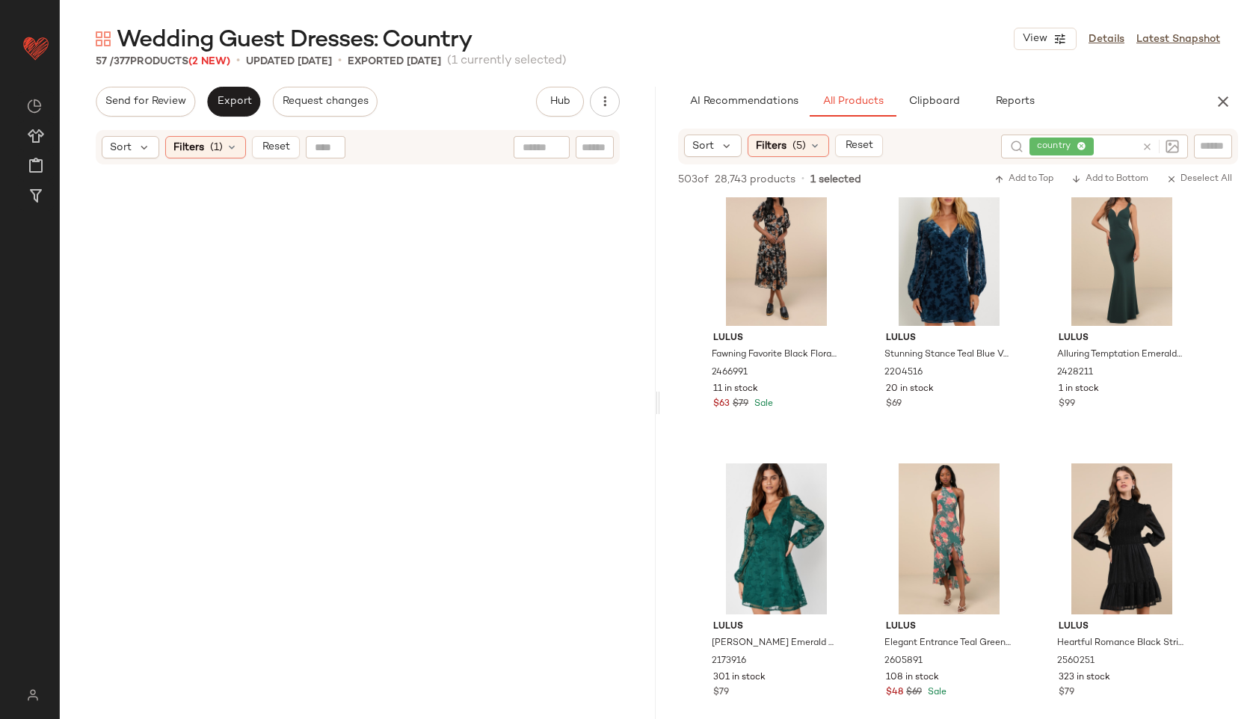
scroll to position [3741, 0]
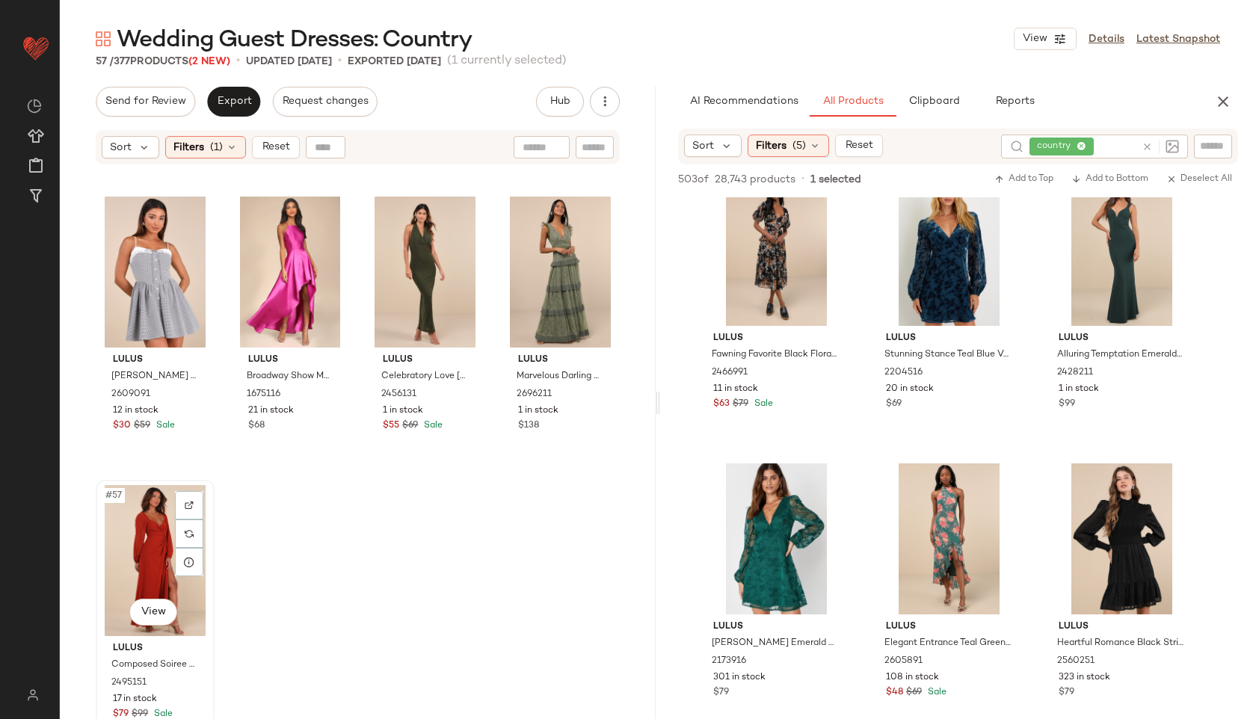
click at [143, 557] on div "#57 View" at bounding box center [155, 560] width 108 height 151
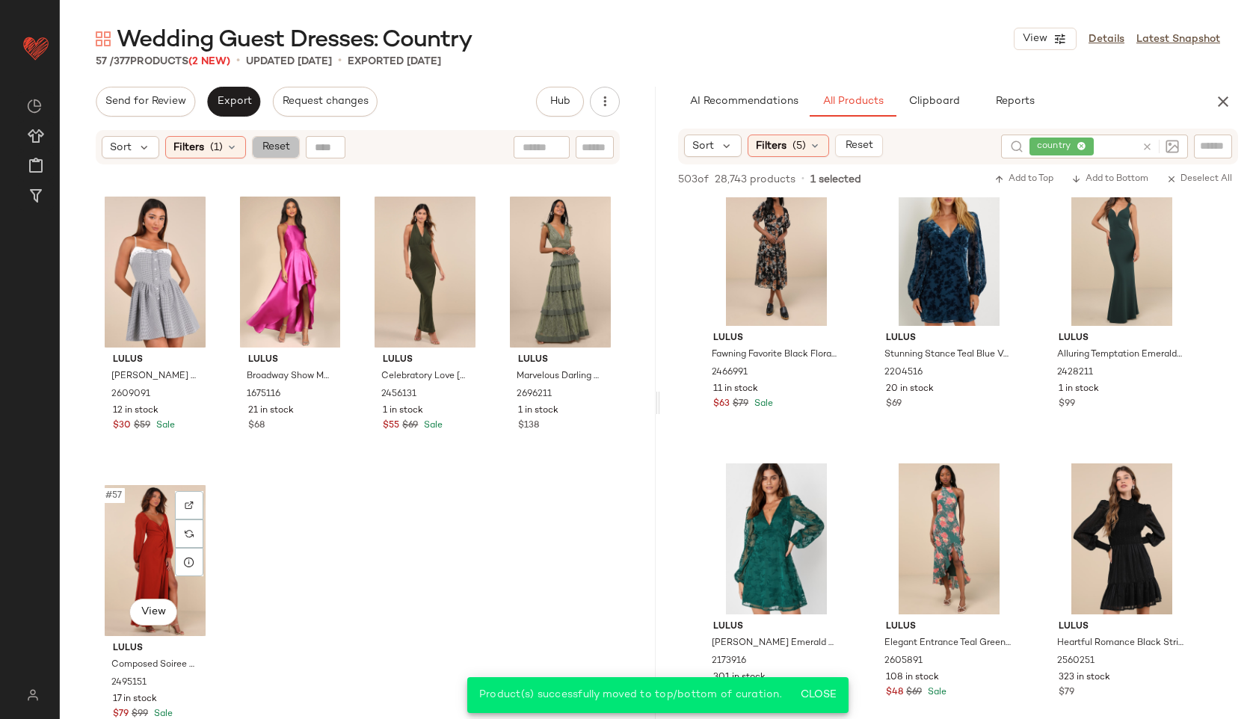
click at [282, 144] on span "Reset" at bounding box center [275, 147] width 28 height 12
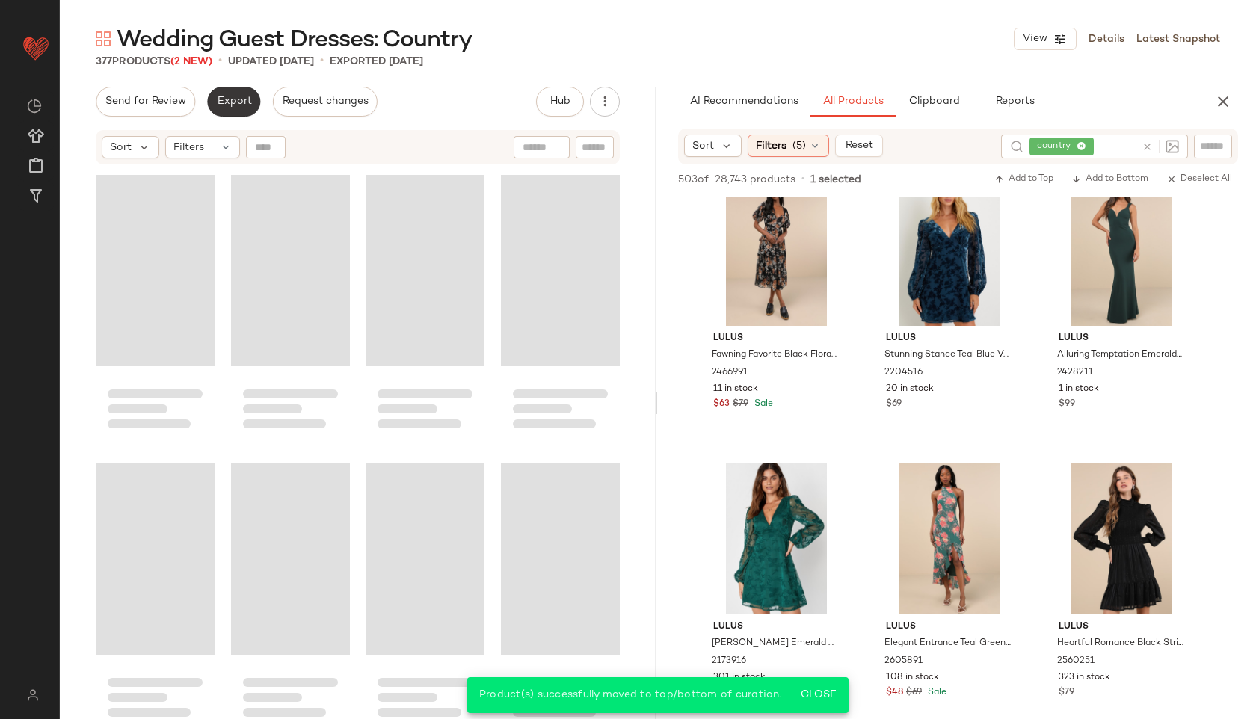
click at [226, 96] on span "Export" at bounding box center [233, 102] width 35 height 12
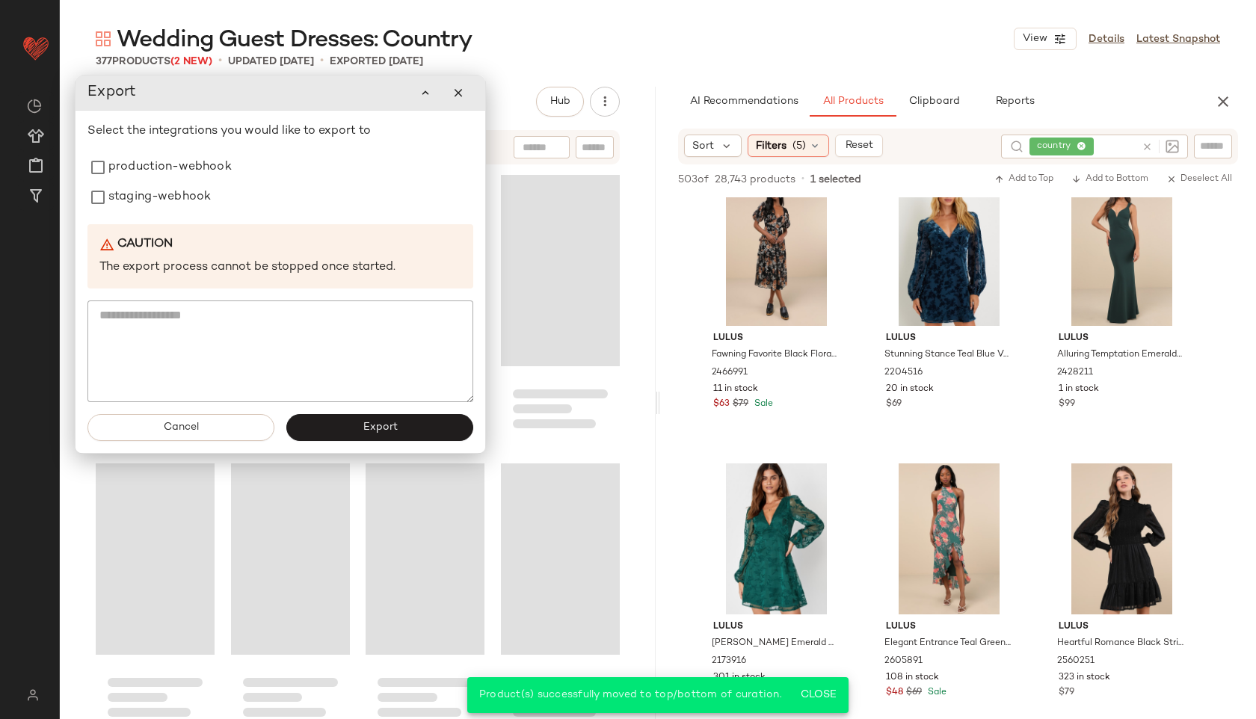
scroll to position [26824, 0]
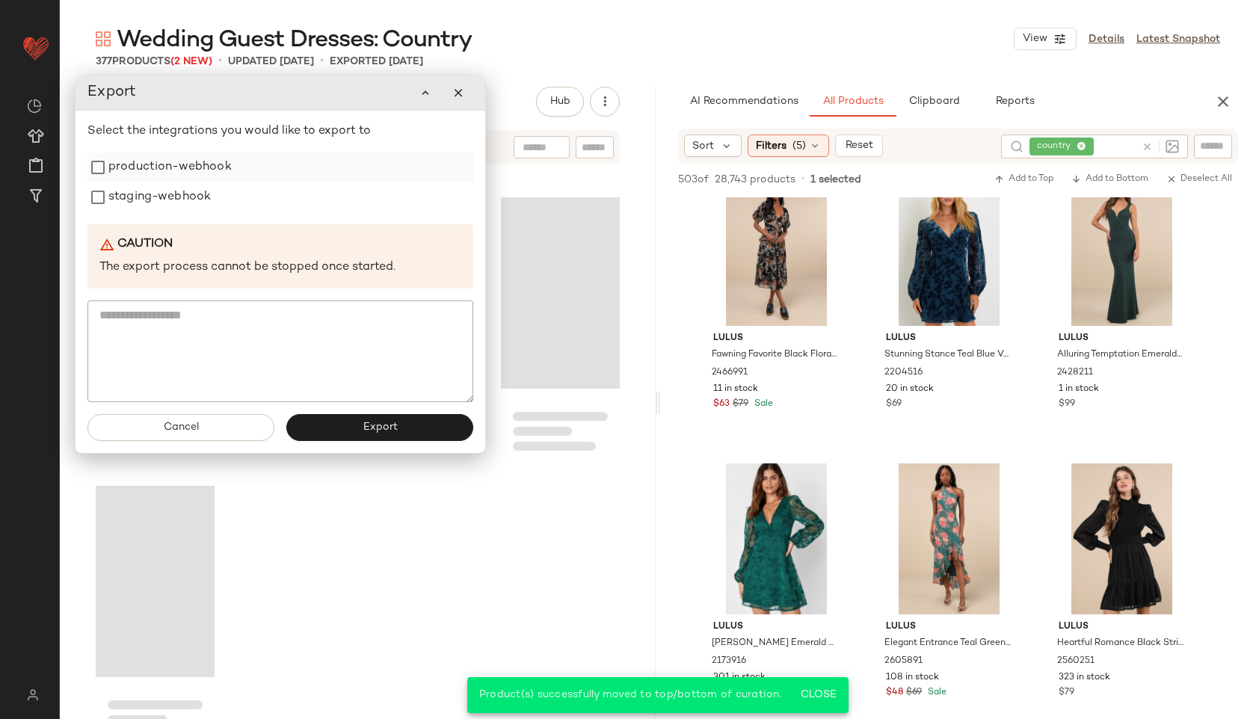
click at [174, 160] on label "production-webhook" at bounding box center [169, 167] width 123 height 30
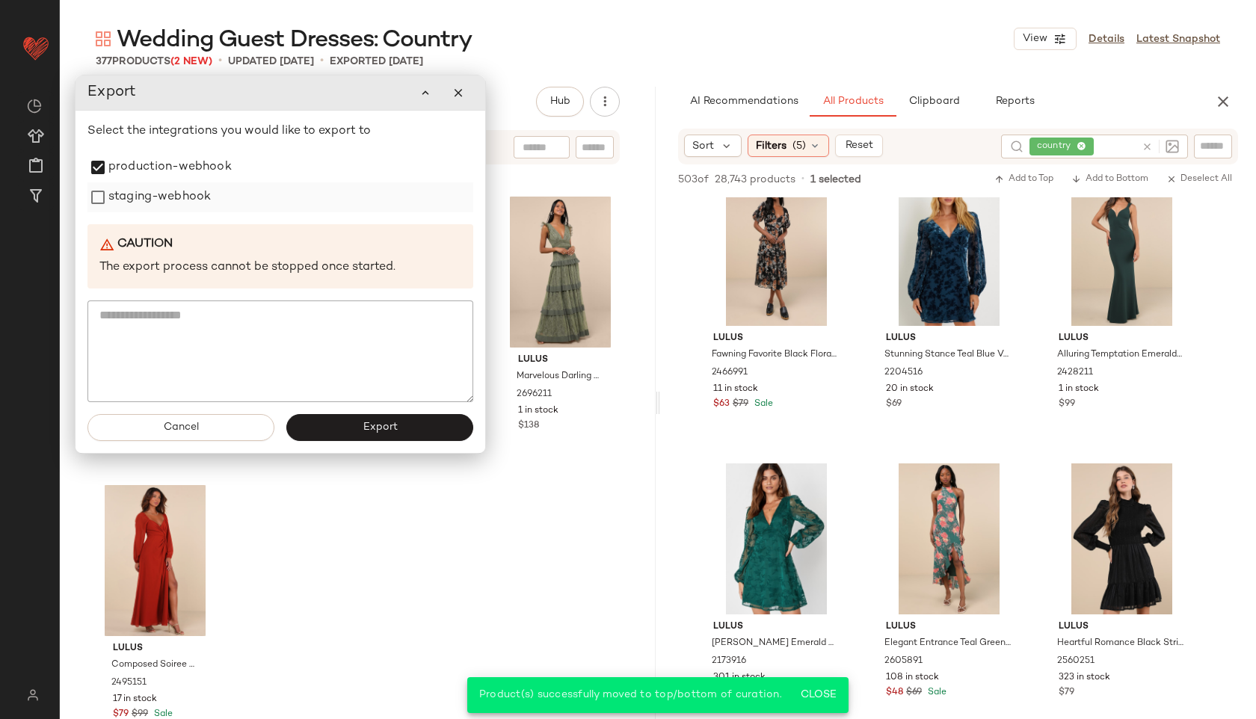
click at [162, 193] on label "staging-webhook" at bounding box center [159, 197] width 102 height 30
click at [360, 433] on button "Export" at bounding box center [379, 427] width 187 height 27
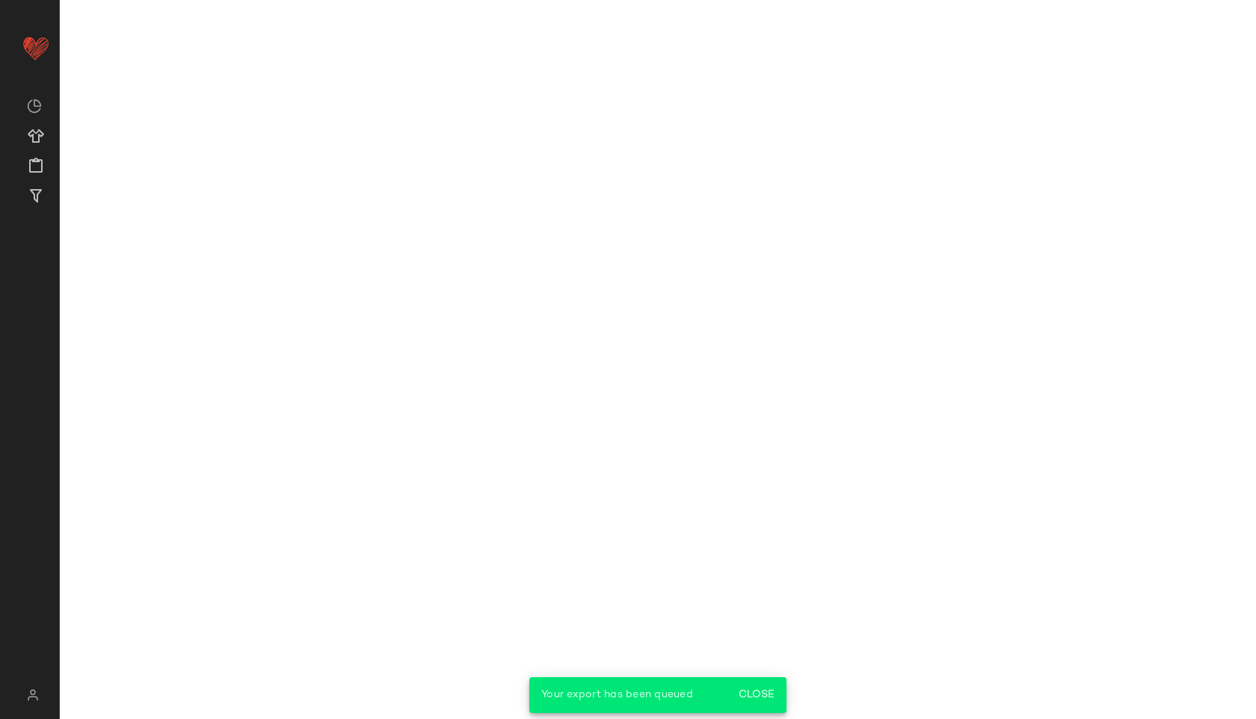
scroll to position [1759, 0]
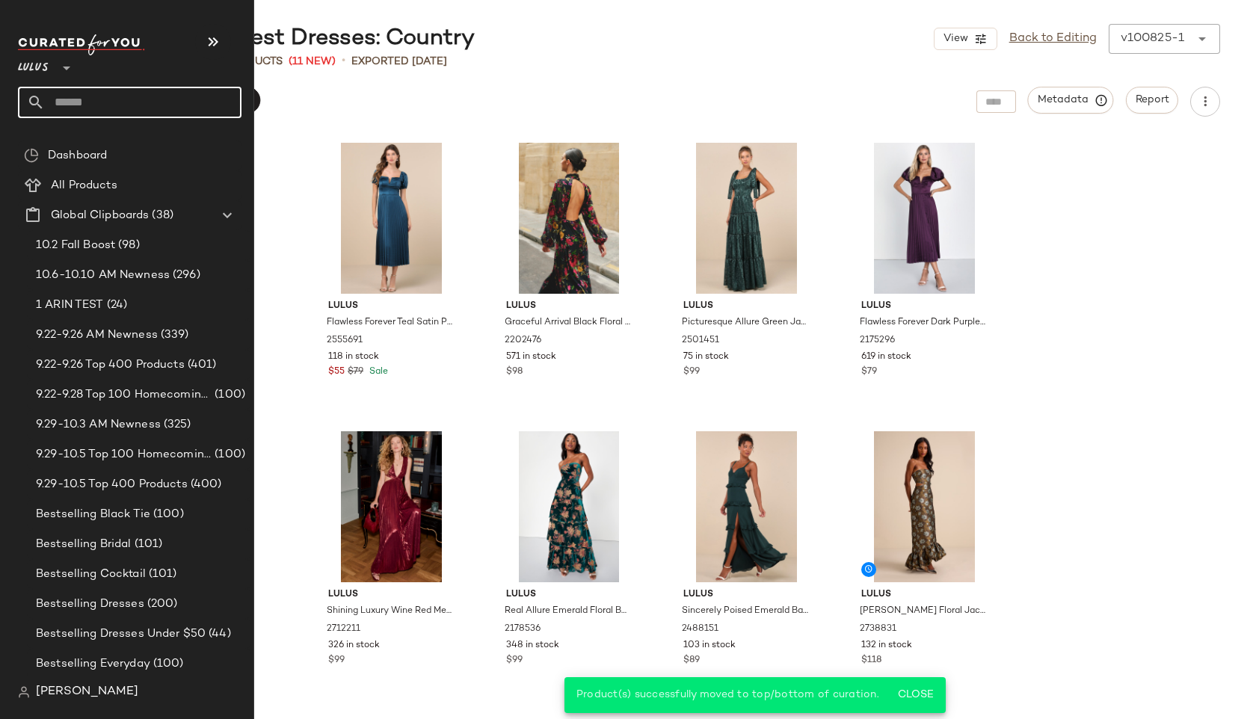
click at [78, 105] on input "text" at bounding box center [143, 102] width 197 height 31
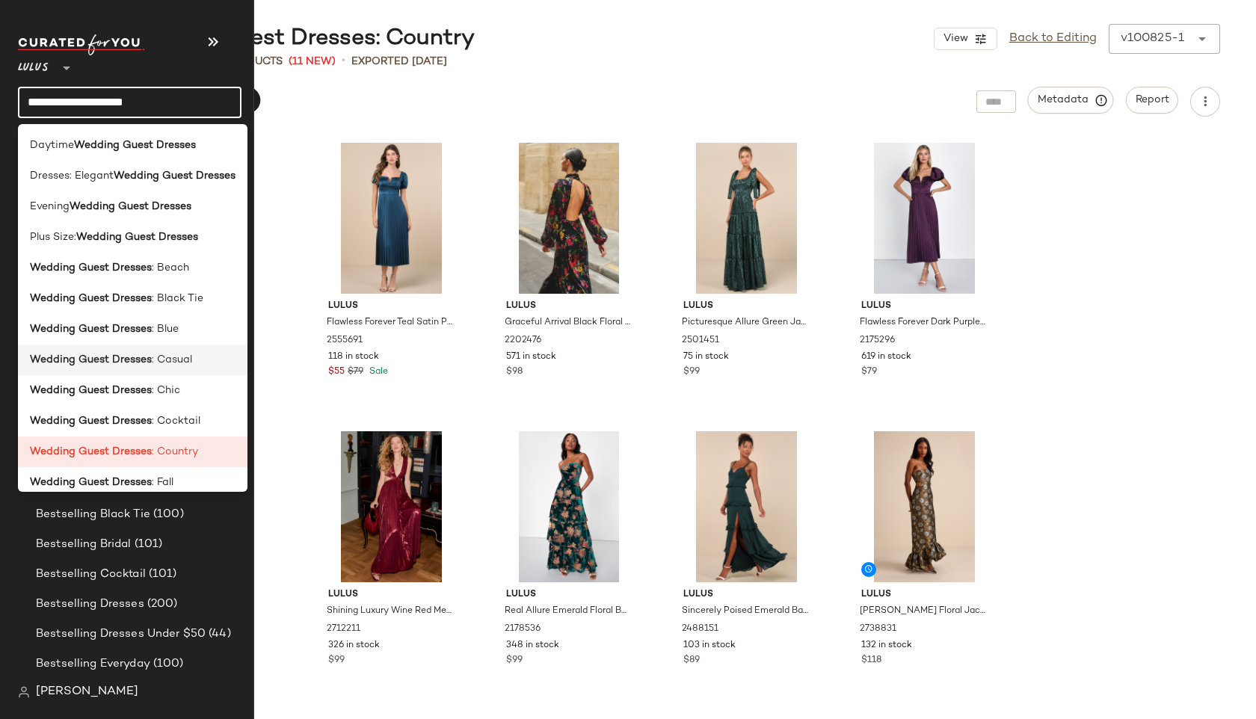
type input "**********"
click at [125, 363] on b "Wedding Guest Dresses" at bounding box center [91, 360] width 122 height 16
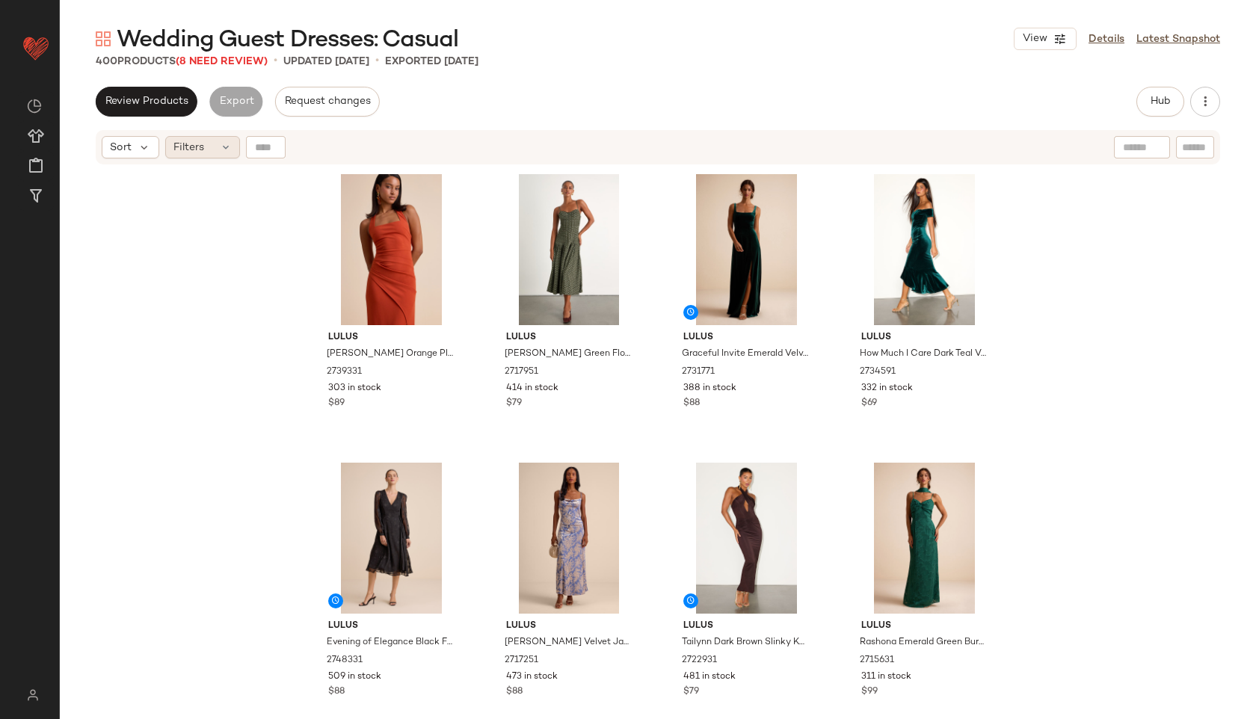
click at [212, 138] on div "Filters" at bounding box center [202, 147] width 75 height 22
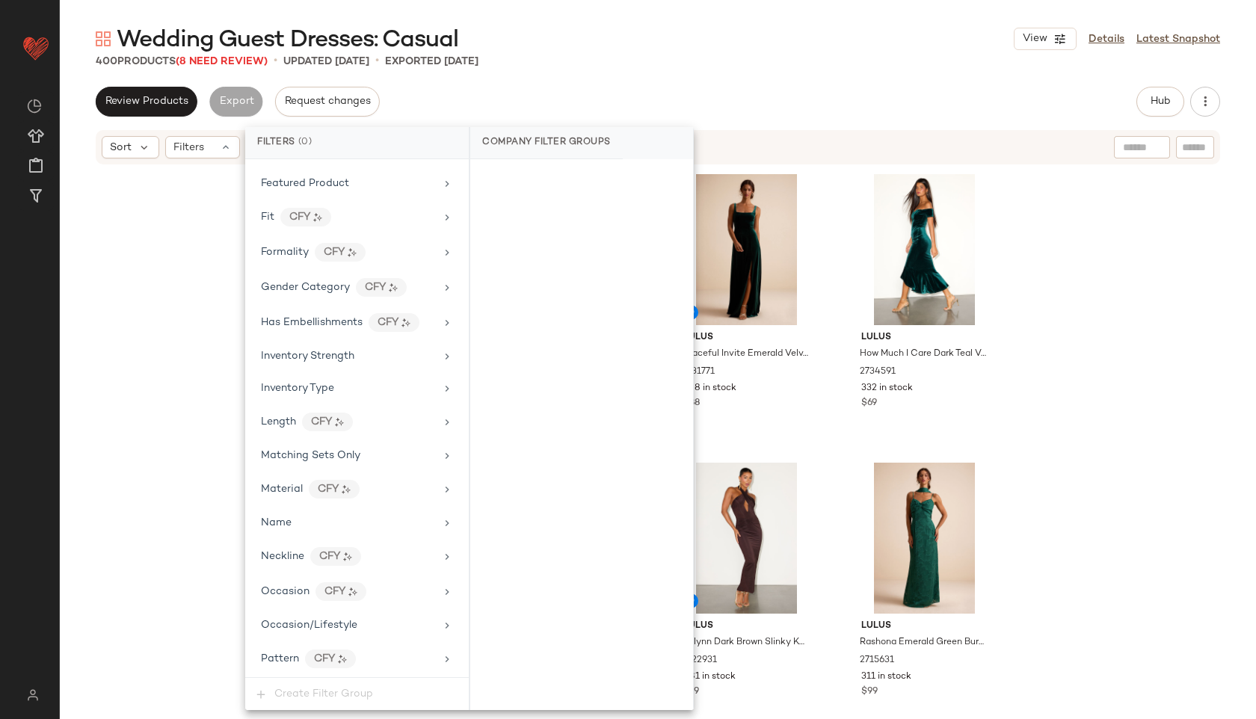
scroll to position [982, 0]
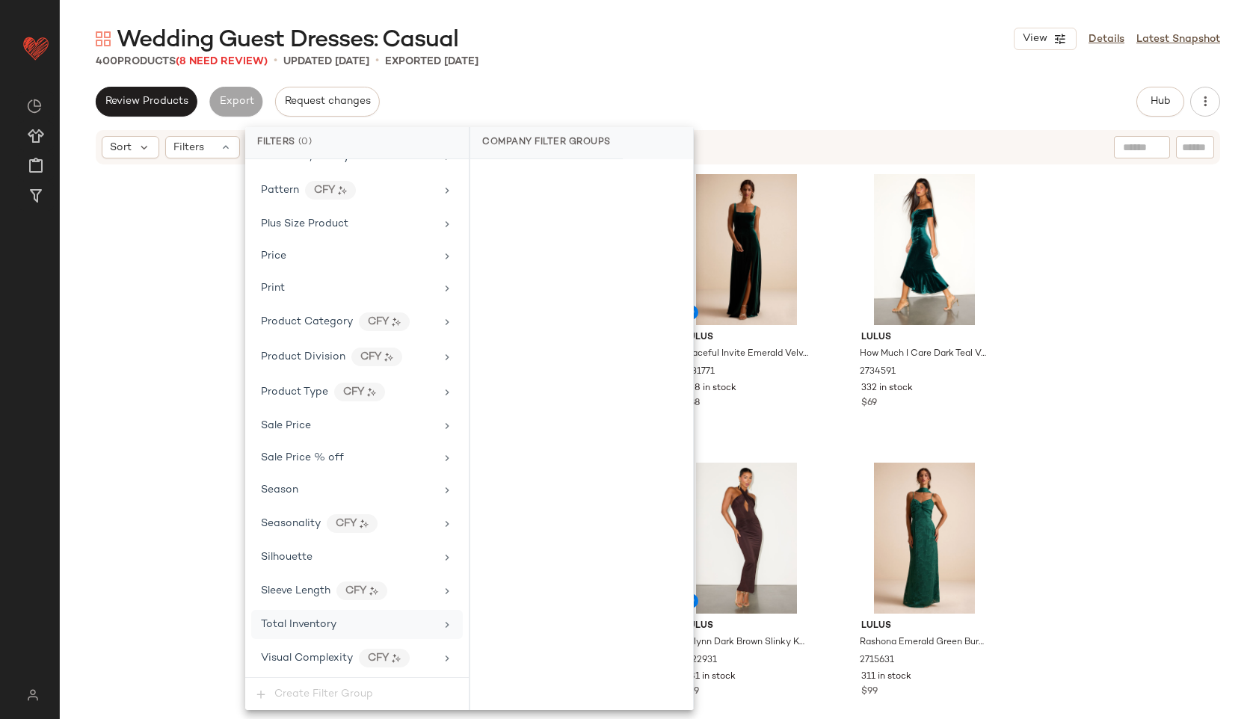
click at [301, 620] on span "Total Inventory" at bounding box center [298, 624] width 75 height 11
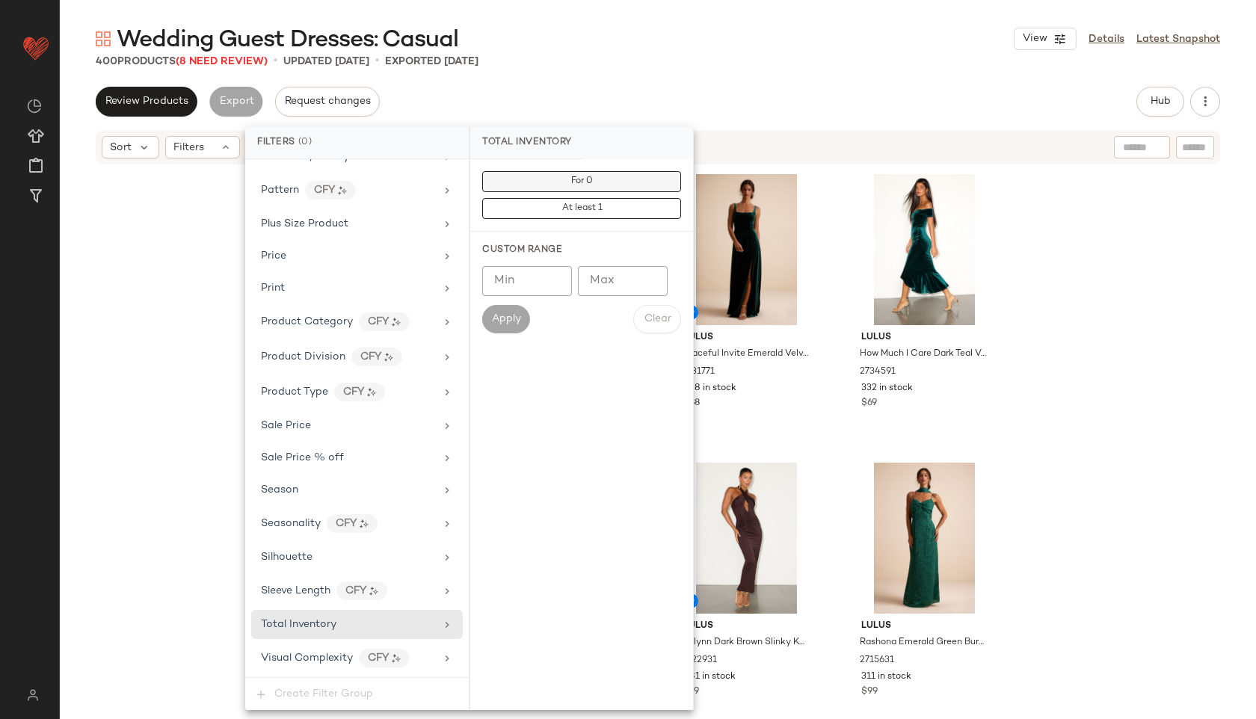
click at [588, 181] on span "For 0" at bounding box center [581, 181] width 22 height 10
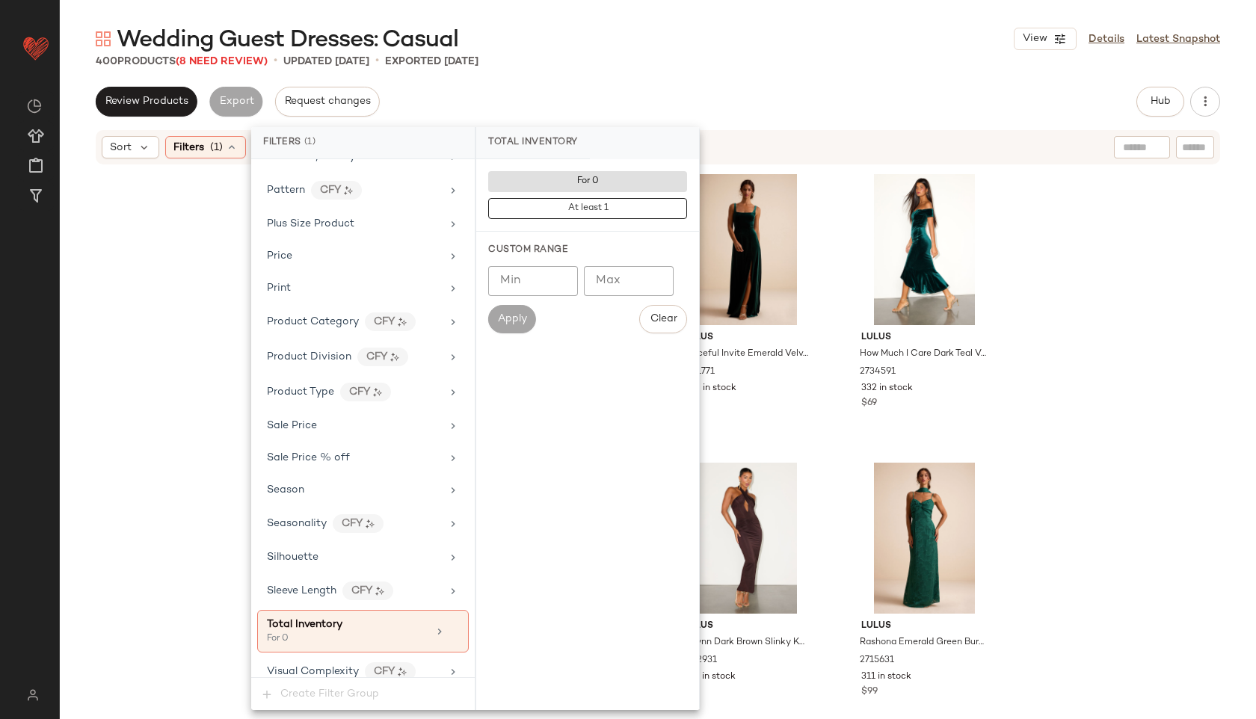
click at [681, 40] on div "Wedding Guest Dresses: Casual View Details Latest Snapshot" at bounding box center [658, 39] width 1196 height 30
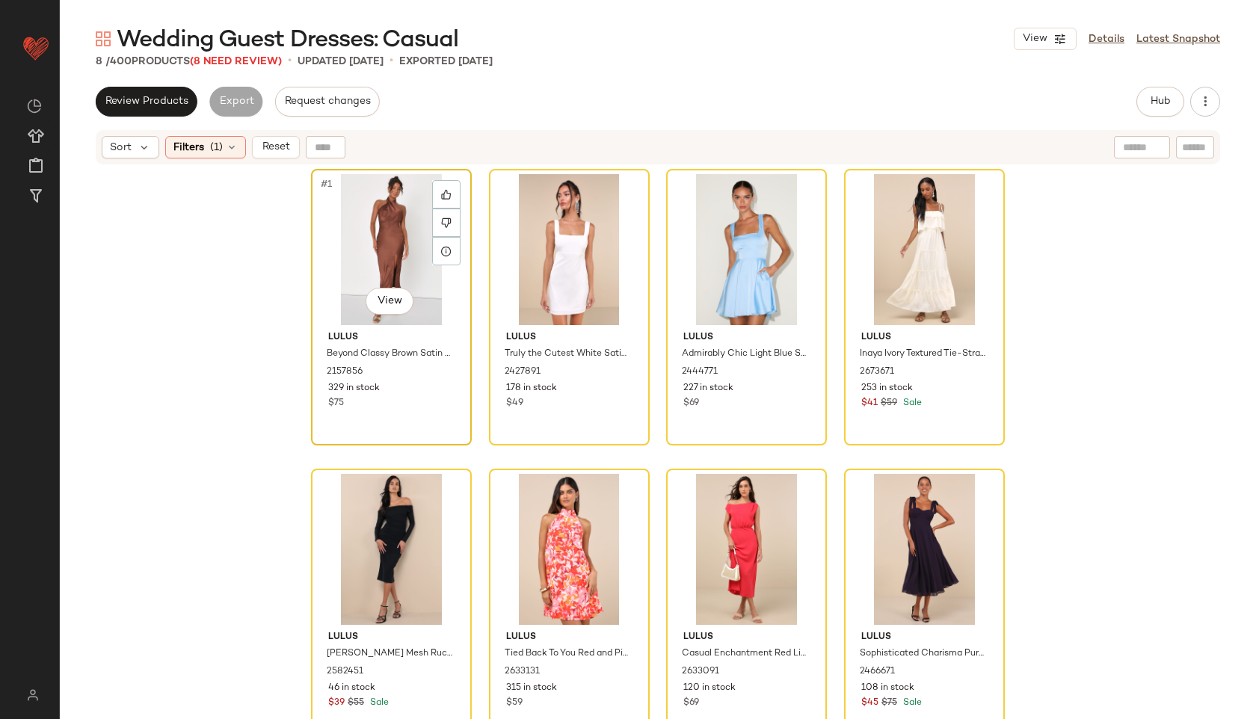
click at [383, 240] on div "#1 View" at bounding box center [391, 249] width 150 height 151
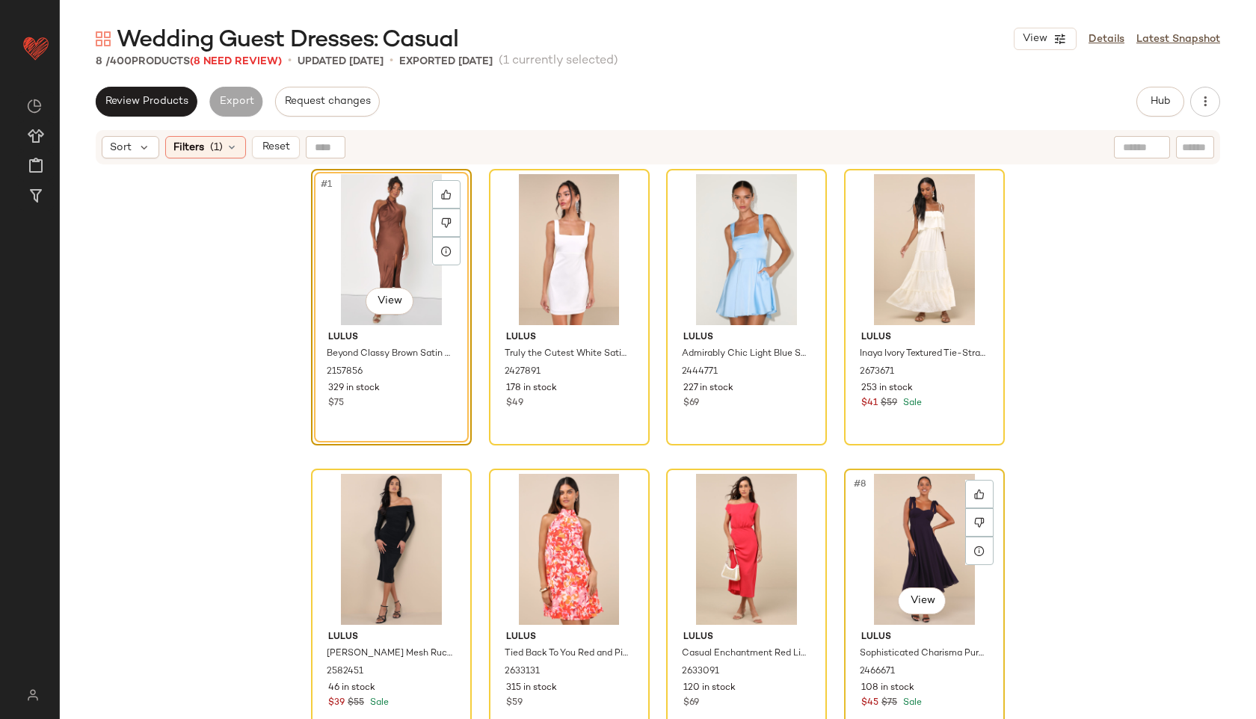
click at [883, 505] on div "#8 View" at bounding box center [924, 549] width 150 height 151
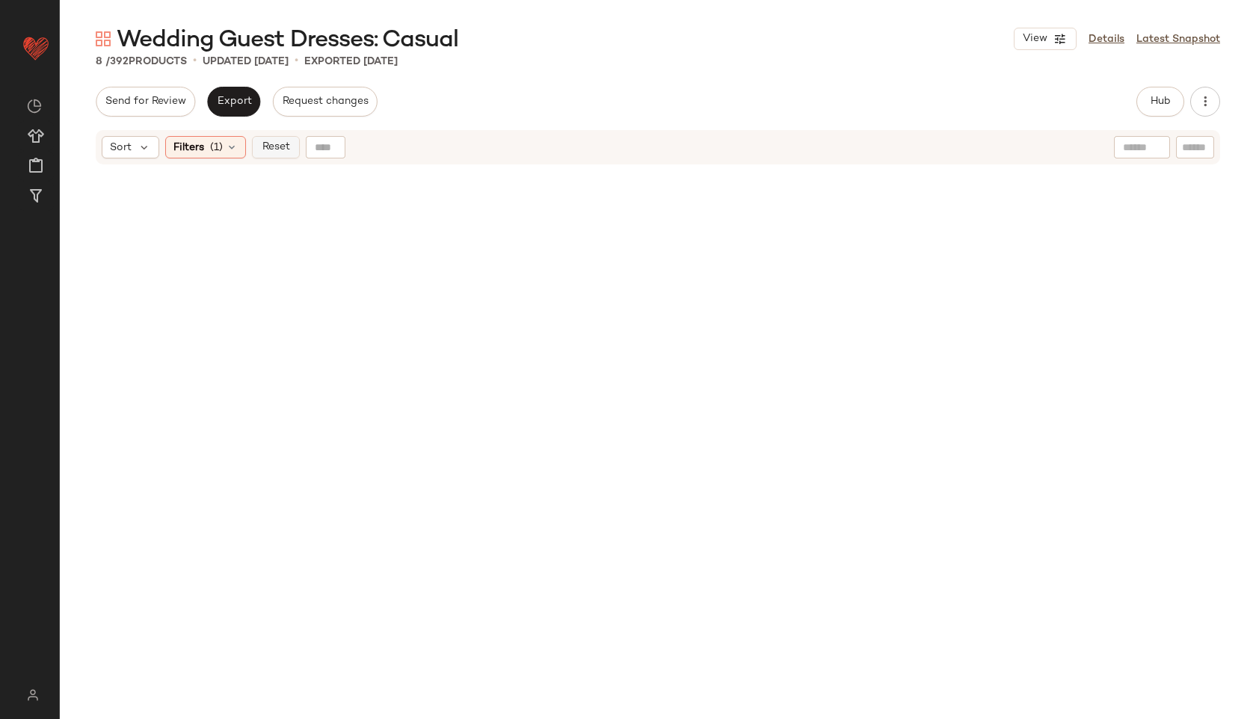
click at [284, 151] on span "Reset" at bounding box center [275, 147] width 28 height 12
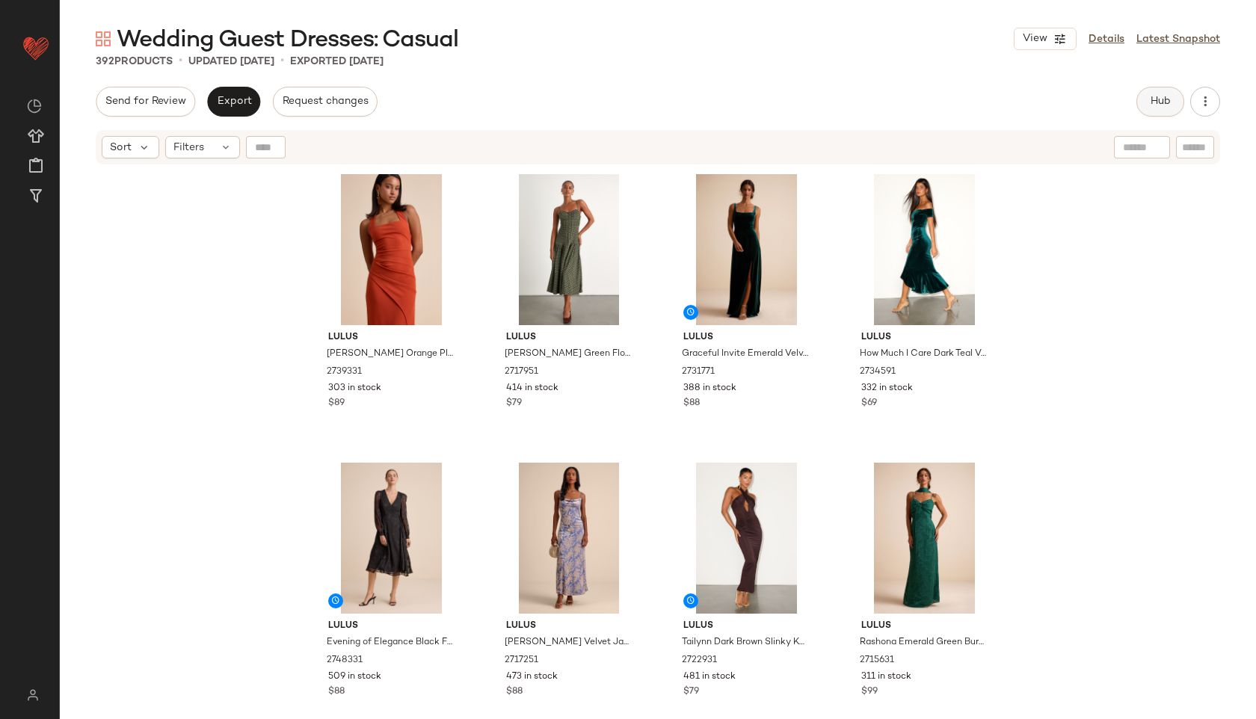
click at [1161, 99] on span "Hub" at bounding box center [1160, 102] width 21 height 12
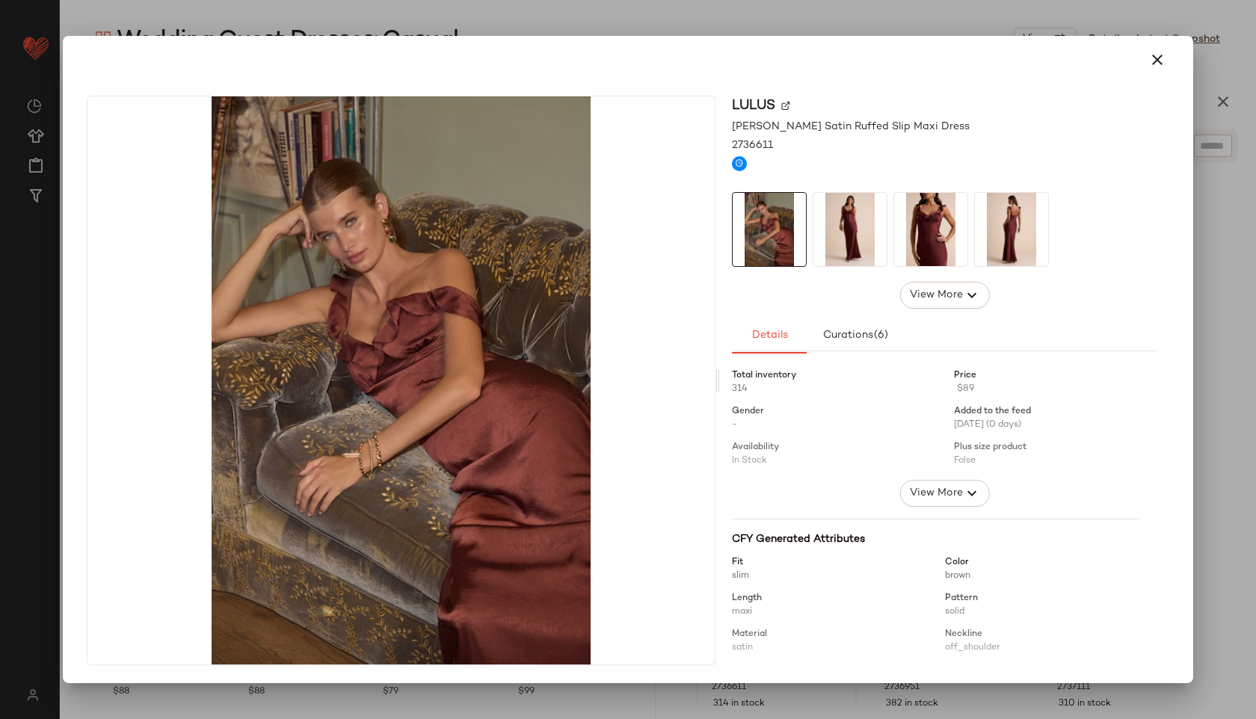
click at [848, 221] on img at bounding box center [849, 229] width 73 height 73
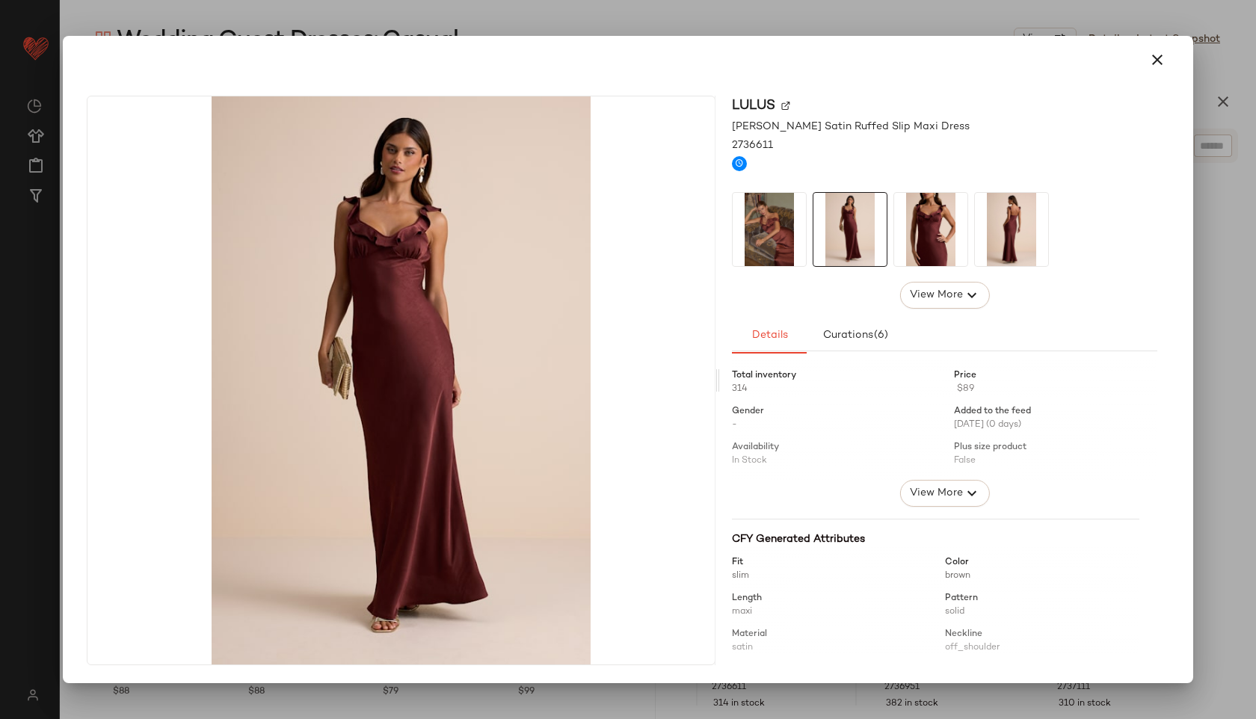
click at [916, 235] on img at bounding box center [930, 229] width 73 height 73
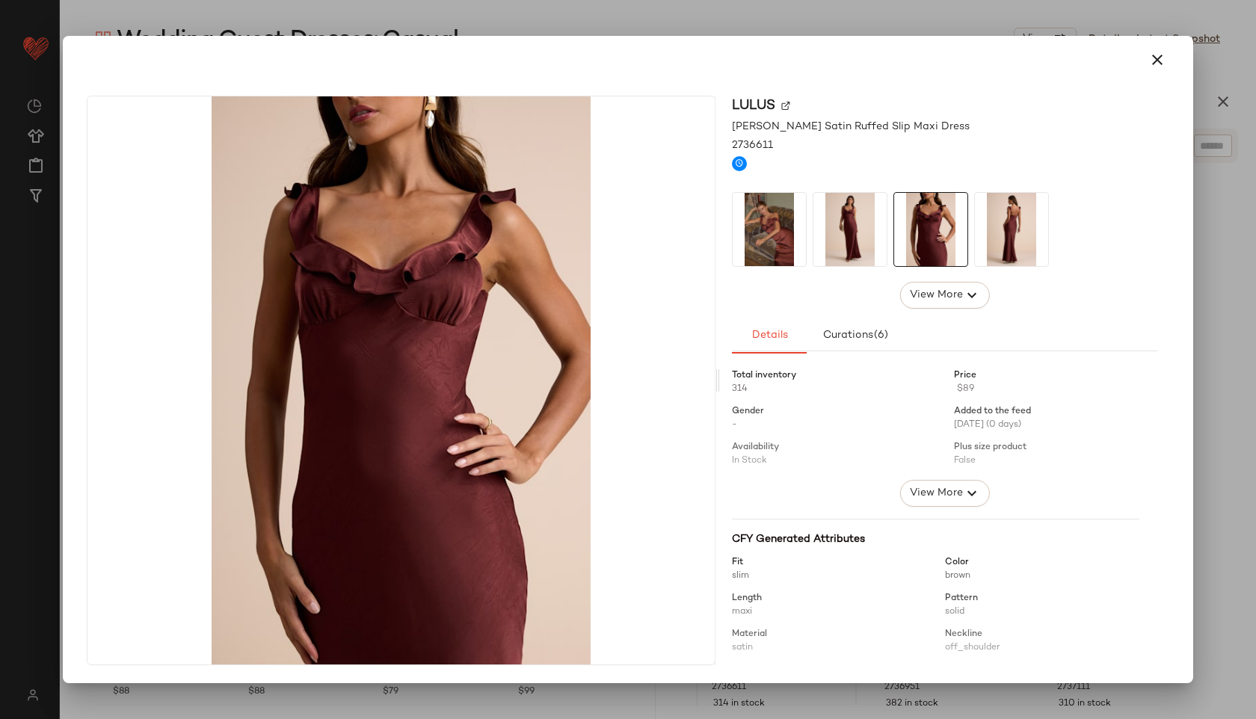
click at [1035, 244] on img at bounding box center [1011, 229] width 73 height 73
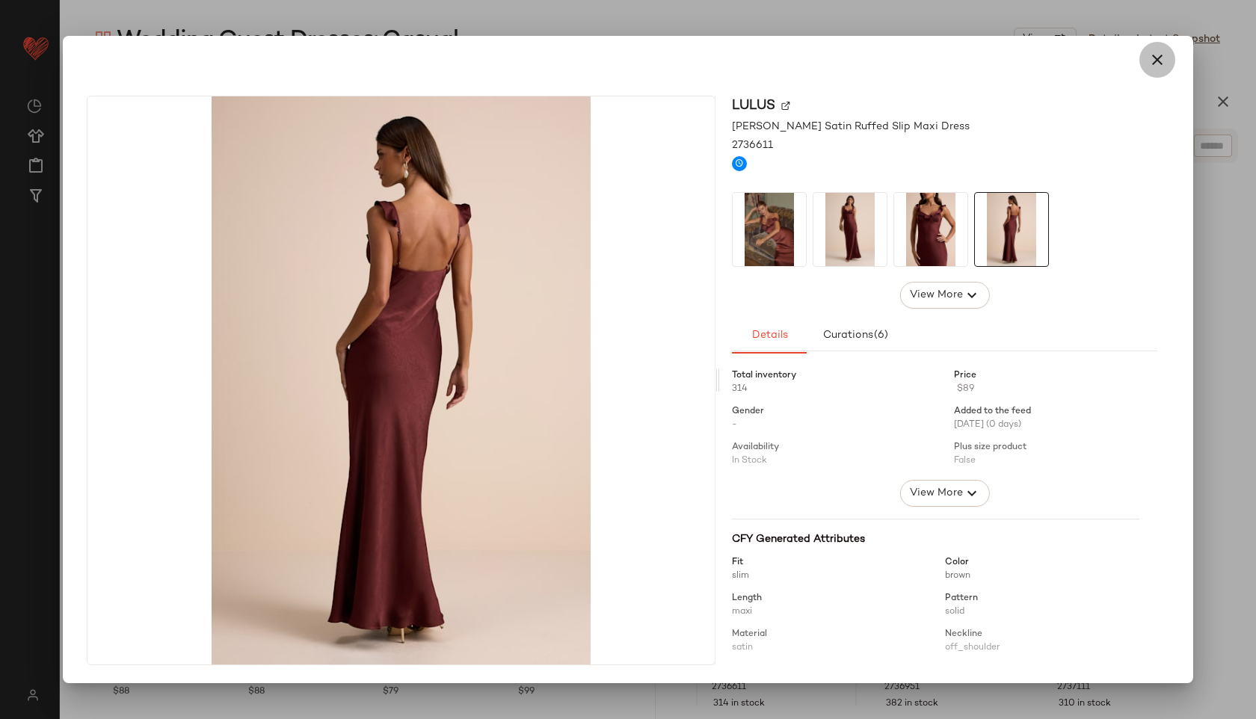
click at [1163, 49] on button "button" at bounding box center [1157, 60] width 36 height 36
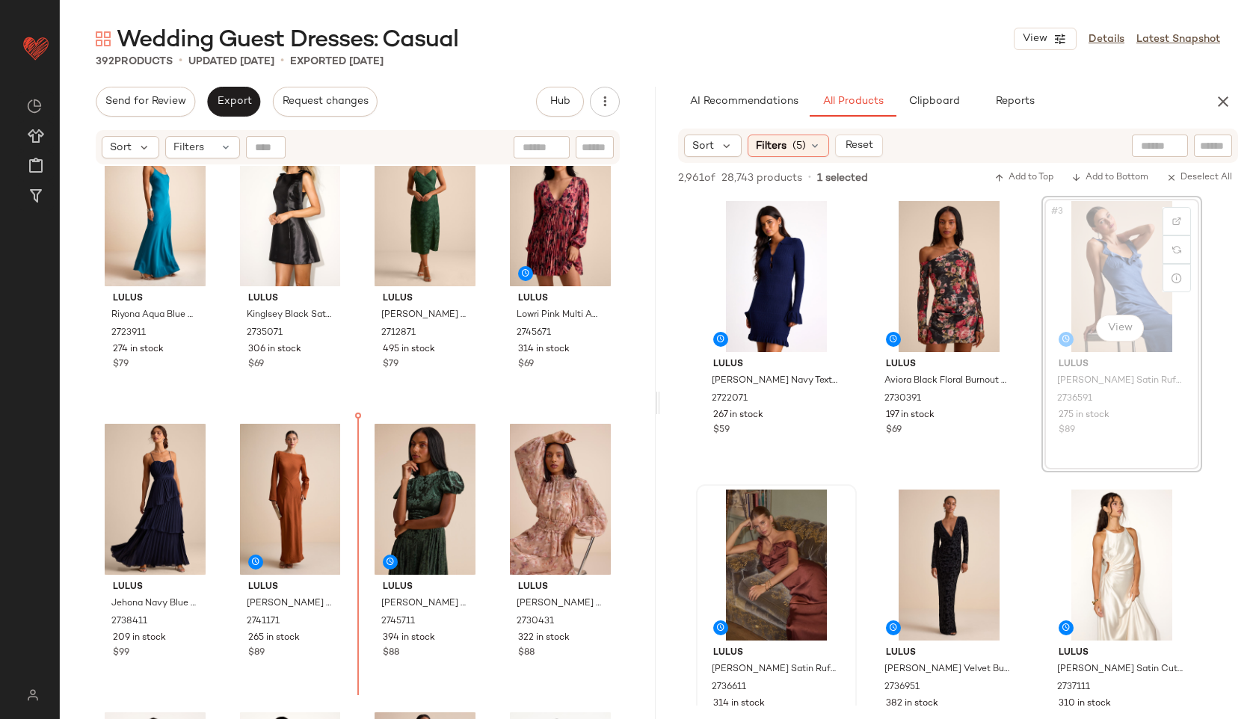
scroll to position [649, 0]
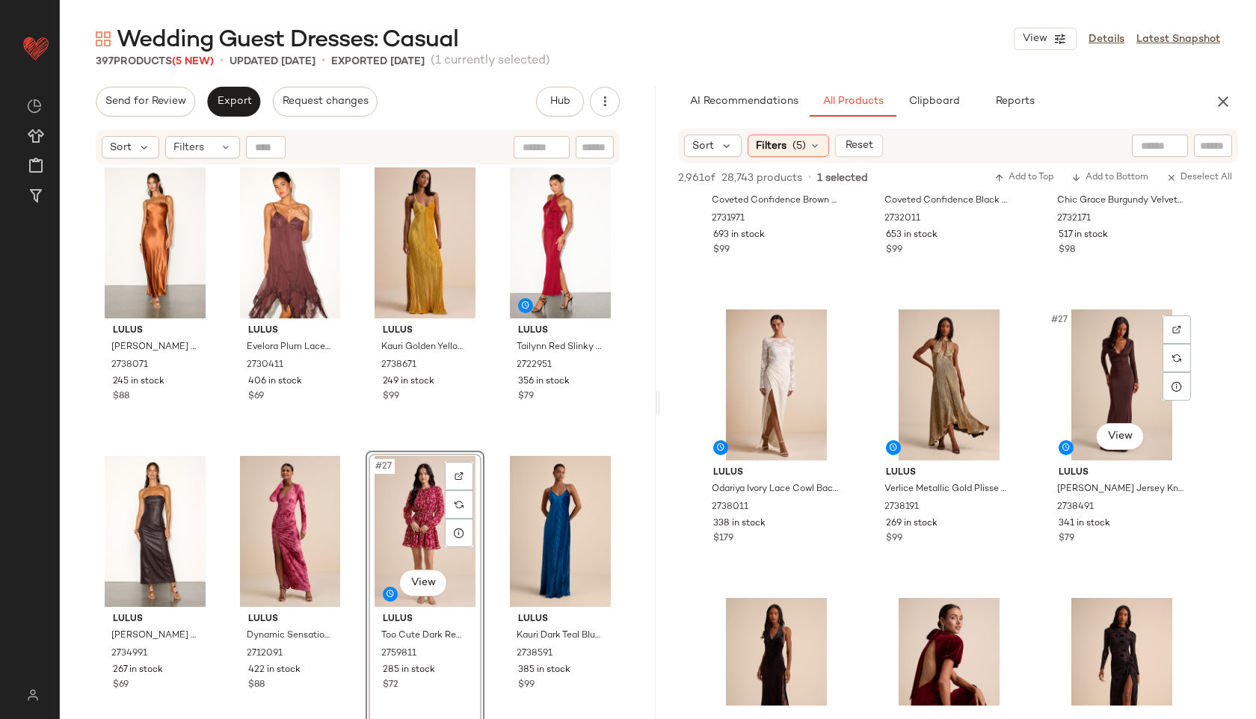
scroll to position [2201, 0]
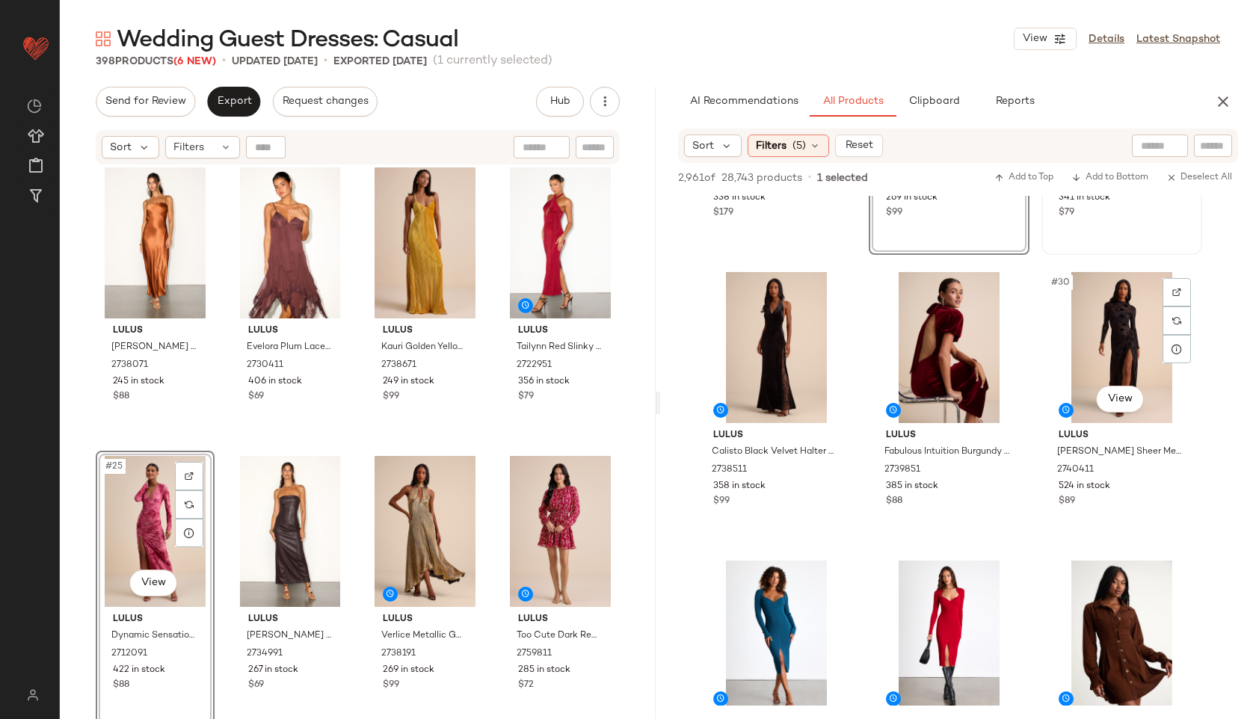
scroll to position [2537, 0]
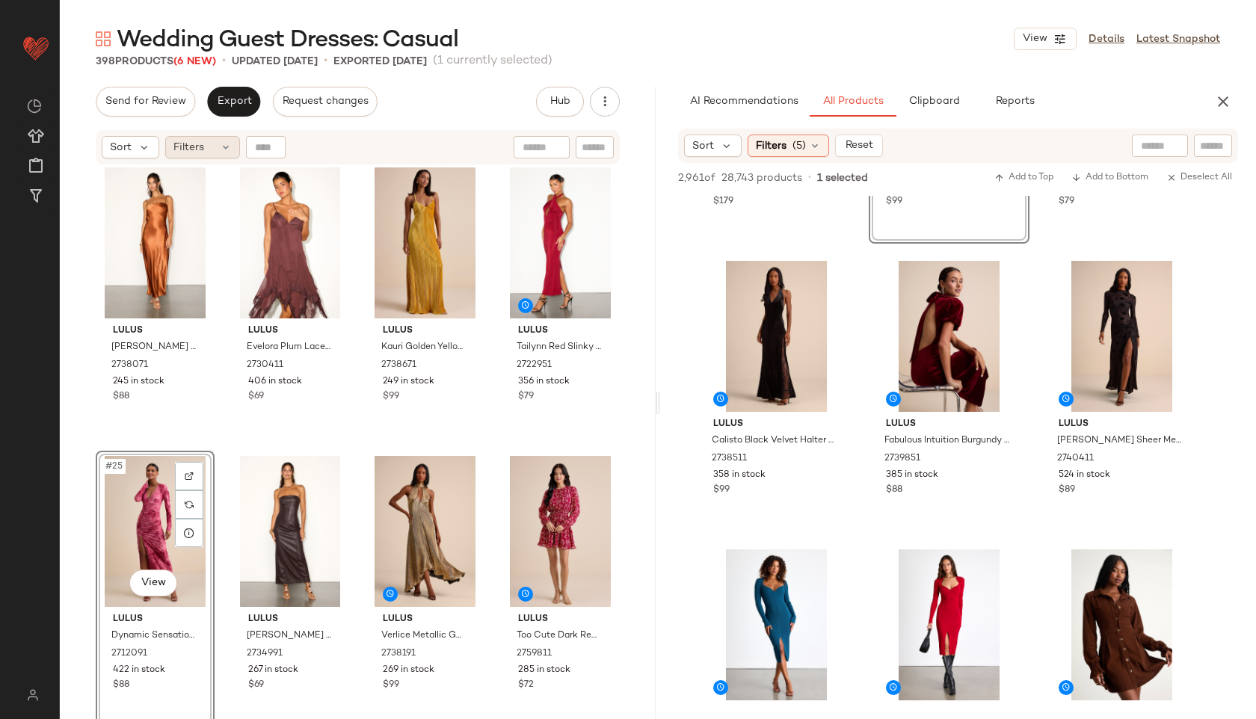
click at [224, 144] on icon at bounding box center [226, 147] width 12 height 12
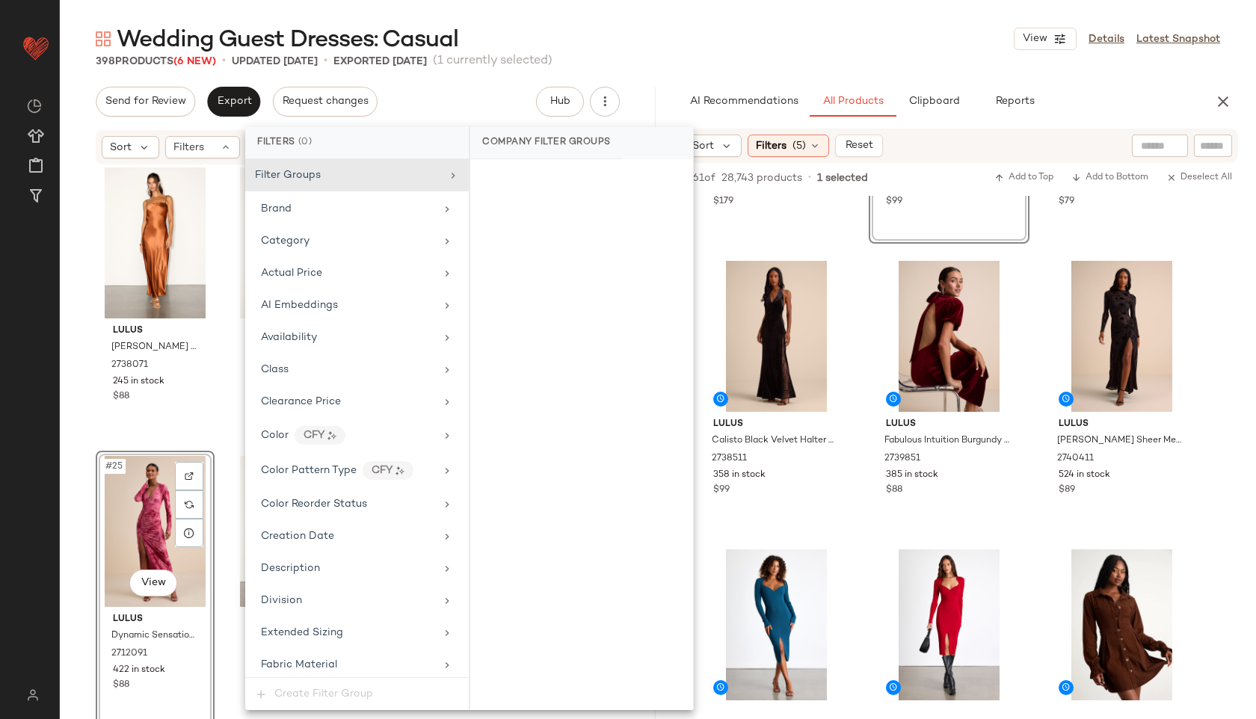
scroll to position [982, 0]
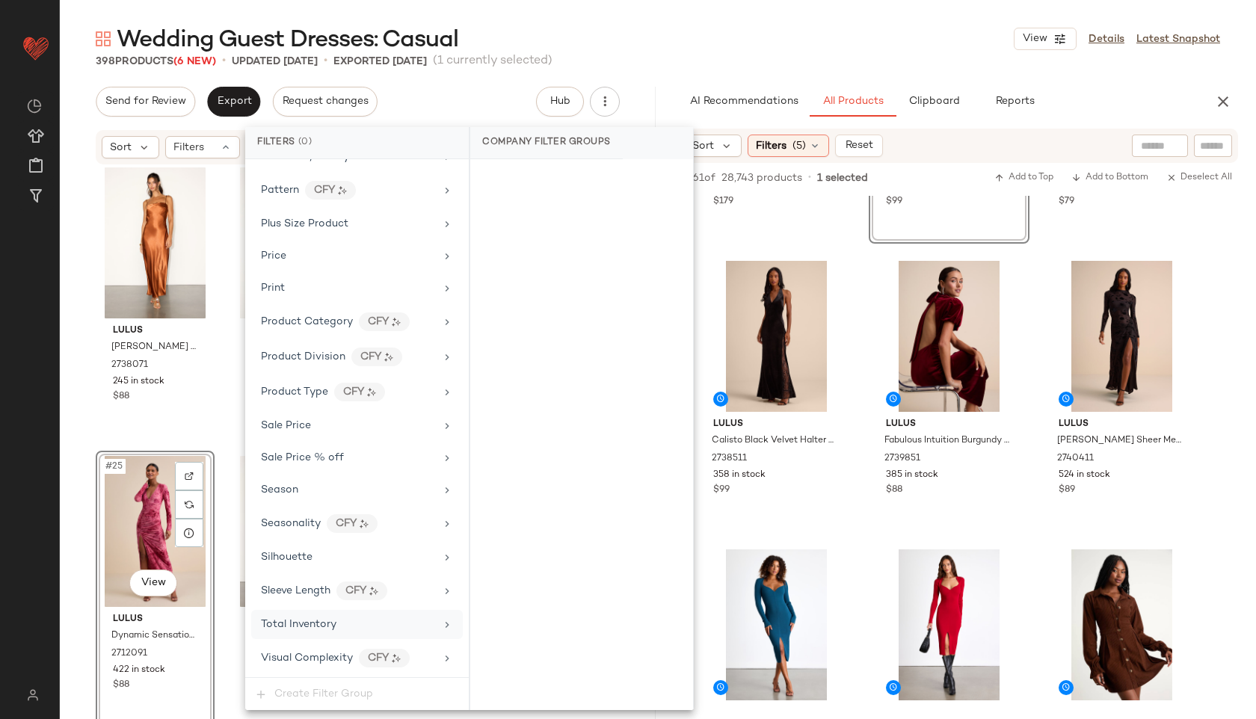
click at [297, 632] on div "Total Inventory" at bounding box center [298, 625] width 75 height 16
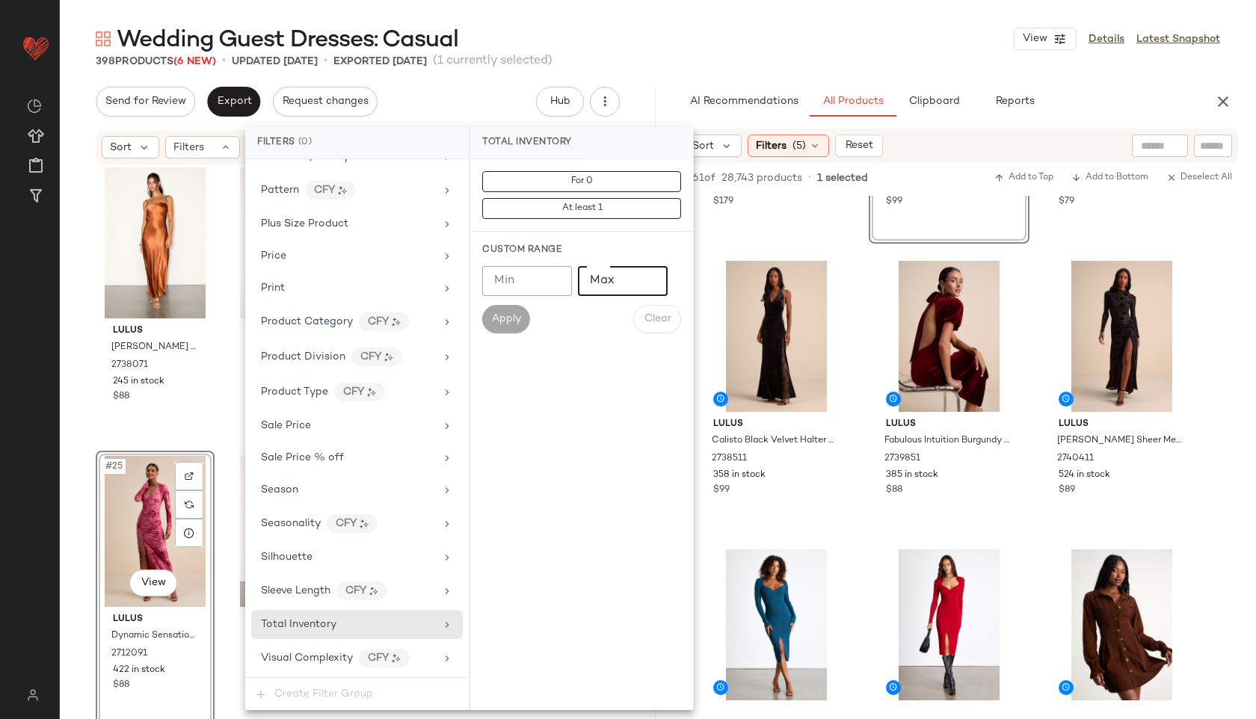
click at [598, 277] on input "Max" at bounding box center [623, 281] width 90 height 30
type input "**"
click at [504, 317] on span "Apply" at bounding box center [506, 319] width 30 height 12
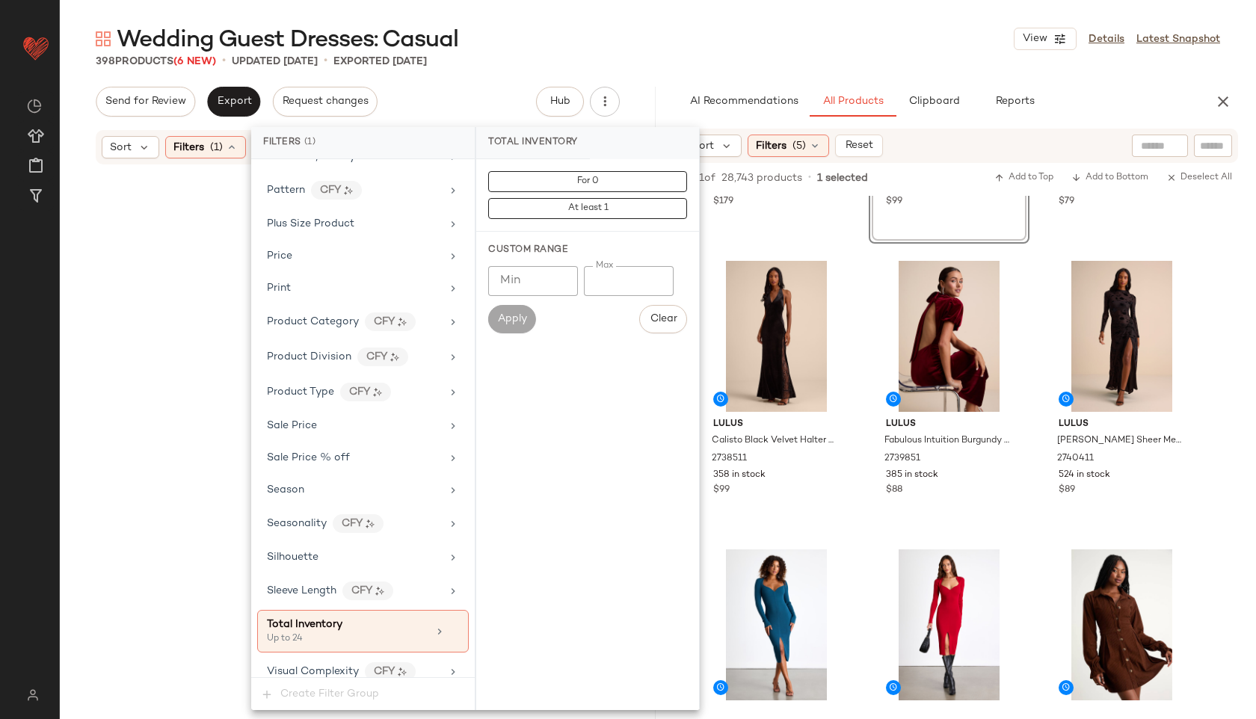
click at [738, 46] on div "Wedding Guest Dresses: Casual View Details Latest Snapshot" at bounding box center [658, 39] width 1196 height 30
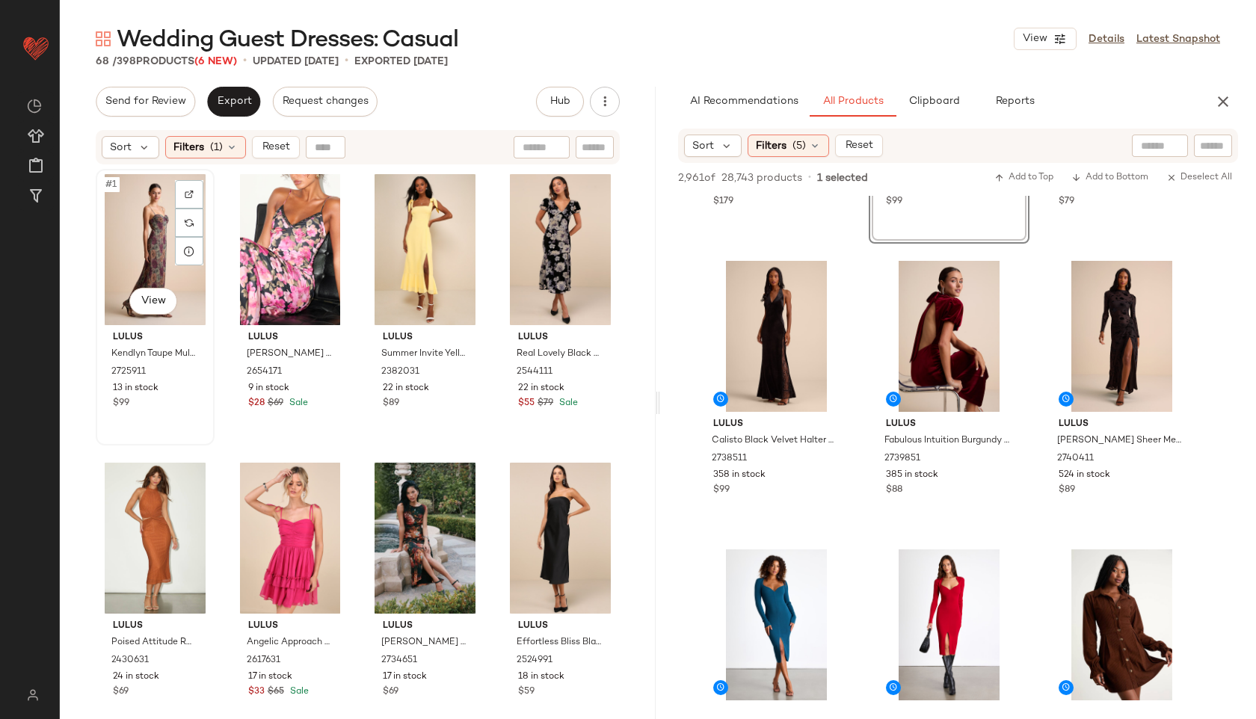
click at [135, 226] on div "#1 View" at bounding box center [155, 249] width 108 height 151
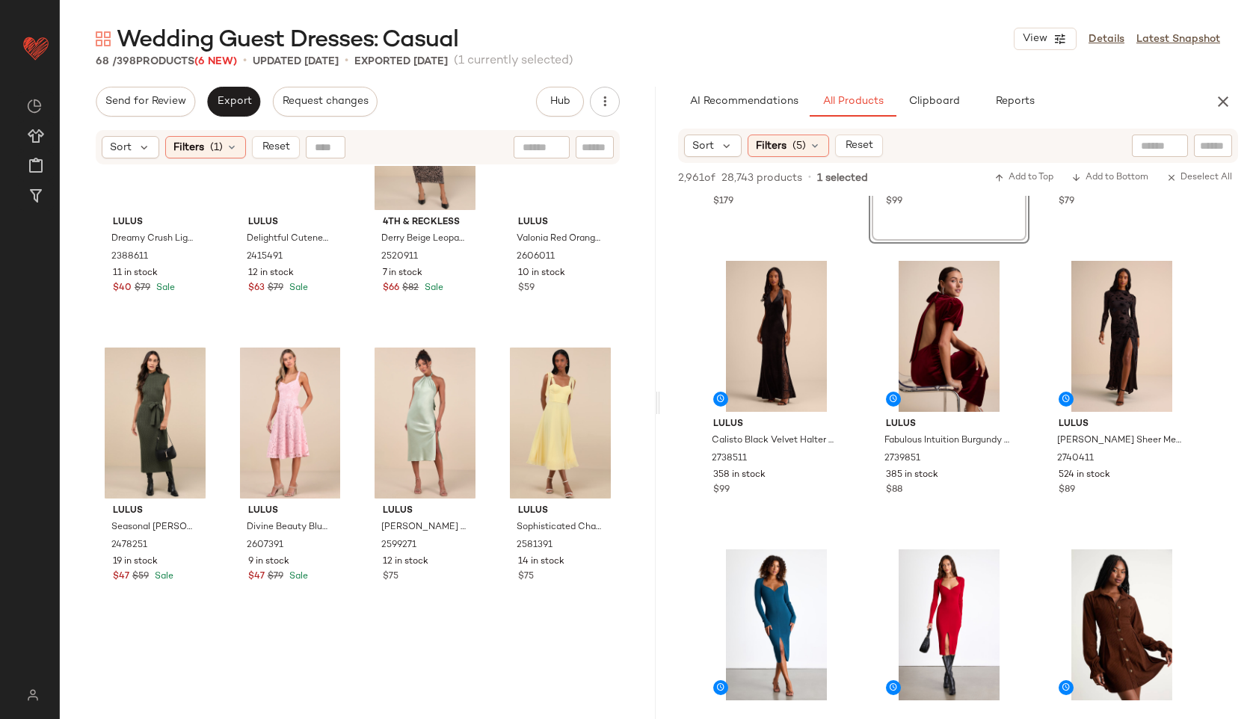
scroll to position [4318, 0]
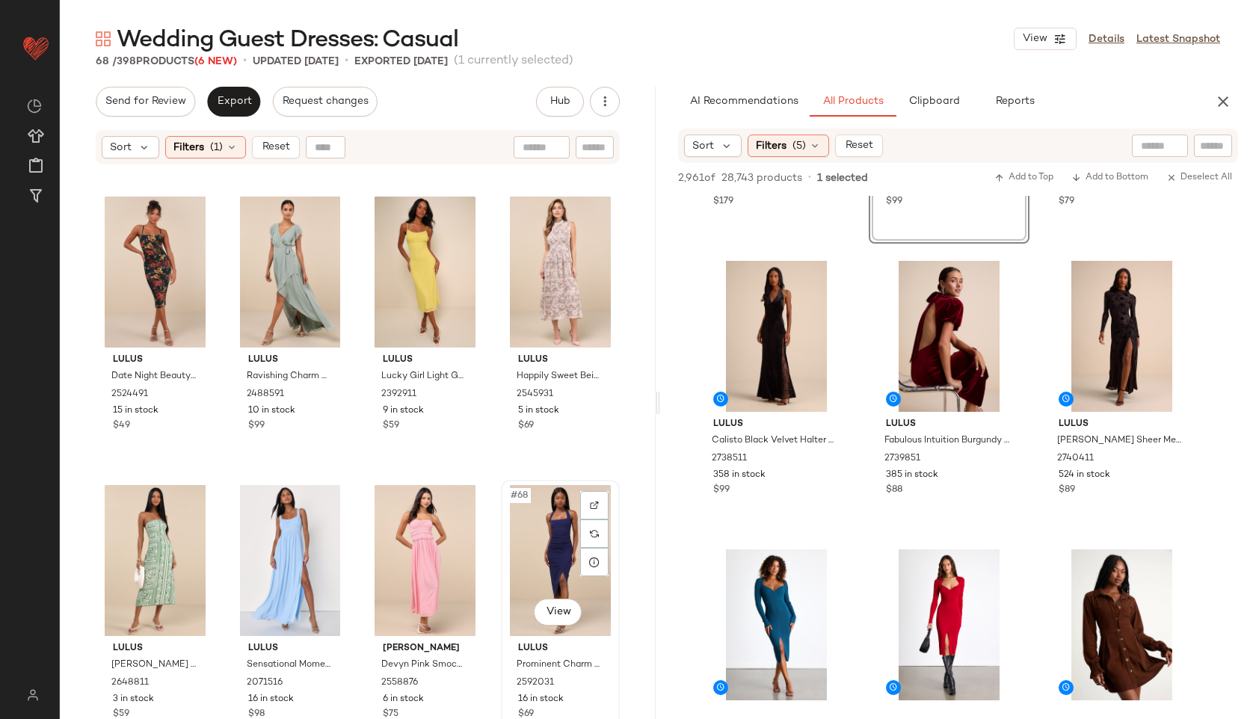
click at [545, 509] on div "#68 View" at bounding box center [560, 560] width 108 height 151
click at [545, 534] on div "#68 View" at bounding box center [560, 560] width 108 height 151
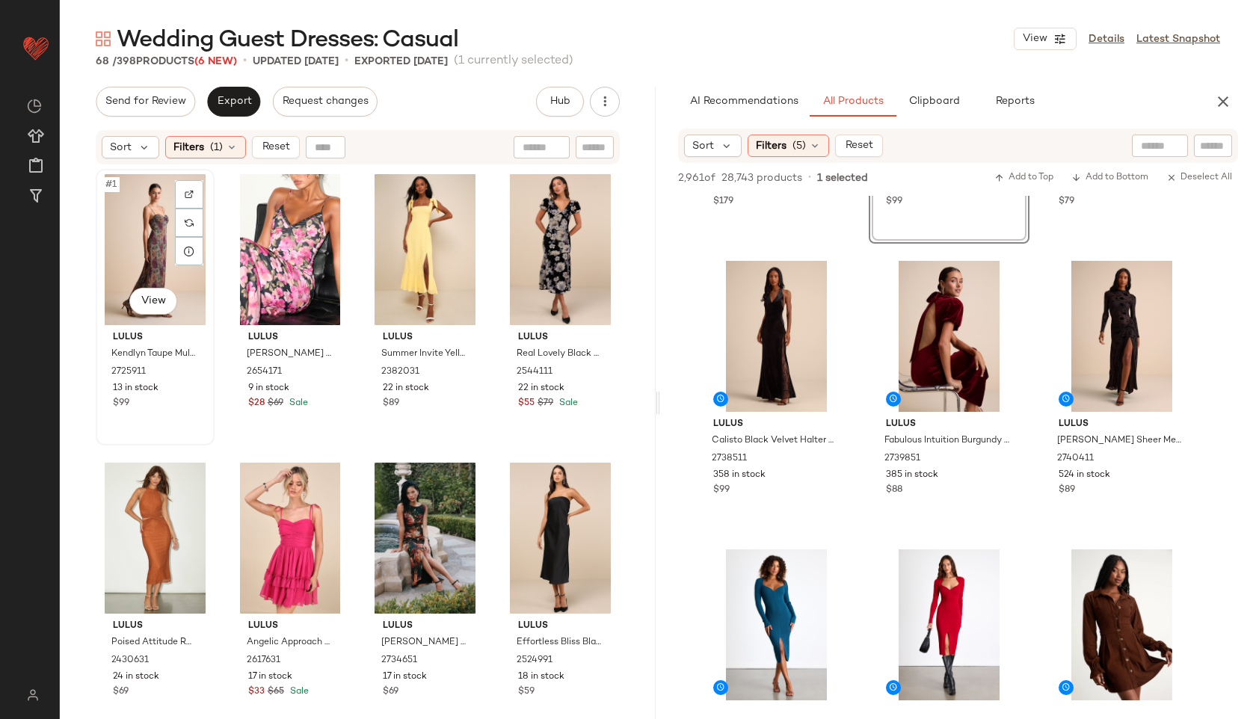
click at [132, 216] on div "#1 View" at bounding box center [155, 249] width 108 height 151
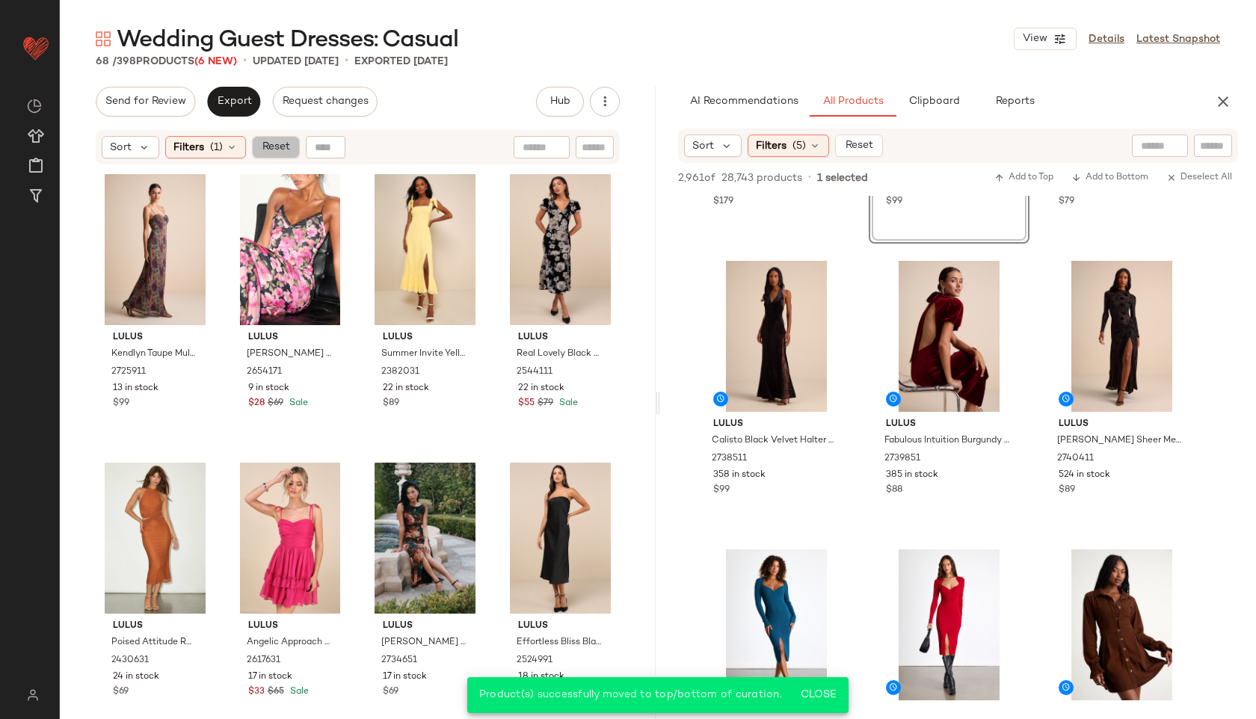
click at [276, 150] on span "Reset" at bounding box center [275, 147] width 28 height 12
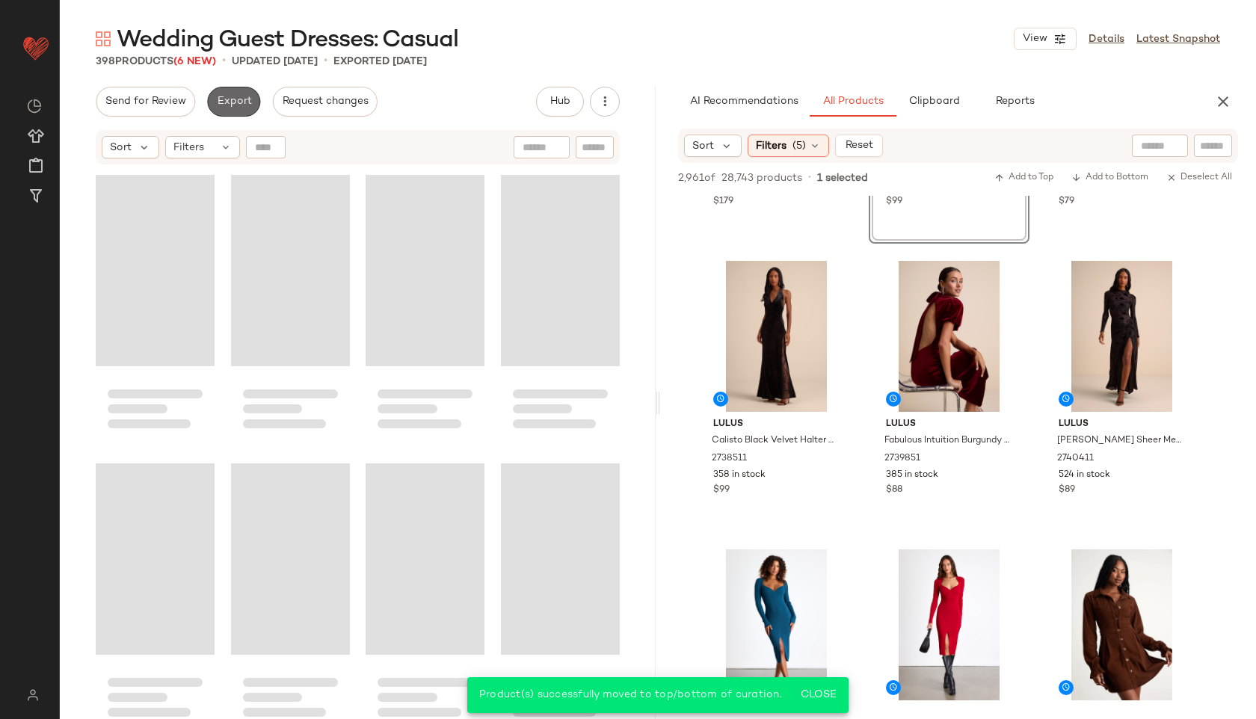
click at [233, 90] on button "Export" at bounding box center [233, 102] width 53 height 30
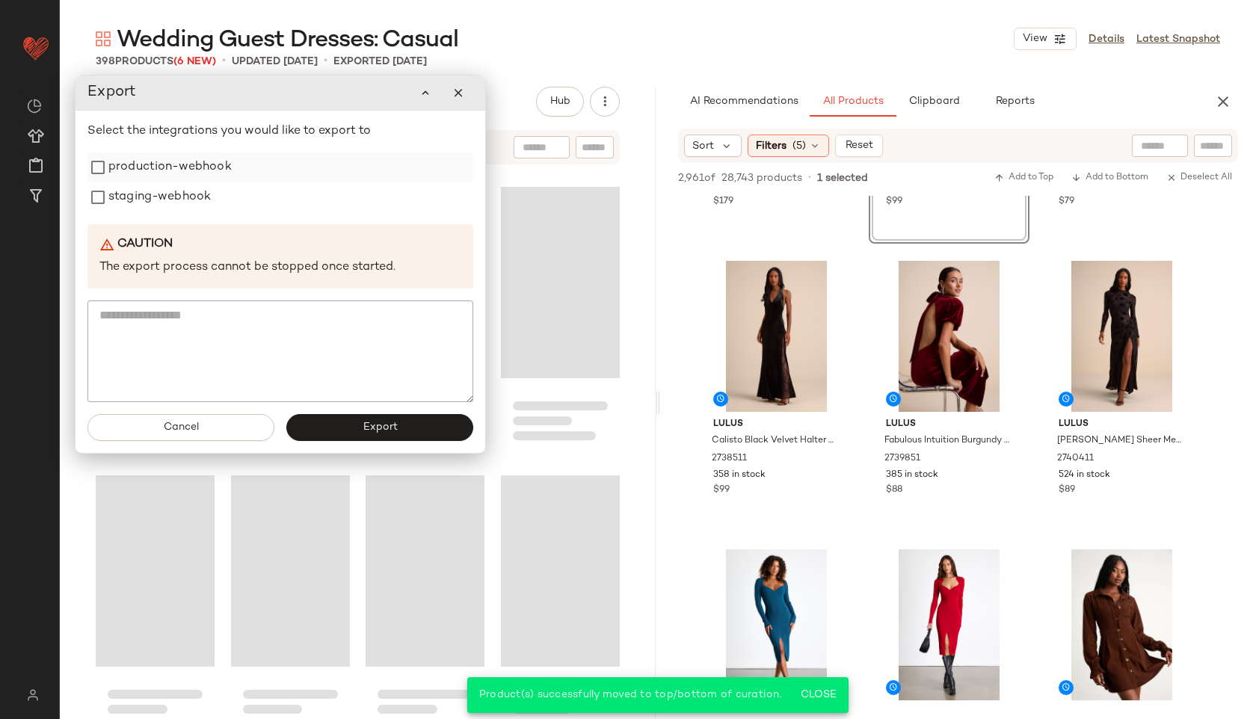
click at [182, 167] on label "production-webhook" at bounding box center [169, 167] width 123 height 30
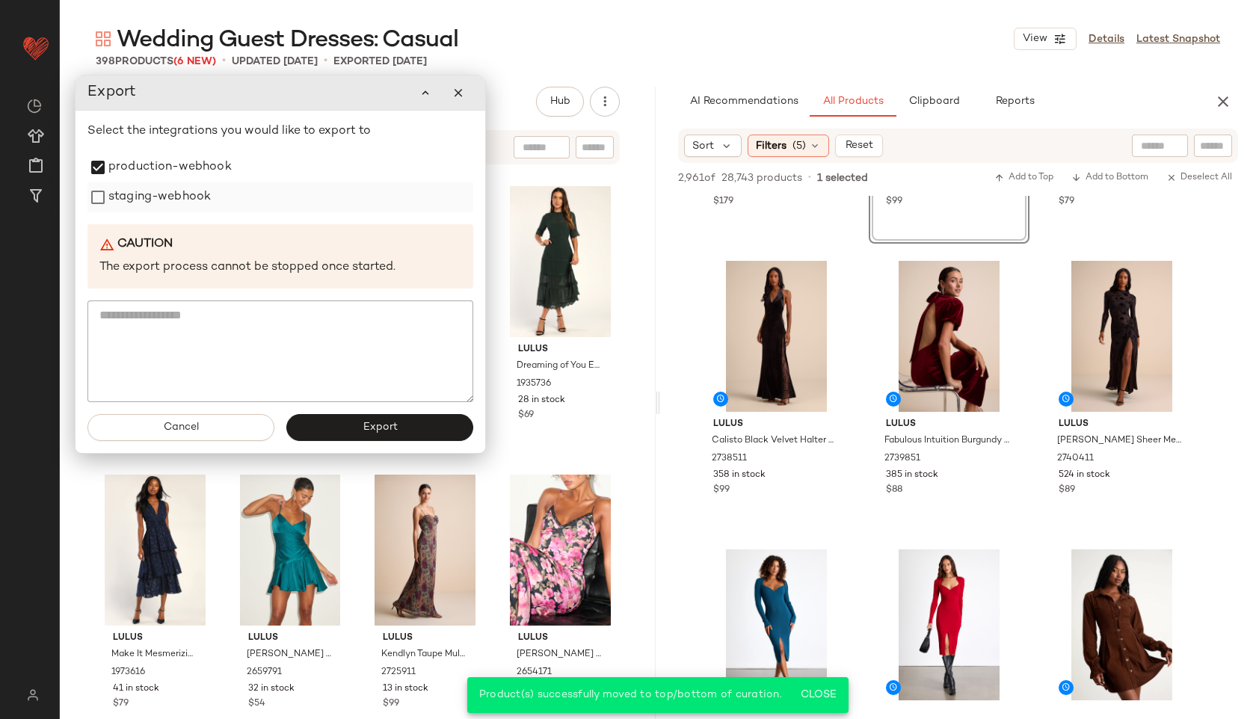
click at [189, 188] on label "staging-webhook" at bounding box center [159, 197] width 102 height 30
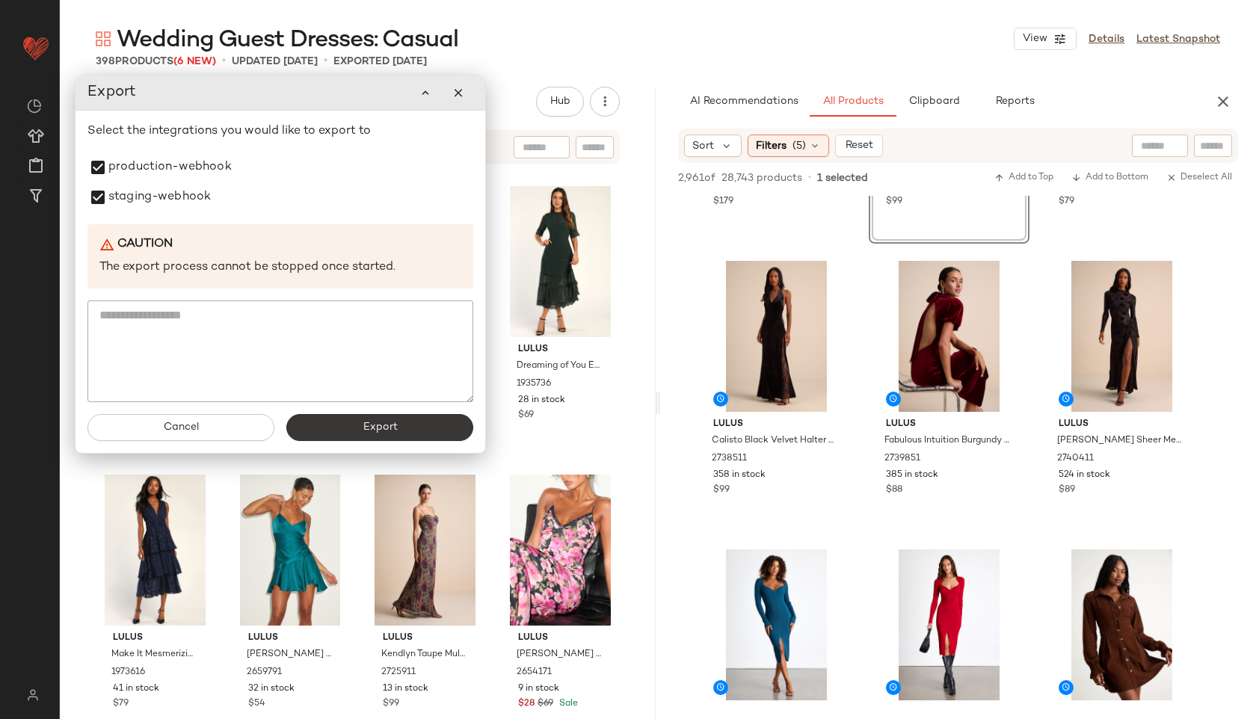
click at [372, 431] on span "Export" at bounding box center [379, 428] width 35 height 12
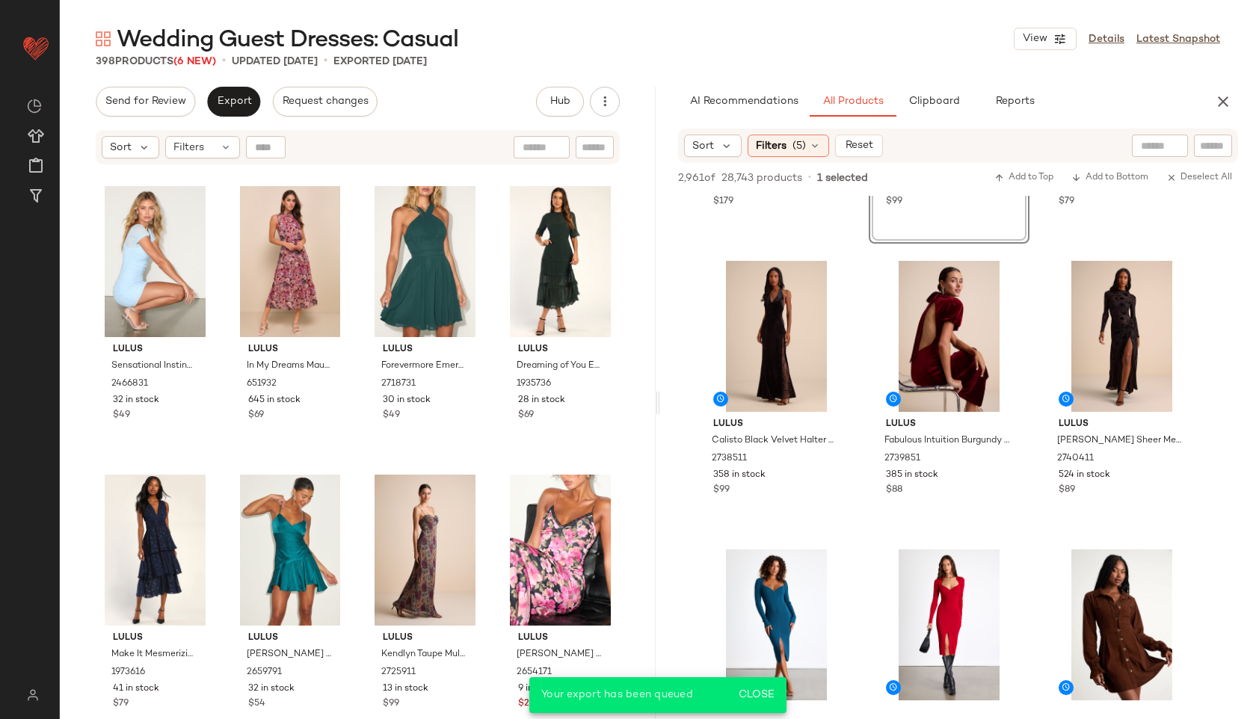
scroll to position [3691, 0]
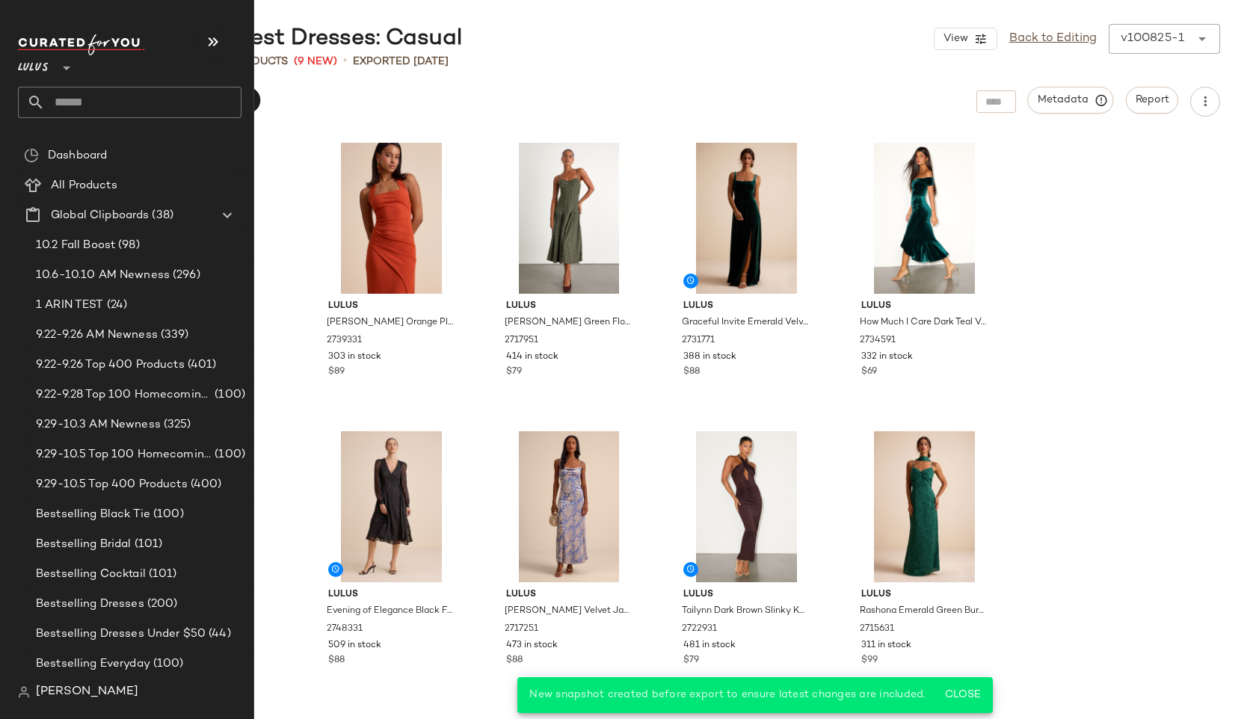
click at [86, 100] on input "text" at bounding box center [143, 102] width 197 height 31
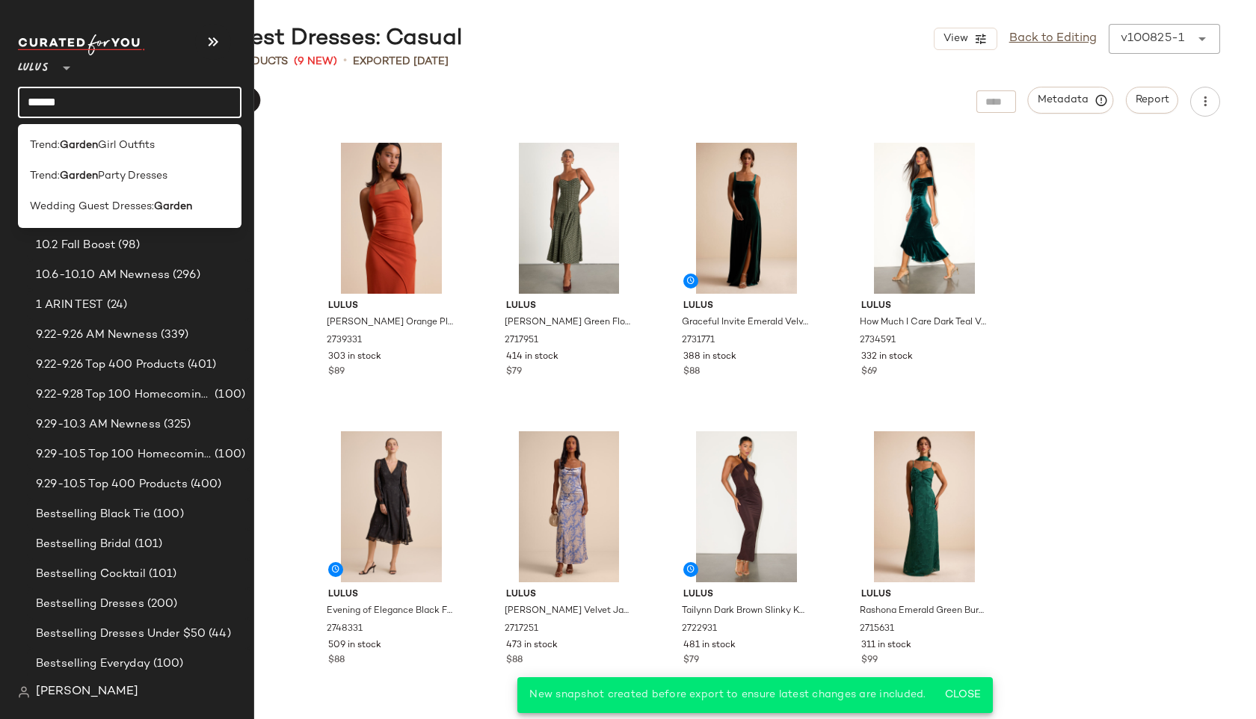
type input "******"
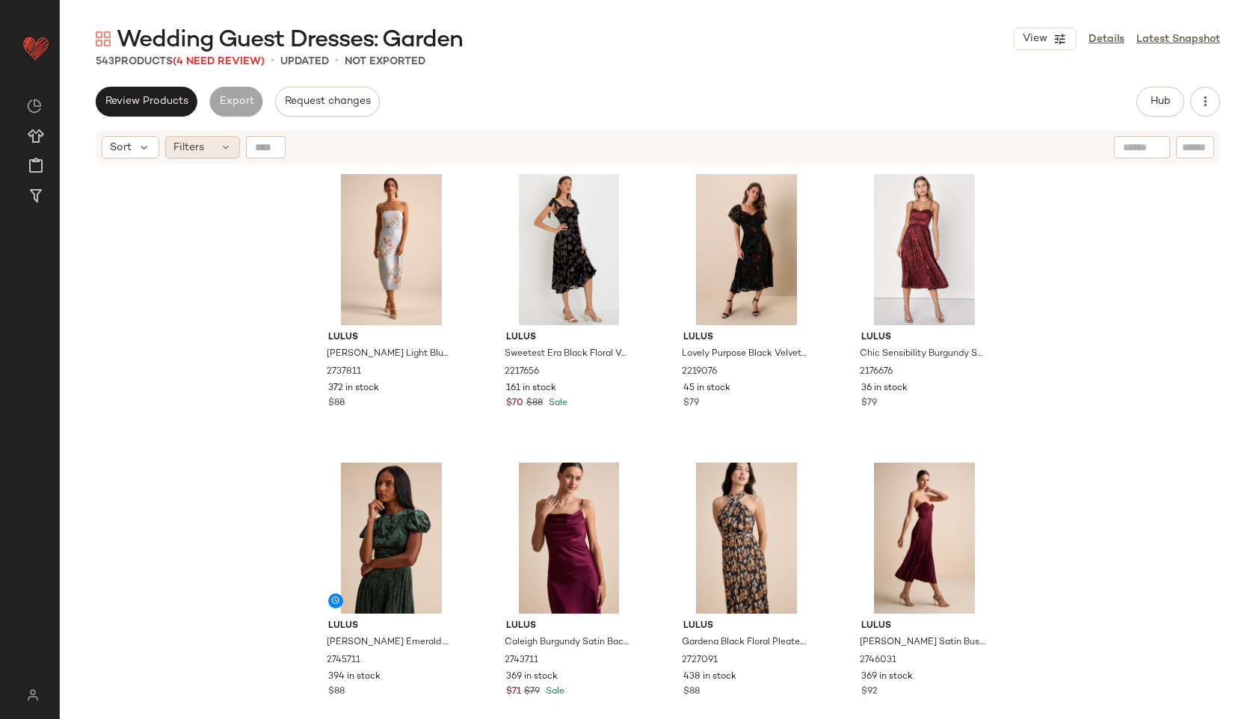
click at [206, 158] on div "Filters" at bounding box center [202, 147] width 75 height 22
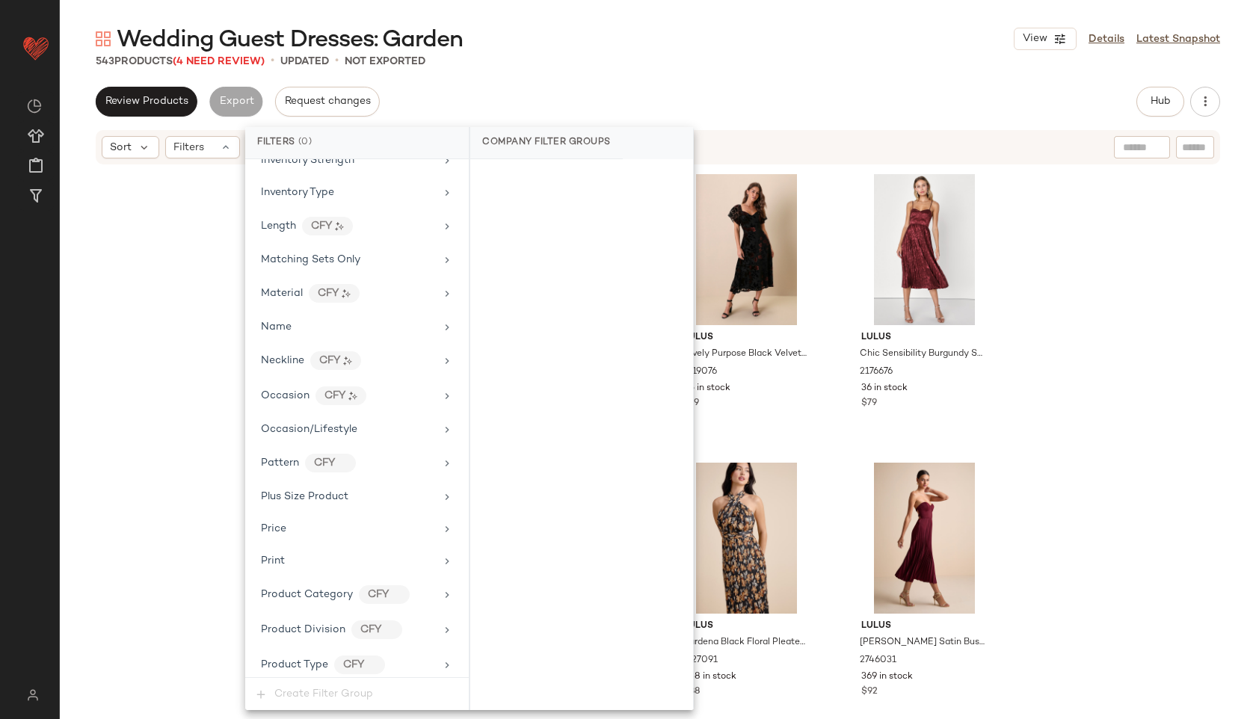
scroll to position [1017, 0]
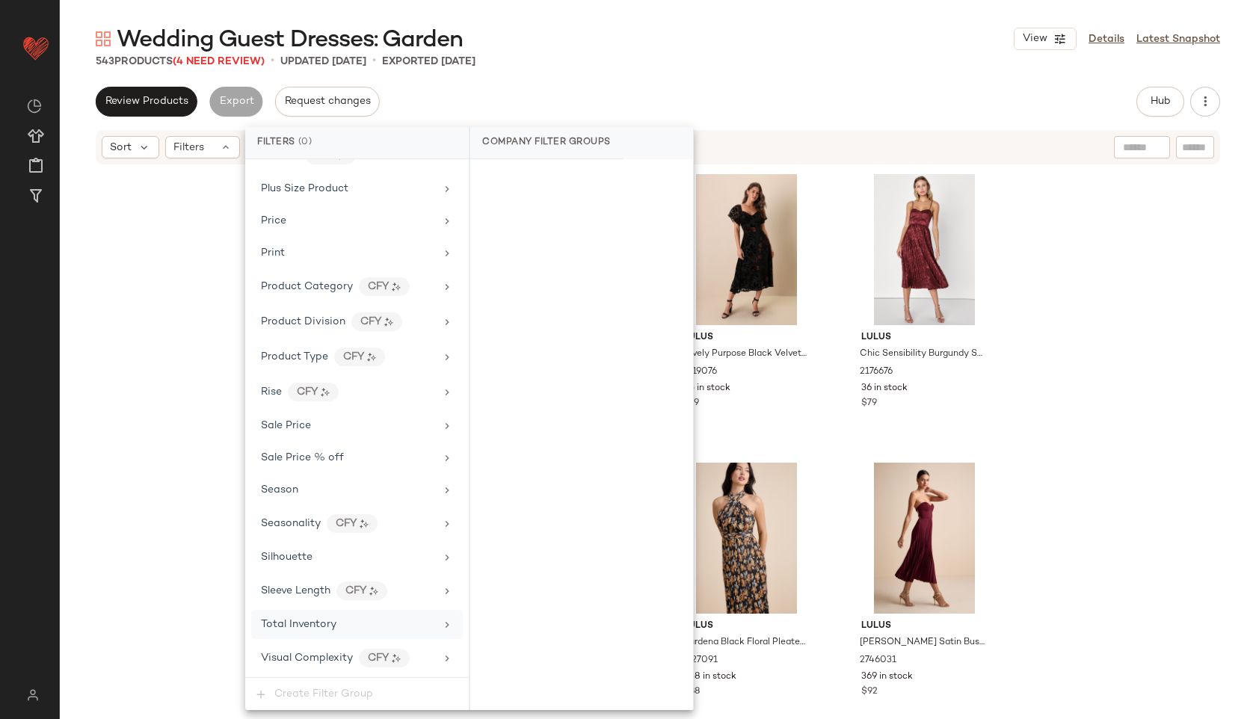
click at [323, 633] on div "Total Inventory" at bounding box center [357, 624] width 212 height 29
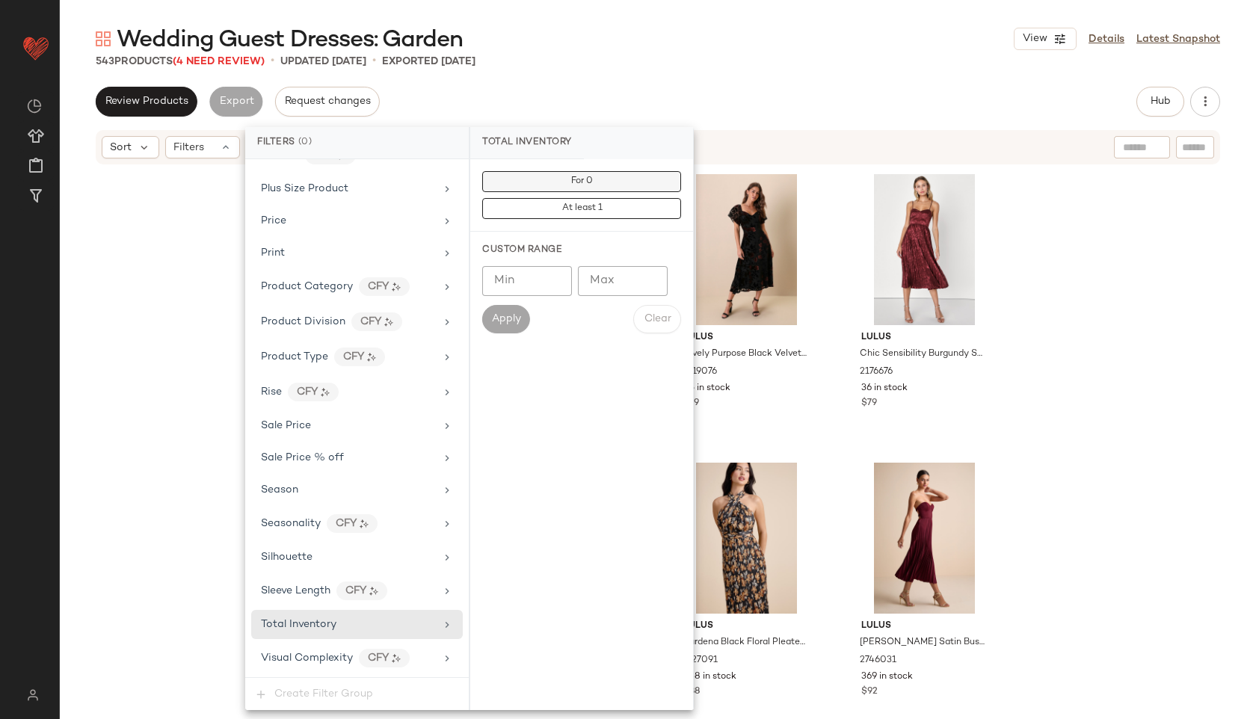
click at [609, 182] on button "For 0" at bounding box center [581, 181] width 199 height 21
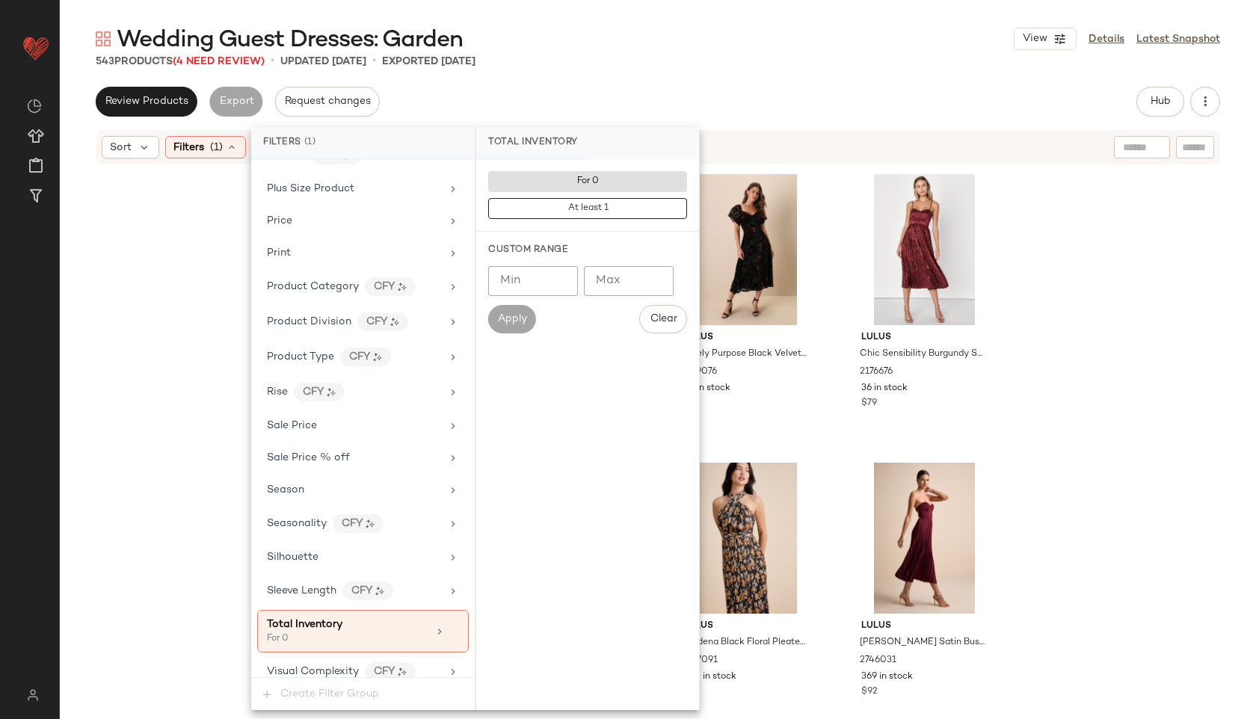
click at [698, 61] on div "543 Products (4 Need Review) • updated Oct 8th • Exported Oct 8th" at bounding box center [658, 61] width 1196 height 15
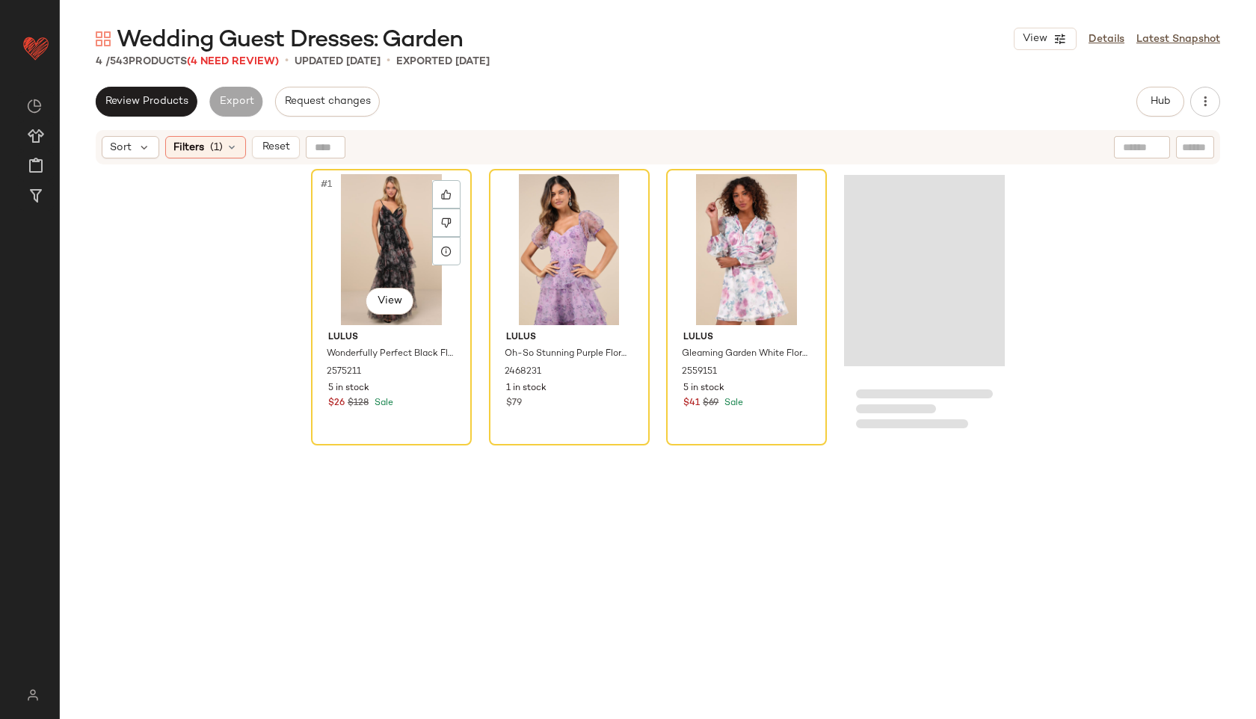
click at [350, 232] on div "#1 View" at bounding box center [391, 249] width 150 height 151
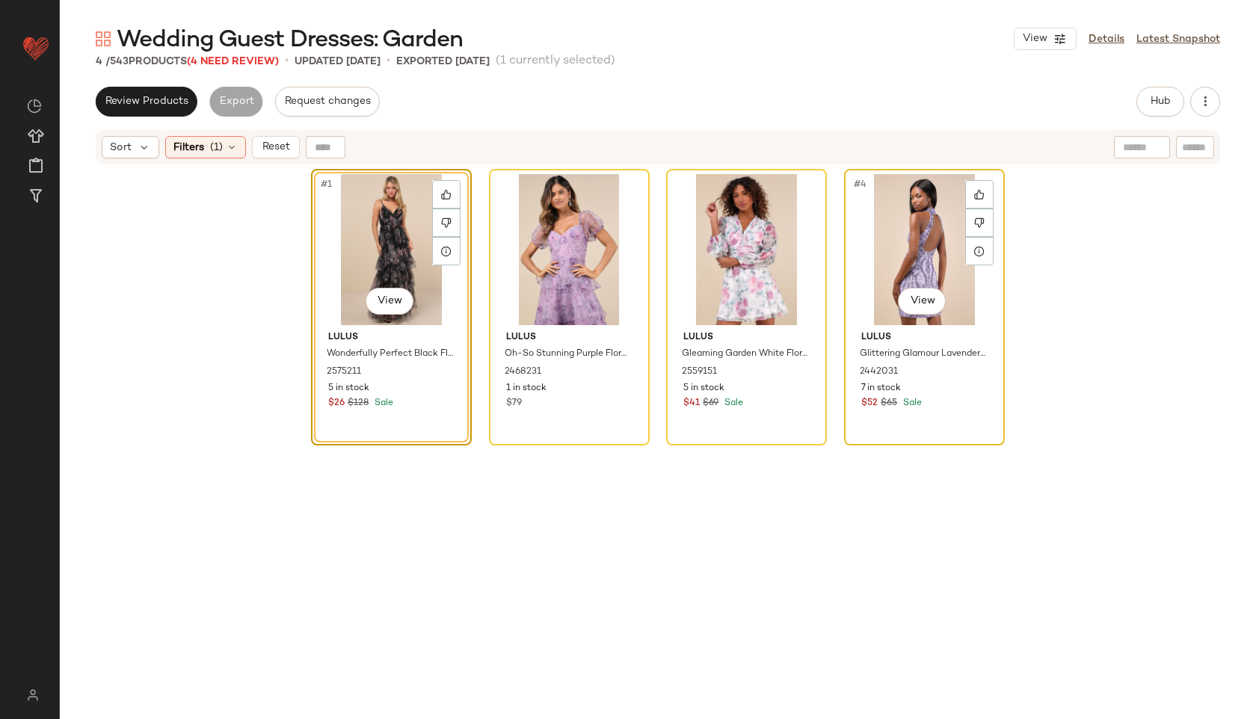
click at [893, 241] on div "#4 View" at bounding box center [924, 249] width 150 height 151
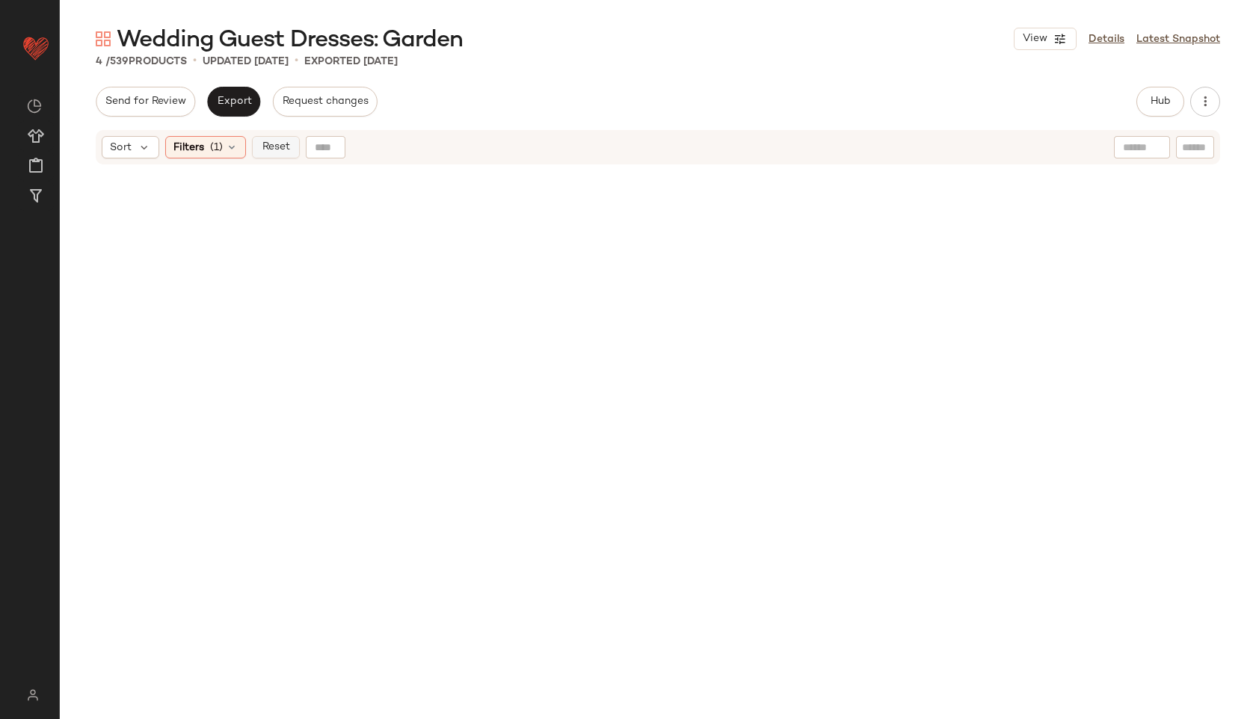
click at [266, 137] on button "Reset" at bounding box center [276, 147] width 48 height 22
click at [929, 110] on div "Send for Review Export Request changes Hub Send for Review External Review Inte…" at bounding box center [658, 102] width 1124 height 30
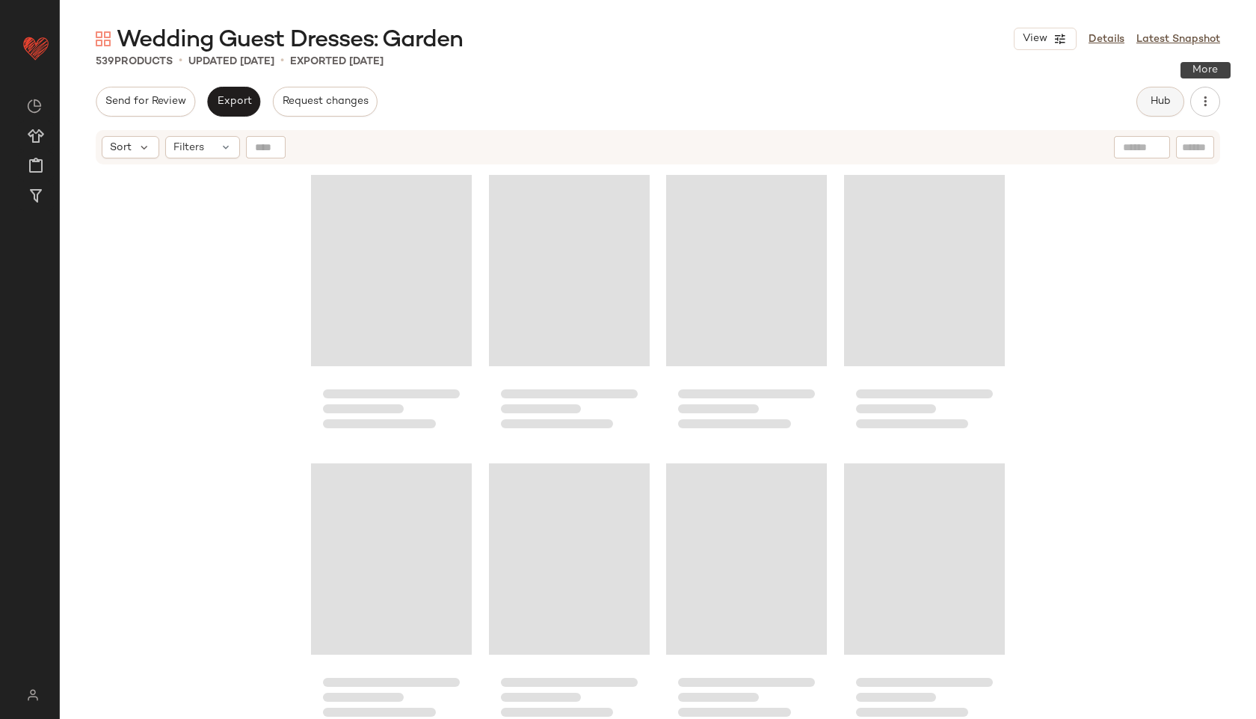
click at [1171, 100] on button "Hub" at bounding box center [1160, 102] width 48 height 30
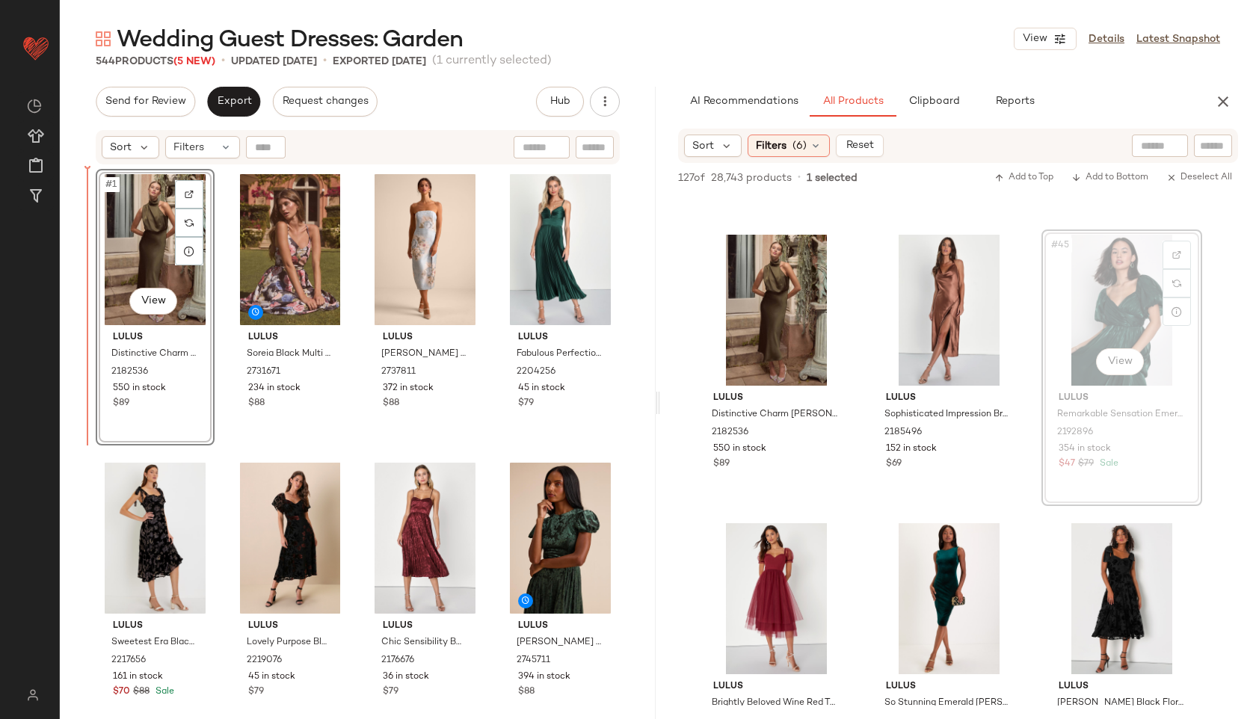
drag, startPoint x: 1136, startPoint y: 287, endPoint x: 80, endPoint y: 236, distance: 1057.5
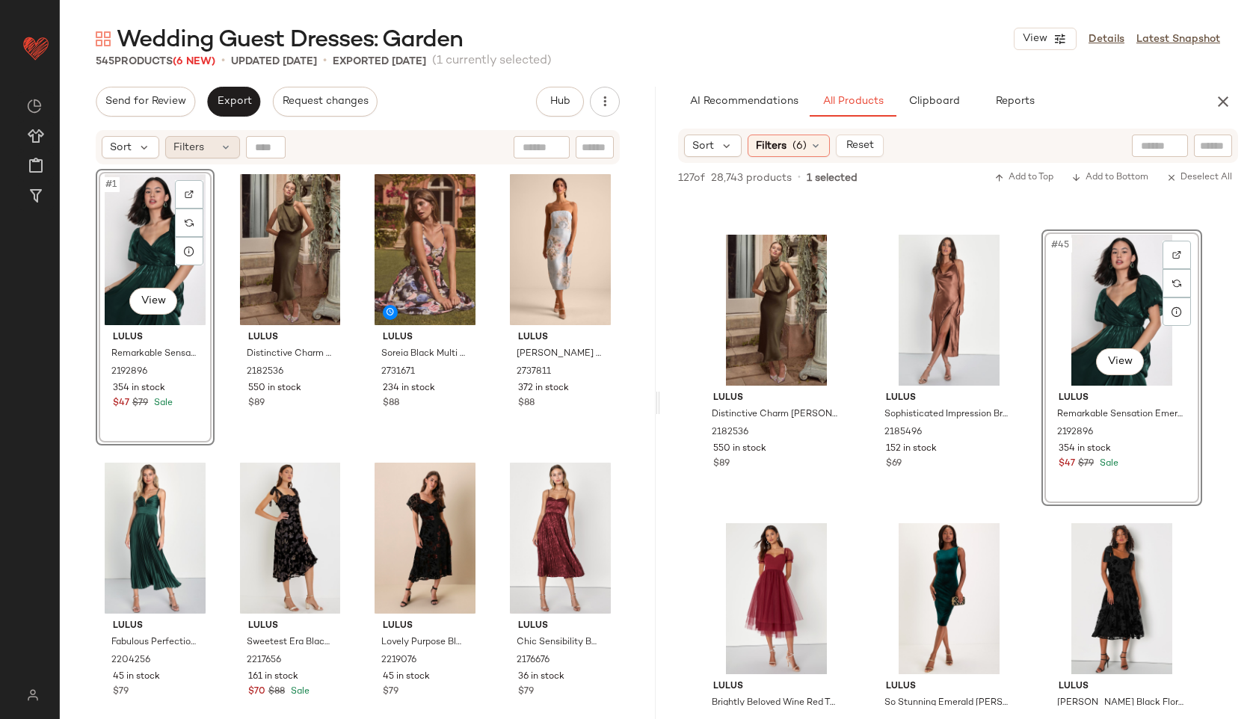
click at [204, 141] on div "Filters" at bounding box center [202, 147] width 75 height 22
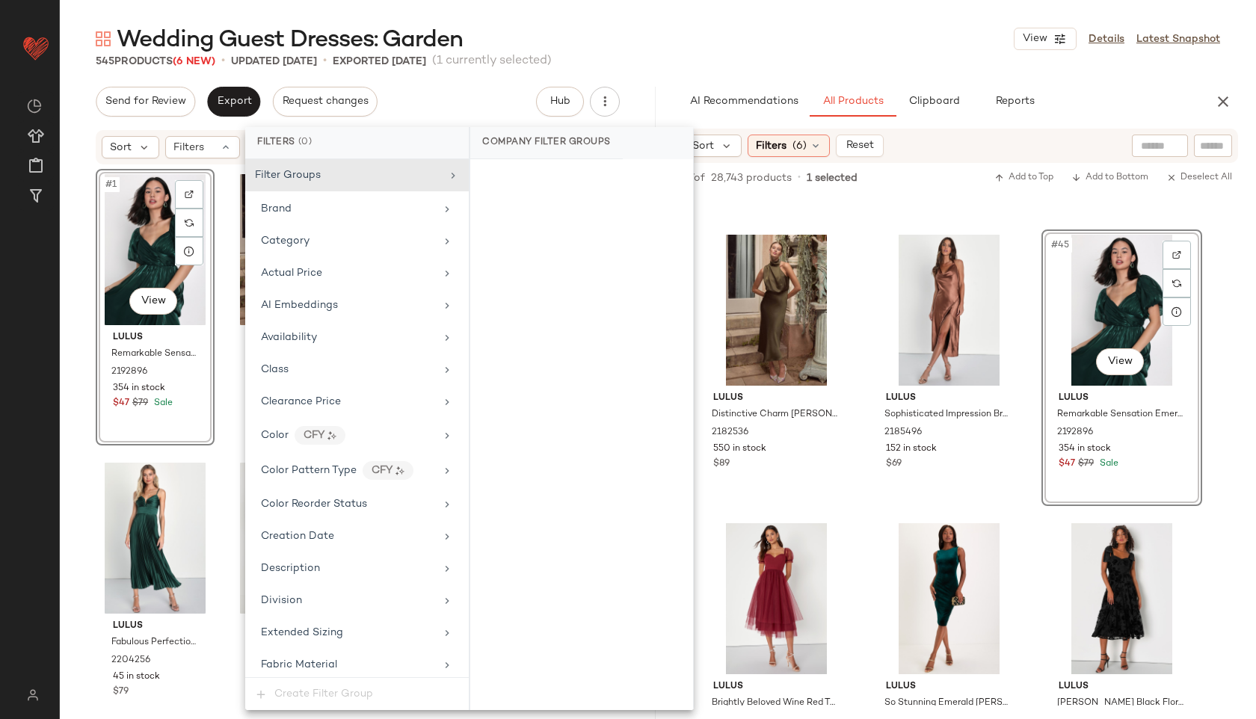
scroll to position [1017, 0]
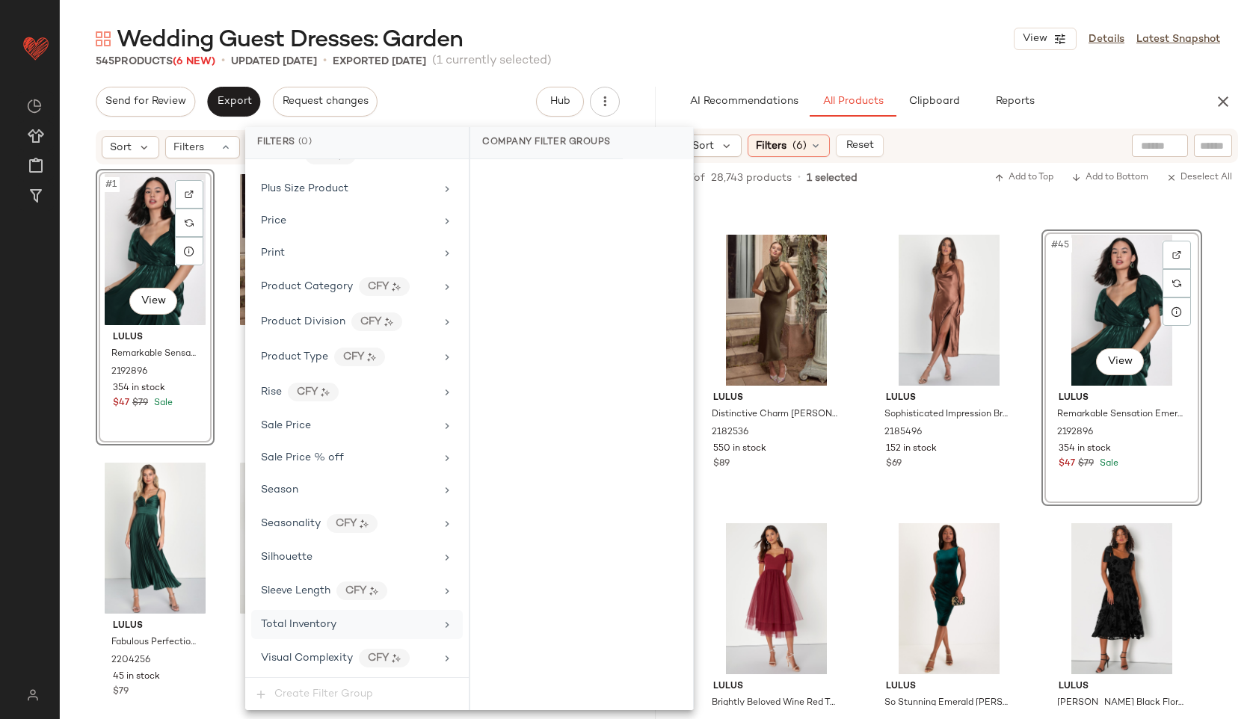
click at [322, 628] on span "Total Inventory" at bounding box center [298, 624] width 75 height 11
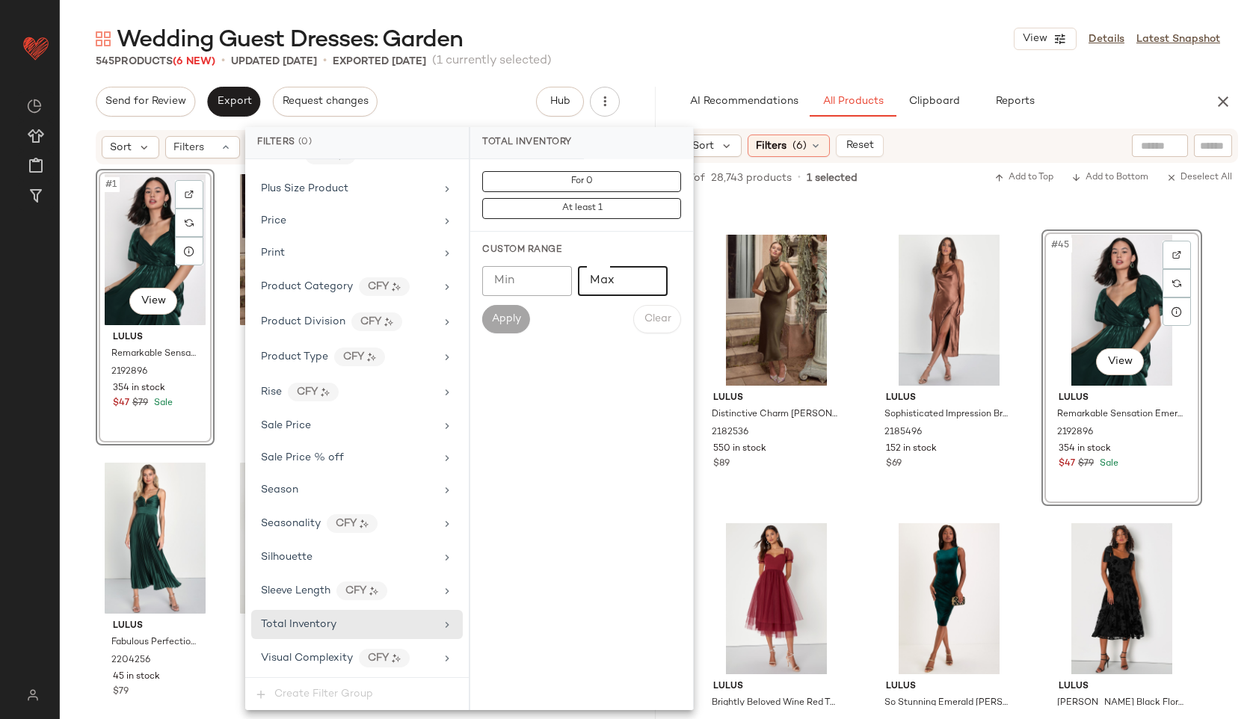
click at [629, 268] on input "Max" at bounding box center [623, 281] width 90 height 30
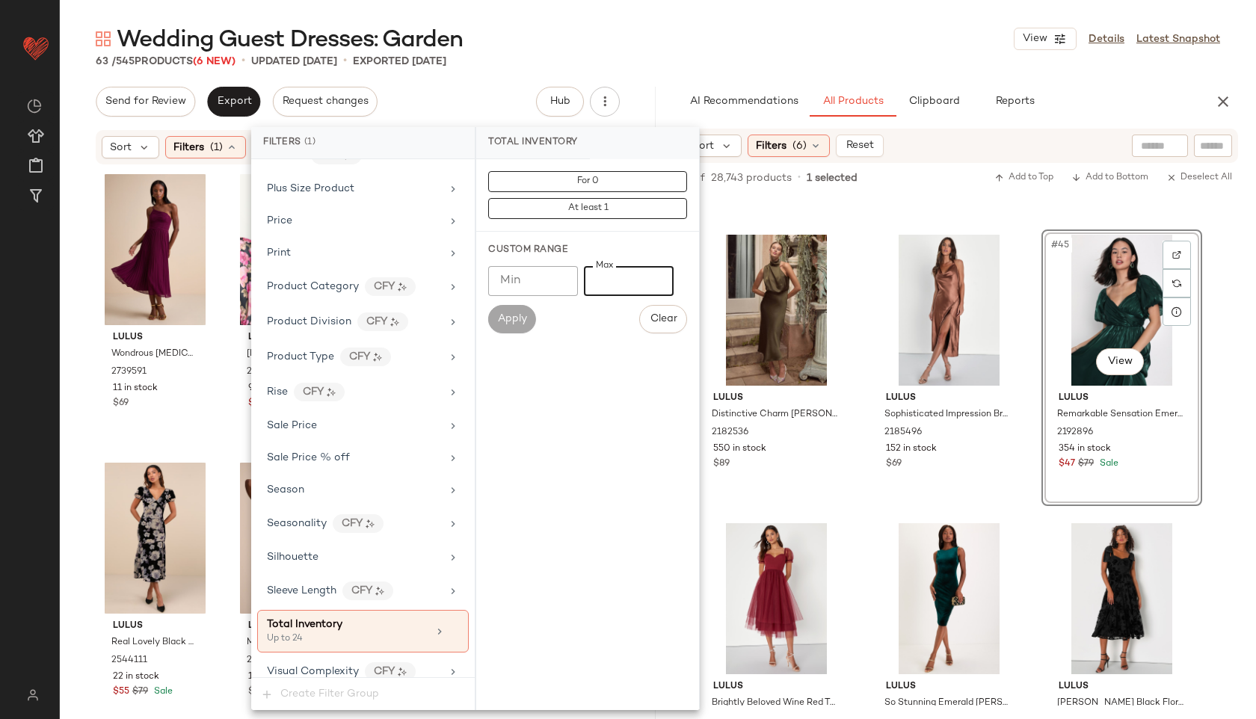
type input "**"
click at [694, 36] on div "Wedding Guest Dresses: Garden View Details Latest Snapshot" at bounding box center [658, 39] width 1196 height 30
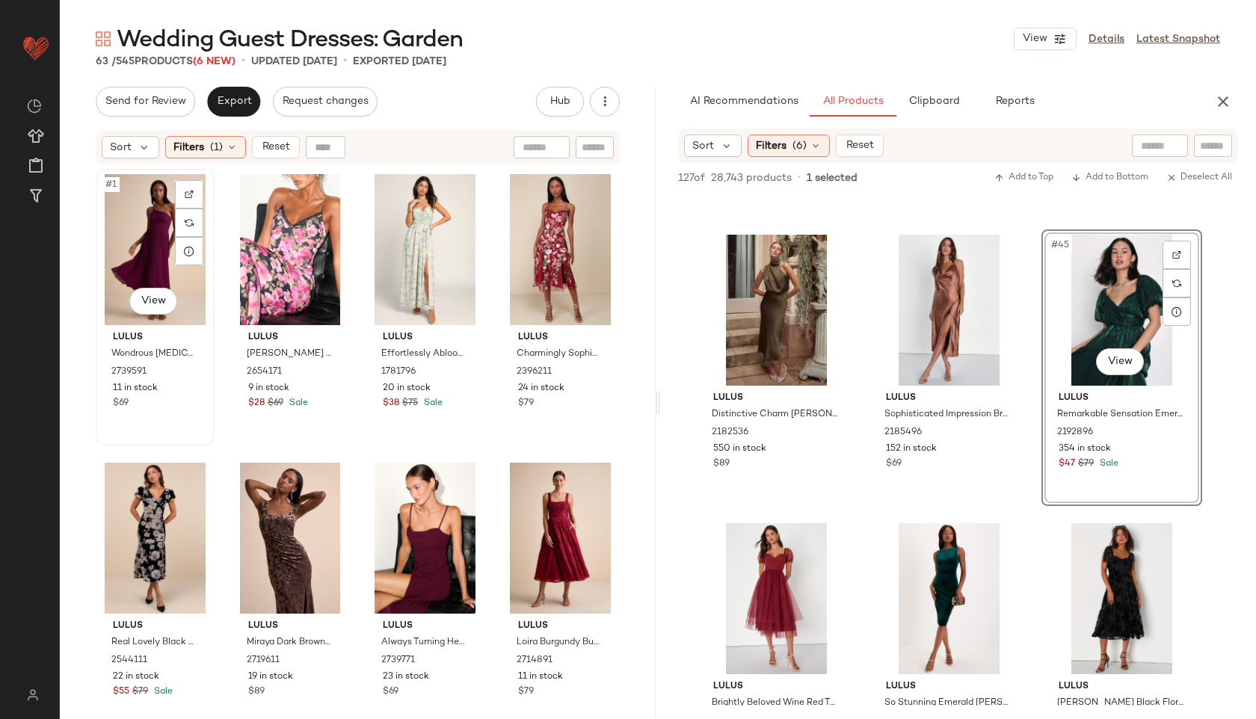
click at [113, 209] on div "#1 View" at bounding box center [155, 249] width 108 height 151
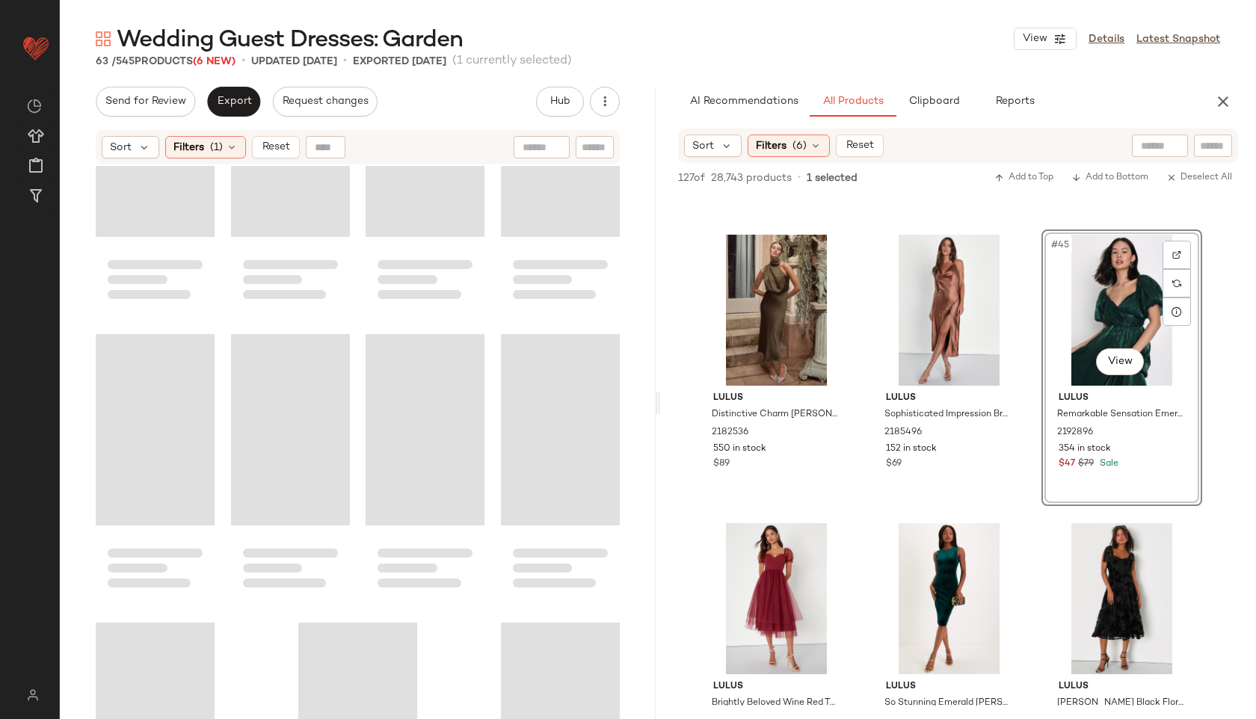
scroll to position [4029, 0]
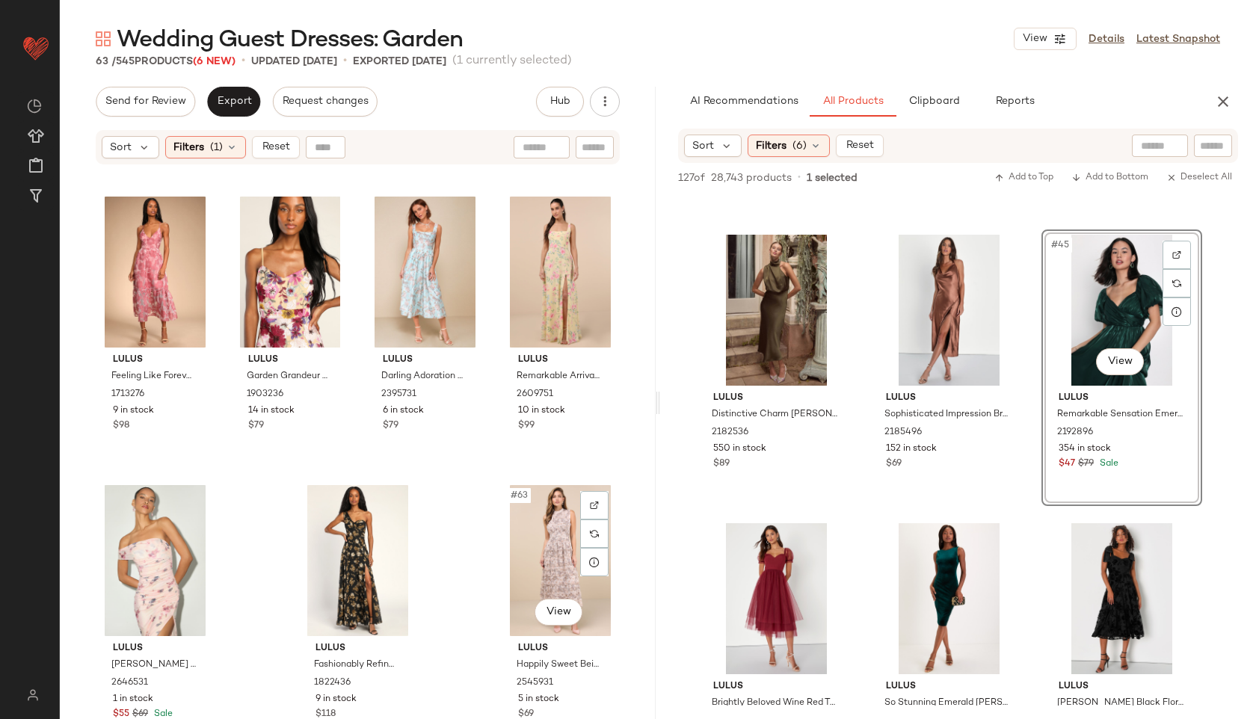
click at [536, 545] on div "#63 View" at bounding box center [560, 560] width 108 height 151
click at [224, 93] on button "Export" at bounding box center [233, 102] width 53 height 30
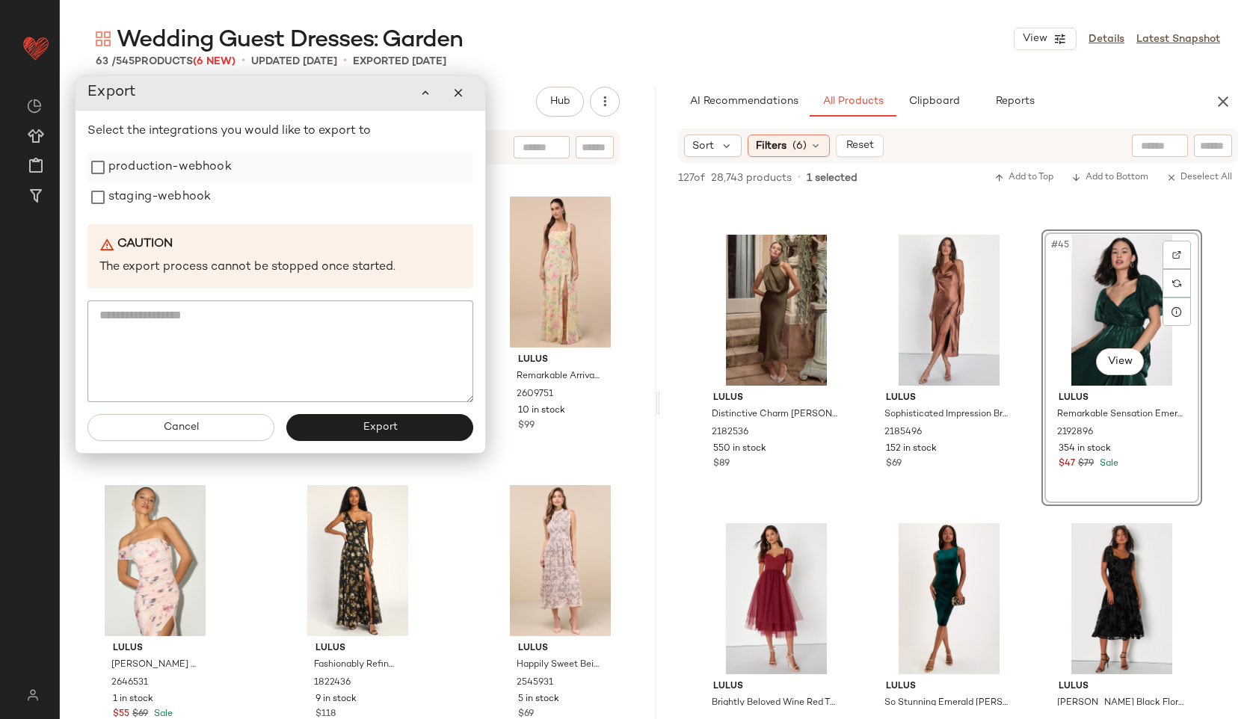
click at [191, 156] on label "production-webhook" at bounding box center [169, 167] width 123 height 30
click at [176, 188] on label "staging-webhook" at bounding box center [159, 197] width 102 height 30
click at [348, 429] on button "Export" at bounding box center [379, 427] width 187 height 27
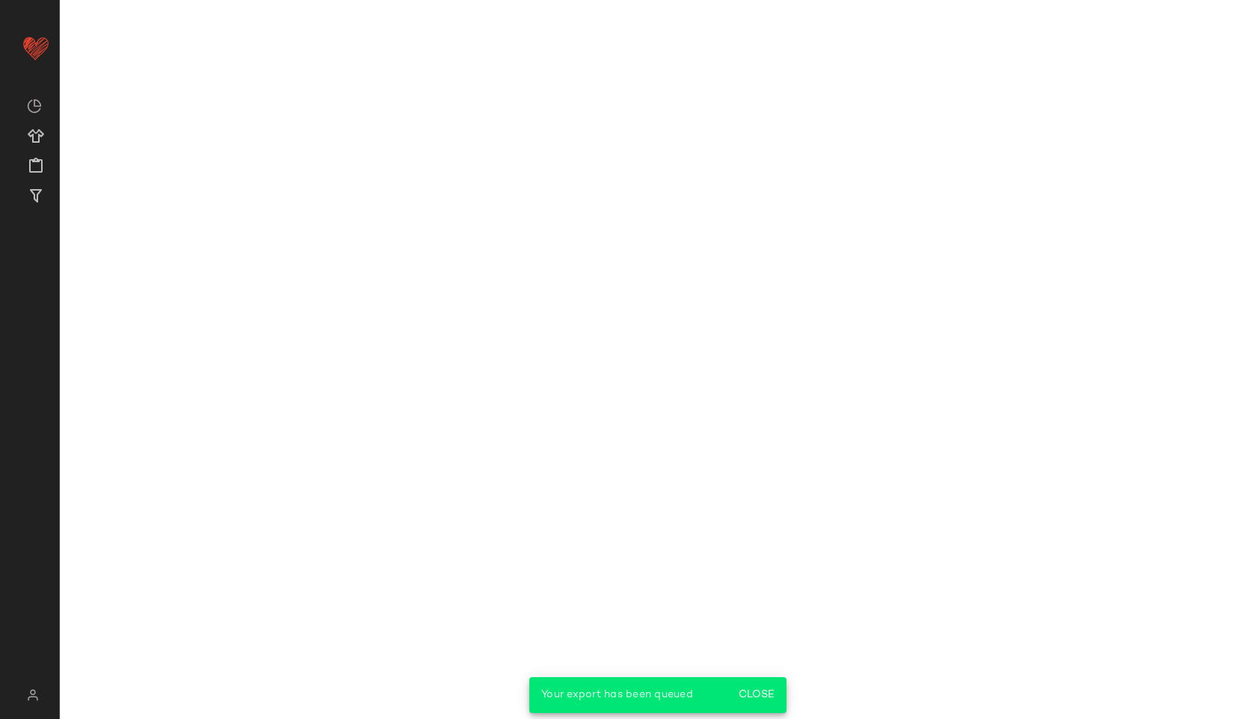
scroll to position [5737, 0]
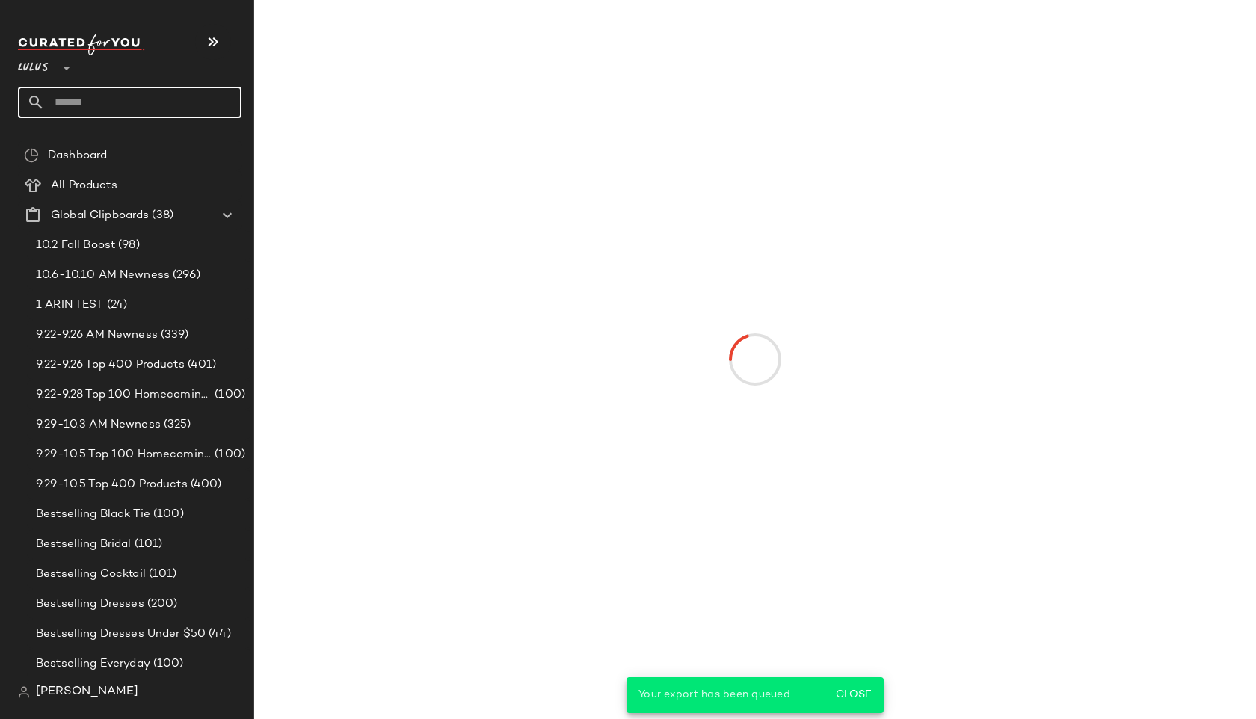
click at [65, 98] on input "text" at bounding box center [143, 102] width 197 height 31
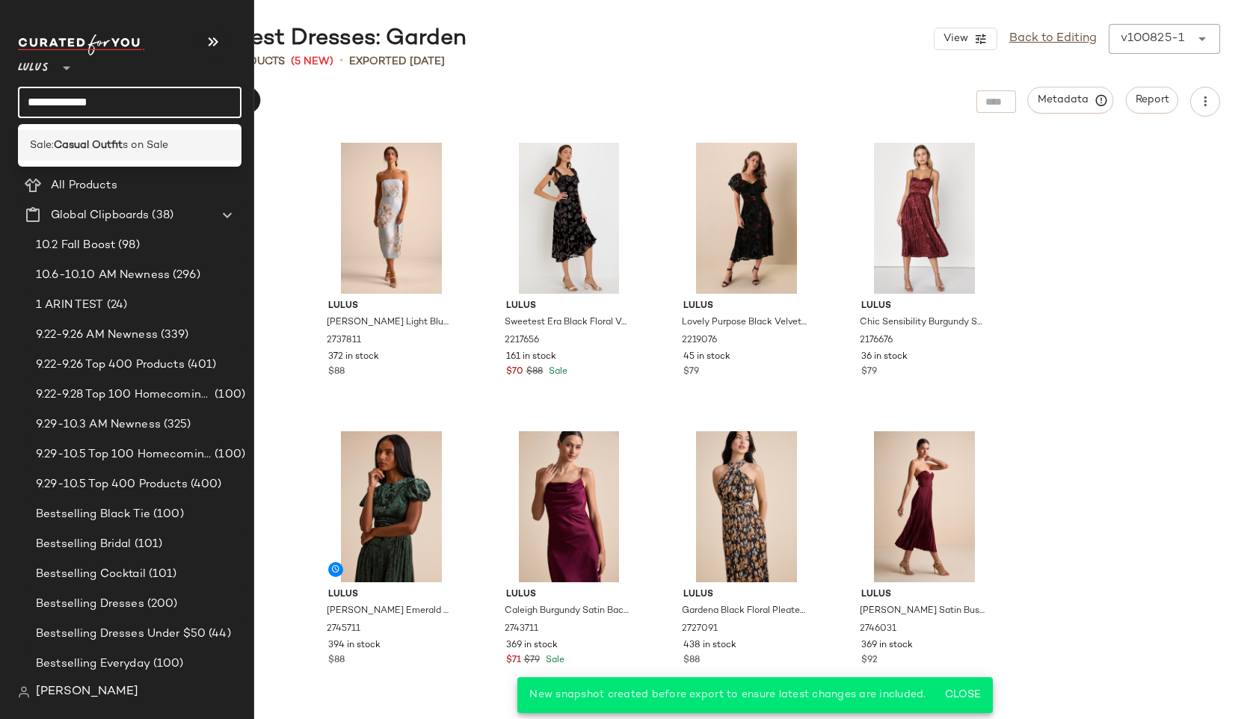
type input "**********"
click at [64, 153] on div "Sale: Casual Outfit s on Sale" at bounding box center [130, 145] width 224 height 31
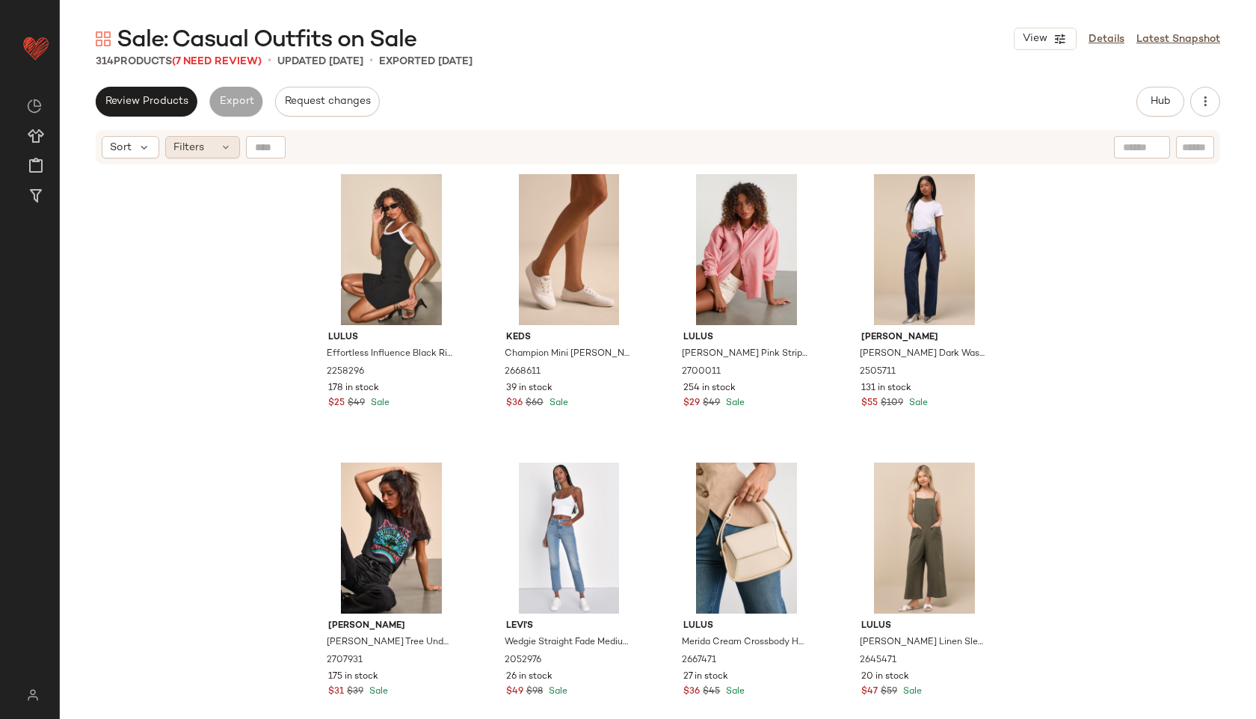
click at [222, 147] on icon at bounding box center [226, 147] width 12 height 12
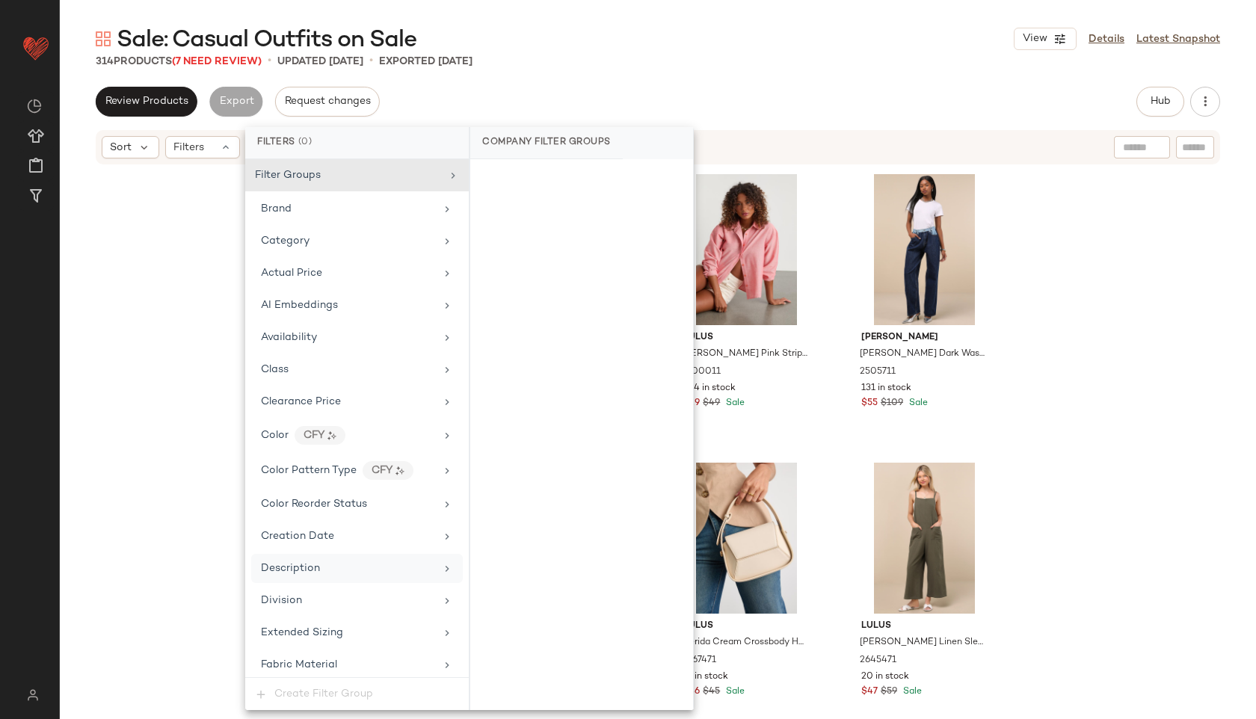
scroll to position [1020, 0]
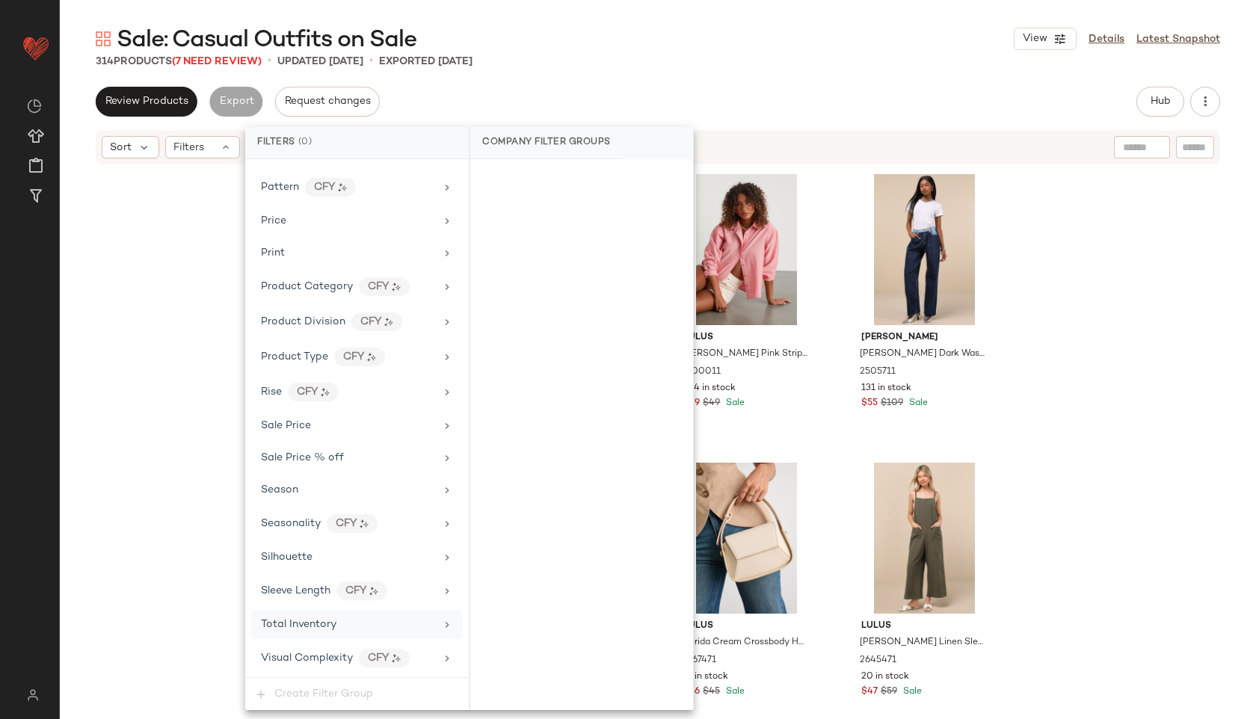
click at [315, 617] on div "Total Inventory" at bounding box center [298, 625] width 75 height 16
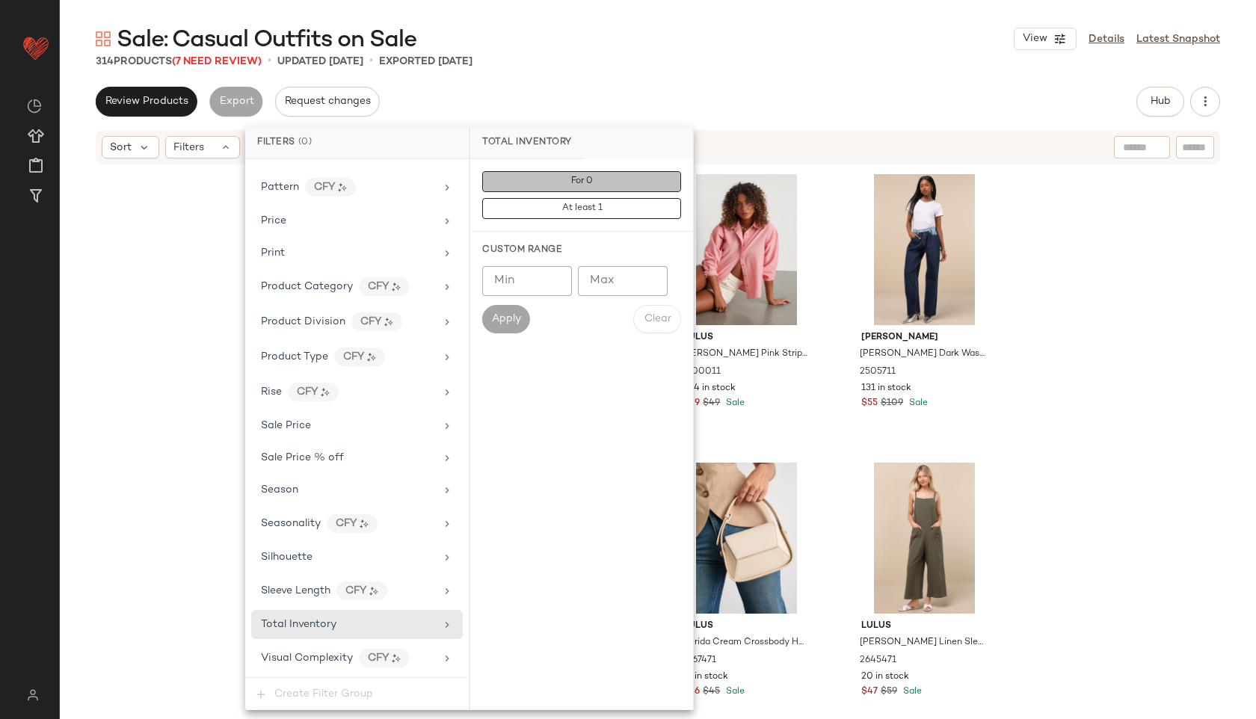
click at [634, 179] on button "For 0" at bounding box center [581, 181] width 199 height 21
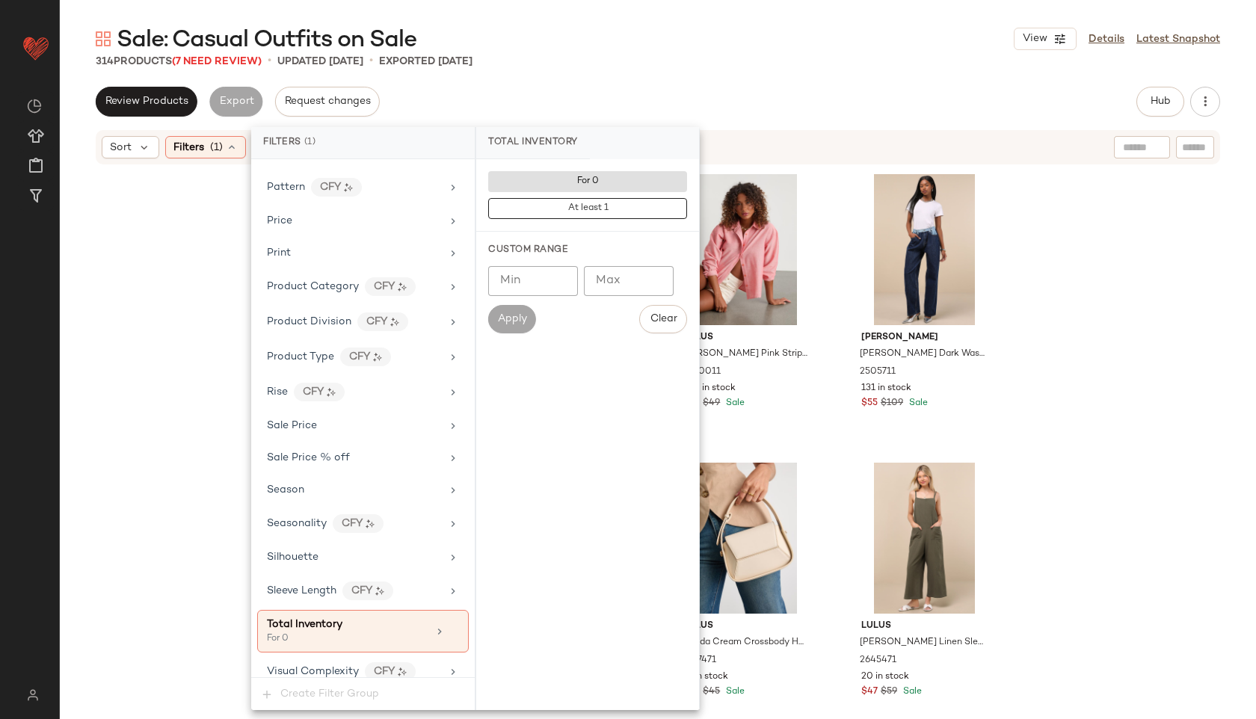
click at [697, 58] on div "314 Products (7 Need Review) • updated Oct 8th • Exported Oct 8th" at bounding box center [658, 61] width 1196 height 15
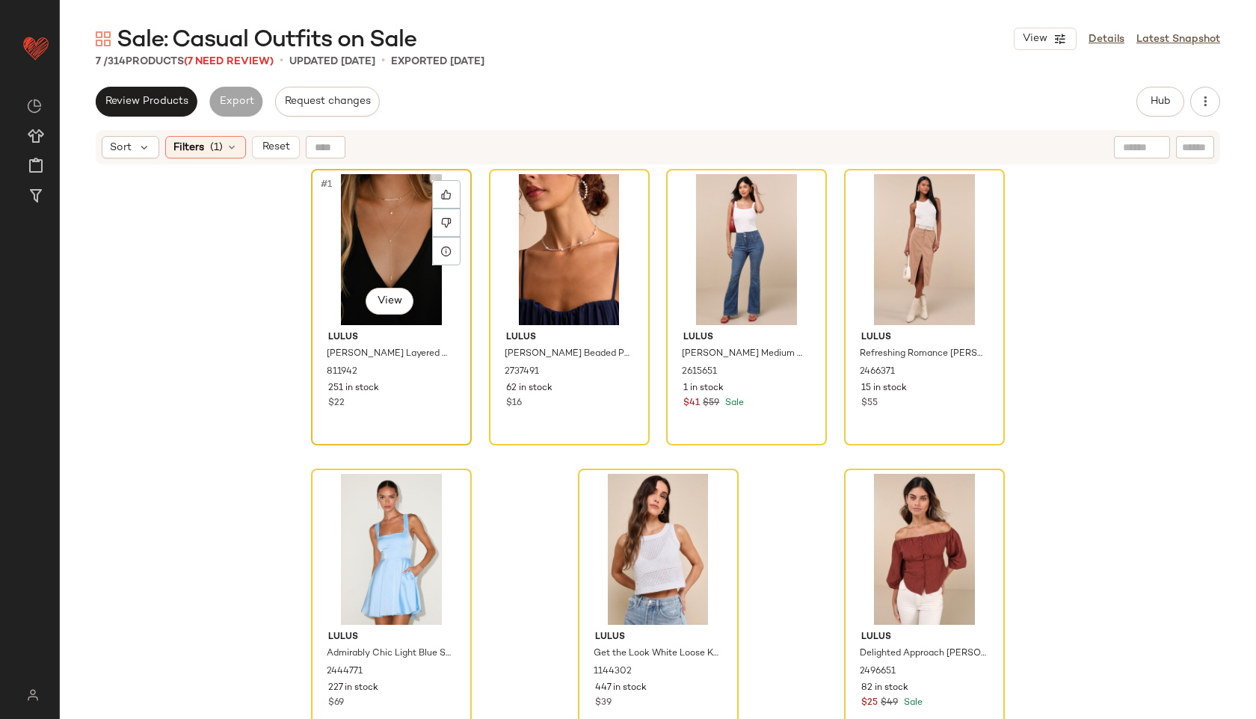
click at [335, 223] on div "#1 View" at bounding box center [391, 249] width 150 height 151
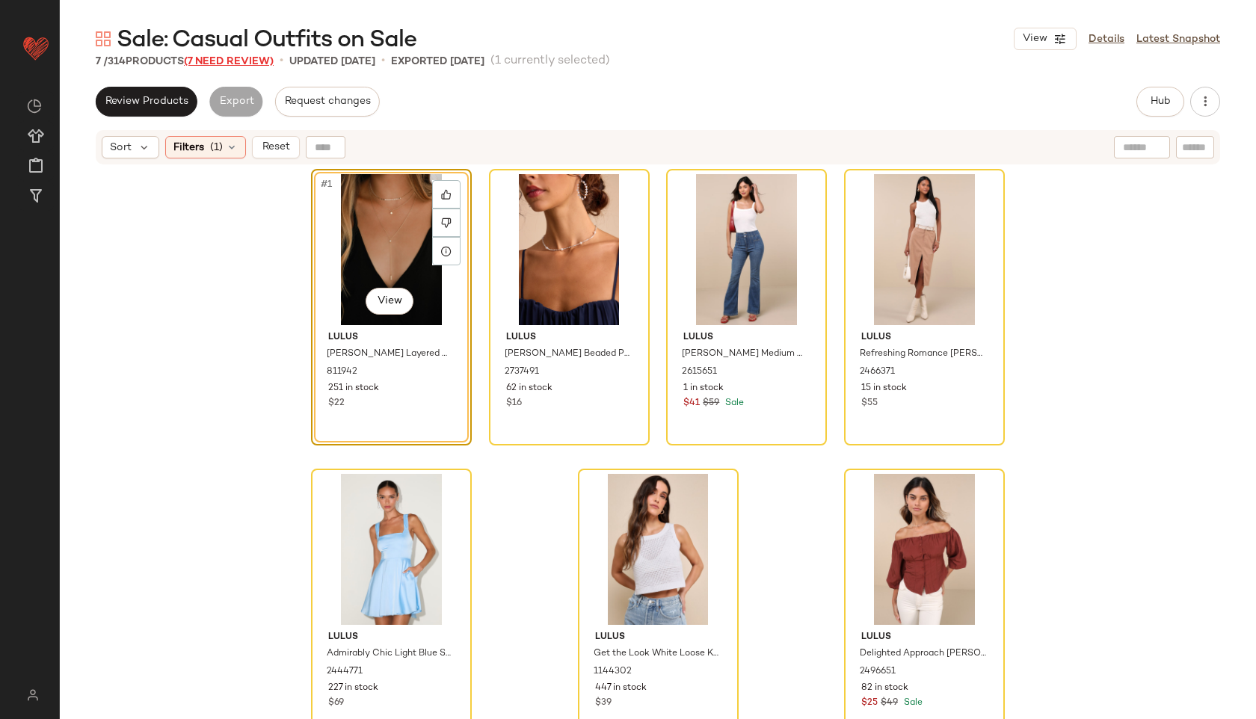
click at [250, 67] on span "(7 Need Review)" at bounding box center [229, 61] width 90 height 11
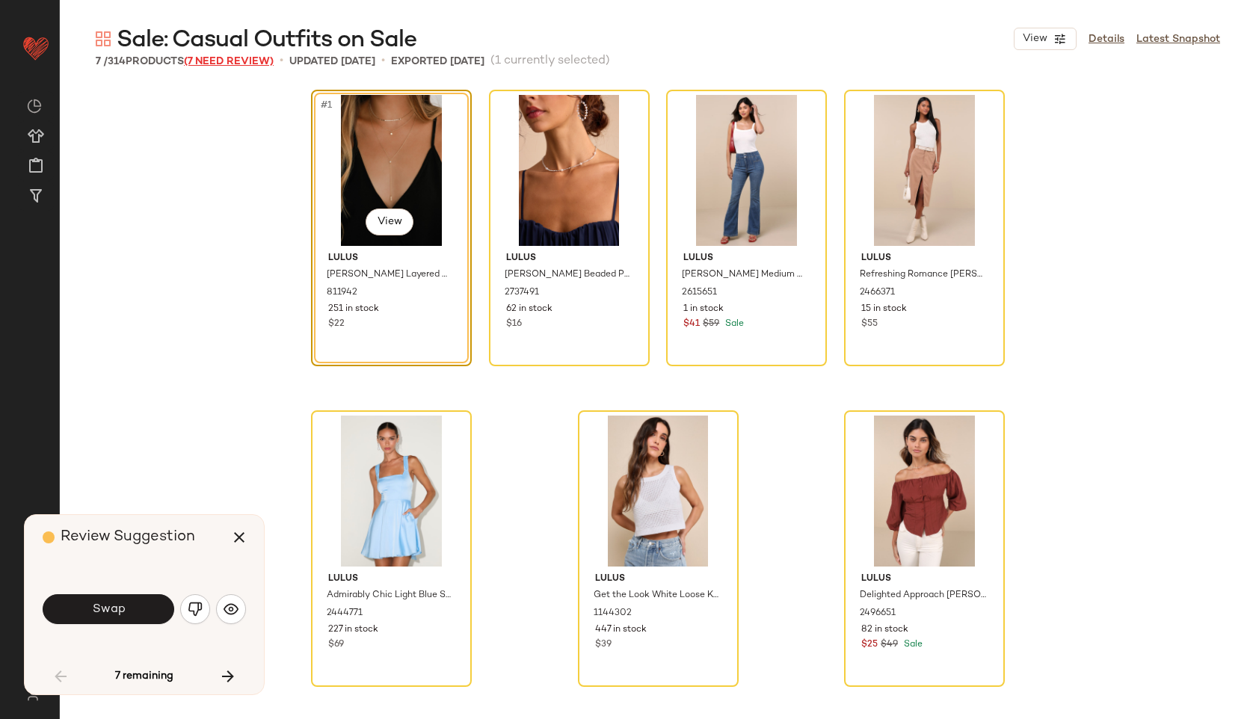
click at [248, 66] on span "(7 Need Review)" at bounding box center [229, 61] width 90 height 11
click at [123, 620] on button "Swap" at bounding box center [109, 609] width 132 height 30
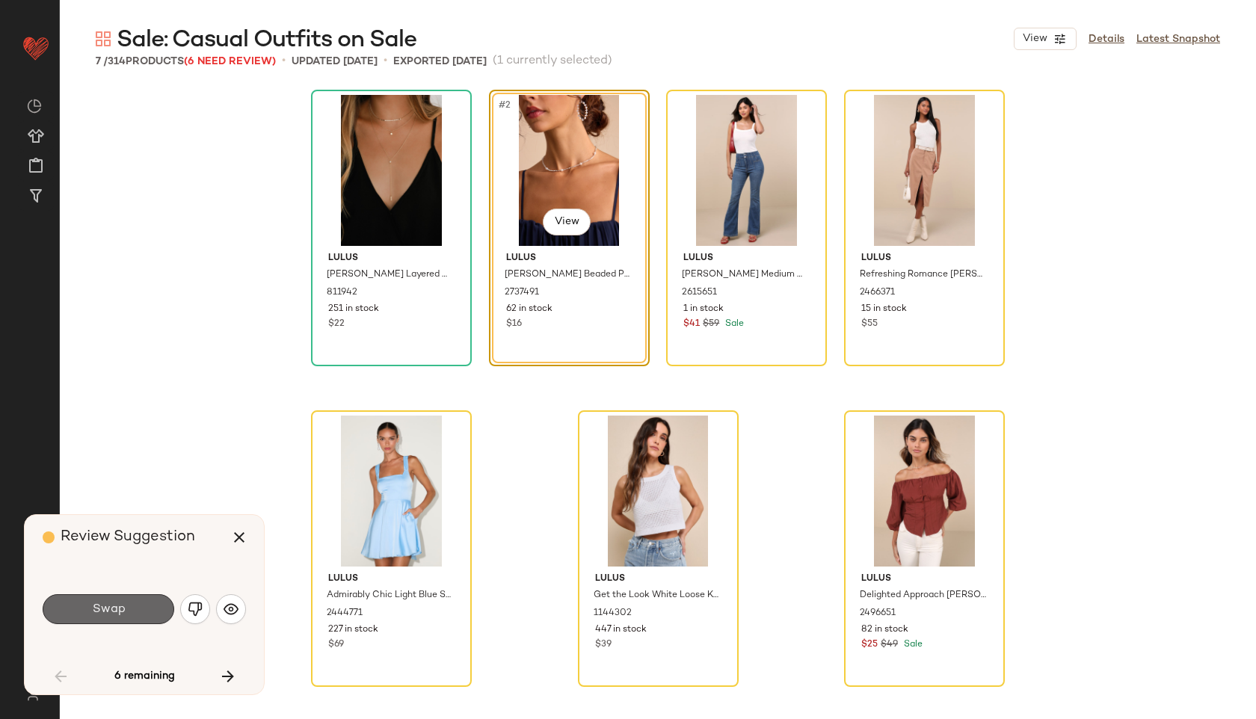
click at [141, 603] on button "Swap" at bounding box center [109, 609] width 132 height 30
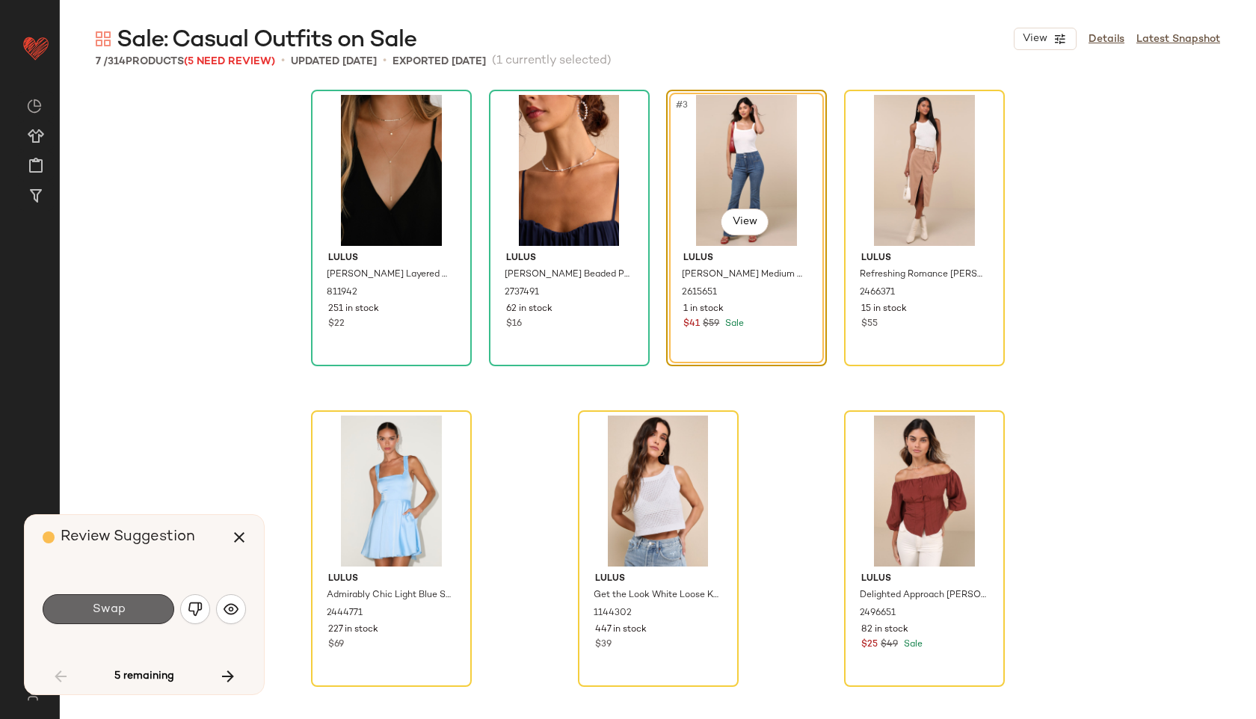
click at [141, 614] on button "Swap" at bounding box center [109, 609] width 132 height 30
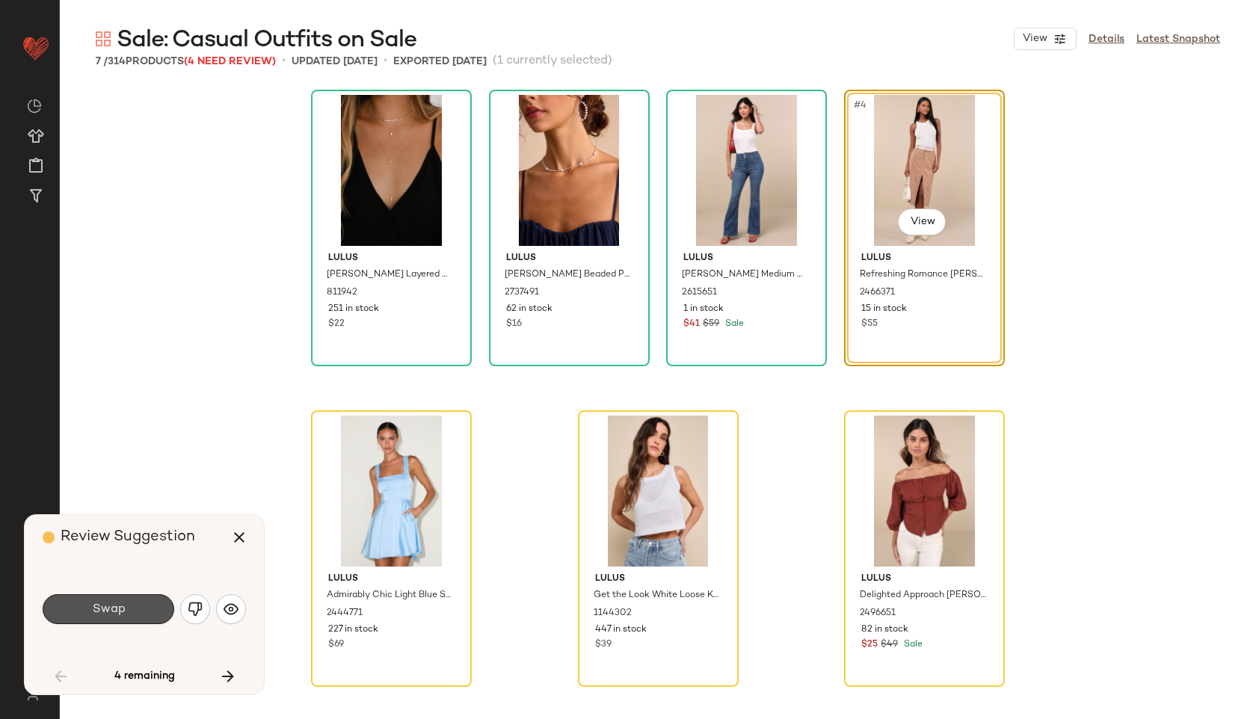
click at [141, 614] on button "Swap" at bounding box center [109, 609] width 132 height 30
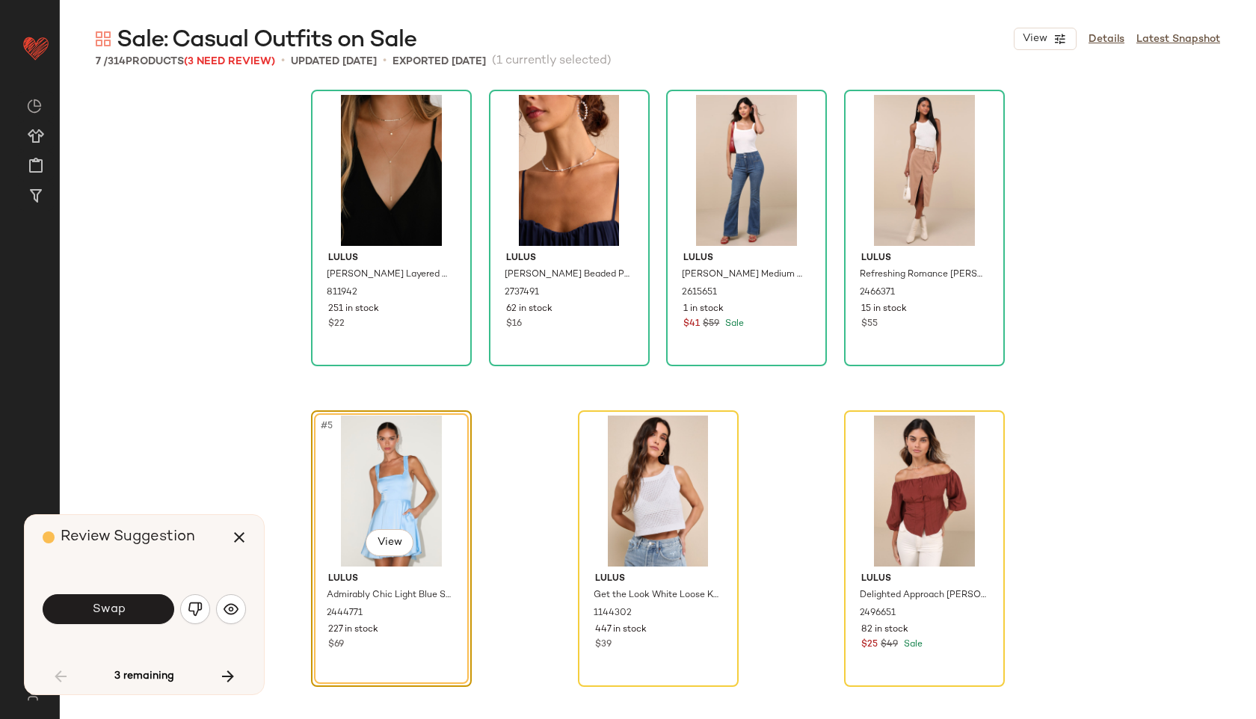
click at [141, 614] on button "Swap" at bounding box center [109, 609] width 132 height 30
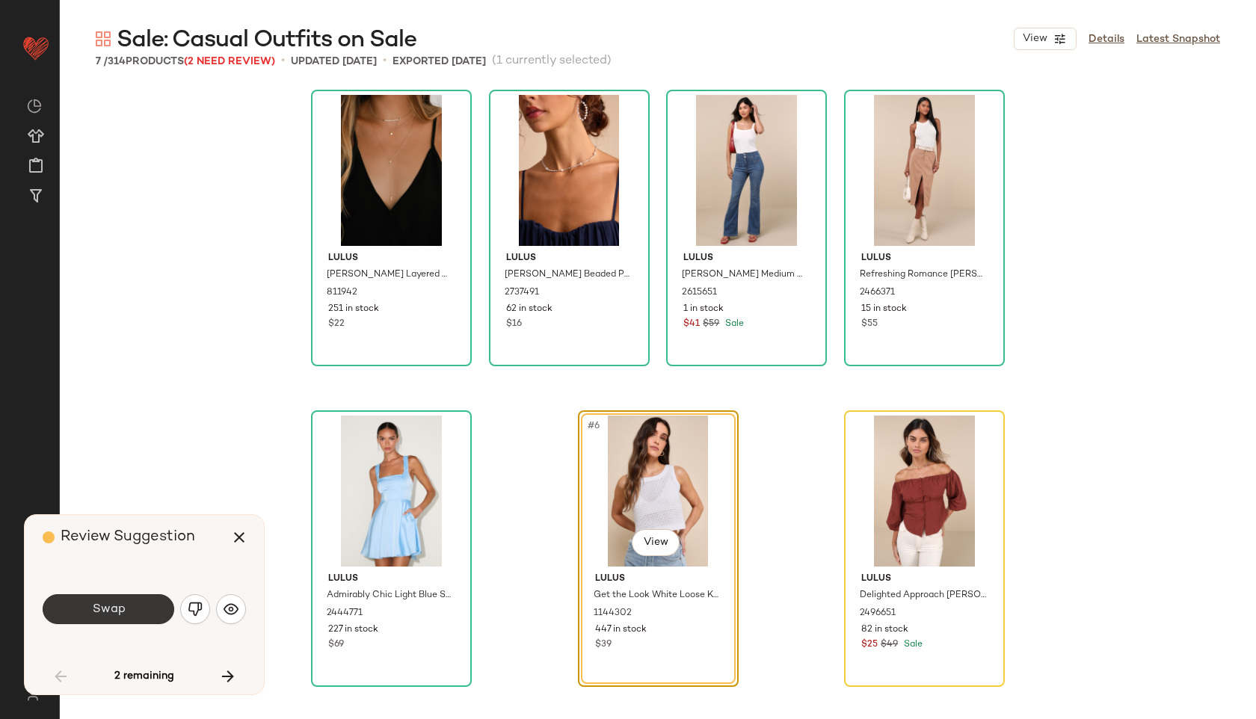
click at [141, 614] on button "Swap" at bounding box center [109, 609] width 132 height 30
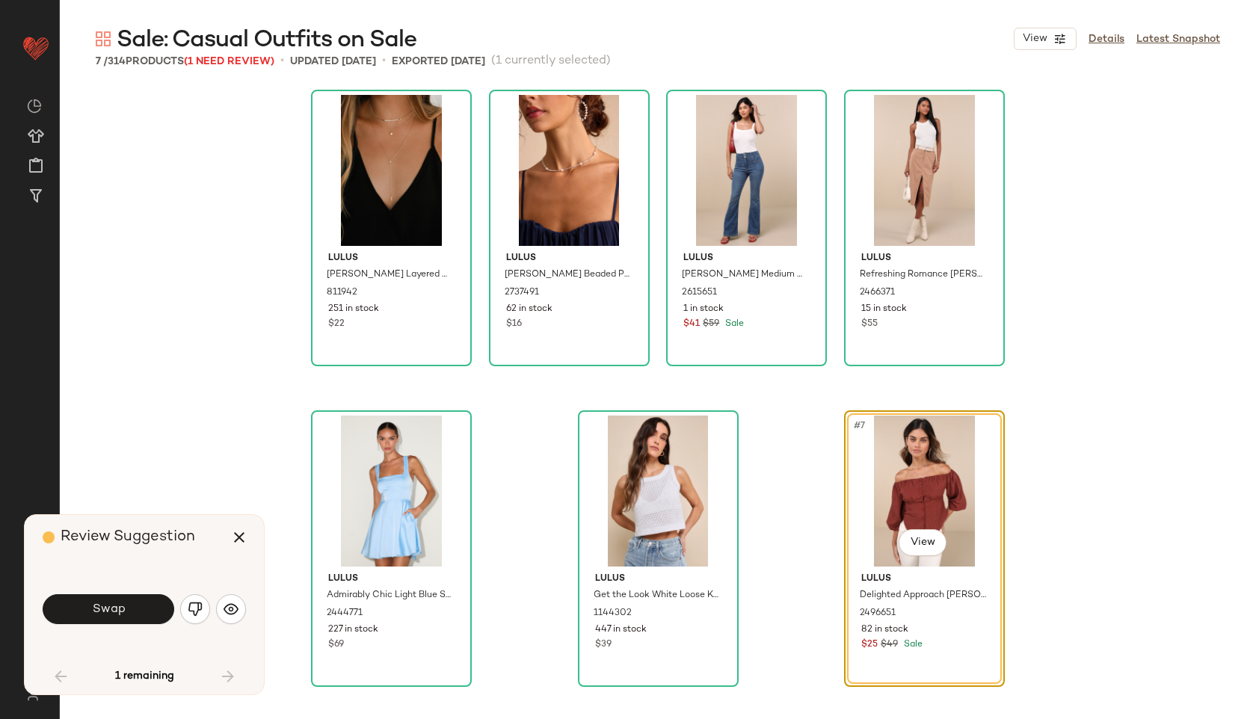
click at [141, 614] on button "Swap" at bounding box center [109, 609] width 132 height 30
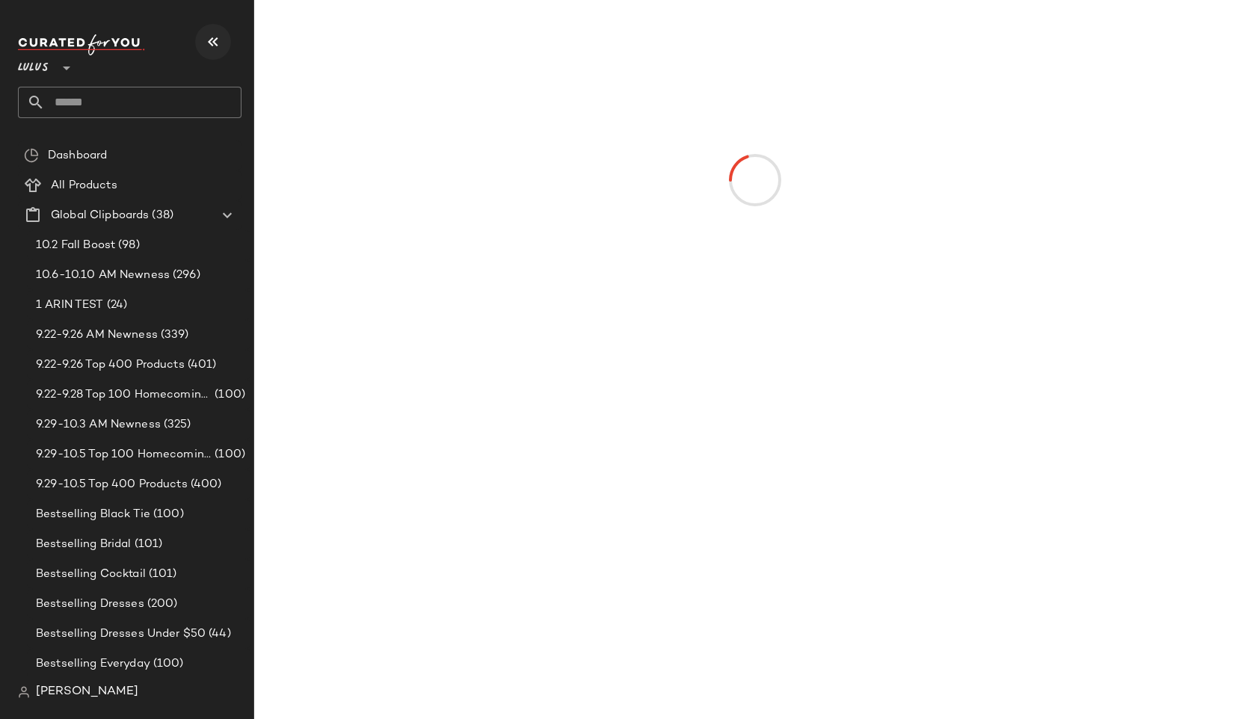
click at [220, 43] on icon "button" at bounding box center [213, 42] width 18 height 18
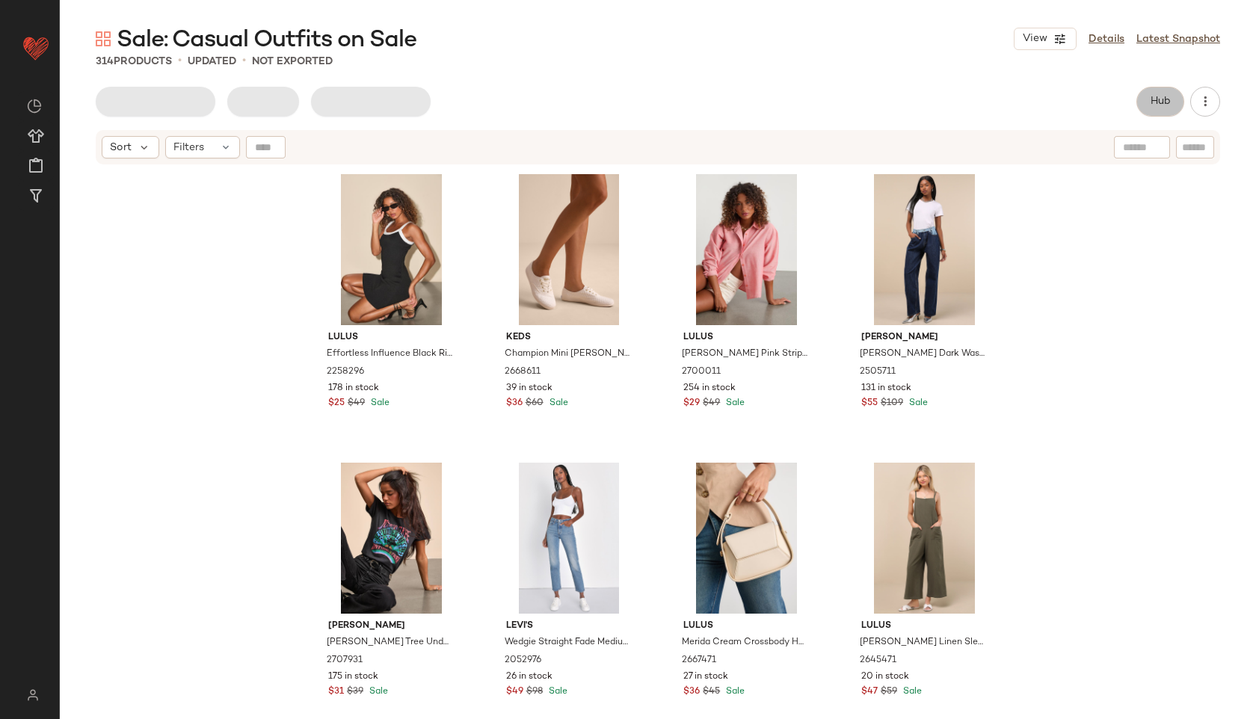
click at [1158, 94] on button "Hub" at bounding box center [1160, 102] width 48 height 30
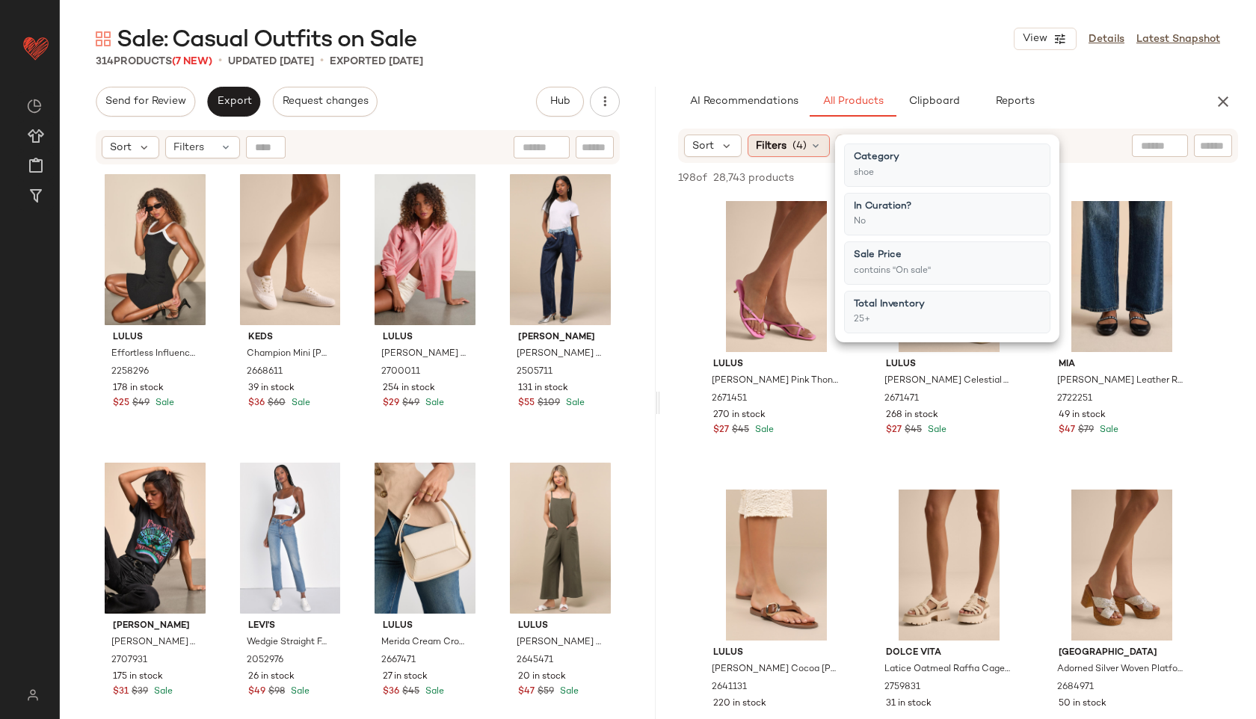
click at [820, 144] on icon at bounding box center [816, 146] width 12 height 12
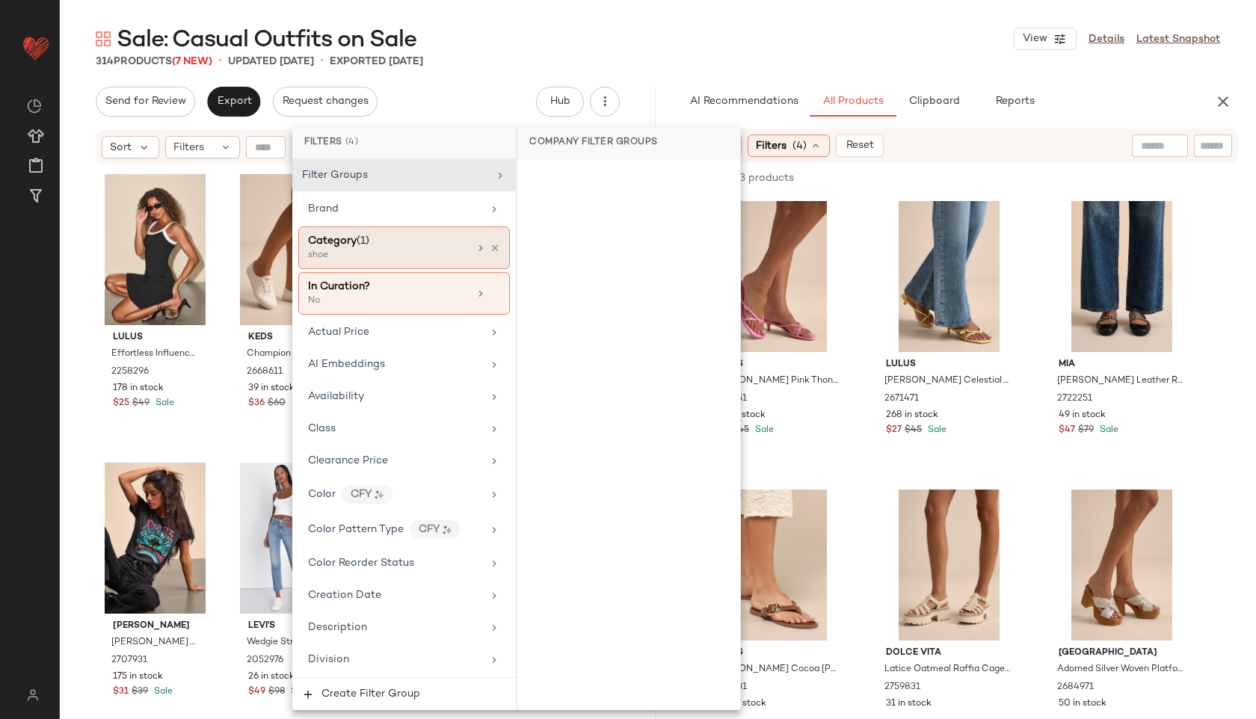
click at [353, 244] on span "Category" at bounding box center [332, 240] width 49 height 11
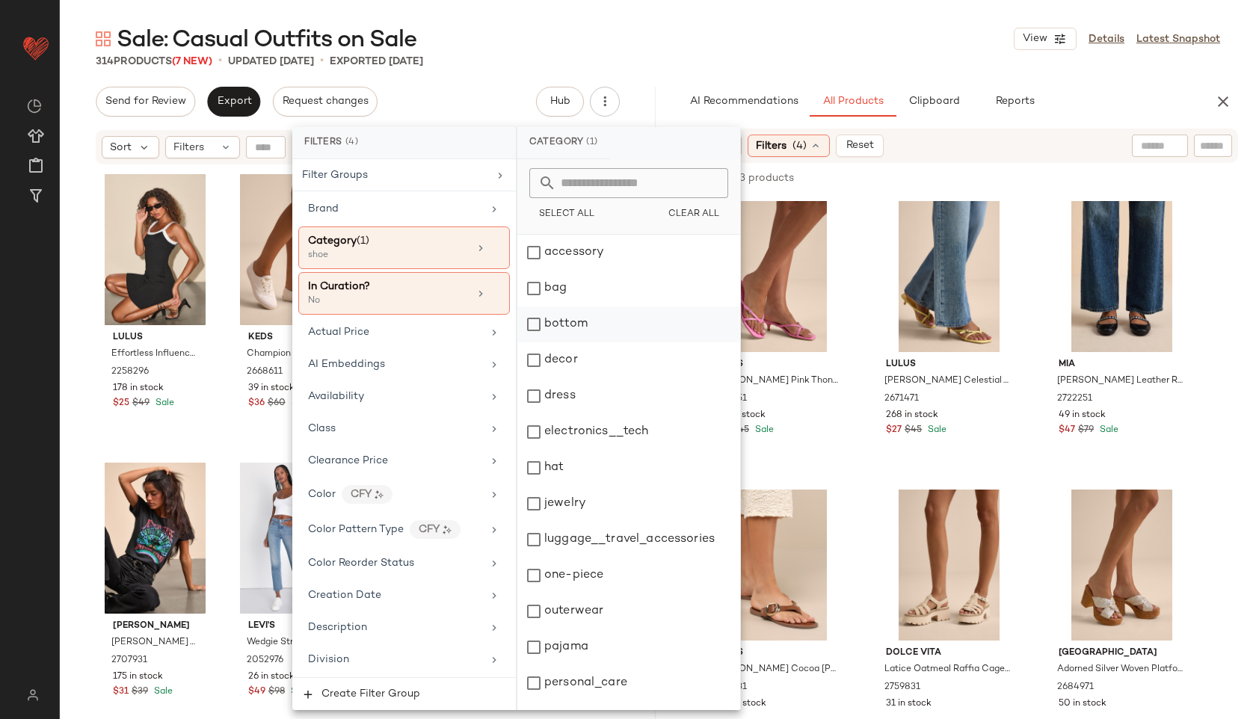
click at [587, 318] on div "bottom" at bounding box center [628, 324] width 223 height 36
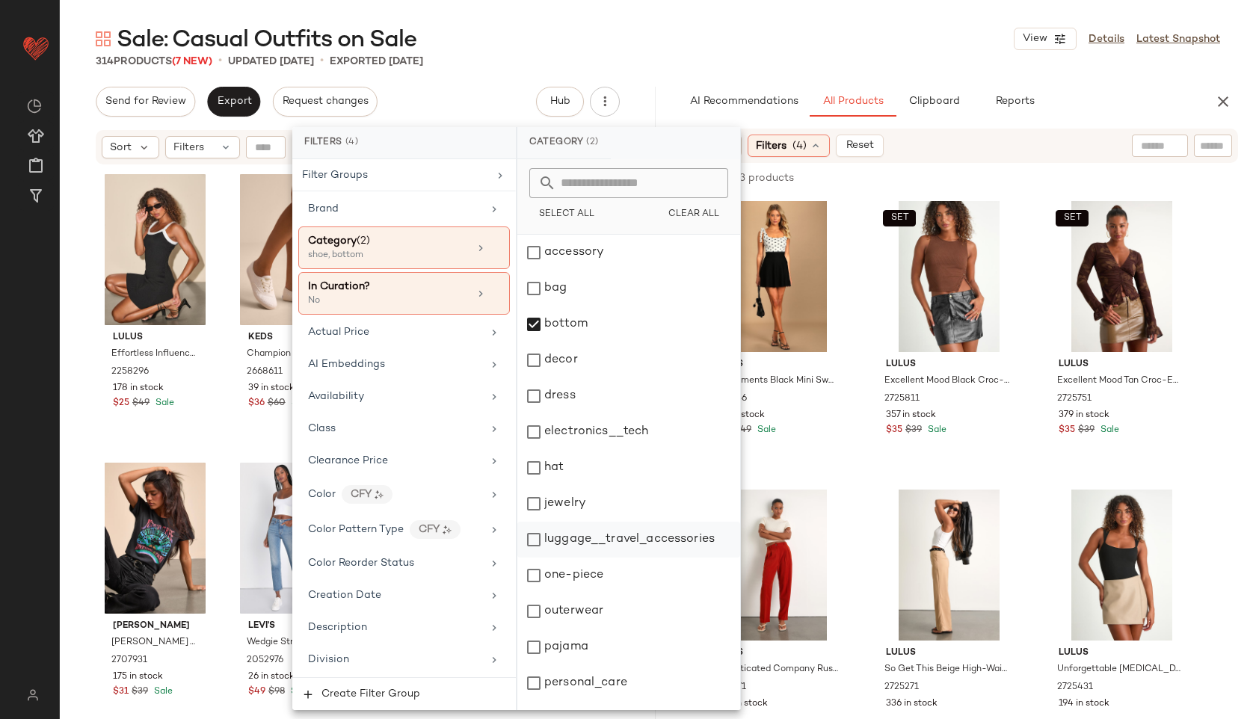
scroll to position [135, 0]
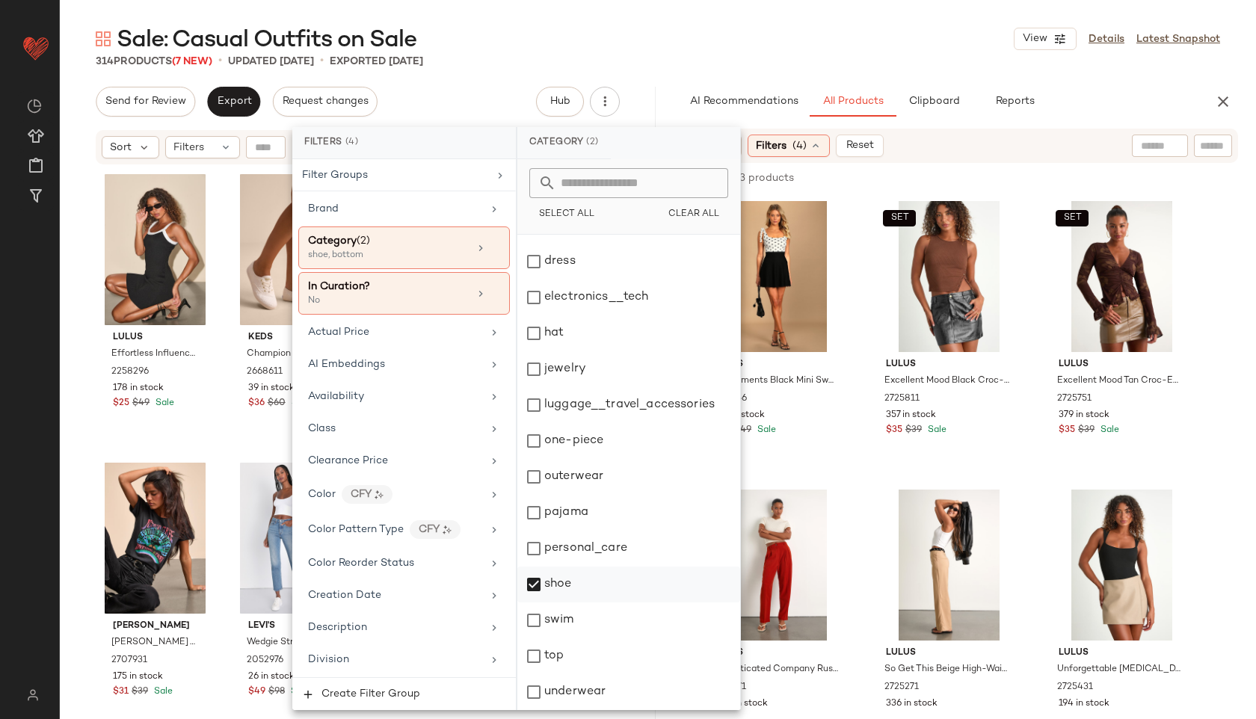
click at [573, 583] on div "shoe" at bounding box center [628, 585] width 223 height 36
click at [562, 654] on div "top" at bounding box center [628, 656] width 223 height 36
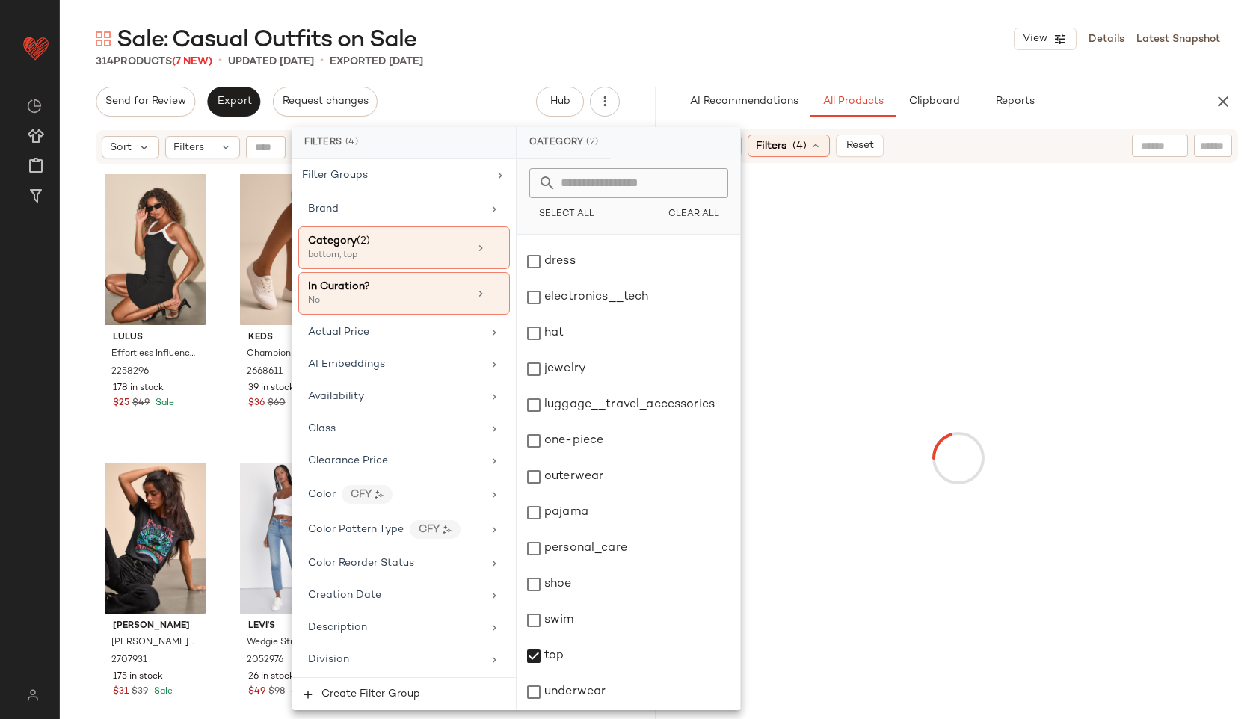
click at [724, 39] on div "Sale: Casual Outfits on Sale View Details Latest Snapshot" at bounding box center [658, 39] width 1196 height 30
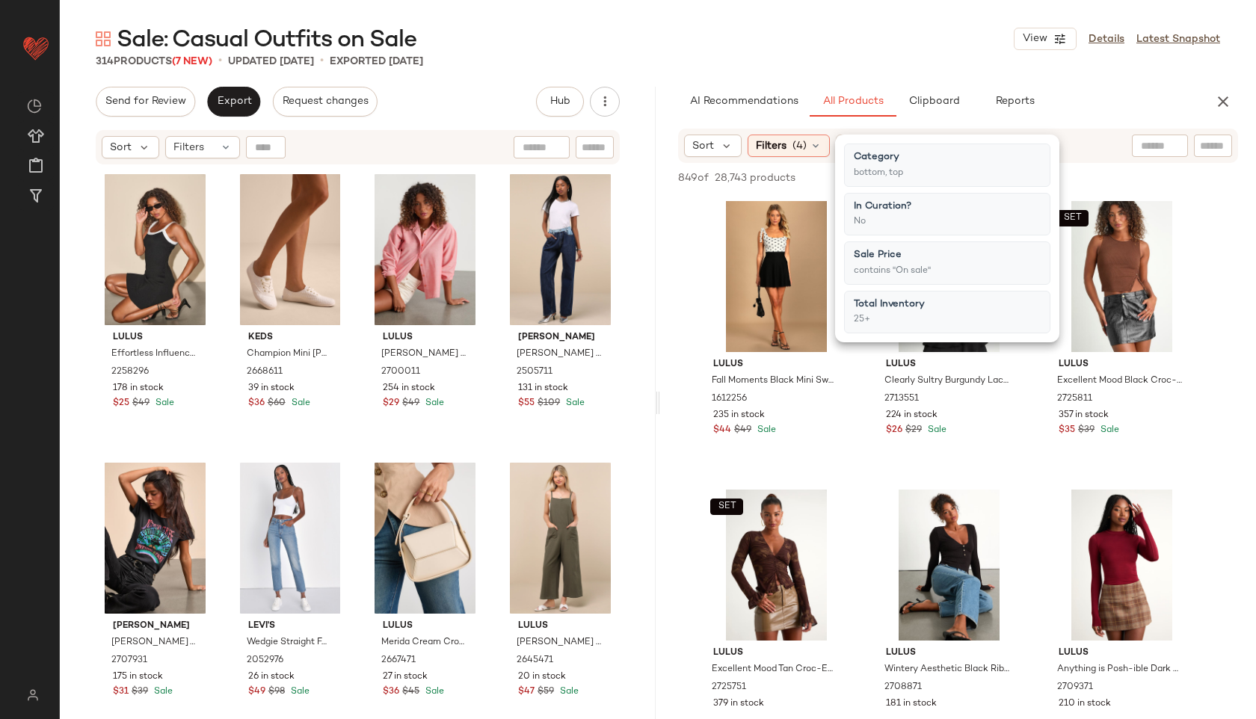
click at [767, 47] on div "Sale: Casual Outfits on Sale View Details Latest Snapshot" at bounding box center [658, 39] width 1196 height 30
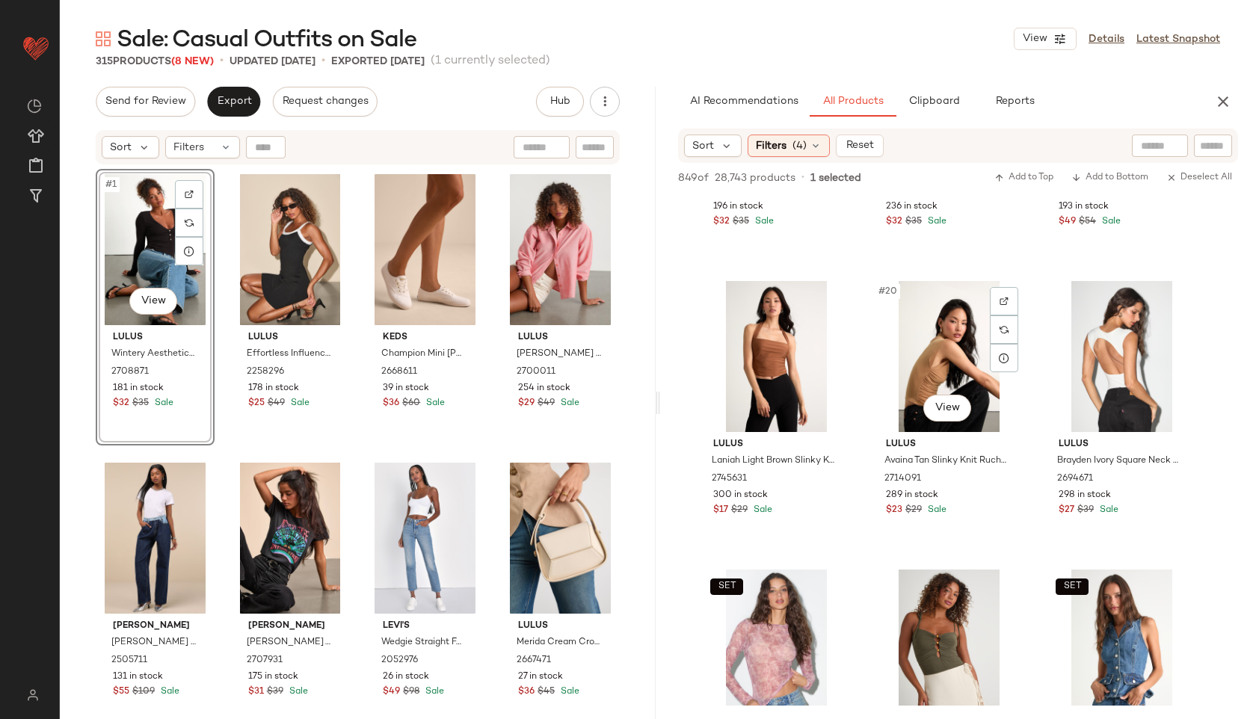
scroll to position [1653, 0]
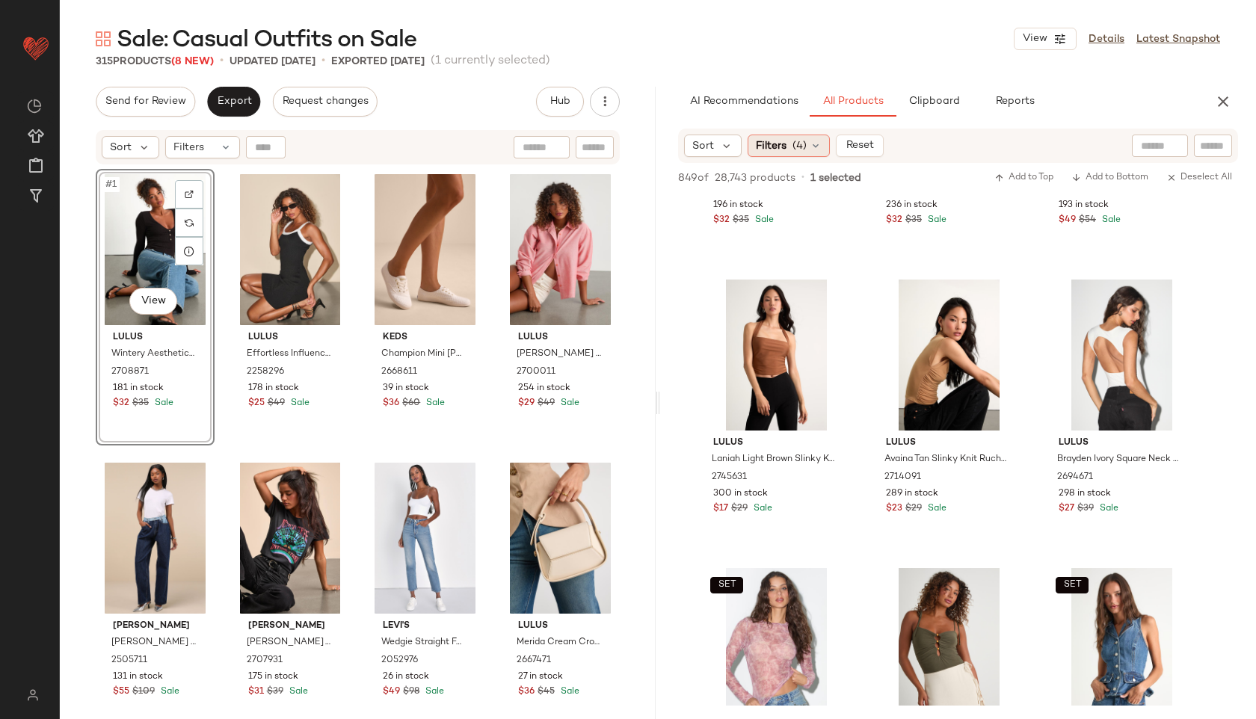
click at [780, 150] on span "Filters" at bounding box center [771, 146] width 31 height 16
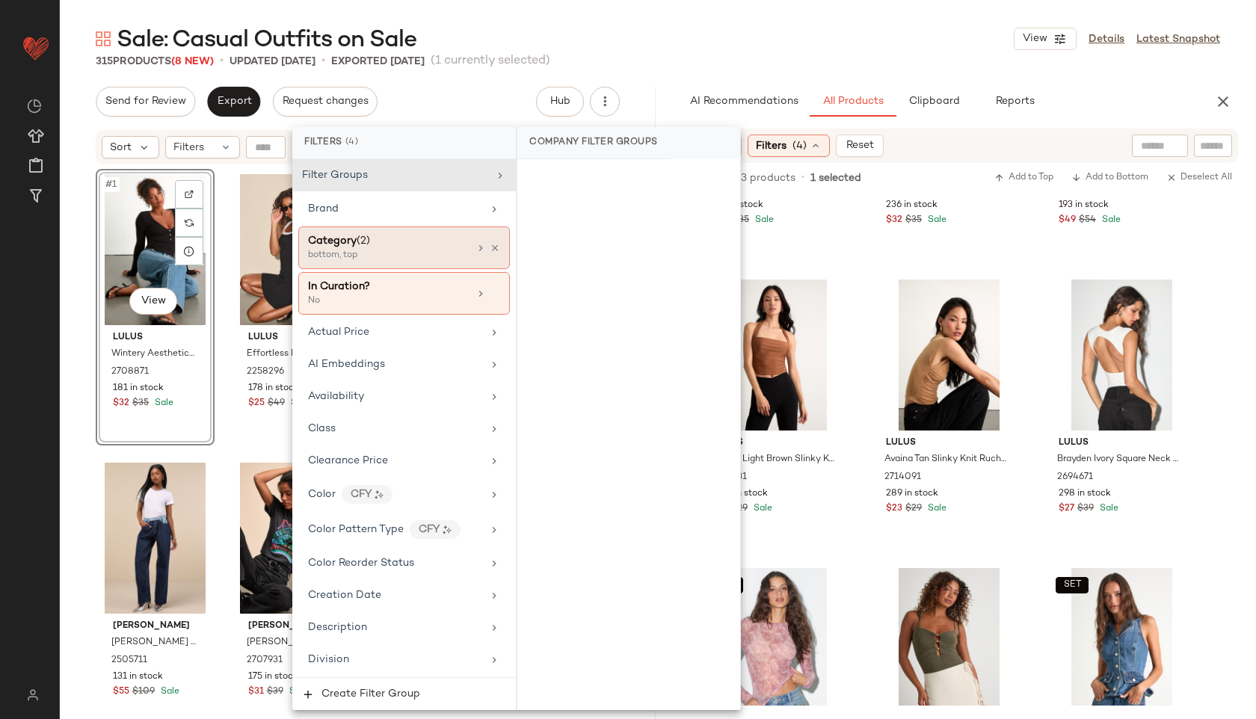
click at [391, 254] on div "bottom, top" at bounding box center [383, 255] width 150 height 13
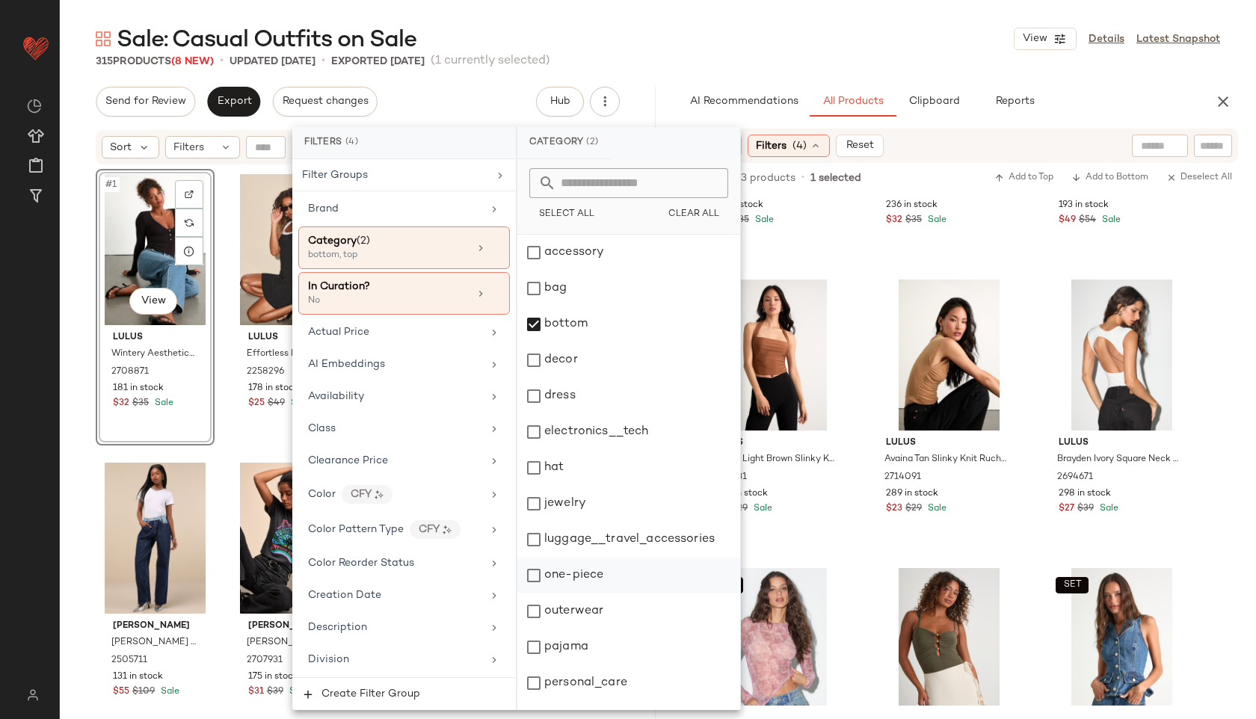
scroll to position [135, 0]
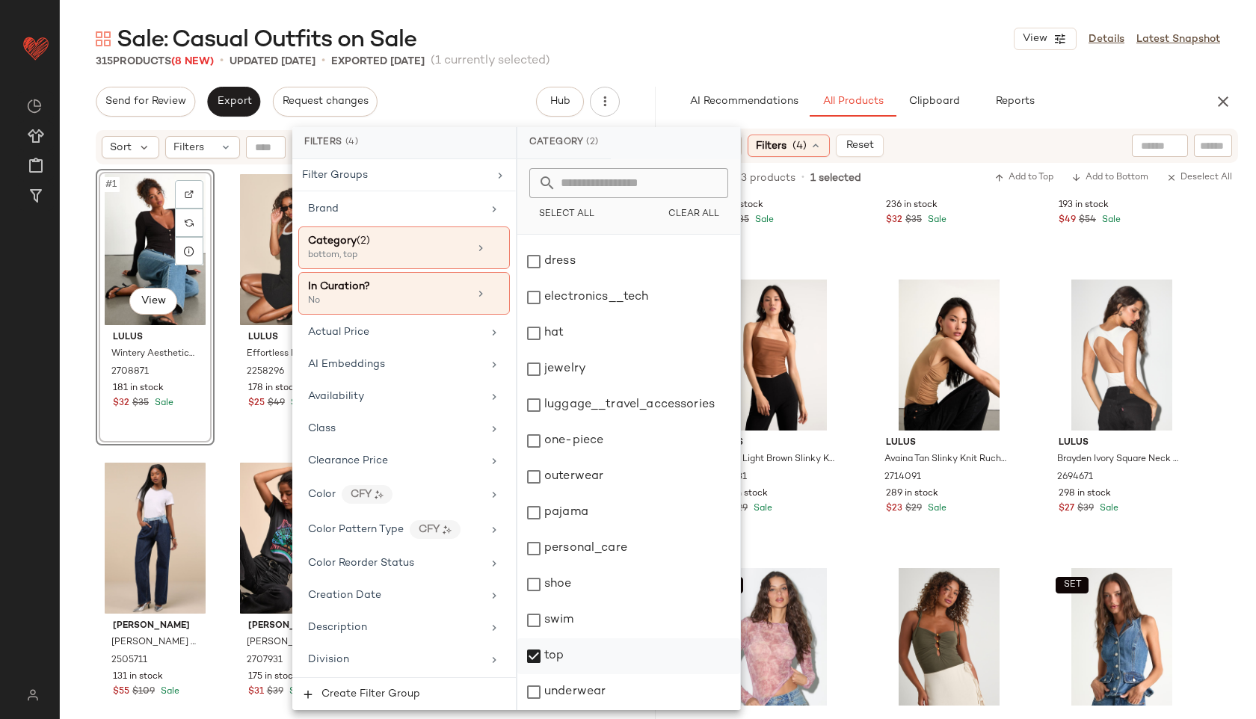
click at [567, 653] on div "top" at bounding box center [628, 656] width 223 height 36
click at [794, 49] on div "Sale: Casual Outfits on Sale View Details Latest Snapshot" at bounding box center [658, 39] width 1196 height 30
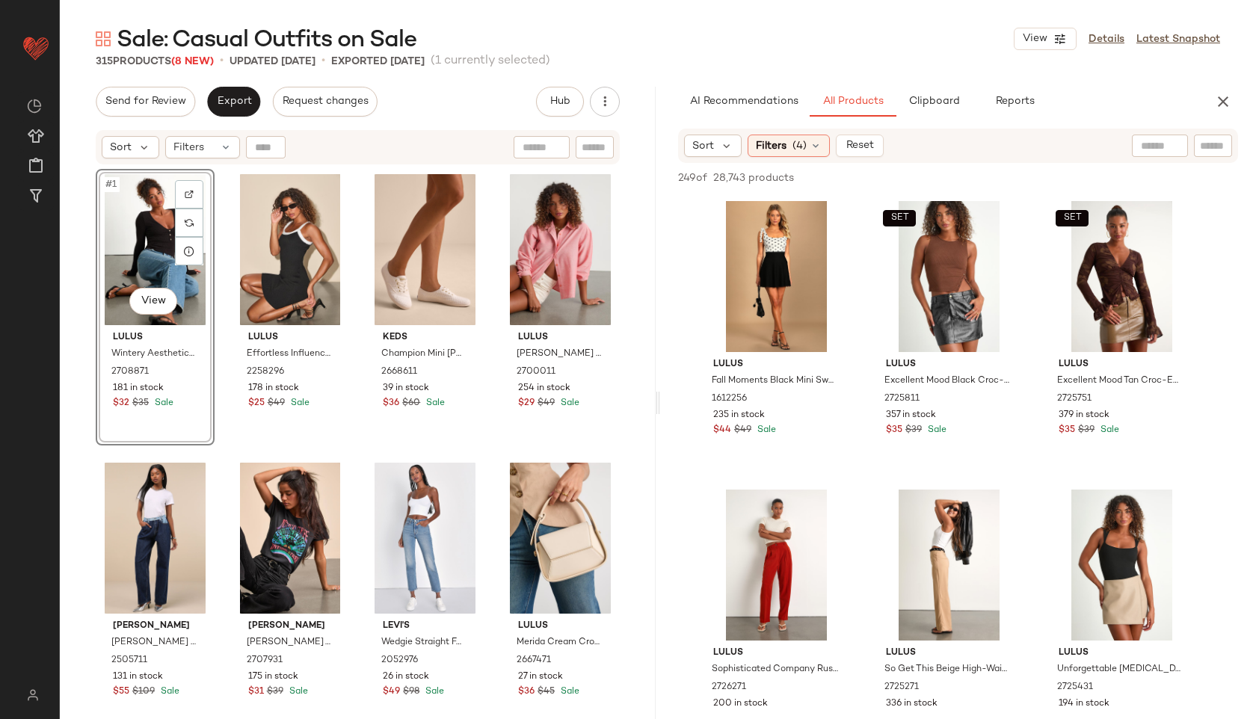
click at [904, 43] on div "Sale: Casual Outfits on Sale View Details Latest Snapshot" at bounding box center [658, 39] width 1196 height 30
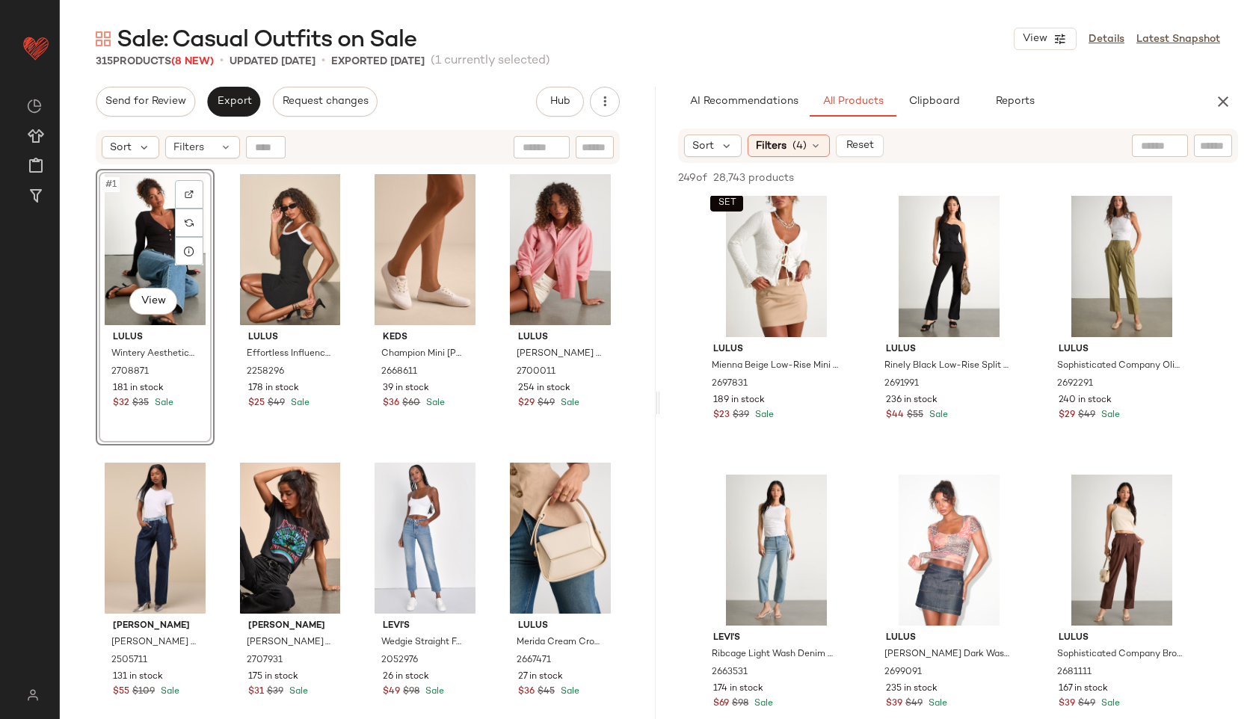
scroll to position [886, 0]
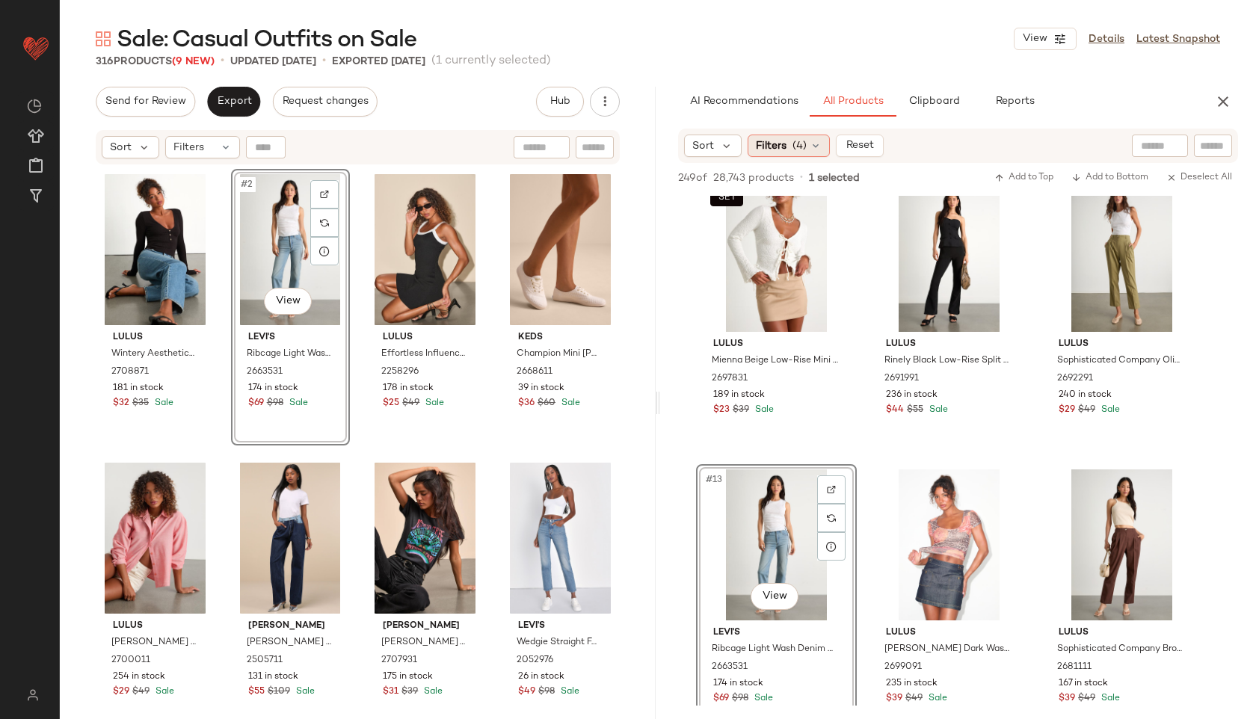
click at [795, 144] on span "(4)" at bounding box center [799, 146] width 14 height 16
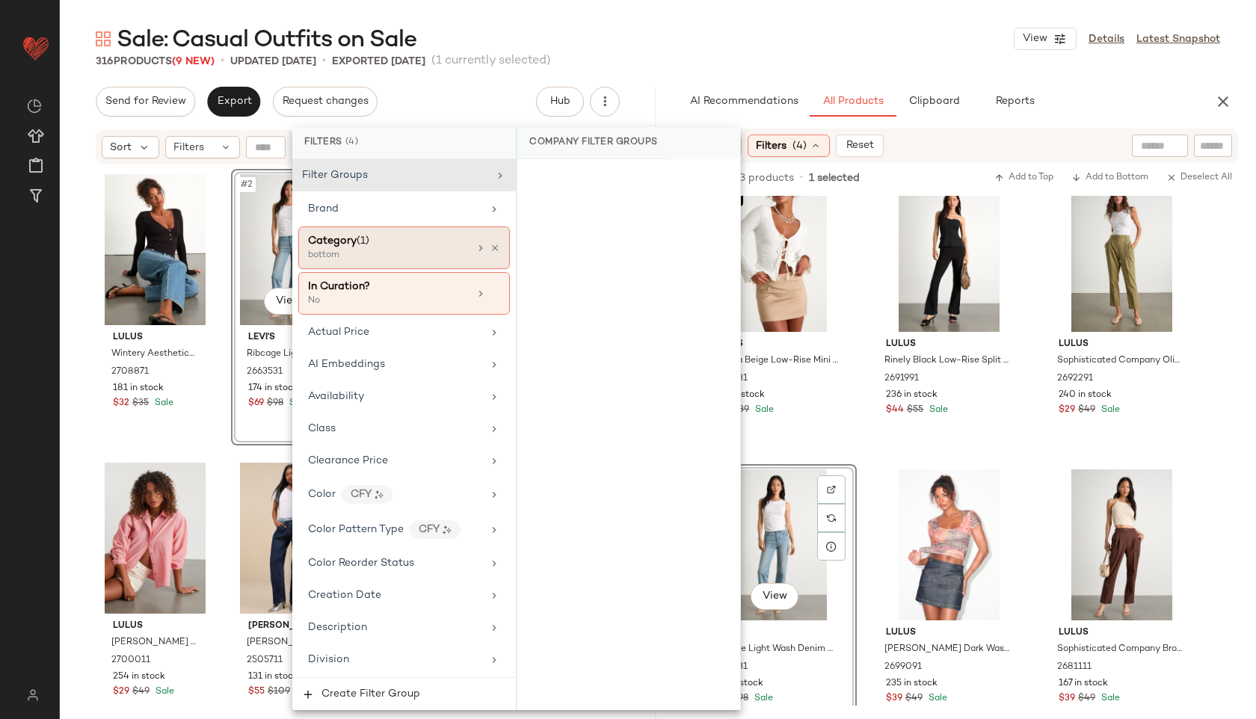
click at [407, 241] on div "Category (1)" at bounding box center [388, 241] width 161 height 16
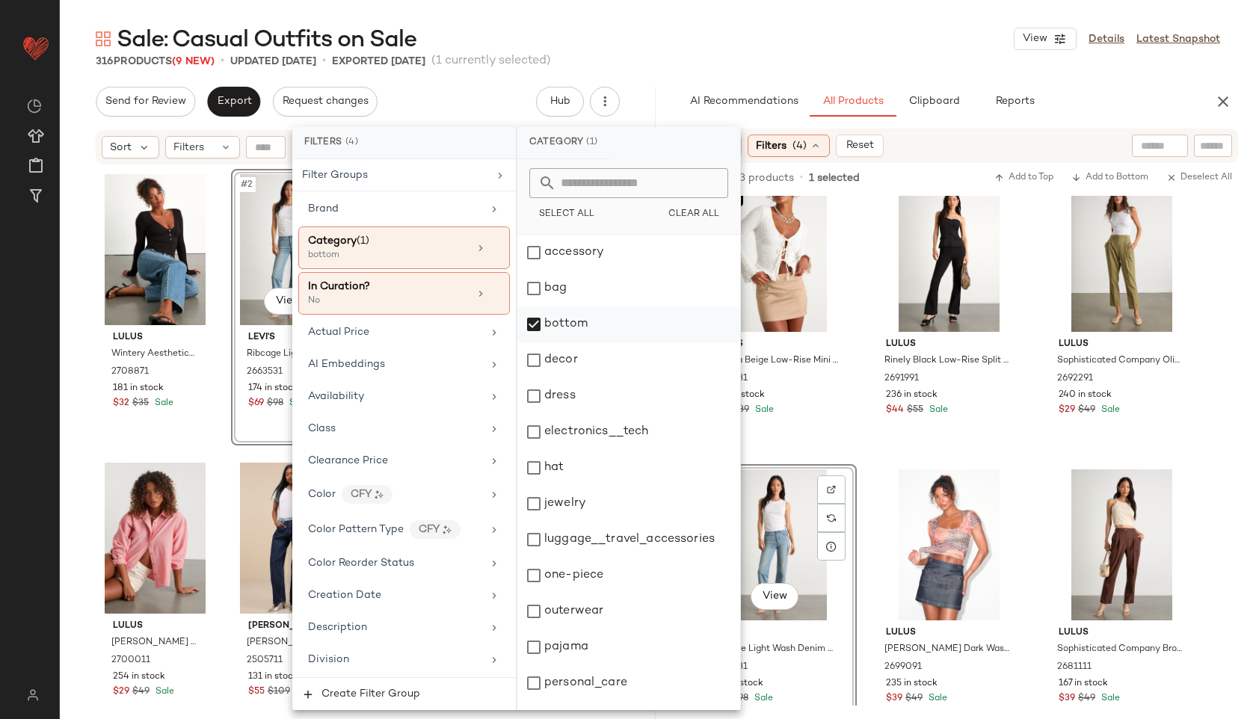
click at [579, 321] on div "bottom" at bounding box center [628, 324] width 223 height 36
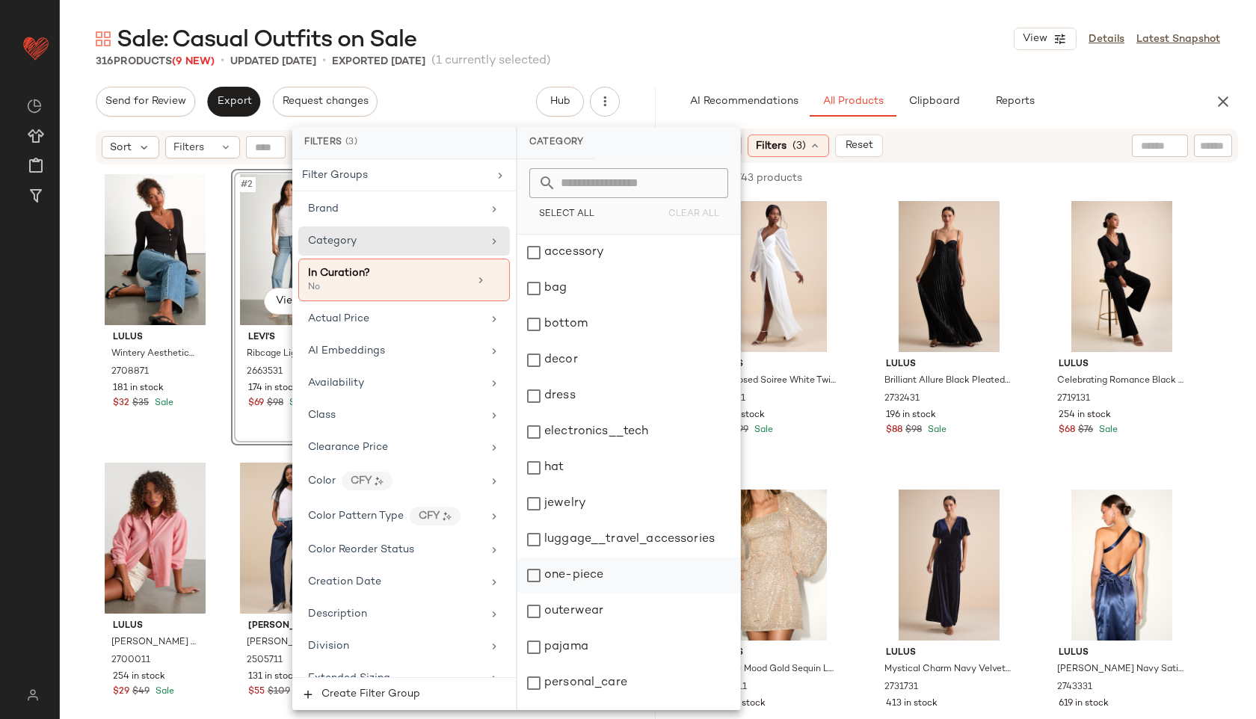
click at [585, 582] on div "one-piece" at bounding box center [628, 576] width 223 height 36
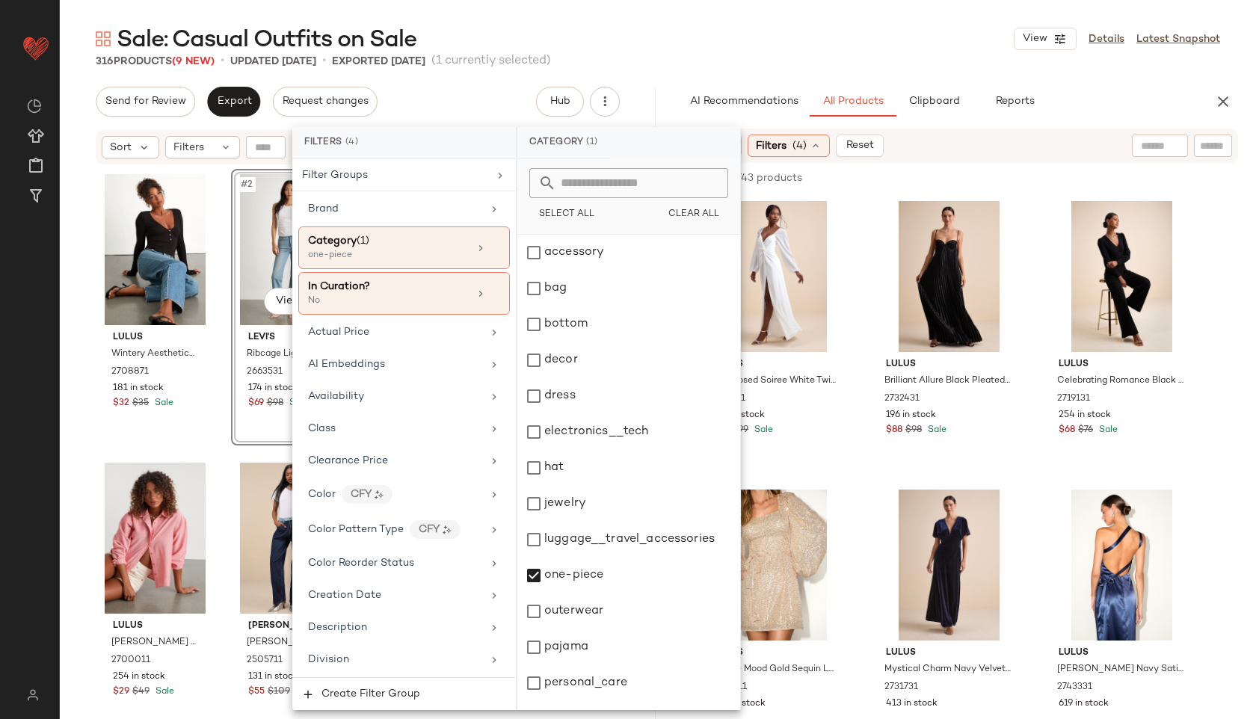
click at [834, 25] on div "Sale: Casual Outfits on Sale View Details Latest Snapshot" at bounding box center [658, 39] width 1196 height 30
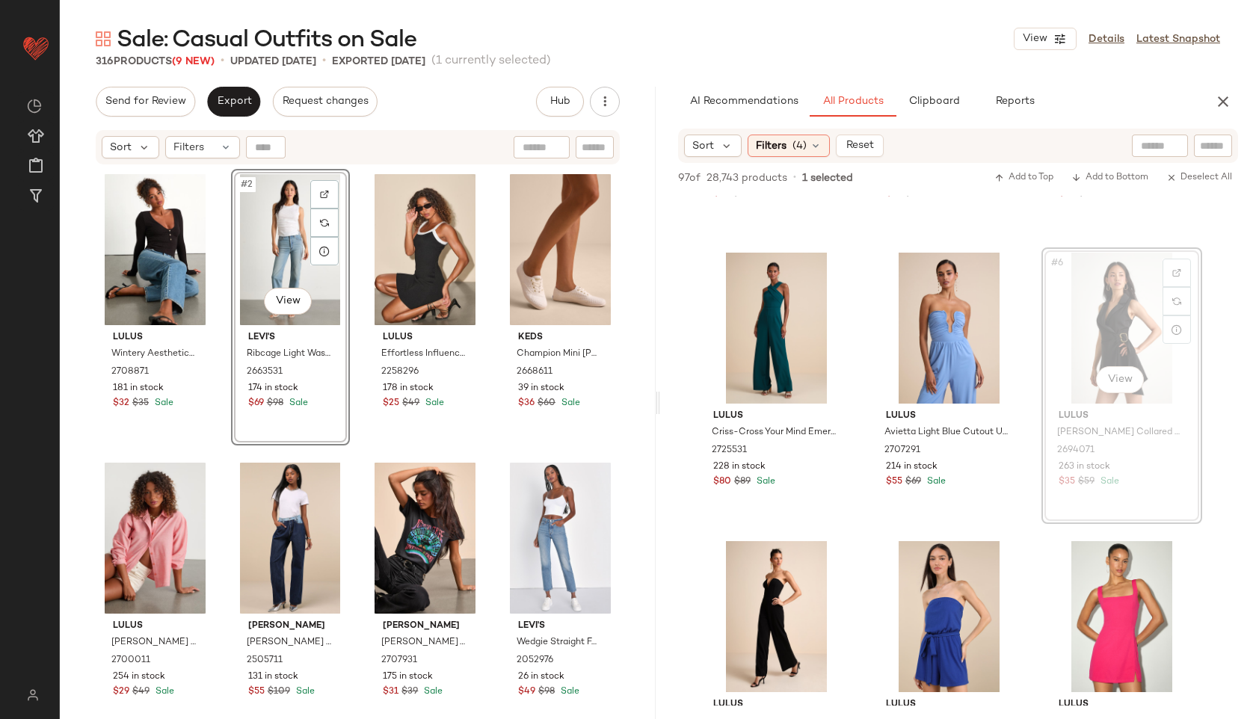
scroll to position [232, 0]
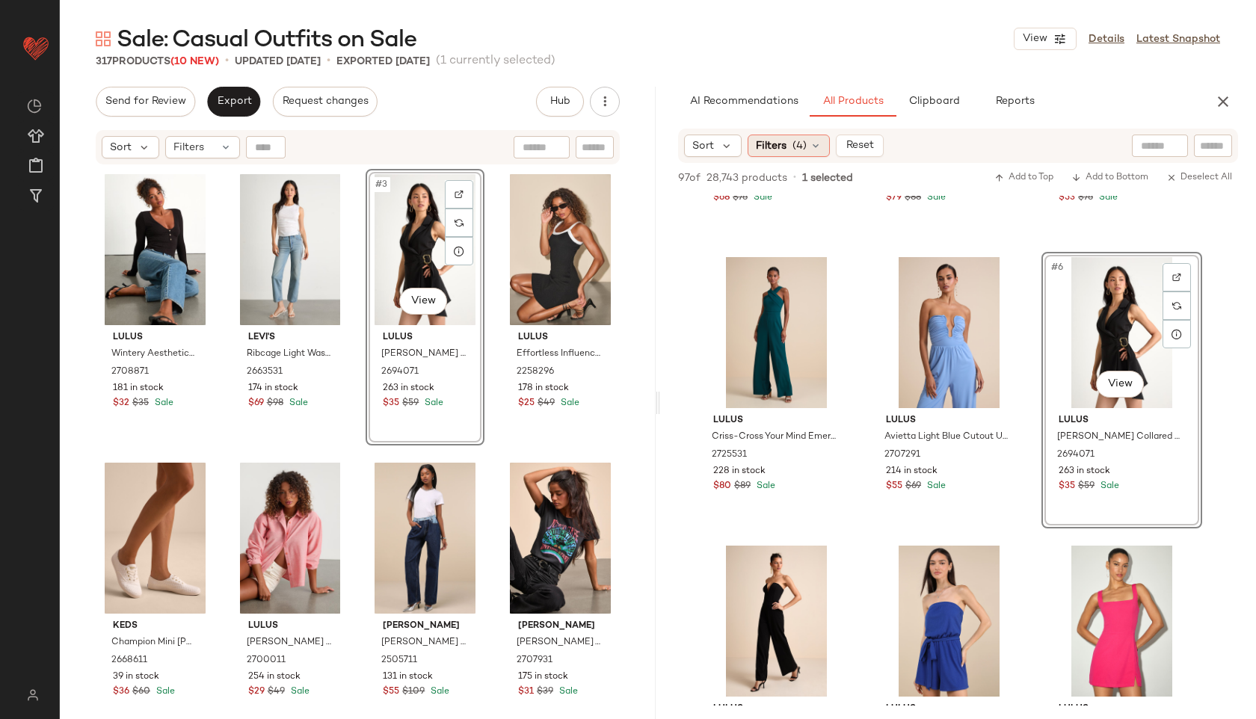
click at [807, 144] on div "Filters (4)" at bounding box center [789, 146] width 82 height 22
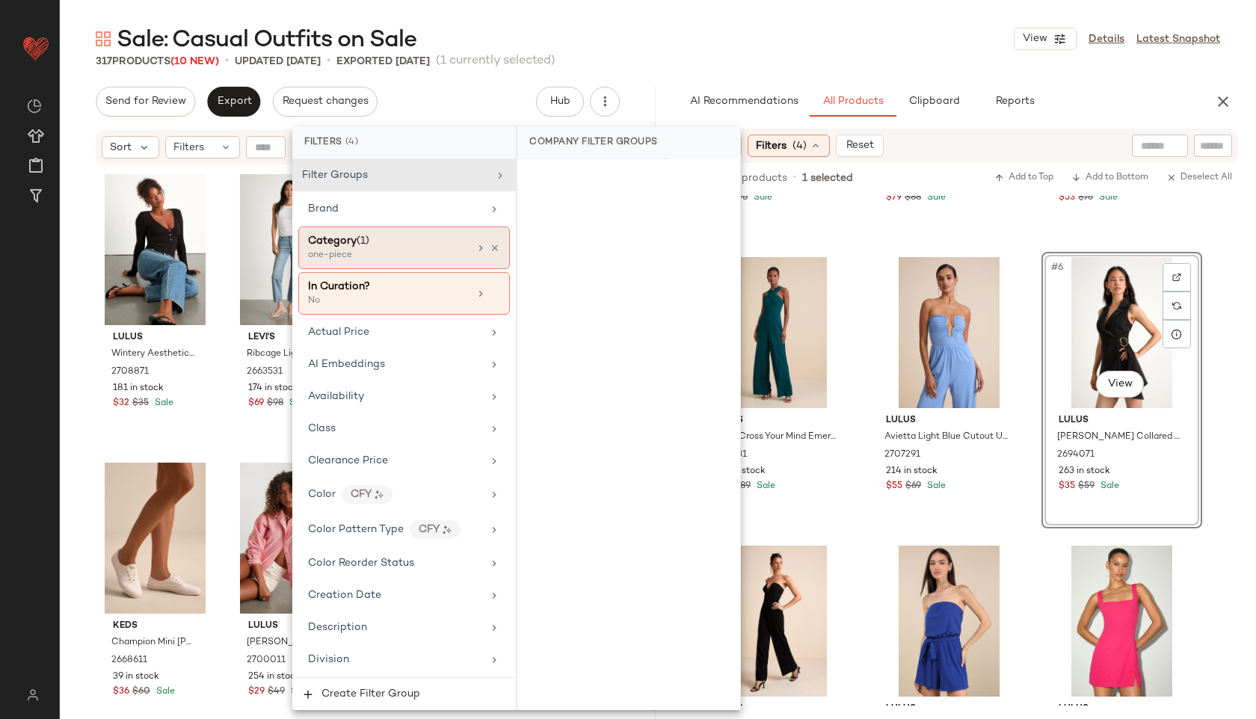
click at [401, 244] on div "Category (1)" at bounding box center [388, 241] width 161 height 16
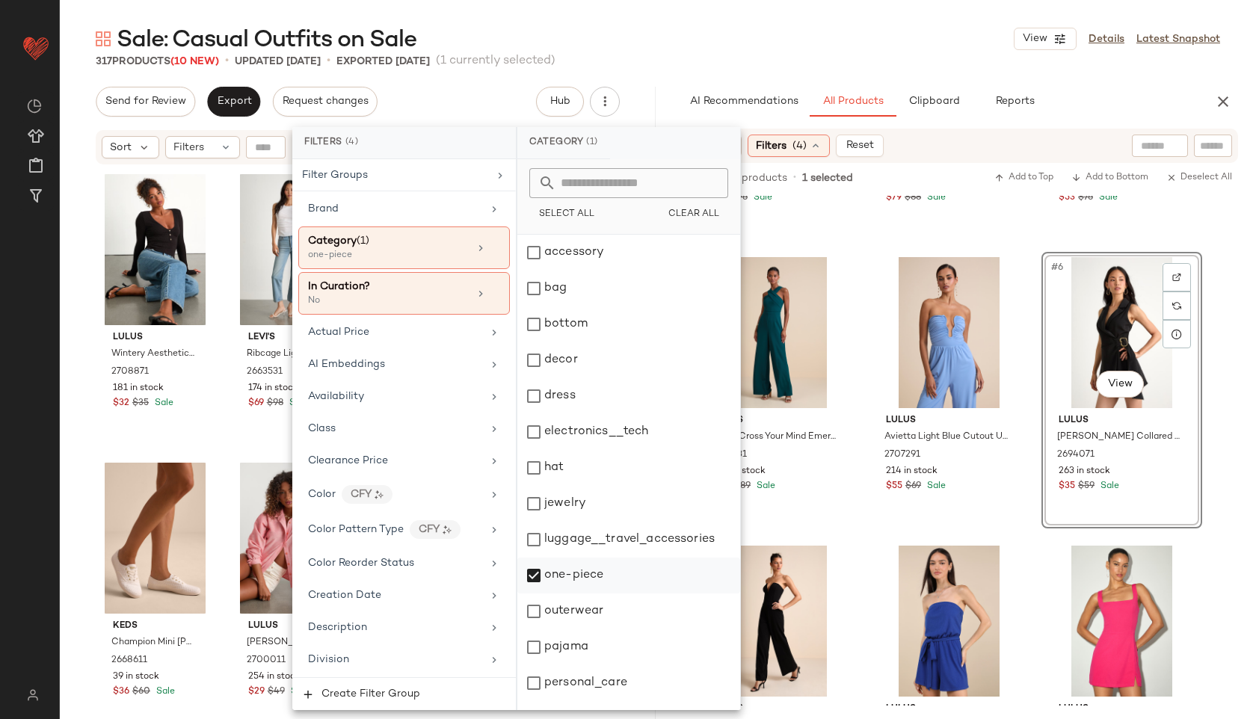
click at [546, 579] on div "one-piece" at bounding box center [628, 576] width 223 height 36
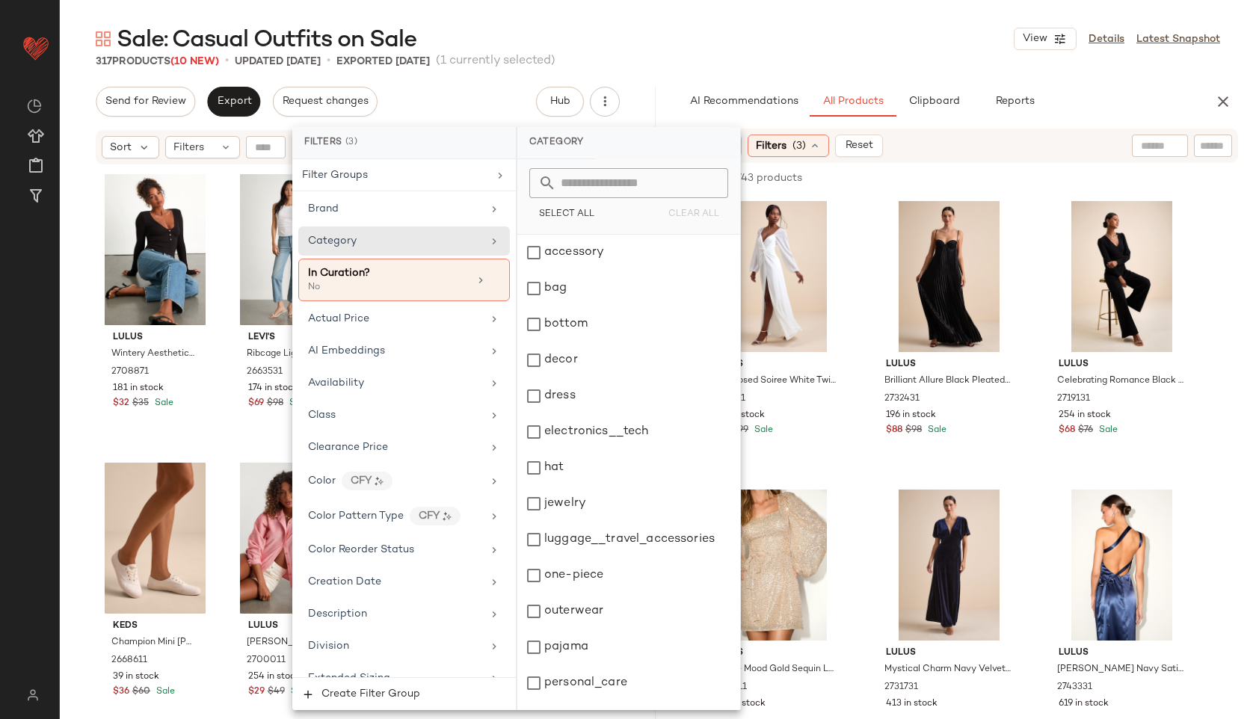
click at [656, 24] on div "Sale: Casual Outfits on Sale View Details Latest Snapshot" at bounding box center [658, 39] width 1196 height 30
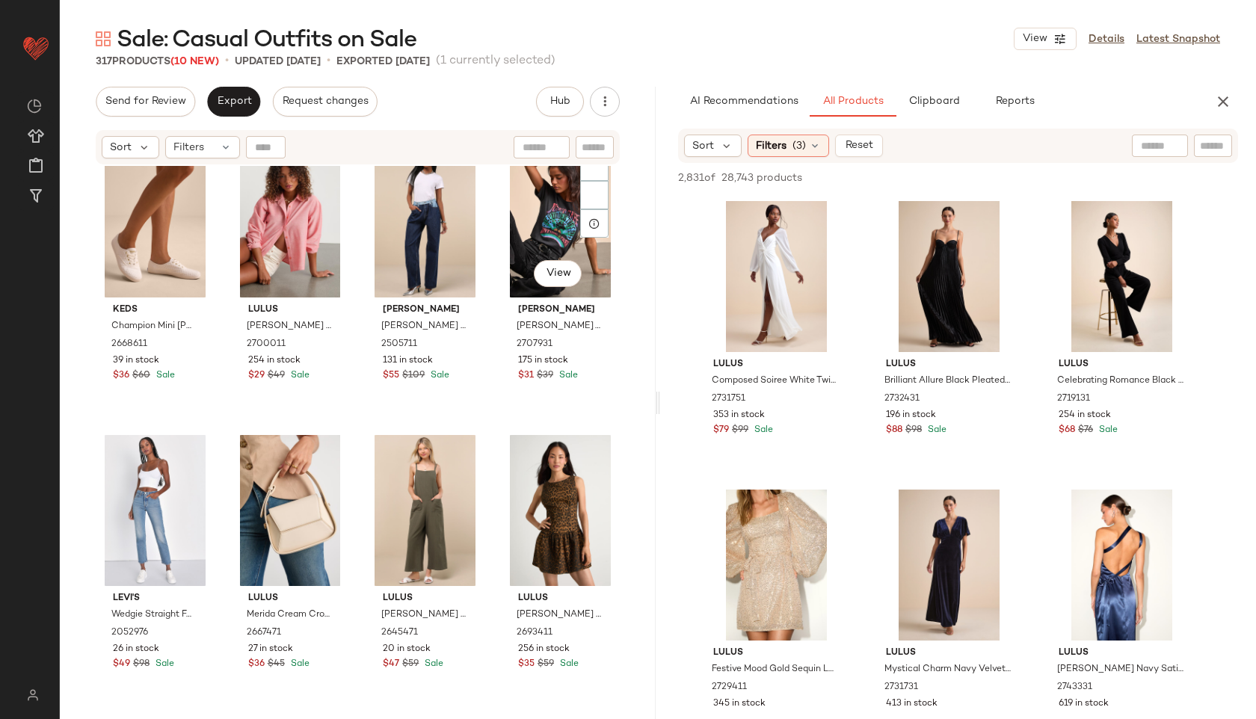
scroll to position [0, 0]
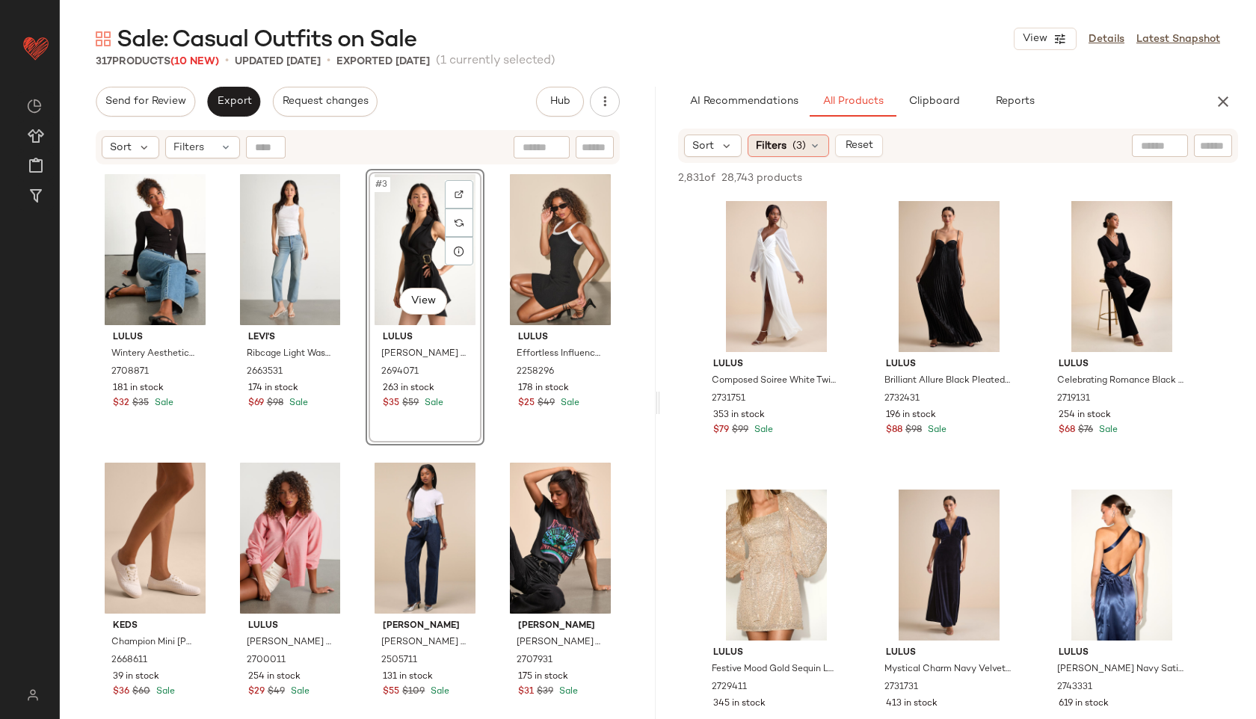
click at [788, 140] on div "Filters (3)" at bounding box center [788, 146] width 81 height 22
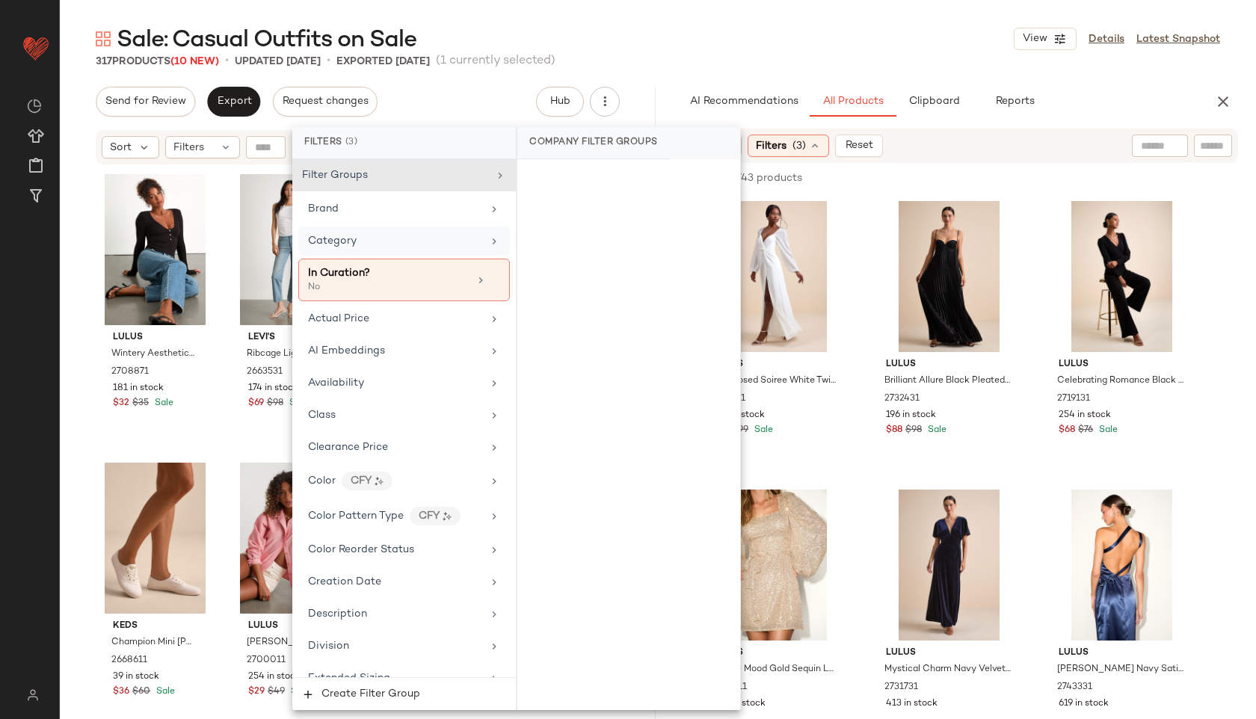
click at [371, 235] on div "Category" at bounding box center [395, 241] width 174 height 16
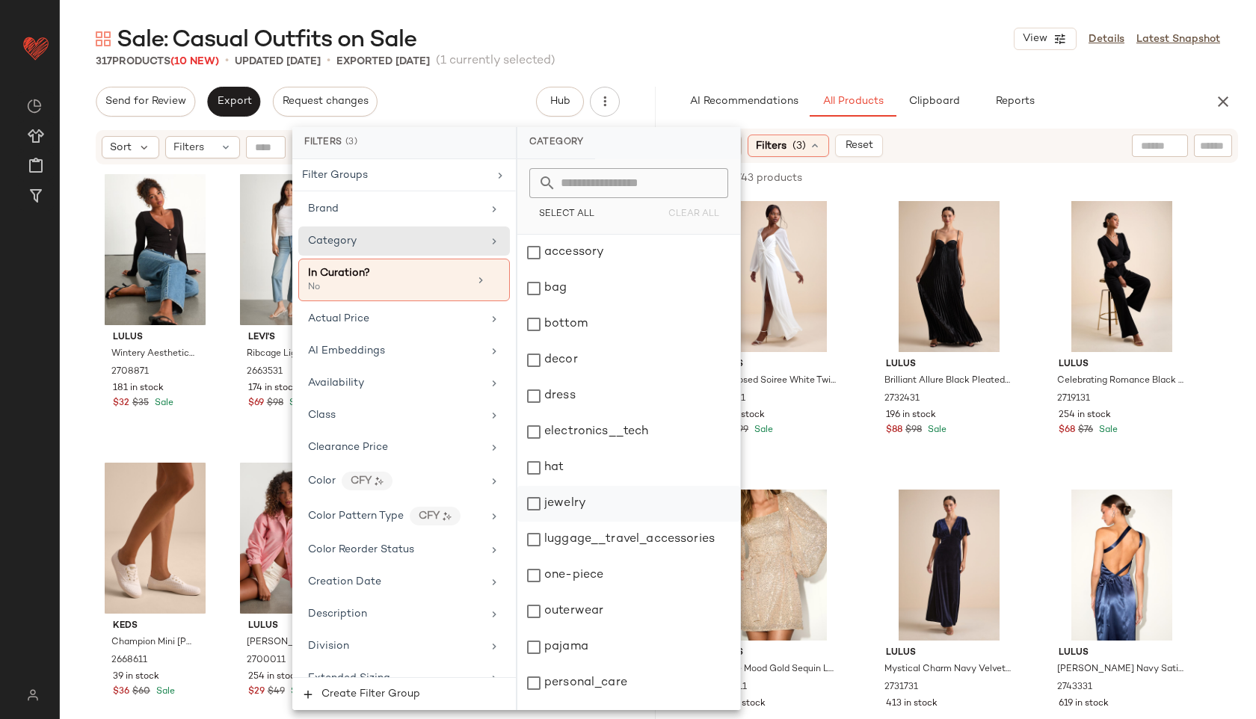
click at [576, 497] on div "jewelry" at bounding box center [628, 504] width 223 height 36
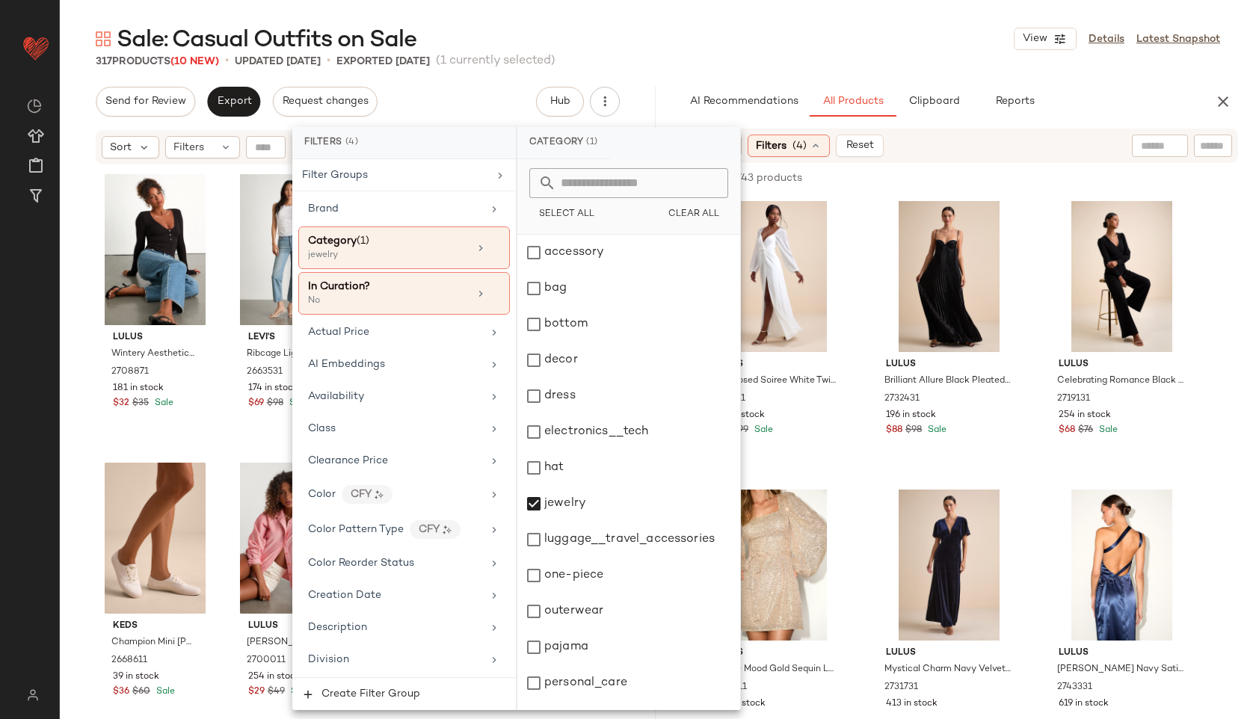
click at [858, 37] on div "Sale: Casual Outfits on Sale View Details Latest Snapshot" at bounding box center [658, 39] width 1196 height 30
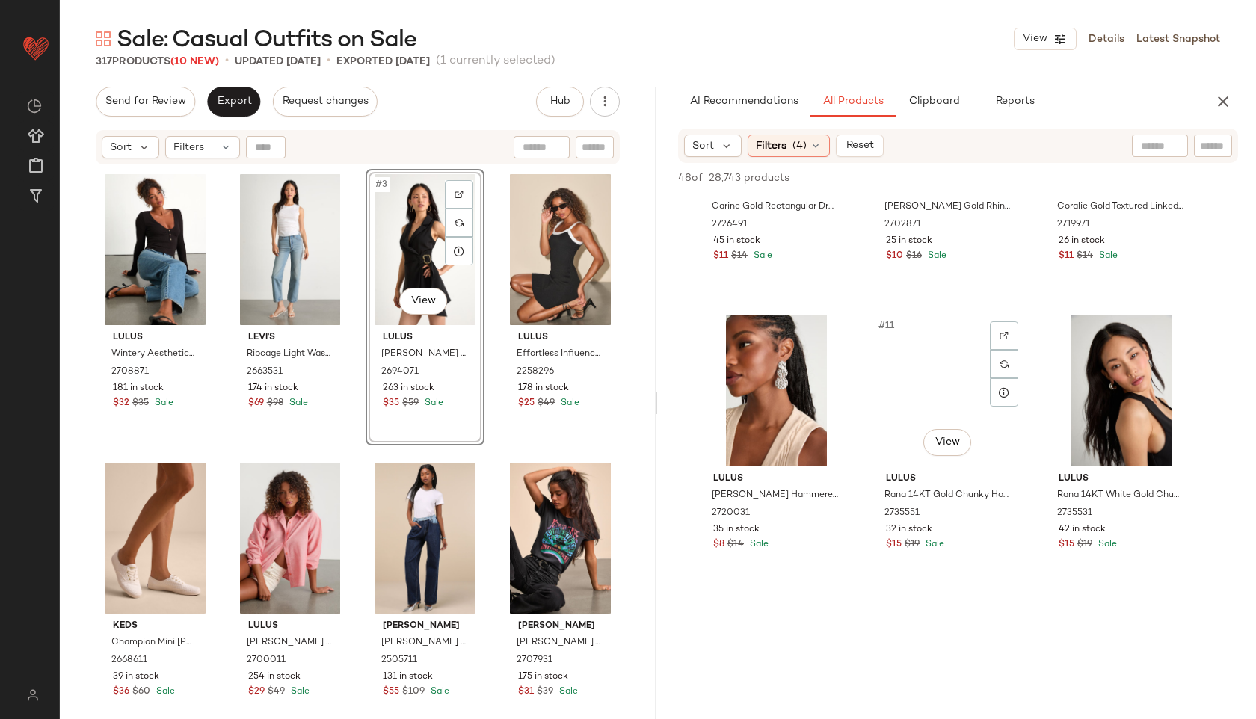
scroll to position [755, 0]
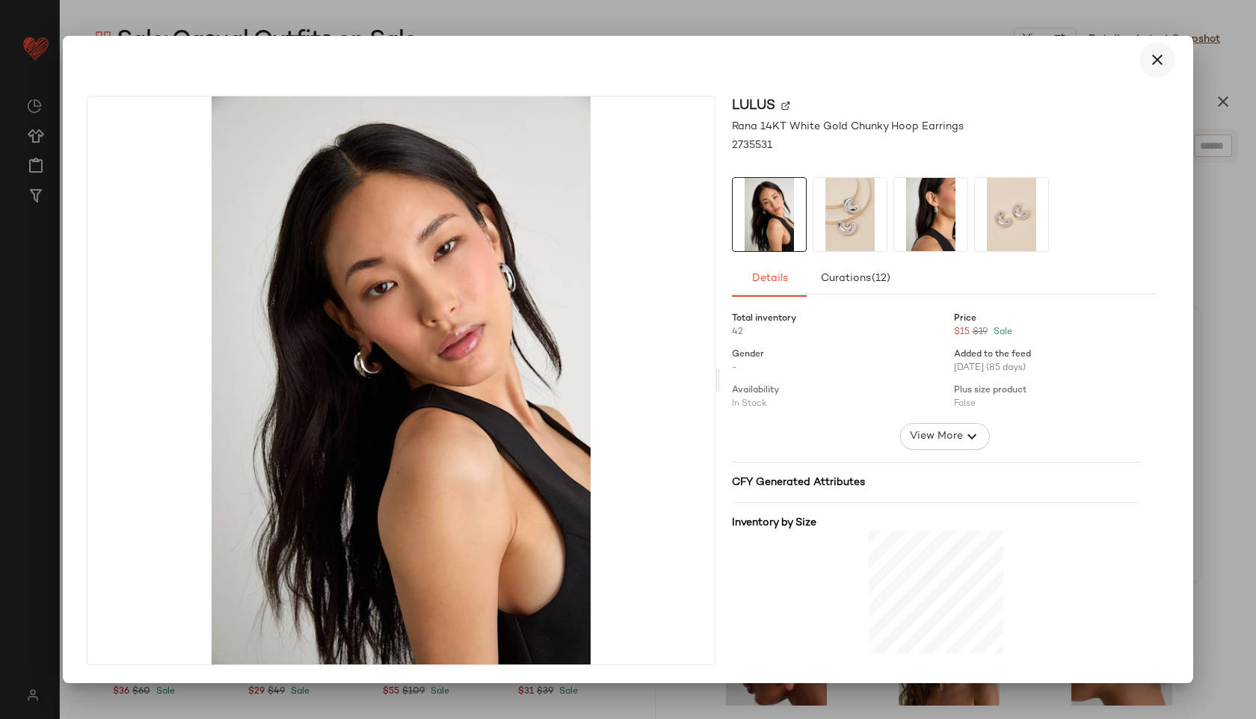
click at [1159, 55] on icon "button" at bounding box center [1157, 60] width 18 height 18
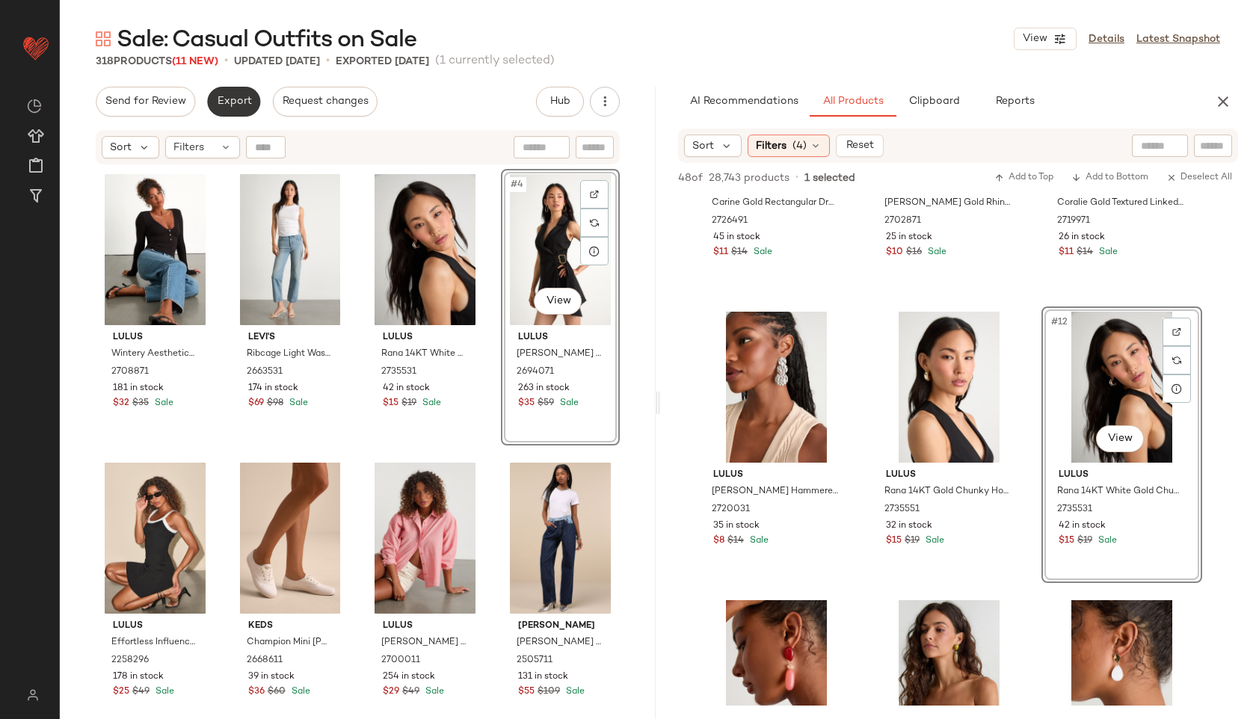
click at [231, 99] on span "Export" at bounding box center [233, 102] width 35 height 12
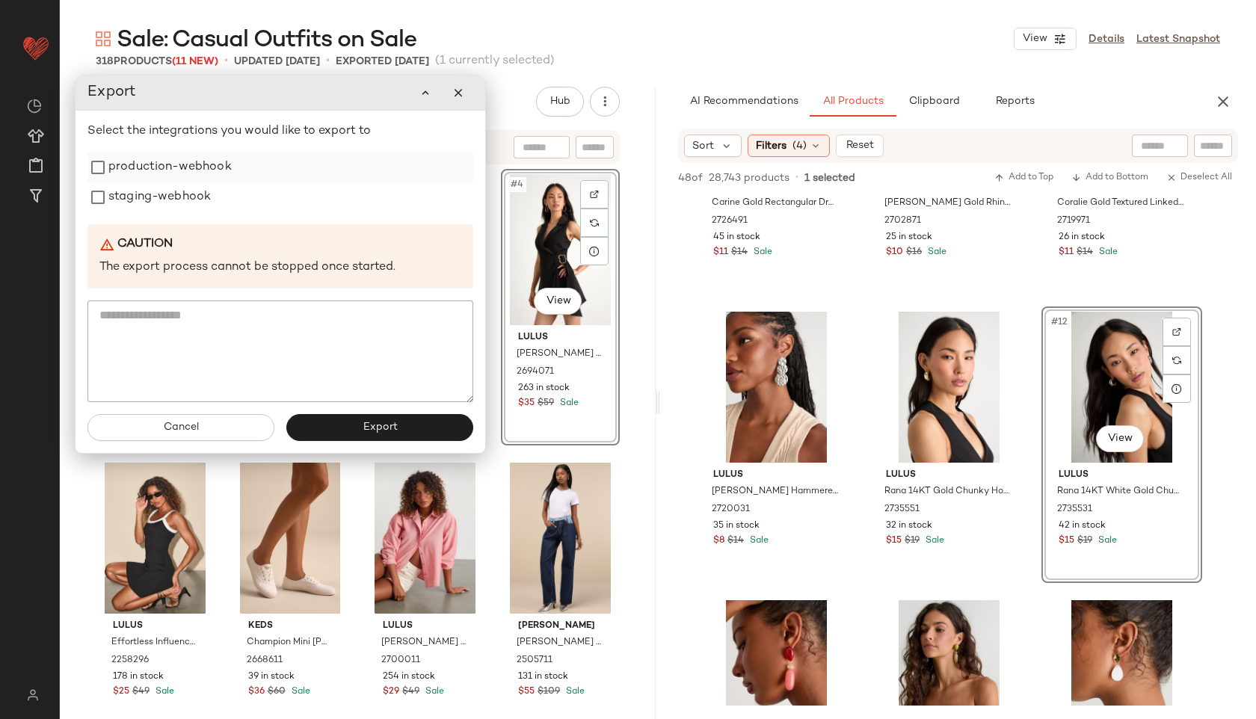
click at [176, 167] on label "production-webhook" at bounding box center [169, 167] width 123 height 30
click at [176, 190] on label "staging-webhook" at bounding box center [159, 197] width 102 height 30
click at [357, 418] on button "Export" at bounding box center [379, 427] width 187 height 27
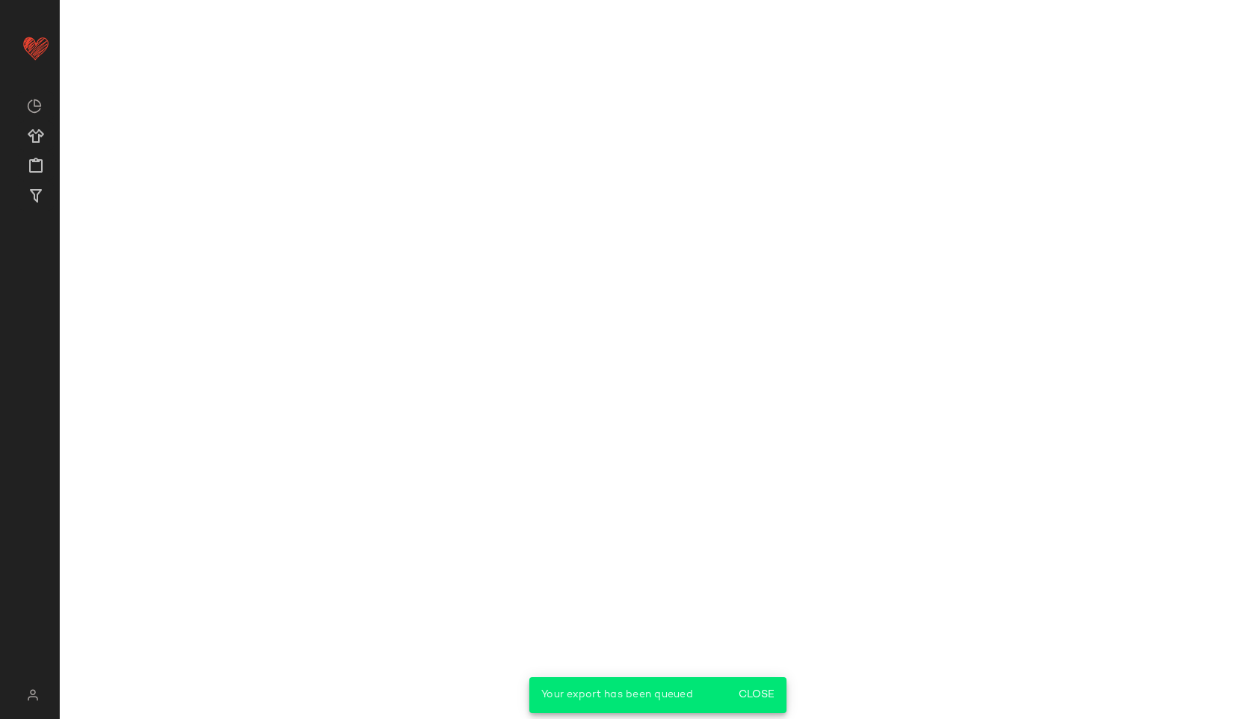
scroll to position [1044, 0]
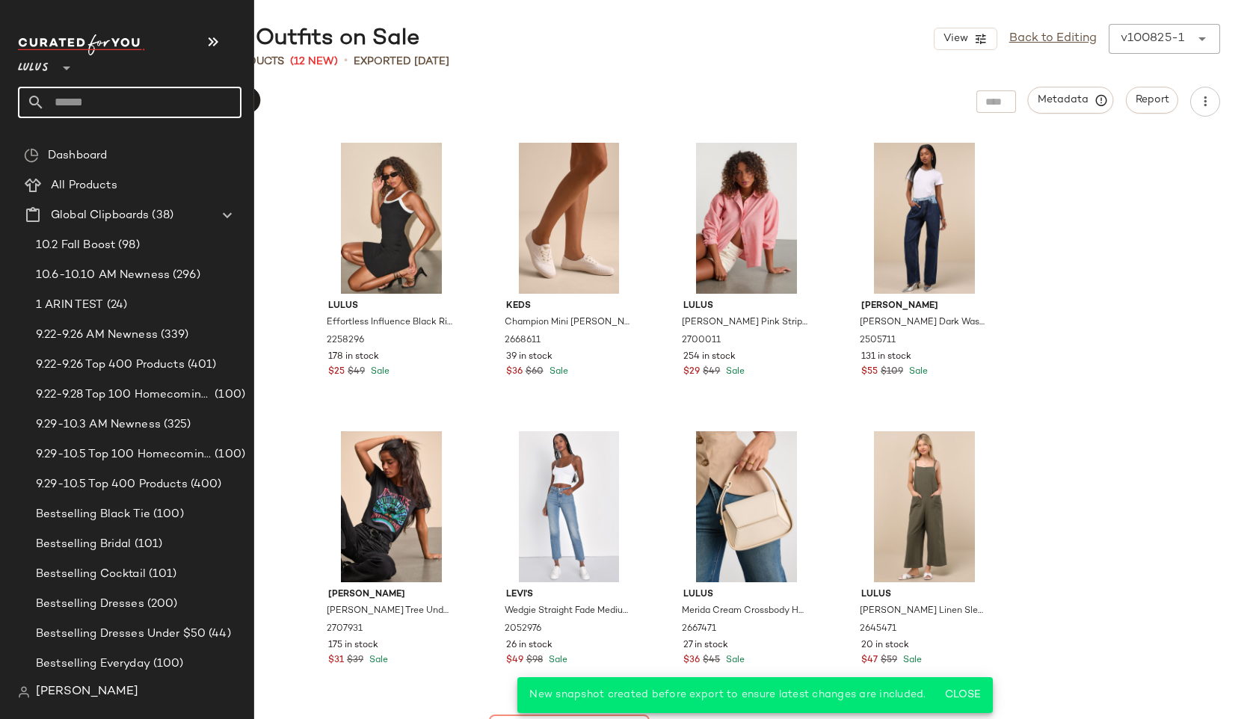
click at [102, 100] on input "text" at bounding box center [143, 102] width 197 height 31
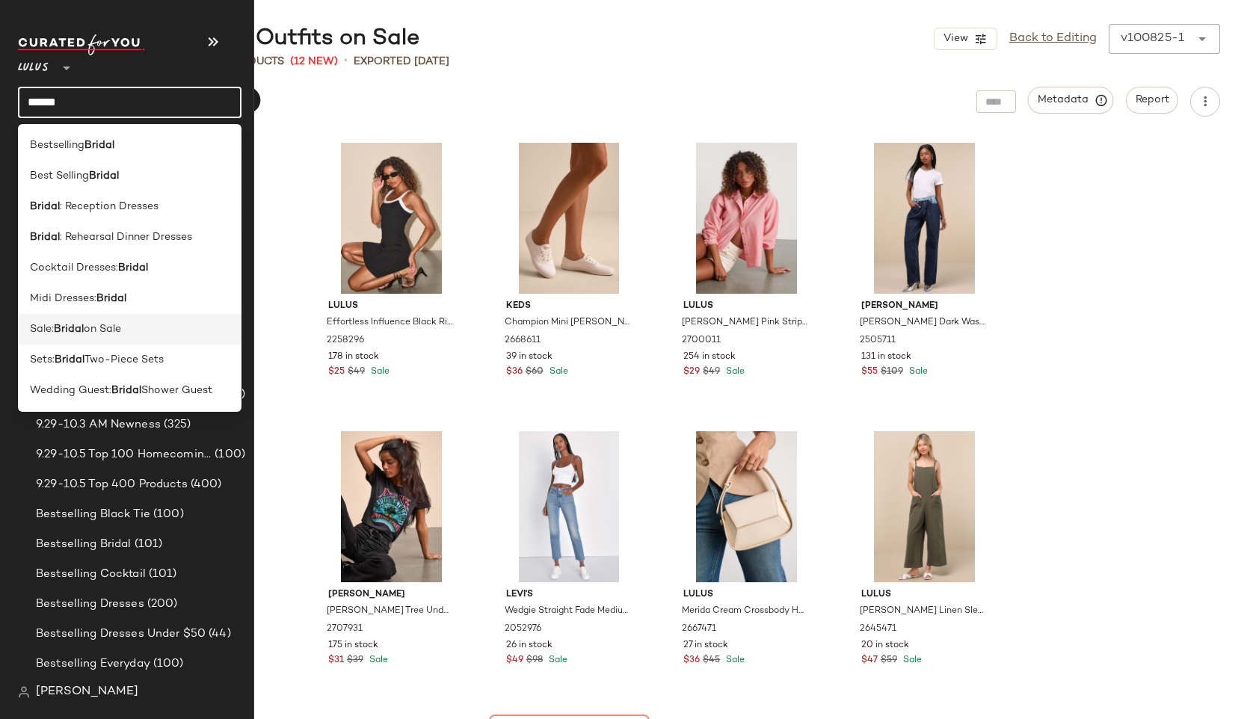
type input "******"
click at [93, 333] on span "on Sale" at bounding box center [102, 329] width 37 height 16
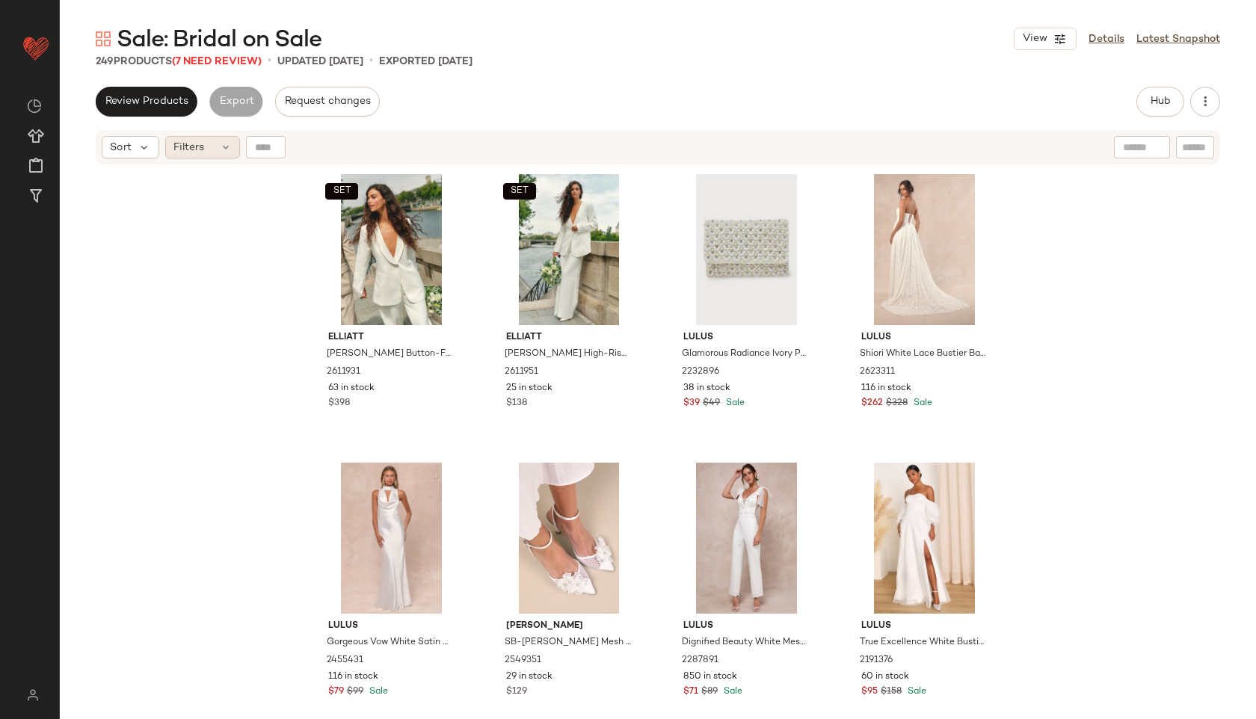
click at [215, 139] on div "Filters" at bounding box center [202, 147] width 75 height 22
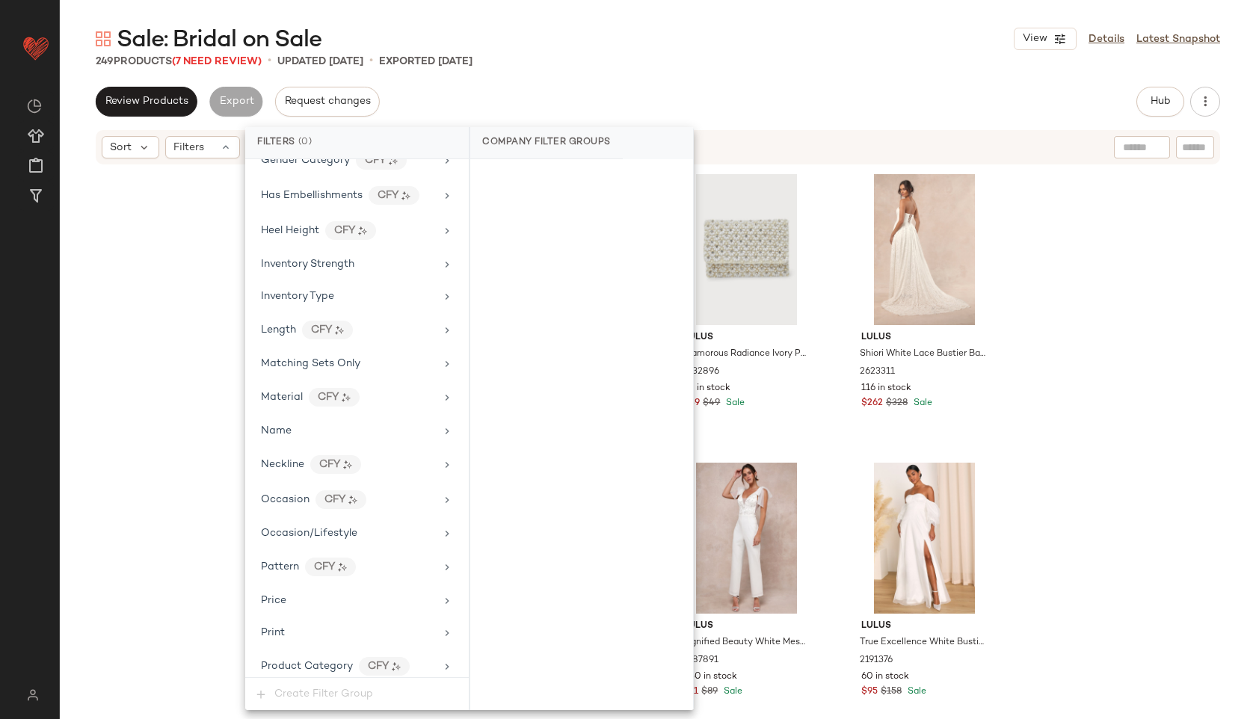
scroll to position [1020, 0]
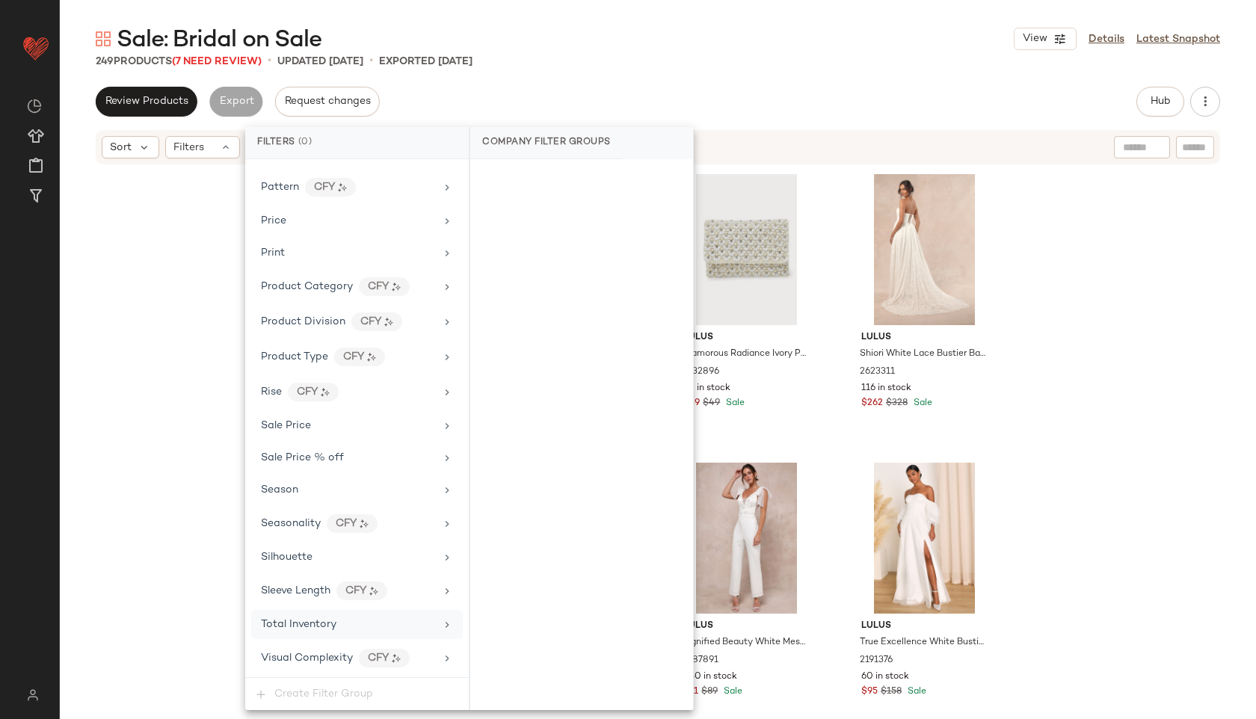
click at [330, 621] on span "Total Inventory" at bounding box center [298, 624] width 75 height 11
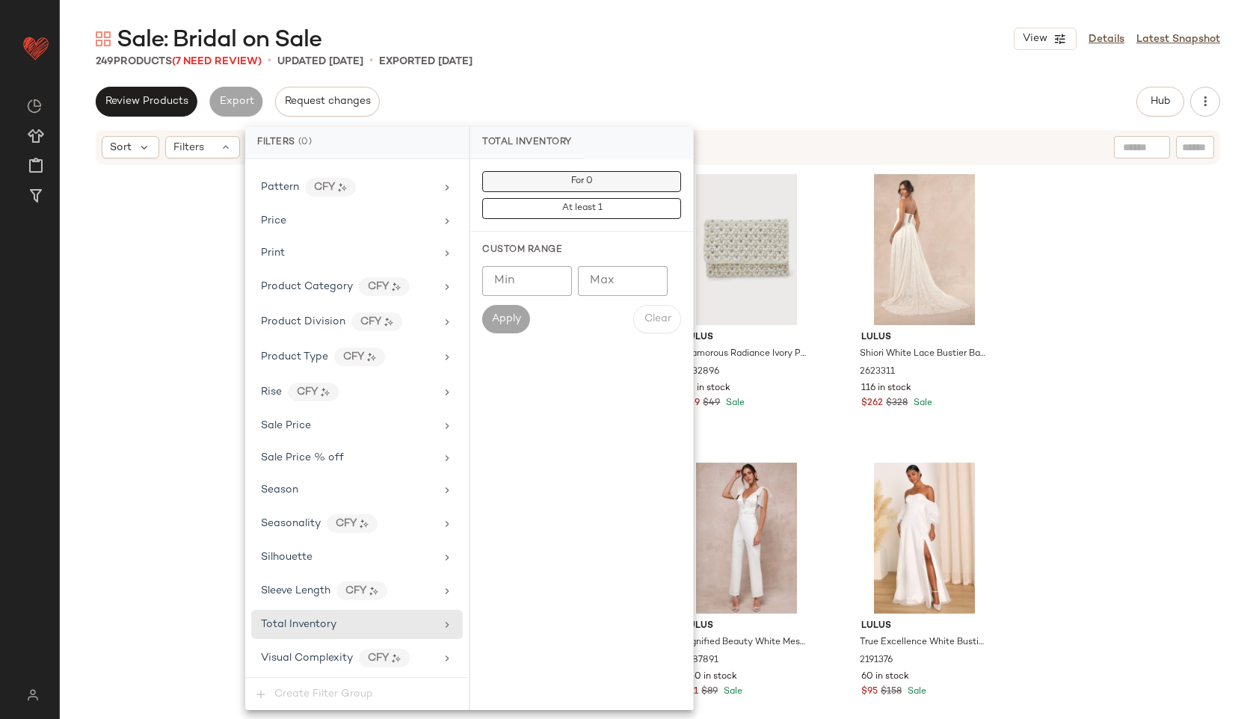
click at [614, 185] on button "For 0" at bounding box center [581, 181] width 199 height 21
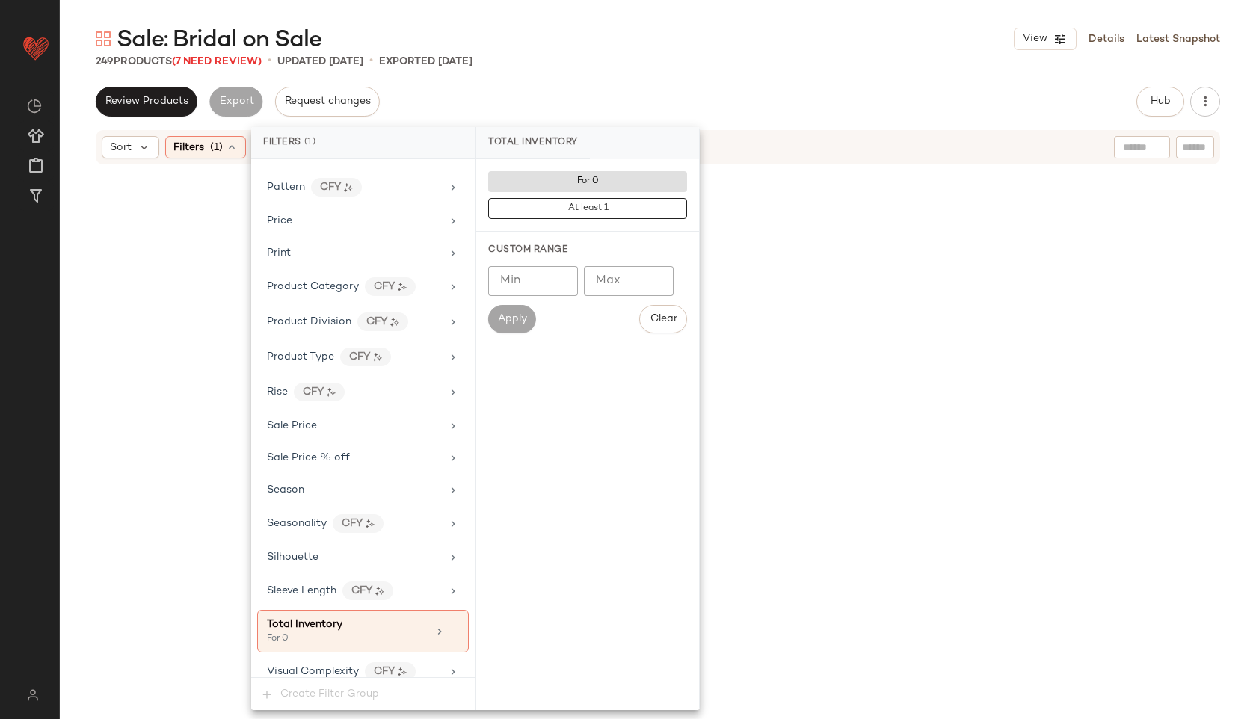
click at [651, 98] on div "Review Products Export Request changes Hub Send for Review External Review Inte…" at bounding box center [658, 102] width 1124 height 30
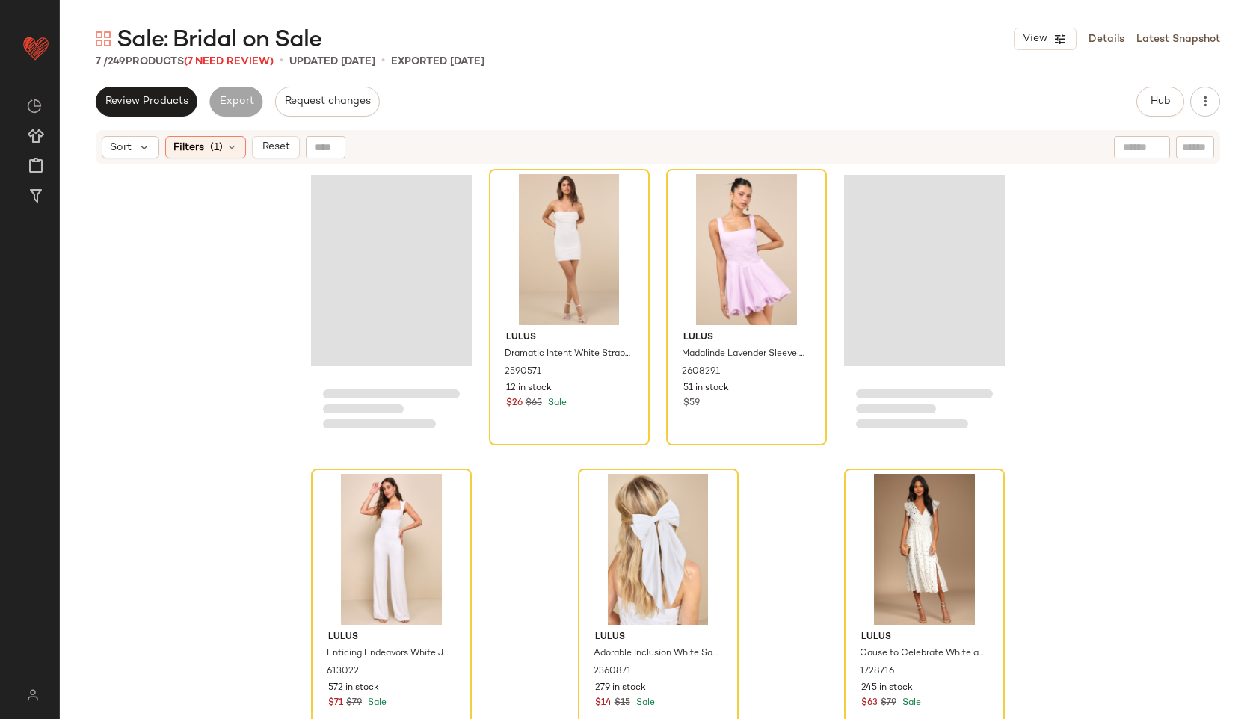
click at [365, 241] on div "Loading..." at bounding box center [391, 270] width 161 height 191
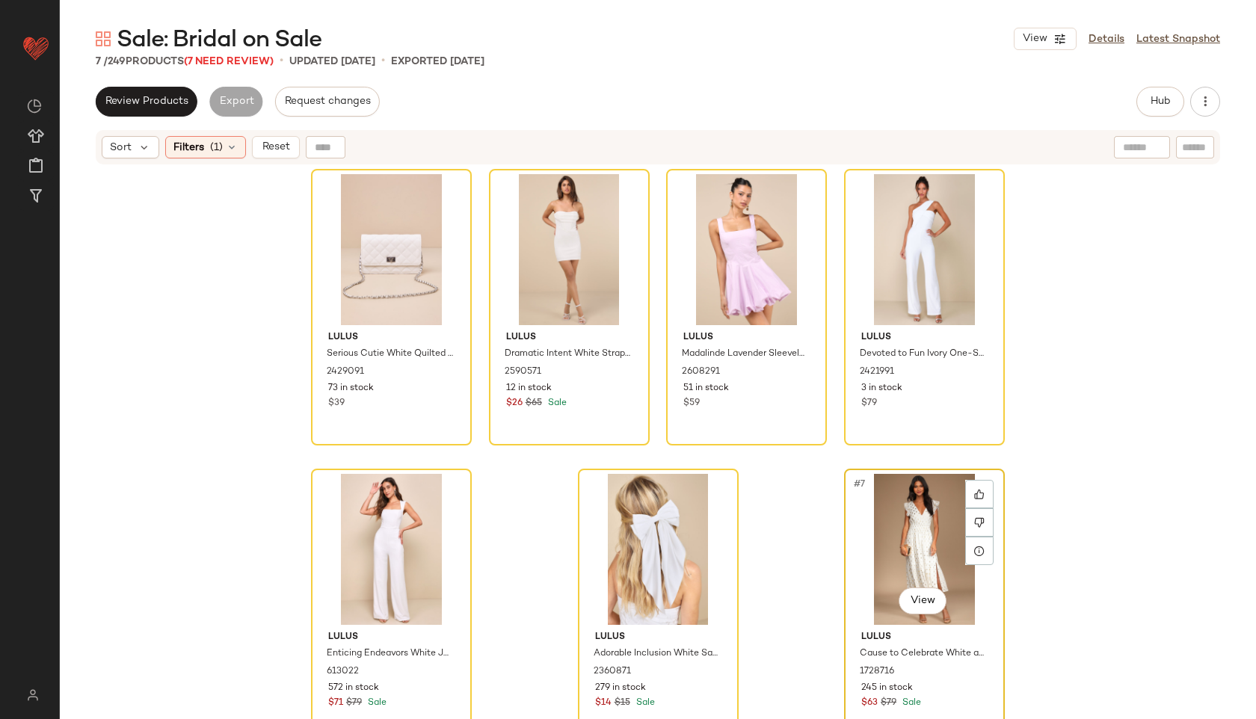
click at [915, 521] on div "#7 View" at bounding box center [924, 549] width 150 height 151
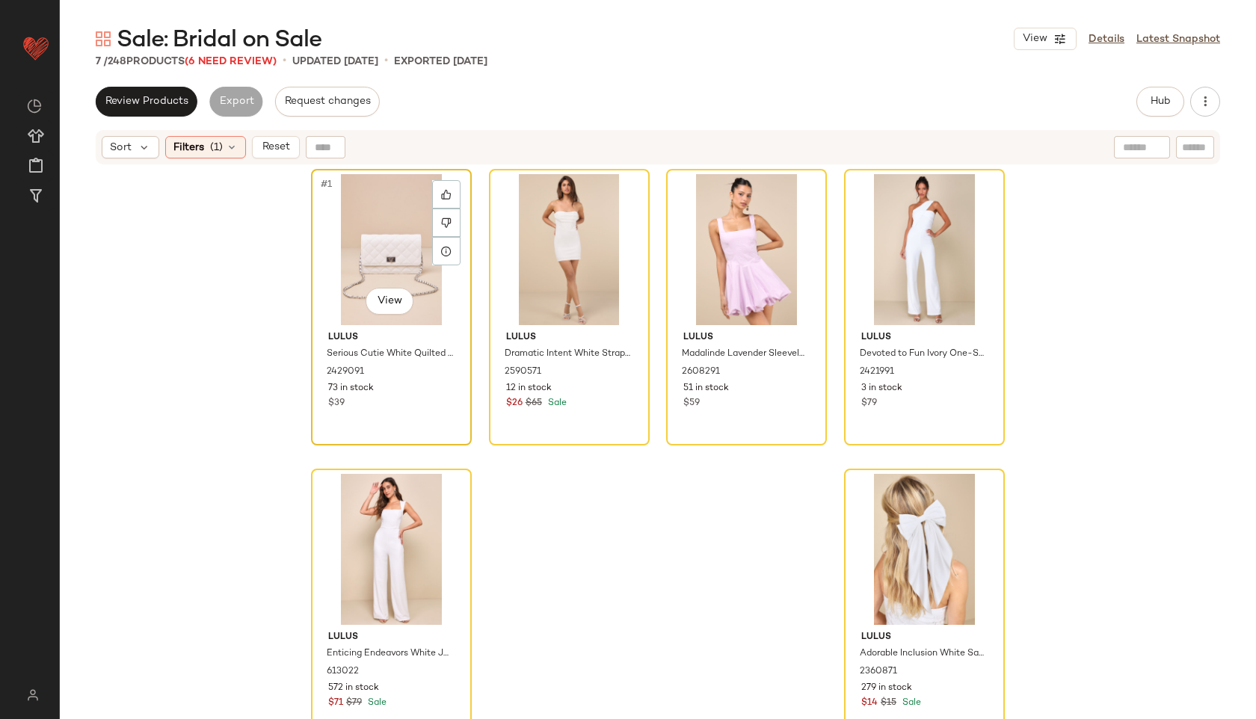
click at [375, 255] on div "#1 View" at bounding box center [391, 249] width 150 height 151
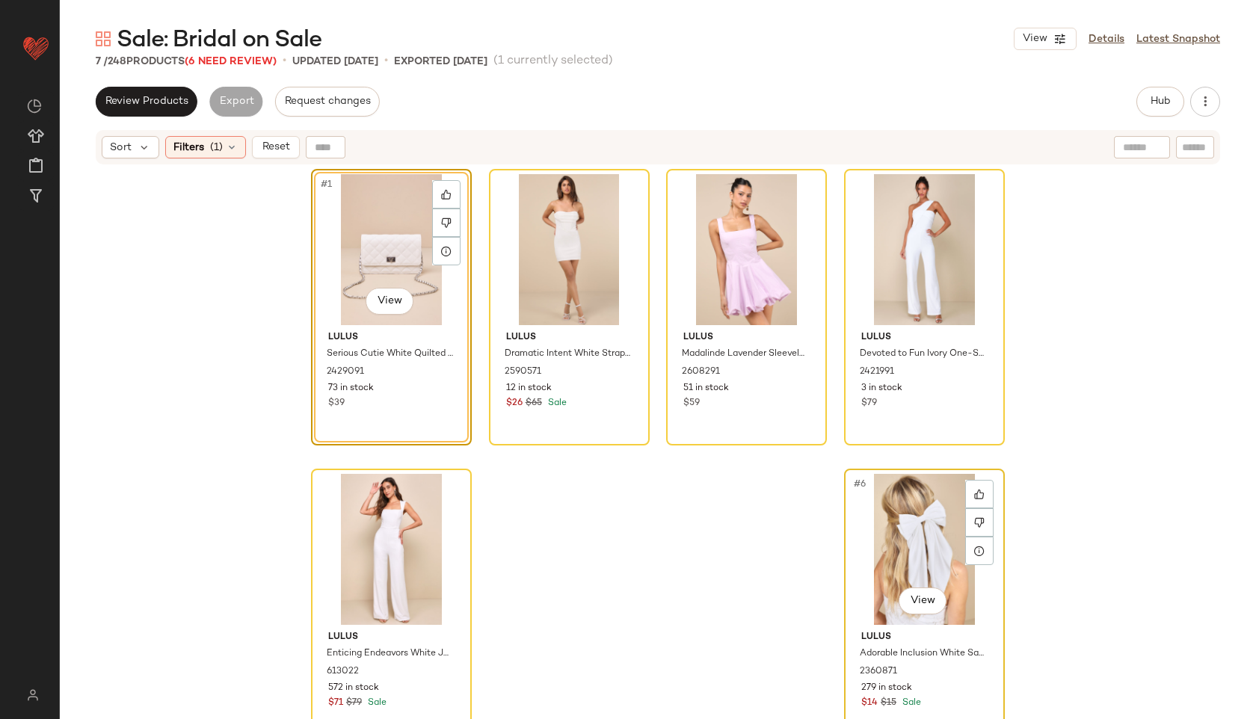
click at [887, 539] on div "#6 View" at bounding box center [924, 549] width 150 height 151
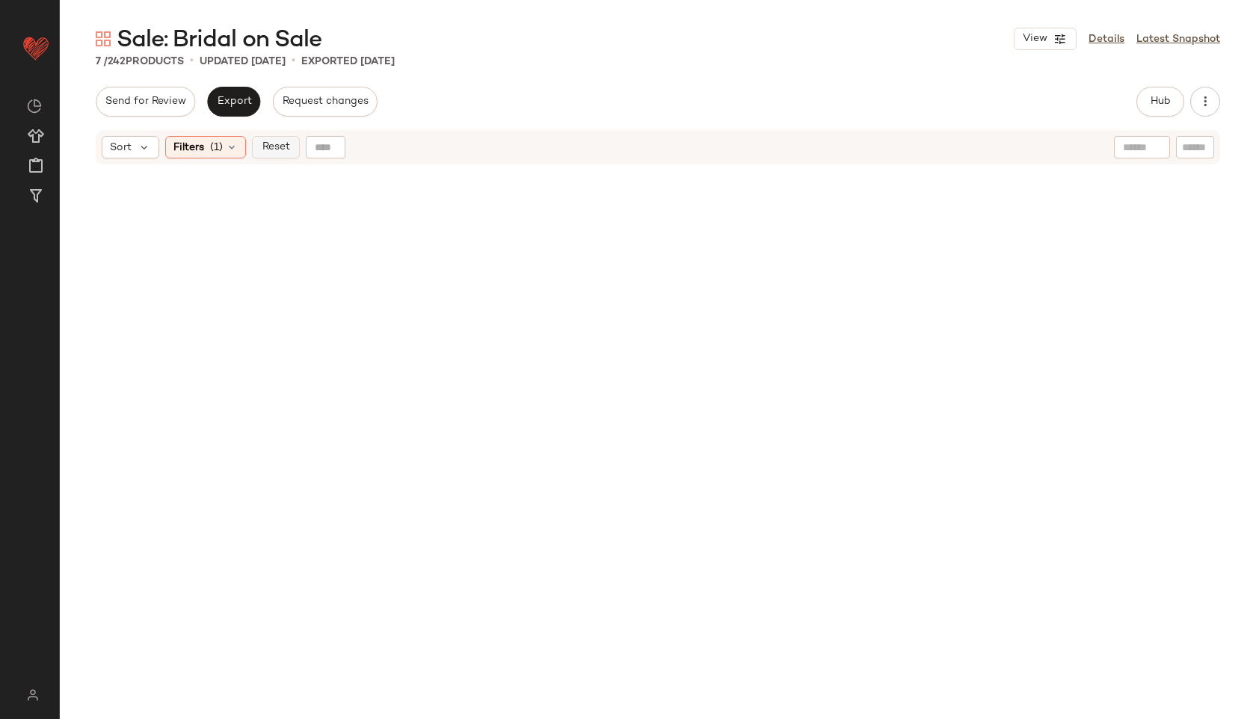
click at [269, 148] on span "Reset" at bounding box center [275, 147] width 28 height 12
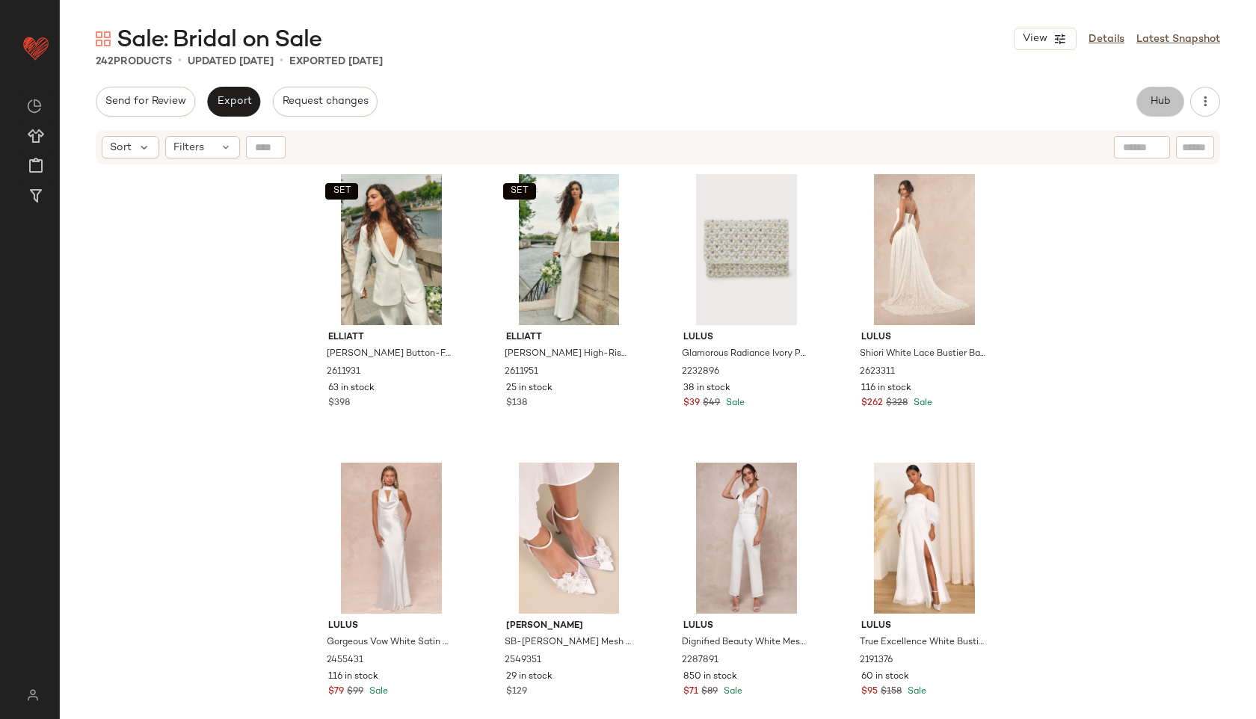
click at [1155, 101] on span "Hub" at bounding box center [1160, 102] width 21 height 12
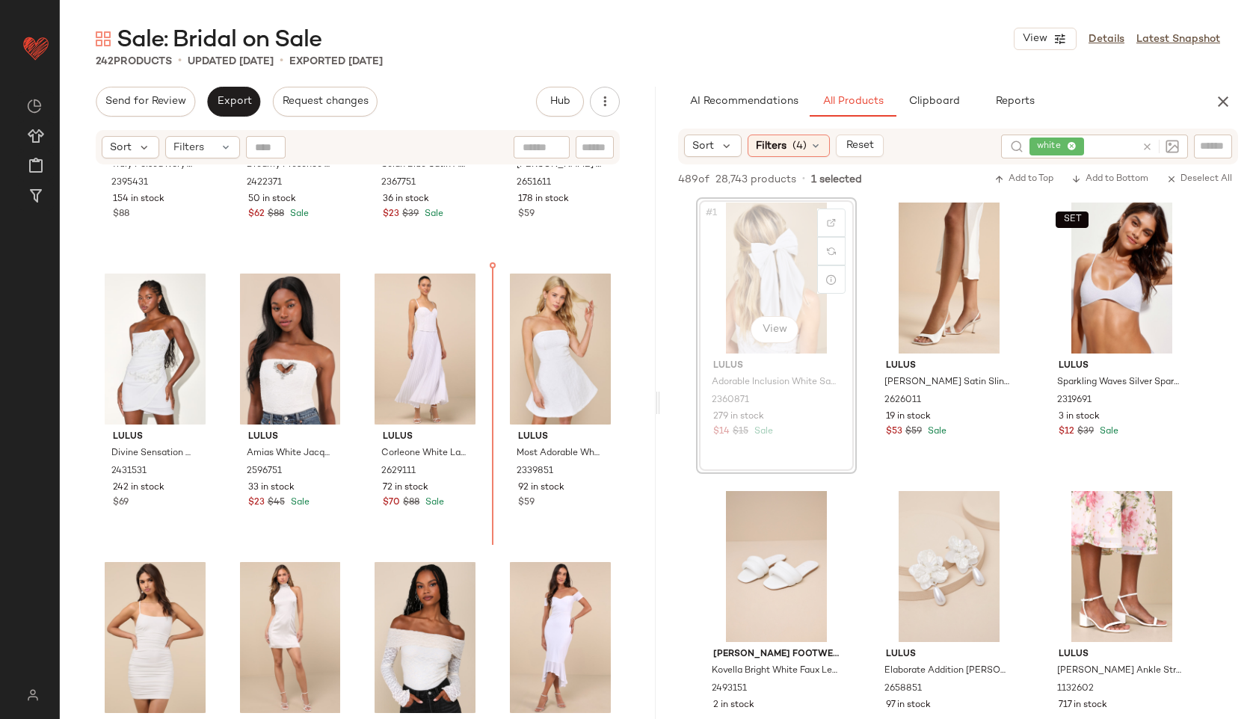
scroll to position [3100, 0]
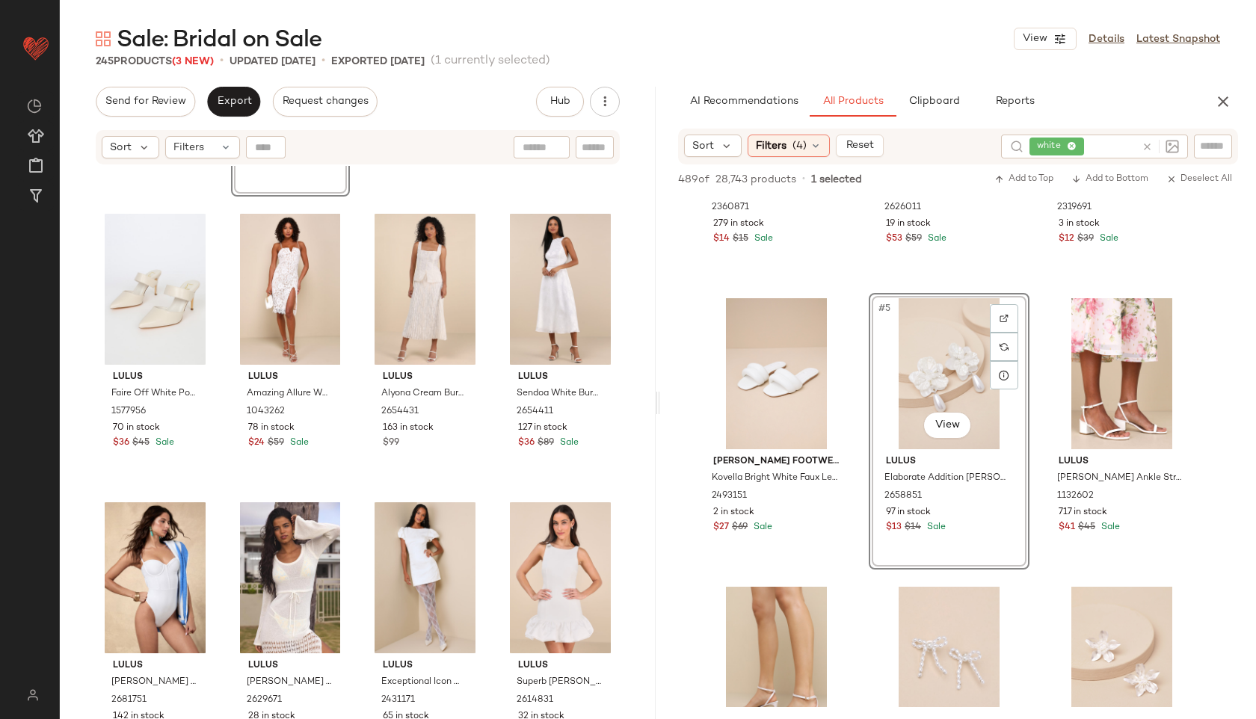
scroll to position [4013, 0]
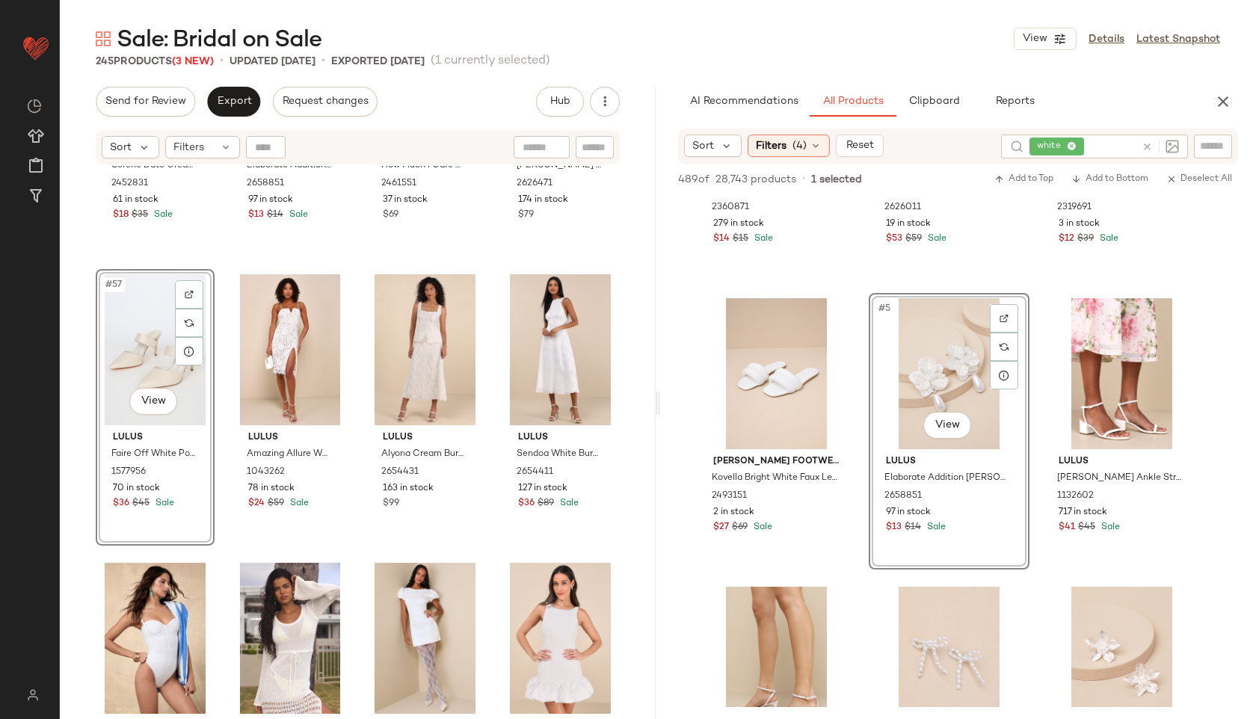
scroll to position [3951, 0]
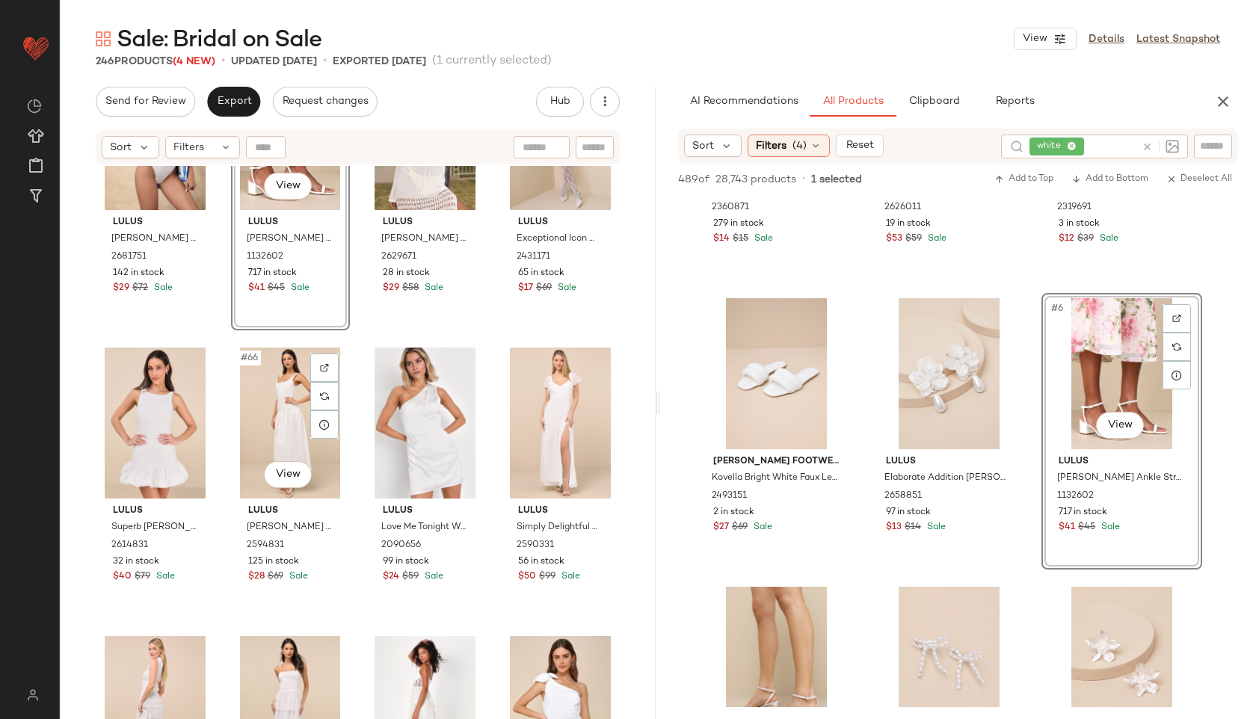
scroll to position [4461, 0]
